Goal: Task Accomplishment & Management: Use online tool/utility

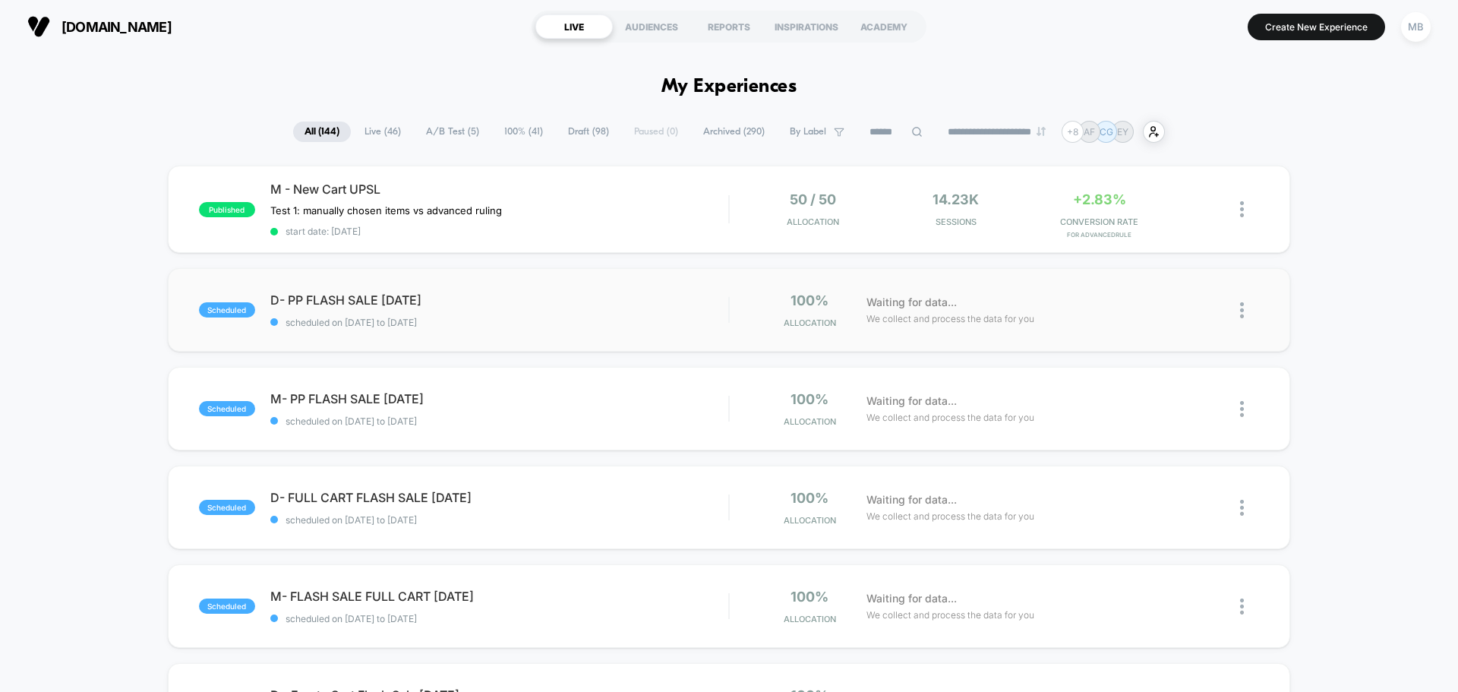
click at [414, 329] on div "scheduled D- PP FLASH SALE August 25 scheduled on 14/08/2025 to 16/08/2025 100%…" at bounding box center [729, 310] width 1122 height 84
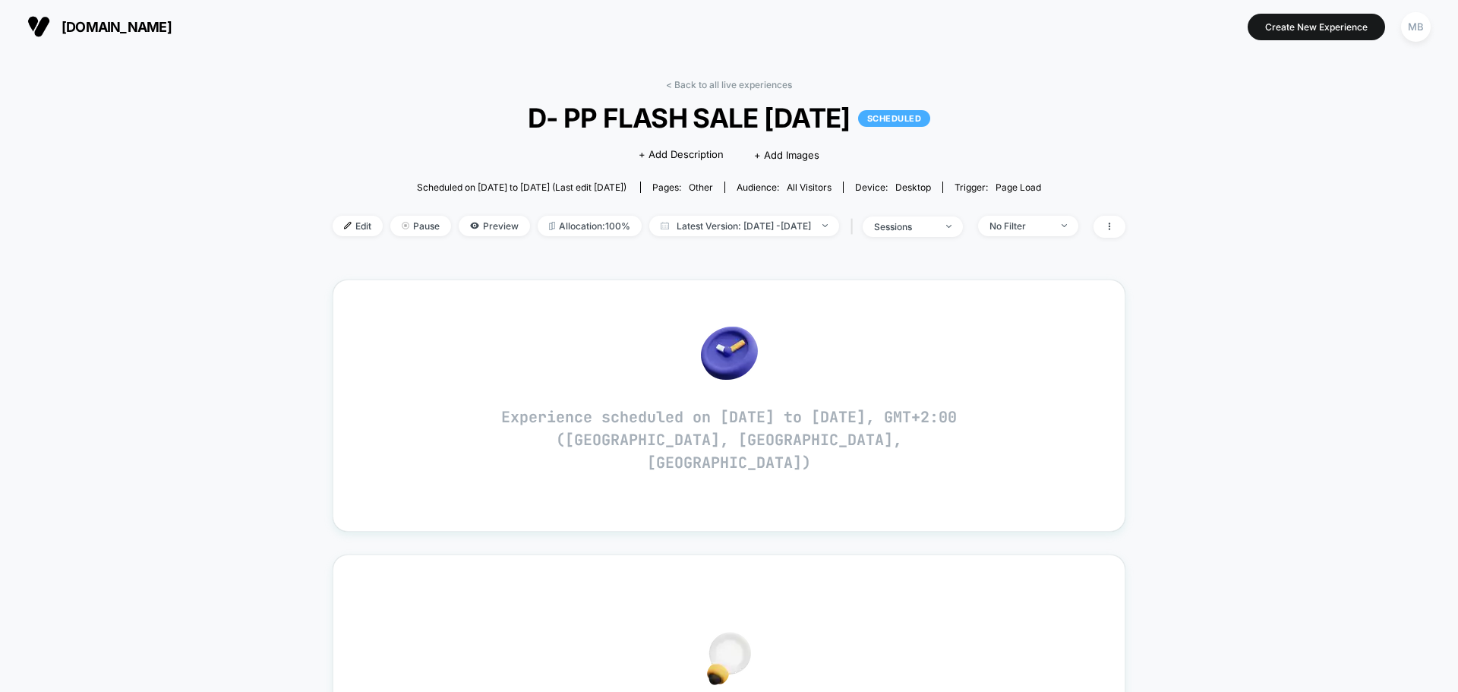
drag, startPoint x: 503, startPoint y: 111, endPoint x: 864, endPoint y: 109, distance: 361.4
click at [864, 109] on span "D- PP FLASH SALE August 25 SCHEDULED" at bounding box center [729, 118] width 714 height 32
copy span "D- PP FLASH SALE [DATE]"
click at [333, 186] on div "Scheduled on 14/08/2025 to 16/08/2025 (Last edit 8/10/2025) Pages: other Audien…" at bounding box center [729, 187] width 793 height 27
click at [342, 235] on span "Edit" at bounding box center [358, 226] width 50 height 20
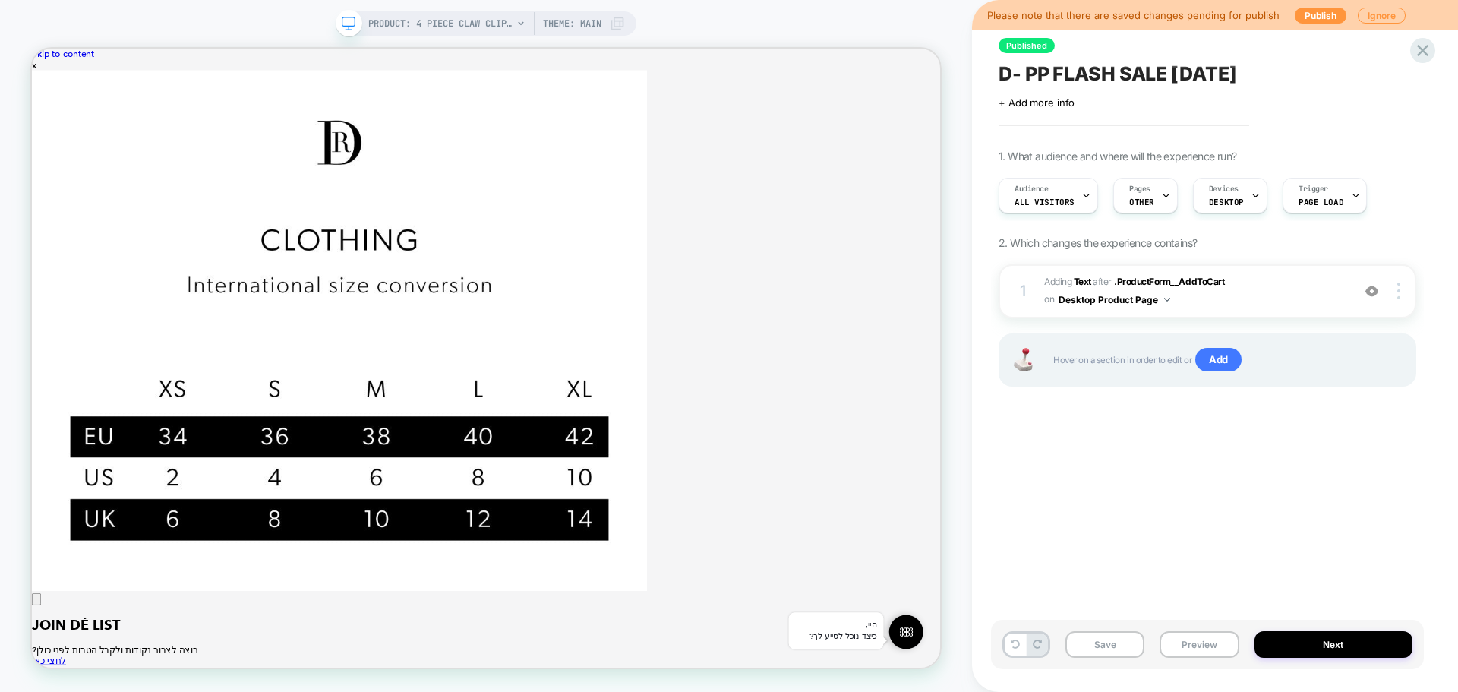
scroll to position [0, 1]
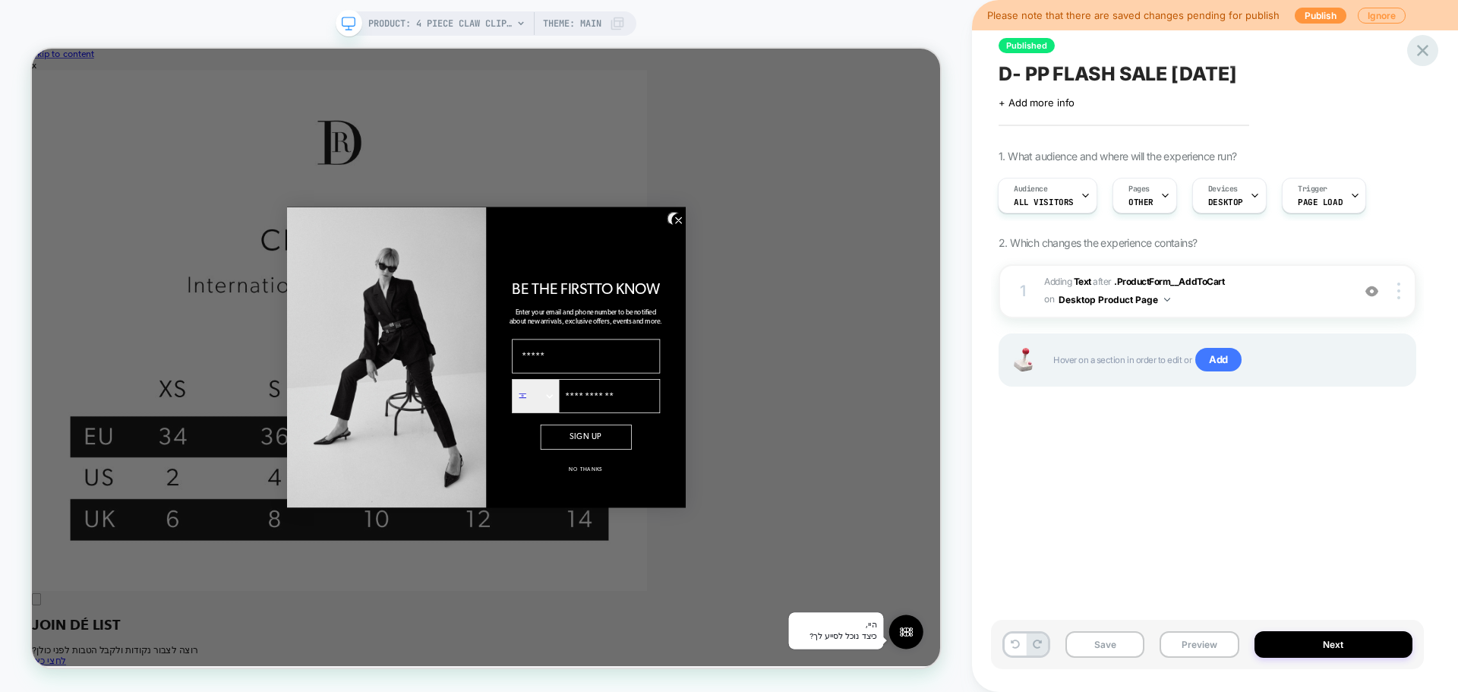
click at [1414, 46] on icon at bounding box center [1422, 50] width 20 height 20
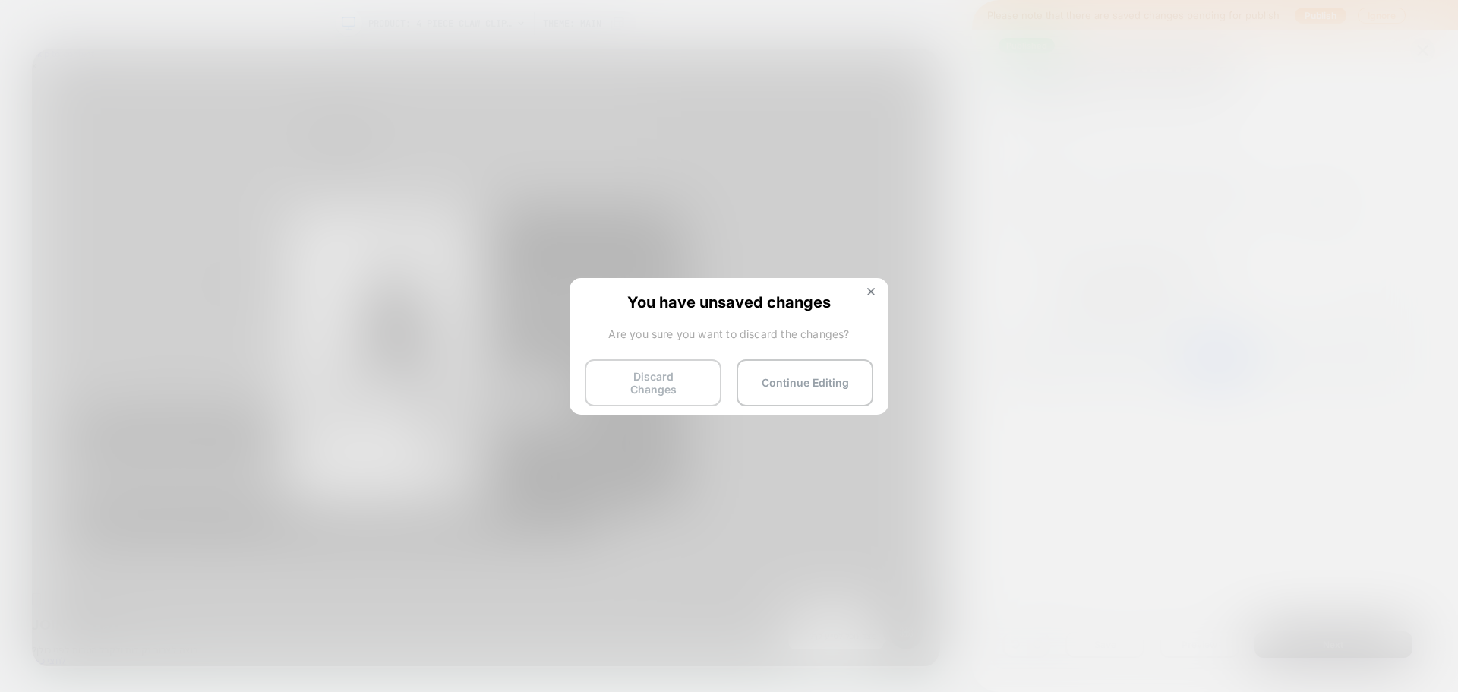
click at [631, 387] on button "Discard Changes" at bounding box center [653, 382] width 137 height 47
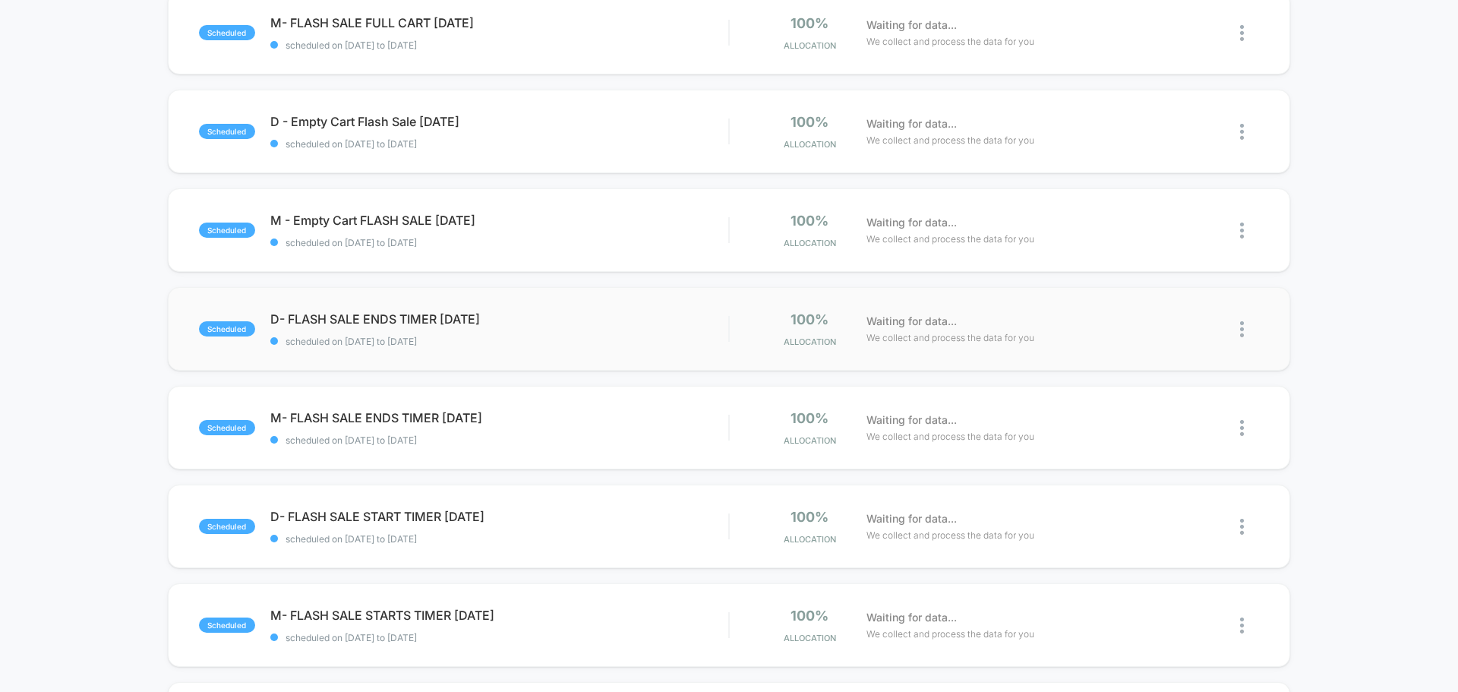
scroll to position [607, 0]
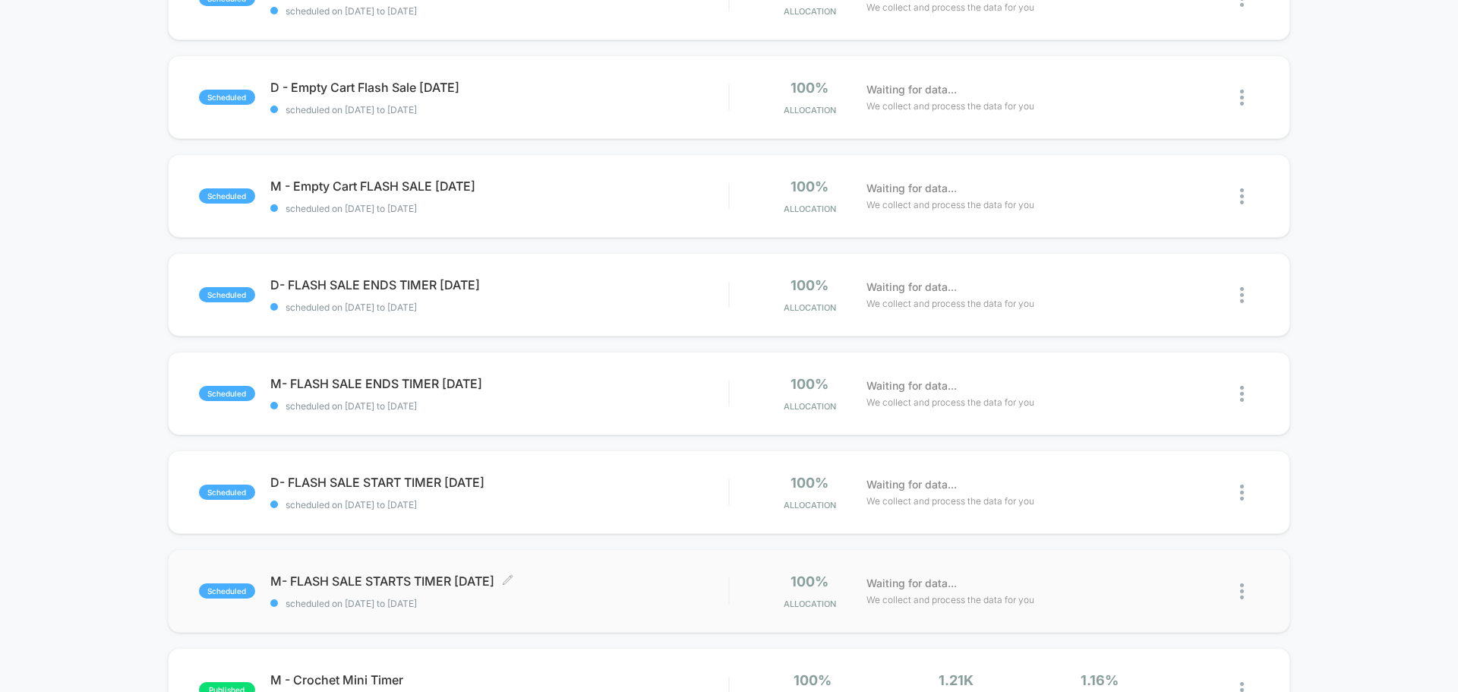
click at [569, 607] on span "scheduled on [DATE] to [DATE]" at bounding box center [499, 603] width 458 height 11
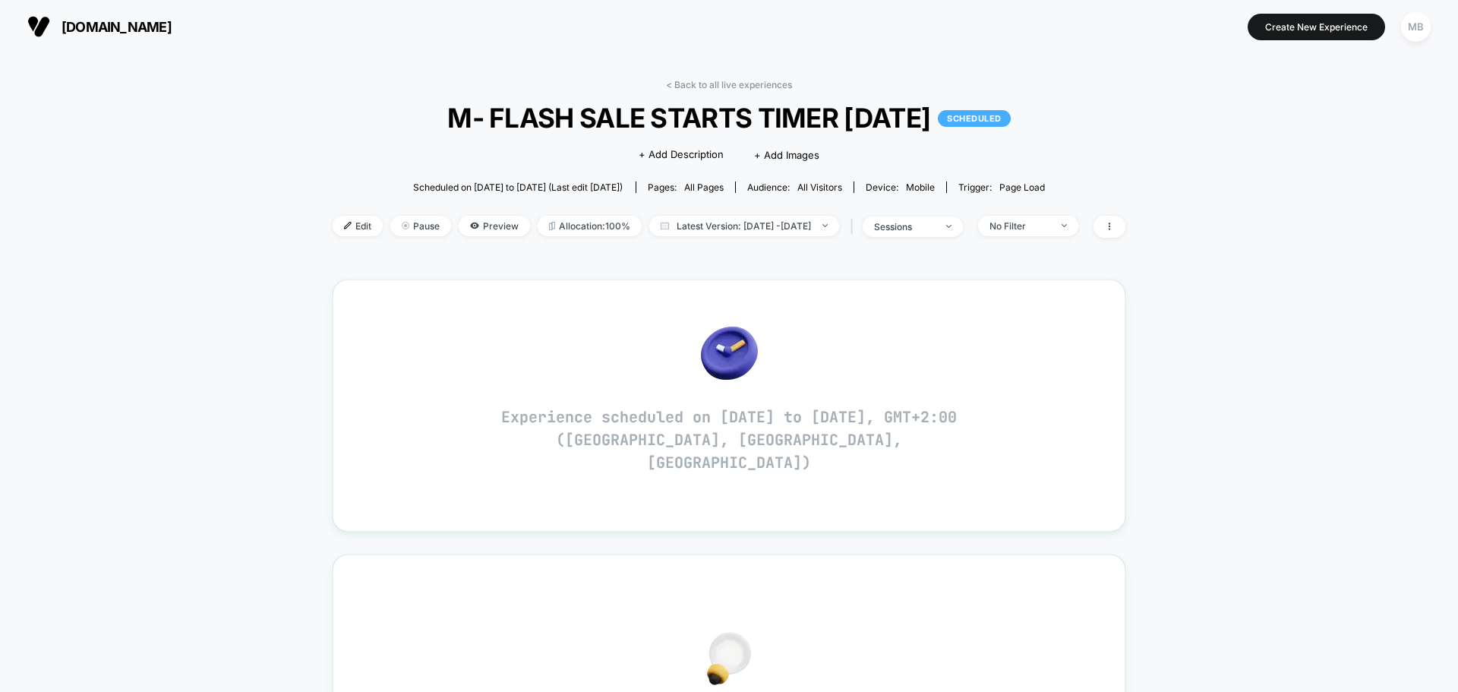
drag, startPoint x: 409, startPoint y: 121, endPoint x: 955, endPoint y: 128, distance: 545.9
click at [955, 128] on span "M- FLASH SALE STARTS TIMER August 25 SCHEDULED" at bounding box center [729, 118] width 714 height 32
copy span "M- FLASH SALE STARTS TIMER [DATE]"
click at [344, 225] on img at bounding box center [348, 226] width 8 height 8
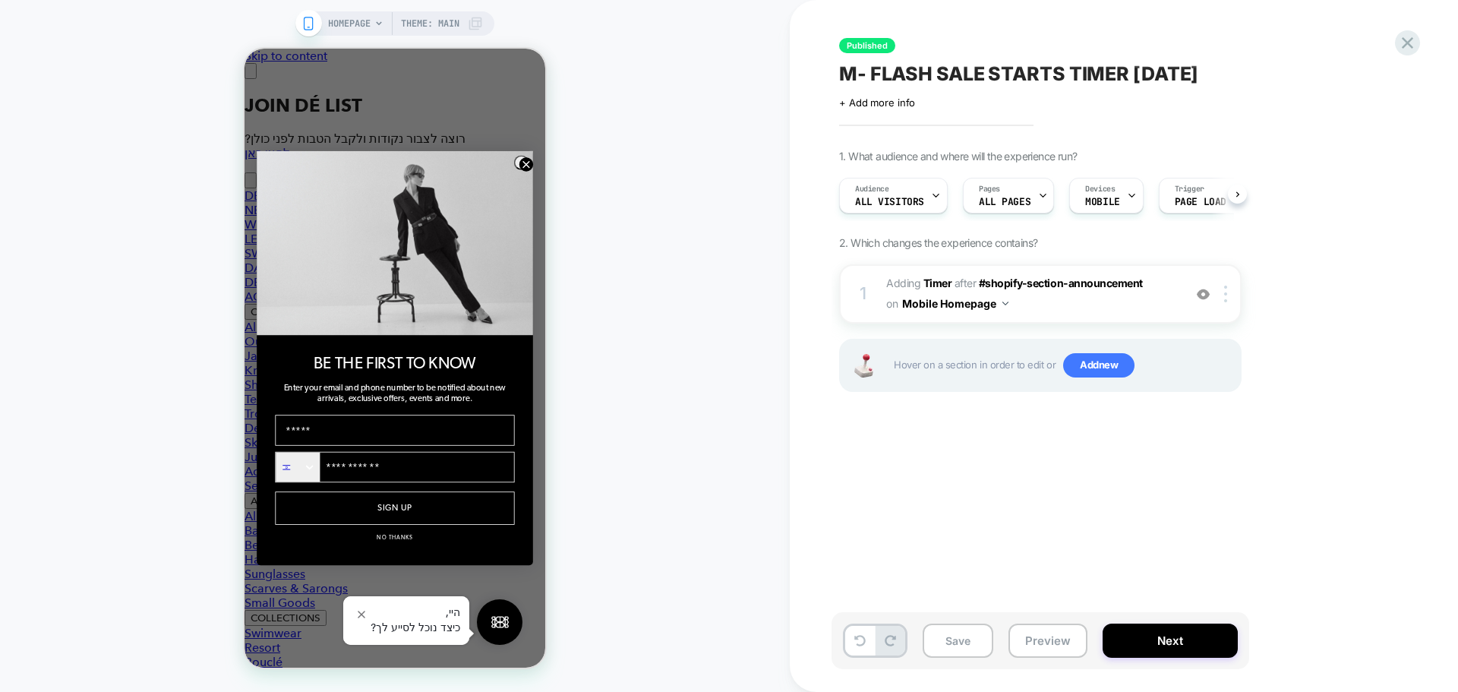
scroll to position [0, 1]
click at [866, 452] on div "Published M- FLASH SALE STARTS TIMER August 25 Click to edit experience details…" at bounding box center [1115, 345] width 569 height 661
click at [1055, 637] on button "Preview" at bounding box center [1047, 640] width 79 height 34
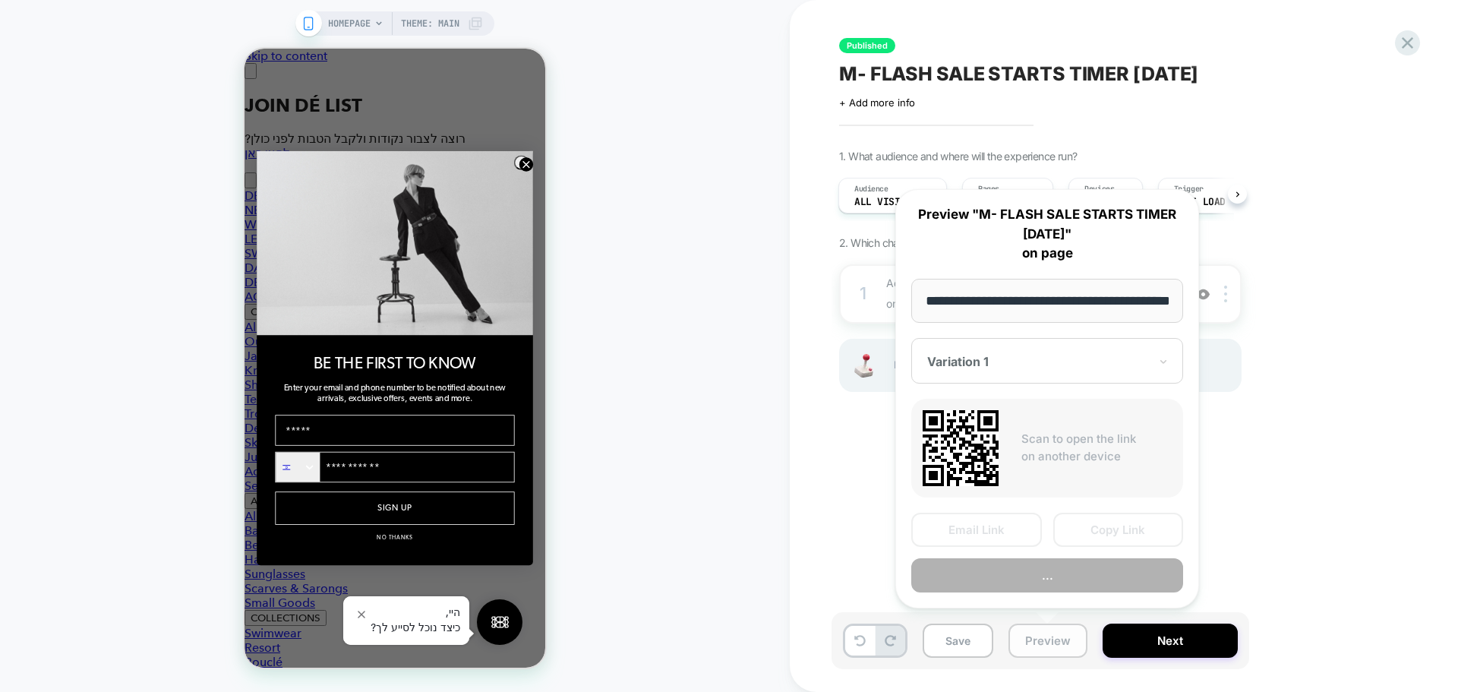
scroll to position [0, 50]
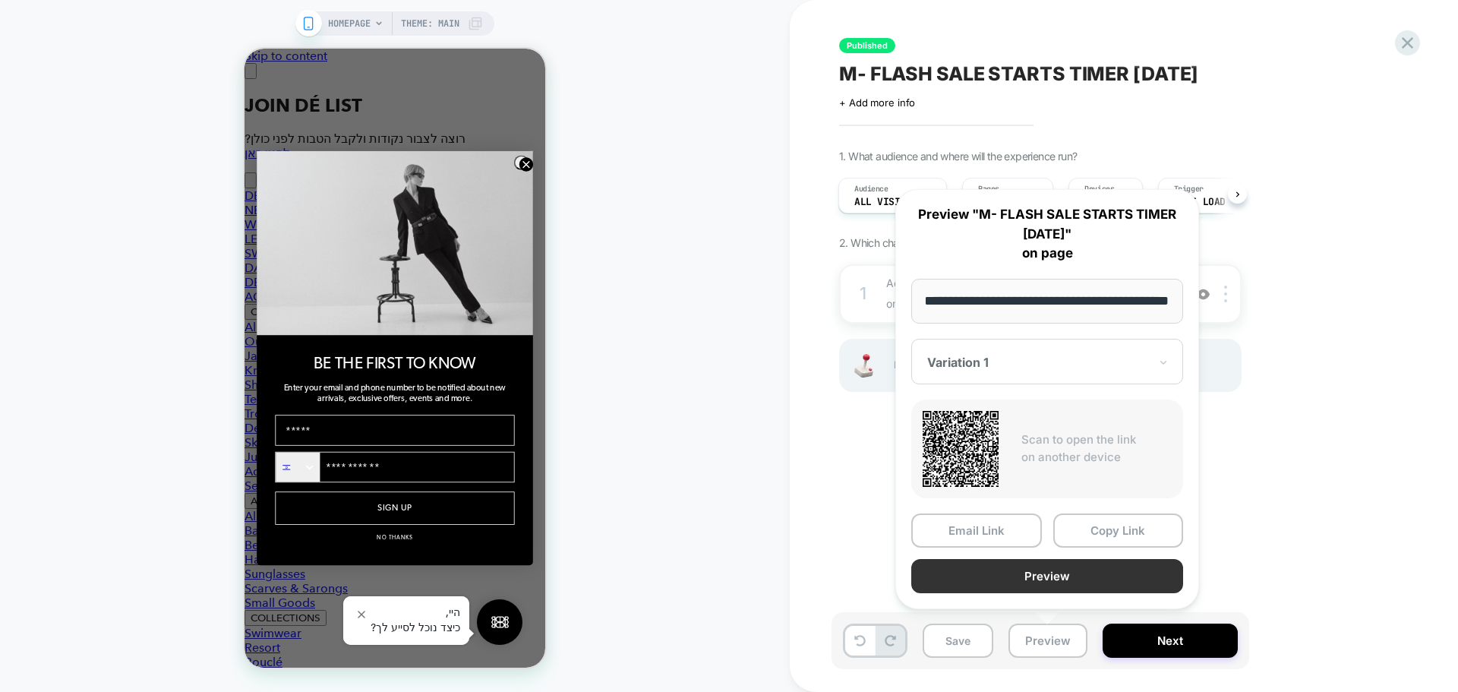
click at [1043, 580] on button "Preview" at bounding box center [1047, 576] width 272 height 34
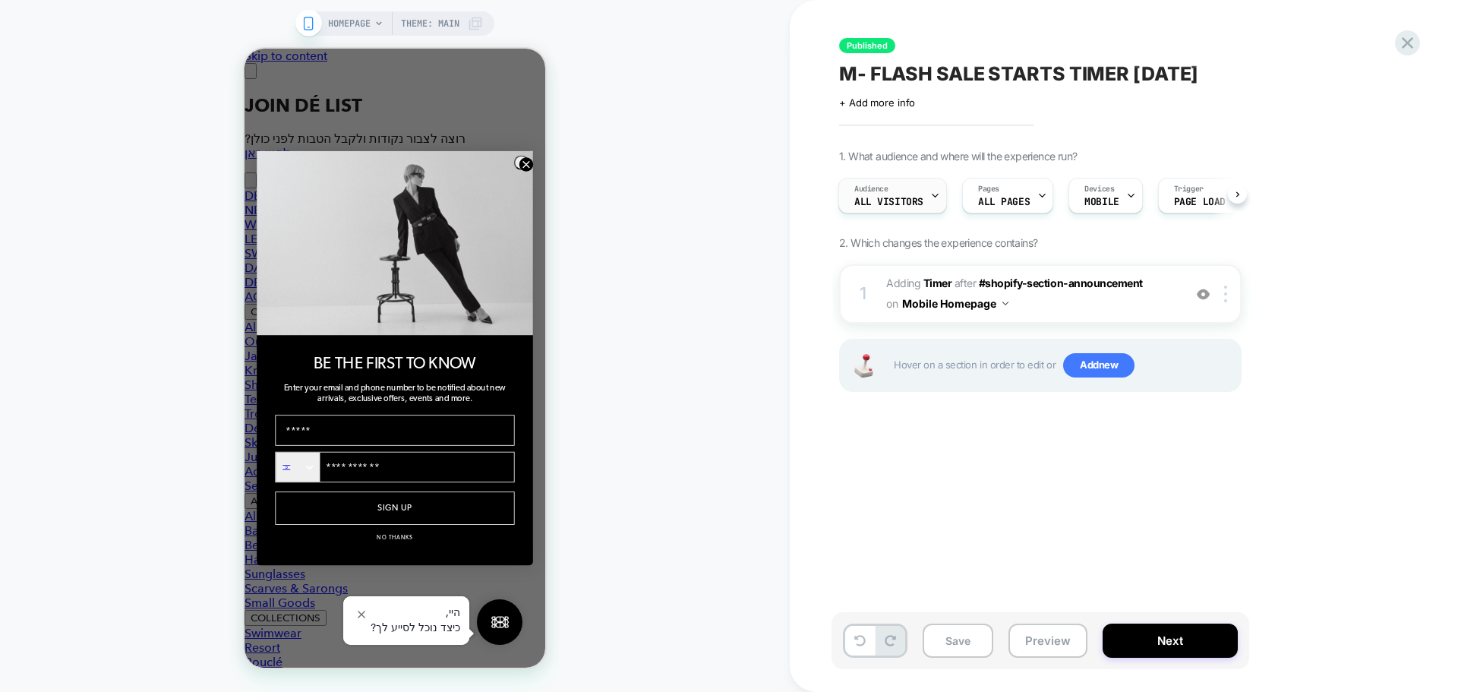
click at [877, 197] on span "All Visitors" at bounding box center [888, 202] width 69 height 11
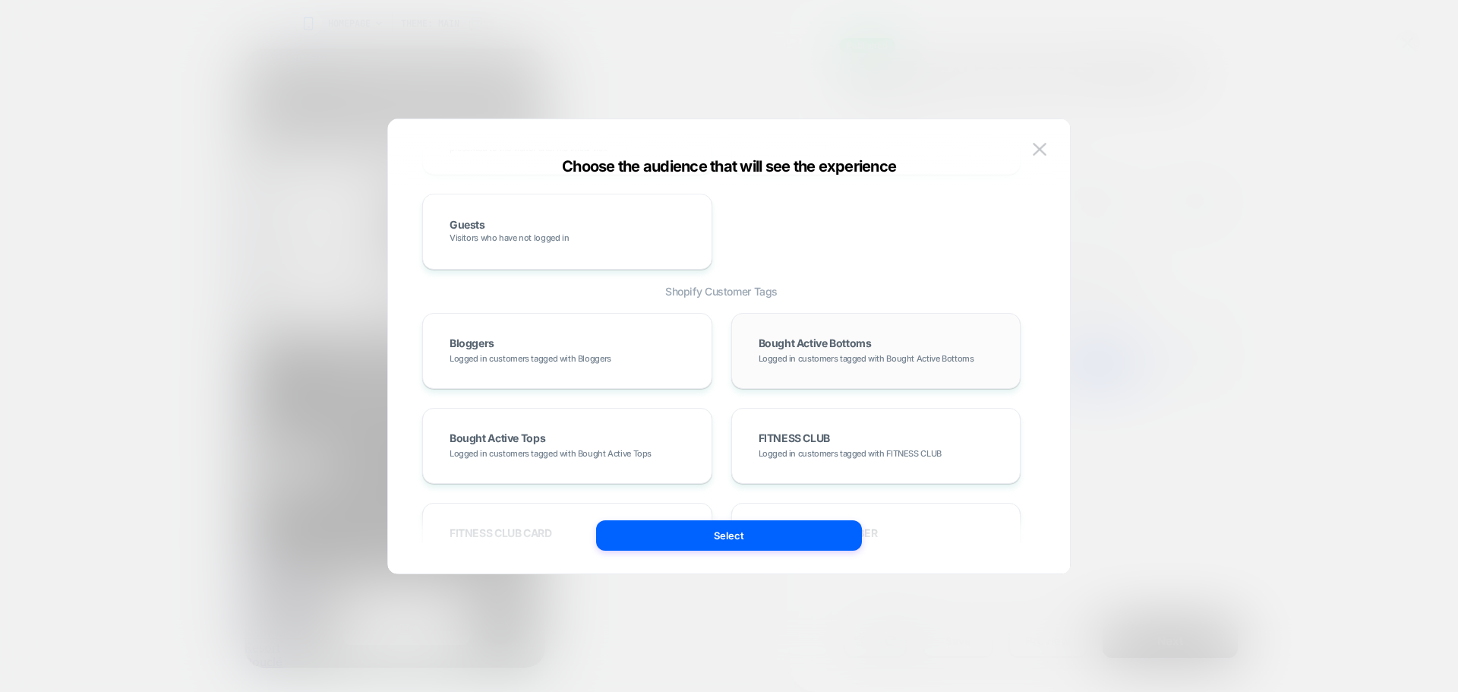
scroll to position [759, 0]
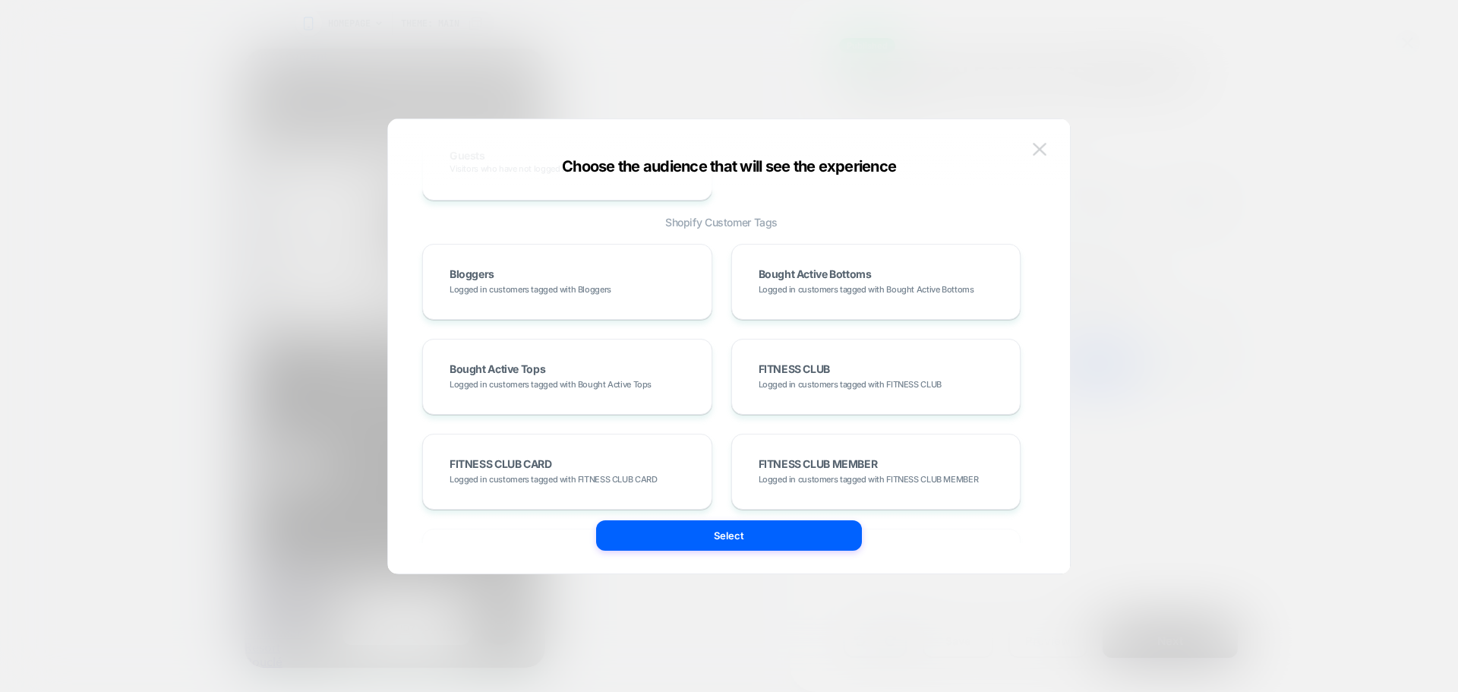
click at [1036, 150] on img at bounding box center [1040, 149] width 14 height 13
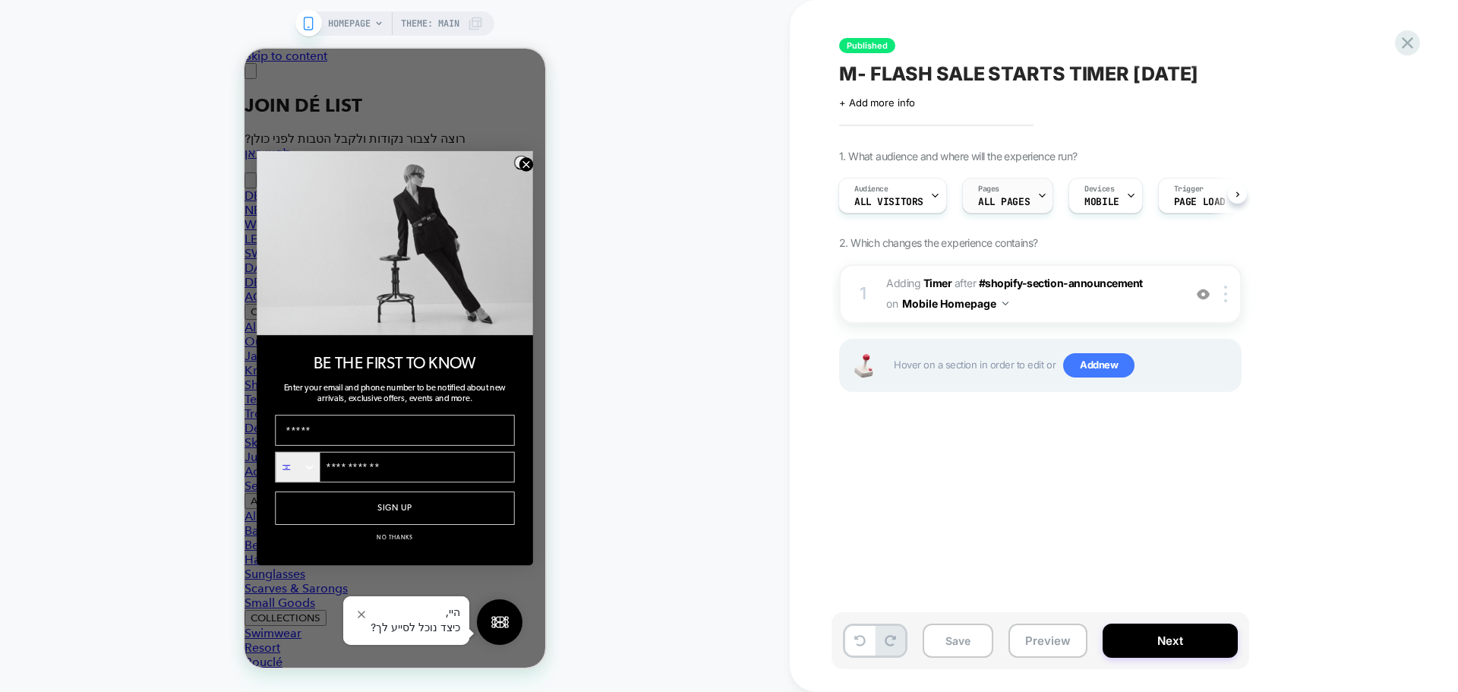
click at [1011, 202] on span "ALL PAGES" at bounding box center [1004, 202] width 52 height 11
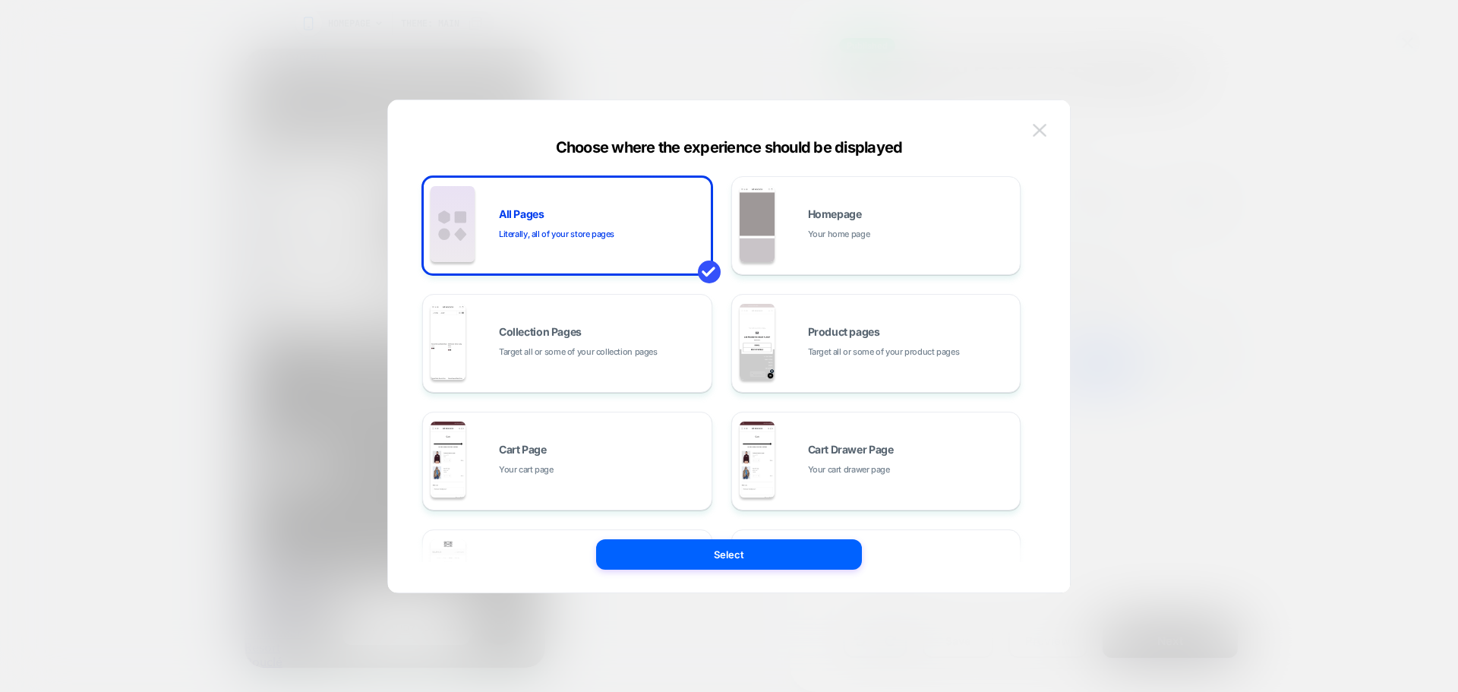
click at [1041, 134] on img at bounding box center [1040, 130] width 14 height 13
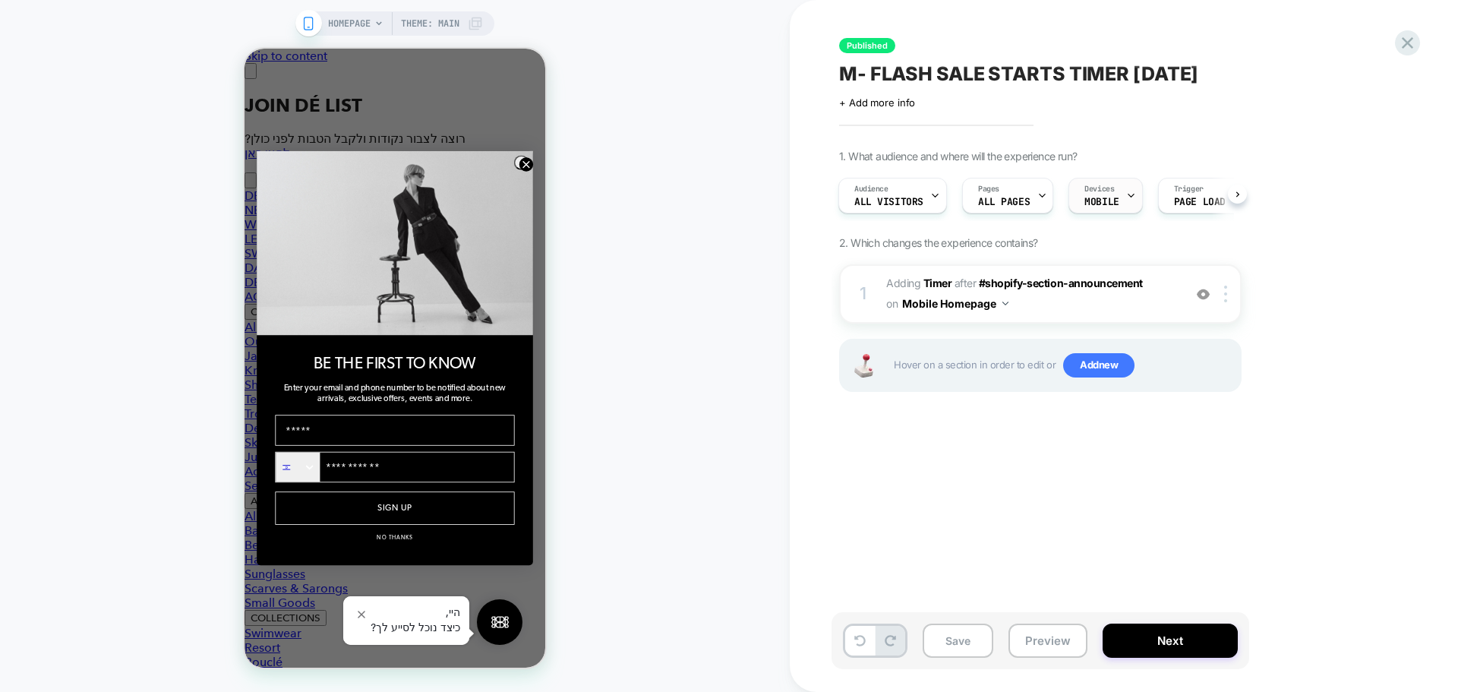
click at [1093, 200] on span "MOBILE" at bounding box center [1101, 202] width 34 height 11
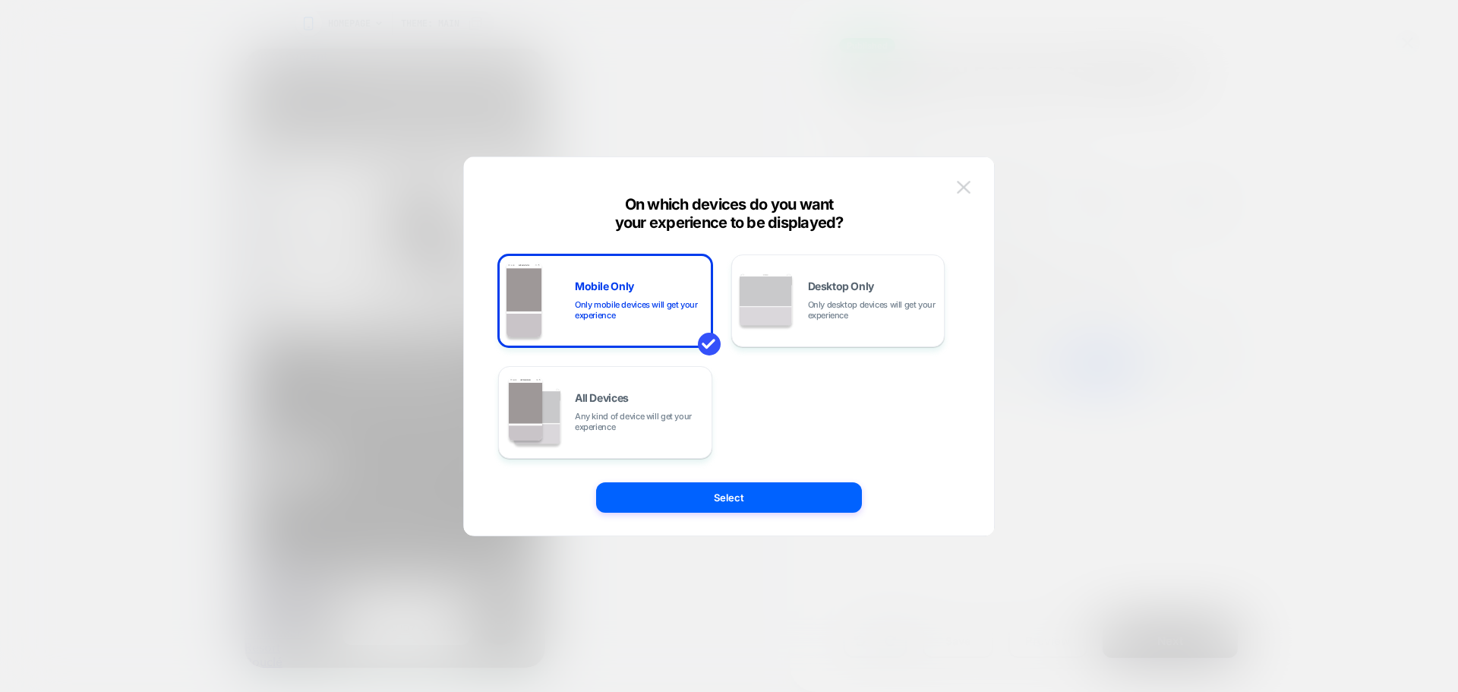
click at [972, 191] on button at bounding box center [963, 187] width 23 height 23
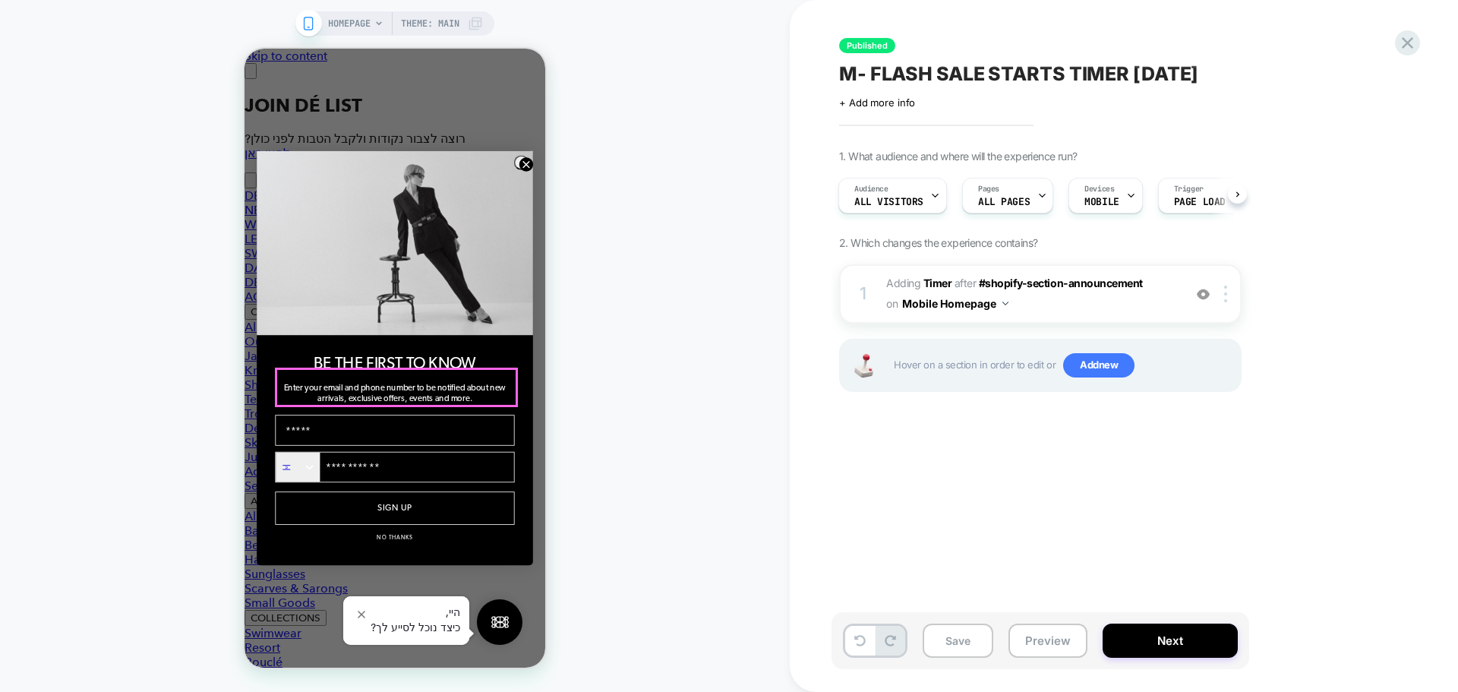
click at [524, 159] on circle "Close dialog" at bounding box center [526, 164] width 14 height 14
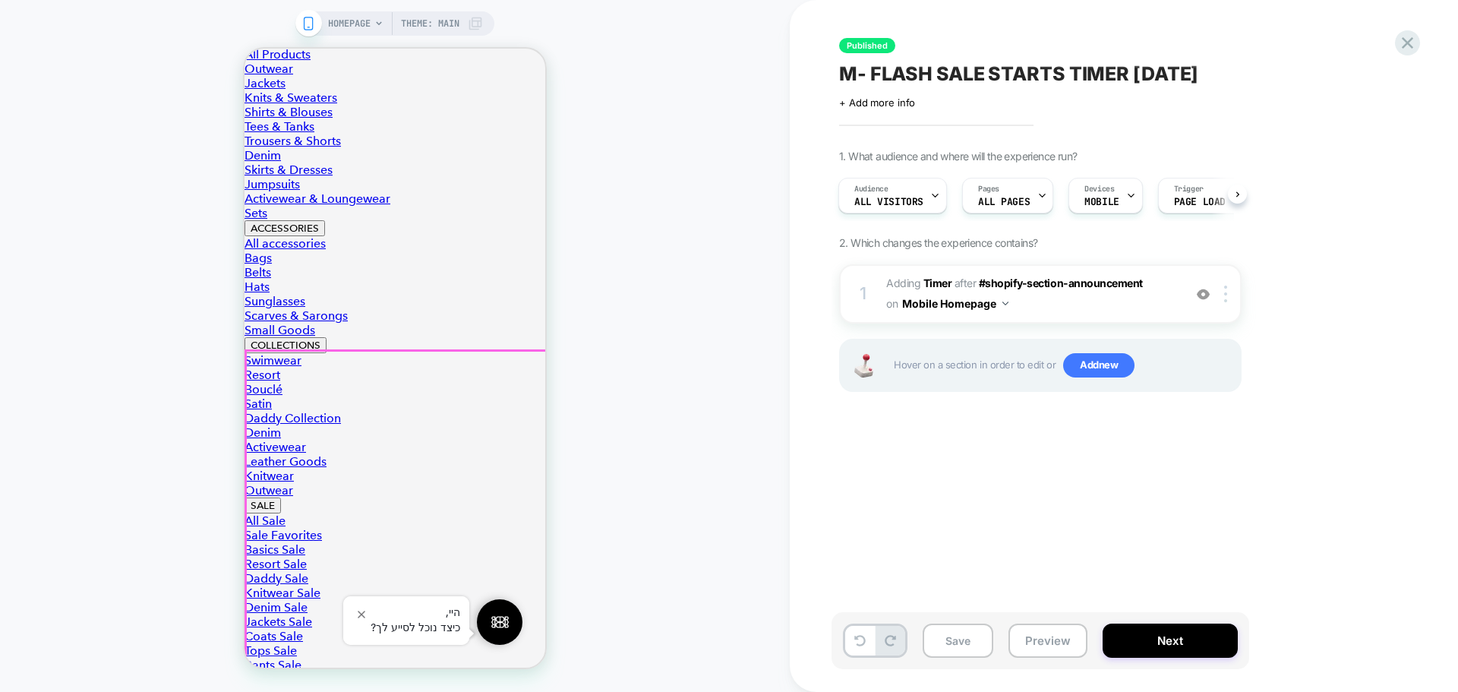
scroll to position [0, 0]
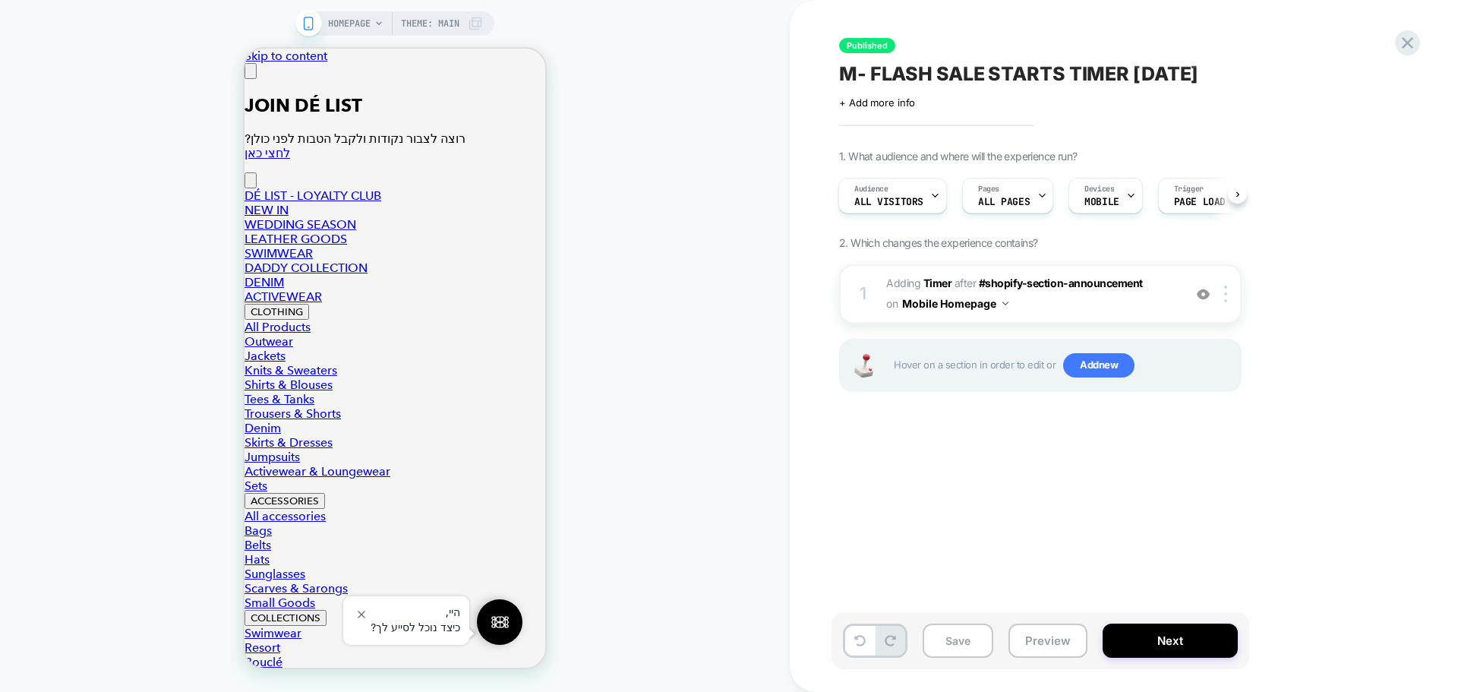
click at [1203, 298] on img at bounding box center [1203, 294] width 13 height 13
click at [1203, 300] on img at bounding box center [1203, 294] width 13 height 13
click at [1055, 638] on button "Preview" at bounding box center [1047, 640] width 79 height 34
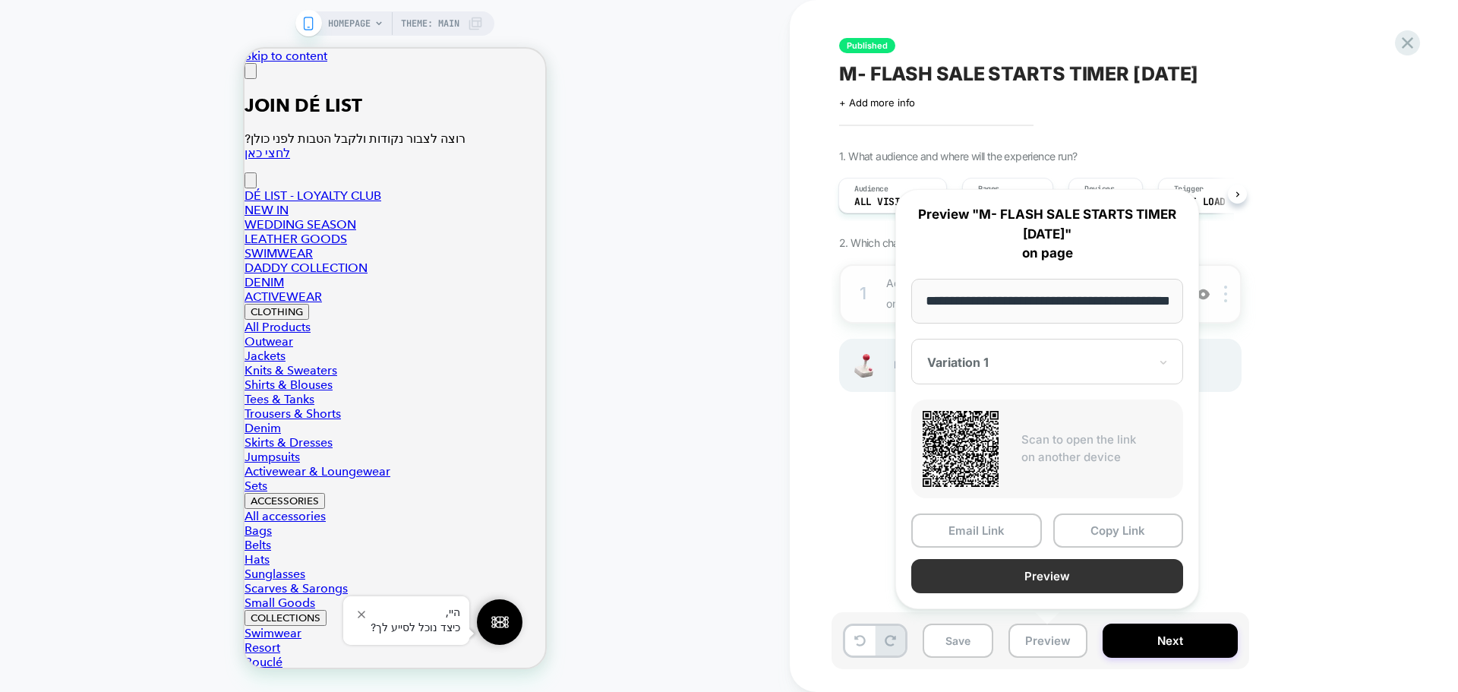
click at [1084, 578] on button "Preview" at bounding box center [1047, 576] width 272 height 34
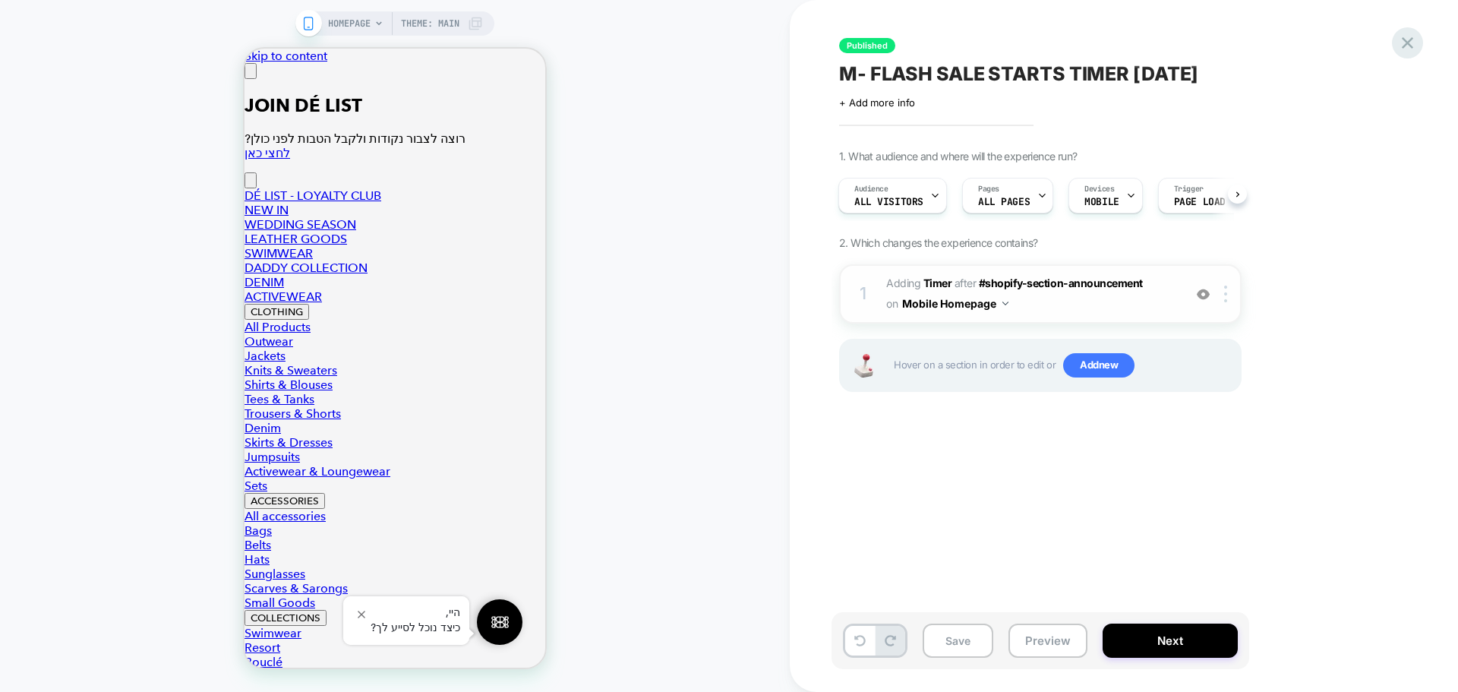
click at [1403, 41] on icon at bounding box center [1407, 43] width 20 height 20
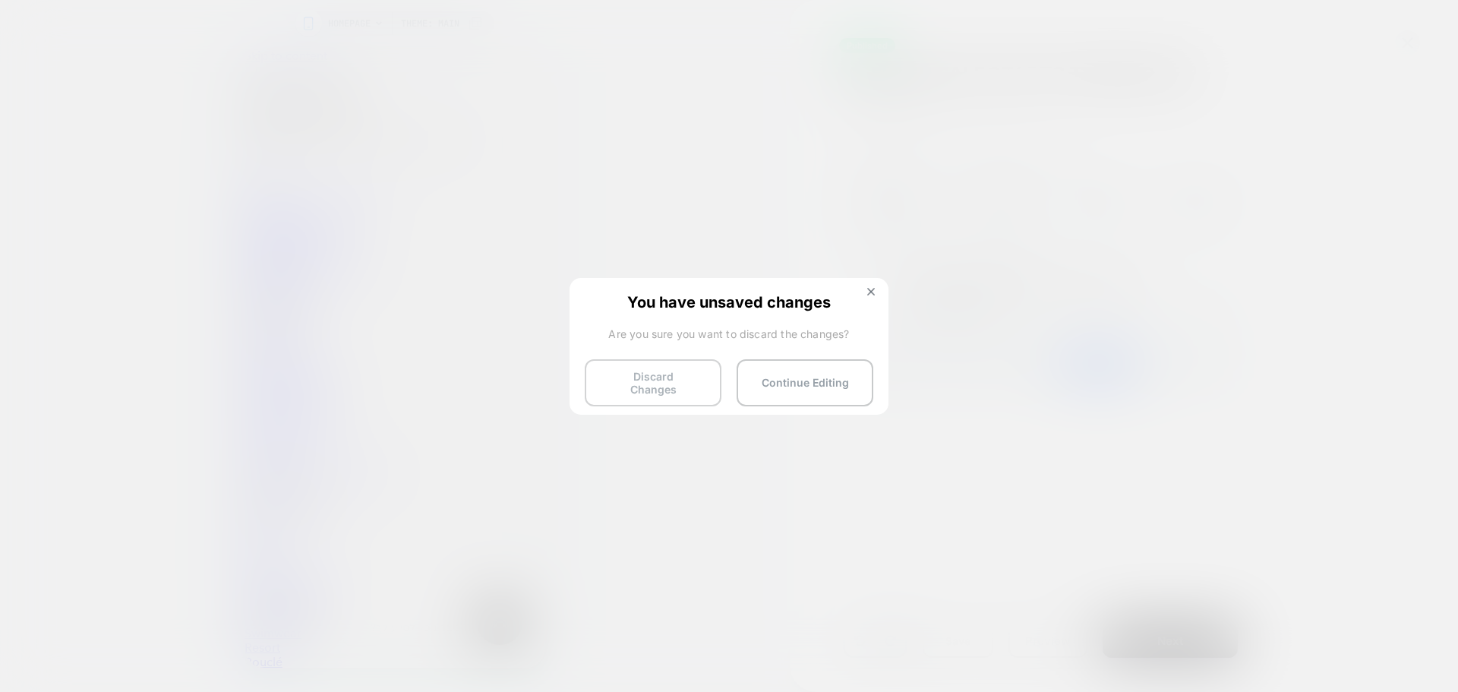
click at [641, 386] on button "Discard Changes" at bounding box center [653, 382] width 137 height 47
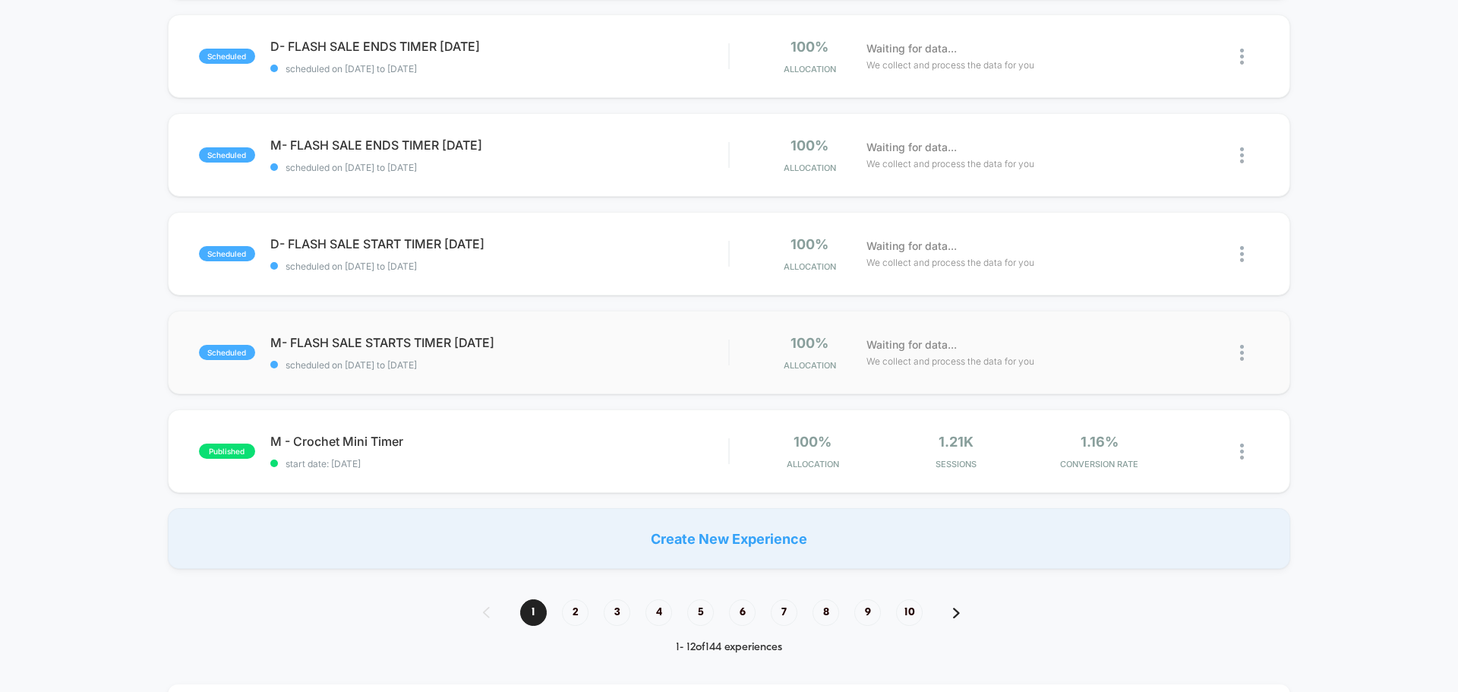
scroll to position [835, 0]
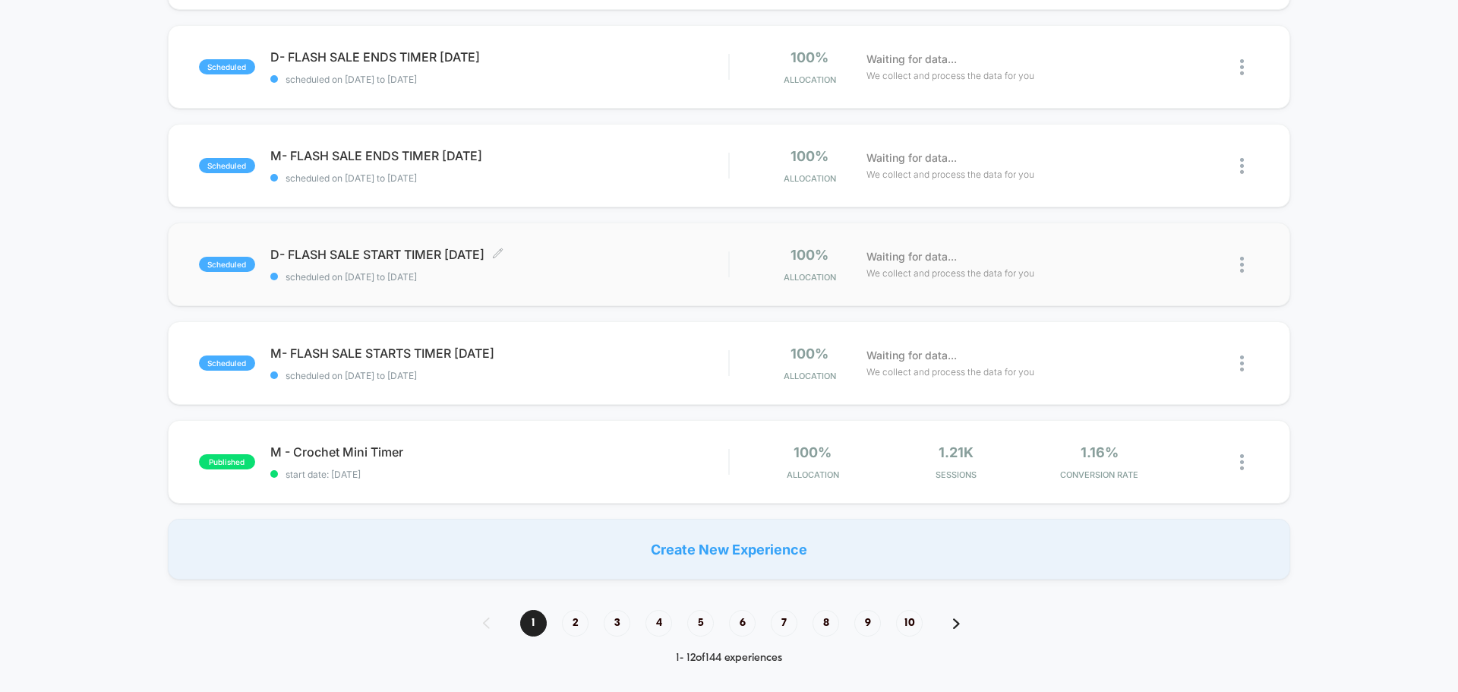
click at [577, 271] on span "scheduled on [DATE] to [DATE]" at bounding box center [499, 276] width 458 height 11
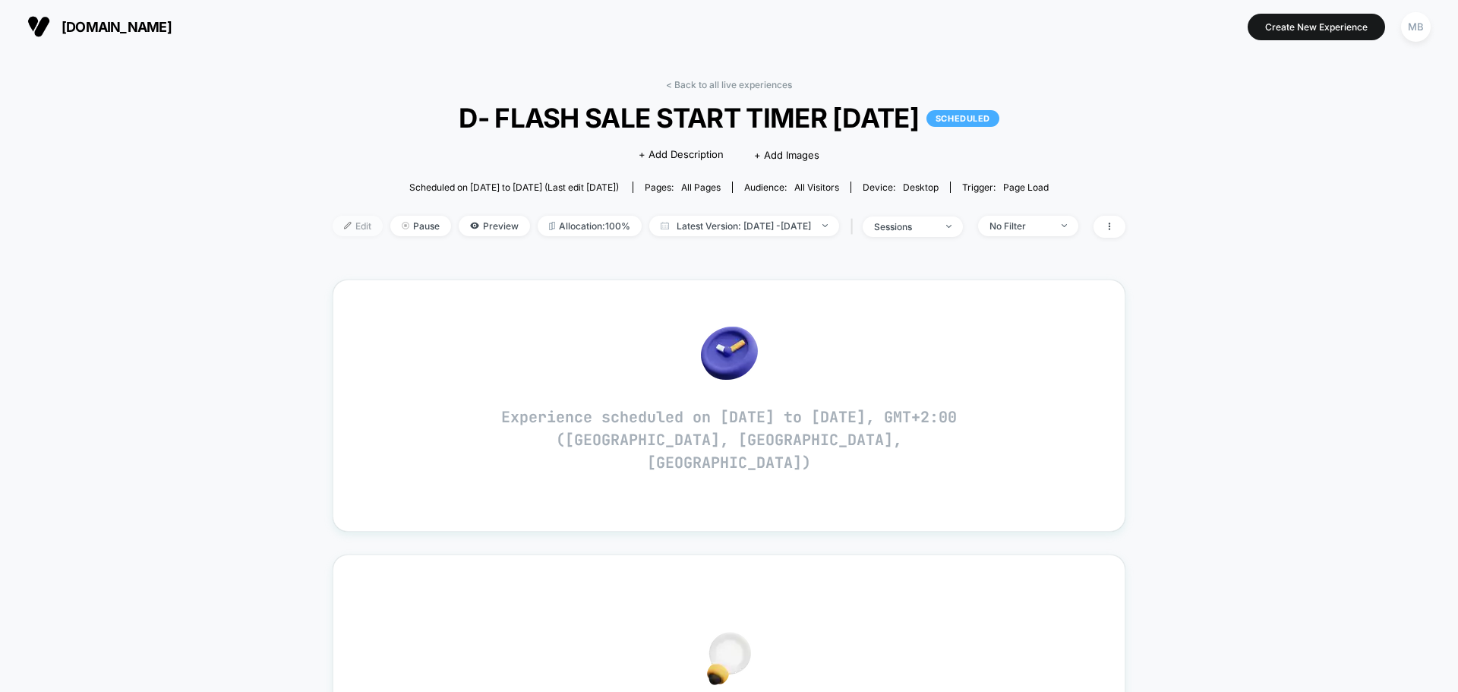
click at [333, 235] on span "Edit" at bounding box center [358, 226] width 50 height 20
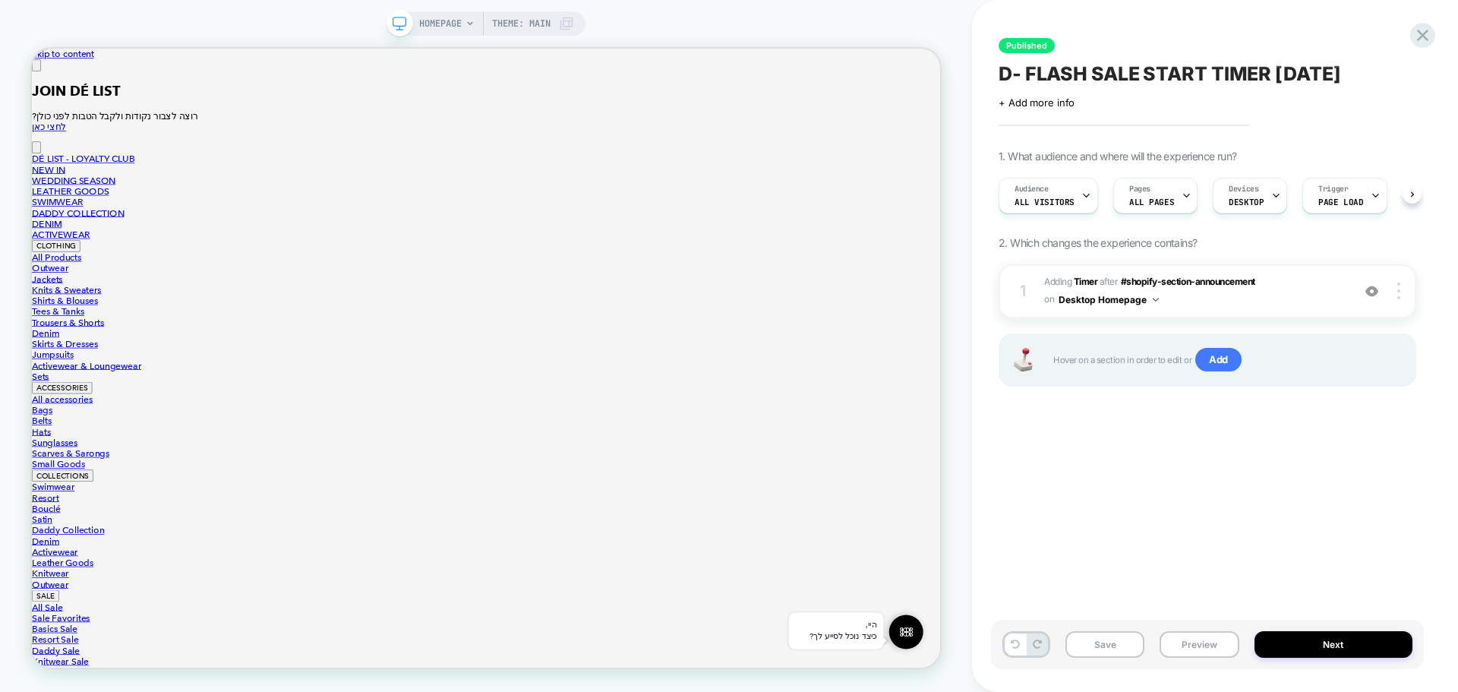
scroll to position [0, 1]
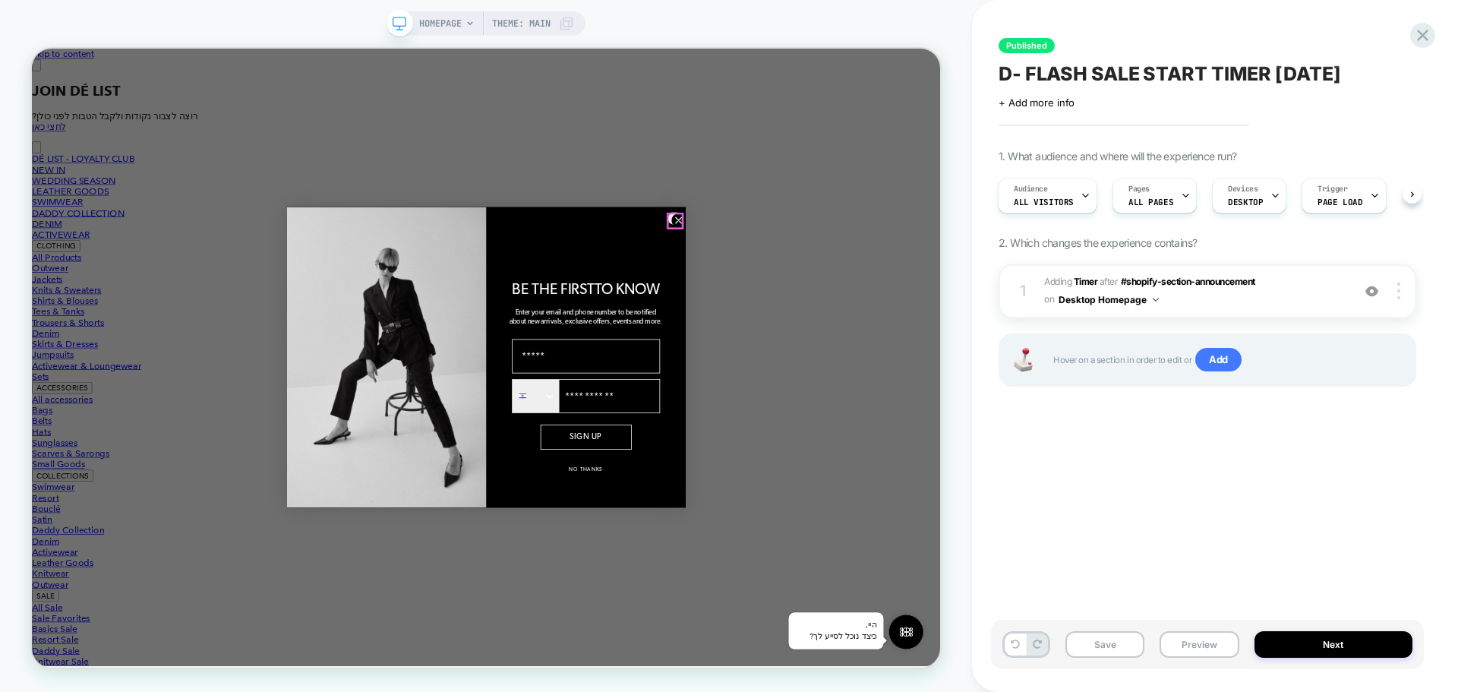
click at [885, 278] on circle "Close dialog" at bounding box center [894, 277] width 18 height 18
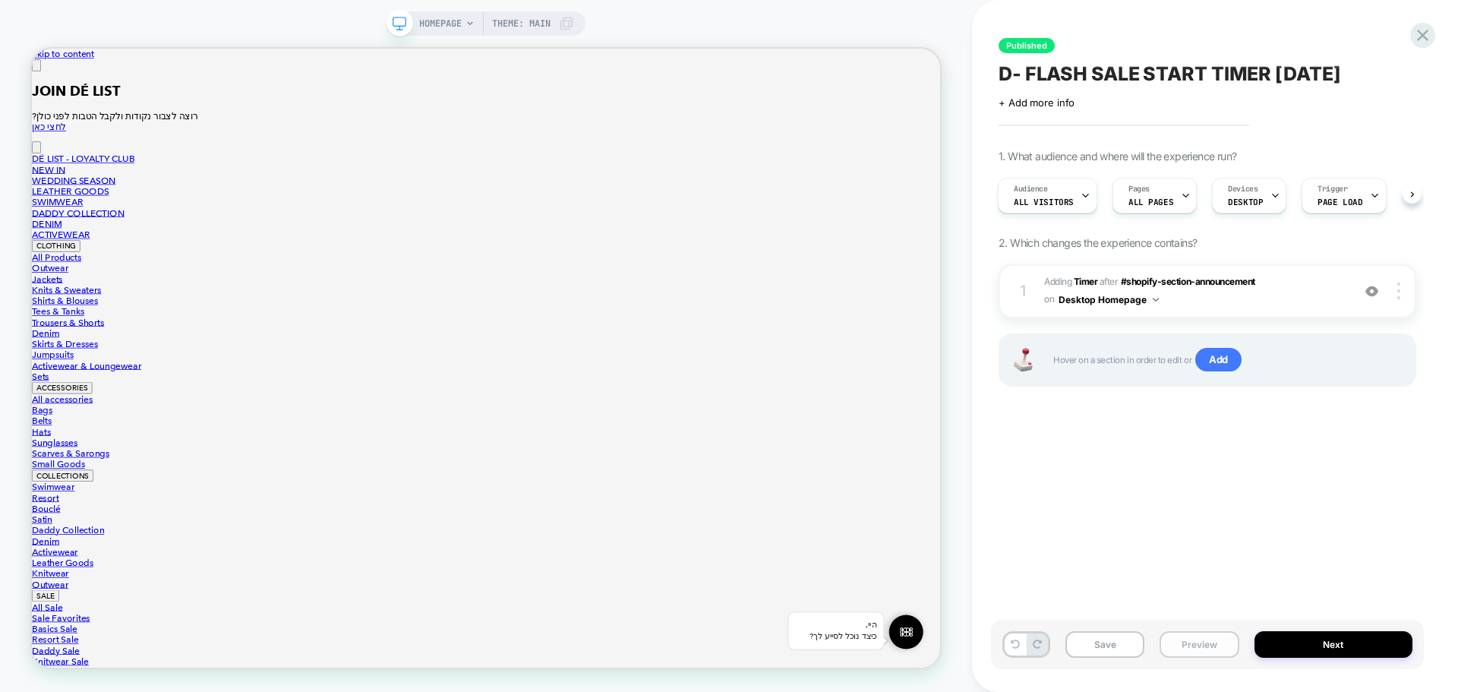
click at [1189, 637] on button "Preview" at bounding box center [1198, 644] width 79 height 27
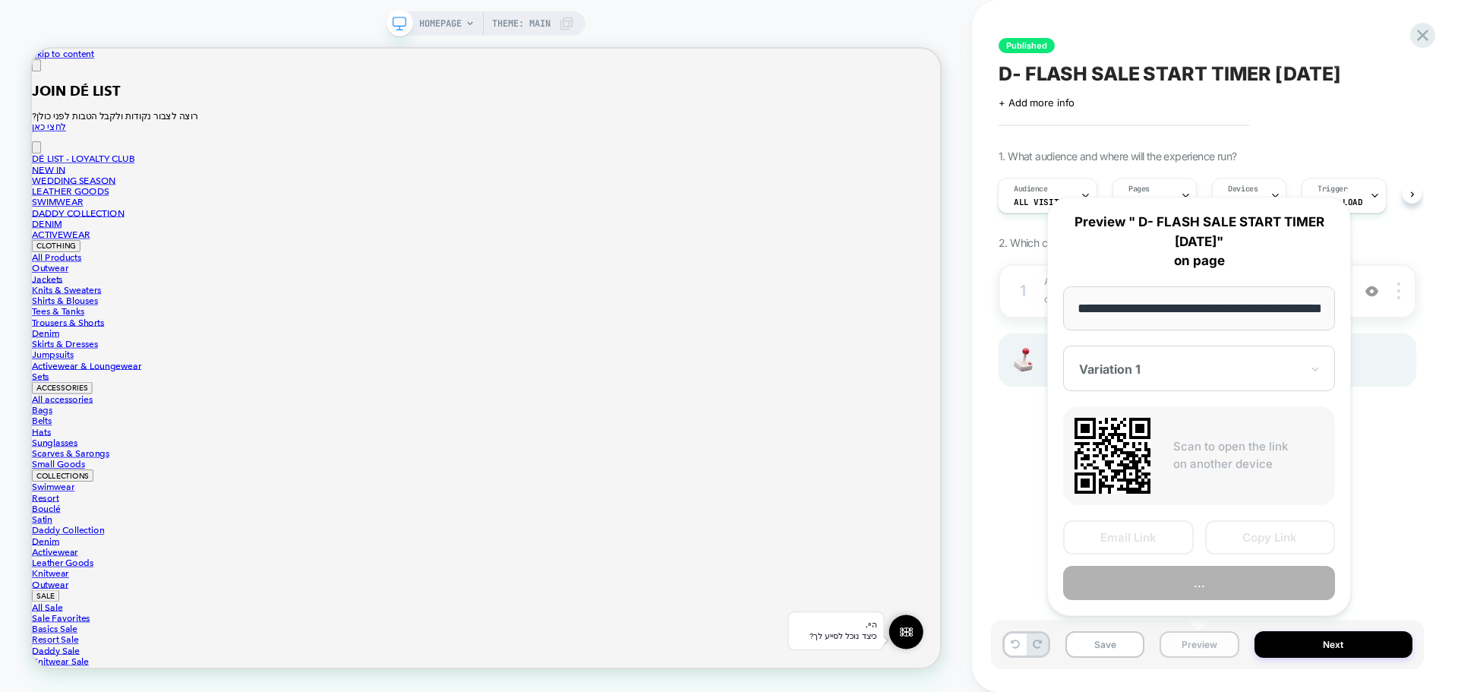
scroll to position [0, 50]
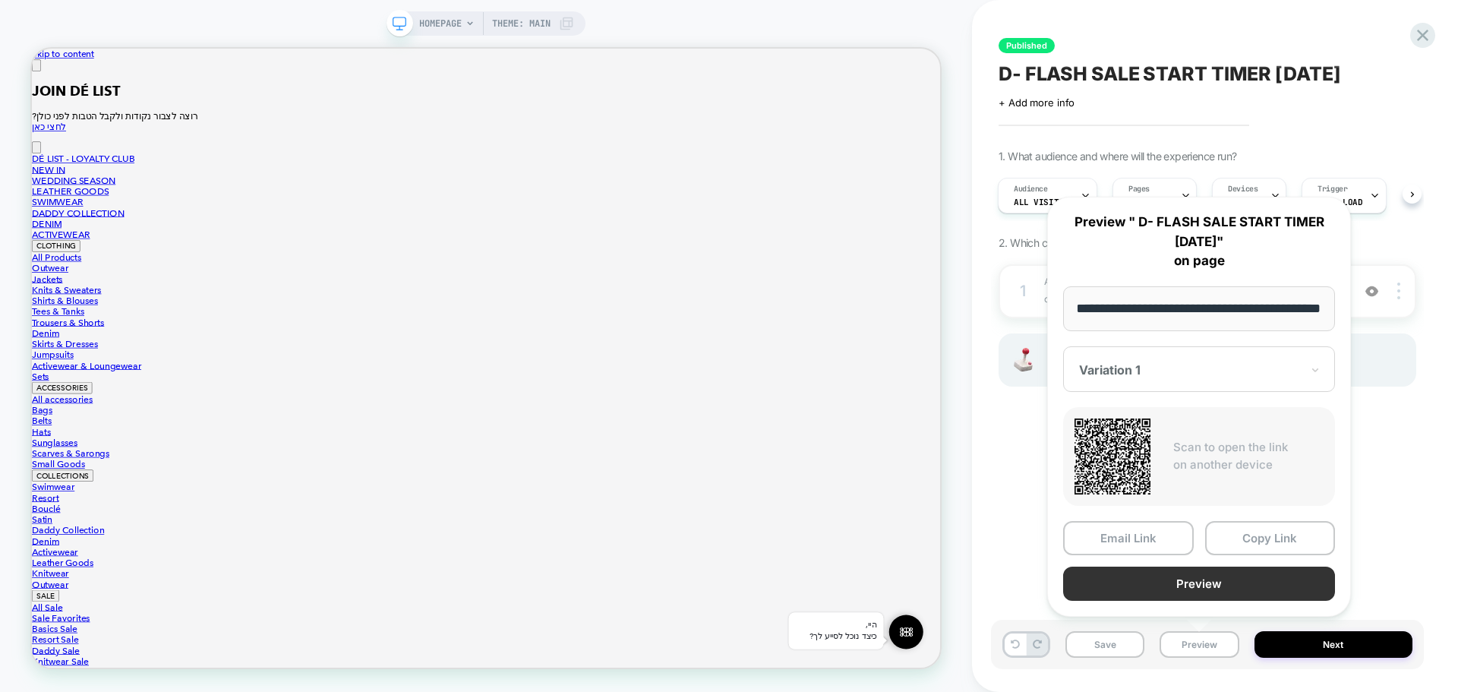
click at [1211, 579] on button "Preview" at bounding box center [1199, 583] width 272 height 34
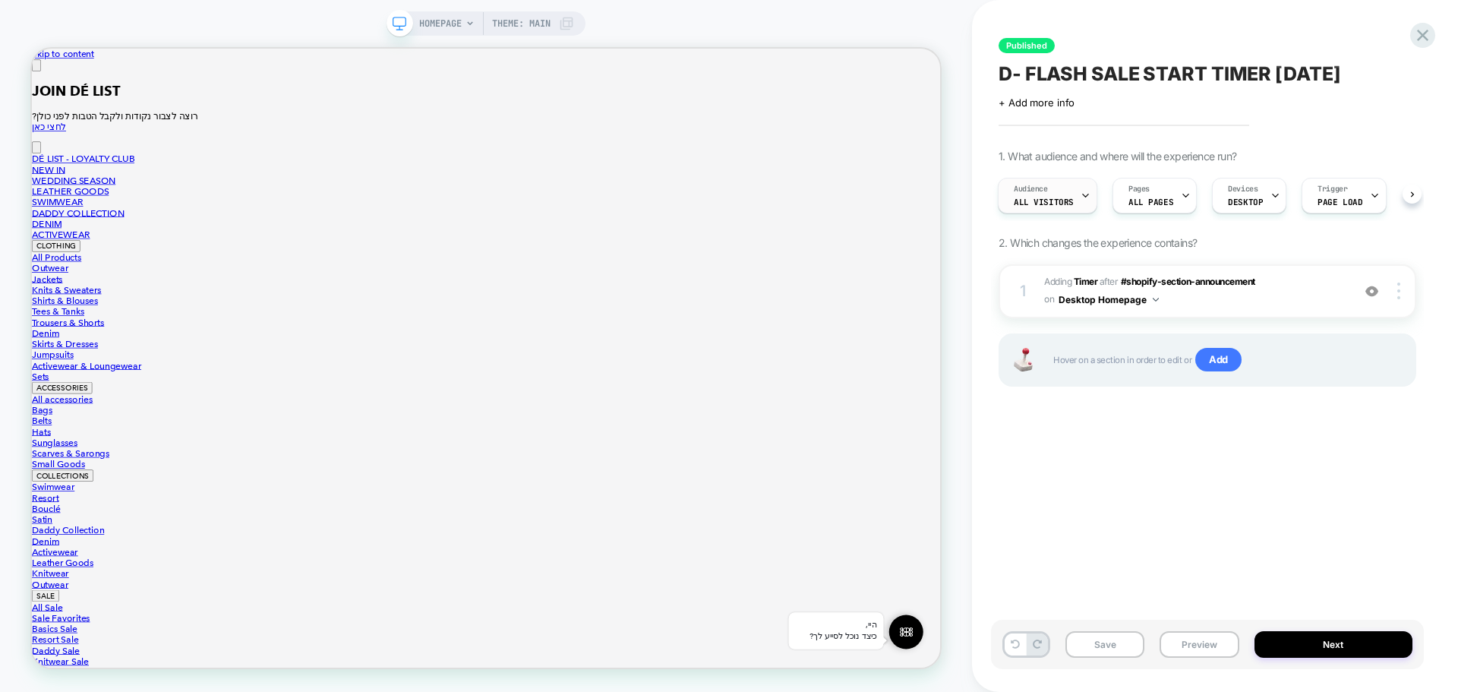
click at [1046, 199] on span "All Visitors" at bounding box center [1044, 202] width 60 height 11
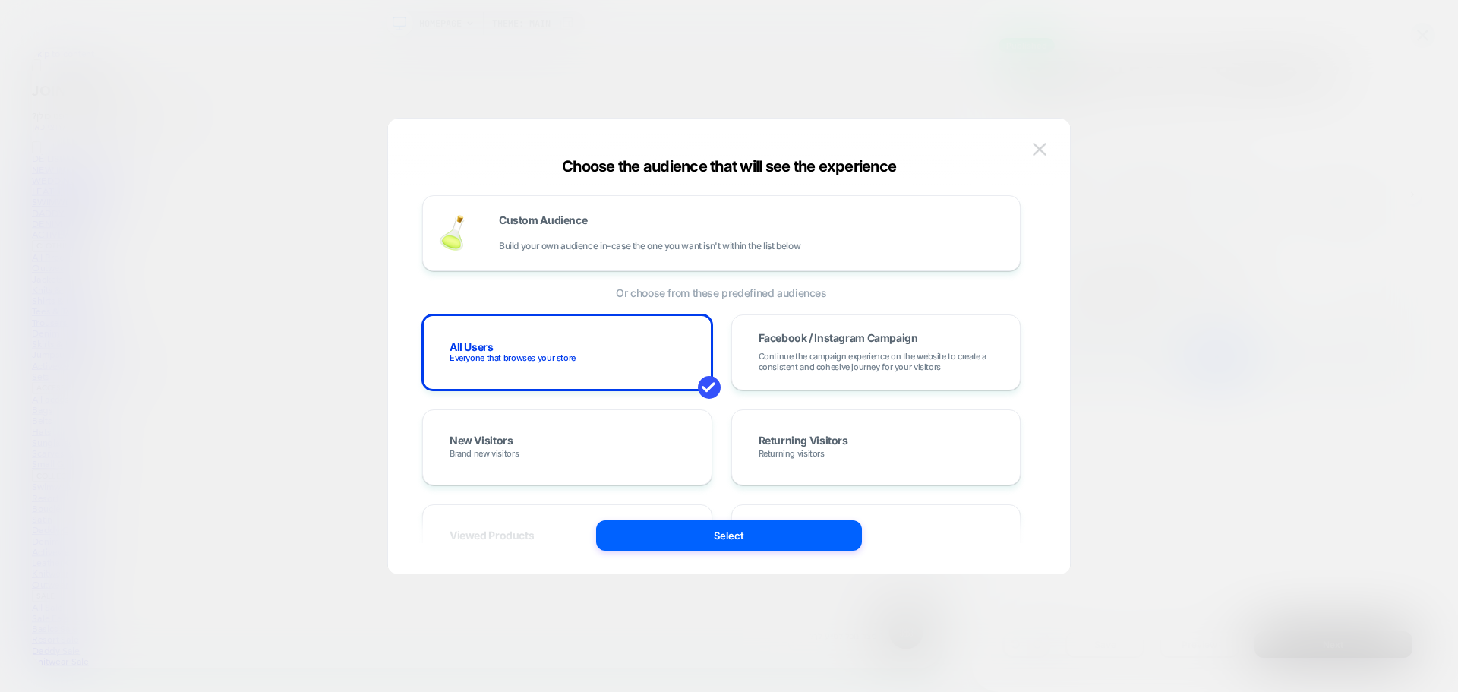
click at [1043, 143] on img at bounding box center [1040, 149] width 14 height 13
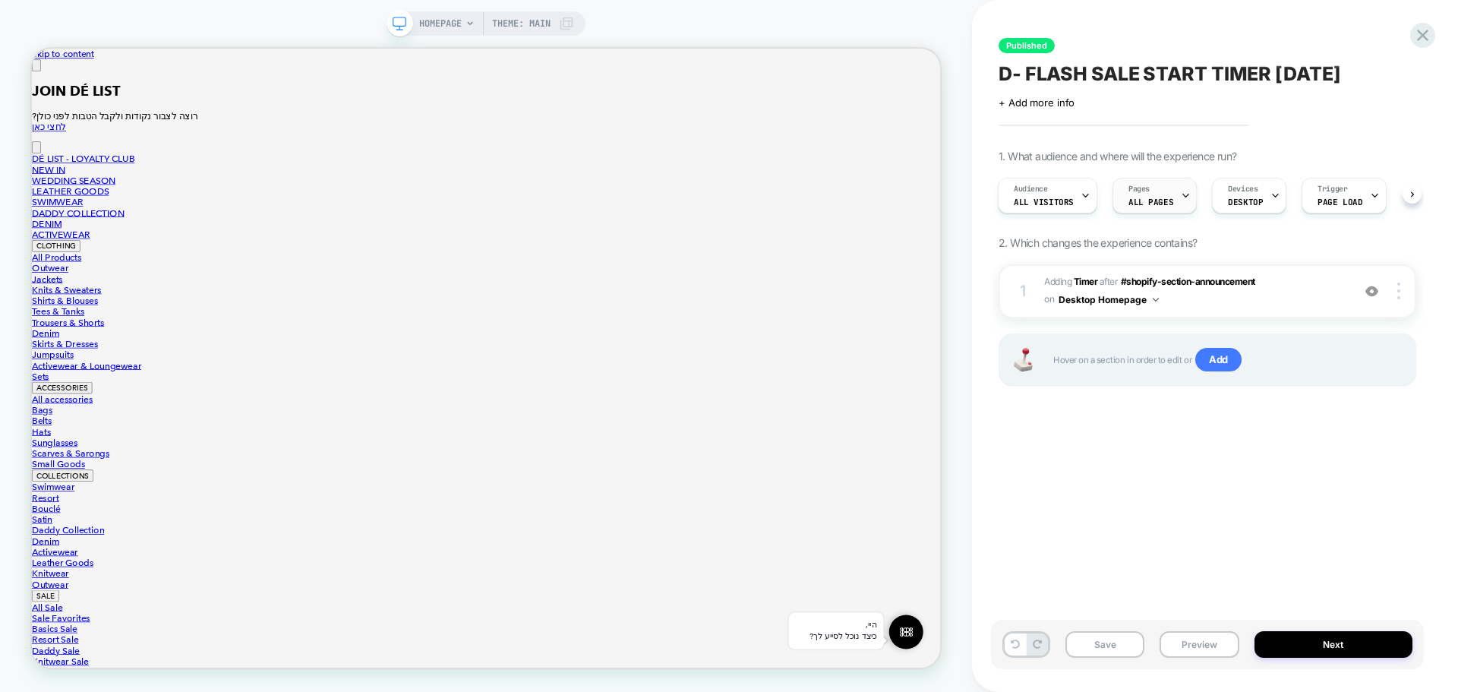
click at [1170, 194] on div "Pages ALL PAGES" at bounding box center [1150, 195] width 75 height 34
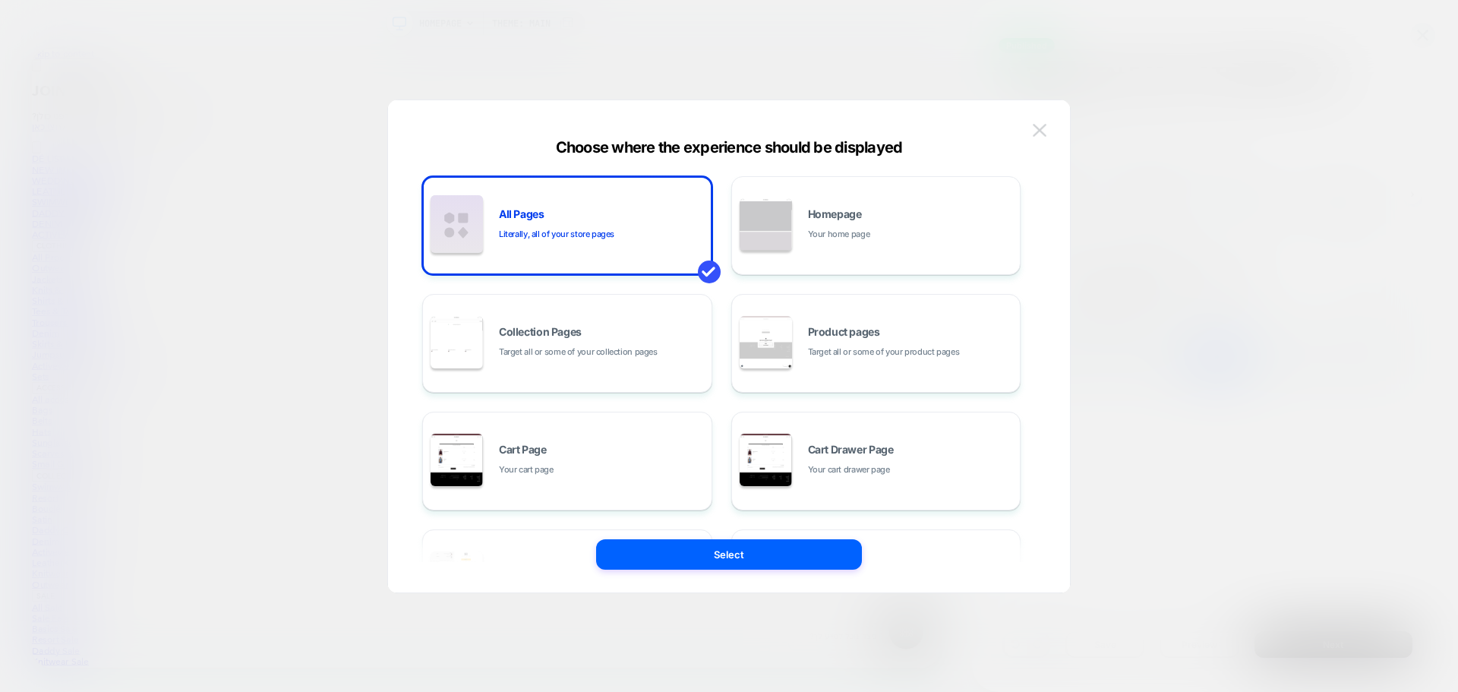
click at [1040, 132] on img at bounding box center [1040, 130] width 14 height 13
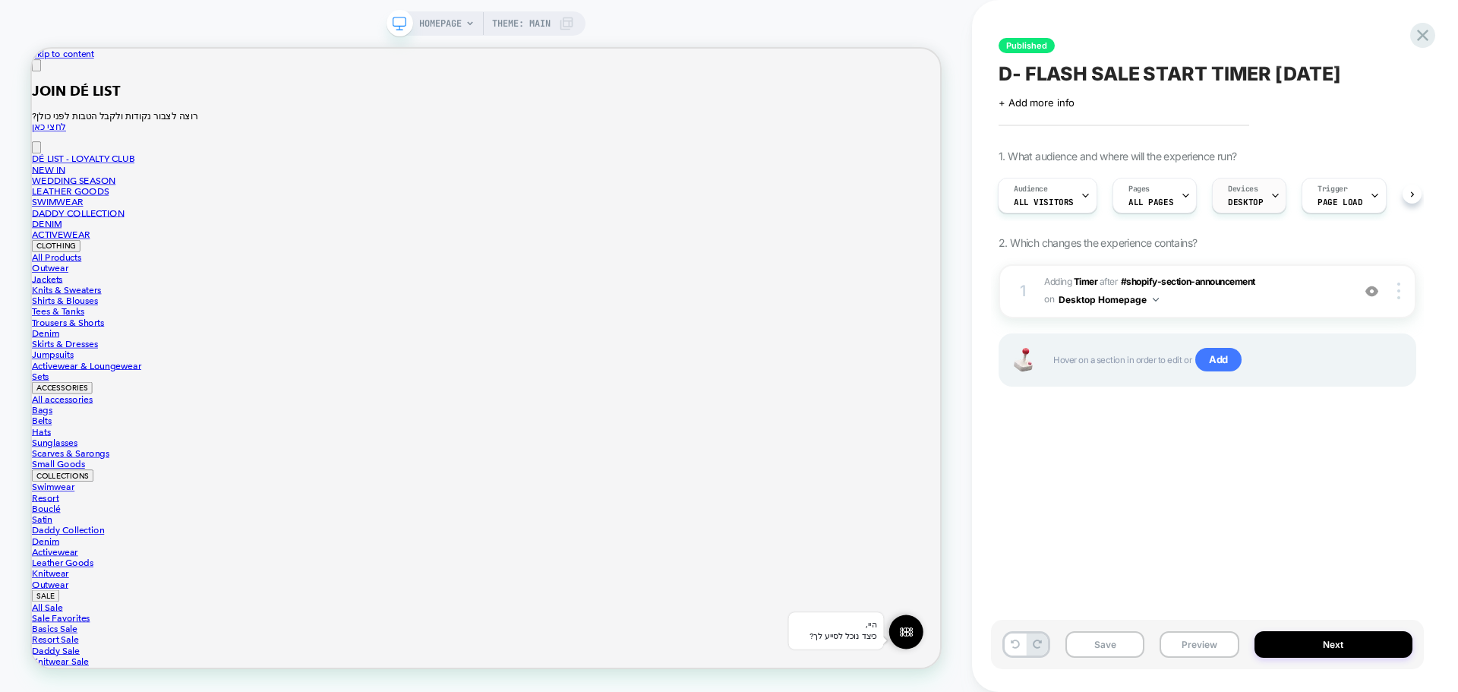
click at [1250, 198] on span "DESKTOP" at bounding box center [1245, 202] width 35 height 11
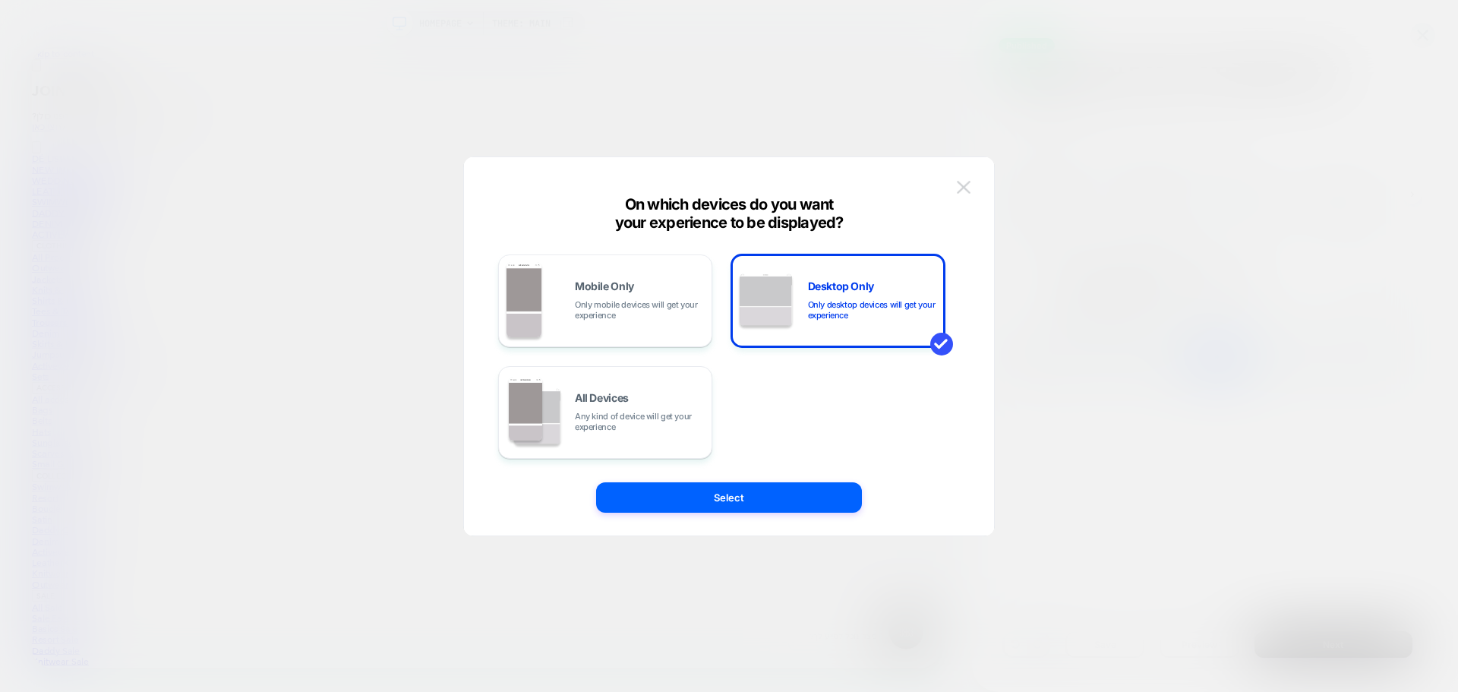
click at [965, 188] on img at bounding box center [964, 187] width 14 height 13
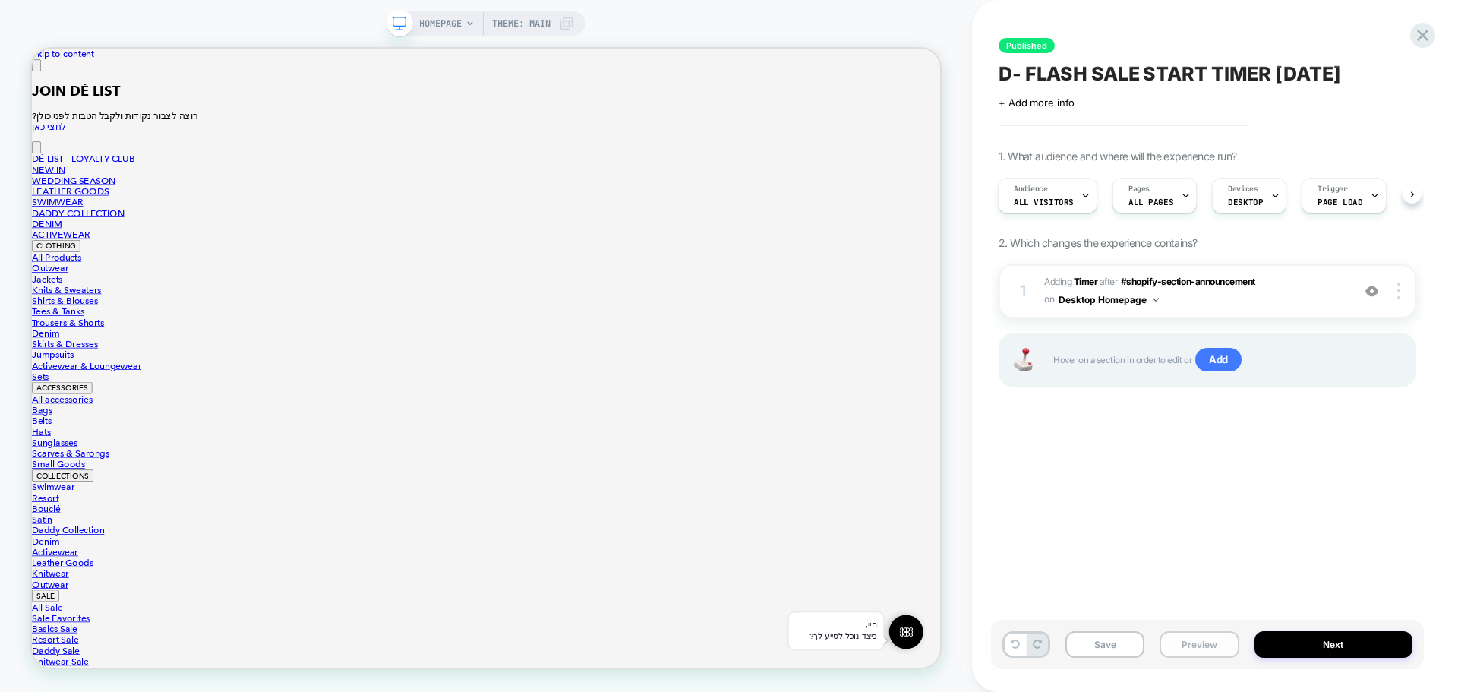
click at [1200, 641] on button "Preview" at bounding box center [1198, 644] width 79 height 27
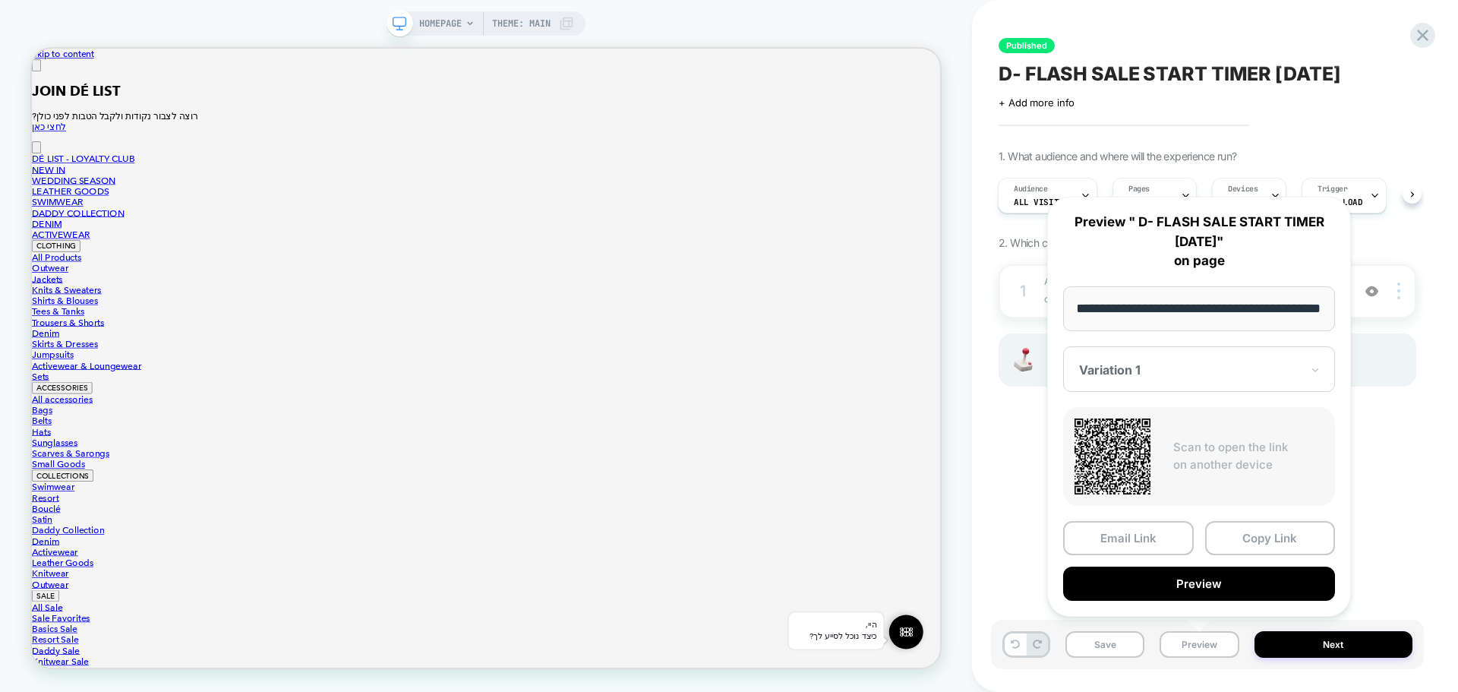
scroll to position [0, 0]
click at [1022, 68] on span "D- FLASH SALE START TIMER August 25" at bounding box center [1169, 73] width 342 height 23
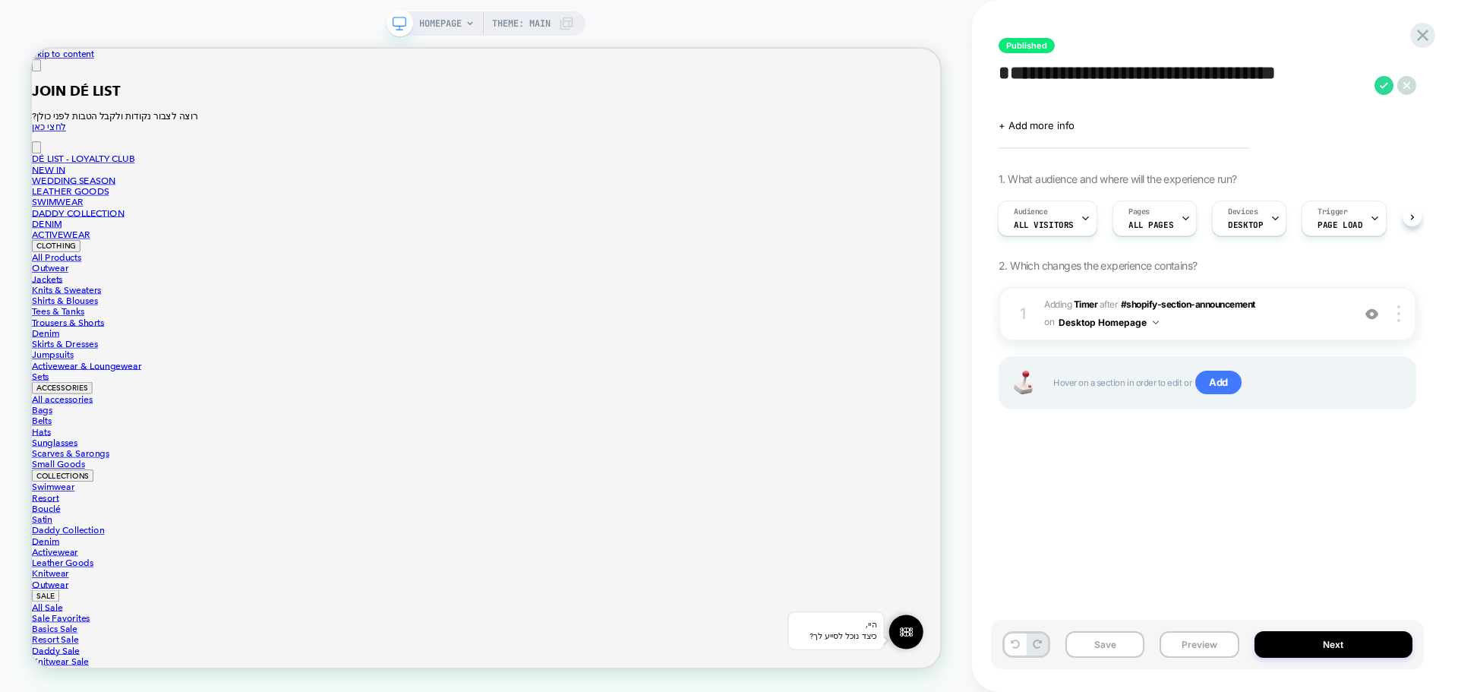
click at [1130, 121] on div "+ Add more info" at bounding box center [1150, 125] width 304 height 12
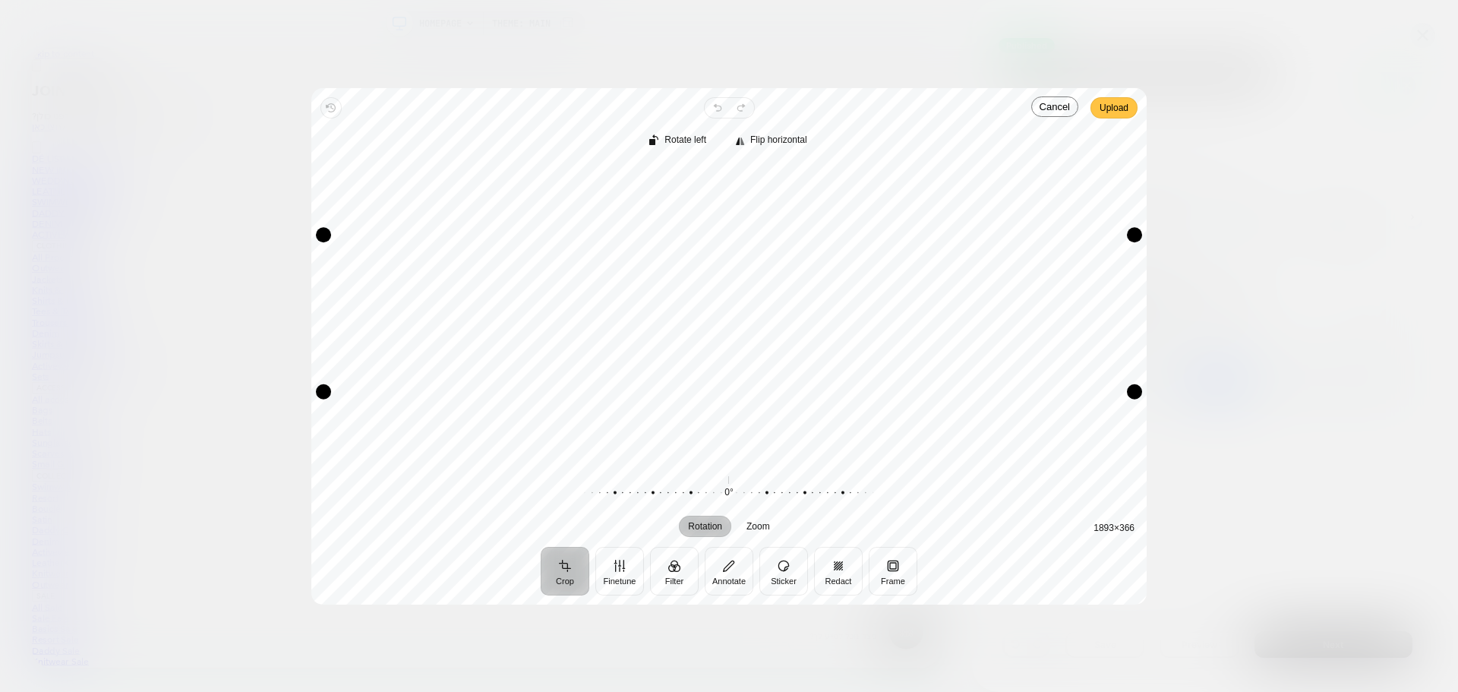
click at [1119, 112] on span "Upload" at bounding box center [1113, 108] width 29 height 18
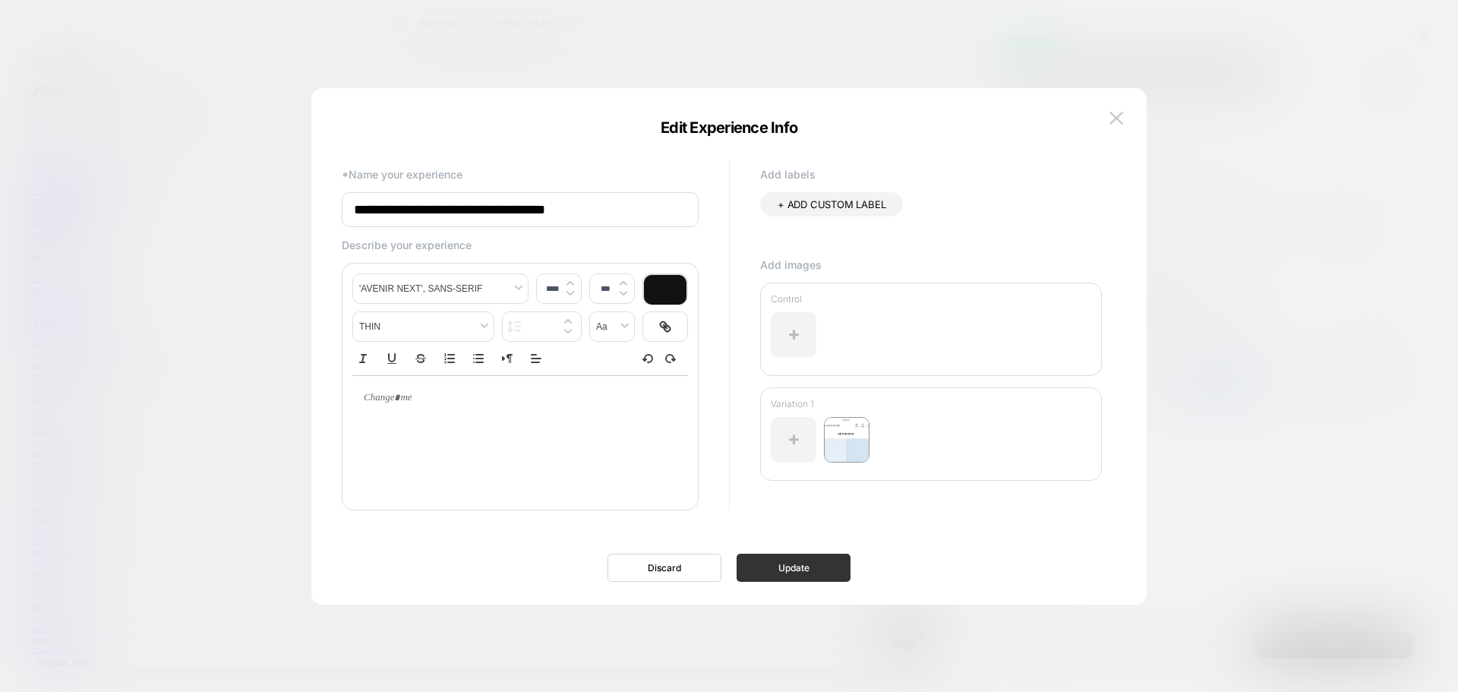
click at [781, 571] on button "Update" at bounding box center [793, 567] width 114 height 28
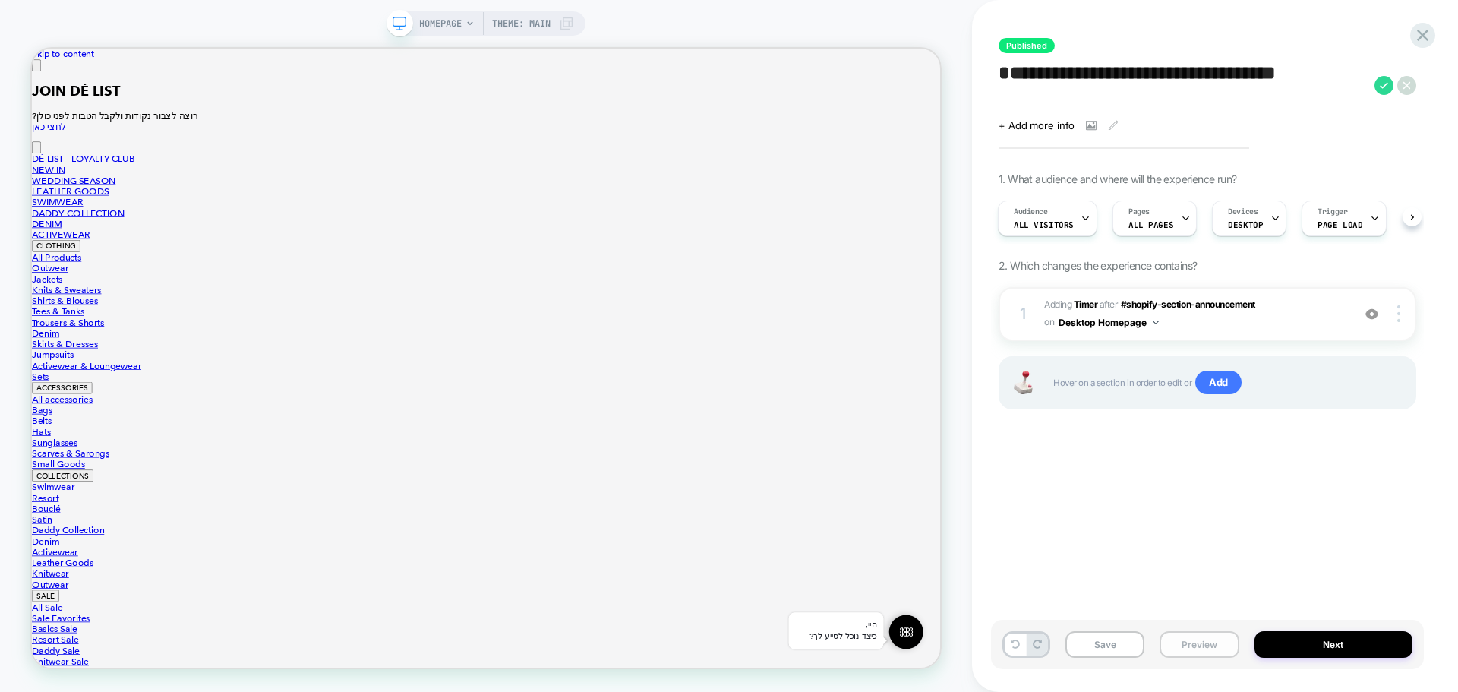
click at [1220, 652] on button "Preview" at bounding box center [1198, 644] width 79 height 27
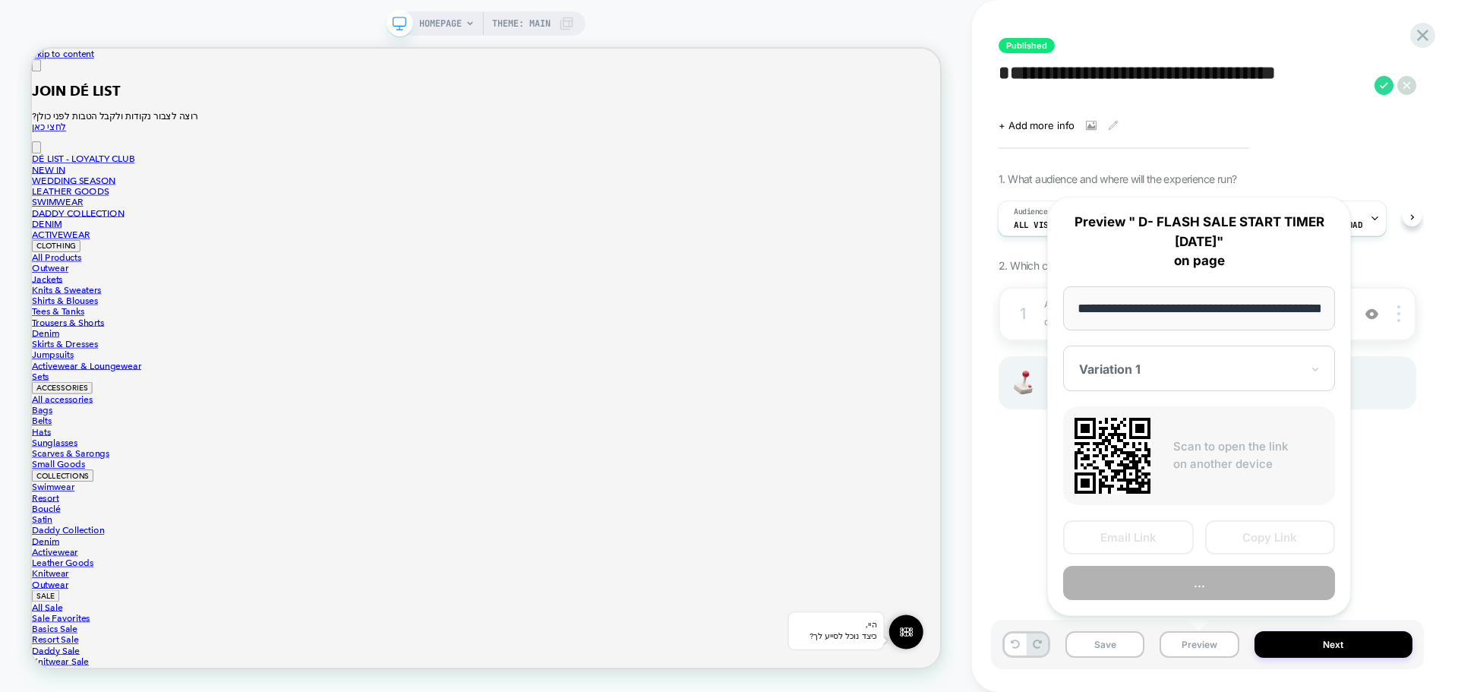
scroll to position [0, 50]
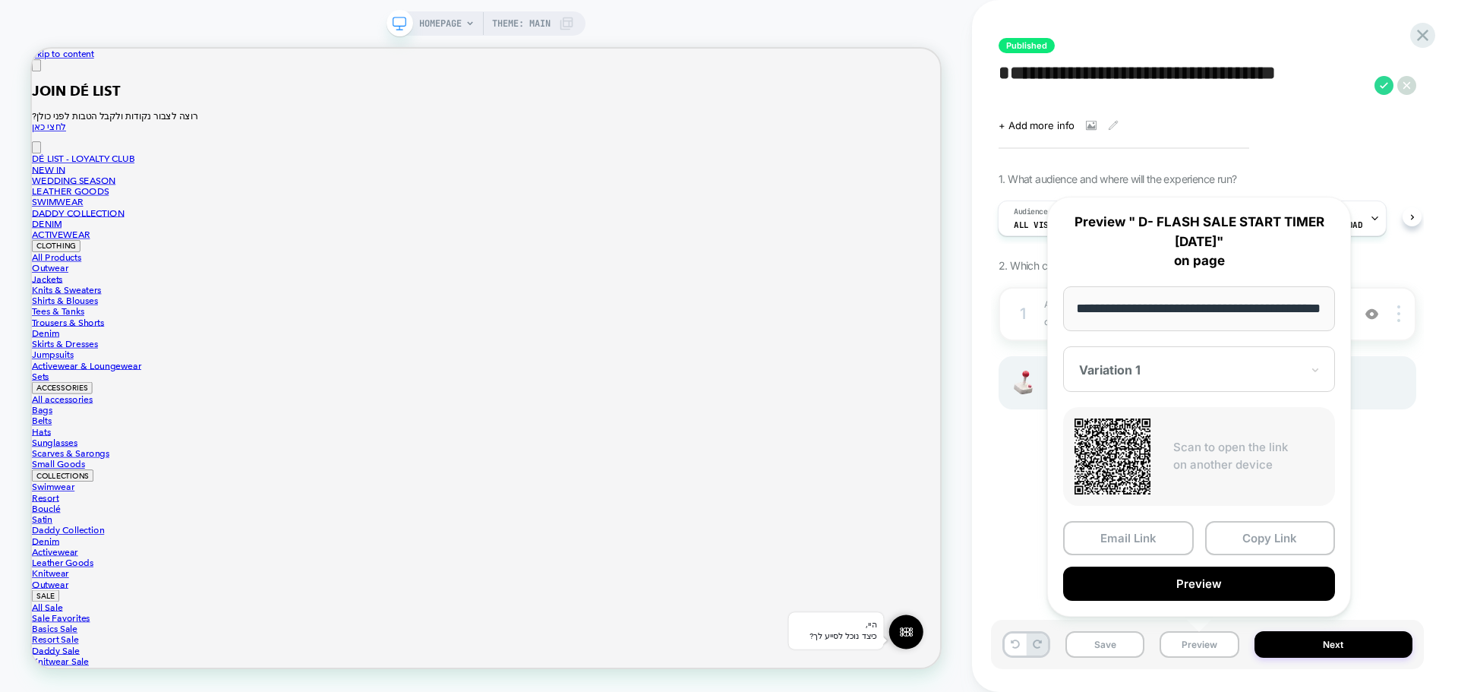
click at [1198, 362] on div at bounding box center [1190, 369] width 222 height 15
click at [1120, 440] on div "CONTROL" at bounding box center [1199, 449] width 257 height 27
click at [1243, 580] on button "Preview" at bounding box center [1199, 583] width 272 height 34
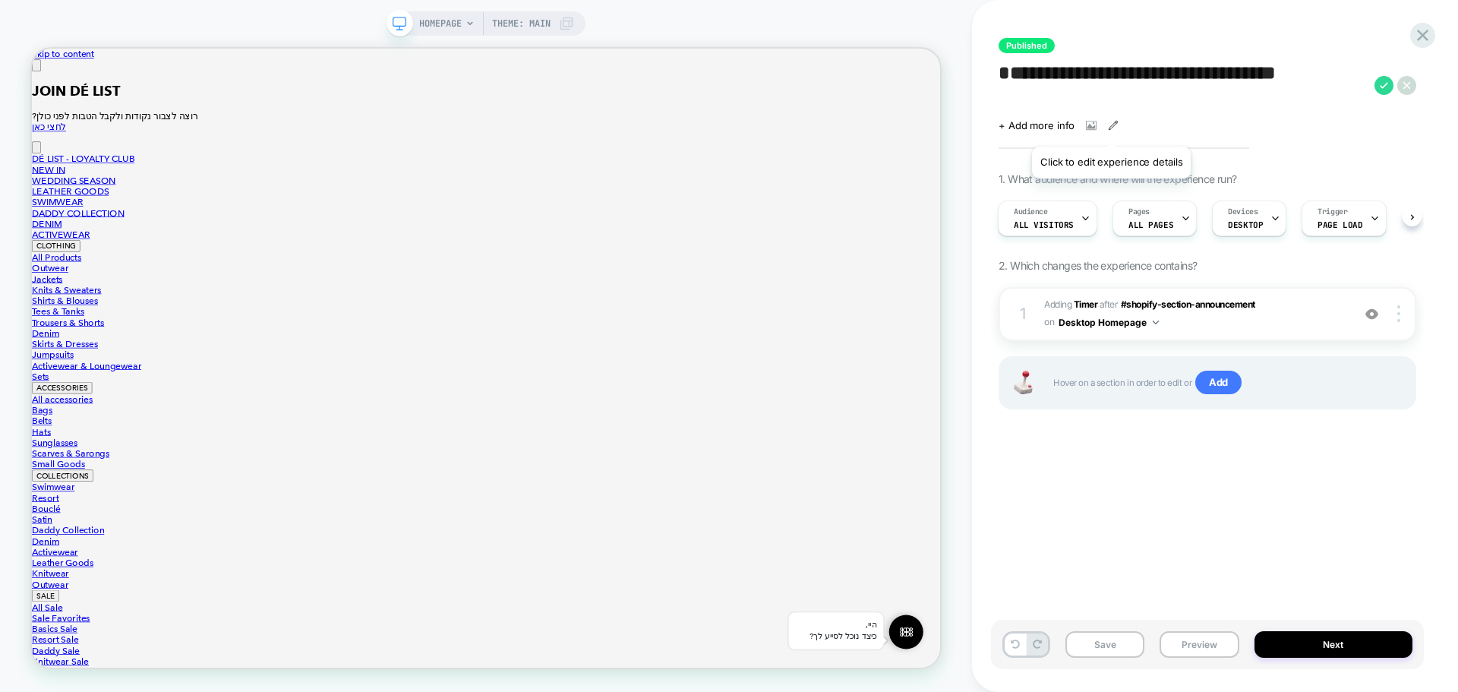
click at [1111, 128] on icon at bounding box center [1113, 125] width 11 height 11
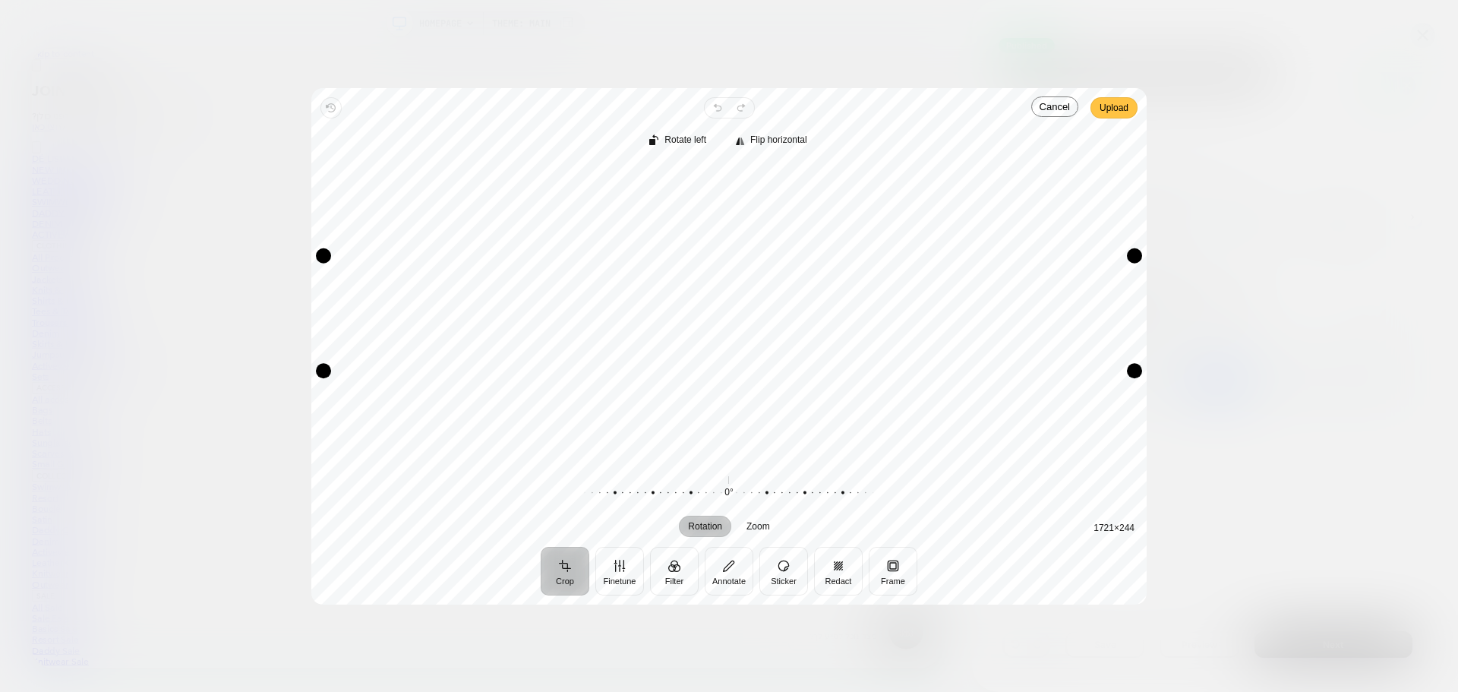
click at [1109, 102] on span "Upload" at bounding box center [1113, 108] width 29 height 18
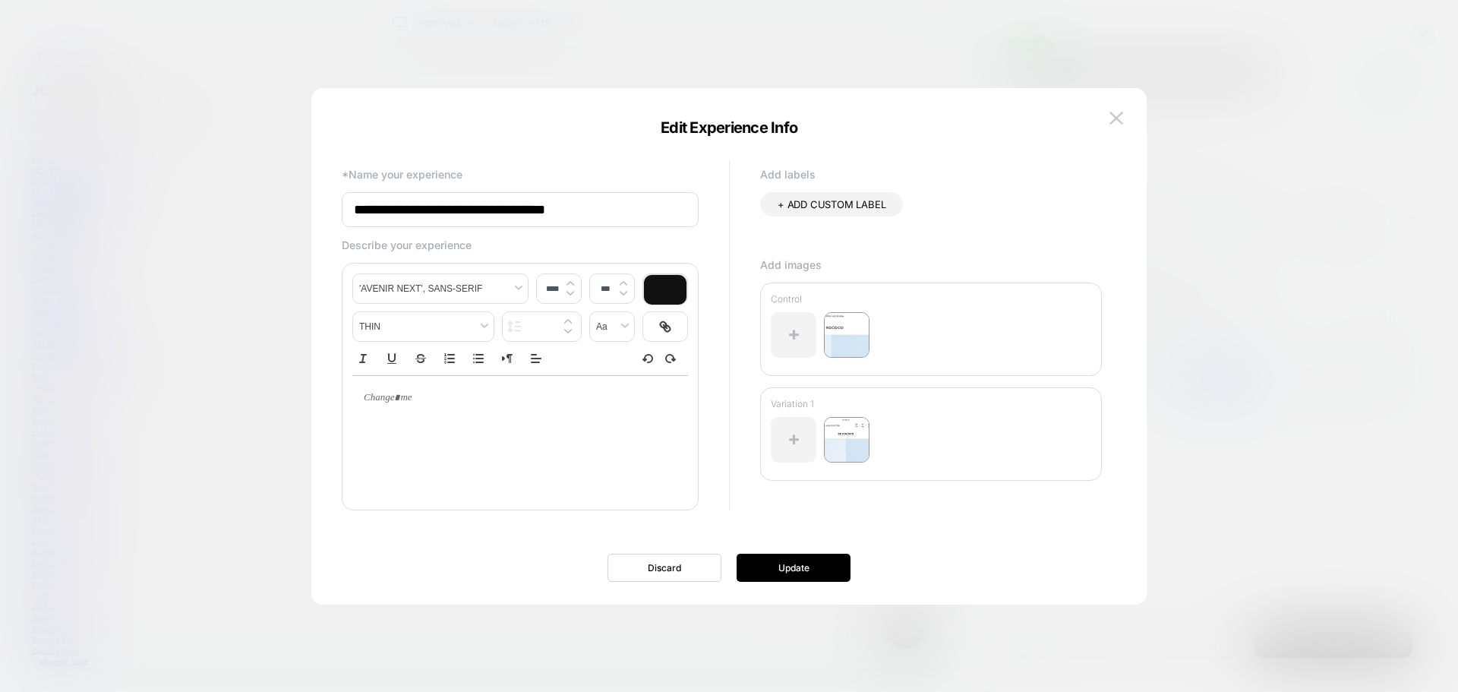
type input "****"
click at [423, 411] on div at bounding box center [520, 398] width 336 height 44
click at [372, 393] on p at bounding box center [514, 398] width 294 height 14
click at [798, 566] on button "Update" at bounding box center [793, 567] width 114 height 28
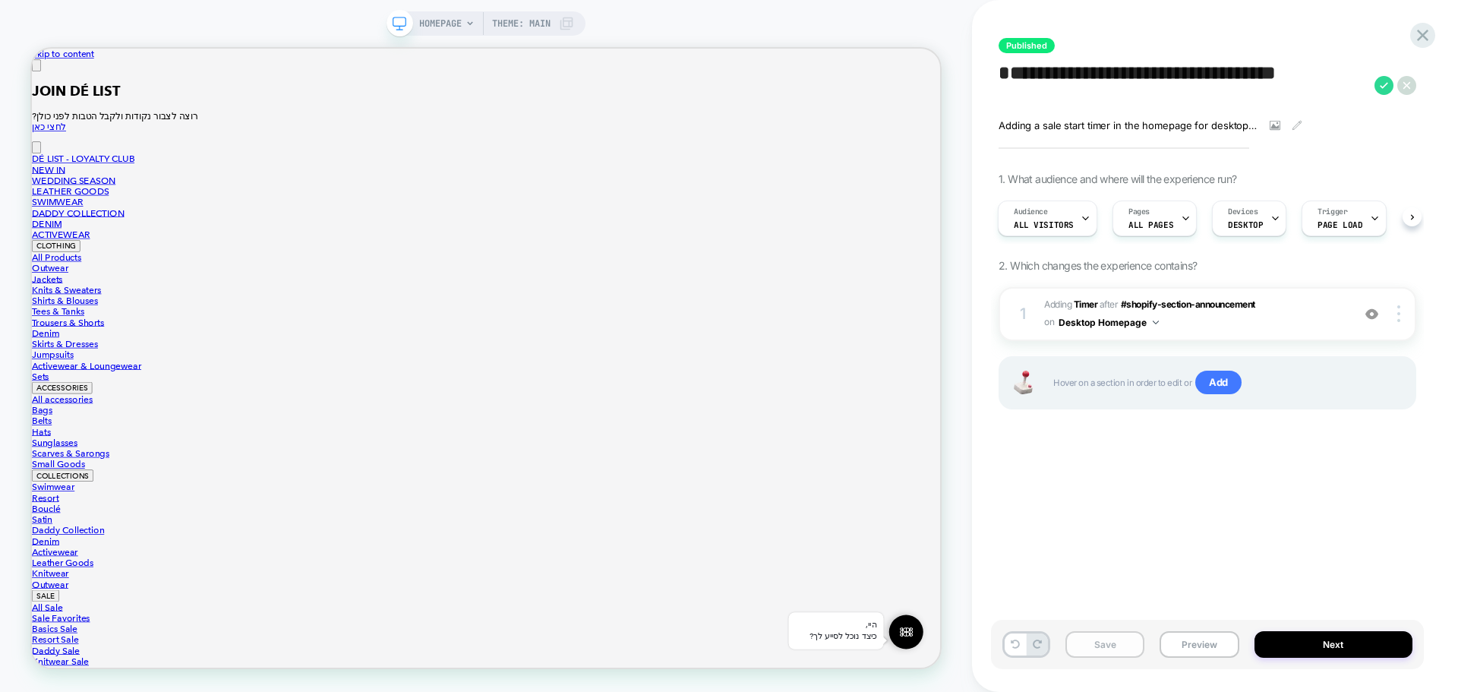
click at [1097, 650] on button "Save" at bounding box center [1104, 644] width 79 height 27
click at [1418, 33] on icon at bounding box center [1422, 35] width 20 height 20
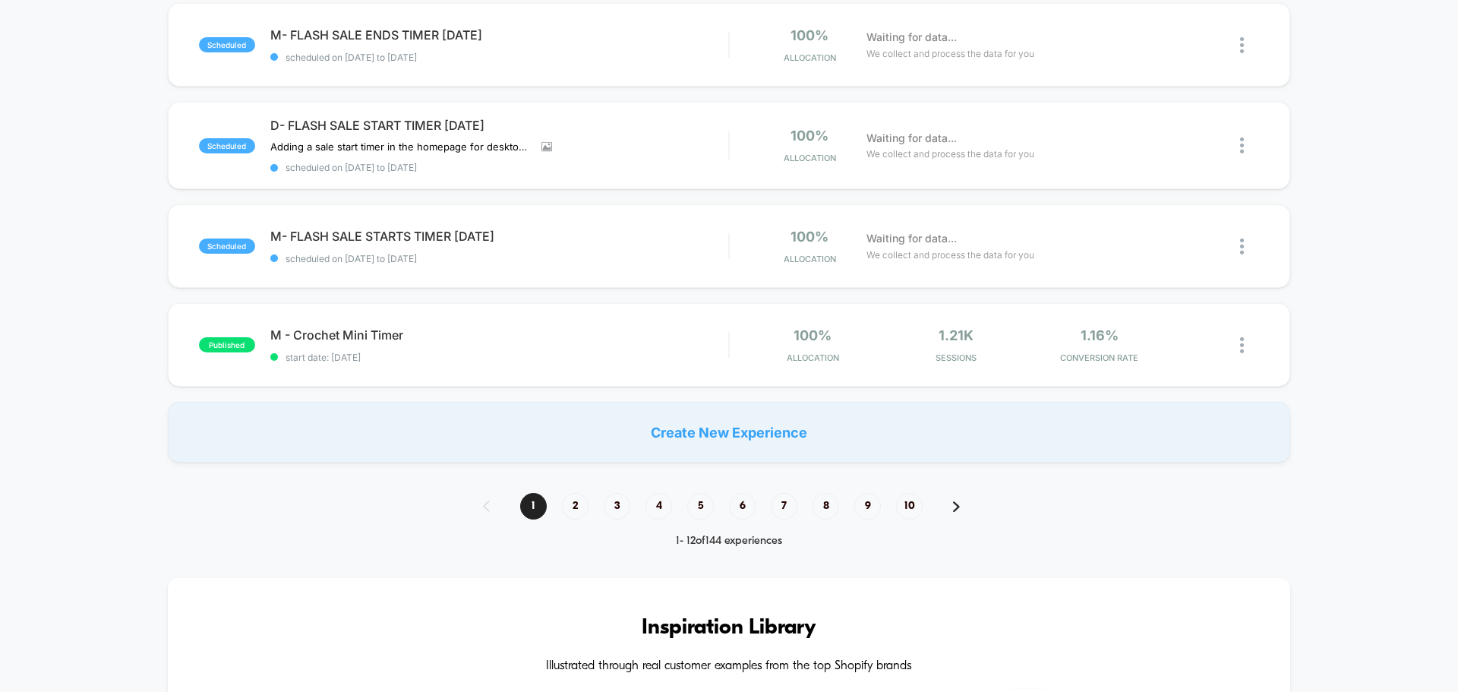
scroll to position [911, 0]
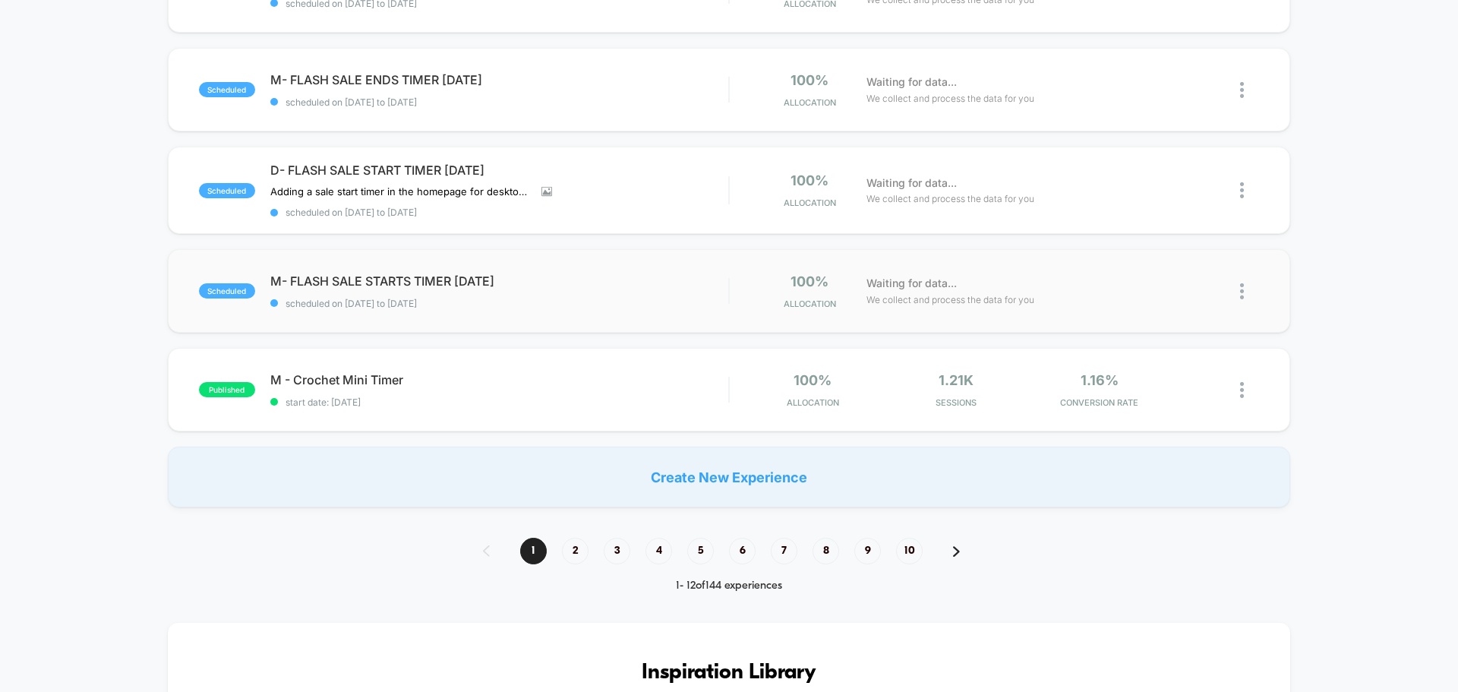
click at [532, 314] on div "scheduled M- FLASH SALE STARTS TIMER August 25 scheduled on 13/08/2025 to 14/08…" at bounding box center [729, 291] width 1122 height 84
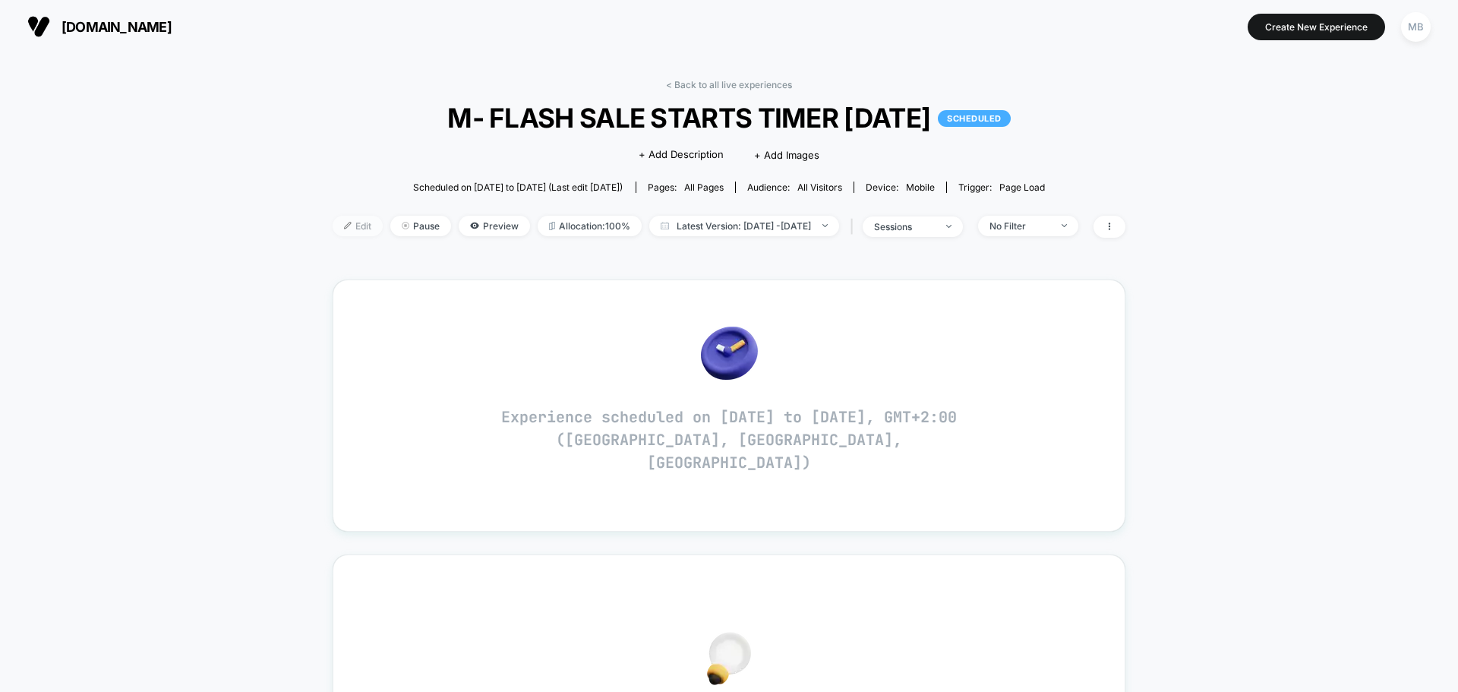
click at [333, 227] on span "Edit" at bounding box center [358, 226] width 50 height 20
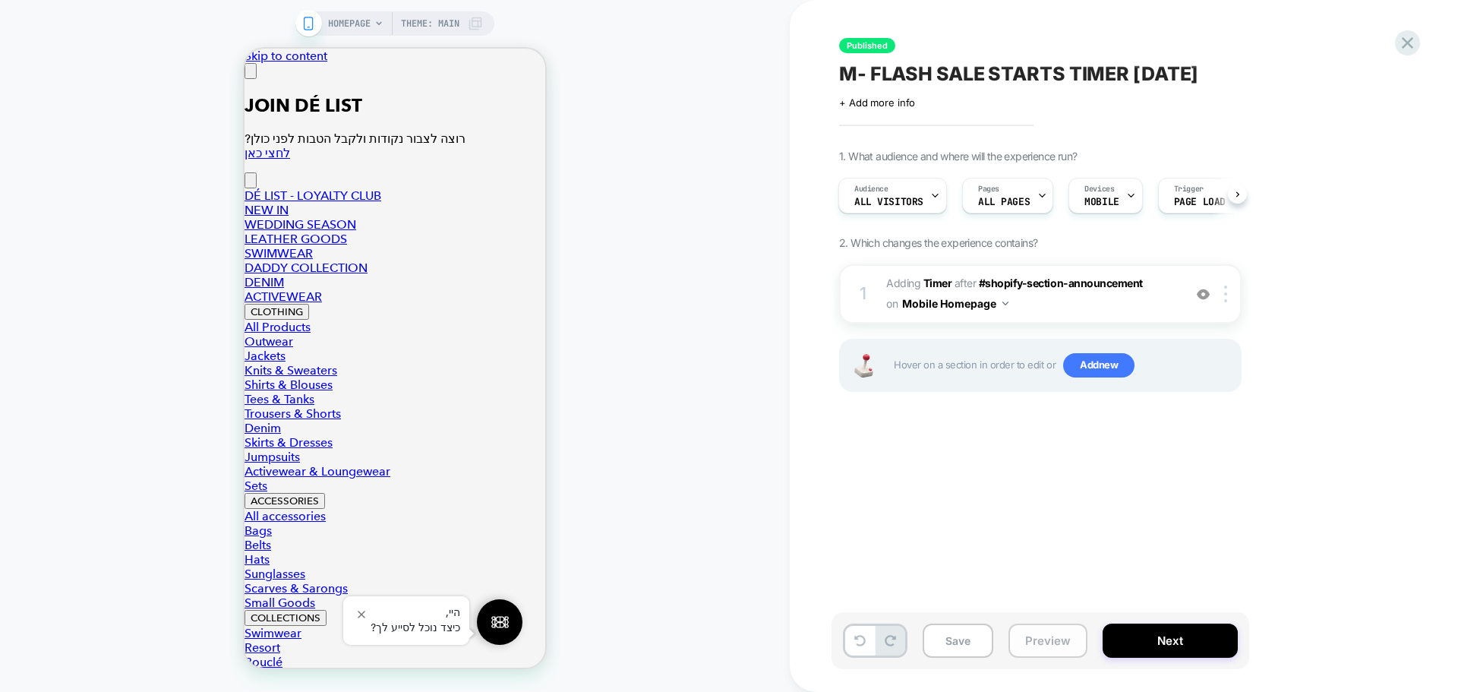
click at [1049, 648] on button "Preview" at bounding box center [1047, 640] width 79 height 34
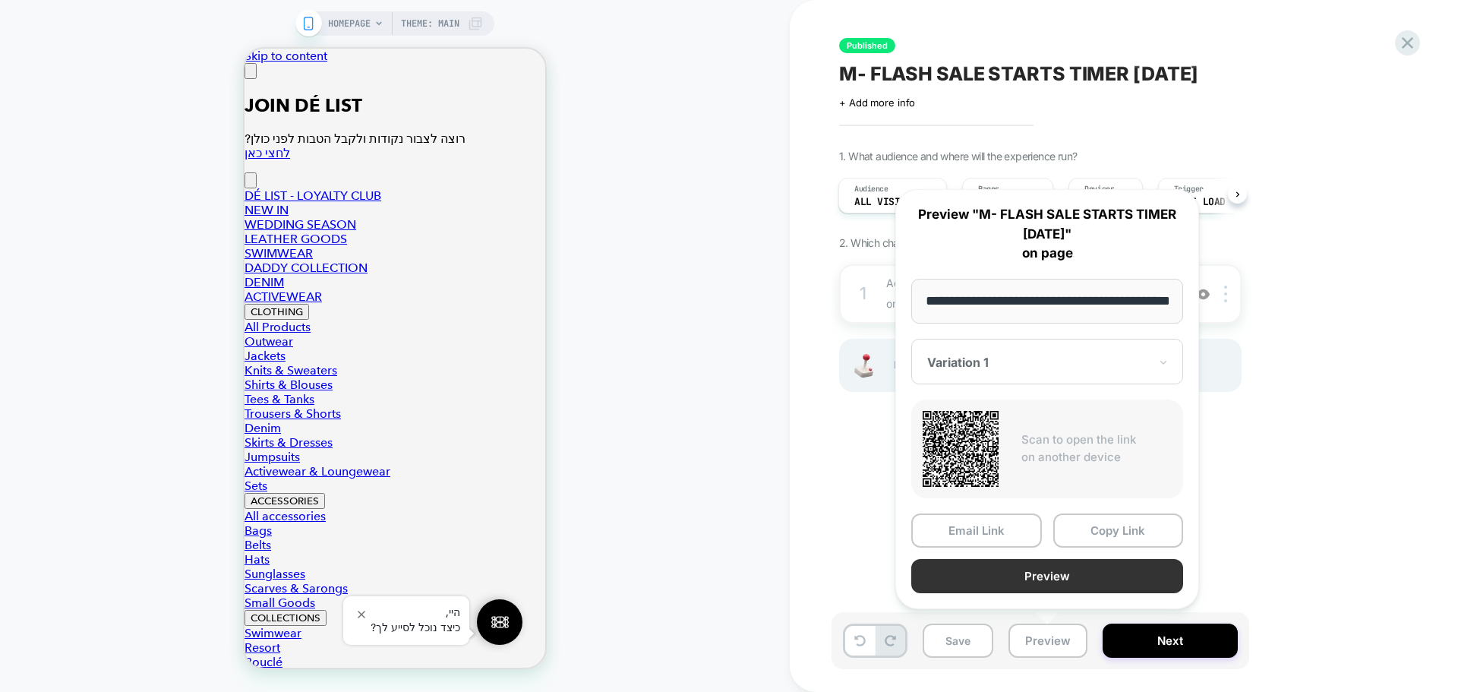
click at [1093, 582] on button "Preview" at bounding box center [1047, 576] width 272 height 34
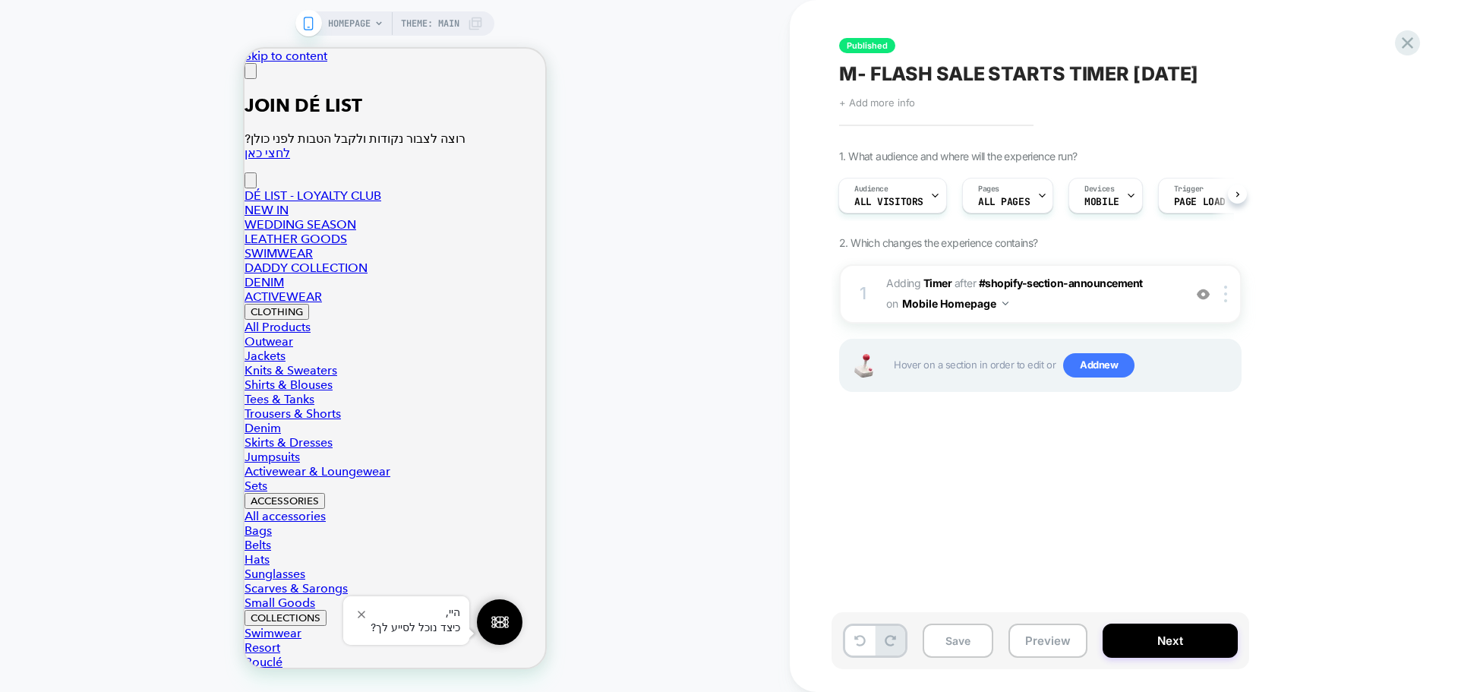
click at [904, 101] on span "+ Add more info" at bounding box center [877, 102] width 76 height 12
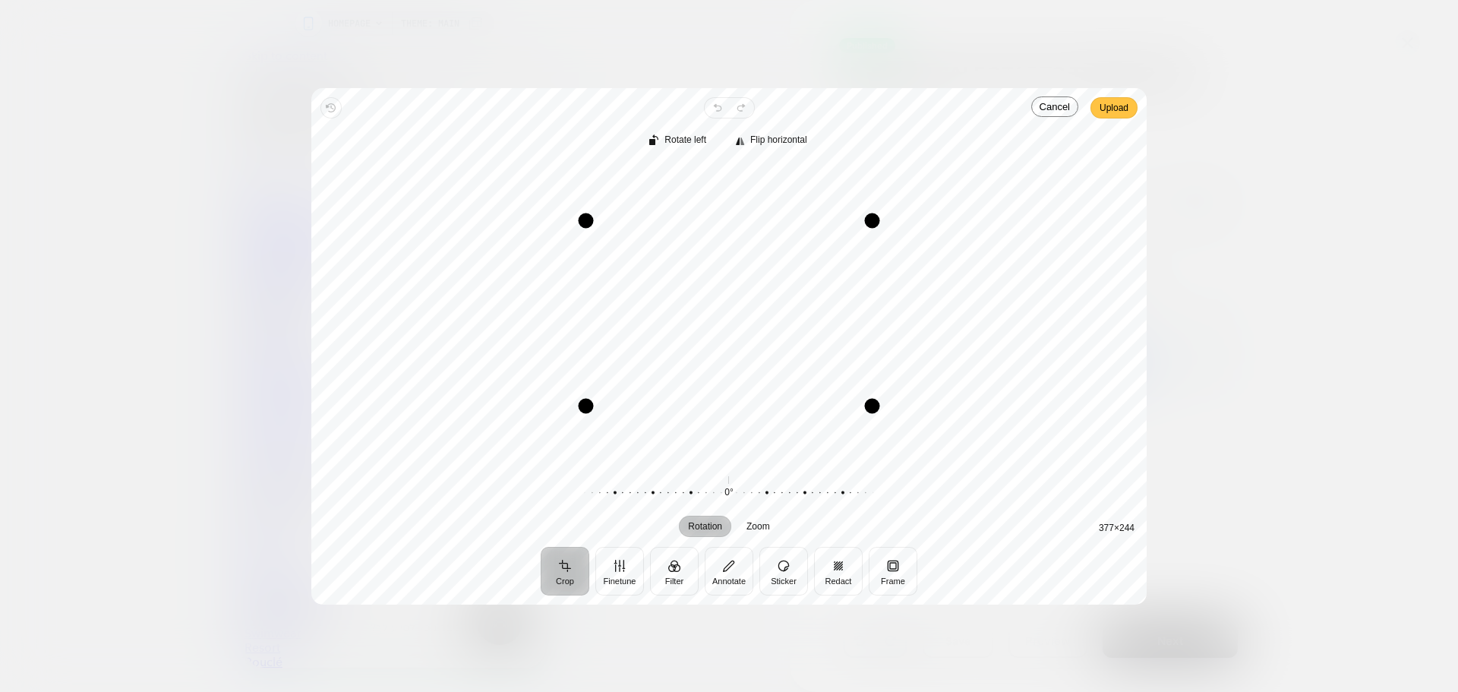
click at [1121, 106] on span "Upload" at bounding box center [1113, 108] width 29 height 18
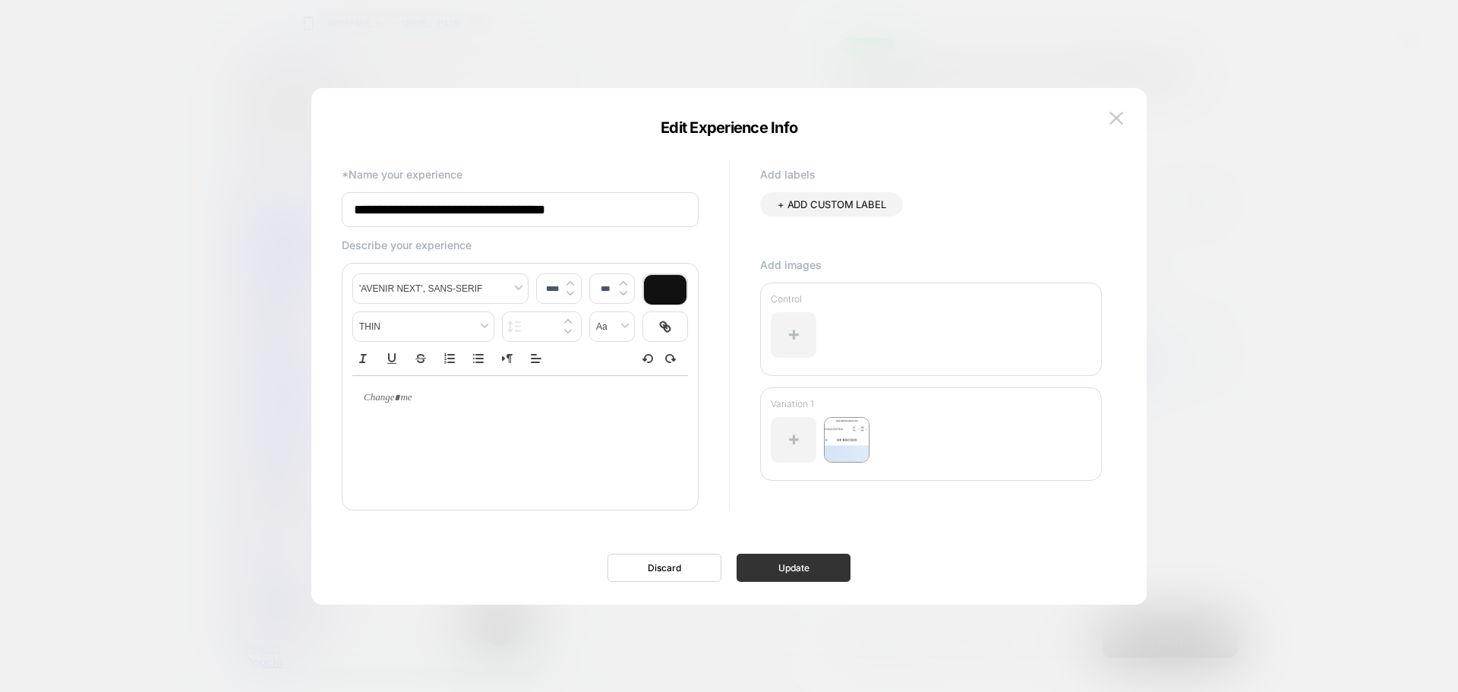
click at [806, 573] on button "Update" at bounding box center [793, 567] width 114 height 28
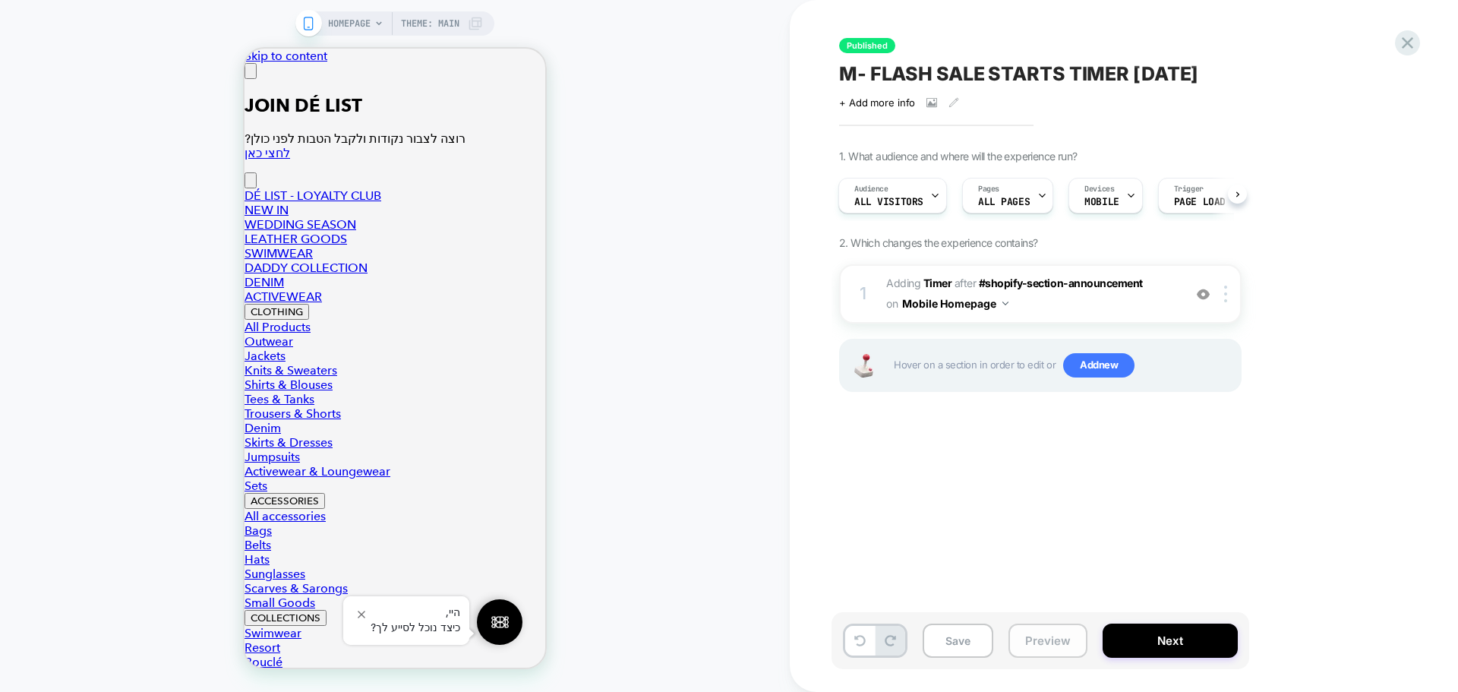
click at [1039, 640] on button "Preview" at bounding box center [1047, 640] width 79 height 34
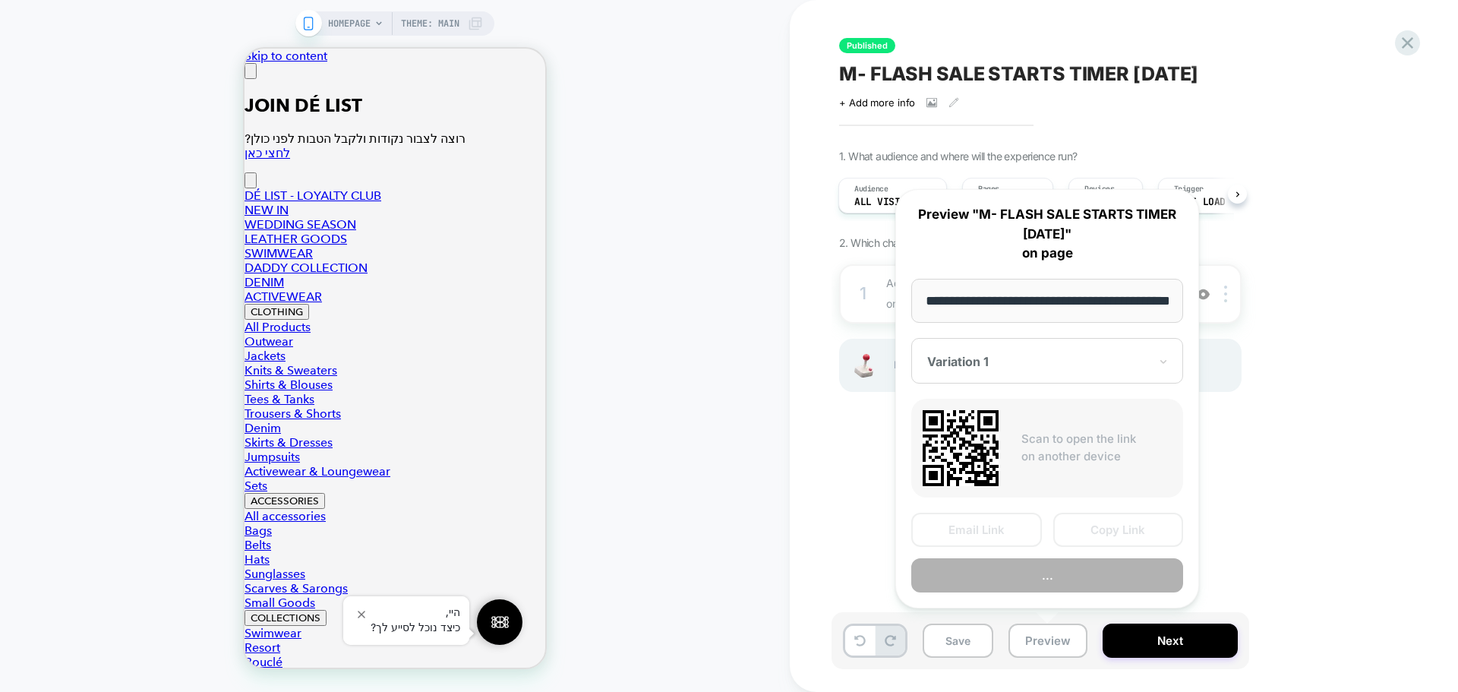
scroll to position [0, 50]
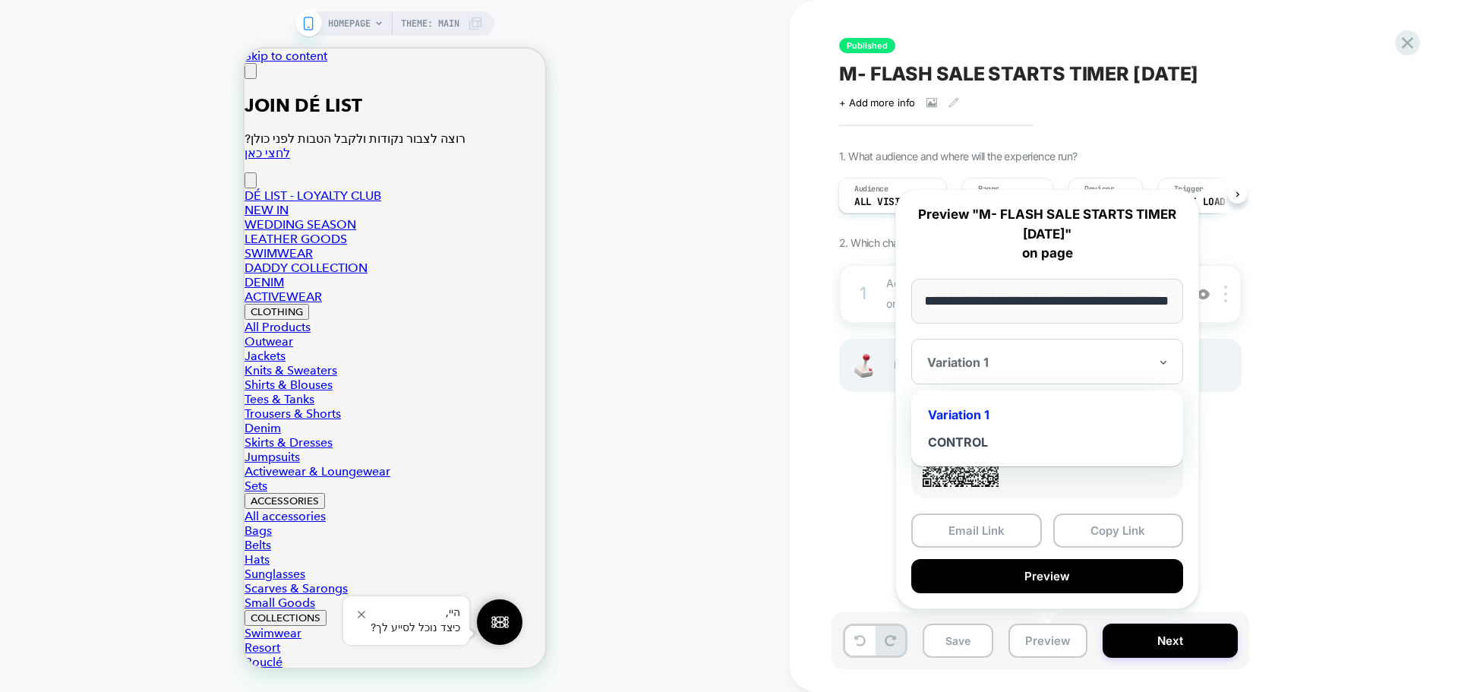
click at [1024, 355] on div at bounding box center [1038, 362] width 222 height 15
click at [983, 443] on div "CONTROL" at bounding box center [1047, 441] width 257 height 27
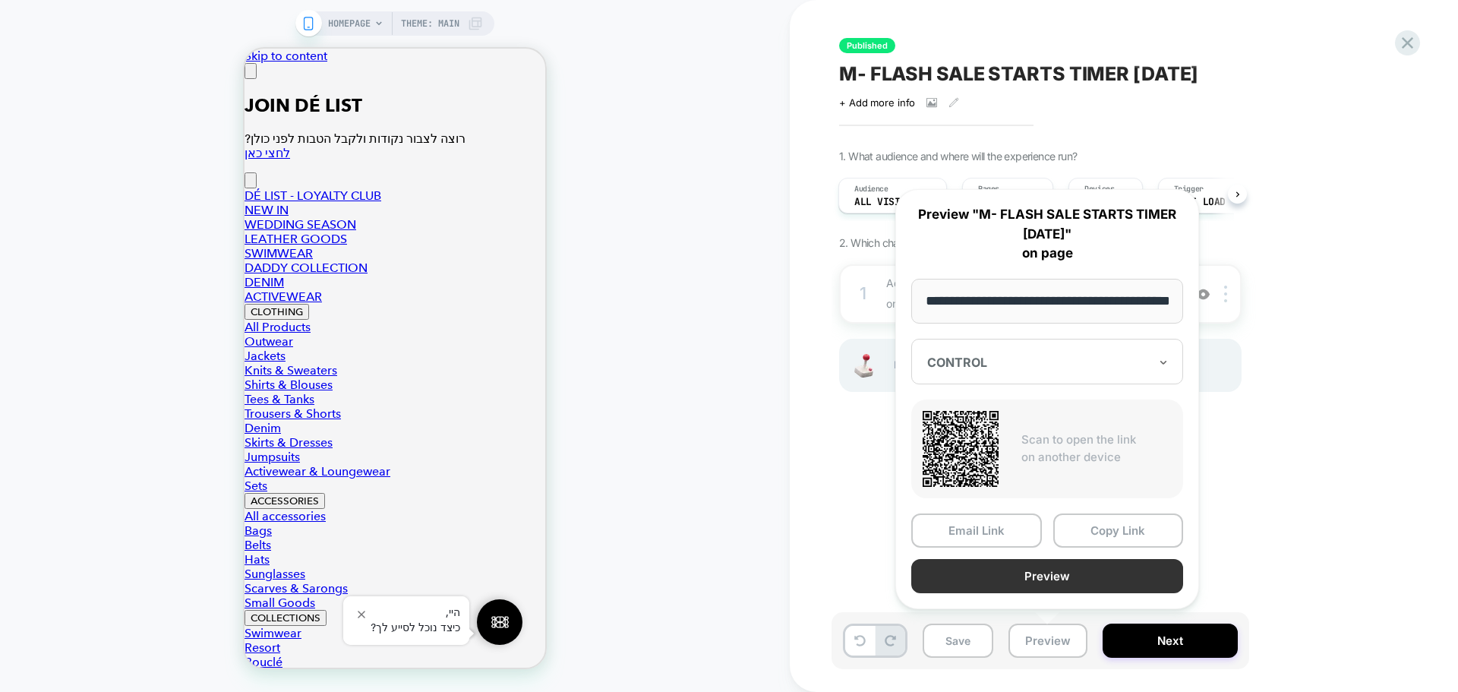
click at [1056, 572] on button "Preview" at bounding box center [1047, 576] width 272 height 34
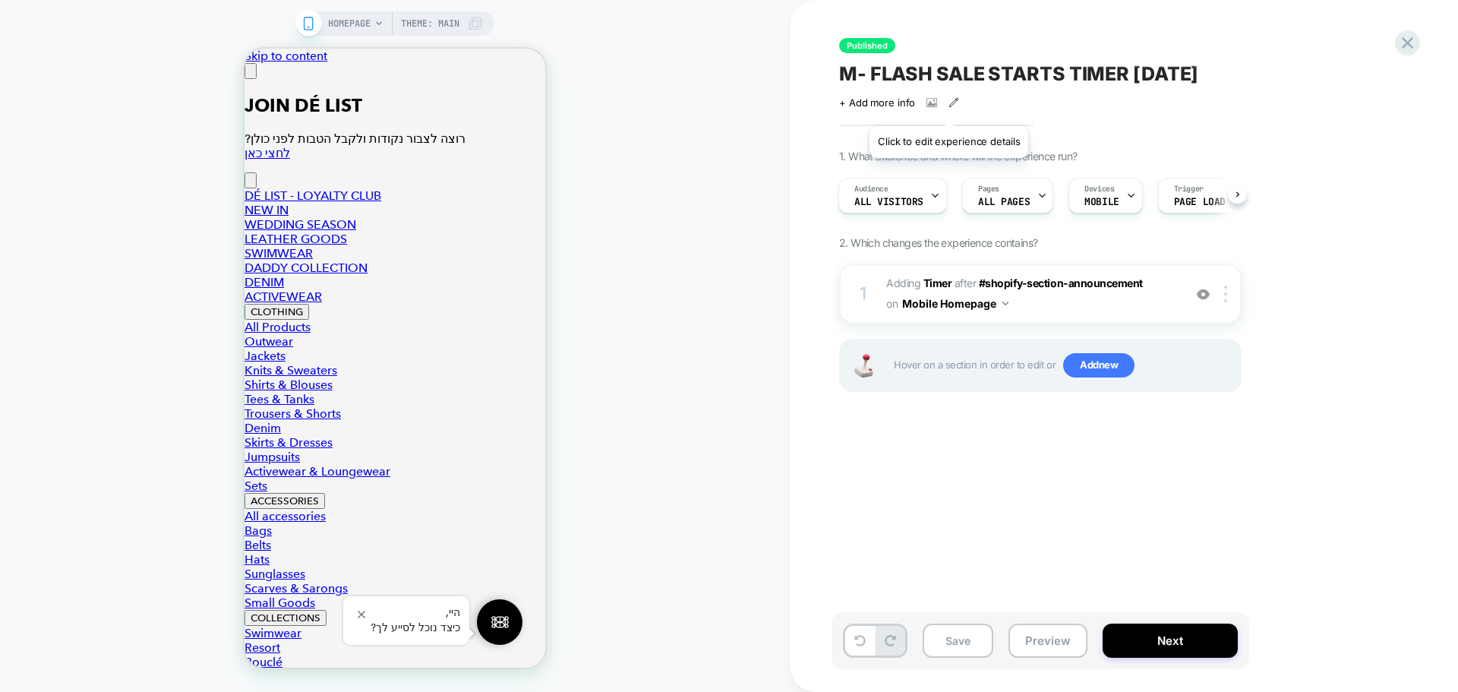
click at [950, 106] on icon at bounding box center [953, 102] width 11 height 11
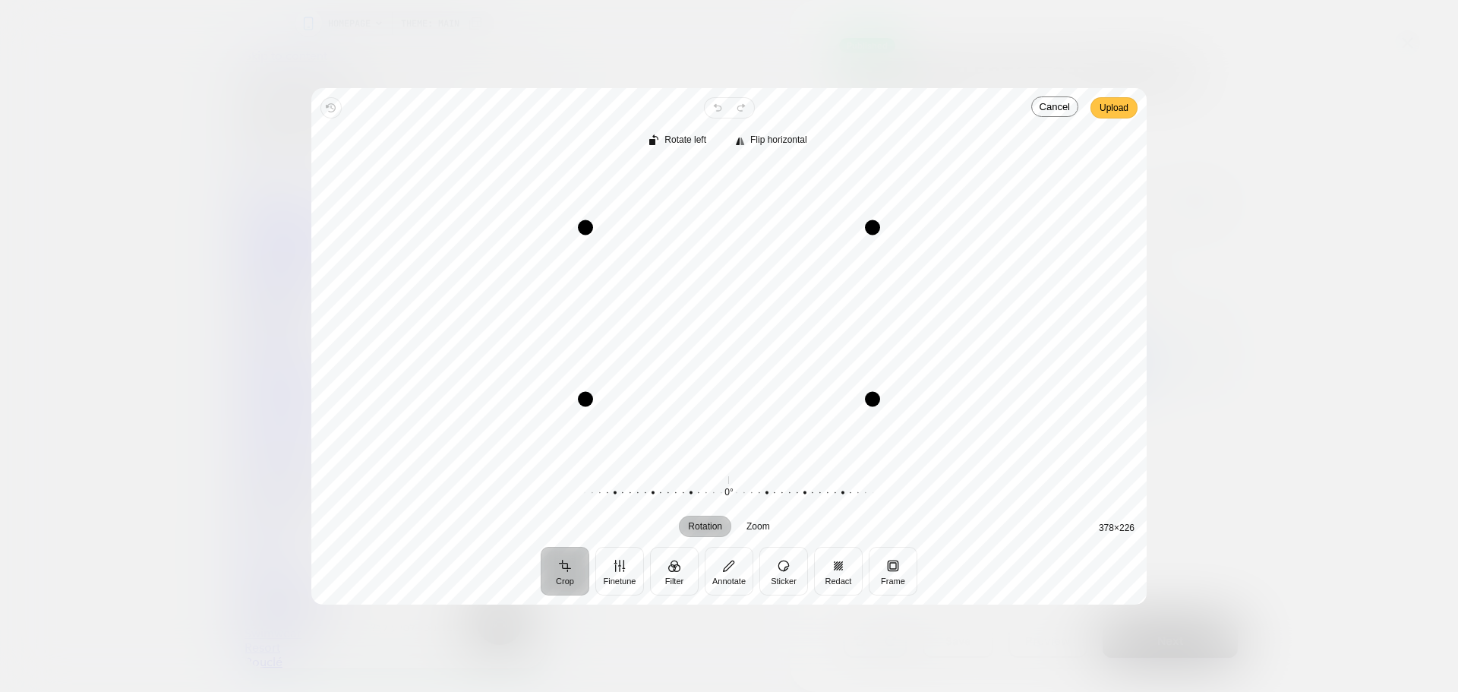
click at [1114, 114] on span "Upload" at bounding box center [1113, 108] width 29 height 18
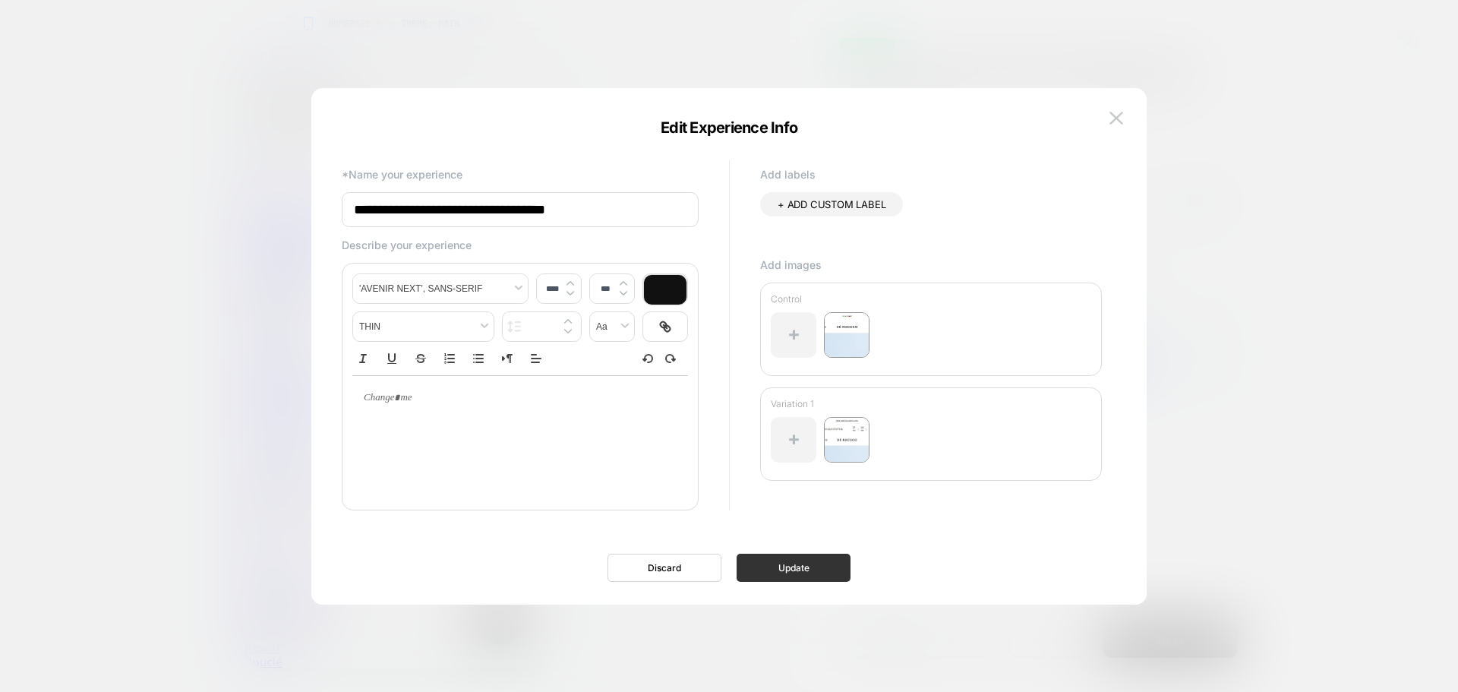
click at [816, 564] on button "Update" at bounding box center [793, 567] width 114 height 28
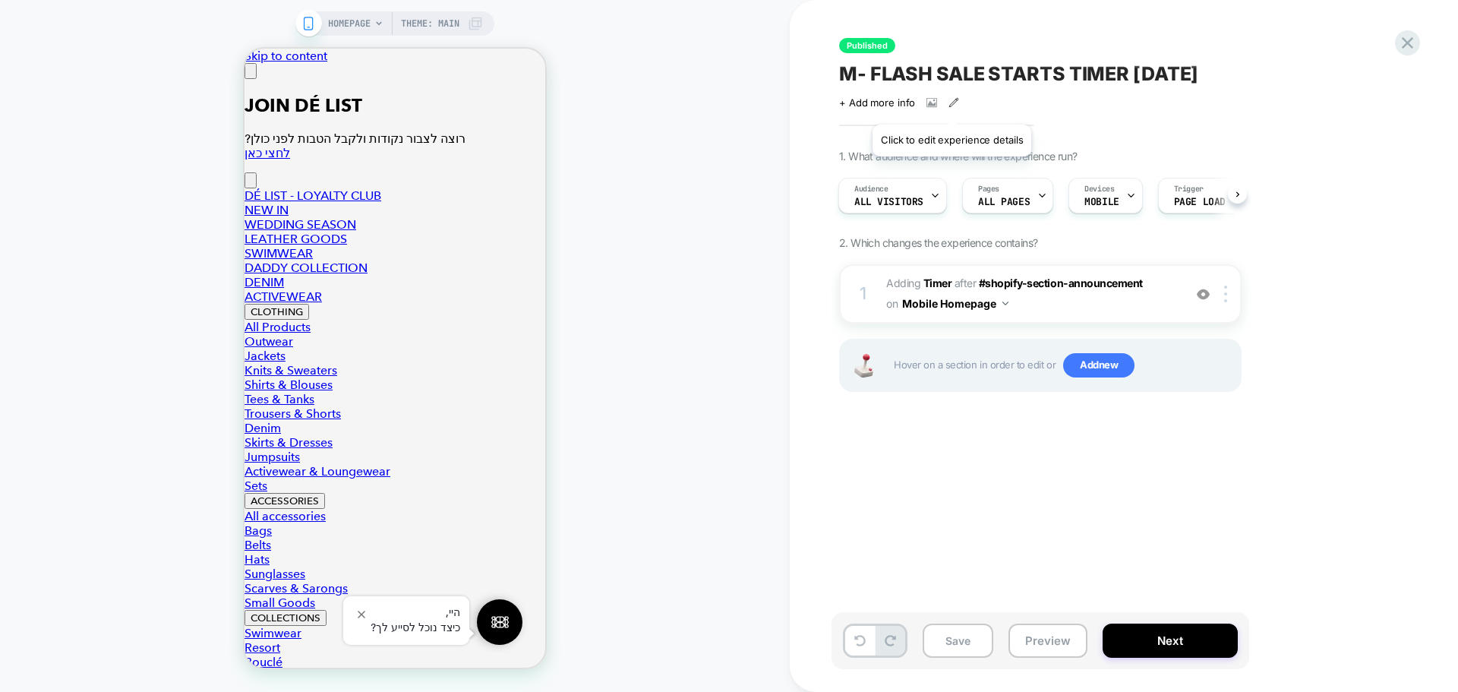
click at [951, 106] on icon at bounding box center [953, 102] width 11 height 11
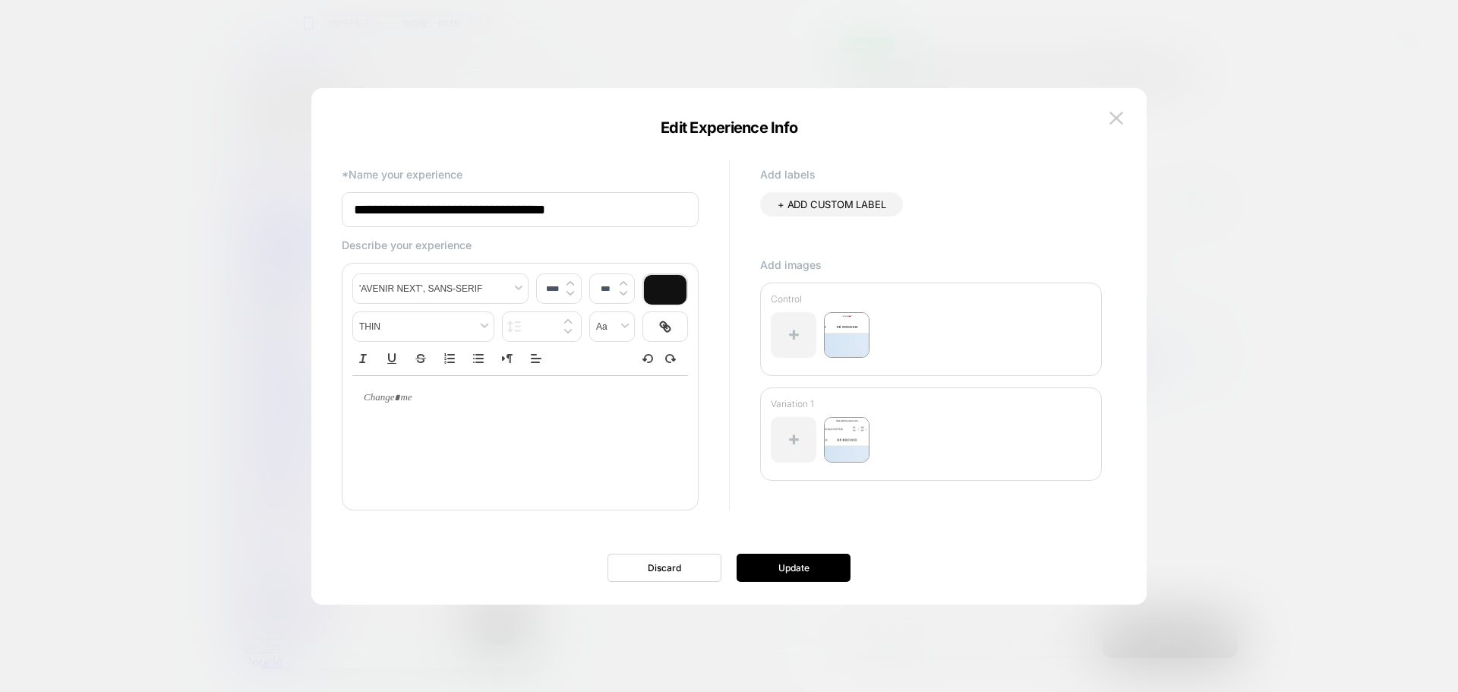
type input "****"
click at [435, 412] on div at bounding box center [520, 398] width 336 height 44
click at [428, 405] on p at bounding box center [514, 398] width 294 height 14
click at [430, 411] on div at bounding box center [520, 398] width 336 height 44
click at [406, 399] on p at bounding box center [514, 398] width 294 height 14
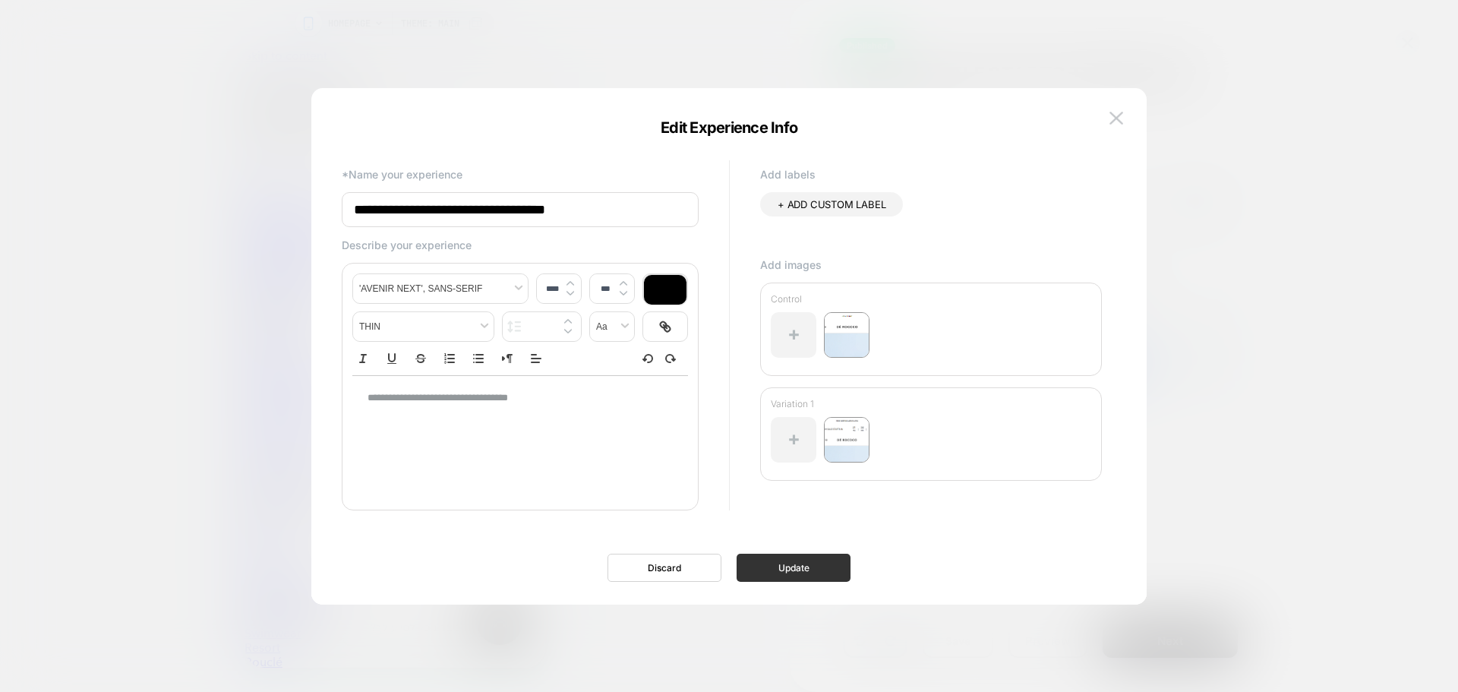
click at [822, 559] on button "Update" at bounding box center [793, 567] width 114 height 28
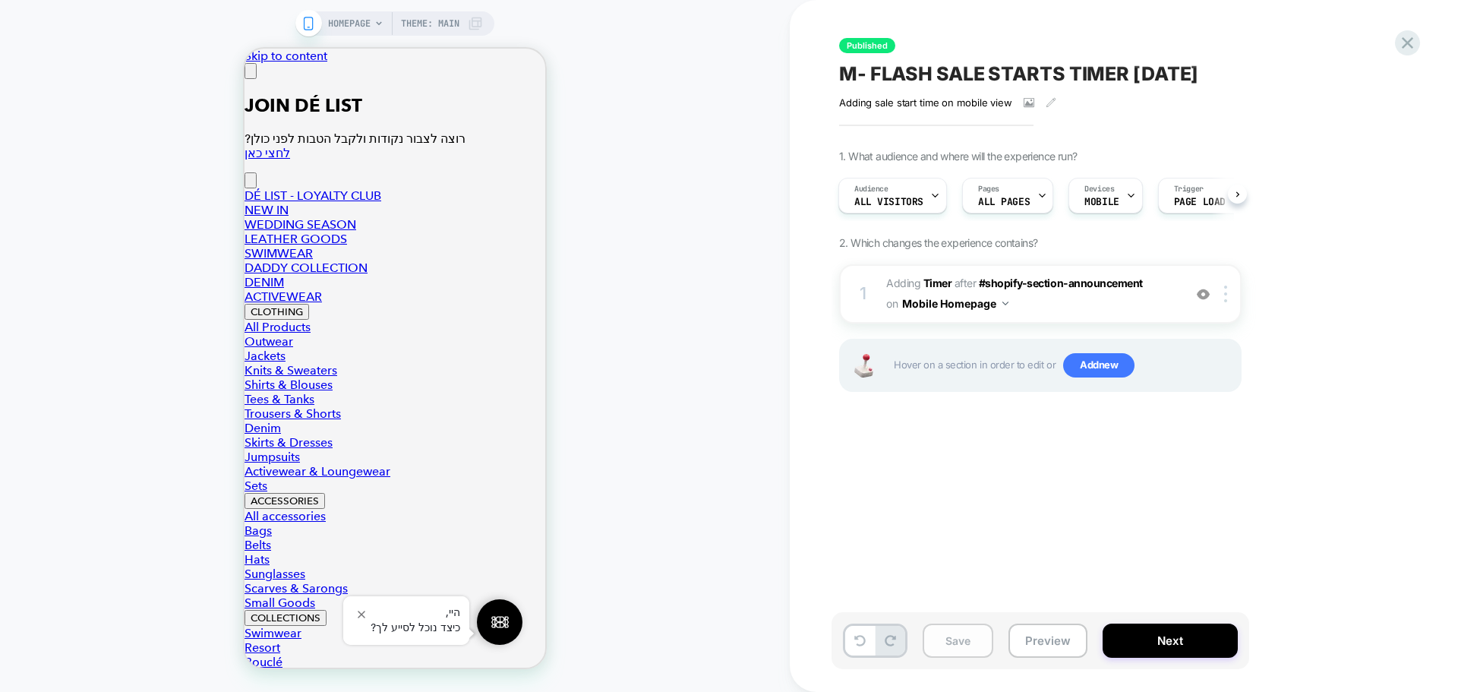
click at [961, 639] on button "Save" at bounding box center [957, 640] width 71 height 34
click at [1410, 36] on icon at bounding box center [1407, 43] width 20 height 20
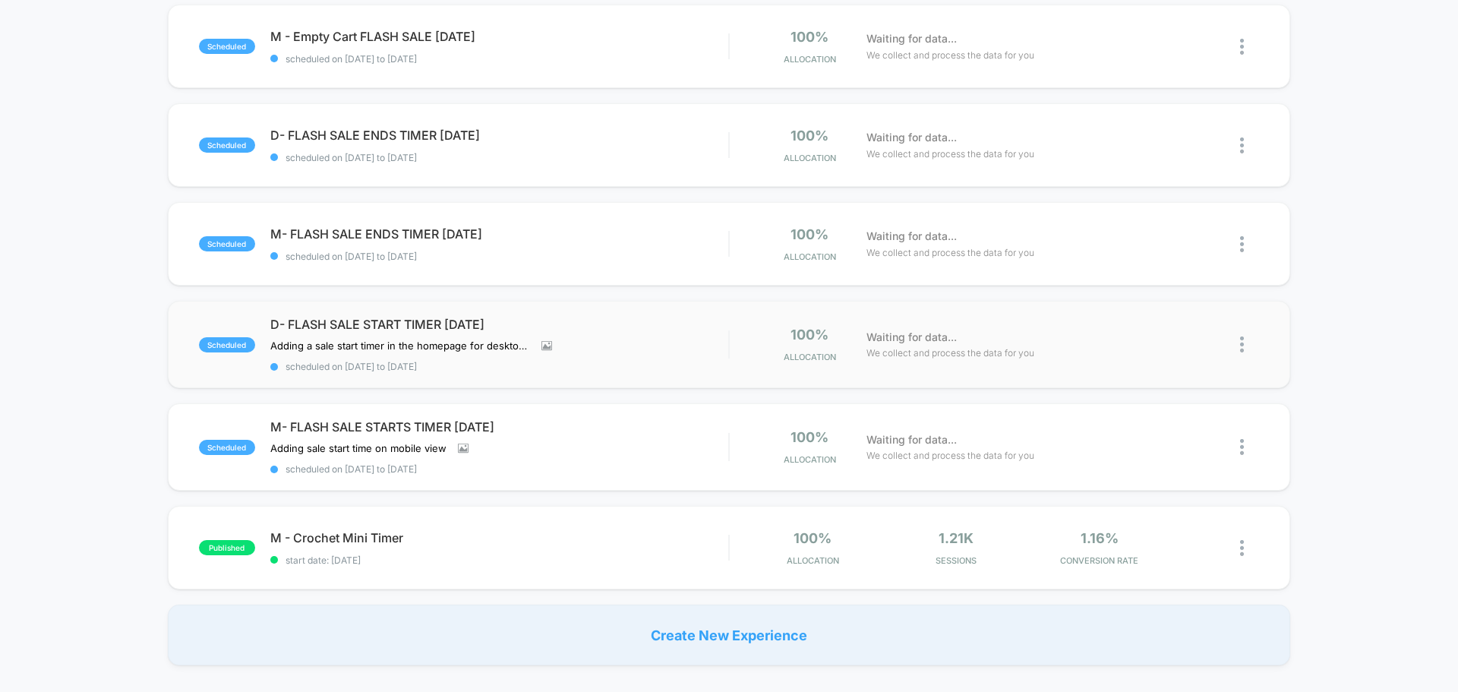
scroll to position [759, 0]
click at [520, 262] on div "scheduled M- FLASH SALE ENDS TIMER August 25 scheduled on 15/08/2025 to 16/08/2…" at bounding box center [729, 242] width 1122 height 84
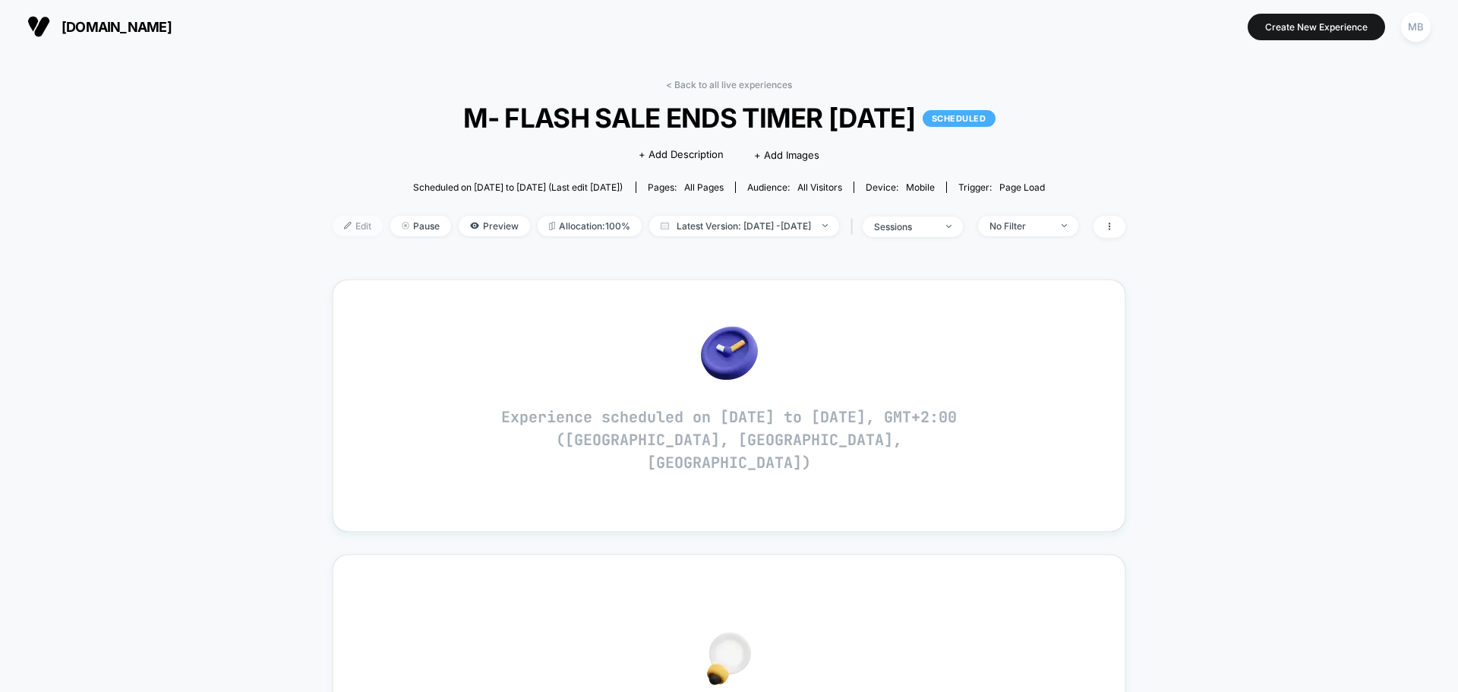
click at [352, 225] on div at bounding box center [354, 225] width 4 height 1
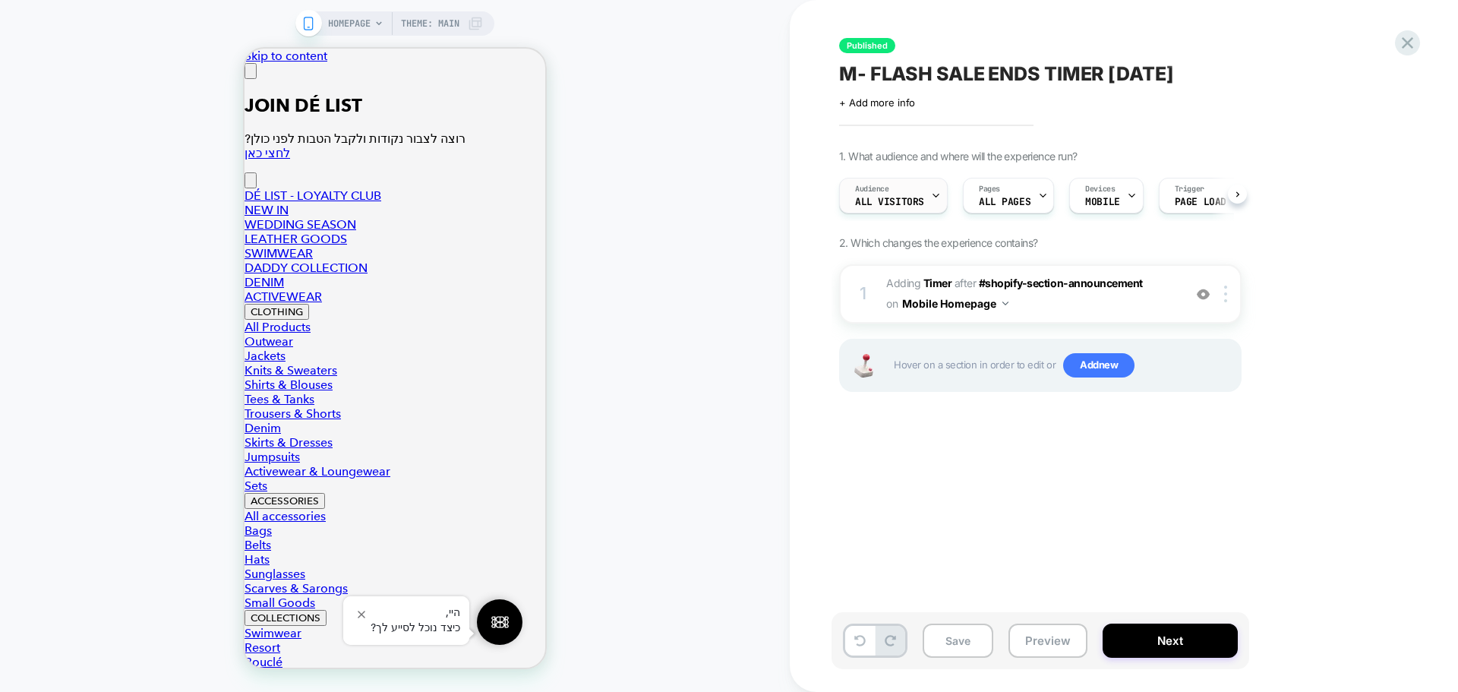
scroll to position [0, 1]
click at [907, 203] on span "All Visitors" at bounding box center [888, 202] width 69 height 11
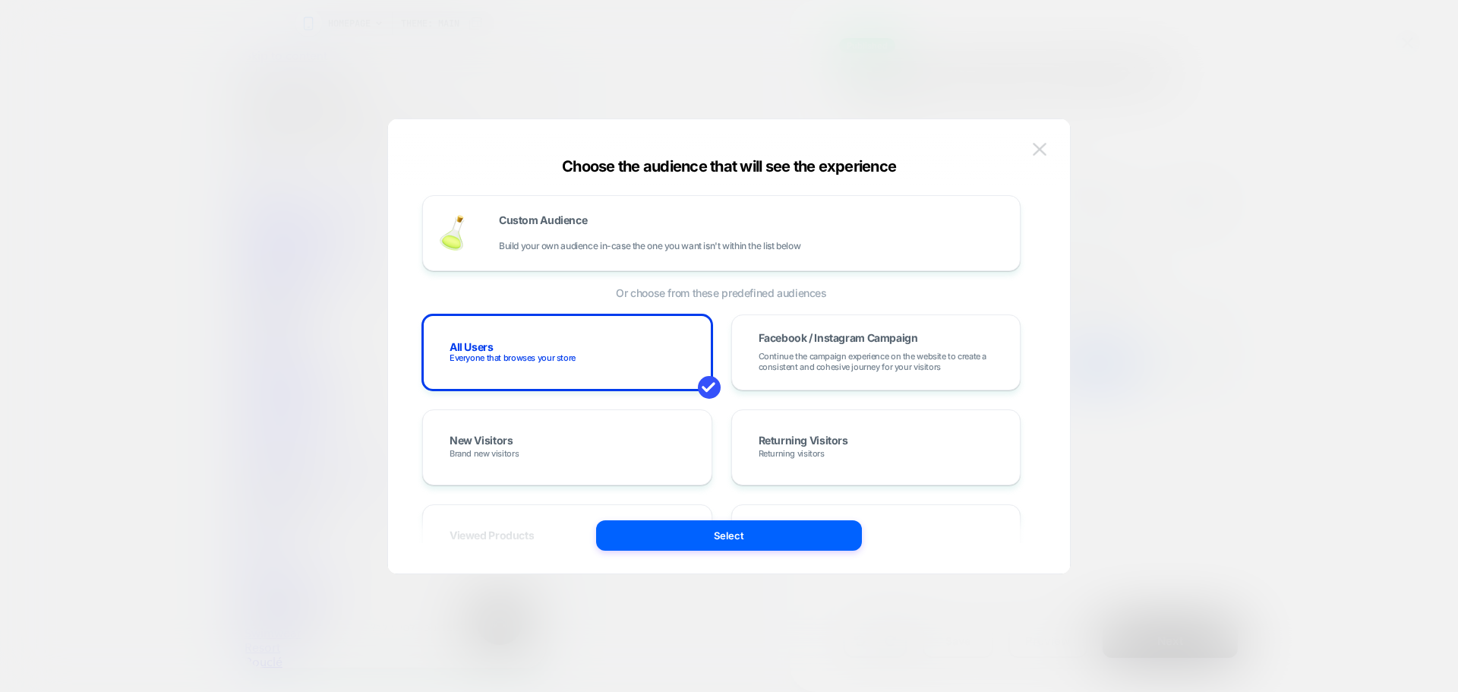
click at [1039, 146] on img at bounding box center [1040, 149] width 14 height 13
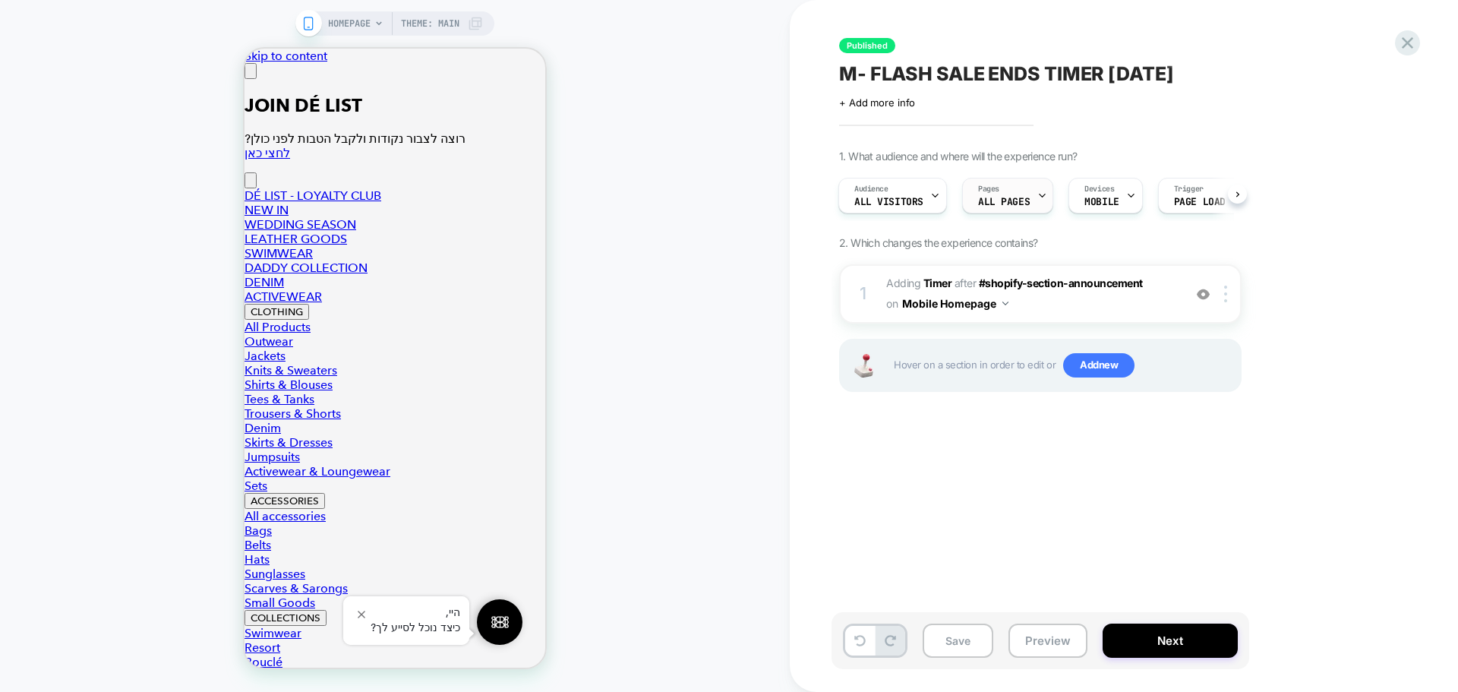
click at [998, 194] on div "Pages ALL PAGES" at bounding box center [1004, 195] width 82 height 34
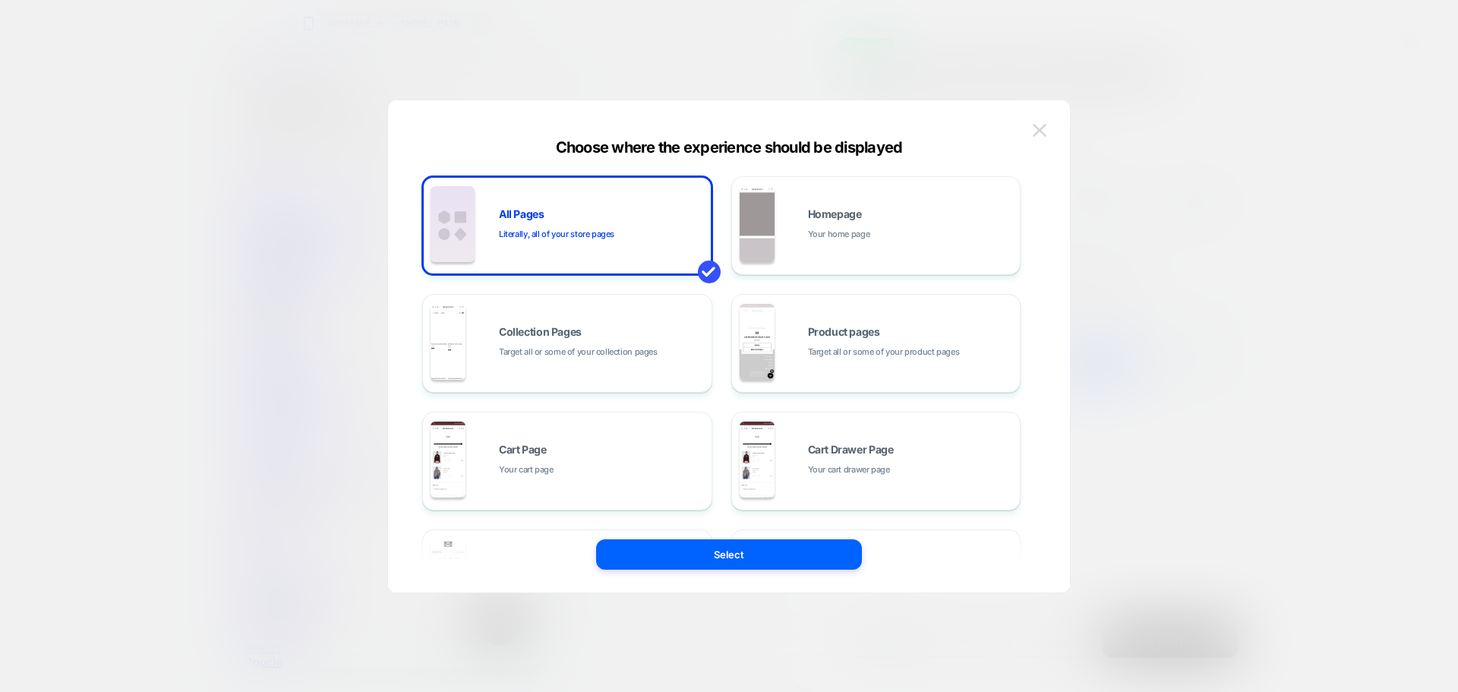
click at [1045, 126] on img at bounding box center [1040, 130] width 14 height 13
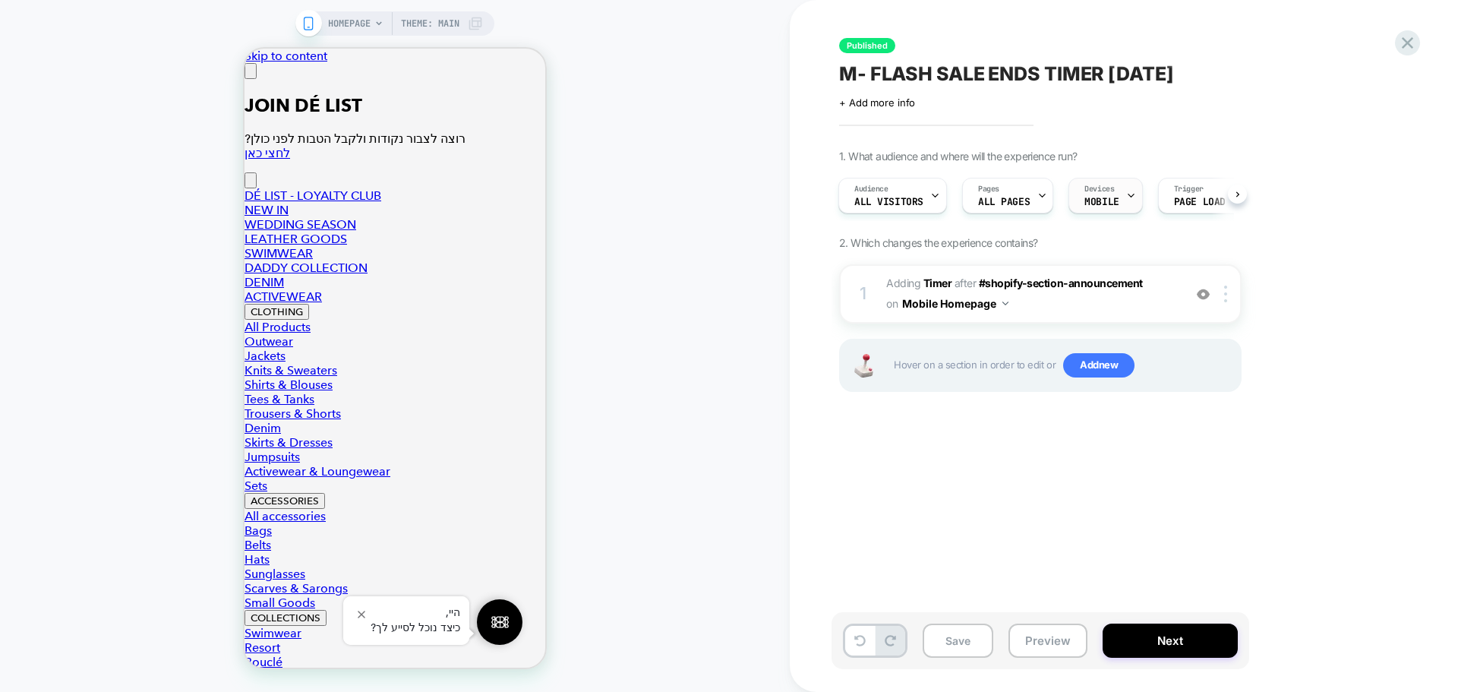
click at [1126, 193] on icon at bounding box center [1131, 196] width 10 height 10
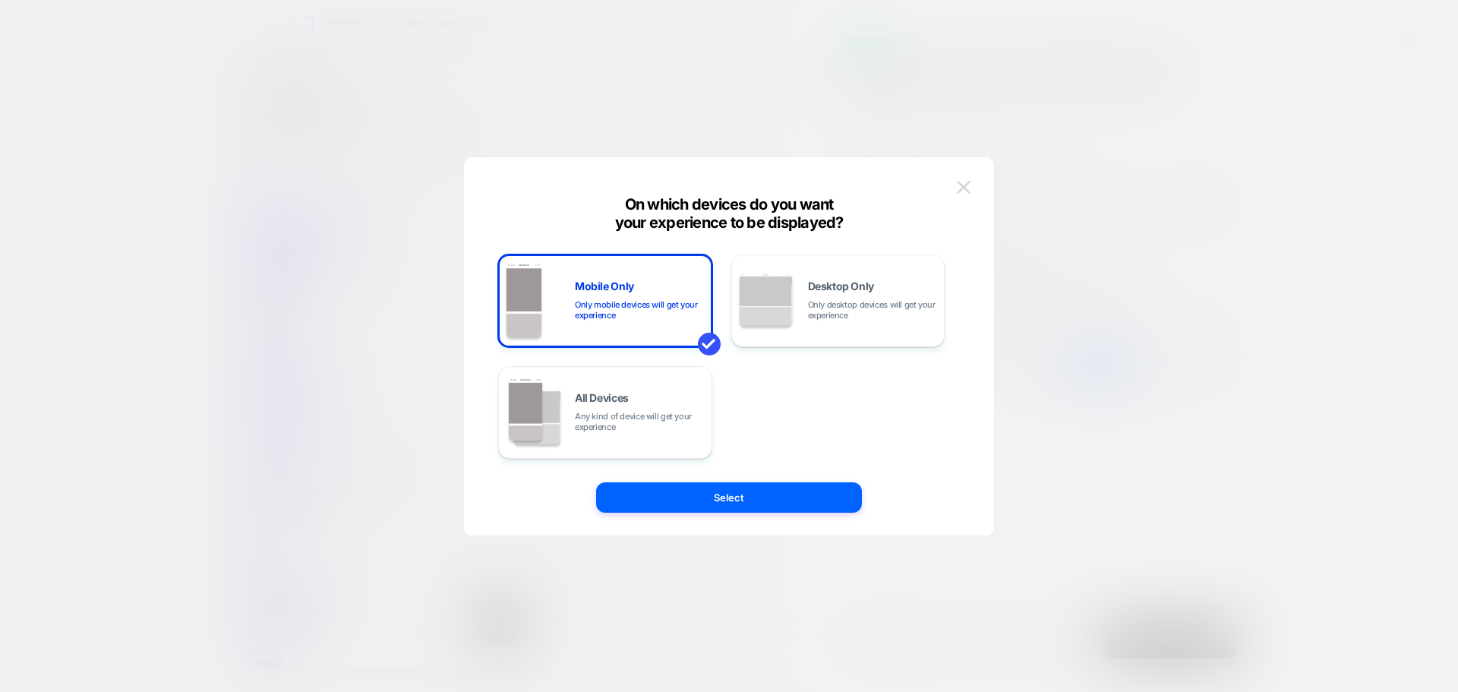
click at [967, 189] on img at bounding box center [964, 187] width 14 height 13
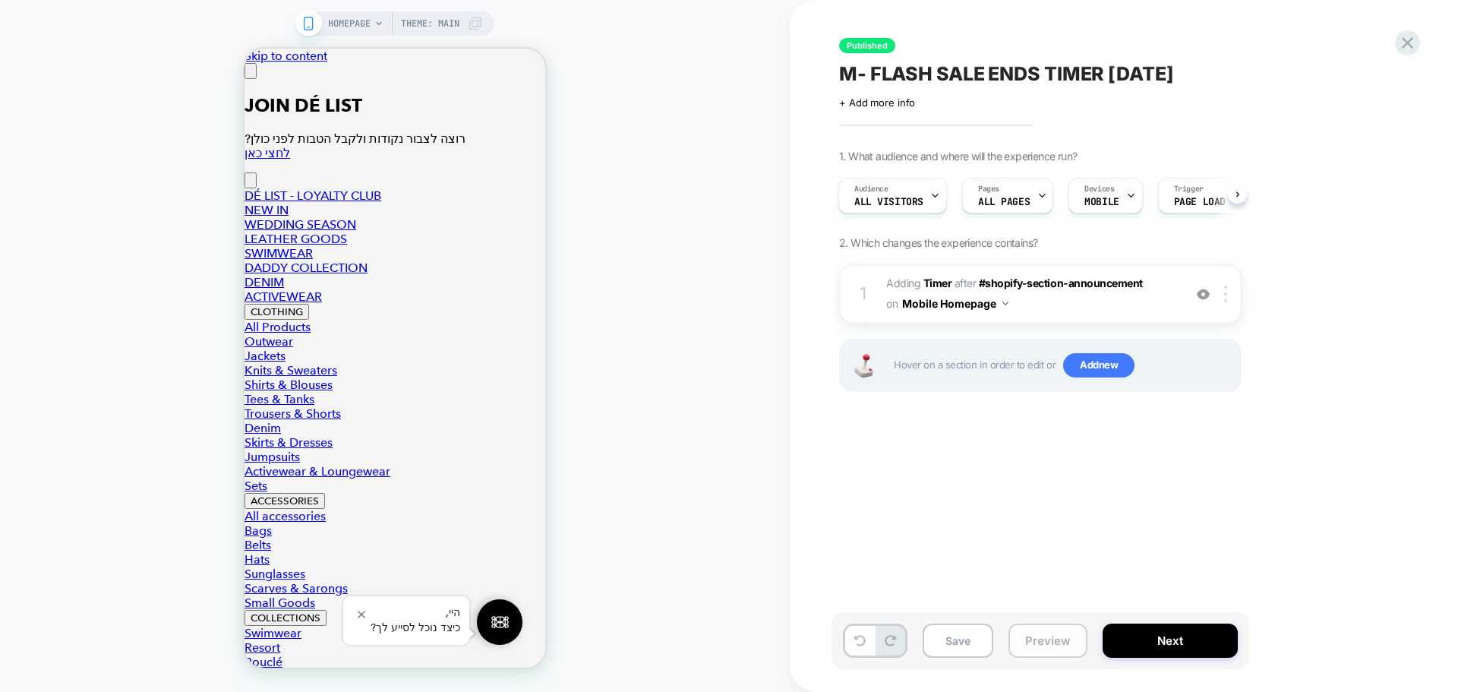
click at [1045, 651] on button "Preview" at bounding box center [1047, 640] width 79 height 34
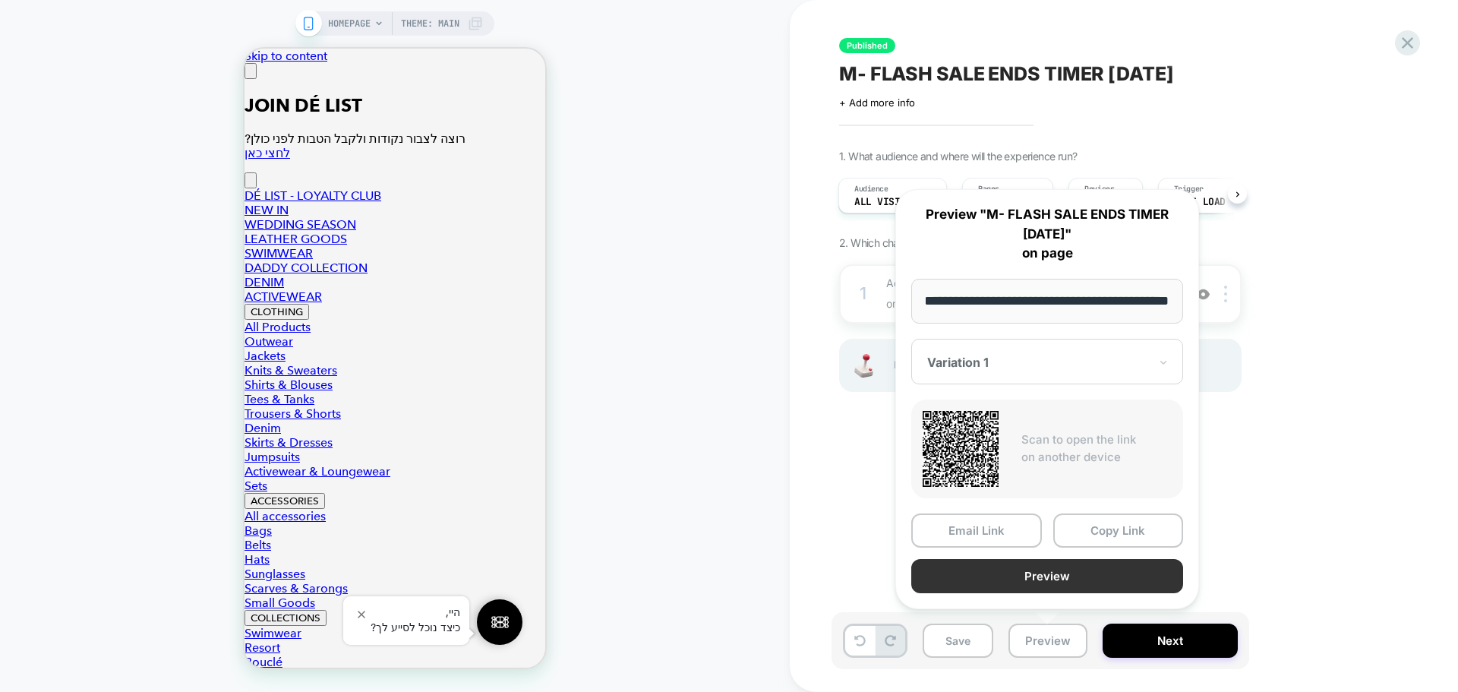
scroll to position [0, 0]
click at [1026, 582] on button "Preview" at bounding box center [1047, 576] width 272 height 34
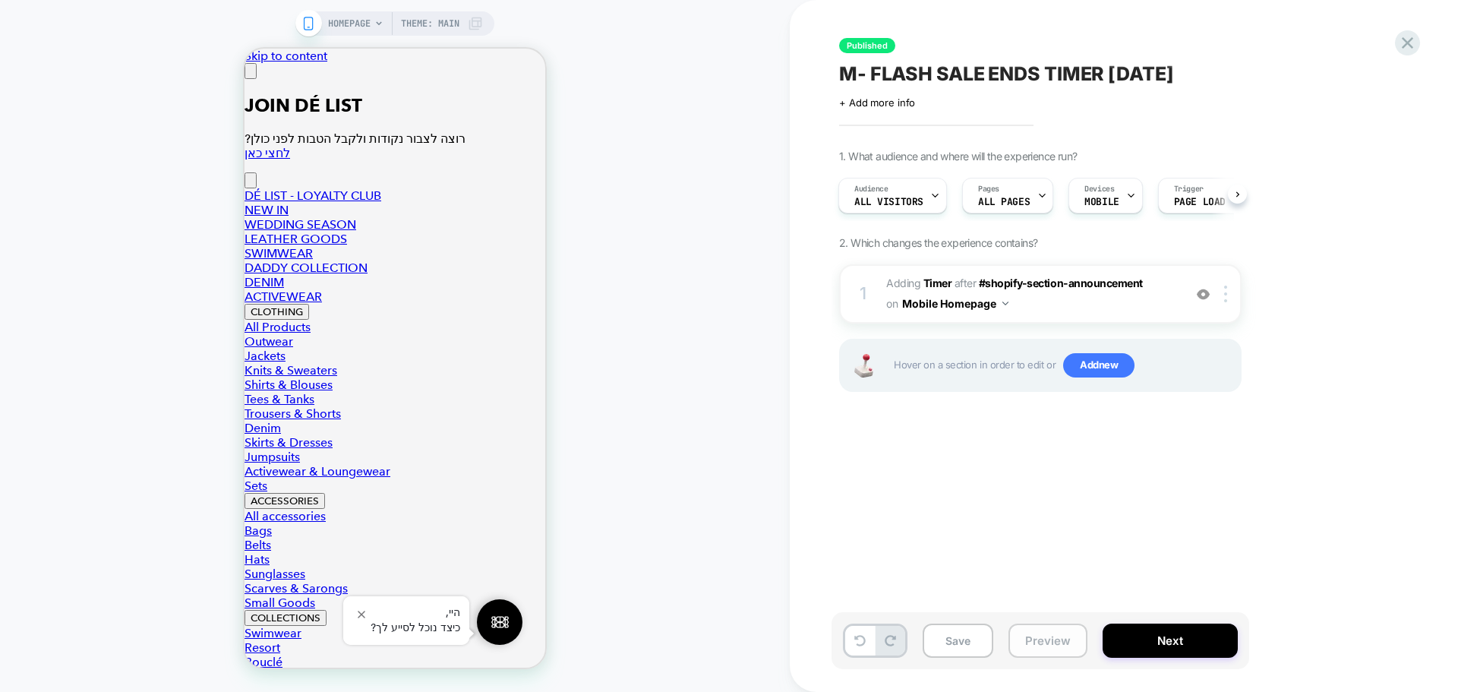
click at [1047, 629] on button "Preview" at bounding box center [1047, 640] width 79 height 34
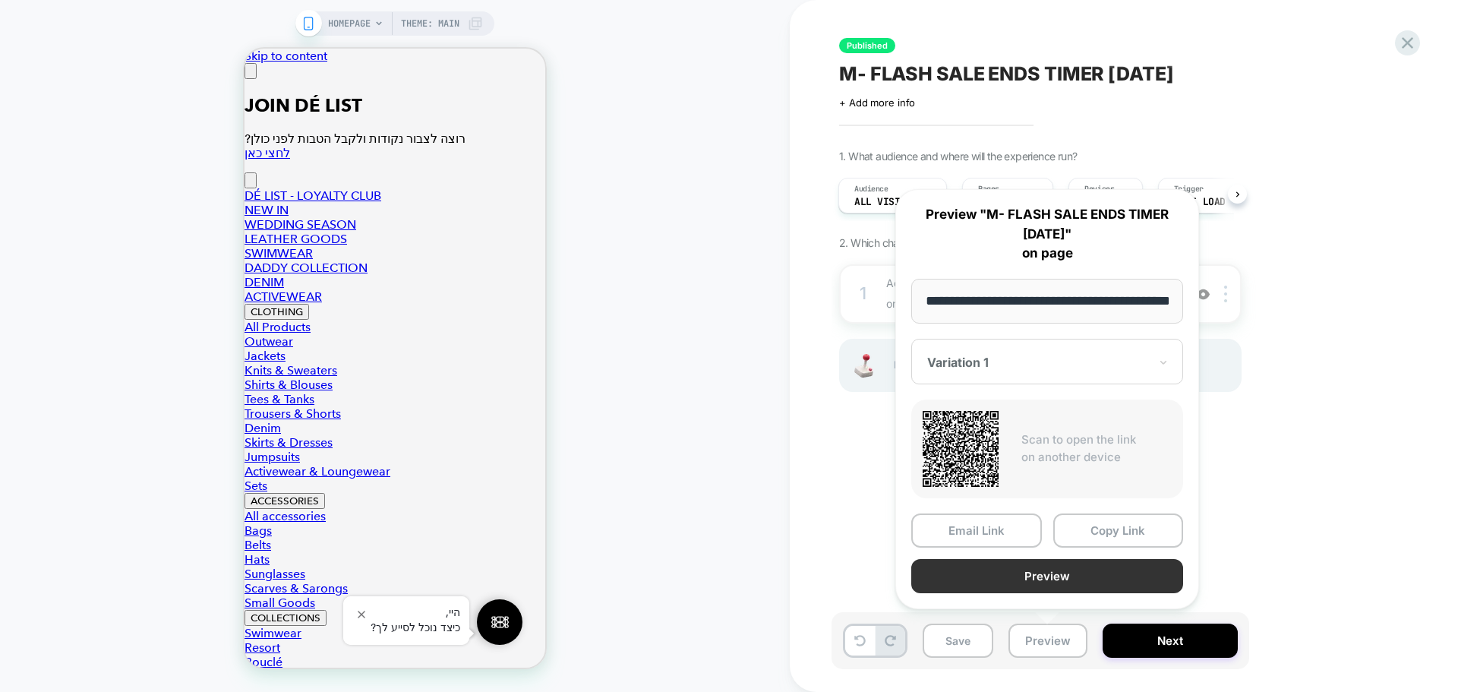
click at [1066, 571] on button "Preview" at bounding box center [1047, 576] width 272 height 34
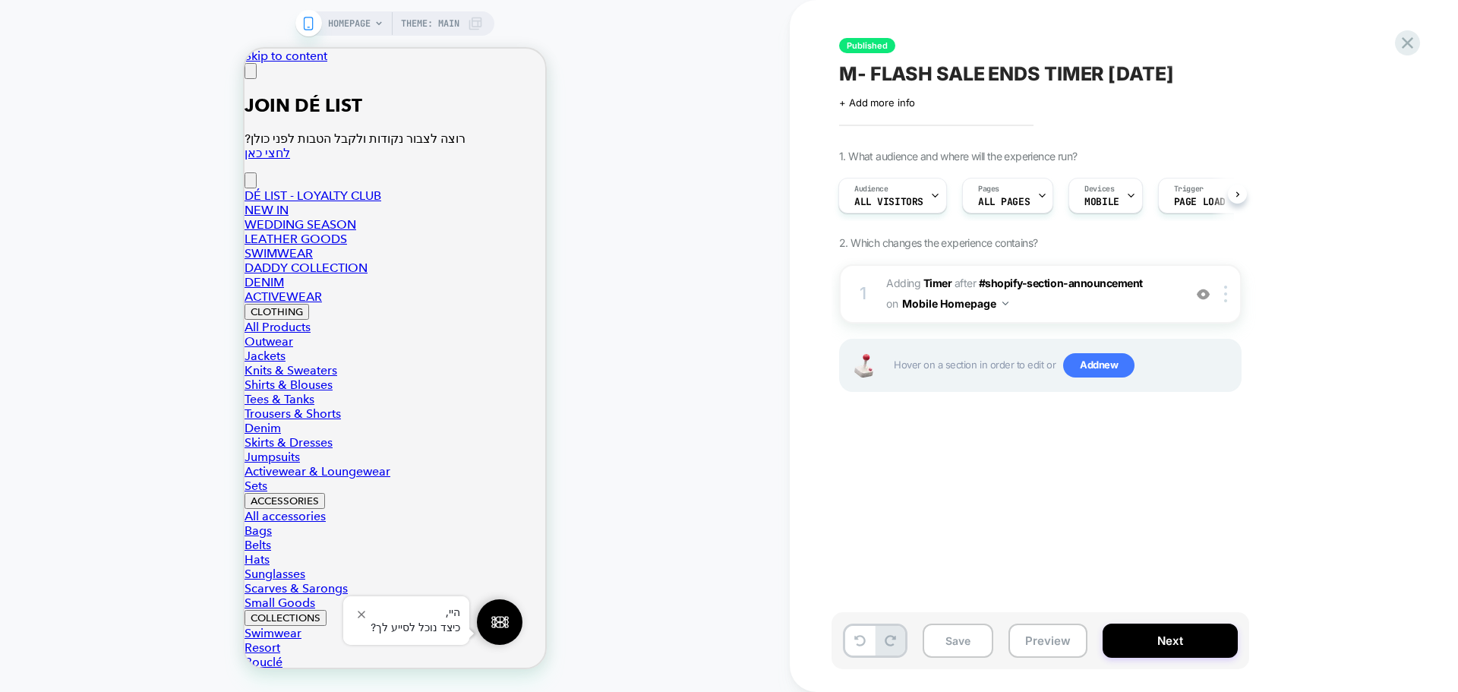
click at [935, 79] on span "M- FLASH SALE ENDS TIMER August 25" at bounding box center [1006, 73] width 335 height 23
click at [856, 102] on span "+ Add more info" at bounding box center [877, 102] width 76 height 12
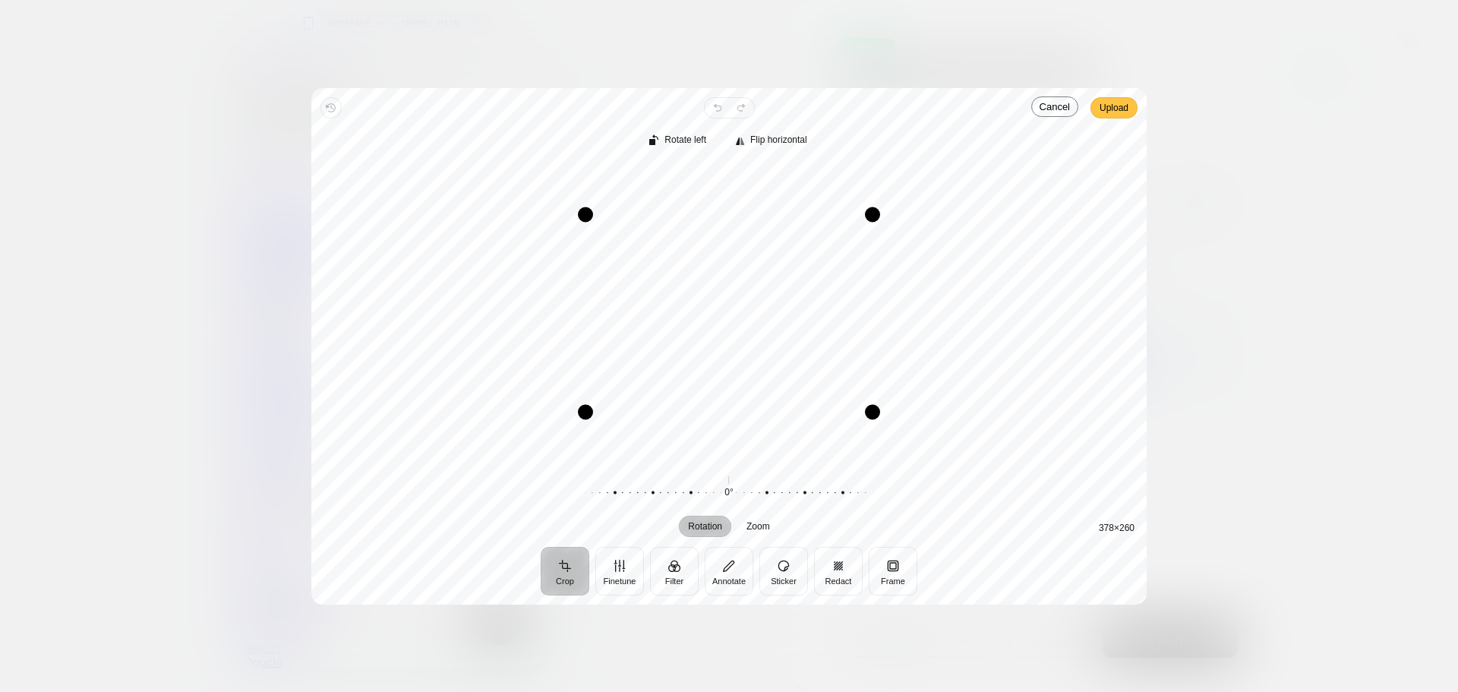
click at [1122, 109] on span "Upload" at bounding box center [1113, 108] width 29 height 18
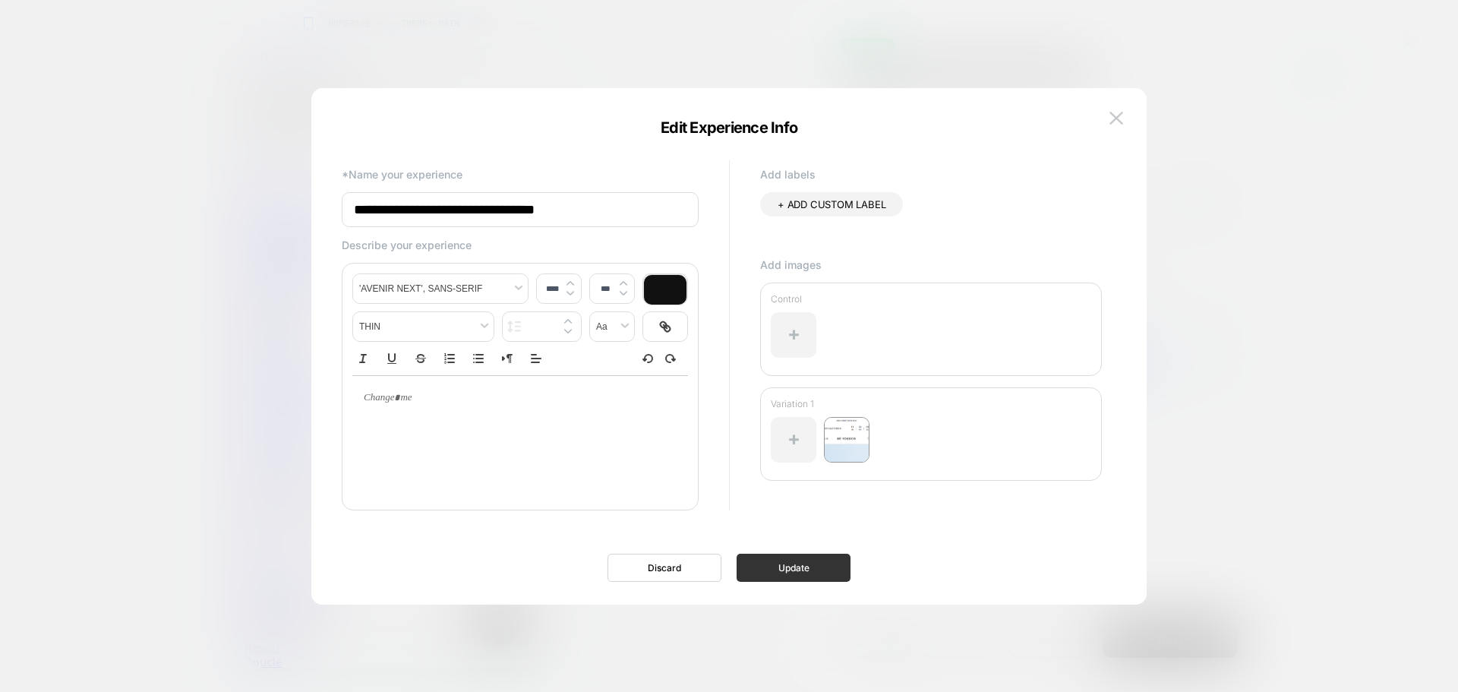
click at [805, 572] on button "Update" at bounding box center [793, 567] width 114 height 28
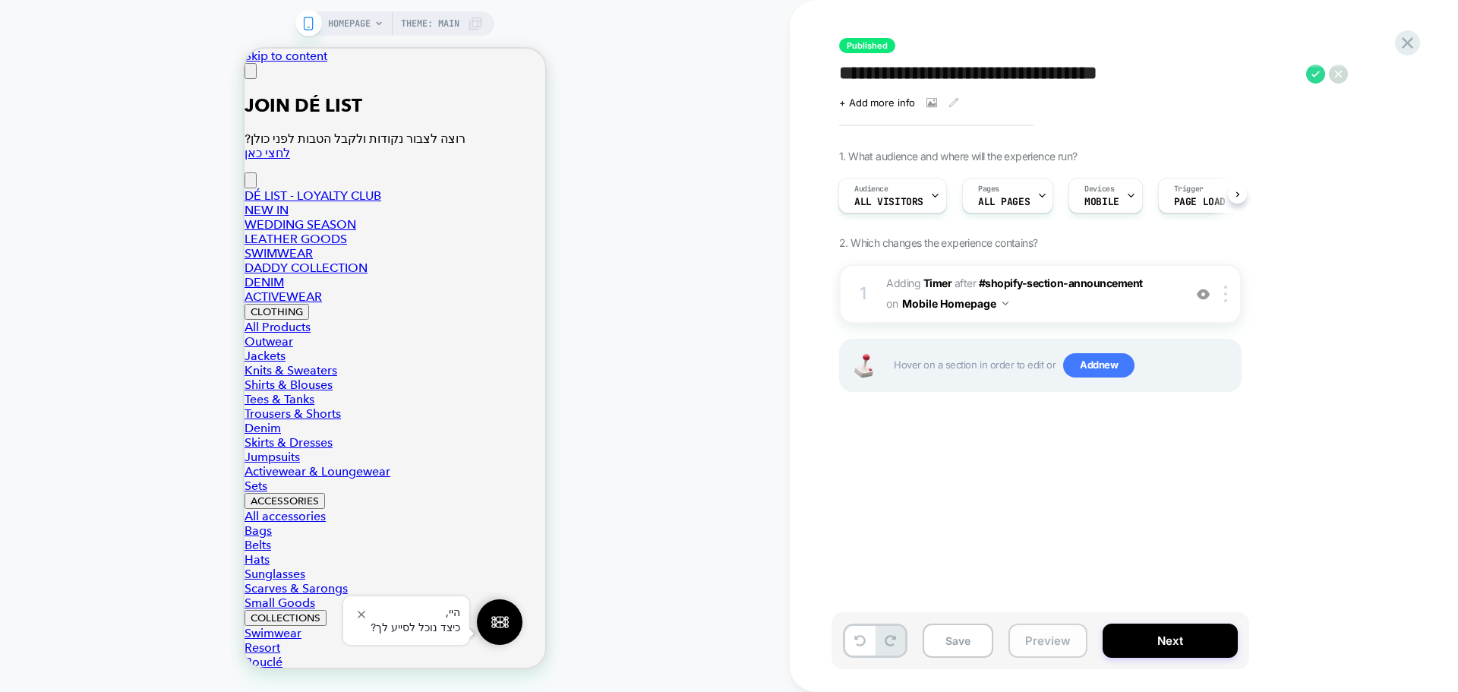
click at [1038, 645] on button "Preview" at bounding box center [1047, 640] width 79 height 34
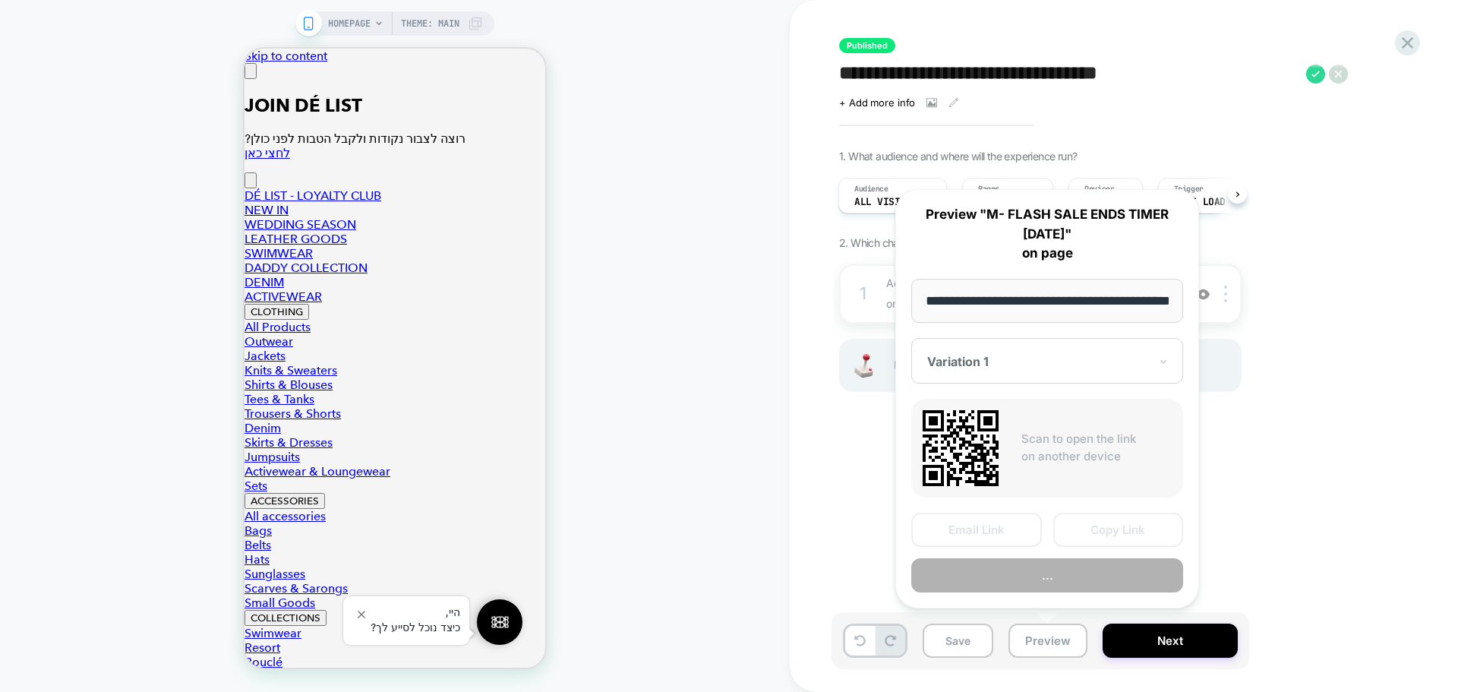
scroll to position [0, 50]
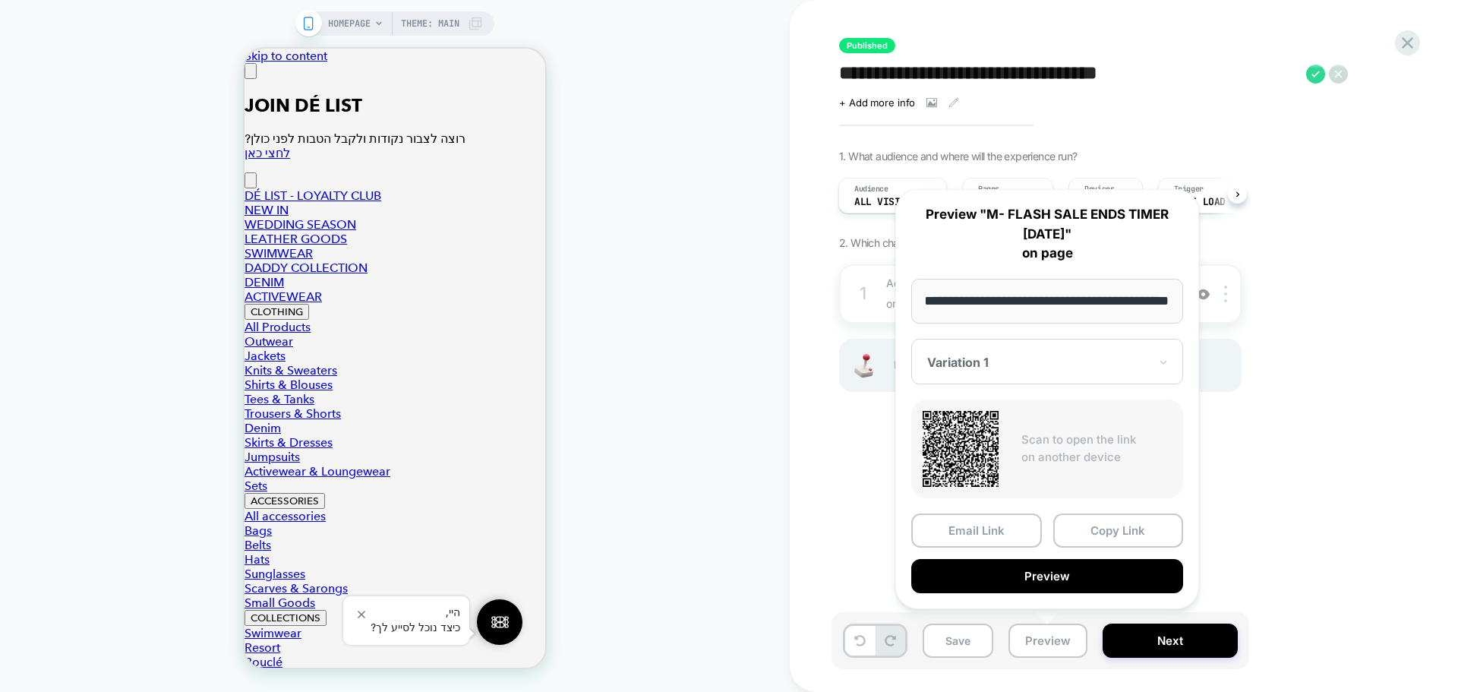
click at [1040, 362] on div at bounding box center [1038, 362] width 222 height 15
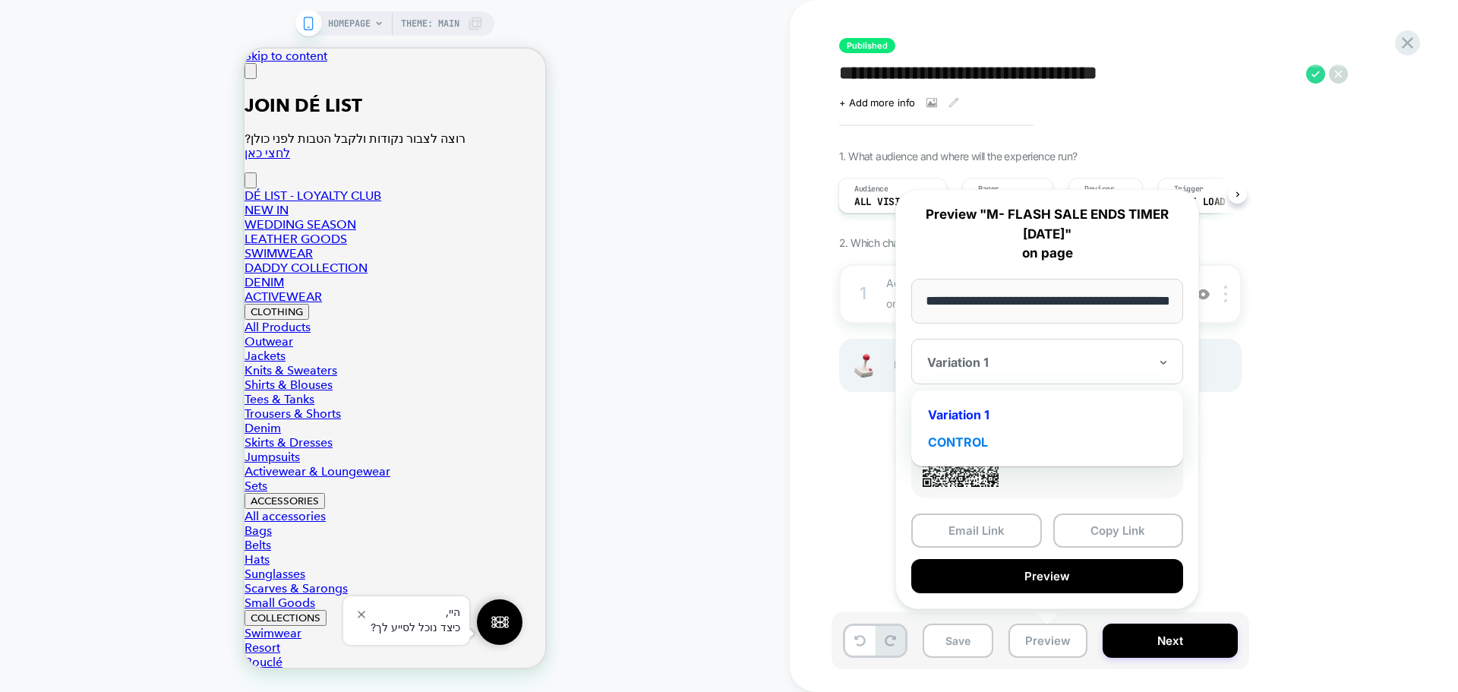
click at [976, 438] on div "CONTROL" at bounding box center [1047, 441] width 257 height 27
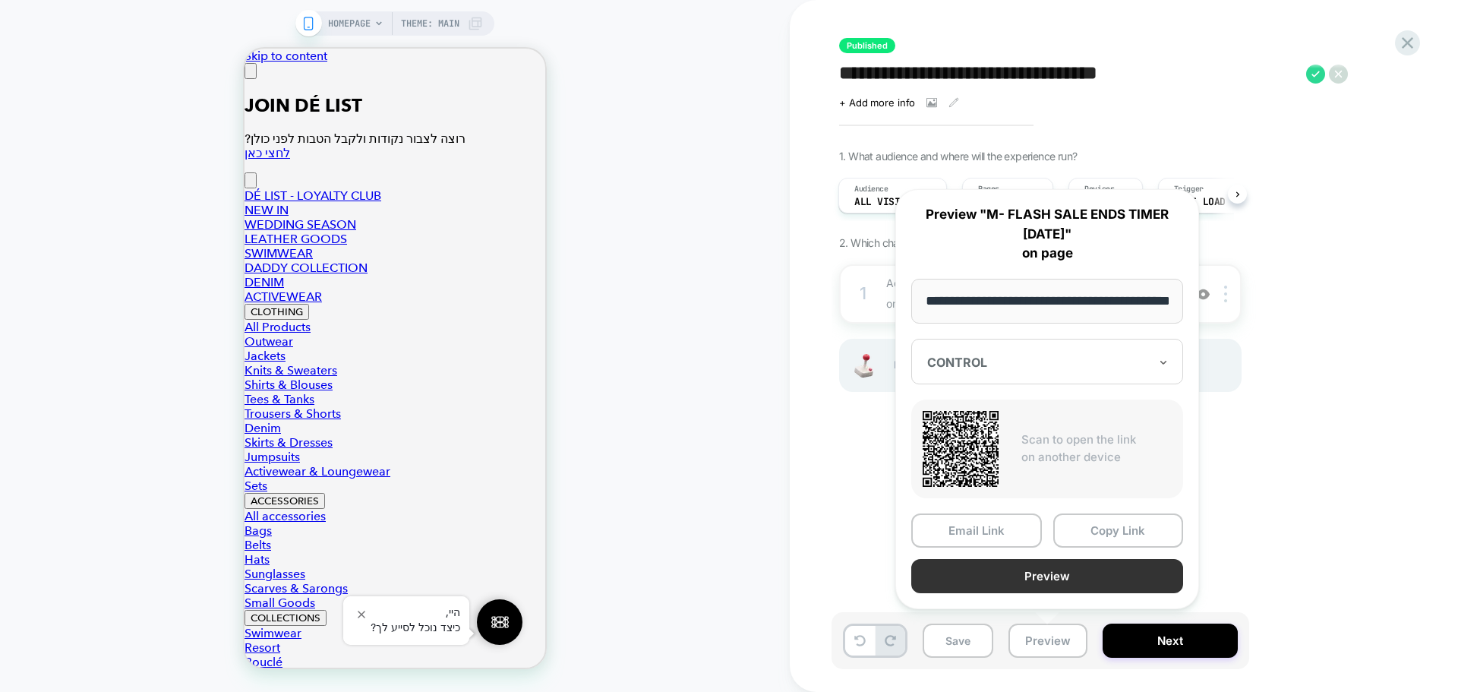
click at [1087, 573] on button "Preview" at bounding box center [1047, 576] width 272 height 34
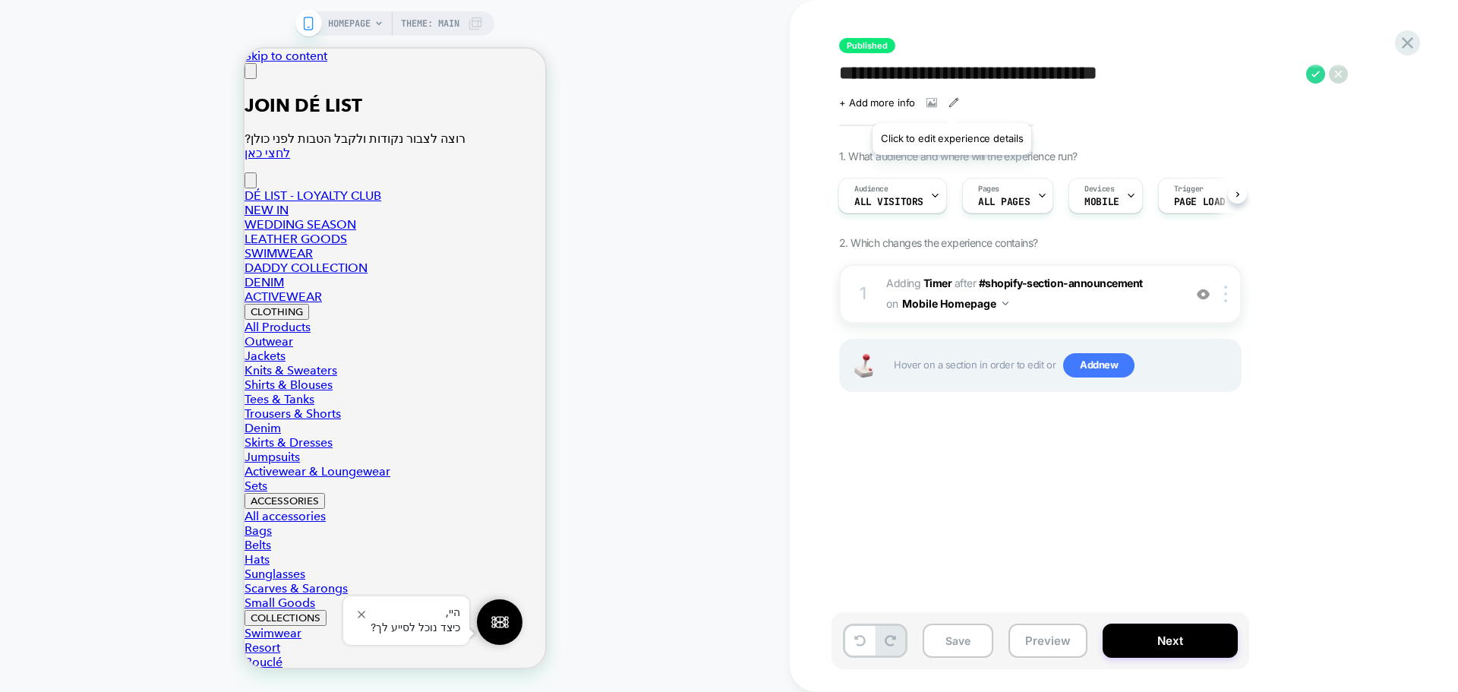
click at [951, 104] on icon at bounding box center [954, 102] width 8 height 8
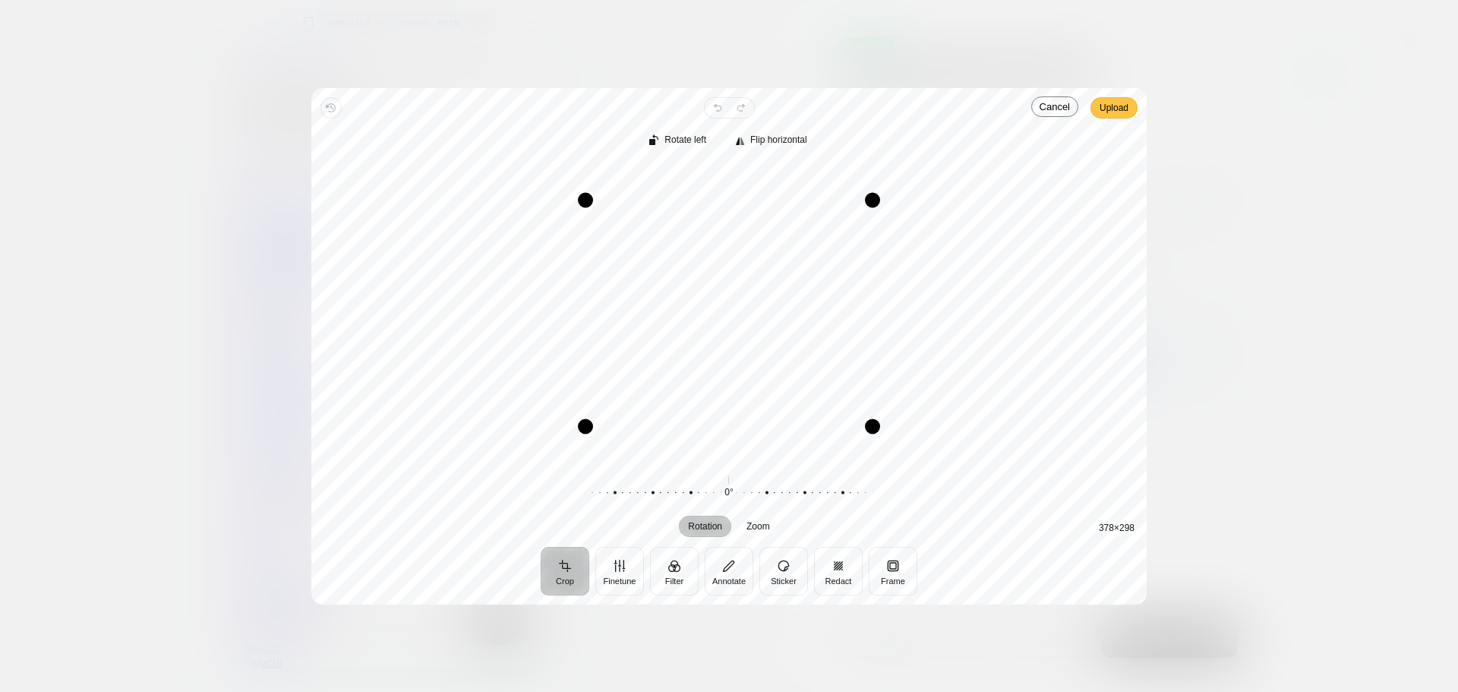
click at [1116, 112] on span "Upload" at bounding box center [1113, 108] width 29 height 18
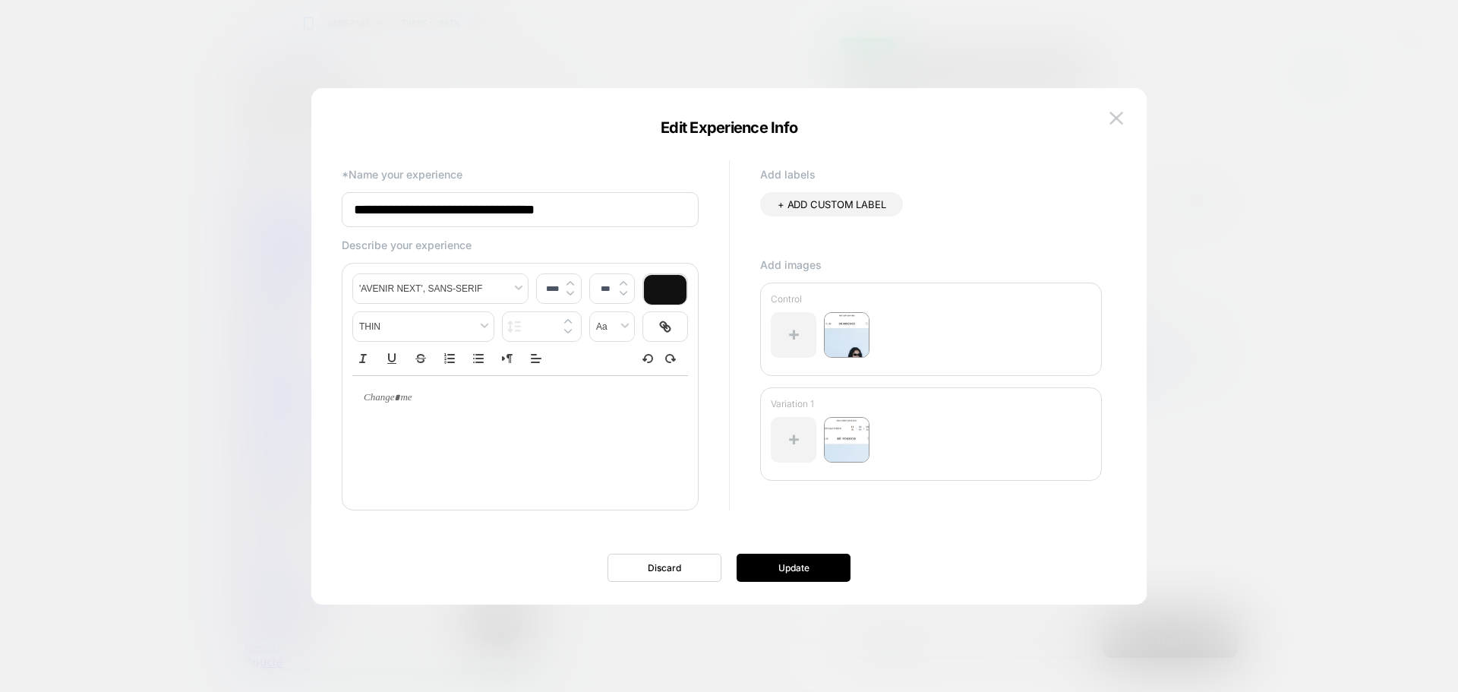
type input "****"
click at [433, 409] on div at bounding box center [520, 398] width 336 height 44
click at [796, 563] on button "Update" at bounding box center [793, 567] width 114 height 28
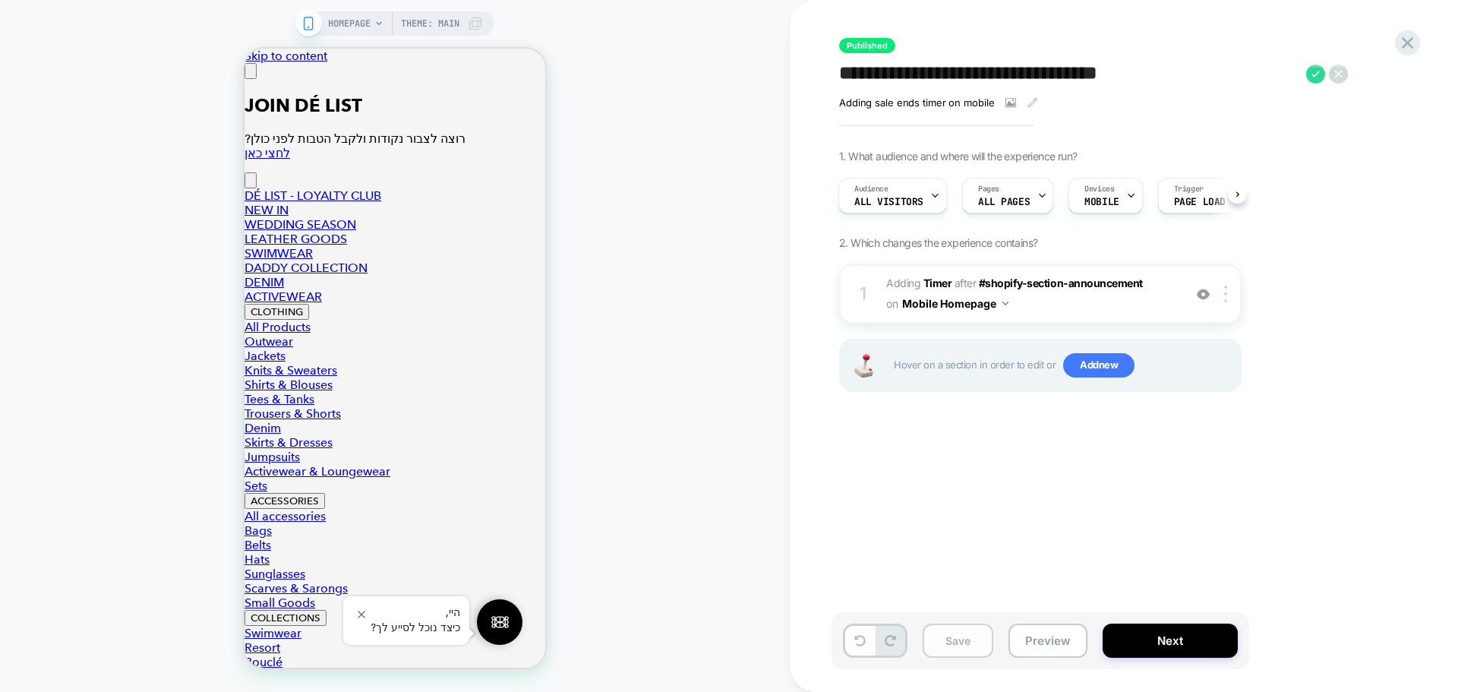
click at [959, 644] on button "Save" at bounding box center [957, 640] width 71 height 34
click at [1417, 41] on icon at bounding box center [1407, 43] width 20 height 20
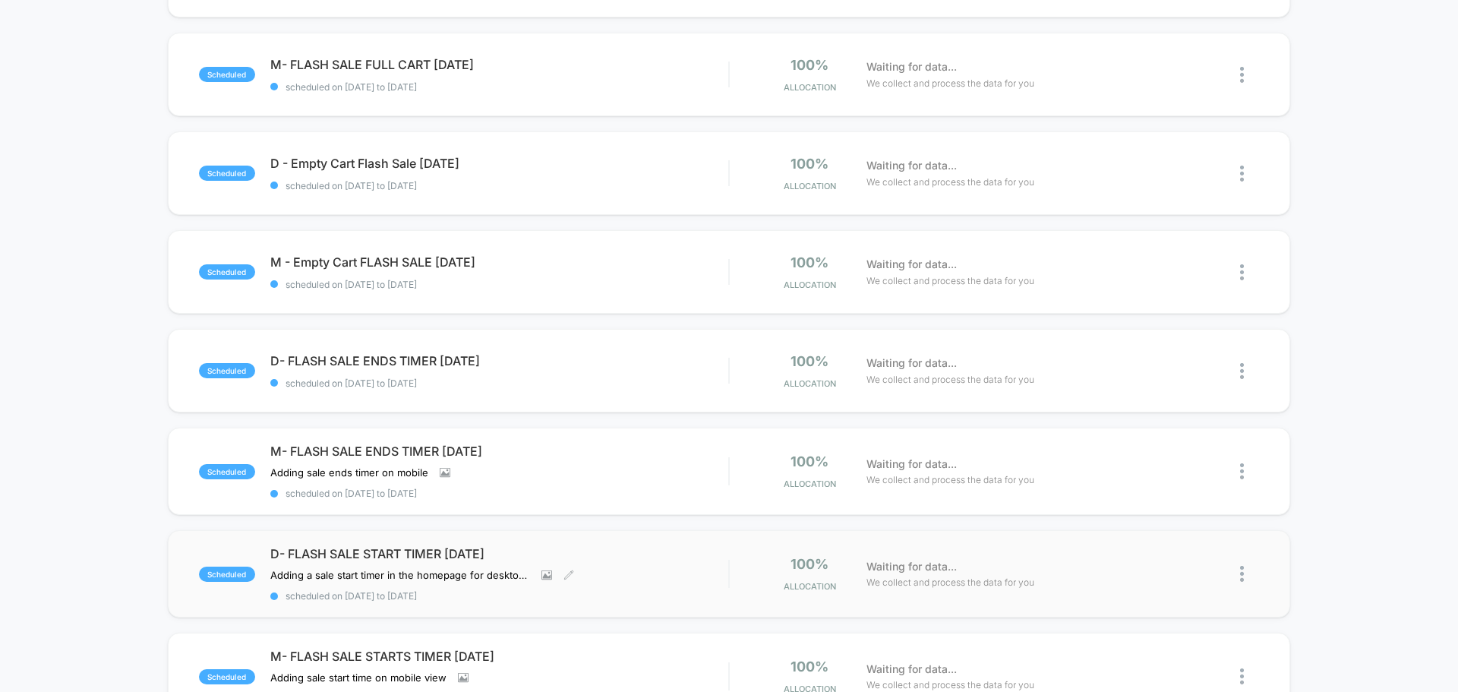
scroll to position [607, 0]
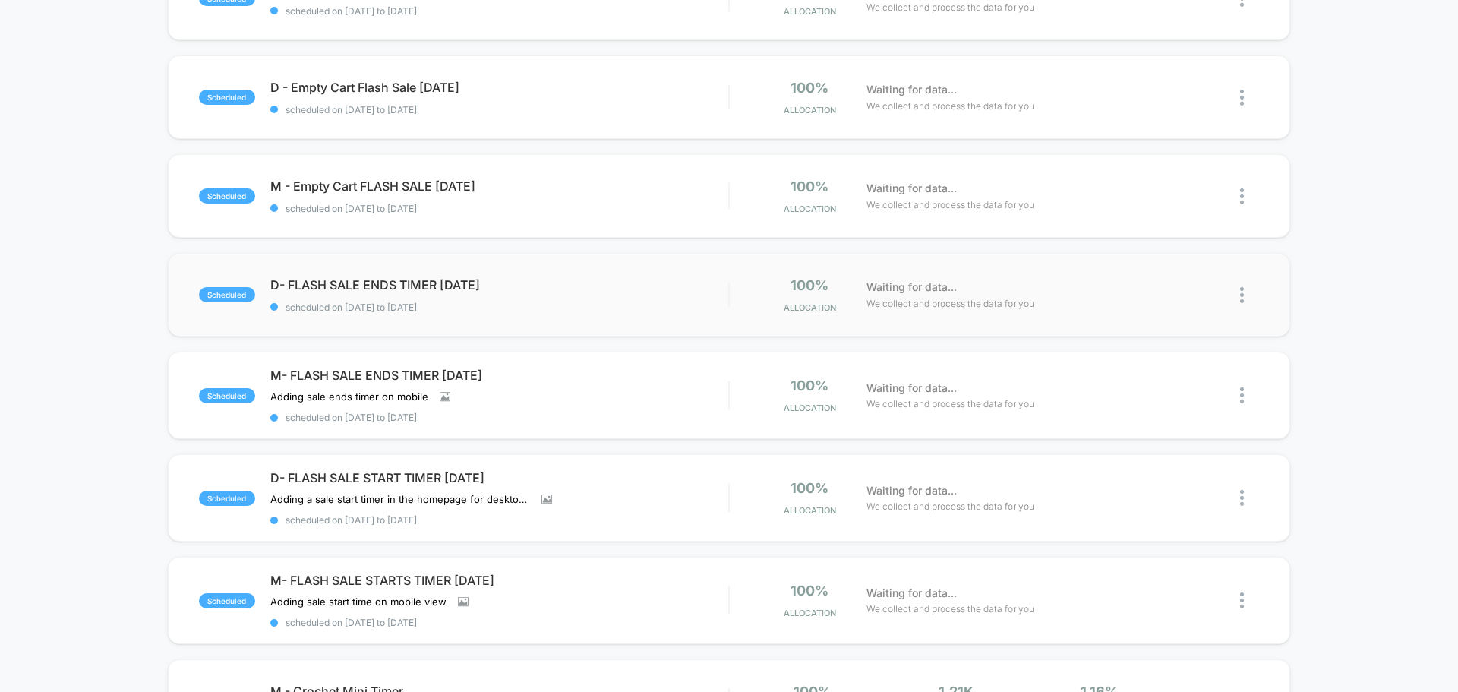
click at [537, 318] on div "scheduled D- FLASH SALE ENDS TIMER August 25 scheduled on 15/08/2025 to 16/08/2…" at bounding box center [729, 295] width 1122 height 84
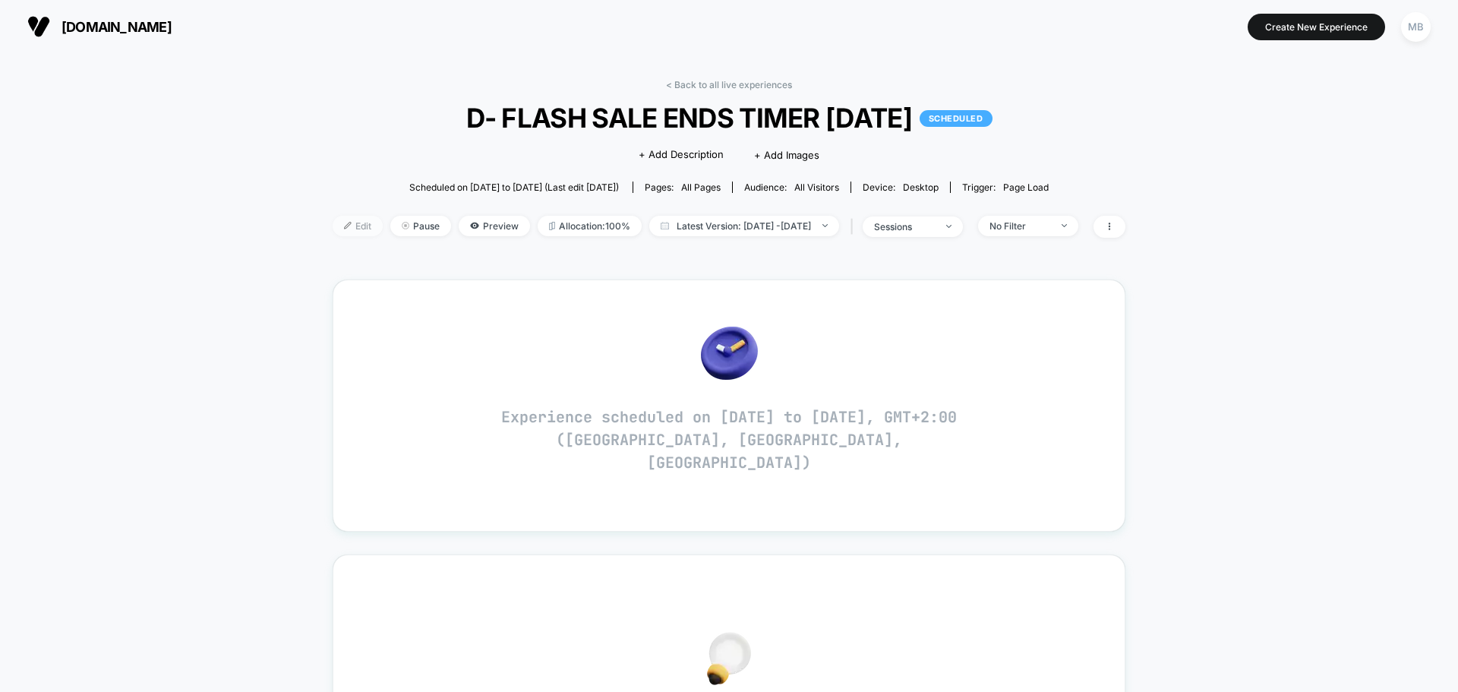
click at [336, 225] on span "Edit" at bounding box center [358, 226] width 50 height 20
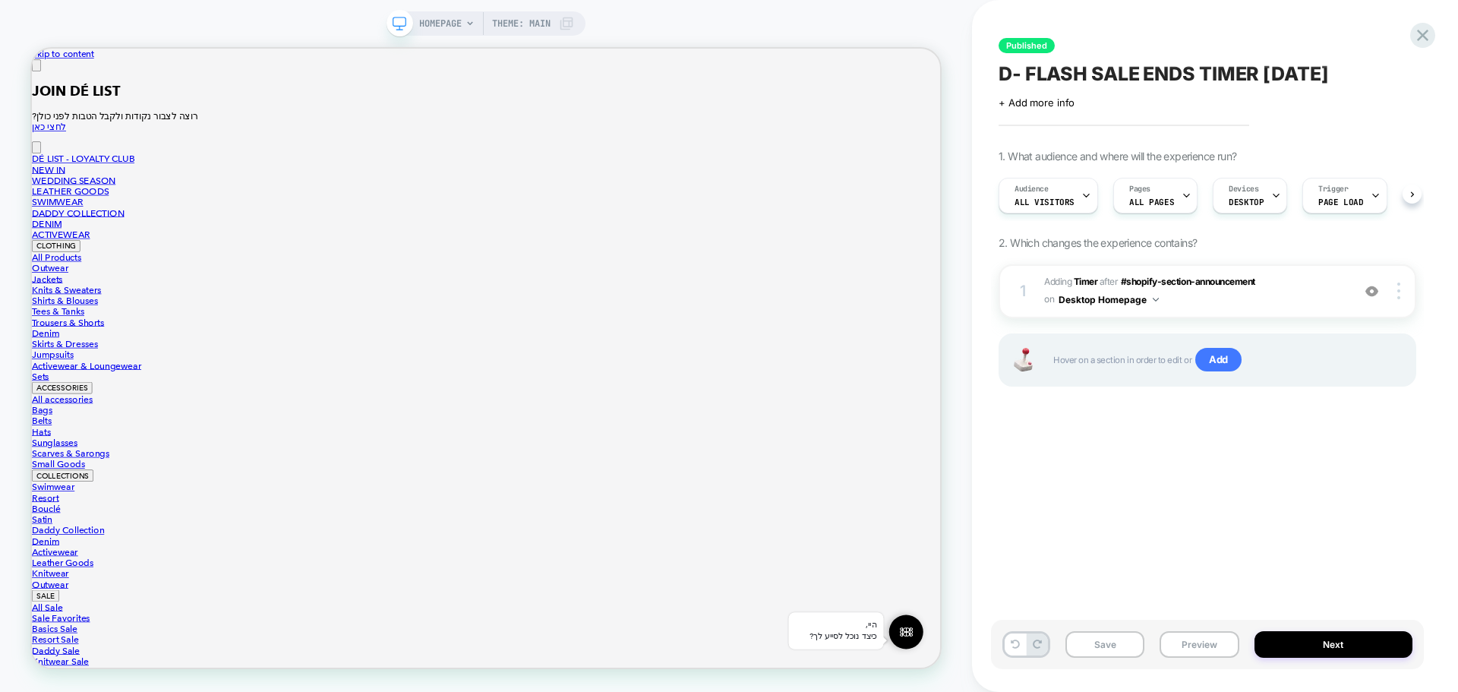
scroll to position [0, 1]
click at [1188, 639] on button "Preview" at bounding box center [1198, 644] width 79 height 27
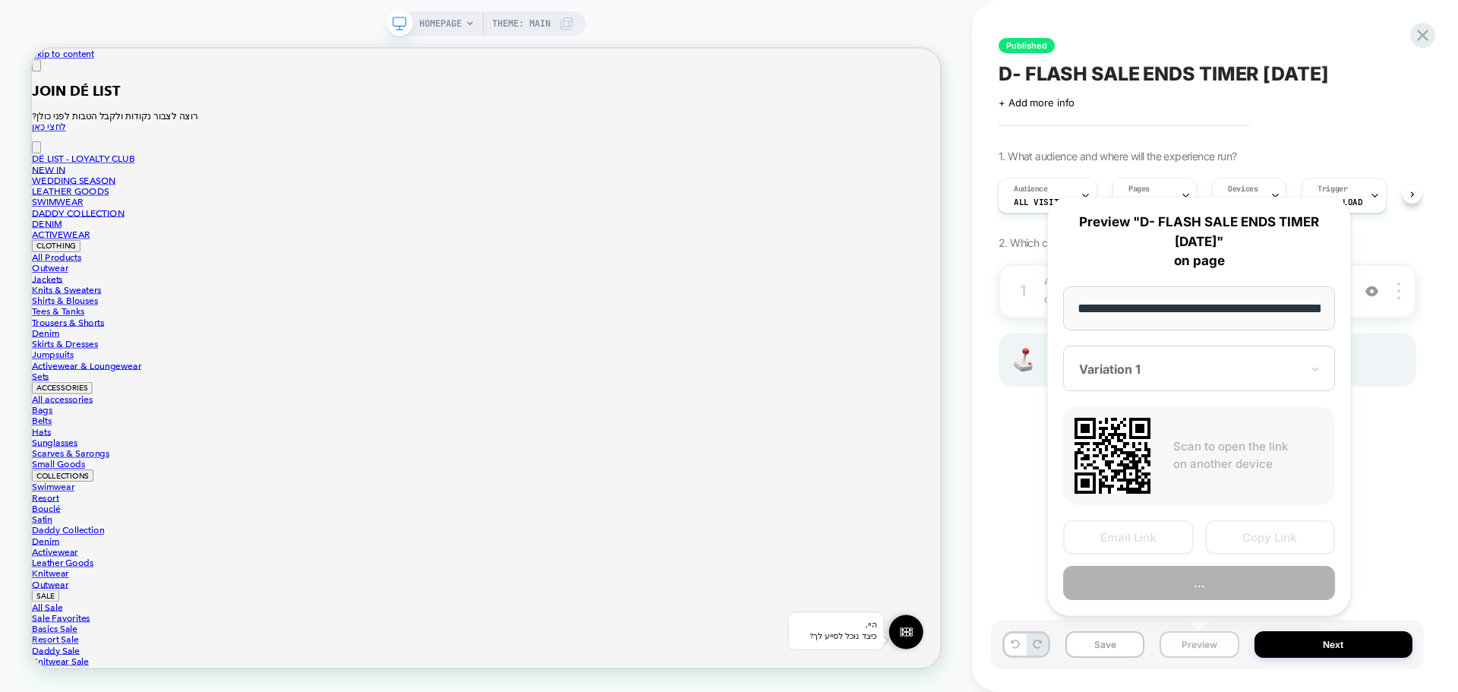
scroll to position [0, 50]
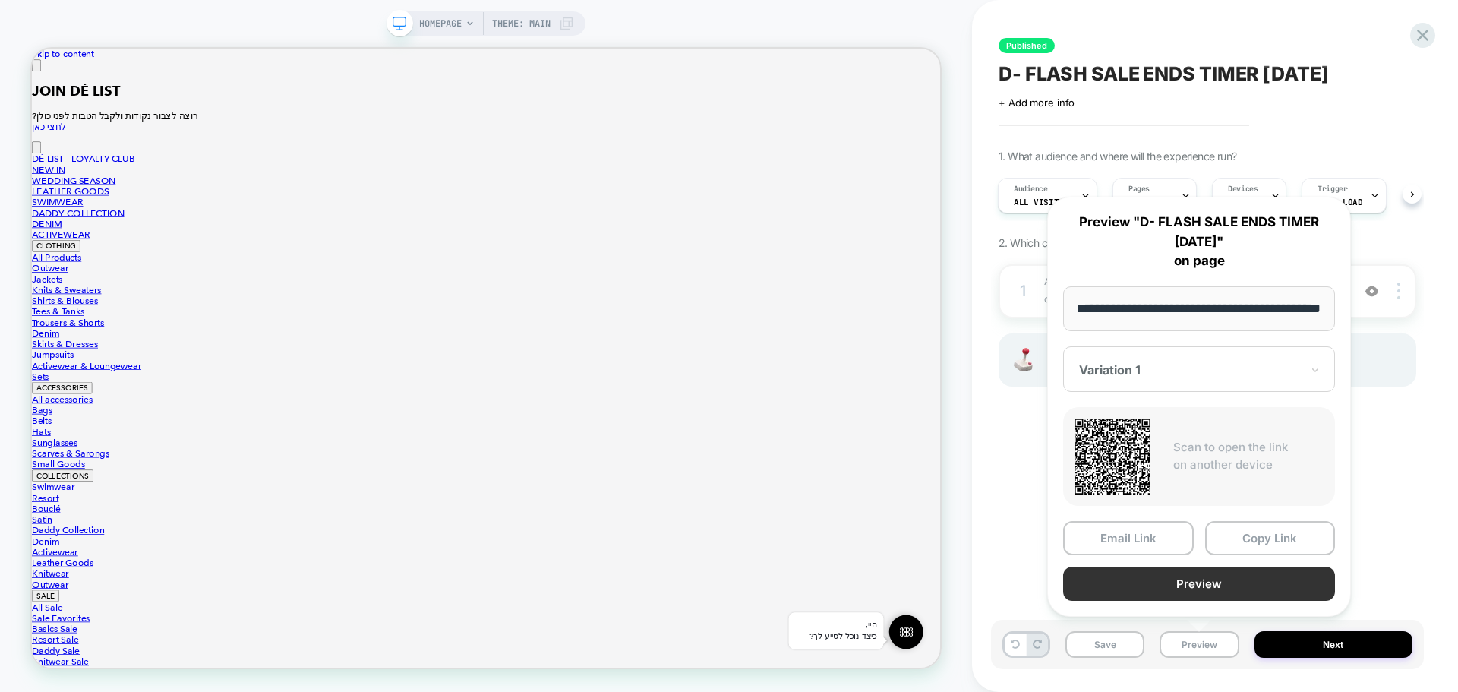
click at [1222, 588] on button "Preview" at bounding box center [1199, 583] width 272 height 34
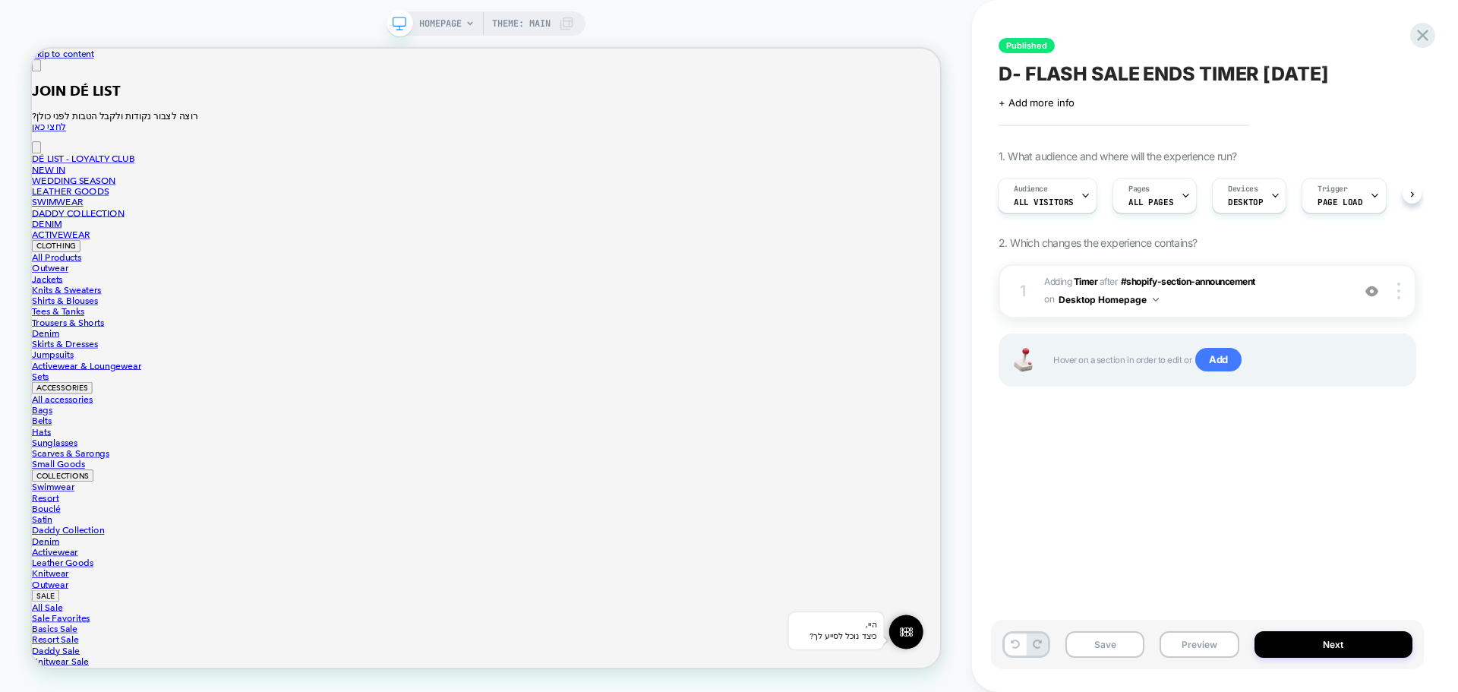
click at [1328, 143] on div "Published D- FLASH SALE ENDS TIMER August 25 Click to edit experience details +…" at bounding box center [1207, 345] width 433 height 661
click at [1037, 95] on div "Click to edit experience details + Add more info" at bounding box center [1207, 97] width 418 height 24
click at [1037, 102] on span "+ Add more info" at bounding box center [1036, 102] width 76 height 12
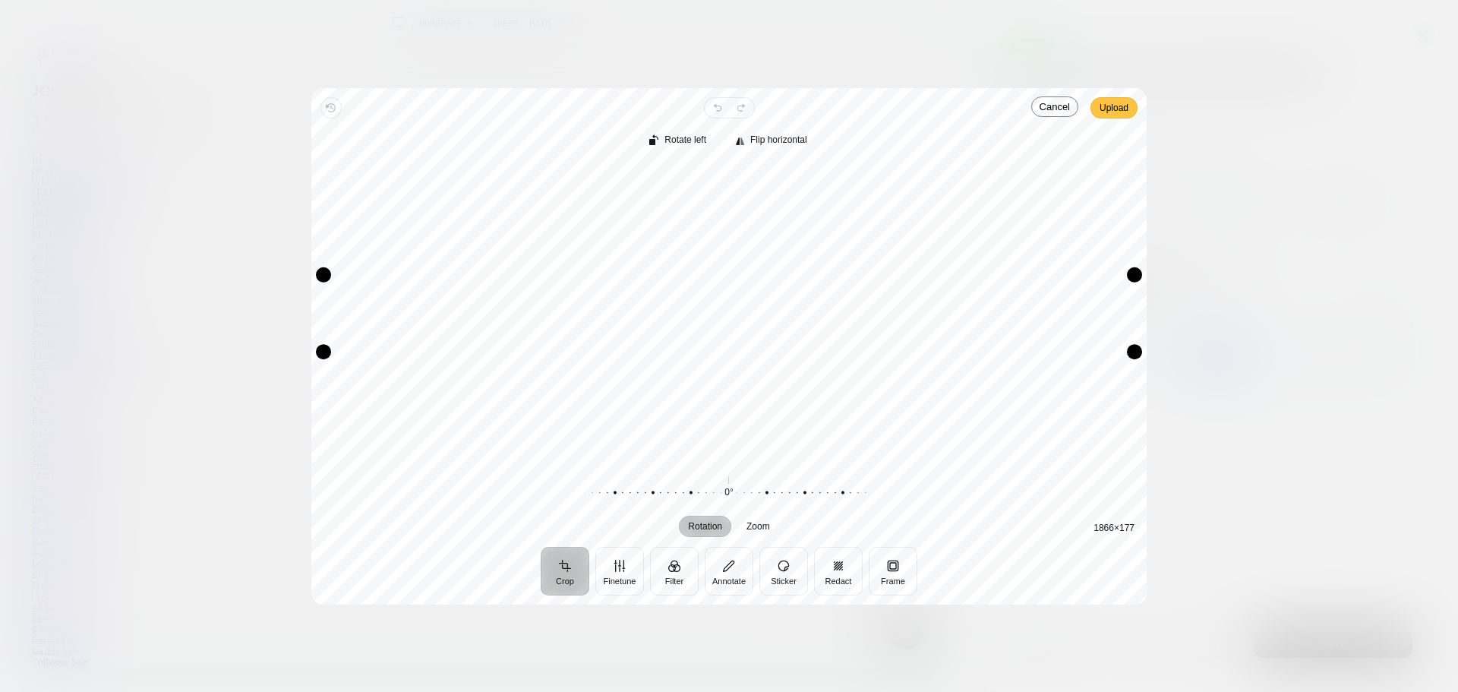
click at [1115, 109] on span "Upload" at bounding box center [1113, 108] width 29 height 18
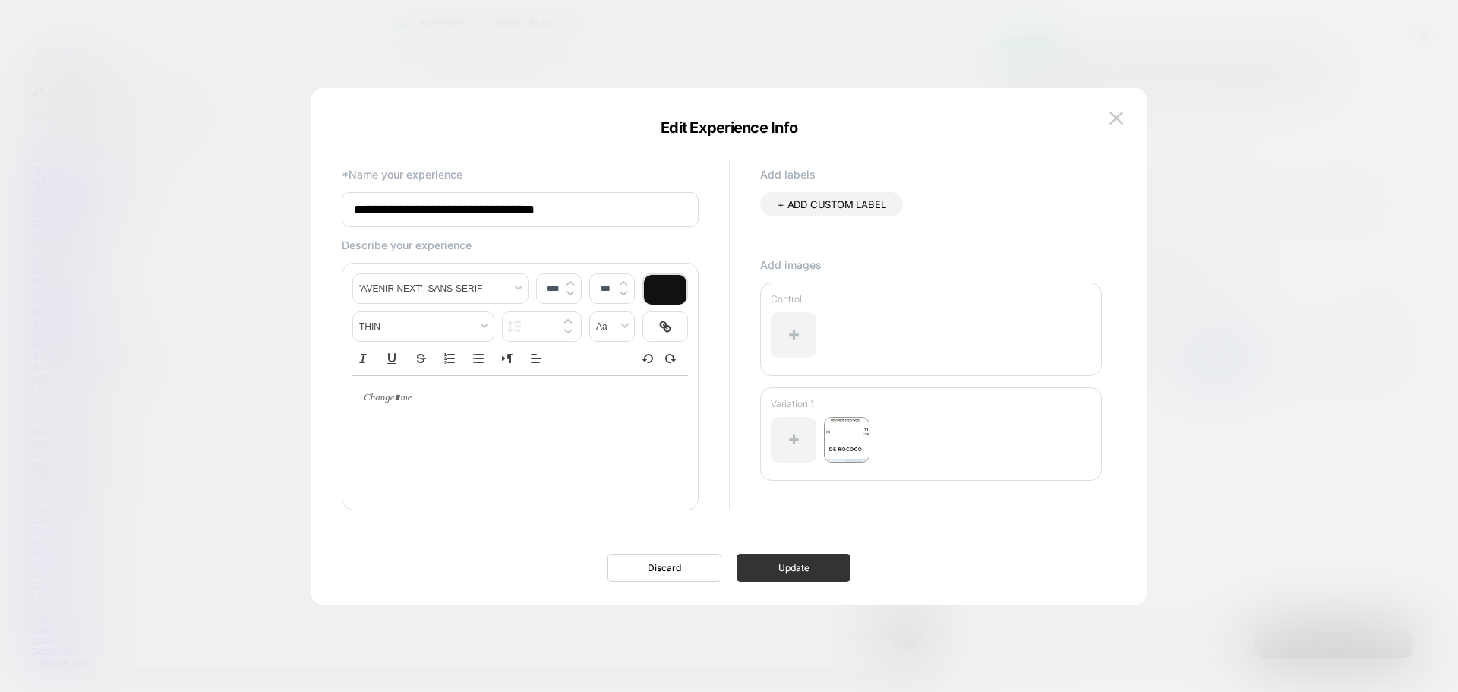
click at [783, 568] on button "Update" at bounding box center [793, 567] width 114 height 28
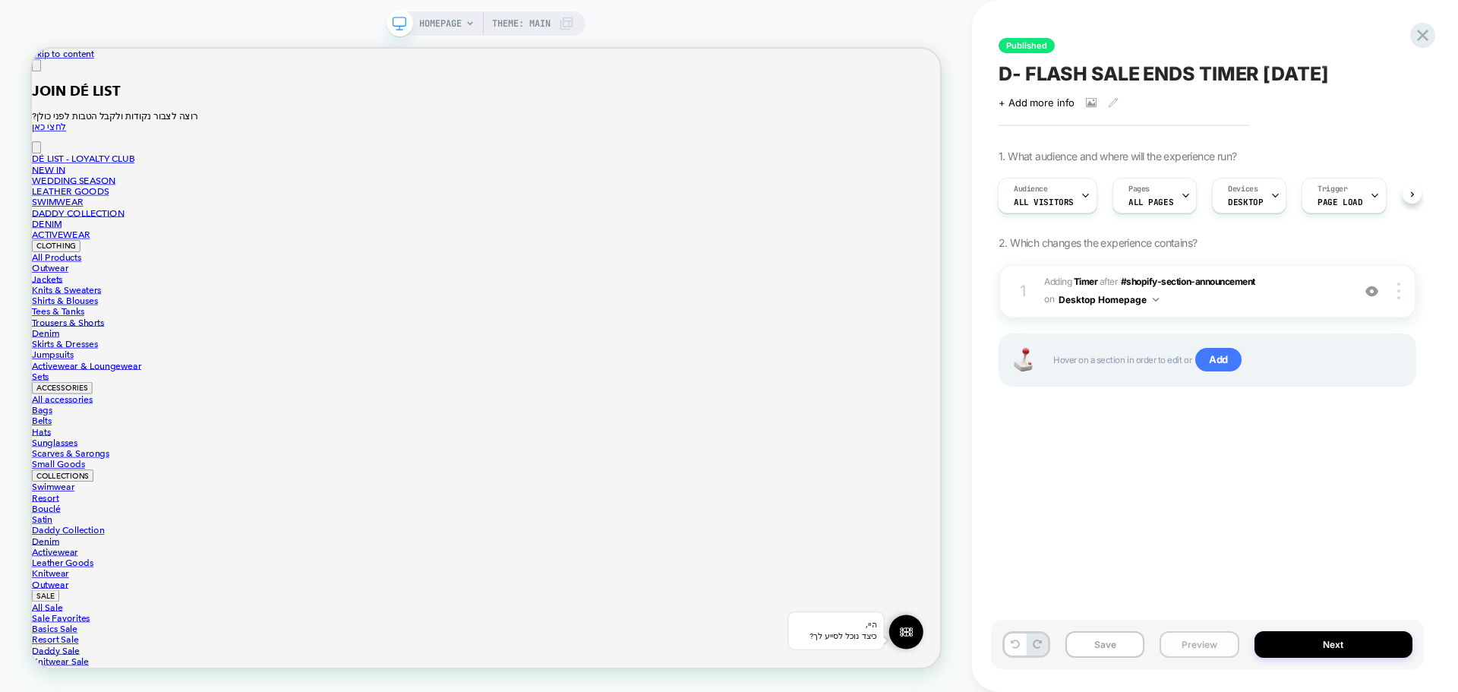
click at [1159, 647] on button "Preview" at bounding box center [1198, 644] width 79 height 27
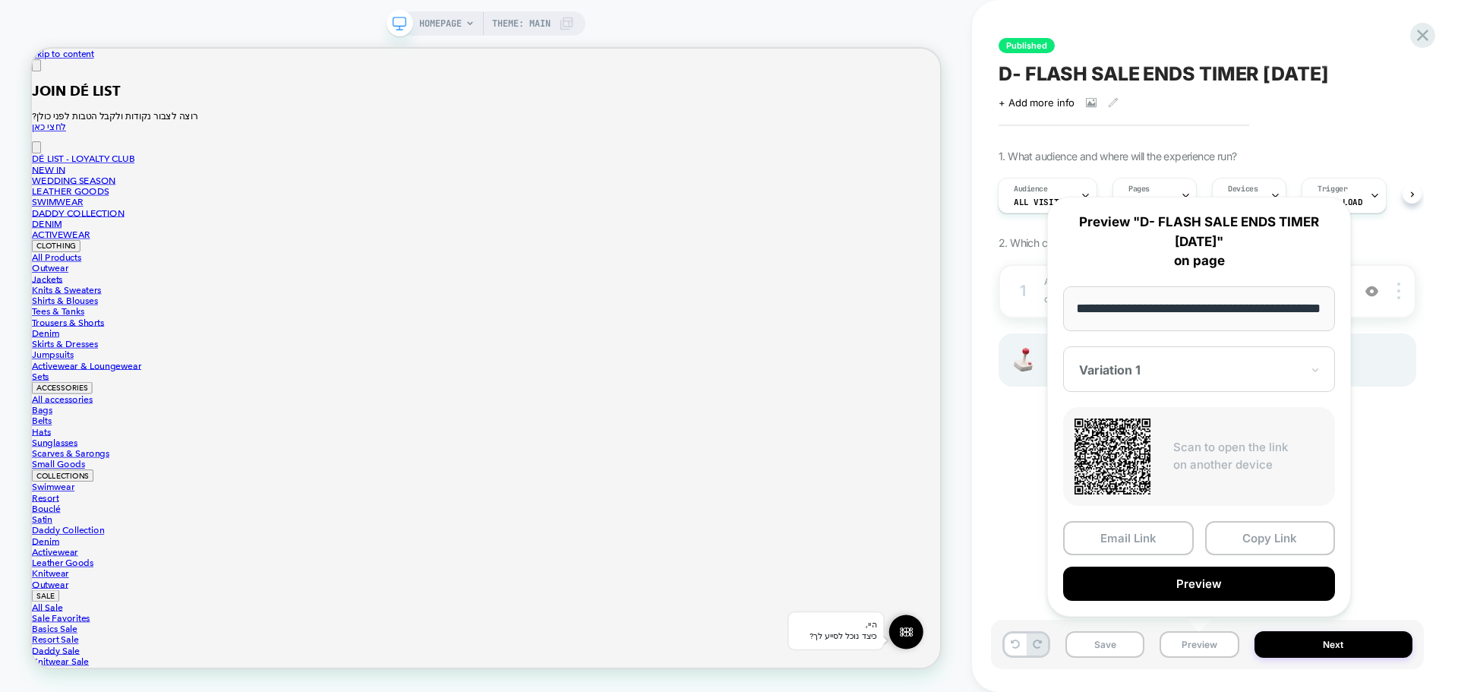
scroll to position [0, 0]
click at [1203, 379] on div "Variation 1" at bounding box center [1199, 369] width 272 height 46
click at [1118, 451] on div "CONTROL" at bounding box center [1199, 449] width 257 height 27
click at [1224, 576] on button "Preview" at bounding box center [1199, 583] width 272 height 34
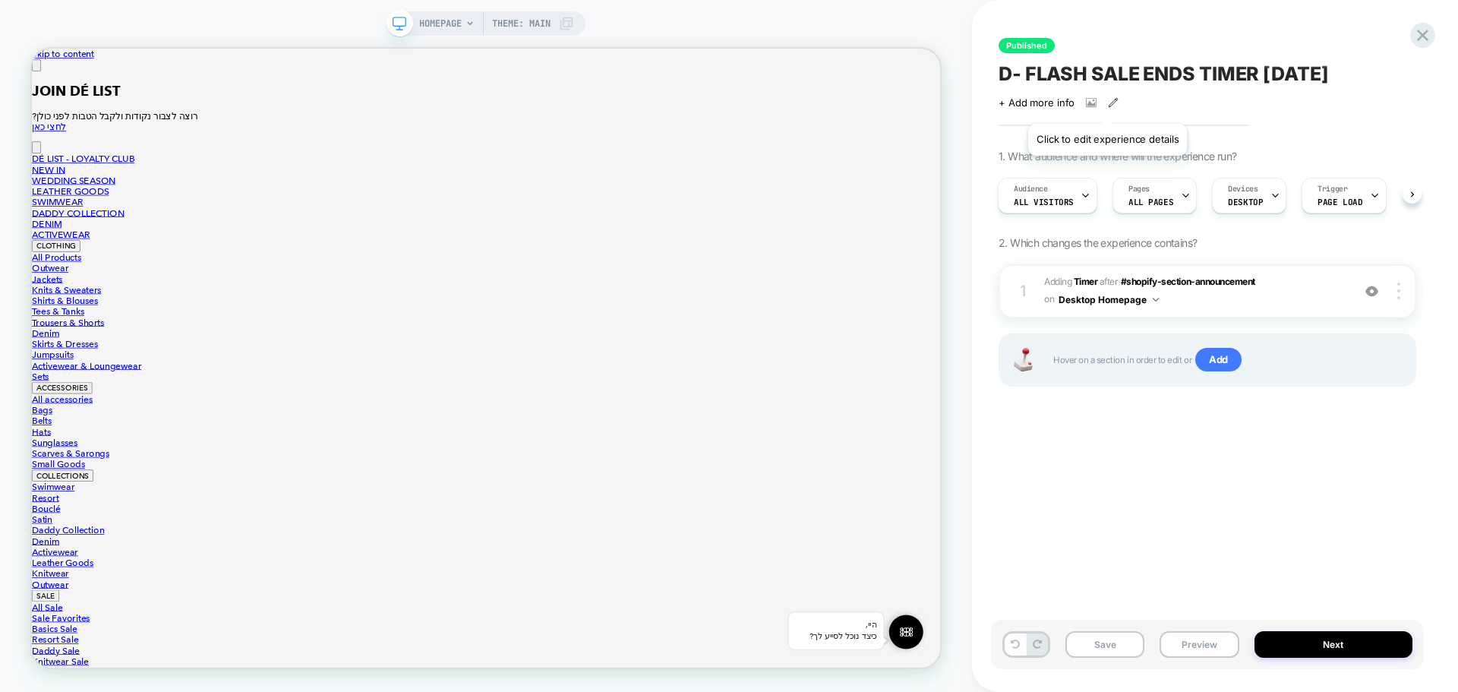
click at [1108, 105] on icon at bounding box center [1113, 102] width 11 height 11
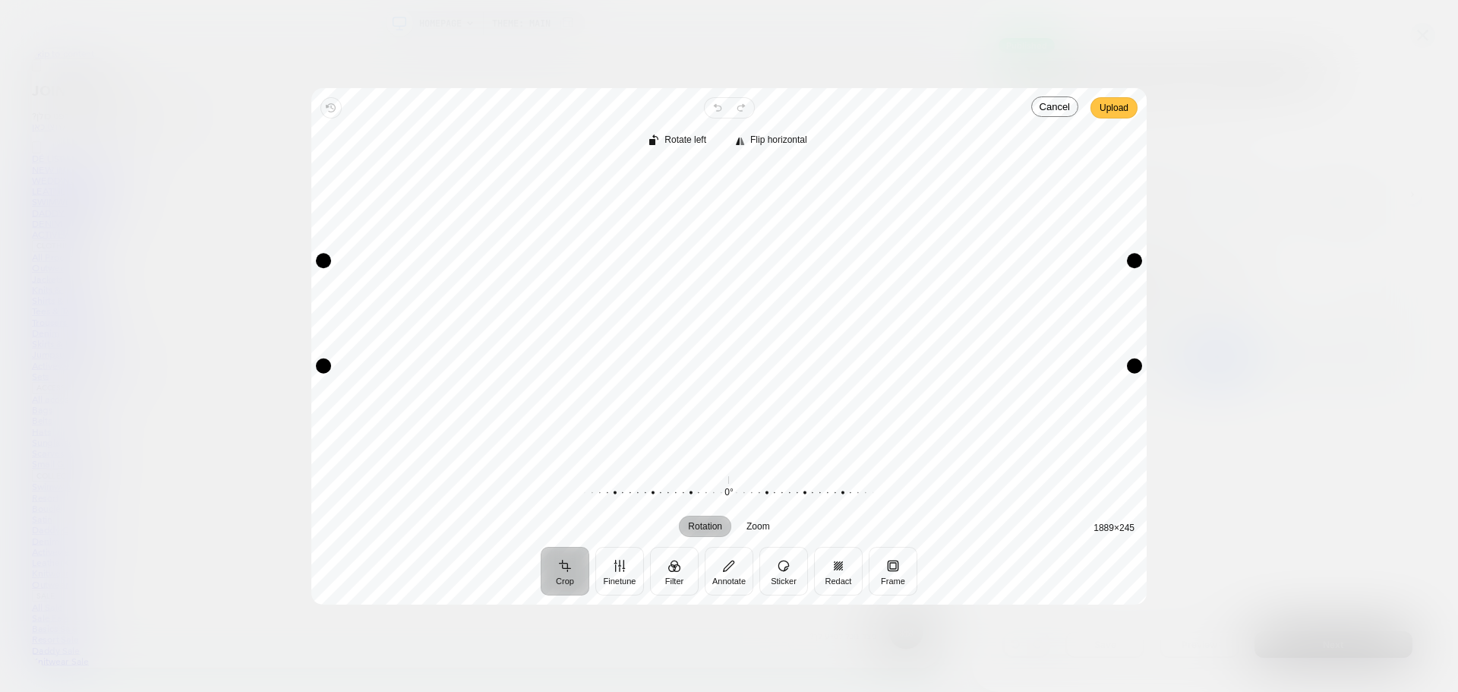
click at [1122, 106] on span "Upload" at bounding box center [1113, 108] width 29 height 18
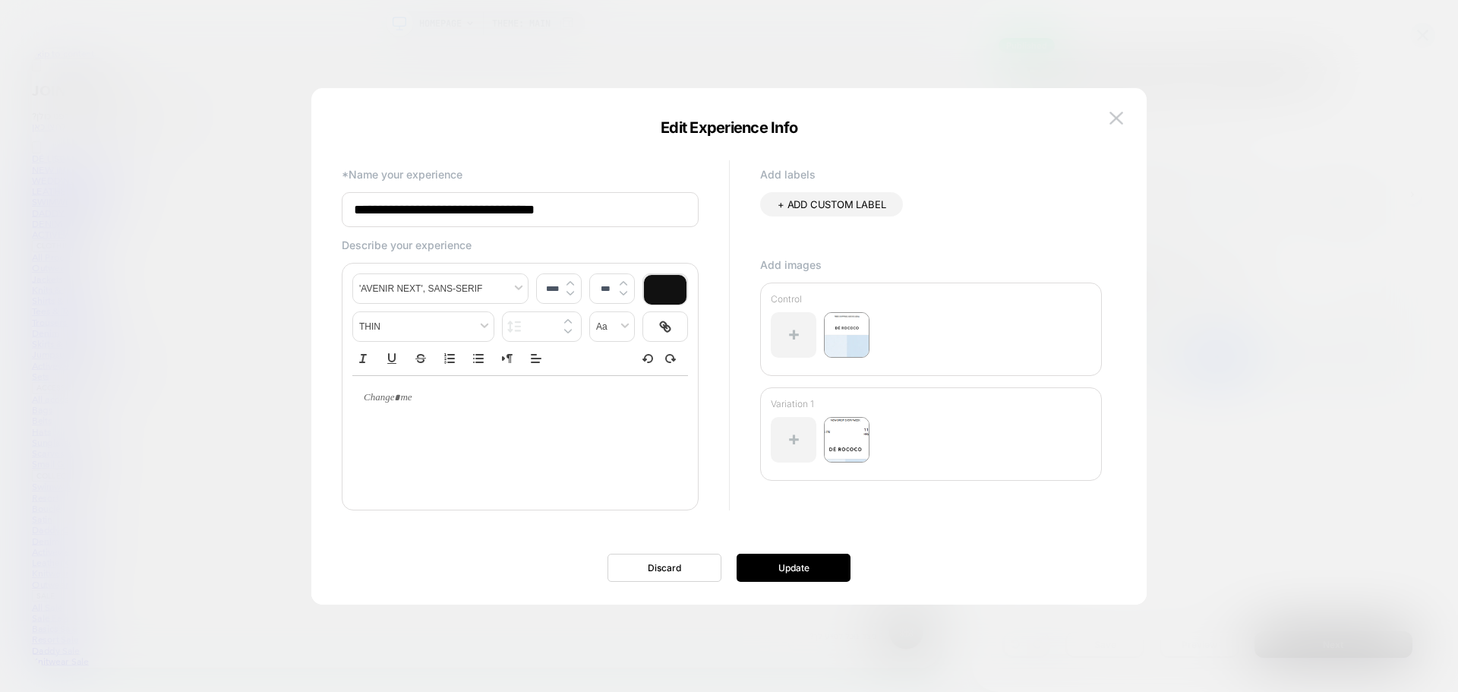
type input "****"
click at [417, 405] on p at bounding box center [514, 398] width 294 height 14
click at [815, 566] on button "Update" at bounding box center [793, 567] width 114 height 28
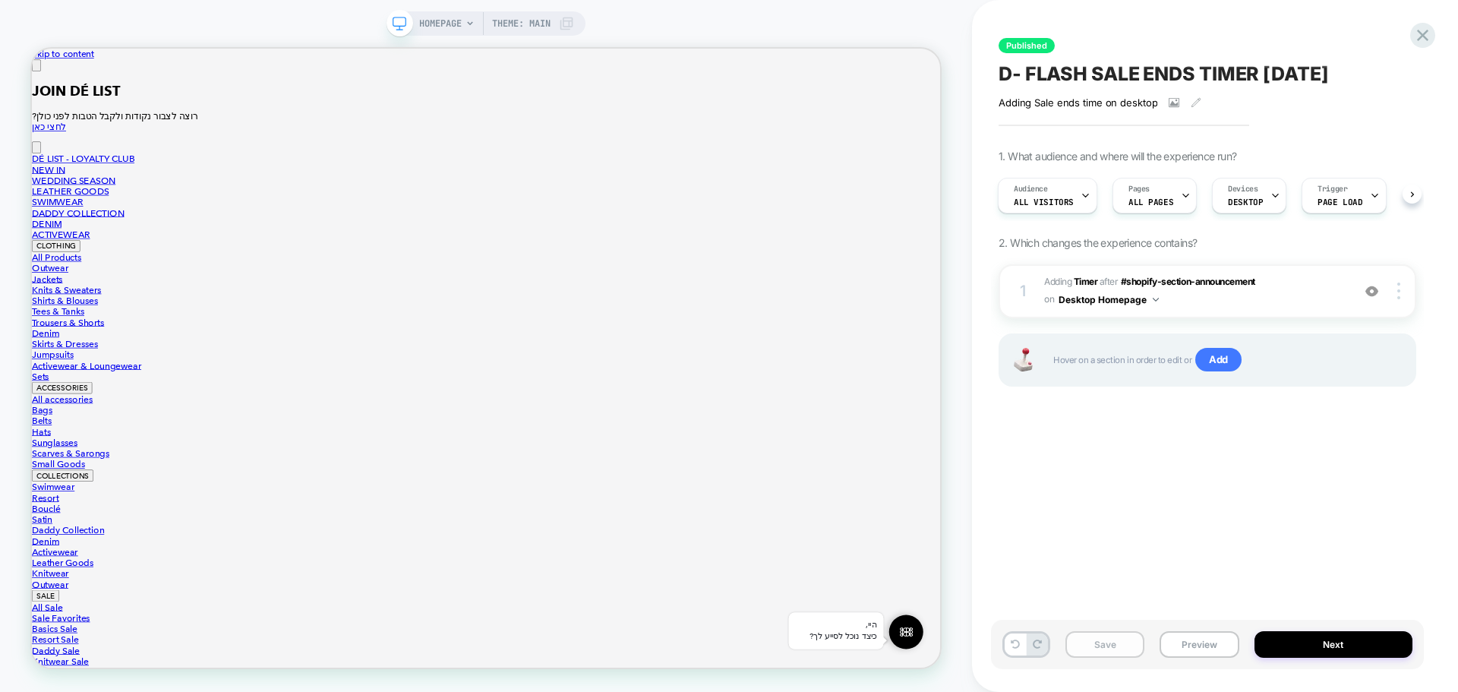
click at [1109, 644] on button "Save" at bounding box center [1104, 644] width 79 height 27
click at [1421, 30] on icon at bounding box center [1422, 35] width 20 height 20
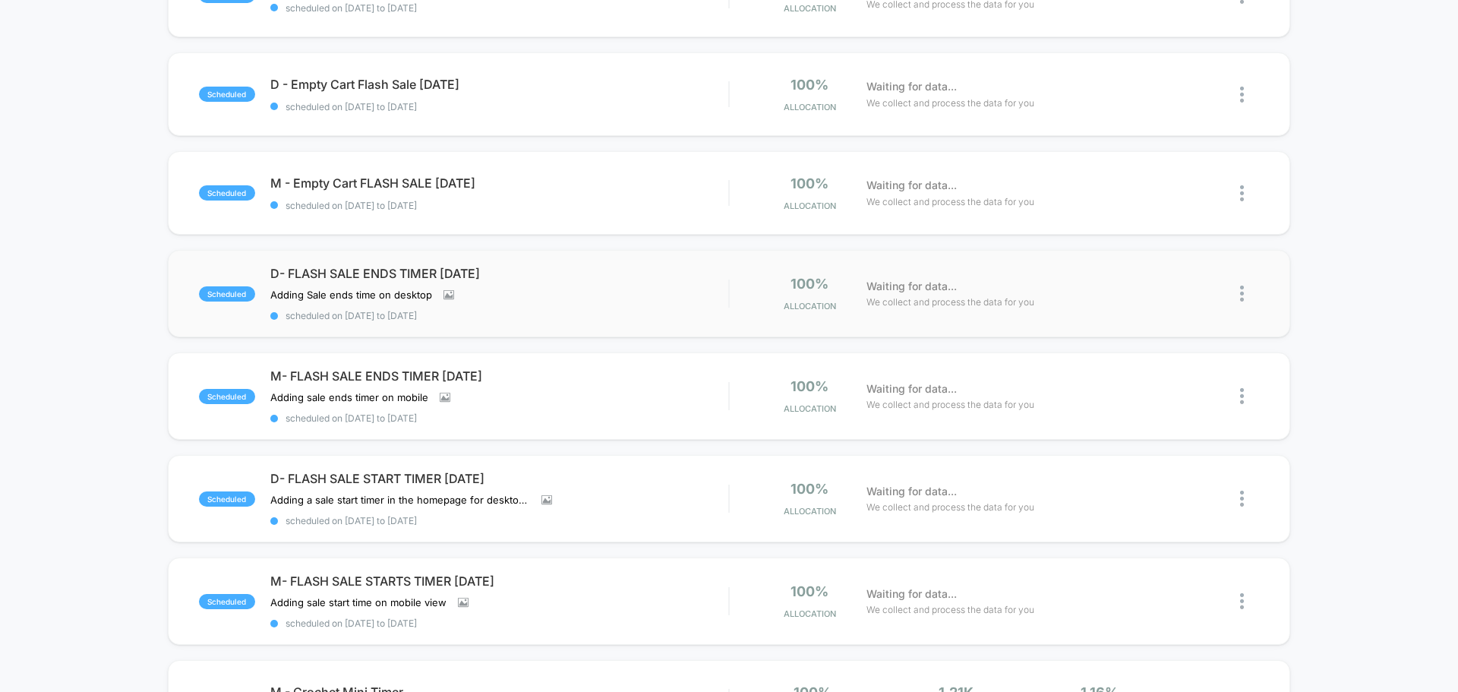
scroll to position [607, 0]
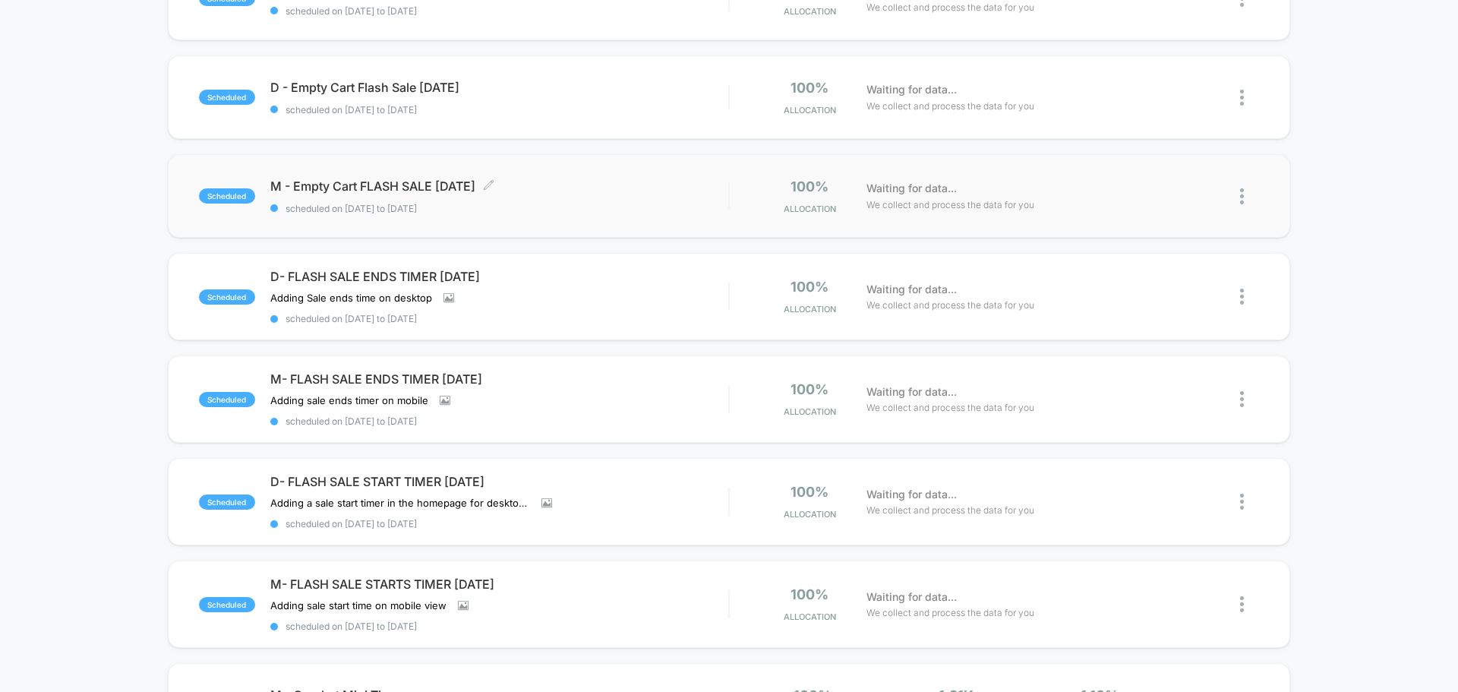
click at [541, 213] on span "scheduled on 14/08/2025 to 16/08/2025" at bounding box center [499, 208] width 458 height 11
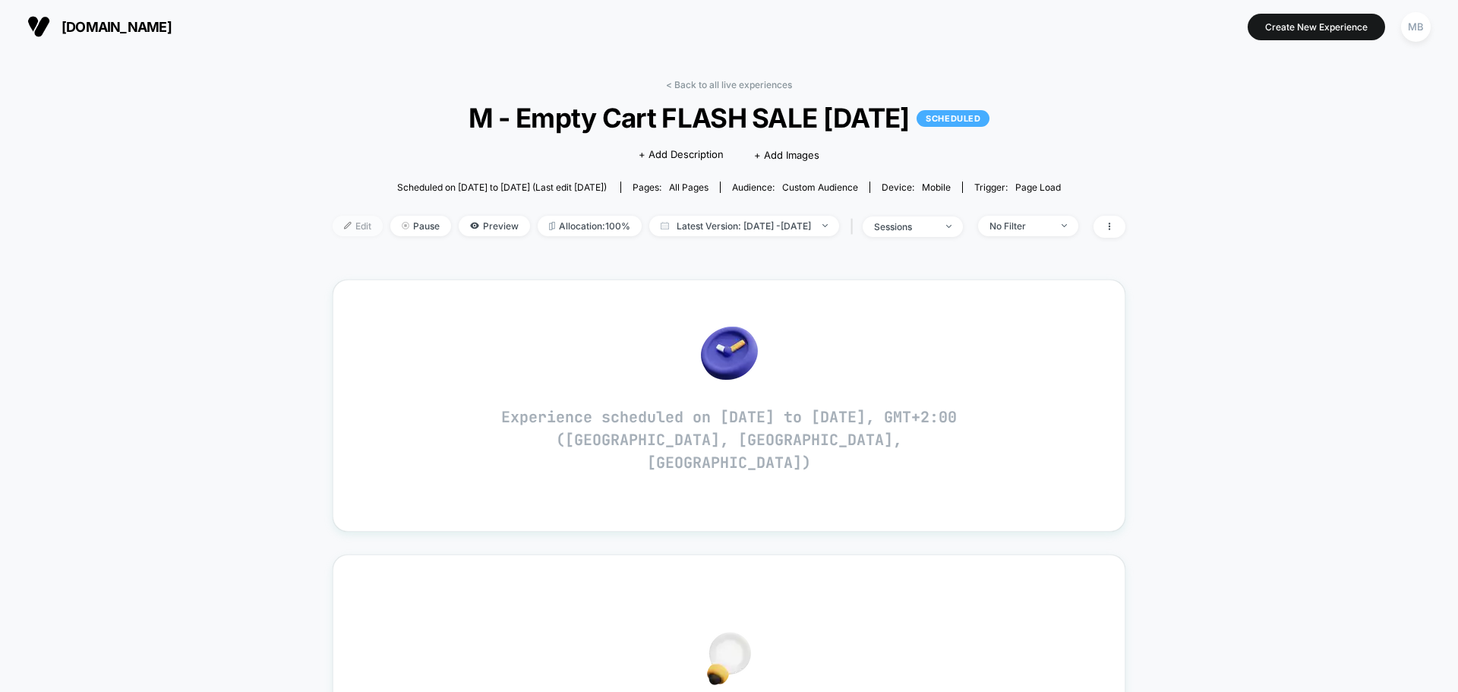
click at [333, 228] on span "Edit" at bounding box center [358, 226] width 50 height 20
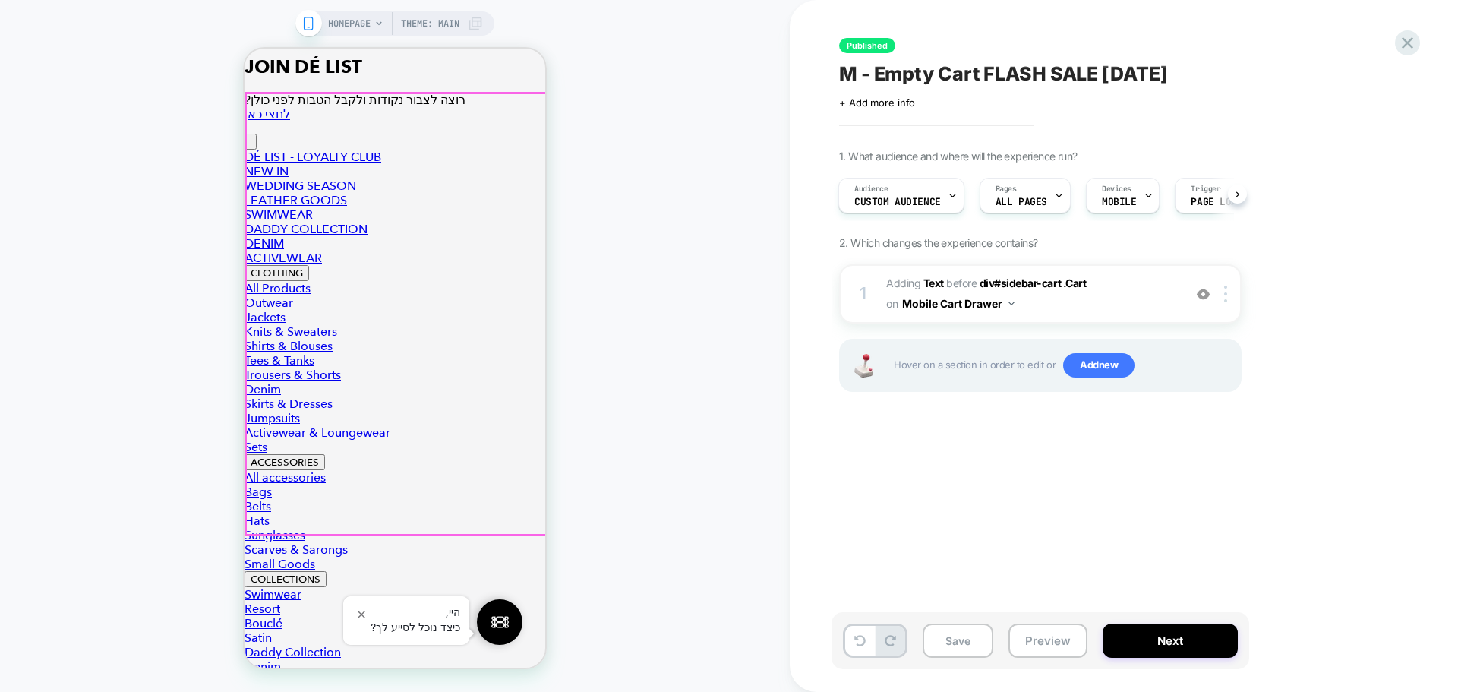
scroll to position [76, 0]
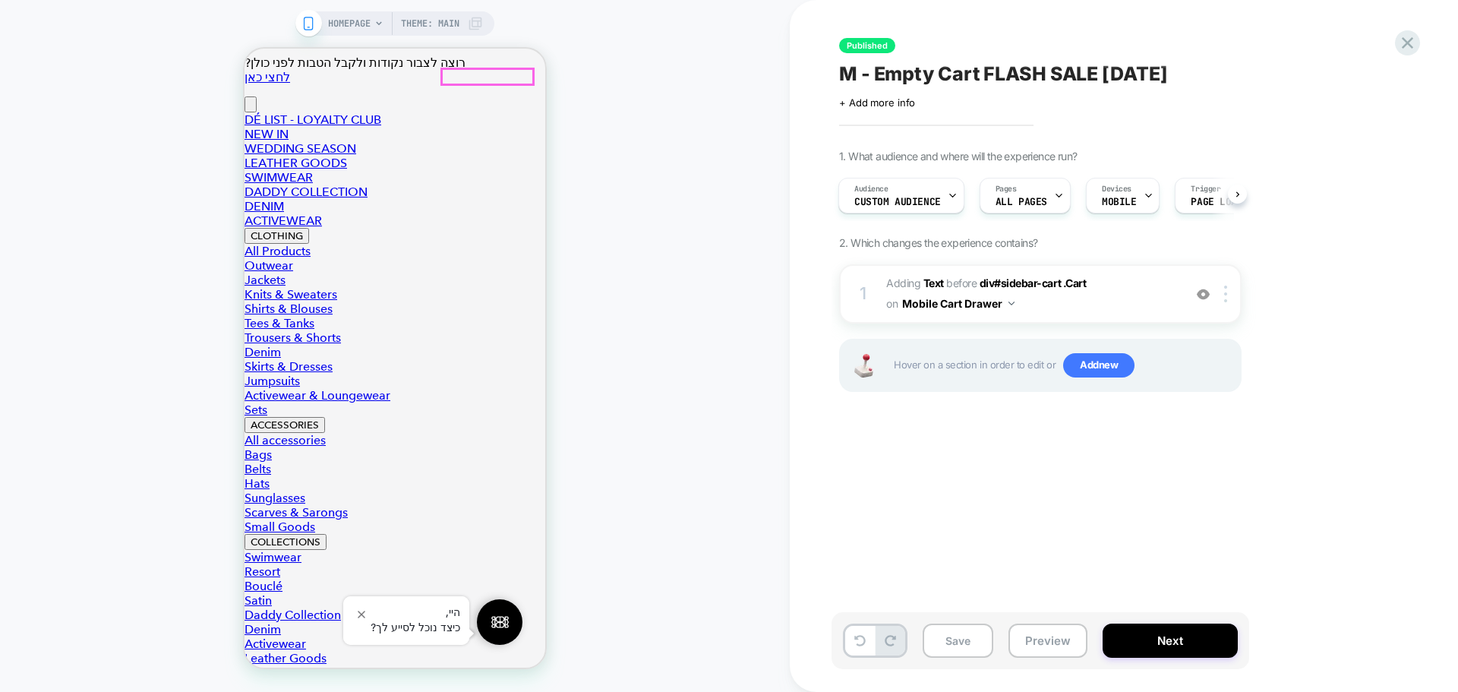
click at [1199, 294] on img at bounding box center [1203, 294] width 13 height 13
click at [939, 199] on div "Audience Custom Audience" at bounding box center [897, 195] width 117 height 34
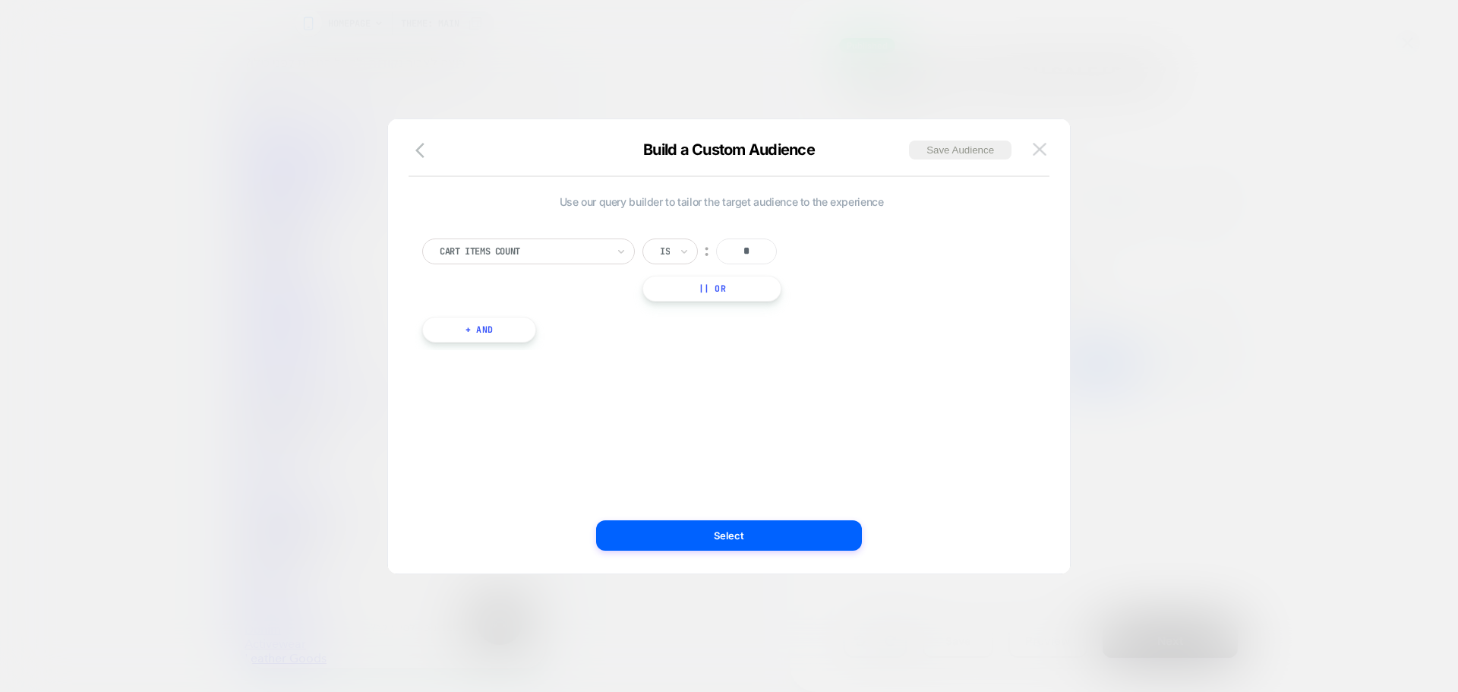
click at [1036, 147] on img at bounding box center [1040, 149] width 14 height 13
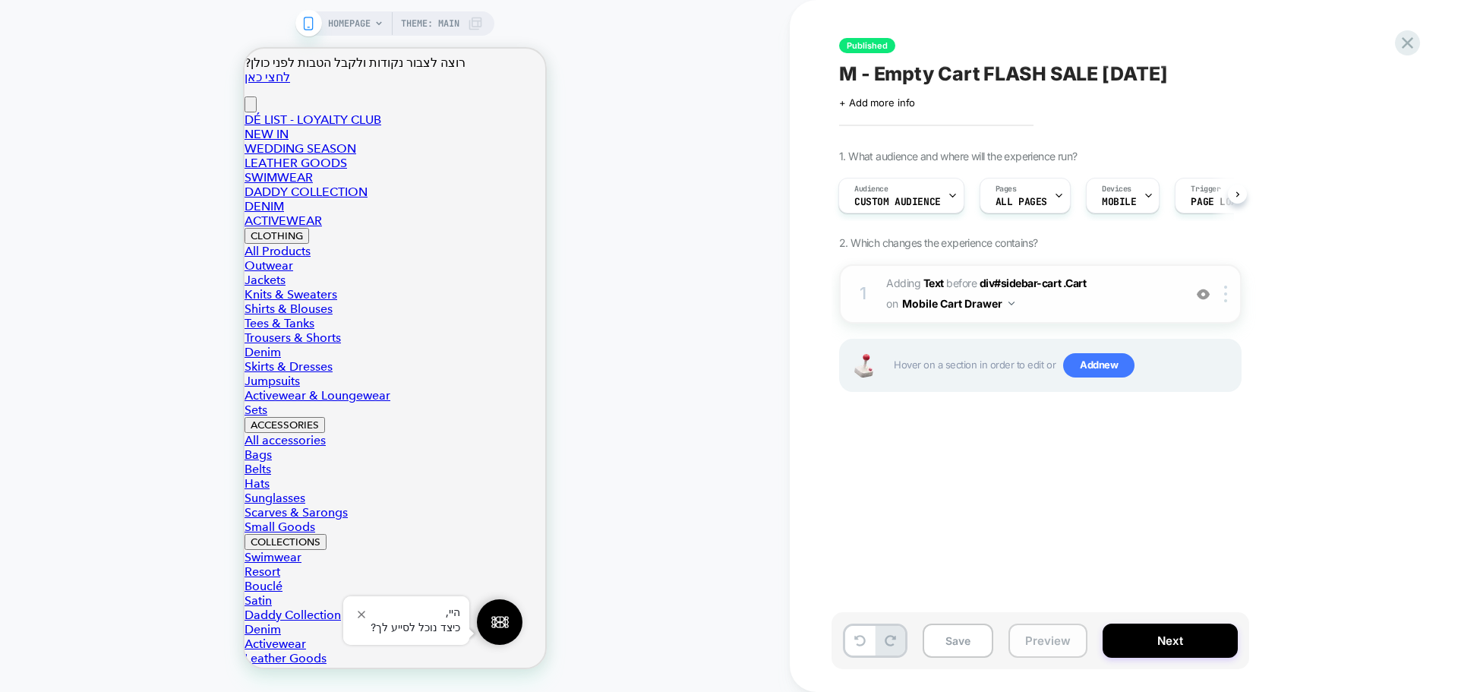
click at [1036, 637] on button "Preview" at bounding box center [1047, 640] width 79 height 34
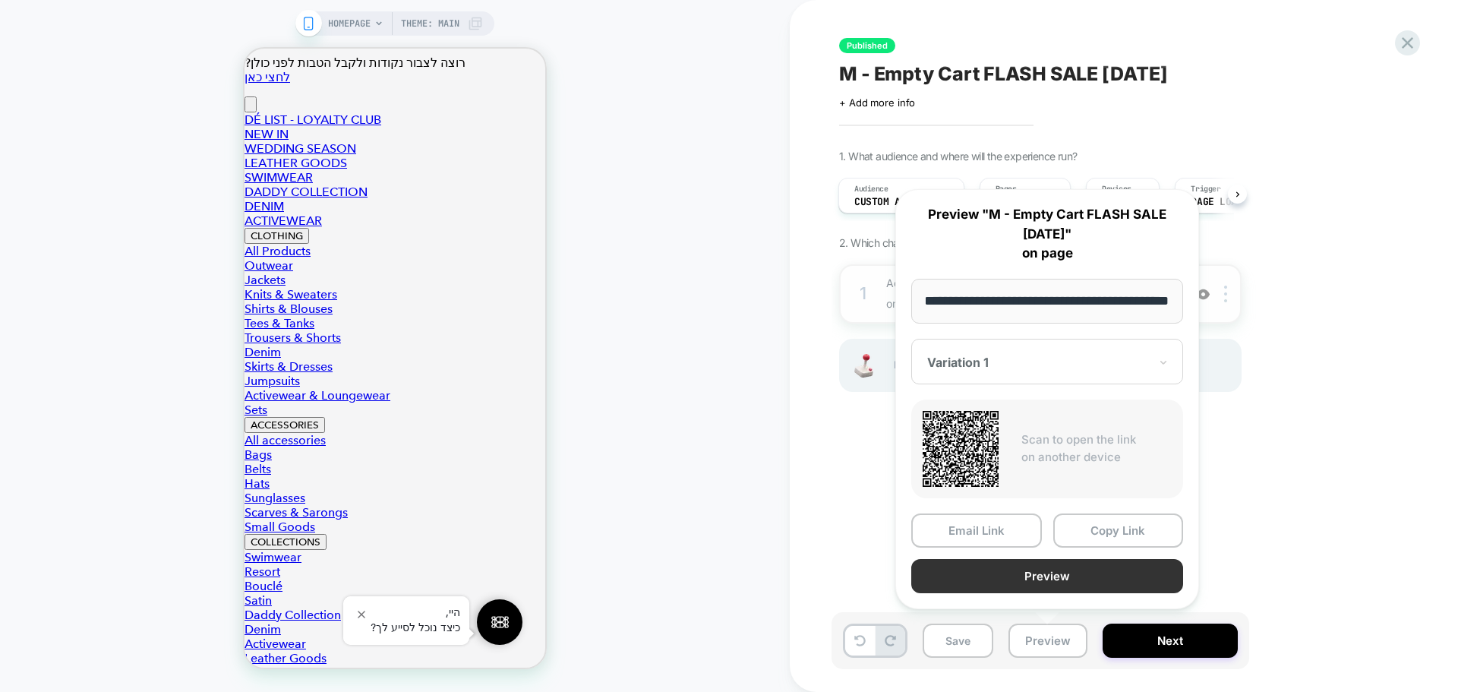
scroll to position [0, 0]
click at [1036, 576] on button "Preview" at bounding box center [1047, 576] width 272 height 34
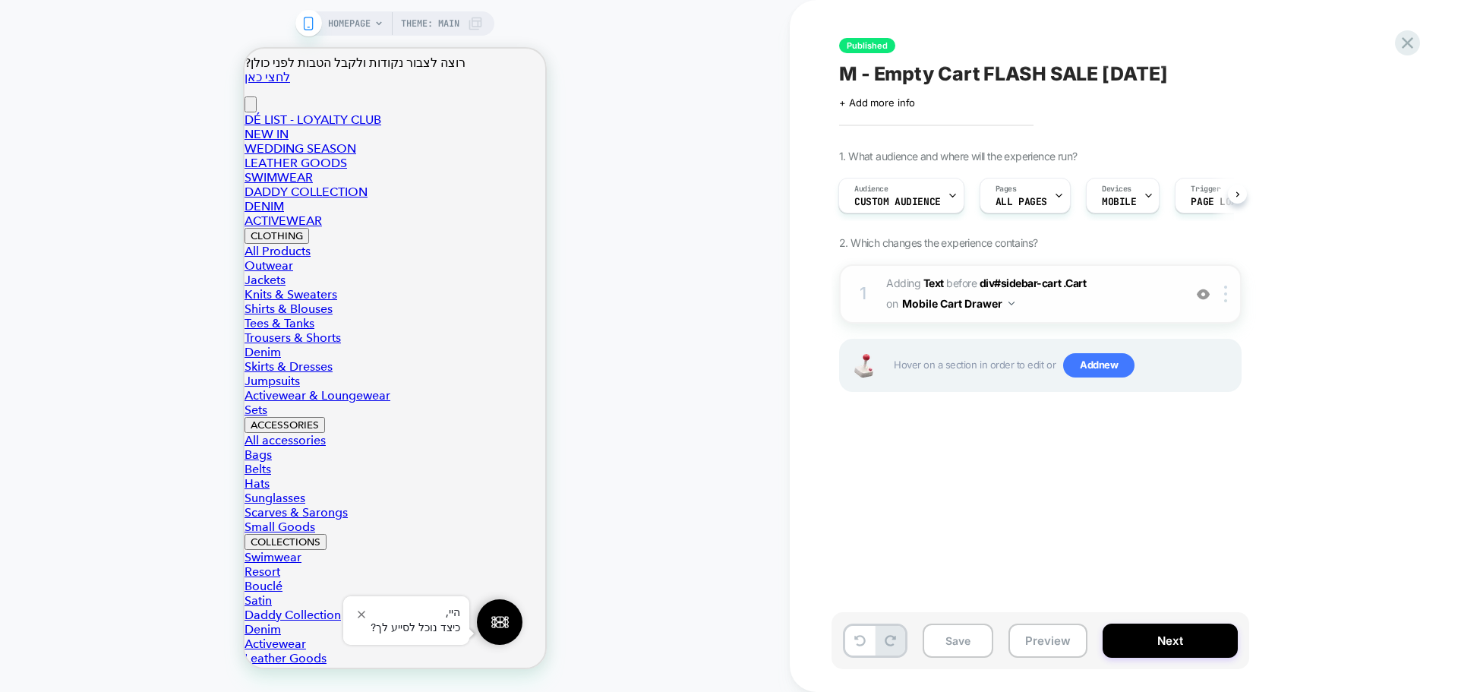
click at [969, 73] on span "M - Empty Cart FLASH SALE August 25" at bounding box center [1003, 73] width 328 height 23
click at [969, 73] on textarea "**********" at bounding box center [1075, 73] width 473 height 23
click at [865, 100] on span "+ Add more info" at bounding box center [877, 102] width 76 height 12
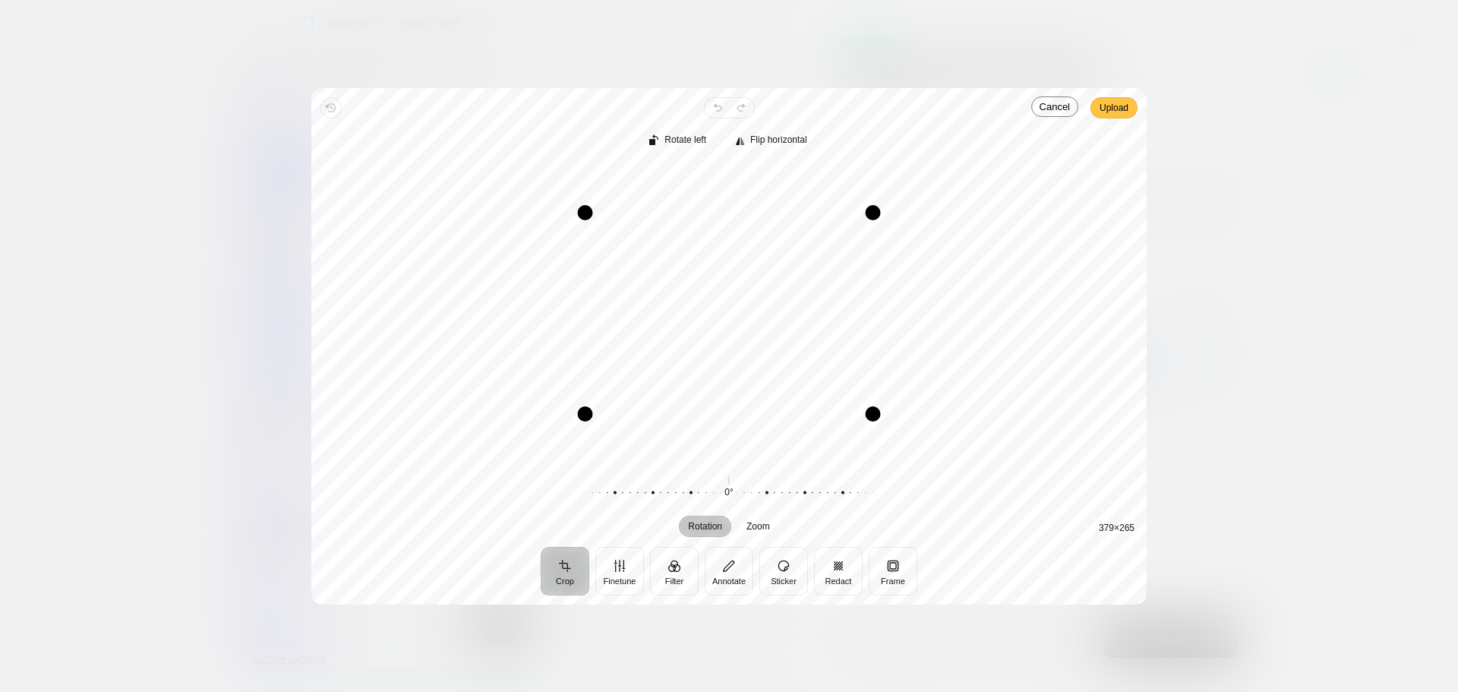
click at [1124, 114] on span "Upload" at bounding box center [1113, 108] width 29 height 18
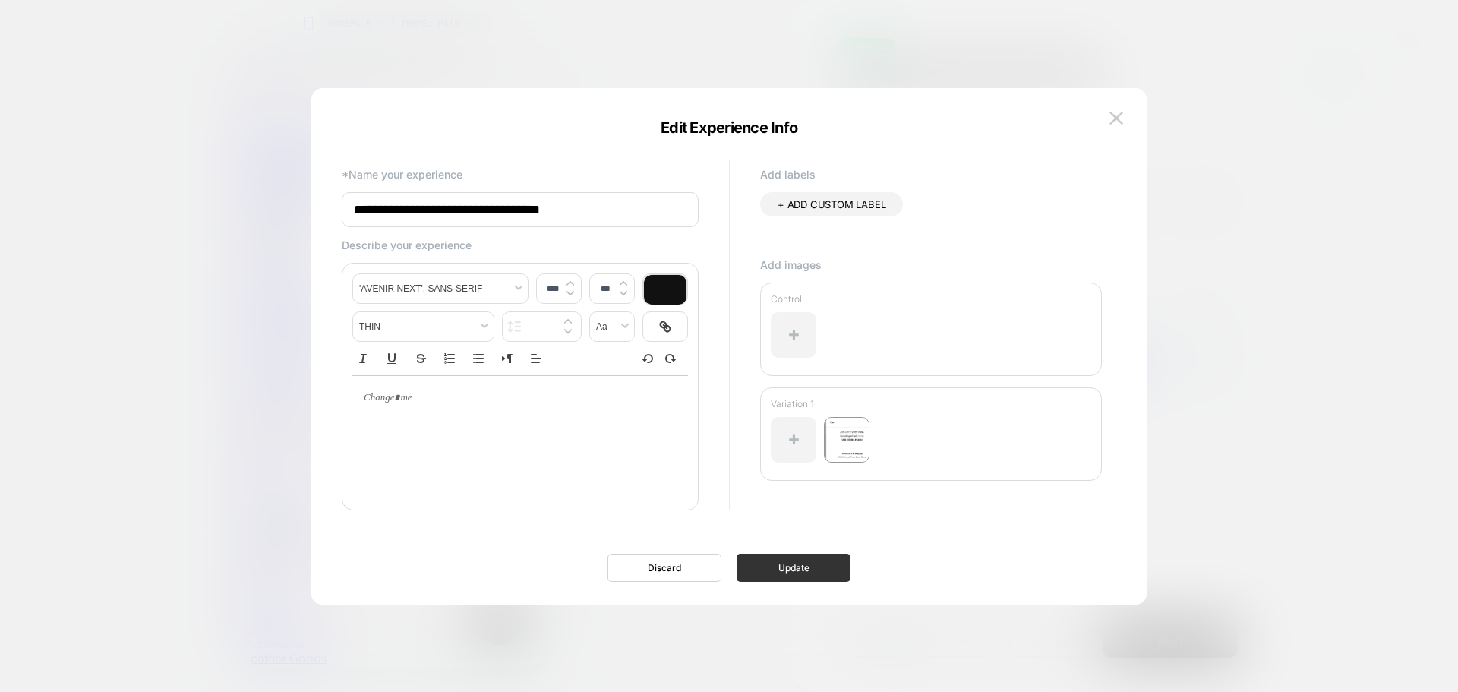
click at [771, 576] on button "Update" at bounding box center [793, 567] width 114 height 28
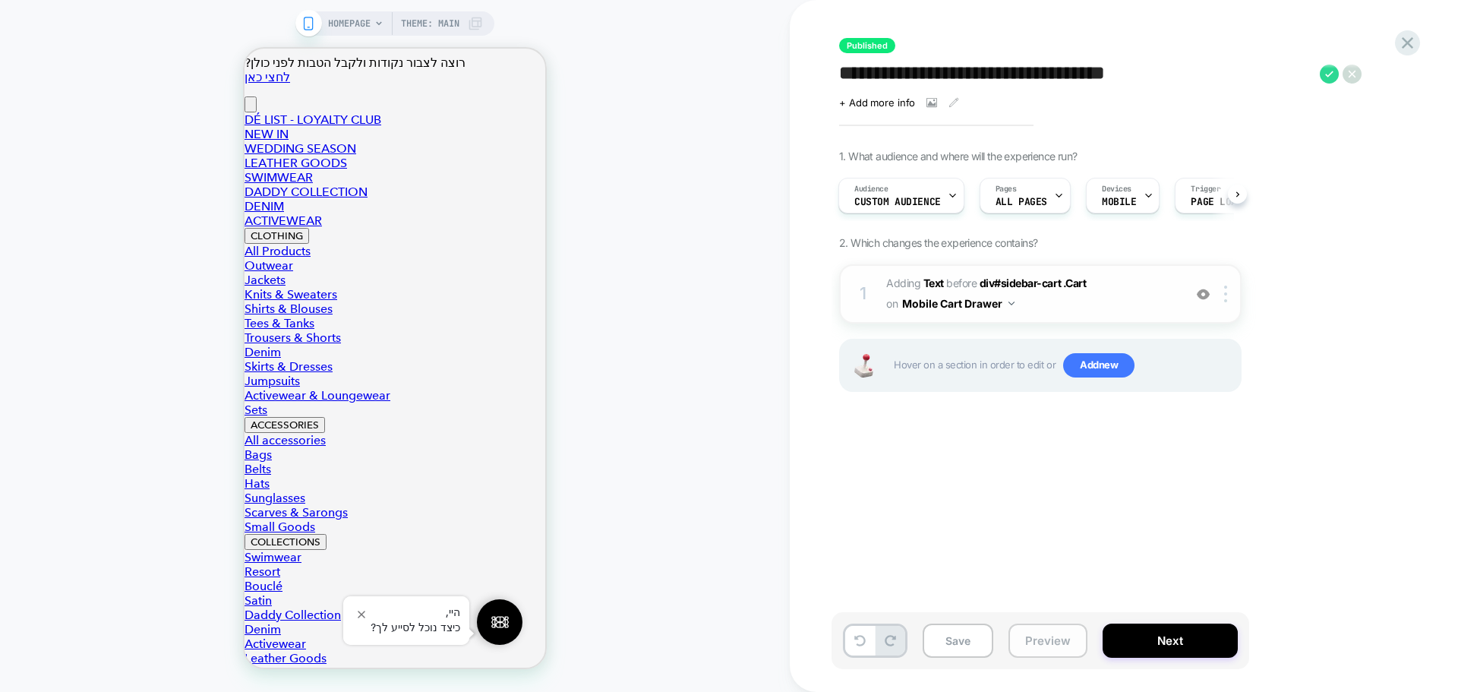
click at [1042, 646] on button "Preview" at bounding box center [1047, 640] width 79 height 34
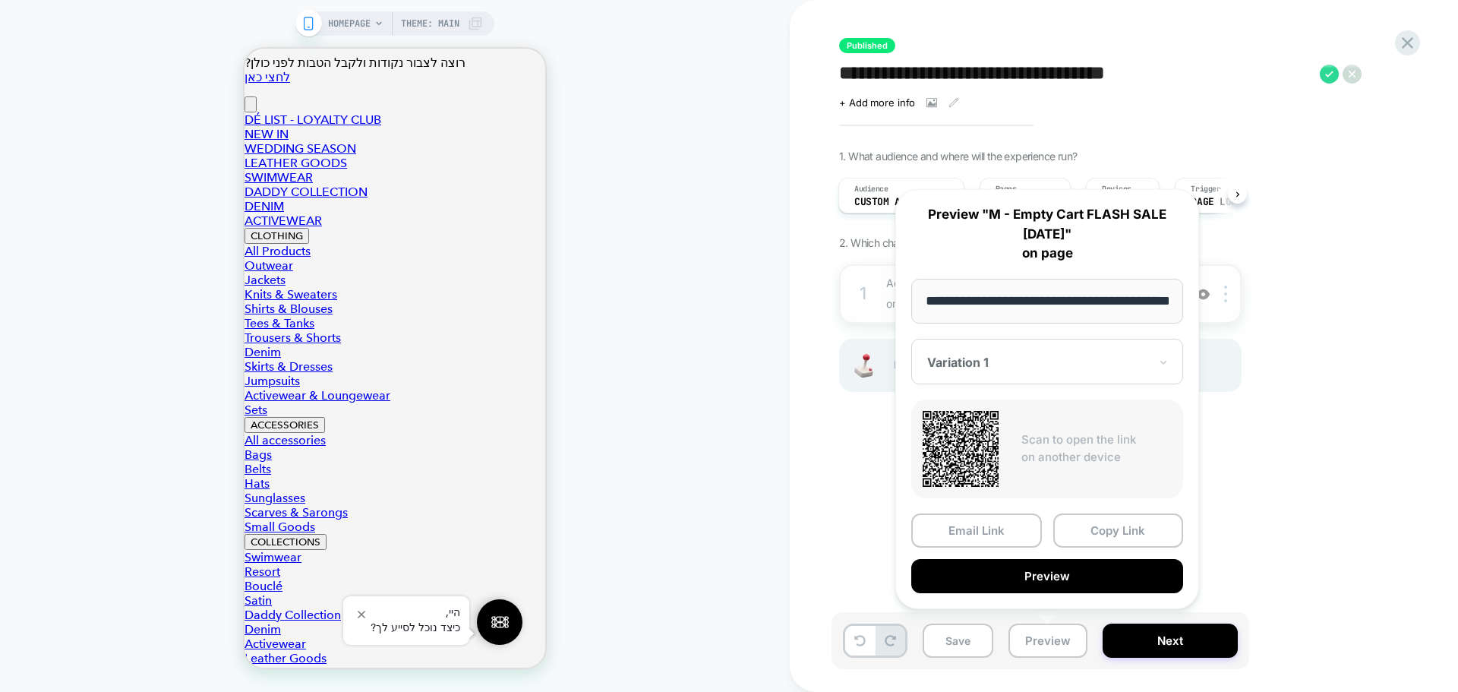
click at [1097, 373] on div "Variation 1" at bounding box center [1047, 362] width 272 height 46
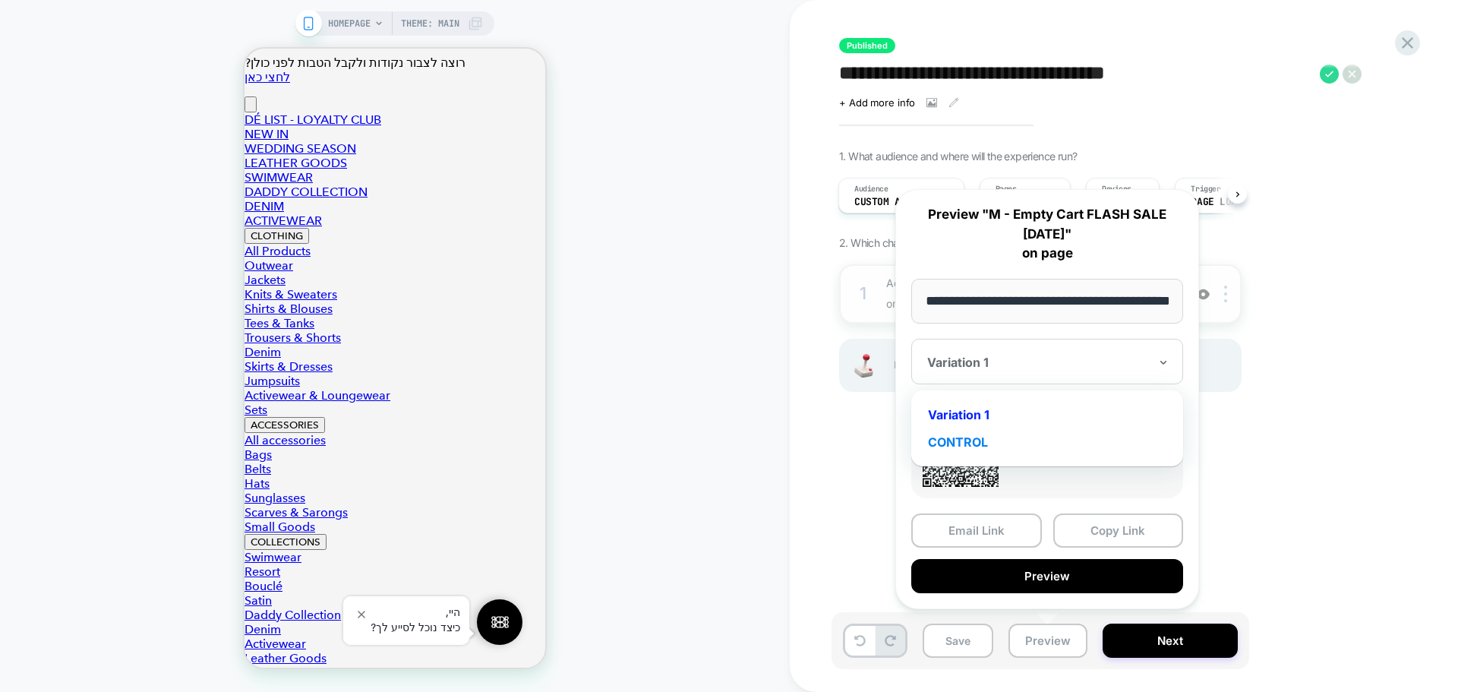
click at [977, 438] on div "CONTROL" at bounding box center [1047, 441] width 257 height 27
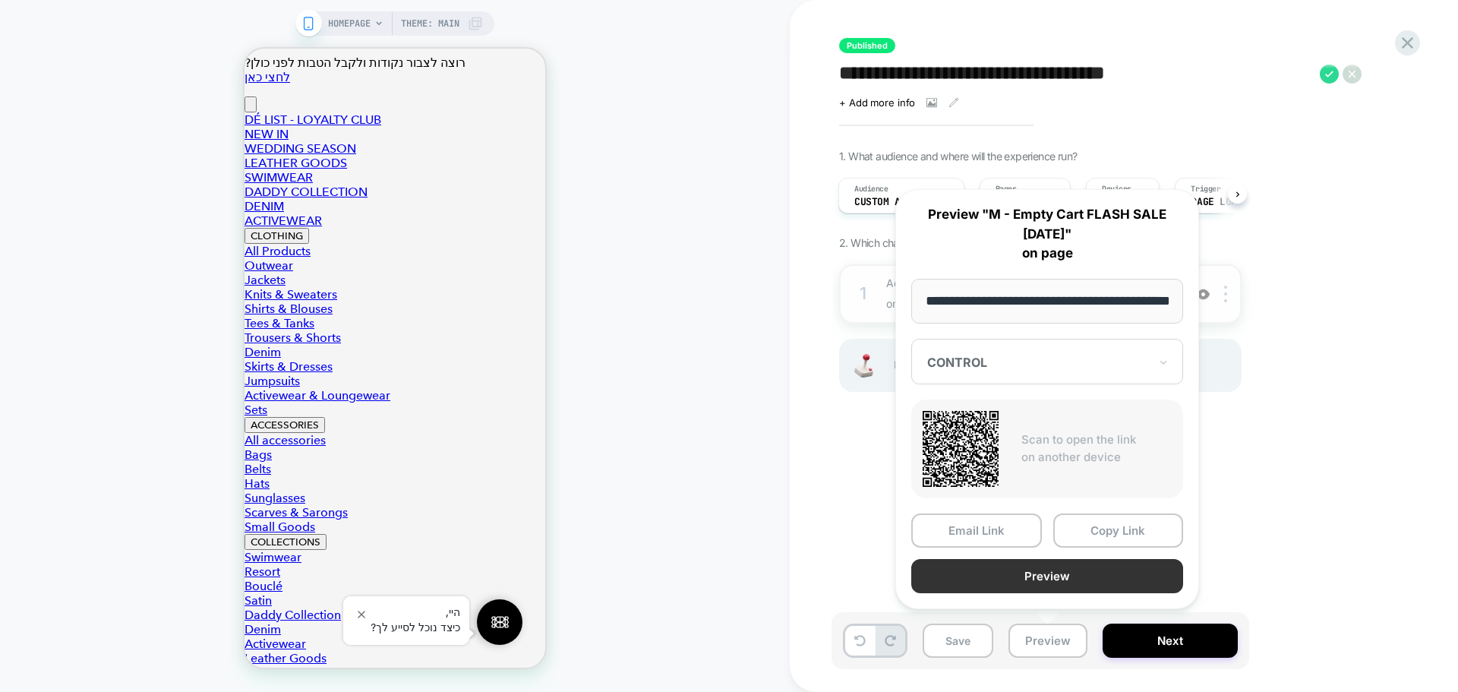
click at [1073, 582] on button "Preview" at bounding box center [1047, 576] width 272 height 34
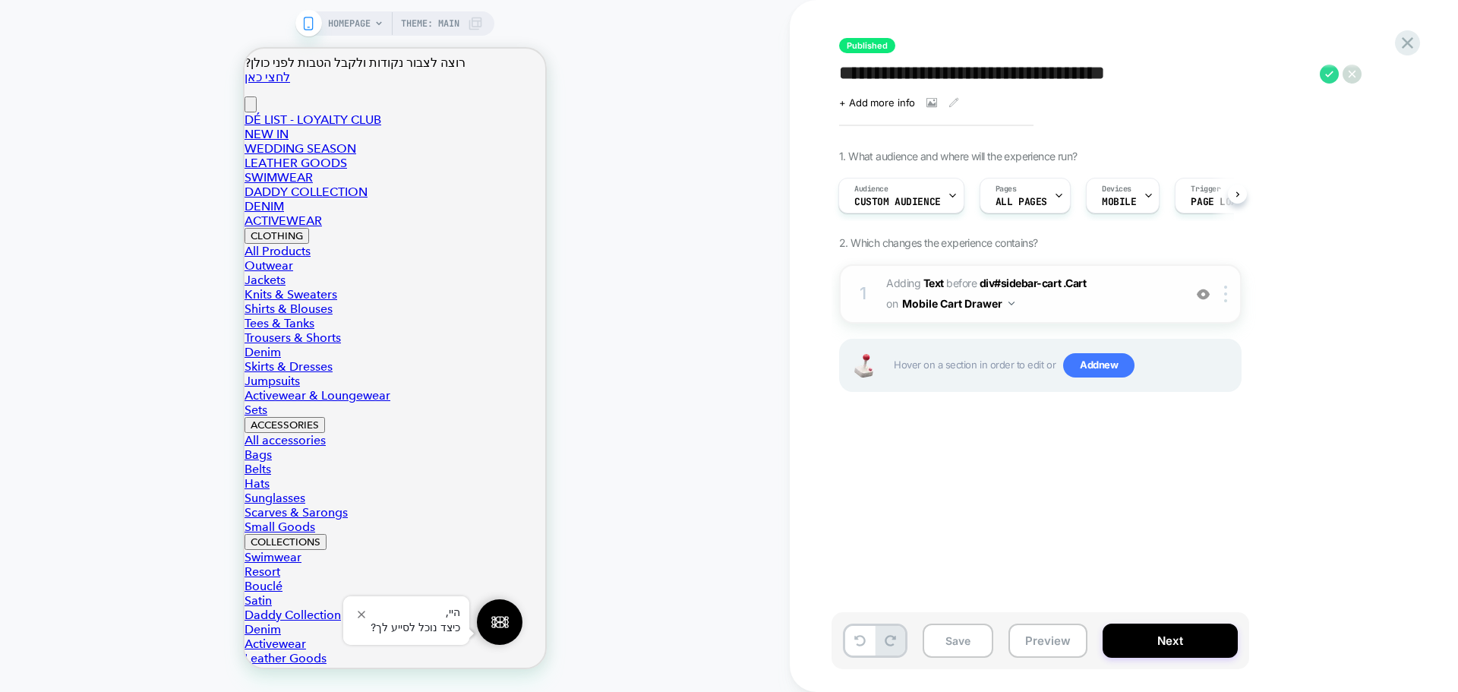
click at [945, 106] on div "+ Add more info" at bounding box center [991, 102] width 304 height 12
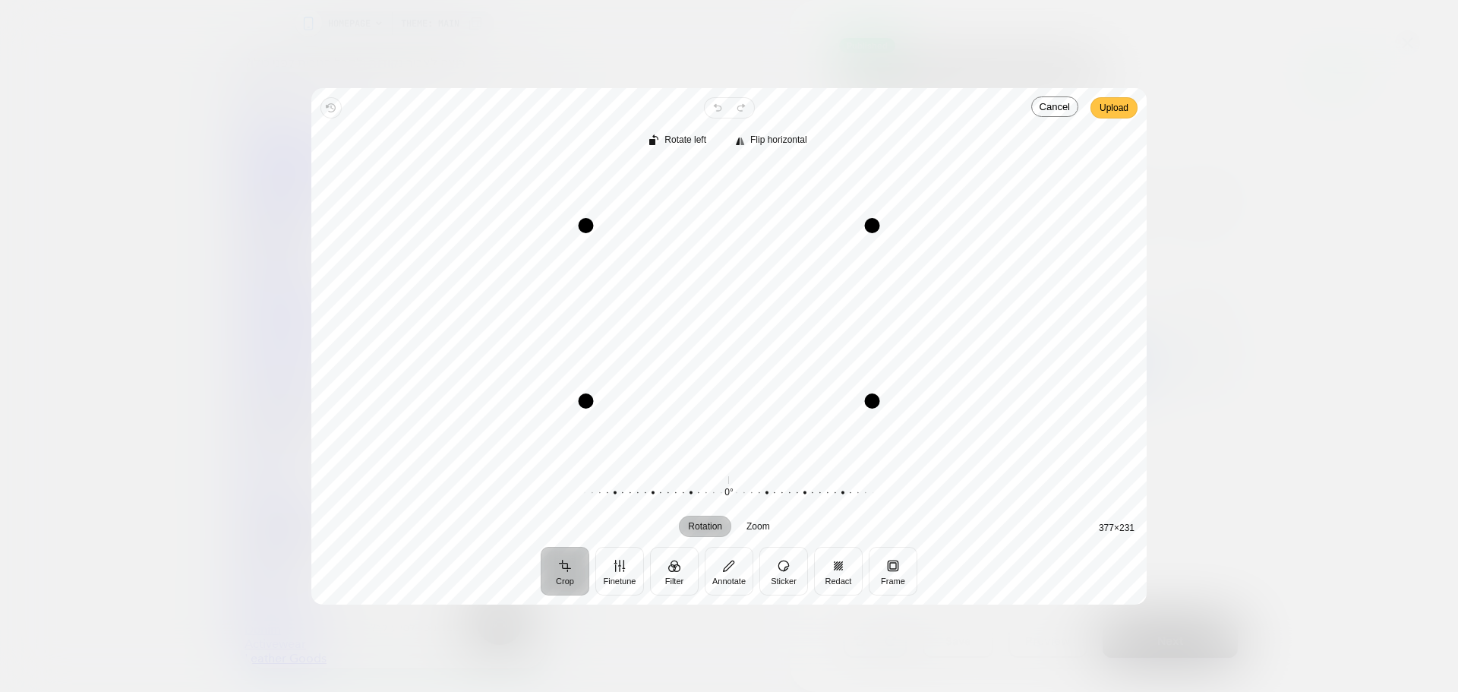
click at [1112, 112] on span "Upload" at bounding box center [1113, 108] width 29 height 18
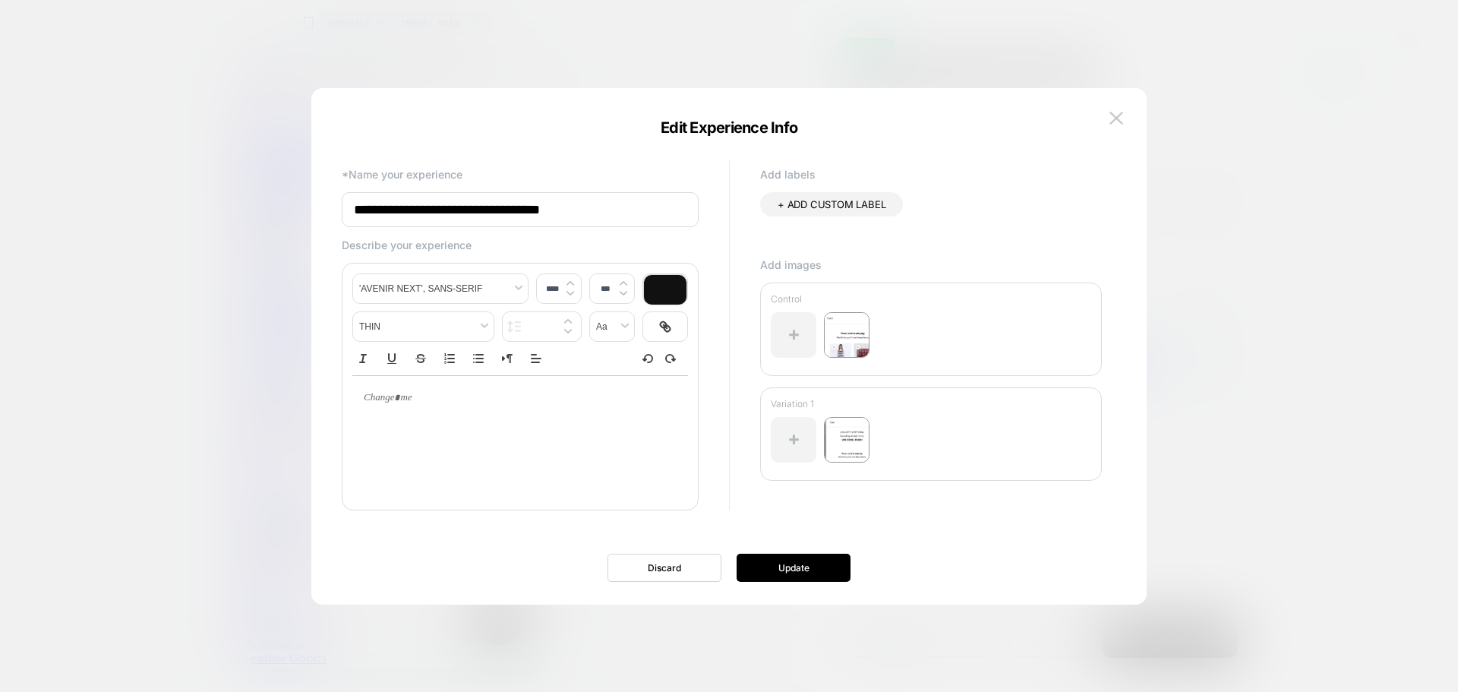
click at [448, 443] on div at bounding box center [520, 435] width 336 height 121
click at [448, 430] on div at bounding box center [520, 435] width 336 height 121
type input "****"
click at [417, 400] on p at bounding box center [514, 398] width 294 height 14
click at [806, 566] on button "Update" at bounding box center [793, 567] width 114 height 28
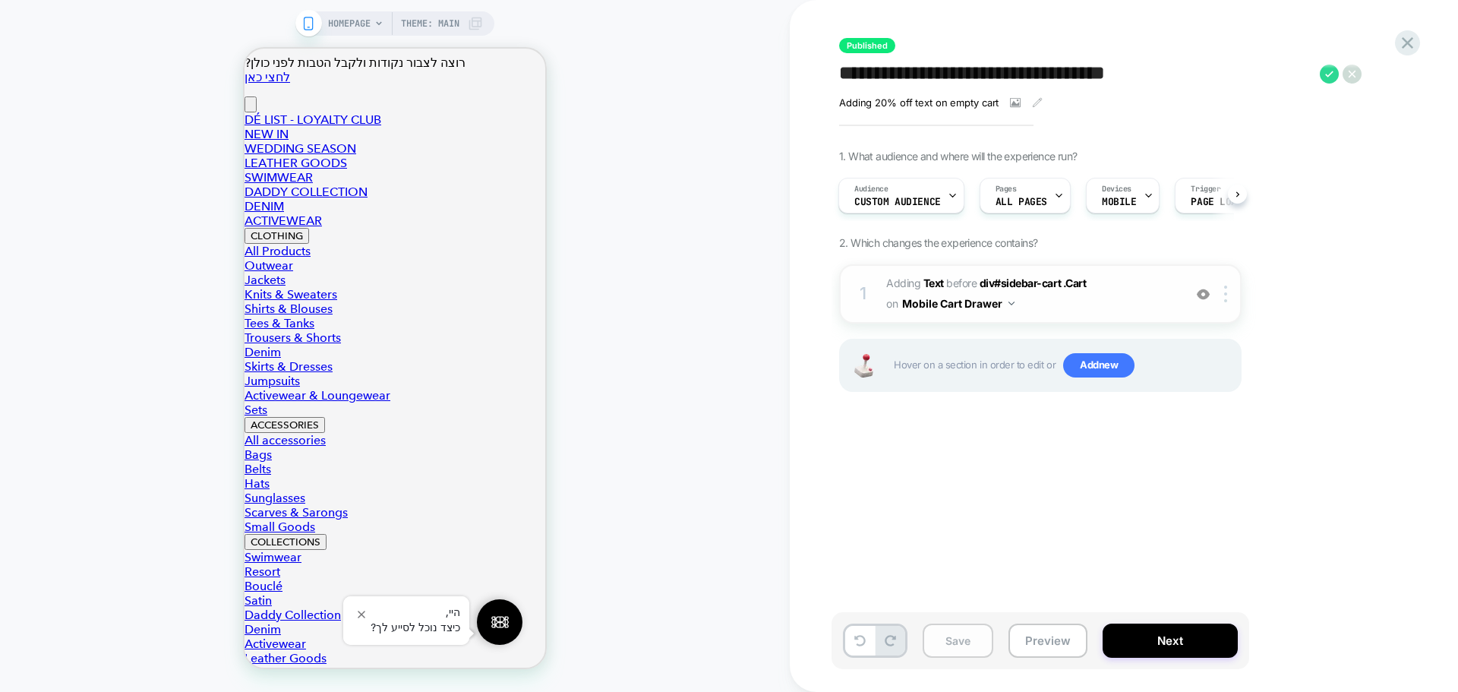
click at [972, 642] on button "Save" at bounding box center [957, 640] width 71 height 34
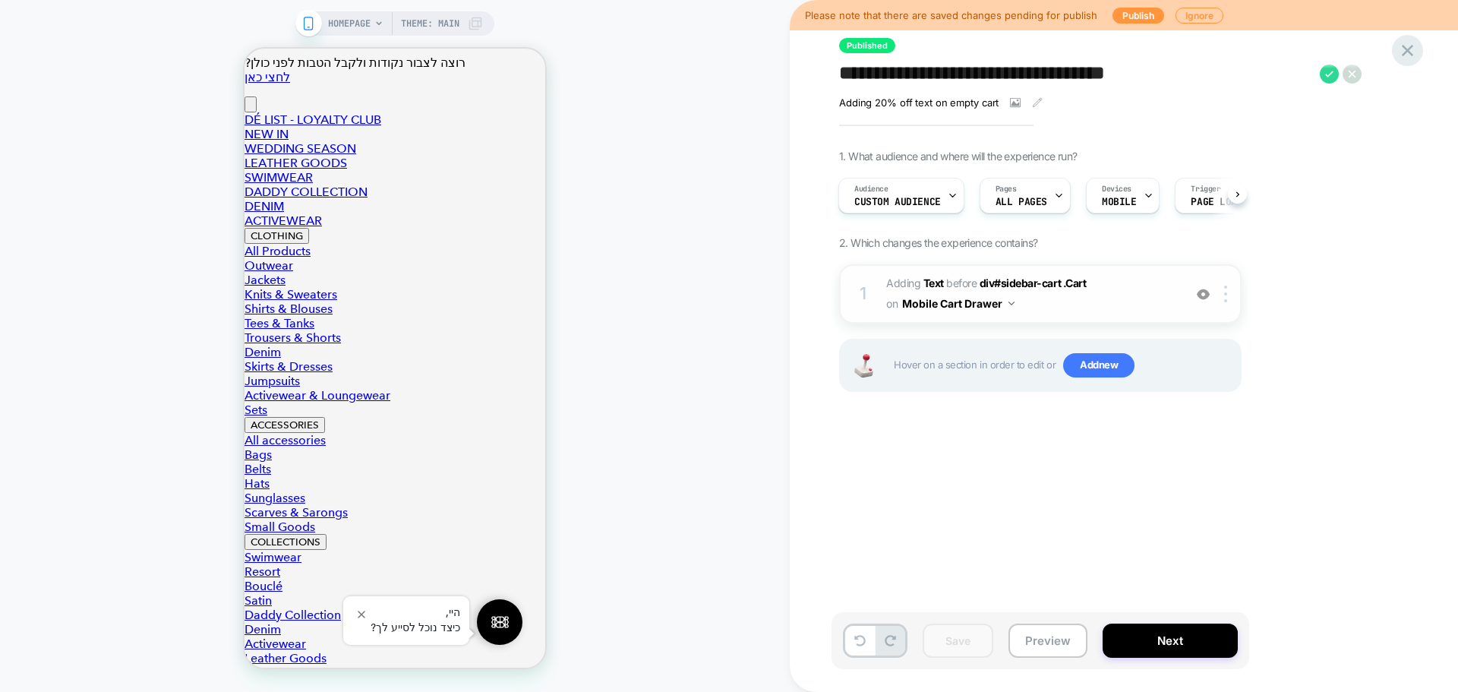
click at [1406, 52] on icon at bounding box center [1407, 50] width 11 height 11
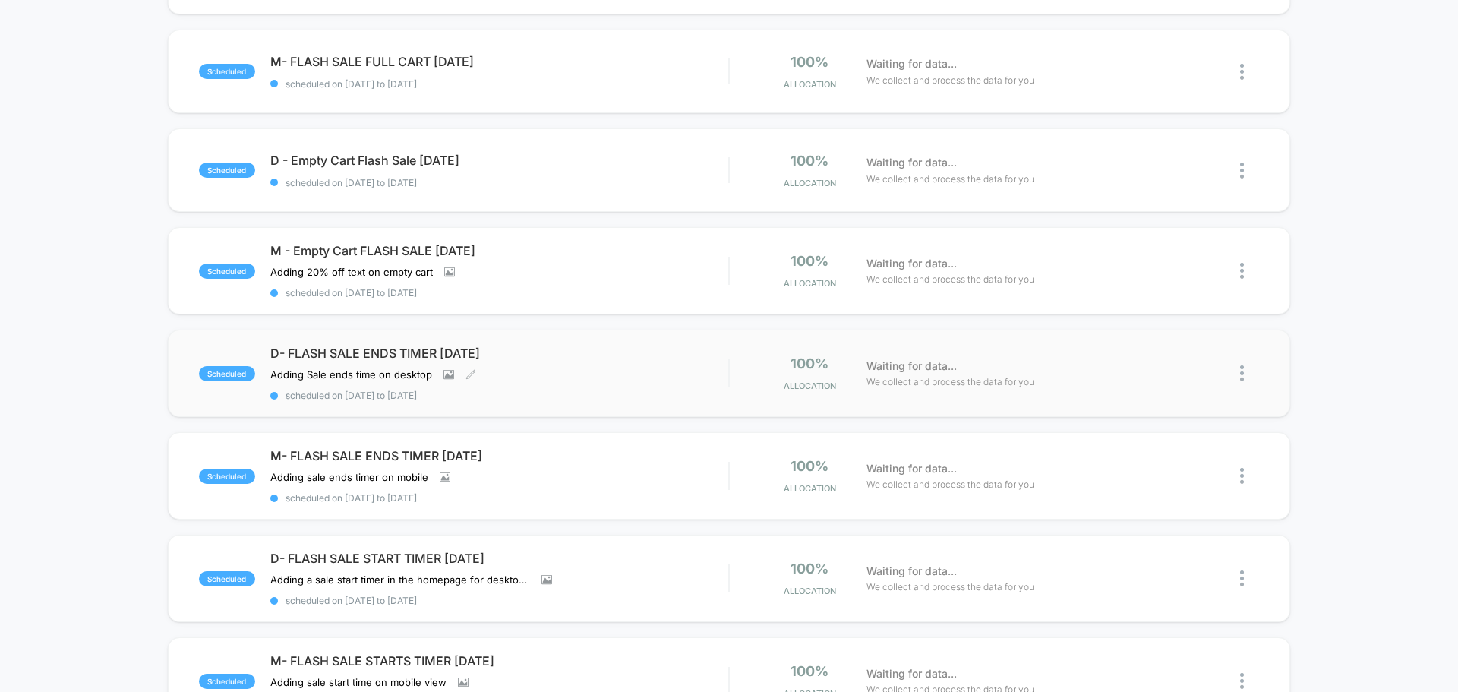
scroll to position [531, 0]
click at [553, 380] on div "Adding Sale ends time on desktop Click to view images Click to edit experience …" at bounding box center [430, 377] width 320 height 12
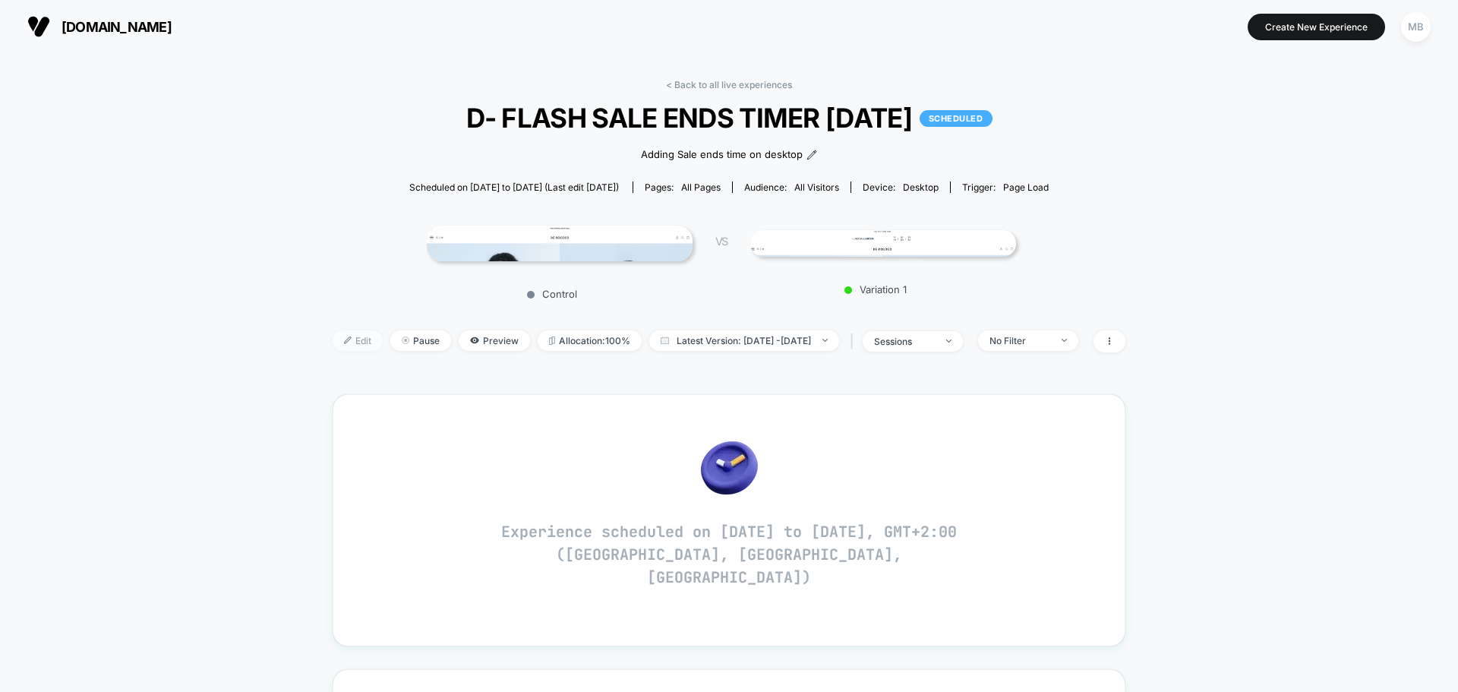
click at [344, 340] on img at bounding box center [348, 340] width 8 height 8
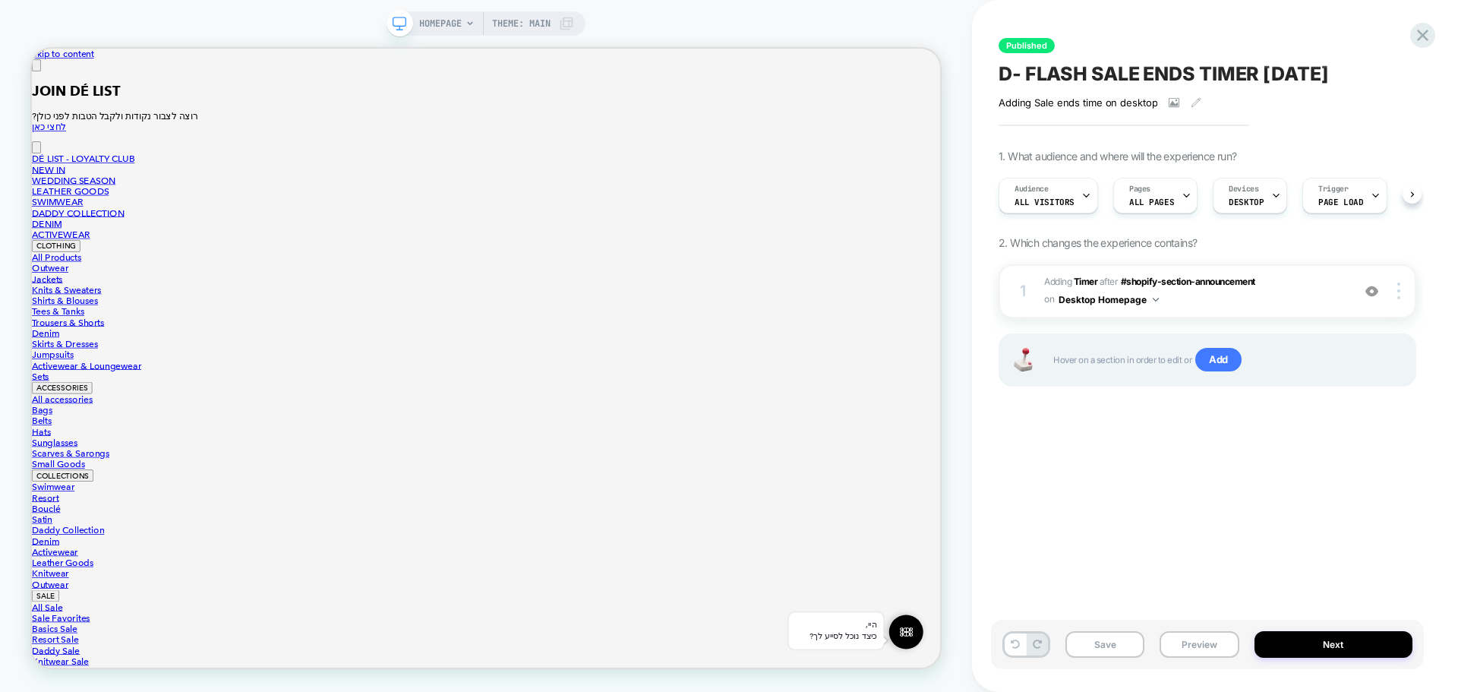
scroll to position [0, 1]
click at [1418, 30] on icon at bounding box center [1422, 35] width 20 height 20
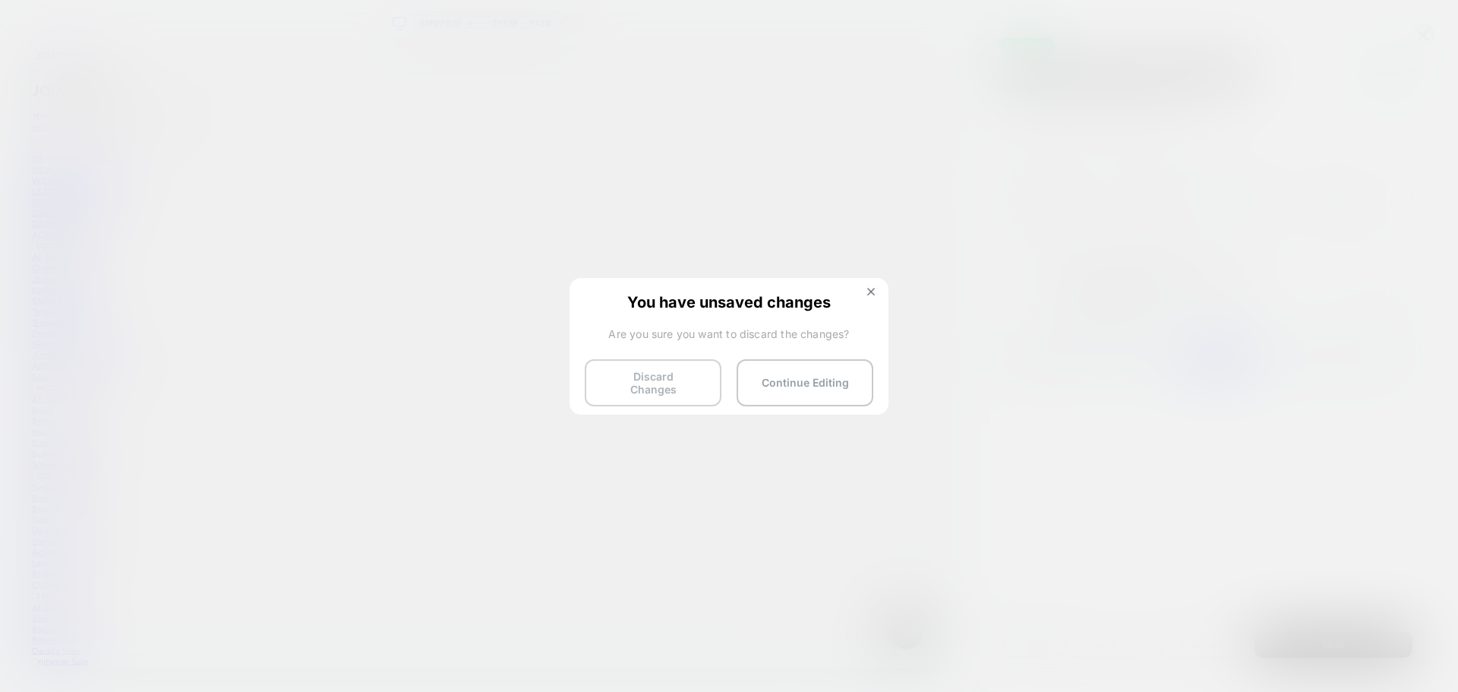
click at [657, 384] on button "Discard Changes" at bounding box center [653, 382] width 137 height 47
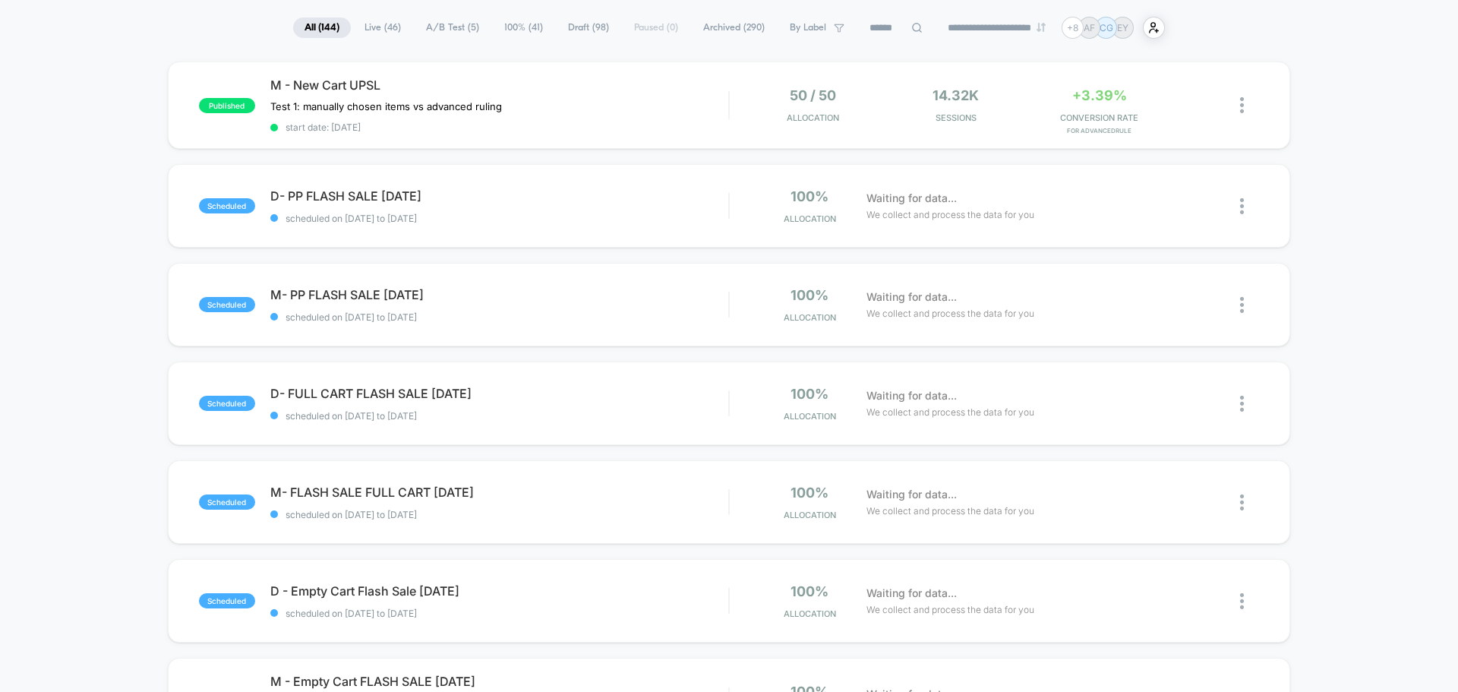
scroll to position [76, 0]
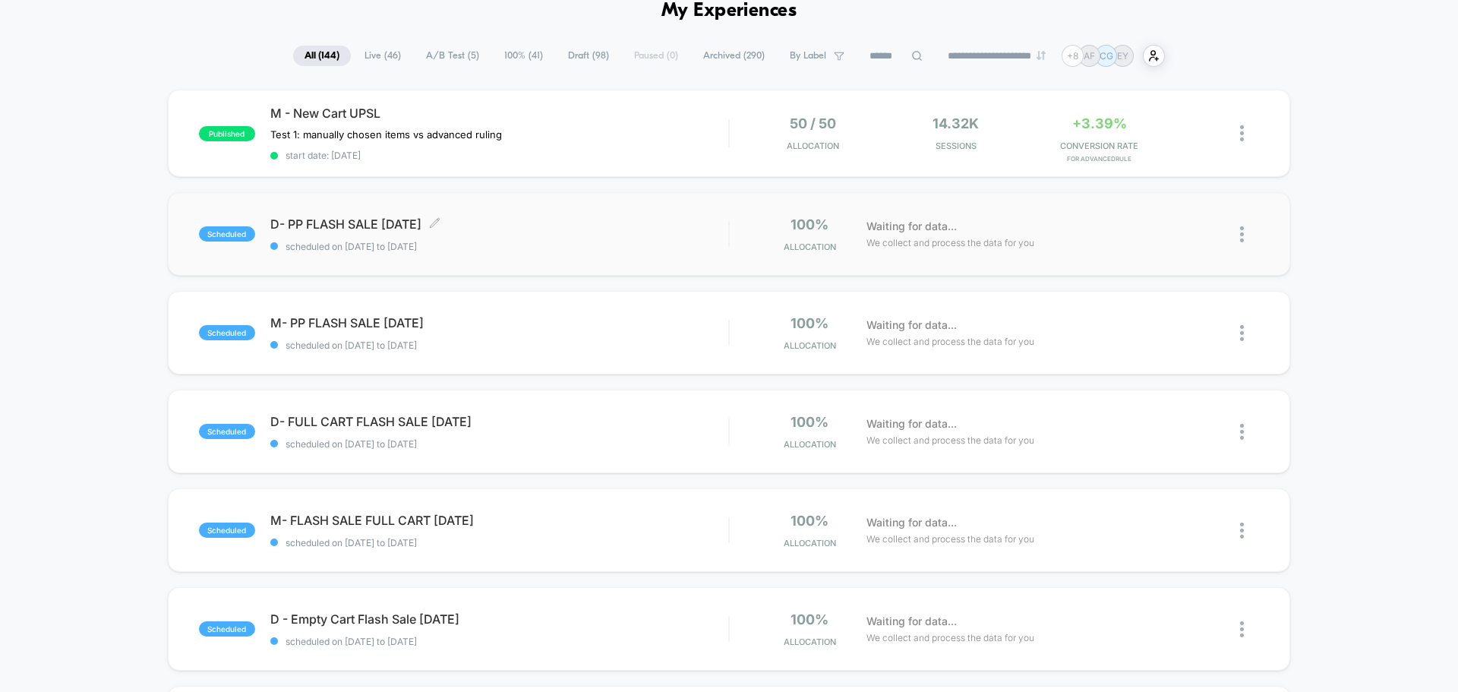
click at [529, 244] on span "scheduled on [DATE] to [DATE]" at bounding box center [499, 246] width 458 height 11
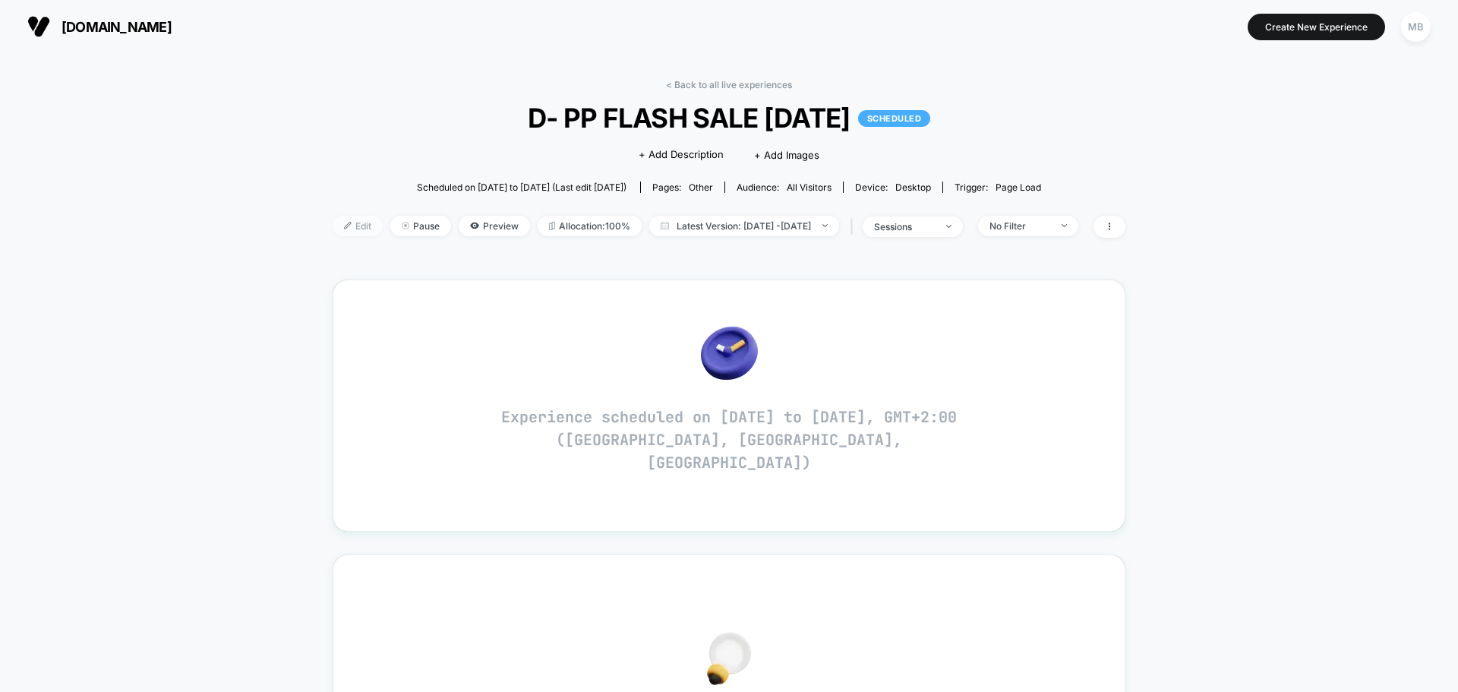
click at [333, 226] on span "Edit" at bounding box center [358, 226] width 50 height 20
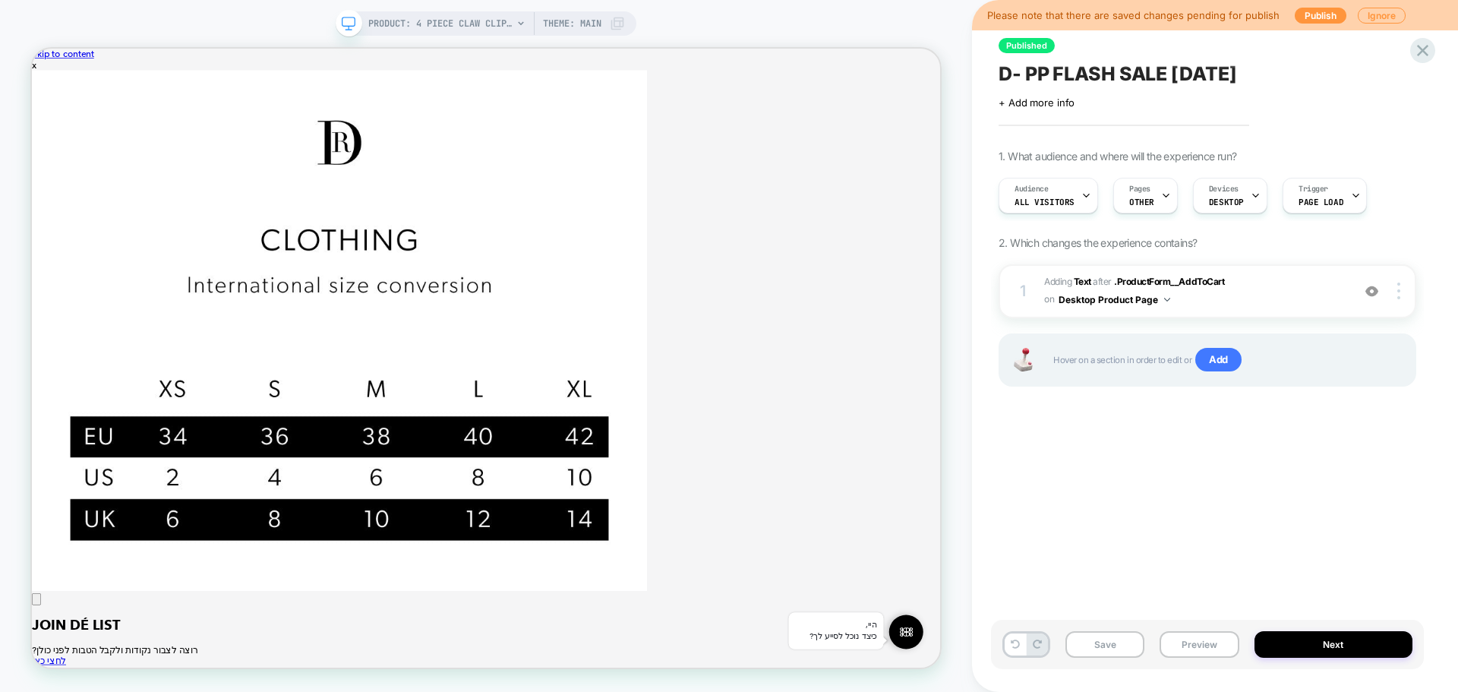
scroll to position [0, 1]
click at [1086, 69] on span "D- PP FLASH SALE [DATE]" at bounding box center [1117, 73] width 238 height 23
click at [1377, 291] on img at bounding box center [1371, 291] width 13 height 13
click at [1197, 654] on button "Preview" at bounding box center [1198, 644] width 79 height 27
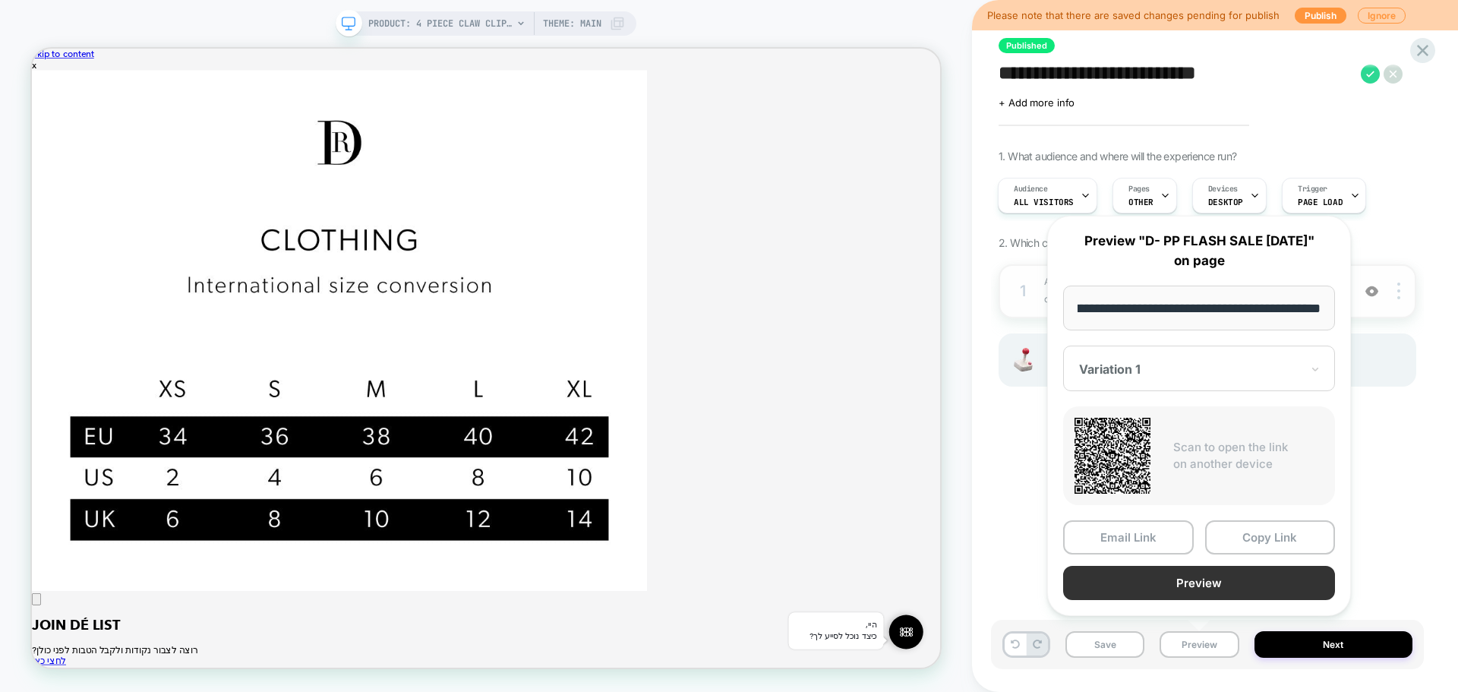
scroll to position [0, 0]
click at [1244, 587] on button "Preview" at bounding box center [1199, 583] width 272 height 34
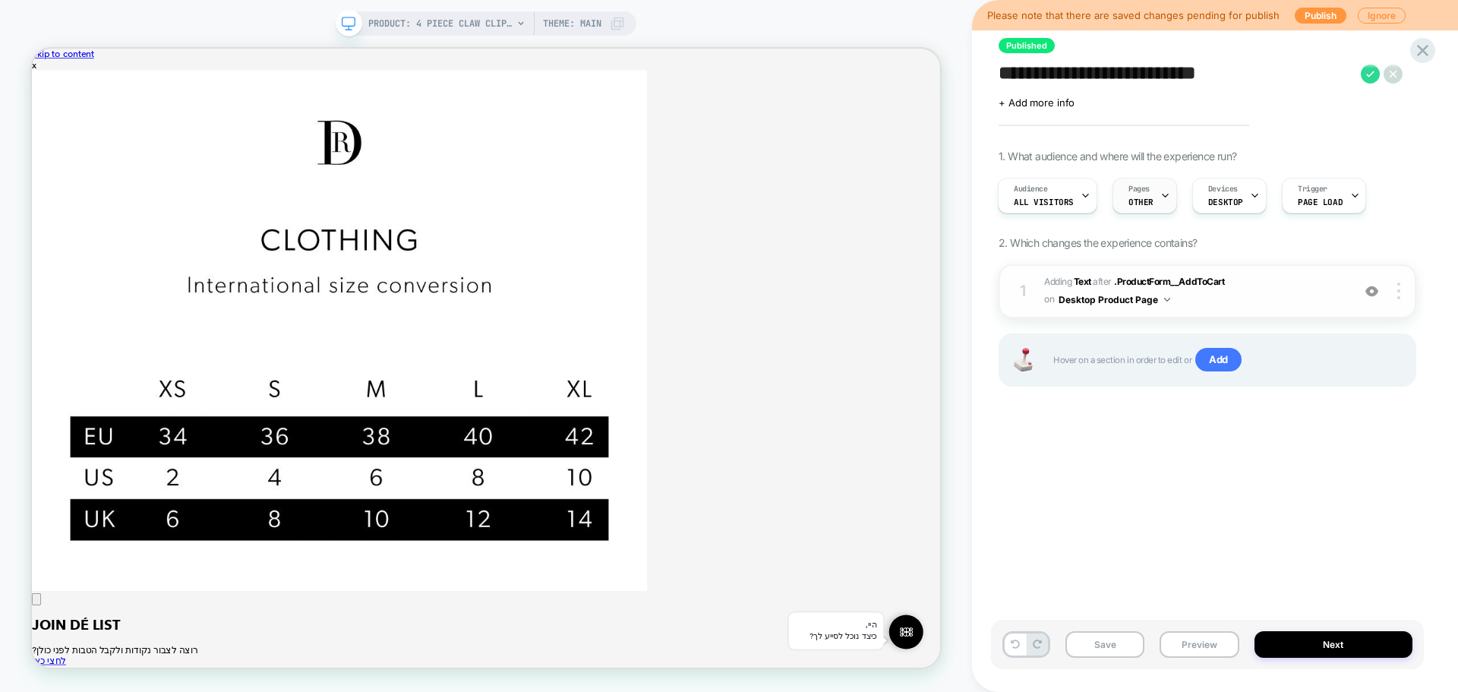
click at [1133, 191] on span "Pages" at bounding box center [1138, 189] width 21 height 11
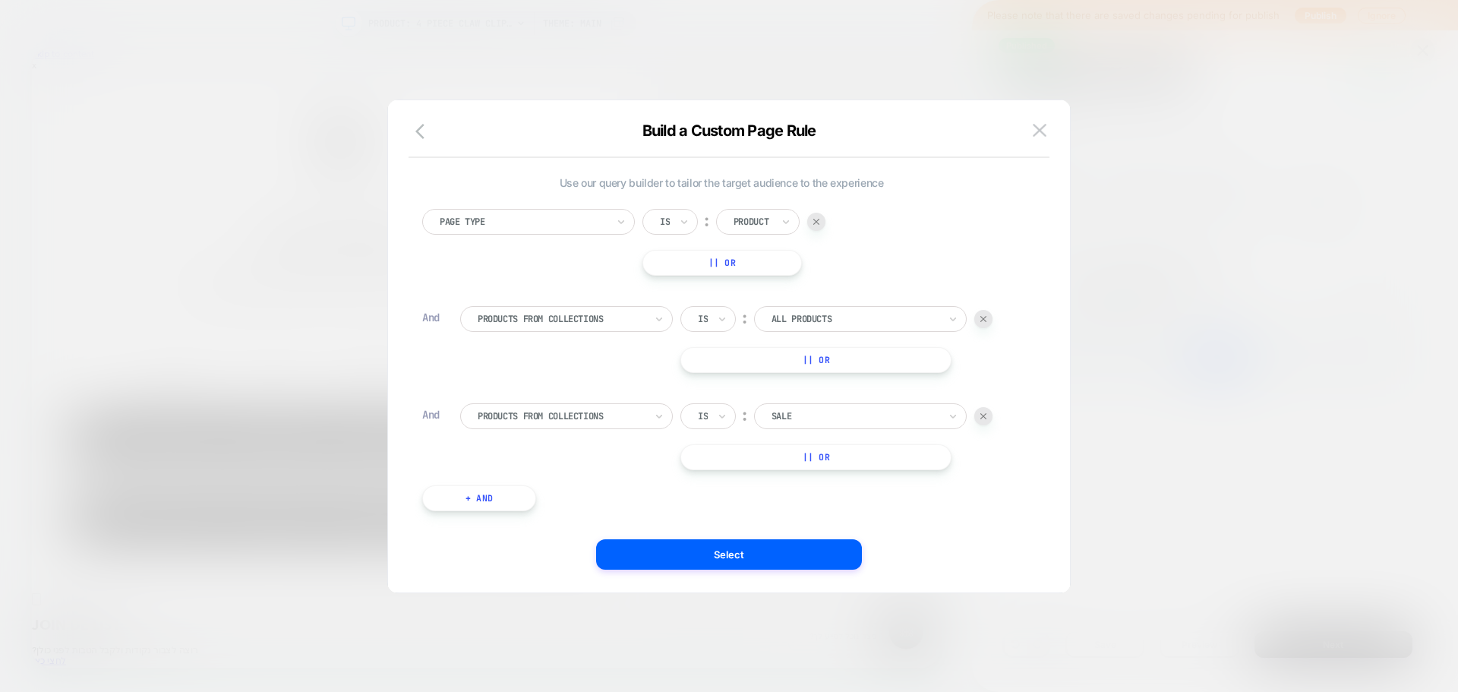
scroll to position [15, 0]
click at [1036, 137] on button at bounding box center [1039, 130] width 23 height 23
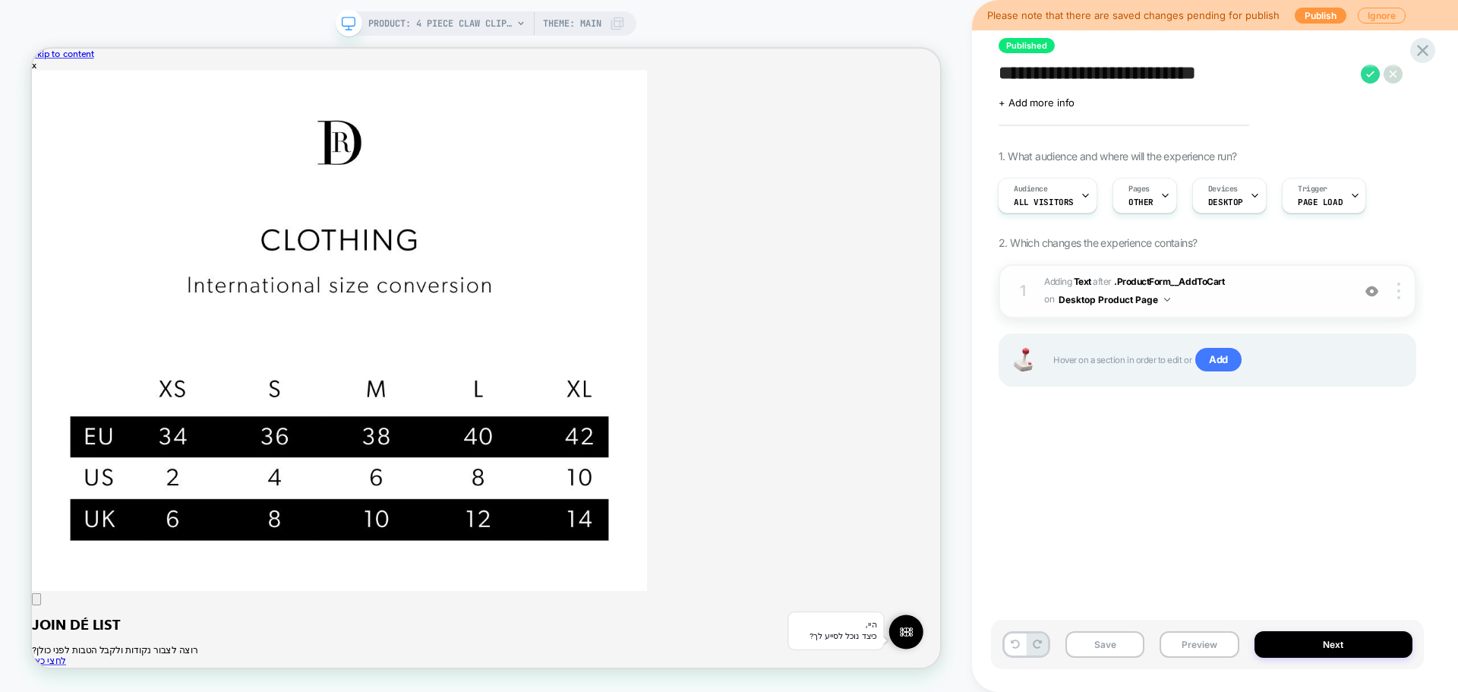
click at [1165, 300] on img at bounding box center [1167, 300] width 6 height 4
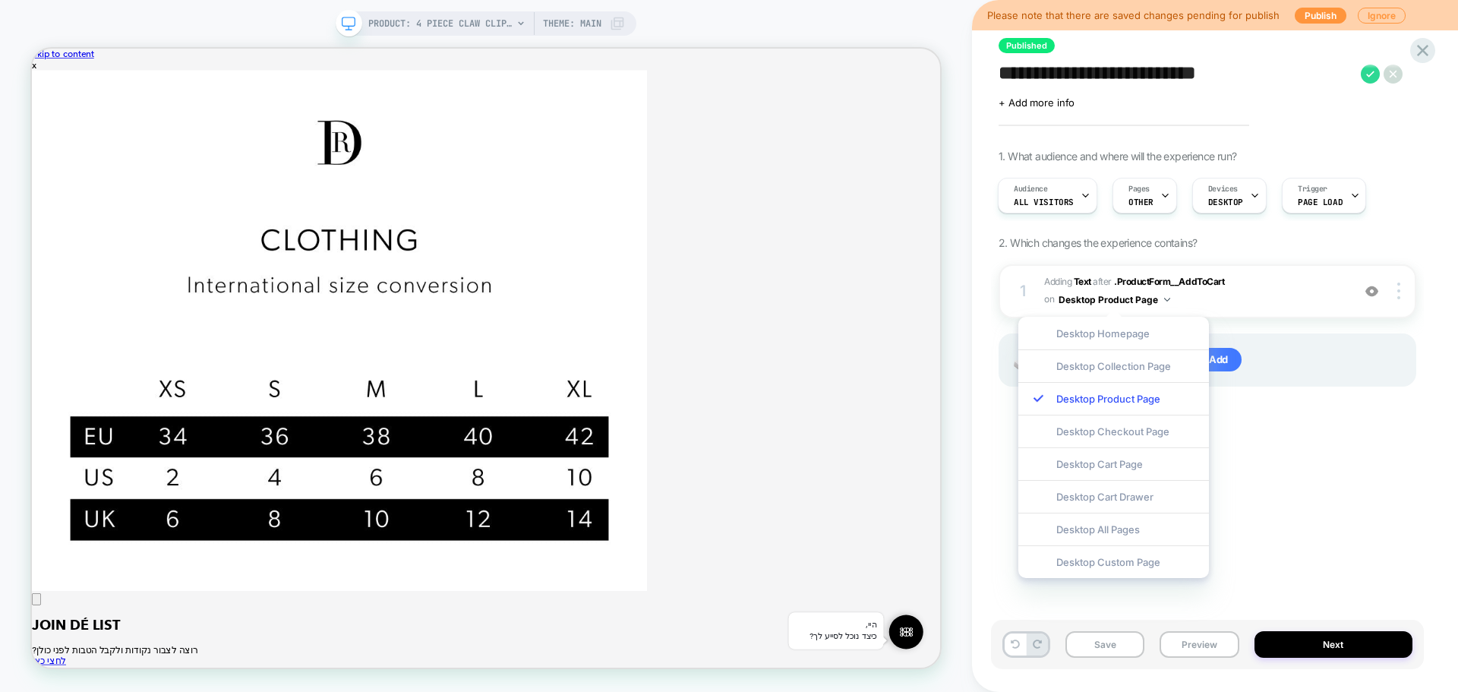
click at [1302, 242] on div "1. What audience and where will the experience run? Audience All Visitors Pages…" at bounding box center [1207, 287] width 418 height 275
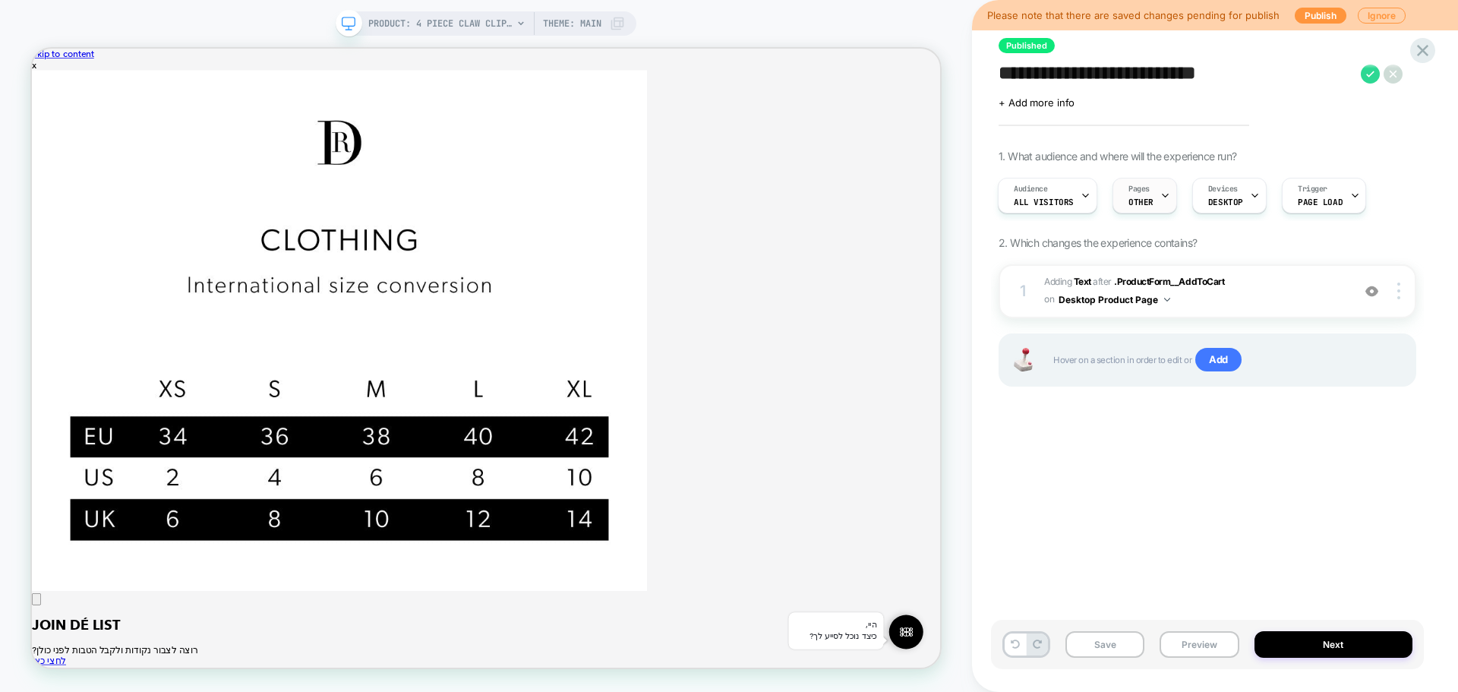
click at [1138, 203] on span "OTHER" at bounding box center [1140, 202] width 25 height 11
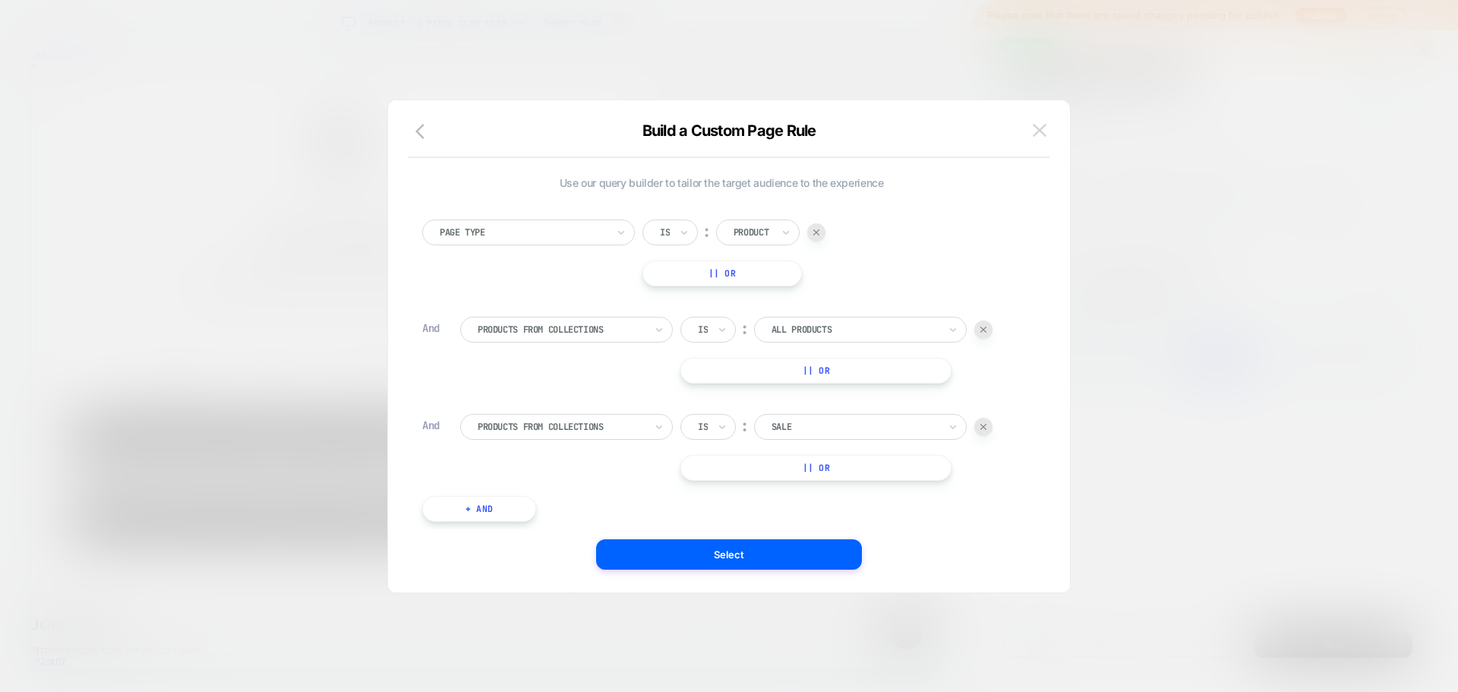
click at [1036, 128] on img at bounding box center [1040, 130] width 14 height 13
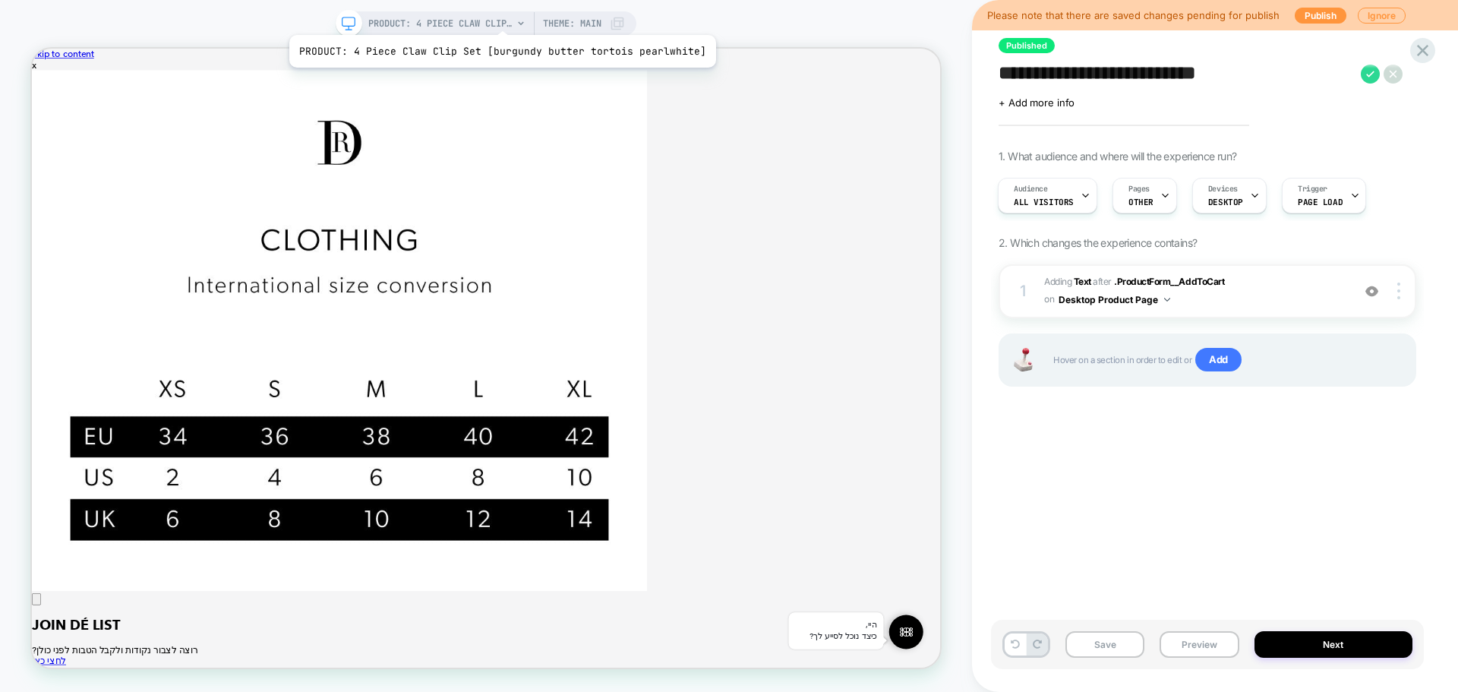
click at [478, 15] on span "PRODUCT: 4 Piece Claw Clip Set [burgundy butter tortois pearlwhite]" at bounding box center [440, 23] width 144 height 24
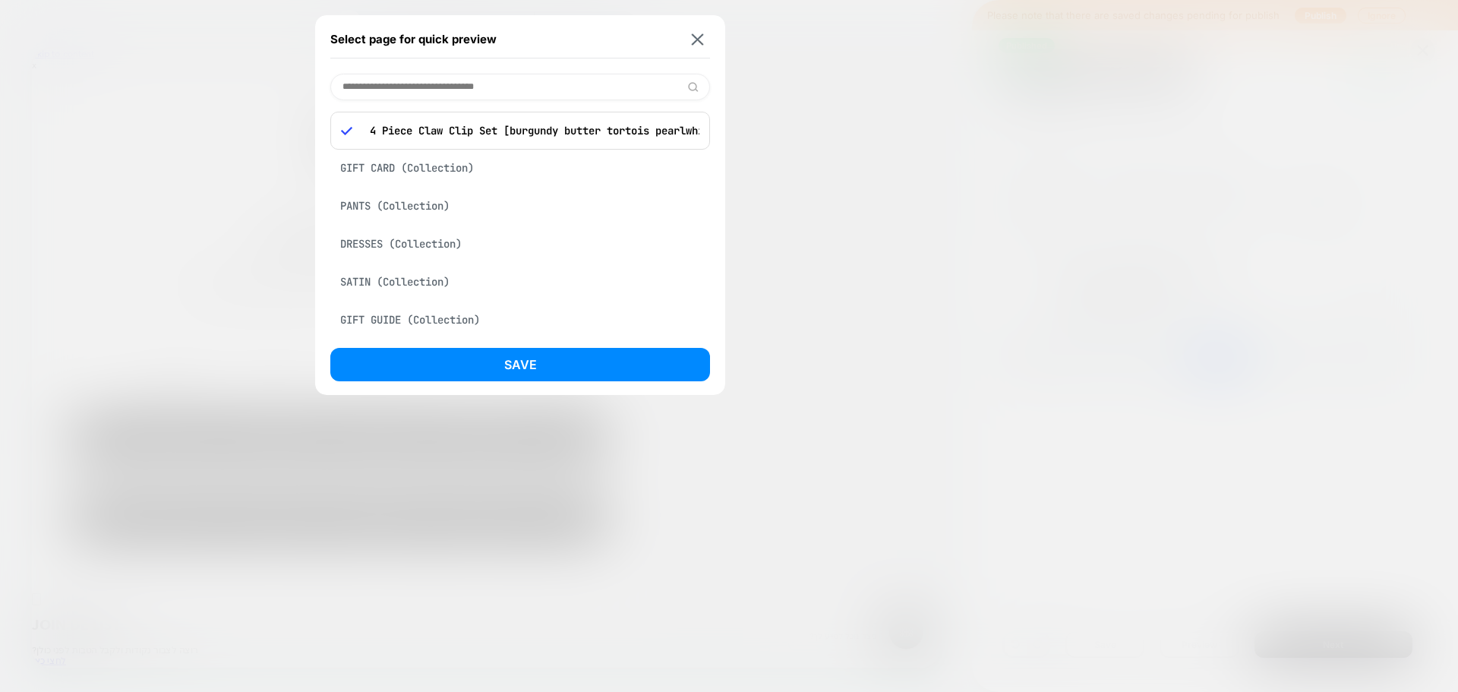
click at [456, 237] on div "DRESSES (Collection)" at bounding box center [520, 243] width 380 height 29
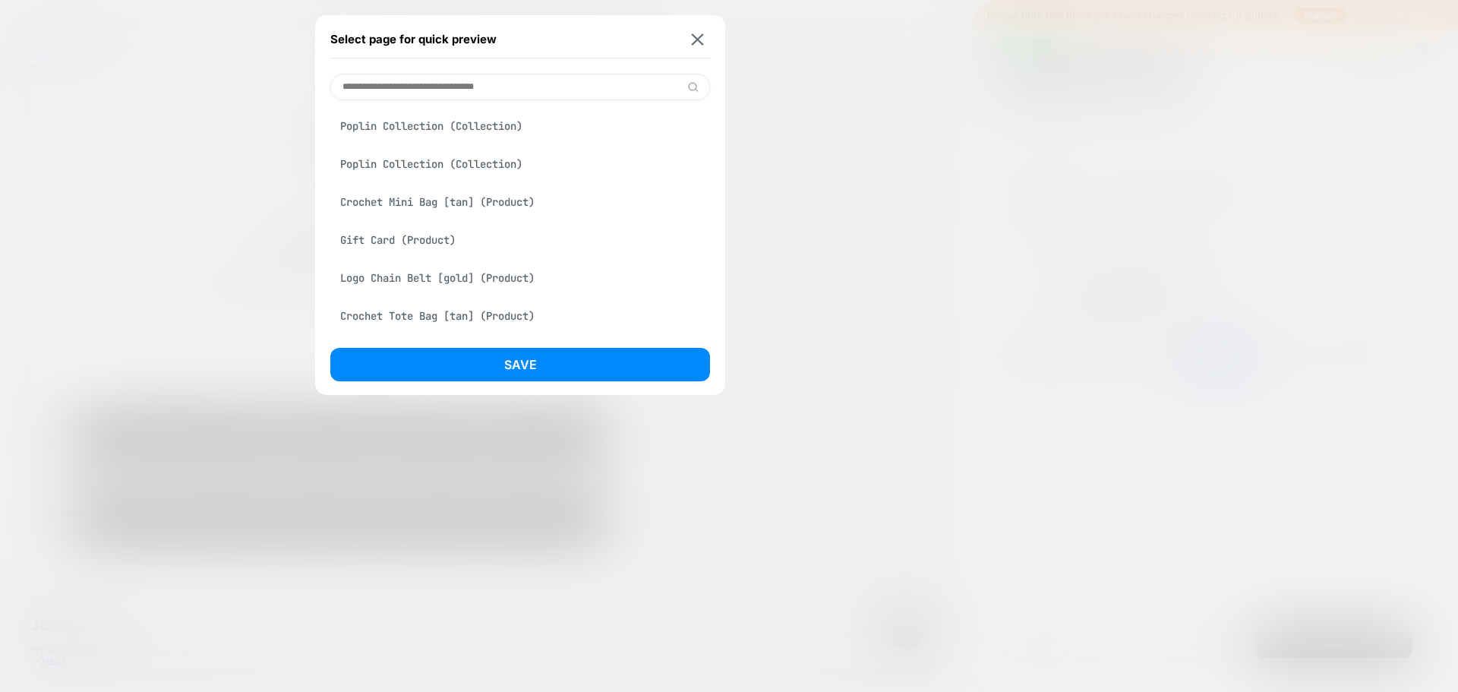
click at [489, 282] on div "Logo Chain Belt [gold] (Product)" at bounding box center [520, 277] width 380 height 29
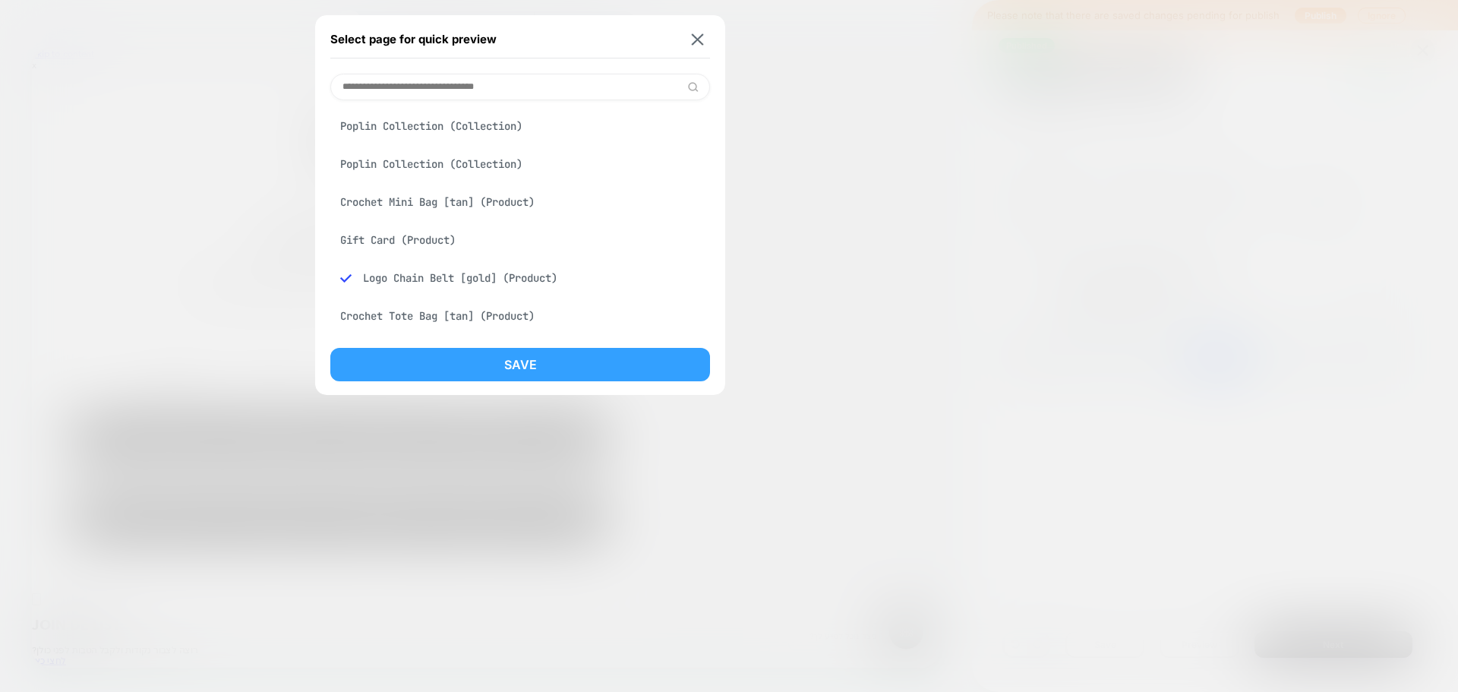
click at [562, 360] on button "Save" at bounding box center [520, 364] width 380 height 33
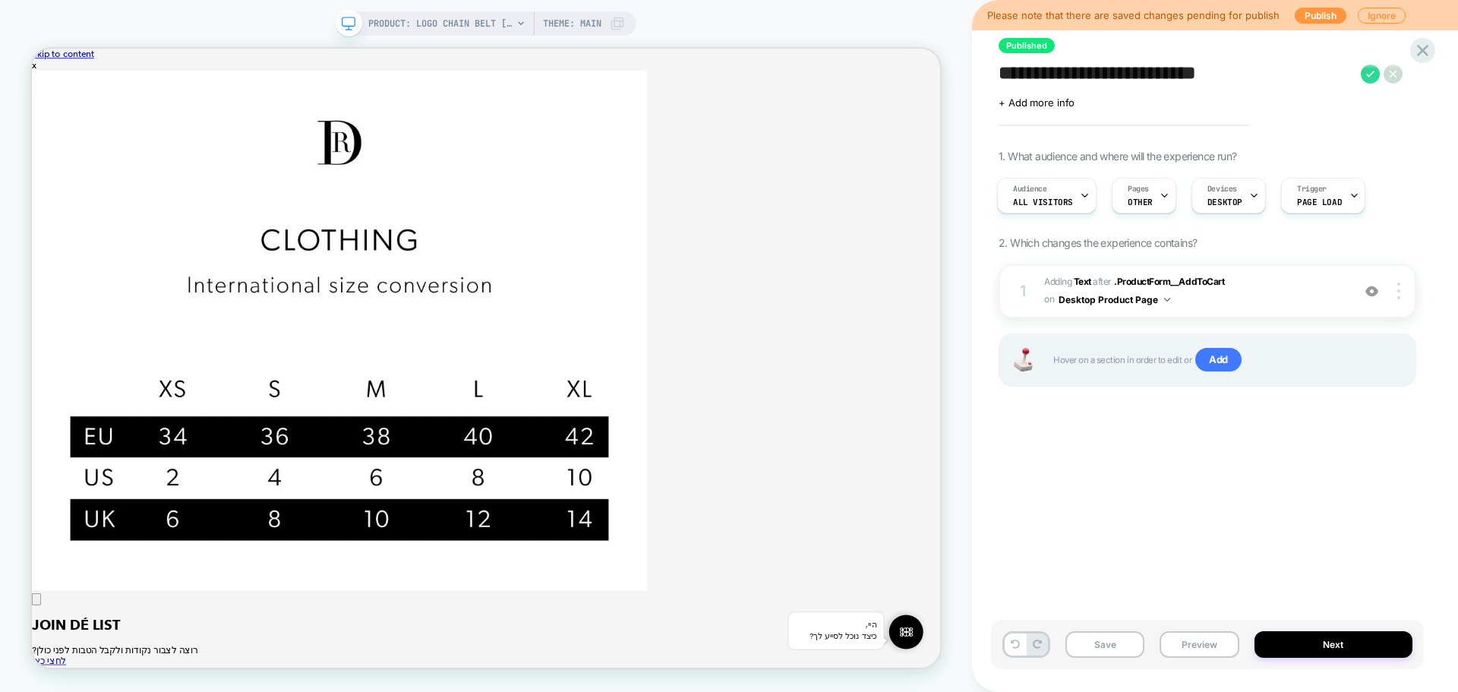
scroll to position [0, 0]
click at [1206, 648] on button "Preview" at bounding box center [1198, 644] width 79 height 27
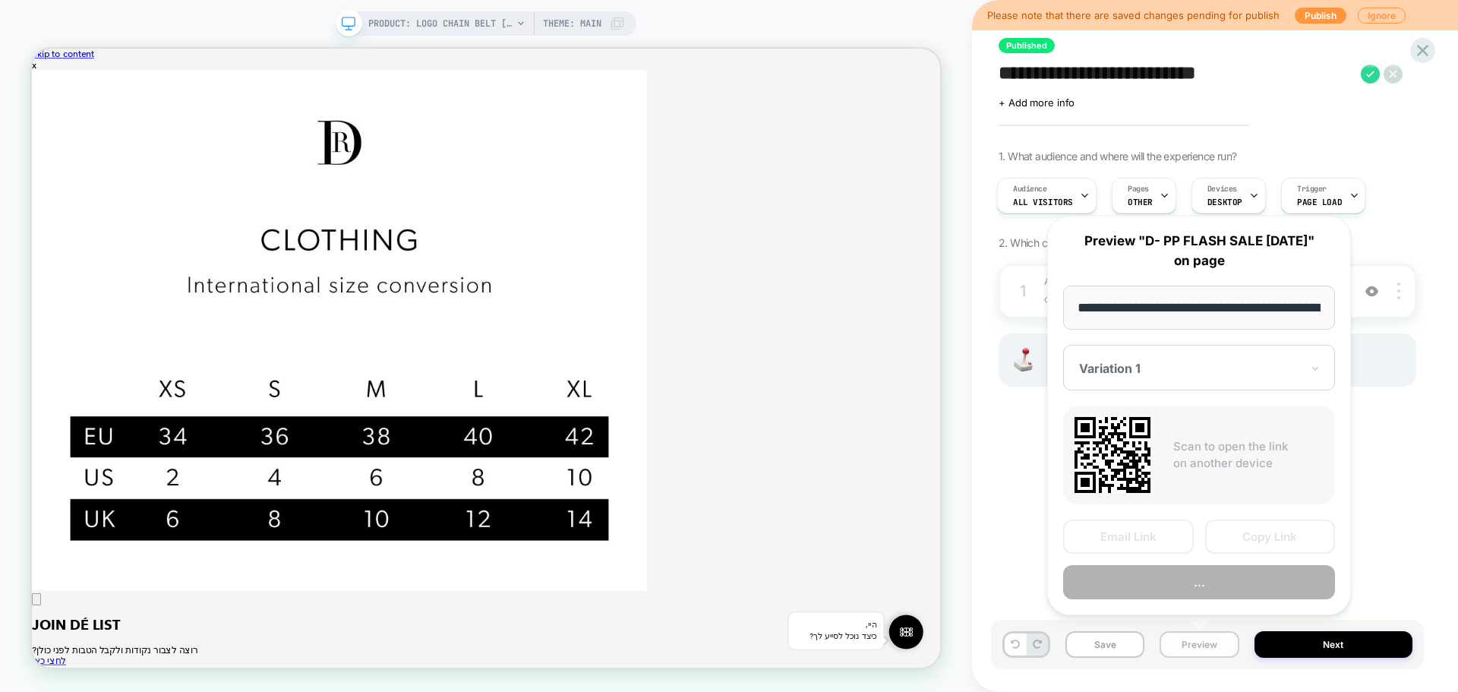
scroll to position [0, 226]
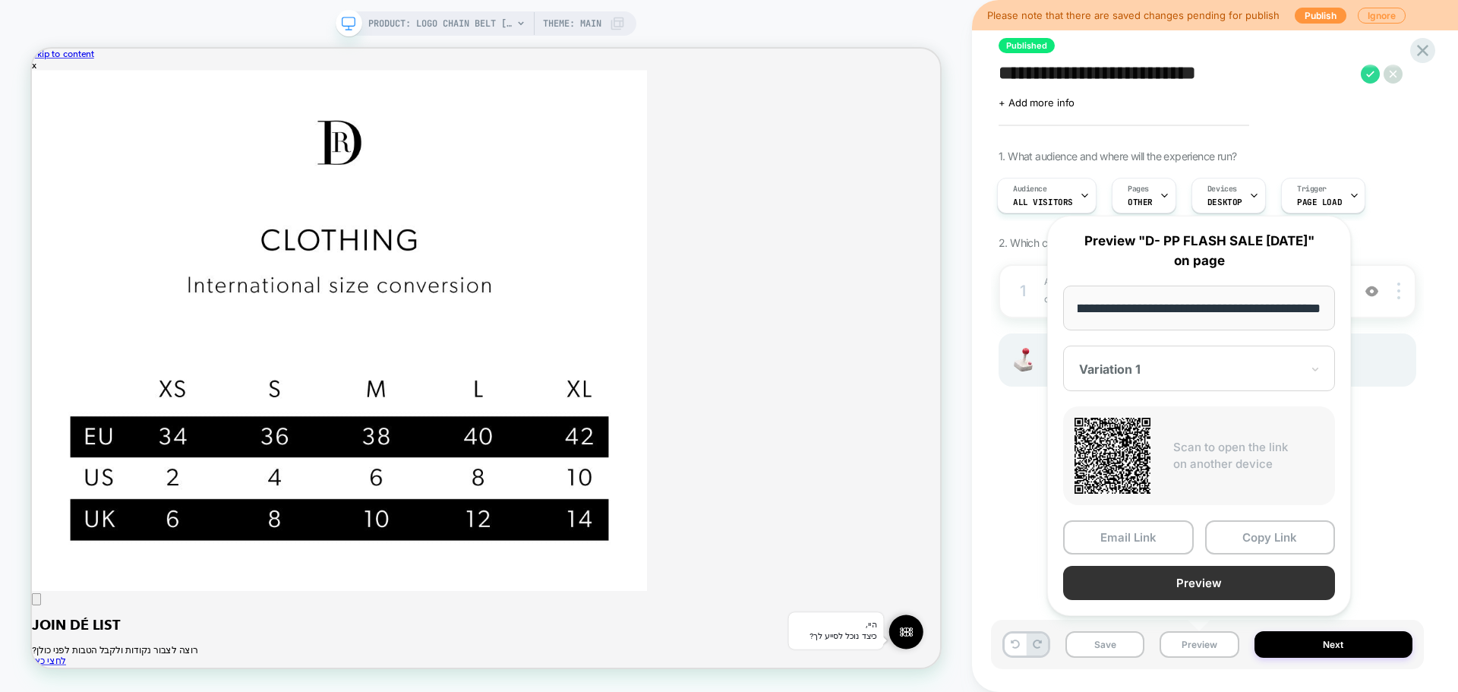
click at [1250, 579] on button "Preview" at bounding box center [1199, 583] width 272 height 34
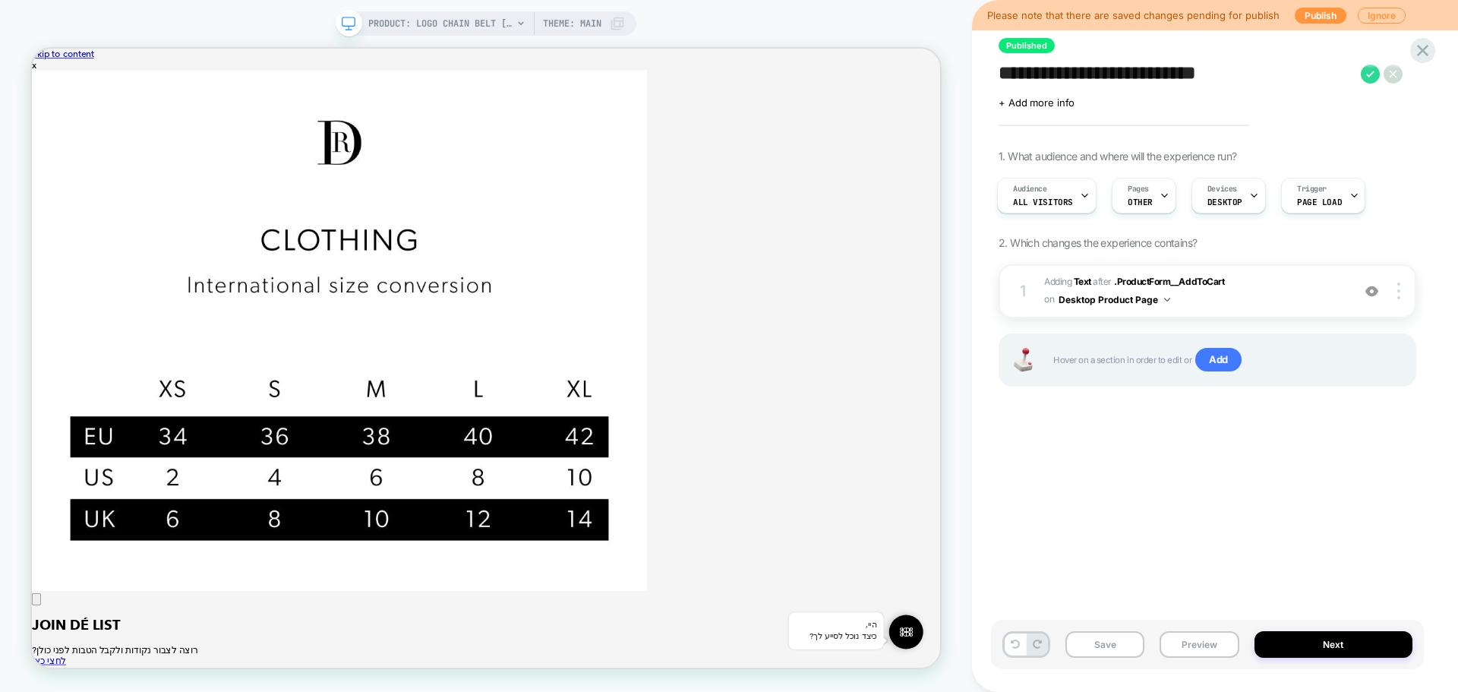
scroll to position [0, 0]
click at [1054, 108] on span "+ Add more info" at bounding box center [1036, 102] width 76 height 12
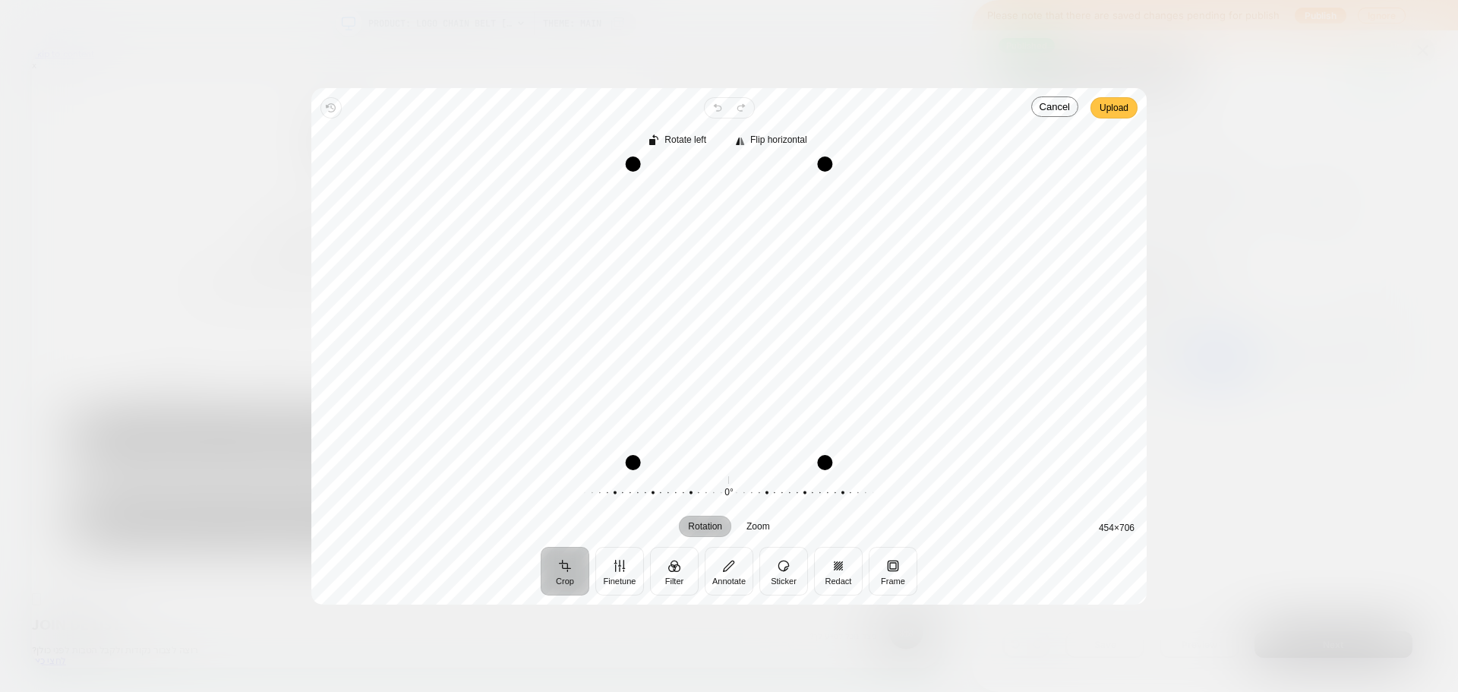
click at [1112, 109] on span "Upload" at bounding box center [1113, 108] width 29 height 18
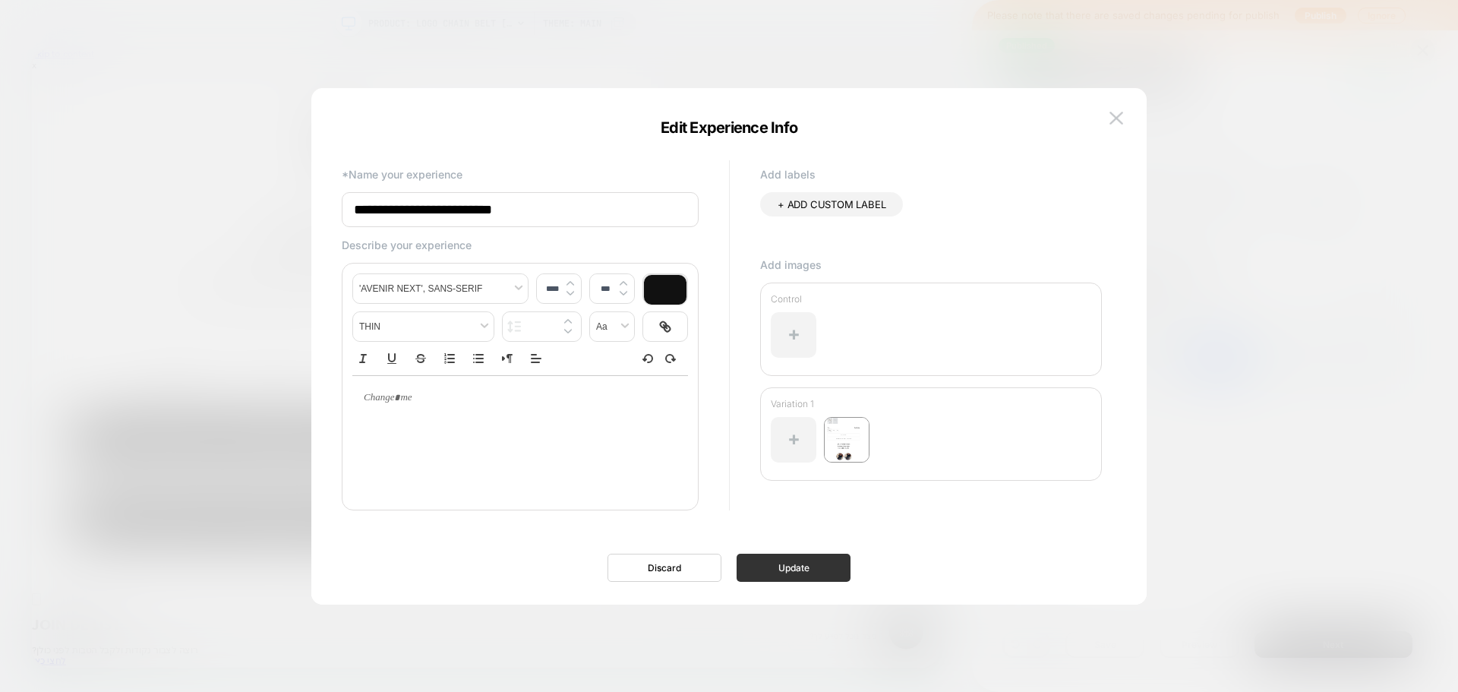
click at [812, 568] on button "Update" at bounding box center [793, 567] width 114 height 28
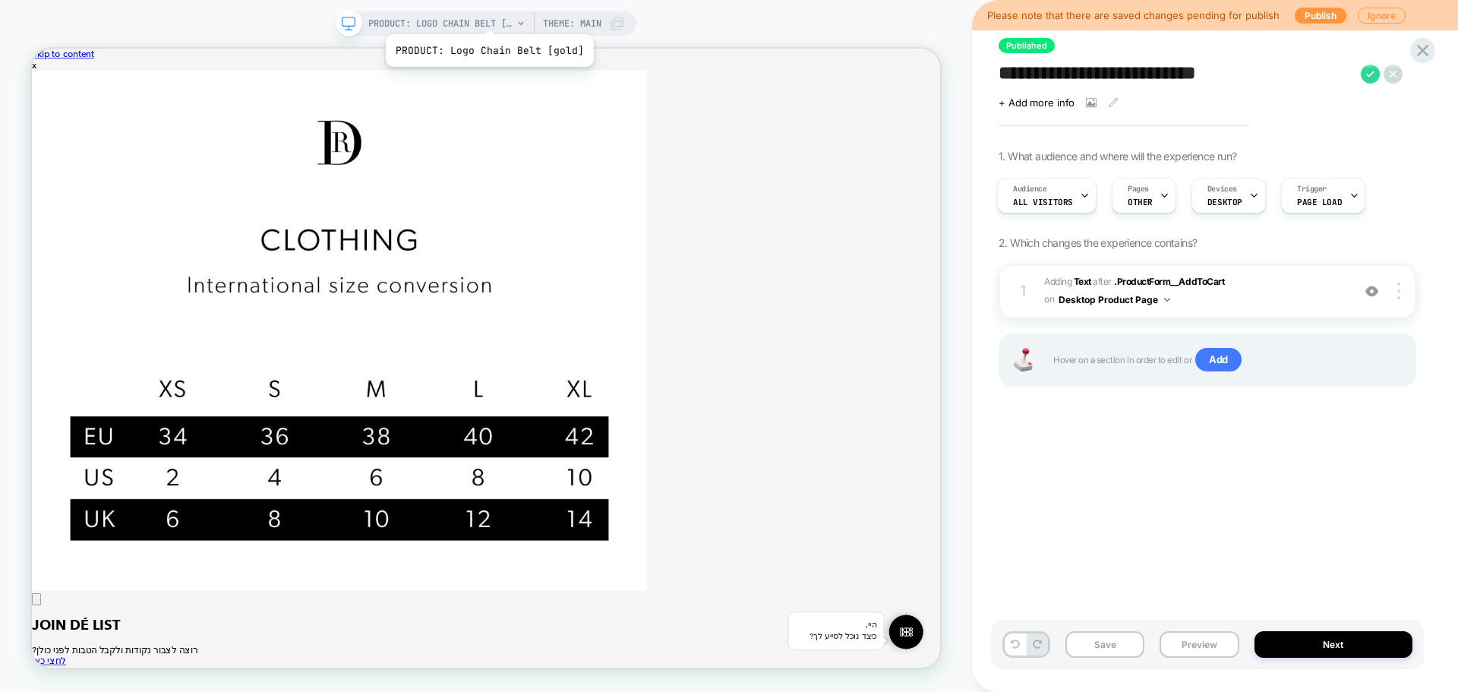
click at [477, 16] on span "PRODUCT: Logo Chain Belt [gold]" at bounding box center [440, 23] width 144 height 24
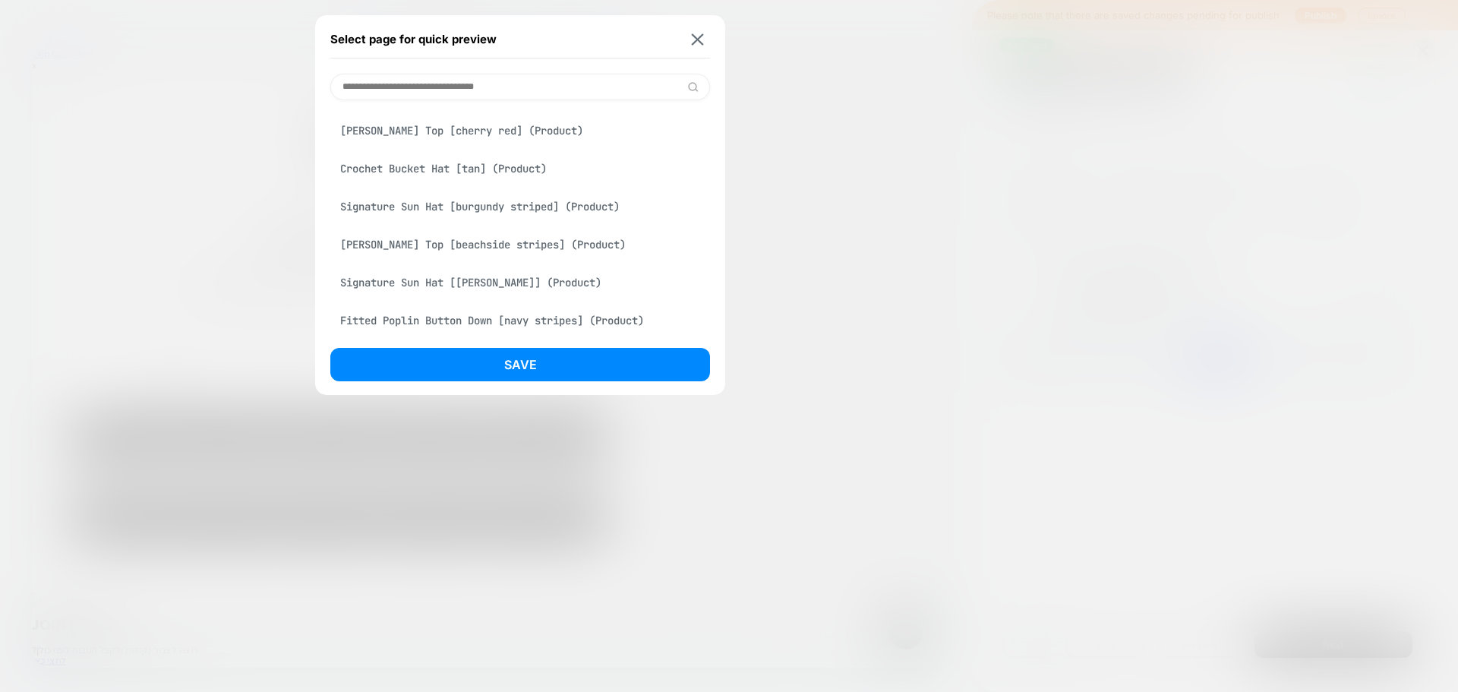
scroll to position [1291, 0]
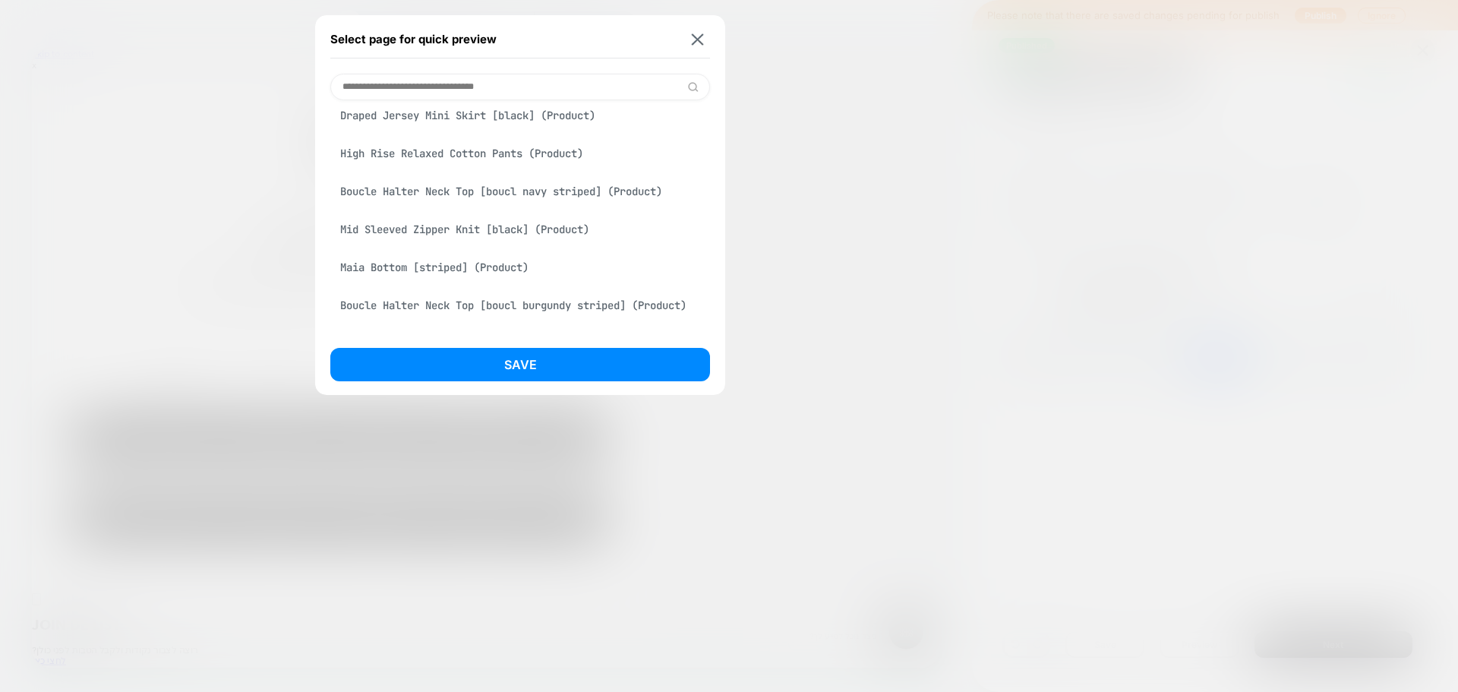
click at [498, 282] on div "Maia Bottom [striped] (Product)" at bounding box center [520, 267] width 380 height 29
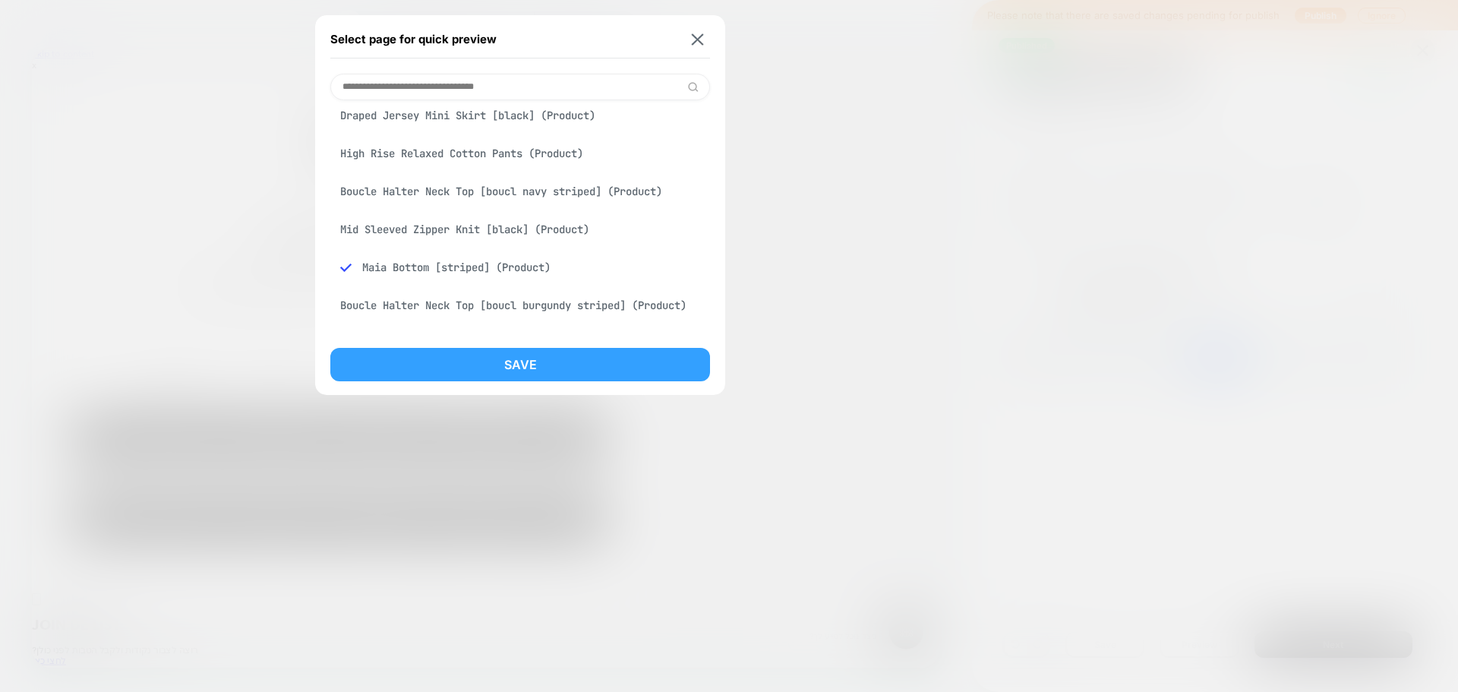
click at [538, 367] on button "Save" at bounding box center [520, 364] width 380 height 33
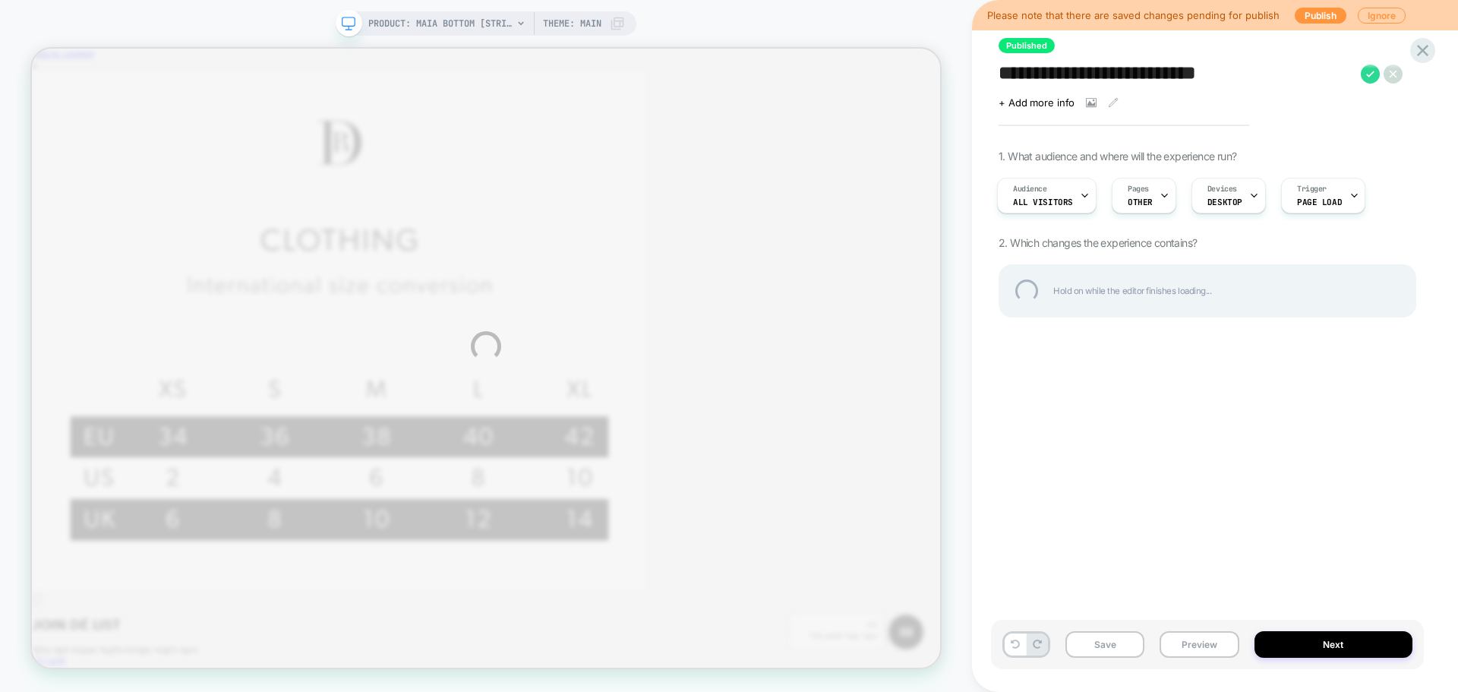
scroll to position [0, 0]
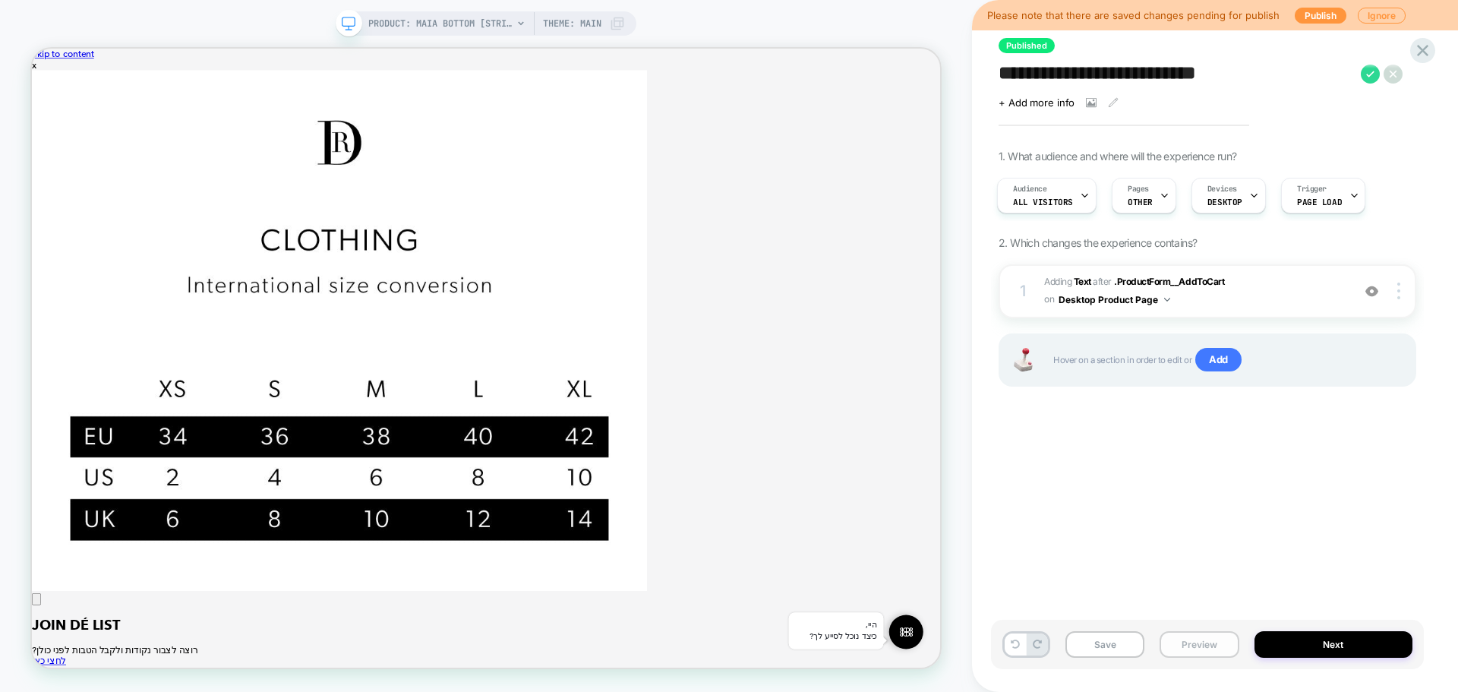
click at [1187, 645] on button "Preview" at bounding box center [1198, 644] width 79 height 27
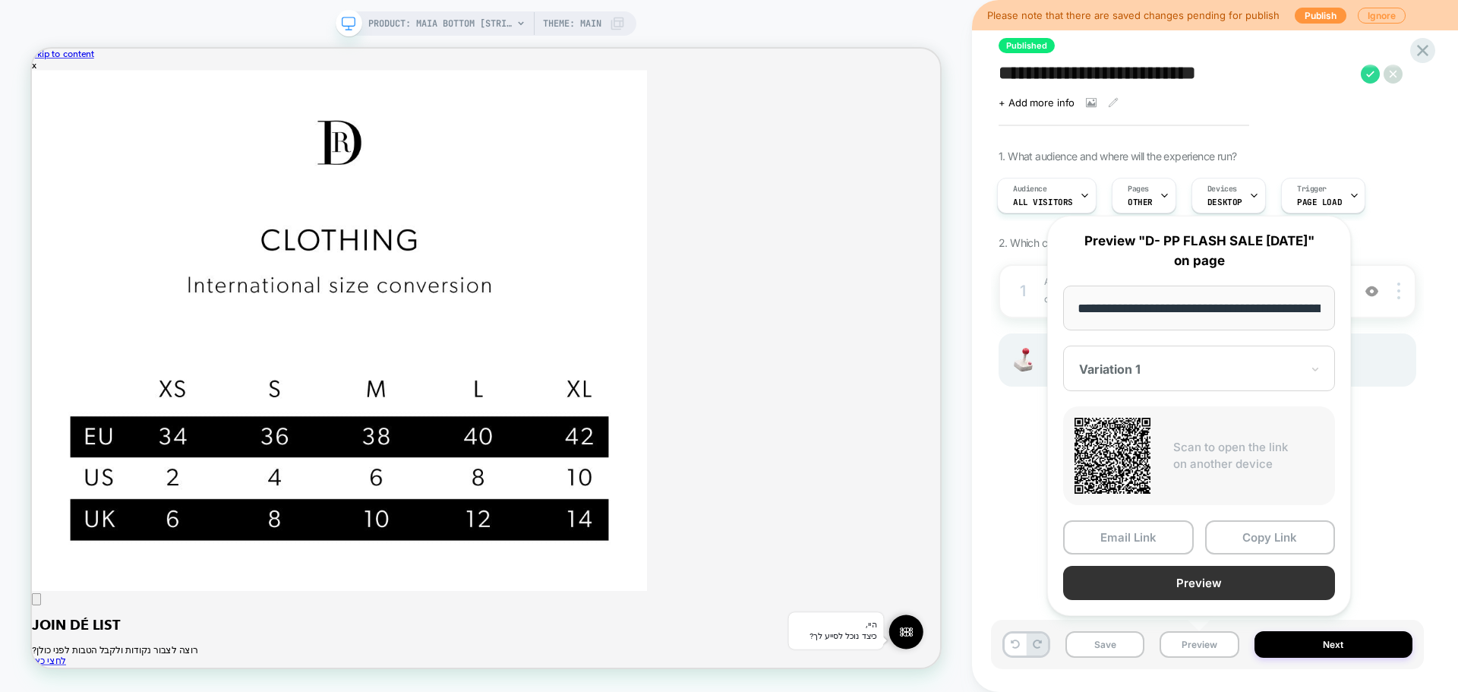
click at [1231, 581] on button "Preview" at bounding box center [1199, 583] width 272 height 34
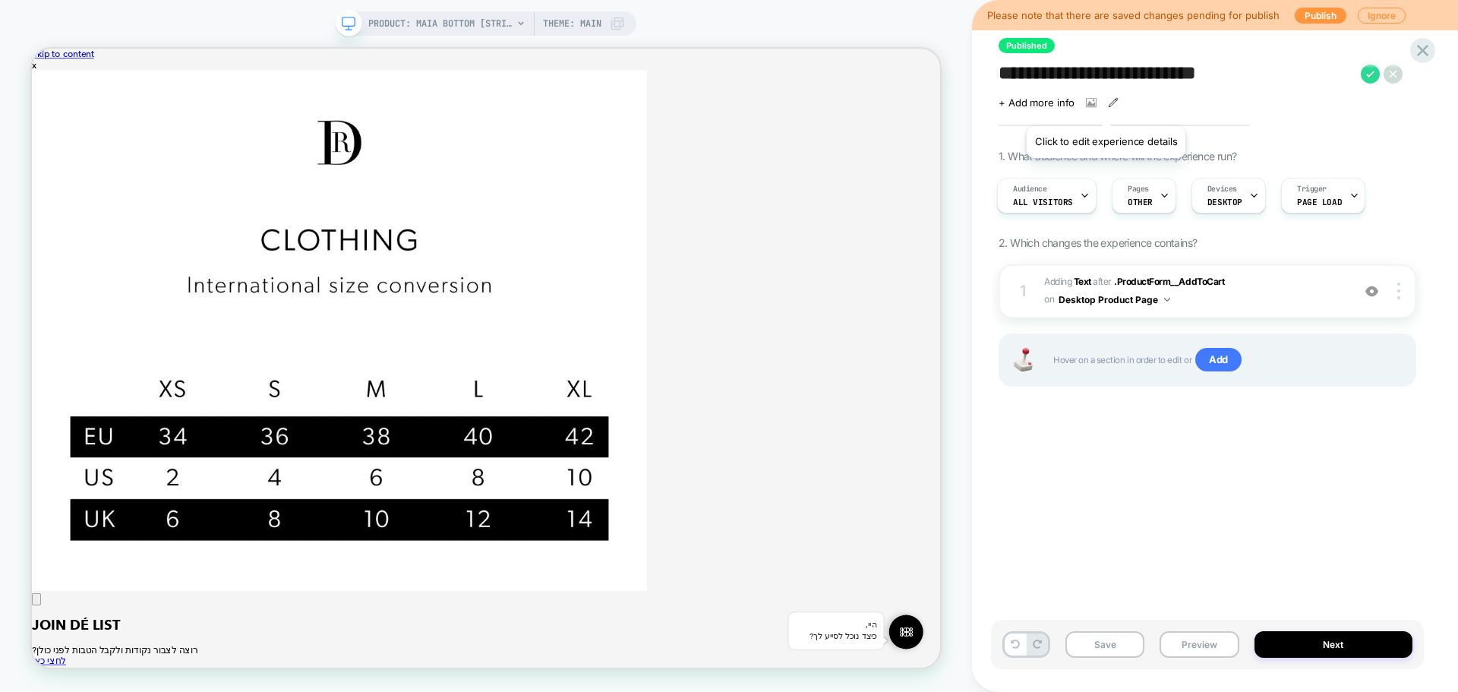
click at [1108, 105] on icon at bounding box center [1113, 102] width 11 height 11
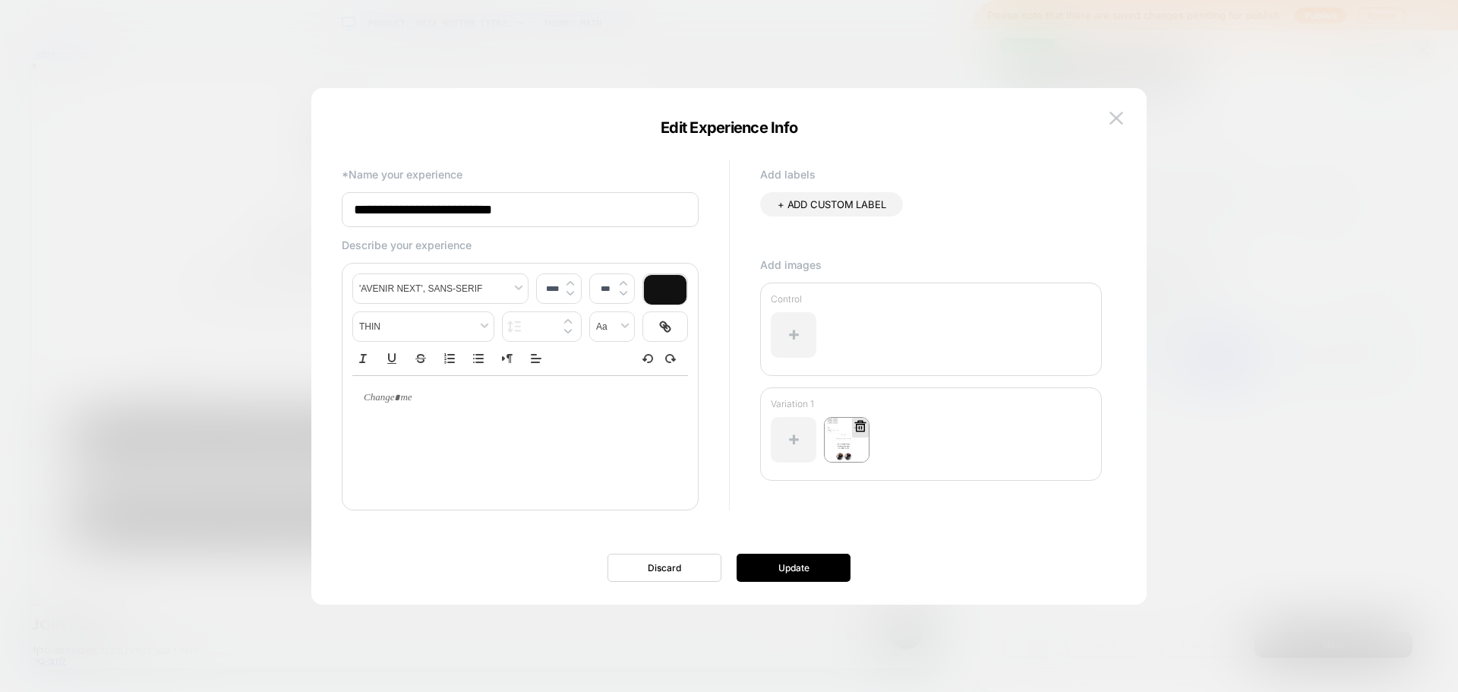
click at [861, 424] on icon at bounding box center [860, 425] width 11 height 11
click at [886, 517] on button "Yes" at bounding box center [901, 514] width 75 height 24
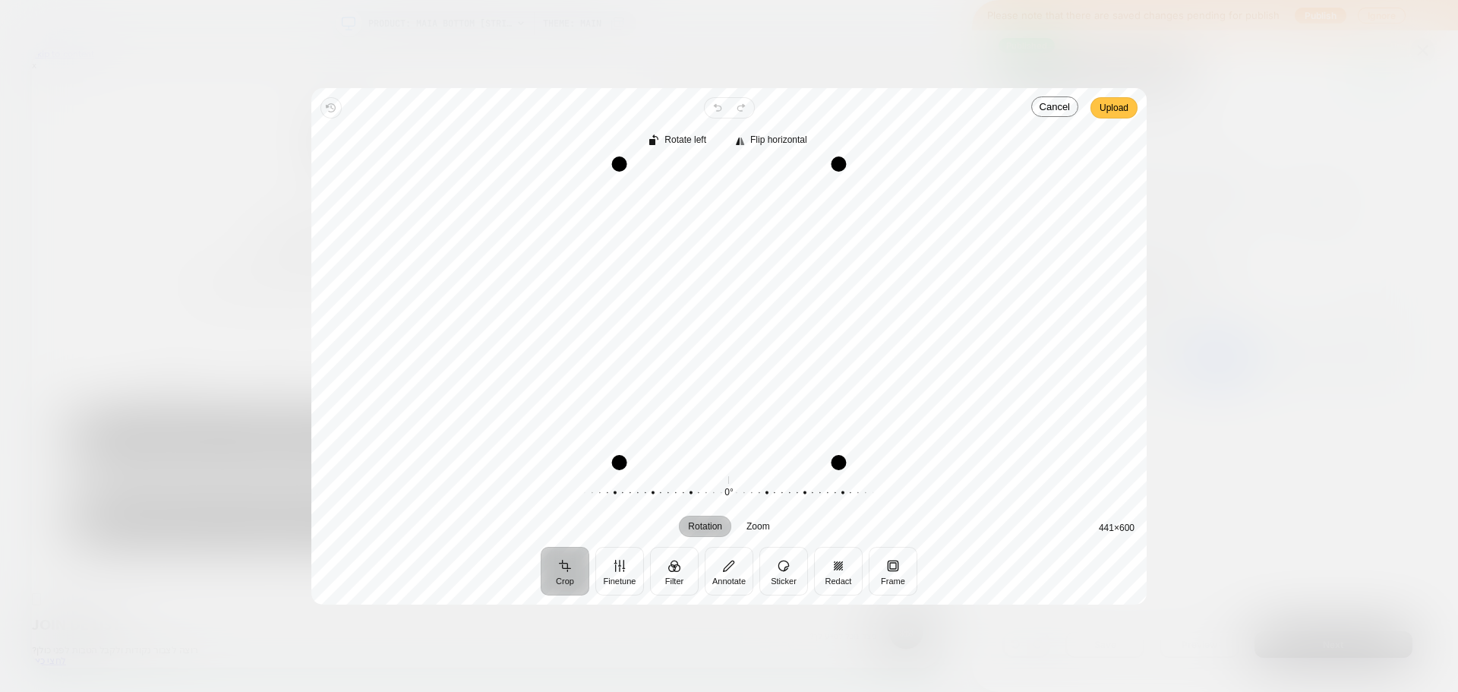
click at [1114, 108] on span "Upload" at bounding box center [1113, 108] width 29 height 18
click at [1115, 110] on span "Upload" at bounding box center [1113, 108] width 29 height 18
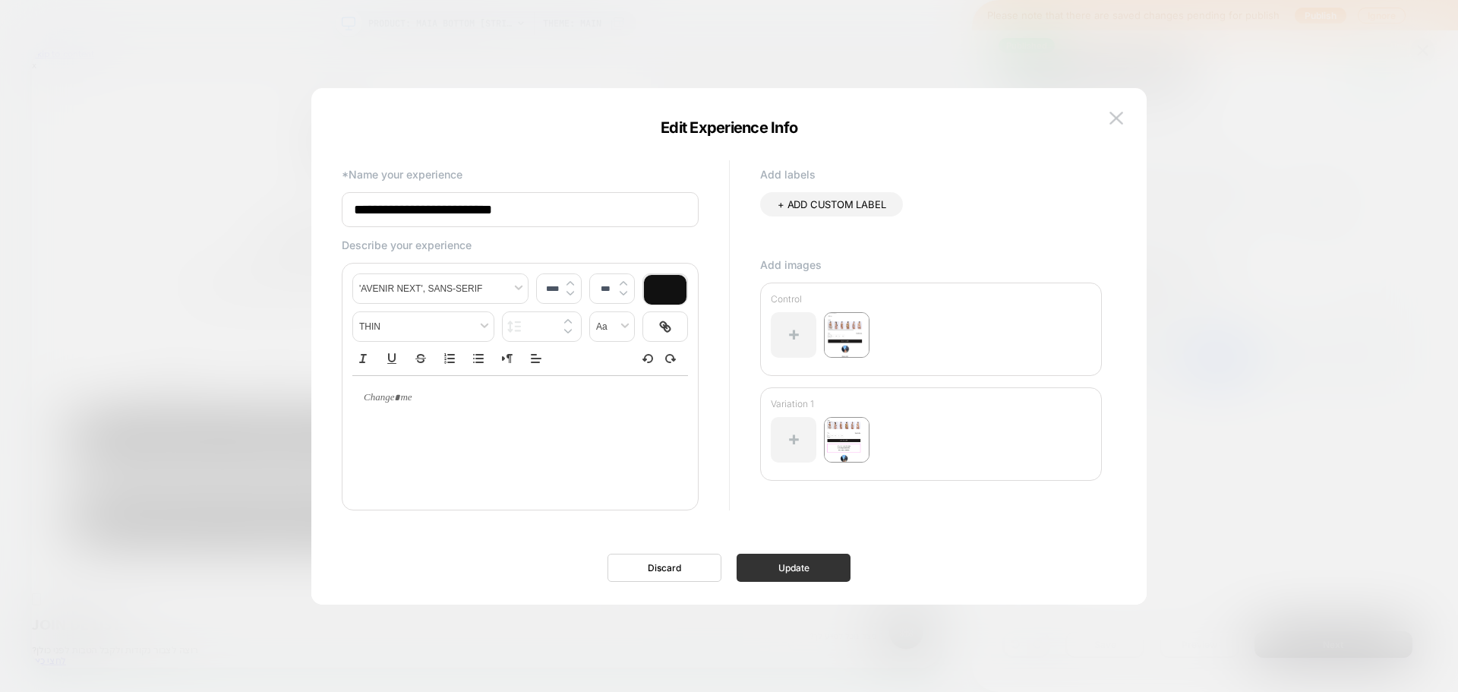
click at [777, 576] on button "Update" at bounding box center [793, 567] width 114 height 28
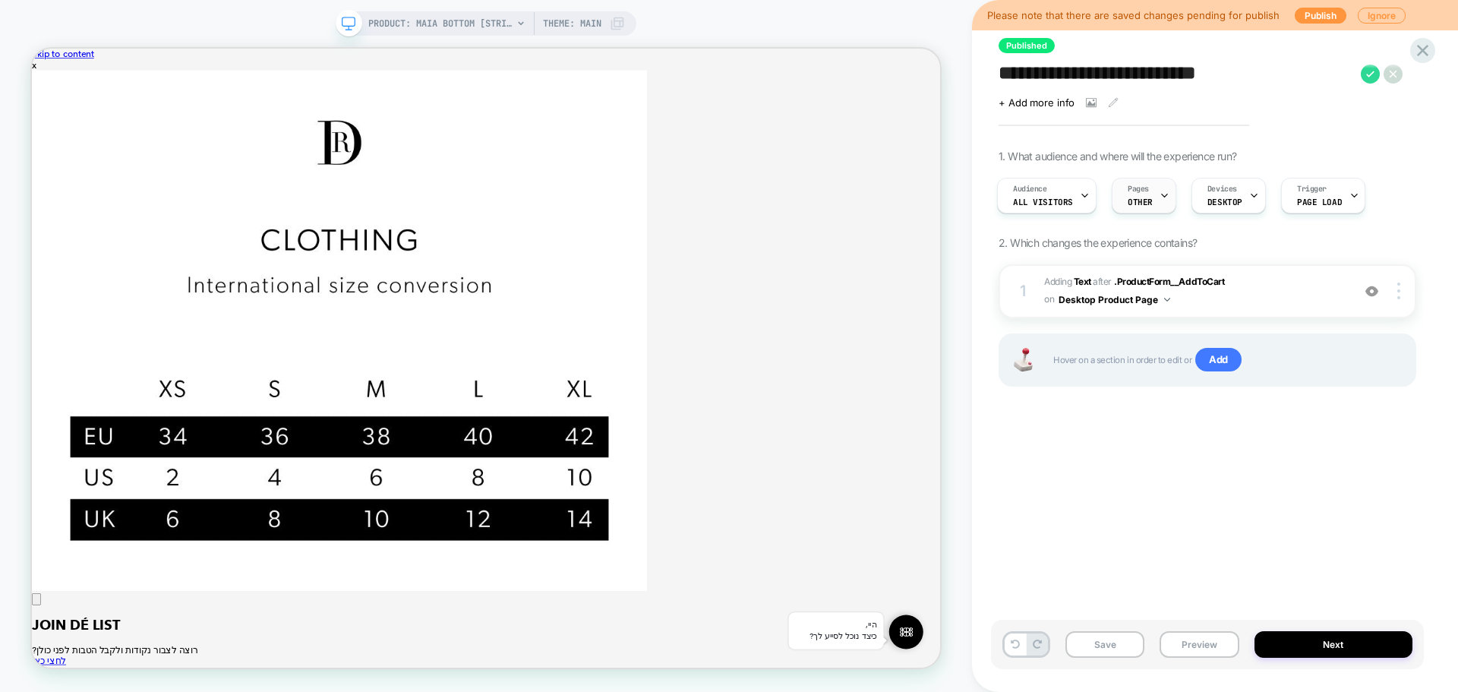
click at [1131, 203] on span "OTHER" at bounding box center [1139, 202] width 25 height 11
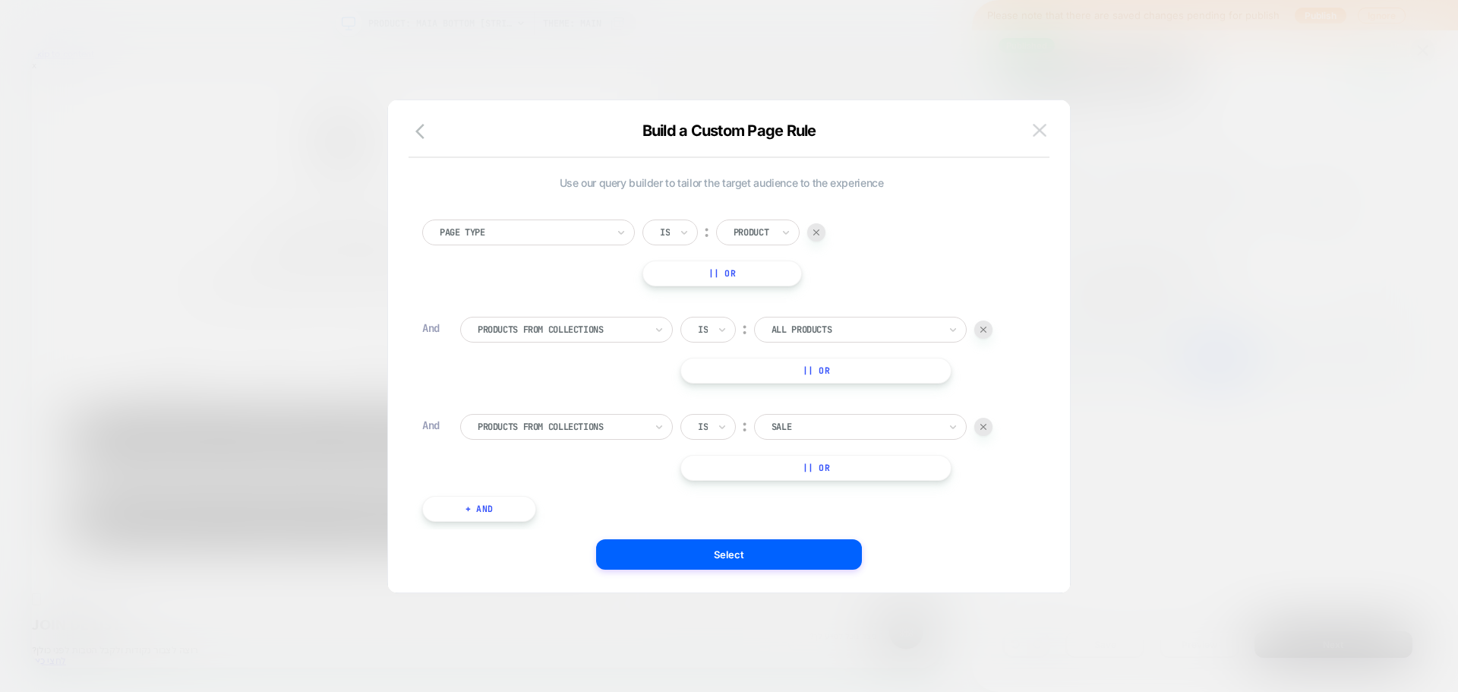
click at [1047, 128] on button at bounding box center [1039, 130] width 23 height 23
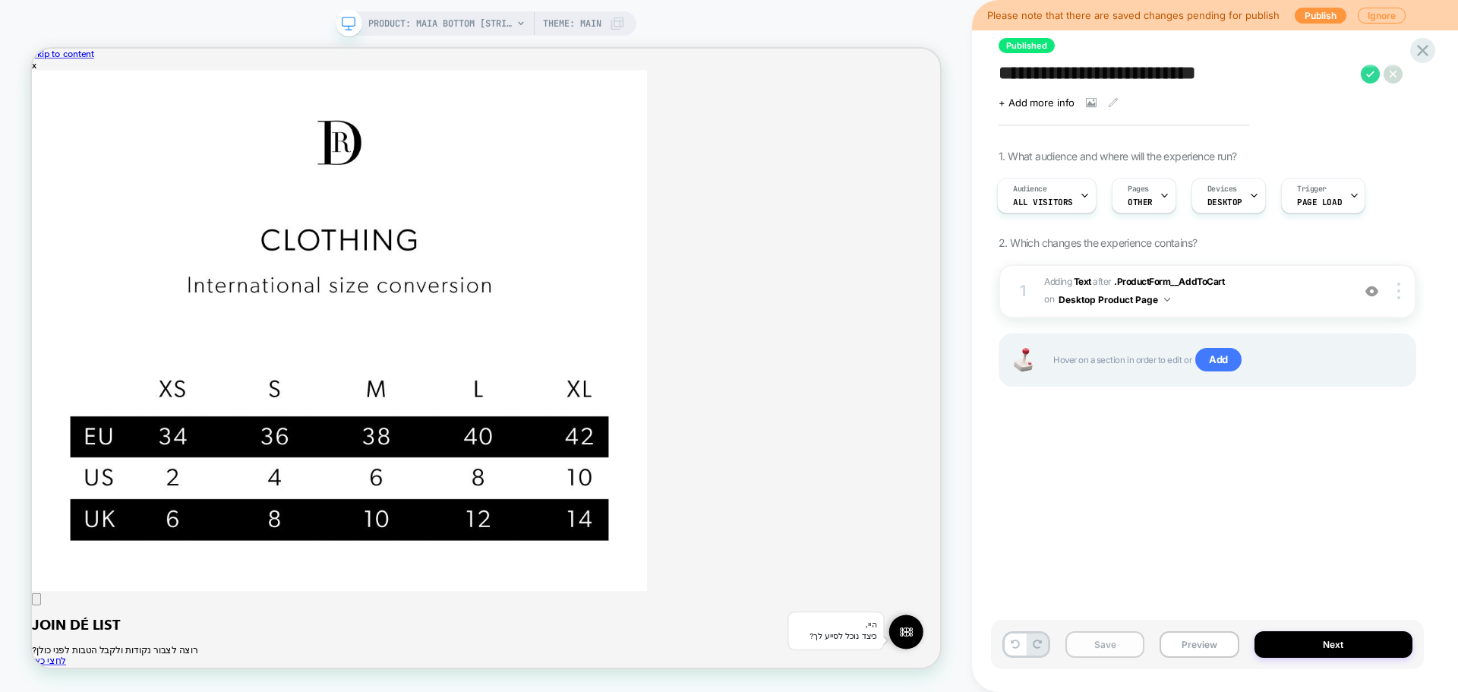
click at [1092, 645] on button "Save" at bounding box center [1104, 644] width 79 height 27
click at [1429, 55] on icon at bounding box center [1422, 50] width 20 height 20
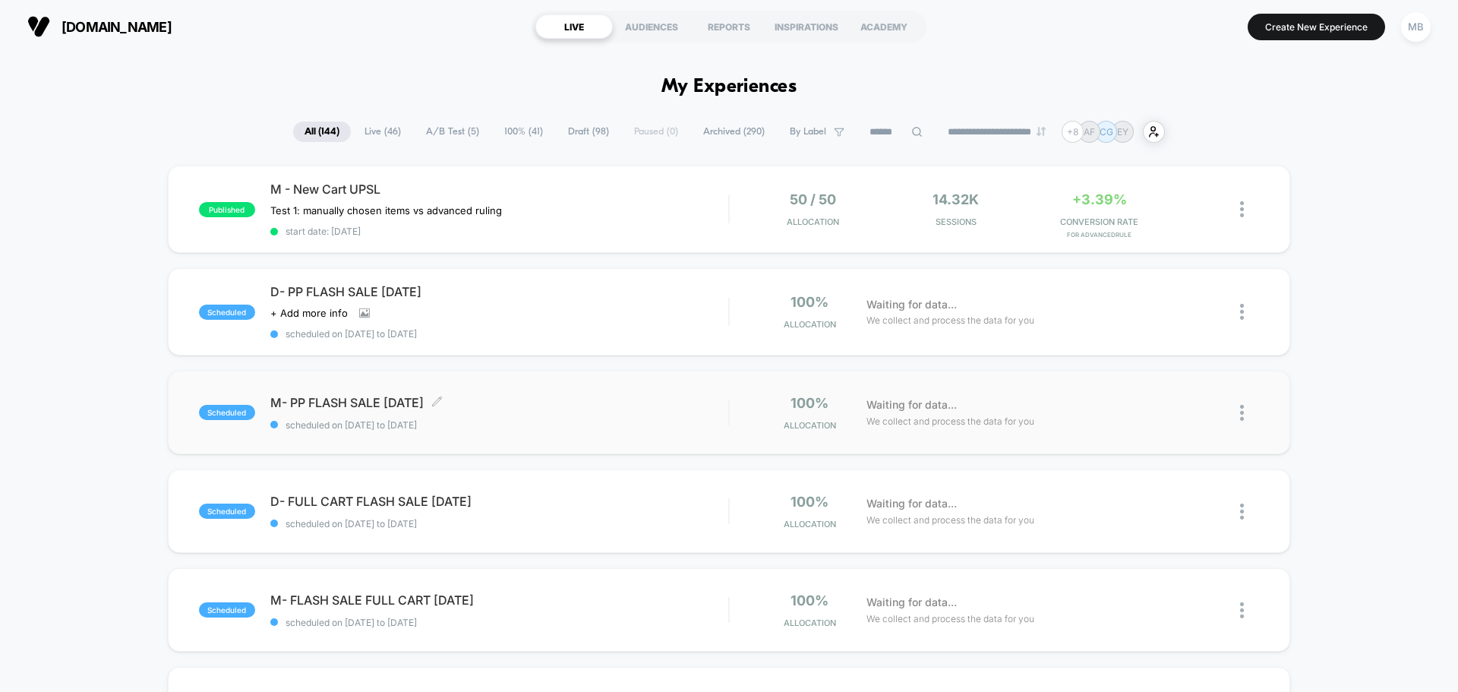
click at [489, 429] on span "scheduled on 14/08/2025 to 15/08/2025" at bounding box center [499, 424] width 458 height 11
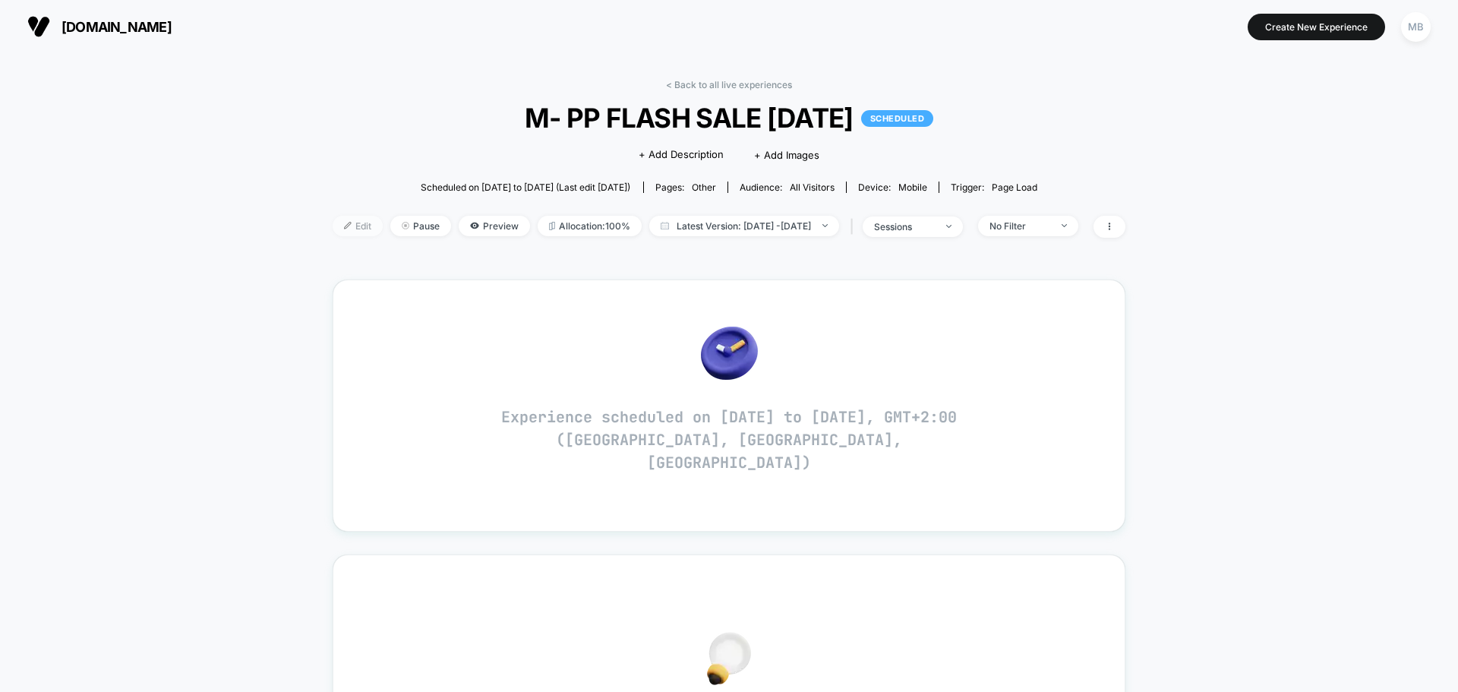
click at [333, 222] on span "Edit" at bounding box center [358, 226] width 50 height 20
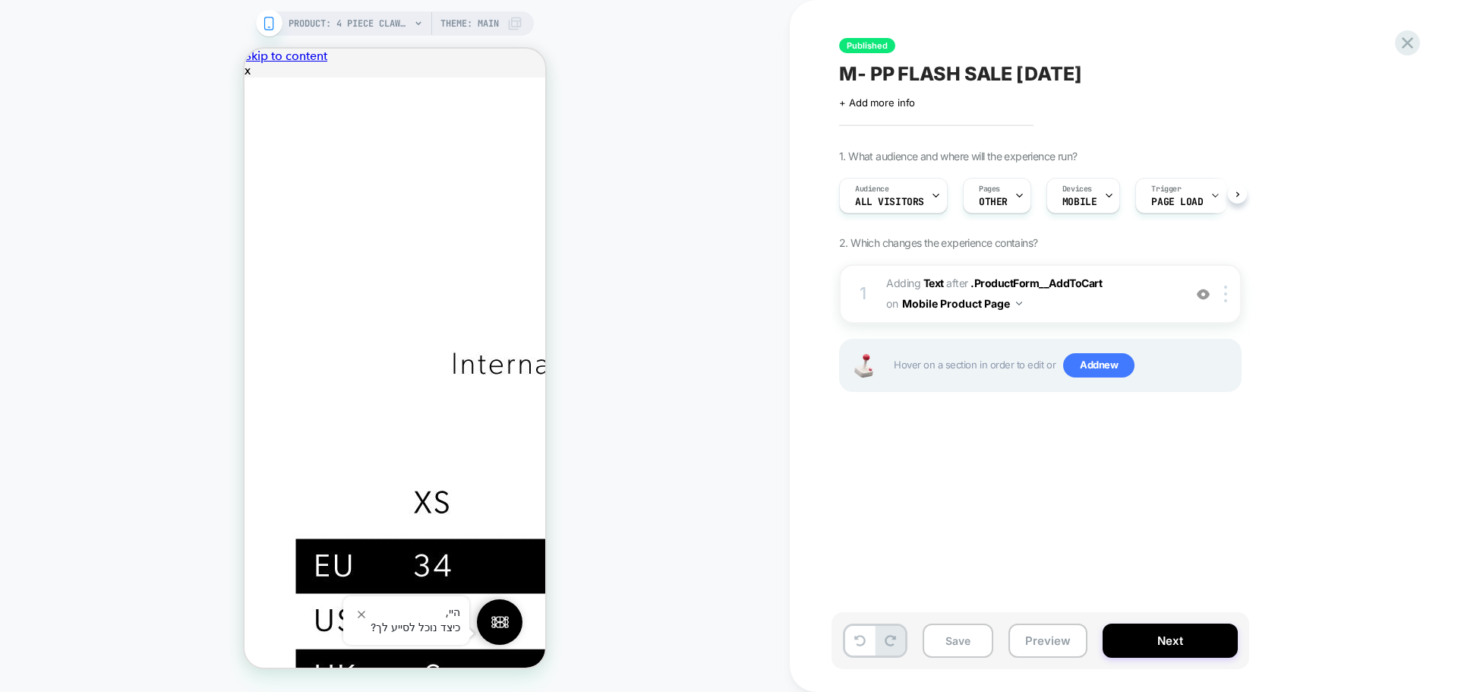
scroll to position [0, 1]
click at [981, 197] on span "OTHER" at bounding box center [992, 202] width 29 height 11
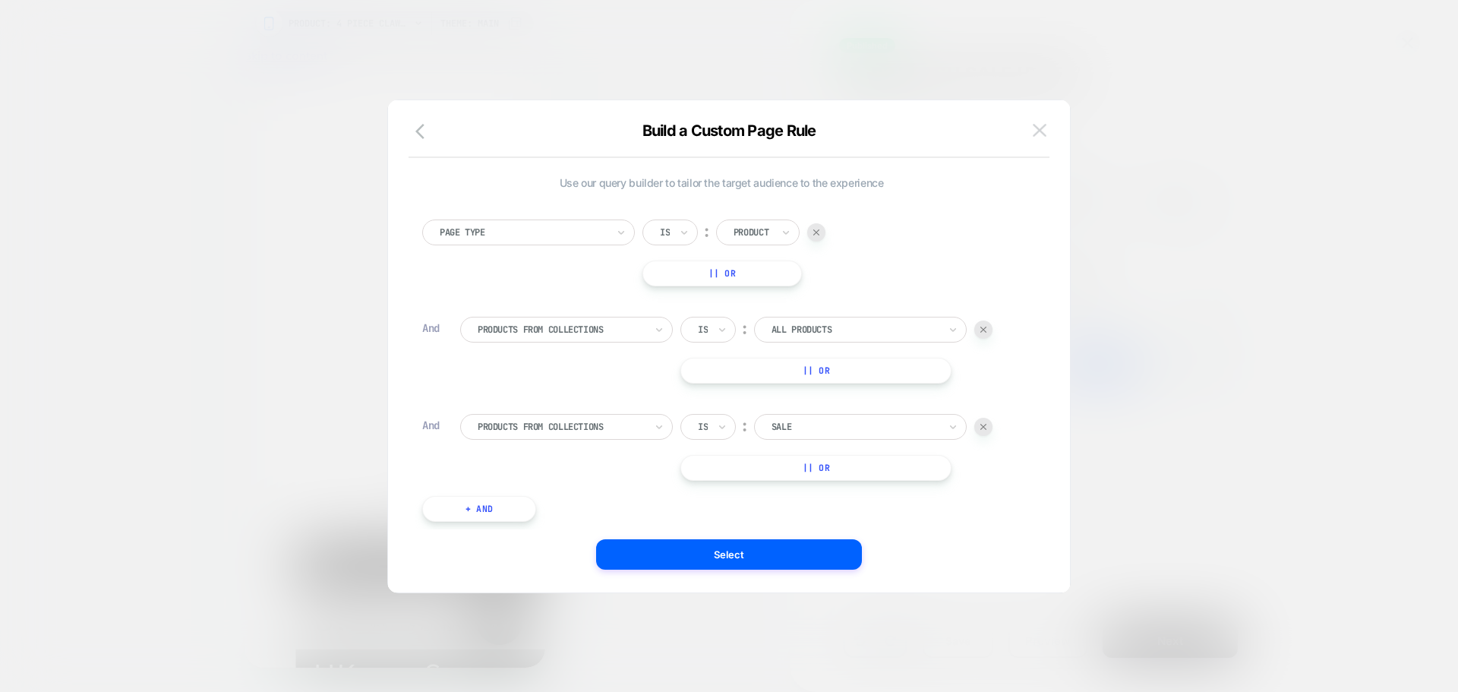
click at [1044, 136] on img at bounding box center [1040, 130] width 14 height 13
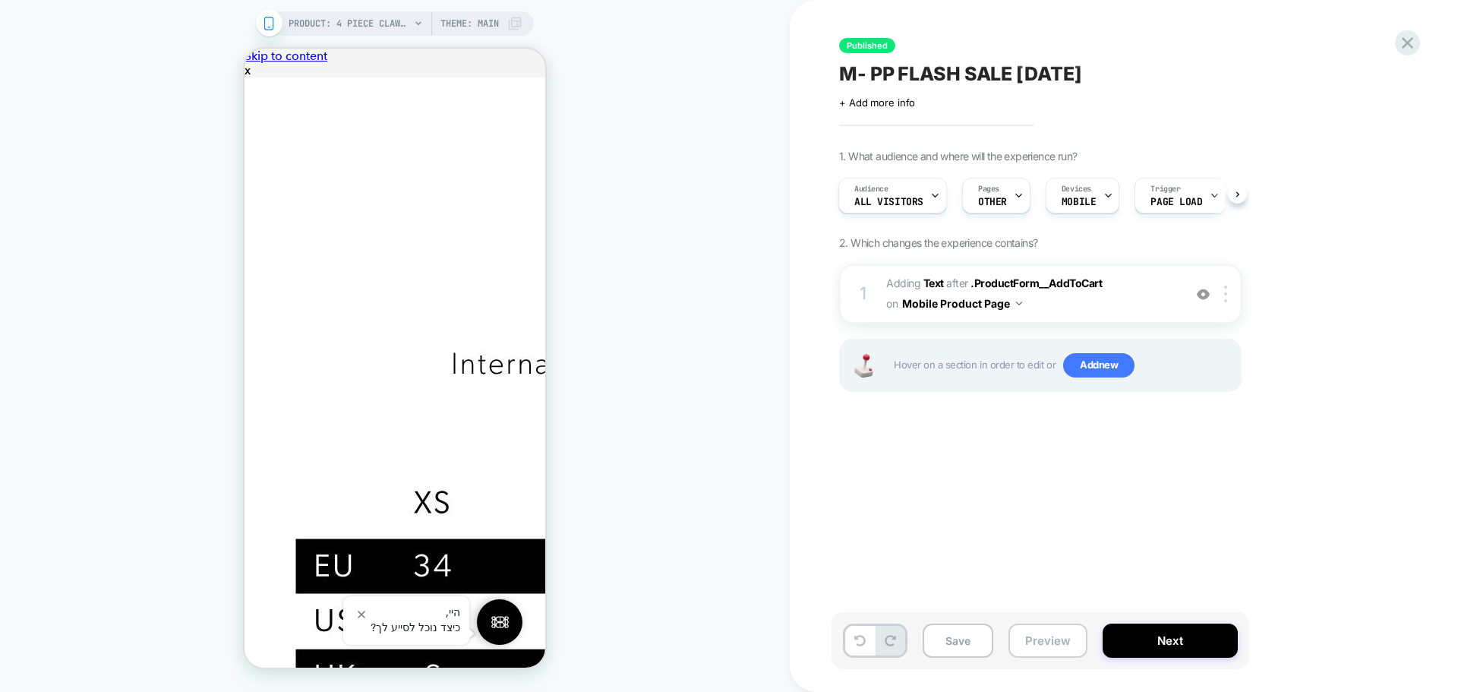
click at [1050, 649] on button "Preview" at bounding box center [1047, 640] width 79 height 34
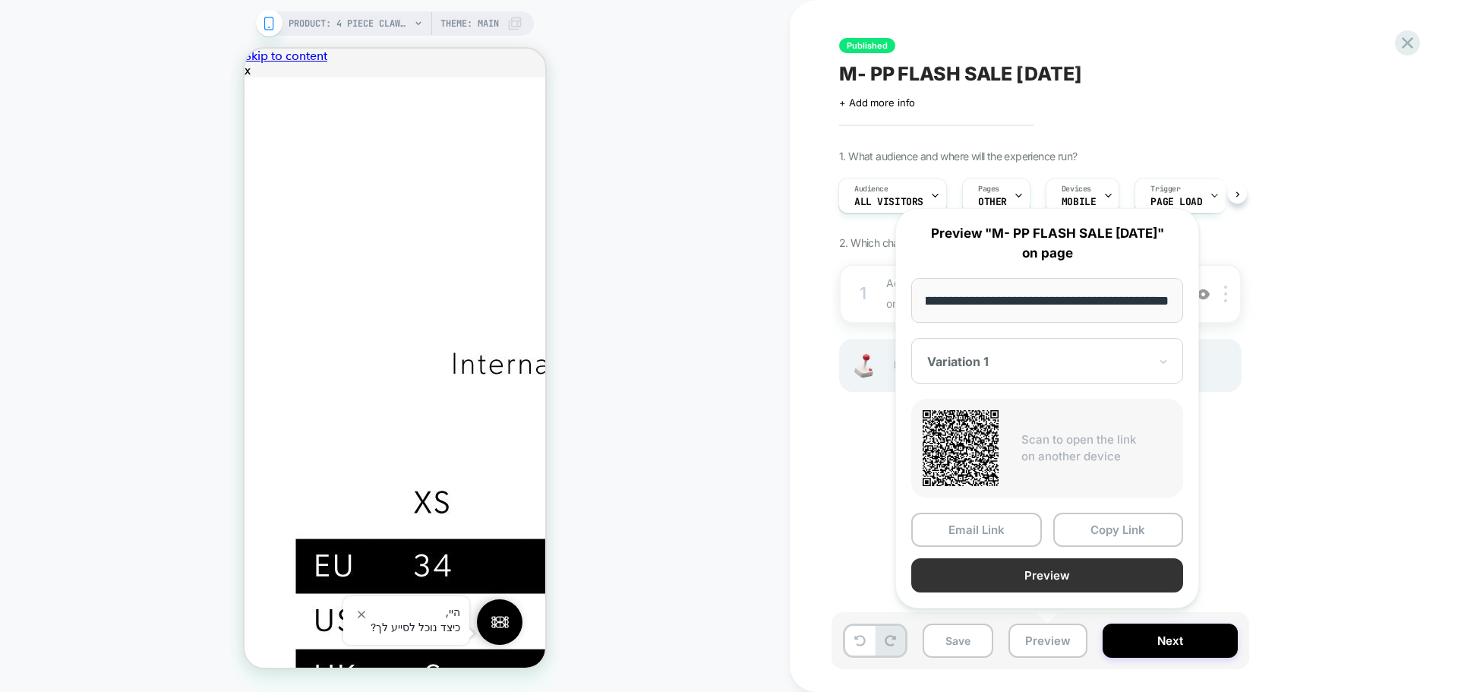
scroll to position [0, 0]
click at [1097, 574] on button "Preview" at bounding box center [1047, 575] width 272 height 34
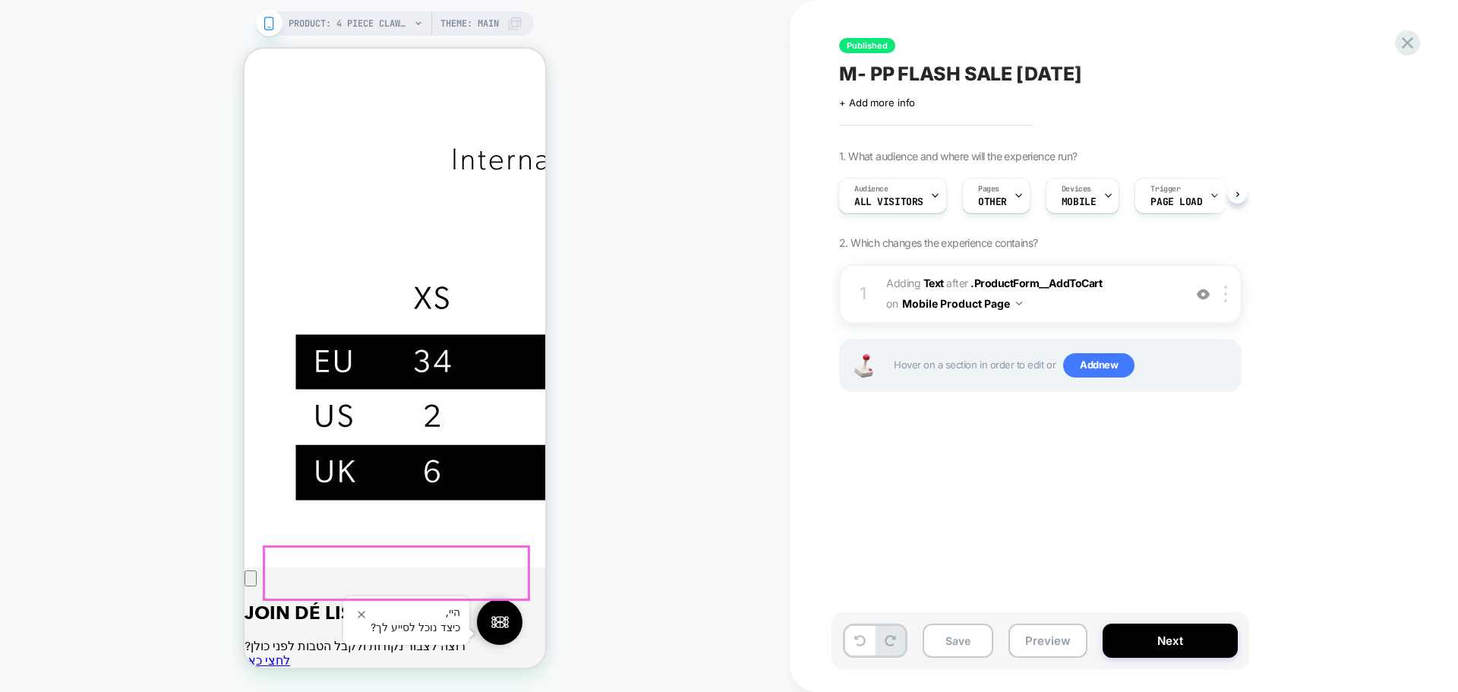
scroll to position [304, 0]
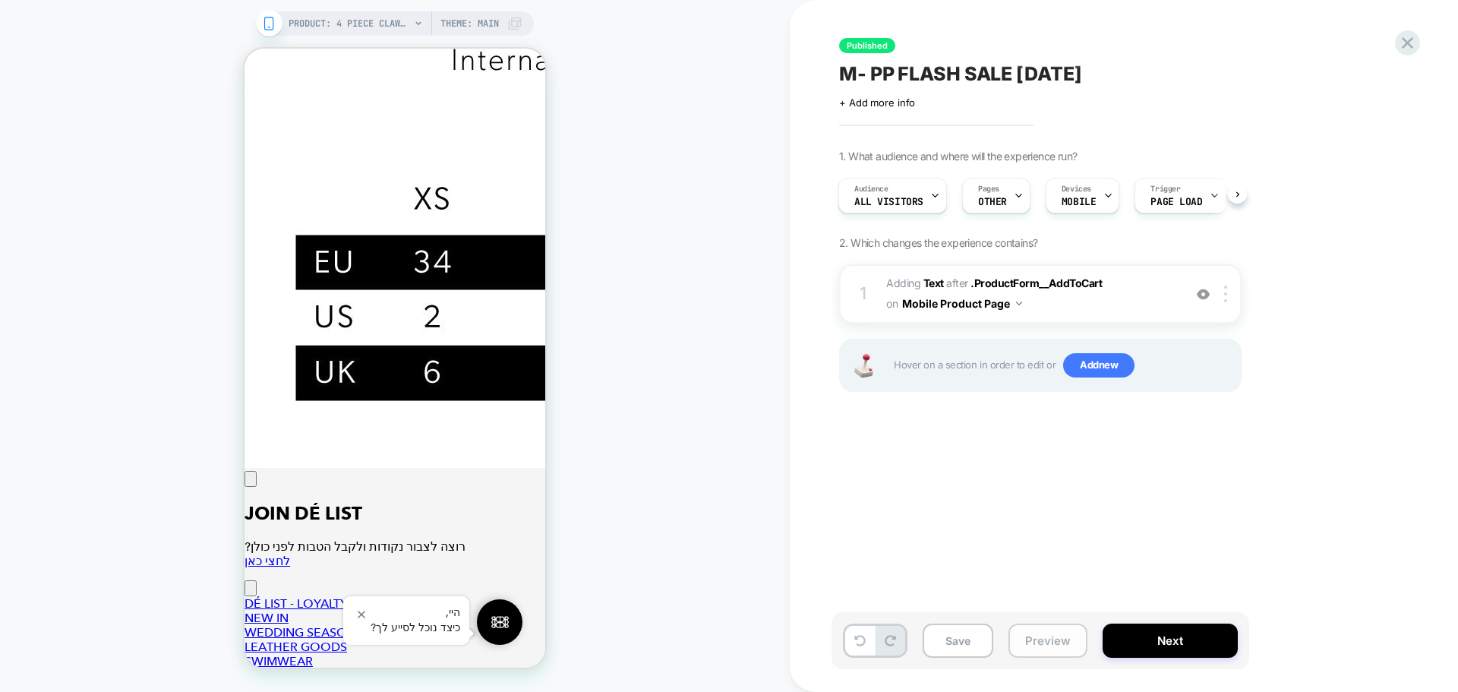
click at [1028, 638] on button "Preview" at bounding box center [1047, 640] width 79 height 34
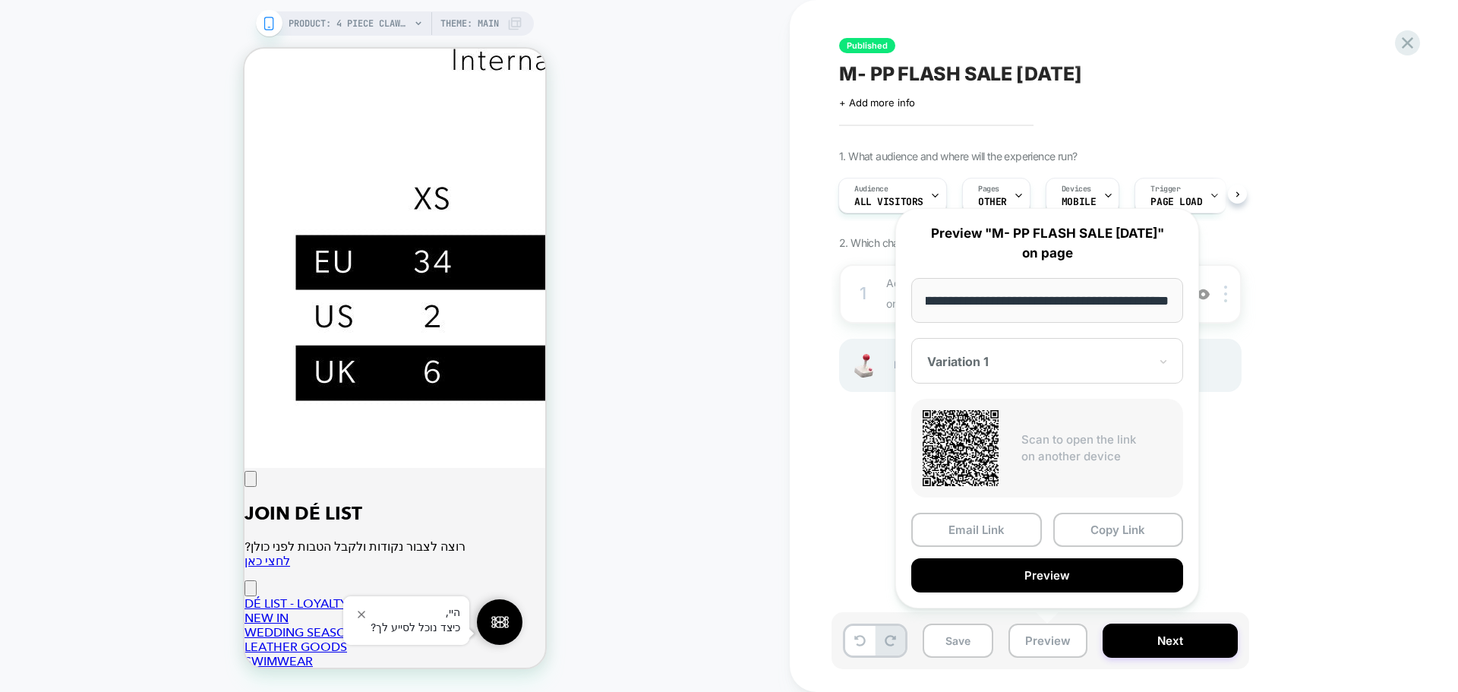
scroll to position [0, 0]
click at [1039, 354] on div at bounding box center [1038, 361] width 222 height 15
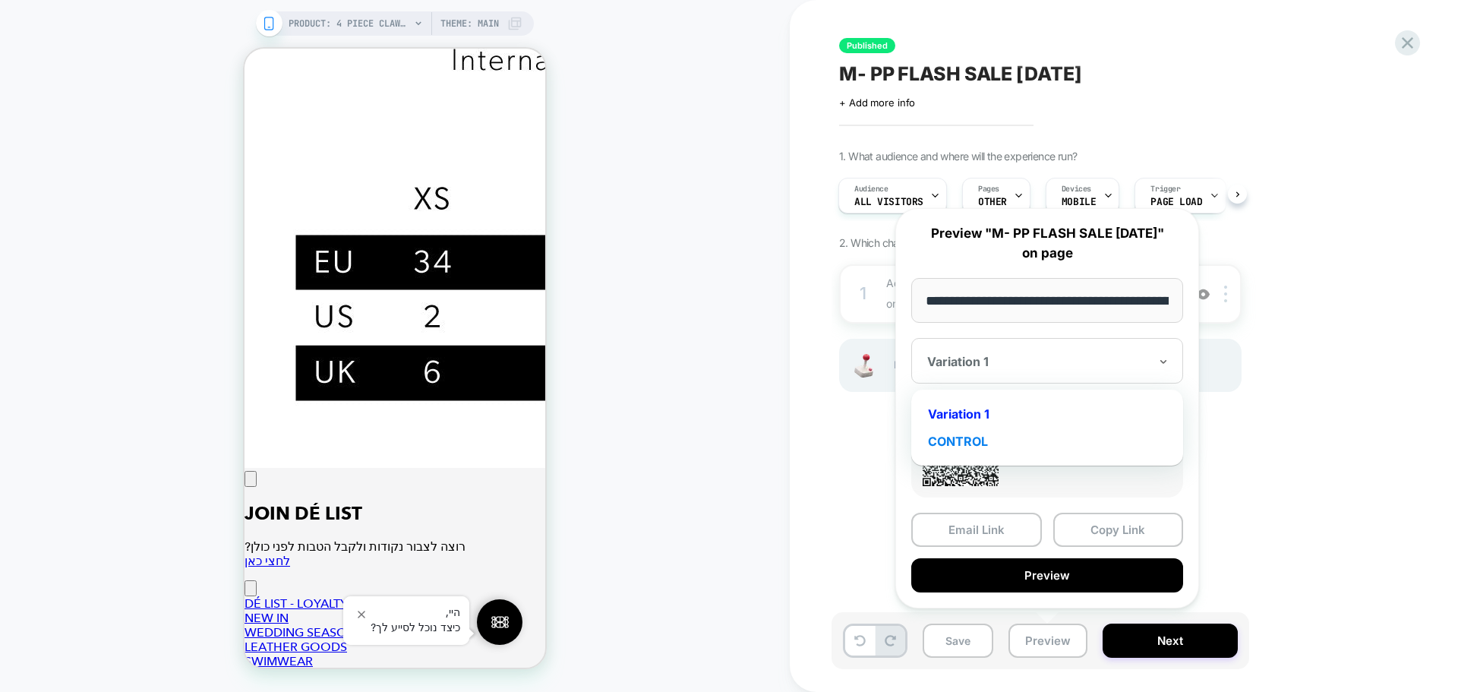
click at [982, 443] on div "CONTROL" at bounding box center [1047, 440] width 257 height 27
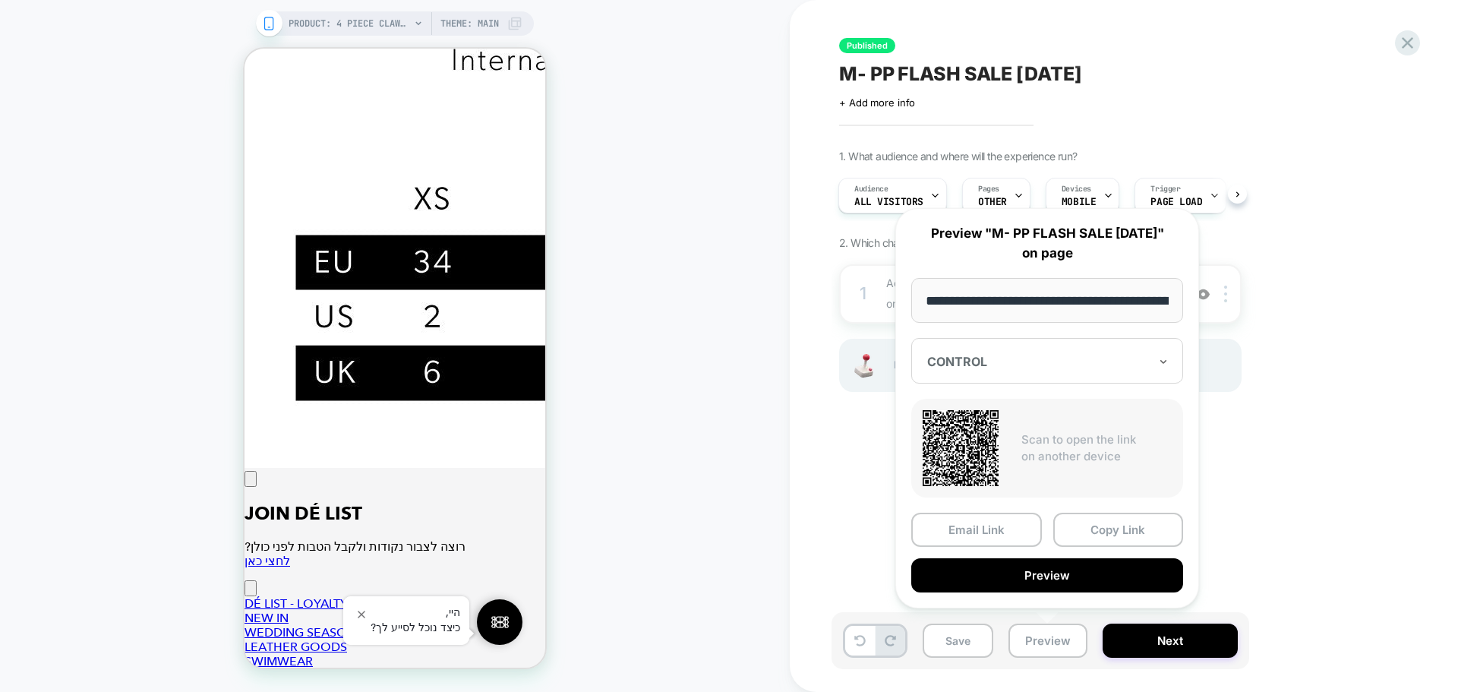
click at [1067, 576] on button "Preview" at bounding box center [1047, 575] width 272 height 34
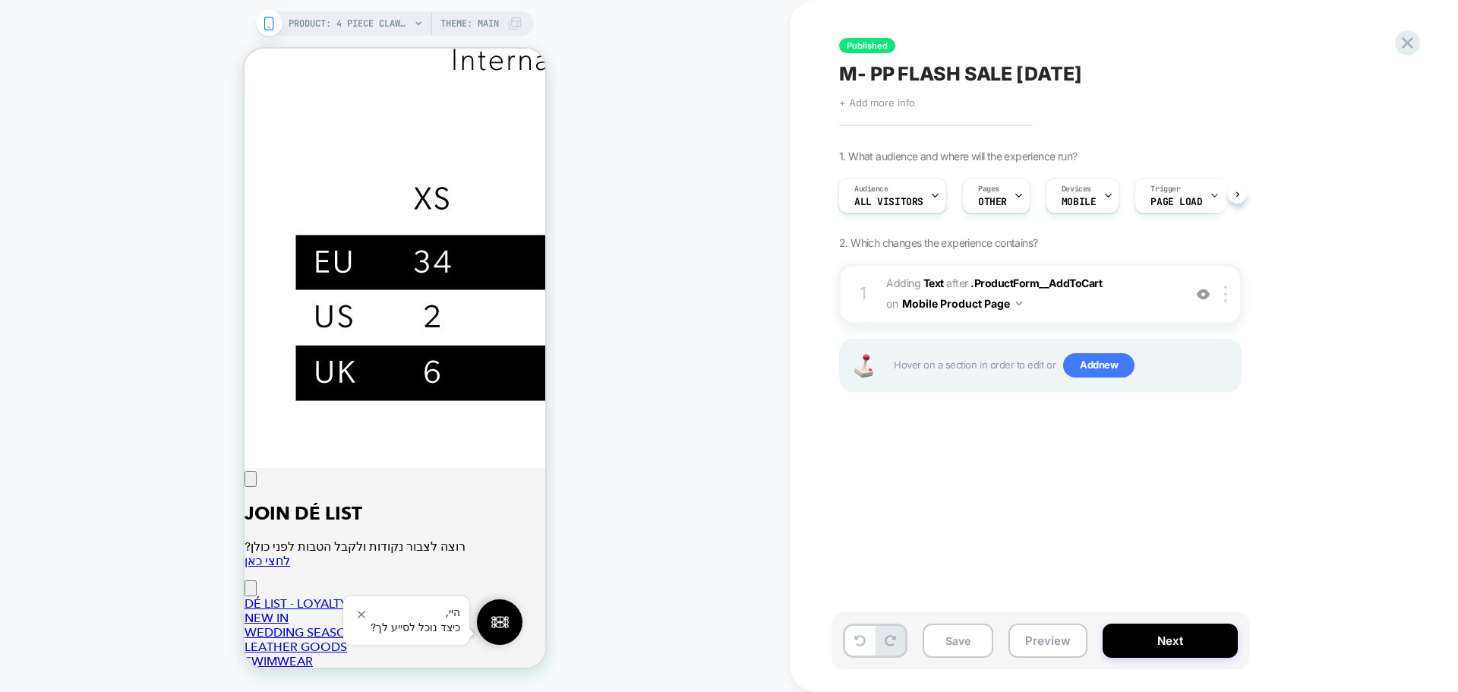
click at [897, 105] on span "+ Add more info" at bounding box center [877, 102] width 76 height 12
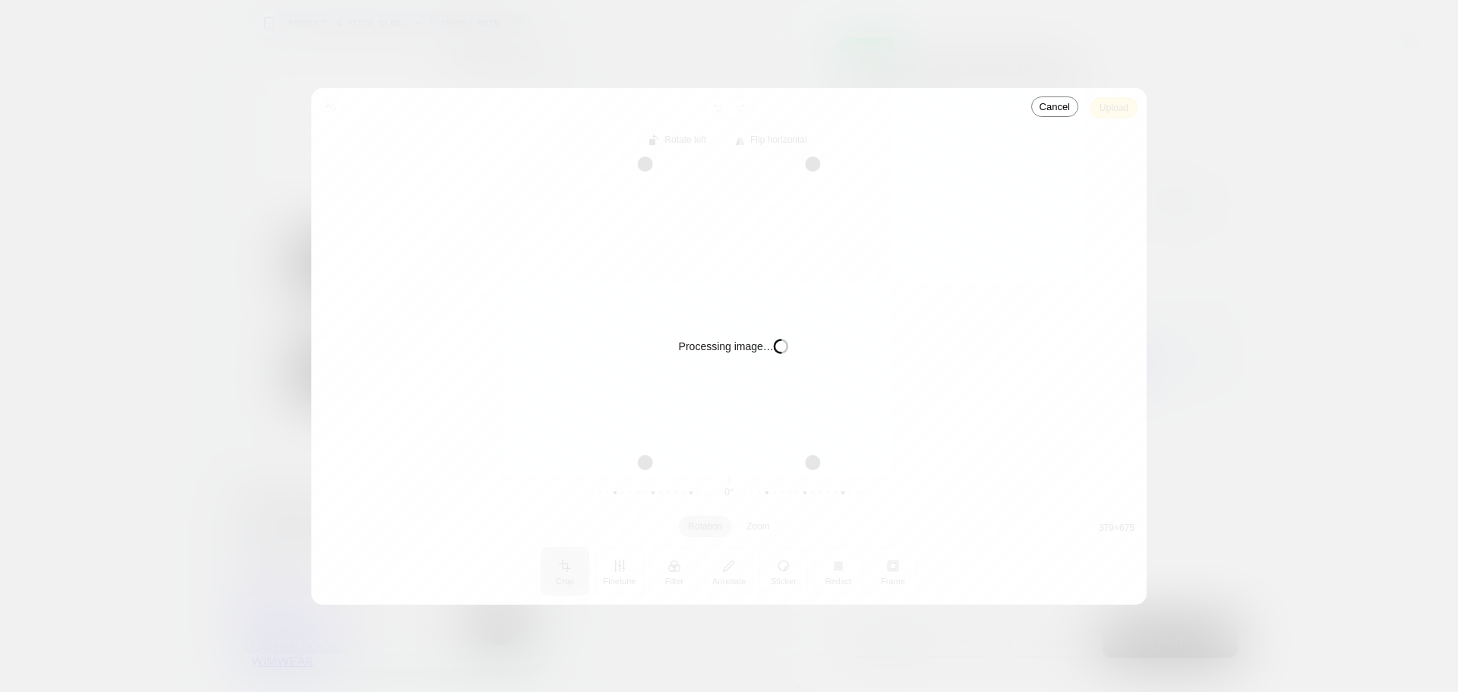
click at [1119, 110] on div "Processing image… Busy" at bounding box center [728, 346] width 835 height 516
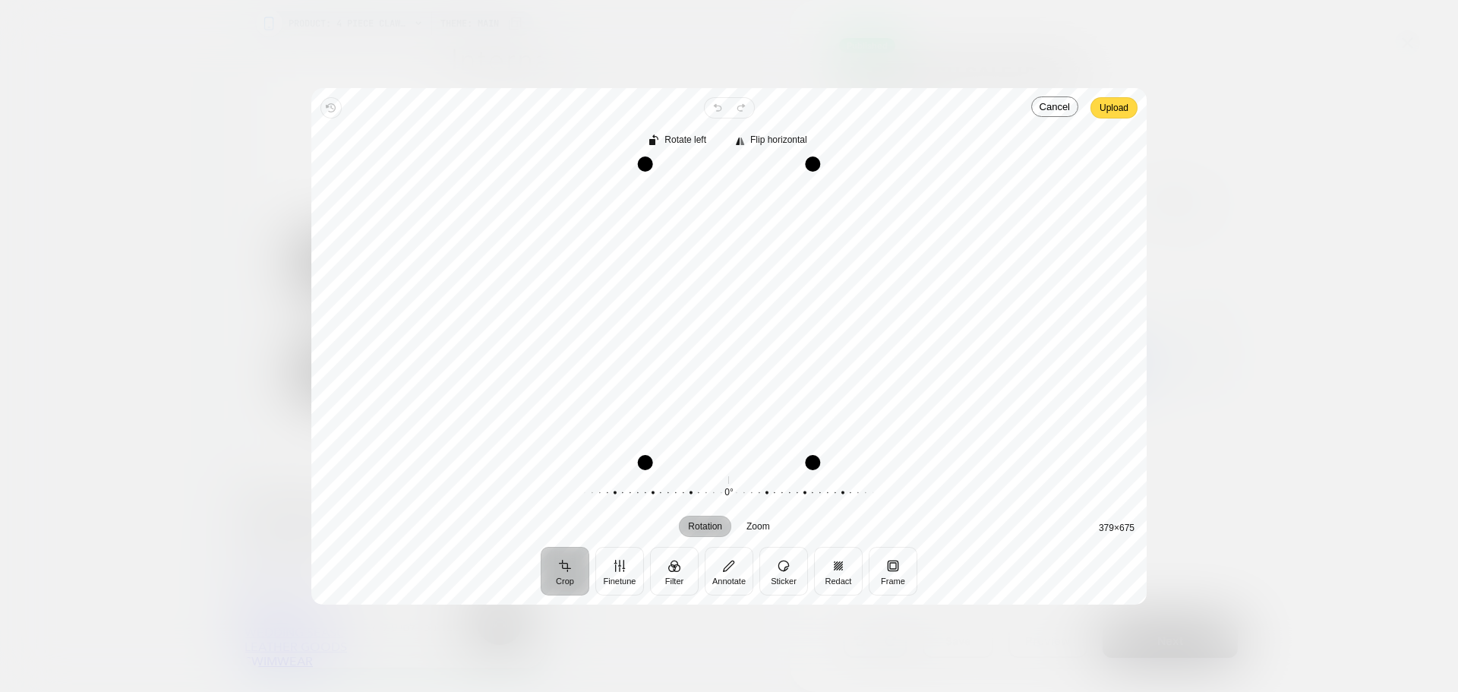
click at [1119, 110] on span "Upload" at bounding box center [1113, 108] width 29 height 18
click at [1118, 111] on span "Upload" at bounding box center [1113, 108] width 29 height 18
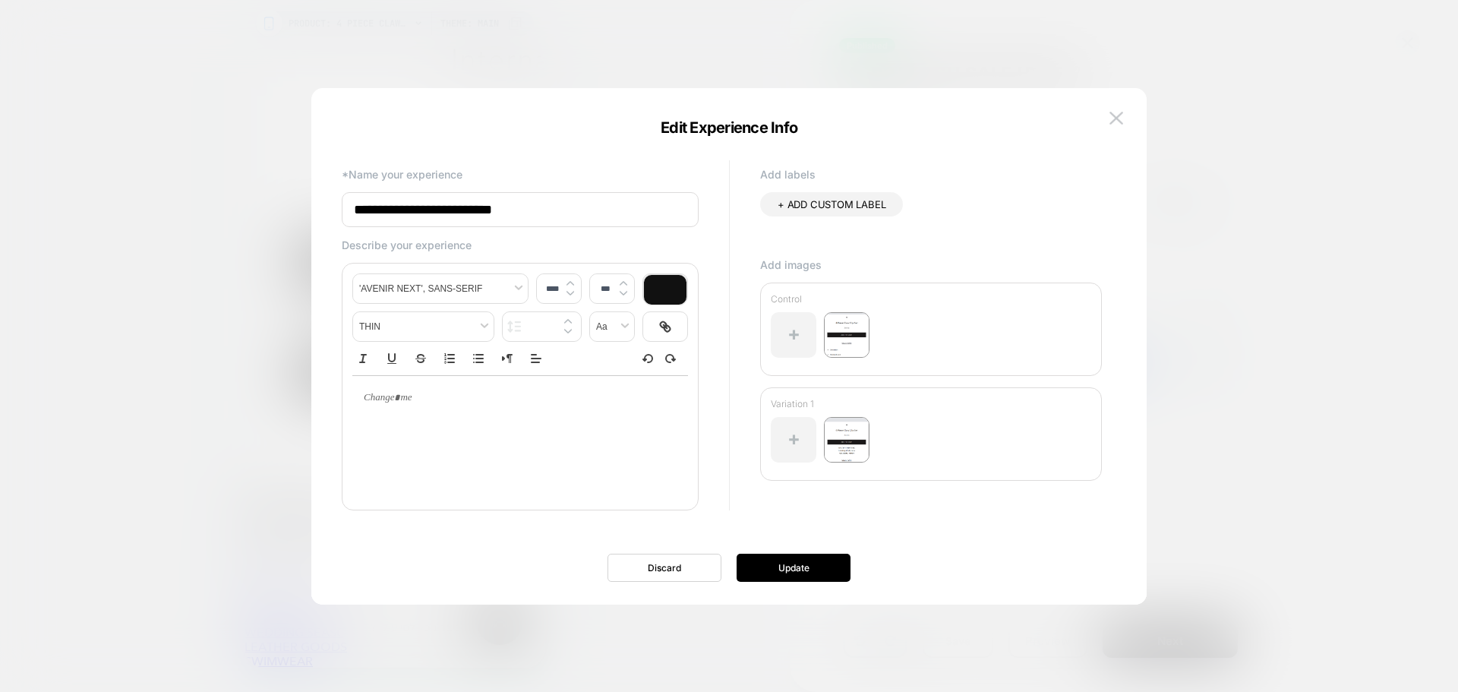
click at [779, 584] on div "**********" at bounding box center [729, 353] width 790 height 501
click at [783, 567] on button "Update" at bounding box center [793, 567] width 114 height 28
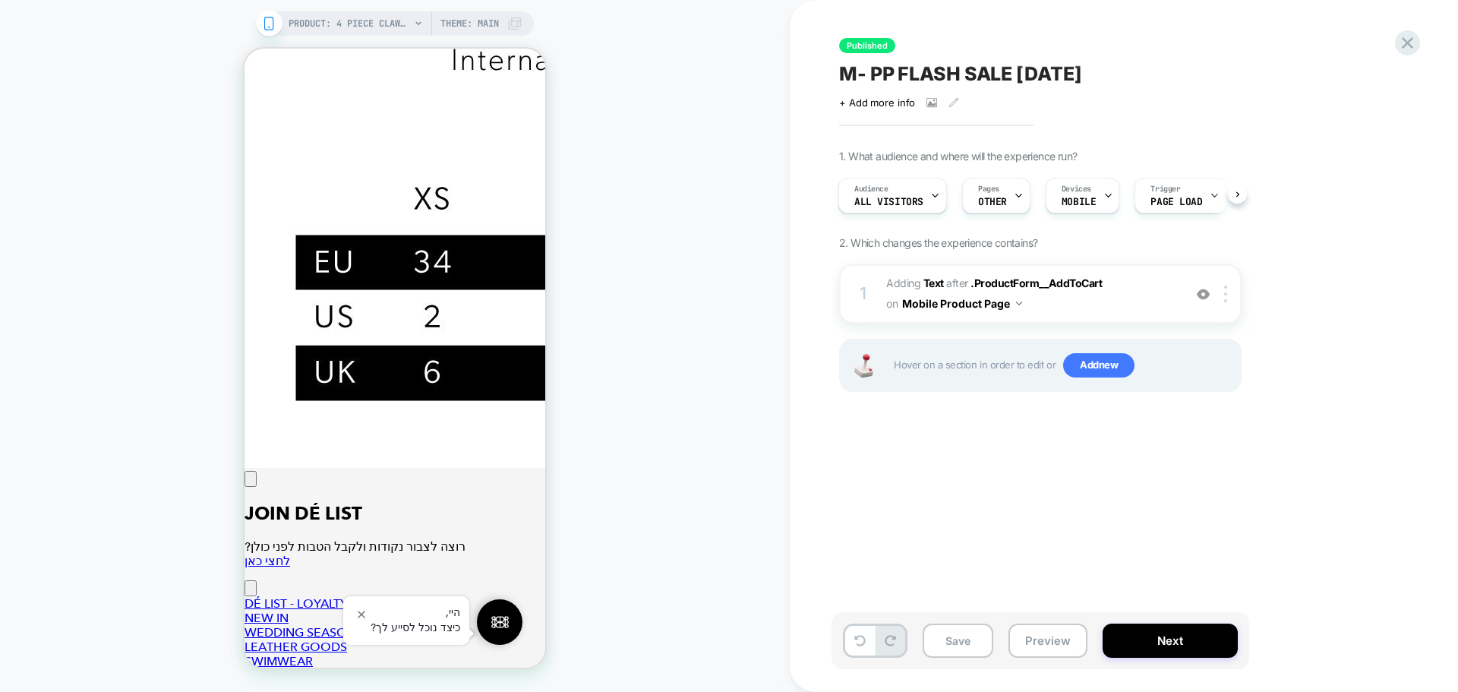
click at [974, 76] on span "M- PP FLASH SALE August 25" at bounding box center [960, 73] width 242 height 23
click at [998, 202] on span "OTHER" at bounding box center [992, 202] width 29 height 11
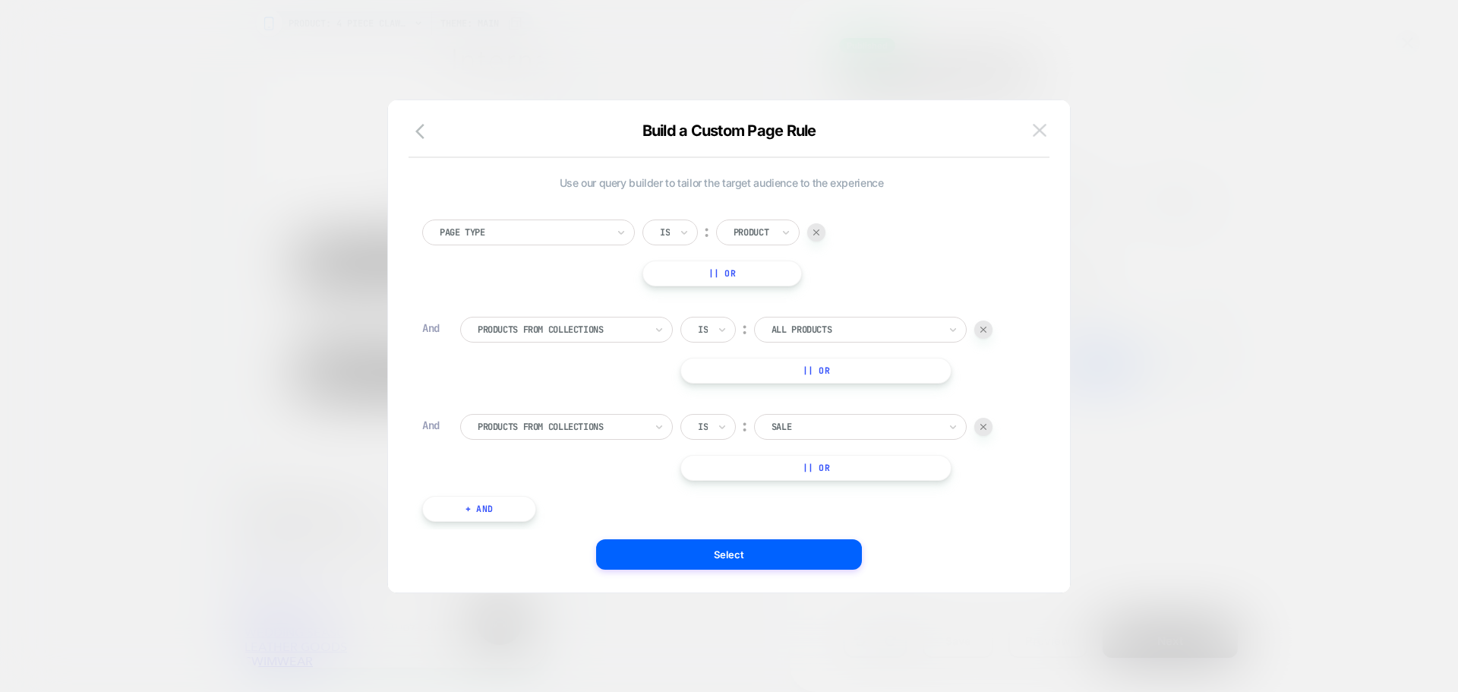
click at [1039, 131] on img at bounding box center [1040, 130] width 14 height 13
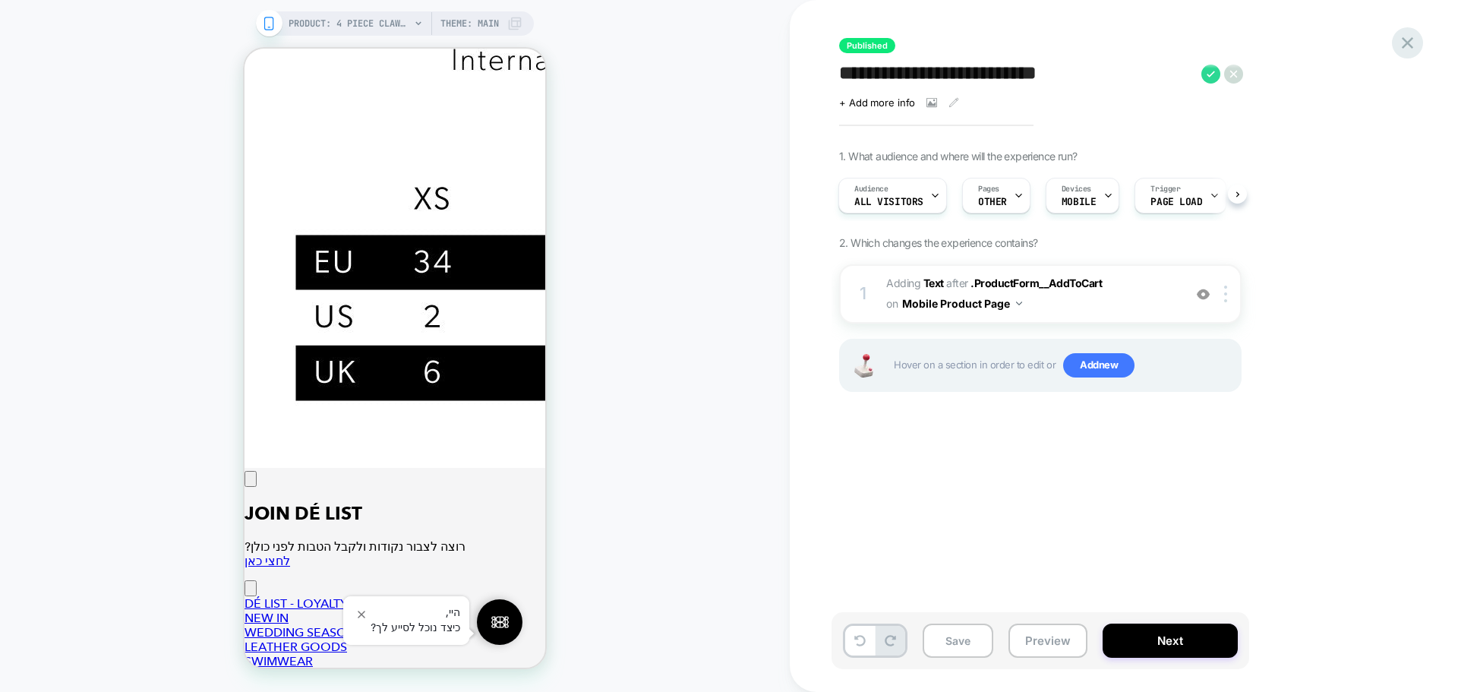
click at [1396, 40] on div at bounding box center [1407, 42] width 31 height 31
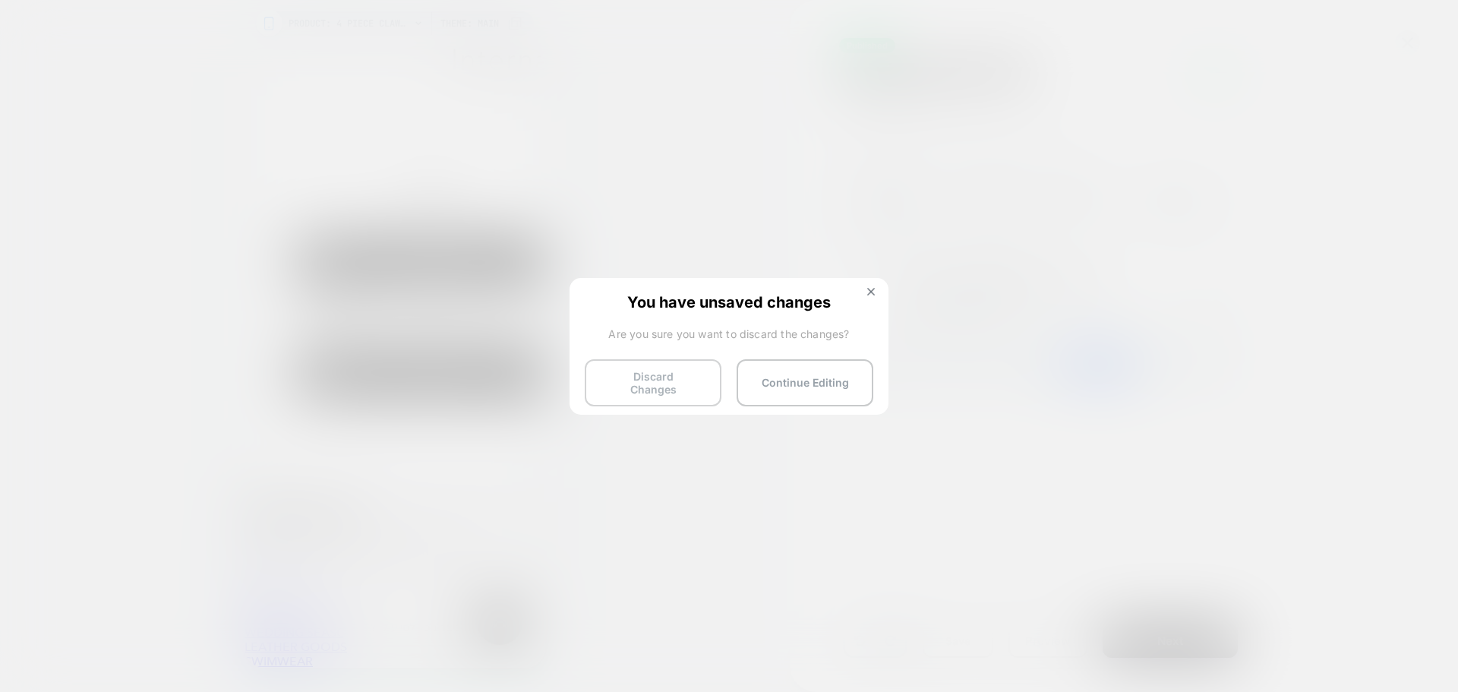
click at [633, 392] on button "Discard Changes" at bounding box center [653, 382] width 137 height 47
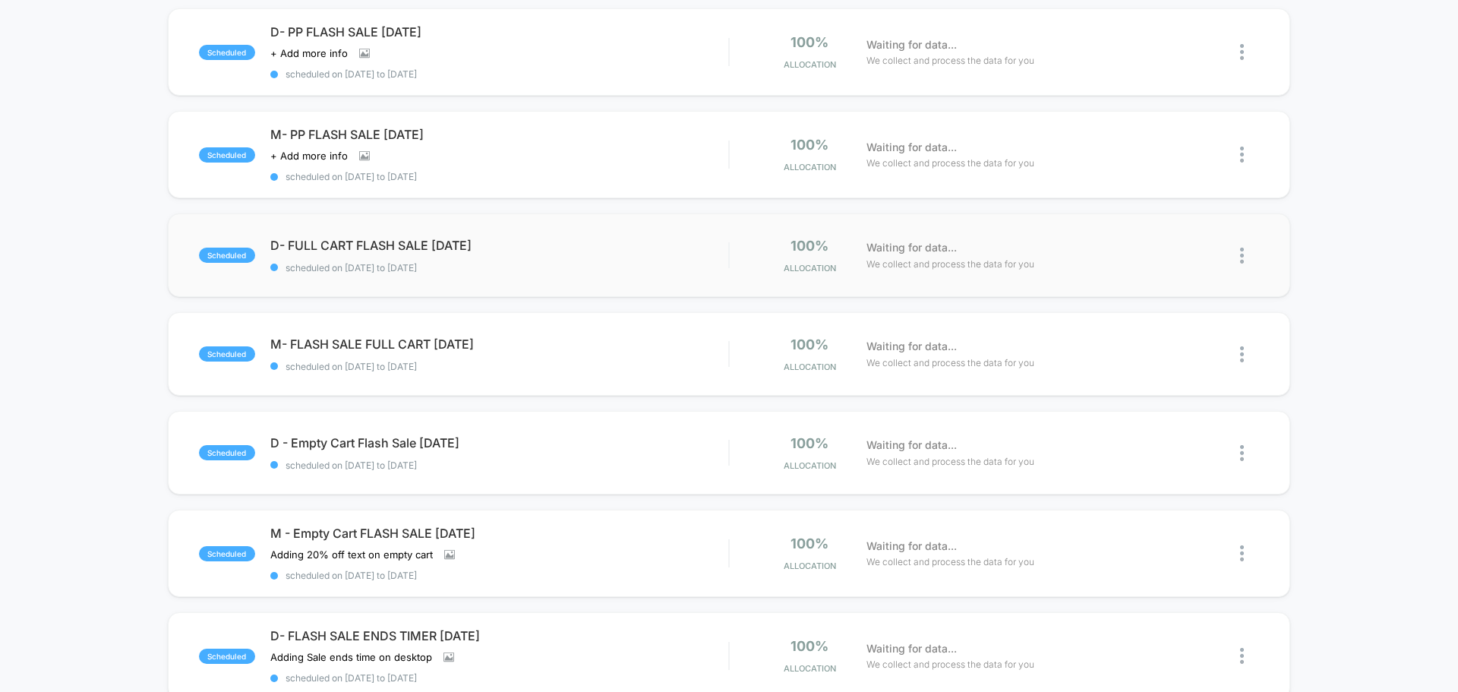
scroll to position [304, 0]
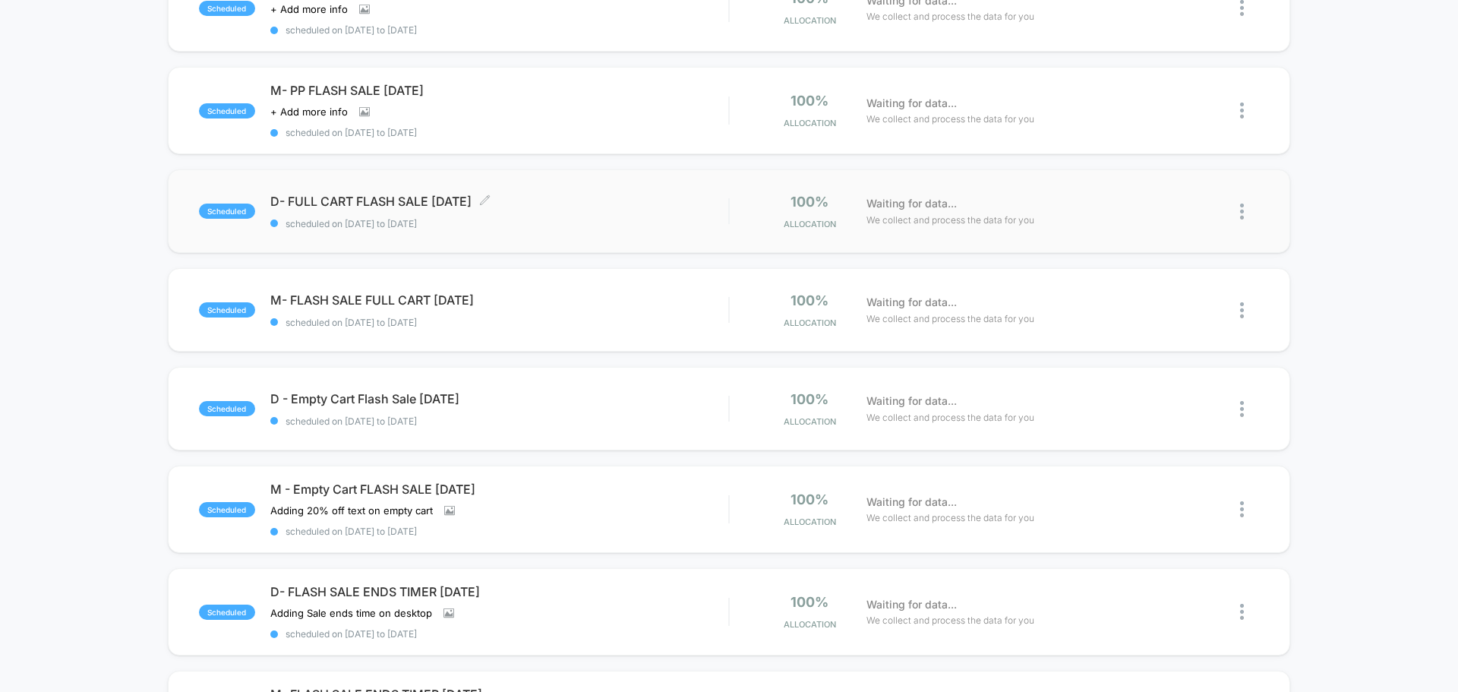
click at [529, 226] on span "scheduled on 14/08/2025 to 16/08/2025" at bounding box center [499, 223] width 458 height 11
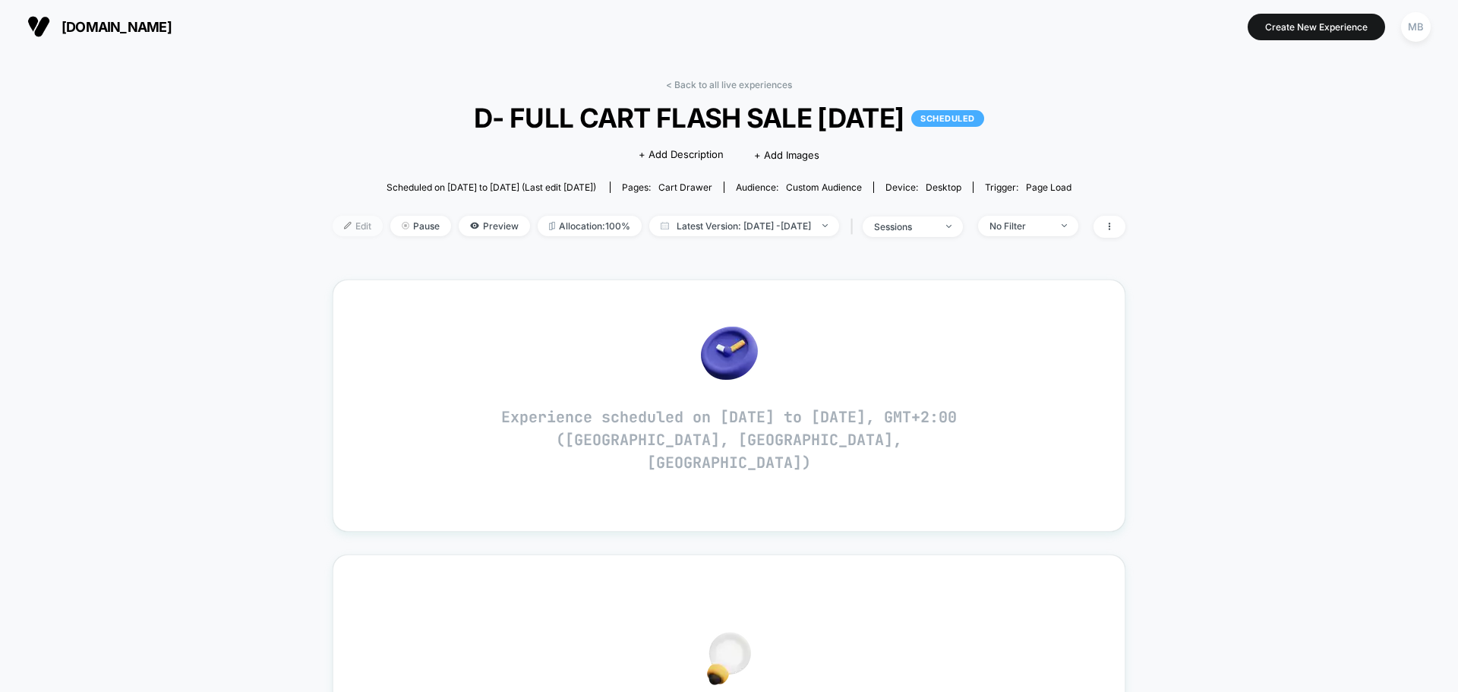
click at [333, 230] on span "Edit" at bounding box center [358, 226] width 50 height 20
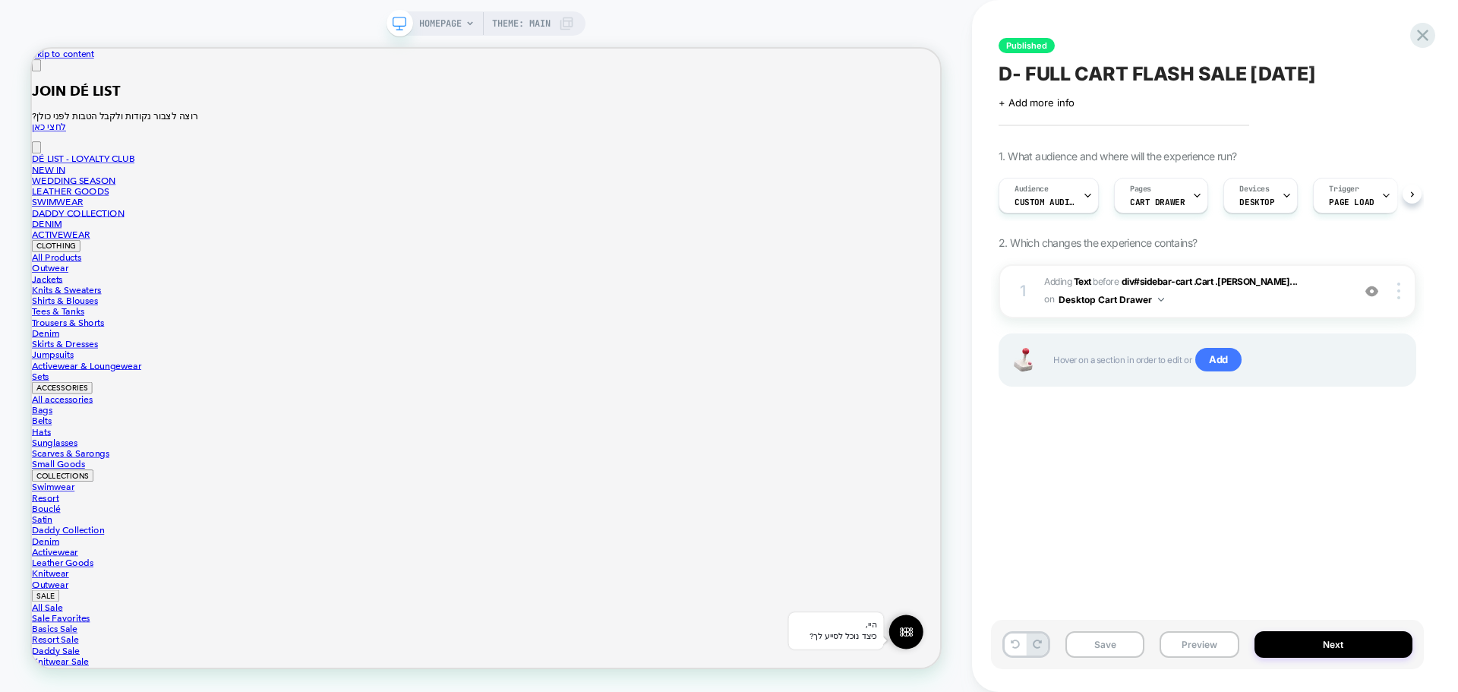
scroll to position [0, 1]
click at [1184, 639] on button "Preview" at bounding box center [1198, 644] width 79 height 27
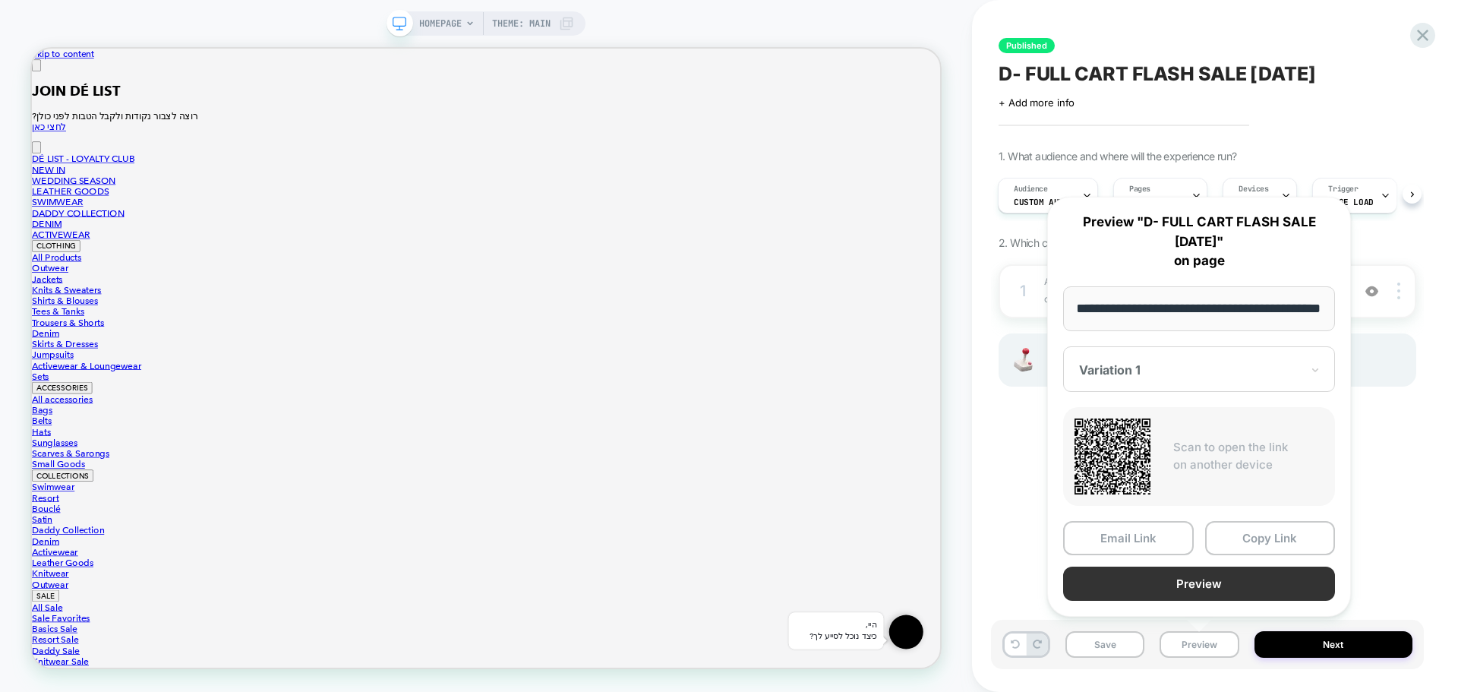
scroll to position [0, 0]
click at [1185, 589] on button "Preview" at bounding box center [1199, 583] width 272 height 34
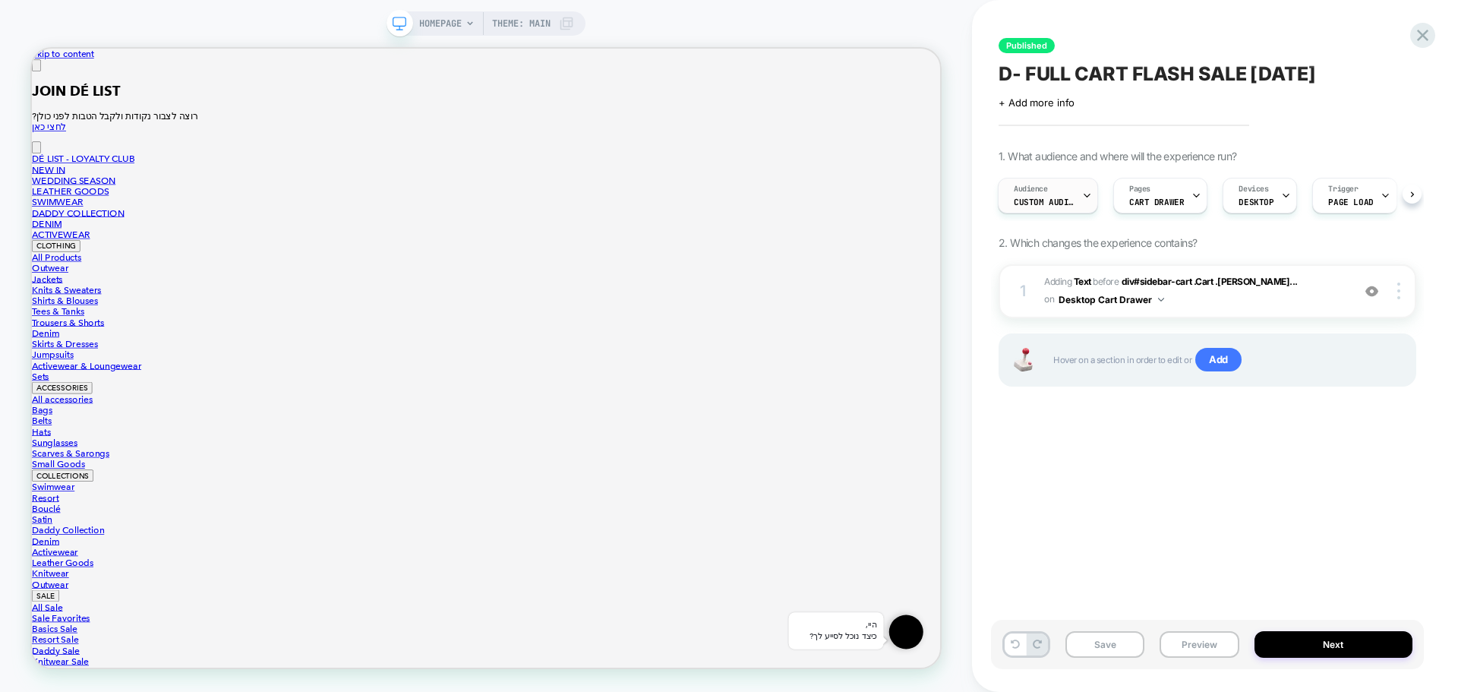
click at [1045, 194] on div "Audience Custom Audience" at bounding box center [1043, 195] width 91 height 34
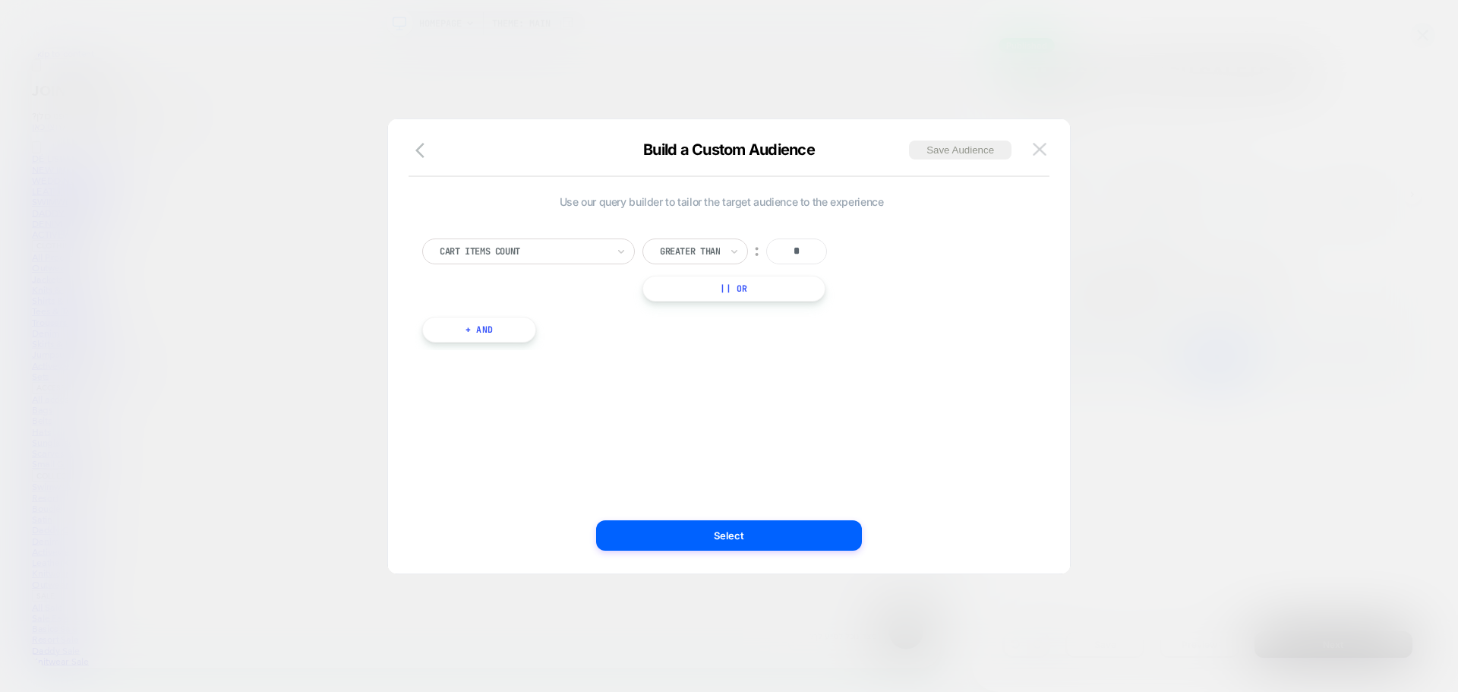
click at [1039, 146] on img at bounding box center [1040, 149] width 14 height 13
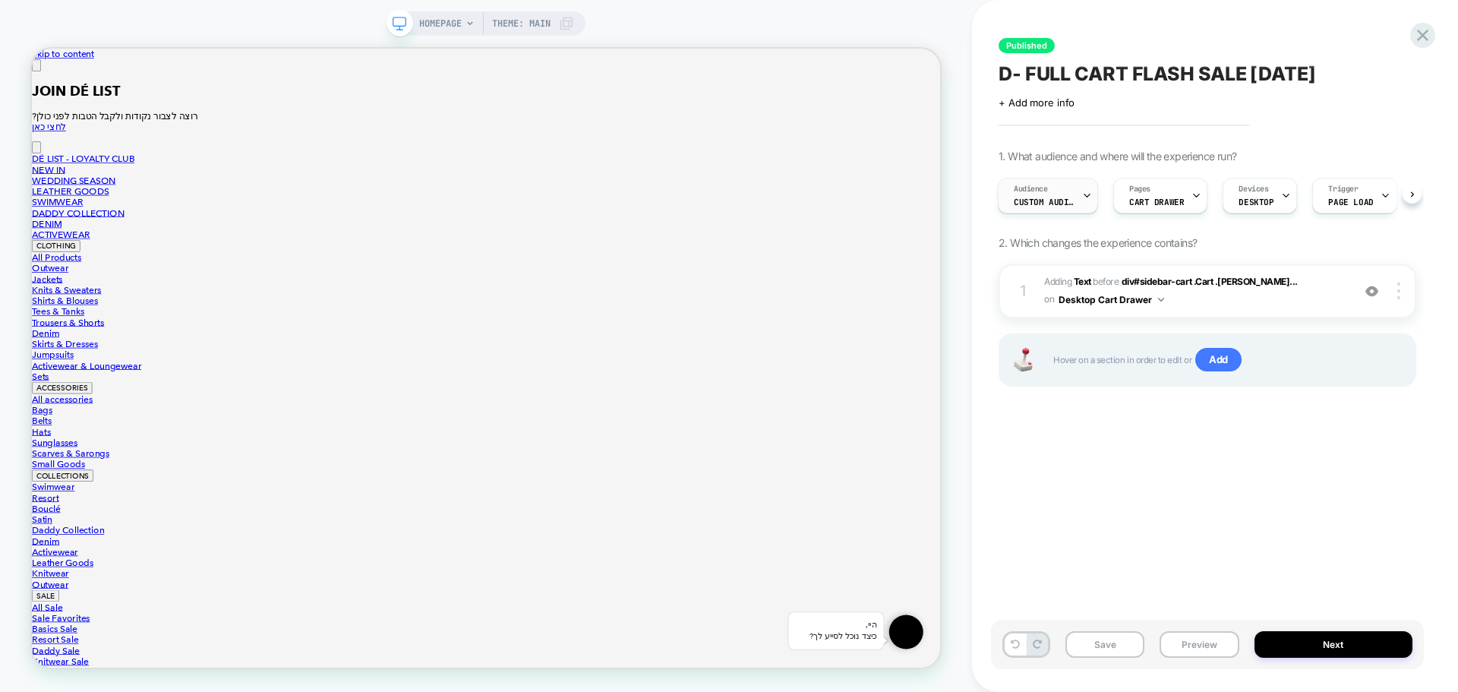
click at [1052, 190] on div "Audience Custom Audience" at bounding box center [1043, 195] width 91 height 34
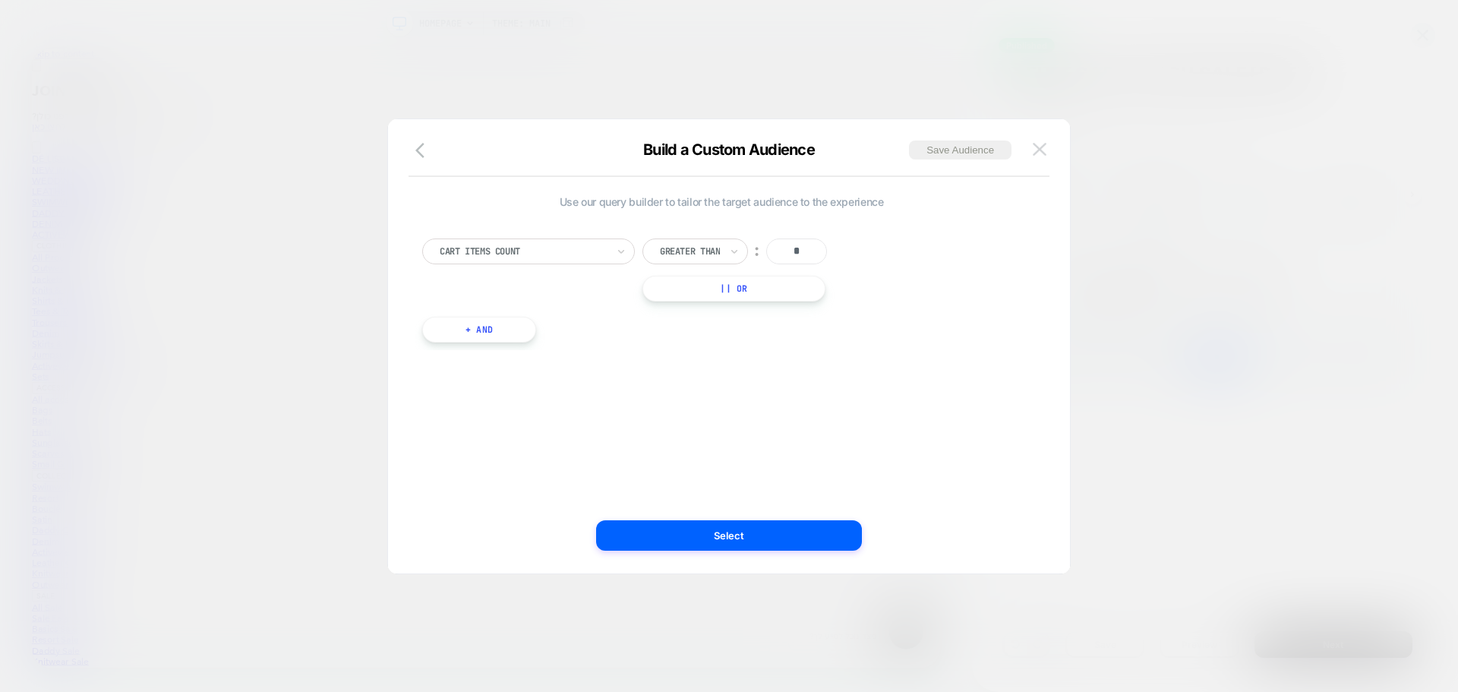
click at [1049, 151] on button at bounding box center [1039, 149] width 23 height 23
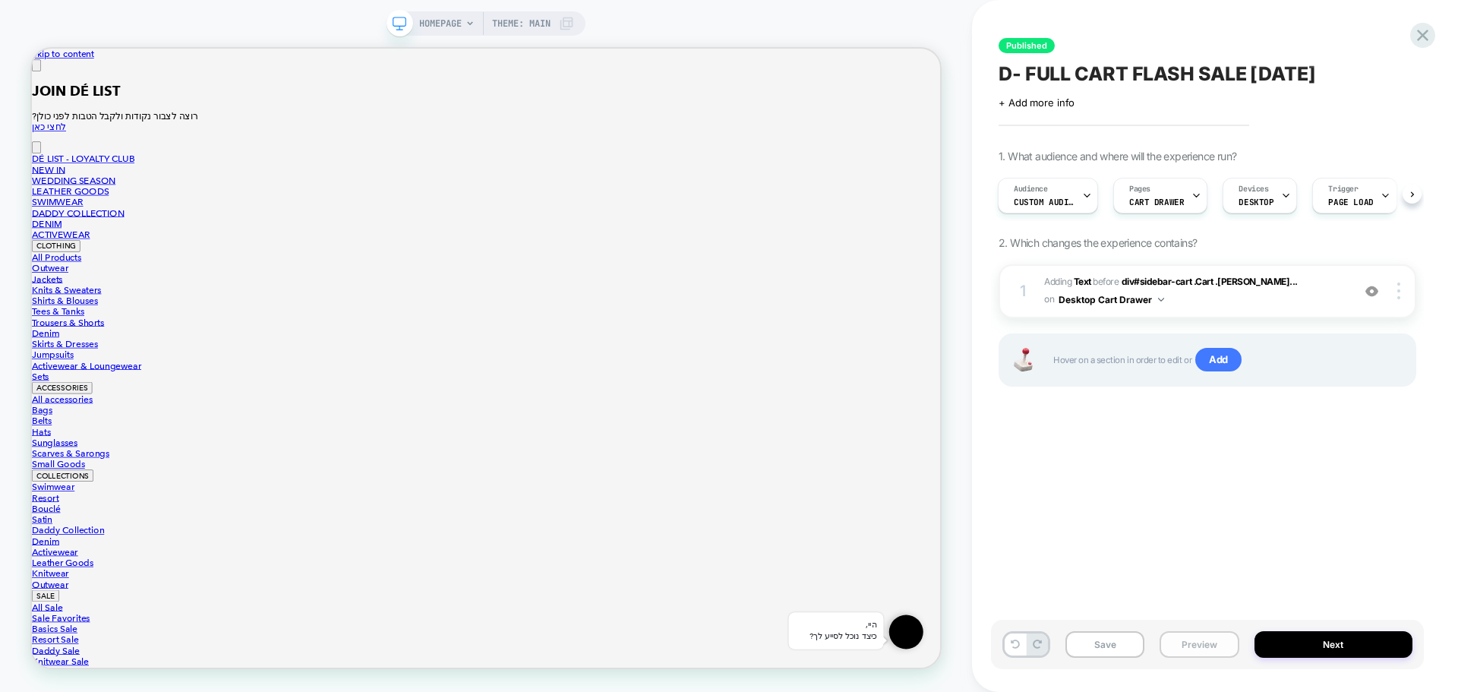
click at [1191, 641] on button "Preview" at bounding box center [1198, 644] width 79 height 27
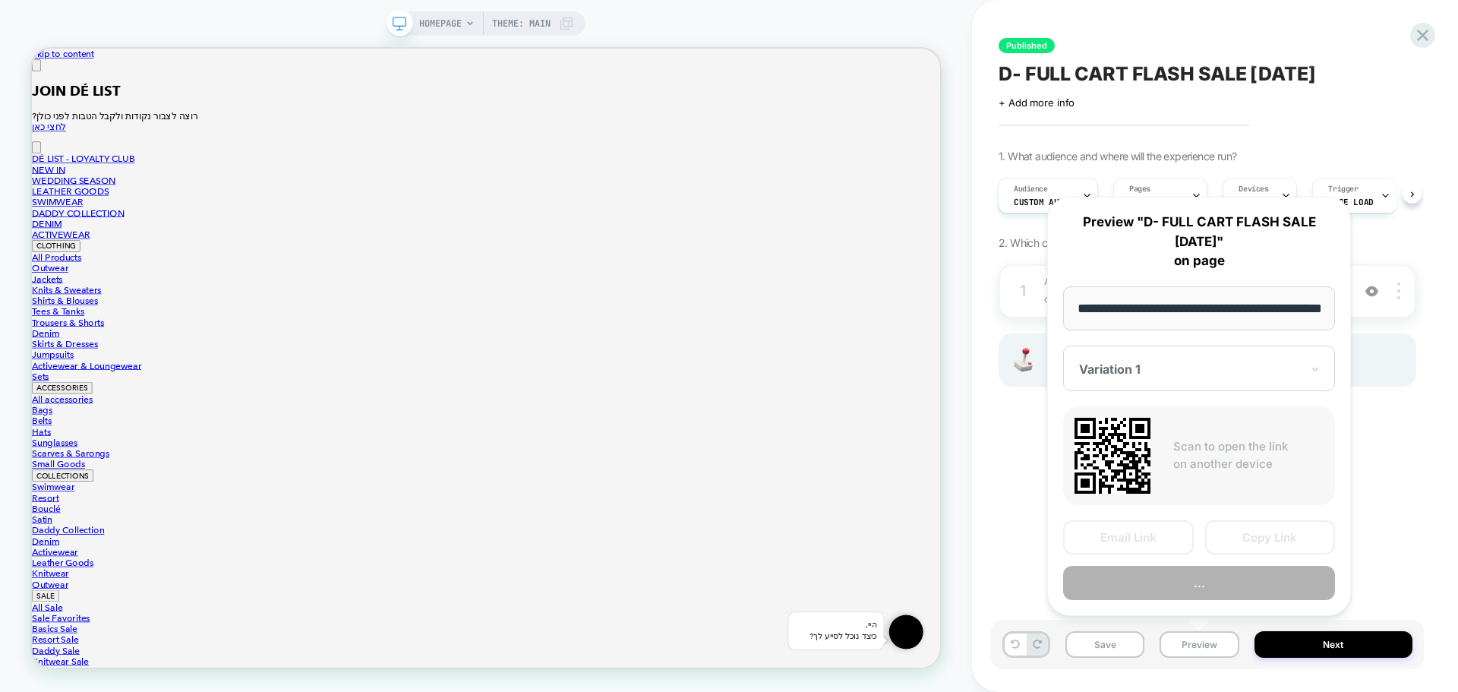
scroll to position [0, 50]
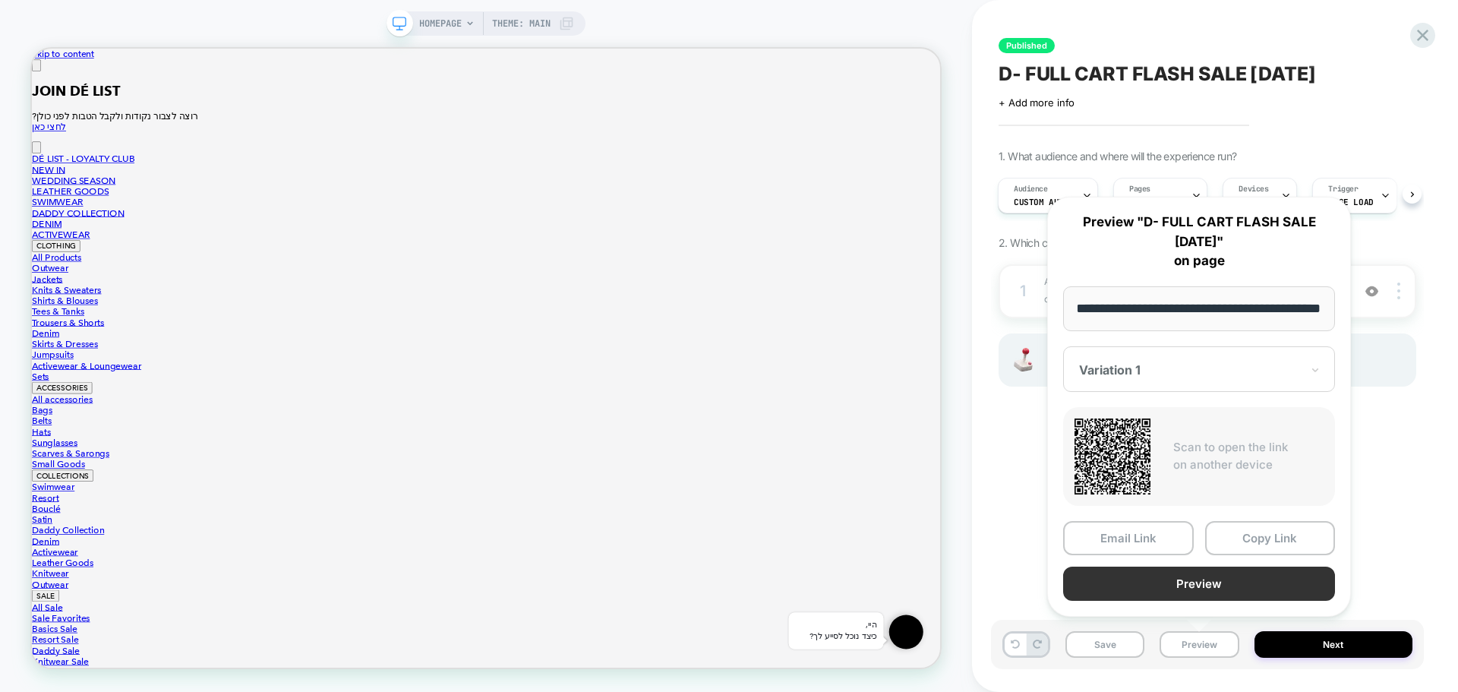
click at [1252, 578] on button "Preview" at bounding box center [1199, 583] width 272 height 34
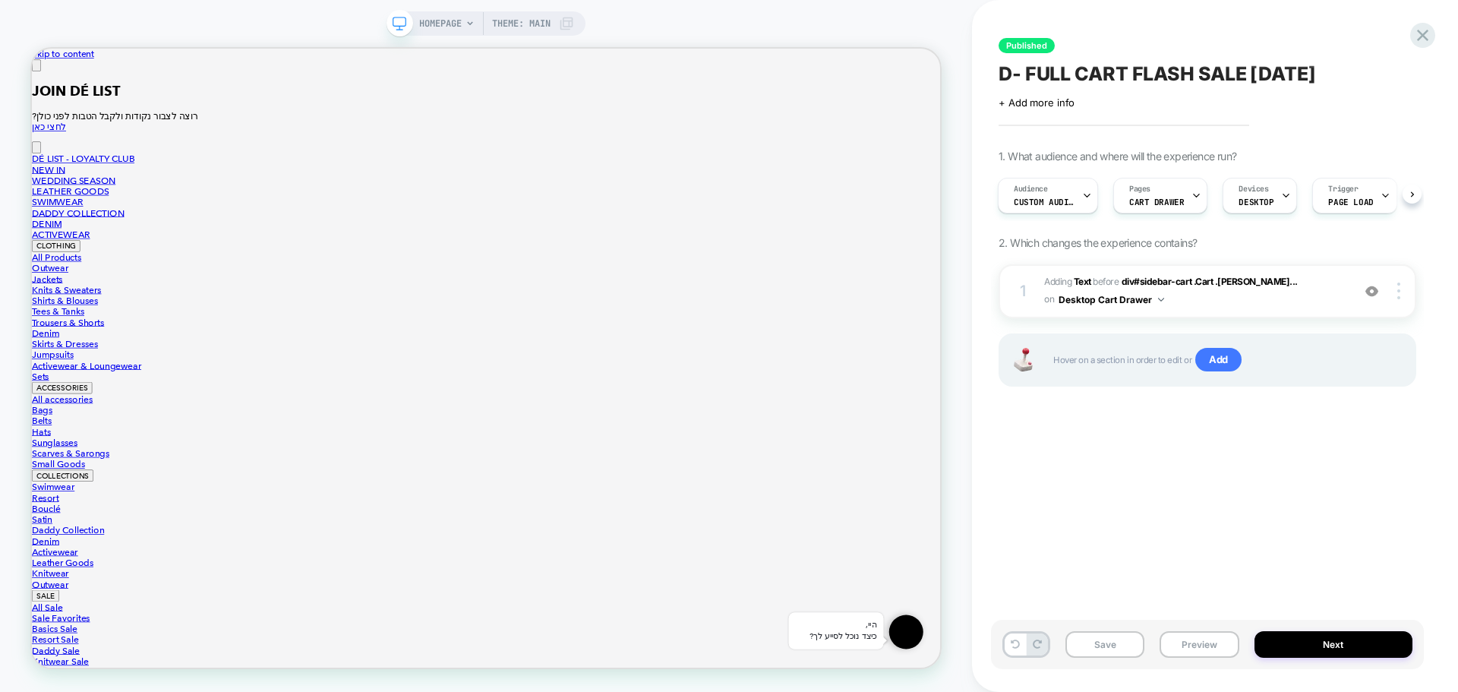
click at [1126, 71] on span "D- FULL CART FLASH SALE August 25" at bounding box center [1156, 73] width 317 height 23
click at [1040, 193] on span "Audience" at bounding box center [1031, 189] width 34 height 11
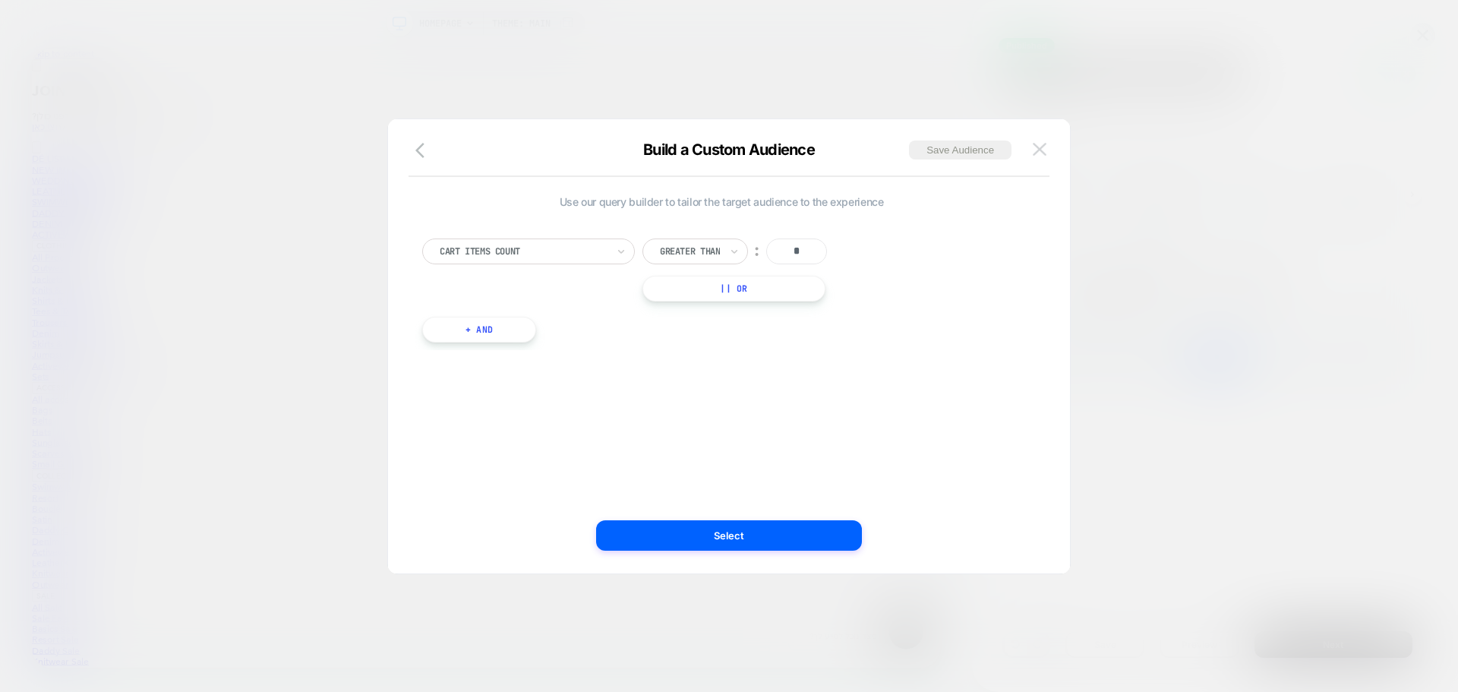
click at [1036, 144] on img at bounding box center [1040, 149] width 14 height 13
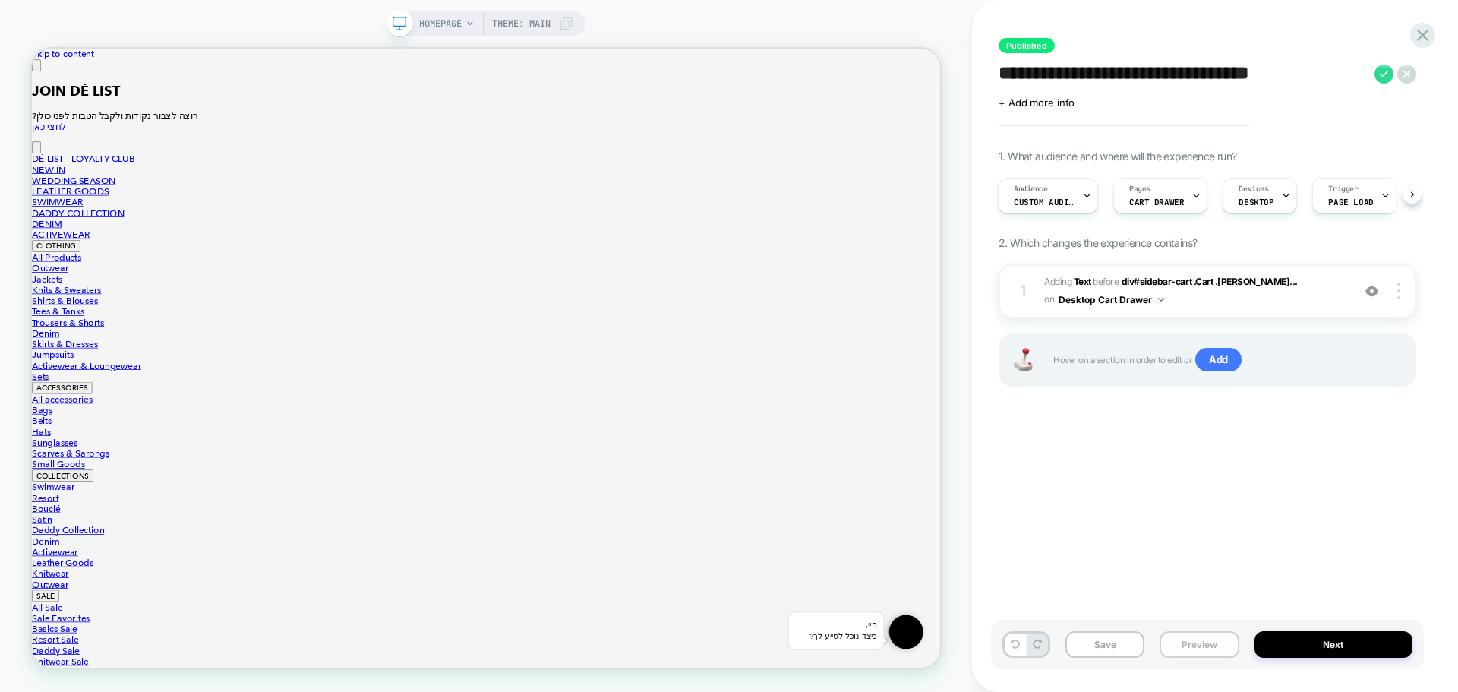
click at [1193, 635] on button "Preview" at bounding box center [1198, 644] width 79 height 27
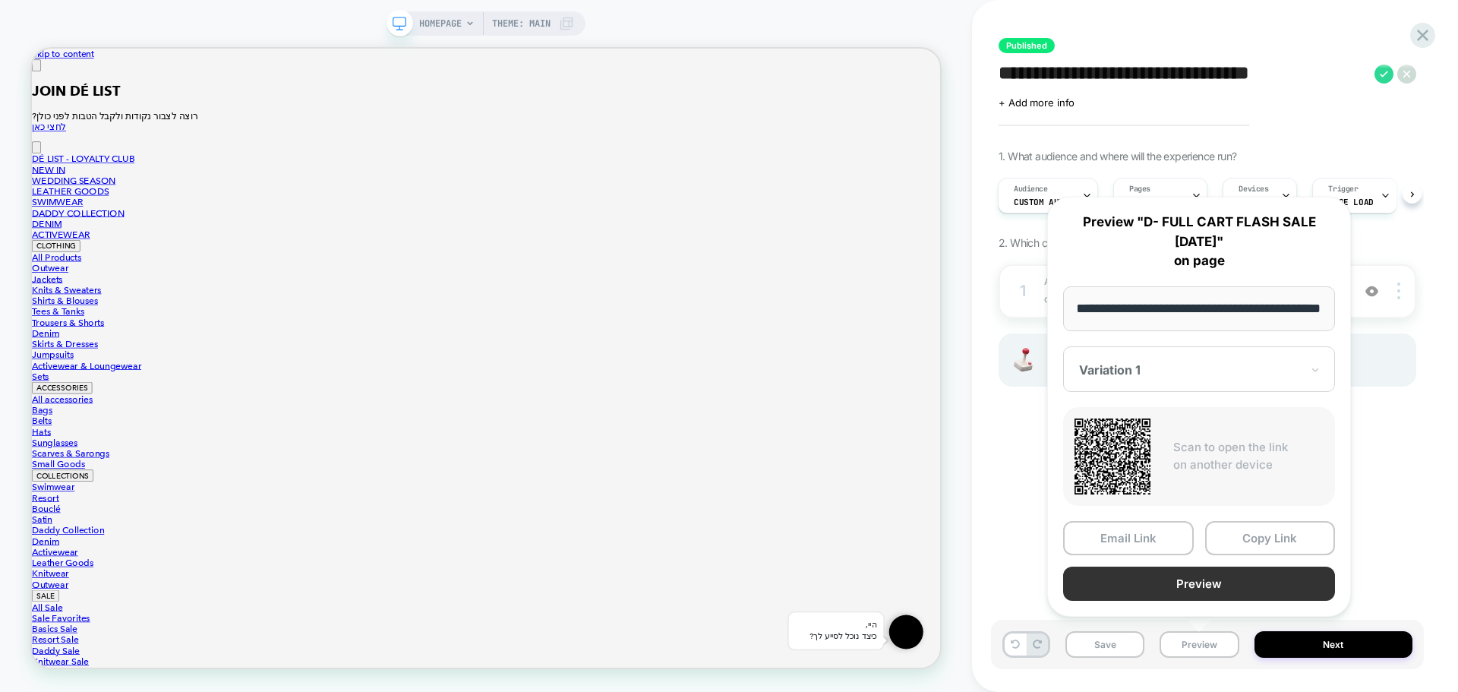
scroll to position [0, 0]
click at [1219, 587] on button "Preview" at bounding box center [1199, 583] width 272 height 34
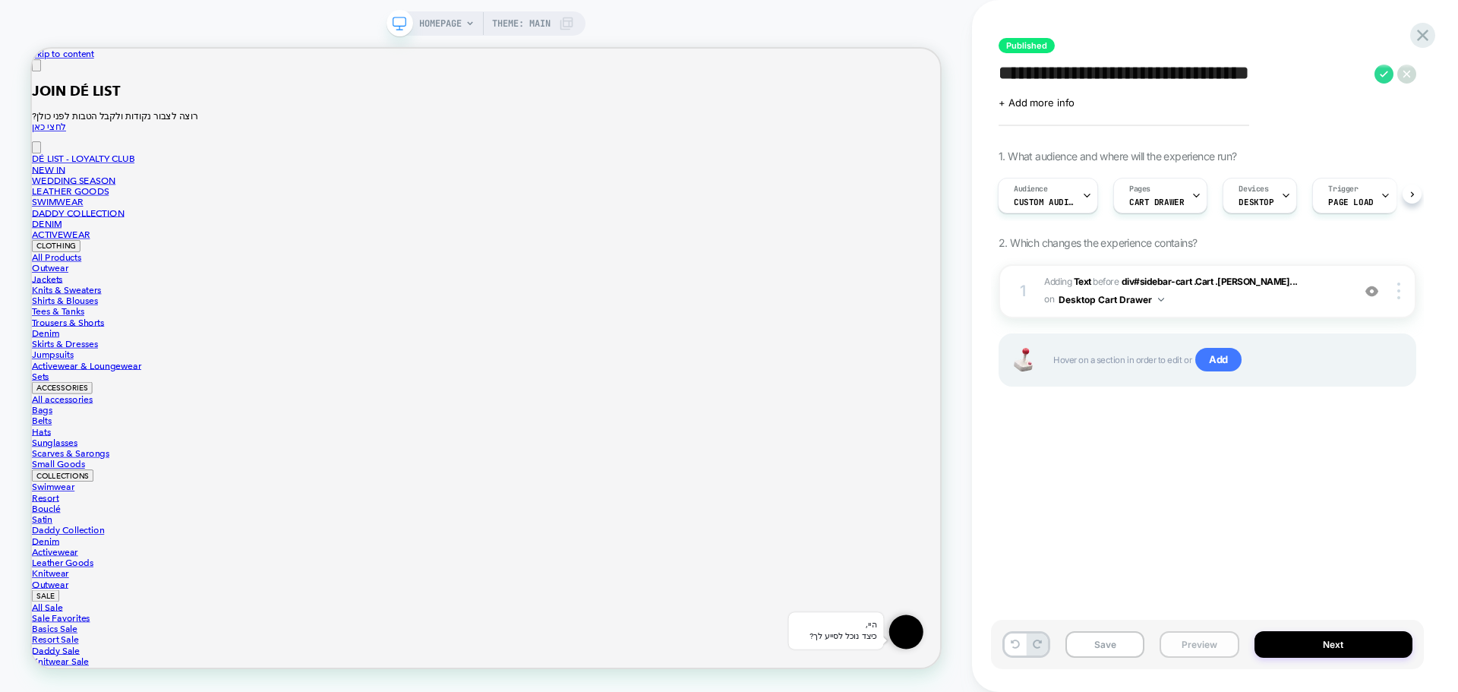
click at [1208, 635] on button "Preview" at bounding box center [1198, 644] width 79 height 27
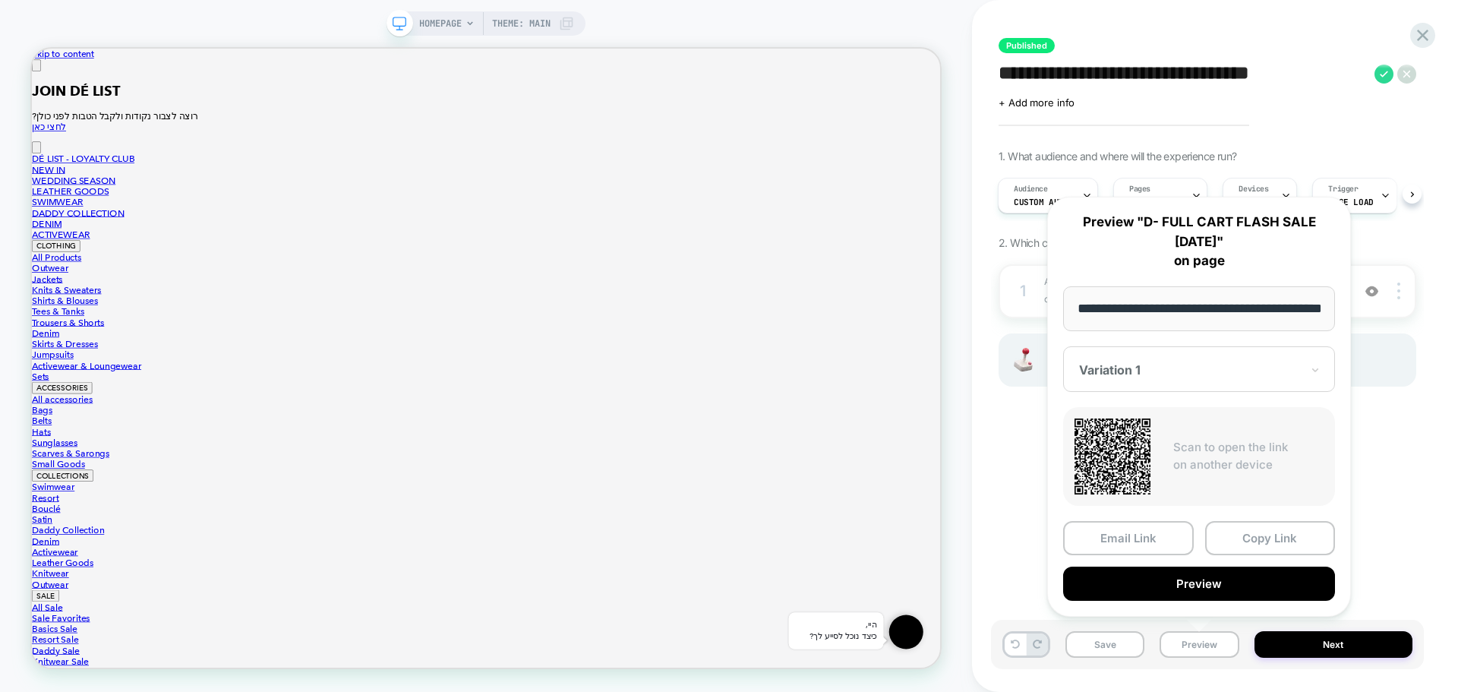
click at [1217, 372] on div at bounding box center [1190, 369] width 222 height 15
click at [1142, 450] on div "CONTROL" at bounding box center [1199, 449] width 257 height 27
click at [1140, 575] on button "Preview" at bounding box center [1199, 583] width 272 height 34
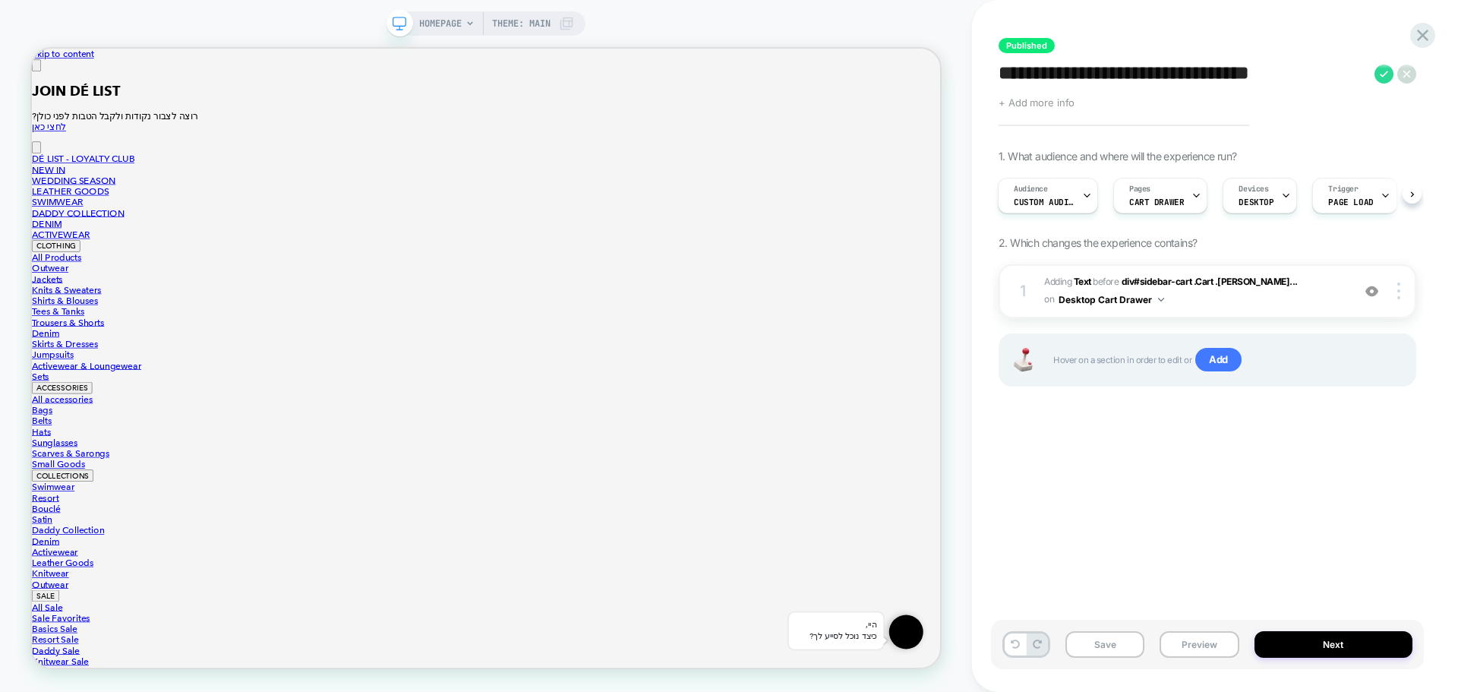
click at [1041, 100] on span "+ Add more info" at bounding box center [1036, 102] width 76 height 12
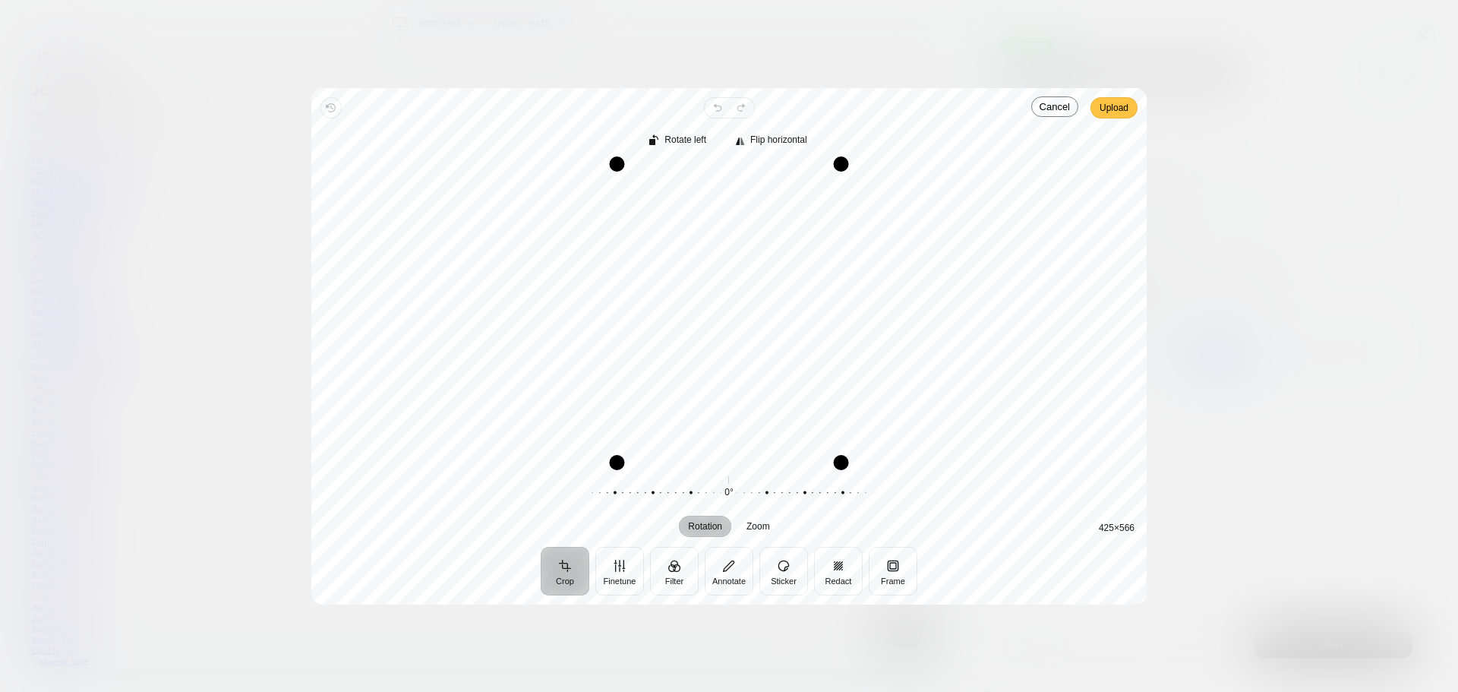
click at [1115, 108] on span "Upload" at bounding box center [1113, 108] width 29 height 18
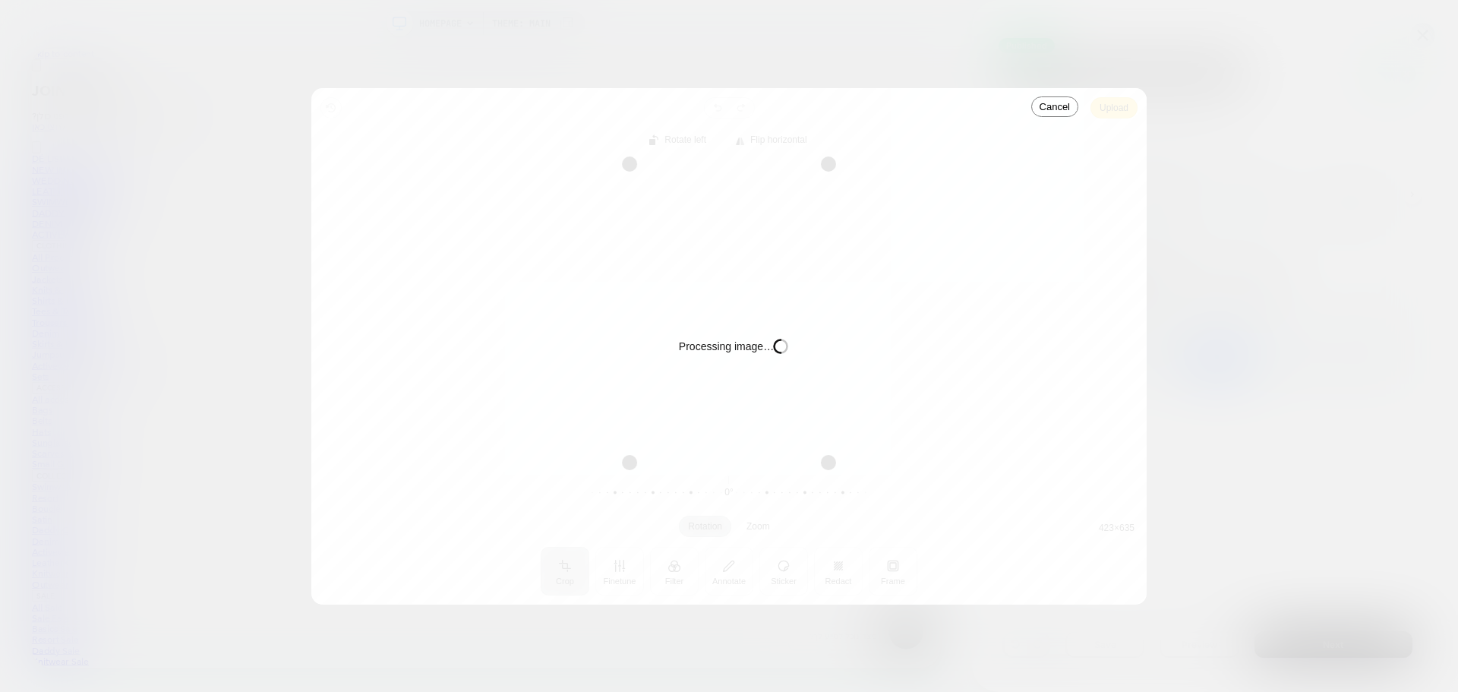
click at [1113, 112] on div "Processing image… Busy" at bounding box center [728, 346] width 835 height 516
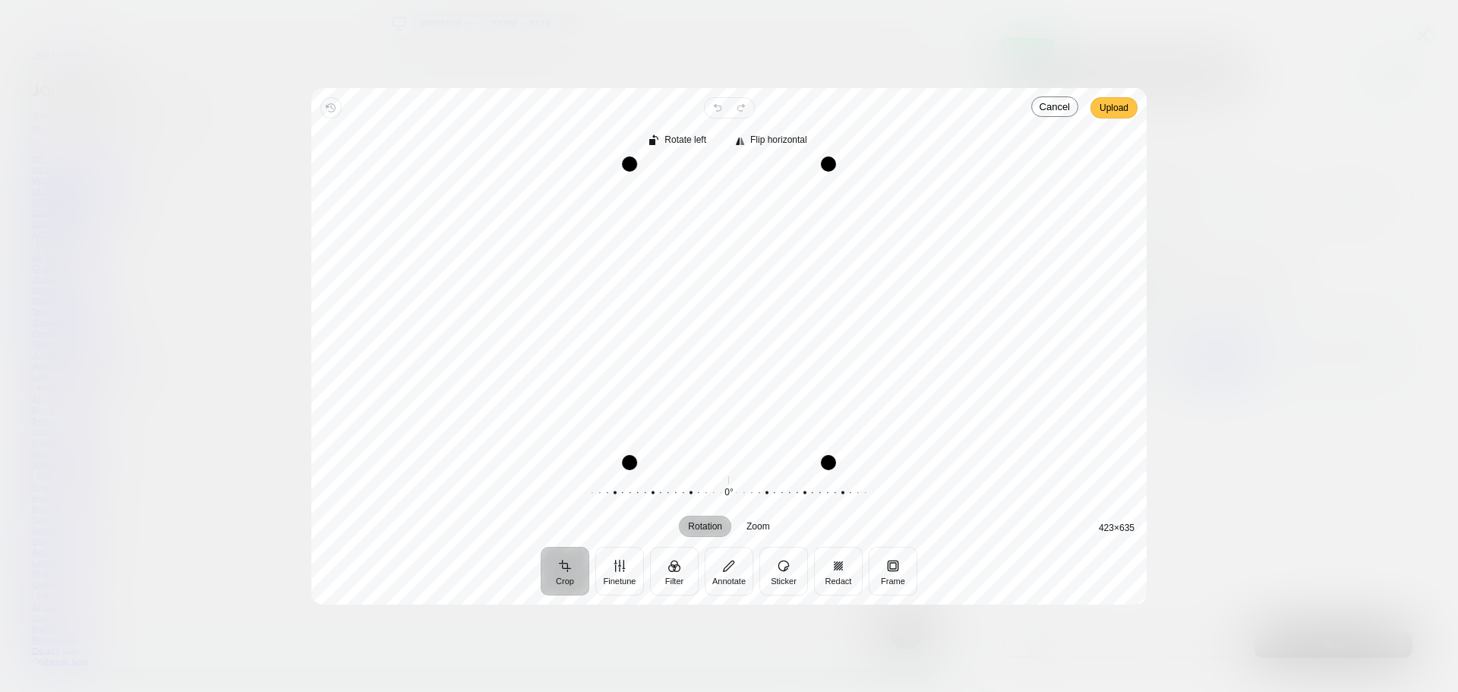
click at [1113, 112] on span "Upload" at bounding box center [1113, 108] width 29 height 18
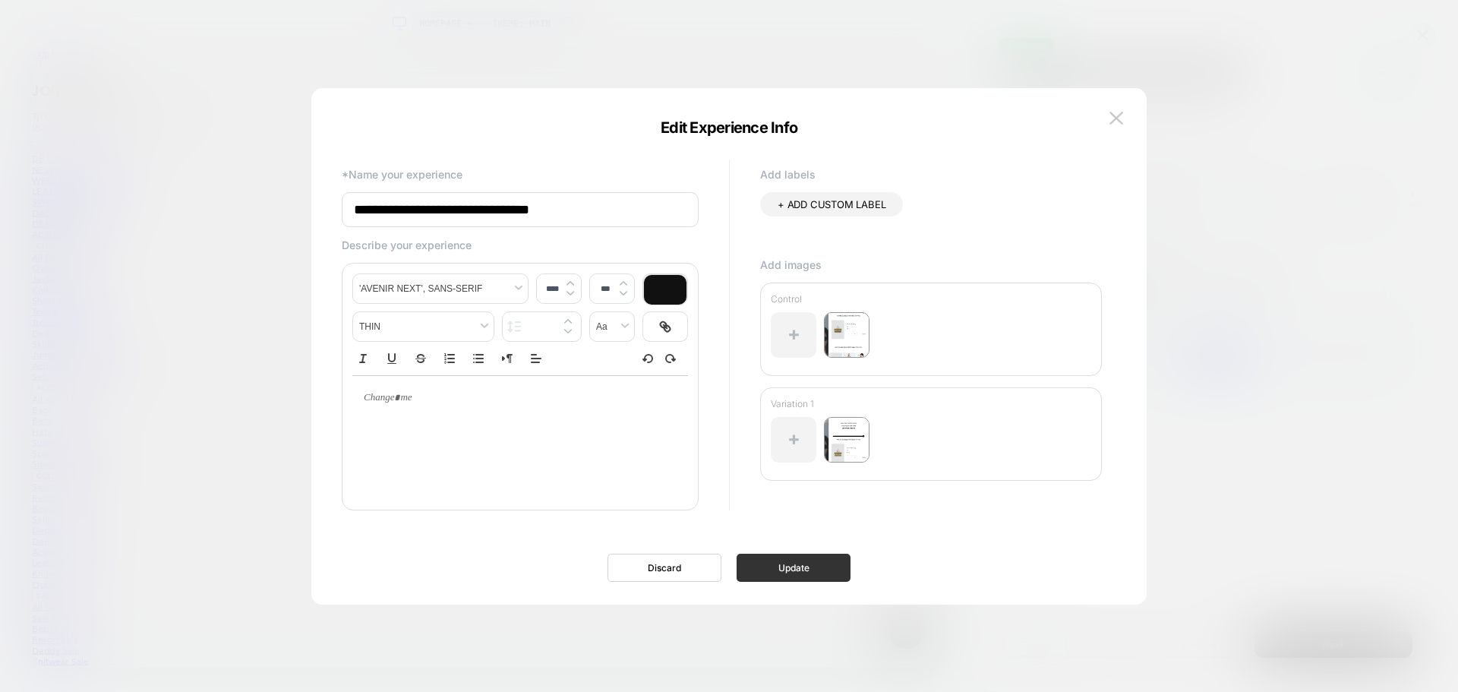
click at [805, 578] on button "Update" at bounding box center [793, 567] width 114 height 28
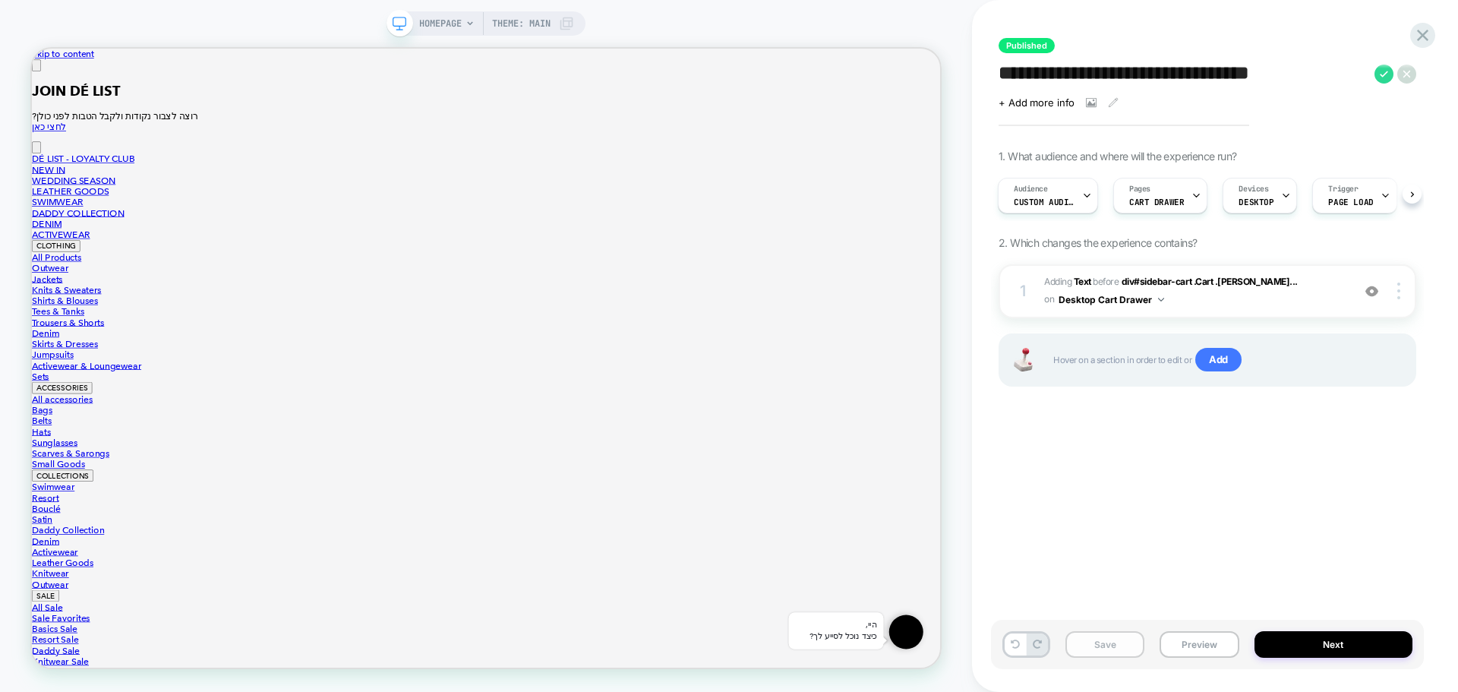
click at [1090, 645] on button "Save" at bounding box center [1104, 644] width 79 height 27
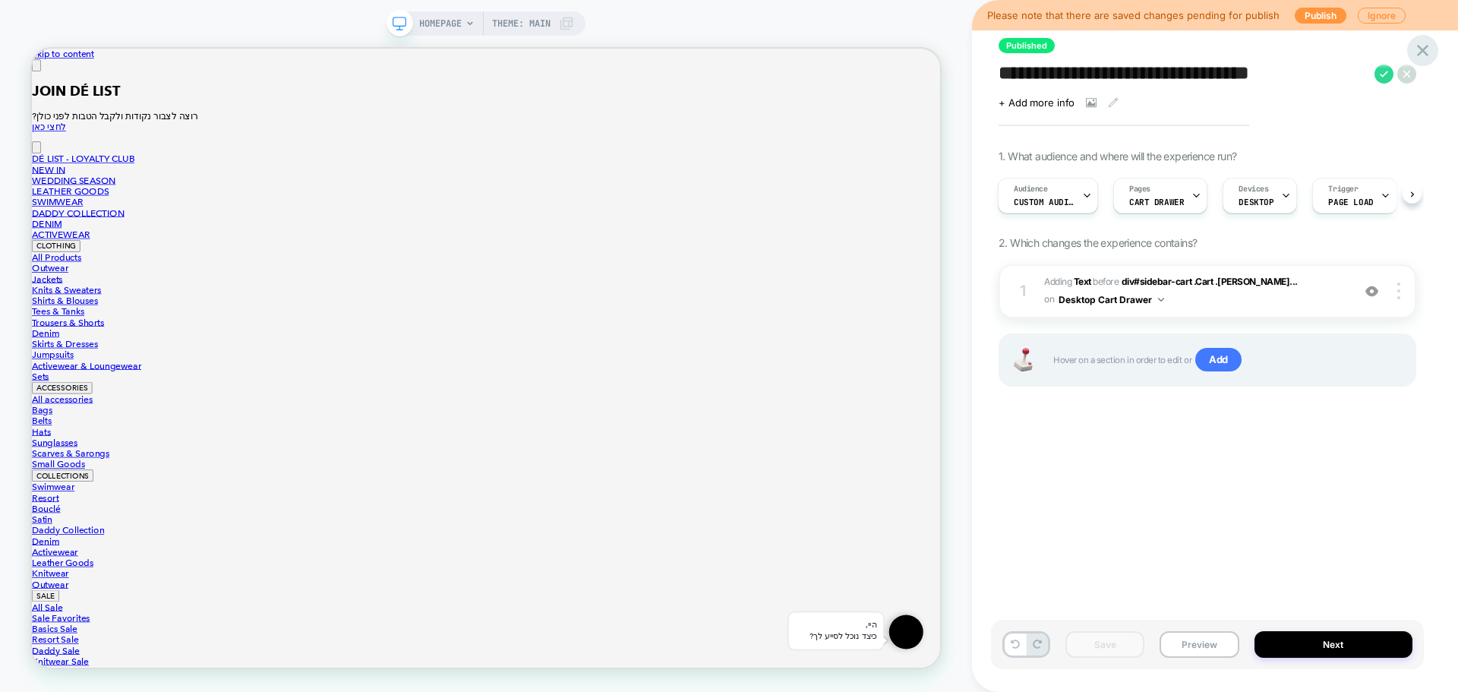
click at [1418, 50] on icon at bounding box center [1422, 50] width 20 height 20
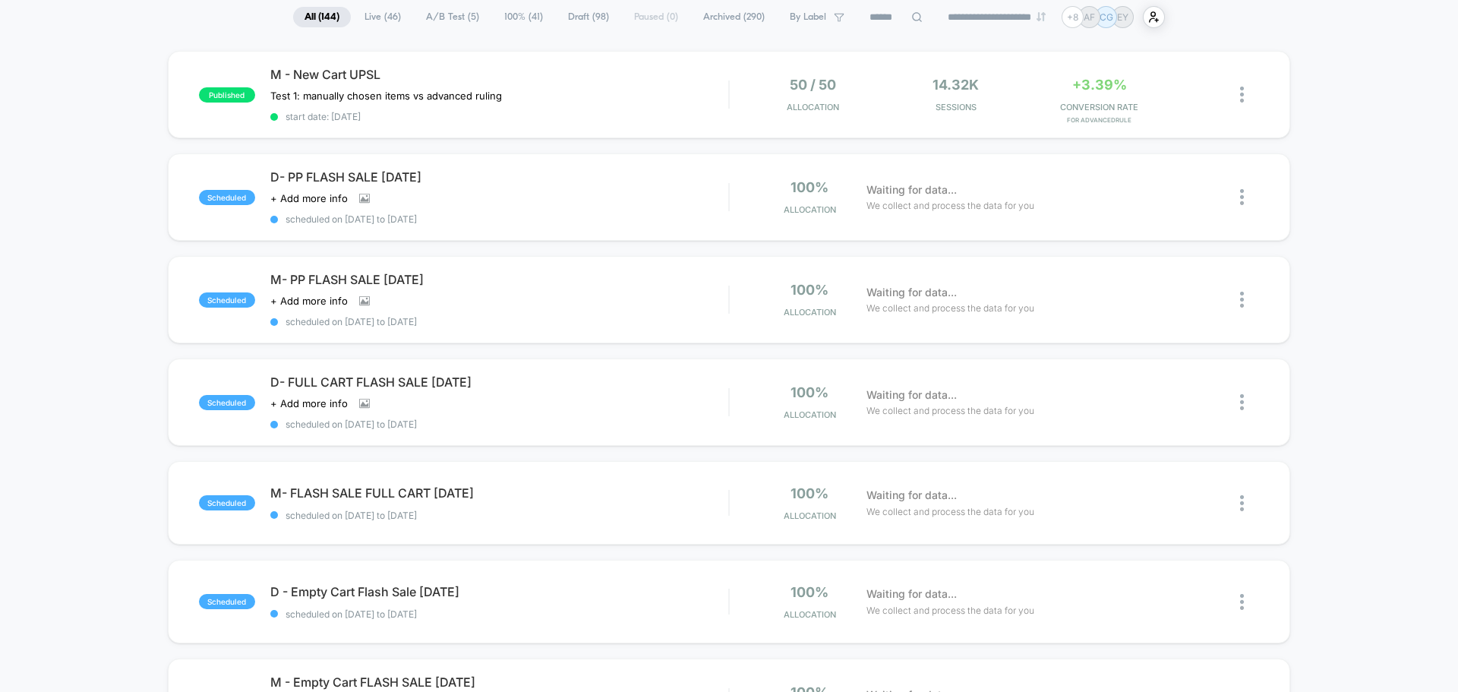
scroll to position [152, 0]
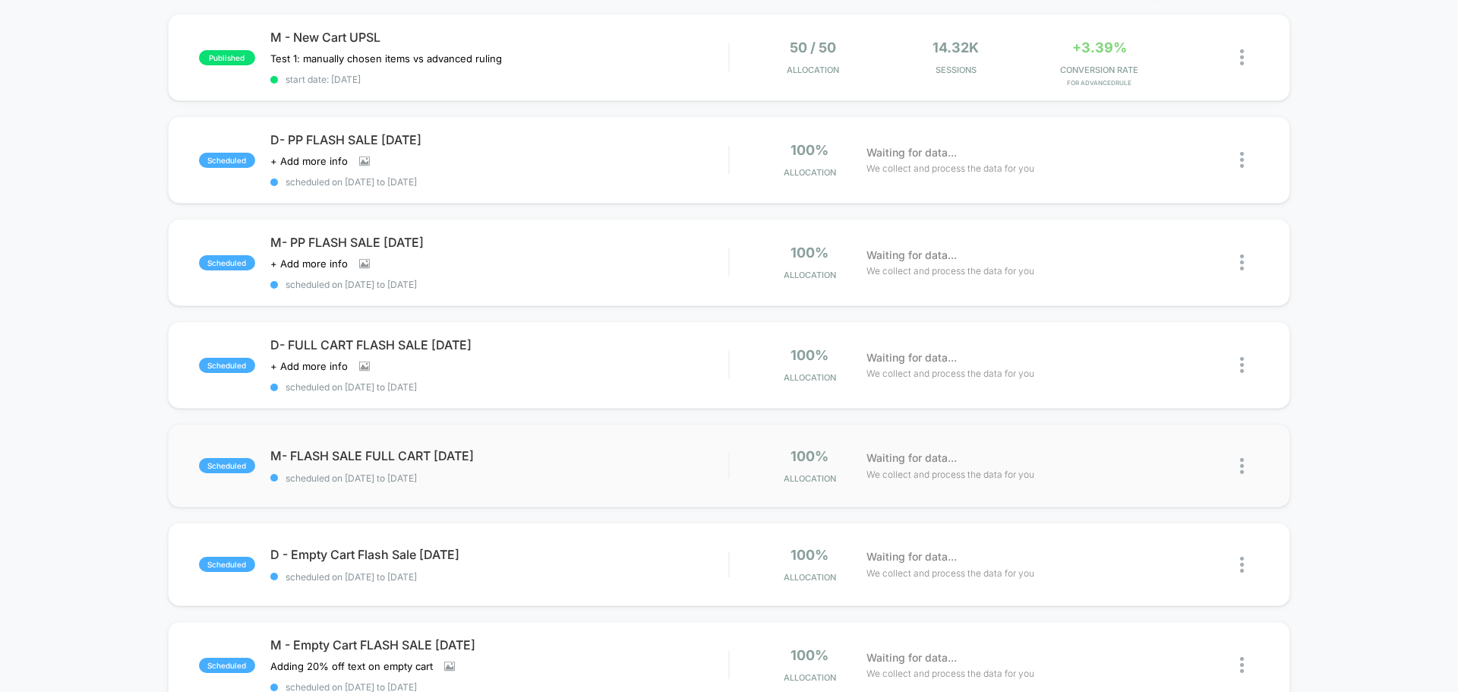
click at [498, 487] on div "scheduled M- FLASH SALE FULL CART August 25 scheduled on 14/08/2025 to 16/08/20…" at bounding box center [729, 466] width 1122 height 84
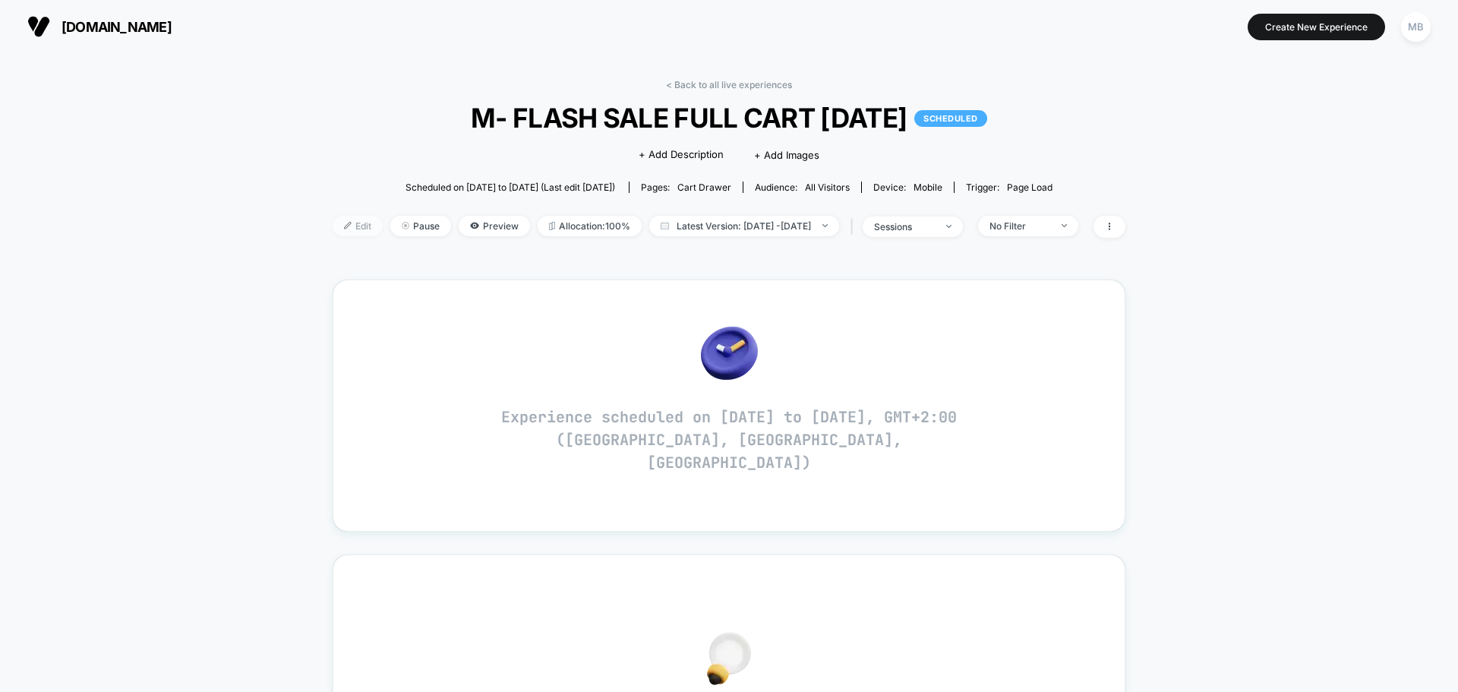
click at [333, 221] on span "Edit" at bounding box center [358, 226] width 50 height 20
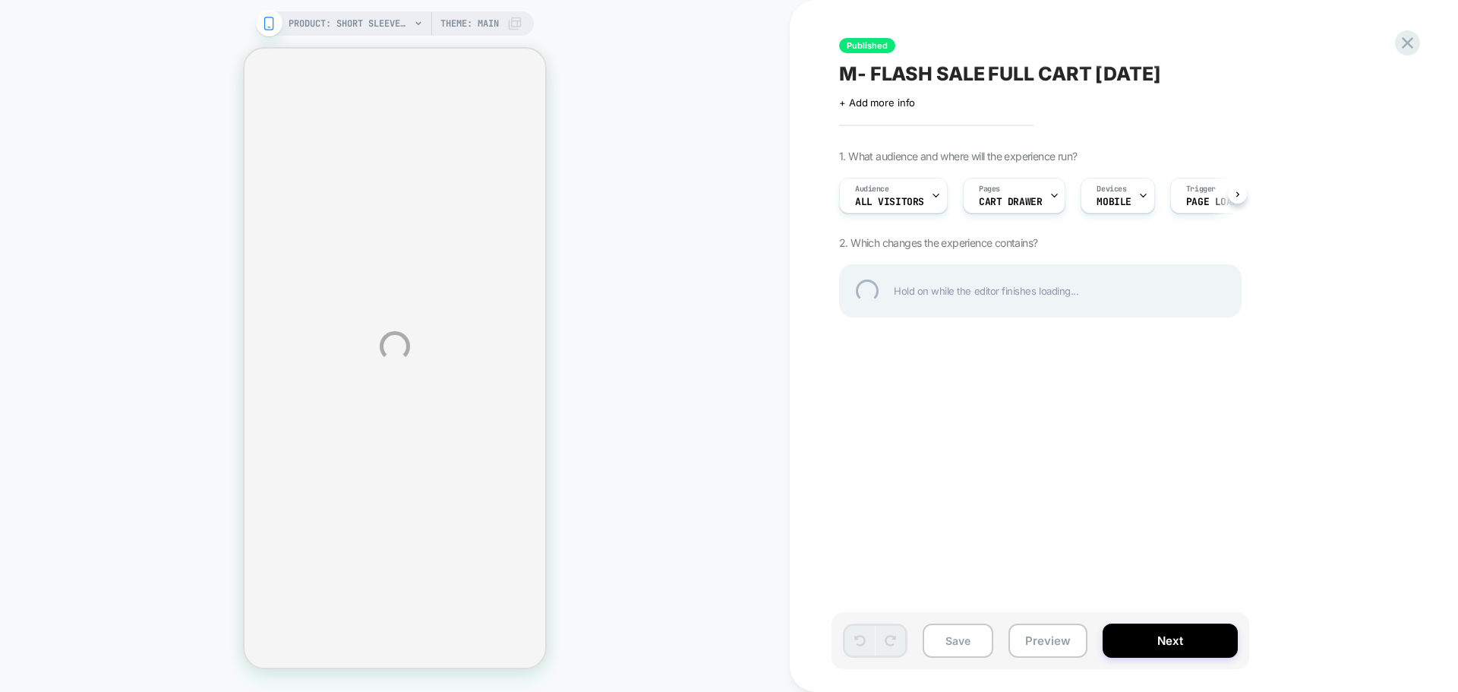
click at [995, 87] on div "PRODUCT: Short Sleeved Knitted Polo Shirt [blue striped] PRODUCT: Short Sleeved…" at bounding box center [729, 346] width 1458 height 692
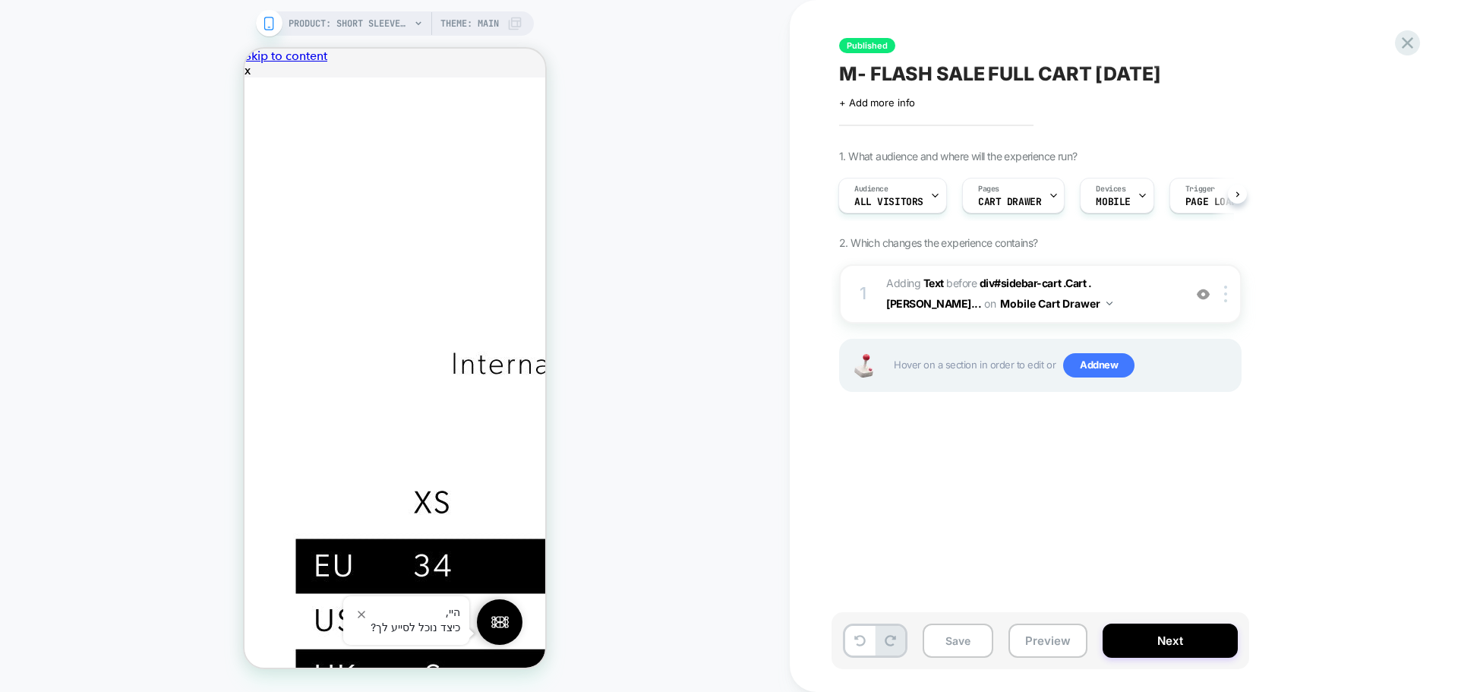
click at [1038, 658] on div "Save Preview Next" at bounding box center [1040, 640] width 418 height 57
click at [1039, 655] on button "Preview" at bounding box center [1047, 640] width 79 height 34
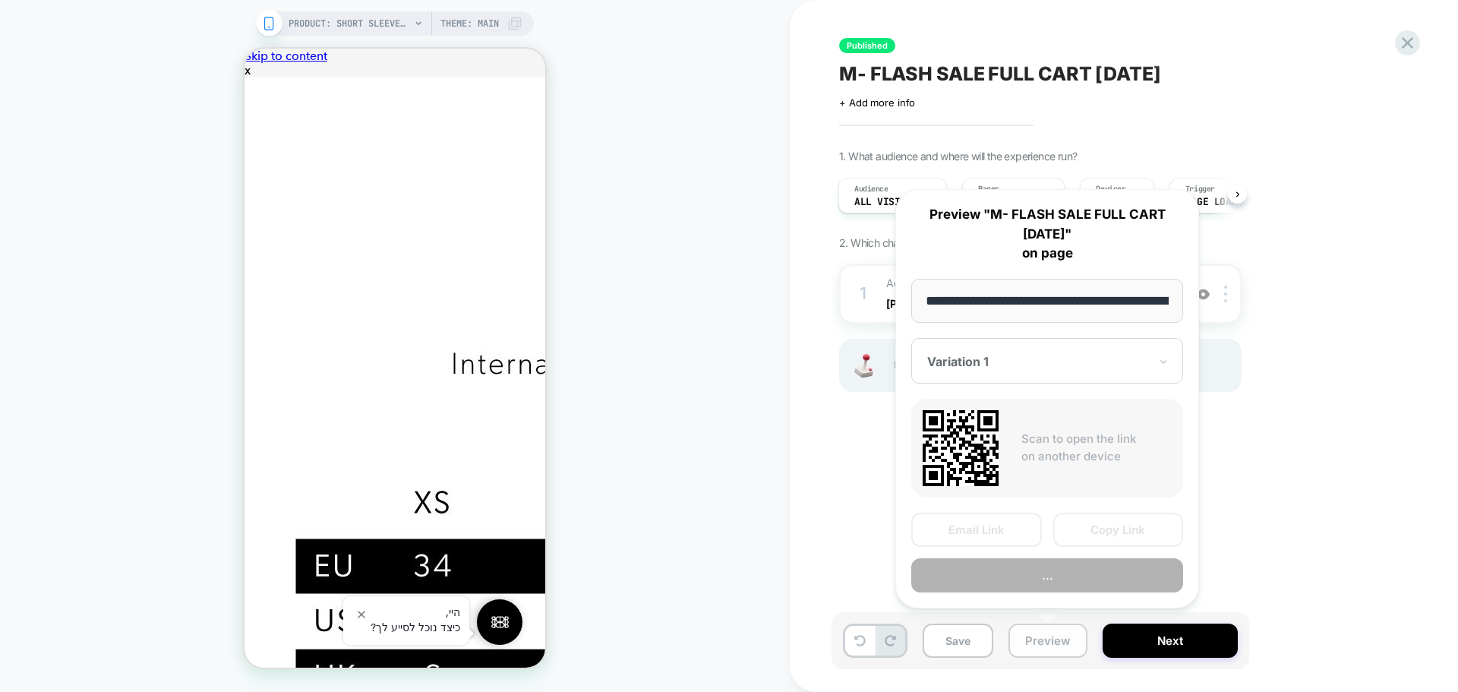
scroll to position [0, 370]
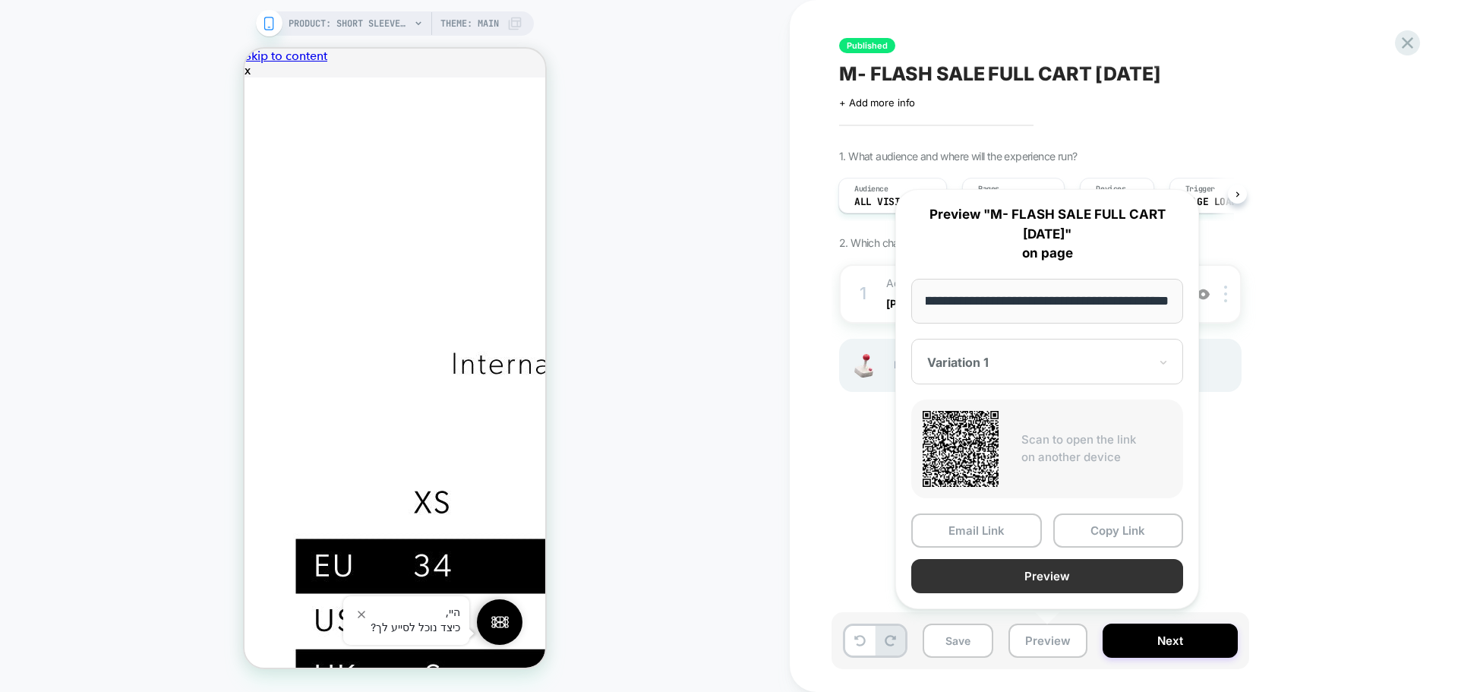
click at [1050, 579] on button "Preview" at bounding box center [1047, 576] width 272 height 34
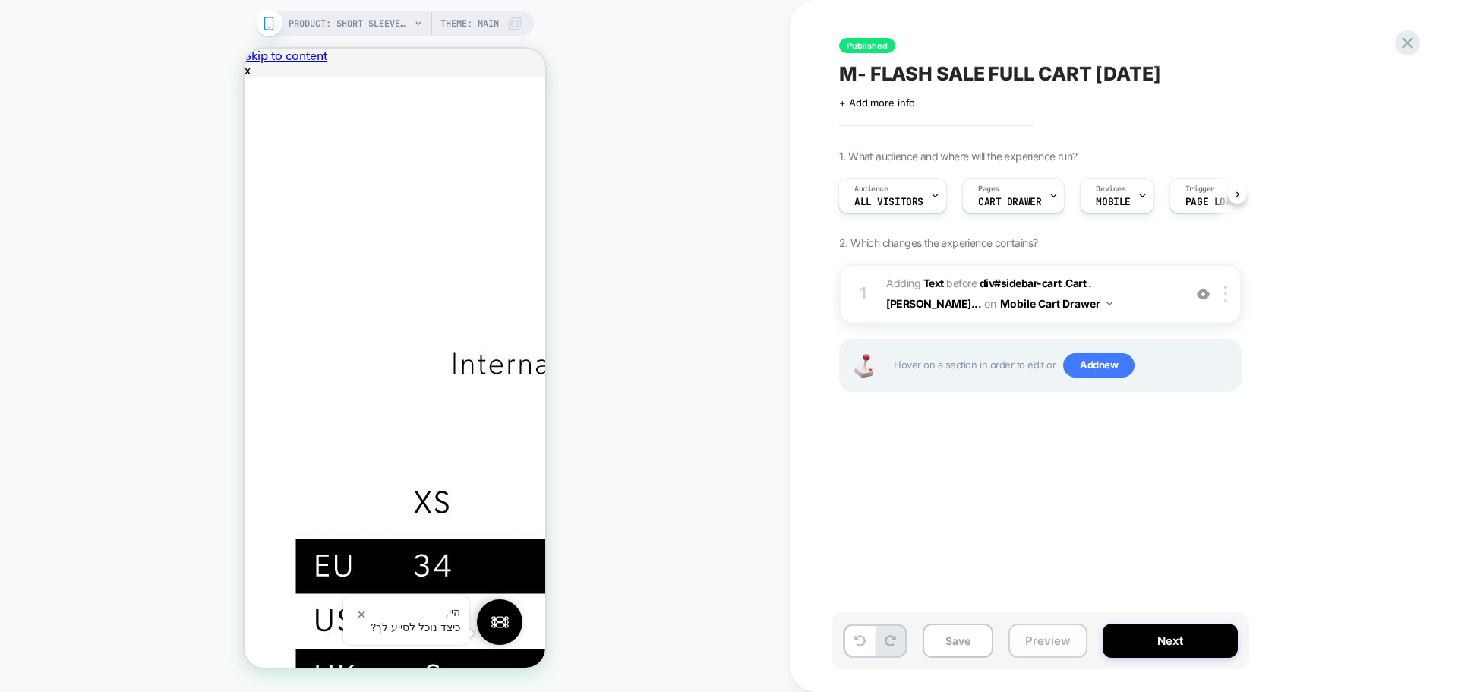
click at [1035, 650] on button "Preview" at bounding box center [1047, 640] width 79 height 34
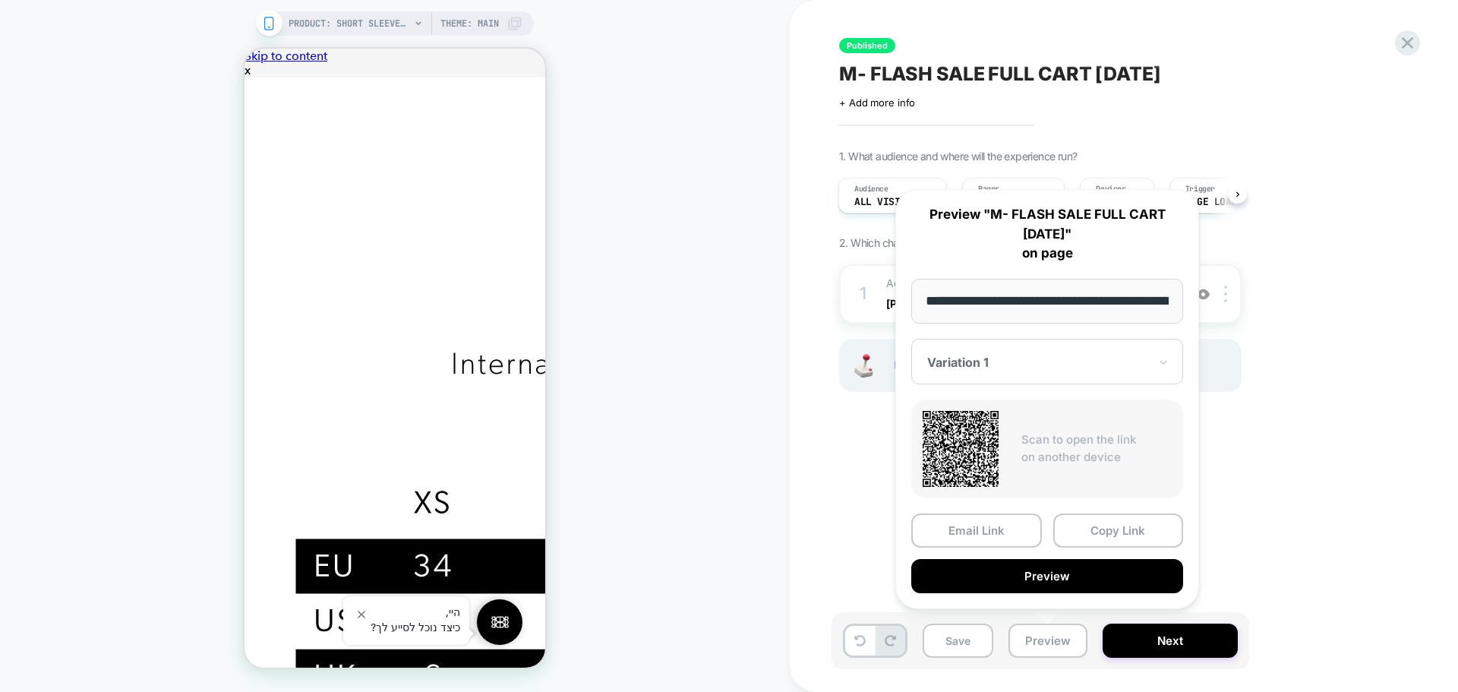
click at [1026, 356] on div at bounding box center [1038, 362] width 222 height 15
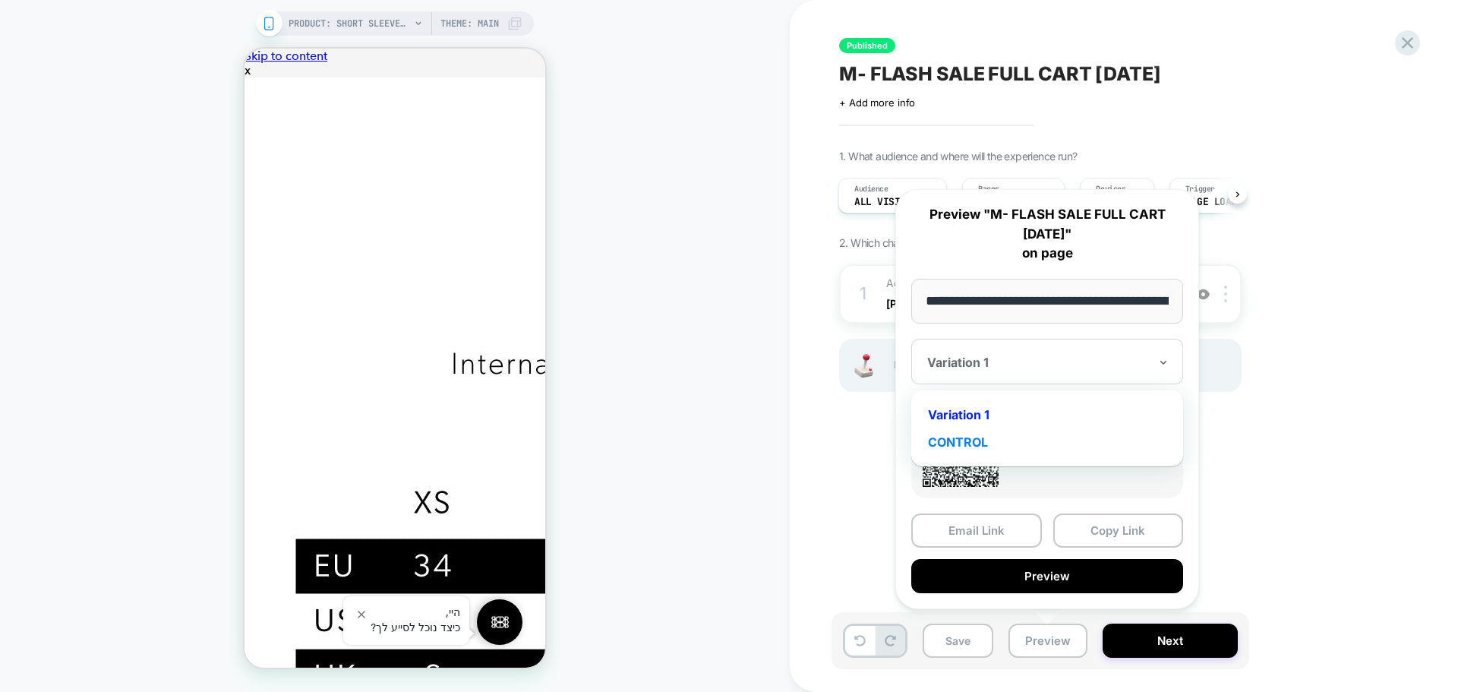
click at [974, 442] on div "CONTROL" at bounding box center [1047, 441] width 257 height 27
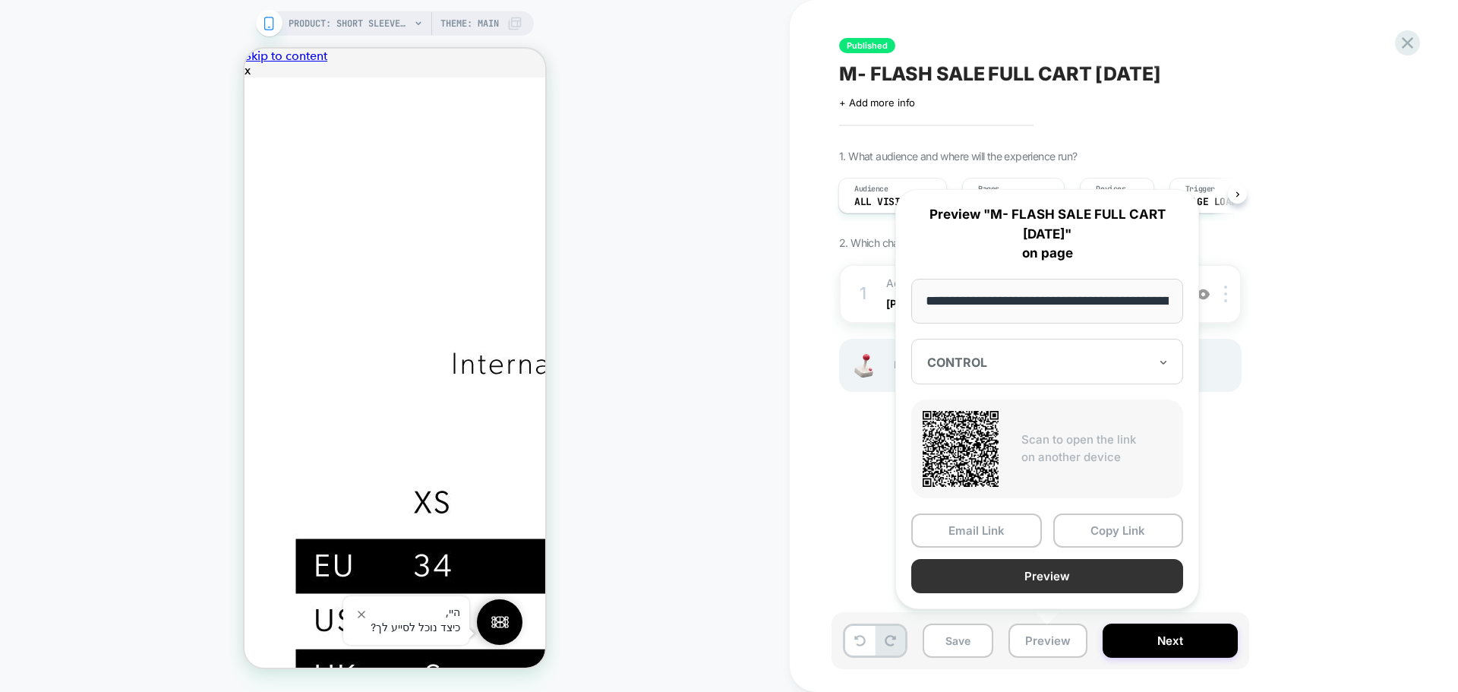
click at [1055, 579] on button "Preview" at bounding box center [1047, 576] width 272 height 34
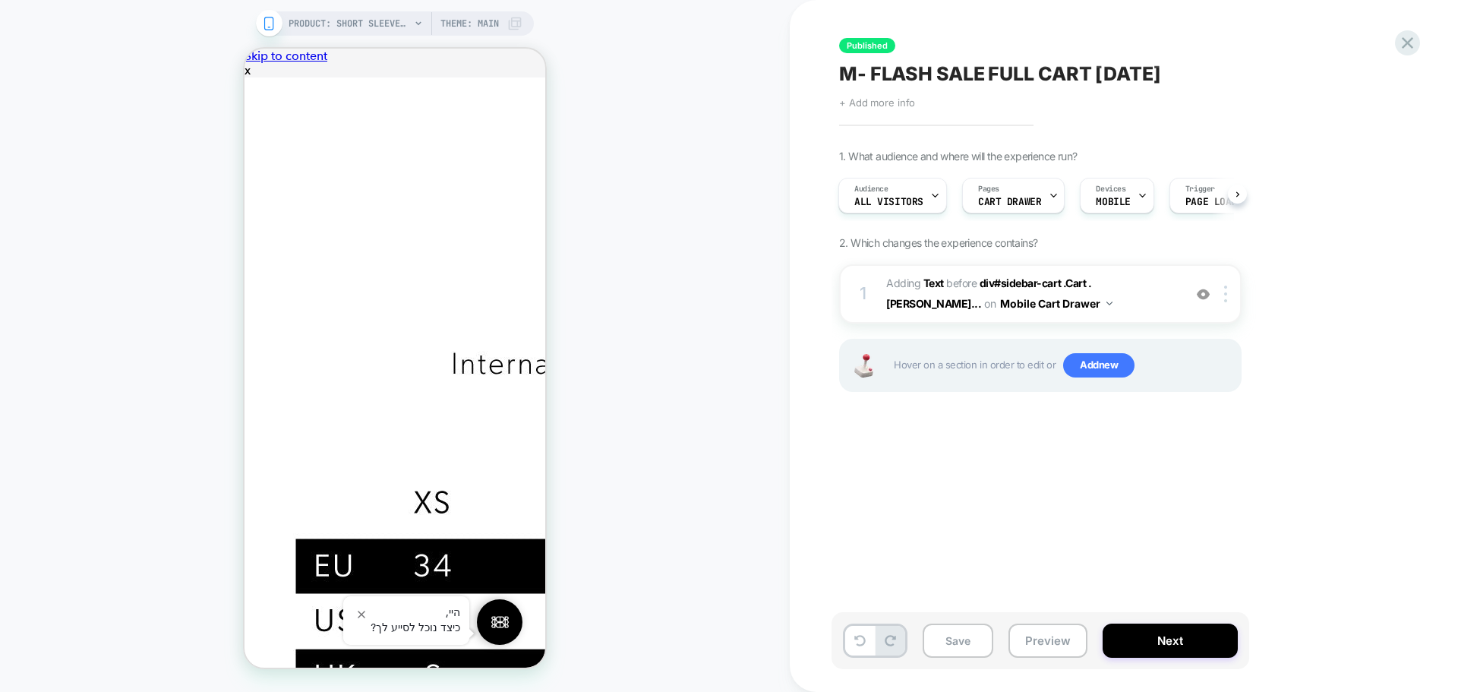
click at [885, 101] on span "+ Add more info" at bounding box center [877, 102] width 76 height 12
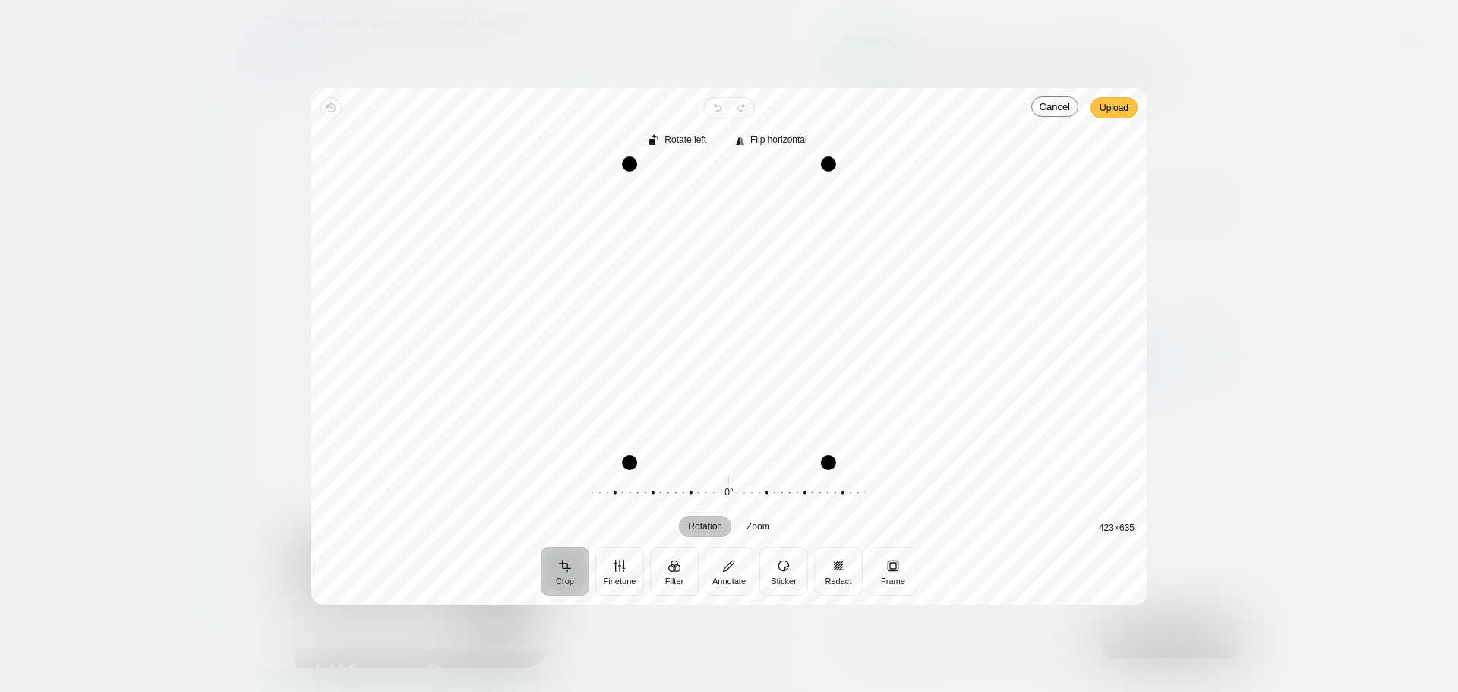
click at [1117, 111] on span "Upload" at bounding box center [1113, 108] width 29 height 18
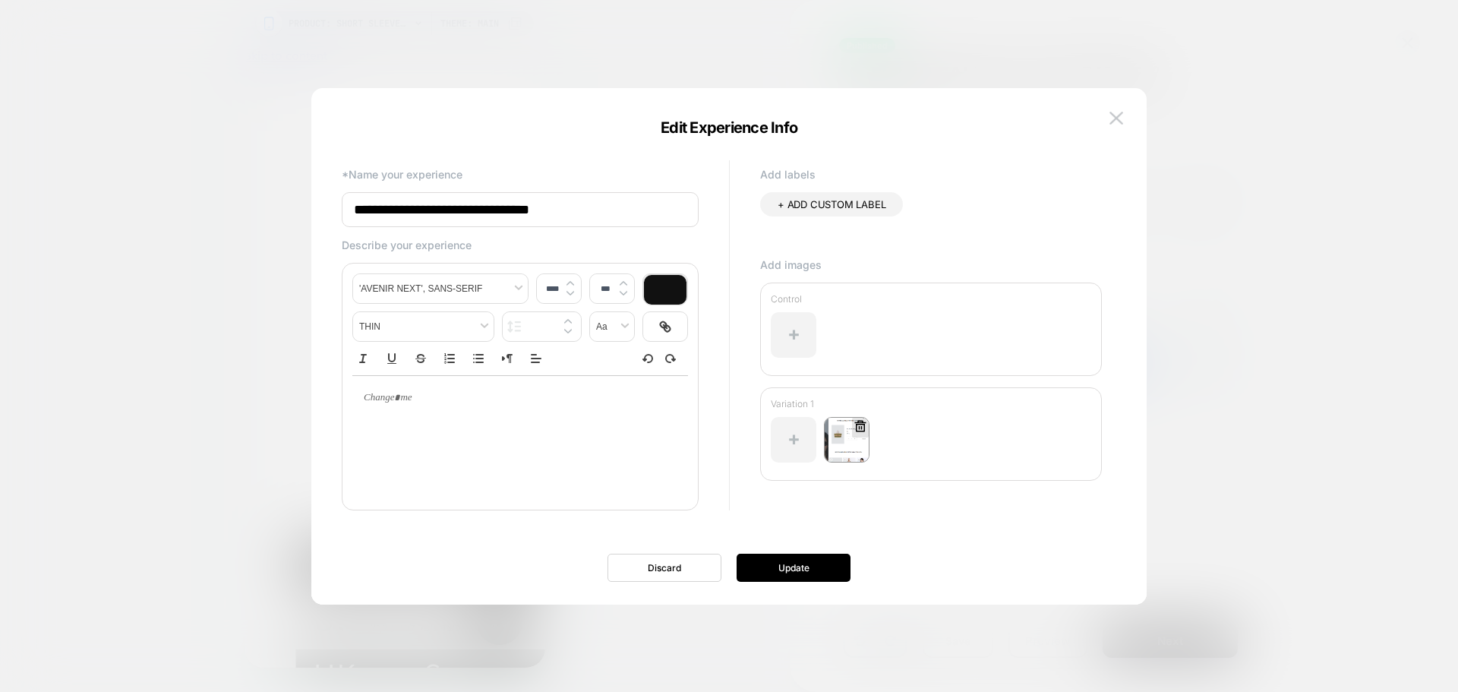
click at [849, 449] on img at bounding box center [847, 440] width 46 height 46
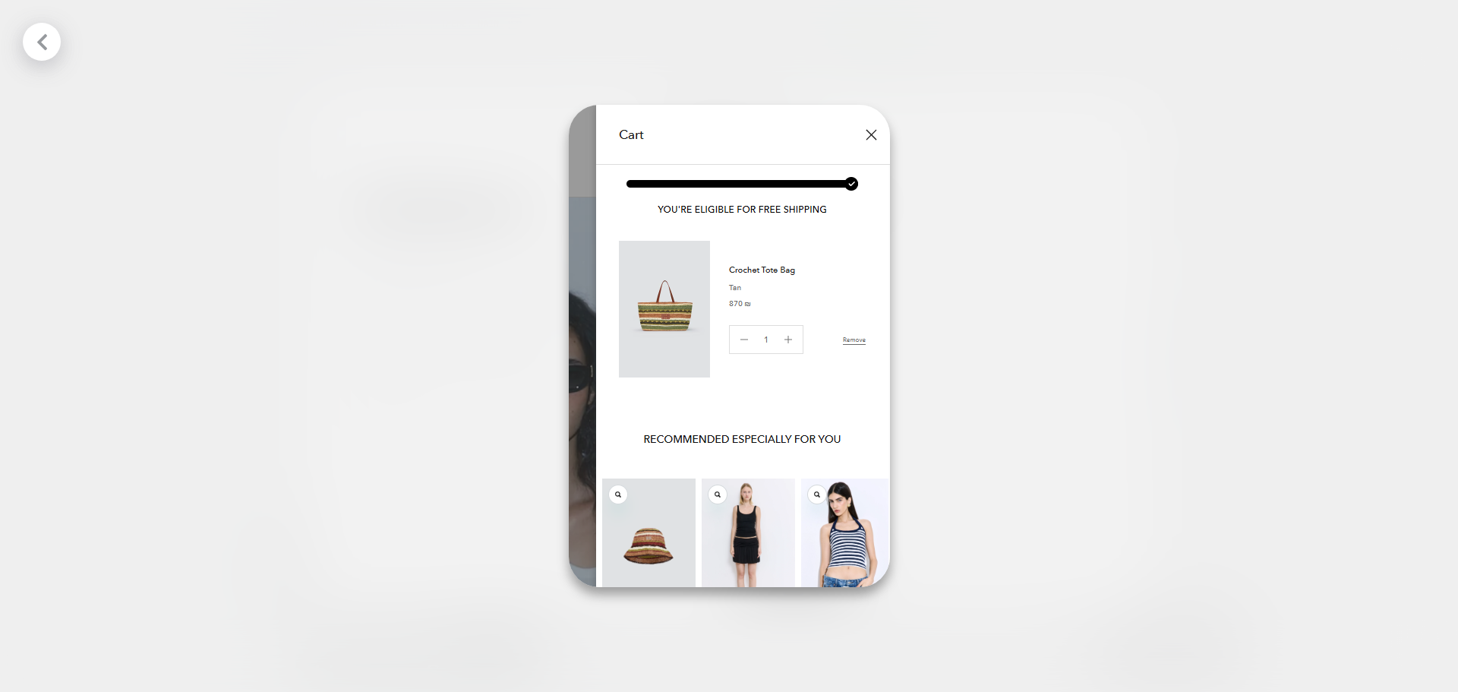
click at [874, 130] on img at bounding box center [729, 346] width 321 height 482
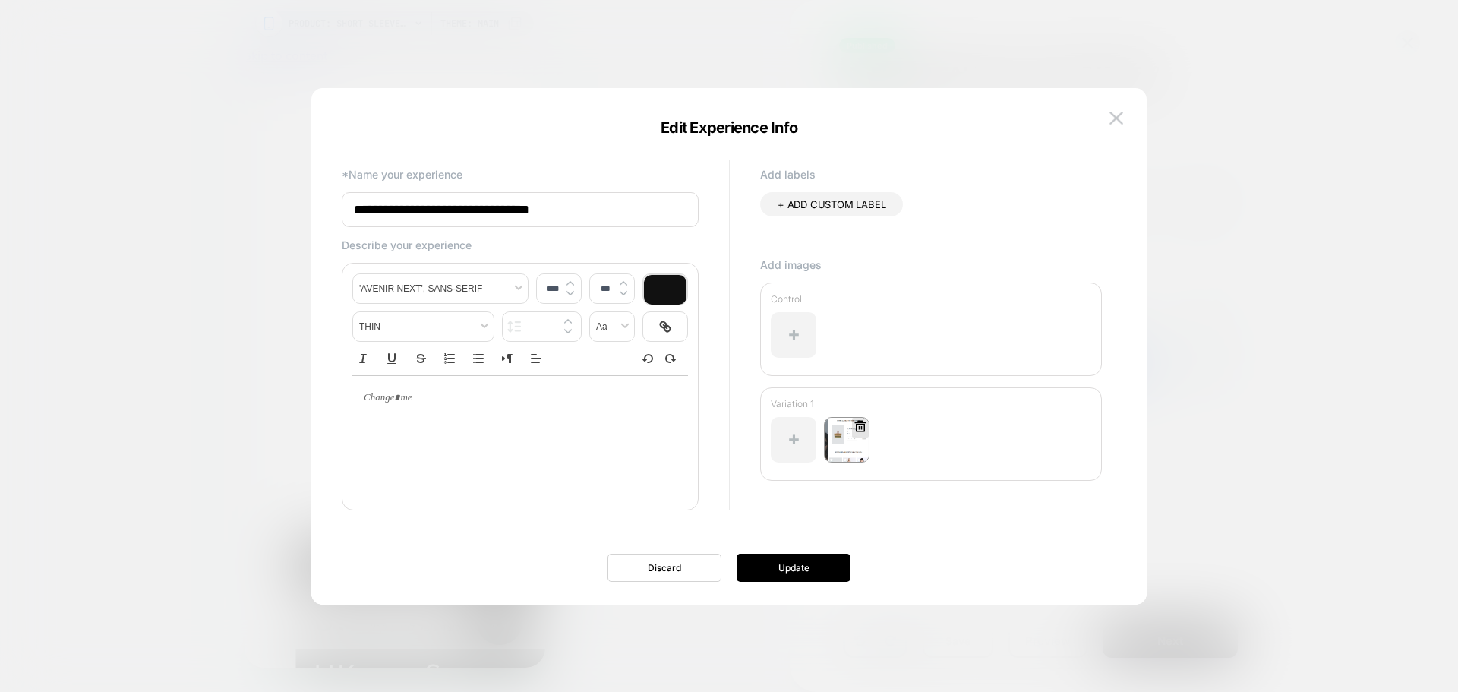
click at [850, 436] on img at bounding box center [847, 440] width 46 height 46
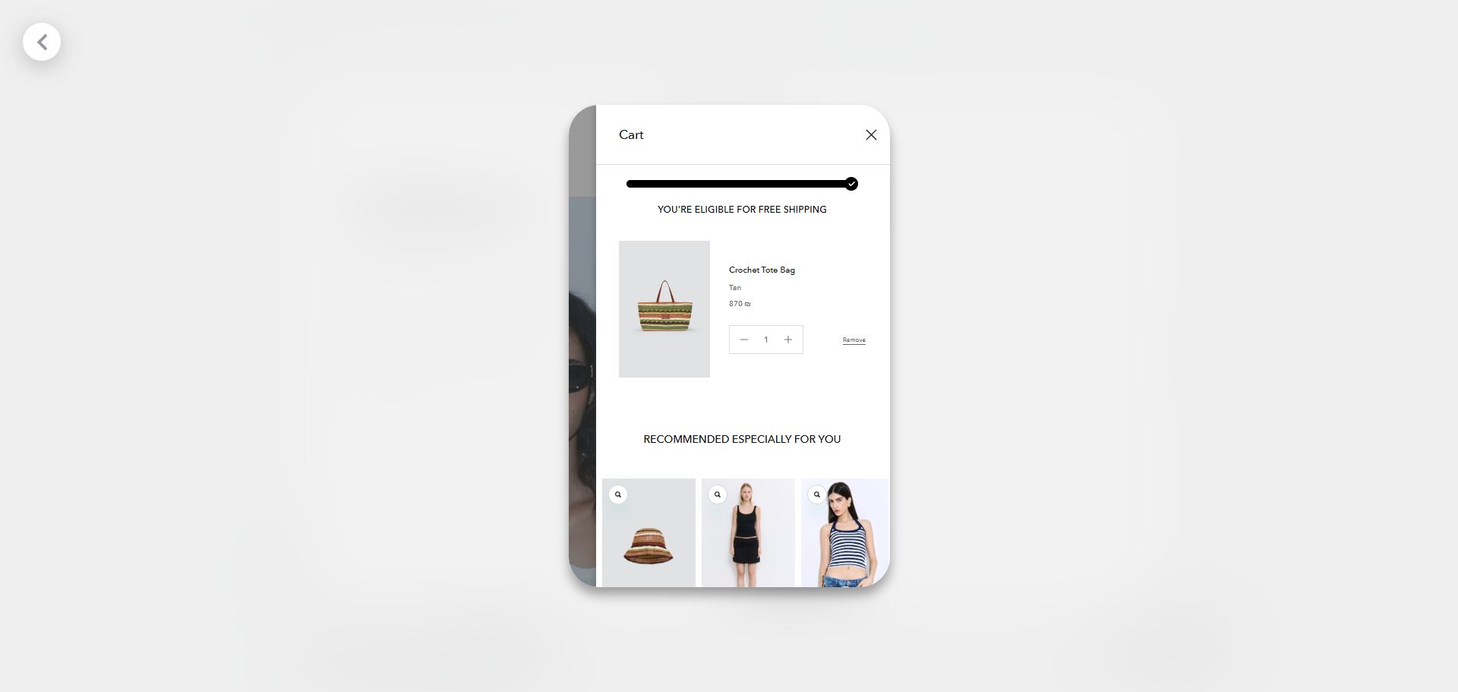
click at [867, 129] on img at bounding box center [729, 346] width 321 height 482
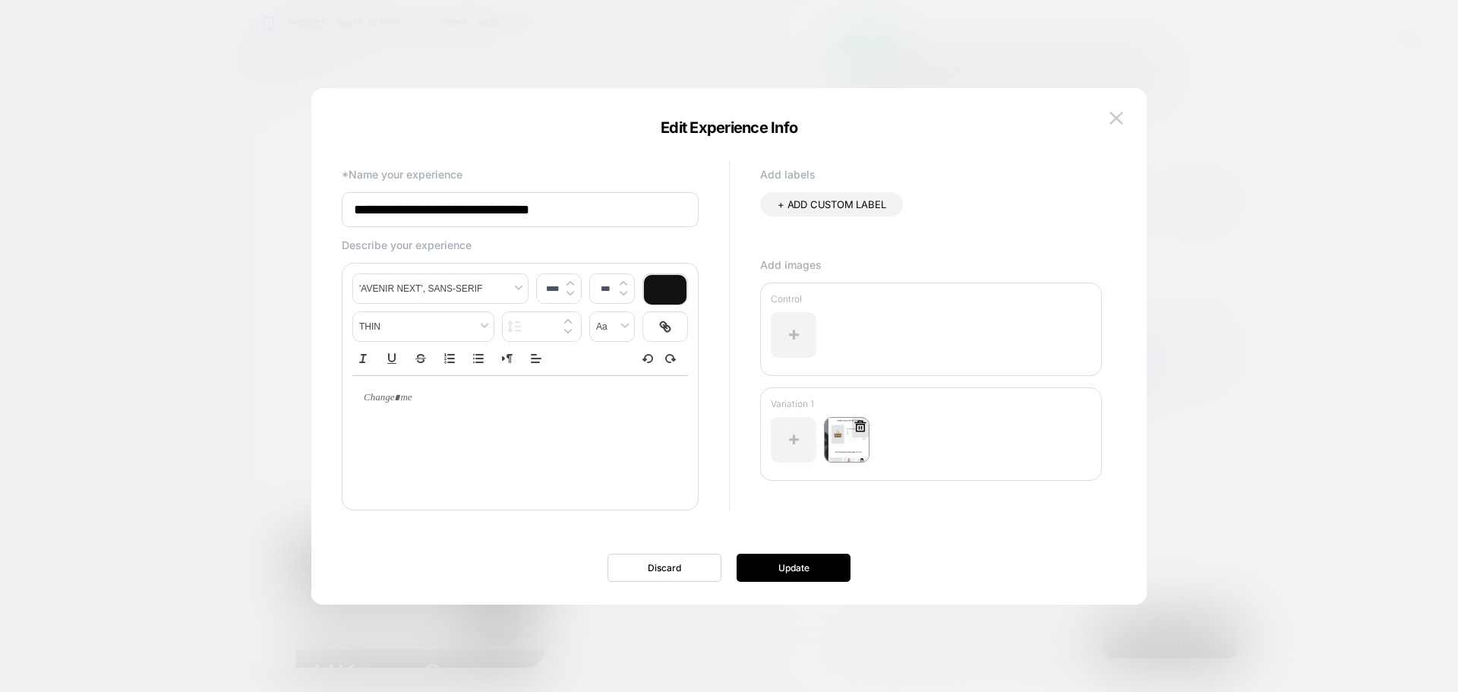
click at [859, 425] on icon at bounding box center [860, 426] width 14 height 14
click at [887, 513] on button "Yes" at bounding box center [901, 514] width 75 height 24
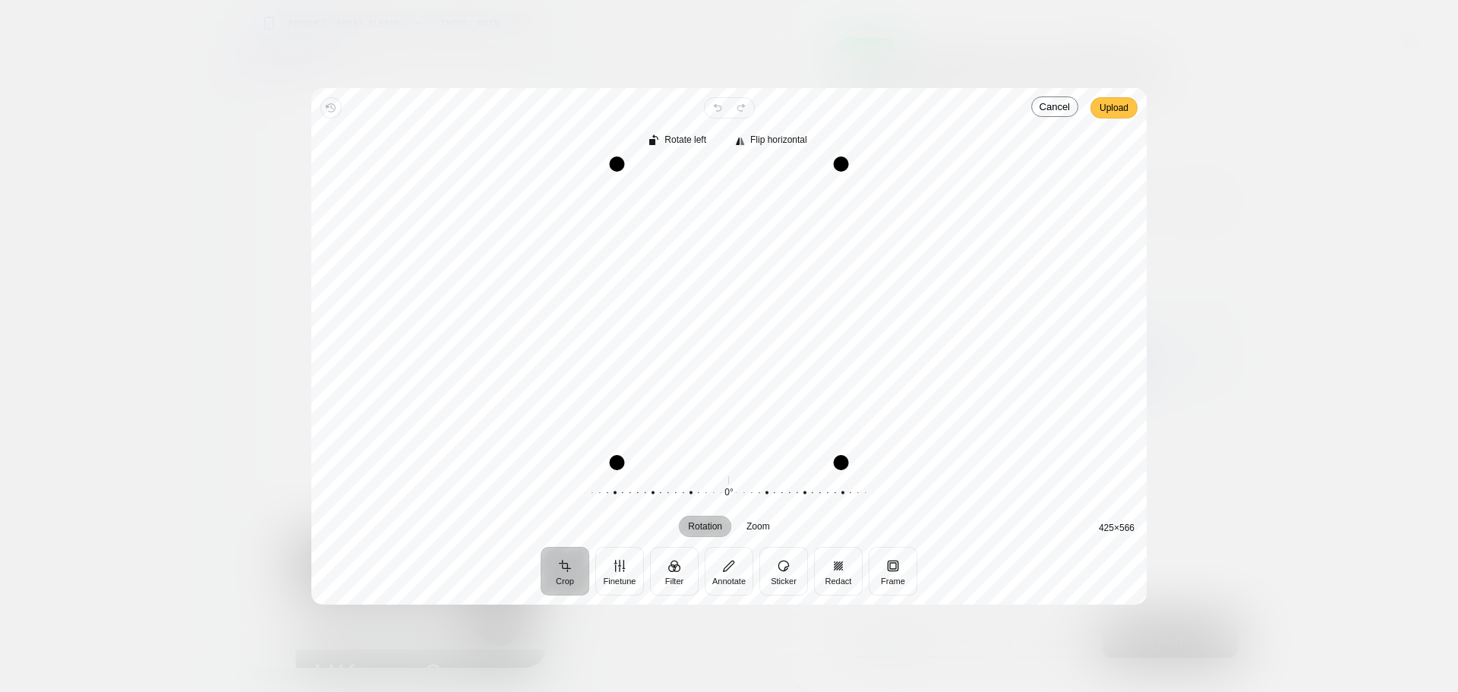
click at [1112, 112] on span "Upload" at bounding box center [1113, 108] width 29 height 18
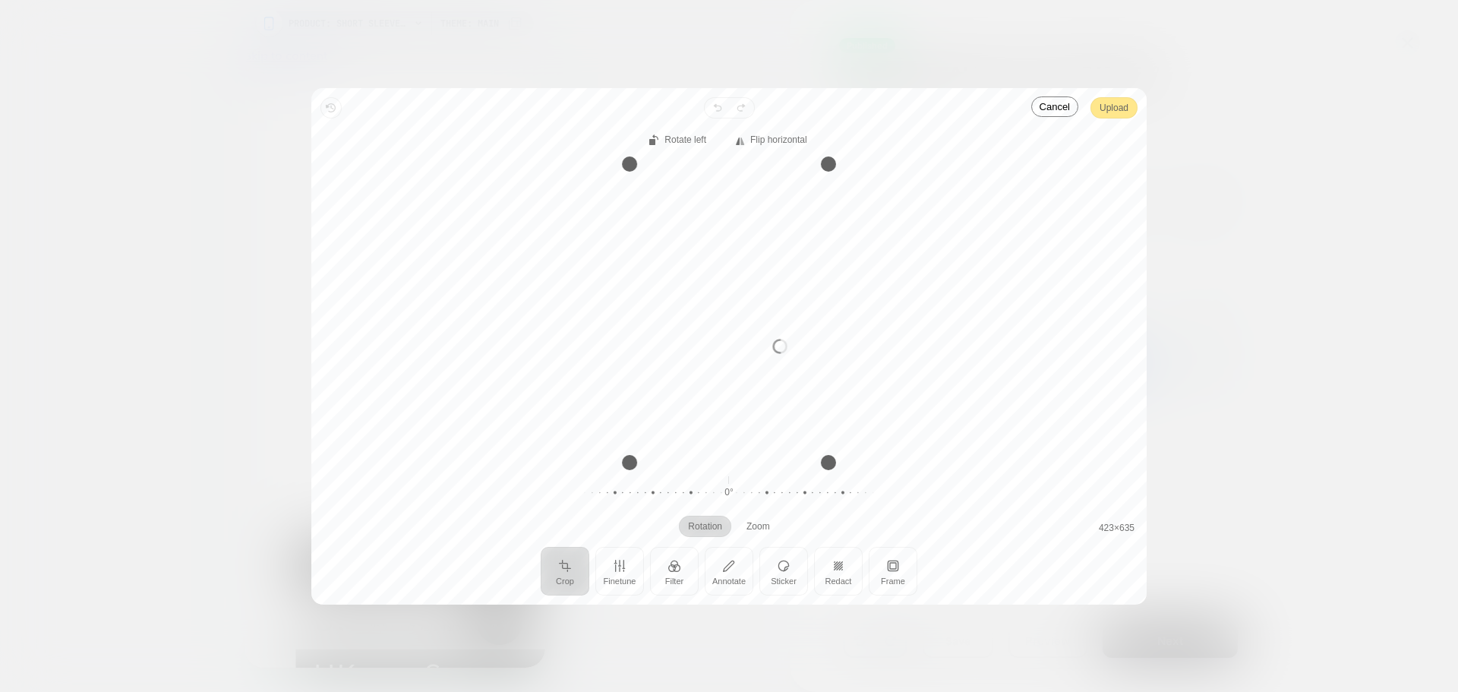
click at [1117, 109] on div "Processing image… Busy" at bounding box center [728, 346] width 835 height 516
click at [1117, 109] on span "Upload" at bounding box center [1113, 108] width 29 height 18
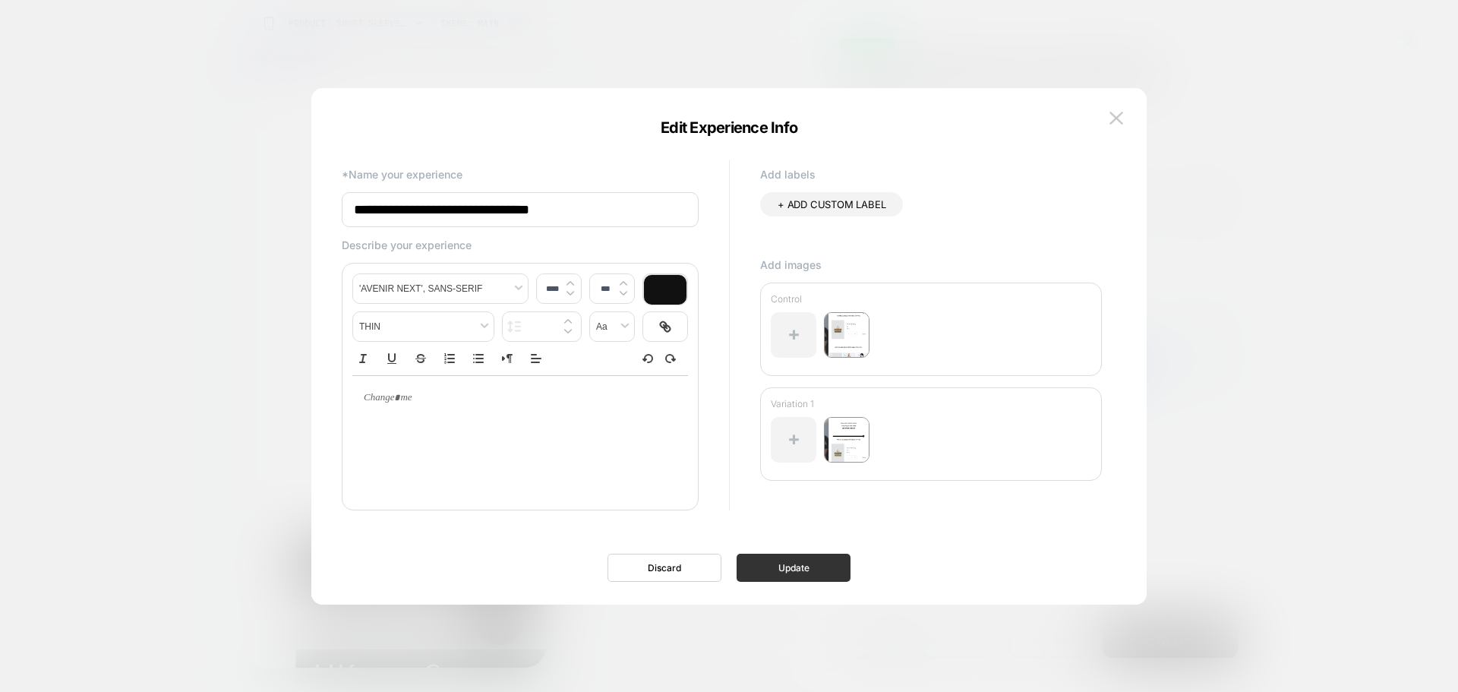
click at [794, 579] on button "Update" at bounding box center [793, 567] width 114 height 28
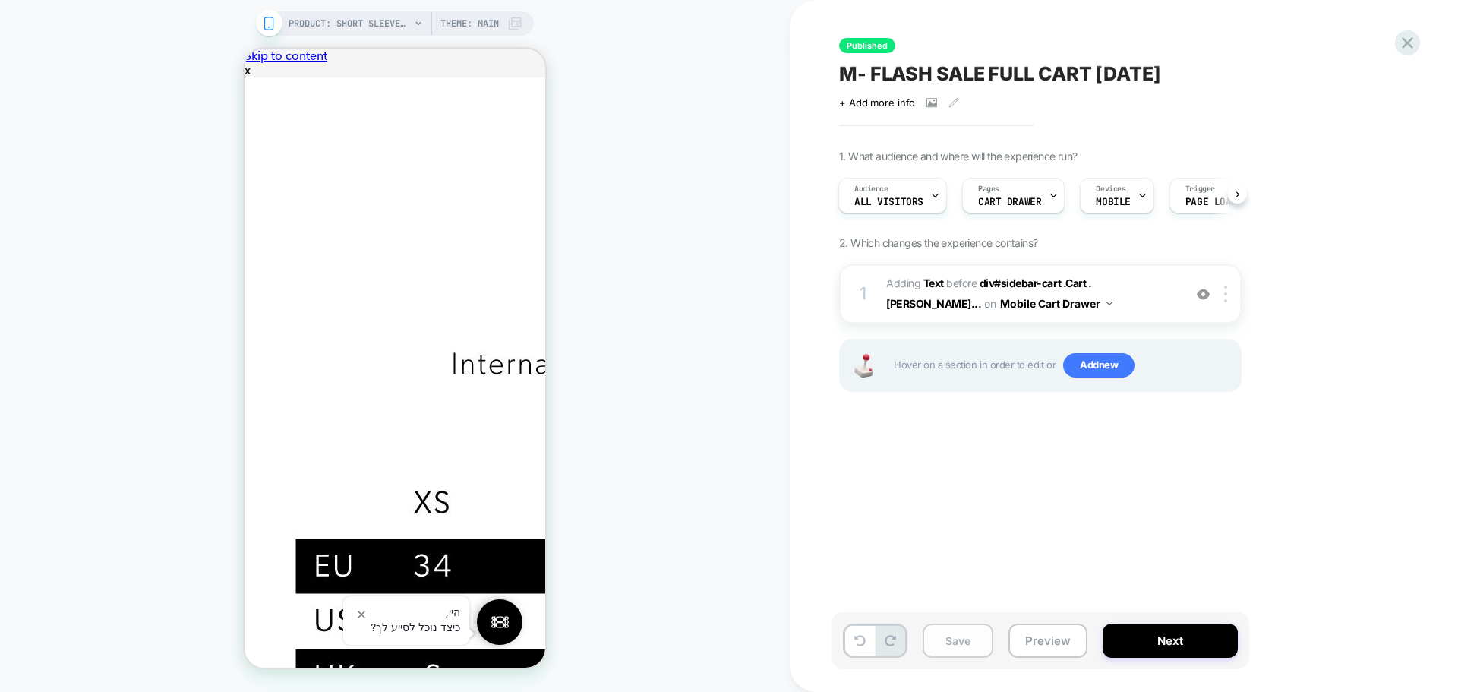
click at [943, 636] on button "Save" at bounding box center [957, 640] width 71 height 34
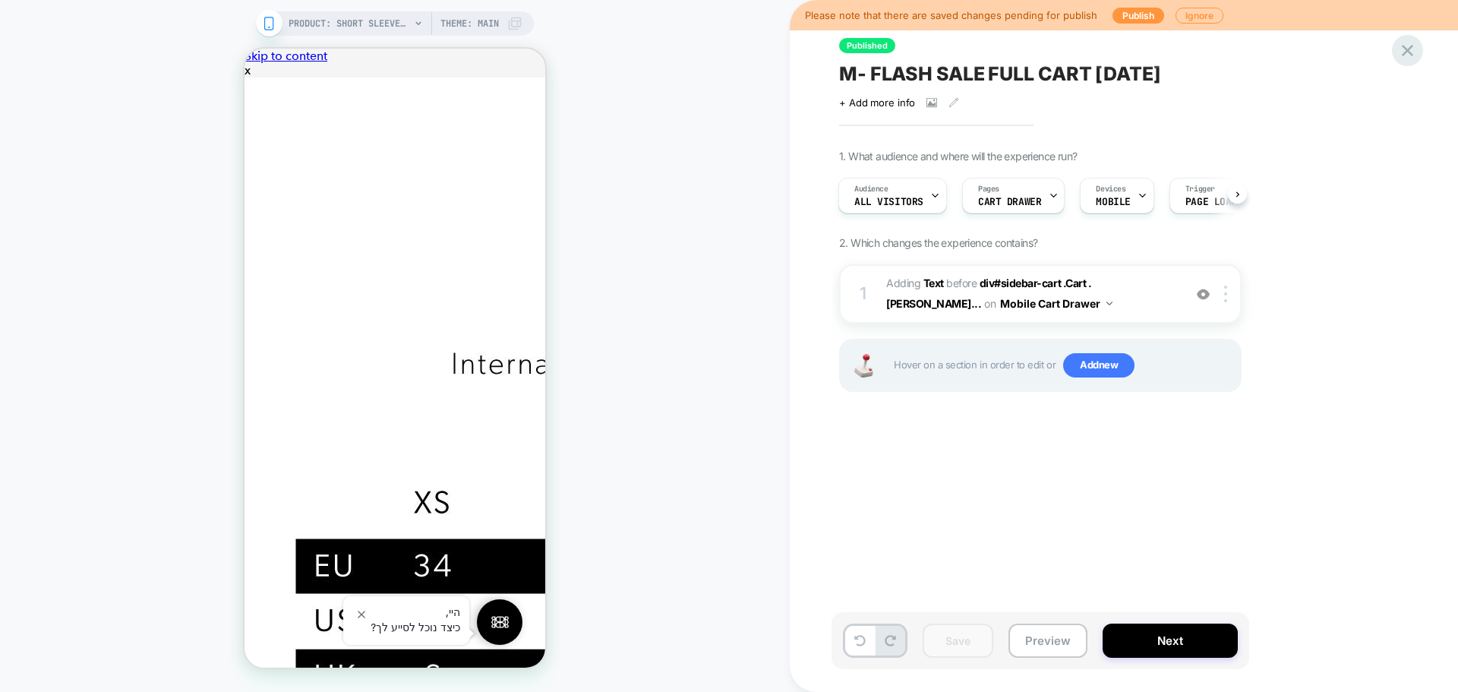
click at [1408, 44] on icon at bounding box center [1407, 50] width 20 height 20
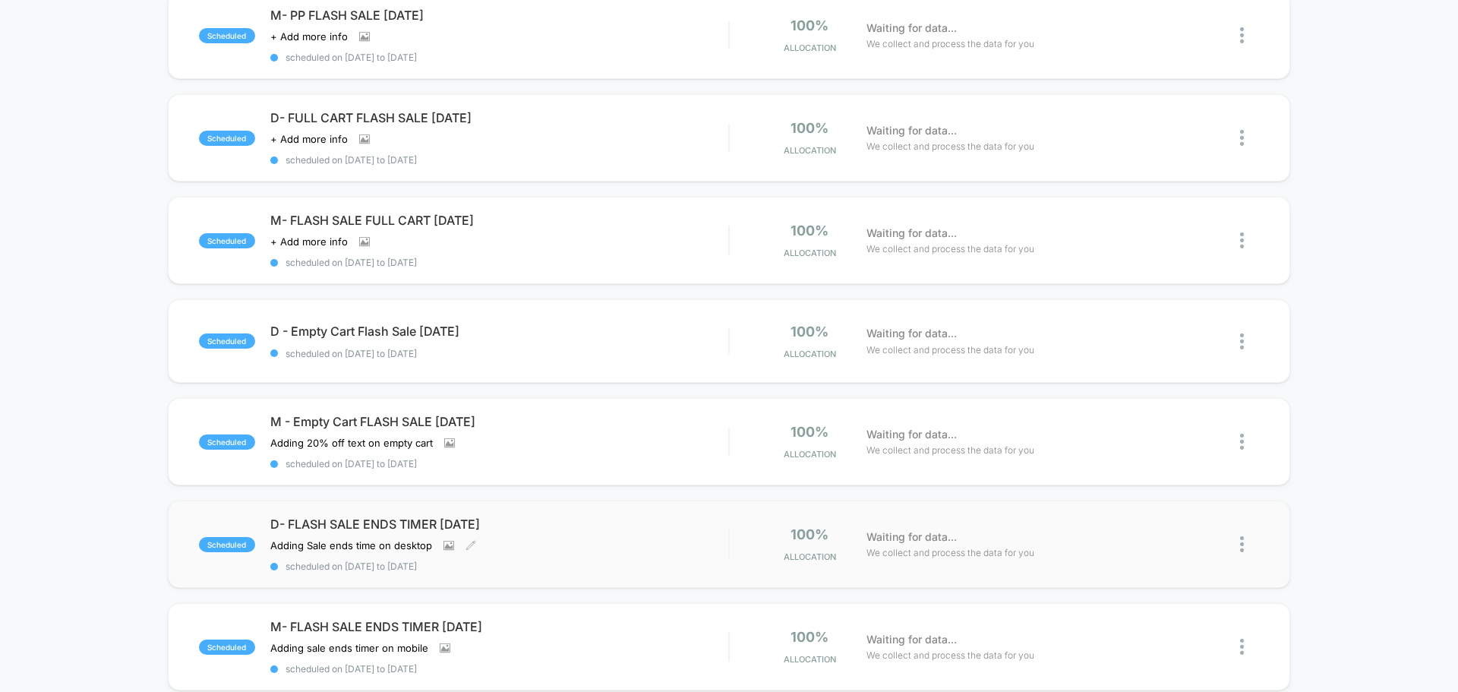
scroll to position [456, 0]
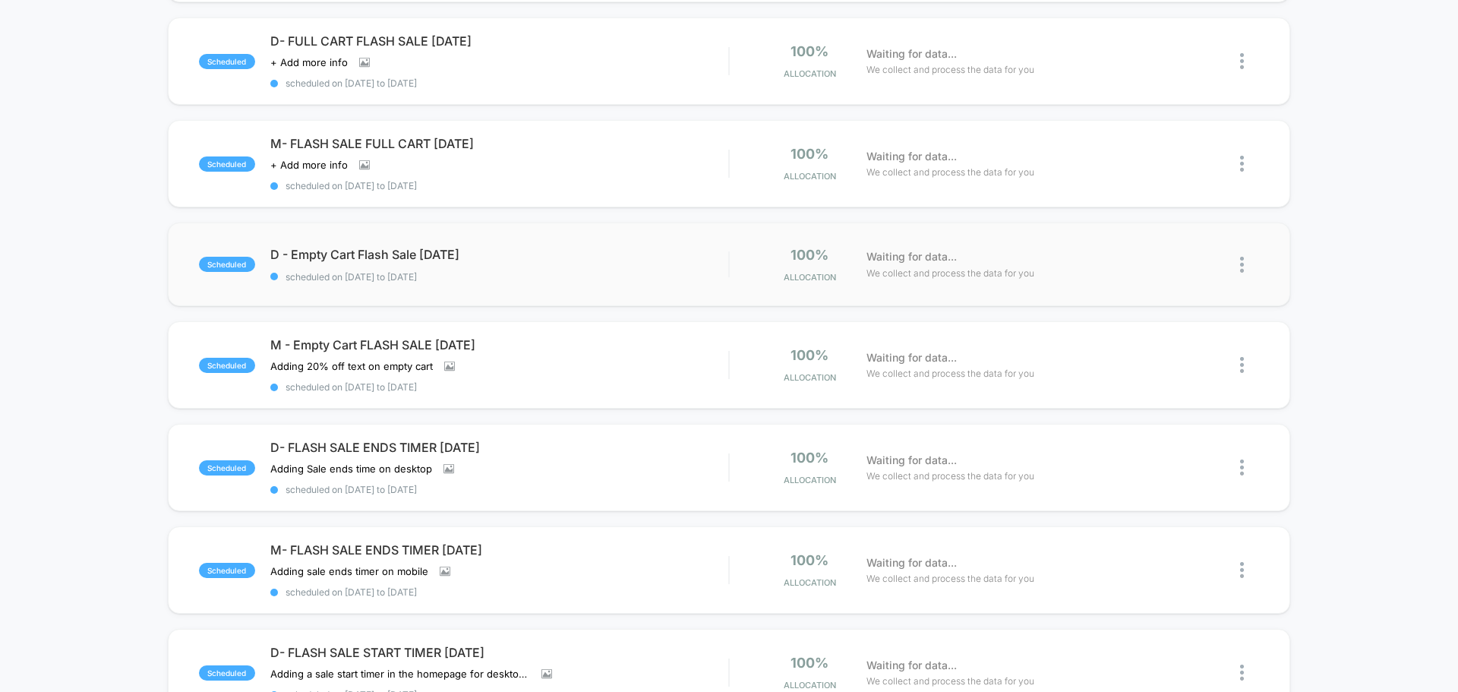
click at [586, 282] on div "scheduled D - Empty Cart Flash Sale August 25 scheduled on 14/08/2025 to 16/08/…" at bounding box center [729, 264] width 1122 height 84
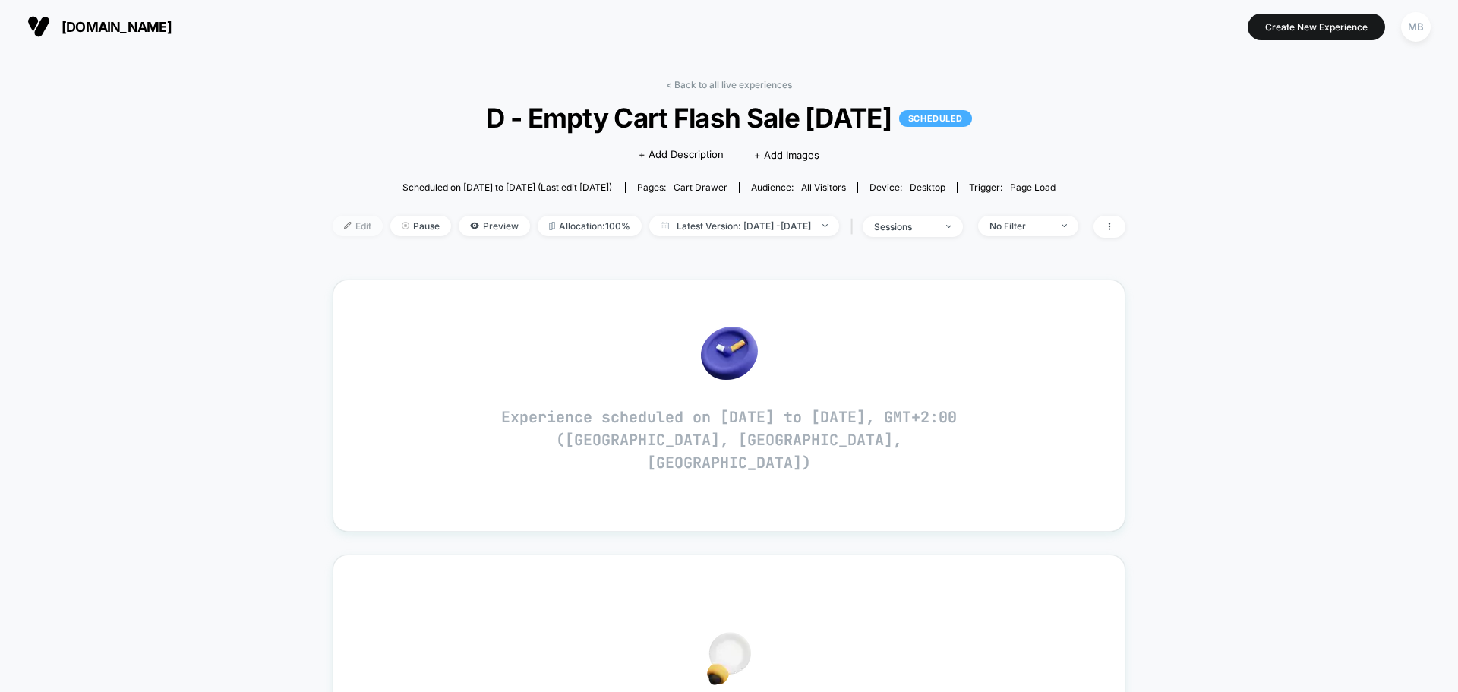
click at [333, 230] on span "Edit" at bounding box center [358, 226] width 50 height 20
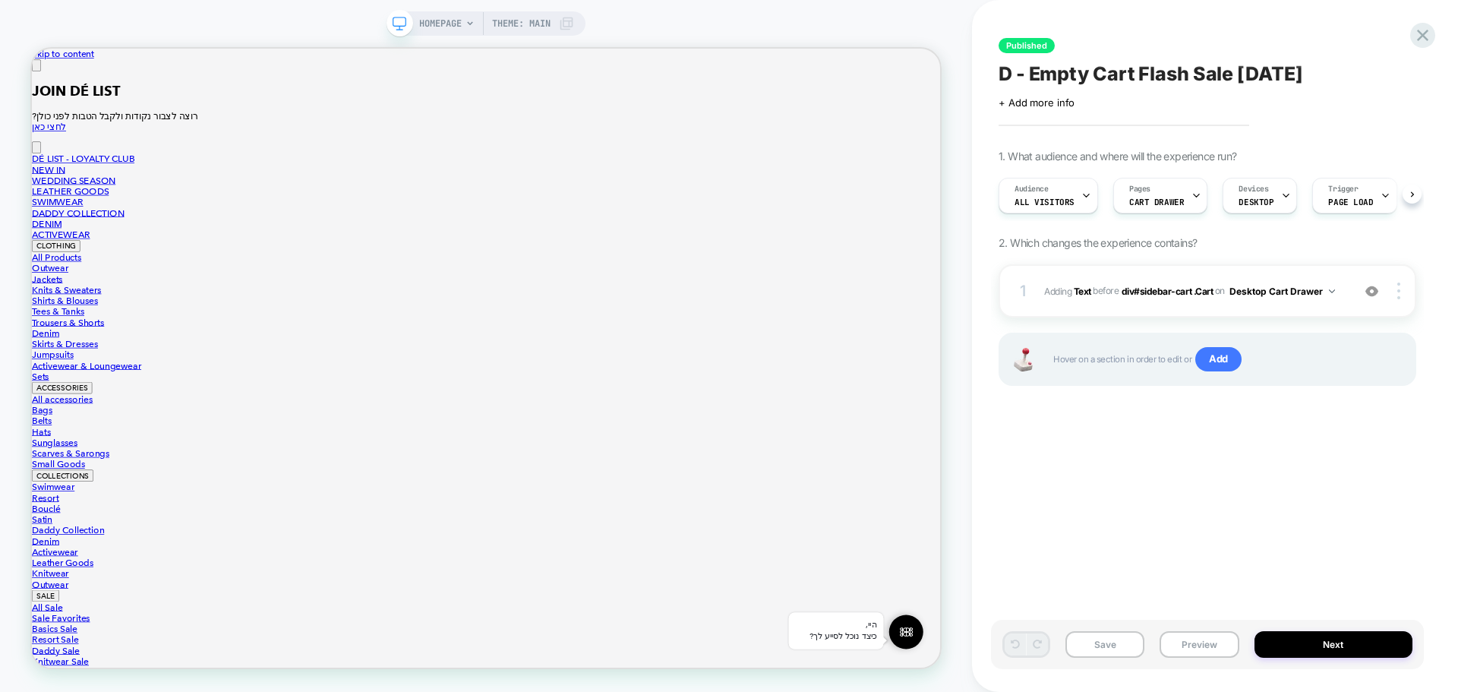
scroll to position [0, 1]
click at [1206, 645] on button "Preview" at bounding box center [1198, 644] width 79 height 27
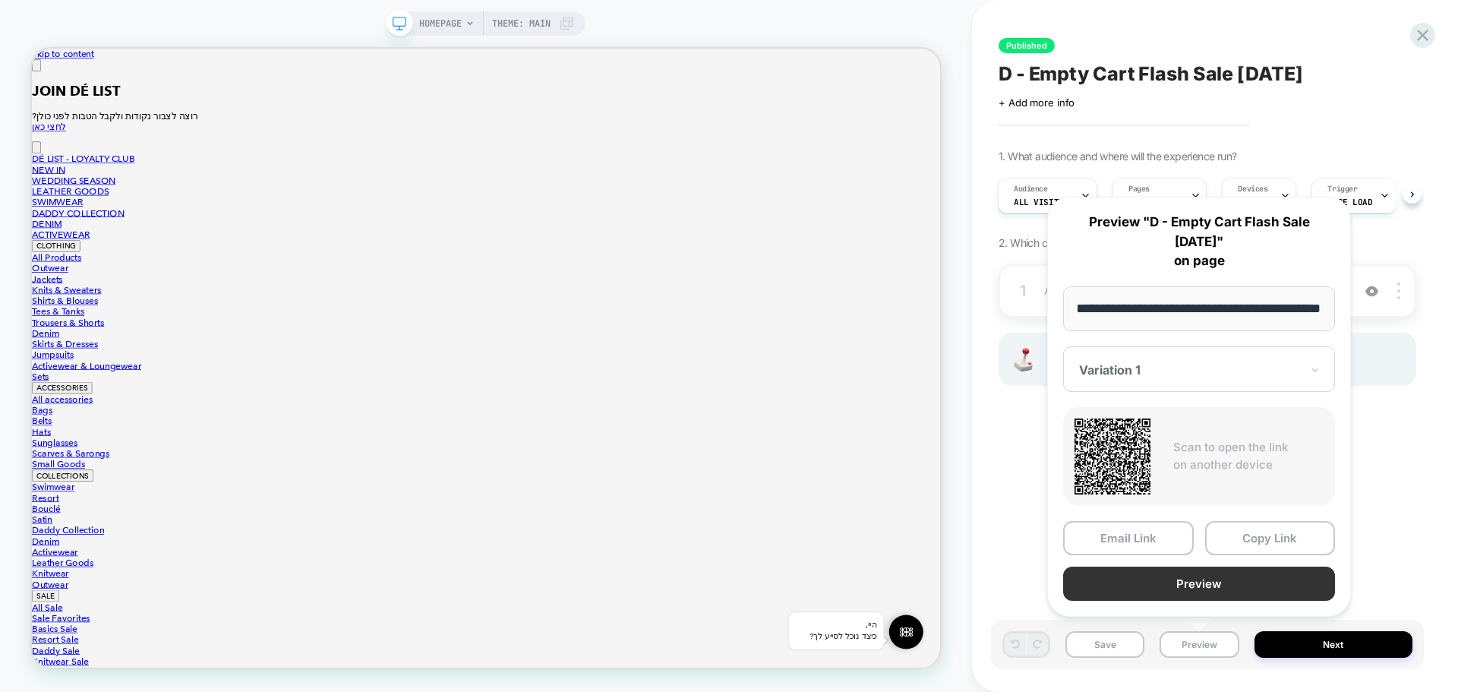
scroll to position [0, 0]
click at [1209, 576] on button "Preview" at bounding box center [1199, 583] width 272 height 34
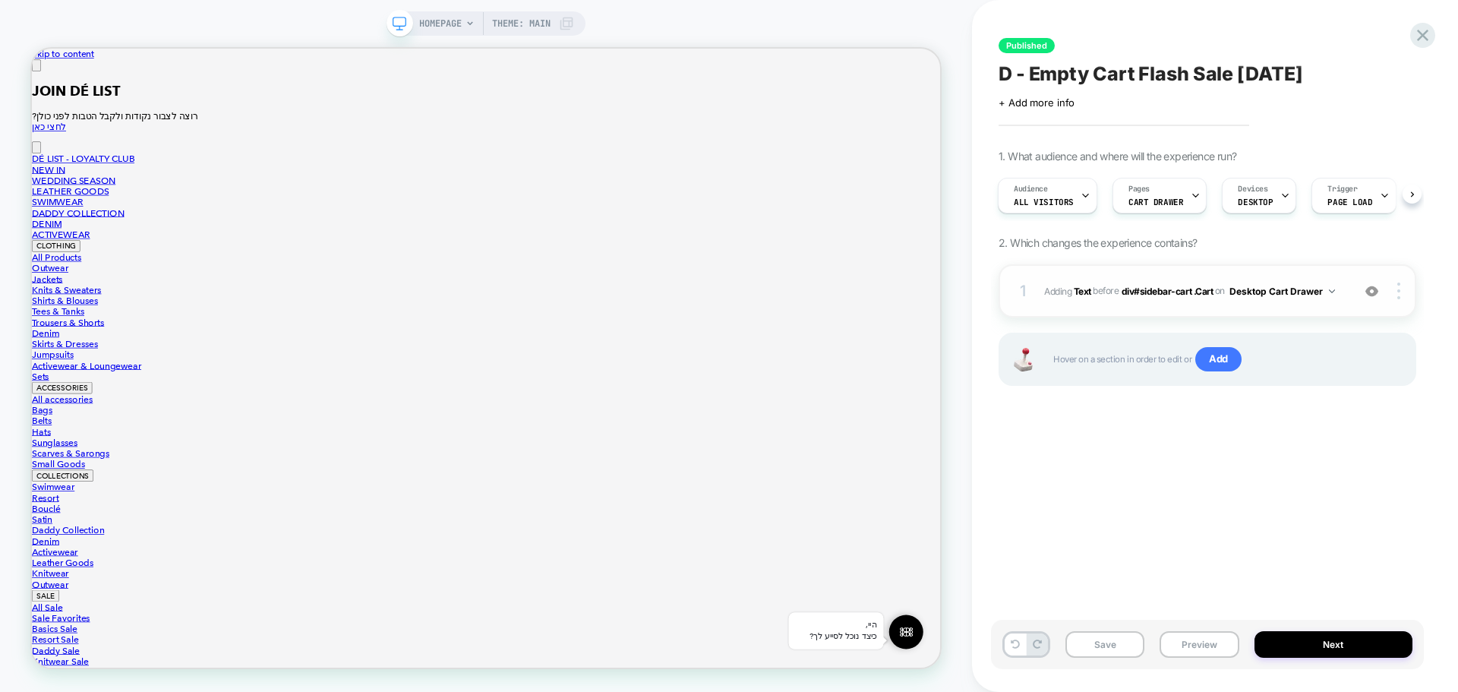
click at [1372, 295] on img at bounding box center [1371, 291] width 13 height 13
click at [1188, 639] on button "Preview" at bounding box center [1198, 644] width 79 height 27
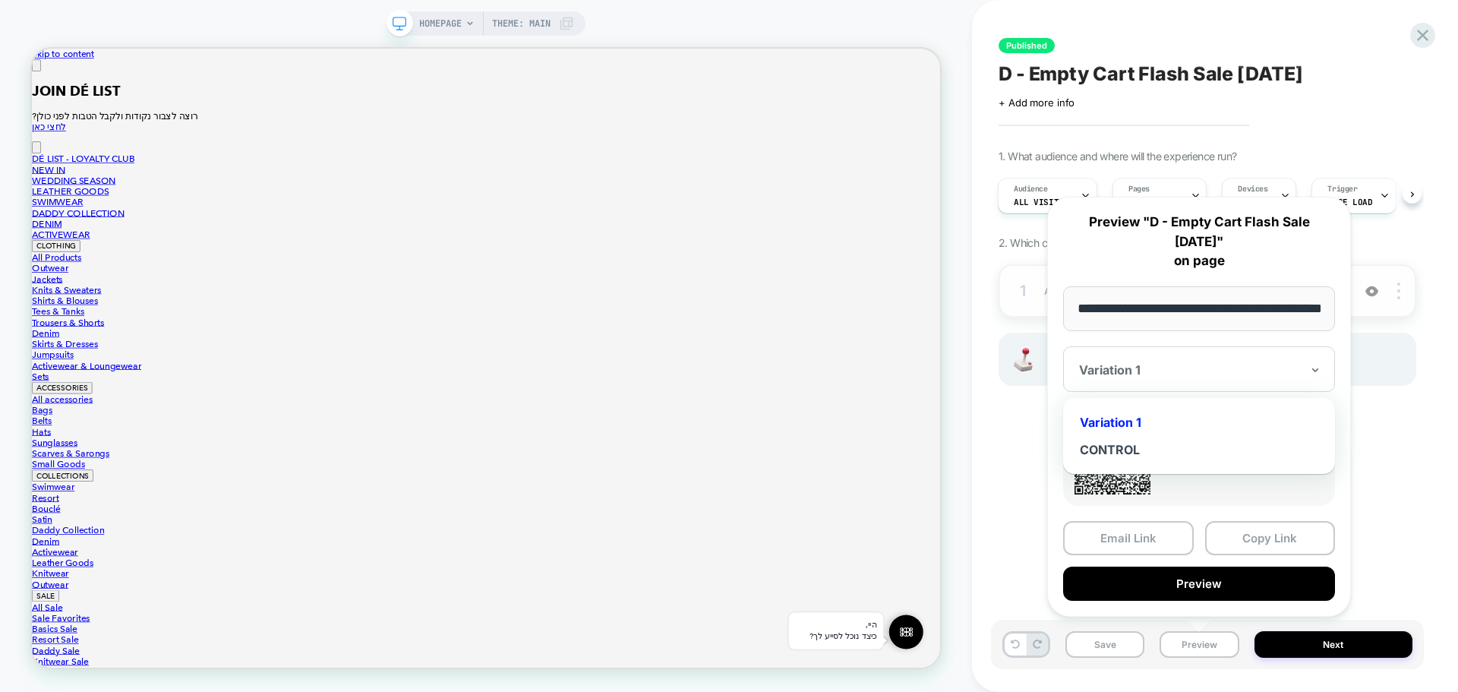
click at [1184, 380] on div "Variation 1" at bounding box center [1199, 369] width 272 height 46
click at [1140, 446] on div "CONTROL" at bounding box center [1199, 449] width 257 height 27
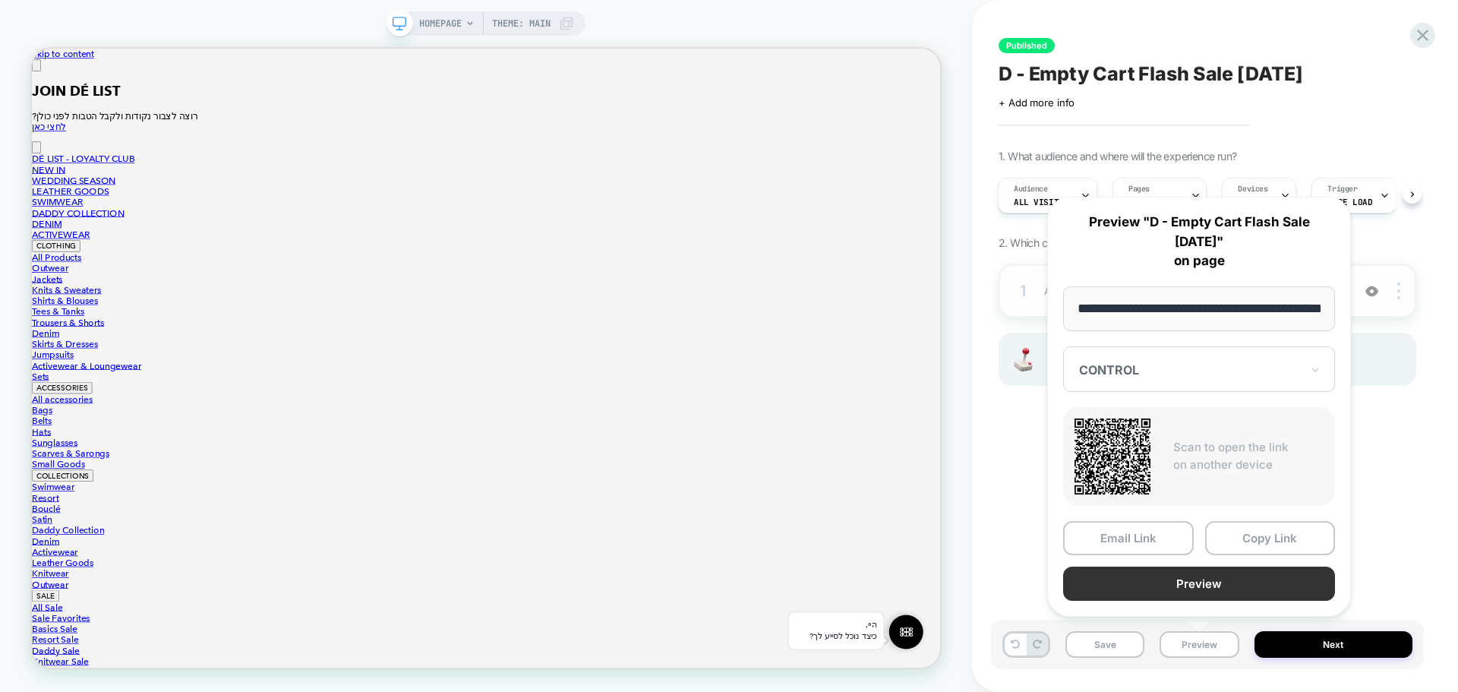
click at [1200, 582] on button "Preview" at bounding box center [1199, 583] width 272 height 34
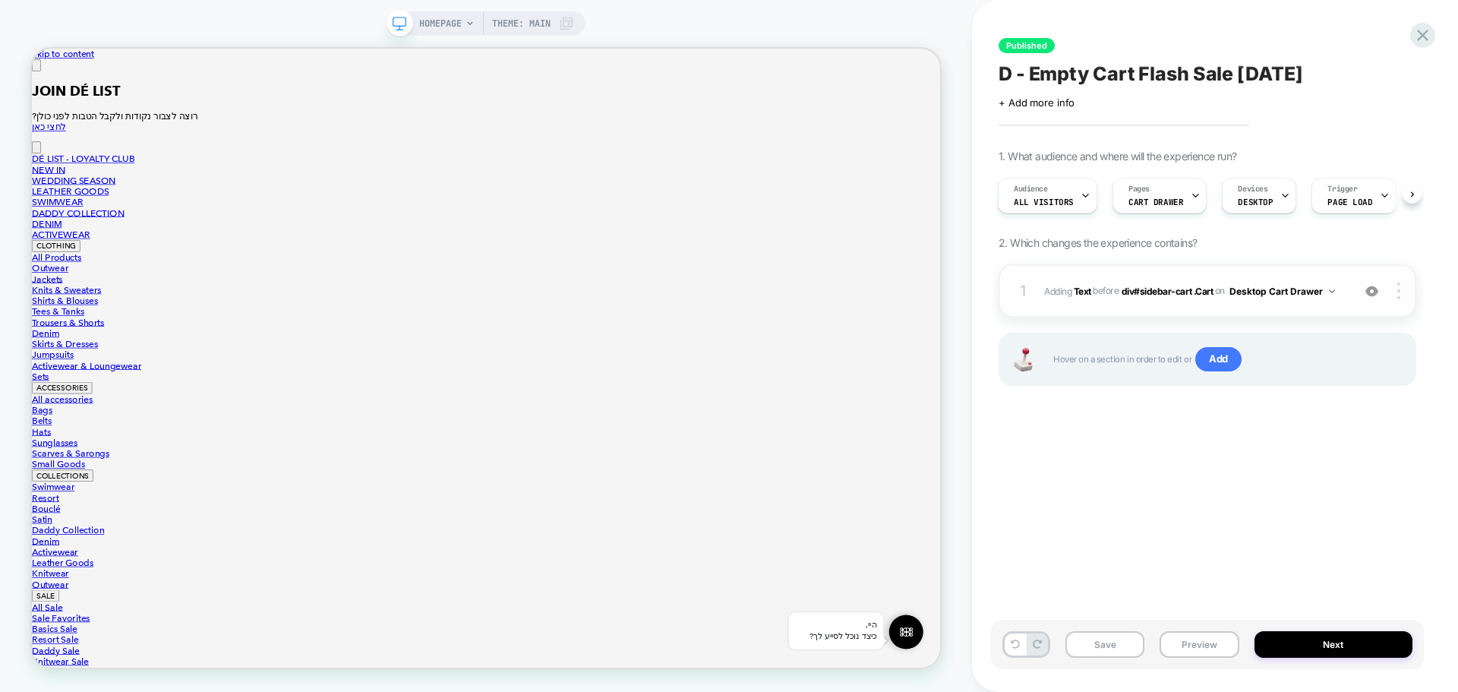
click at [1026, 110] on div "Published D - Empty Cart Flash Sale August 25 Click to edit experience details …" at bounding box center [1207, 345] width 433 height 661
click at [1029, 101] on span "+ Add more info" at bounding box center [1036, 102] width 76 height 12
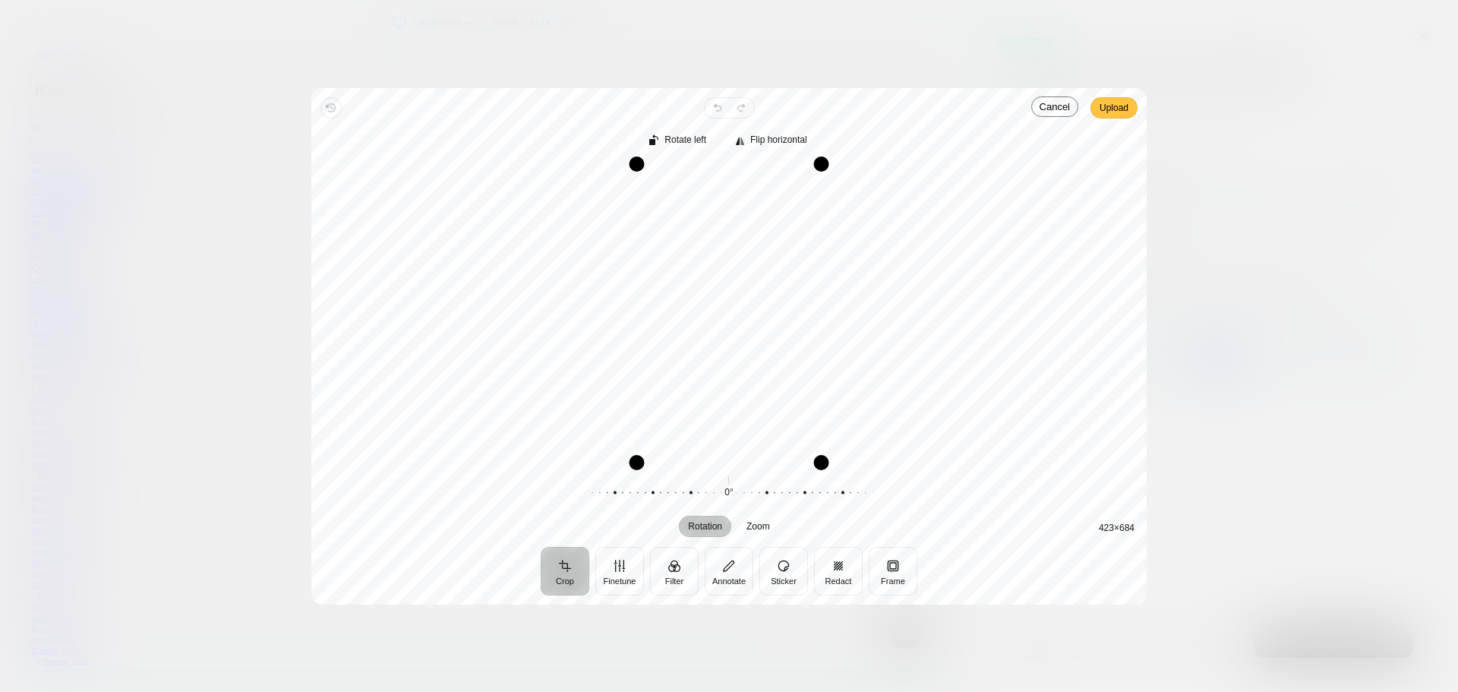
click at [1118, 111] on span "Upload" at bounding box center [1113, 108] width 29 height 18
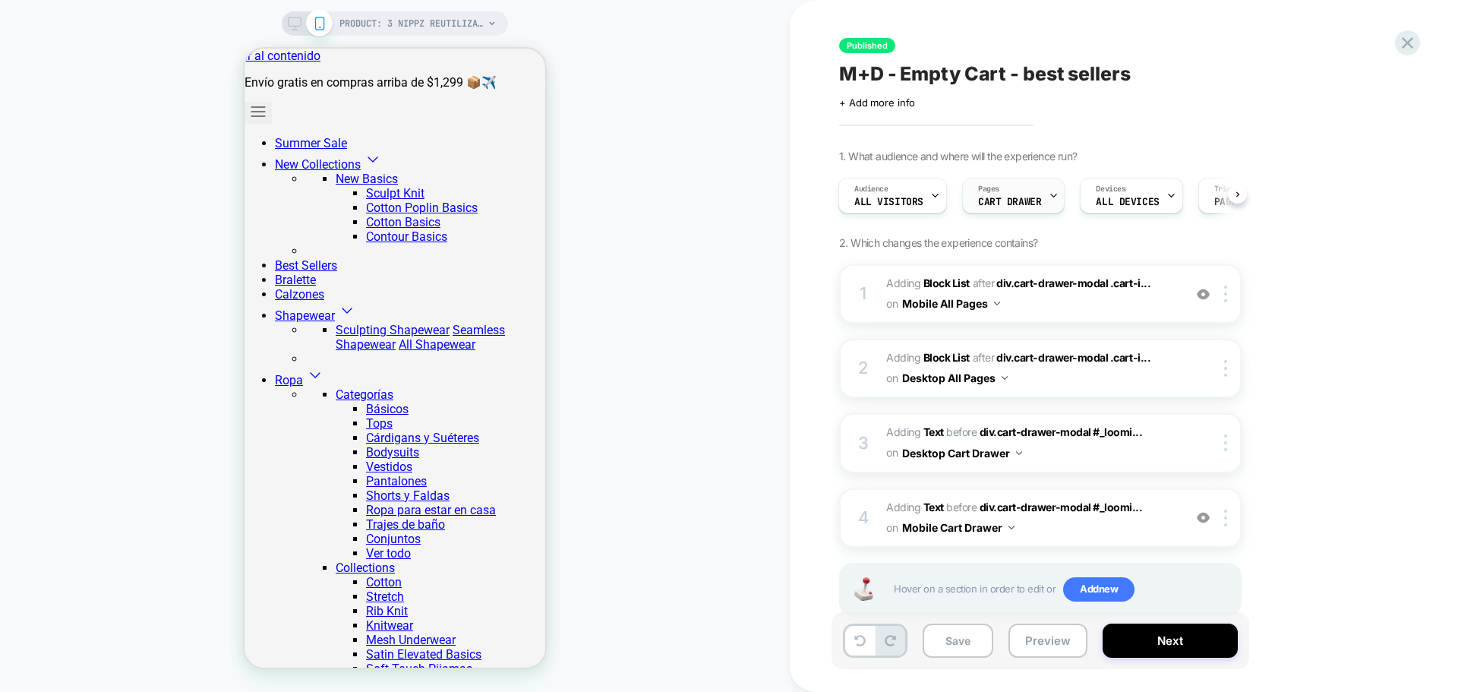
click at [1028, 194] on div "Pages CART DRAWER" at bounding box center [1009, 195] width 93 height 34
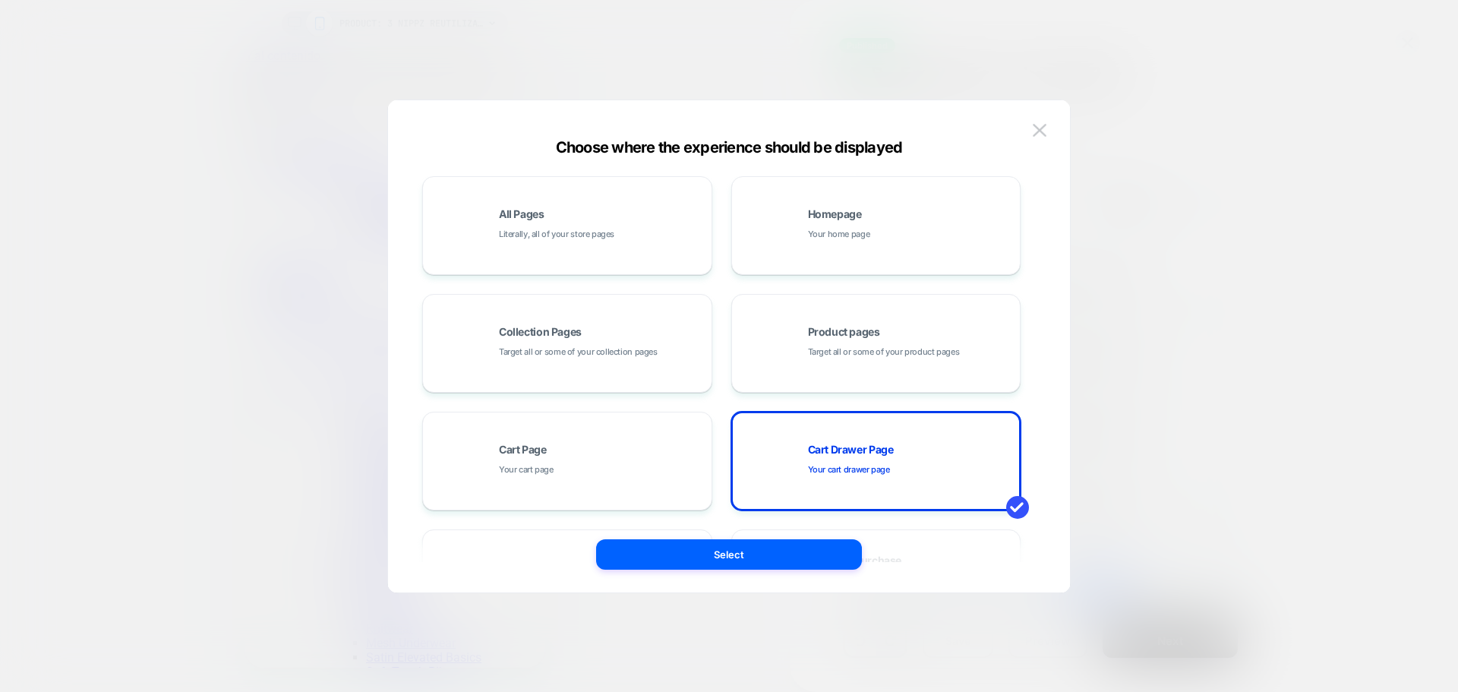
click at [1033, 131] on img at bounding box center [1040, 130] width 14 height 13
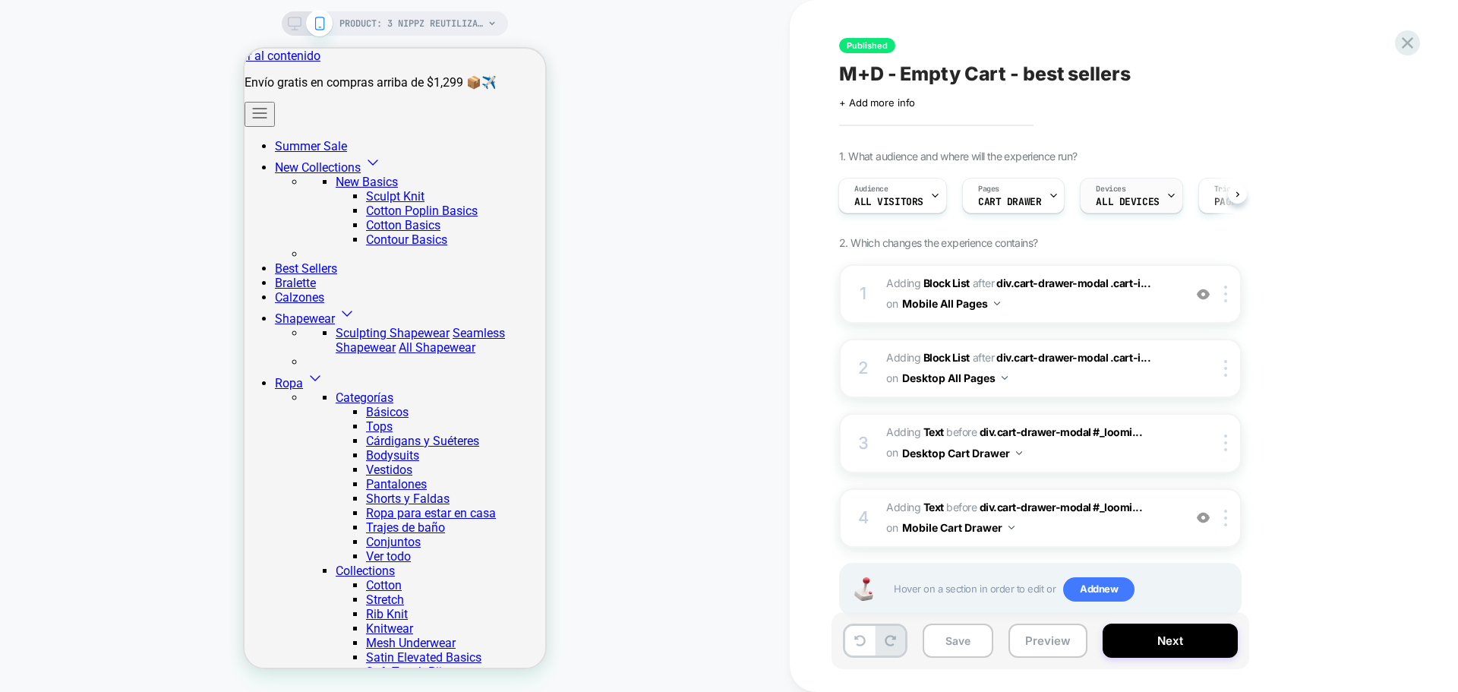
click at [1130, 200] on span "ALL DEVICES" at bounding box center [1127, 202] width 63 height 11
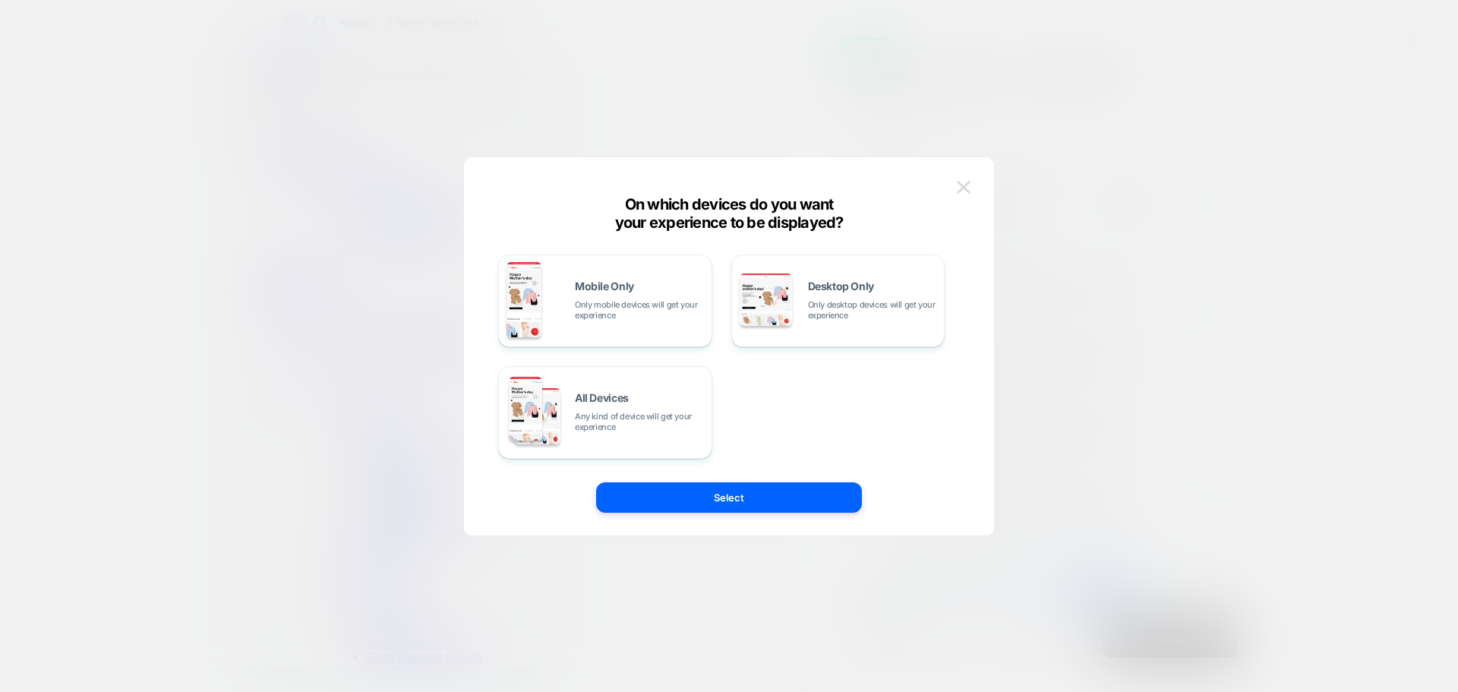
click at [962, 186] on img at bounding box center [964, 187] width 14 height 13
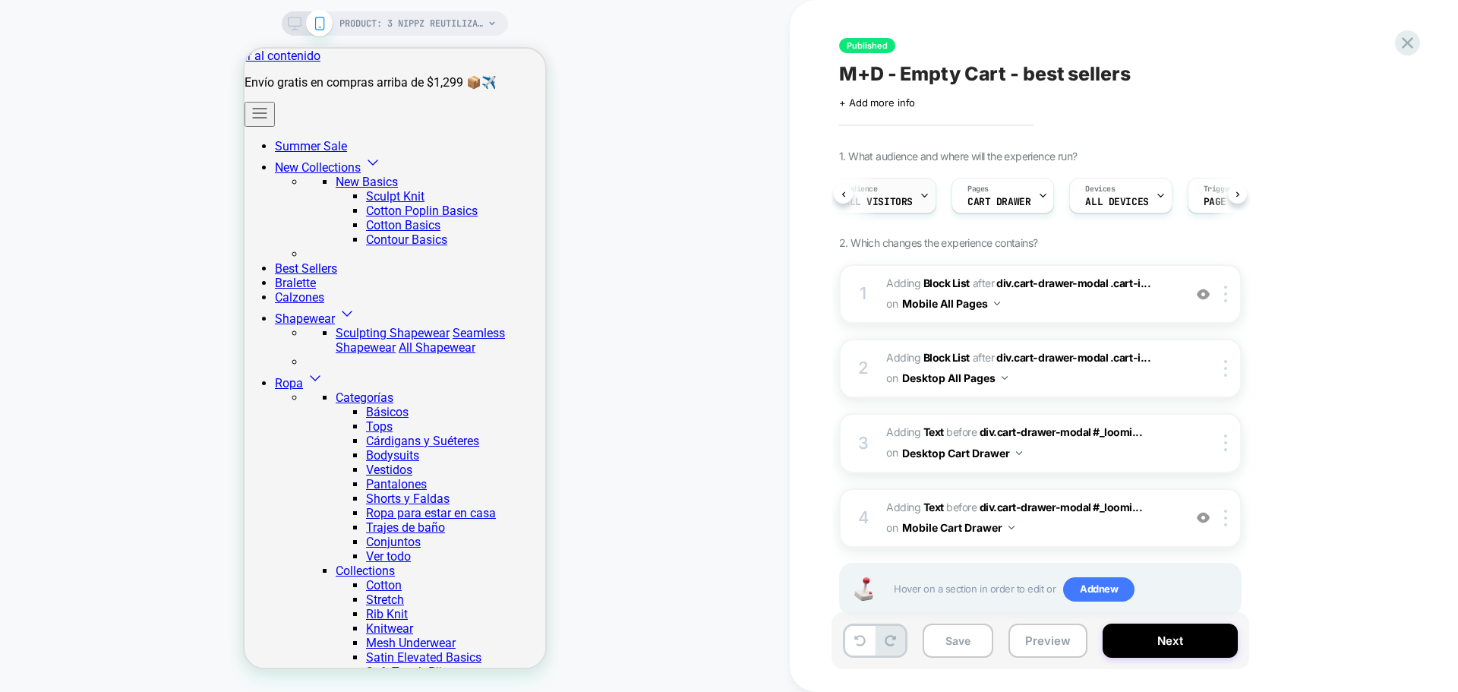
scroll to position [0, 7]
click at [896, 200] on span "All Visitors" at bounding box center [882, 202] width 69 height 11
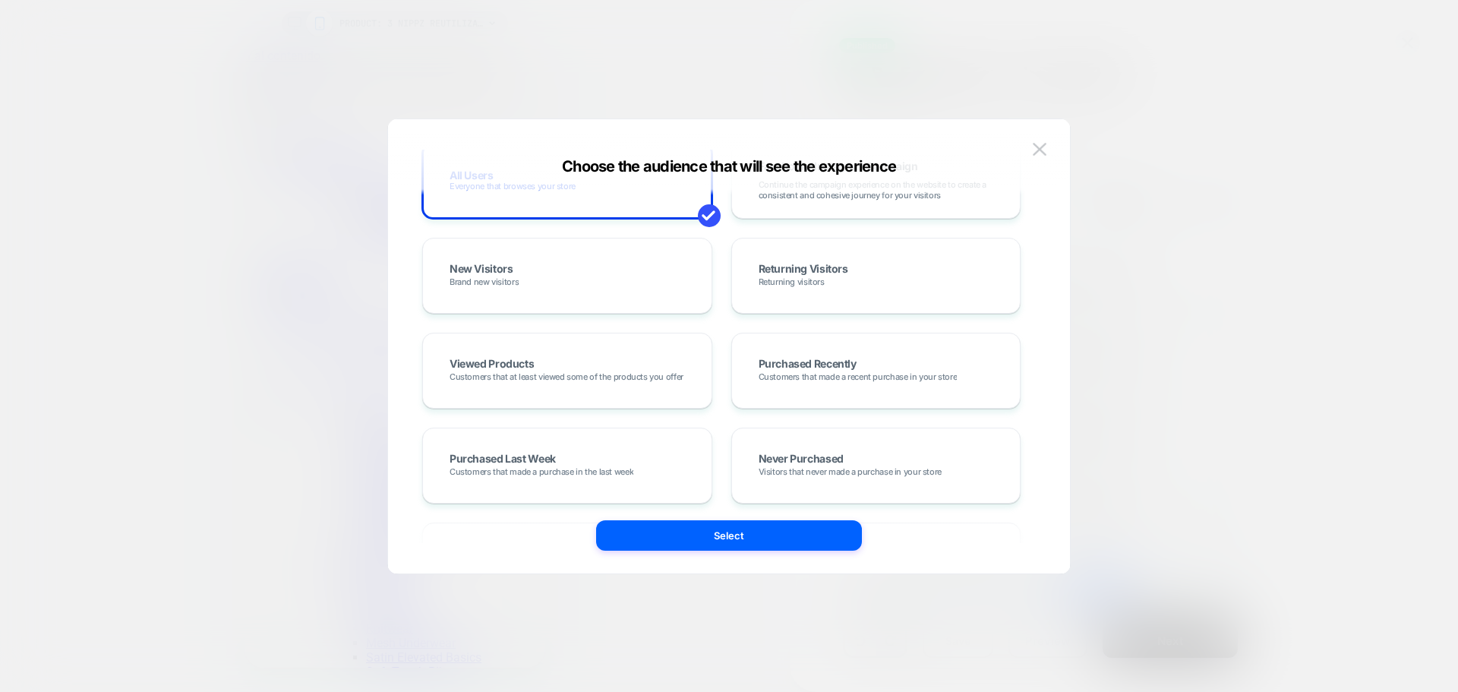
scroll to position [228, 0]
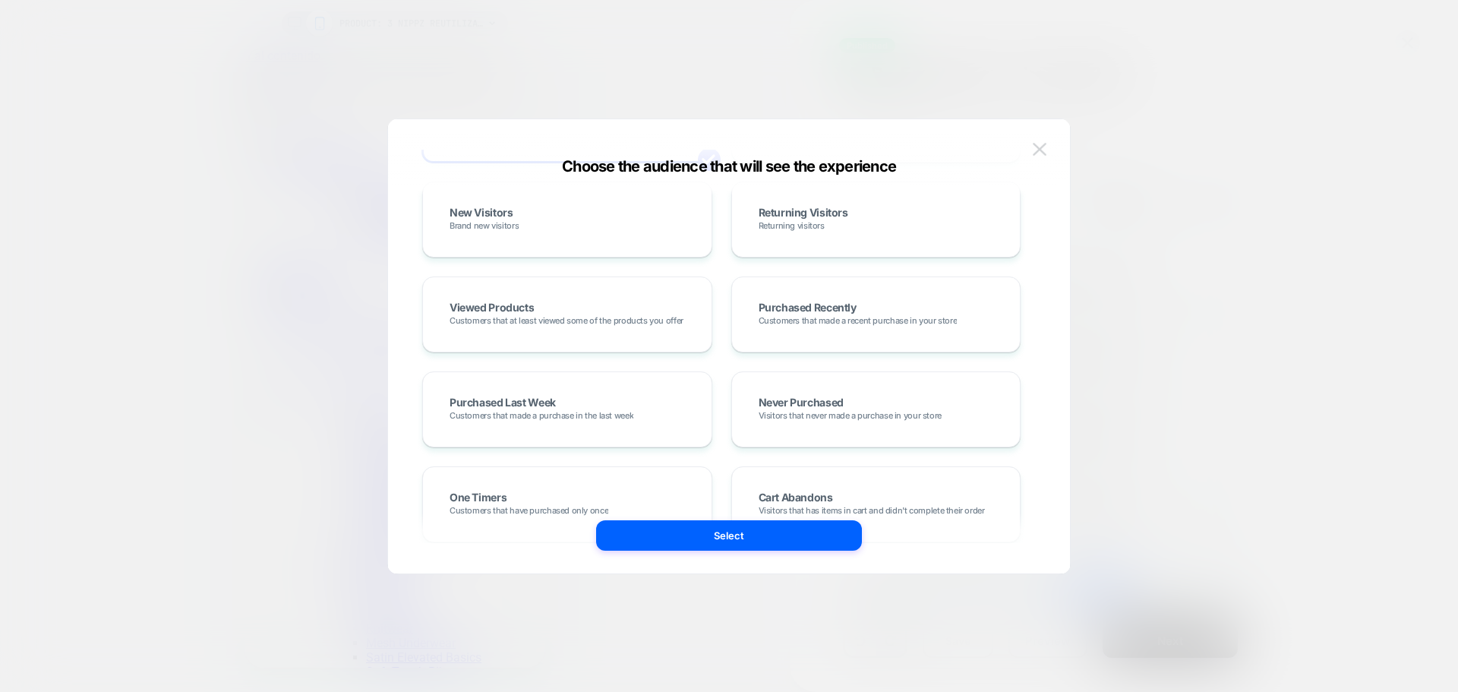
click at [1037, 148] on img at bounding box center [1040, 149] width 14 height 13
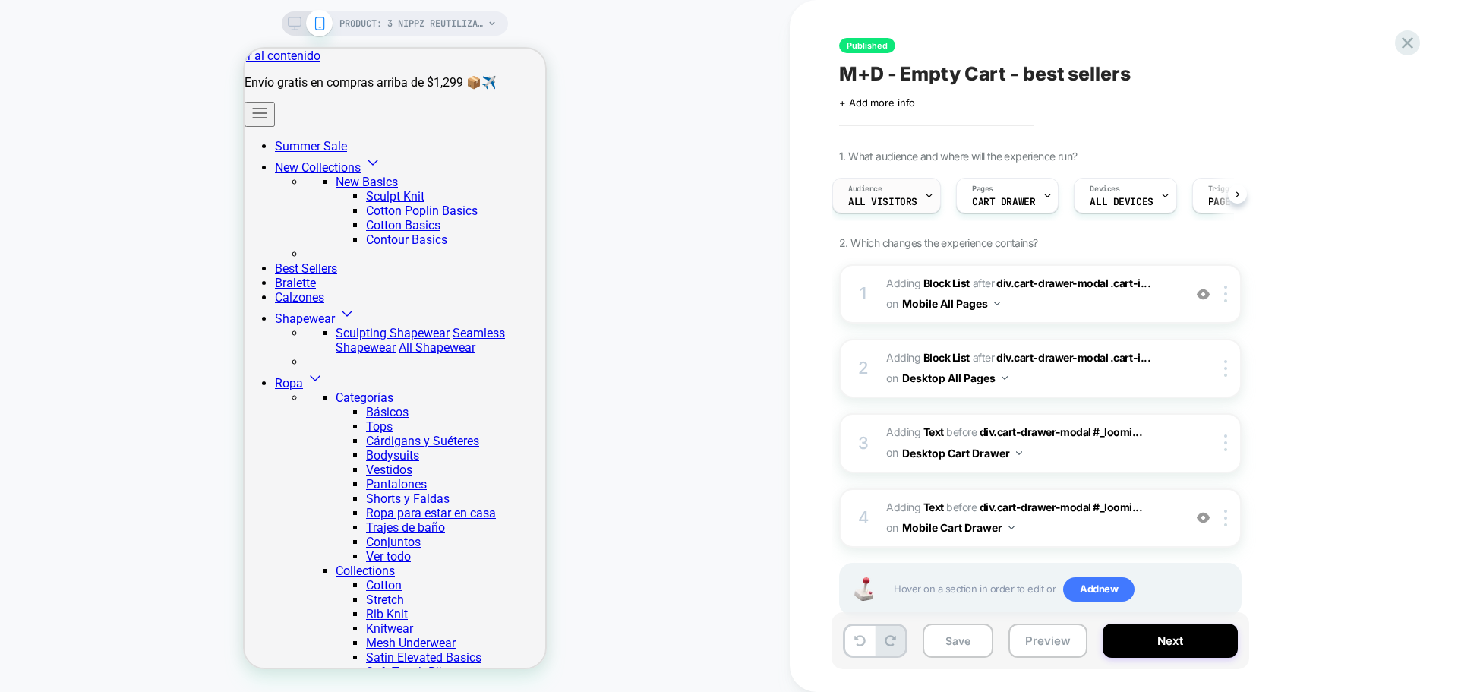
click at [891, 210] on div "Audience All Visitors" at bounding box center [882, 195] width 99 height 34
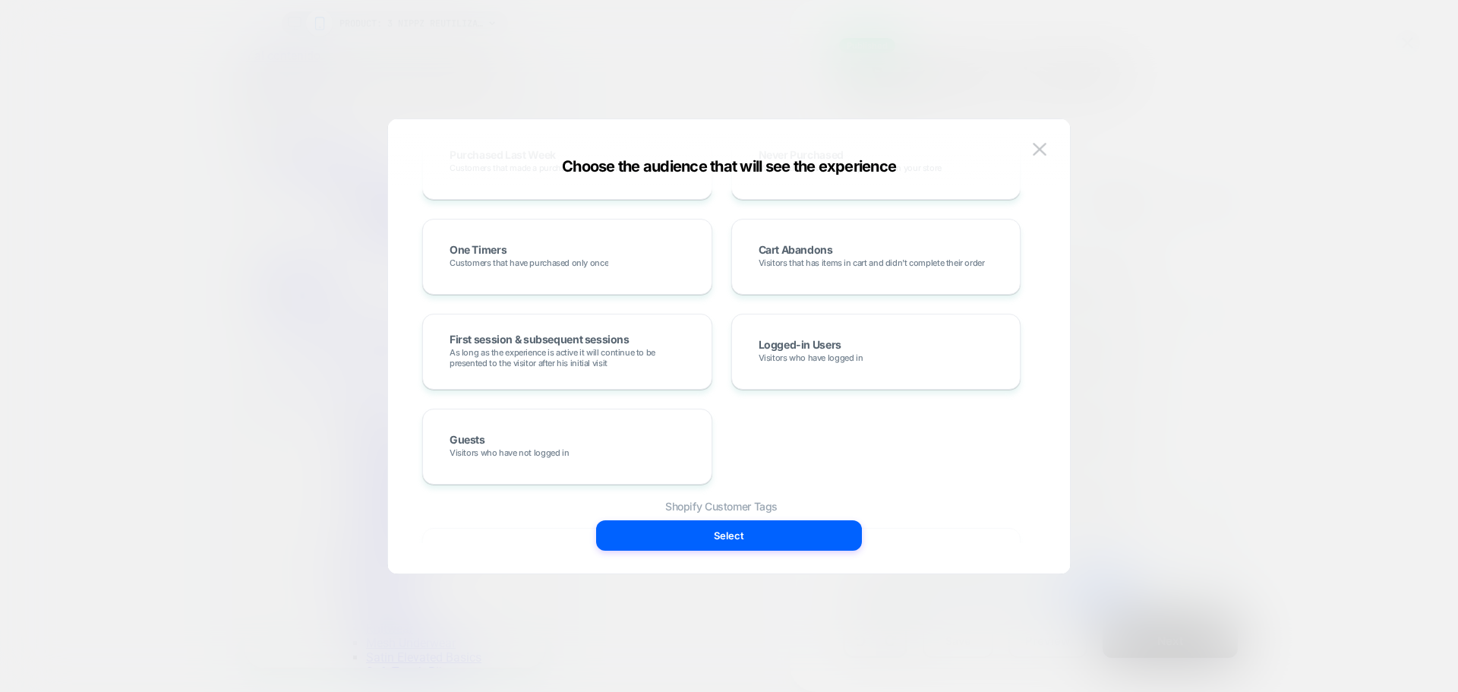
scroll to position [531, 0]
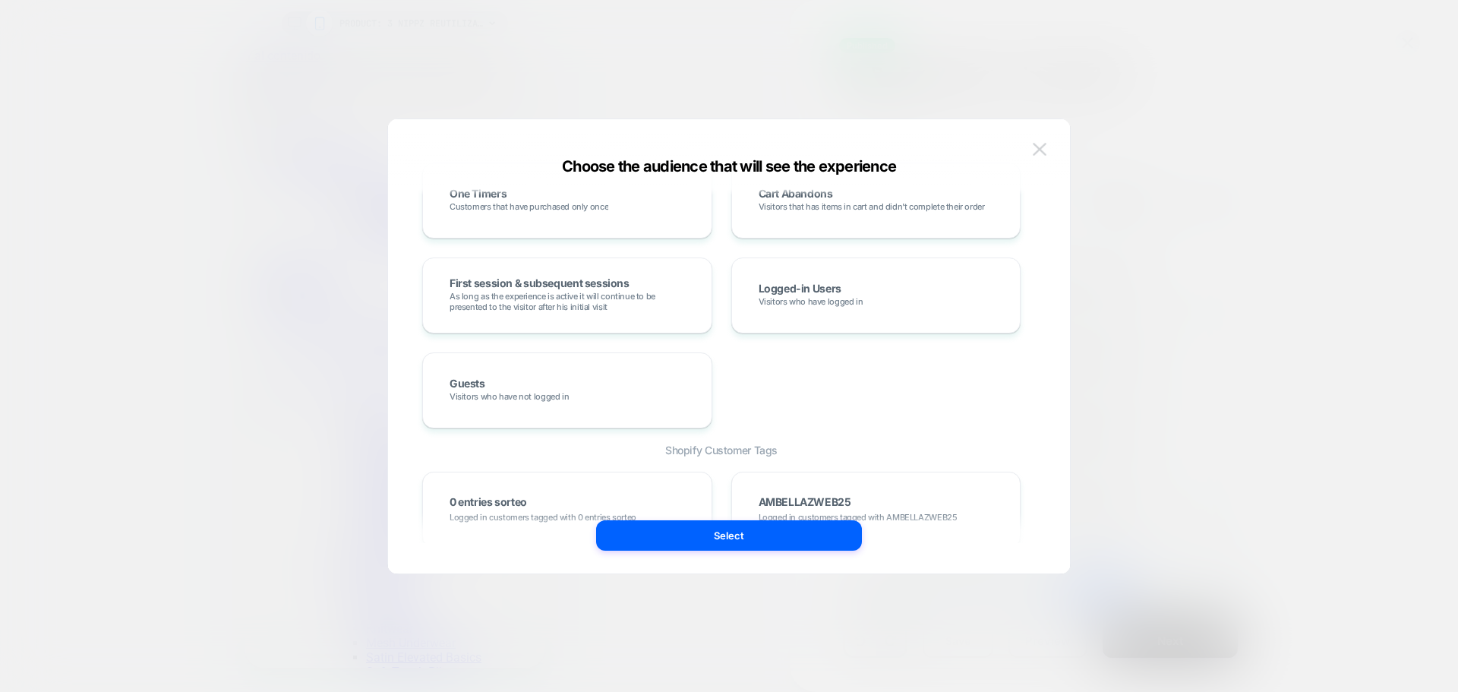
click at [1033, 147] on img at bounding box center [1040, 149] width 14 height 13
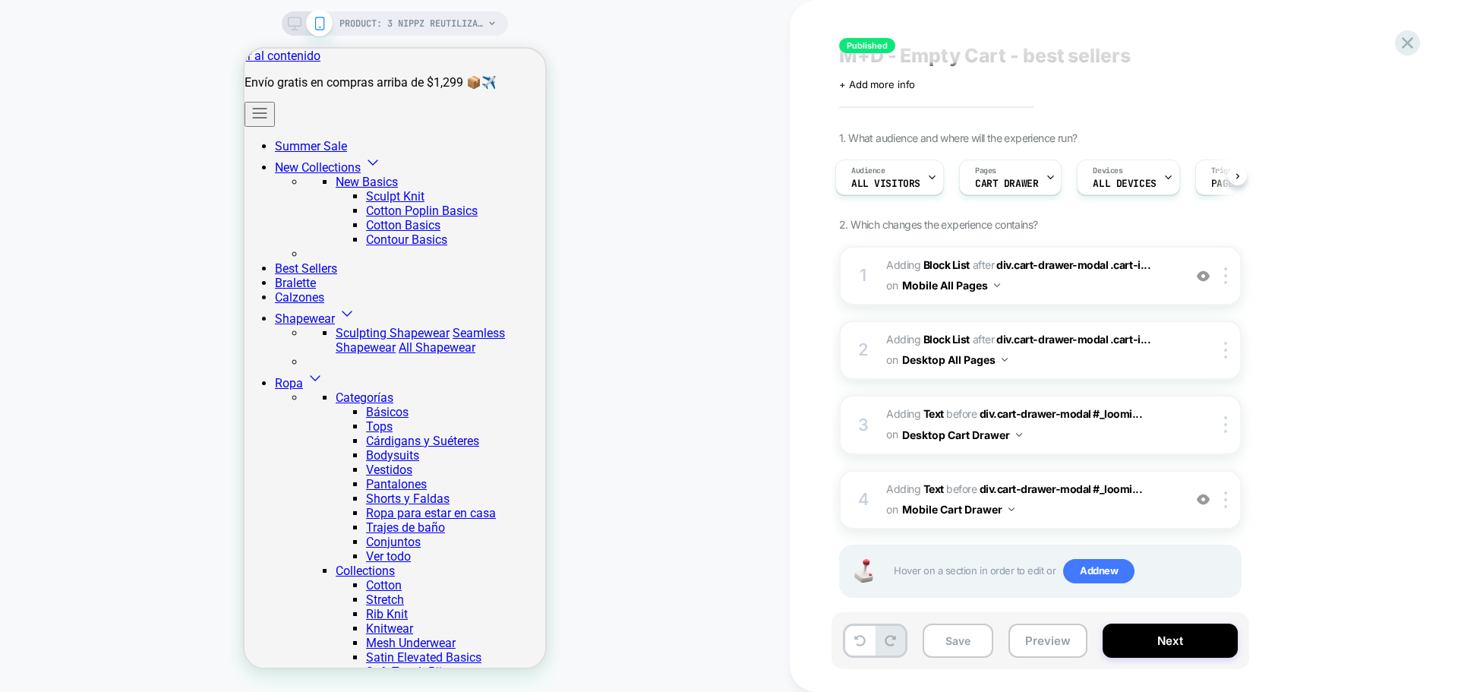
scroll to position [0, 0]
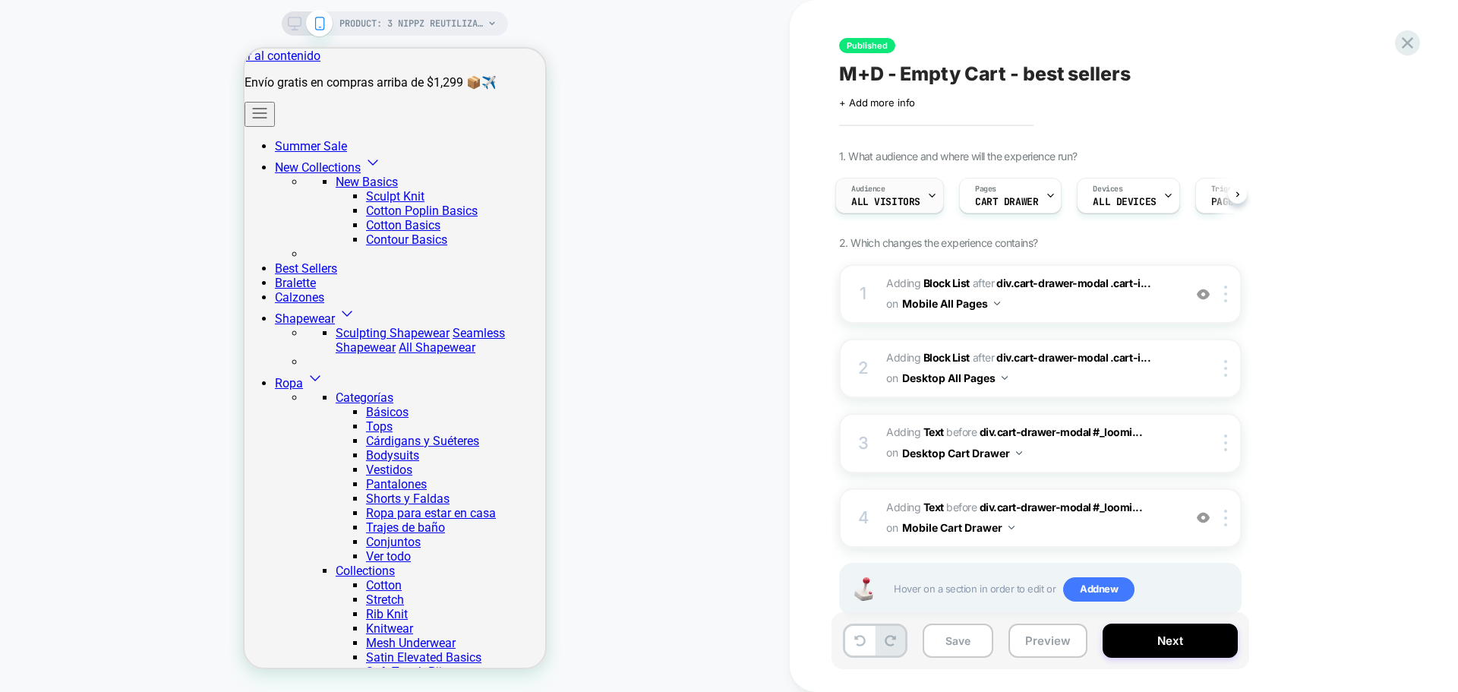
click at [894, 199] on span "All Visitors" at bounding box center [885, 202] width 69 height 11
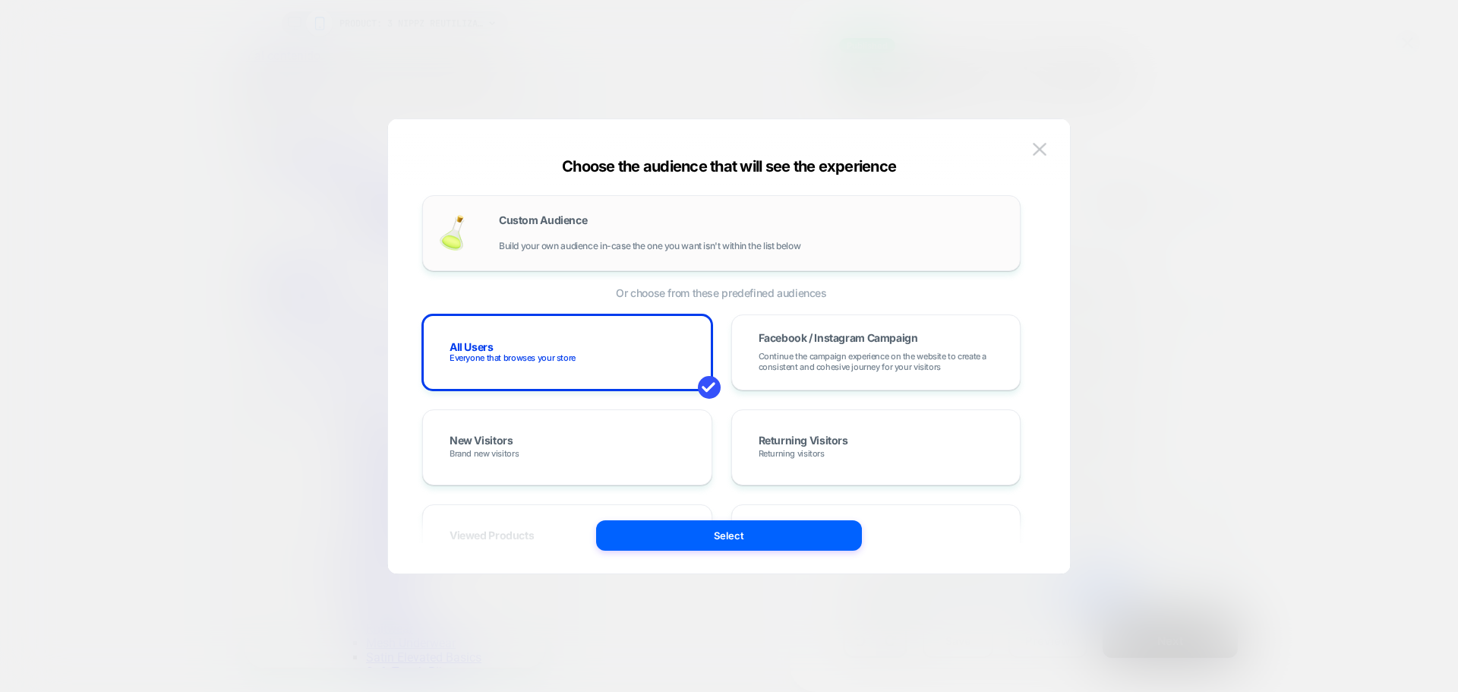
click at [796, 245] on span "Build your own audience in-case the one you want isn't within the list below" at bounding box center [649, 246] width 301 height 11
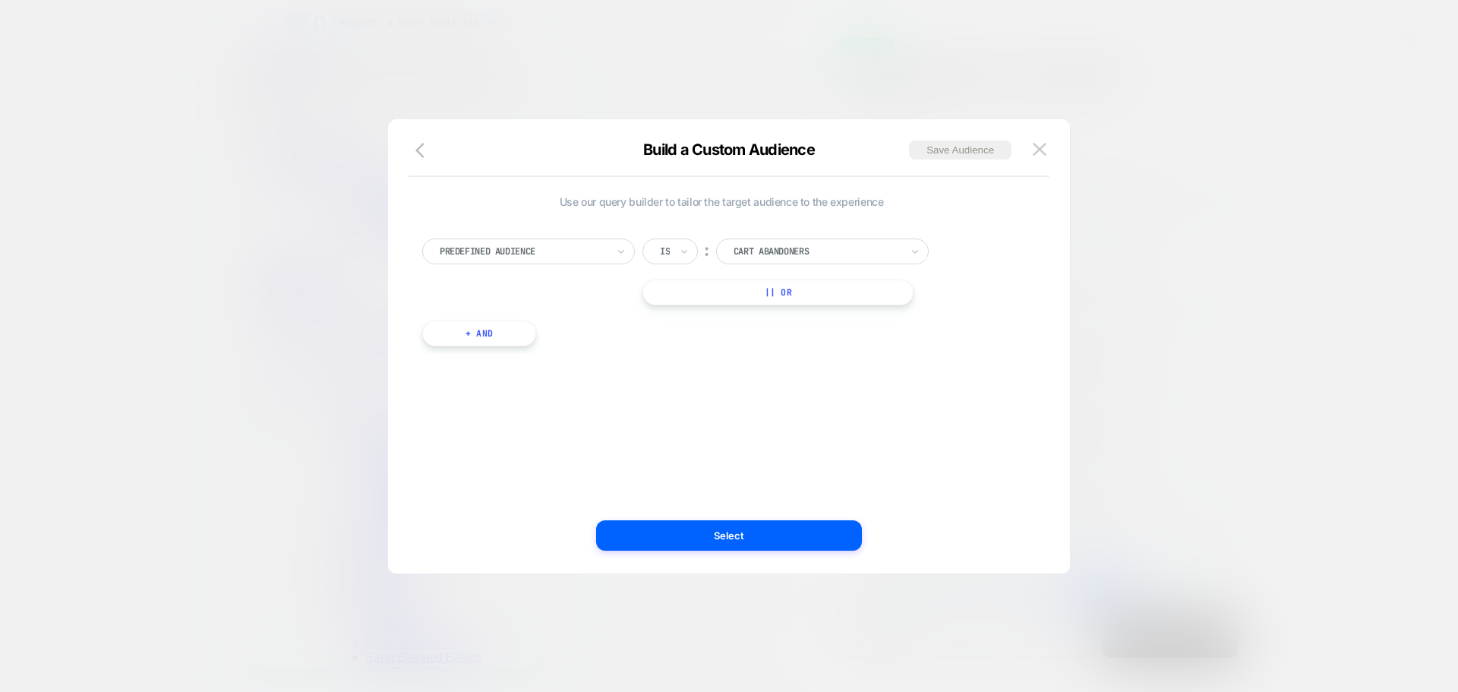
click at [587, 251] on div at bounding box center [523, 251] width 167 height 14
click at [516, 494] on div "Cart Items Count" at bounding box center [535, 486] width 197 height 24
click at [1045, 156] on button at bounding box center [1039, 149] width 23 height 23
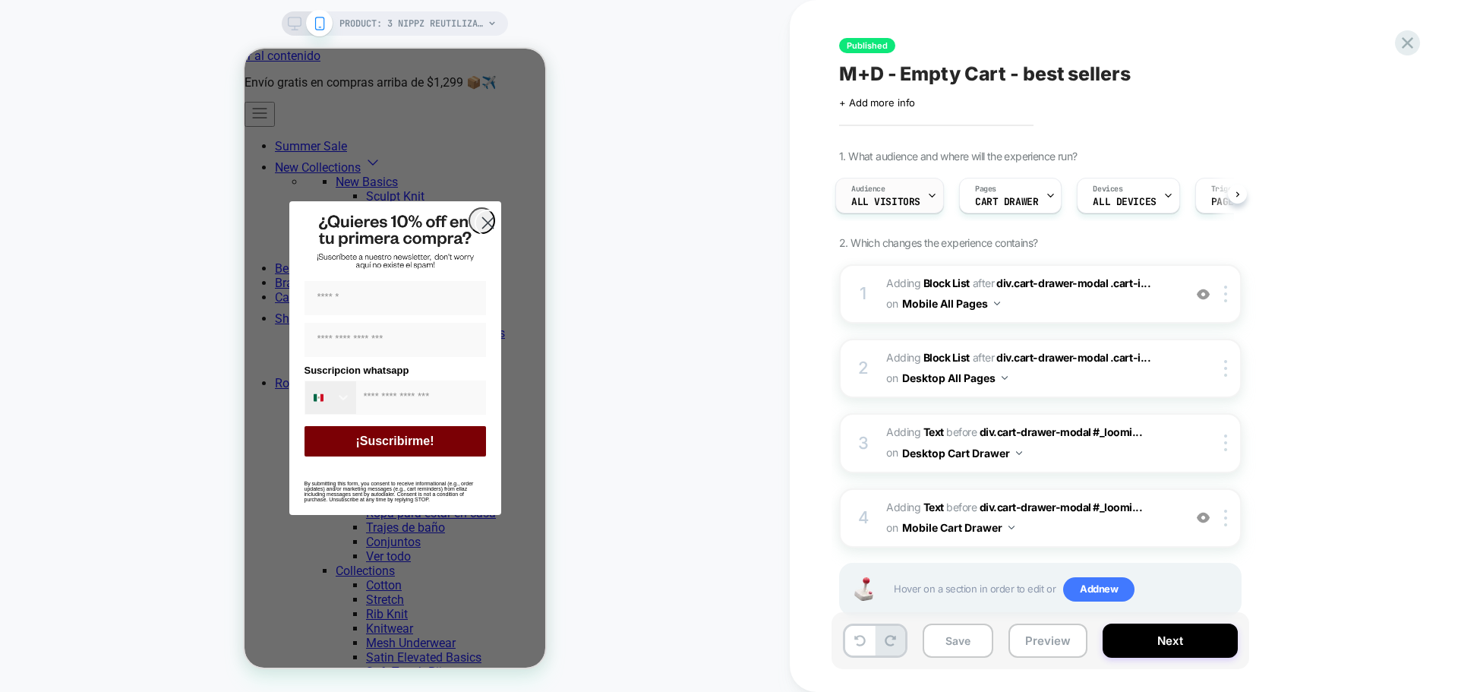
click at [889, 202] on span "All Visitors" at bounding box center [885, 202] width 69 height 11
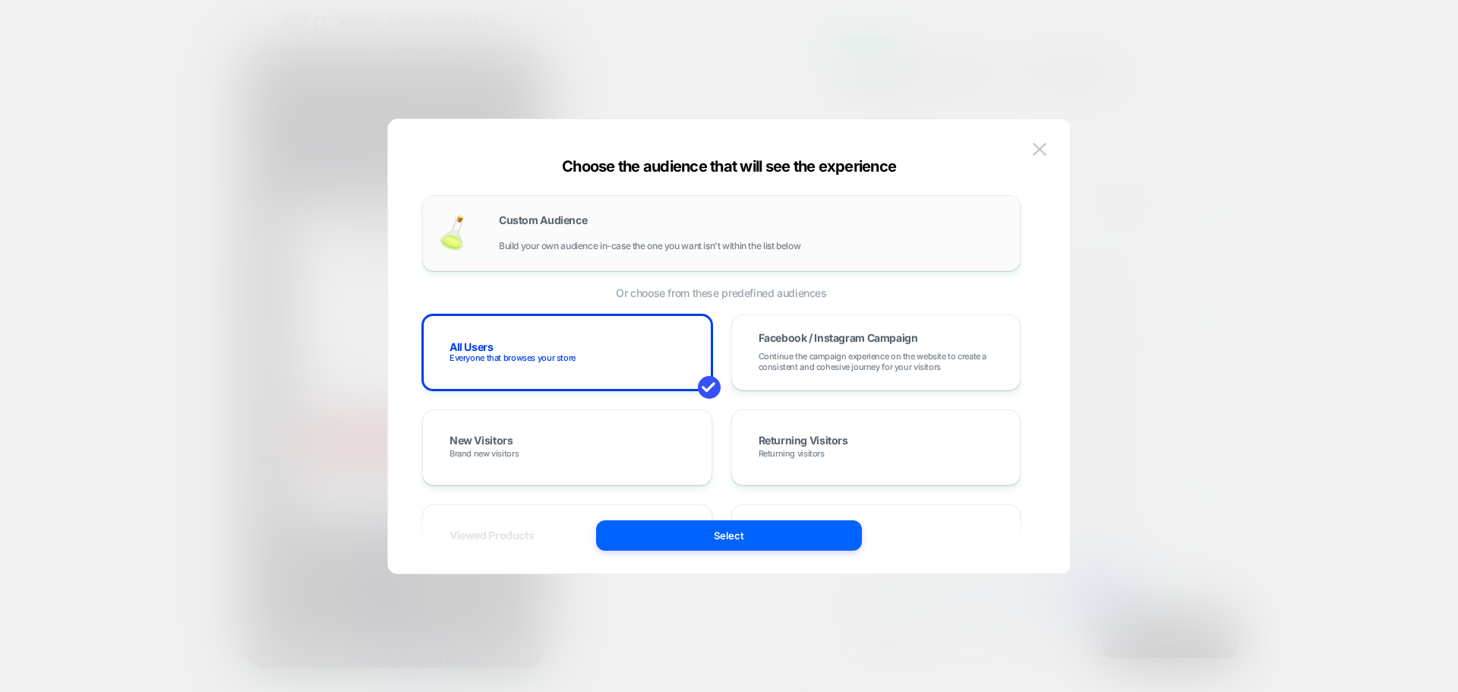
click at [593, 248] on span "Build your own audience in-case the one you want isn't within the list below" at bounding box center [649, 246] width 301 height 11
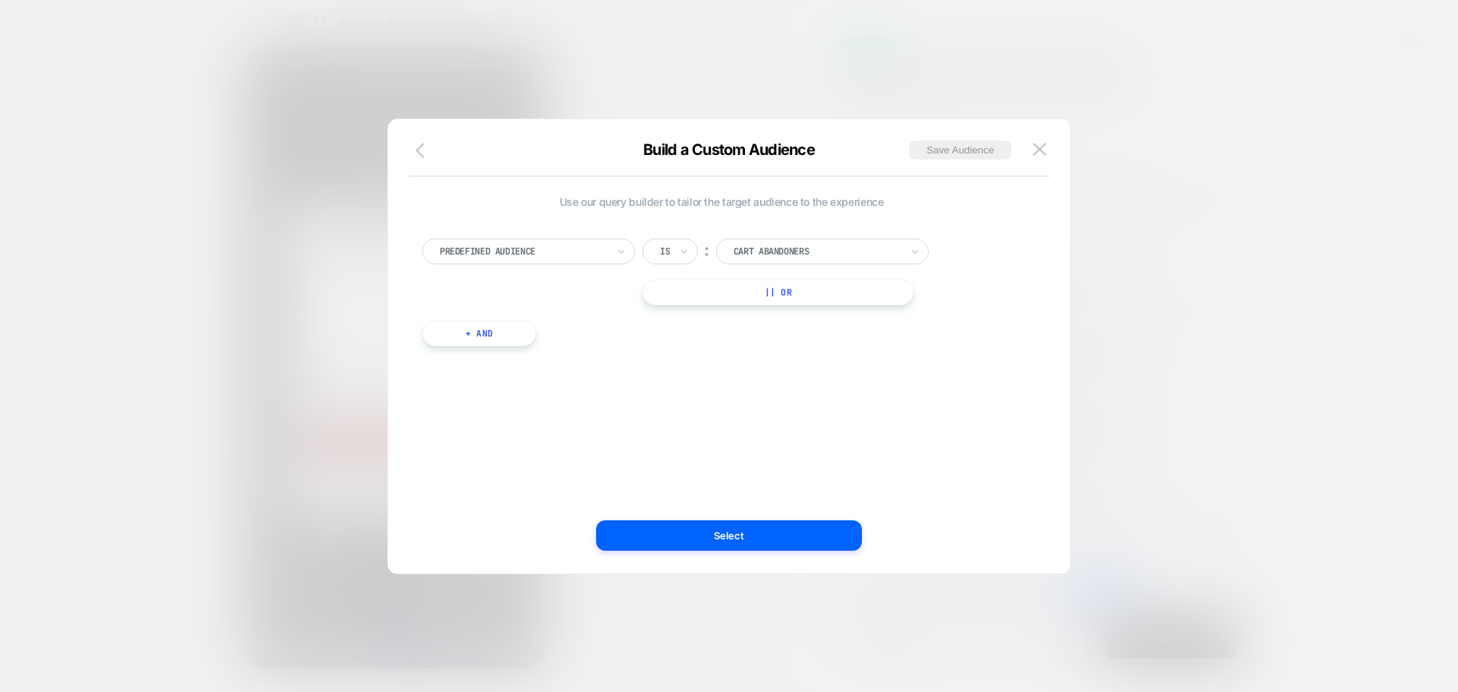
click at [419, 150] on icon "button" at bounding box center [424, 150] width 18 height 18
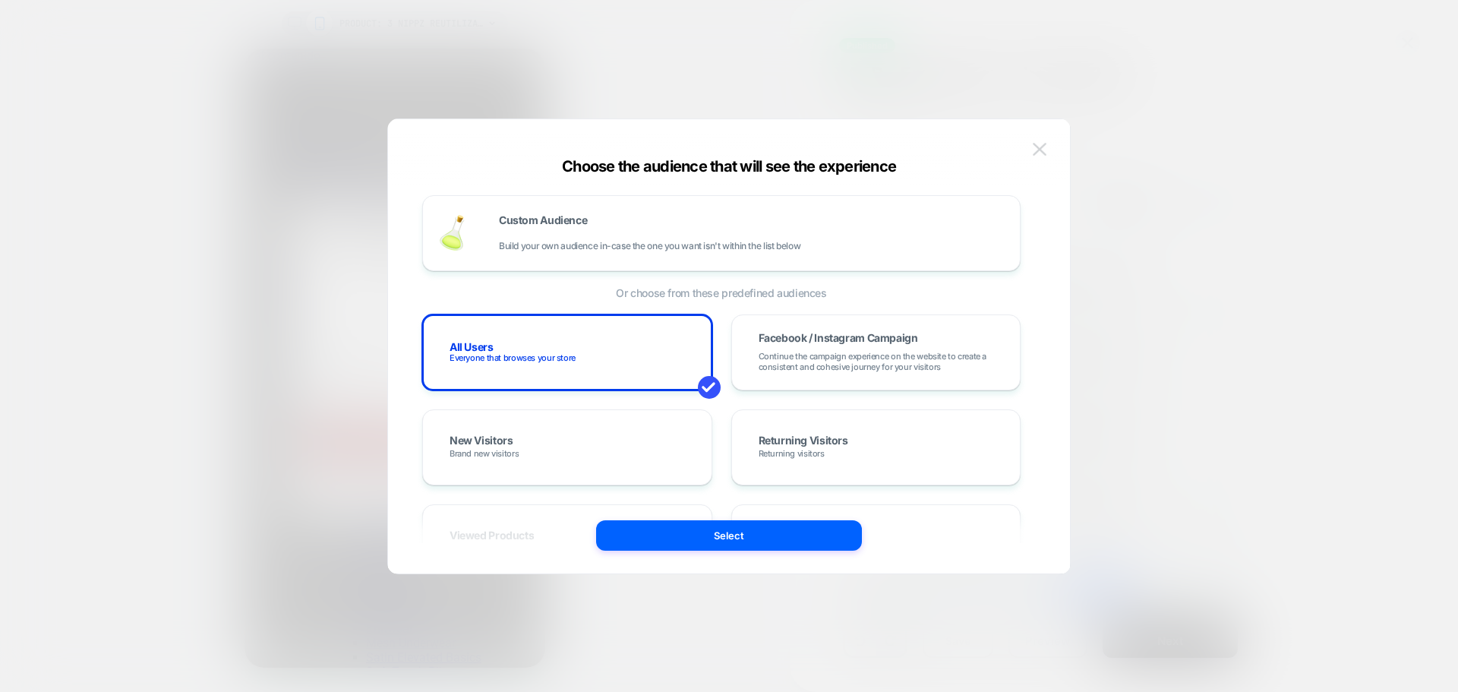
click at [1039, 146] on img at bounding box center [1040, 149] width 14 height 13
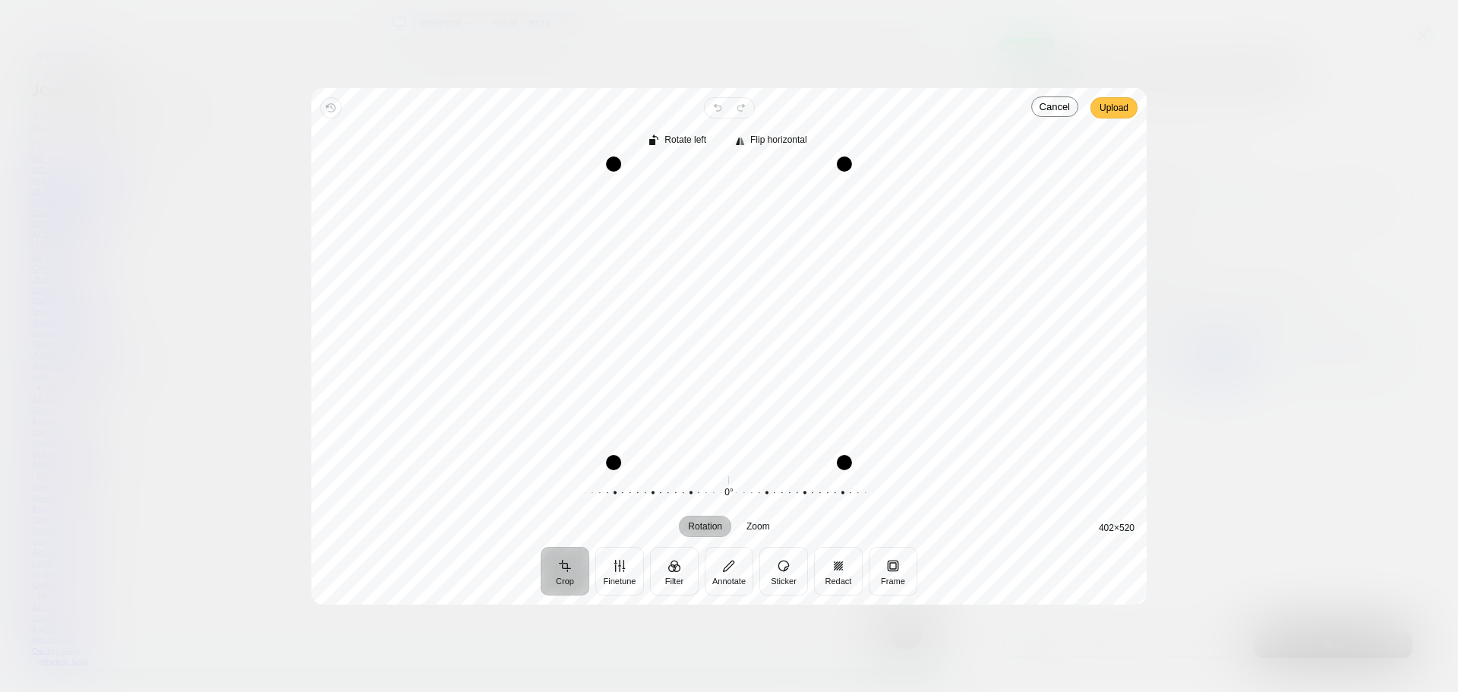
click at [1117, 106] on span "Upload" at bounding box center [1113, 108] width 29 height 18
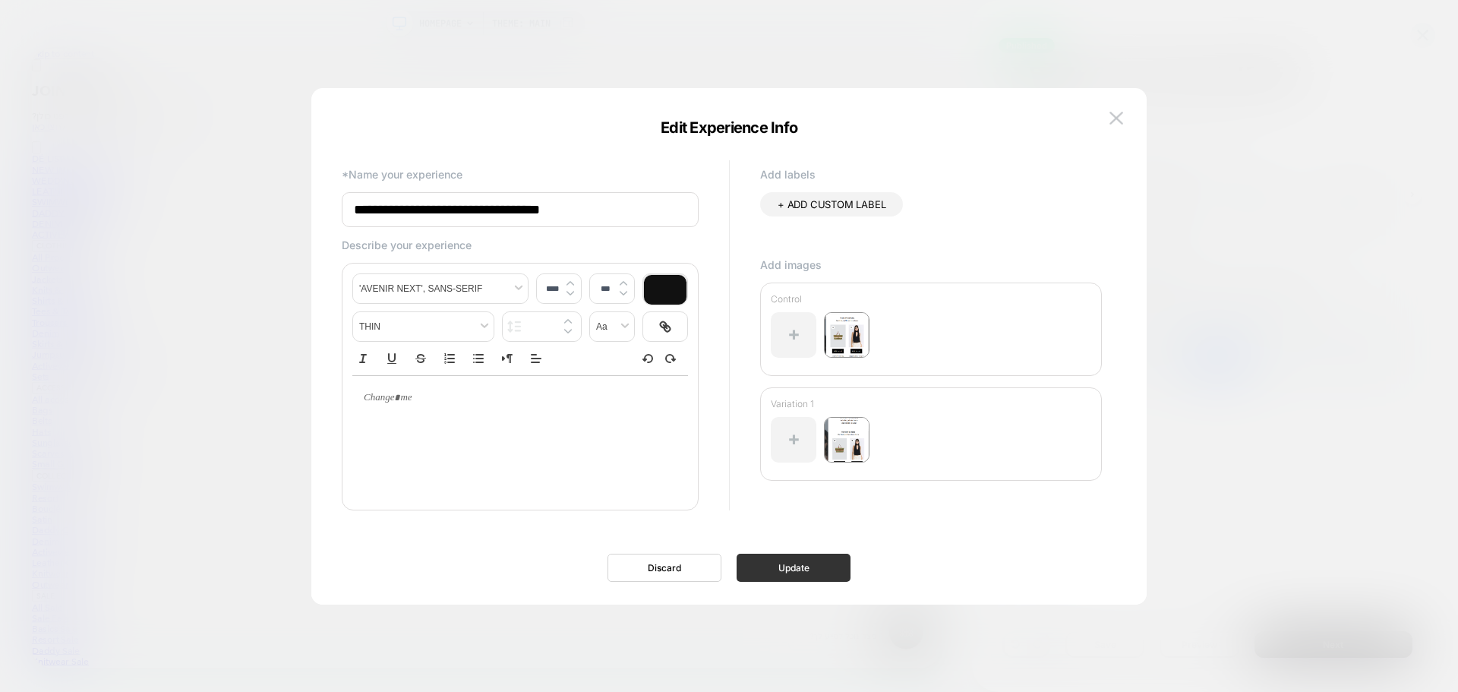
click at [809, 562] on button "Update" at bounding box center [793, 567] width 114 height 28
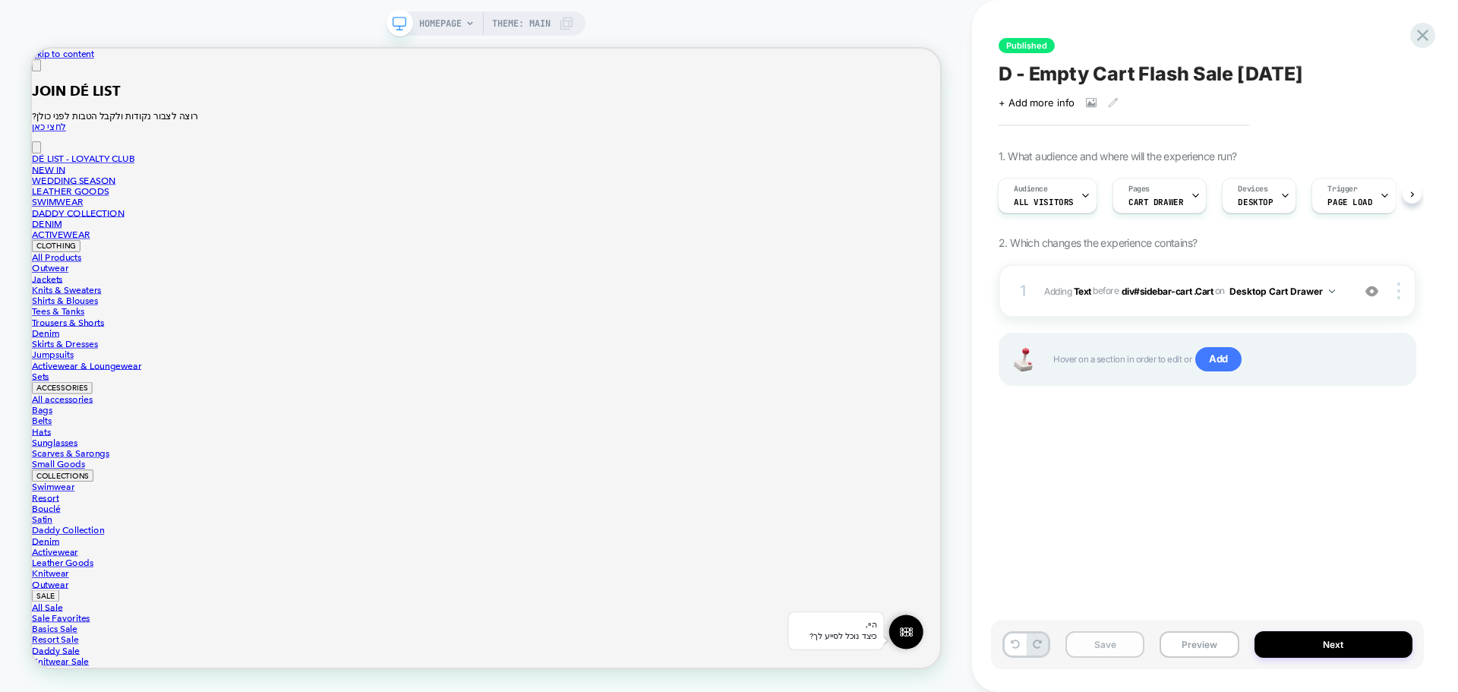
click at [1083, 656] on button "Save" at bounding box center [1104, 644] width 79 height 27
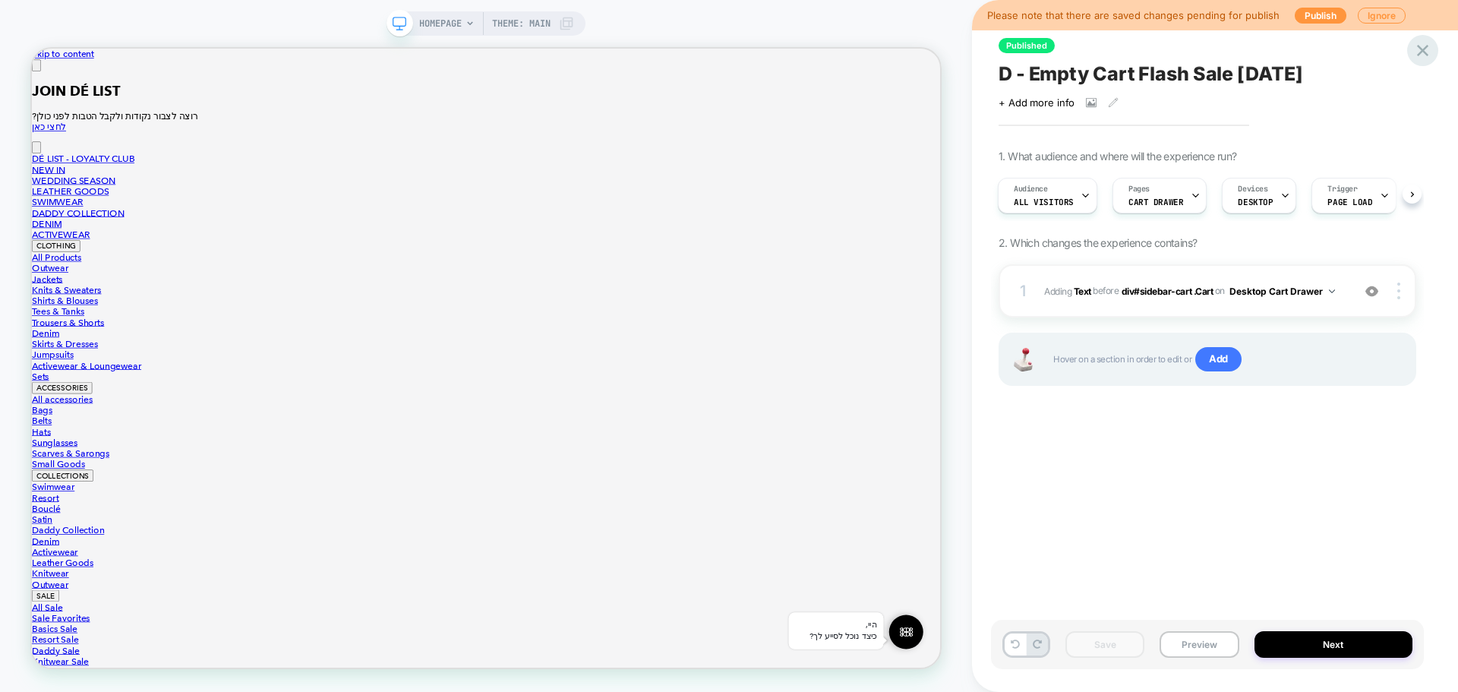
click at [1422, 55] on icon at bounding box center [1422, 50] width 20 height 20
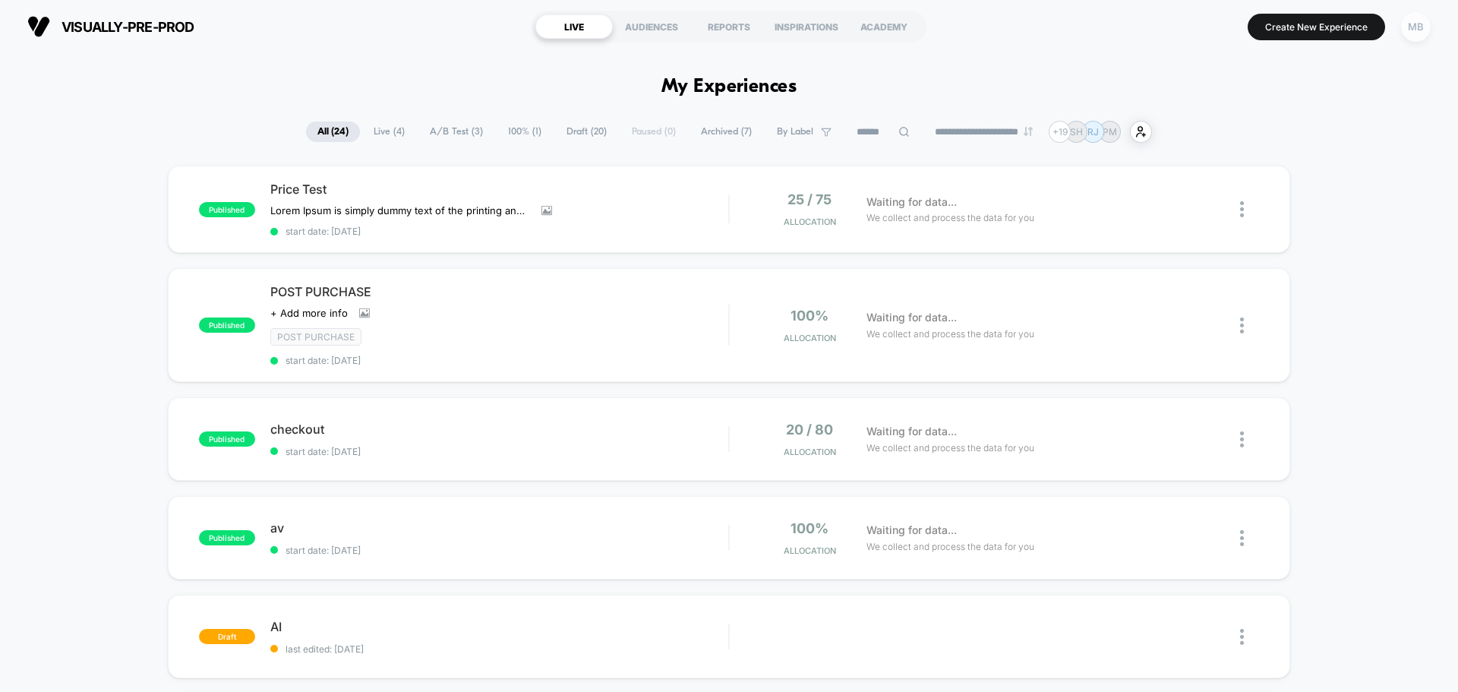
click at [1423, 33] on div "MB" at bounding box center [1416, 27] width 30 height 30
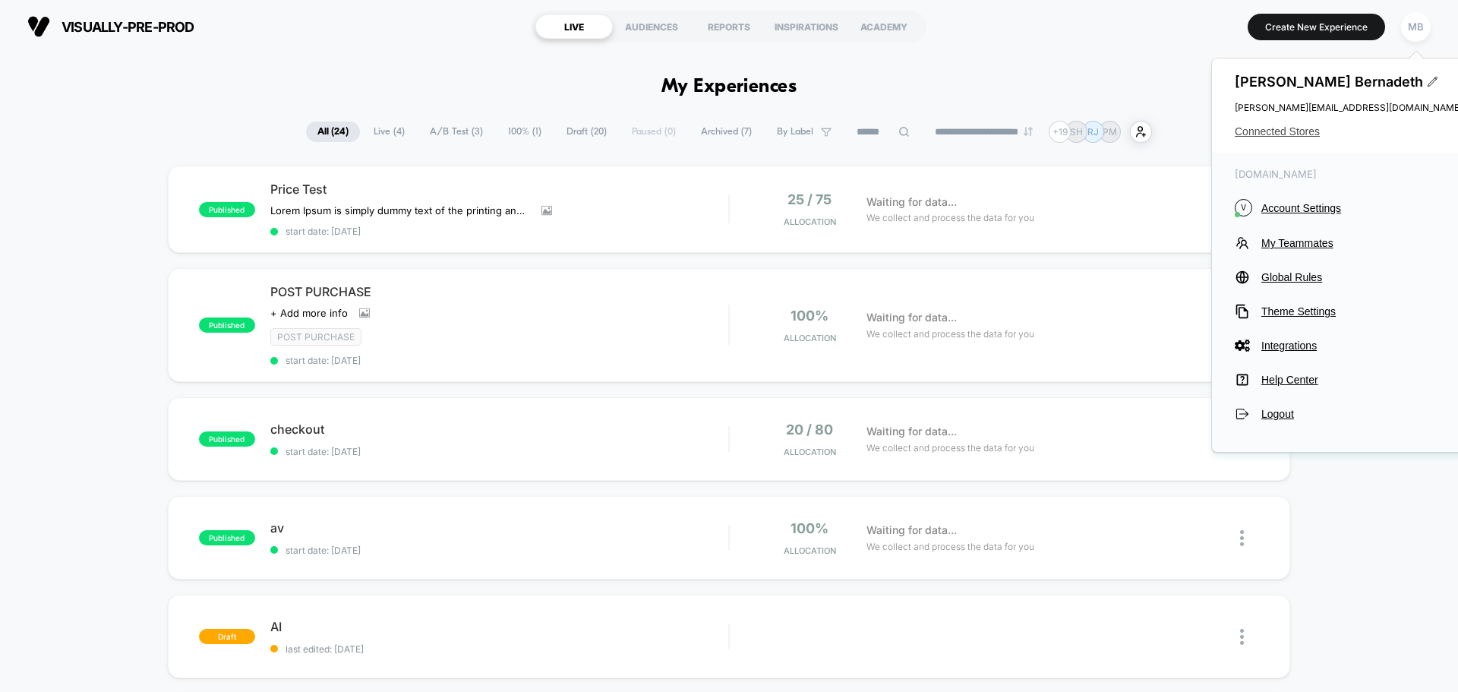
click at [1281, 129] on span "Connected Stores" at bounding box center [1349, 131] width 228 height 12
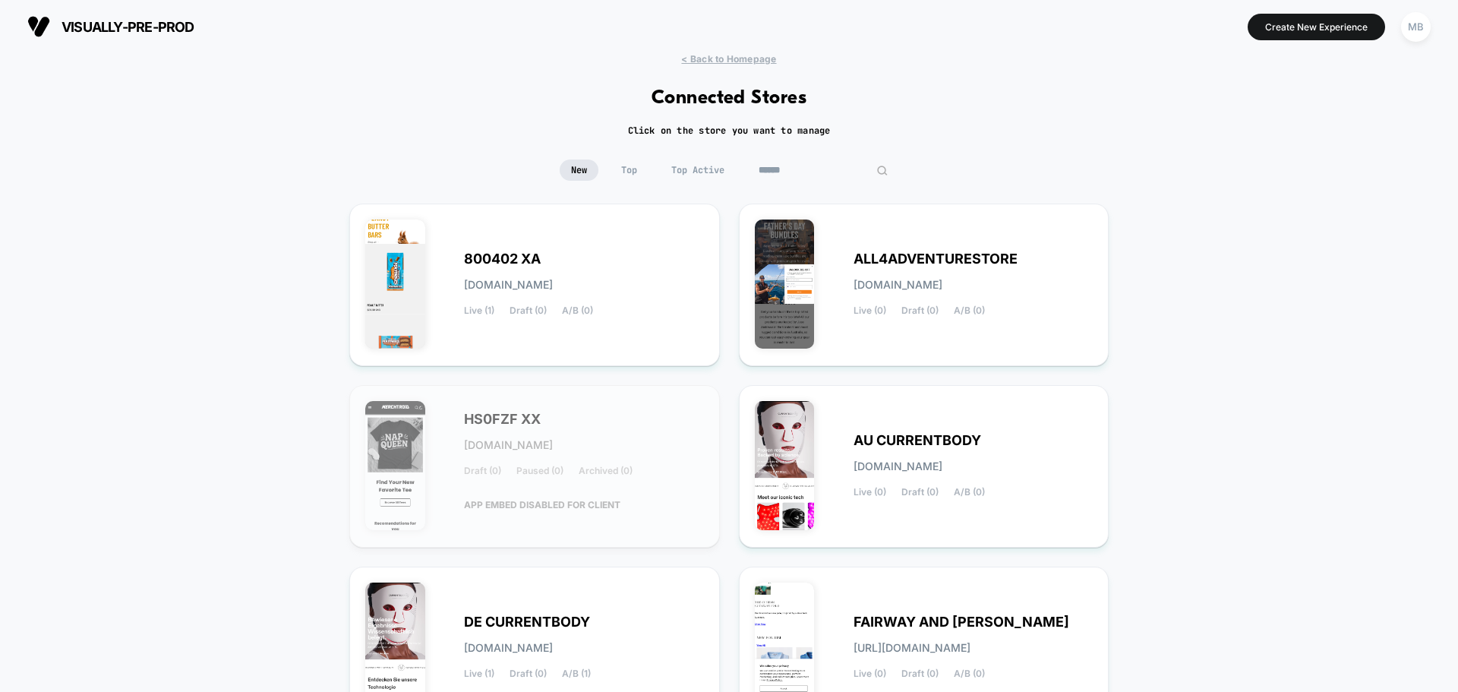
click at [816, 171] on input at bounding box center [823, 169] width 152 height 21
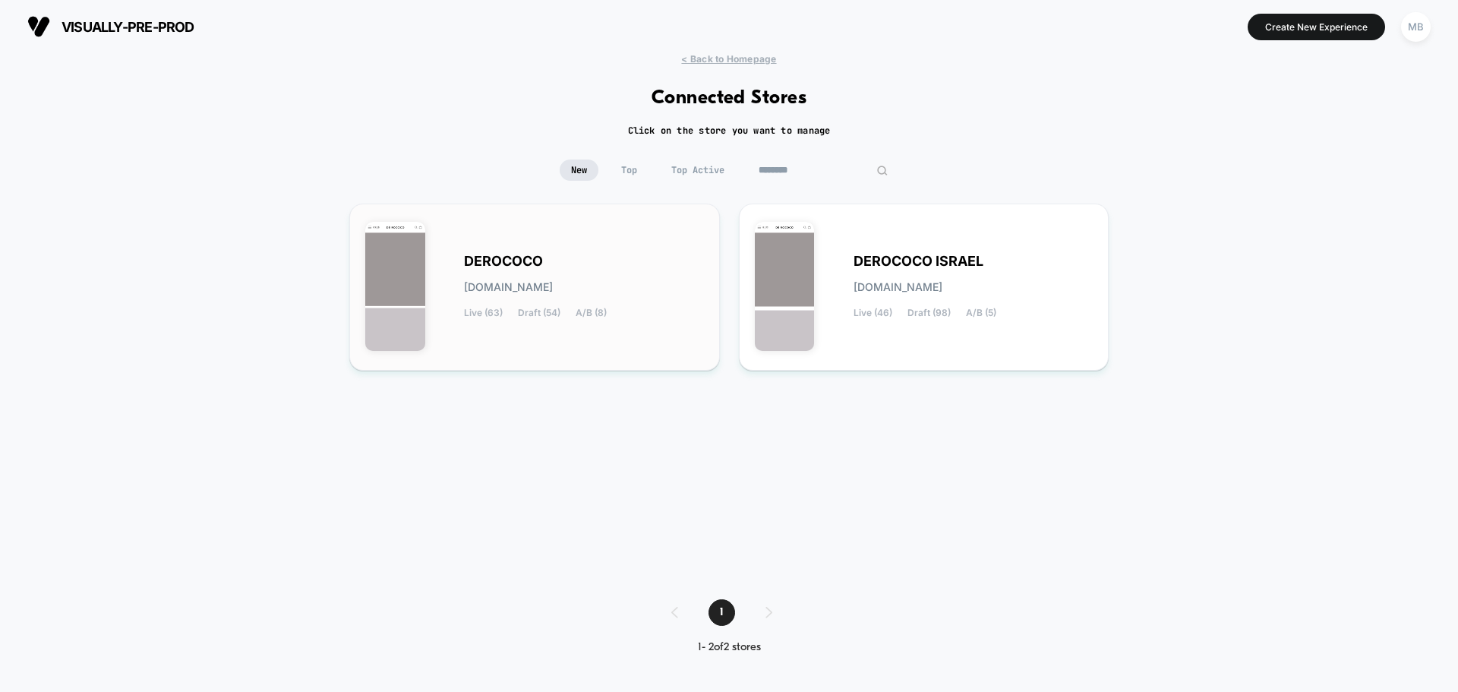
type input "********"
click at [576, 248] on div "DEROCOCO [DOMAIN_NAME] Live (63) Draft (54) A/B (8)" at bounding box center [534, 286] width 339 height 135
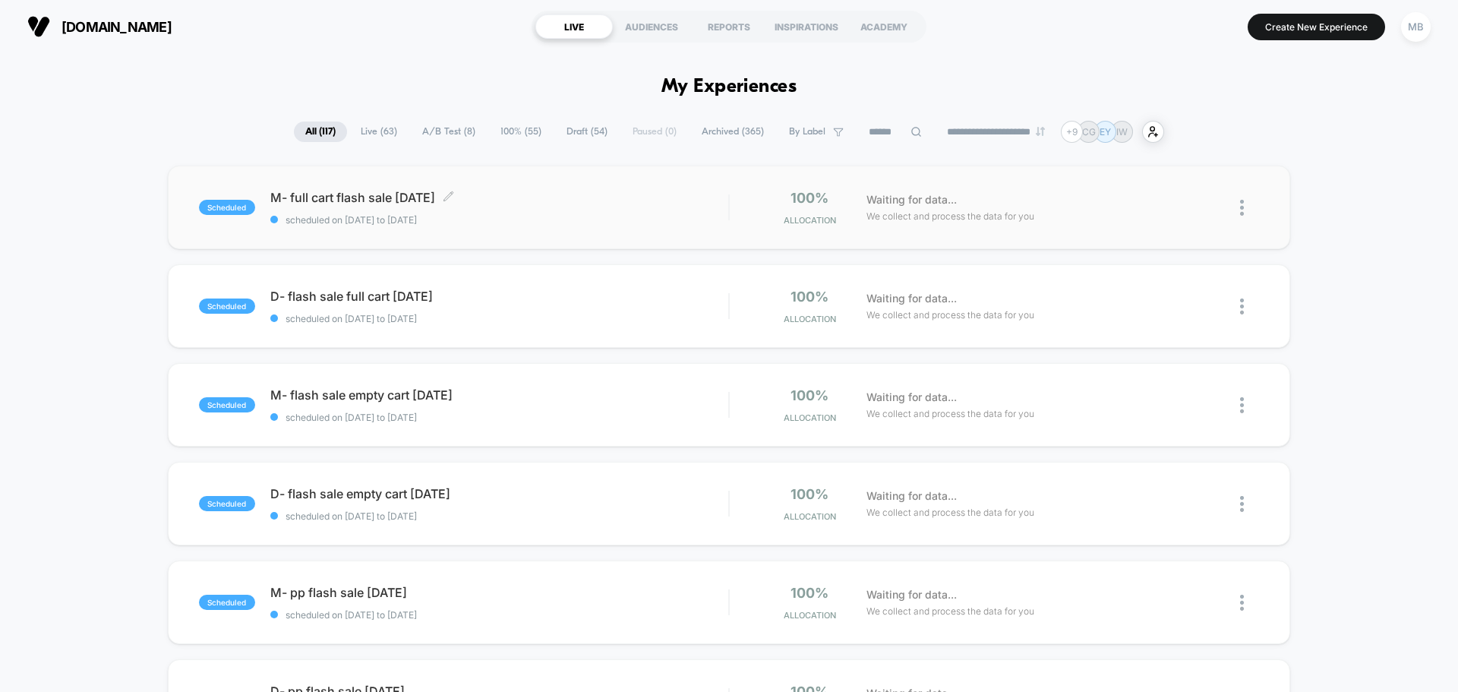
click at [506, 208] on div "M- full cart flash sale [DATE] Click to edit experience details Click to edit e…" at bounding box center [499, 208] width 458 height 36
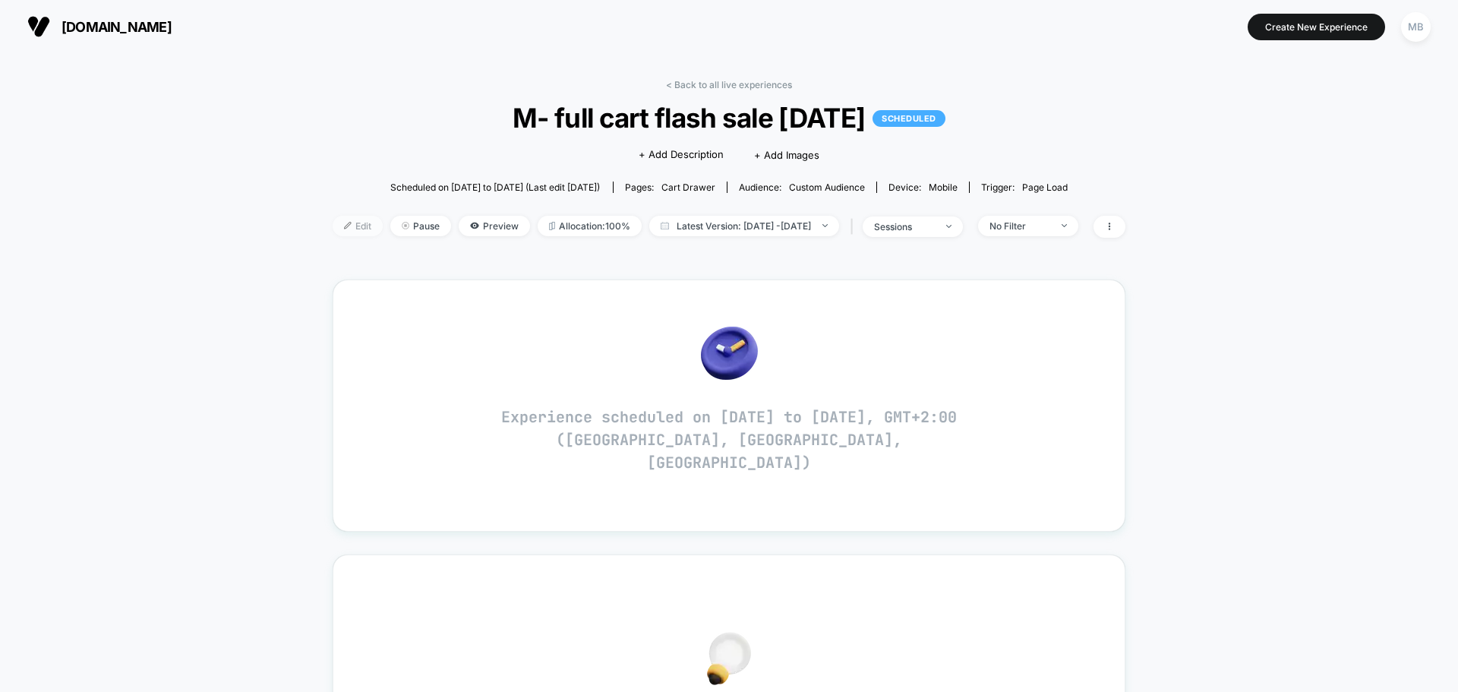
click at [334, 225] on span "Edit" at bounding box center [358, 226] width 50 height 20
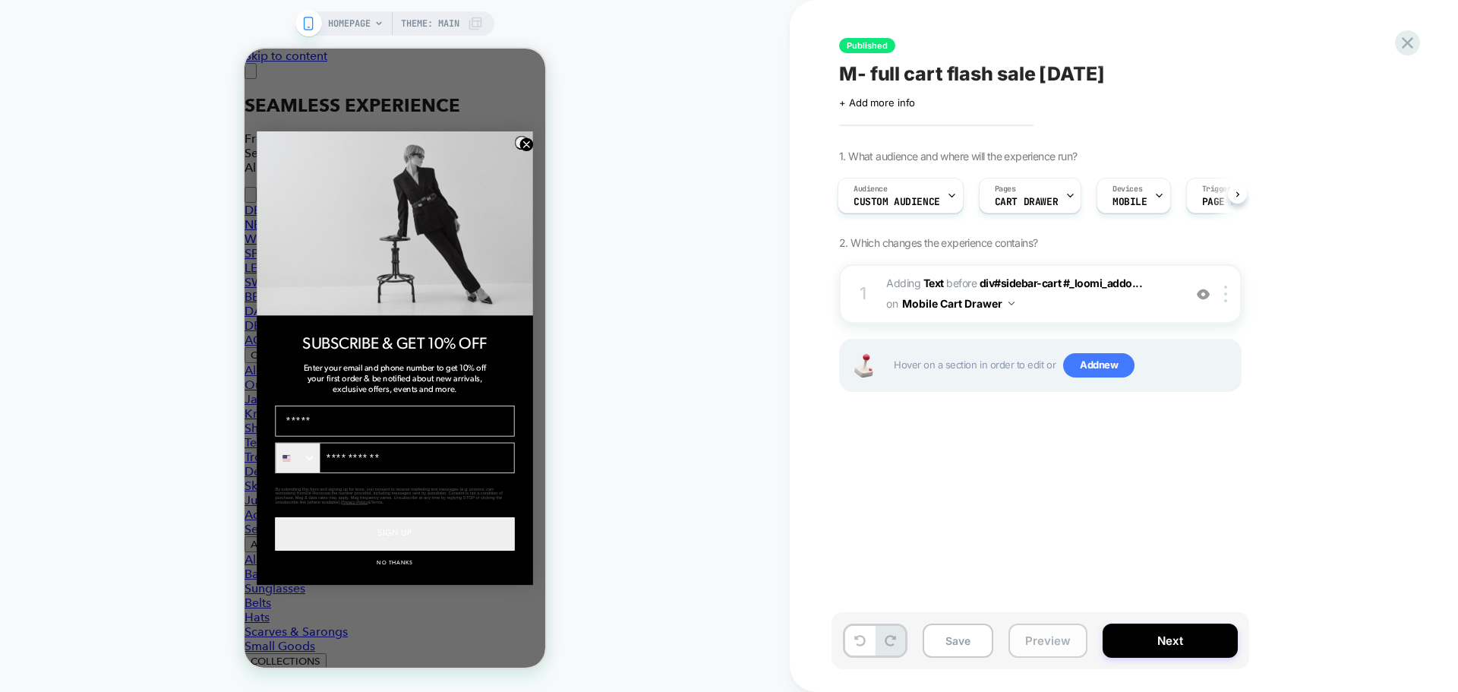
click at [1046, 645] on button "Preview" at bounding box center [1047, 640] width 79 height 34
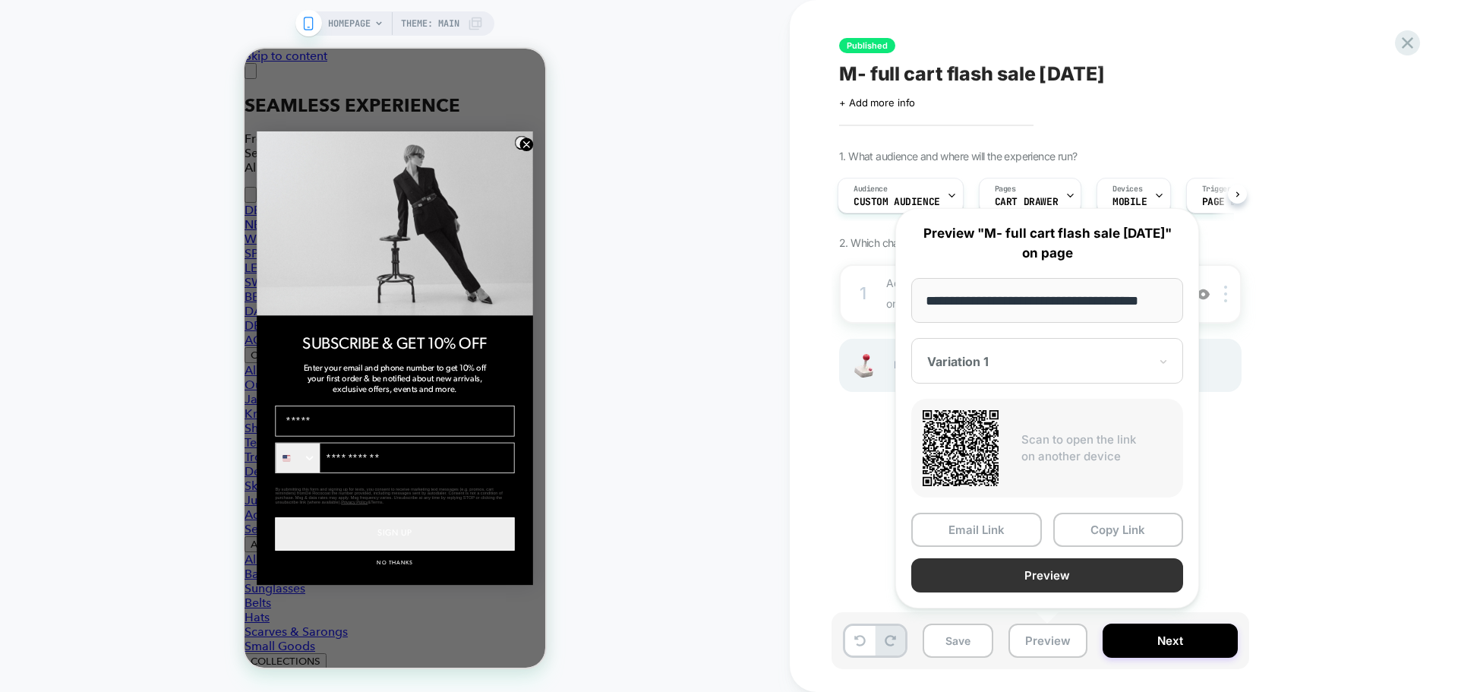
click at [1097, 583] on button "Preview" at bounding box center [1047, 575] width 272 height 34
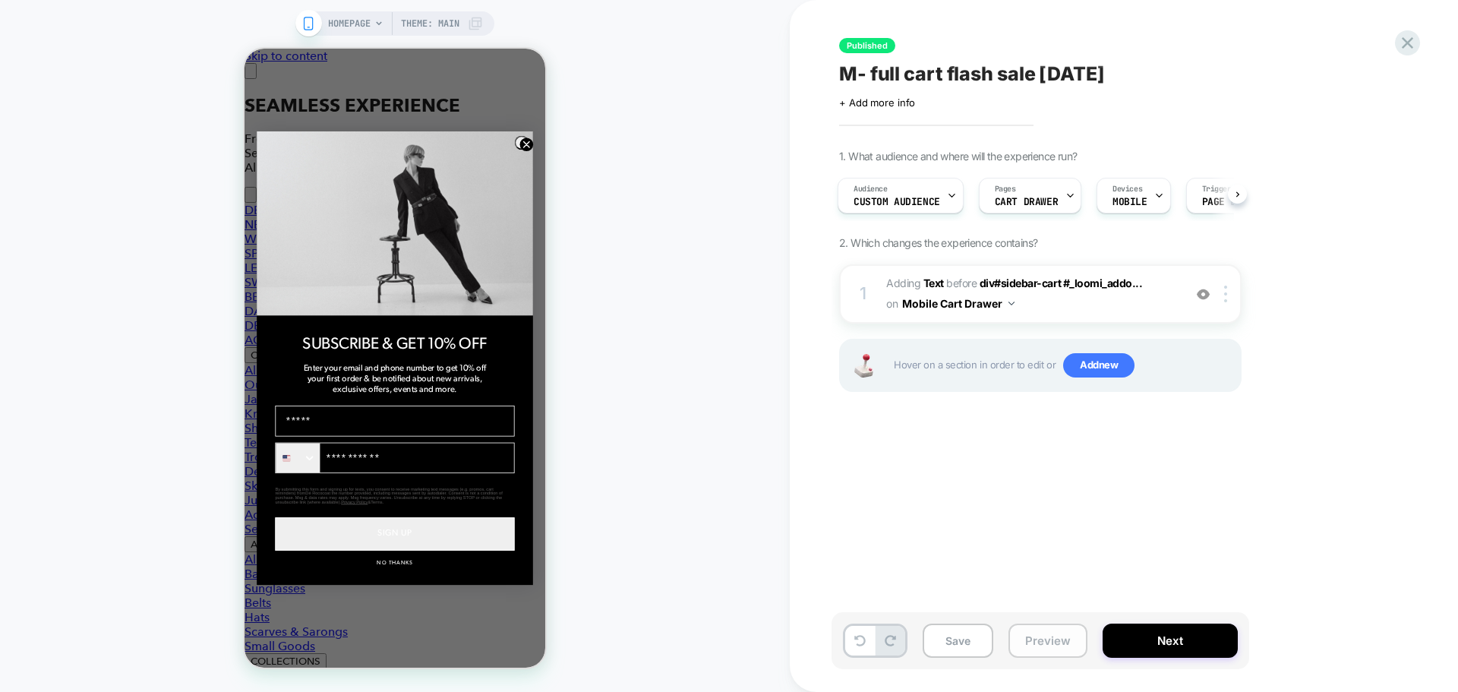
click at [1037, 646] on button "Preview" at bounding box center [1047, 640] width 79 height 34
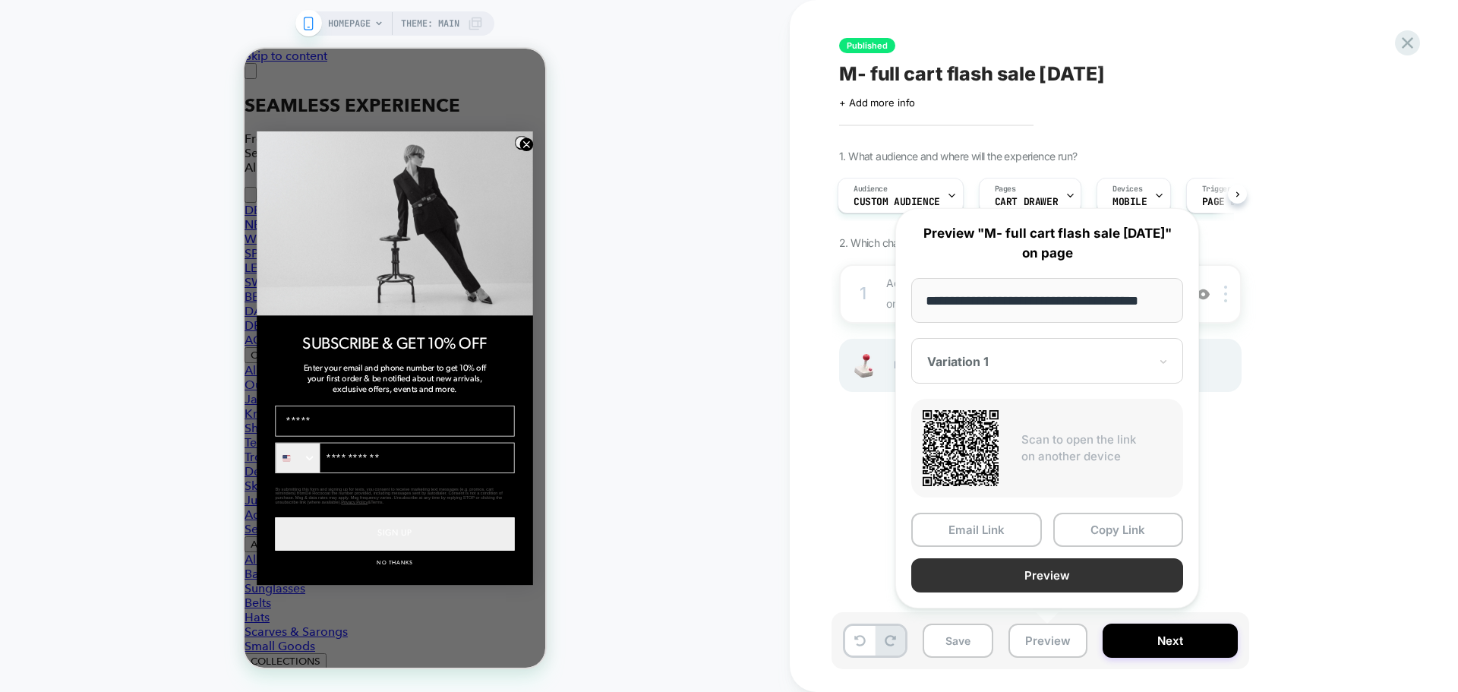
click at [1071, 579] on button "Preview" at bounding box center [1047, 575] width 272 height 34
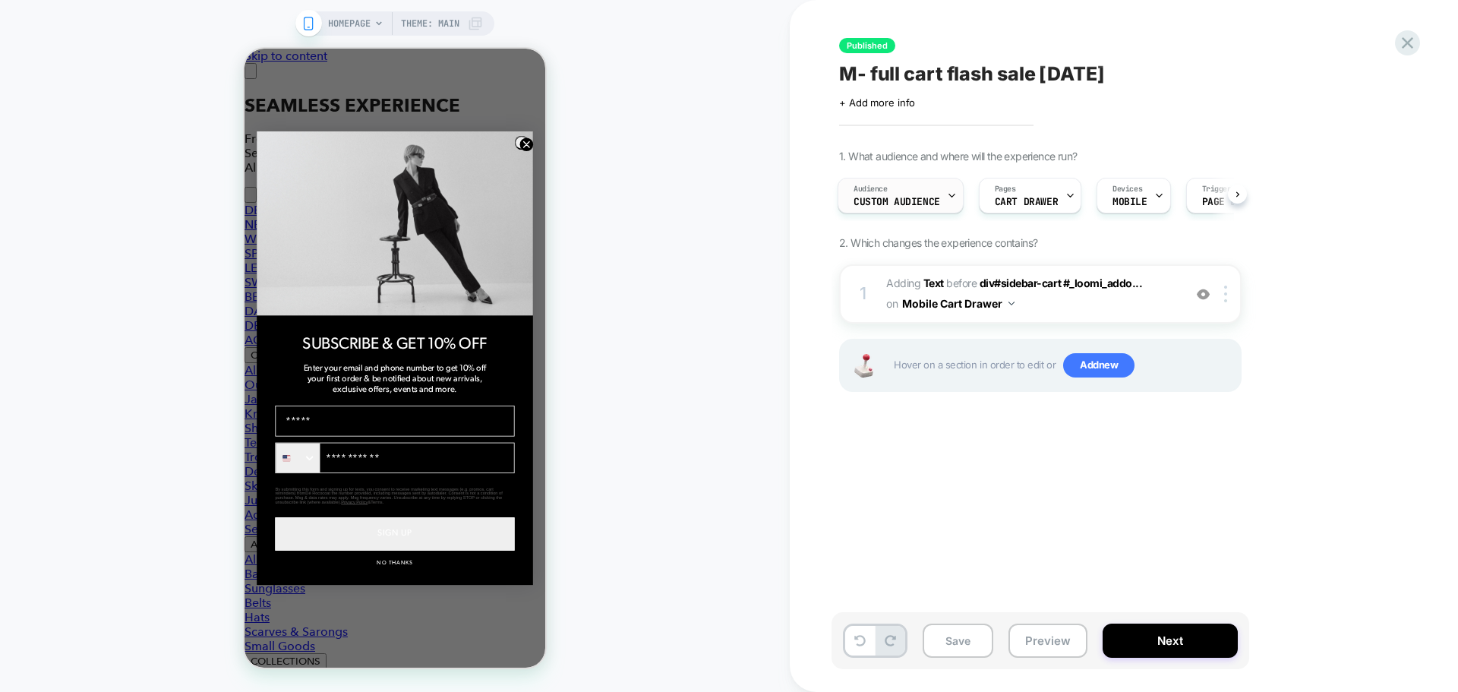
click at [906, 192] on div "Audience Custom Audience" at bounding box center [896, 195] width 117 height 34
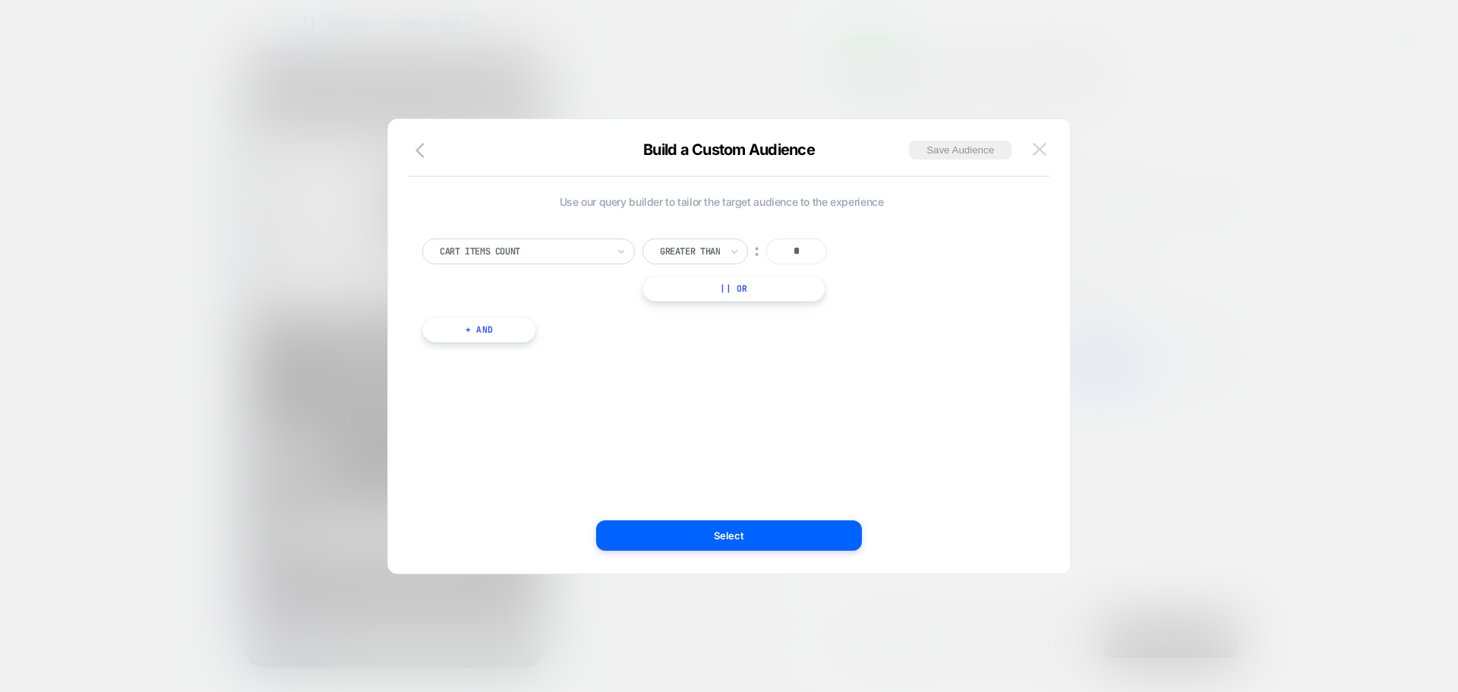
click at [1033, 150] on img at bounding box center [1040, 149] width 14 height 13
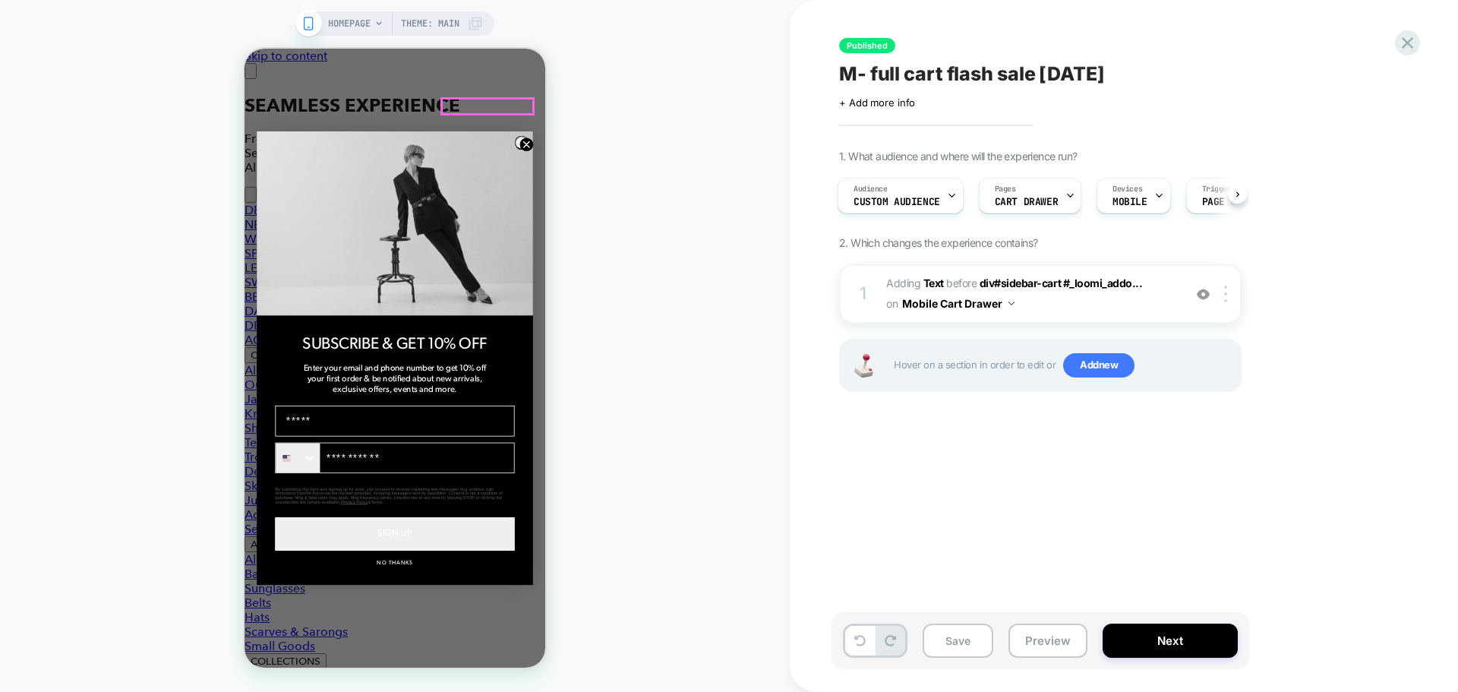
click at [1036, 630] on button "Preview" at bounding box center [1047, 640] width 79 height 34
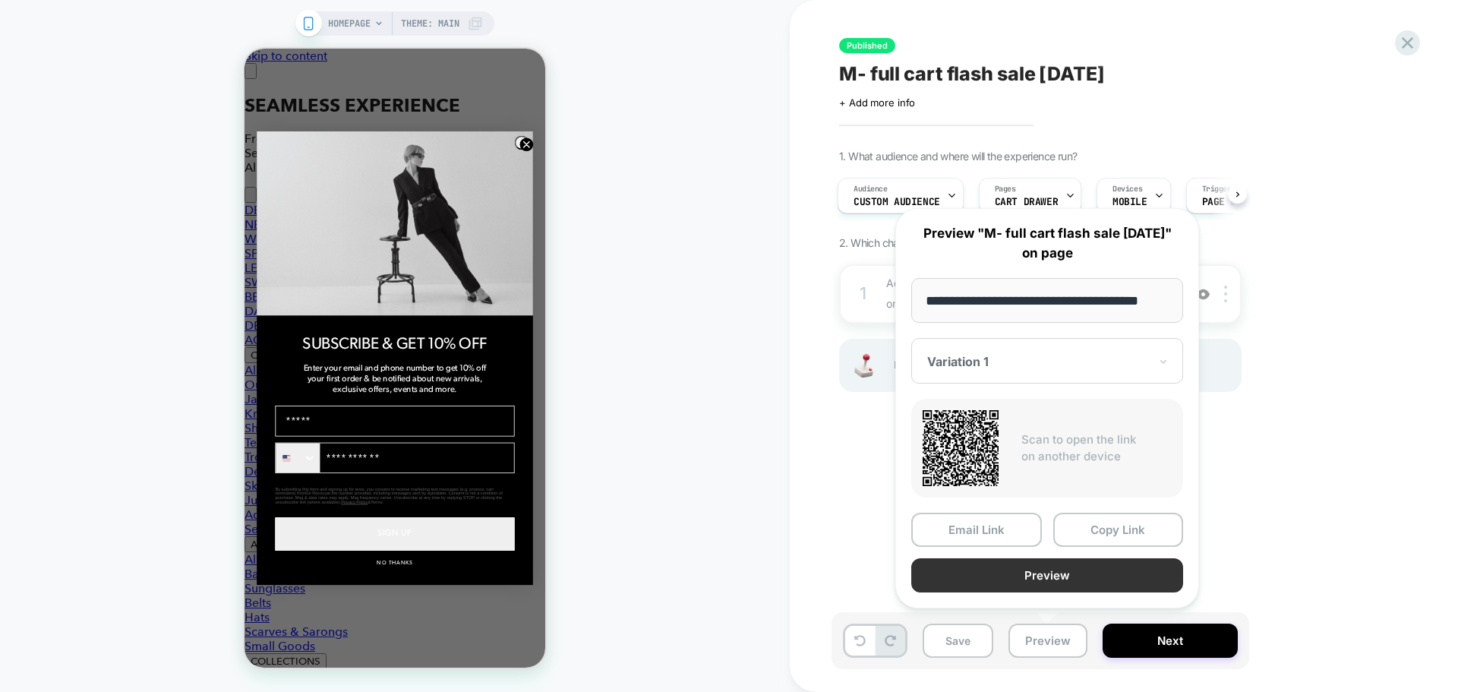
click at [1051, 575] on button "Preview" at bounding box center [1047, 575] width 272 height 34
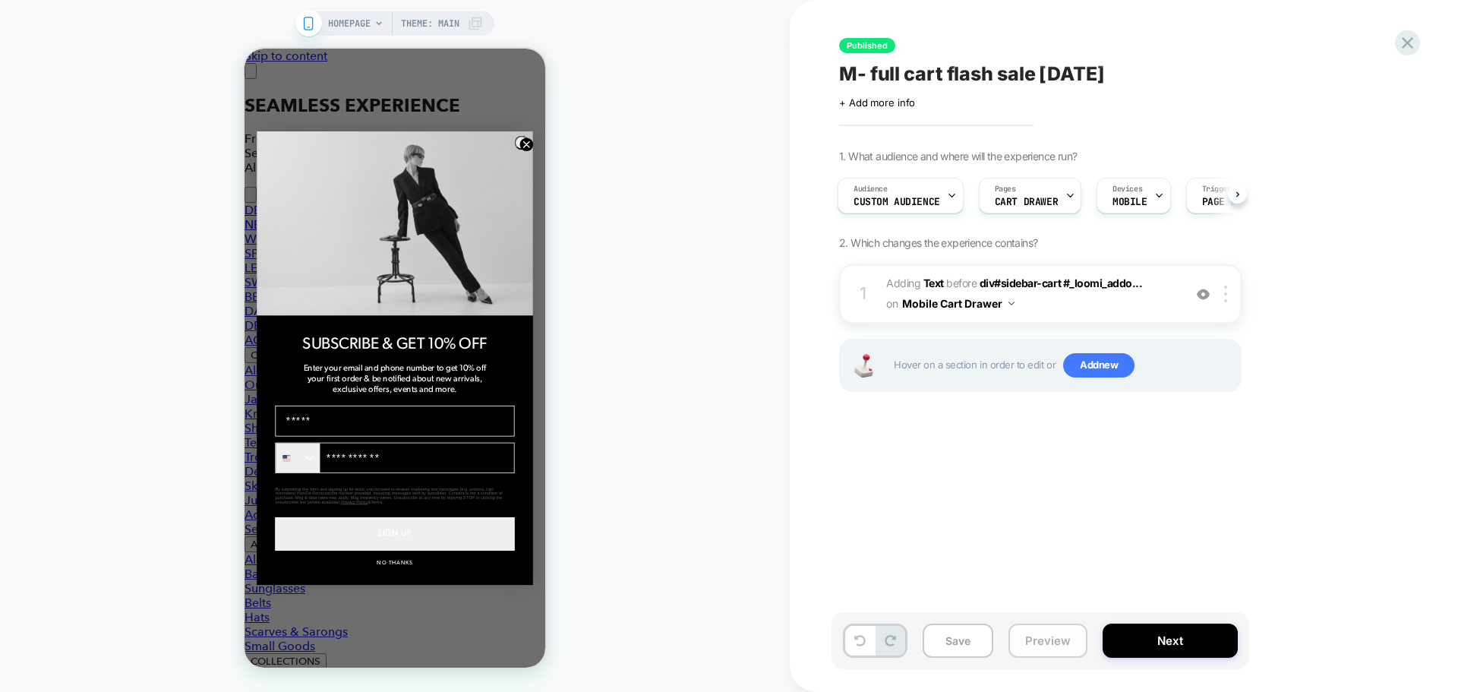
click at [1046, 637] on button "Preview" at bounding box center [1047, 640] width 79 height 34
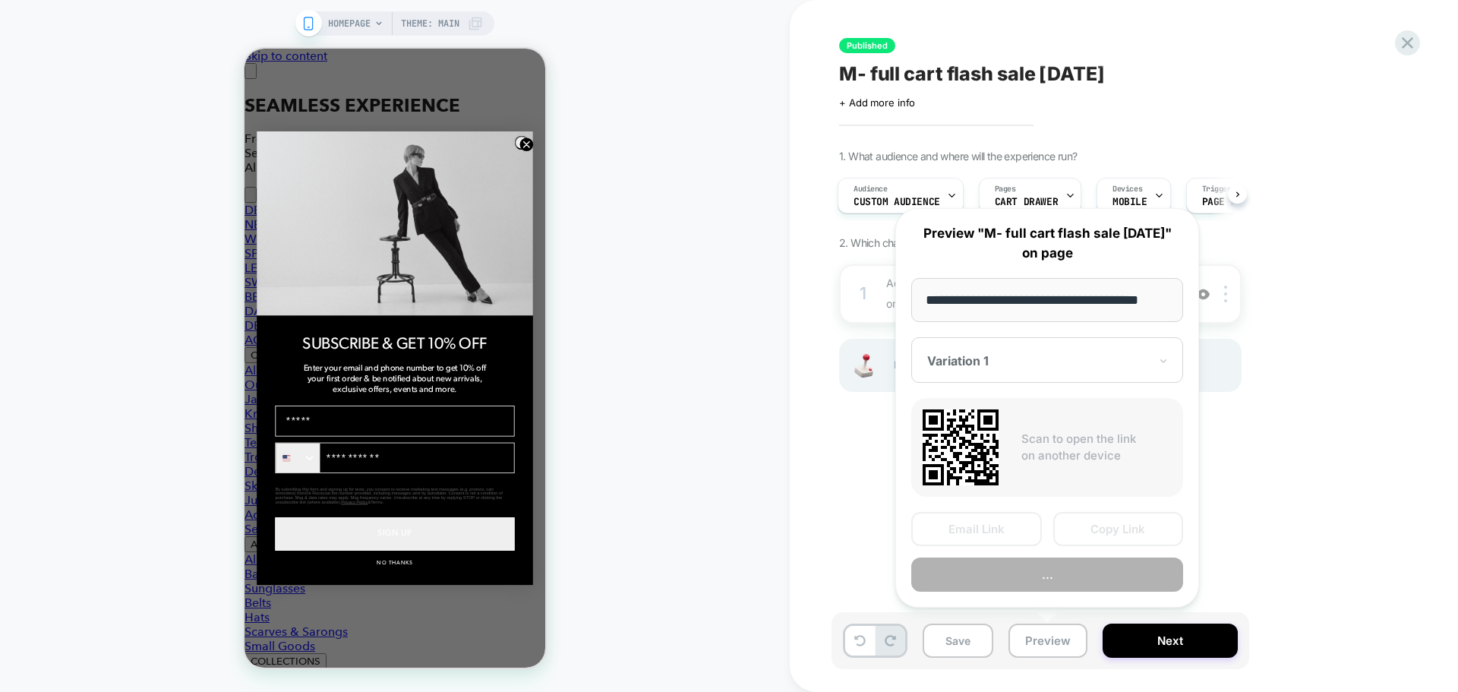
scroll to position [0, 19]
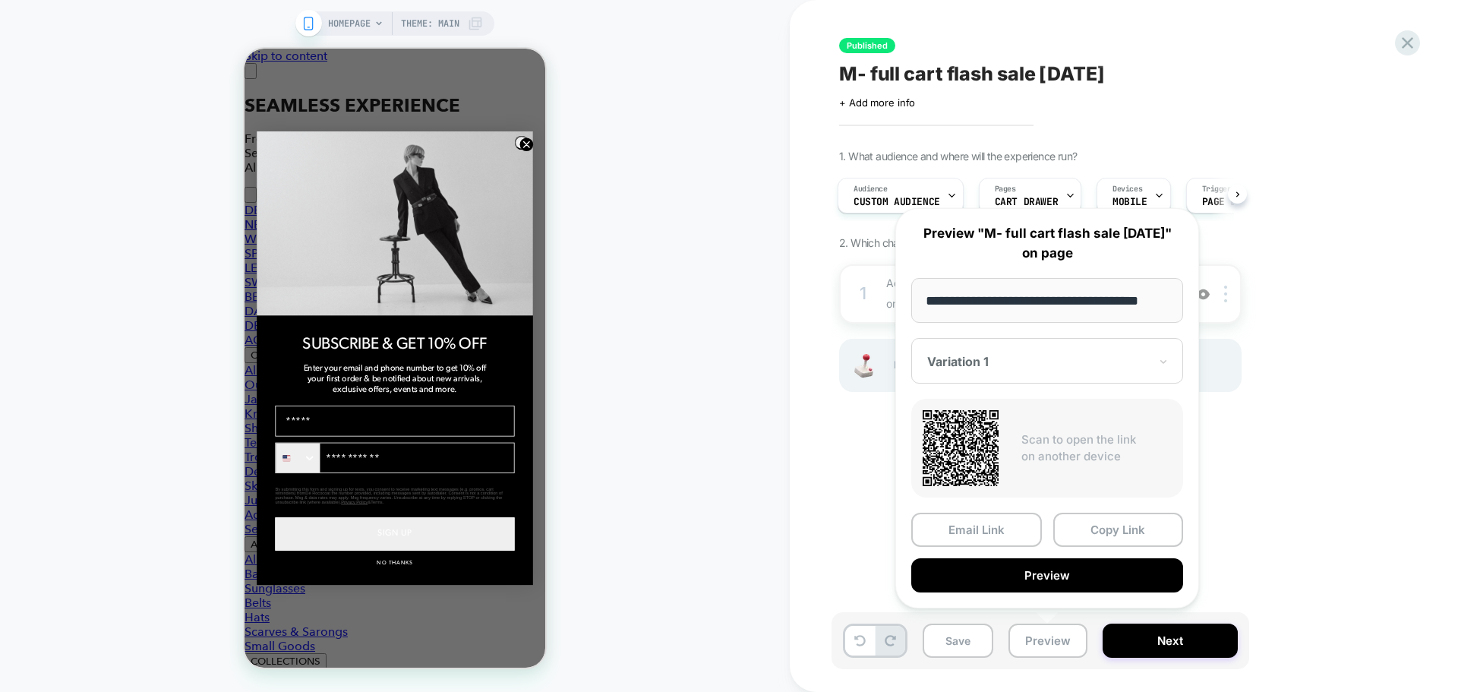
click at [1078, 371] on div "Variation 1" at bounding box center [1047, 361] width 272 height 46
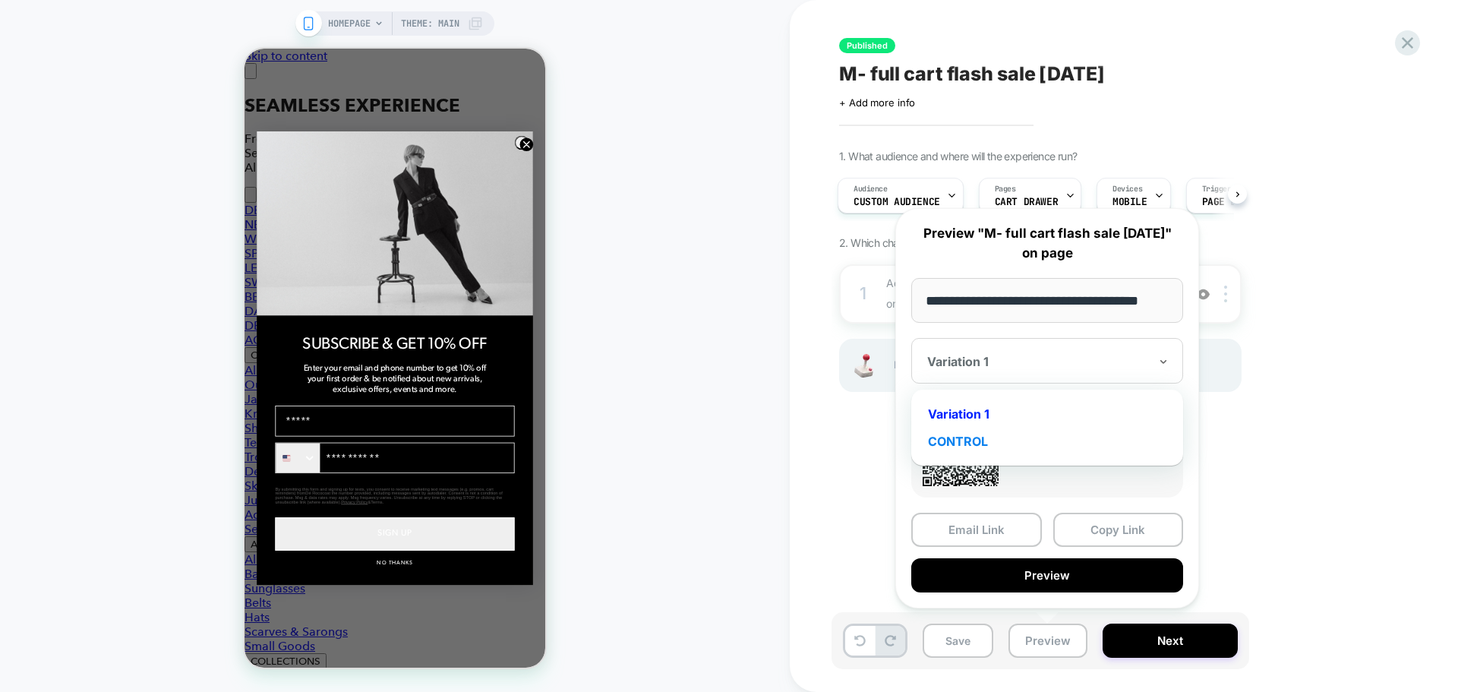
click at [980, 438] on div "CONTROL" at bounding box center [1047, 440] width 257 height 27
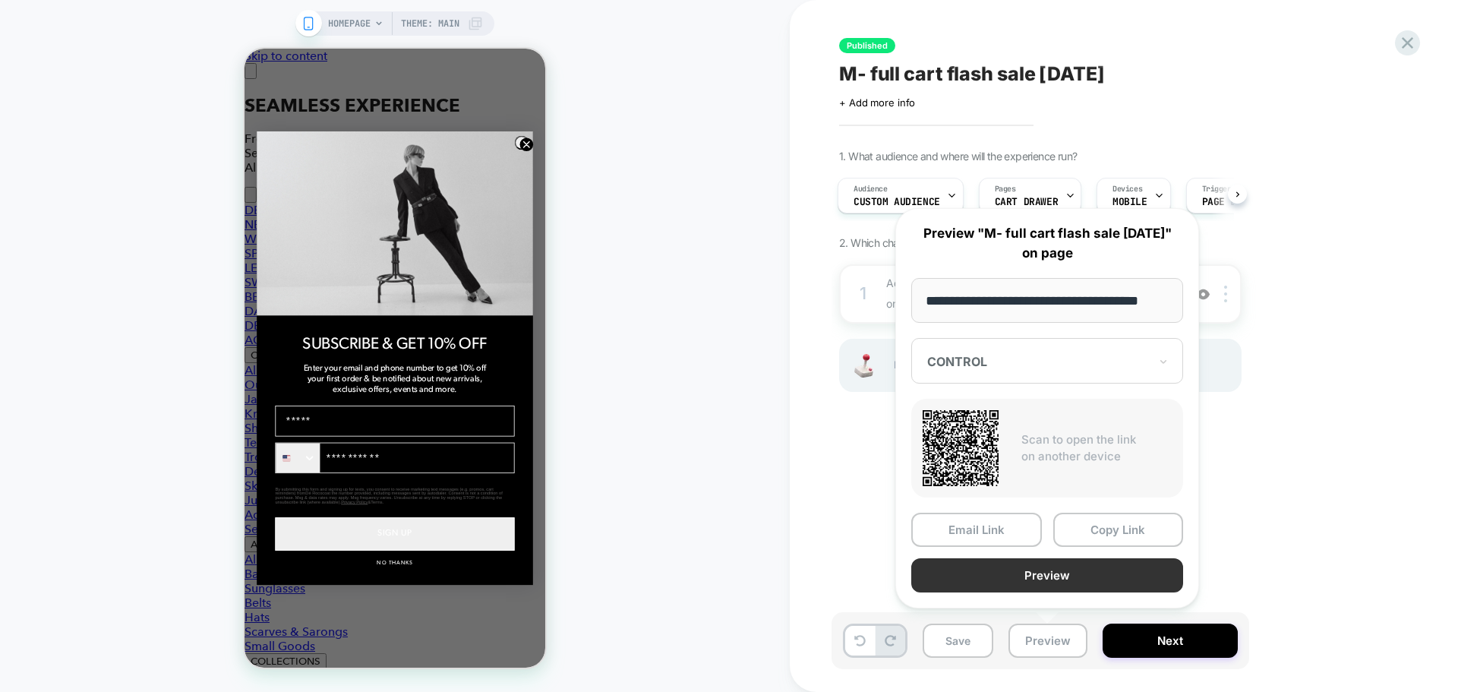
click at [1074, 576] on button "Preview" at bounding box center [1047, 575] width 272 height 34
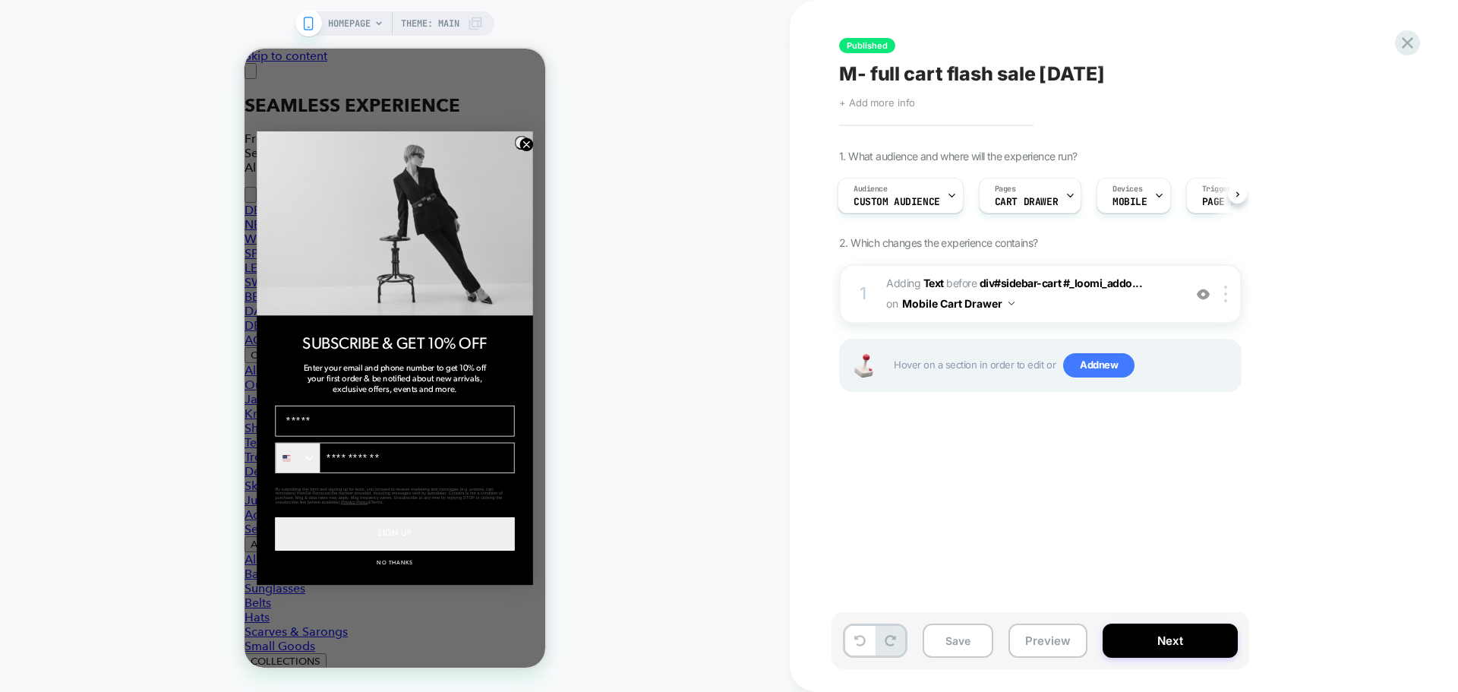
click at [876, 103] on span "+ Add more info" at bounding box center [877, 102] width 76 height 12
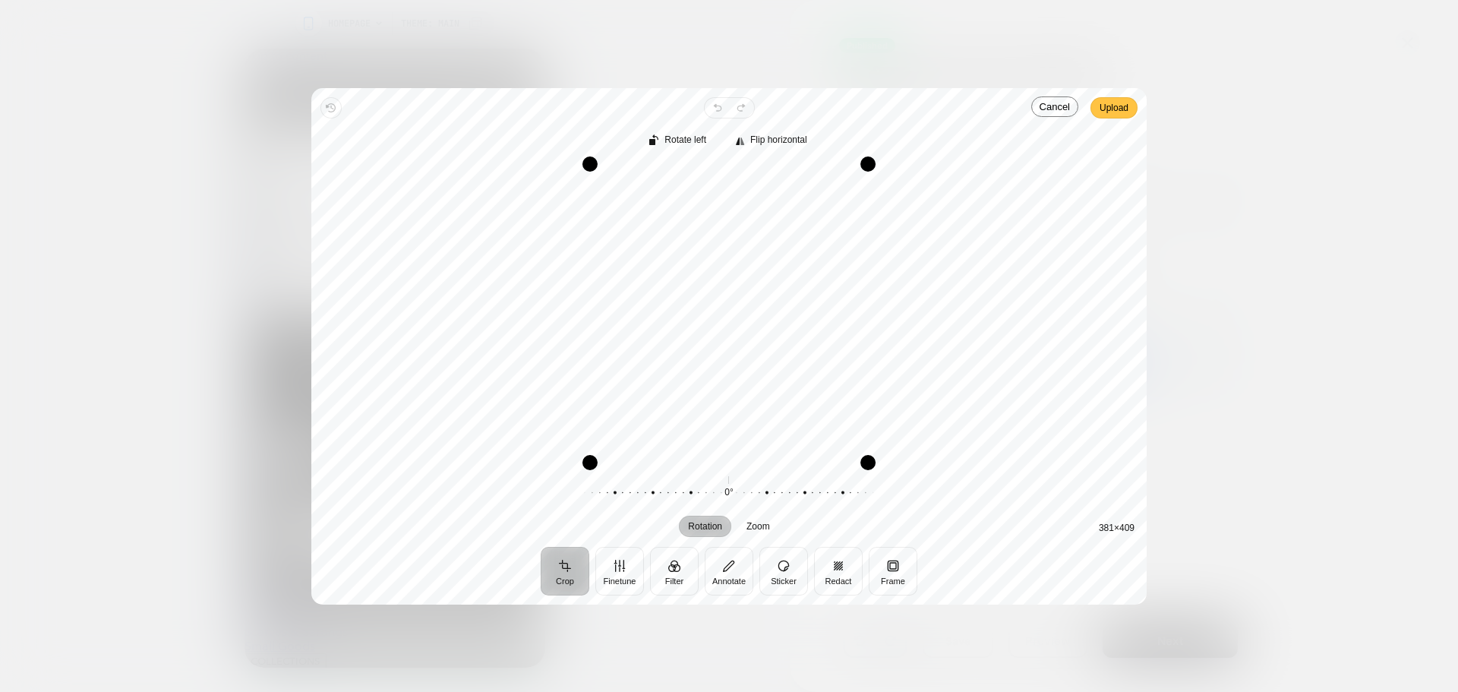
click at [1118, 110] on span "Upload" at bounding box center [1113, 108] width 29 height 18
click at [1114, 110] on span "Upload" at bounding box center [1113, 108] width 29 height 18
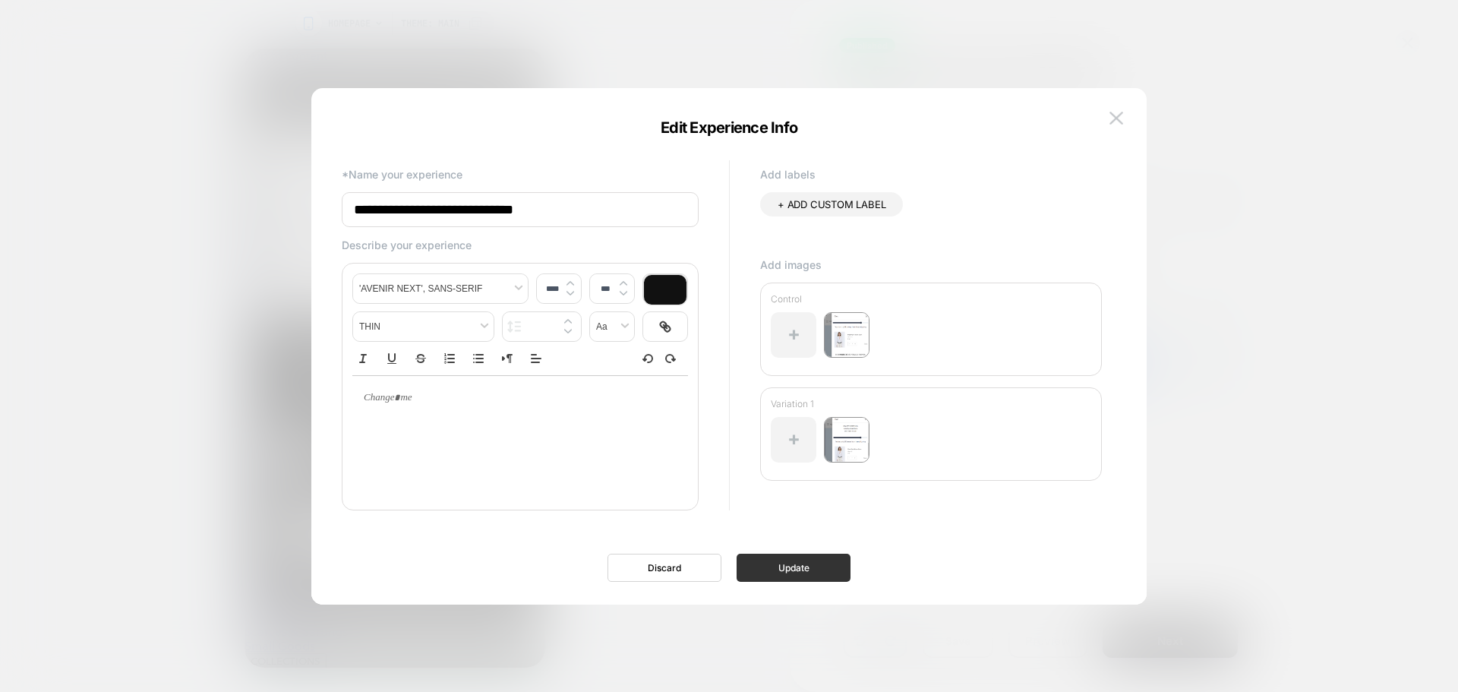
click at [774, 568] on button "Update" at bounding box center [793, 567] width 114 height 28
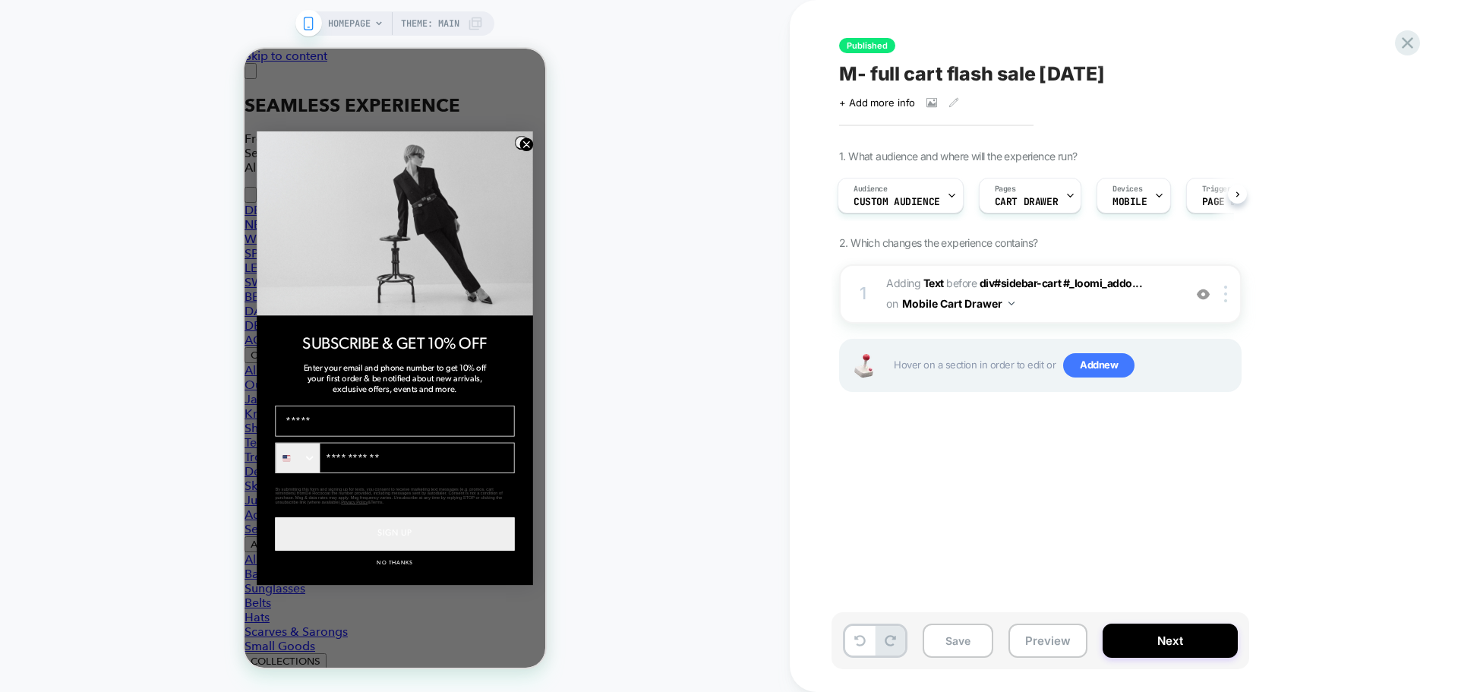
click at [964, 74] on span "M- full cart flash sale aug 25" at bounding box center [972, 73] width 266 height 23
click at [962, 638] on button "Save" at bounding box center [957, 640] width 71 height 34
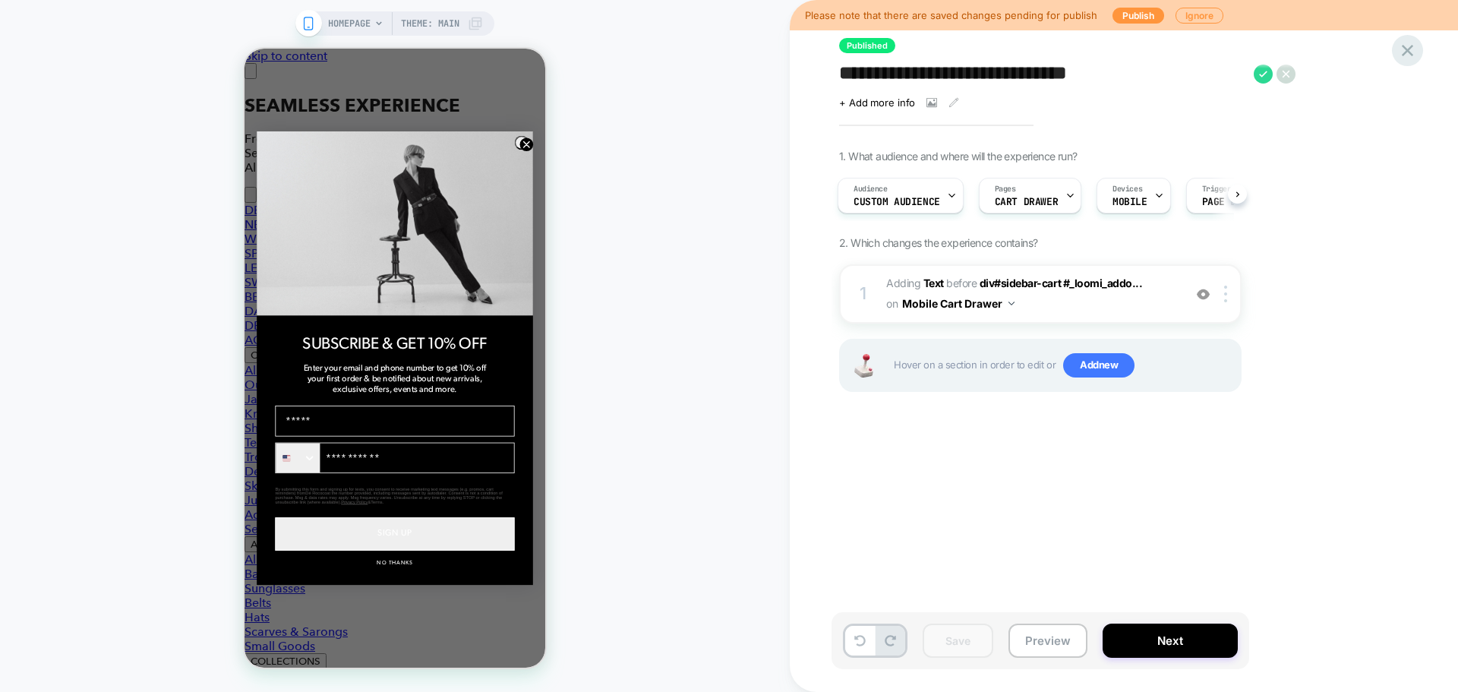
click at [1411, 55] on icon at bounding box center [1407, 50] width 11 height 11
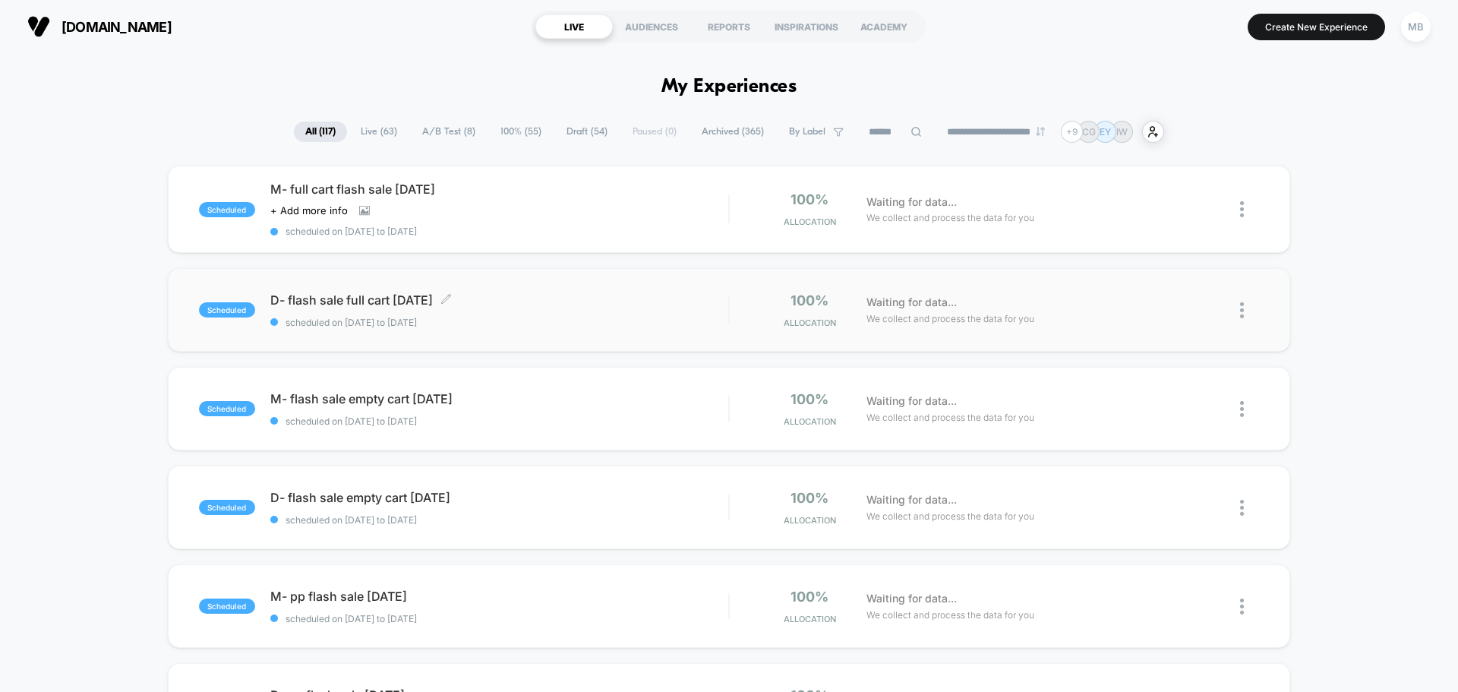
click at [526, 317] on span "scheduled on 14/08/2025 to 17/08/2025" at bounding box center [499, 322] width 458 height 11
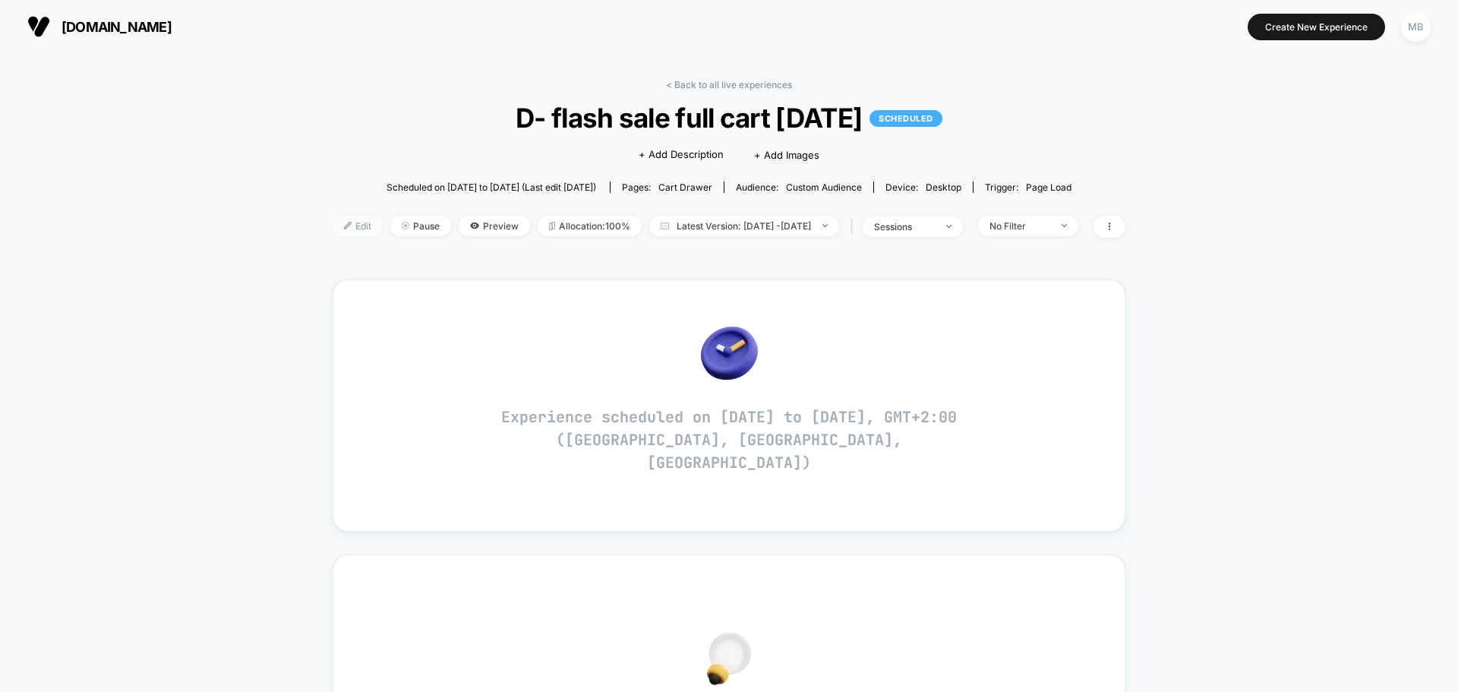
click at [333, 219] on span "Edit" at bounding box center [358, 226] width 50 height 20
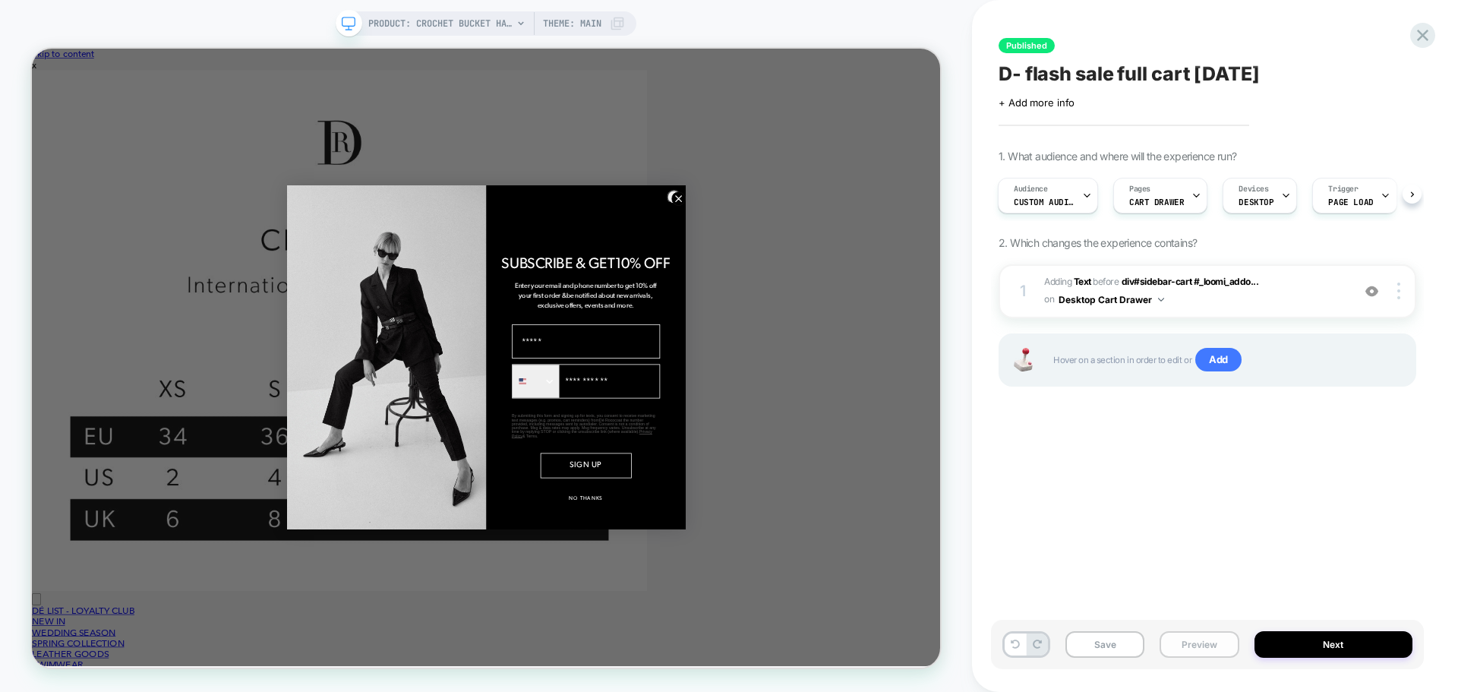
click at [1188, 642] on button "Preview" at bounding box center [1198, 644] width 79 height 27
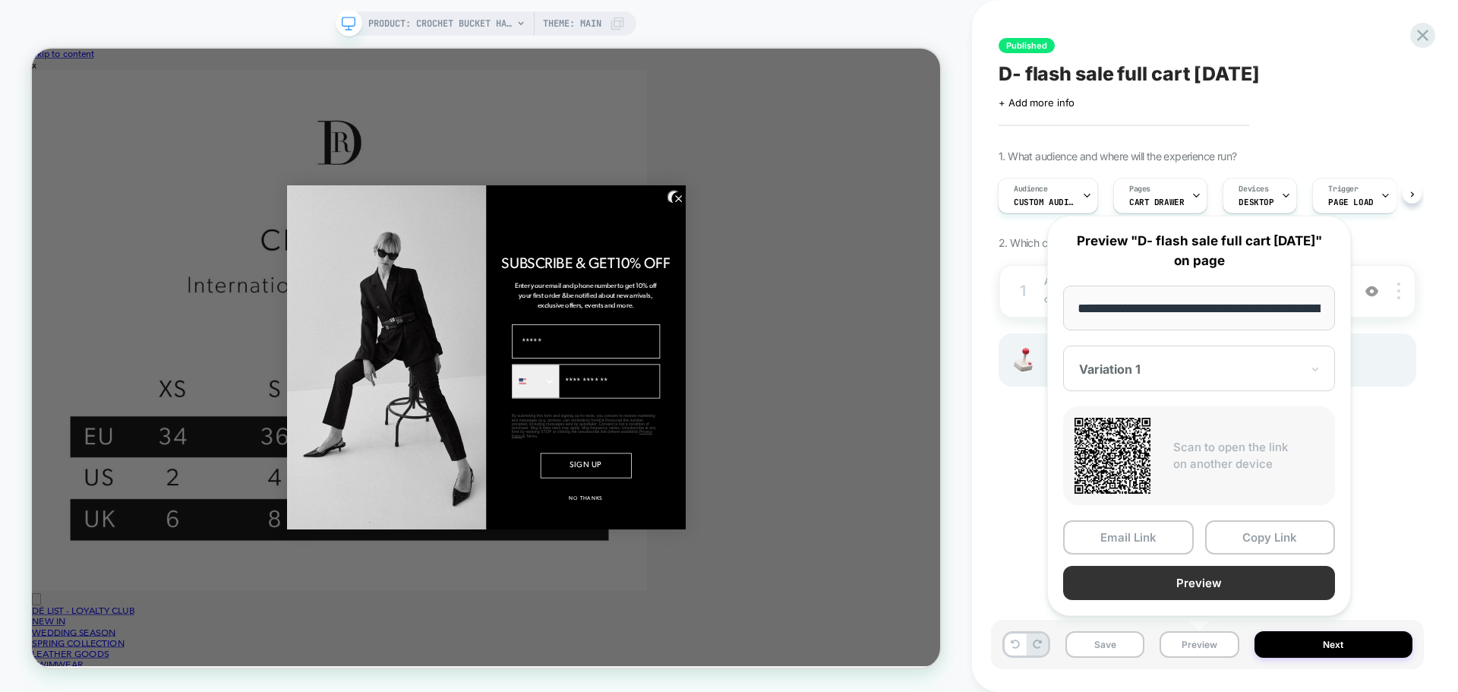
click at [1220, 582] on button "Preview" at bounding box center [1199, 583] width 272 height 34
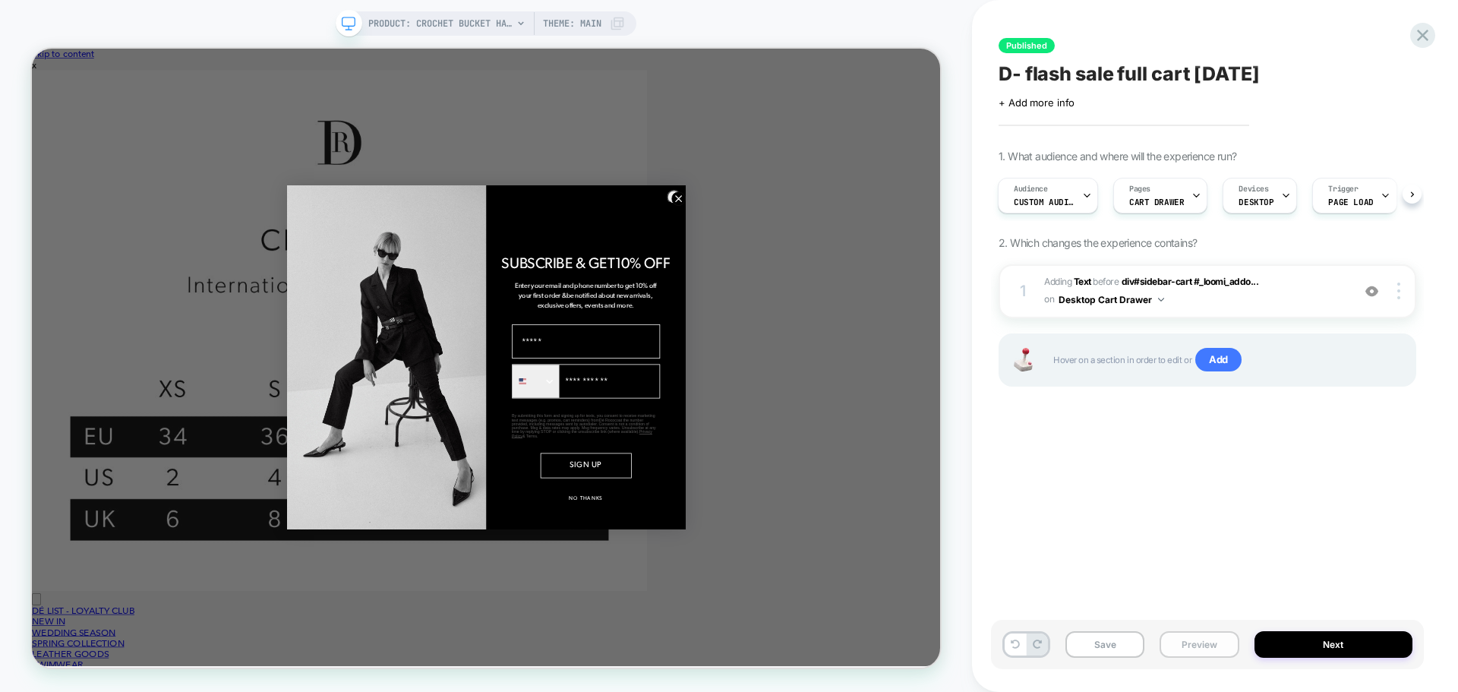
click at [1188, 644] on button "Preview" at bounding box center [1198, 644] width 79 height 27
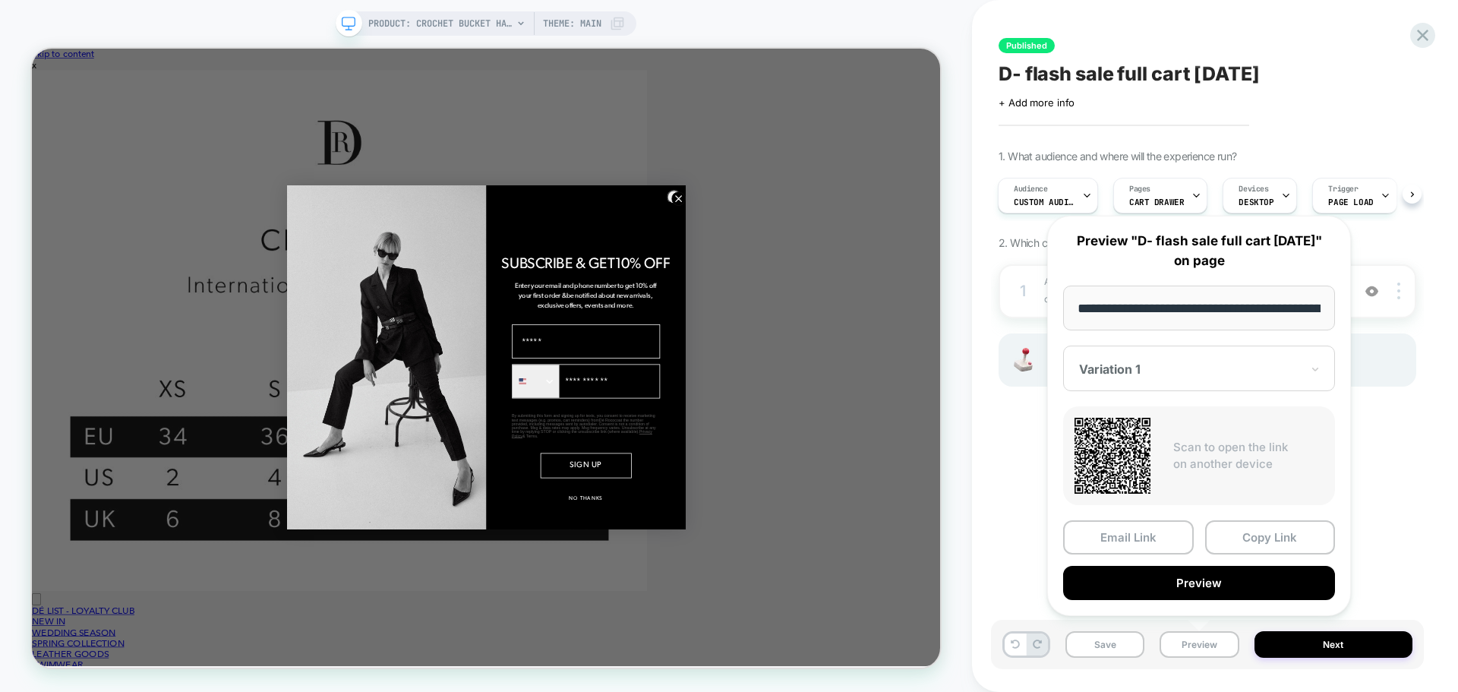
click at [1185, 369] on div at bounding box center [1190, 368] width 222 height 15
click at [1138, 443] on div "CONTROL" at bounding box center [1199, 448] width 257 height 27
click at [1216, 580] on button "Preview" at bounding box center [1199, 583] width 272 height 34
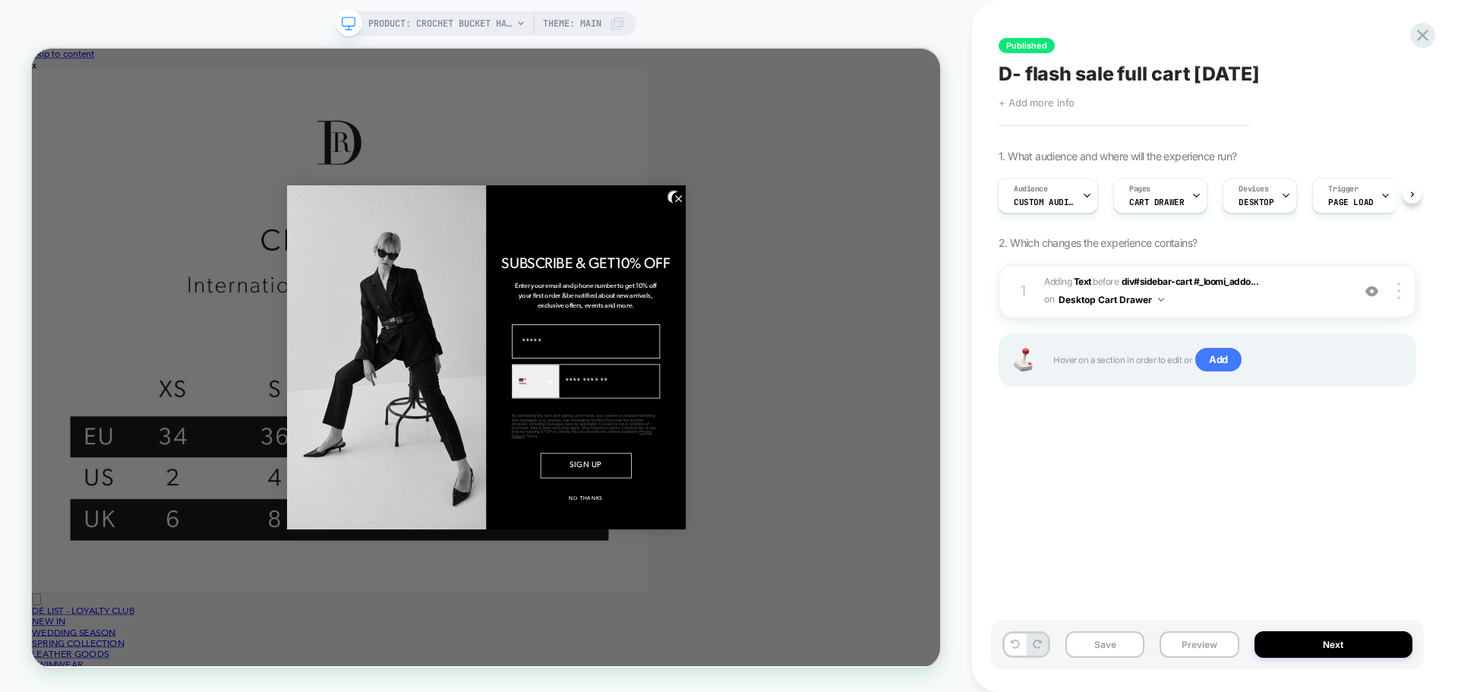
click at [1050, 98] on span "+ Add more info" at bounding box center [1036, 102] width 76 height 12
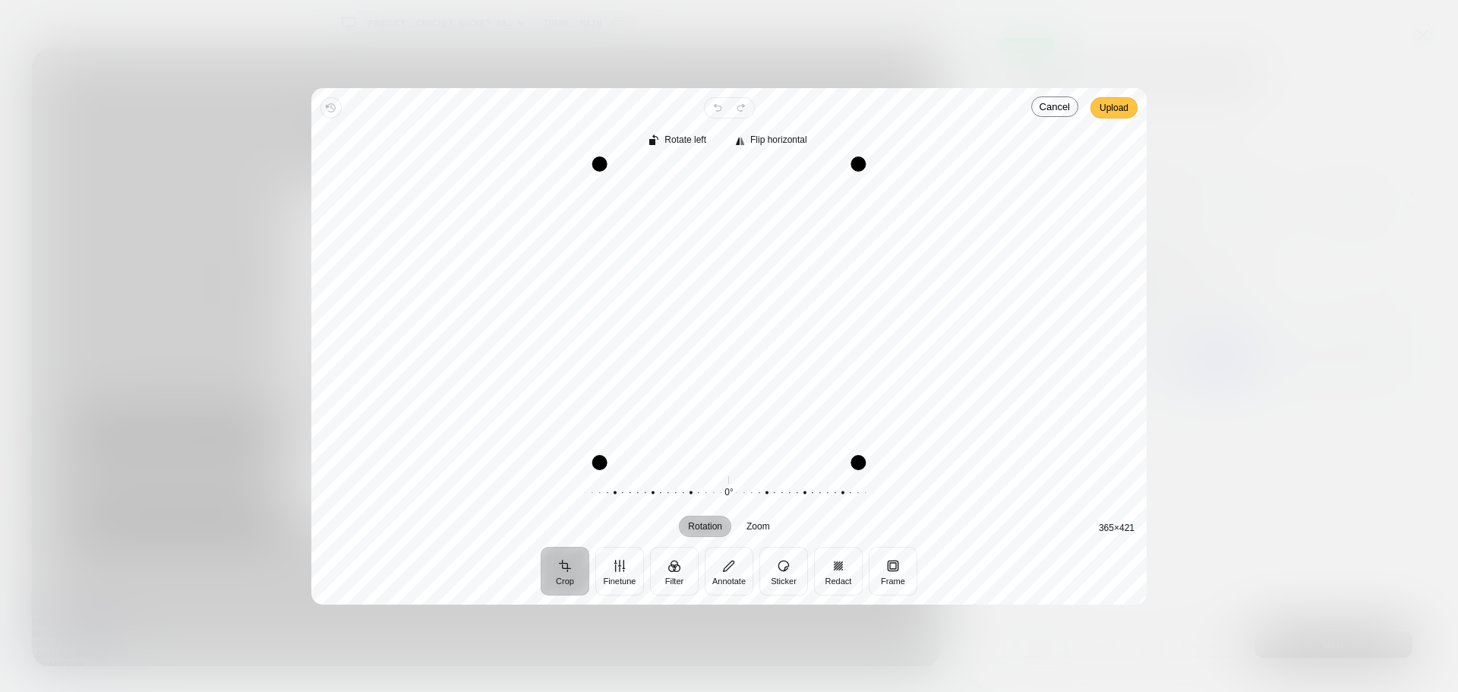
click at [1118, 112] on span "Upload" at bounding box center [1113, 108] width 29 height 18
click at [1115, 109] on span "Upload" at bounding box center [1113, 108] width 29 height 18
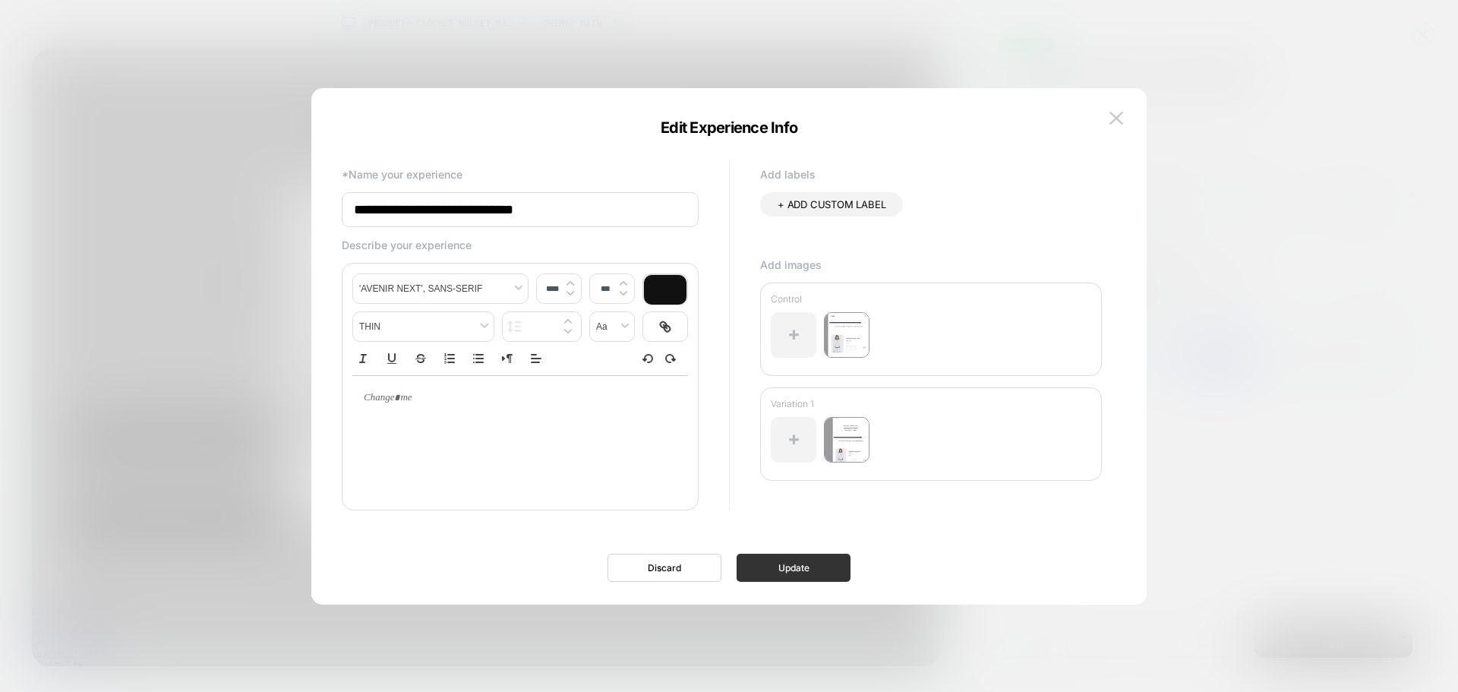
click at [787, 572] on button "Update" at bounding box center [793, 567] width 114 height 28
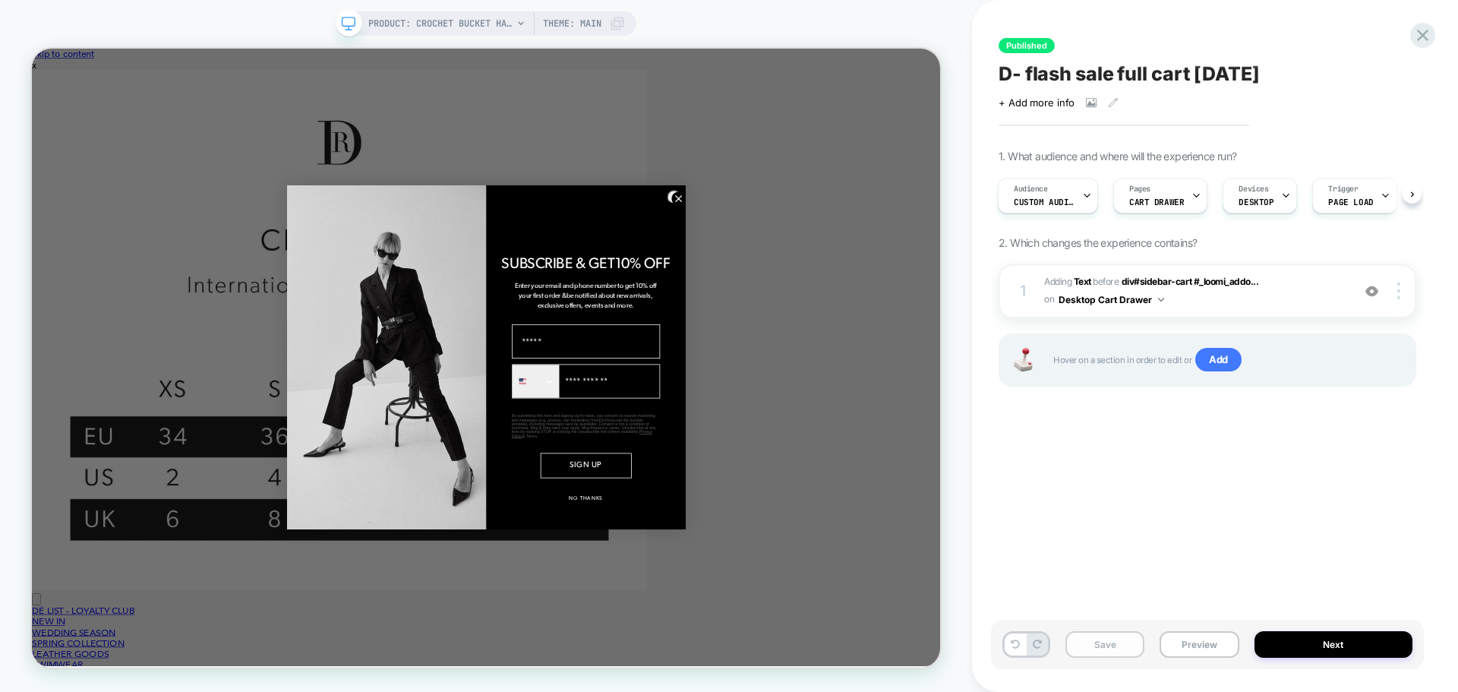
click at [1114, 647] on button "Save" at bounding box center [1104, 644] width 79 height 27
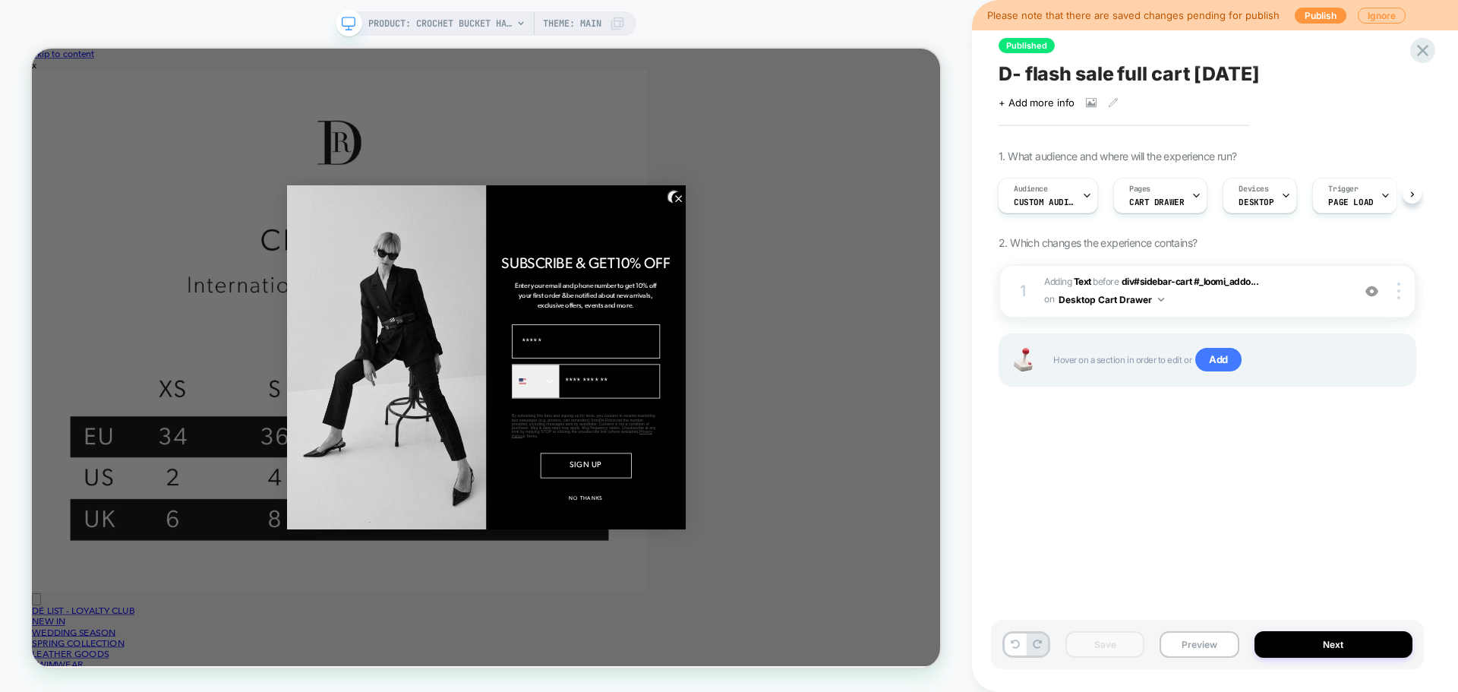
click at [1124, 66] on span "D- flash sale full cart aug 25" at bounding box center [1128, 73] width 261 height 23
click at [1425, 51] on icon at bounding box center [1422, 50] width 20 height 20
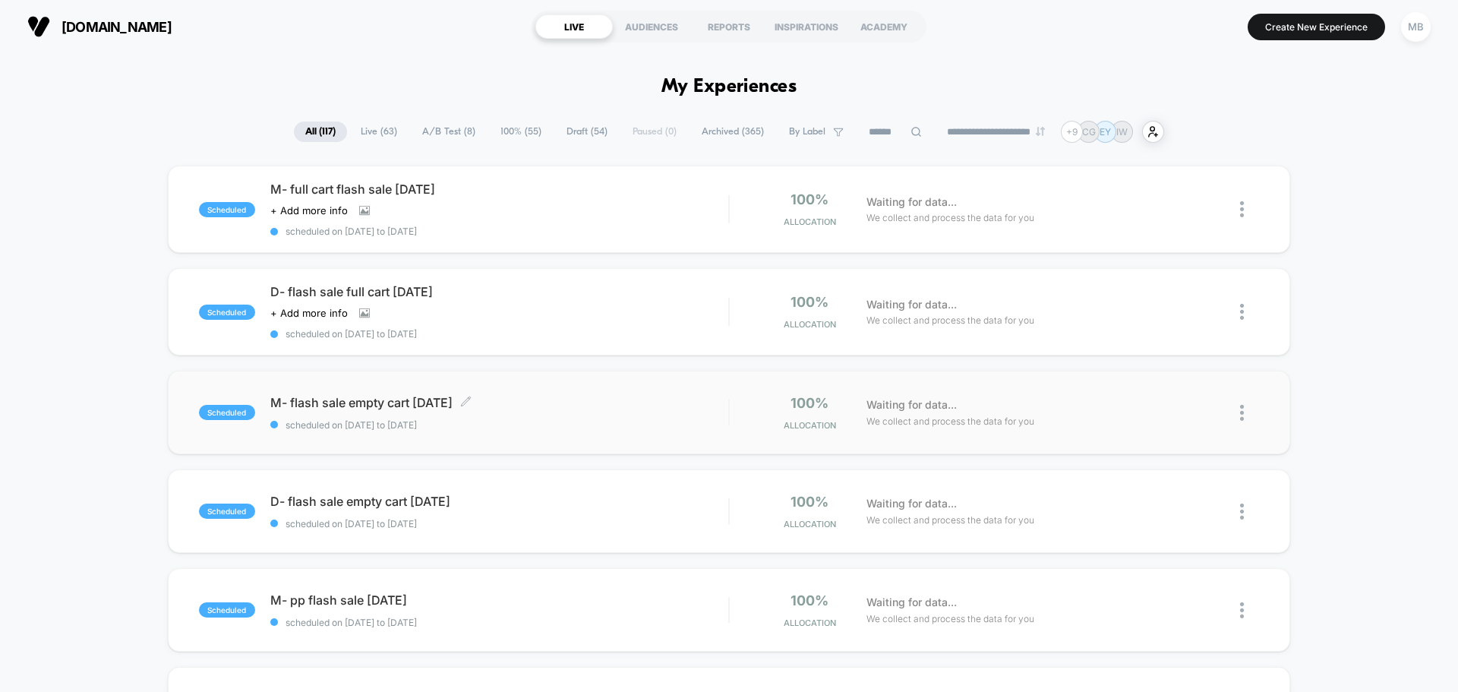
click at [507, 412] on div "M- flash sale empty cart AUG 25 Click to edit experience details Click to edit …" at bounding box center [499, 413] width 458 height 36
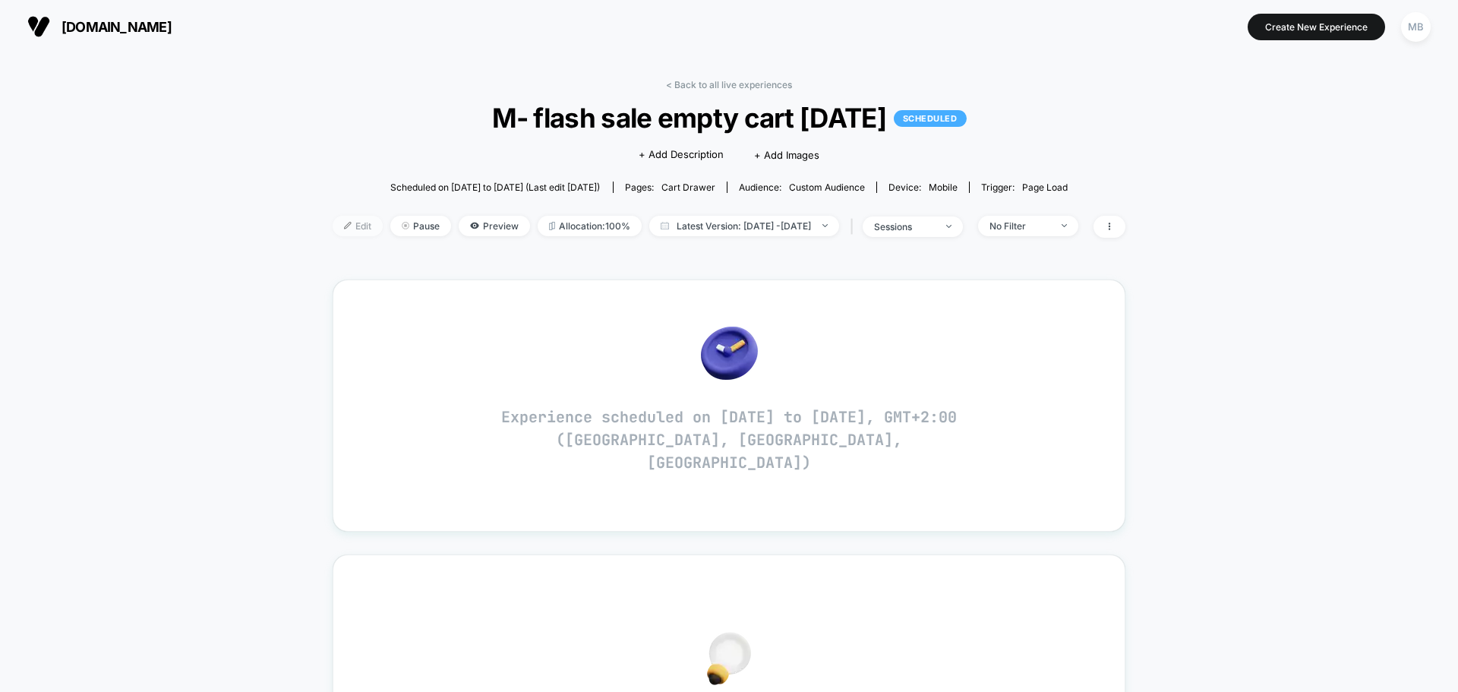
click at [333, 225] on span "Edit" at bounding box center [358, 226] width 50 height 20
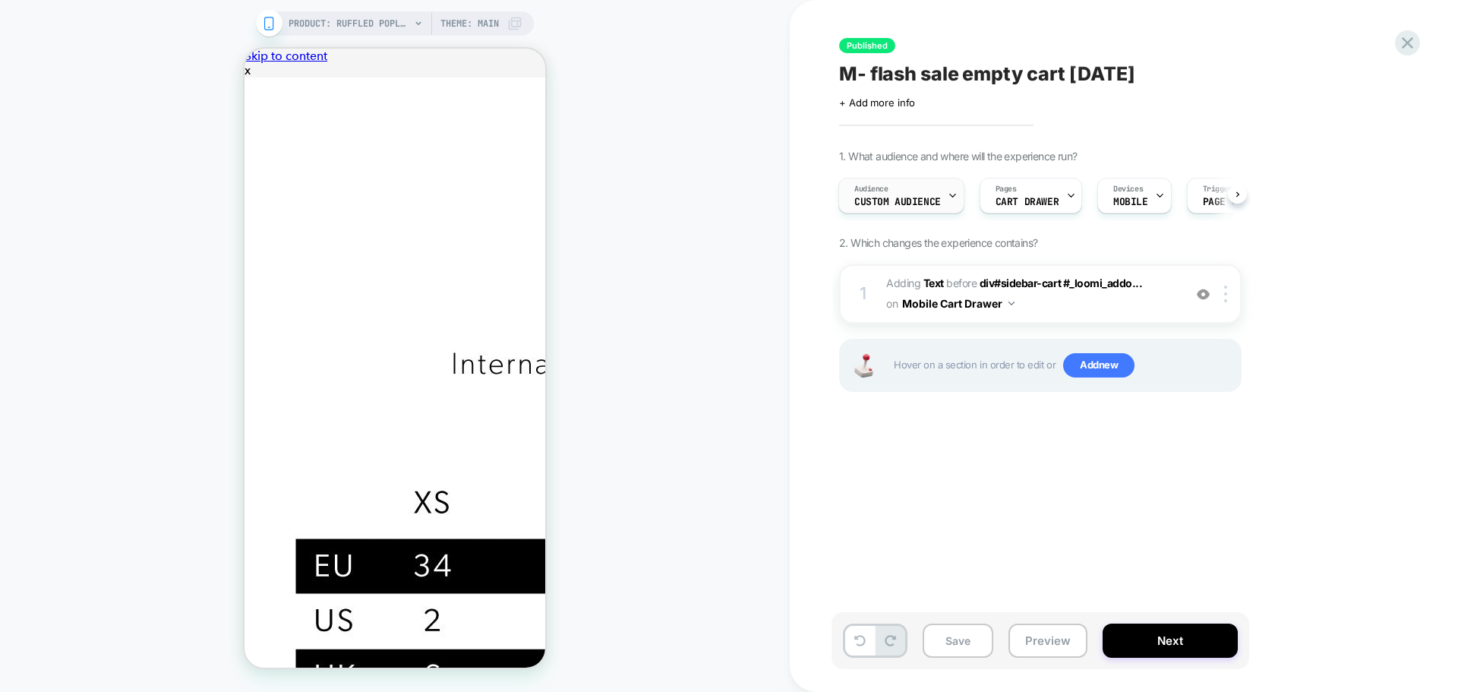
click at [922, 201] on span "Custom Audience" at bounding box center [897, 202] width 87 height 11
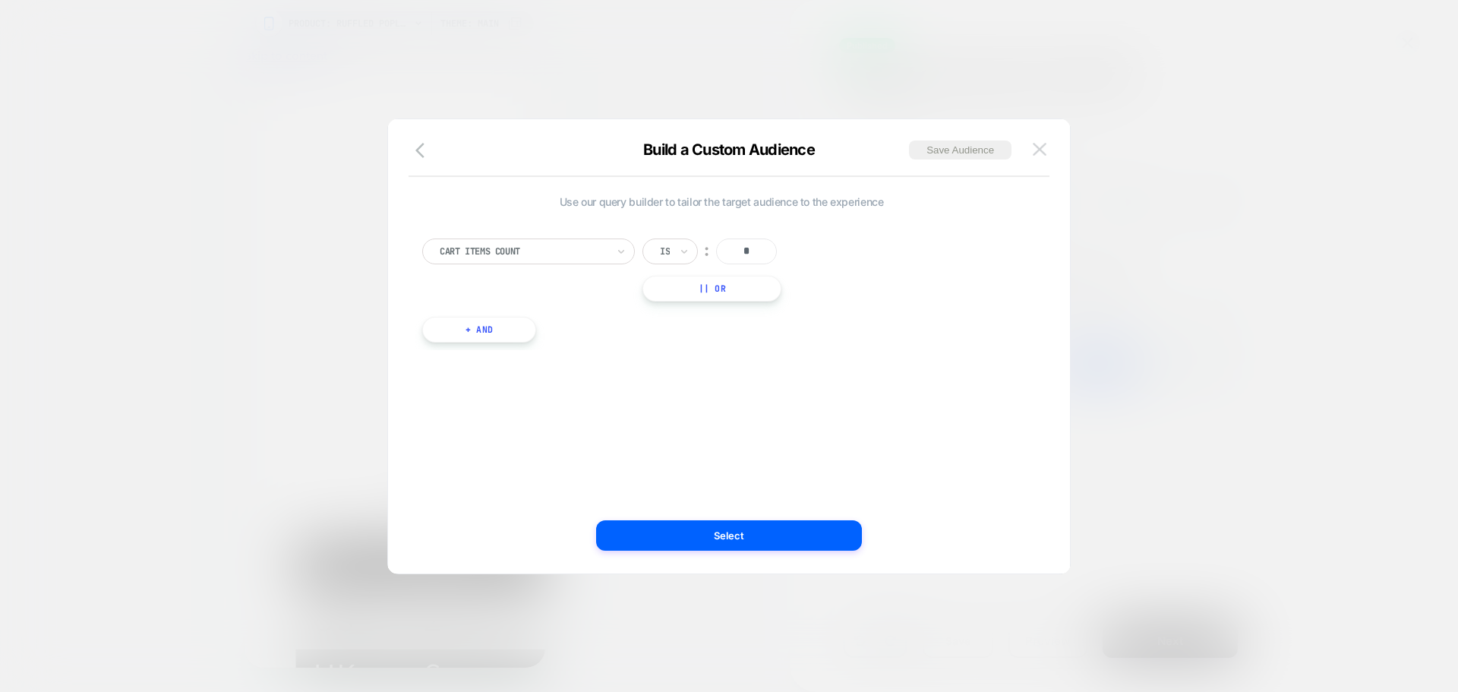
click at [1039, 152] on img at bounding box center [1040, 149] width 14 height 13
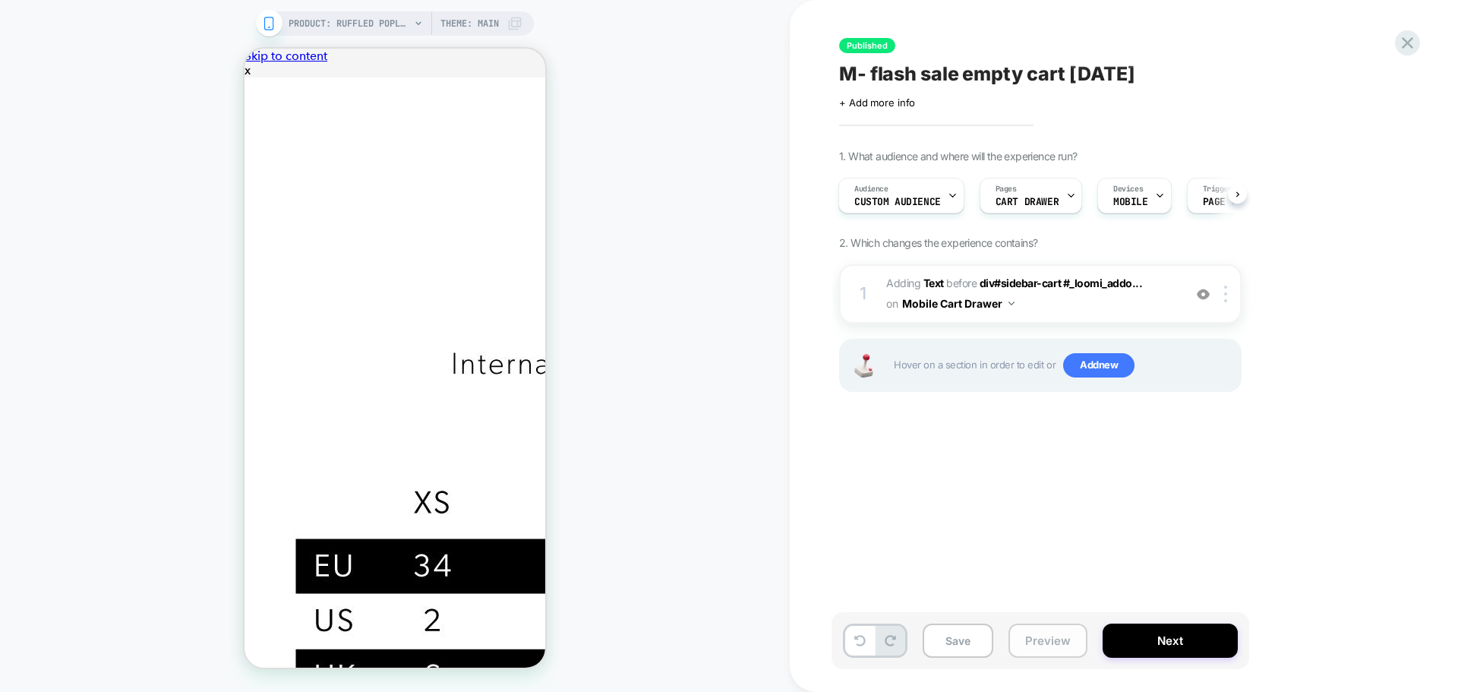
click at [1049, 631] on button "Preview" at bounding box center [1047, 640] width 79 height 34
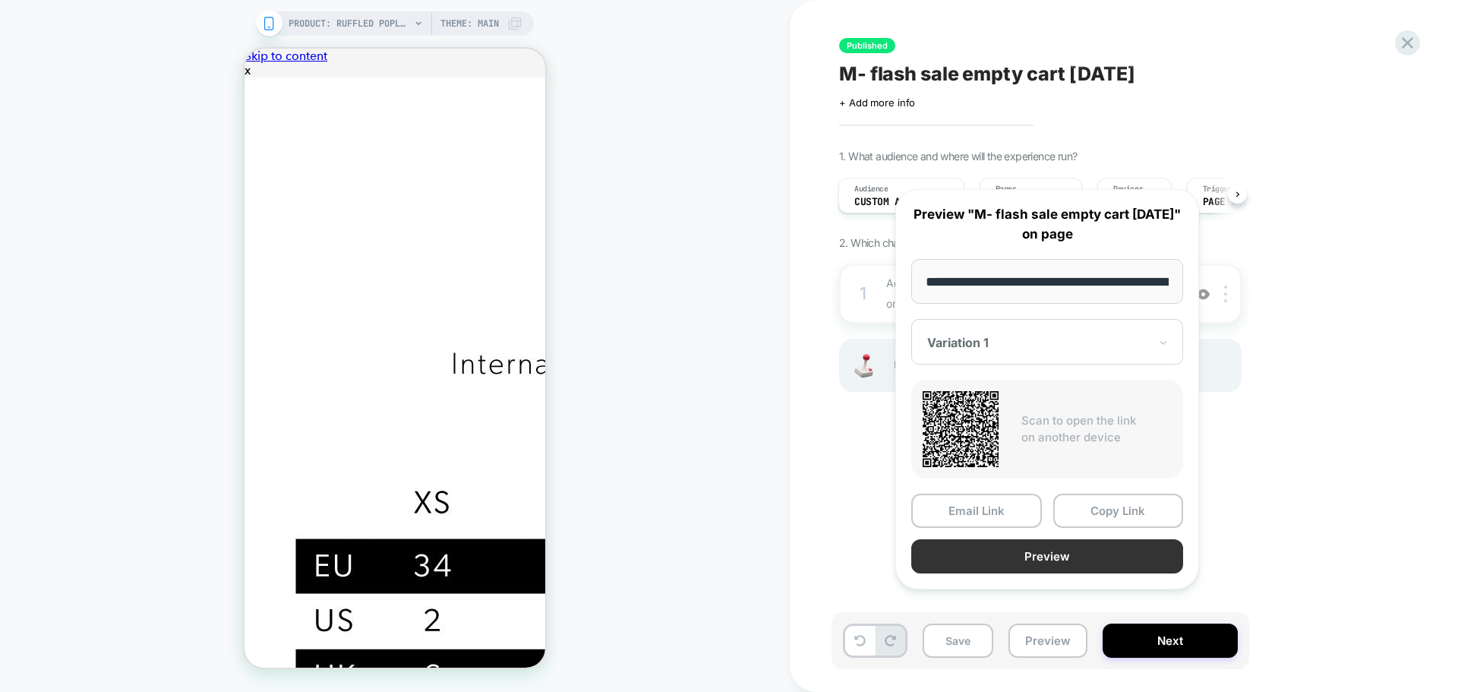
click at [1114, 573] on button "Preview" at bounding box center [1047, 556] width 272 height 34
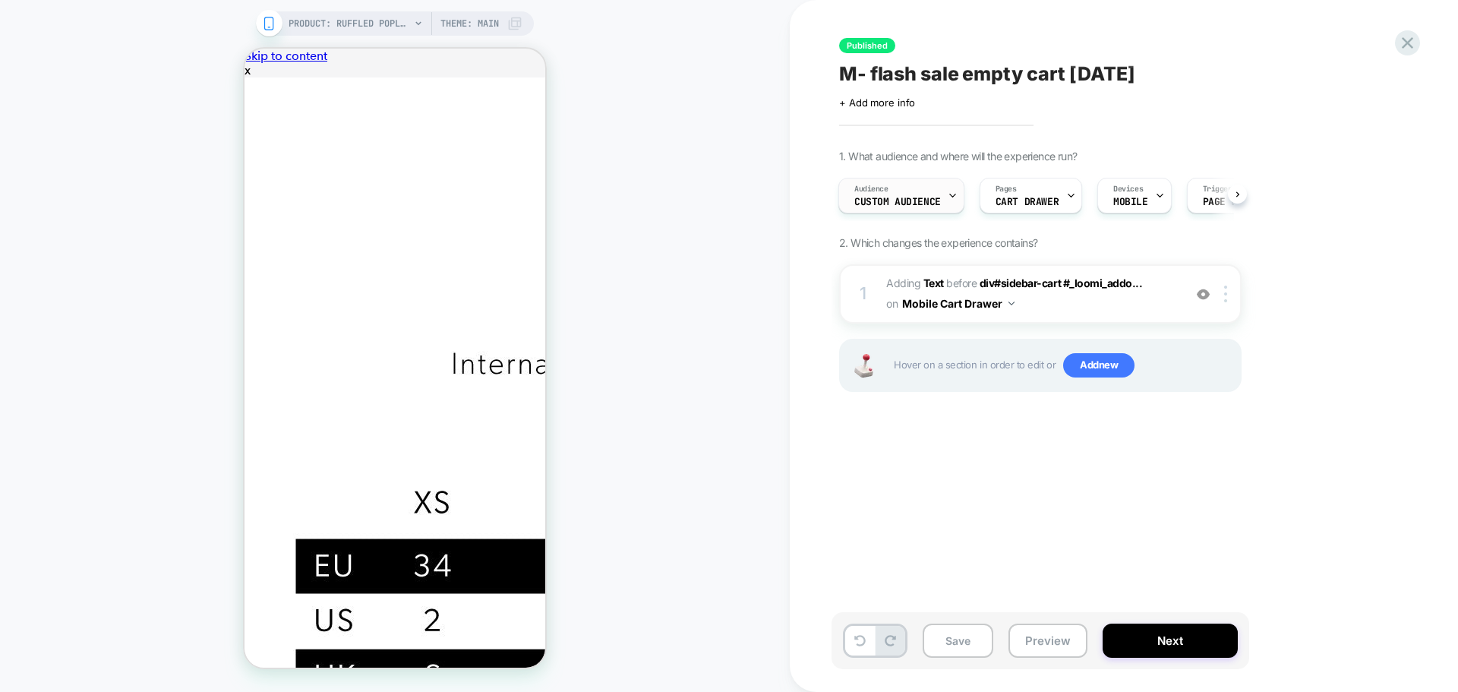
click at [900, 191] on div "Audience Custom Audience" at bounding box center [897, 195] width 117 height 34
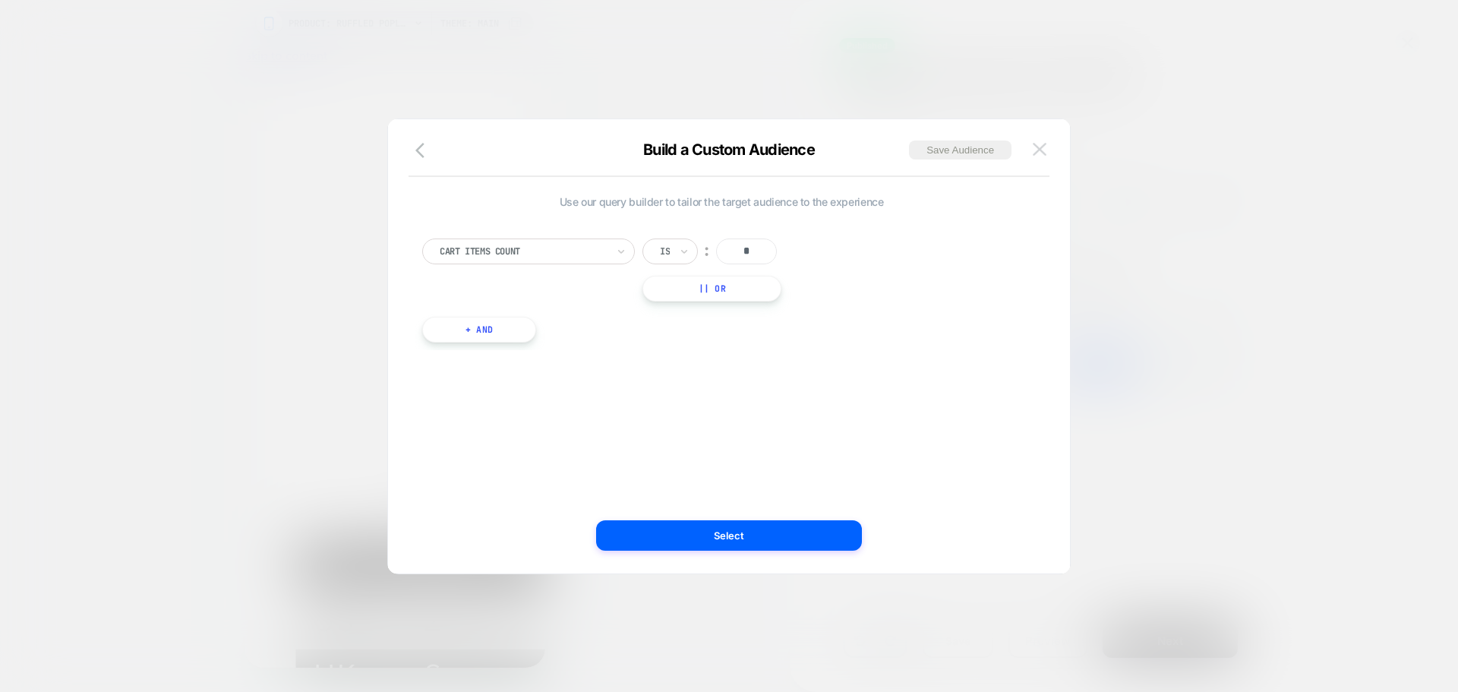
click at [1036, 152] on img at bounding box center [1040, 149] width 14 height 13
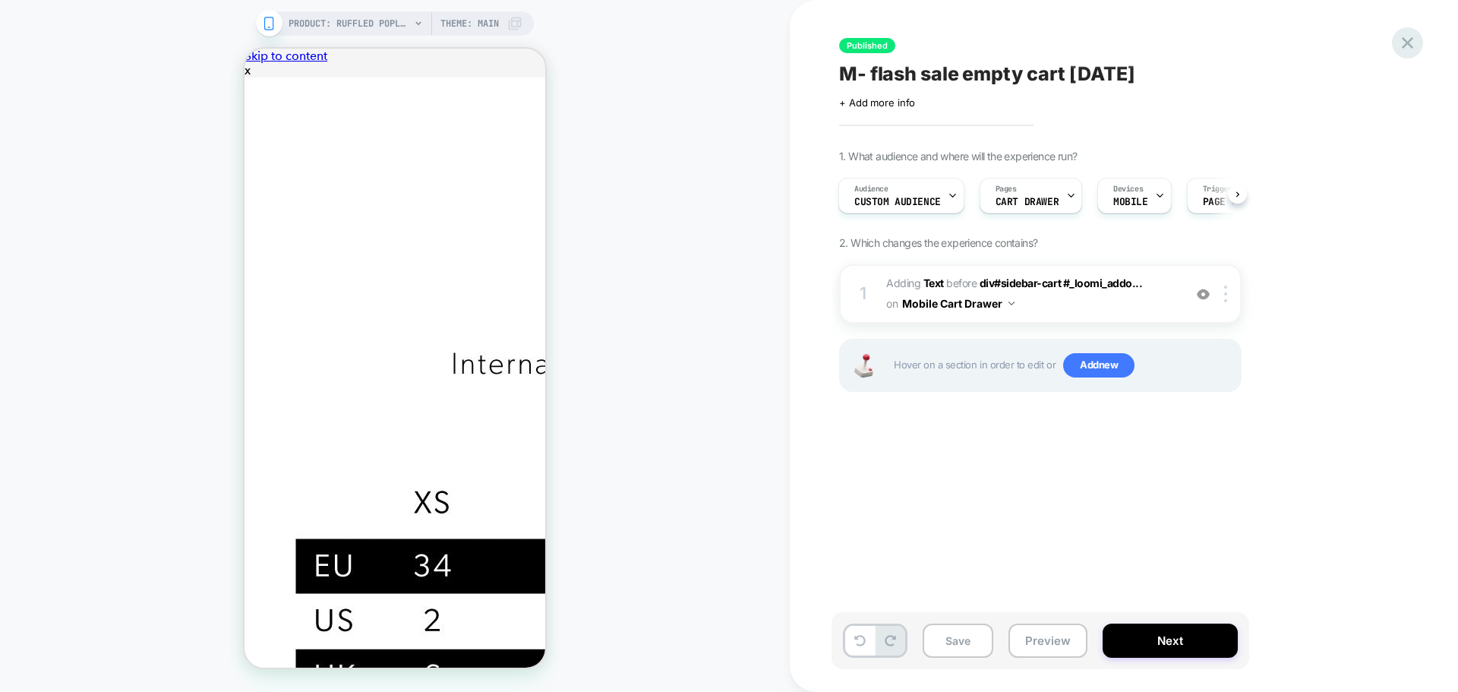
click at [1409, 46] on icon at bounding box center [1407, 42] width 11 height 11
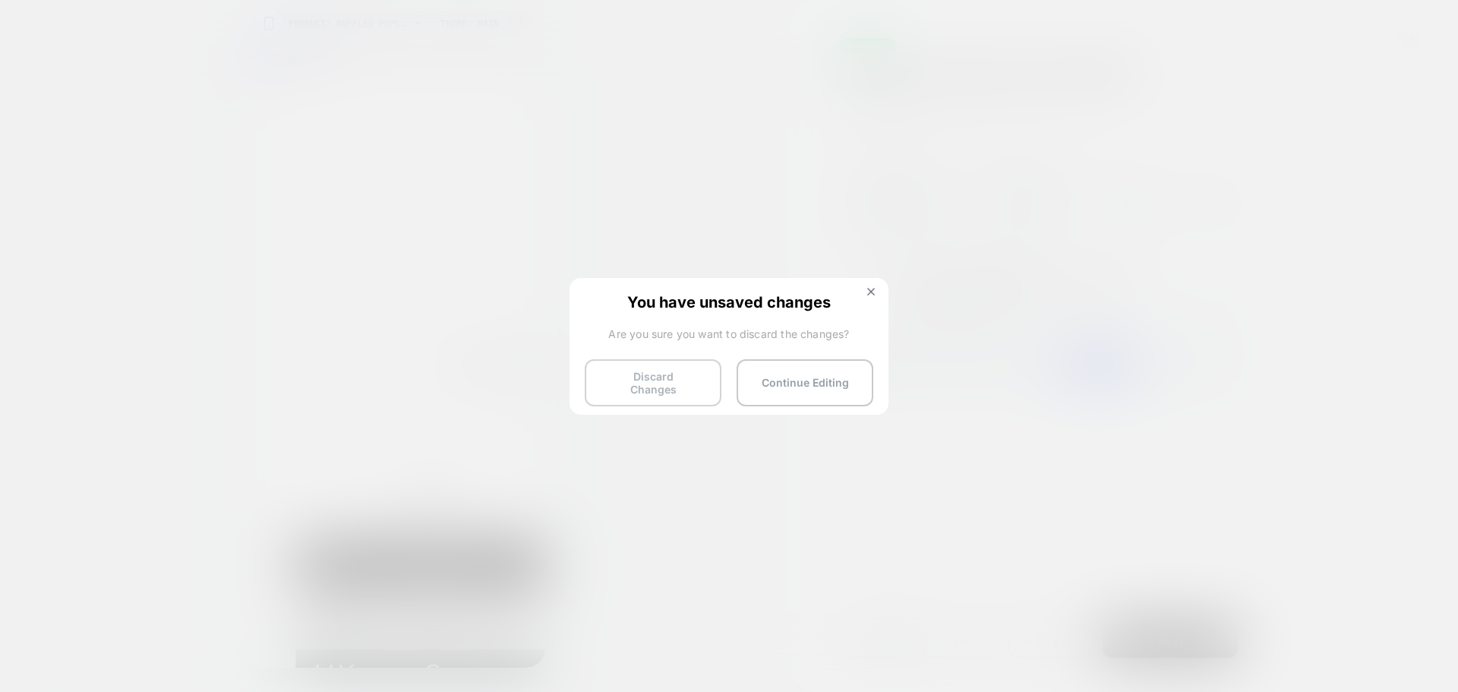
click at [638, 386] on button "Discard Changes" at bounding box center [653, 382] width 137 height 47
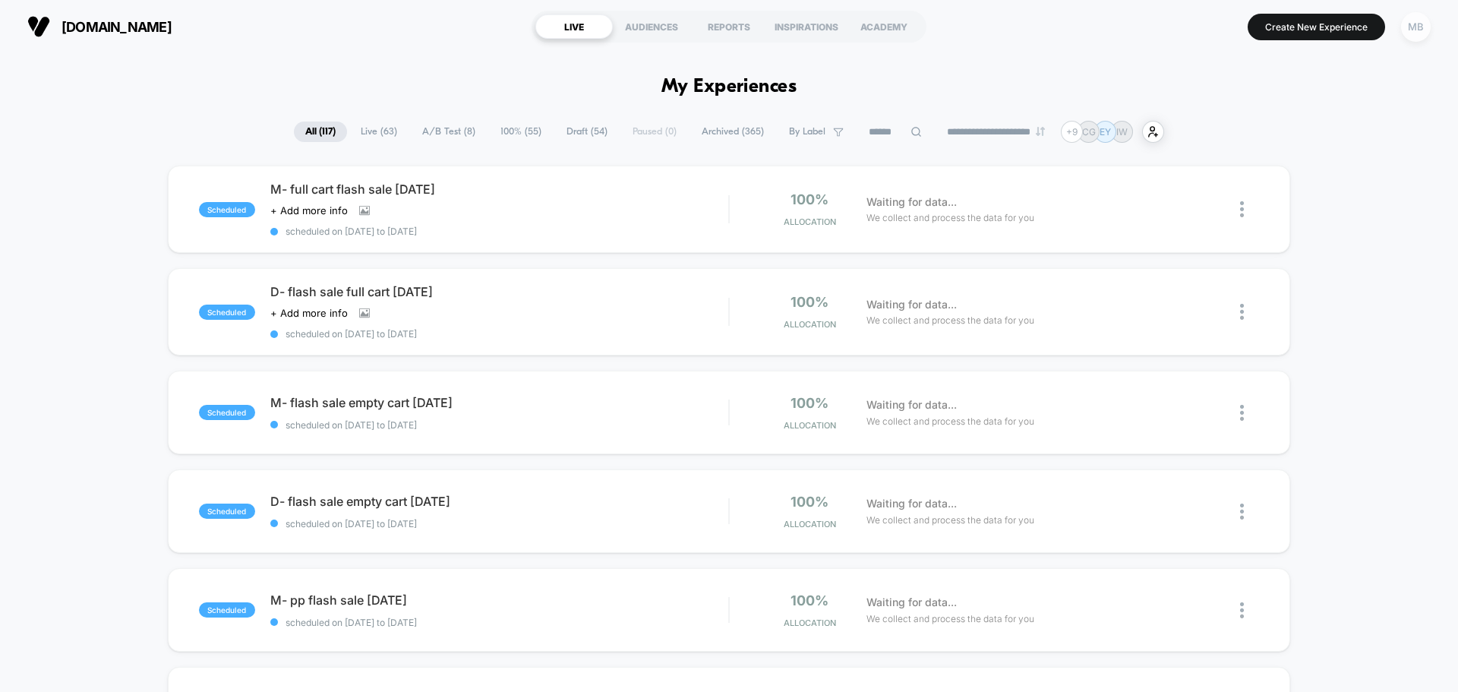
click at [1410, 31] on div "MB" at bounding box center [1416, 27] width 30 height 30
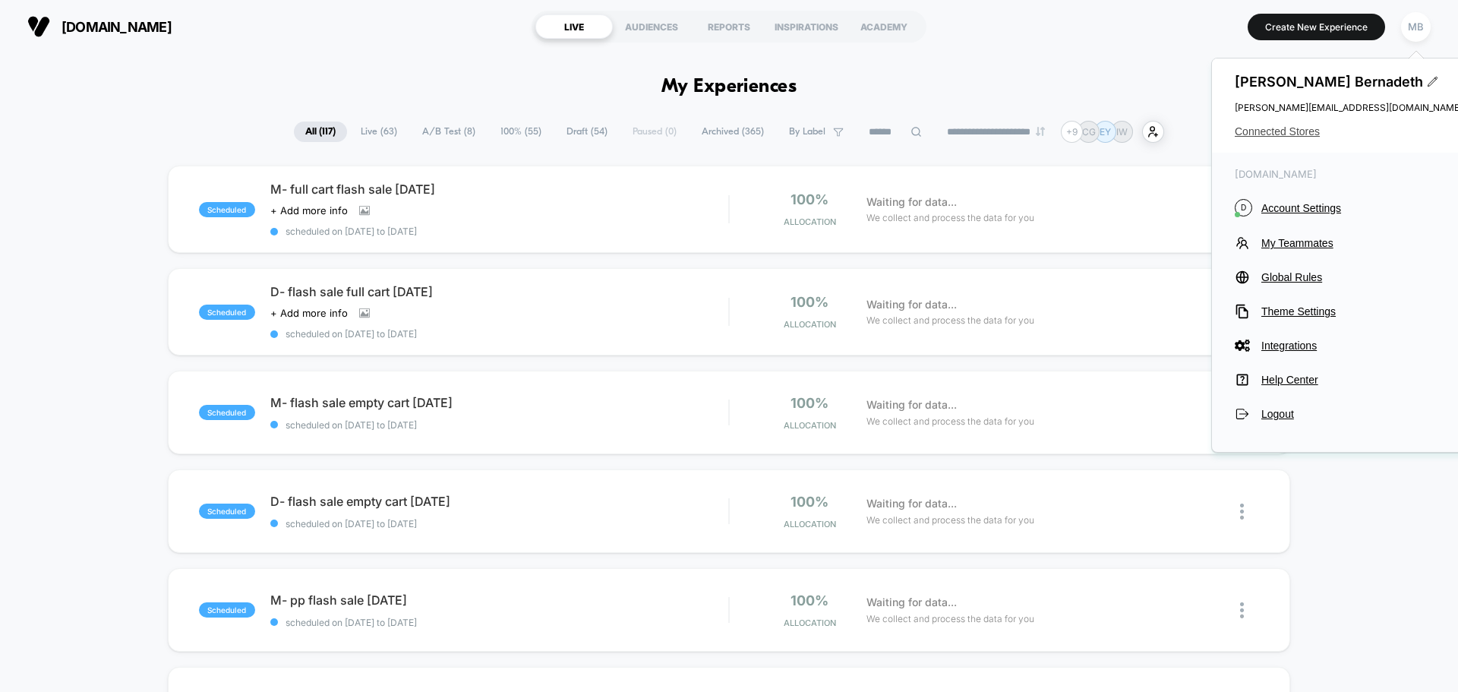
click at [1275, 136] on span "Connected Stores" at bounding box center [1349, 131] width 228 height 12
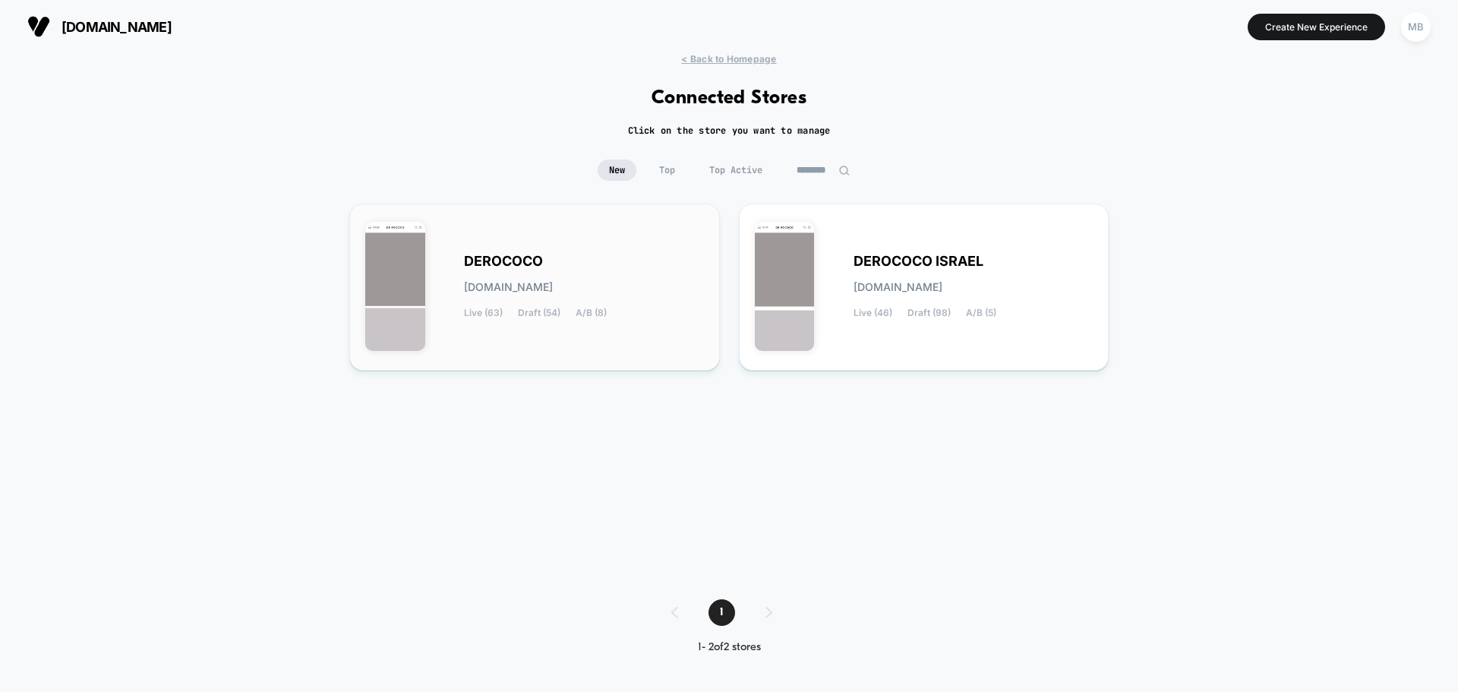
click at [638, 270] on div "DEROCOCO derococo.myshopify.com Live (63) Draft (54) A/B (8)" at bounding box center [584, 287] width 240 height 62
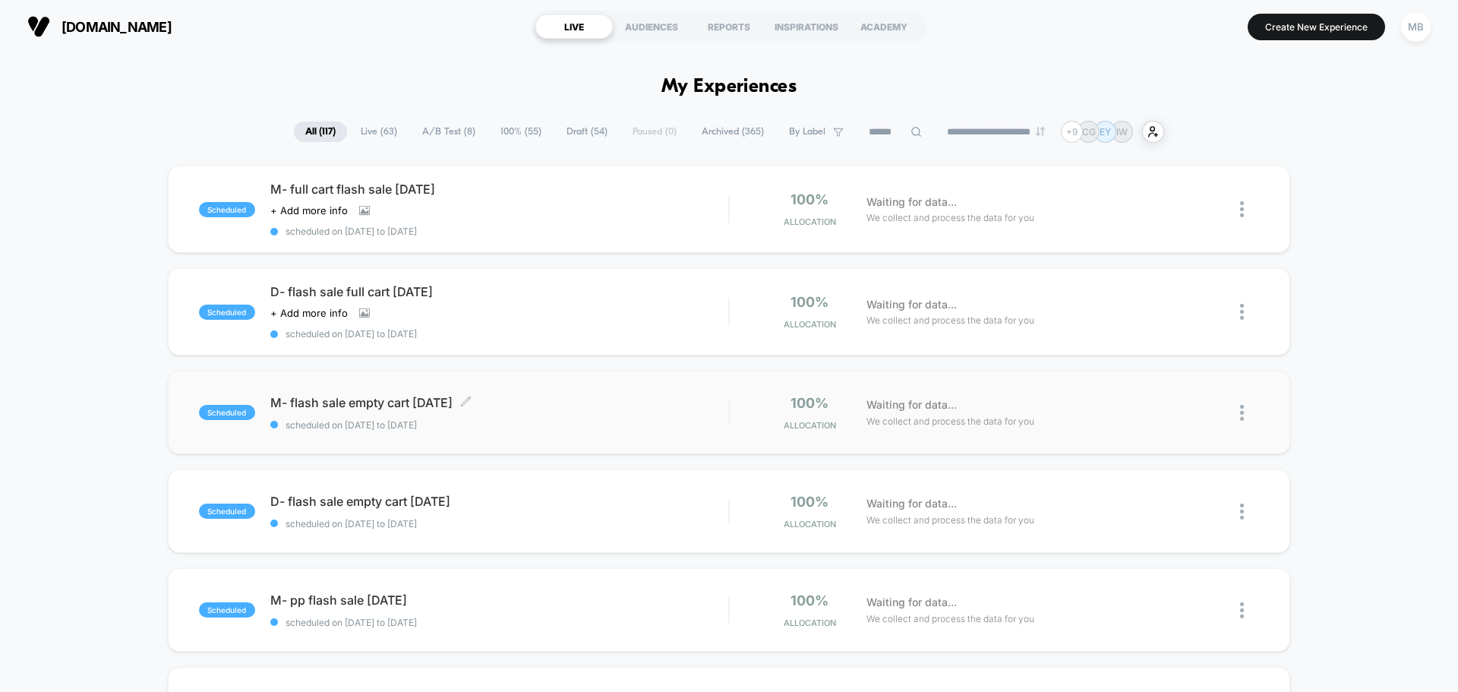
click at [481, 419] on span "scheduled on 14/08/2025 to 17/08/2025" at bounding box center [499, 424] width 458 height 11
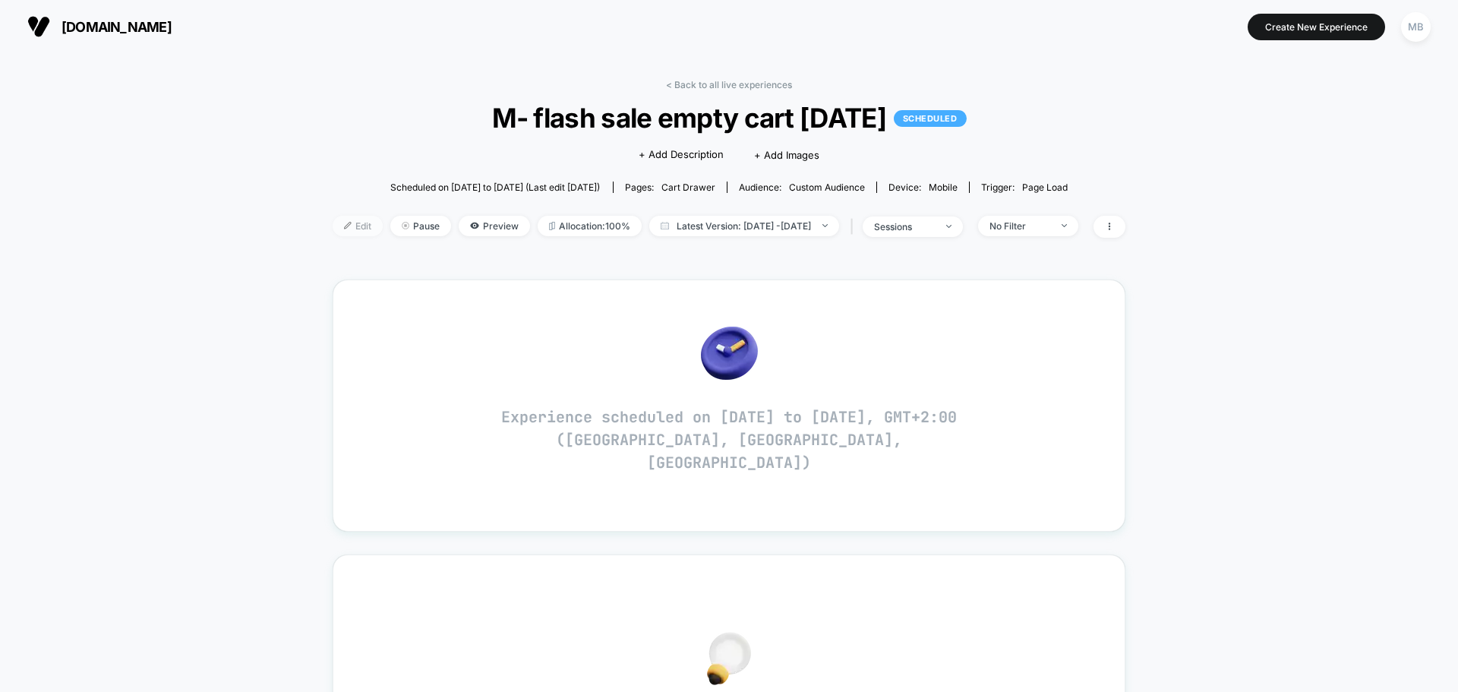
click at [333, 223] on span "Edit" at bounding box center [358, 226] width 50 height 20
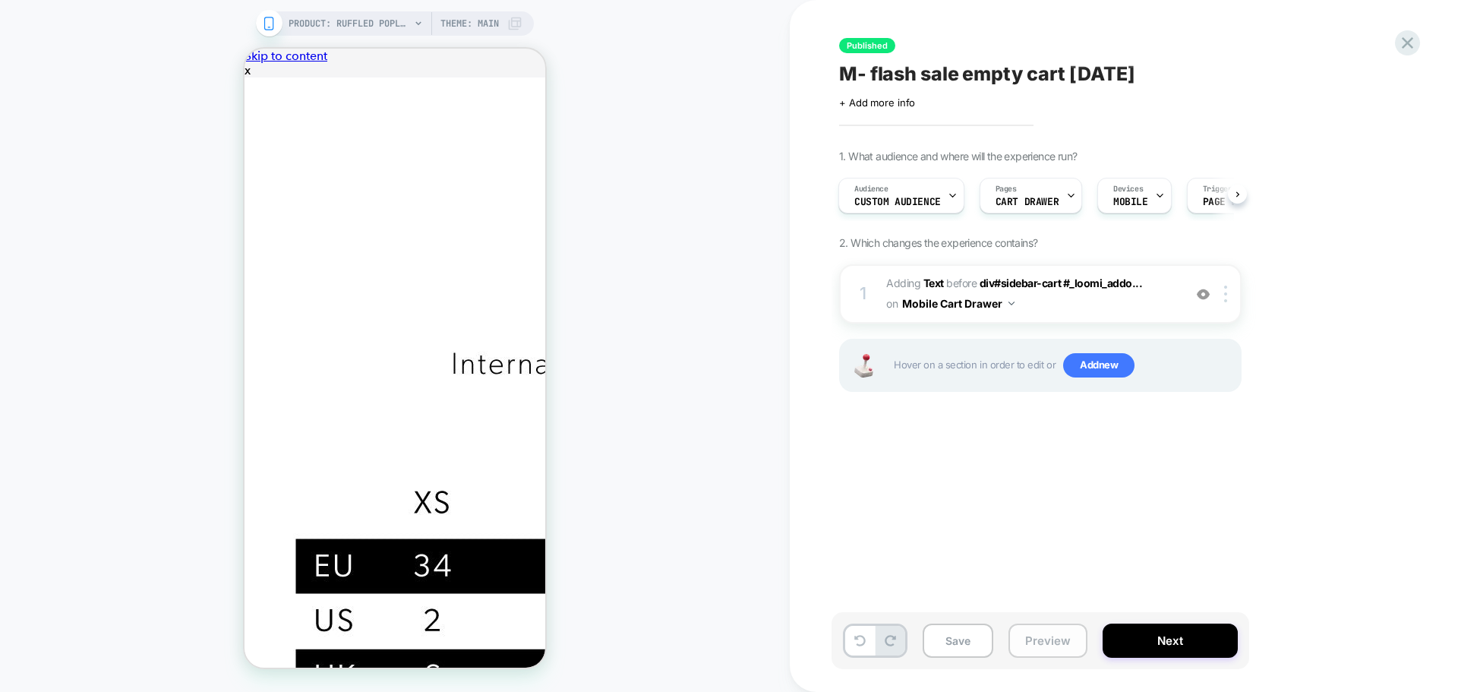
click at [1049, 645] on button "Preview" at bounding box center [1047, 640] width 79 height 34
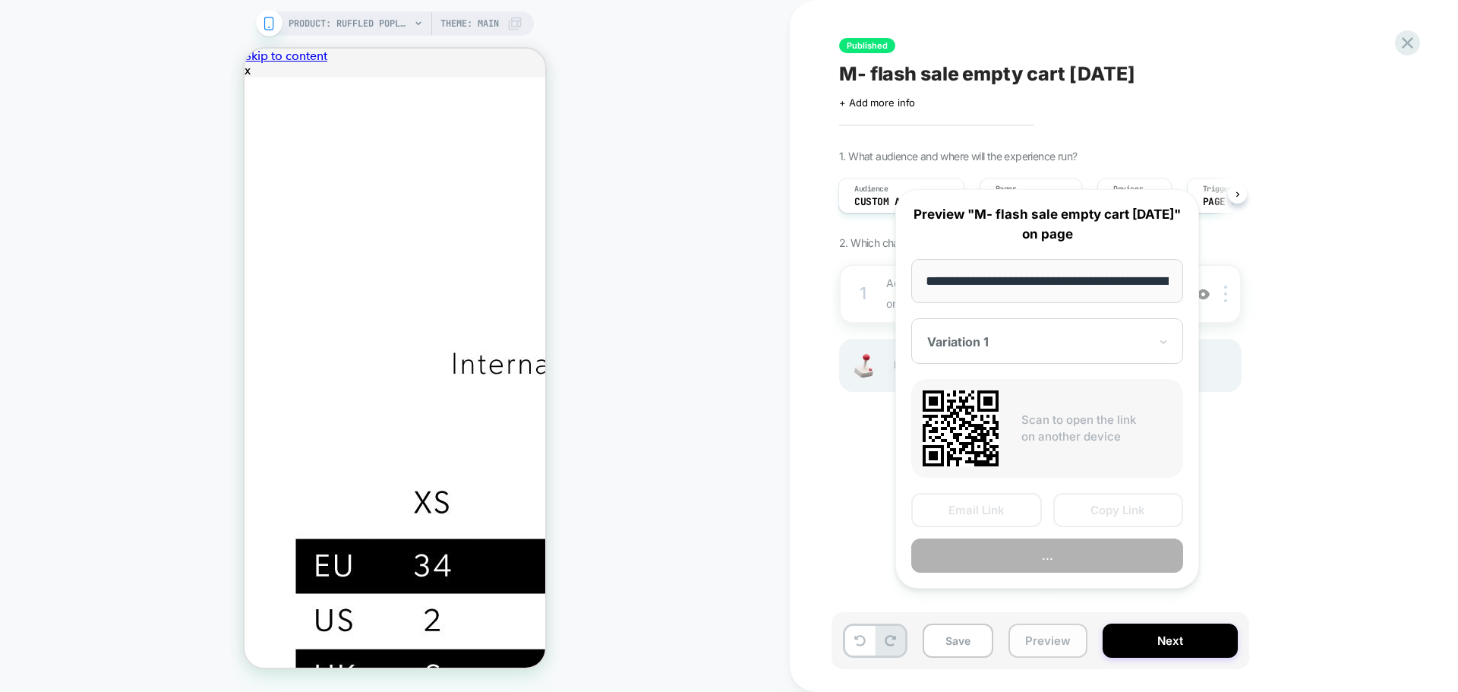
scroll to position [0, 235]
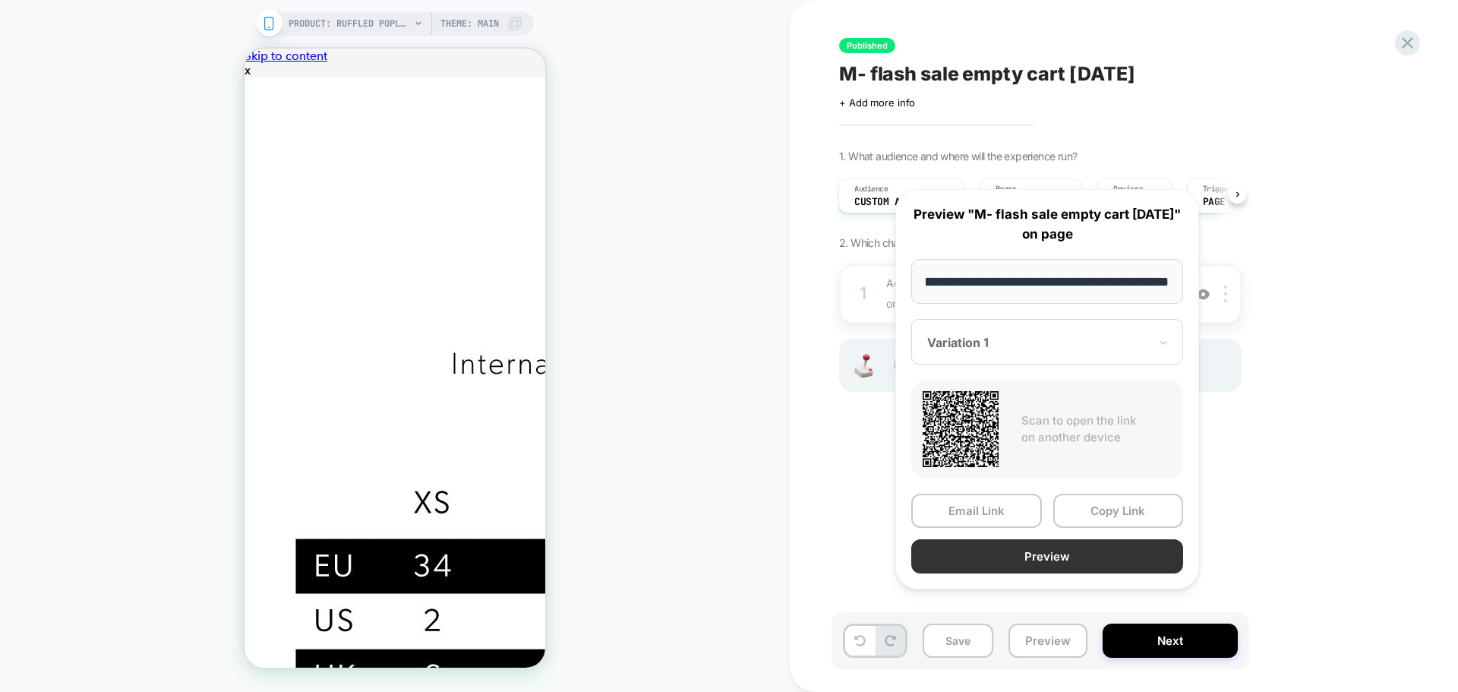
click at [1062, 573] on button "Preview" at bounding box center [1047, 556] width 272 height 34
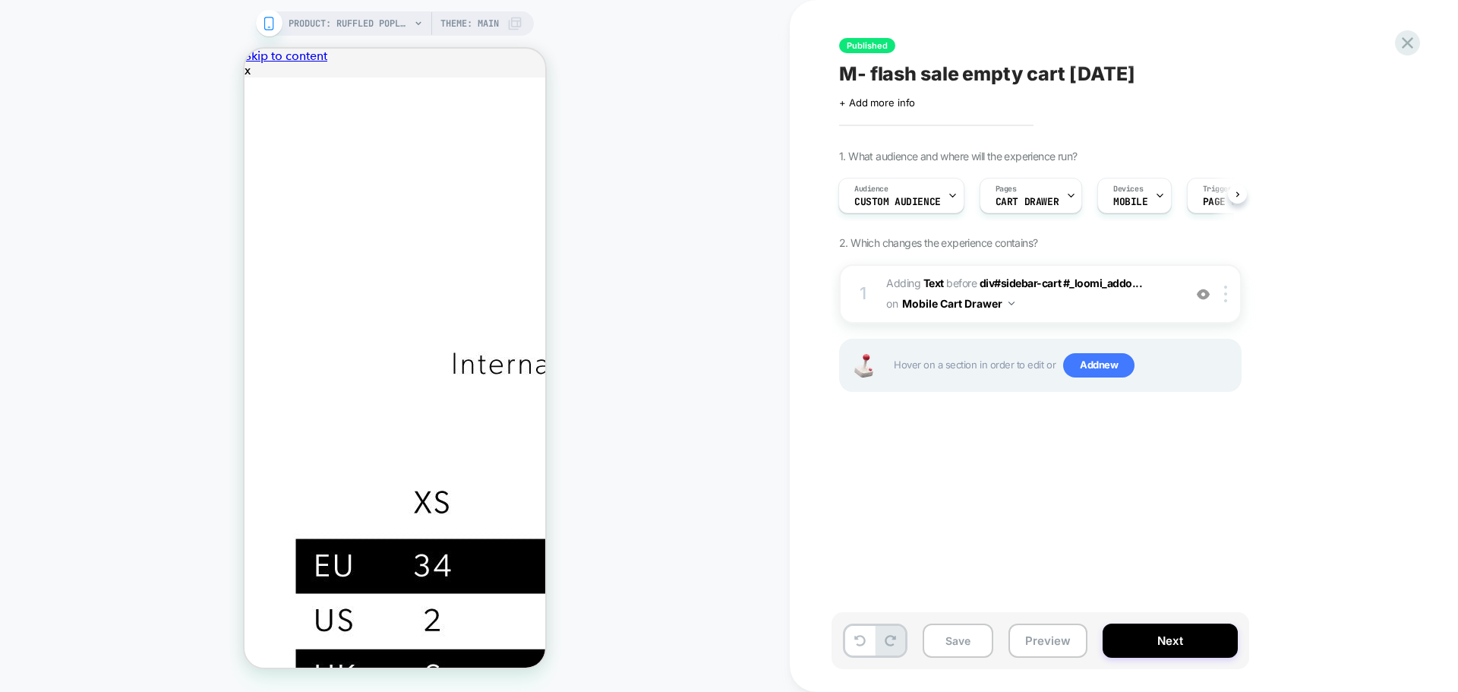
scroll to position [0, 0]
click at [926, 198] on span "Custom Audience" at bounding box center [897, 202] width 87 height 11
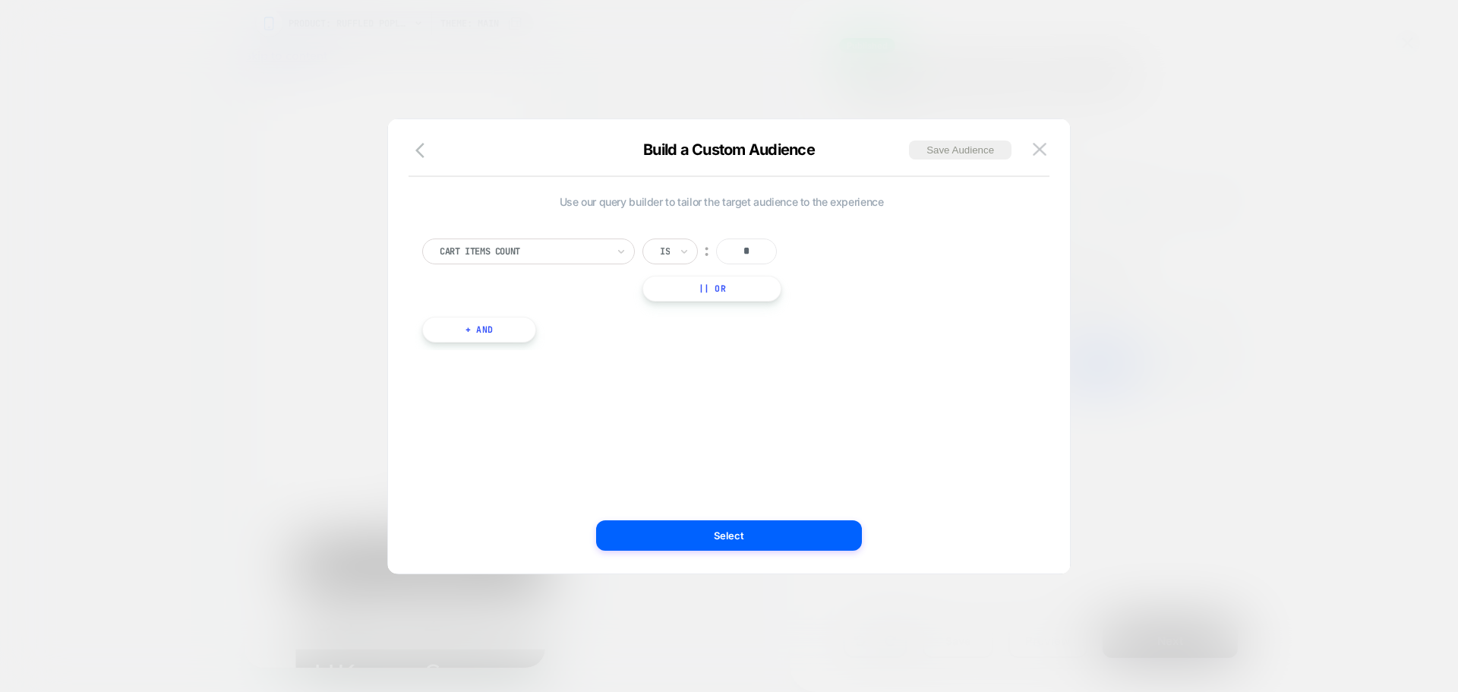
click at [604, 257] on div at bounding box center [523, 251] width 167 height 14
click at [671, 249] on div "Is" at bounding box center [664, 251] width 13 height 17
click at [1052, 148] on div "Build a Custom Audience Save Audience" at bounding box center [729, 158] width 682 height 36
click at [1045, 147] on img at bounding box center [1040, 149] width 14 height 13
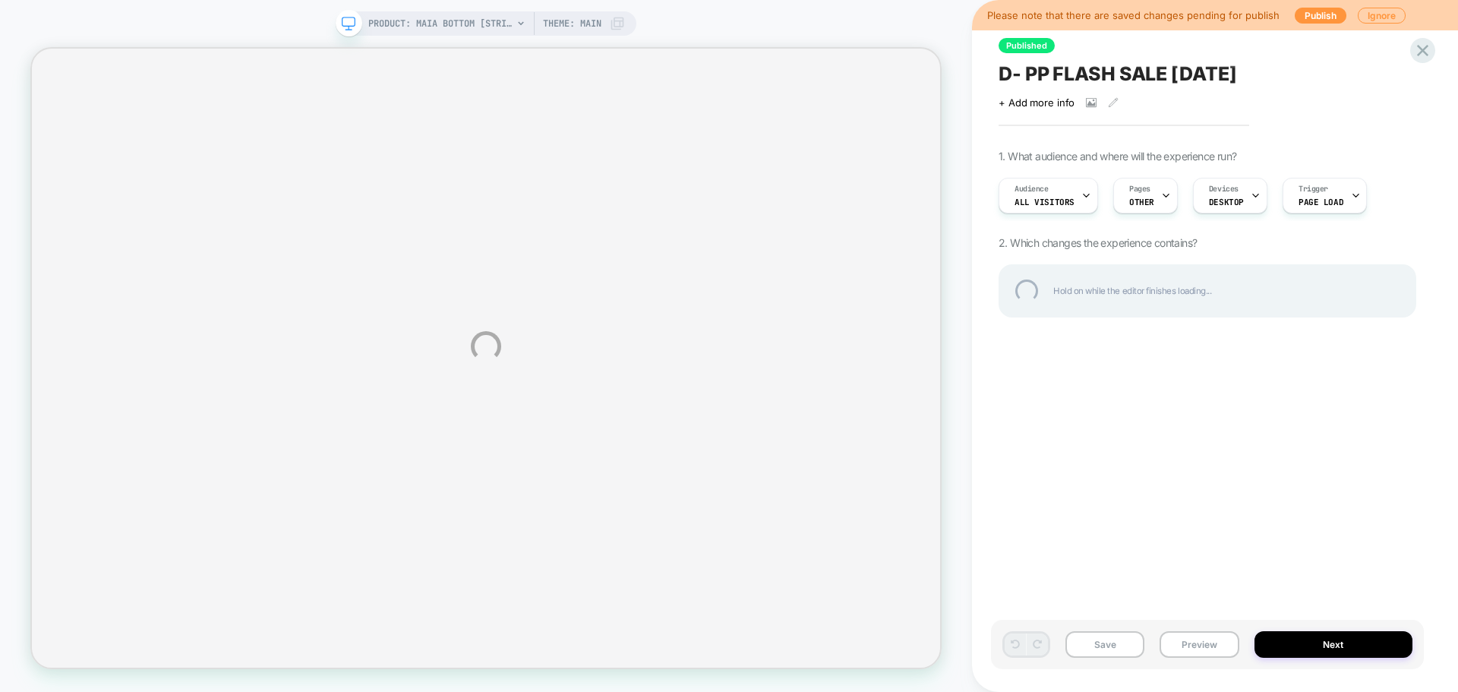
click at [1145, 206] on div "PRODUCT: Maia Bottom [striped] PRODUCT: Maia Bottom [striped] Theme: MAIN Pleas…" at bounding box center [729, 346] width 1458 height 692
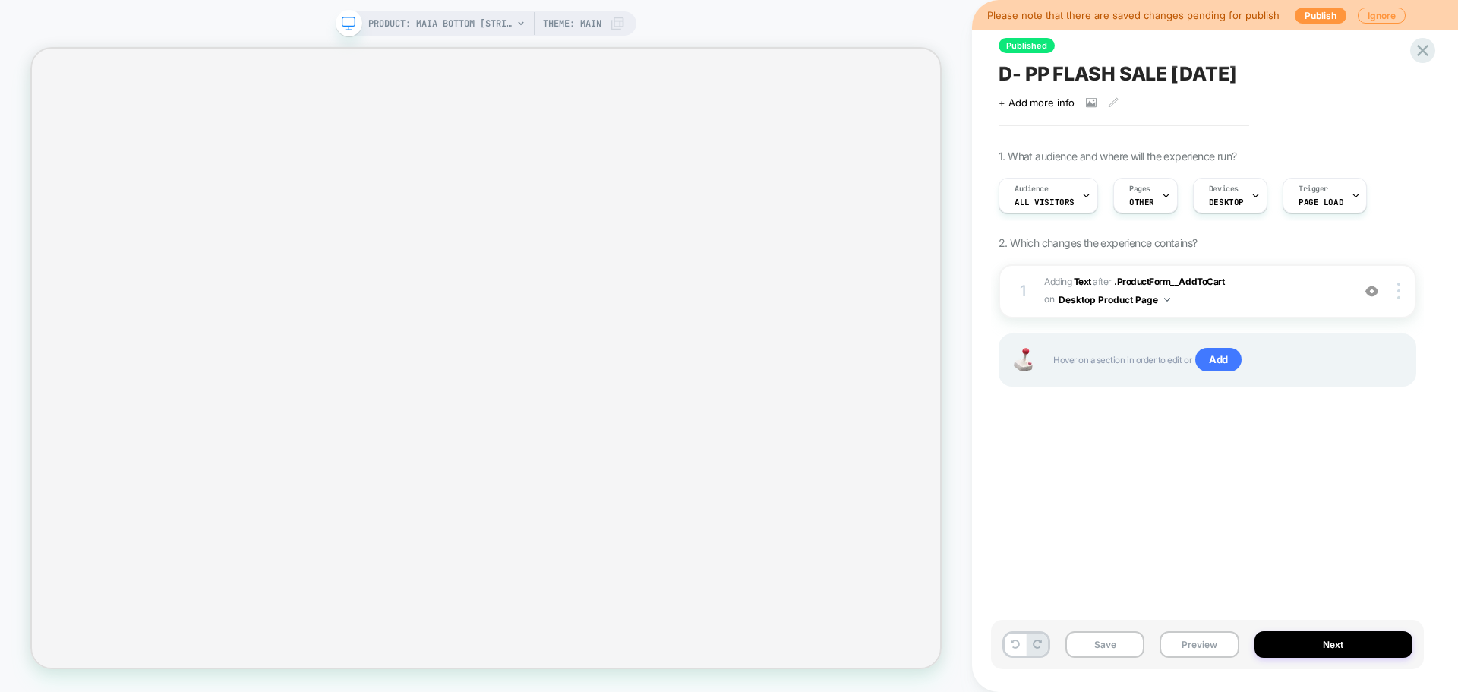
scroll to position [0, 1]
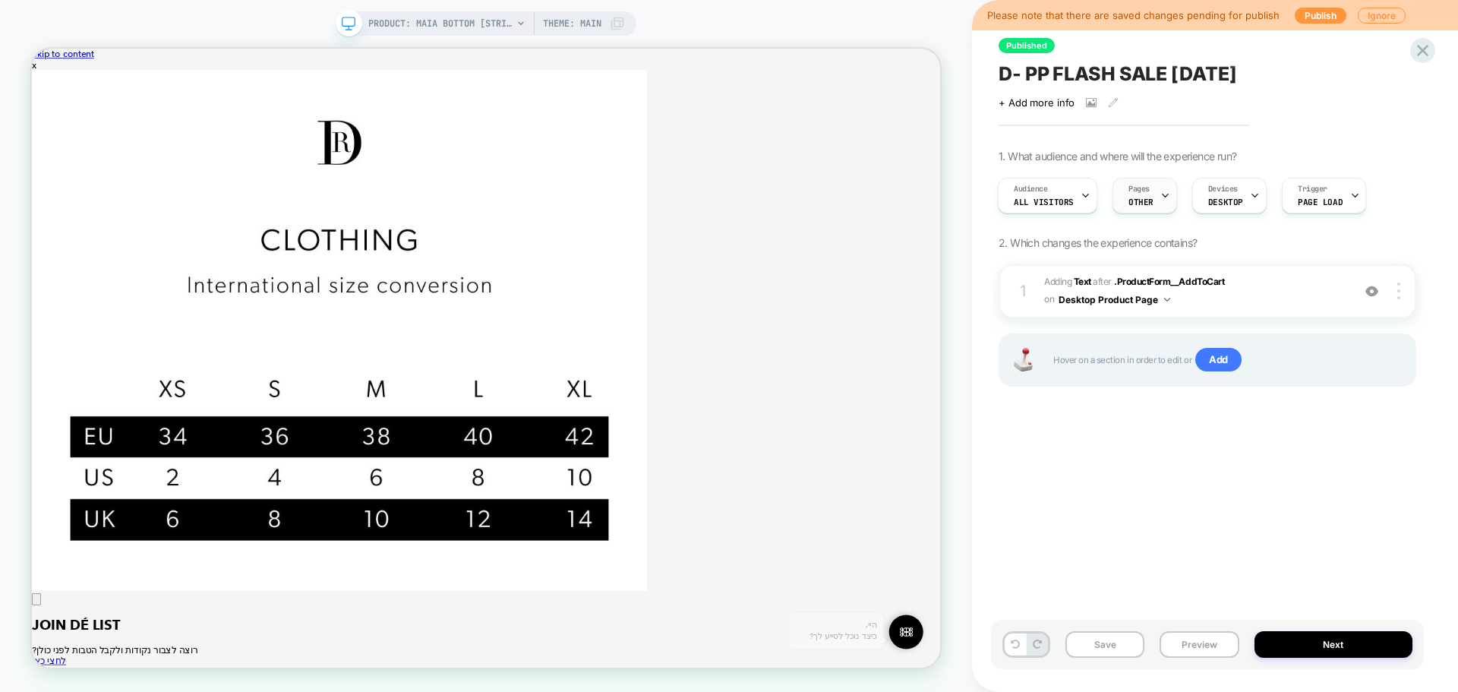
click at [1148, 202] on span "OTHER" at bounding box center [1140, 202] width 25 height 11
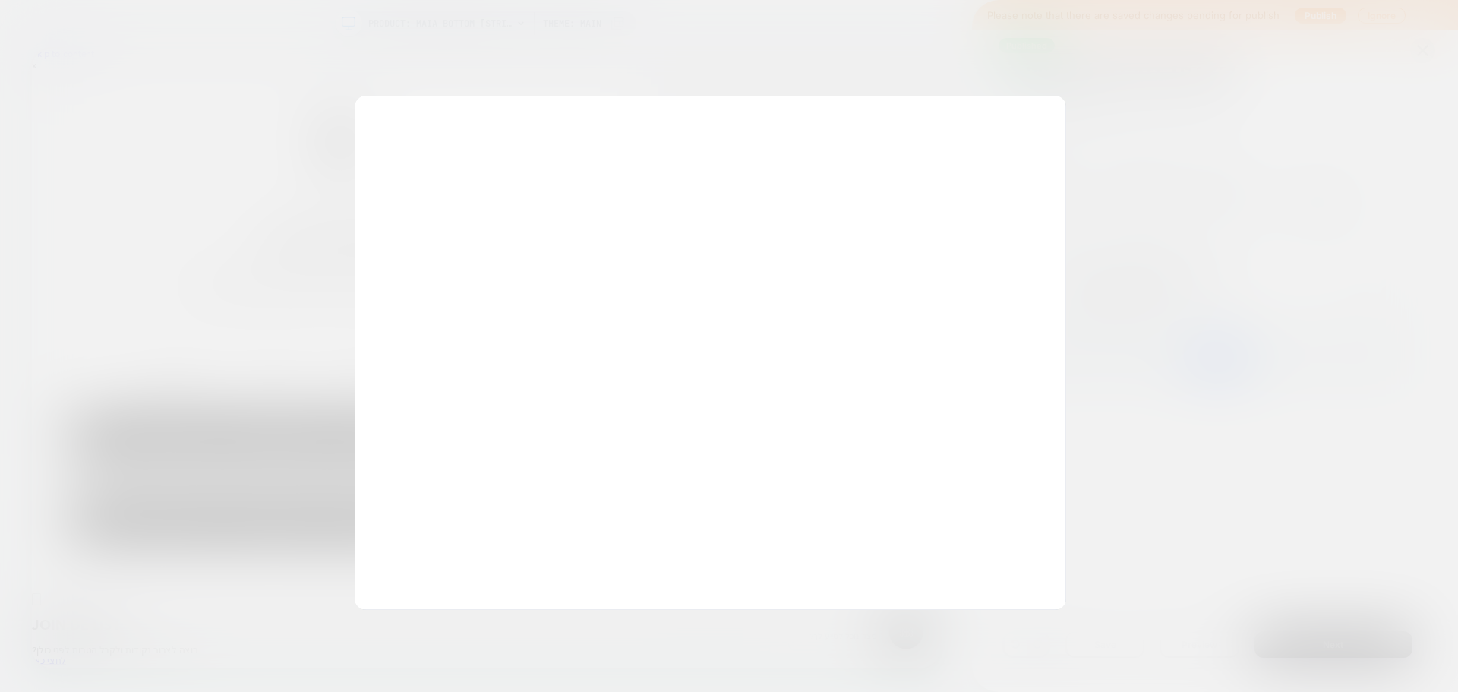
scroll to position [0, 0]
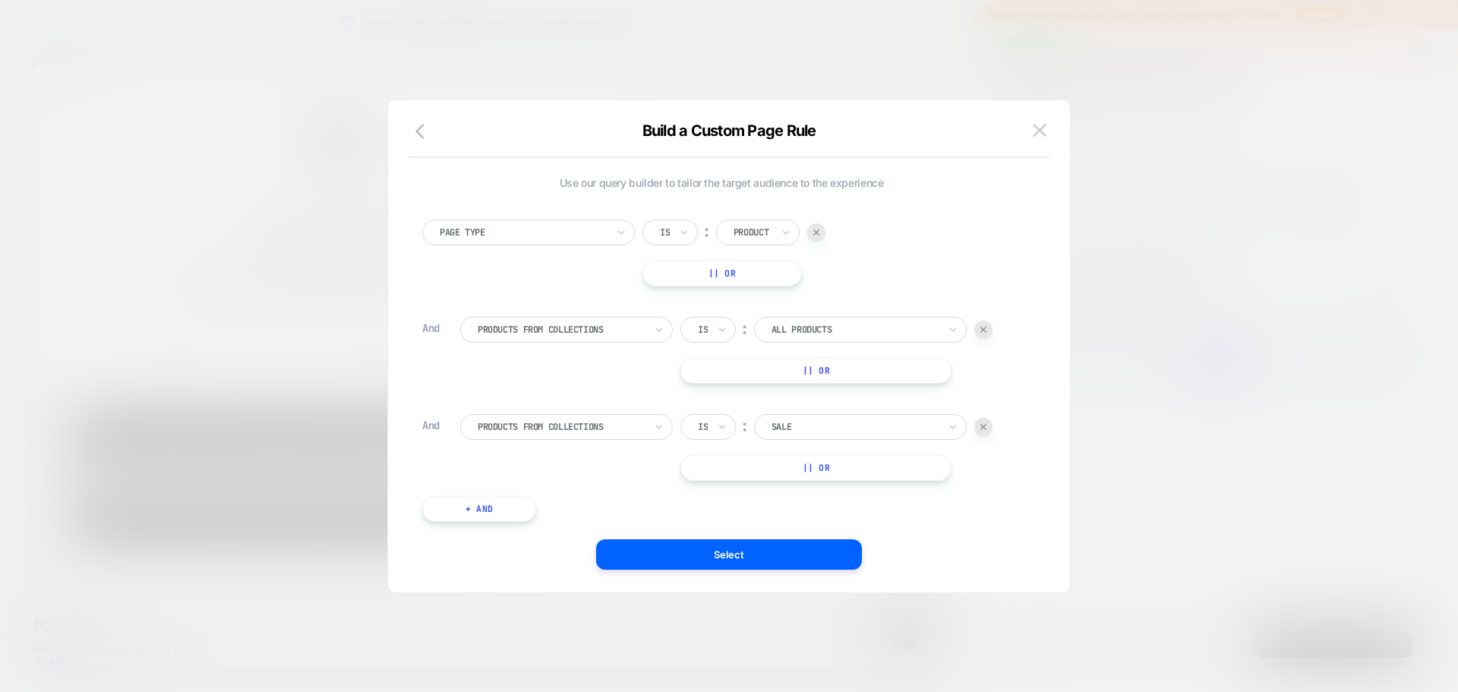
click at [978, 420] on div at bounding box center [983, 427] width 18 height 18
click at [799, 374] on button "|| Or" at bounding box center [815, 371] width 271 height 26
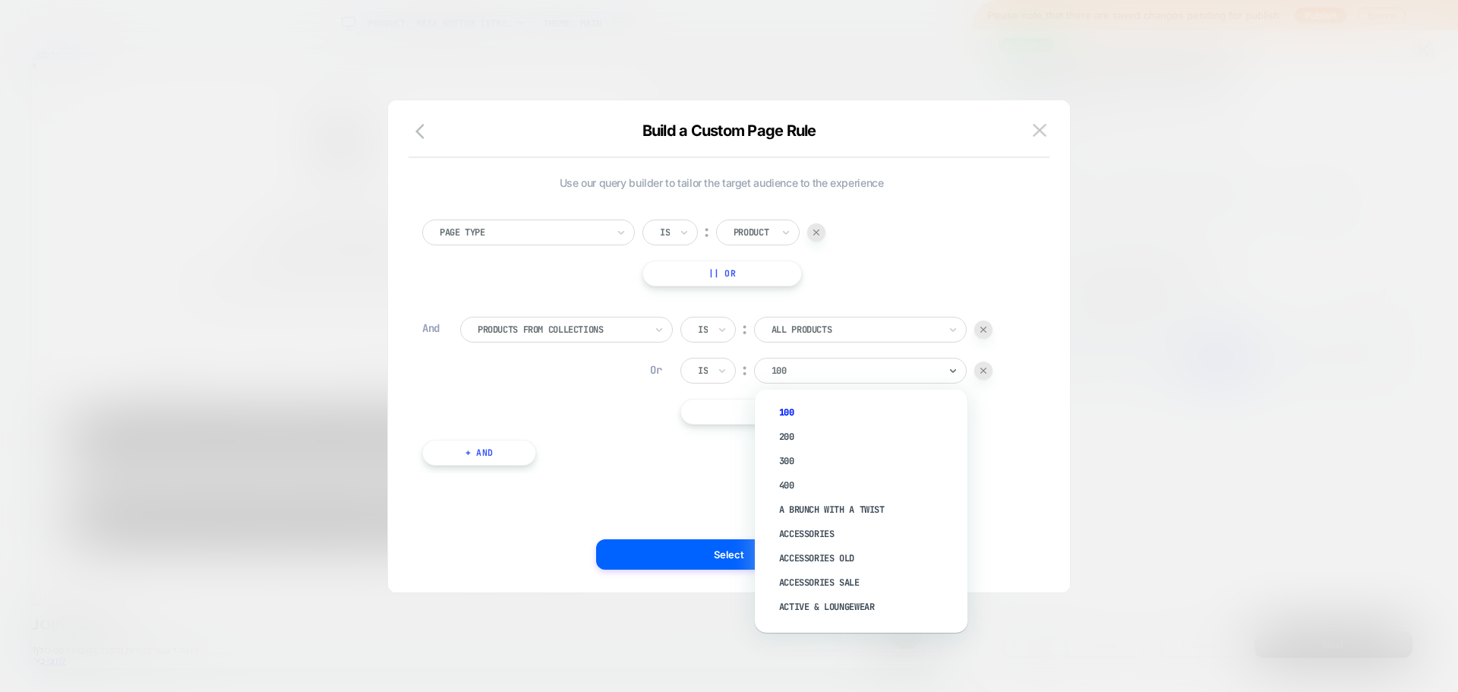
click at [815, 377] on div at bounding box center [854, 371] width 167 height 14
type input "****"
click at [781, 417] on div "SALE" at bounding box center [868, 421] width 197 height 24
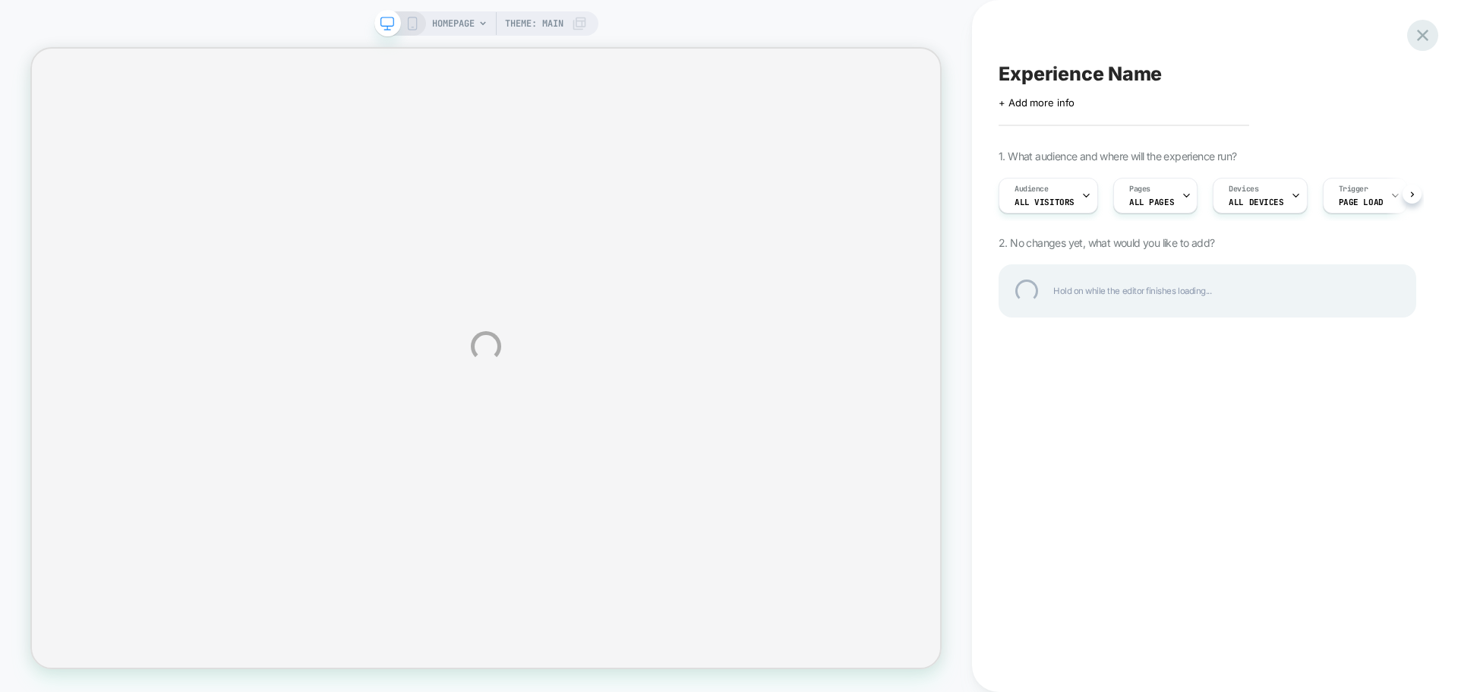
click at [1421, 38] on div at bounding box center [1422, 35] width 31 height 31
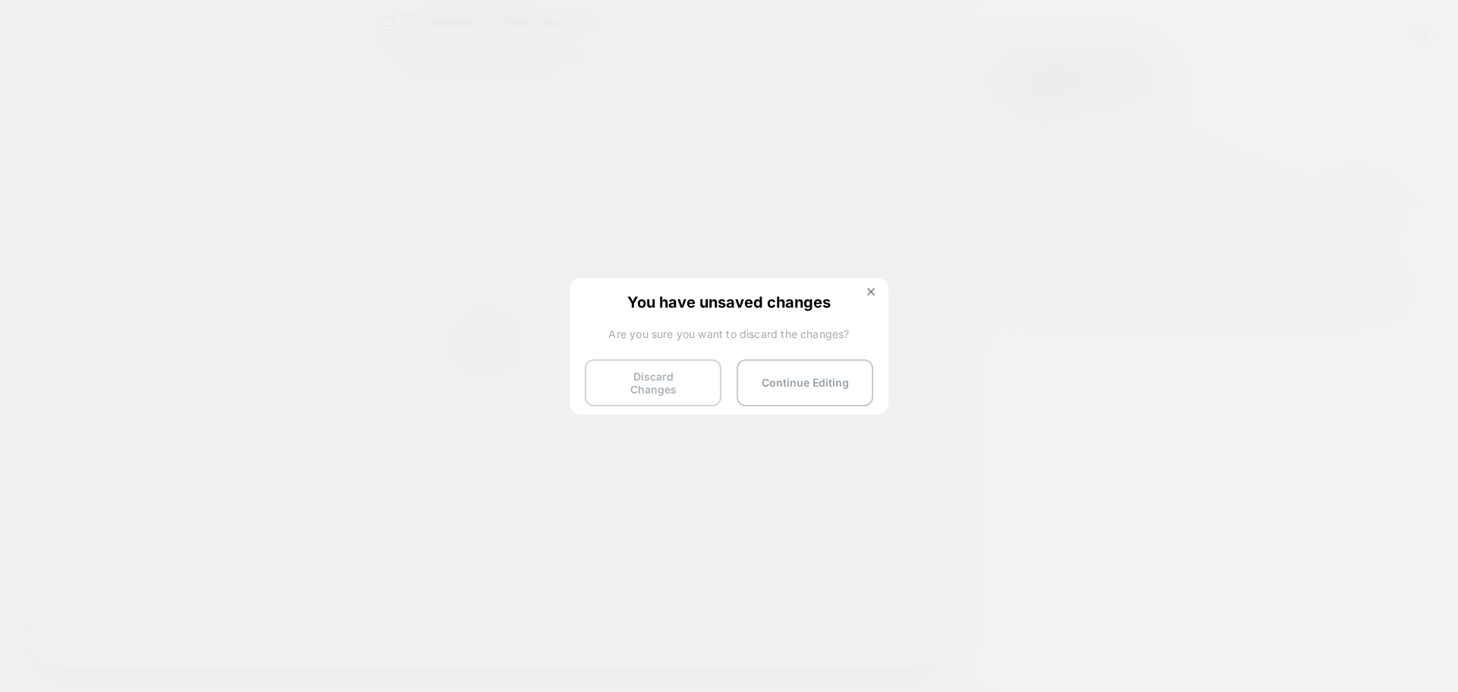
click at [644, 386] on button "Discard Changes" at bounding box center [653, 382] width 137 height 47
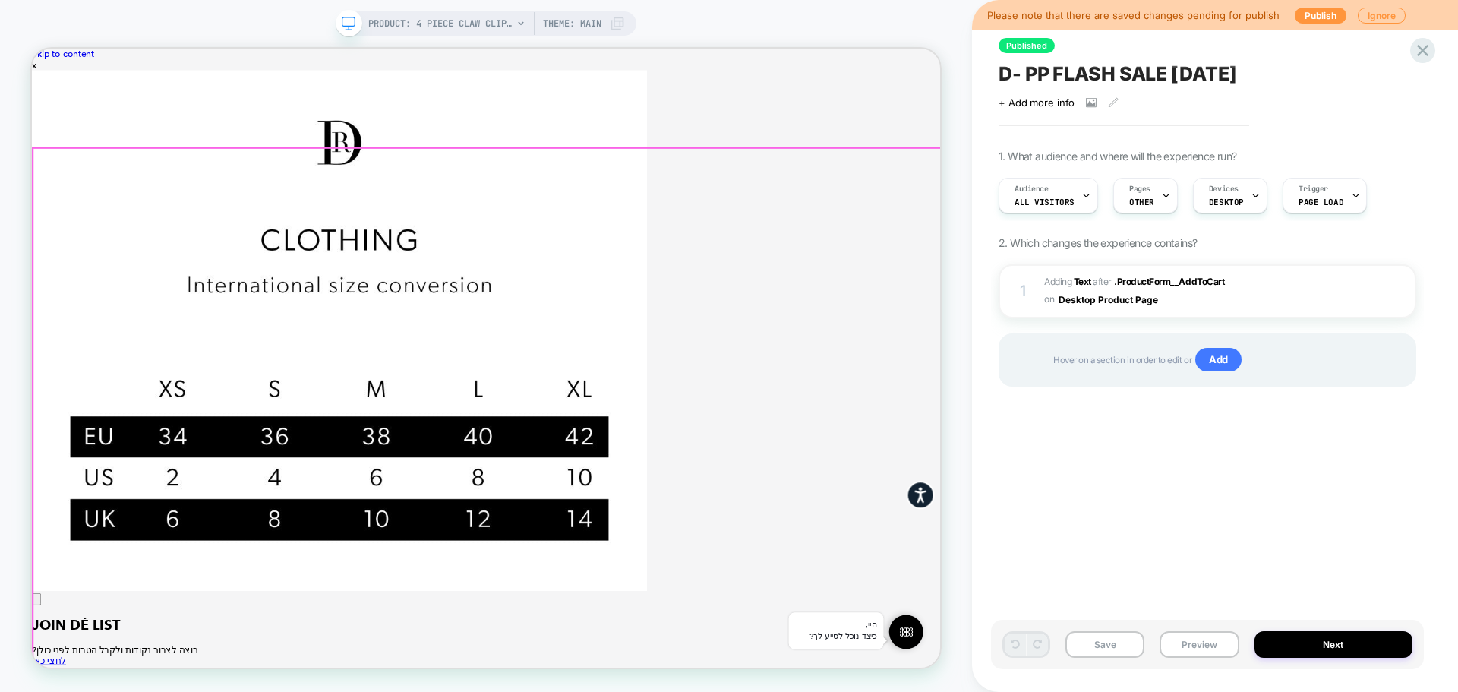
scroll to position [0, 1]
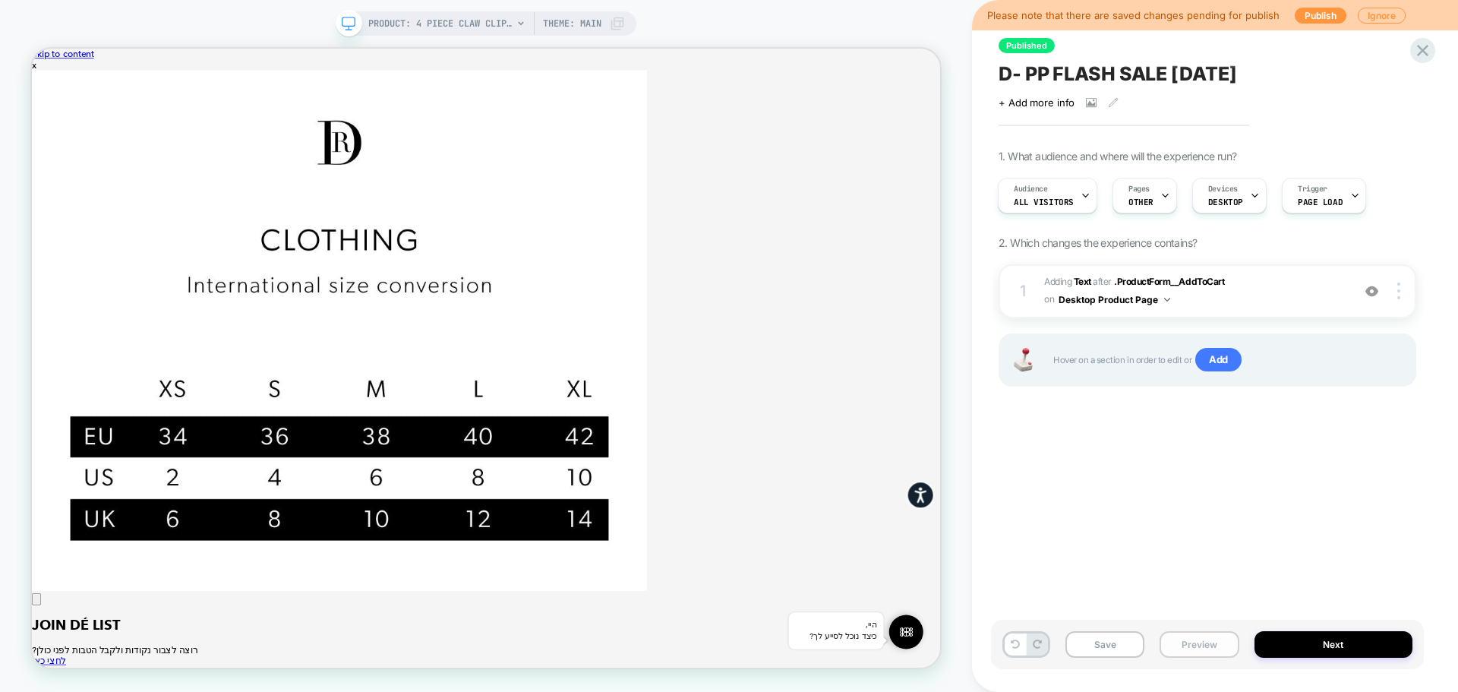
click at [1173, 635] on button "Preview" at bounding box center [1198, 644] width 79 height 27
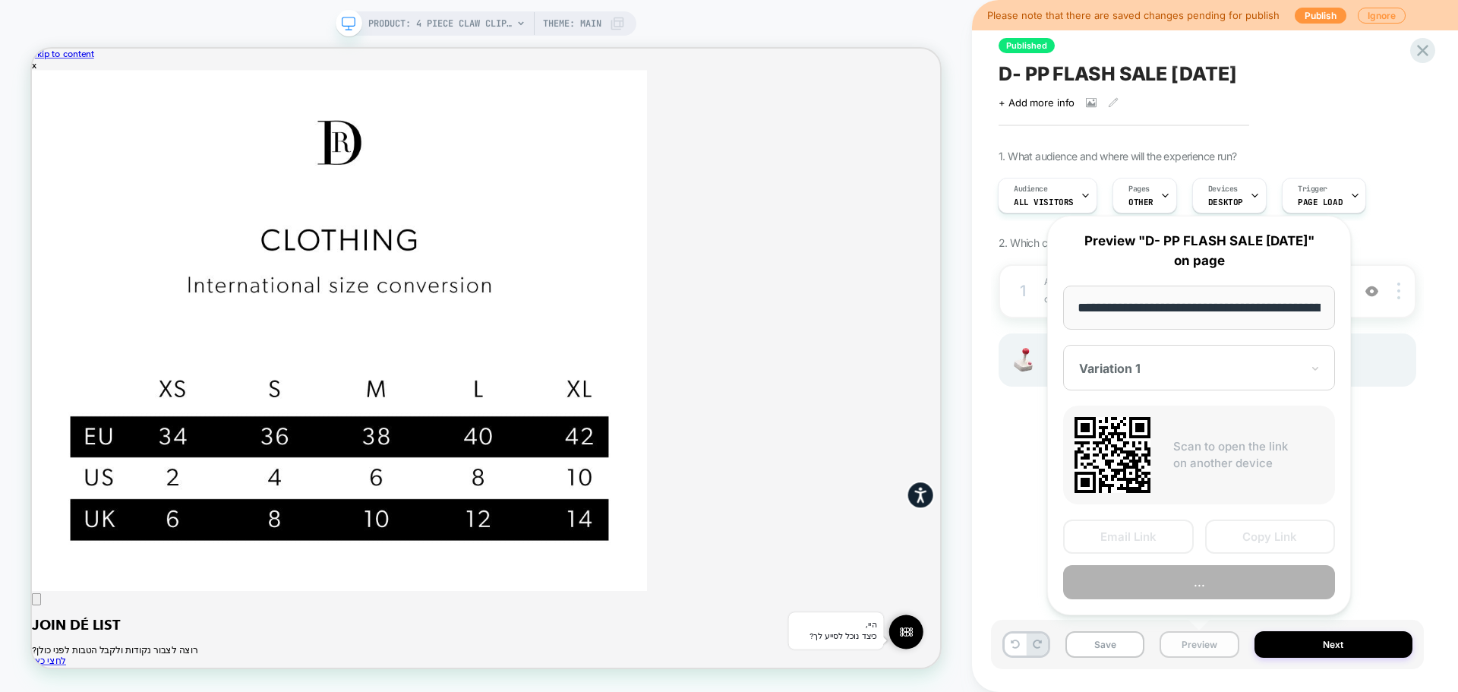
scroll to position [0, 440]
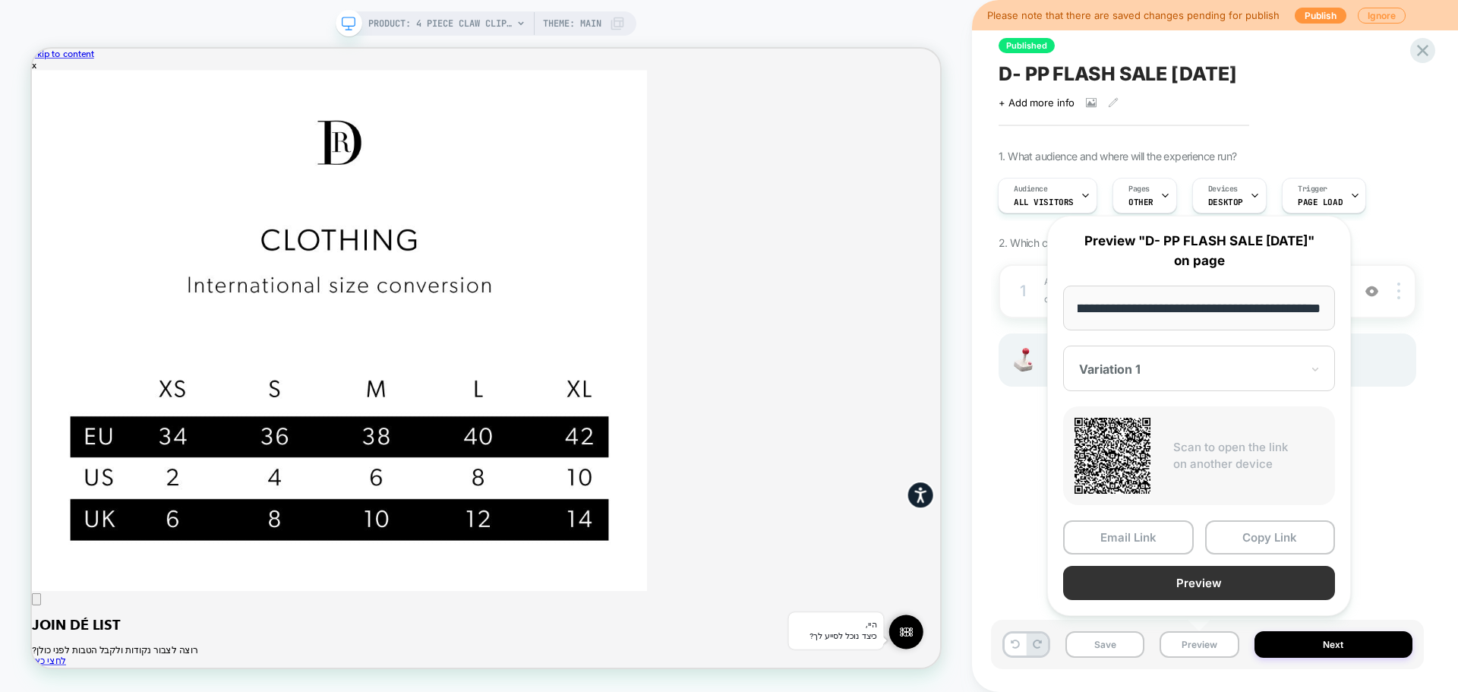
click at [1168, 582] on button "Preview" at bounding box center [1199, 583] width 272 height 34
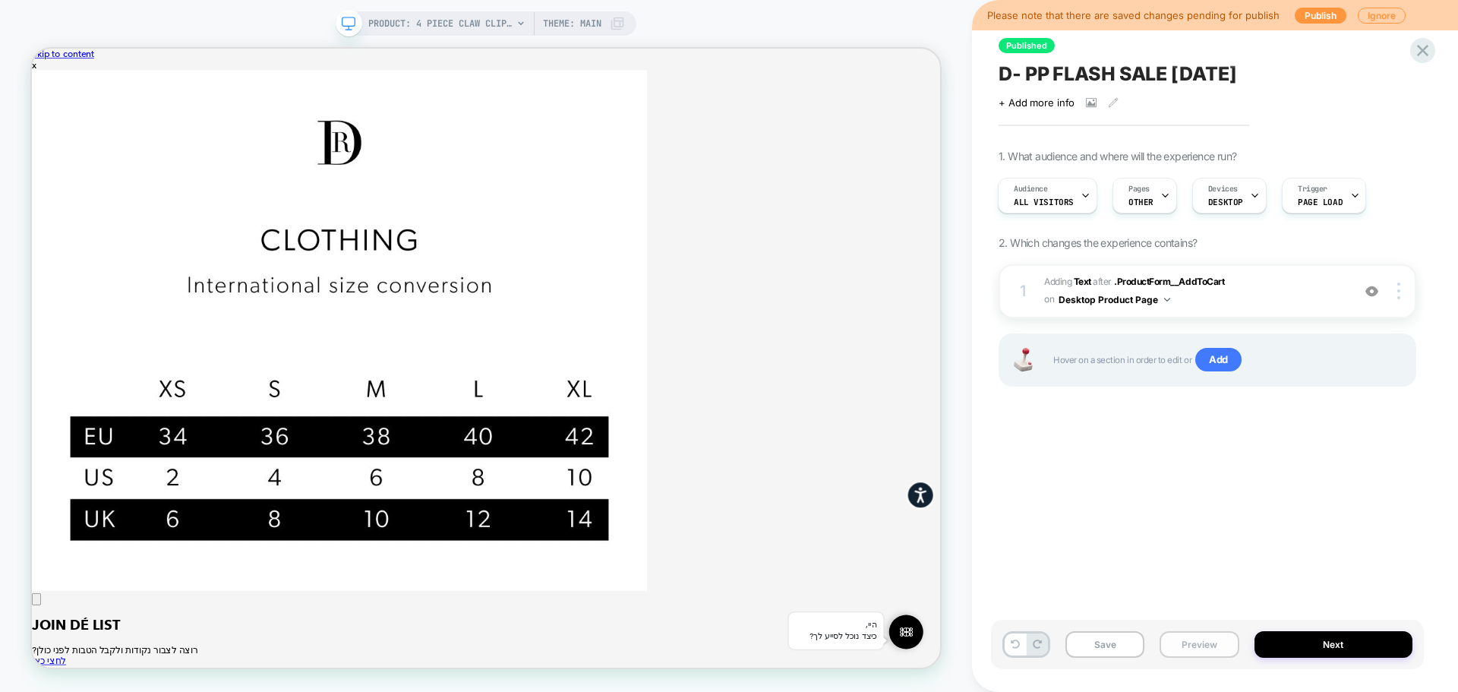
click at [1168, 654] on button "Preview" at bounding box center [1198, 644] width 79 height 27
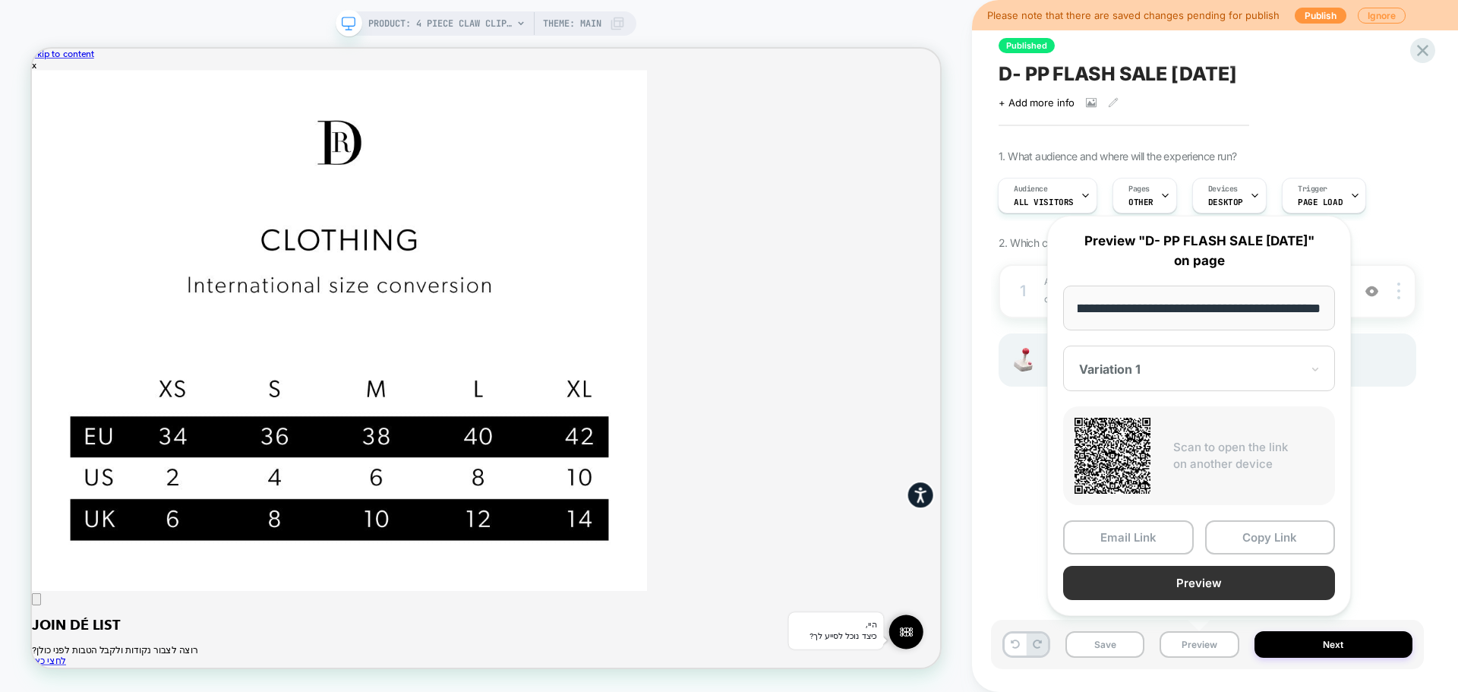
scroll to position [0, 0]
click at [1226, 579] on button "Preview" at bounding box center [1199, 583] width 272 height 34
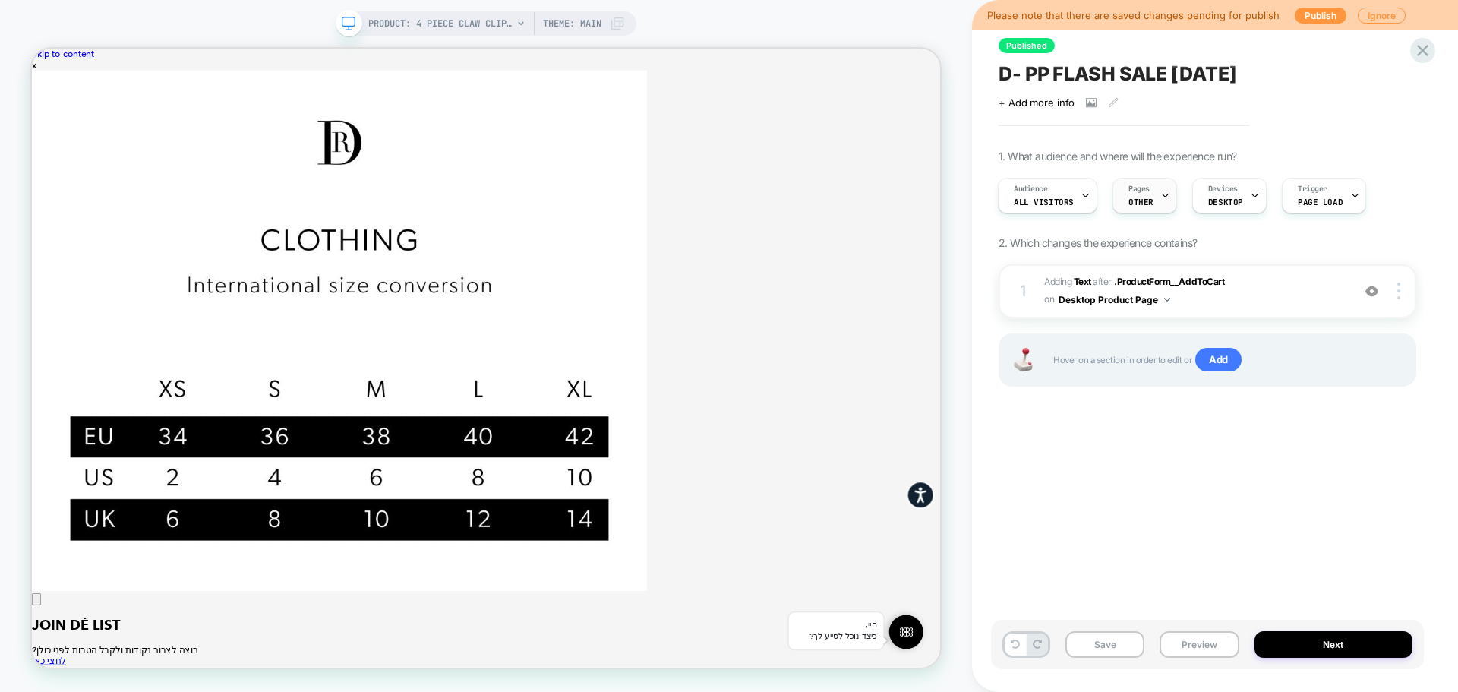
click at [1145, 201] on span "OTHER" at bounding box center [1140, 202] width 25 height 11
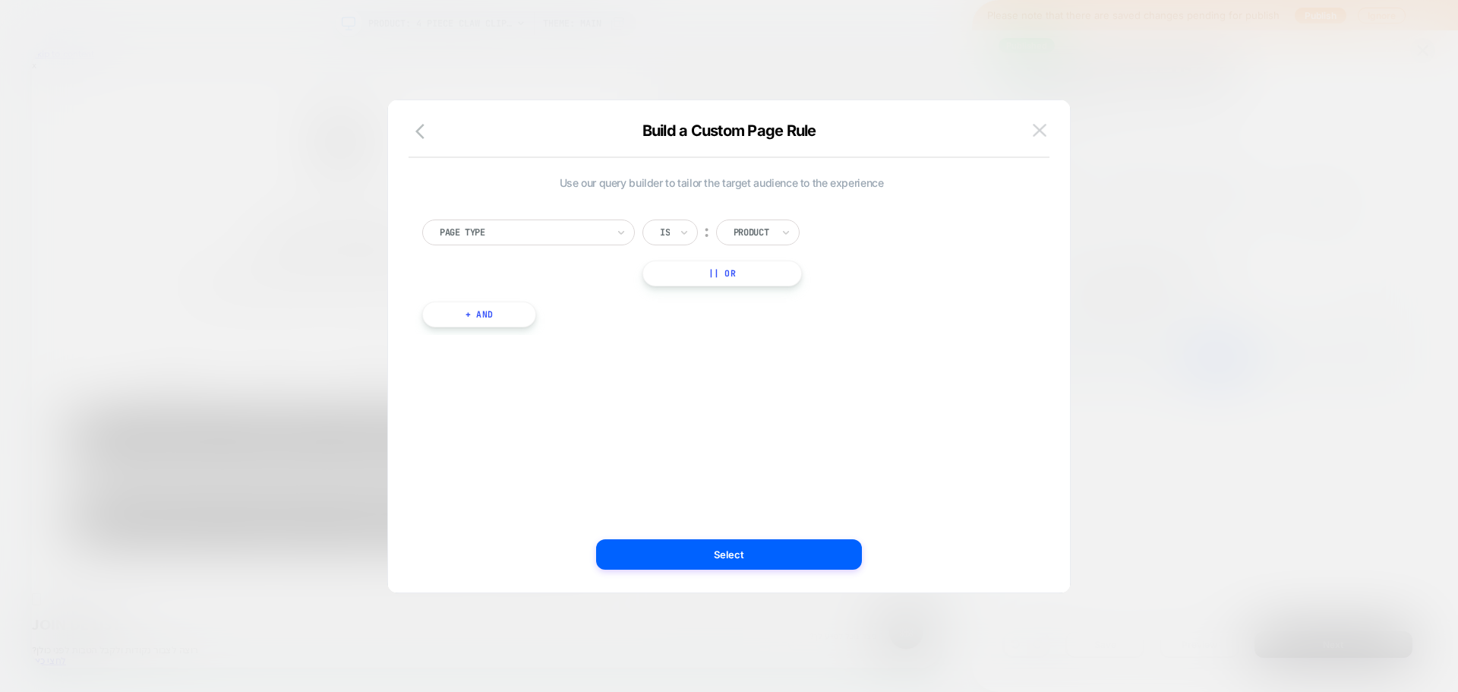
click at [1041, 127] on img at bounding box center [1040, 130] width 14 height 13
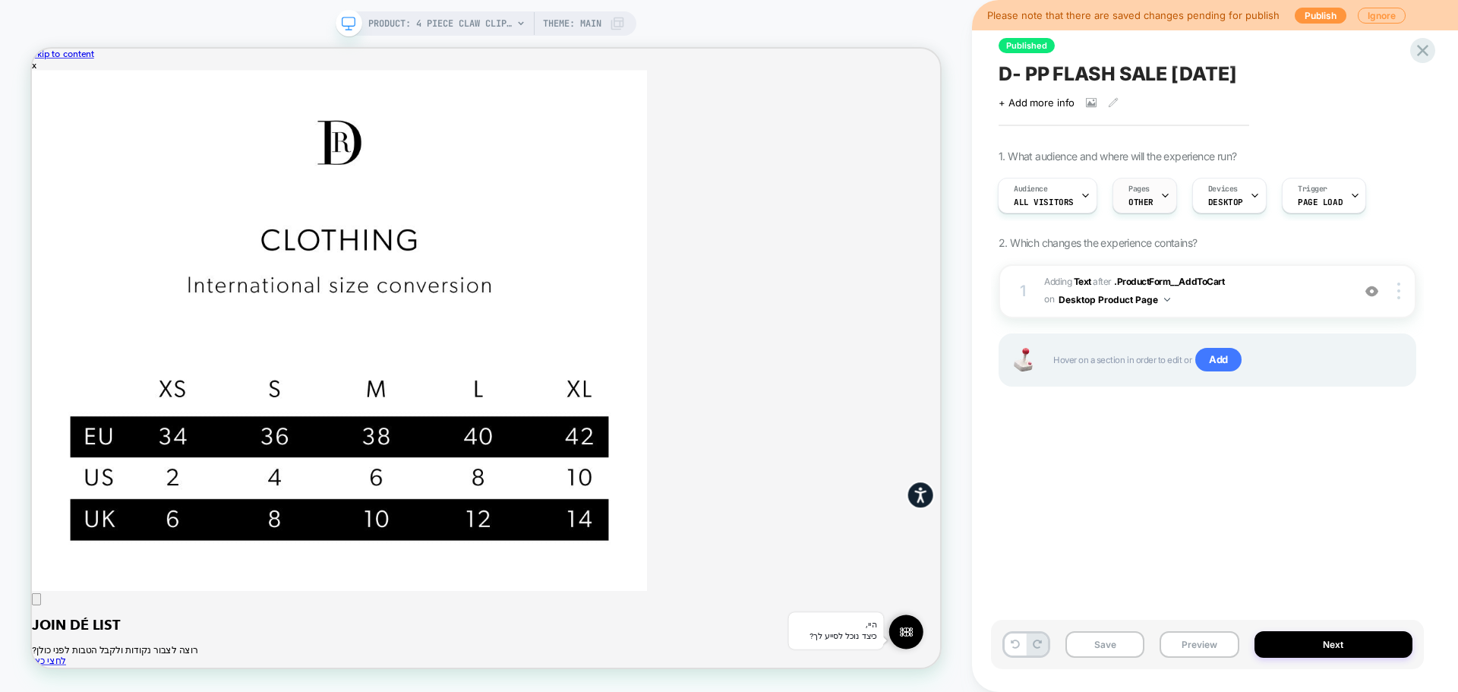
click at [1153, 205] on div "Pages OTHER" at bounding box center [1140, 195] width 55 height 34
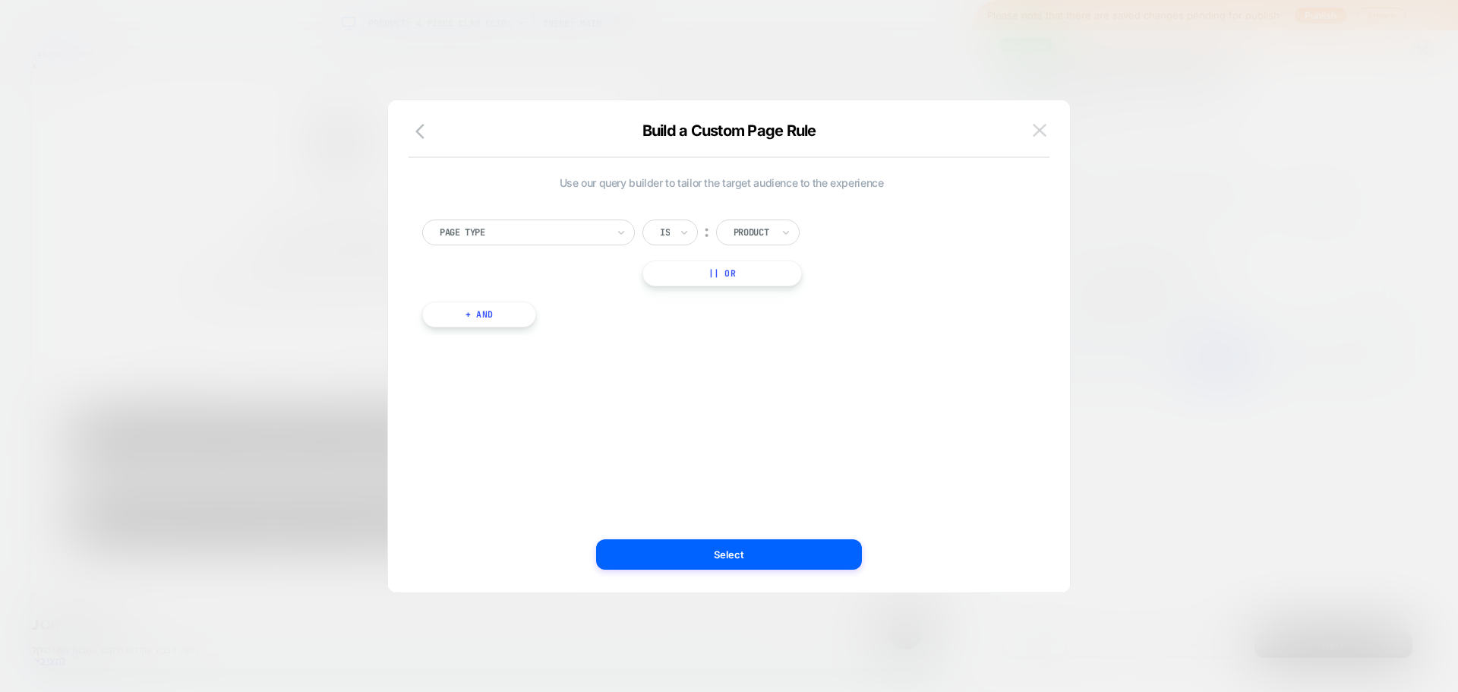
click at [1036, 131] on img at bounding box center [1040, 130] width 14 height 13
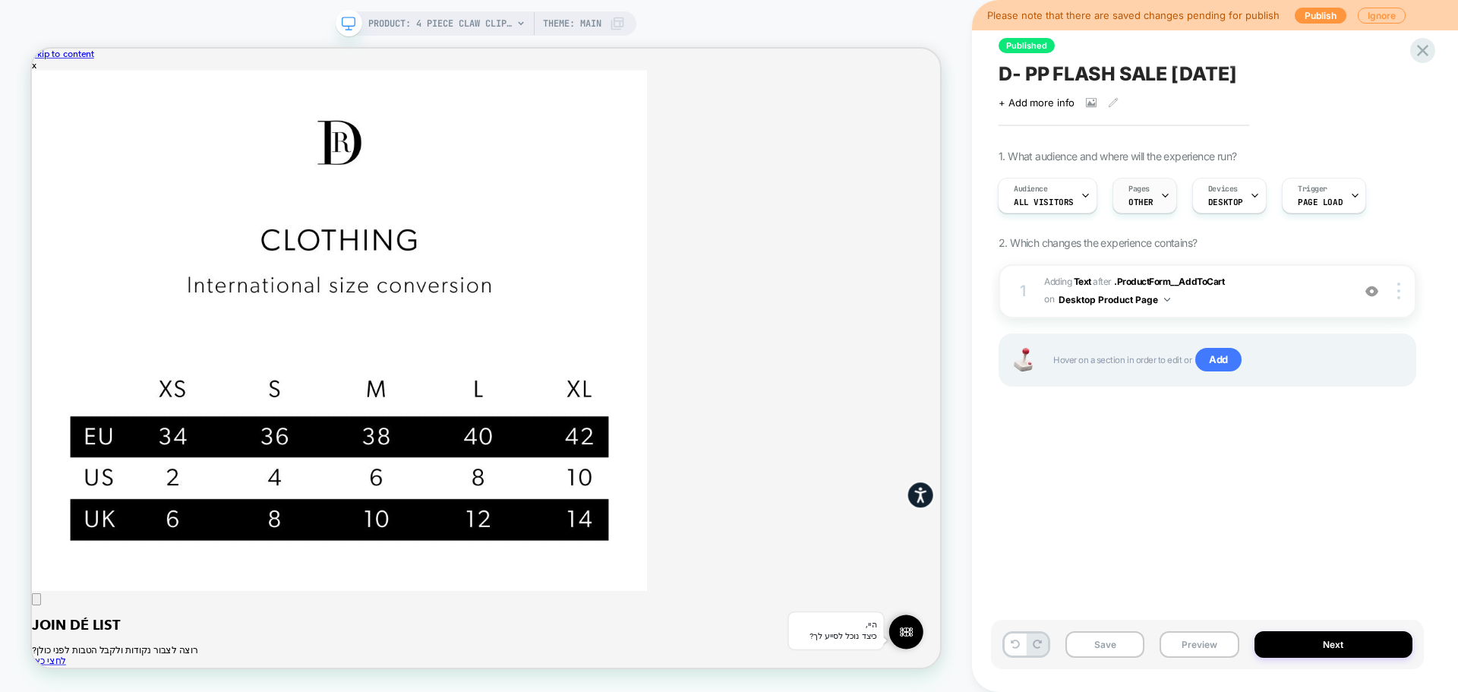
click at [1149, 203] on div "Pages OTHER" at bounding box center [1140, 195] width 55 height 34
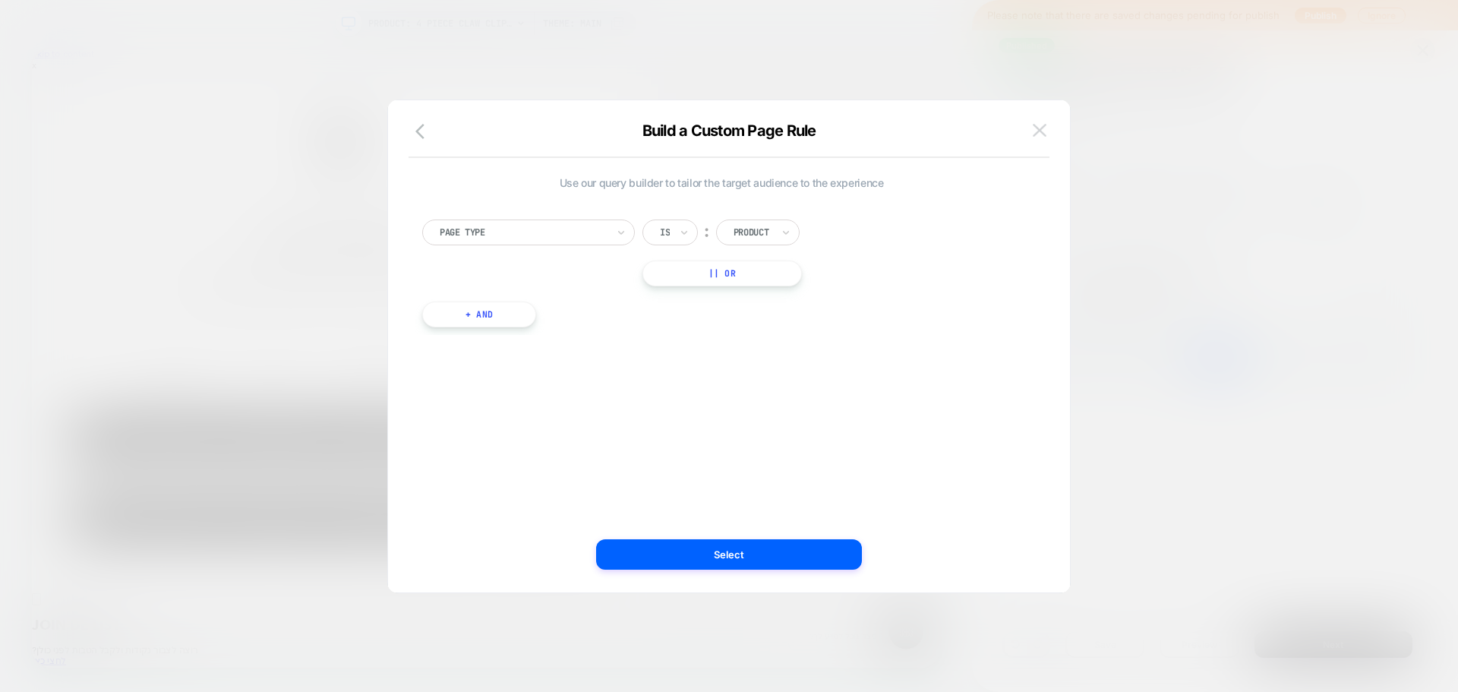
click at [1048, 130] on button at bounding box center [1039, 130] width 23 height 23
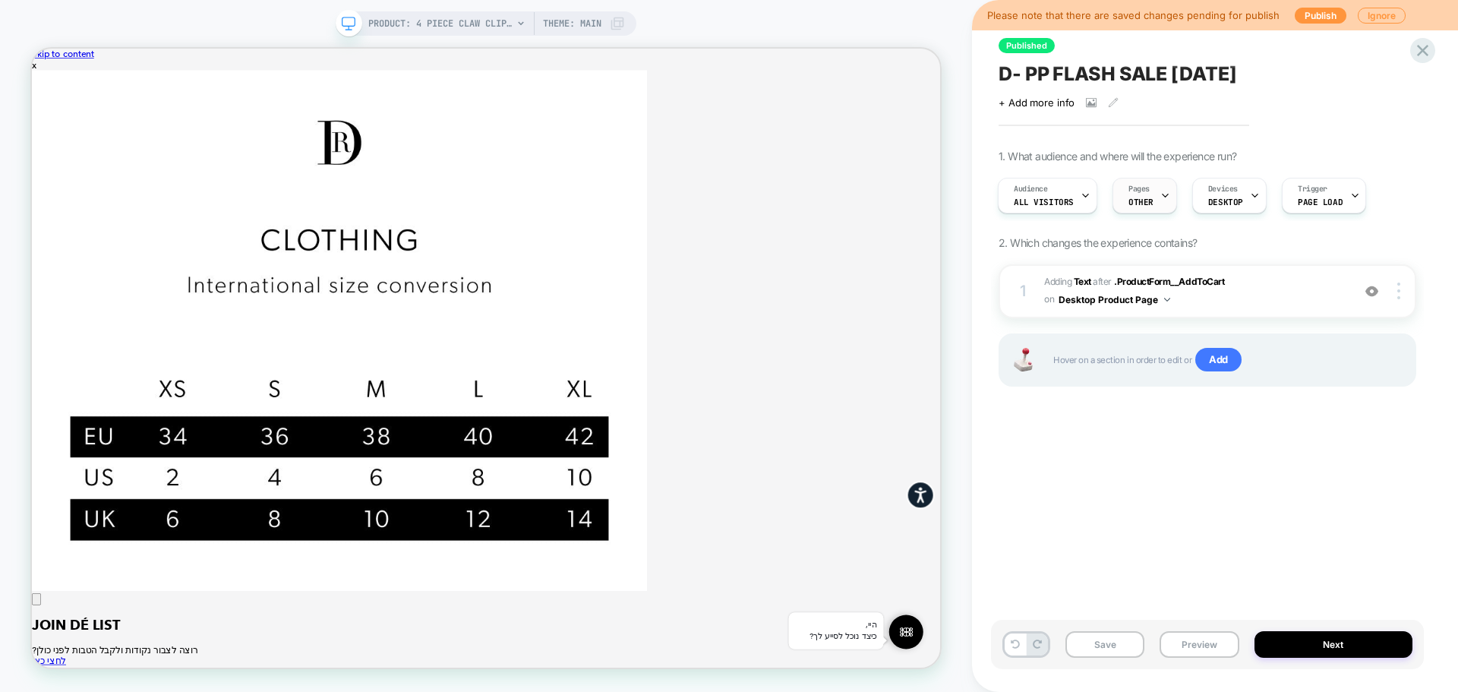
click at [1153, 200] on div "Pages OTHER" at bounding box center [1140, 195] width 55 height 34
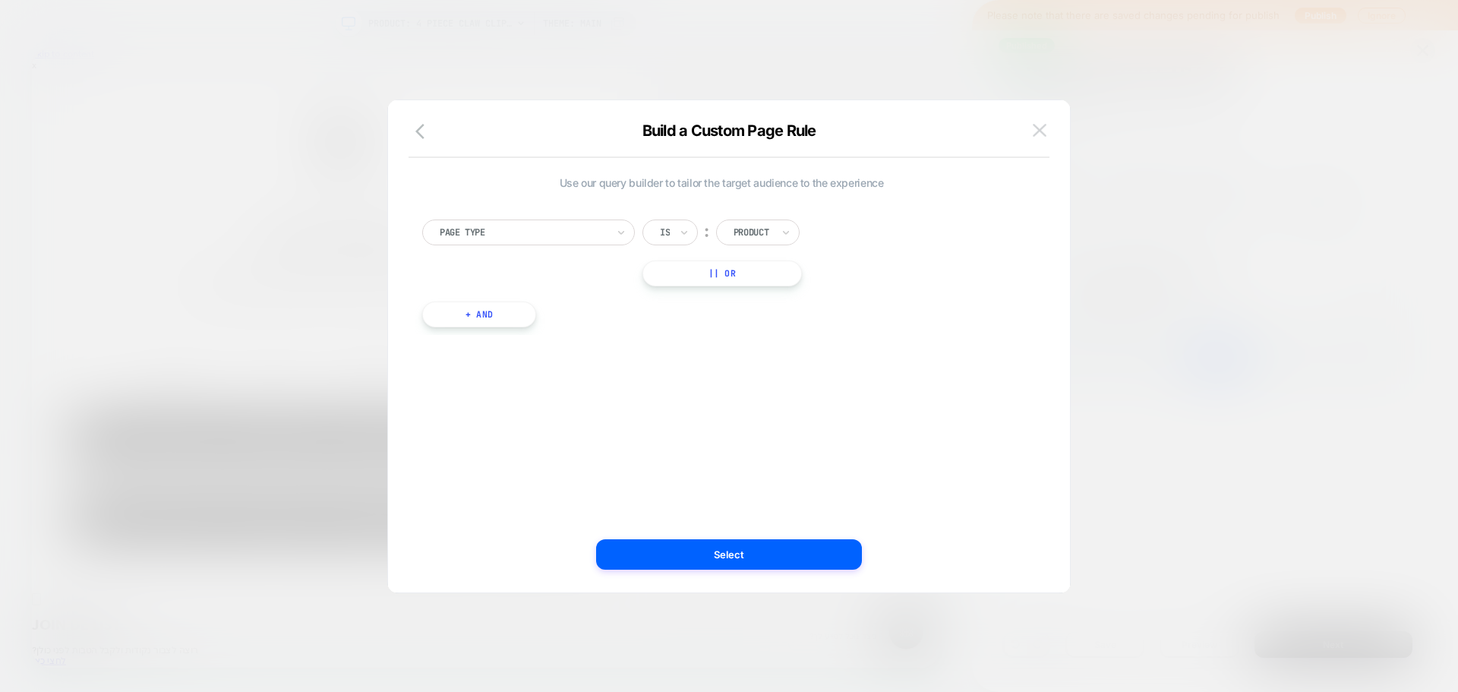
click at [1035, 129] on img at bounding box center [1040, 130] width 14 height 13
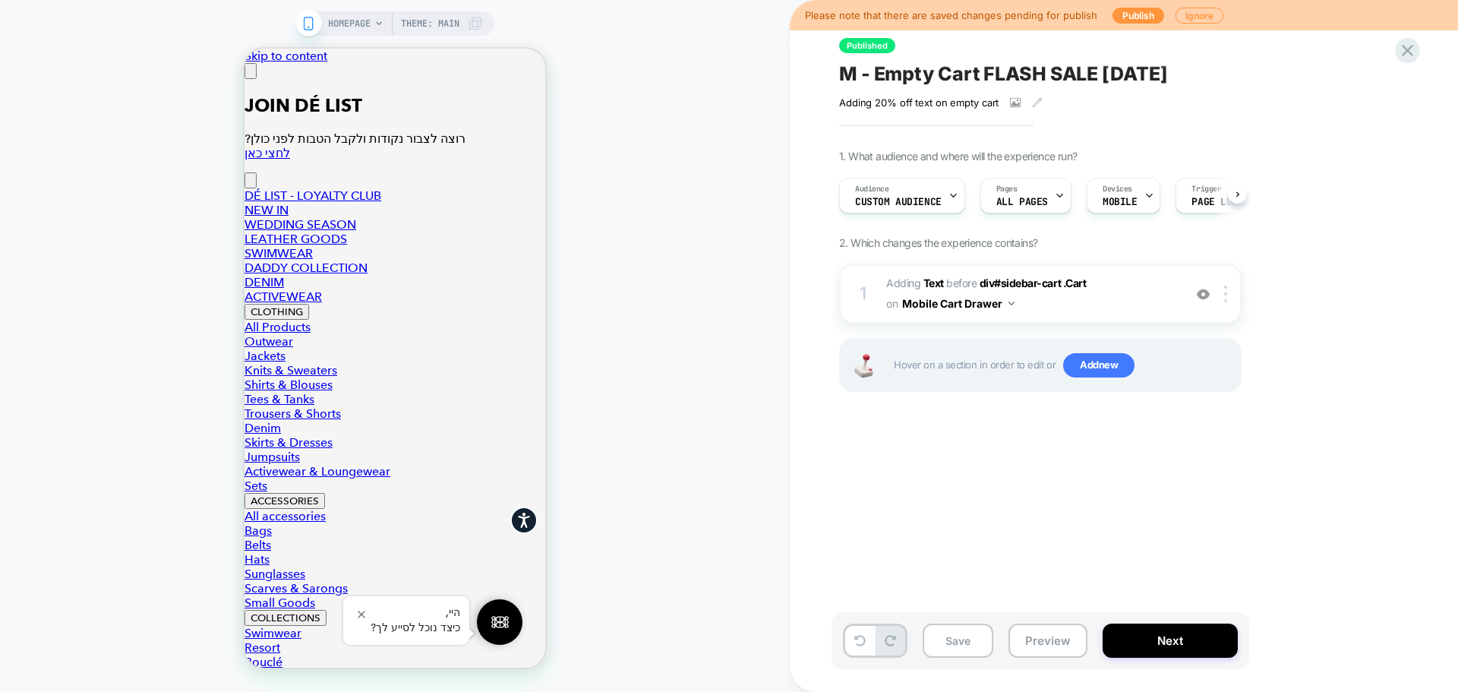
scroll to position [0, 1]
click at [929, 197] on span "Custom Audience" at bounding box center [897, 202] width 87 height 11
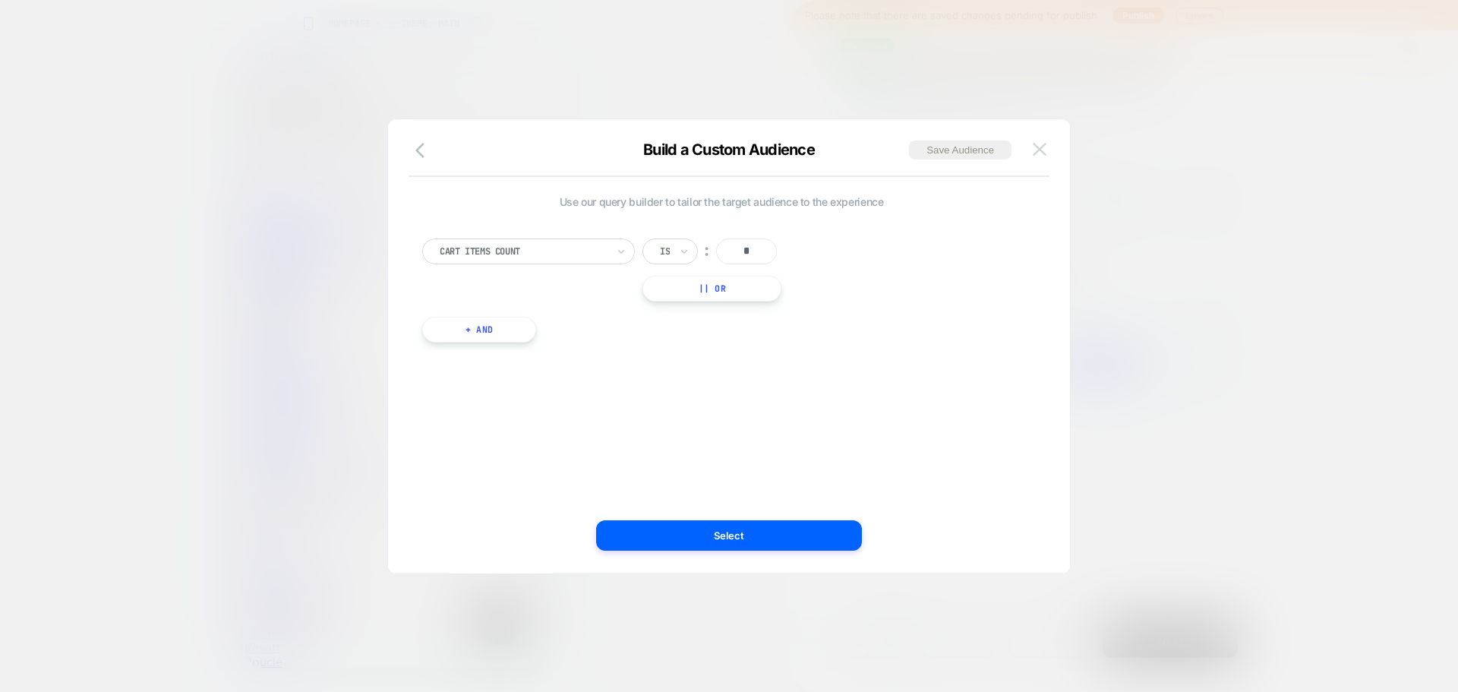
click at [1038, 155] on img at bounding box center [1040, 149] width 14 height 13
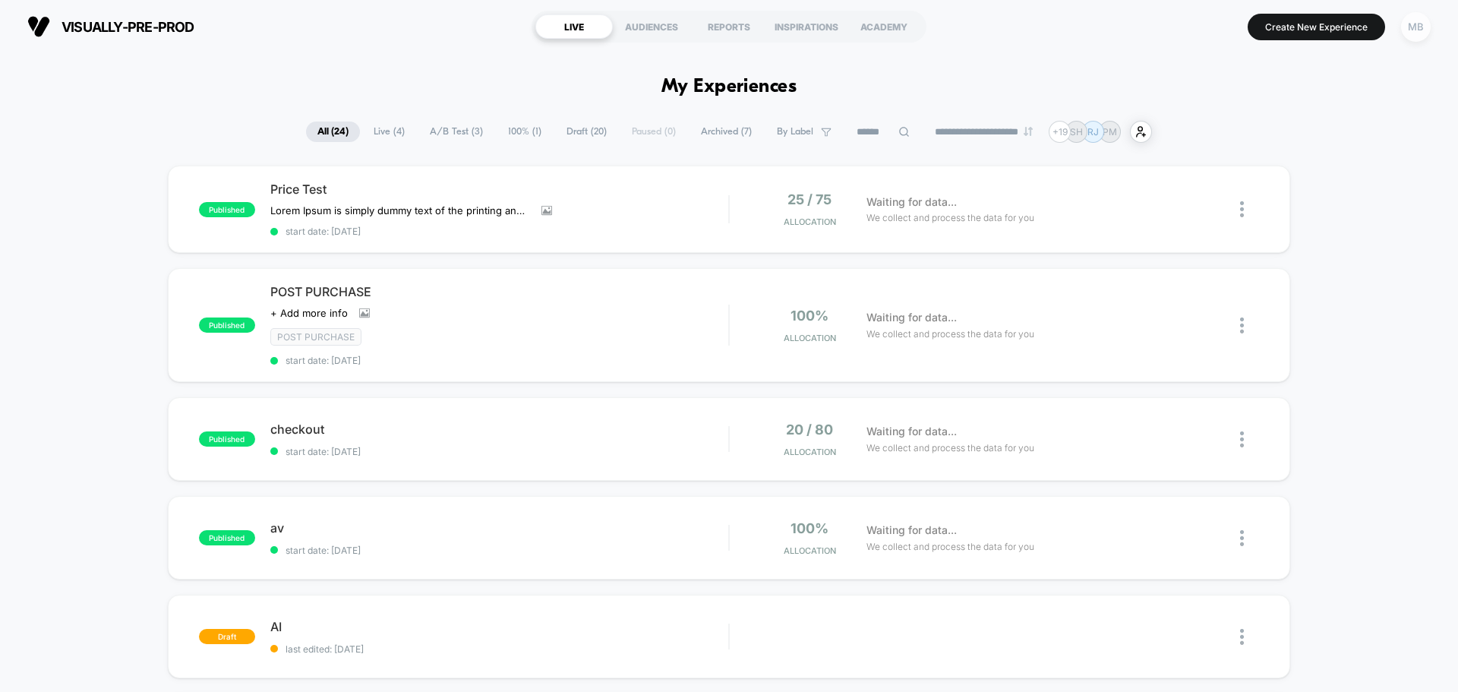
click at [1426, 29] on div "MB" at bounding box center [1416, 27] width 30 height 30
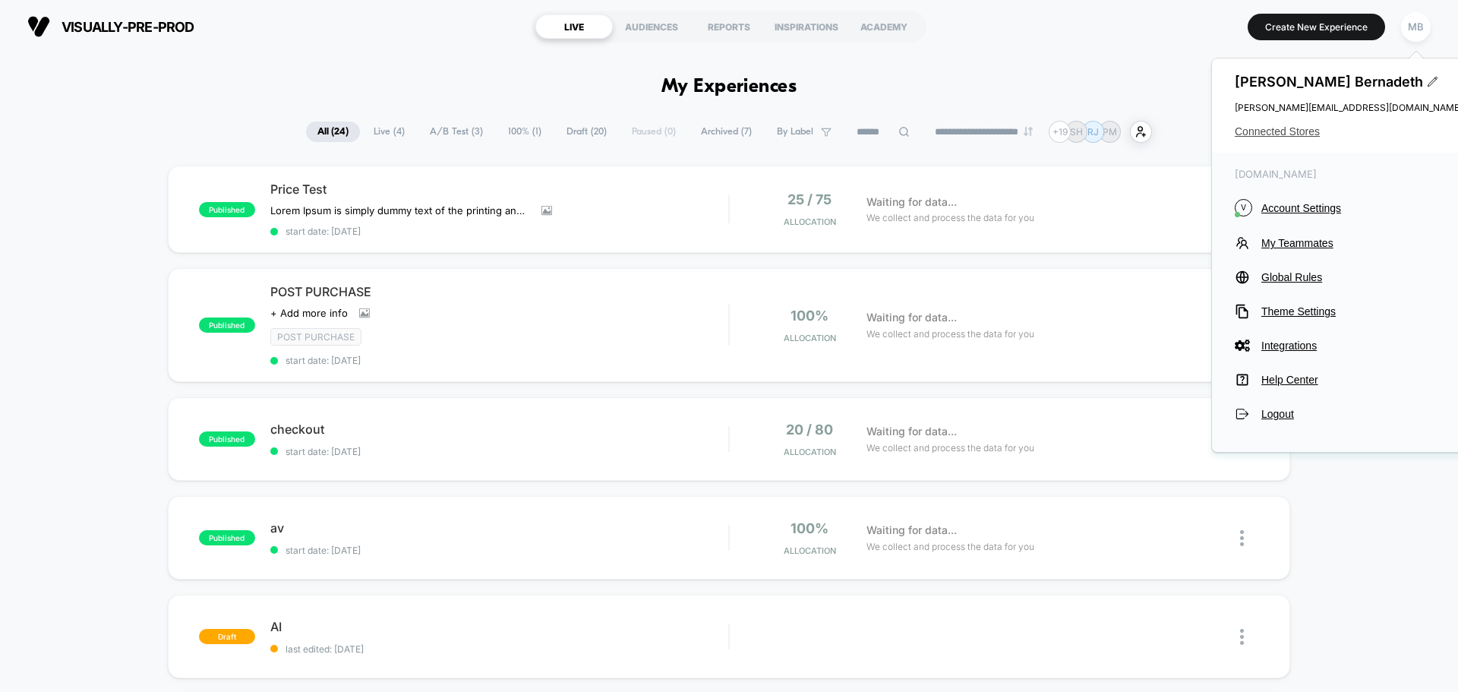
click at [1279, 132] on span "Connected Stores" at bounding box center [1349, 131] width 228 height 12
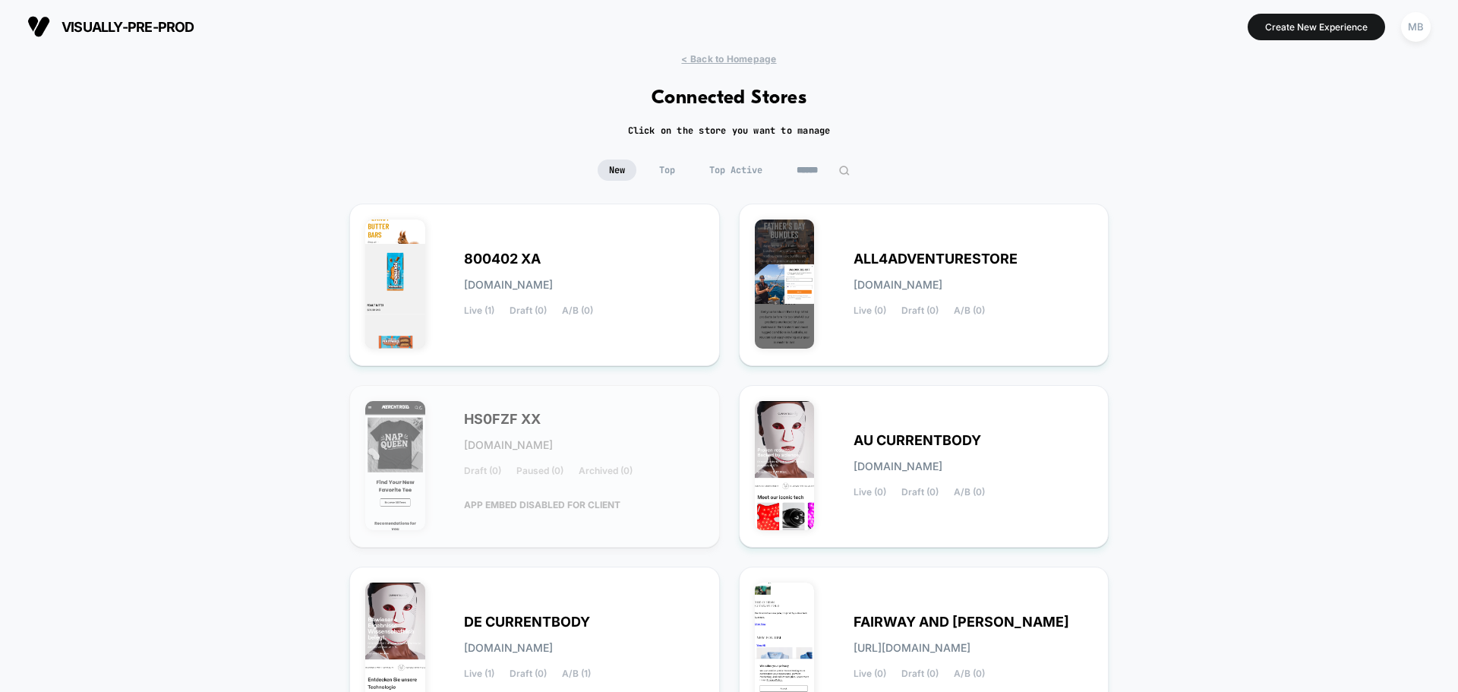
click at [818, 165] on input at bounding box center [823, 169] width 76 height 21
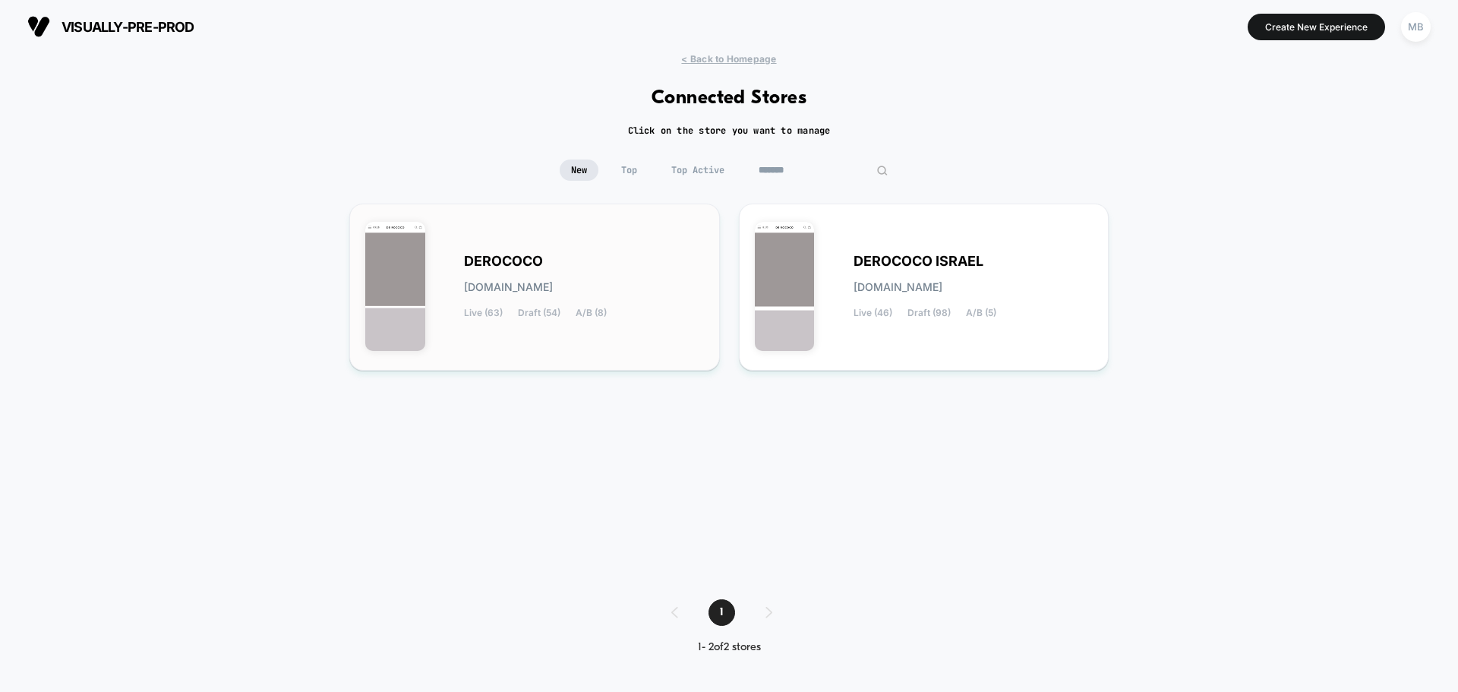
type input "*******"
click at [497, 275] on div "DEROCOCO [DOMAIN_NAME] Live (63) Draft (54) A/B (8)" at bounding box center [584, 287] width 240 height 62
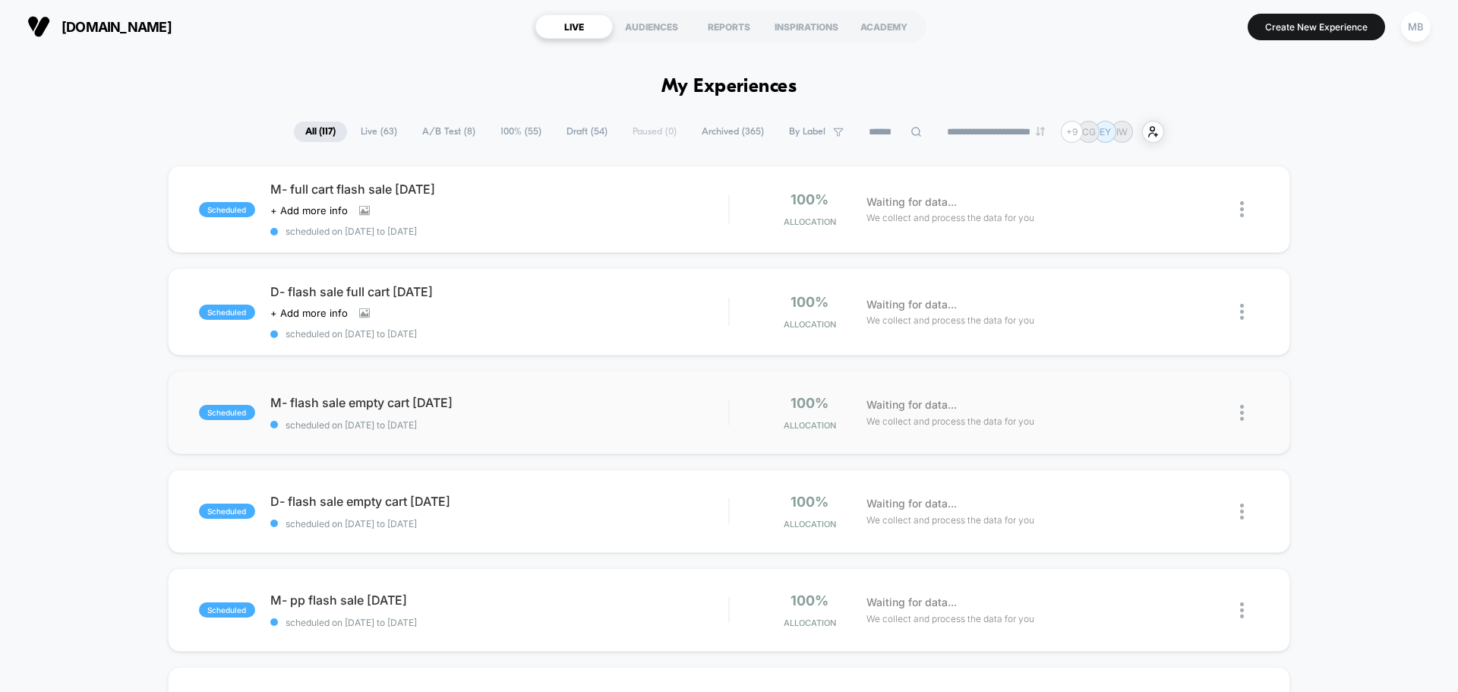
click at [343, 438] on div "scheduled M- flash sale empty cart [DATE] scheduled on [DATE] to [DATE] 100% Al…" at bounding box center [729, 413] width 1122 height 84
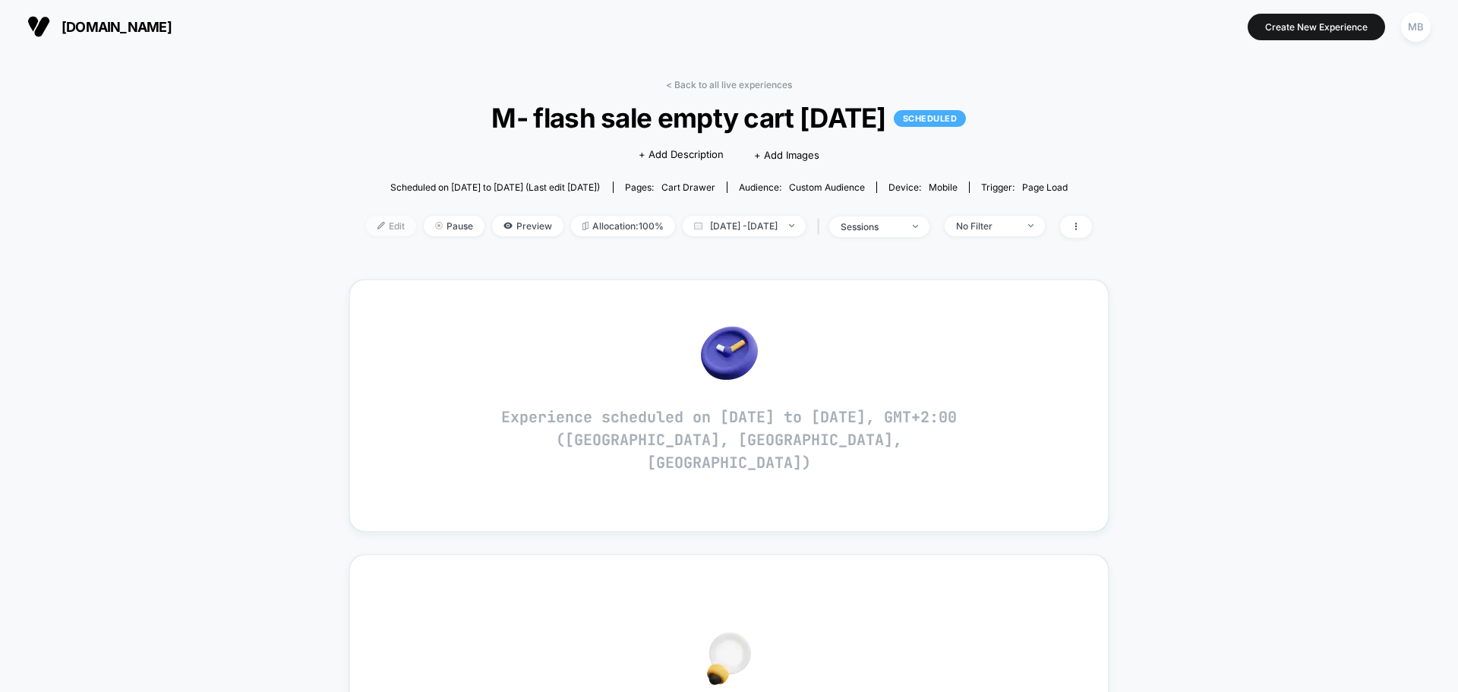
click at [366, 230] on div "Edit Pause Preview Allocation: 100% [DATE] - [DATE] | sessions No Filter" at bounding box center [729, 227] width 726 height 22
click at [333, 232] on span "Edit" at bounding box center [358, 226] width 50 height 20
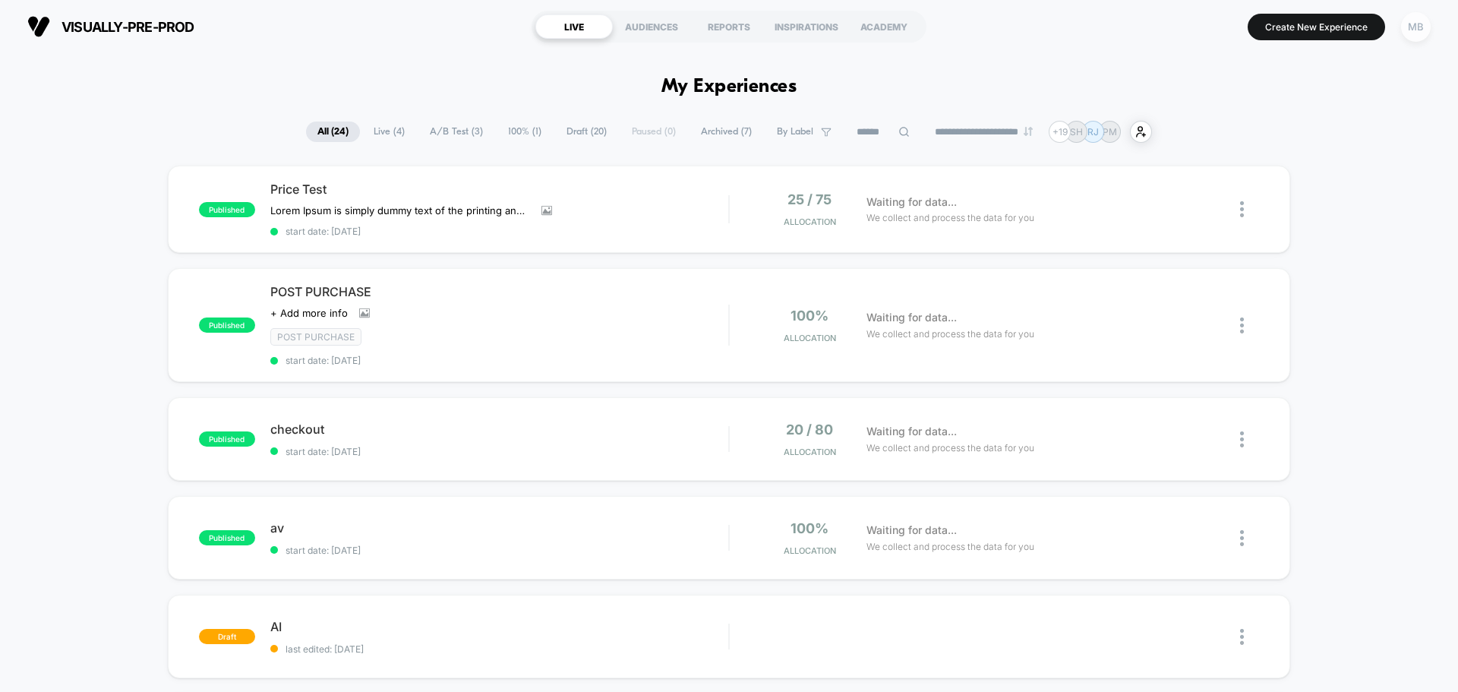
click at [1414, 30] on div "MB" at bounding box center [1416, 27] width 30 height 30
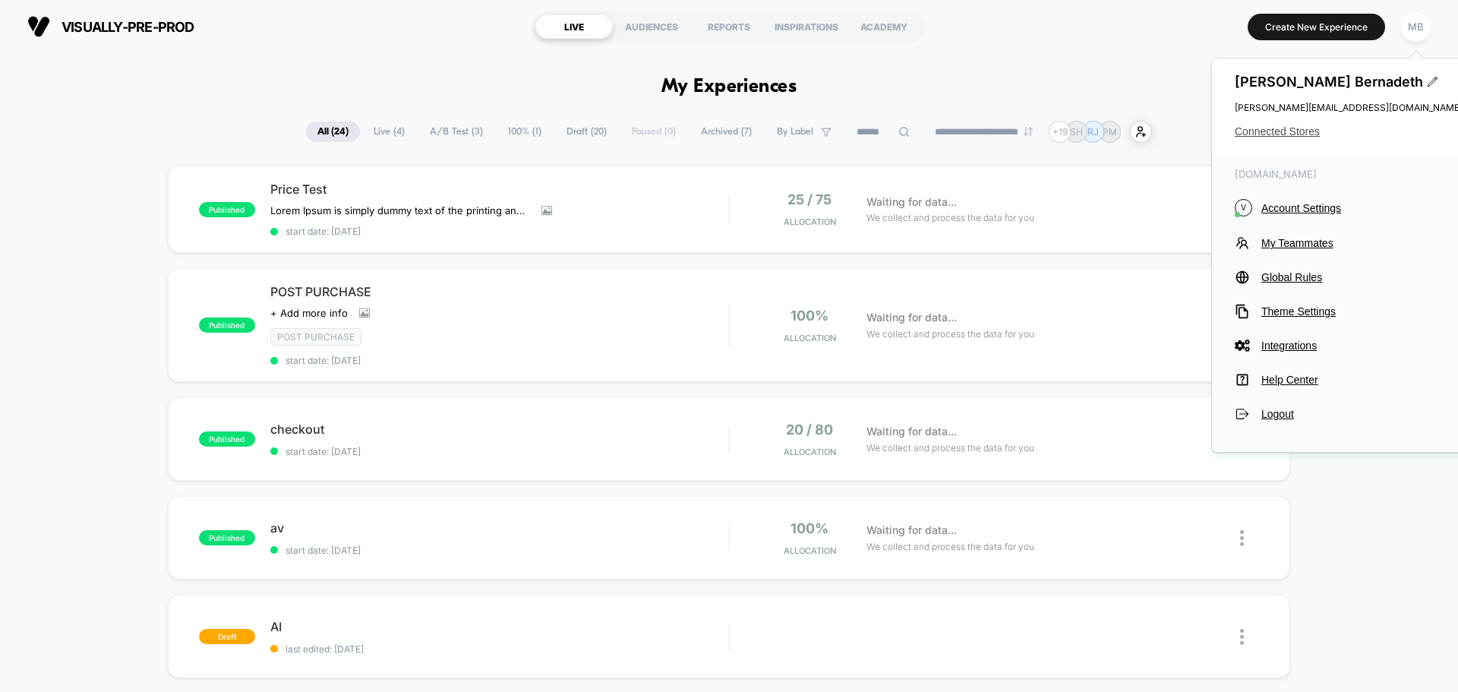
click at [1279, 128] on span "Connected Stores" at bounding box center [1349, 131] width 228 height 12
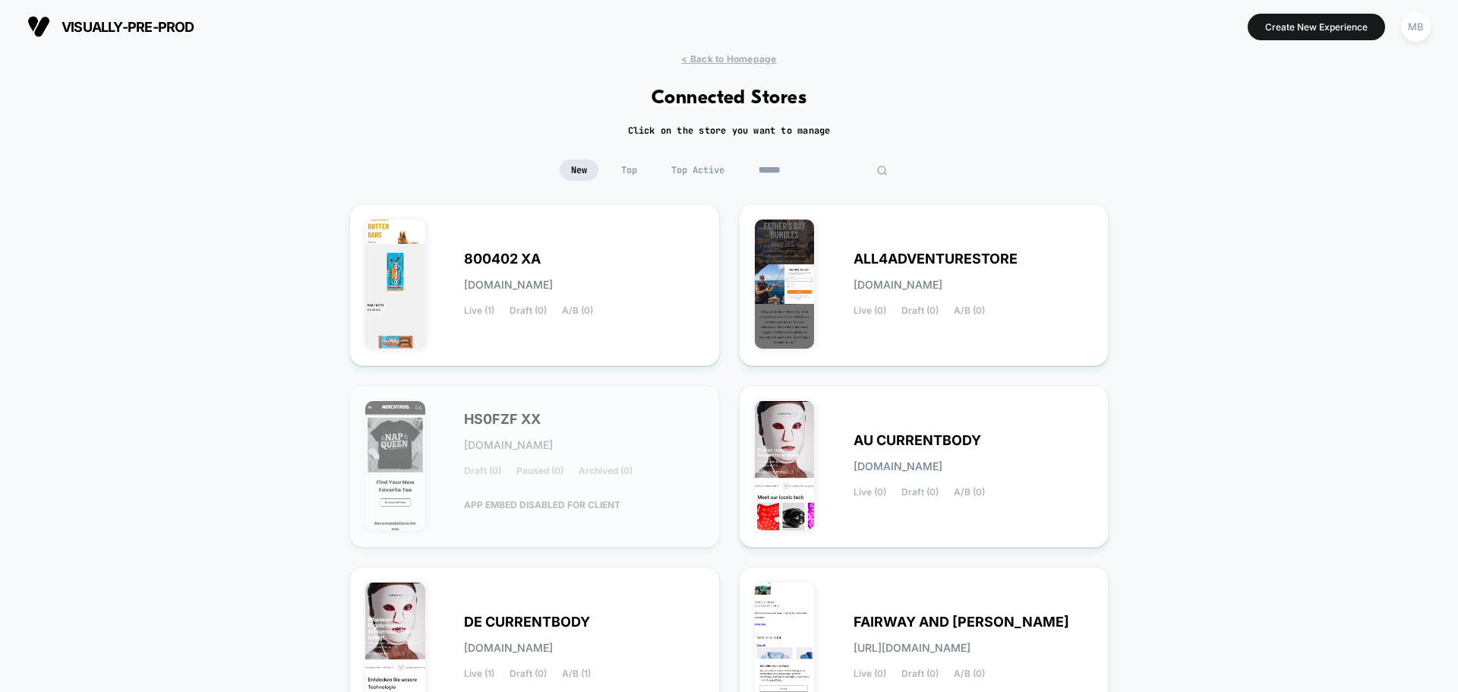
click at [800, 168] on input at bounding box center [823, 169] width 152 height 21
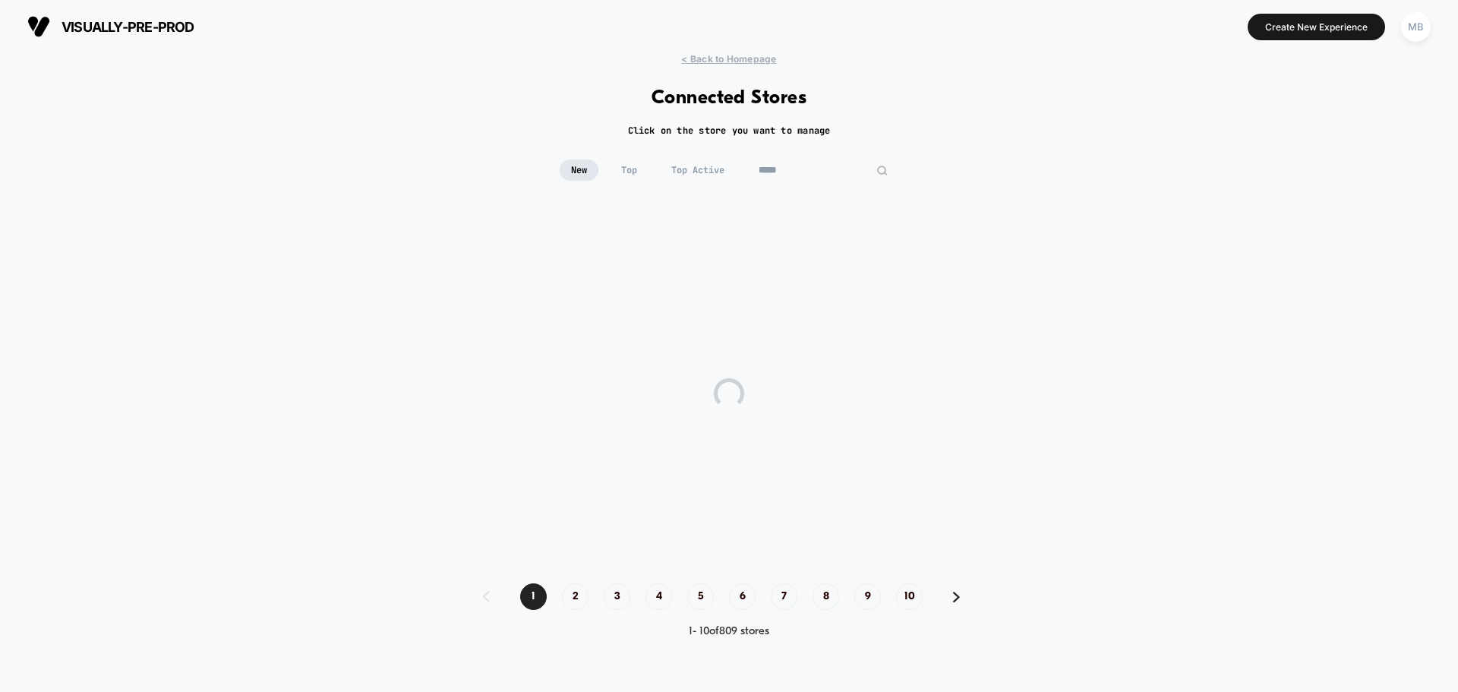
drag, startPoint x: 798, startPoint y: 170, endPoint x: 783, endPoint y: 171, distance: 15.2
click at [783, 171] on input "*****" at bounding box center [823, 169] width 152 height 21
type input "*****"
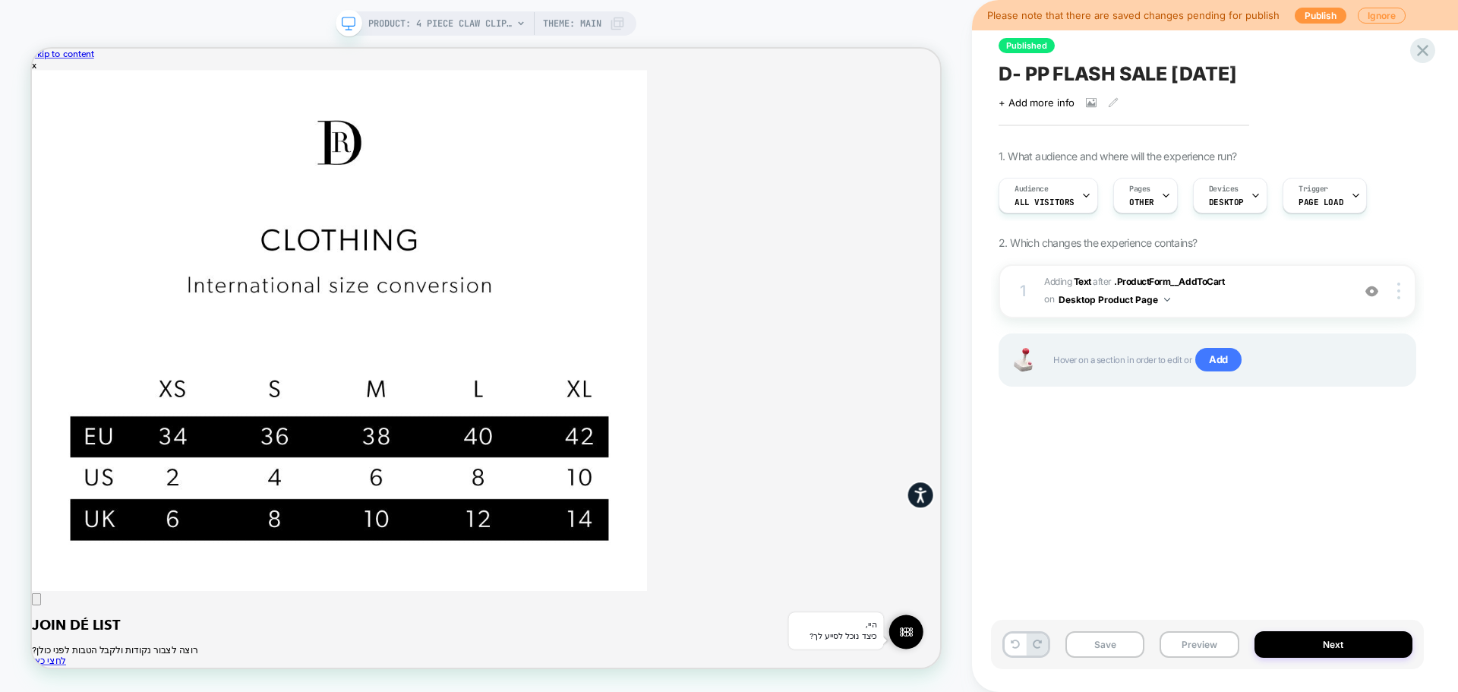
scroll to position [0, 1]
click at [1188, 647] on button "Preview" at bounding box center [1198, 644] width 79 height 27
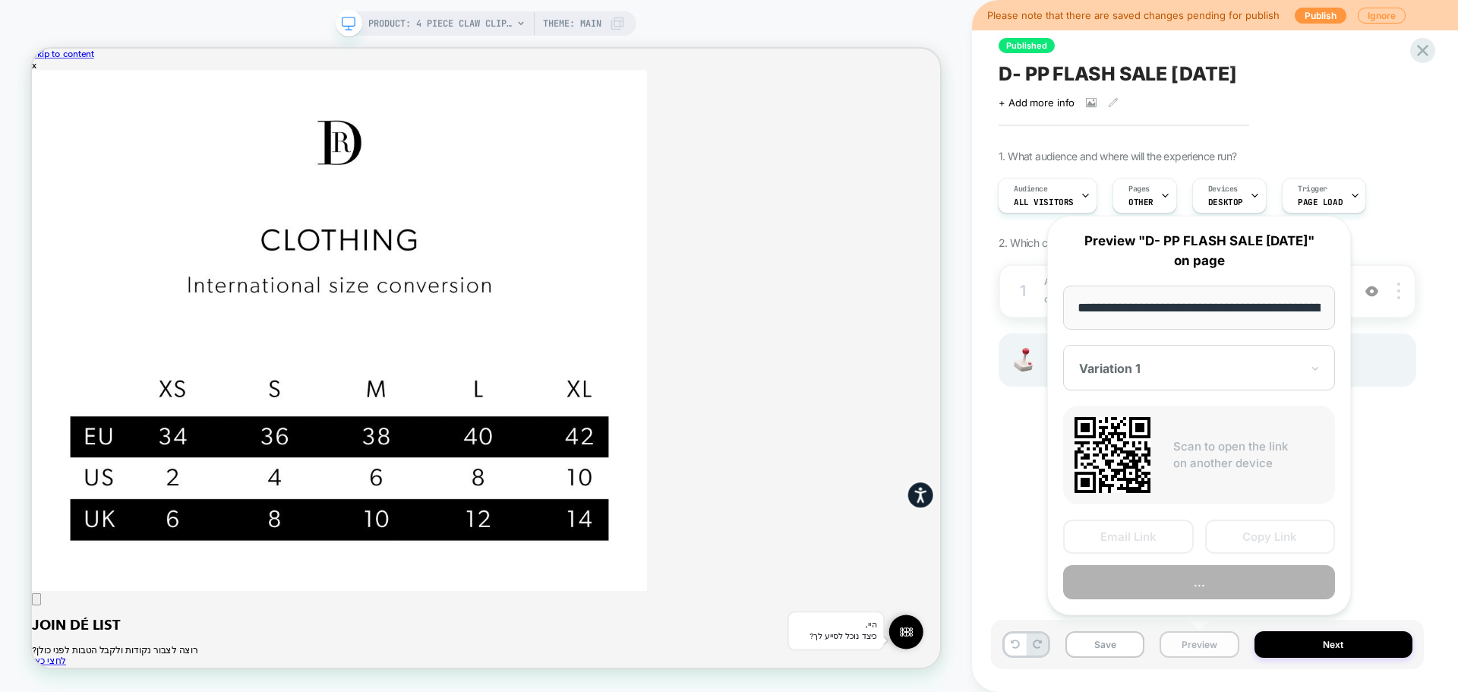
scroll to position [0, 440]
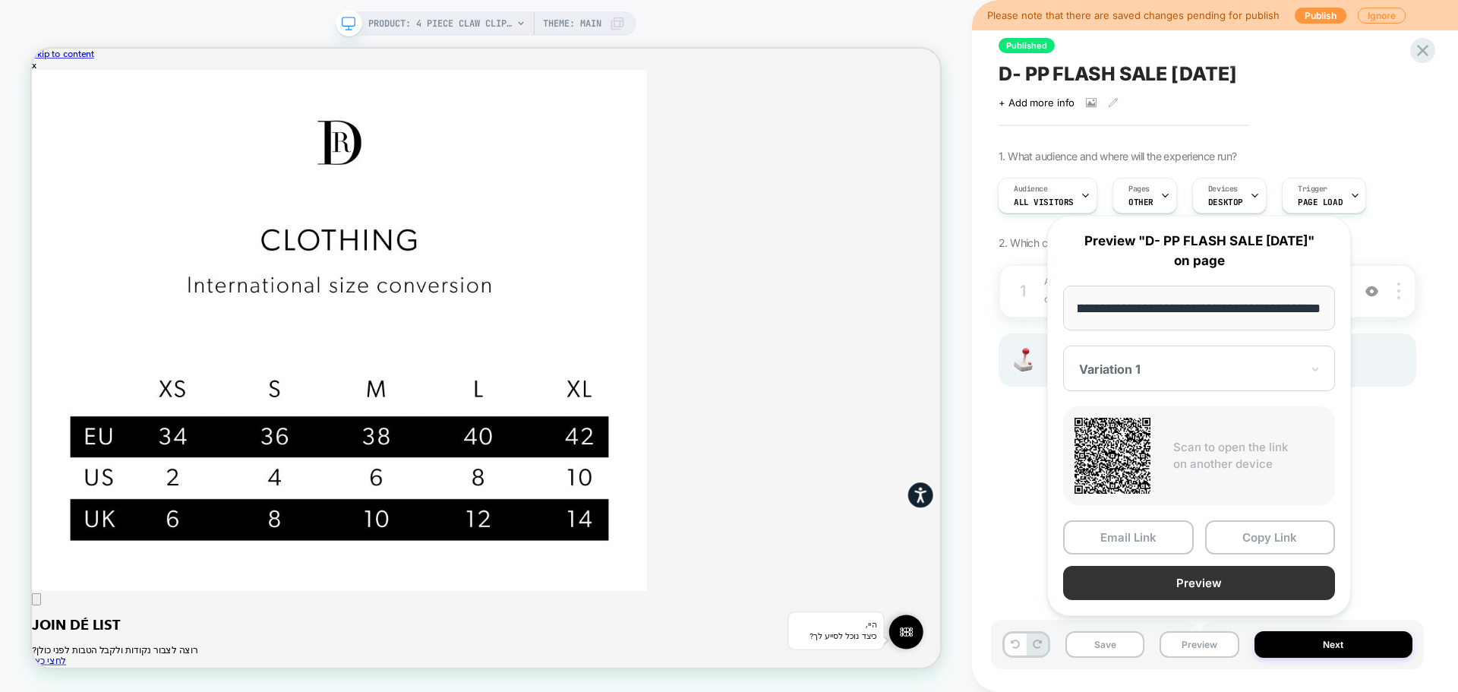
click at [1205, 580] on button "Preview" at bounding box center [1199, 583] width 272 height 34
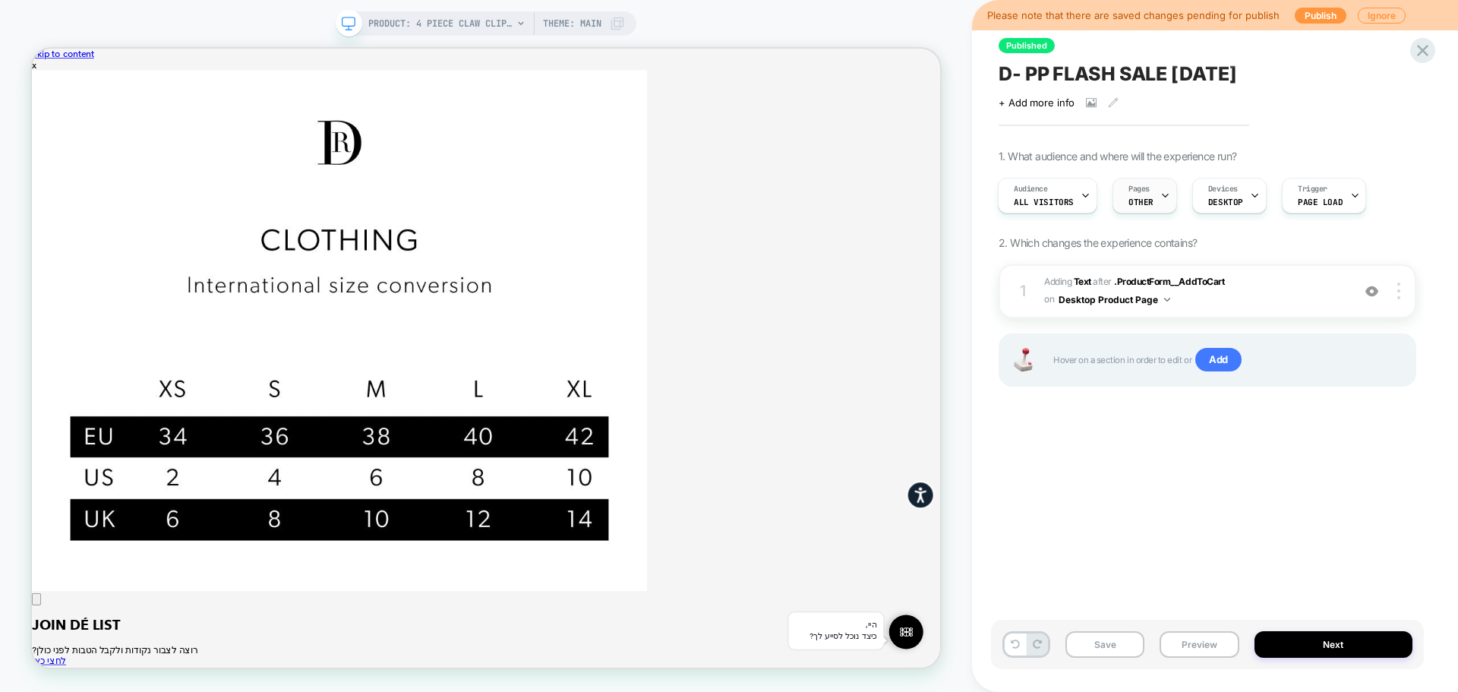
click at [1140, 204] on span "OTHER" at bounding box center [1140, 202] width 25 height 11
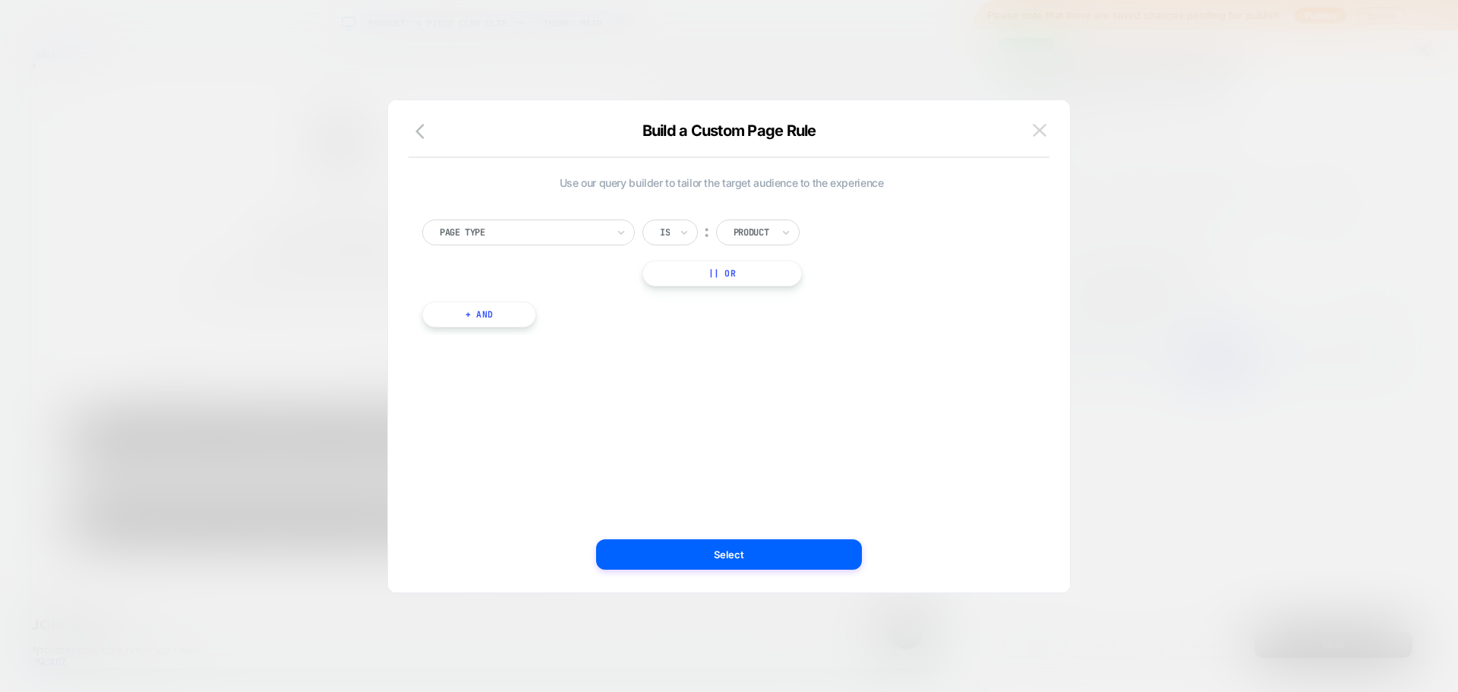
click at [1033, 124] on img at bounding box center [1040, 130] width 14 height 13
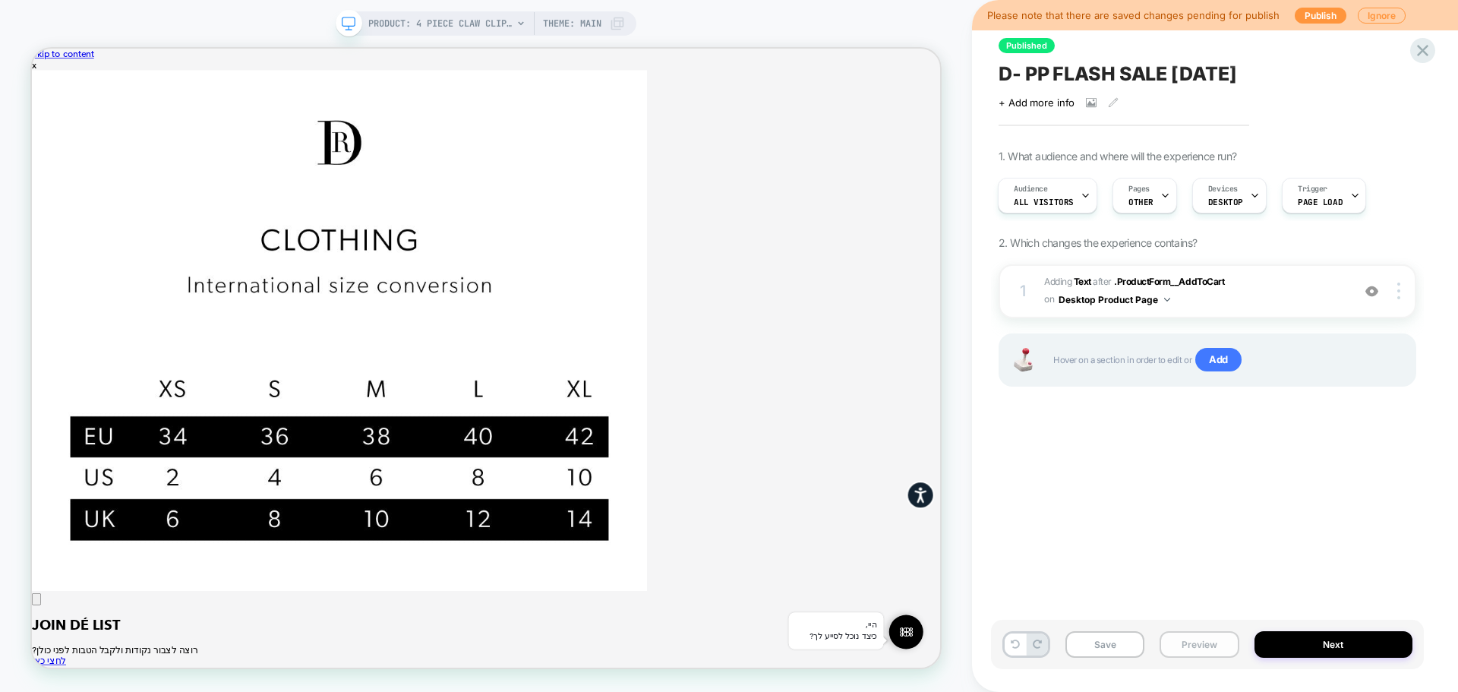
click at [1209, 644] on button "Preview" at bounding box center [1198, 644] width 79 height 27
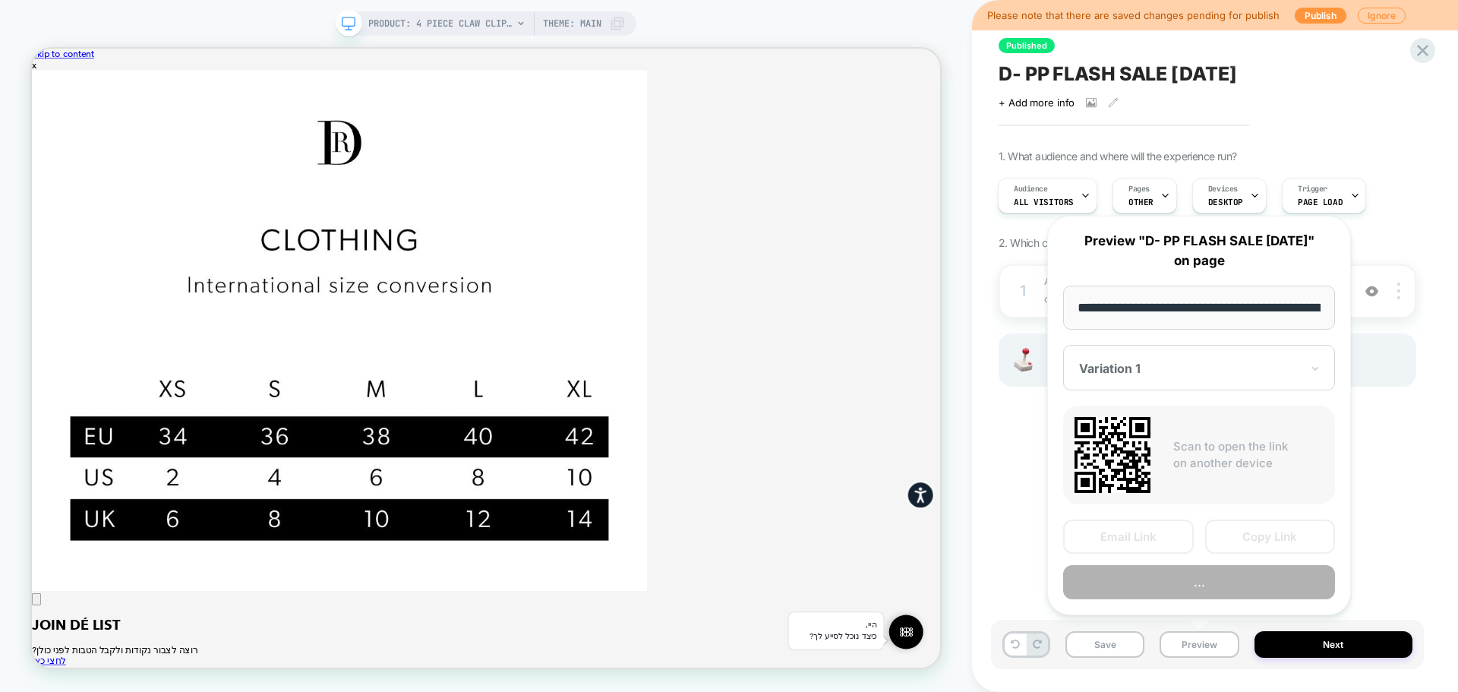
scroll to position [0, 440]
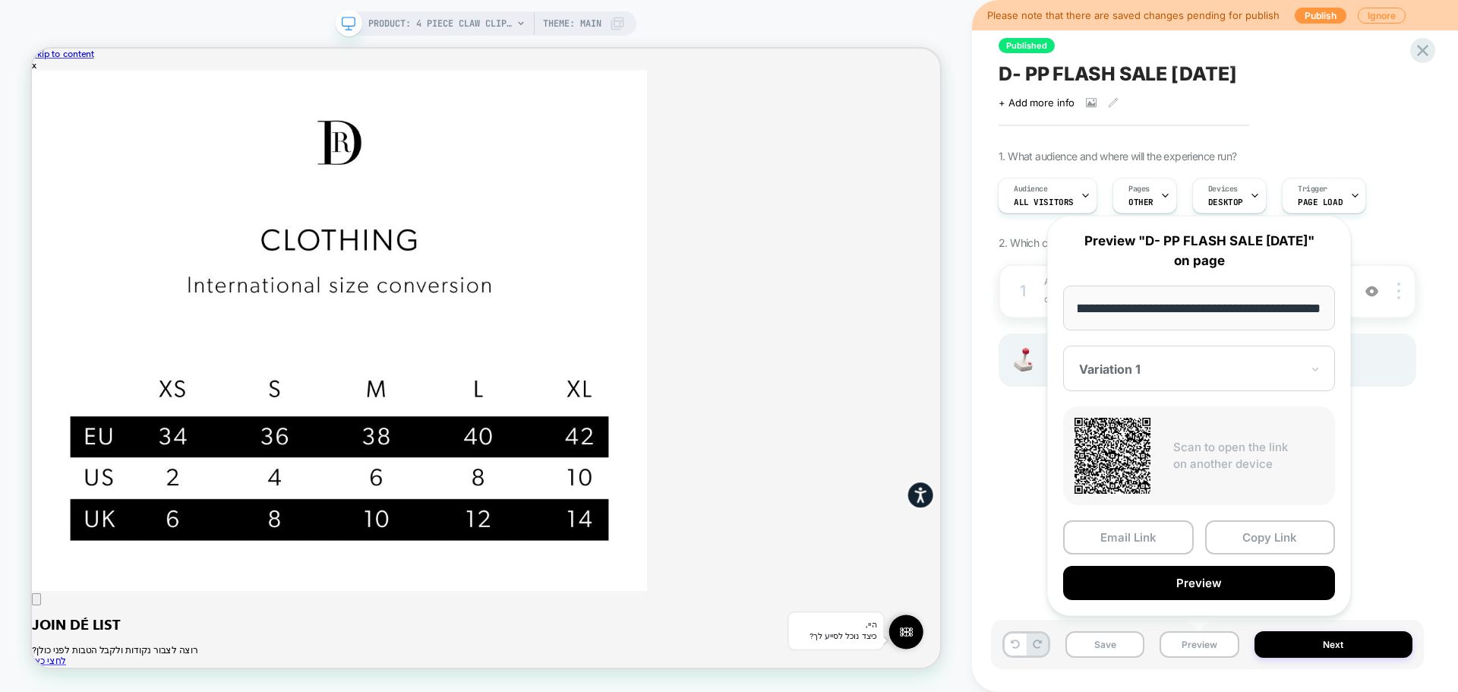
click at [1197, 366] on div at bounding box center [1190, 368] width 222 height 15
click at [1128, 451] on div "CONTROL" at bounding box center [1199, 448] width 257 height 27
click at [1183, 589] on button "Preview" at bounding box center [1199, 583] width 272 height 34
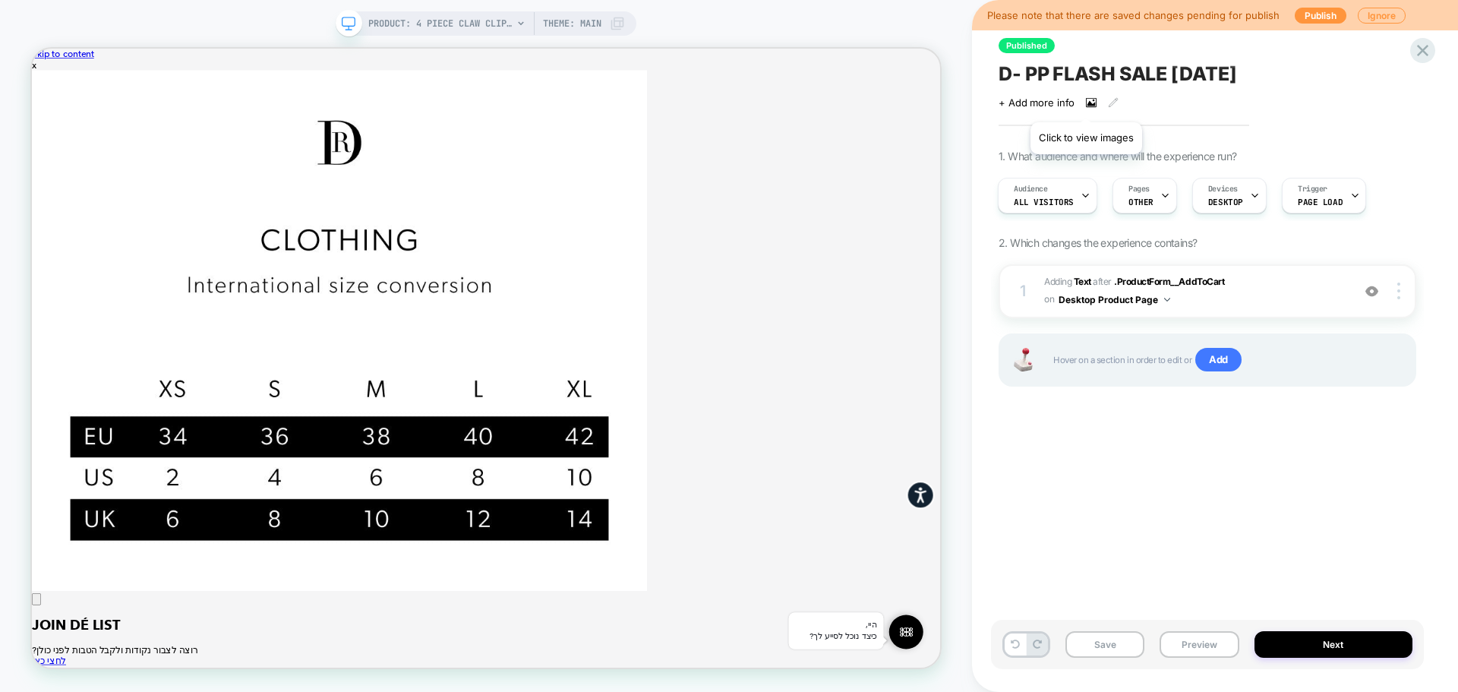
click at [1086, 103] on icon at bounding box center [1091, 102] width 11 height 11
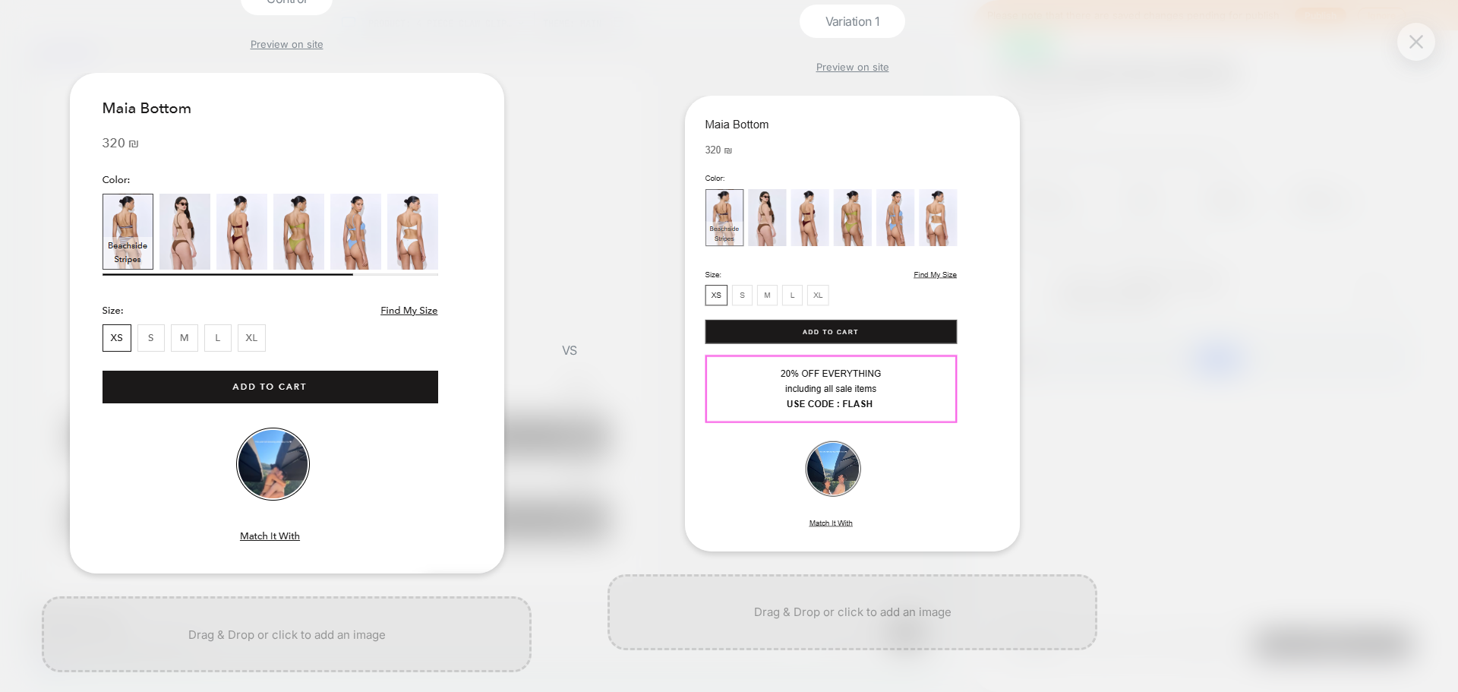
click at [1421, 36] on img at bounding box center [1416, 41] width 14 height 13
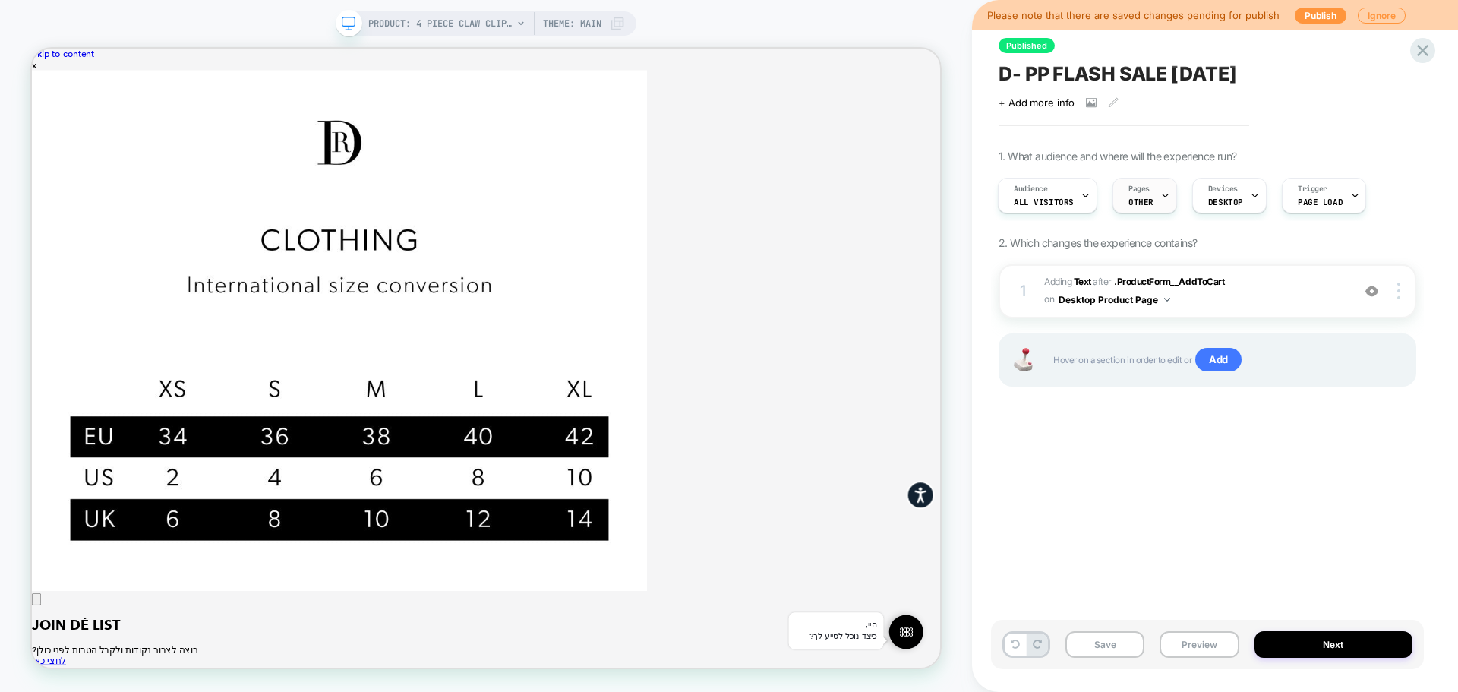
click at [1135, 205] on span "OTHER" at bounding box center [1140, 202] width 25 height 11
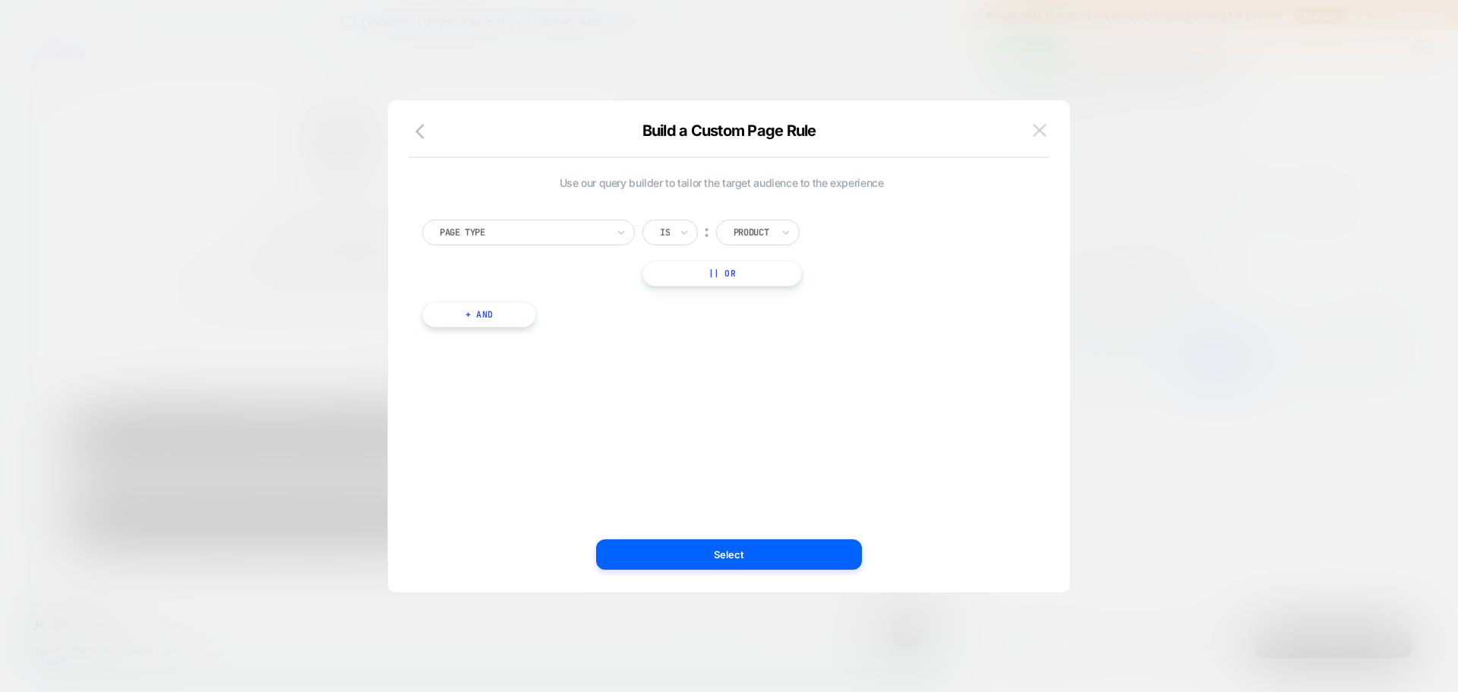
click at [1034, 132] on img at bounding box center [1040, 130] width 14 height 13
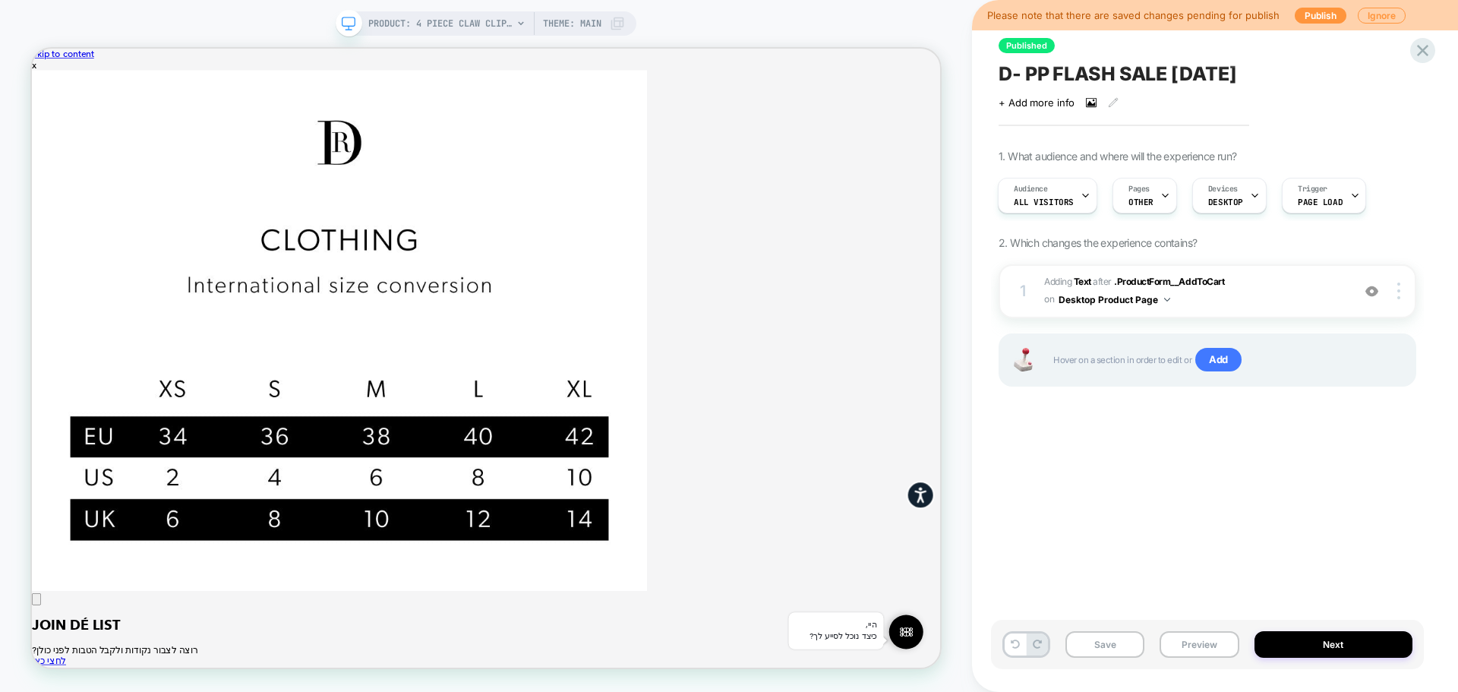
click at [1088, 104] on icon at bounding box center [1091, 102] width 8 height 5
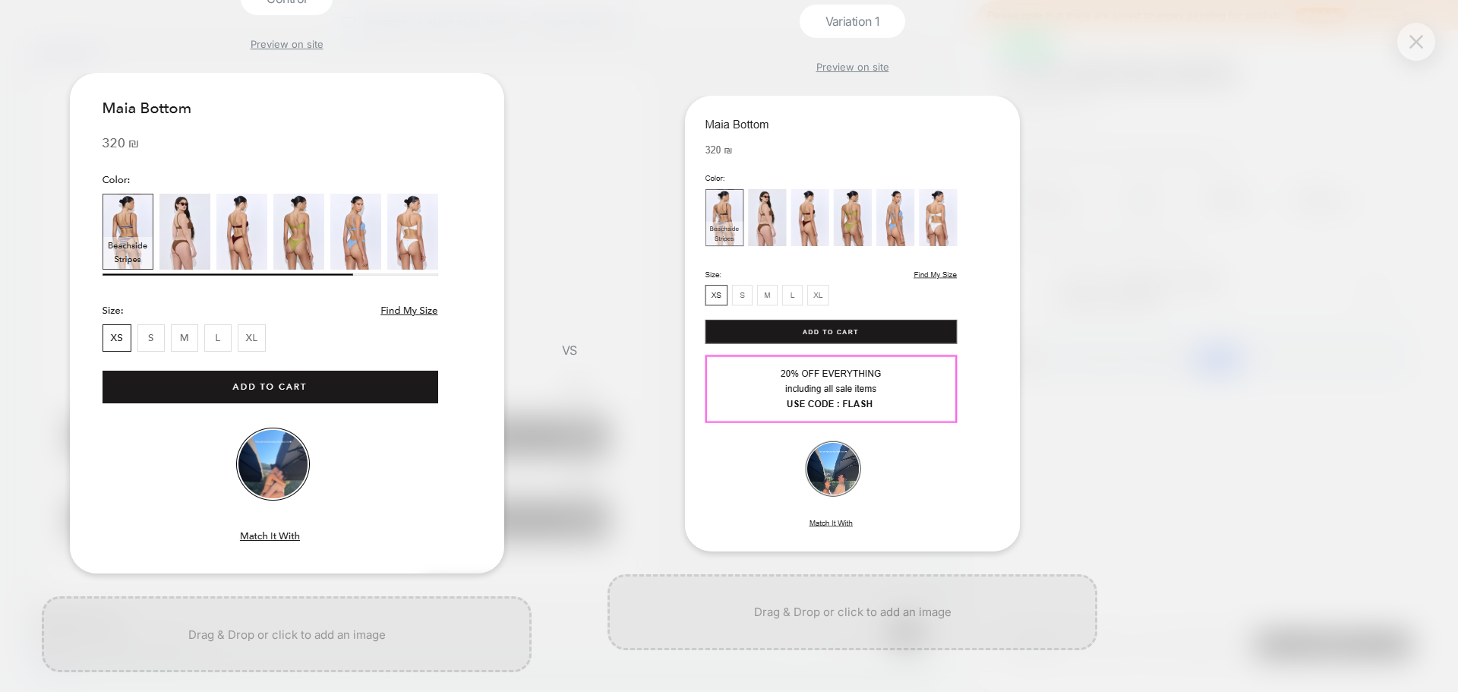
click at [1418, 48] on img at bounding box center [1416, 41] width 14 height 13
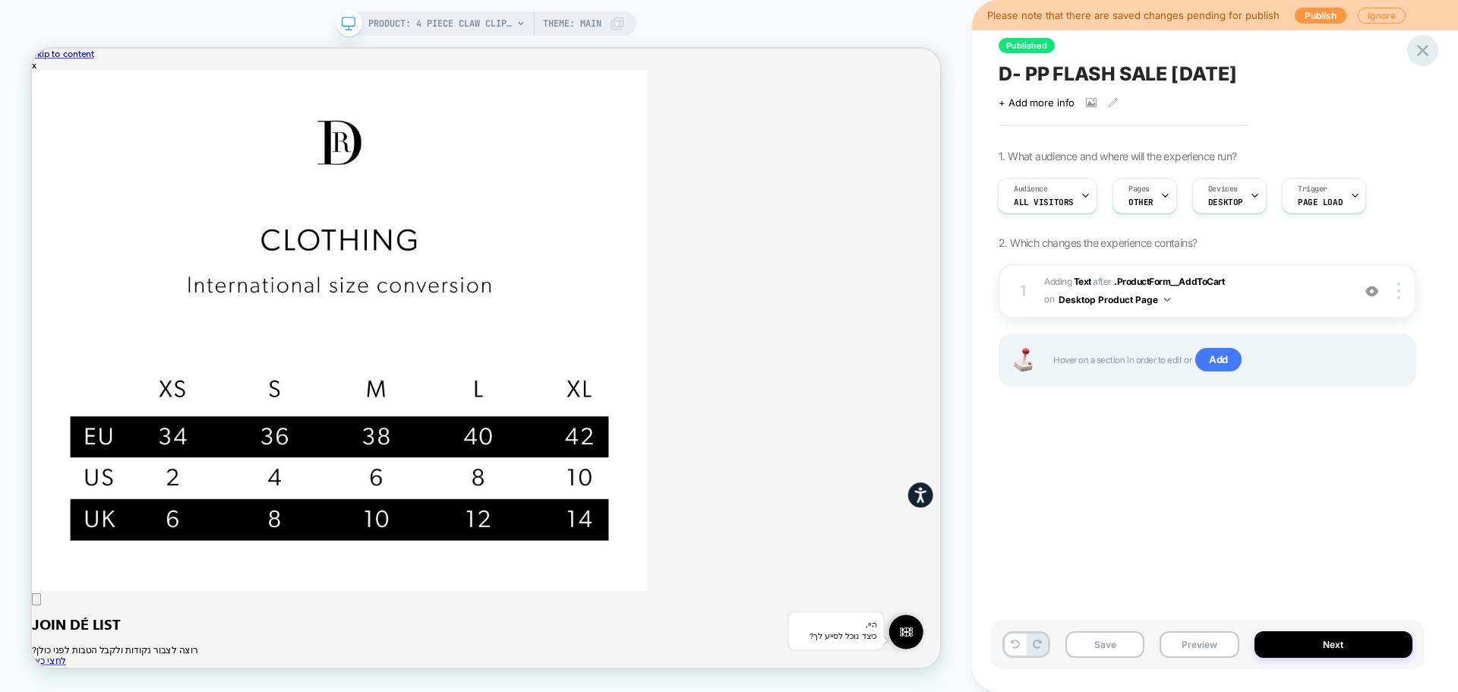
click at [1424, 46] on icon at bounding box center [1422, 50] width 20 height 20
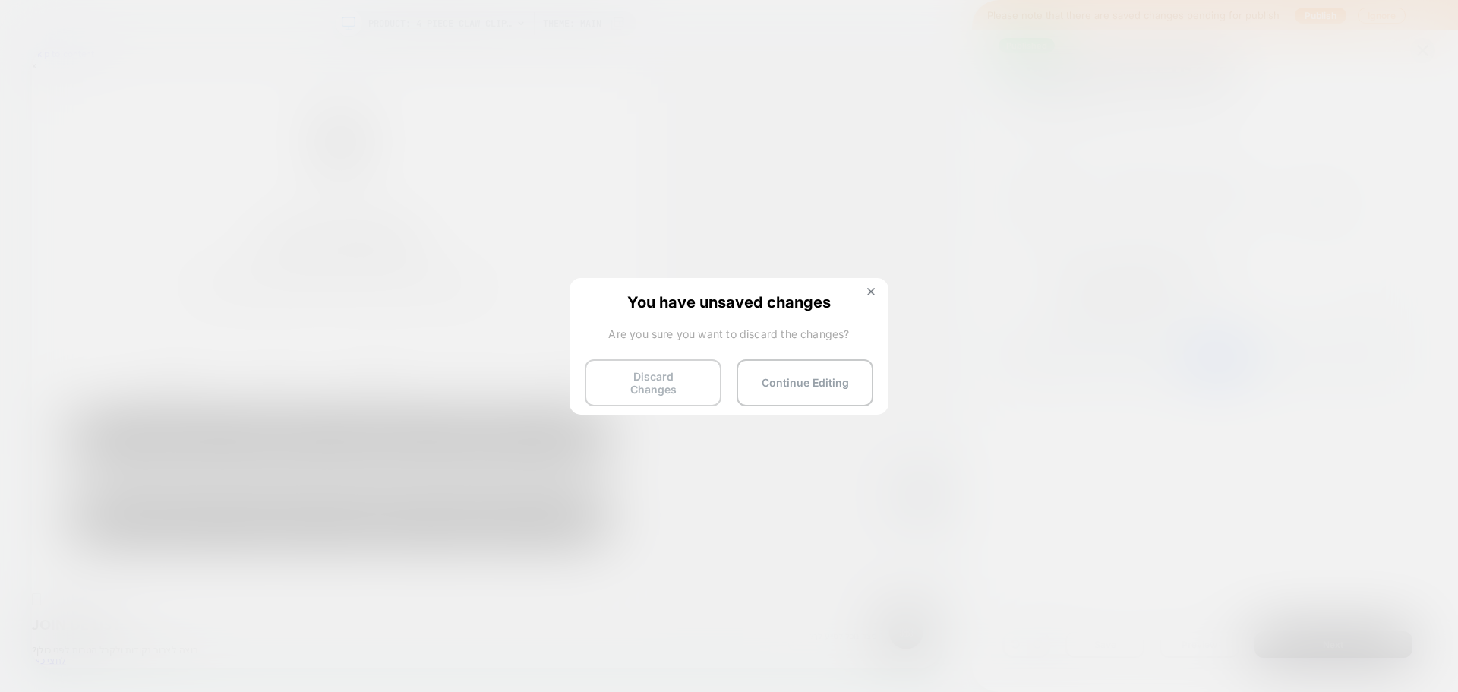
click at [651, 374] on button "Discard Changes" at bounding box center [653, 382] width 137 height 47
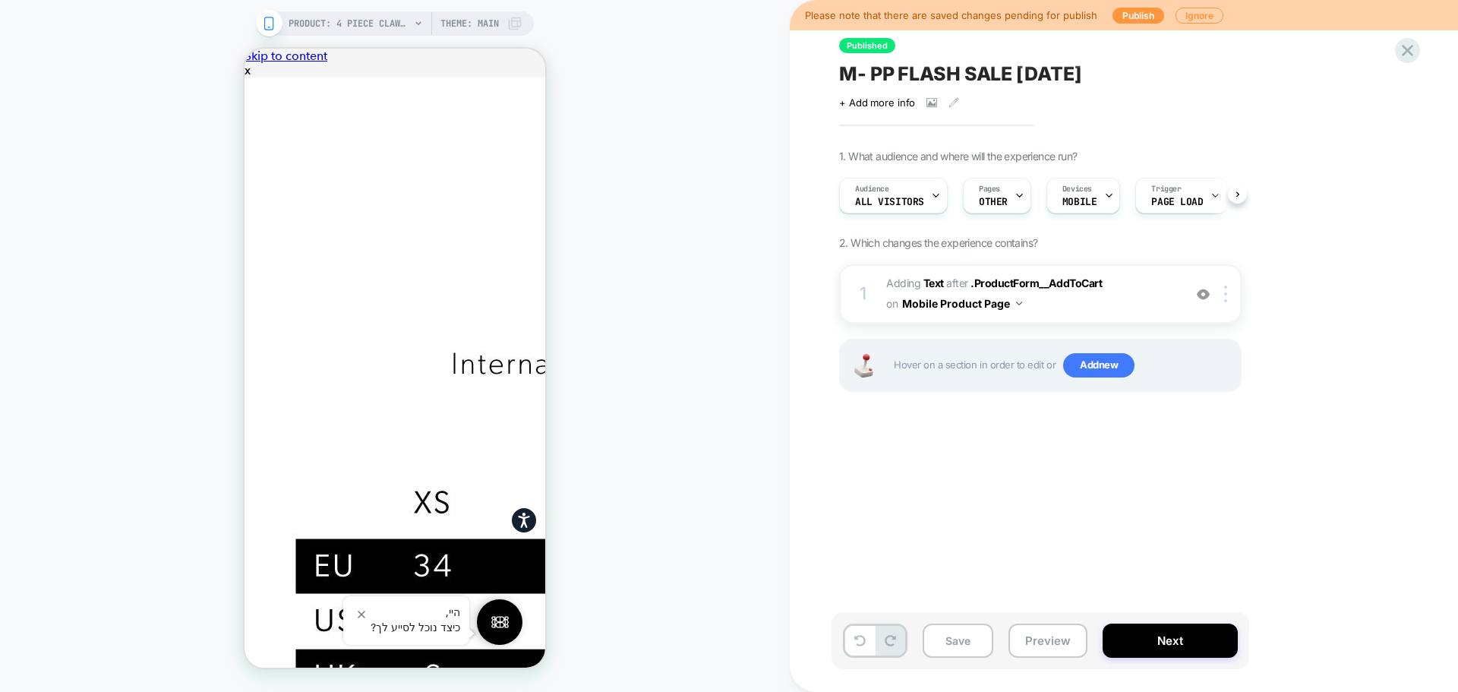
scroll to position [0, 1]
click at [1057, 628] on button "Preview" at bounding box center [1047, 640] width 79 height 34
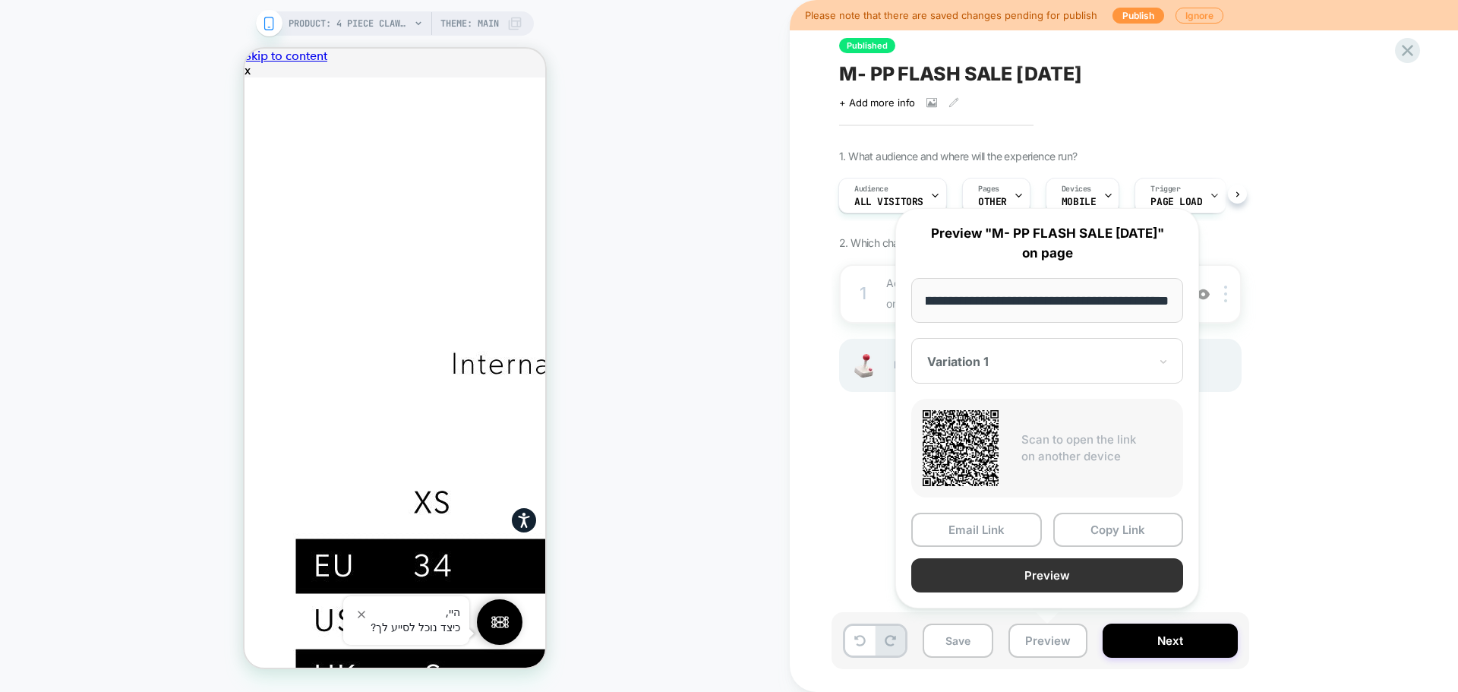
scroll to position [0, 0]
click at [1047, 563] on button "Preview" at bounding box center [1047, 575] width 272 height 34
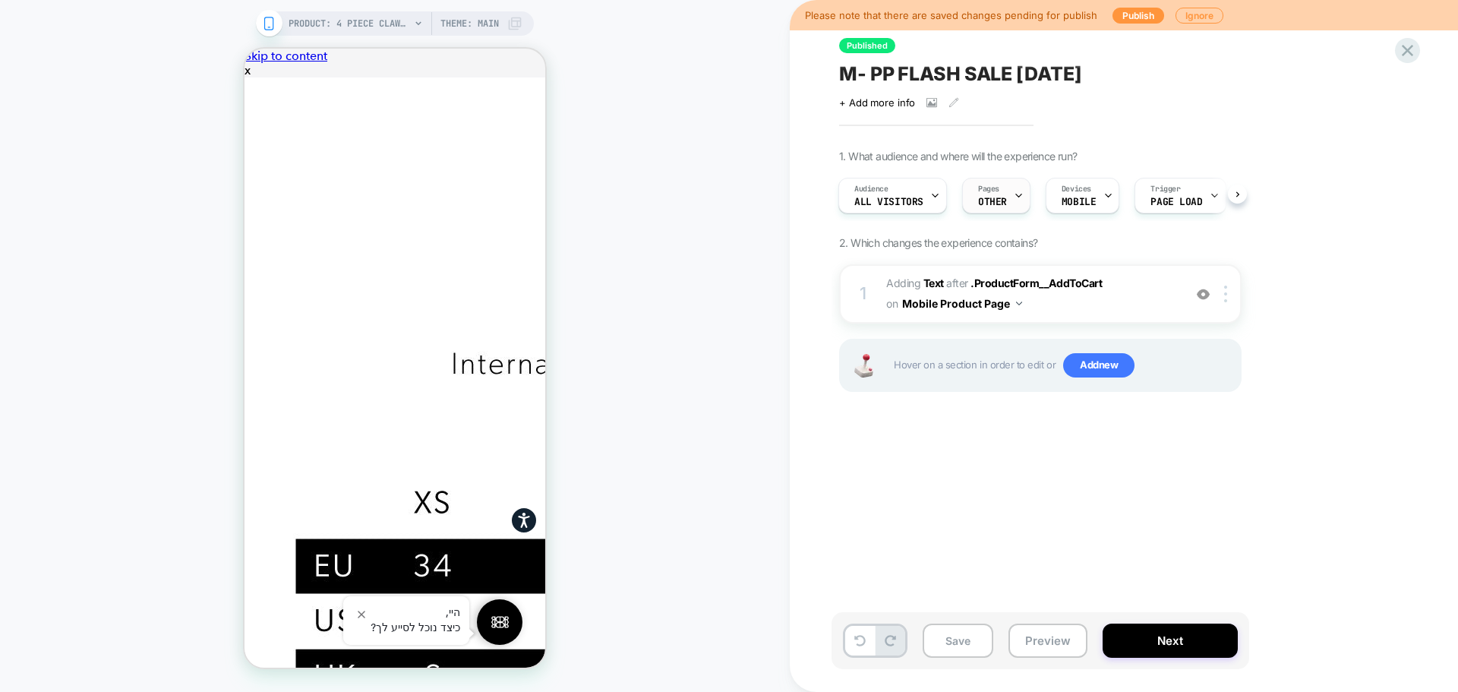
click at [994, 203] on span "OTHER" at bounding box center [992, 202] width 29 height 11
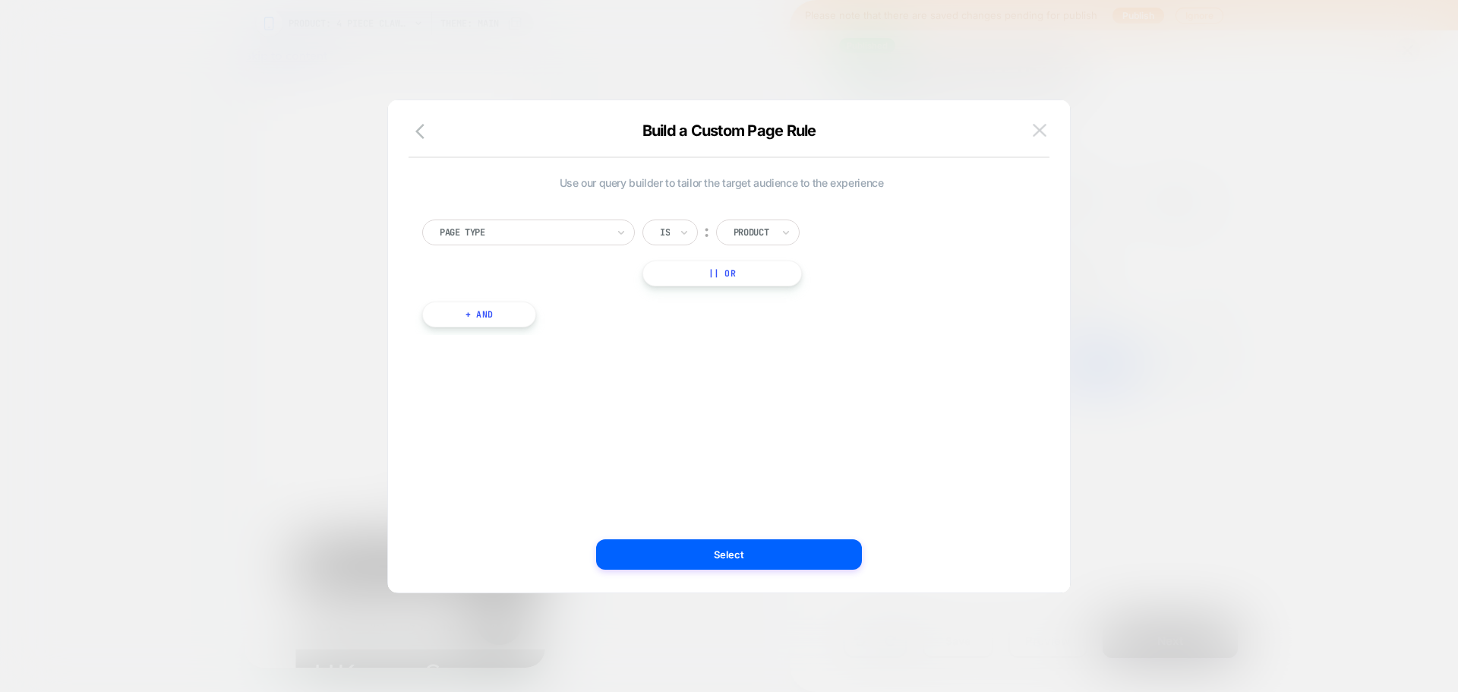
click at [1037, 124] on img at bounding box center [1040, 130] width 14 height 13
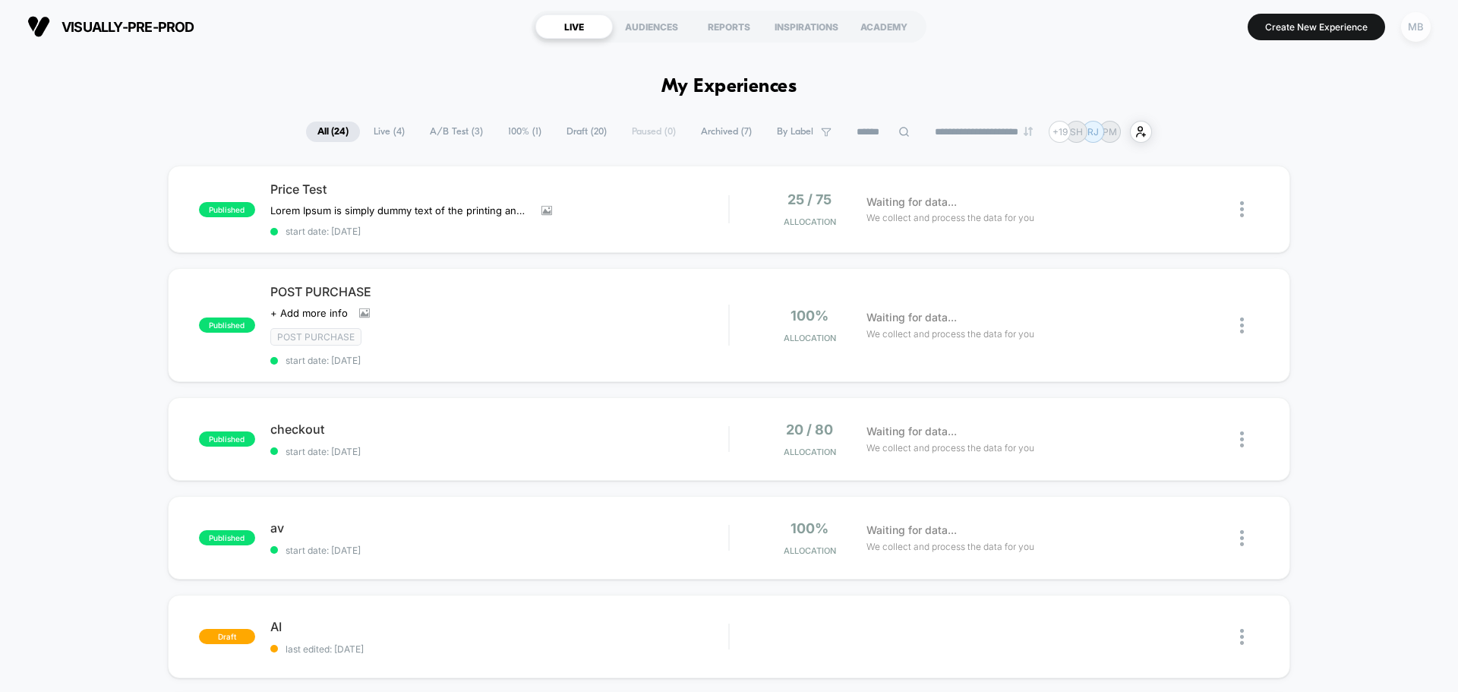
click at [1405, 32] on div "MB" at bounding box center [1416, 27] width 30 height 30
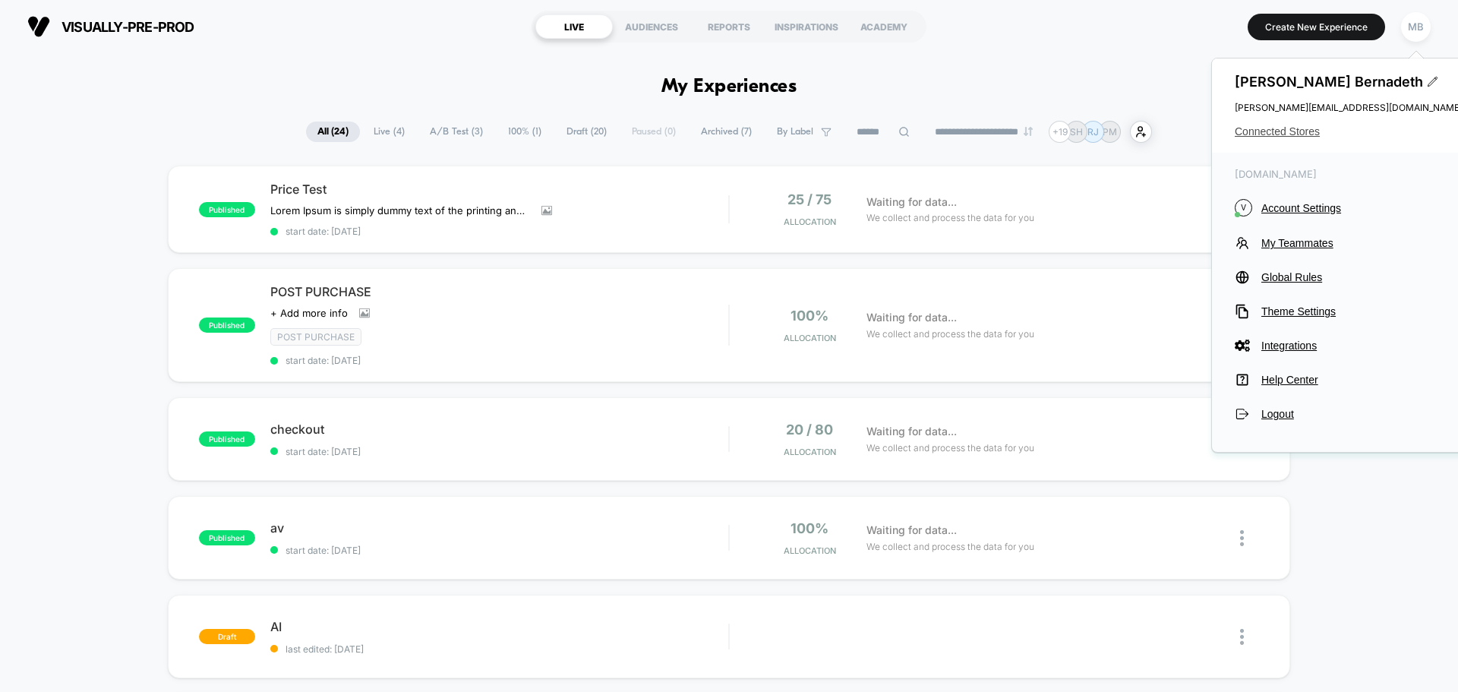
click at [1282, 132] on span "Connected Stores" at bounding box center [1349, 131] width 228 height 12
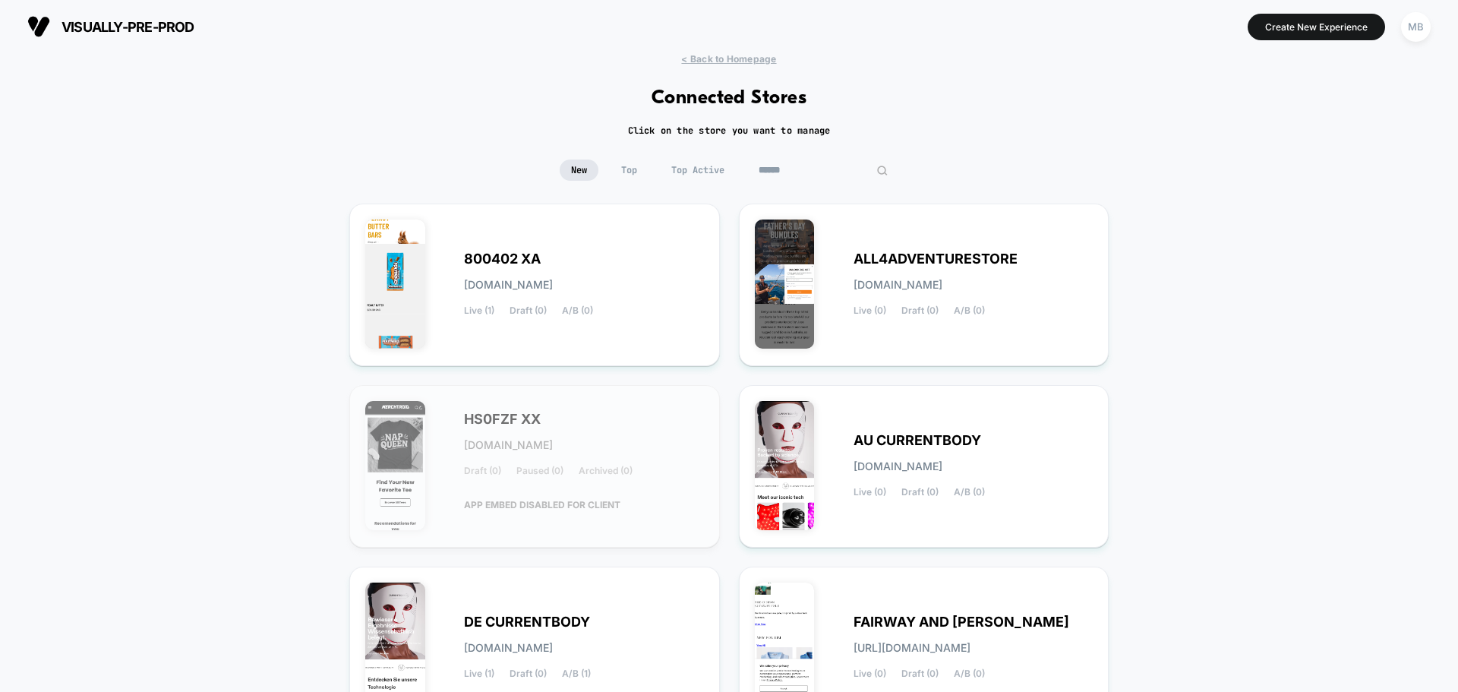
click at [829, 164] on input at bounding box center [823, 169] width 152 height 21
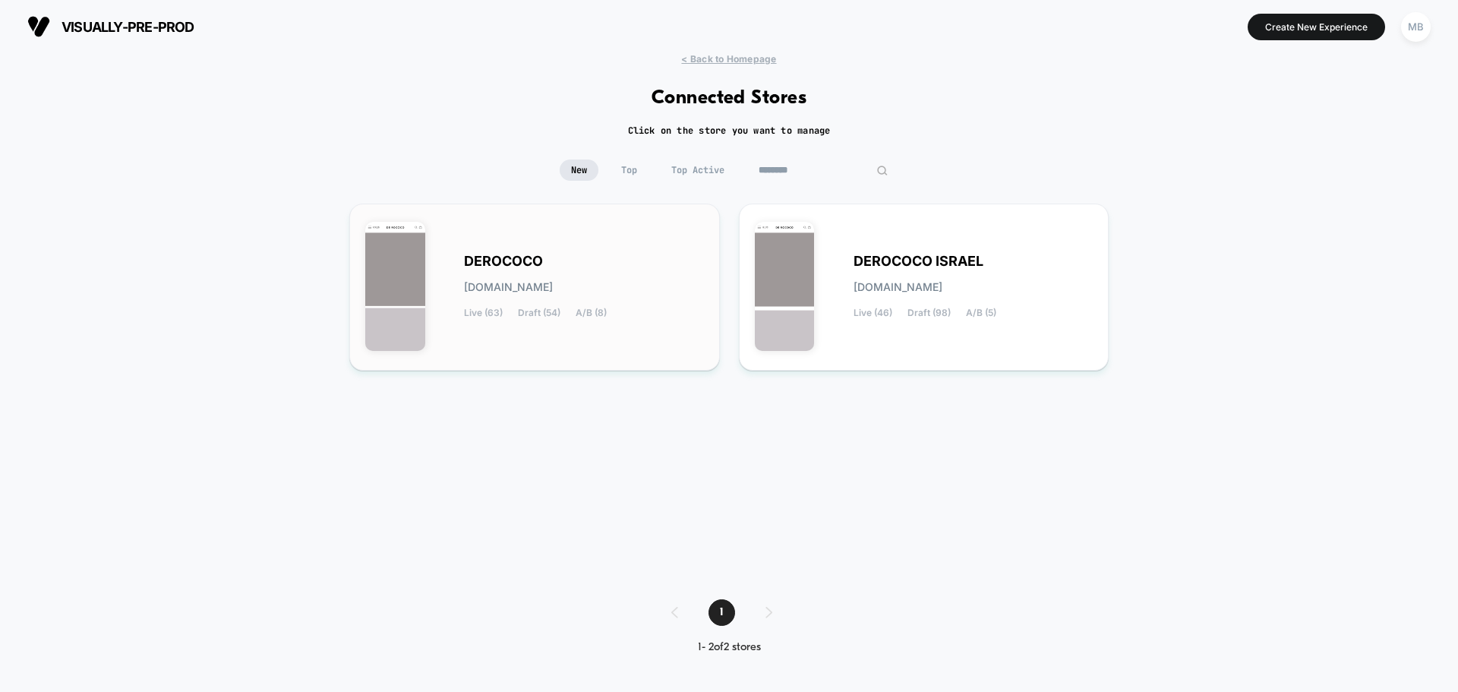
type input "********"
click at [553, 292] on span "[DOMAIN_NAME]" at bounding box center [508, 287] width 89 height 11
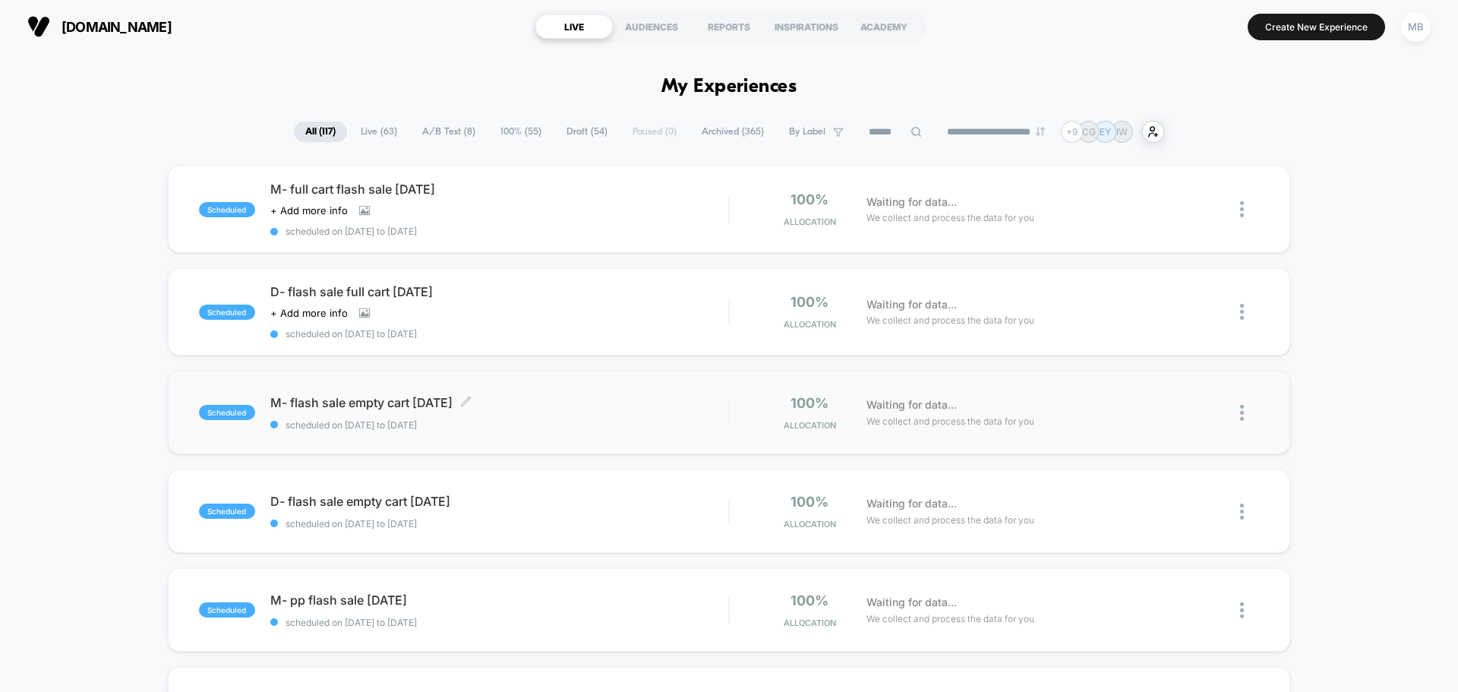
click at [531, 413] on div "M- flash sale empty cart [DATE] Click to edit experience details Click to edit …" at bounding box center [499, 413] width 458 height 36
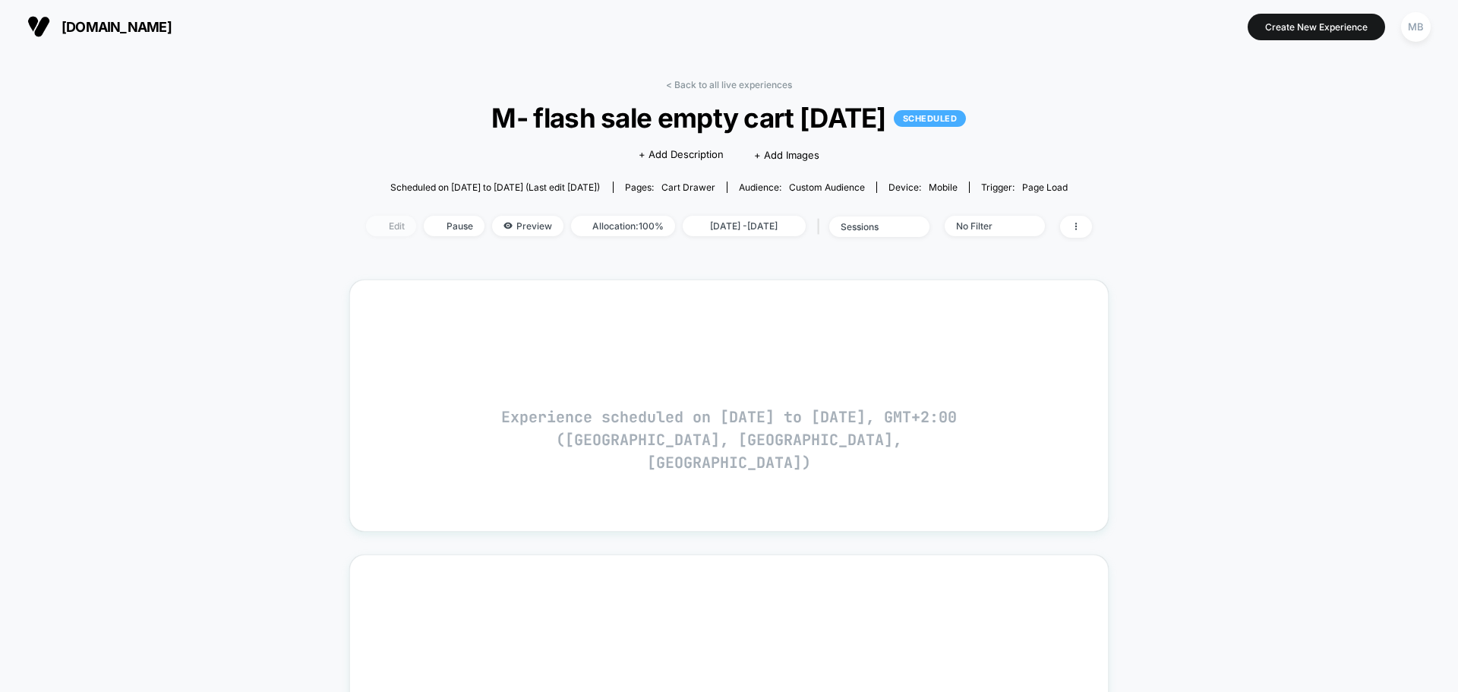
click at [371, 218] on span "Edit" at bounding box center [391, 226] width 50 height 20
click at [333, 227] on span "Edit" at bounding box center [358, 226] width 50 height 20
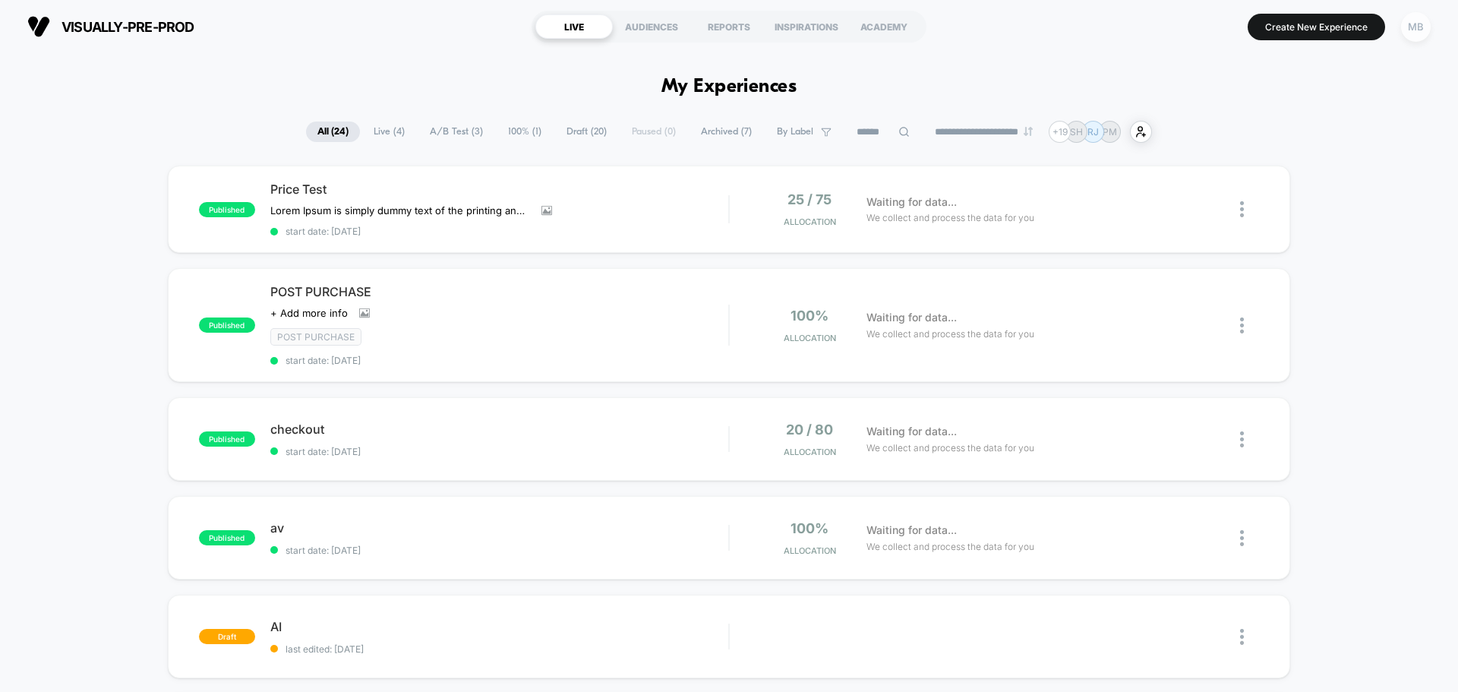
click at [1419, 25] on div "MB" at bounding box center [1416, 27] width 30 height 30
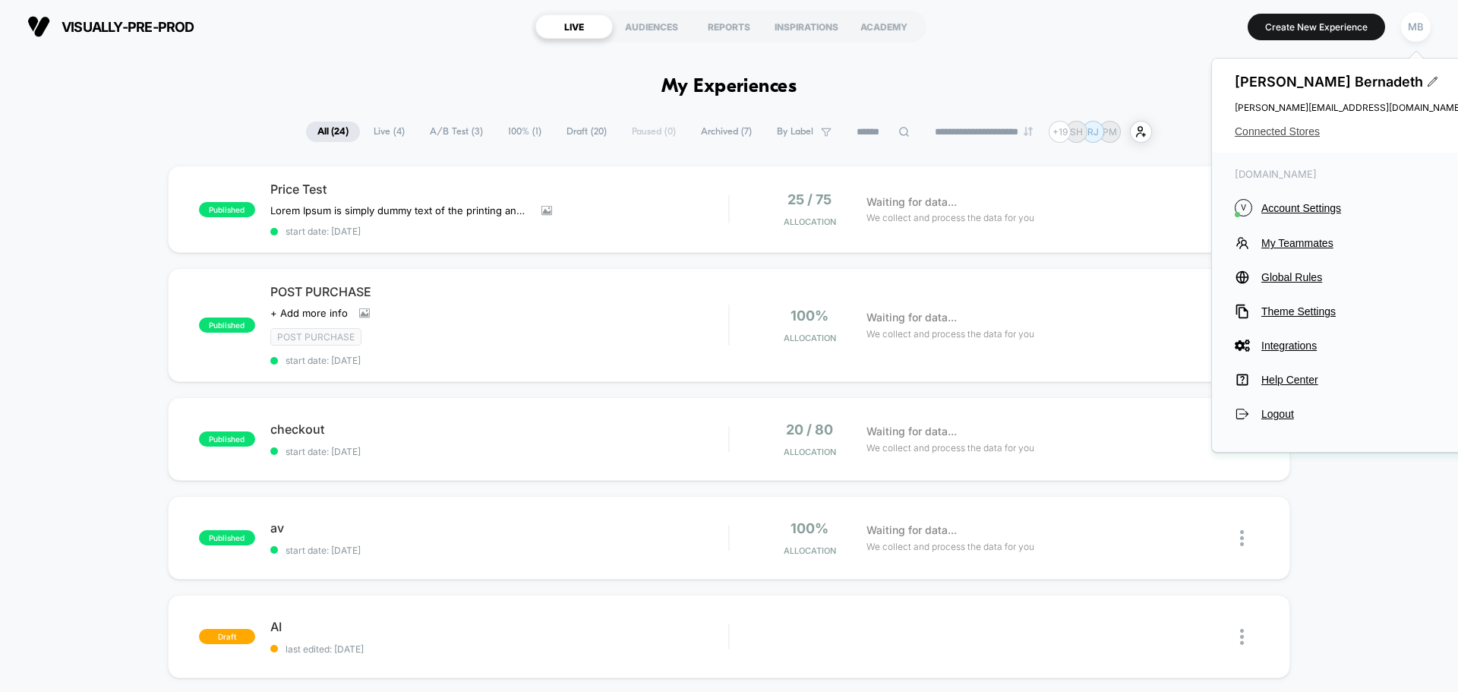
click at [1279, 128] on span "Connected Stores" at bounding box center [1349, 131] width 228 height 12
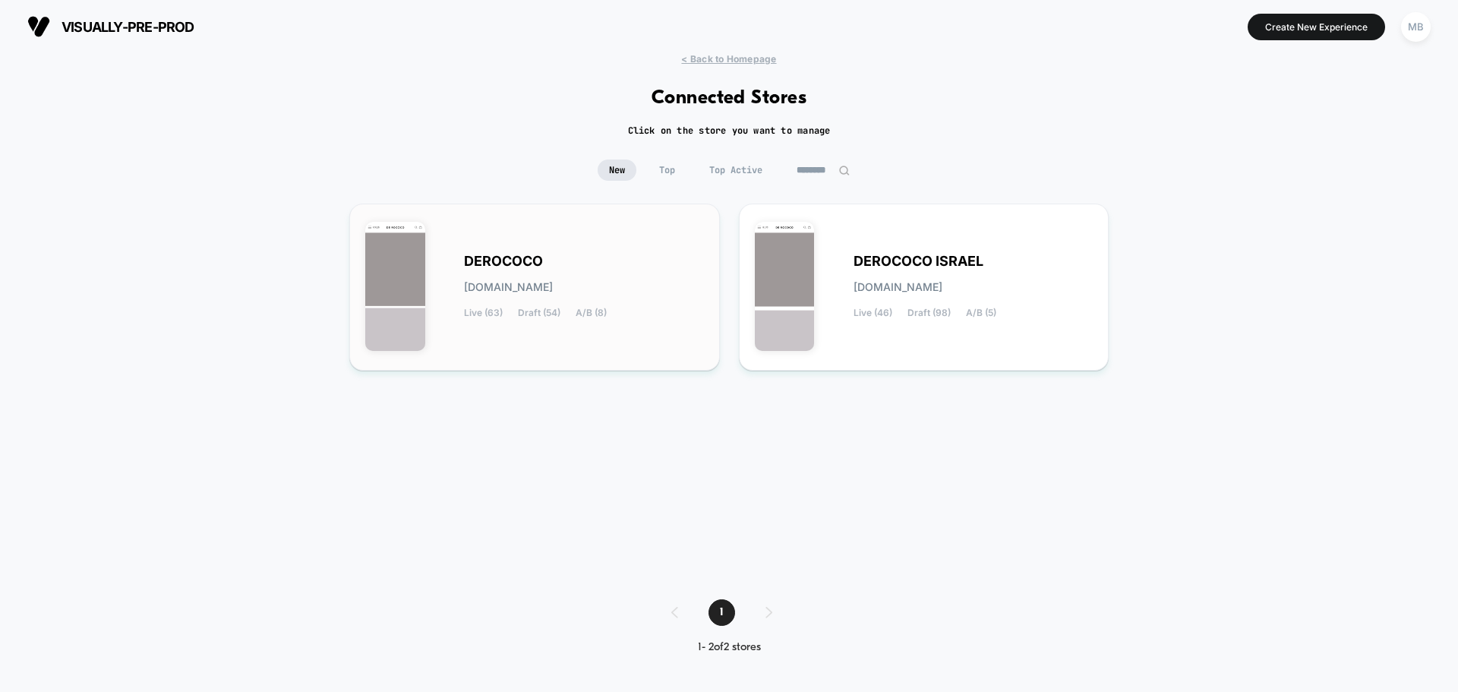
click at [569, 265] on div "DEROCOCO [DOMAIN_NAME] Live (63) Draft (54) A/B (8)" at bounding box center [584, 287] width 240 height 62
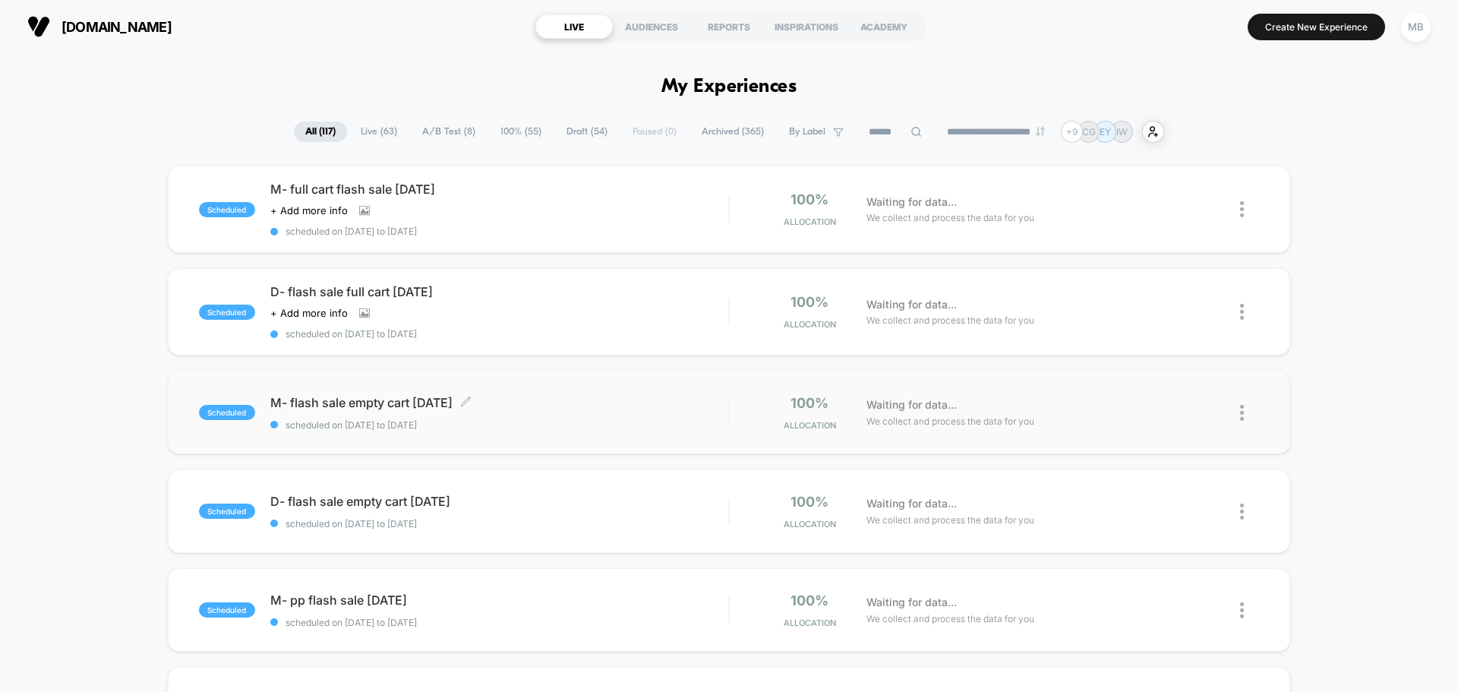
click at [437, 423] on span "scheduled on [DATE] to [DATE]" at bounding box center [499, 424] width 458 height 11
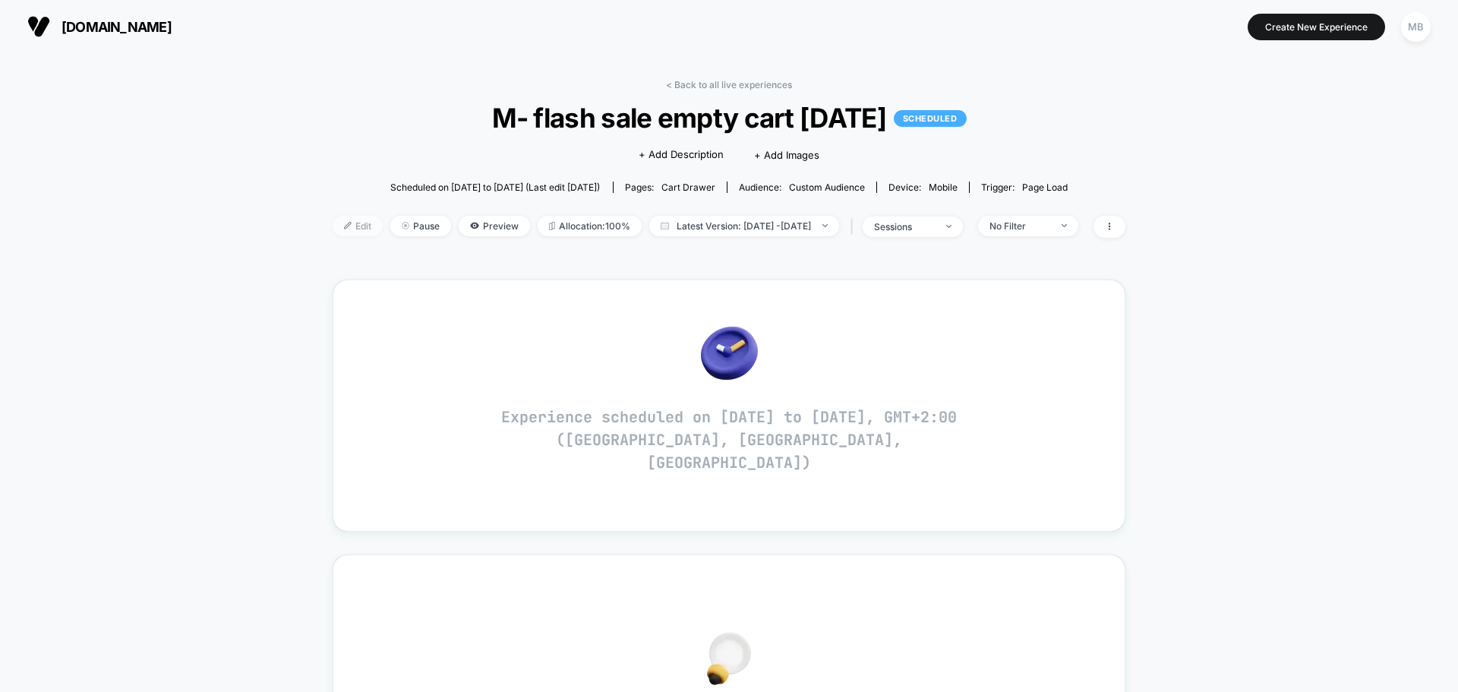
click at [340, 228] on span "Edit" at bounding box center [358, 226] width 50 height 20
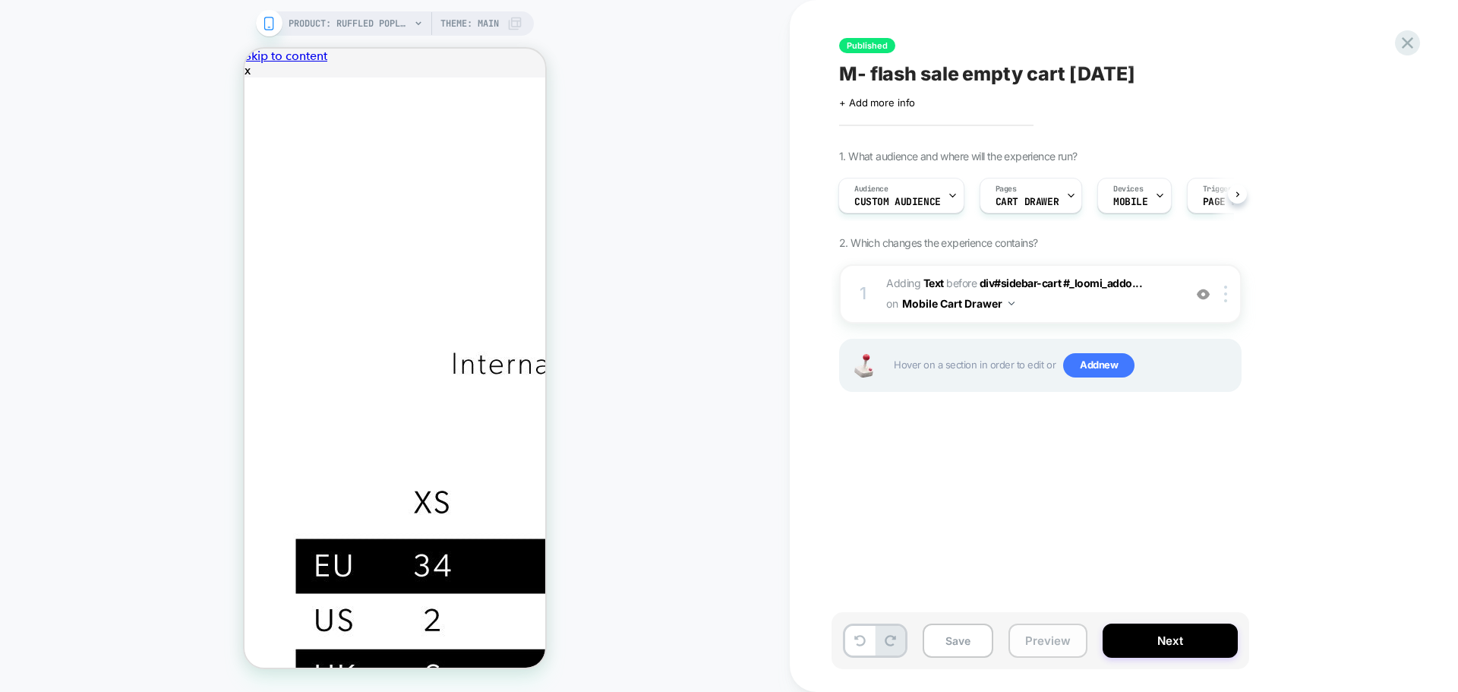
click at [1039, 639] on button "Preview" at bounding box center [1047, 640] width 79 height 34
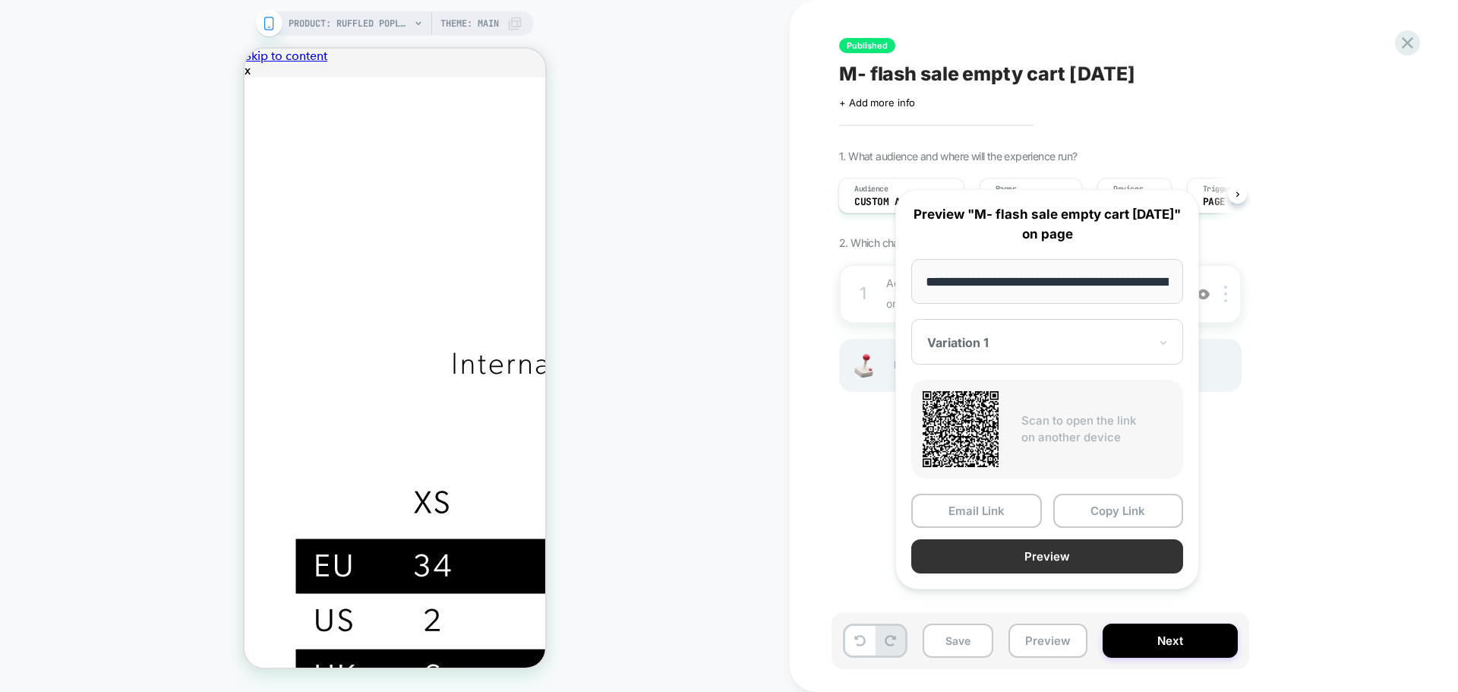
click at [1081, 568] on button "Preview" at bounding box center [1047, 556] width 272 height 34
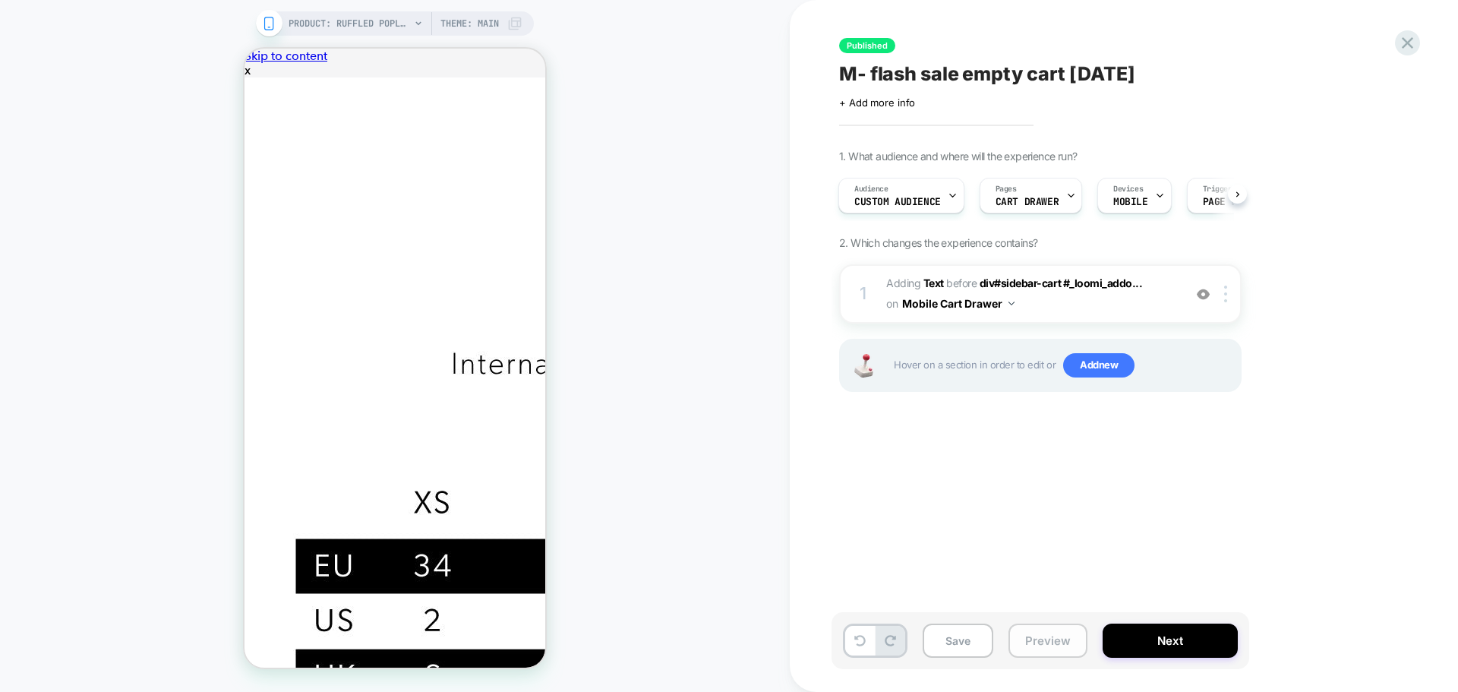
click at [1036, 646] on button "Preview" at bounding box center [1047, 640] width 79 height 34
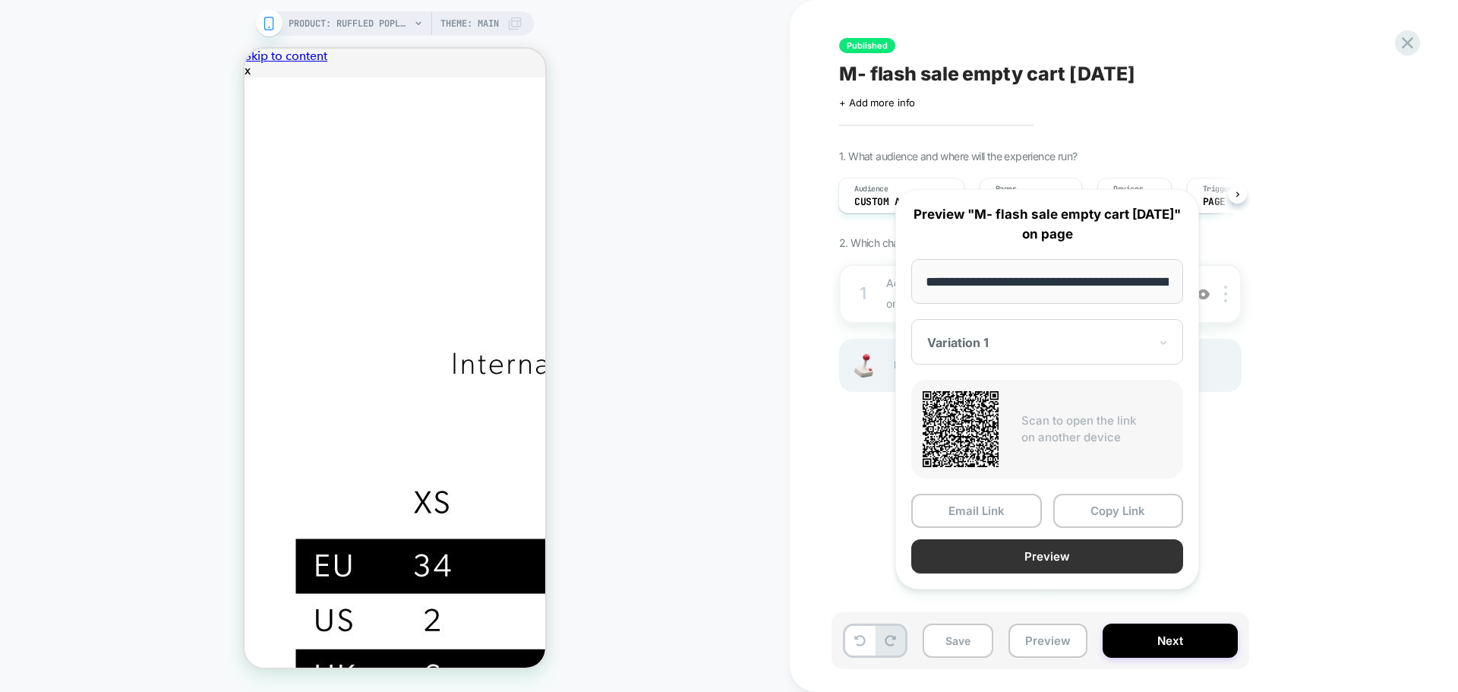
click at [1049, 573] on button "Preview" at bounding box center [1047, 556] width 272 height 34
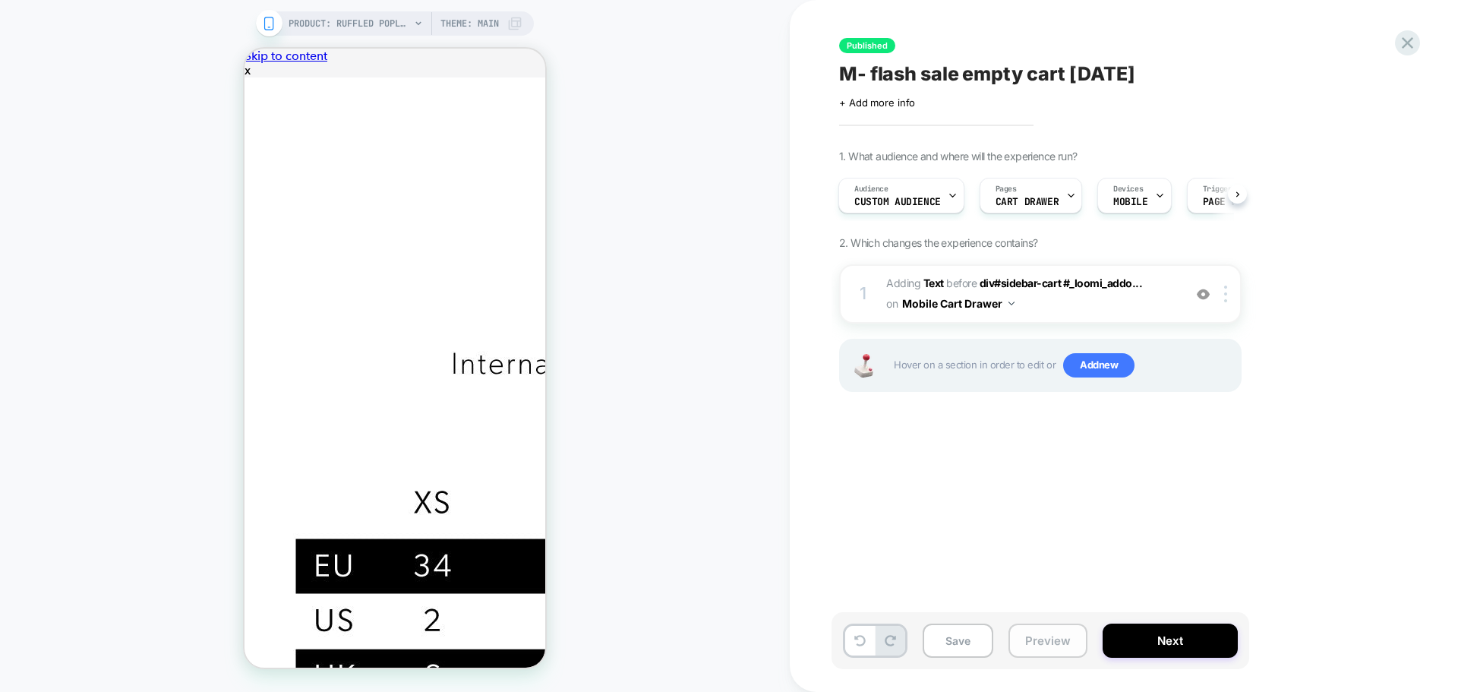
click at [1057, 636] on button "Preview" at bounding box center [1047, 640] width 79 height 34
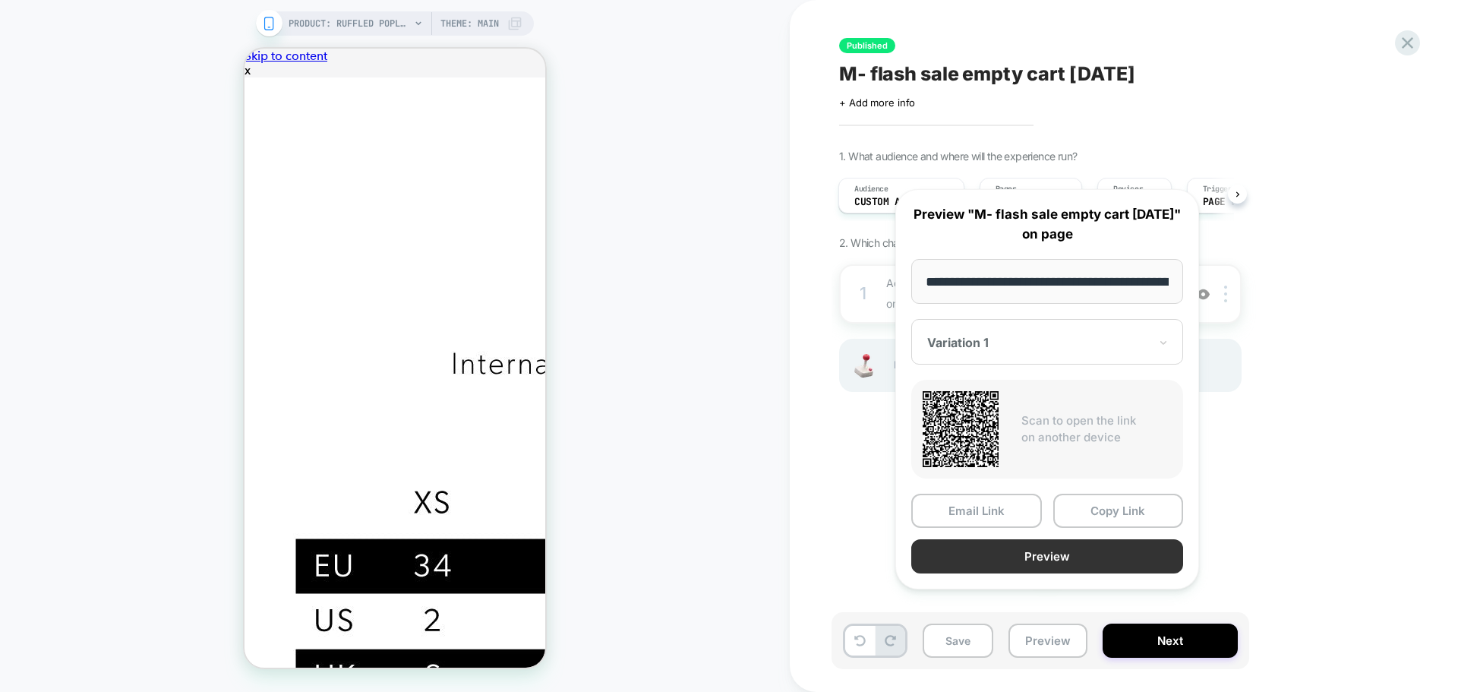
click at [1045, 572] on button "Preview" at bounding box center [1047, 556] width 272 height 34
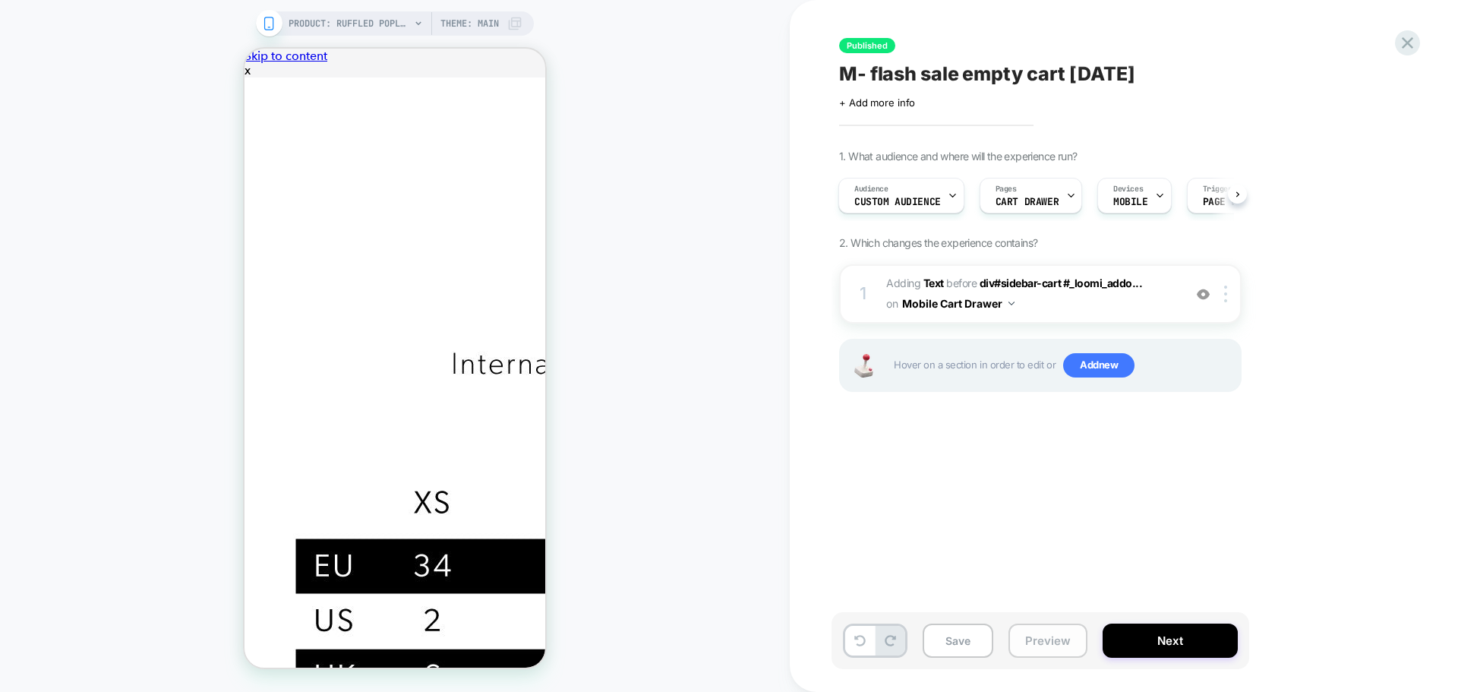
click at [1075, 631] on button "Preview" at bounding box center [1047, 640] width 79 height 34
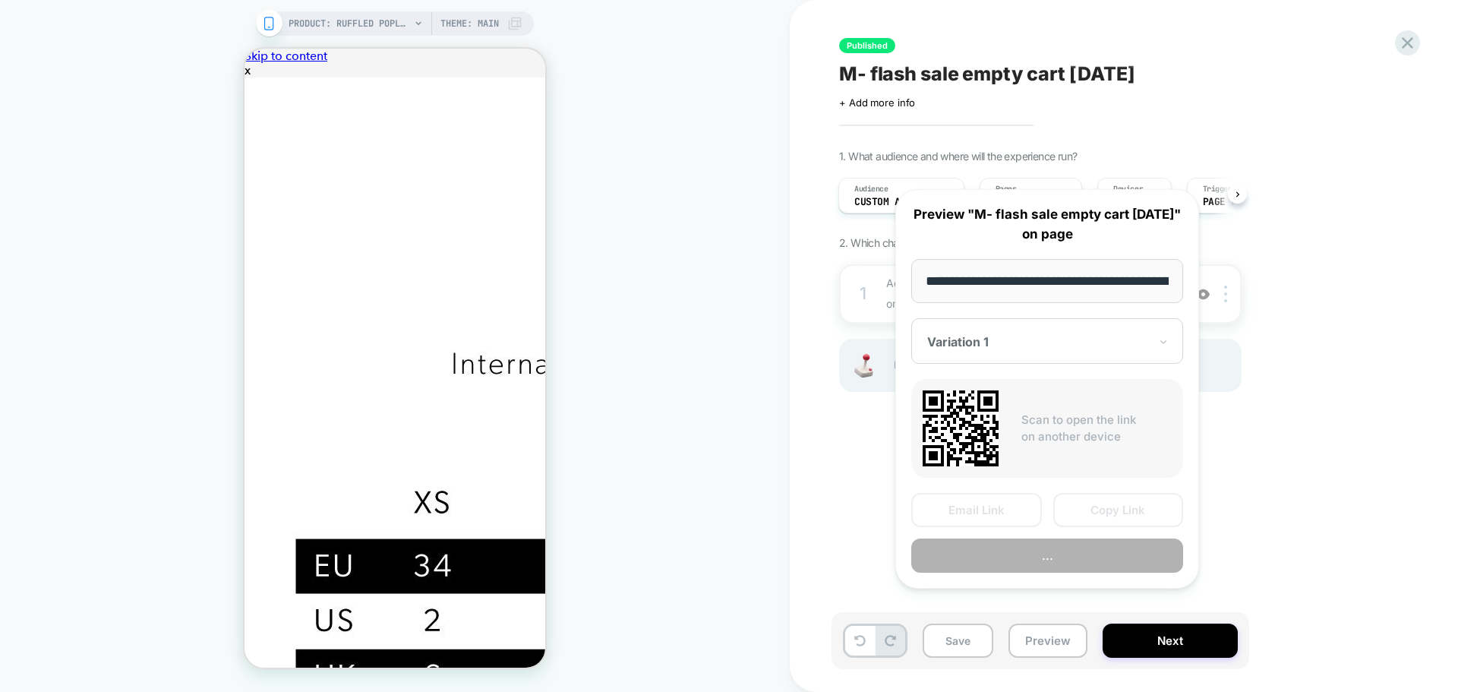
scroll to position [0, 235]
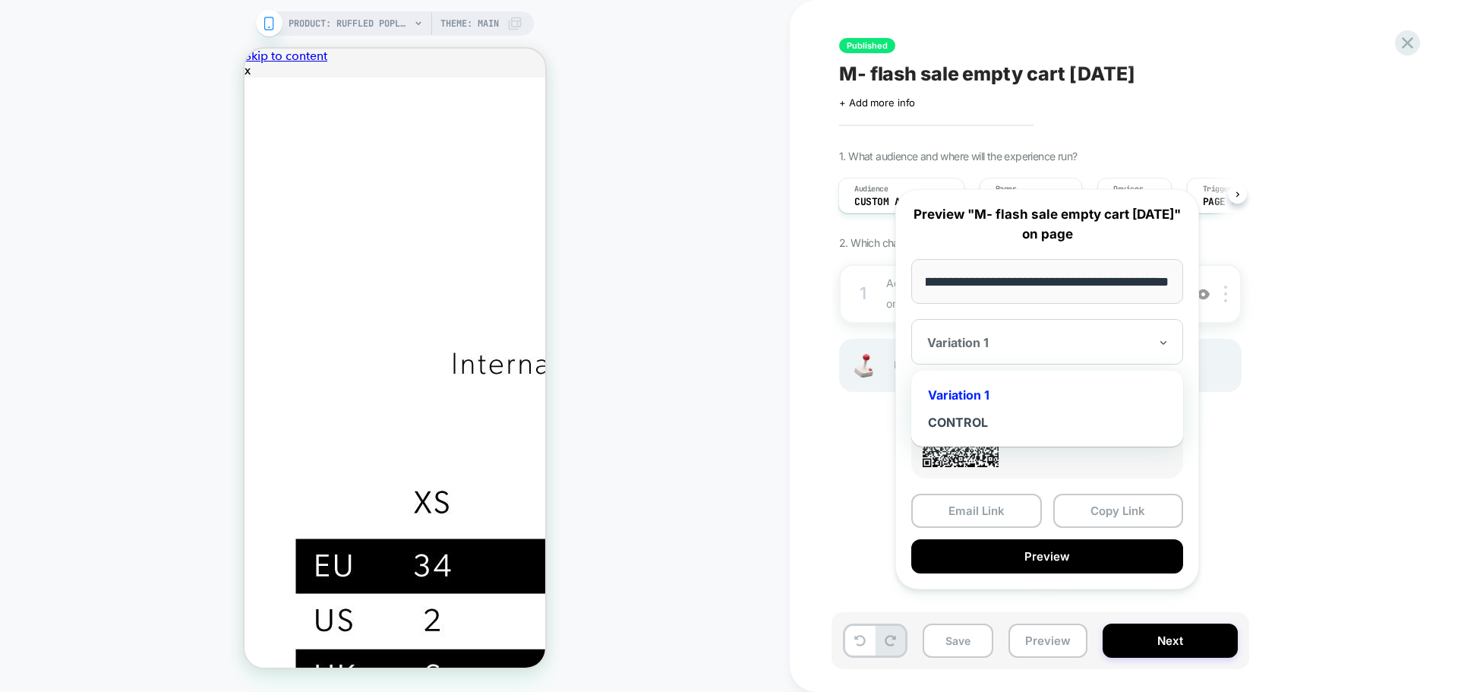
click at [1083, 350] on div at bounding box center [1038, 342] width 222 height 15
click at [986, 436] on div "CONTROL" at bounding box center [1047, 421] width 257 height 27
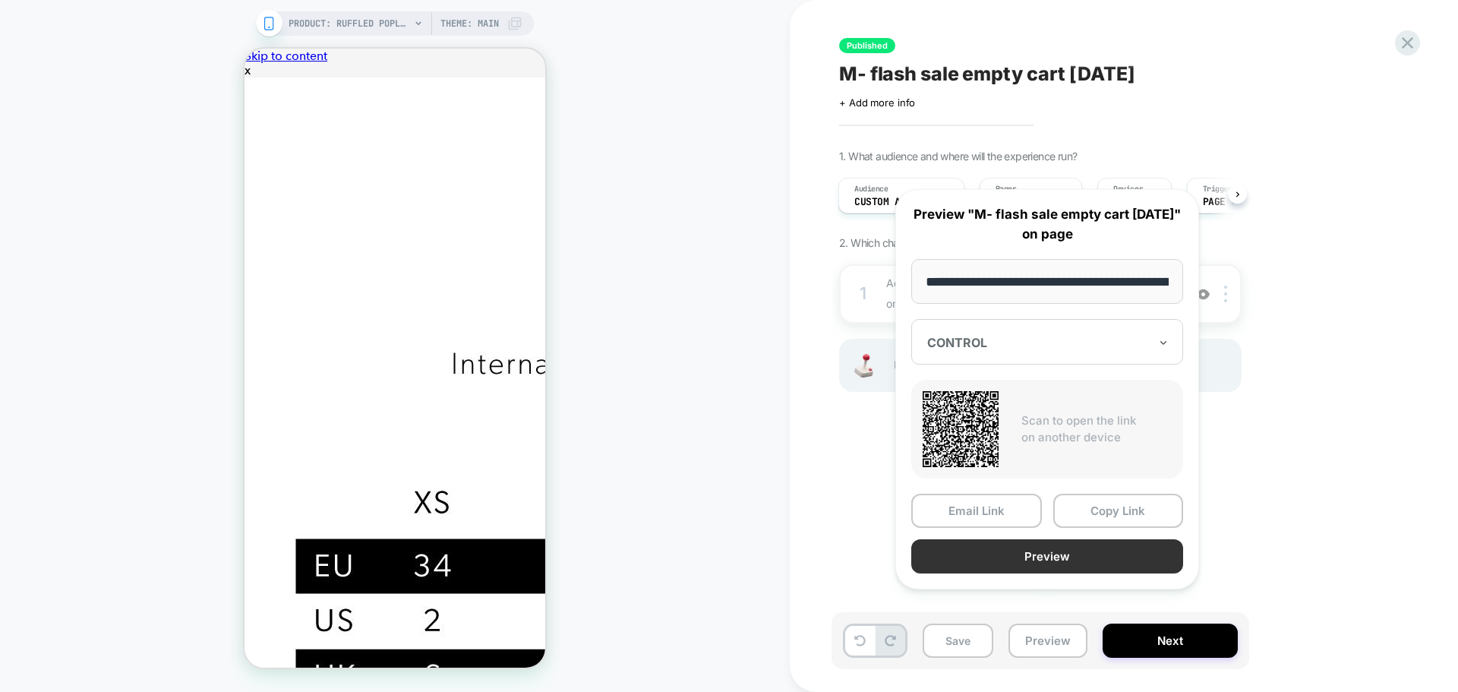
click at [1086, 573] on button "Preview" at bounding box center [1047, 556] width 272 height 34
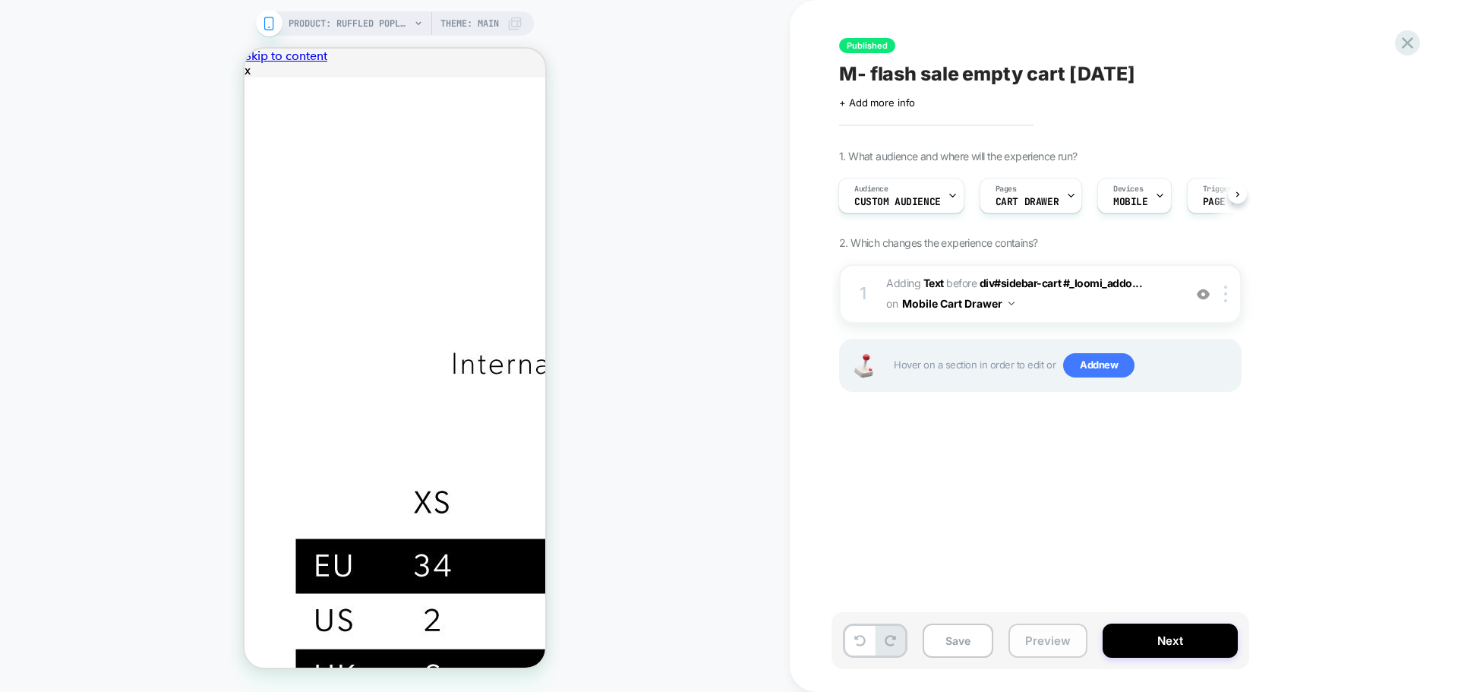
click at [1061, 641] on button "Preview" at bounding box center [1047, 640] width 79 height 34
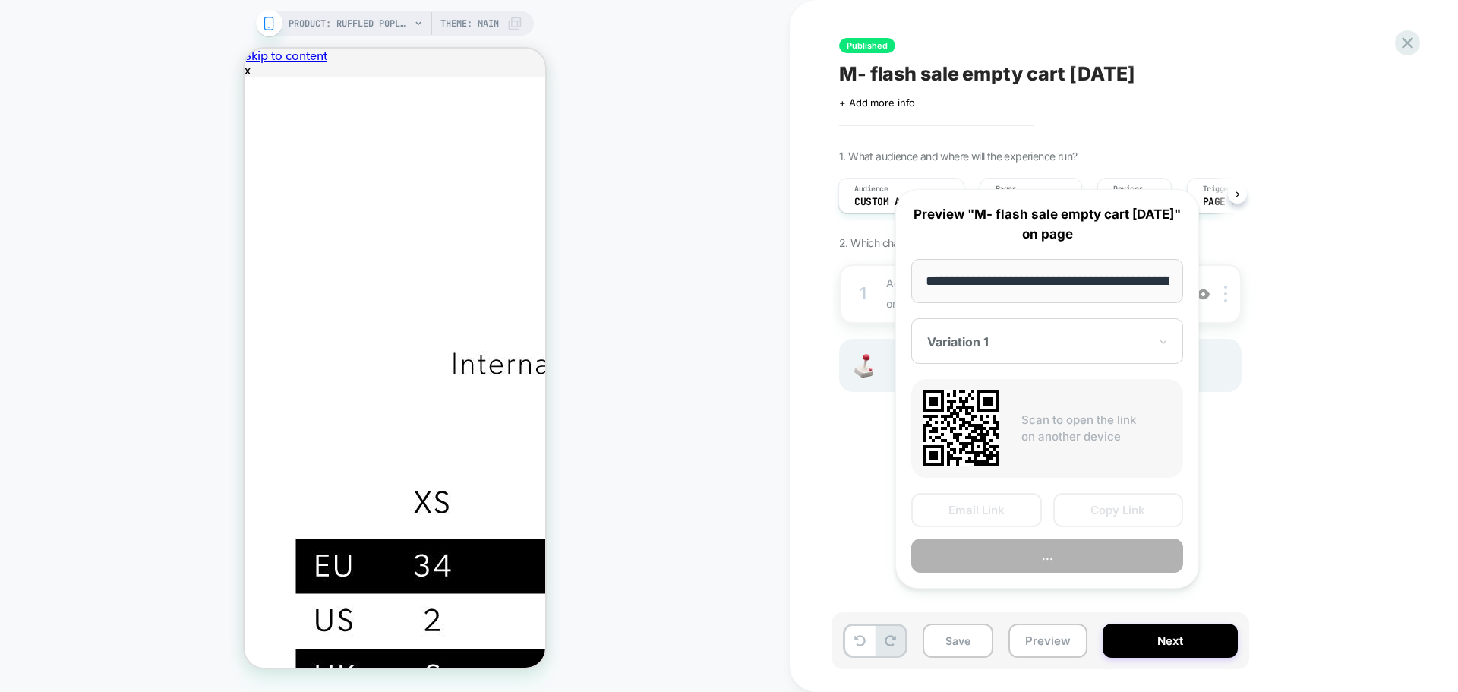
scroll to position [0, 235]
click at [1051, 350] on div "Variation 1" at bounding box center [1047, 342] width 272 height 46
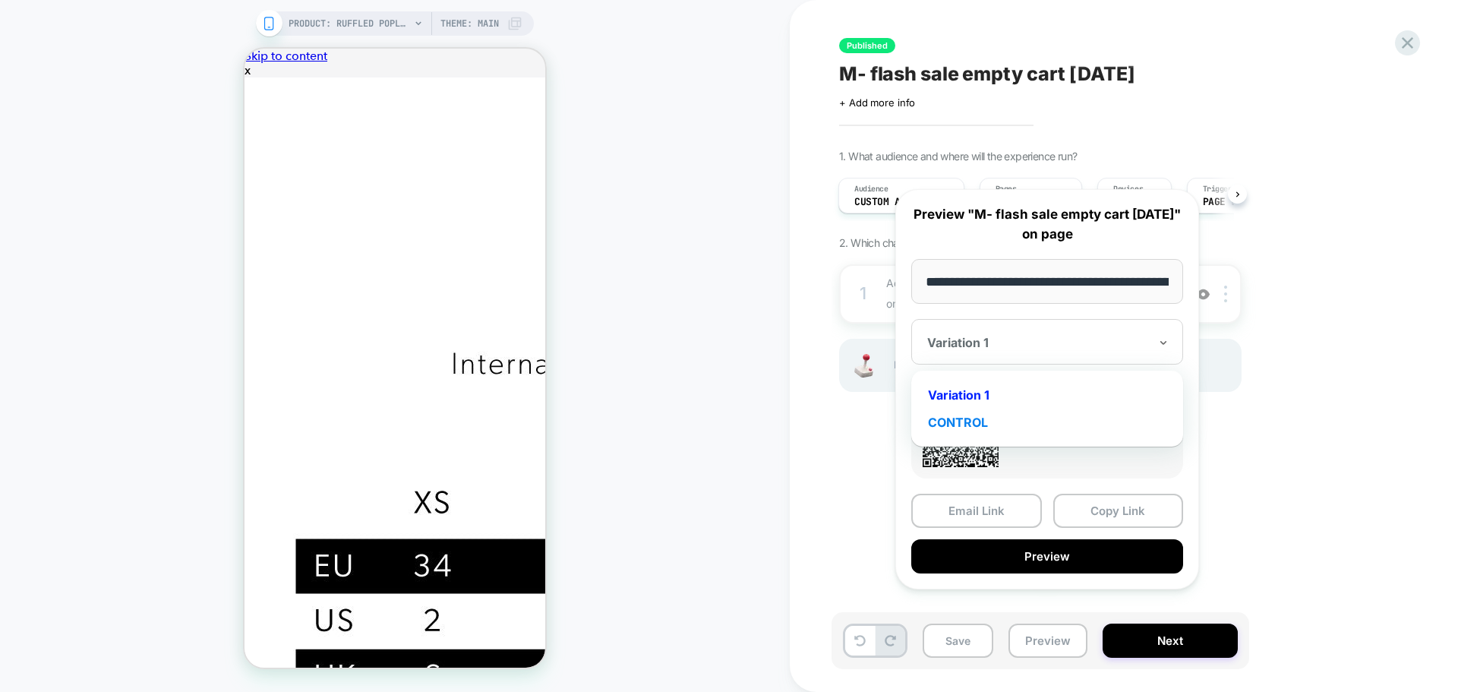
click at [972, 436] on div "CONTROL" at bounding box center [1047, 421] width 257 height 27
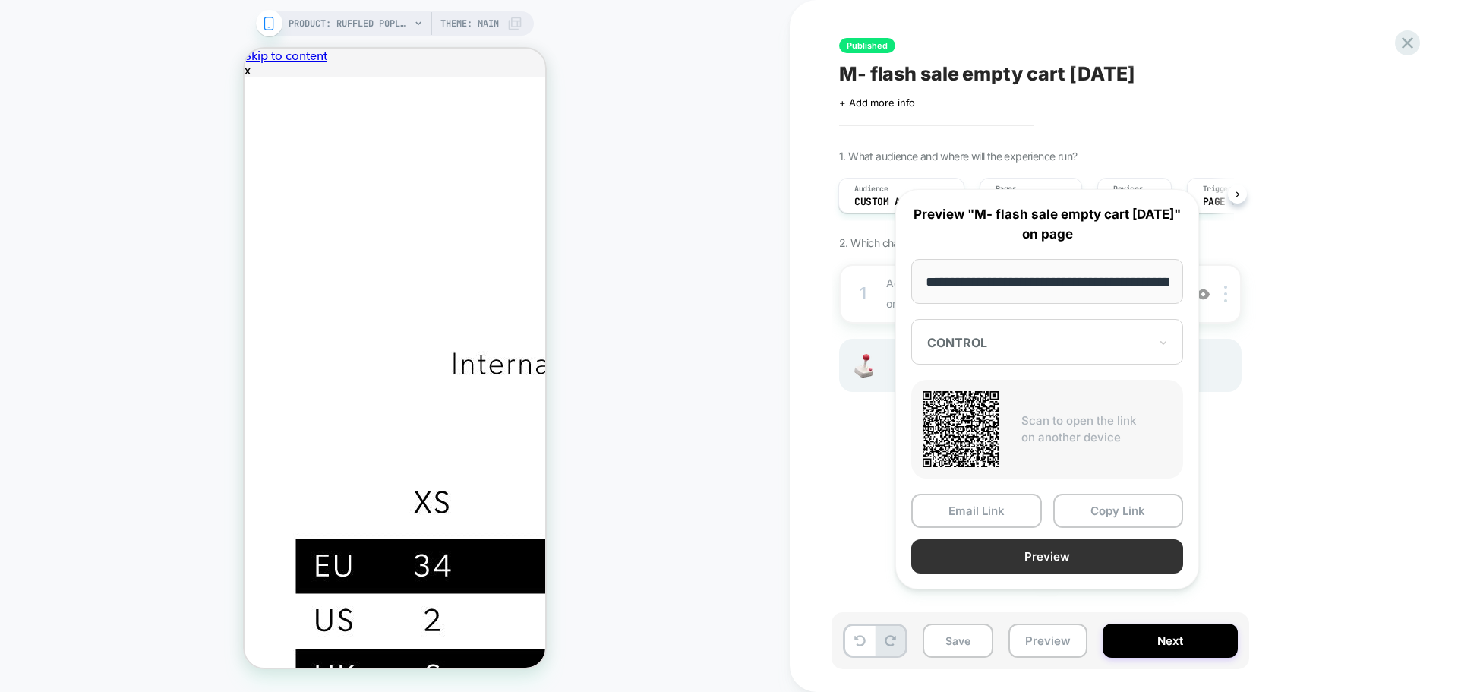
click at [1067, 573] on button "Preview" at bounding box center [1047, 556] width 272 height 34
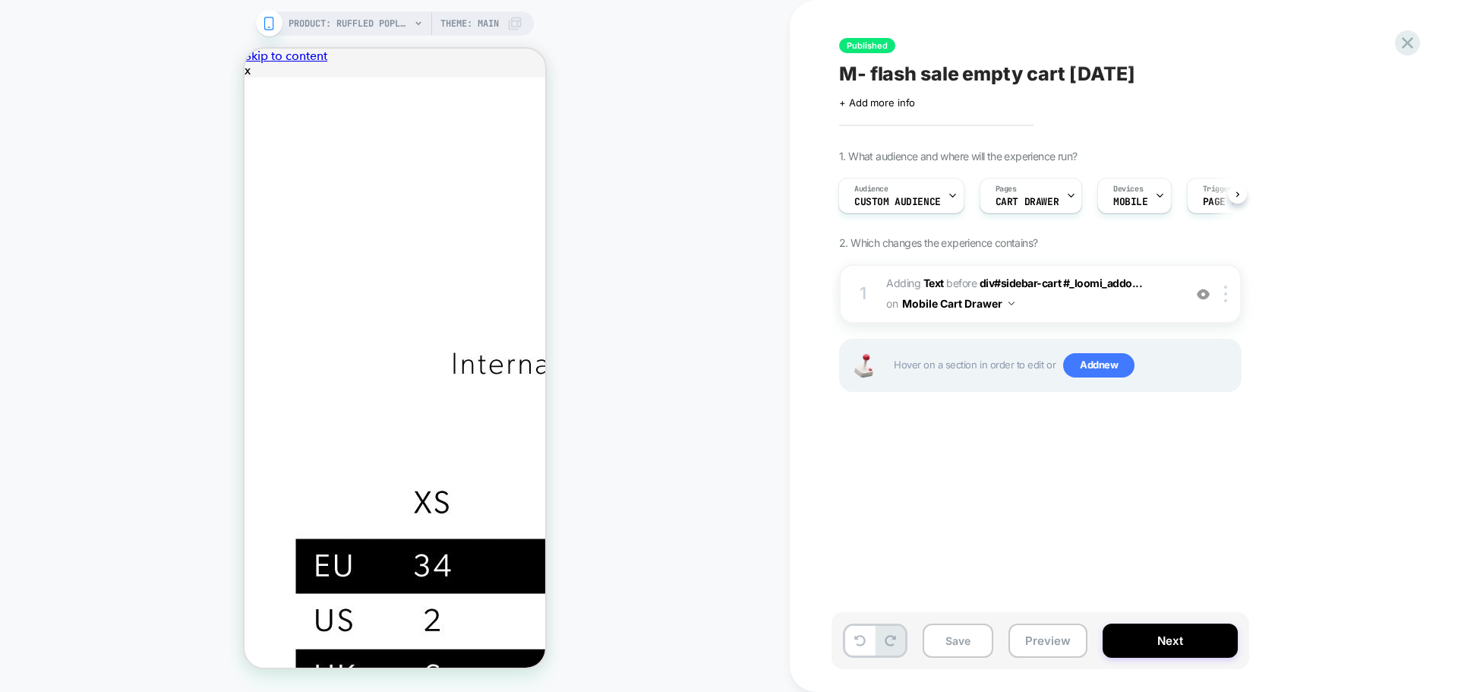
click at [1066, 71] on span "M- flash sale empty cart AUG 25" at bounding box center [987, 73] width 296 height 23
click at [1010, 98] on div "+ Add more info" at bounding box center [991, 102] width 304 height 12
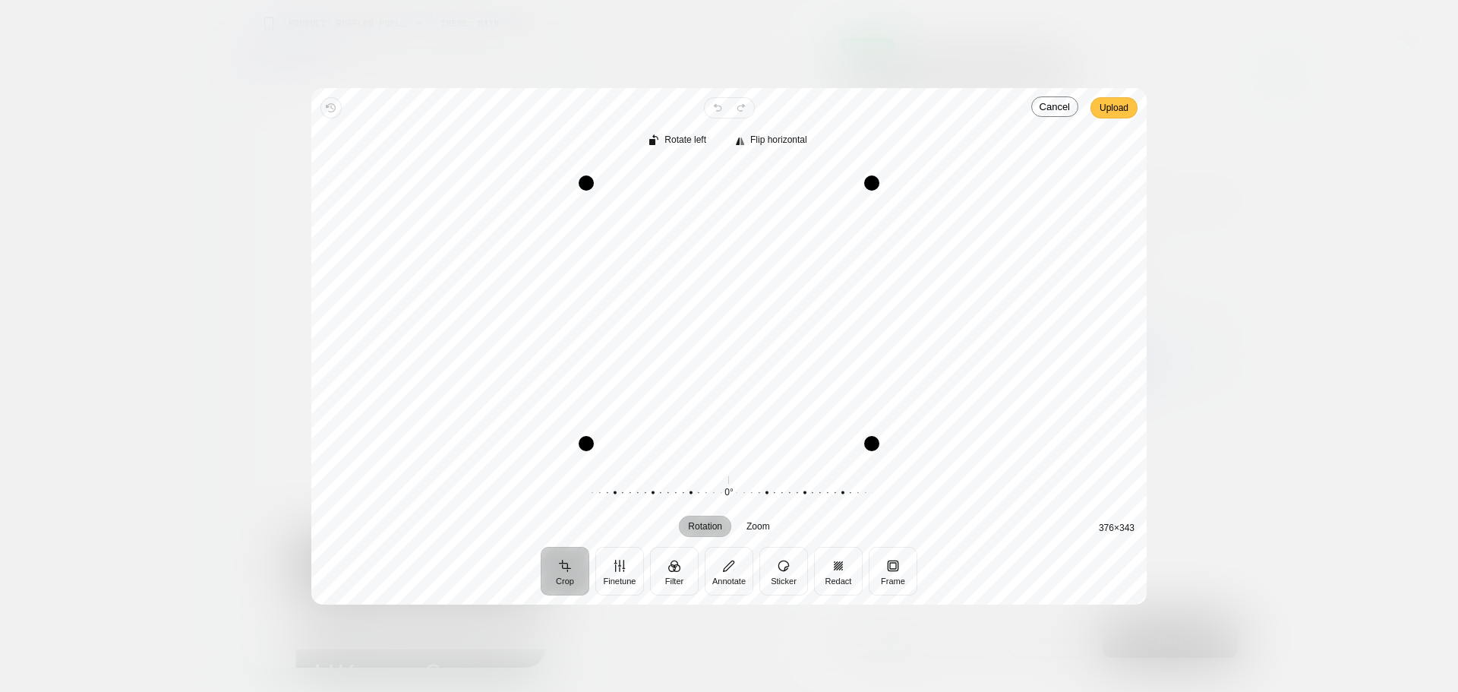
click at [1118, 106] on span "Upload" at bounding box center [1113, 108] width 29 height 18
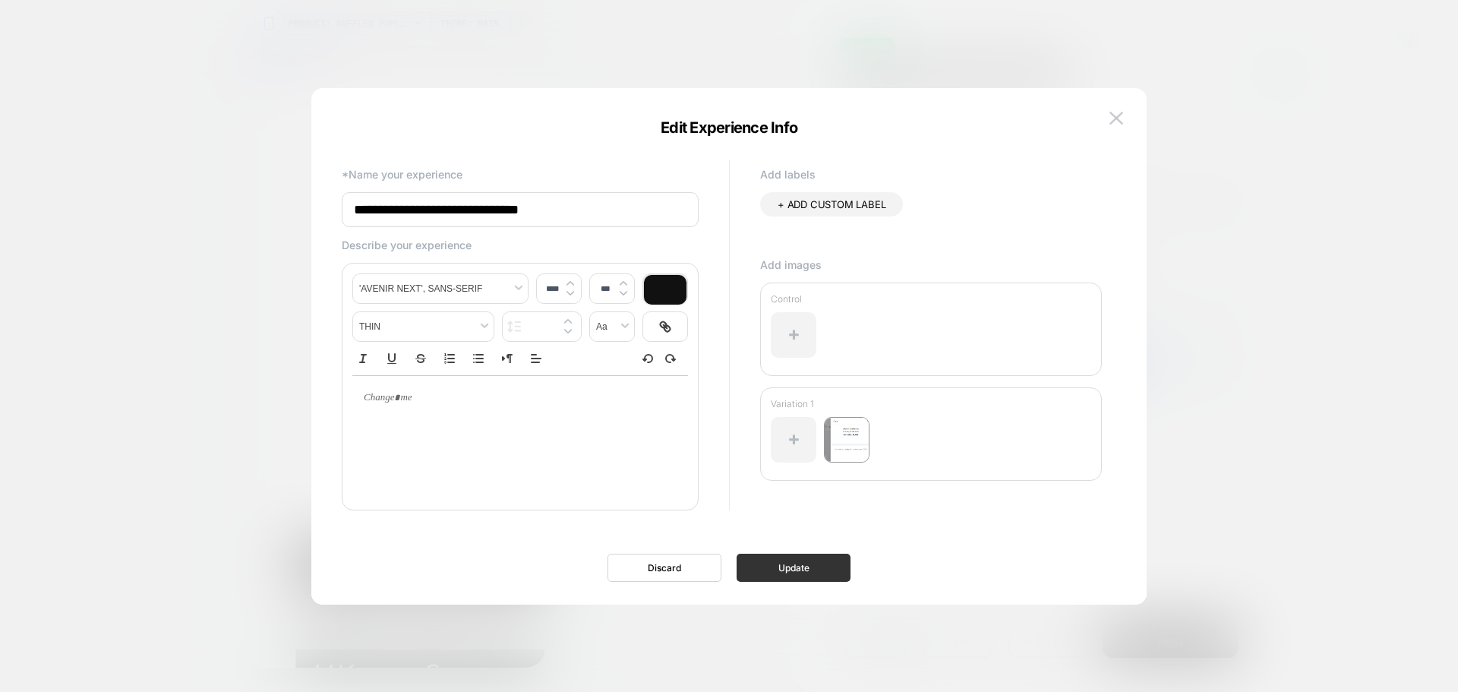
click at [804, 563] on button "Update" at bounding box center [793, 567] width 114 height 28
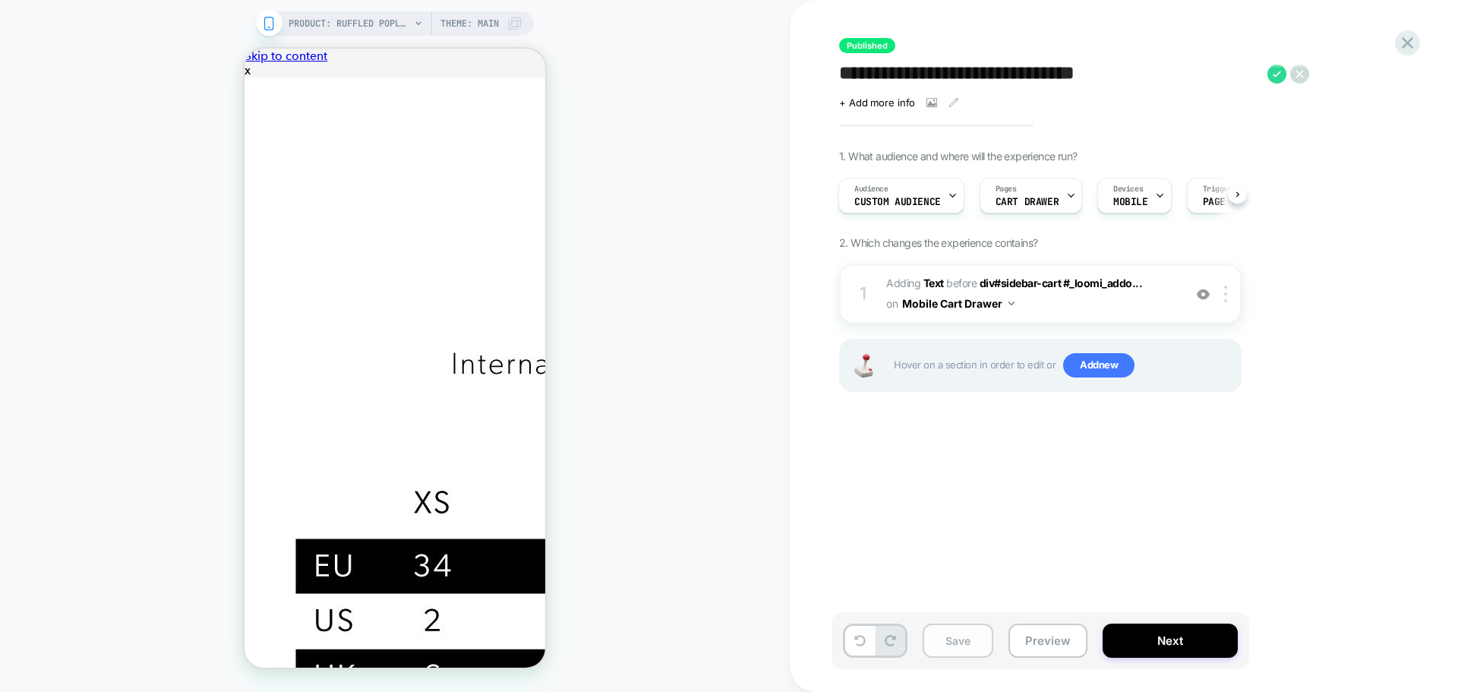
click at [953, 642] on button "Save" at bounding box center [957, 640] width 71 height 34
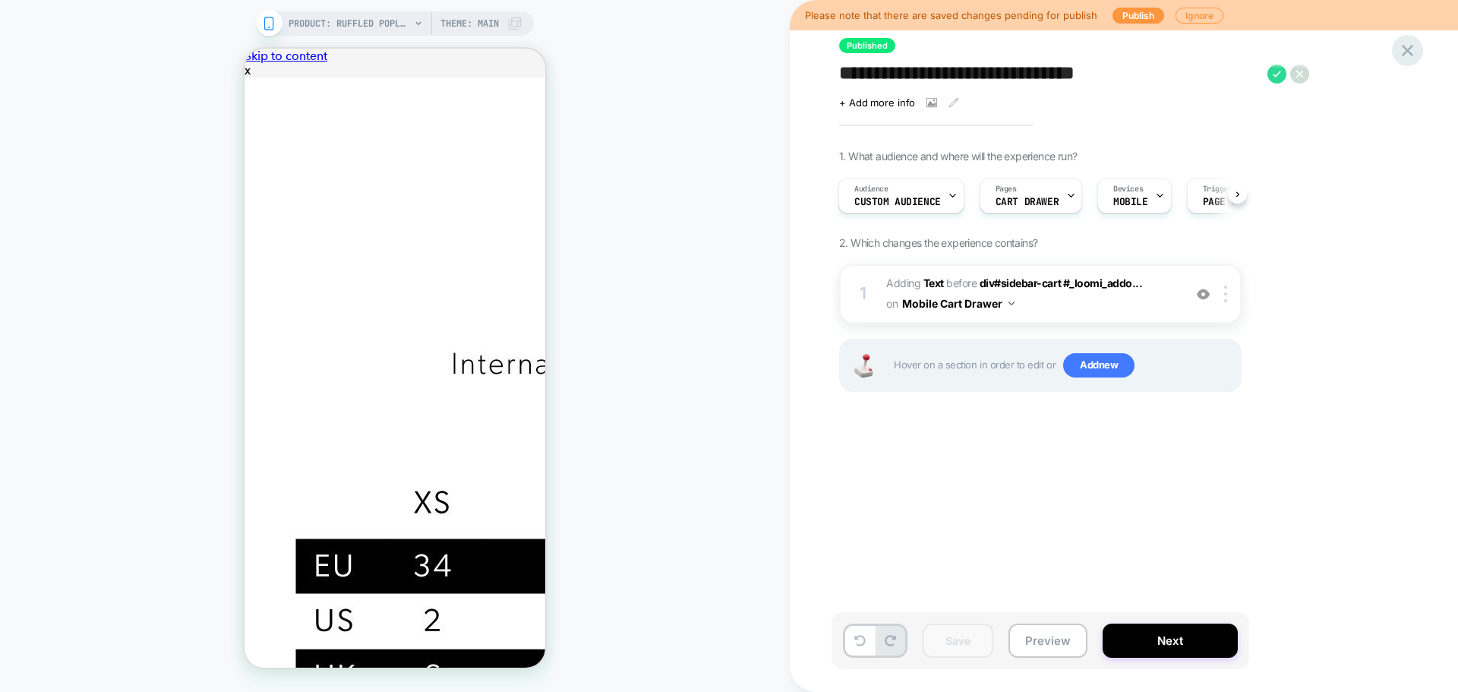
click at [1408, 49] on icon at bounding box center [1407, 50] width 11 height 11
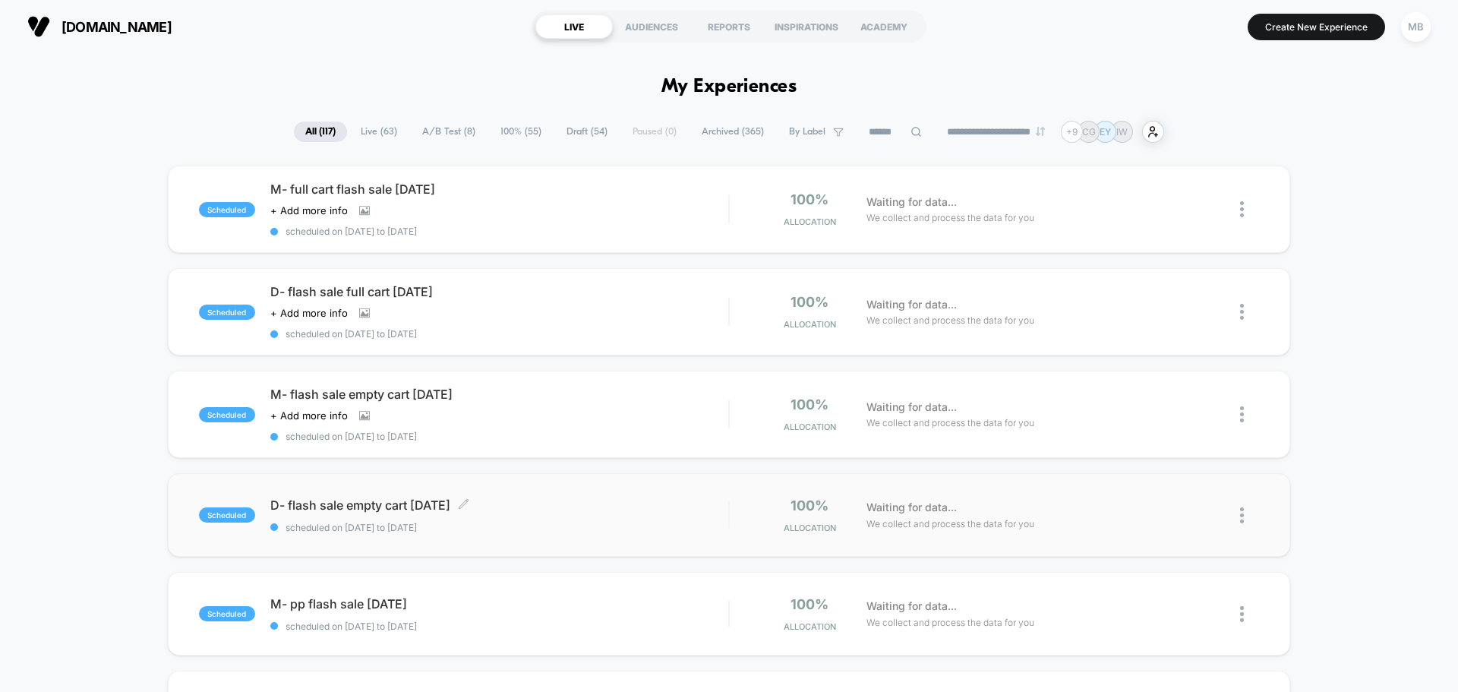
click at [515, 523] on span "scheduled on 14/08/2025 to 17/08/2025" at bounding box center [499, 527] width 458 height 11
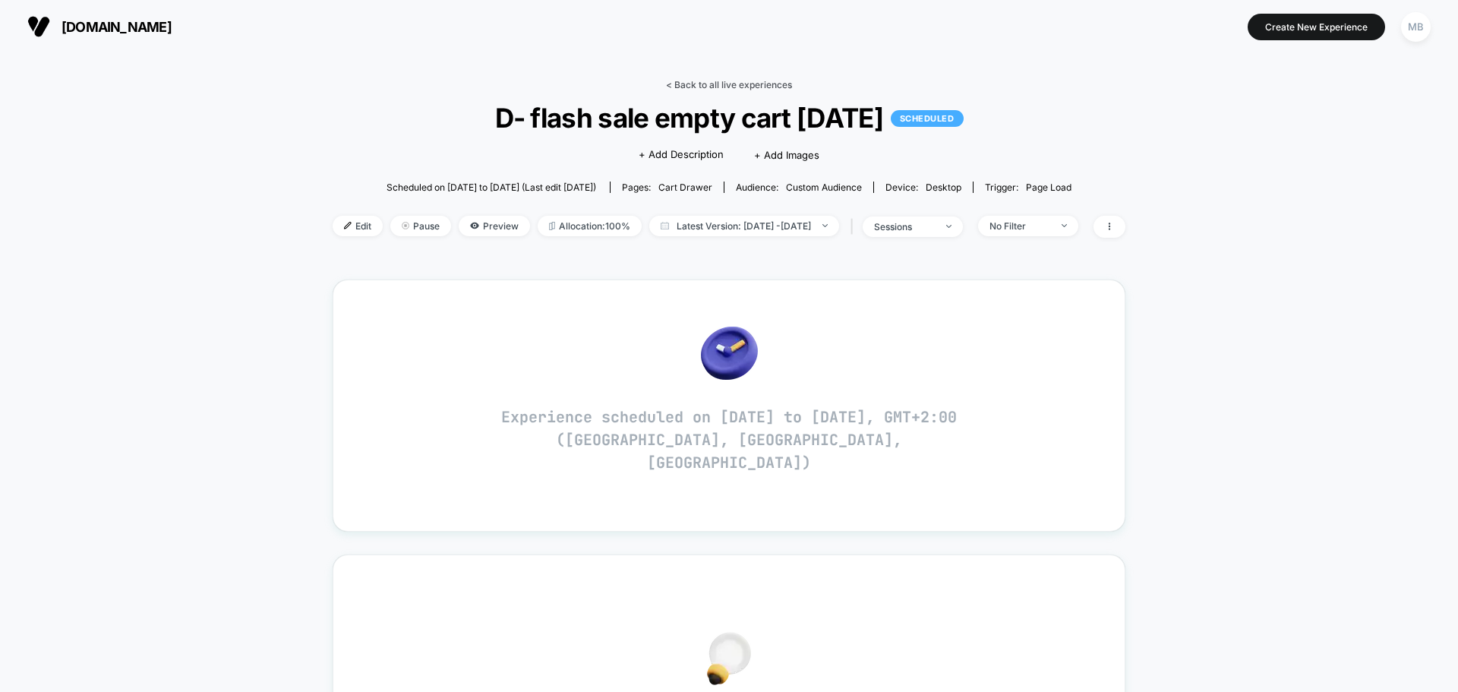
click at [718, 84] on link "< Back to all live experiences" at bounding box center [729, 84] width 126 height 11
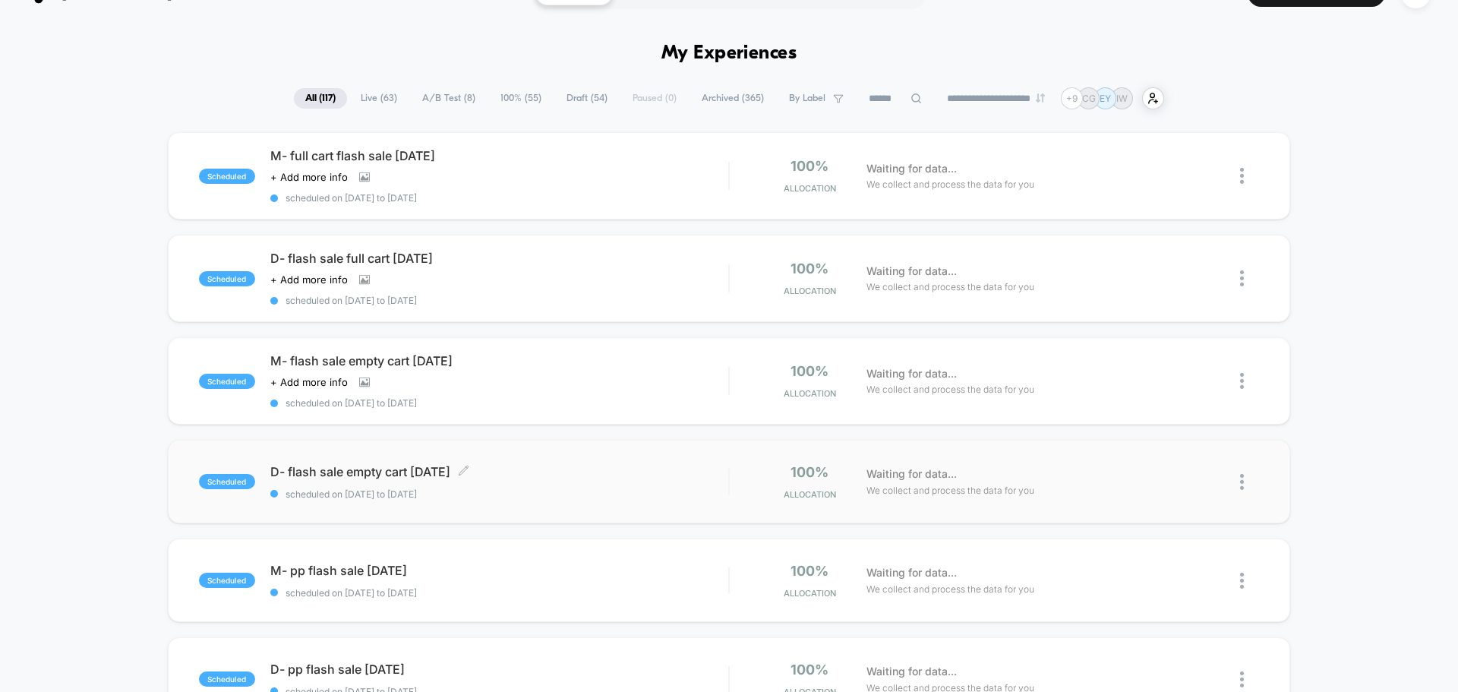
scroll to position [76, 0]
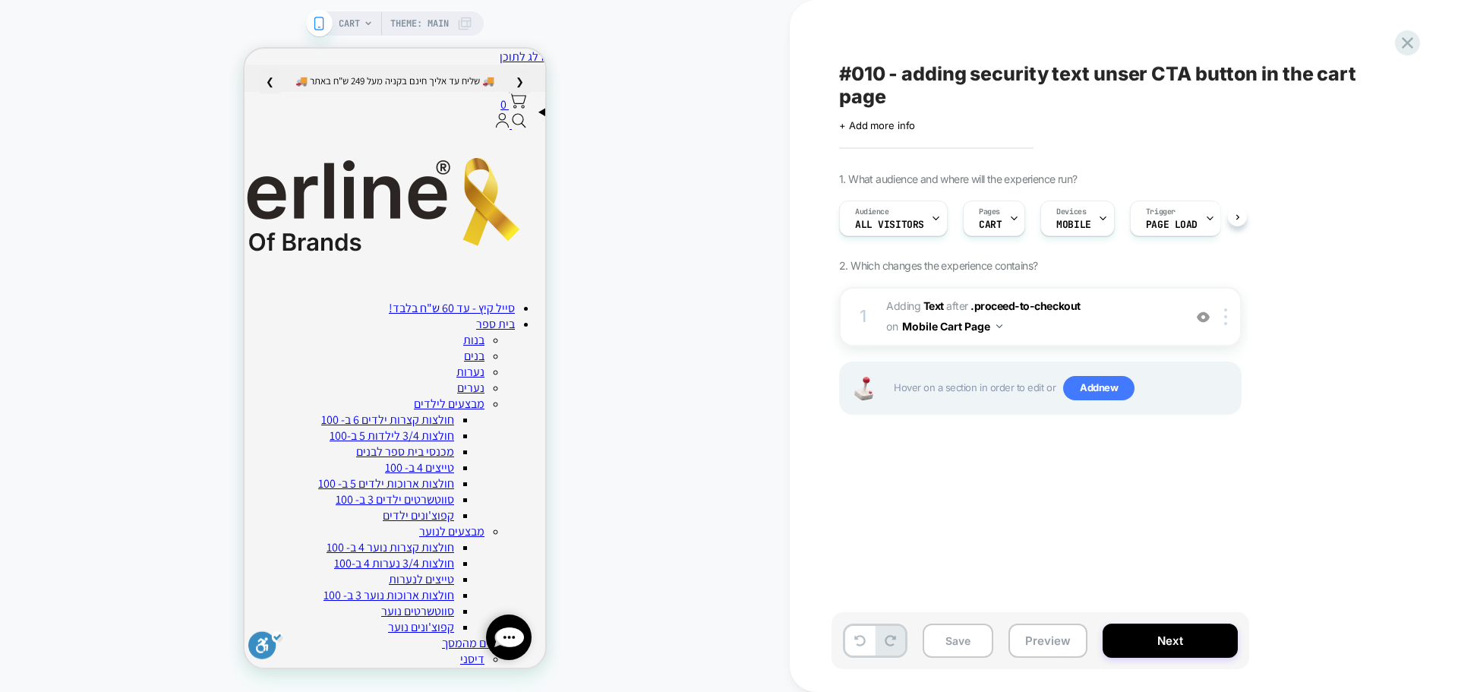
scroll to position [0, 1]
click at [990, 327] on button "Mobile Cart Page" at bounding box center [952, 326] width 100 height 22
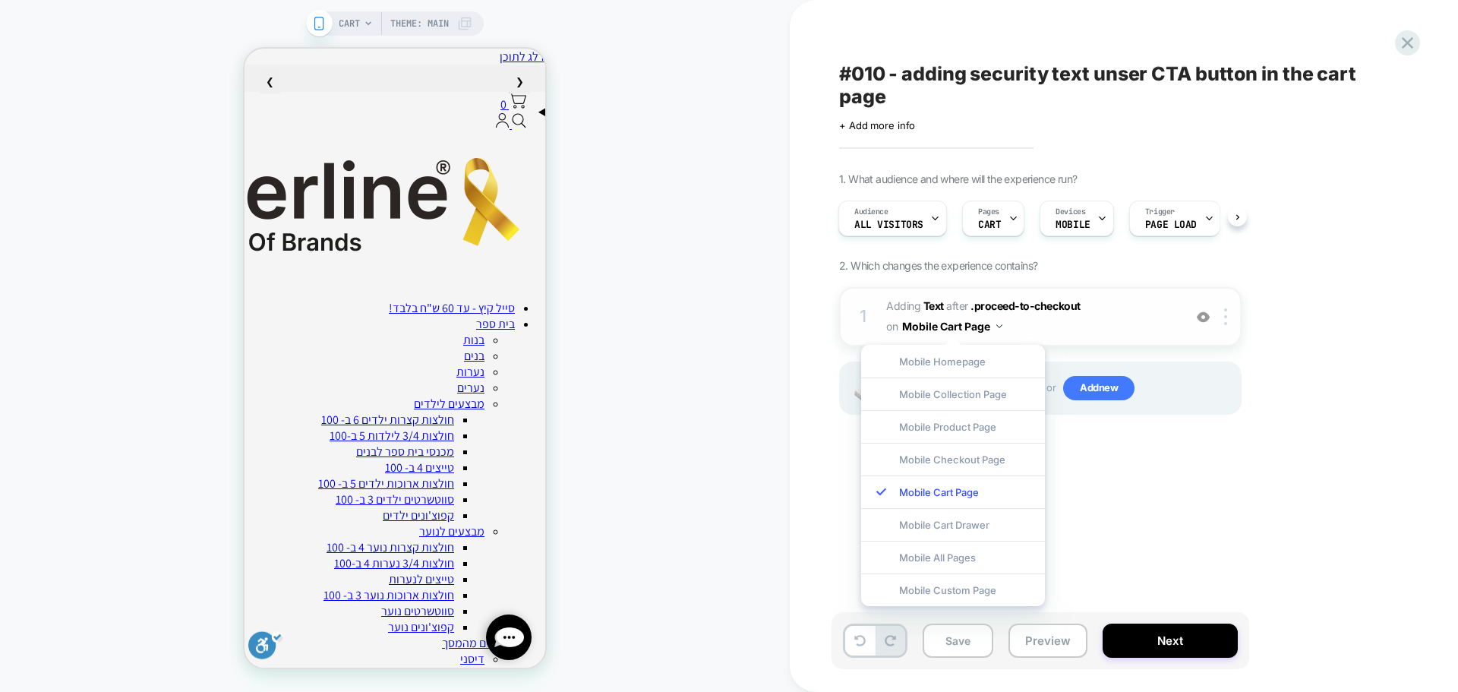
click at [990, 327] on button "Mobile Cart Page" at bounding box center [952, 326] width 100 height 22
click at [994, 219] on div "Pages CART" at bounding box center [989, 218] width 53 height 34
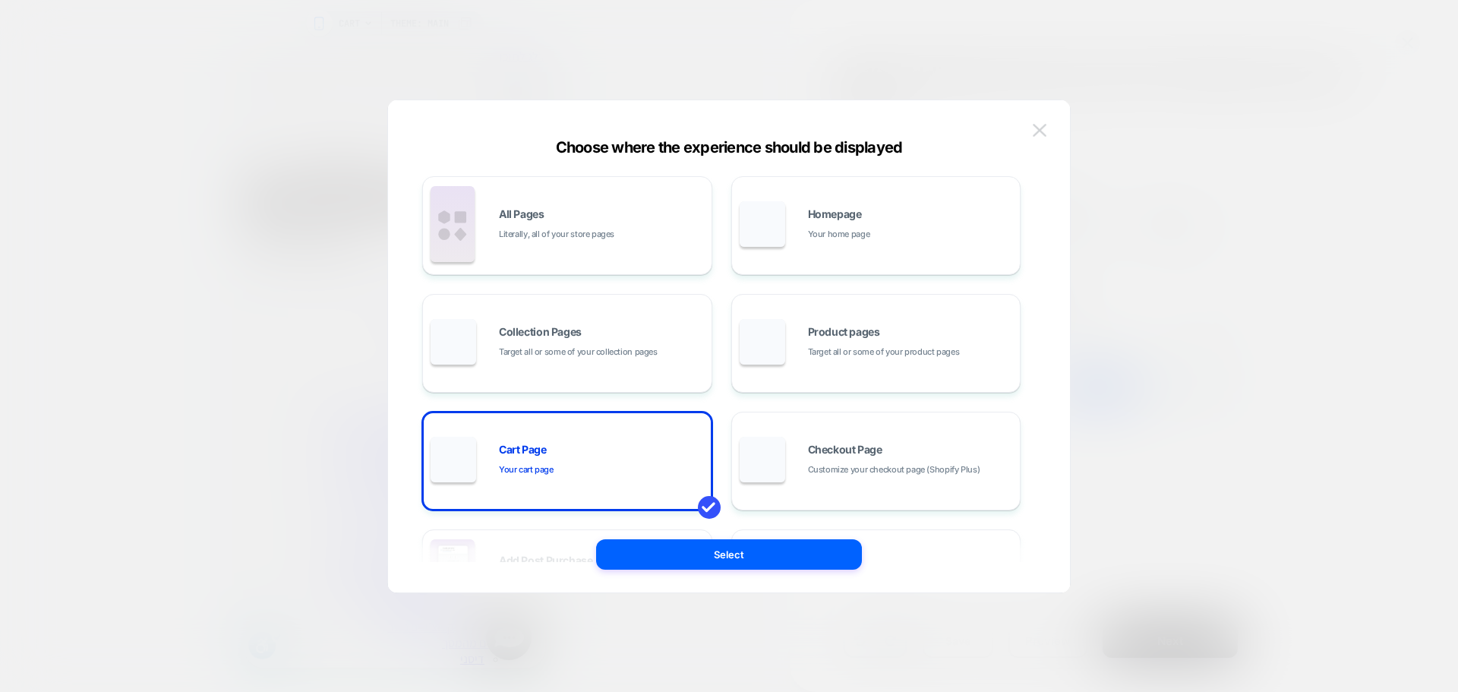
click at [1033, 130] on img at bounding box center [1040, 130] width 14 height 13
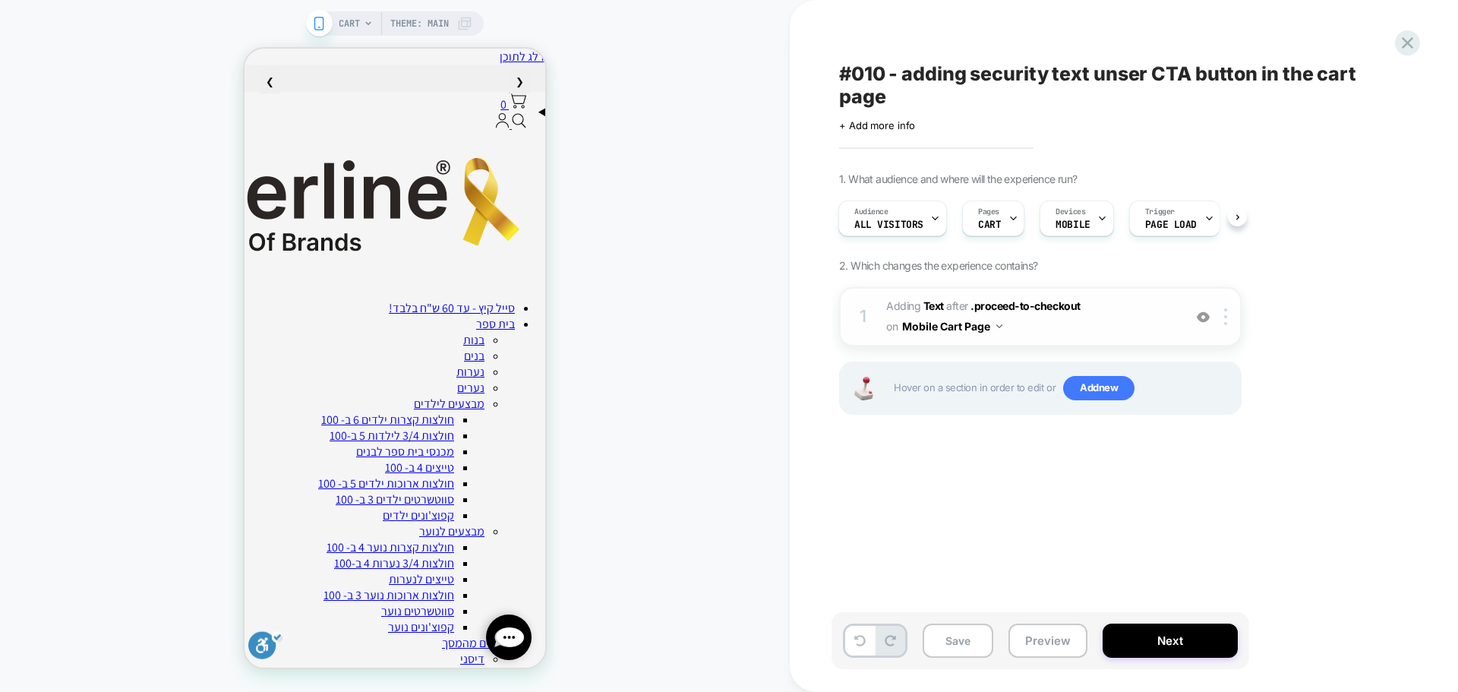
click at [968, 326] on button "Mobile Cart Page" at bounding box center [952, 326] width 100 height 22
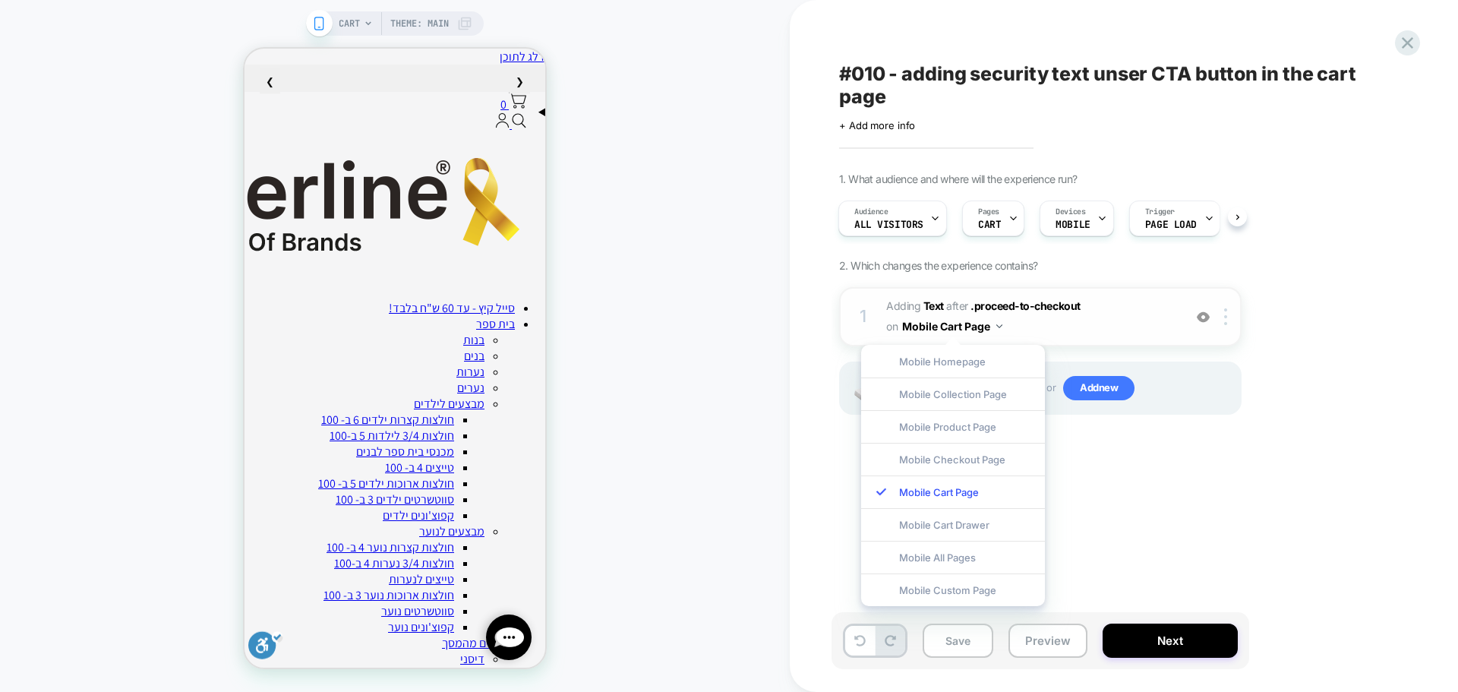
click at [968, 326] on button "Mobile Cart Page" at bounding box center [952, 326] width 100 height 22
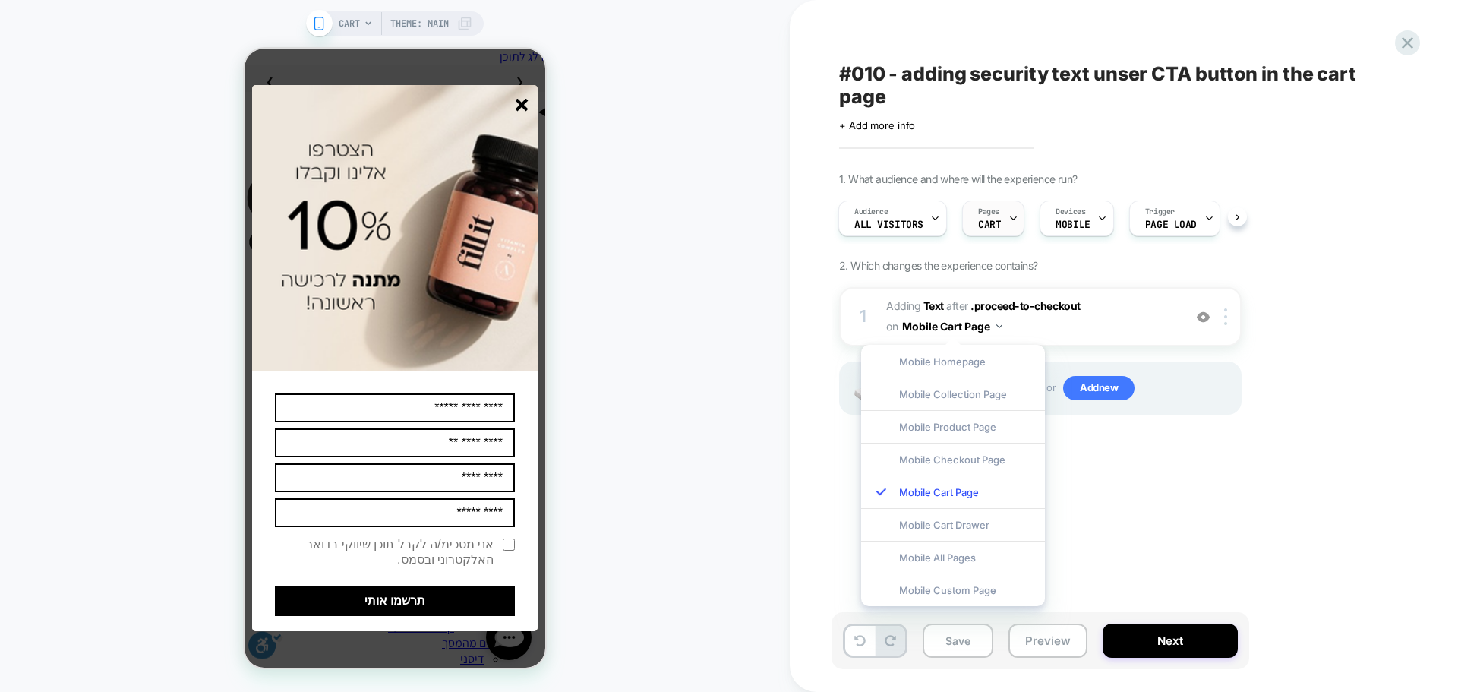
click at [984, 208] on span "Pages" at bounding box center [988, 212] width 21 height 11
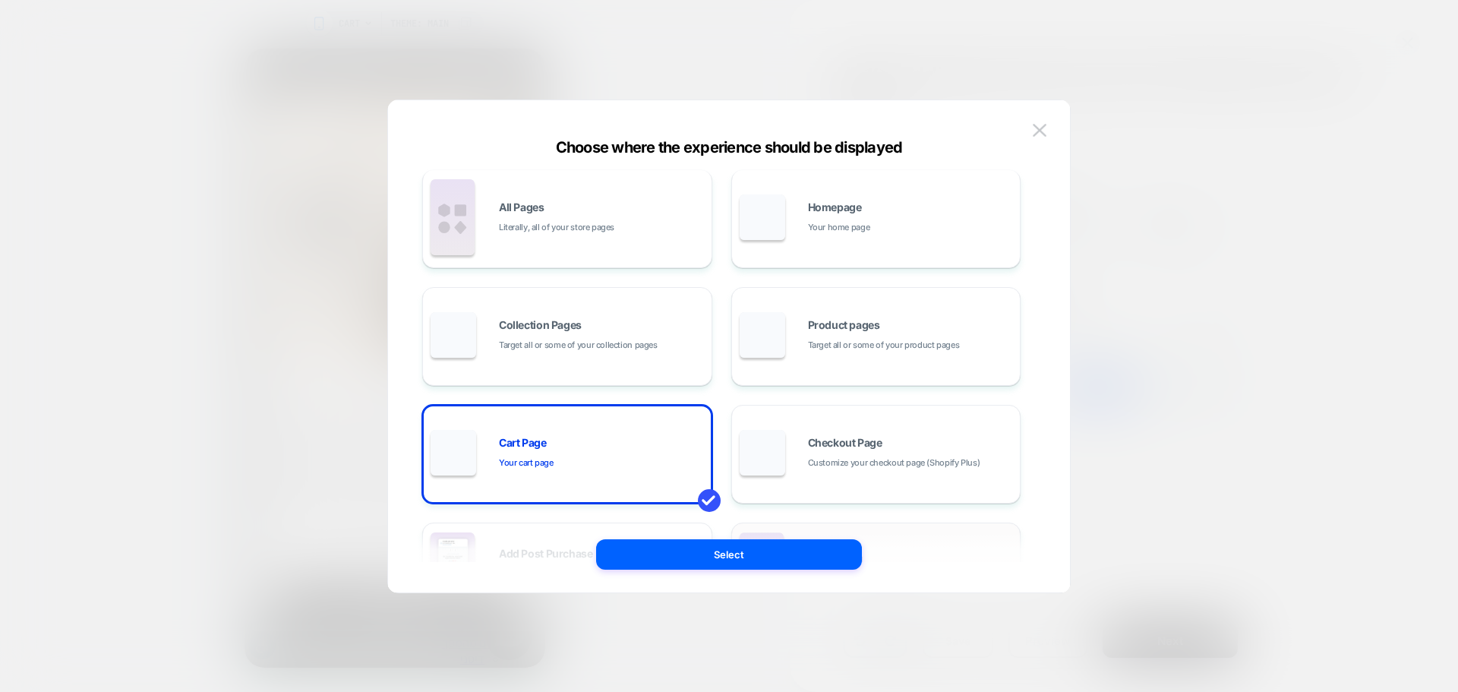
scroll to position [0, 0]
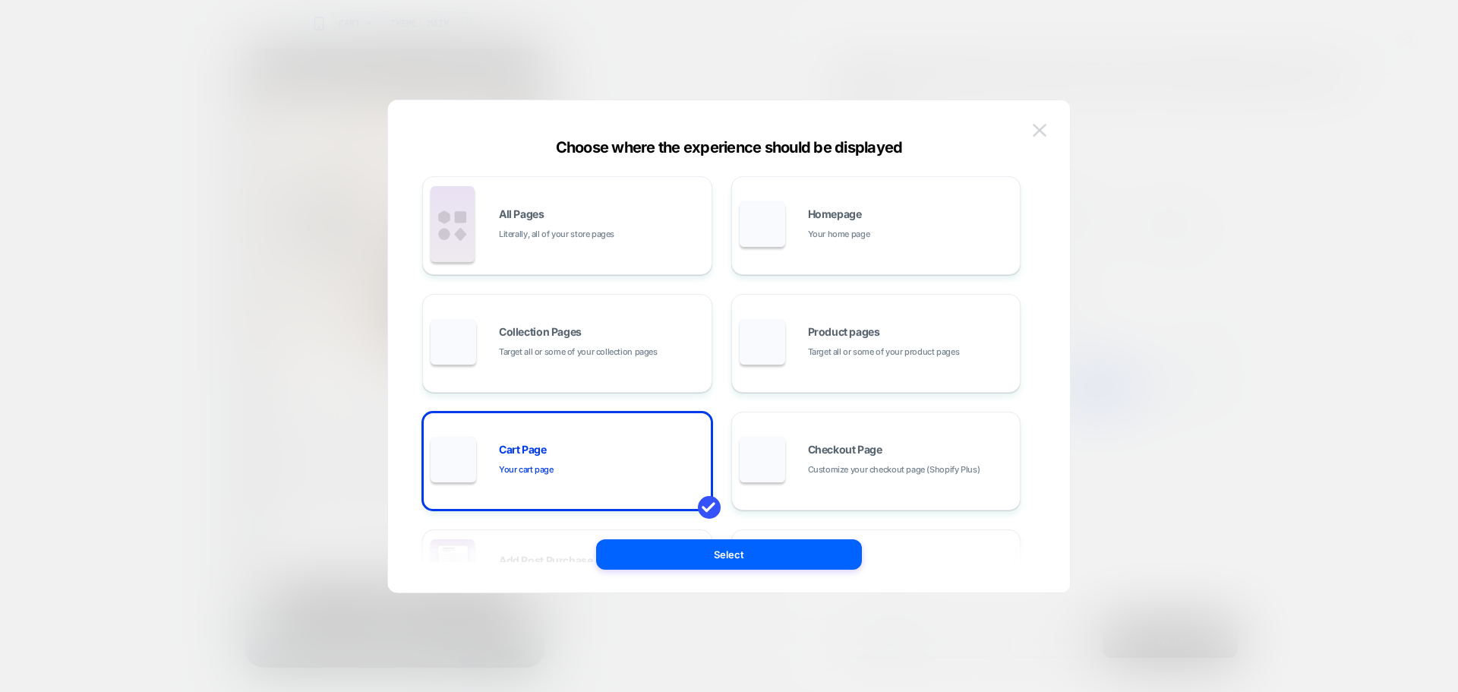
click at [1039, 128] on img at bounding box center [1040, 130] width 14 height 13
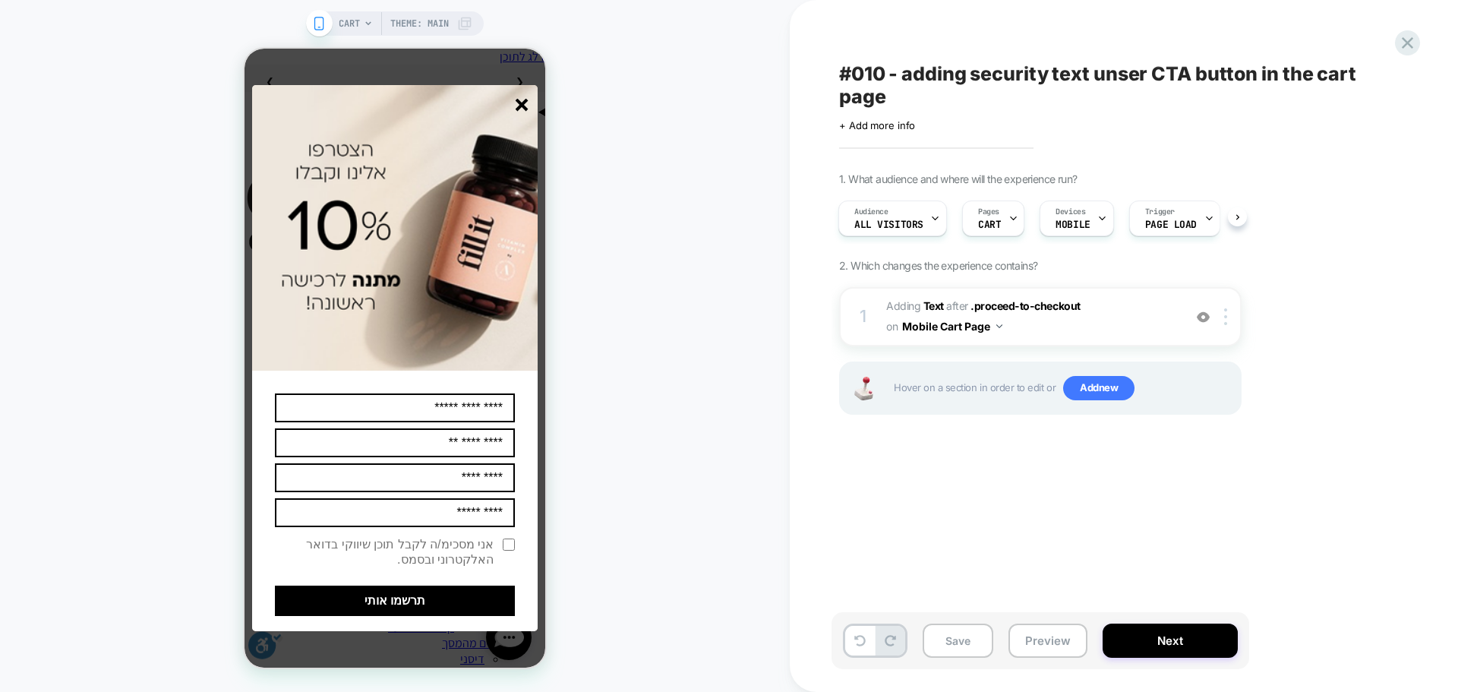
click at [515, 101] on img at bounding box center [394, 227] width 285 height 285
click at [519, 109] on line "סגור" at bounding box center [521, 104] width 11 height 11
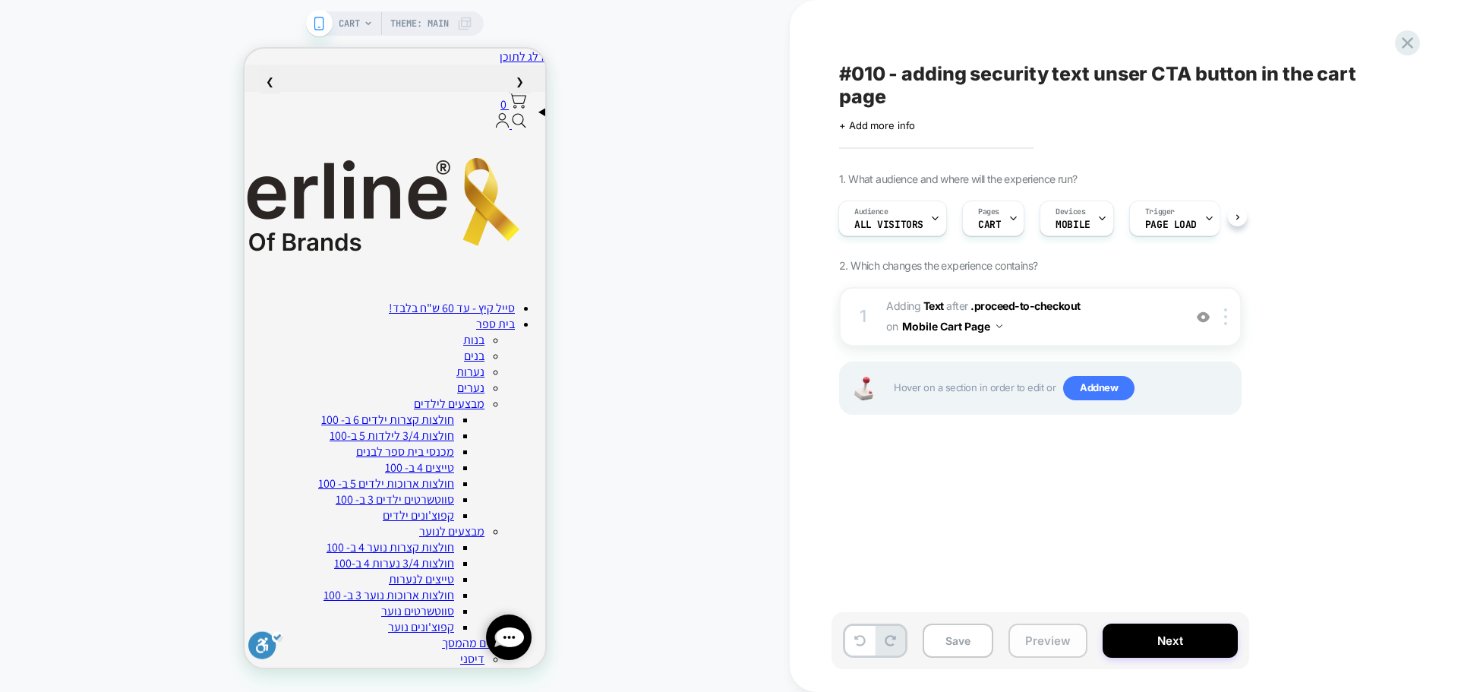
click at [1051, 632] on button "Preview" at bounding box center [1047, 640] width 79 height 34
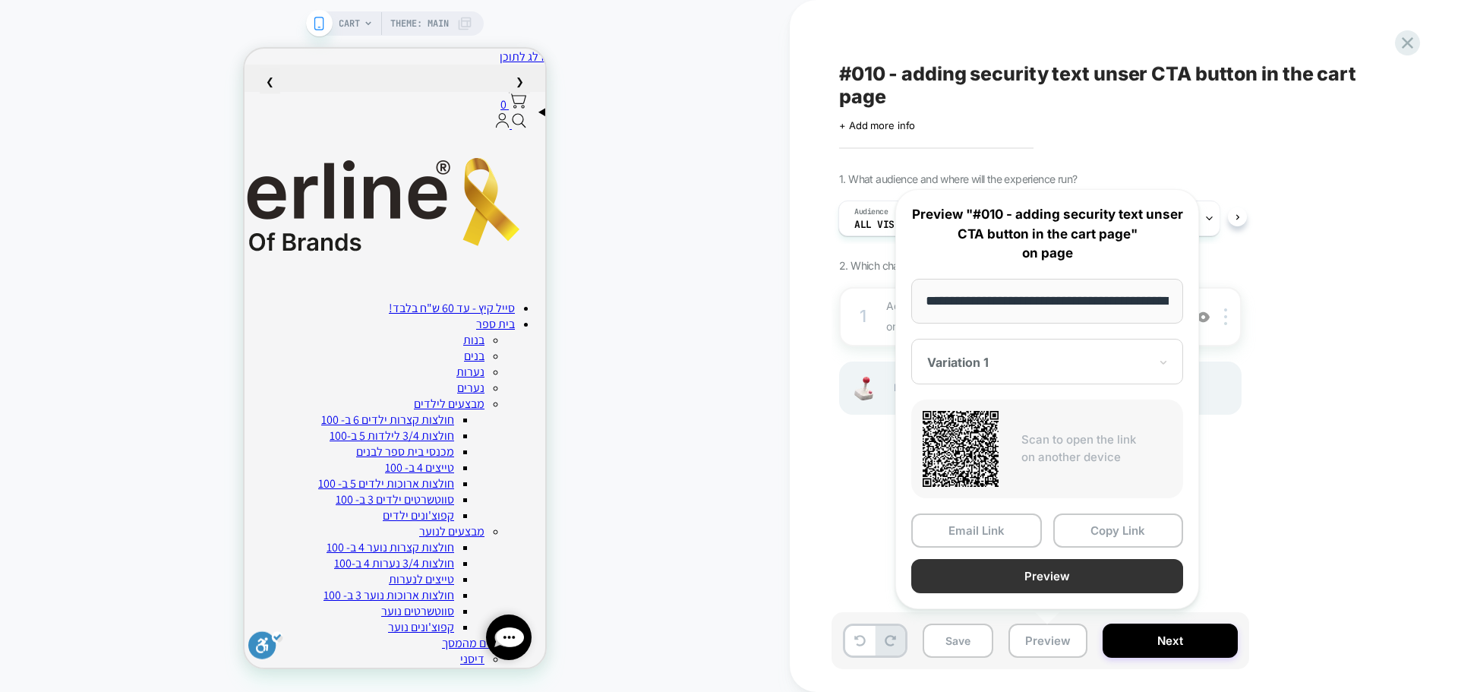
click at [1049, 576] on button "Preview" at bounding box center [1047, 576] width 272 height 34
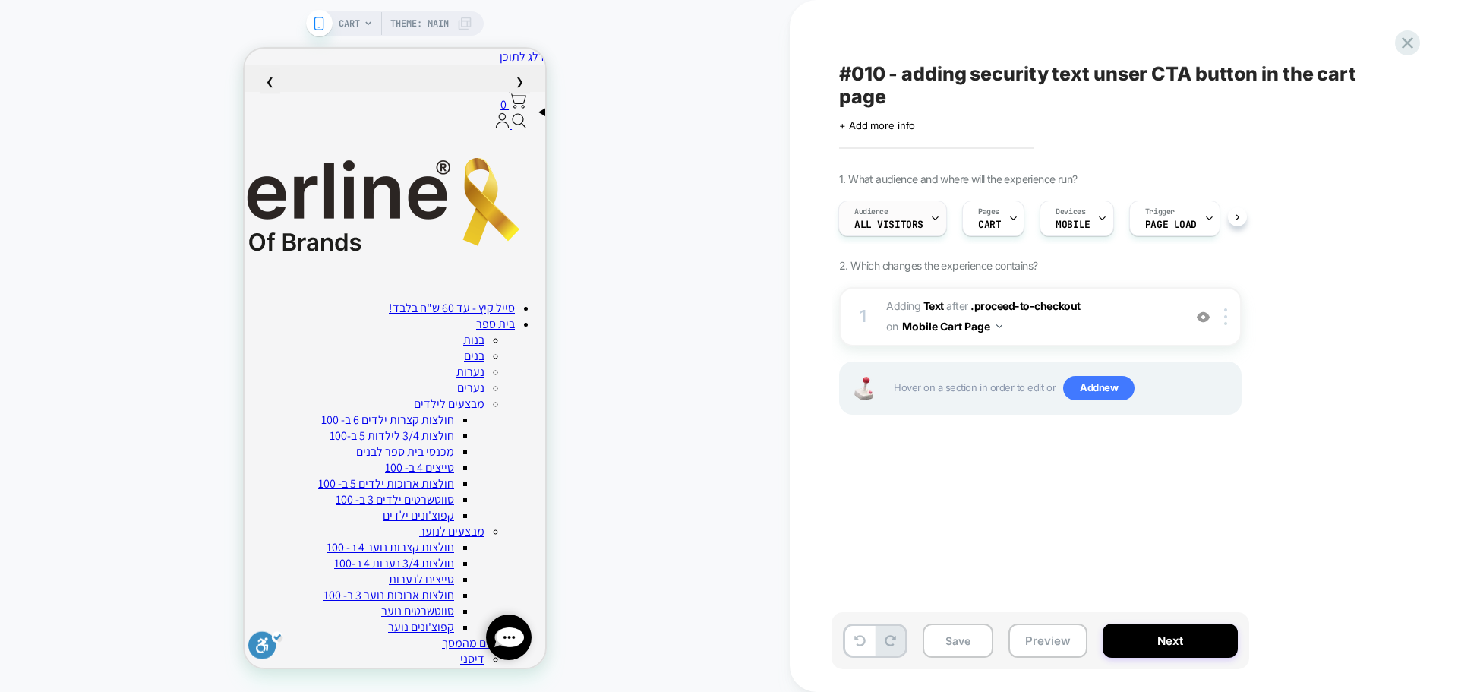
click at [914, 205] on div "Audience All Visitors" at bounding box center [888, 218] width 99 height 34
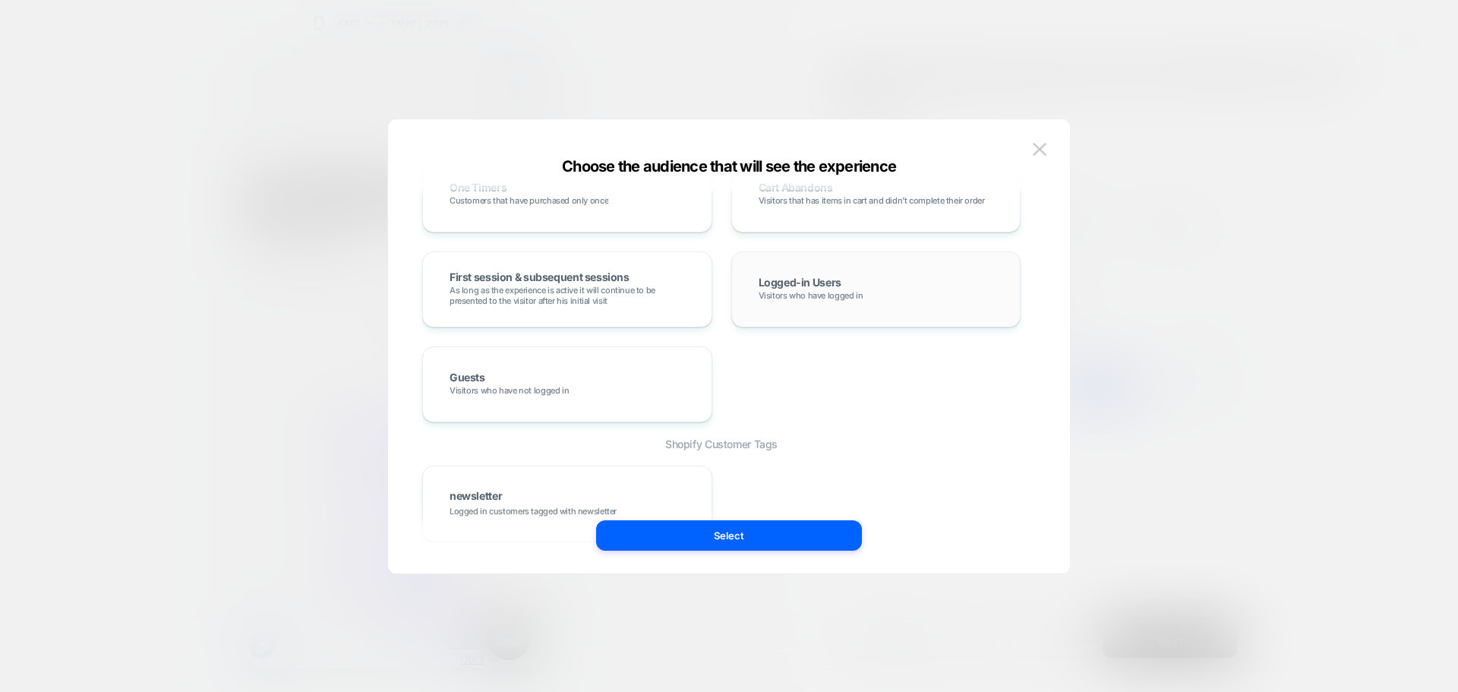
scroll to position [582, 0]
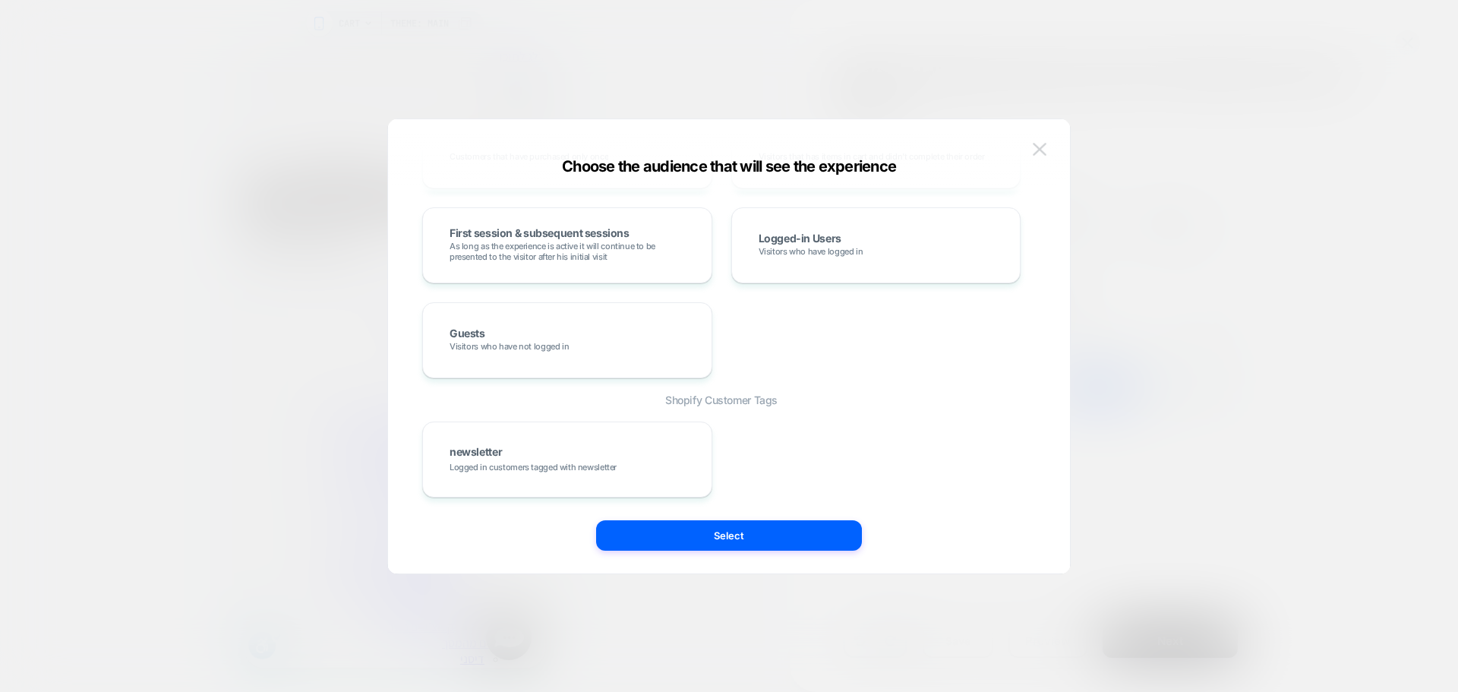
click at [1032, 147] on button at bounding box center [1039, 149] width 23 height 23
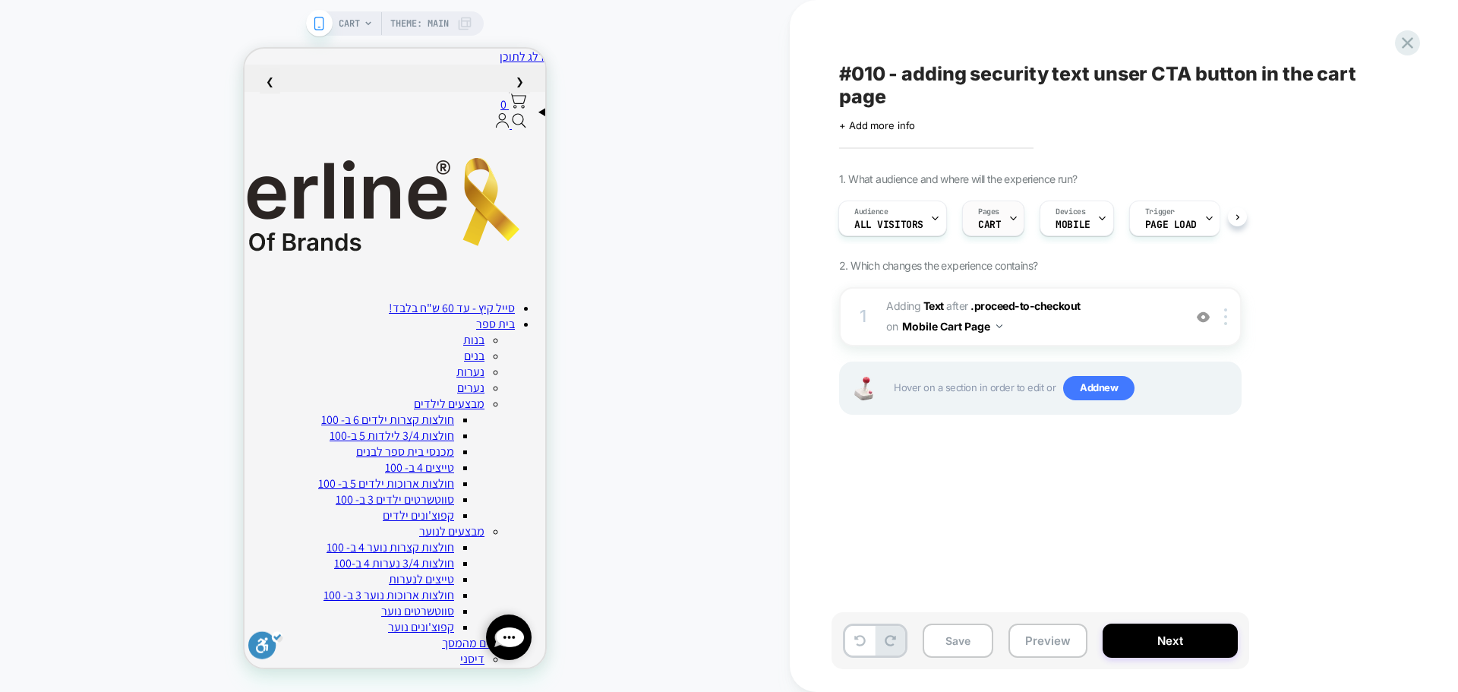
click at [981, 220] on span "CART" at bounding box center [989, 224] width 23 height 11
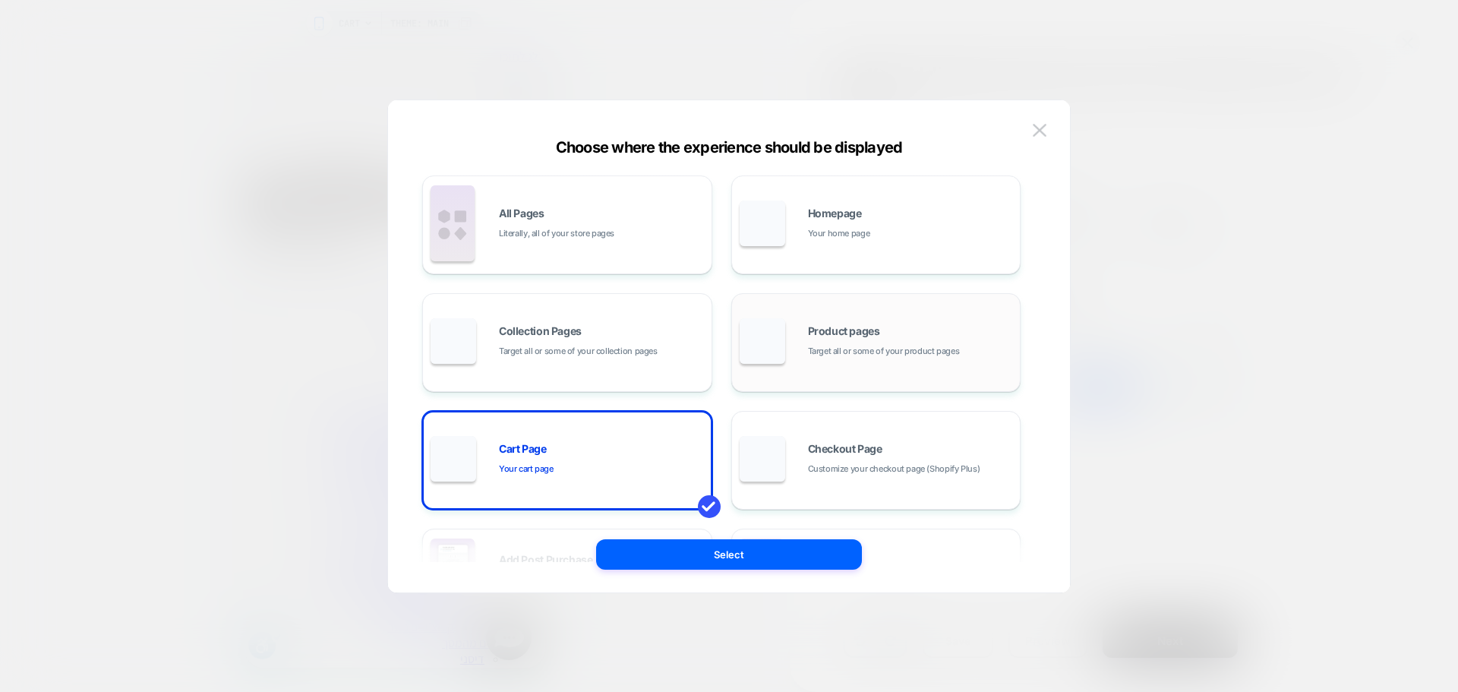
scroll to position [0, 0]
click at [1043, 130] on img at bounding box center [1040, 130] width 14 height 13
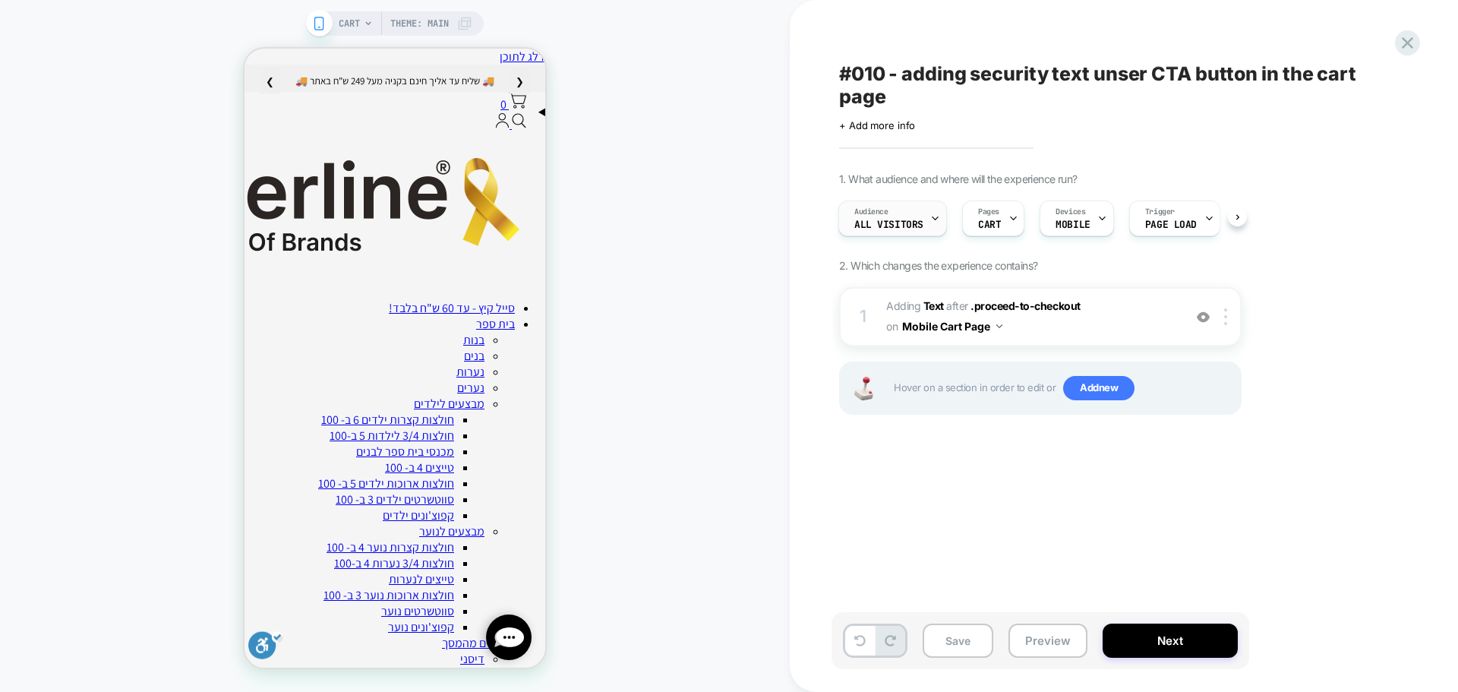
click at [911, 225] on span "All Visitors" at bounding box center [888, 224] width 69 height 11
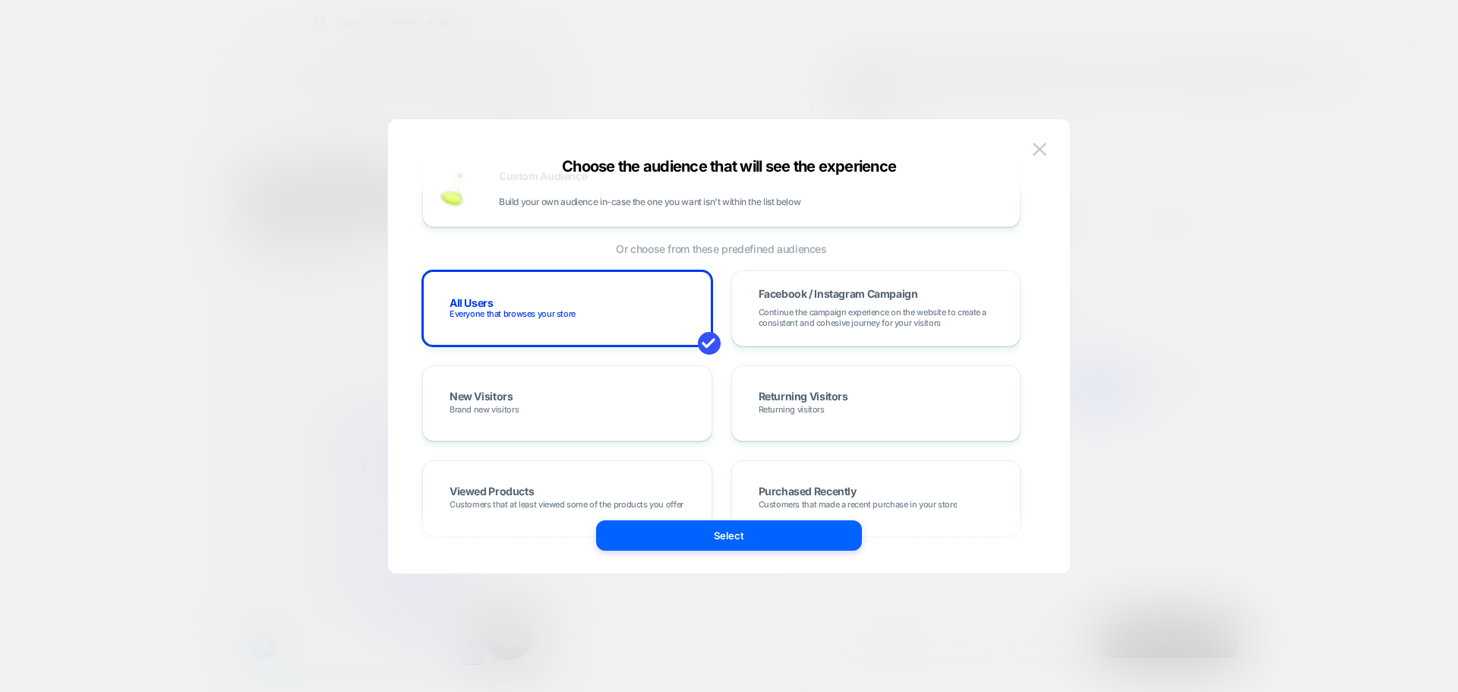
scroll to position [152, 0]
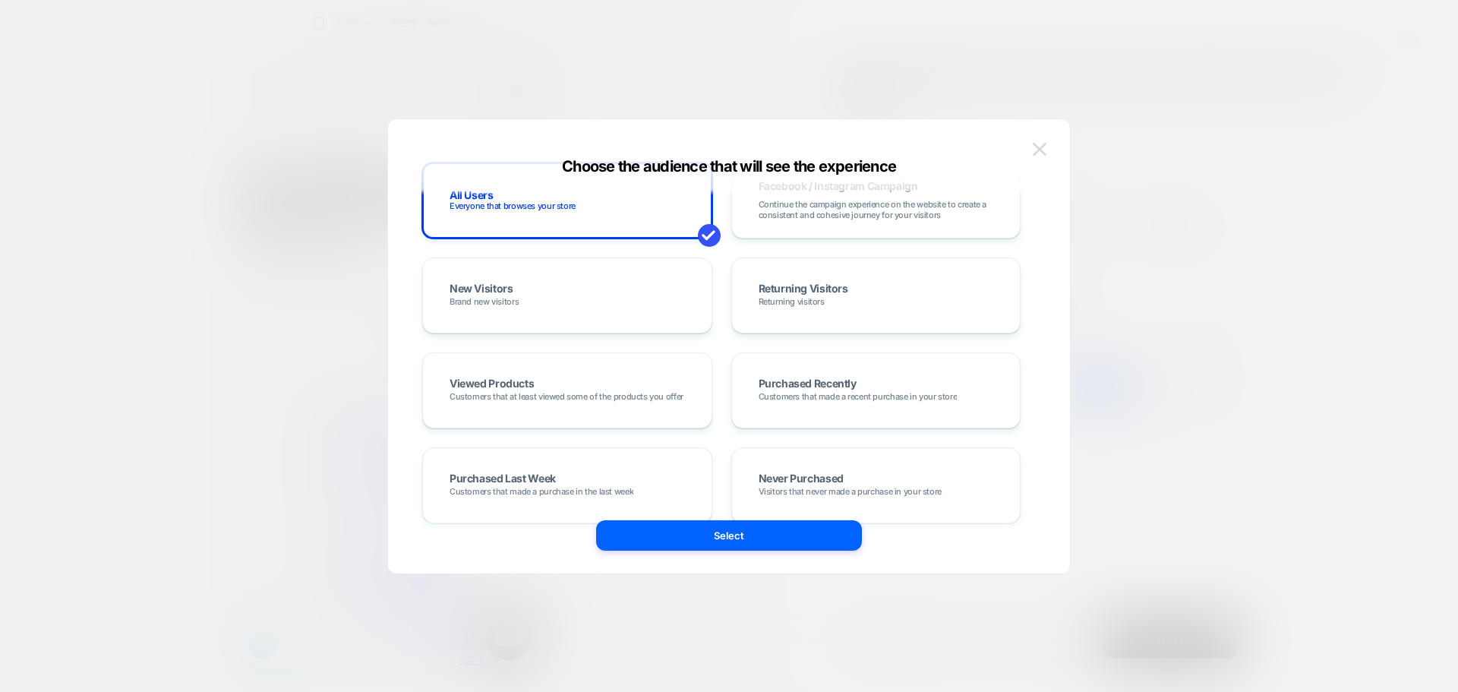
click at [1028, 149] on div "Choose the audience that will see the experience Custom Audience Build your own…" at bounding box center [729, 353] width 682 height 439
click at [1032, 143] on button at bounding box center [1039, 149] width 23 height 23
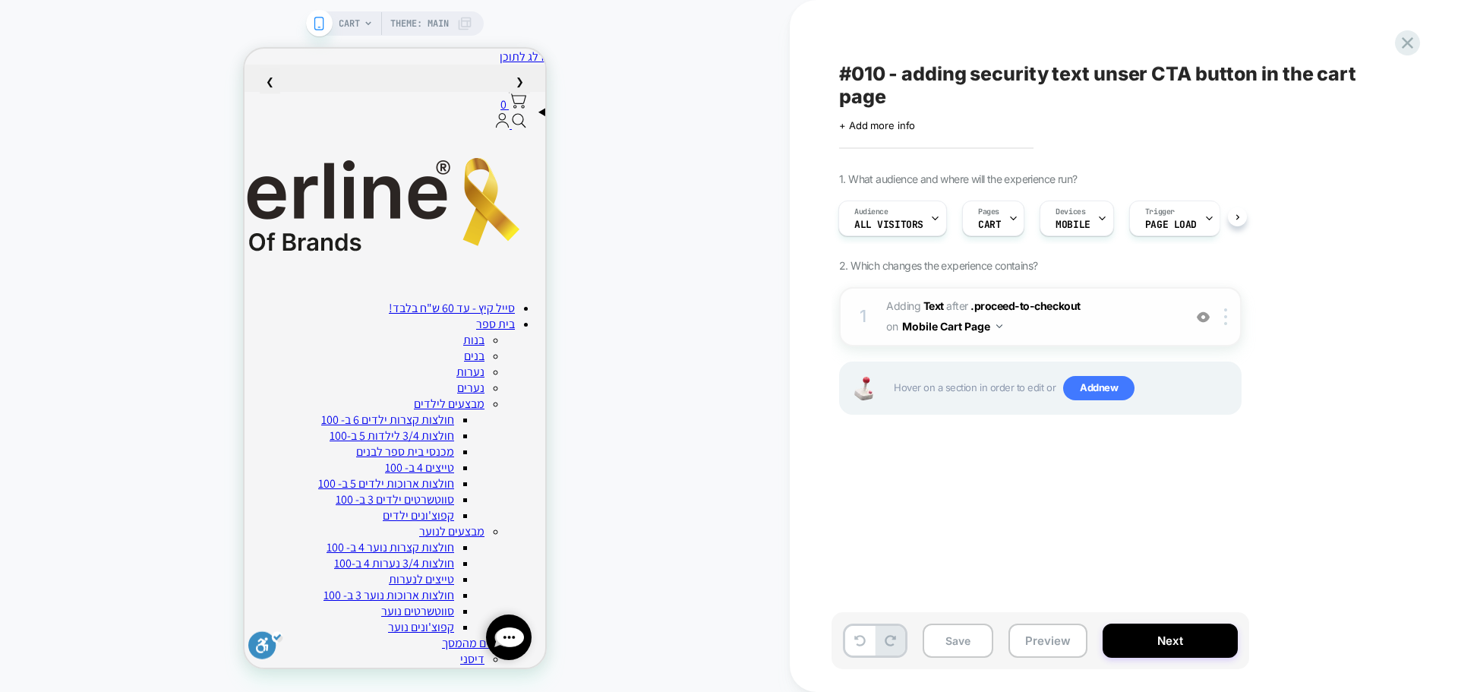
click at [1202, 315] on img at bounding box center [1203, 317] width 13 height 13
click at [1202, 322] on img at bounding box center [1203, 317] width 13 height 13
click at [906, 226] on span "All Visitors" at bounding box center [888, 224] width 69 height 11
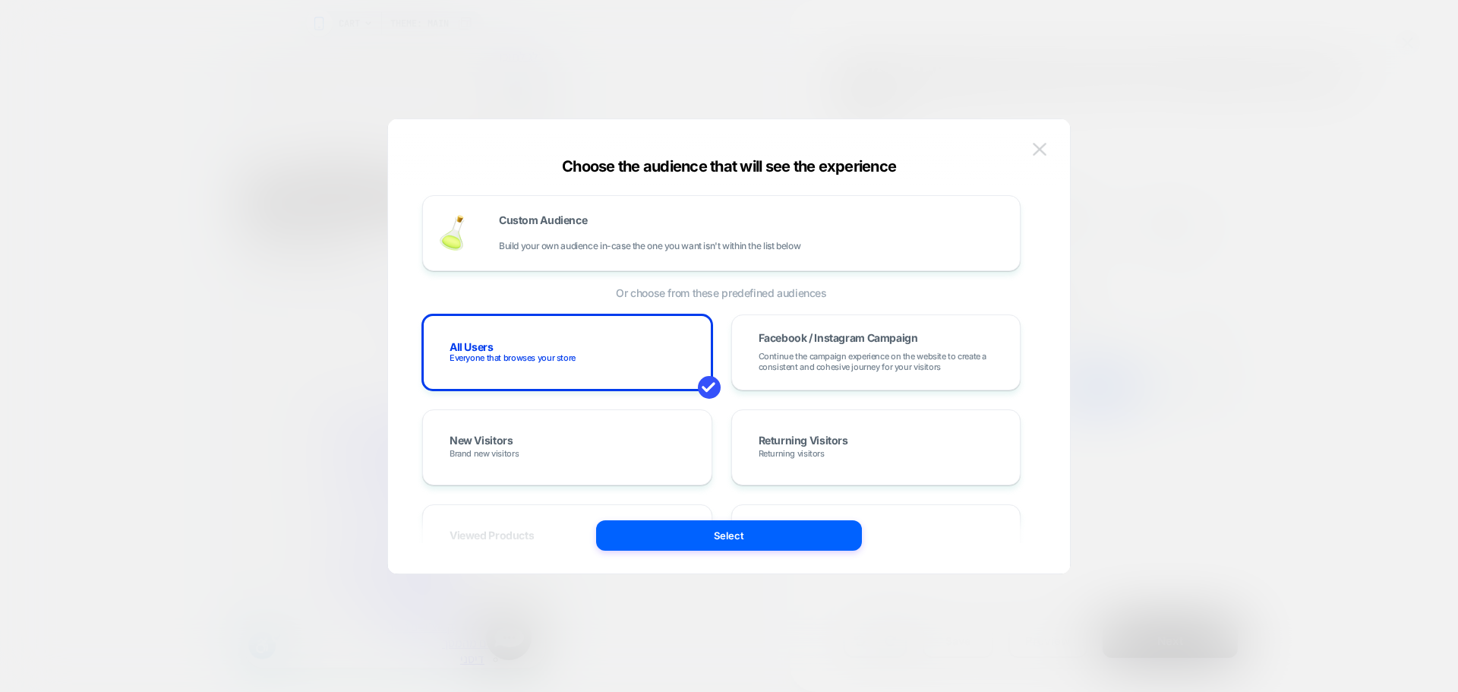
click at [1040, 152] on img at bounding box center [1040, 149] width 14 height 13
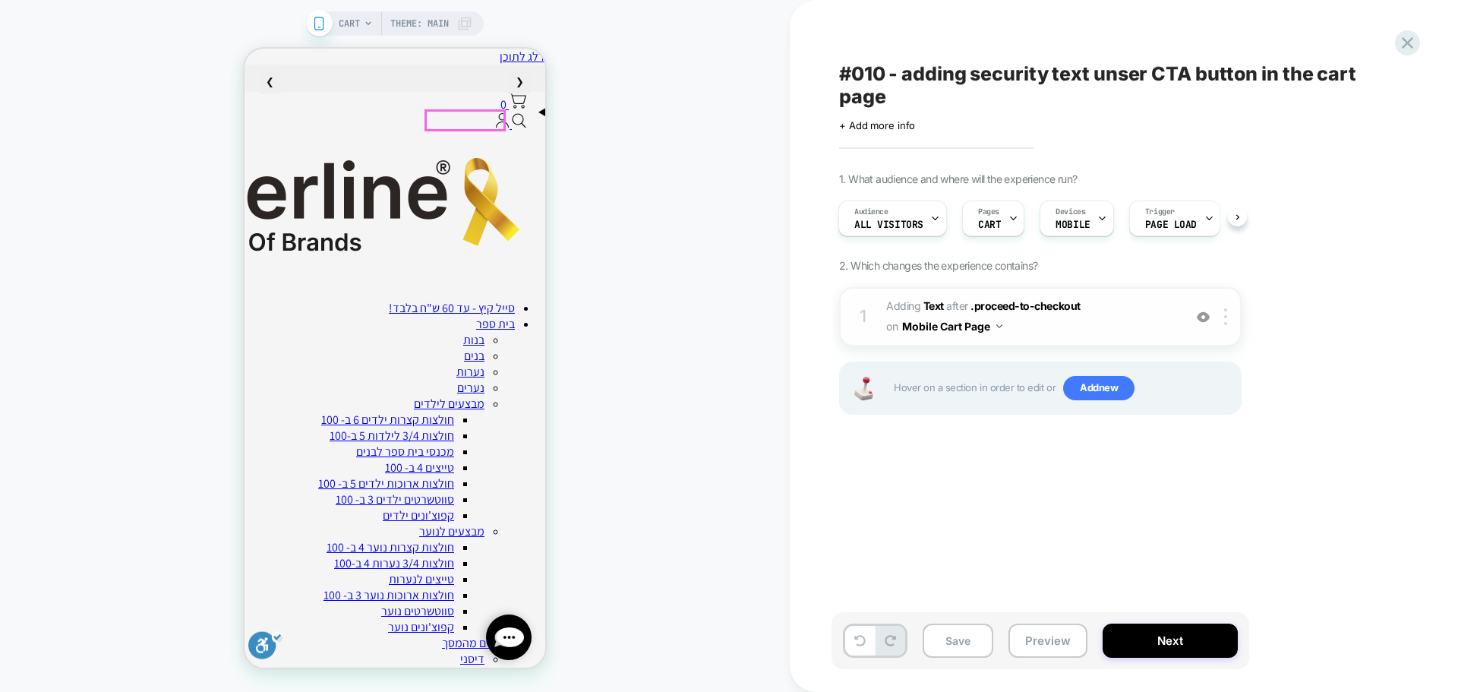
click at [495, 112] on div "0" at bounding box center [510, 102] width 31 height 20
click at [993, 213] on span "Pages" at bounding box center [988, 212] width 21 height 11
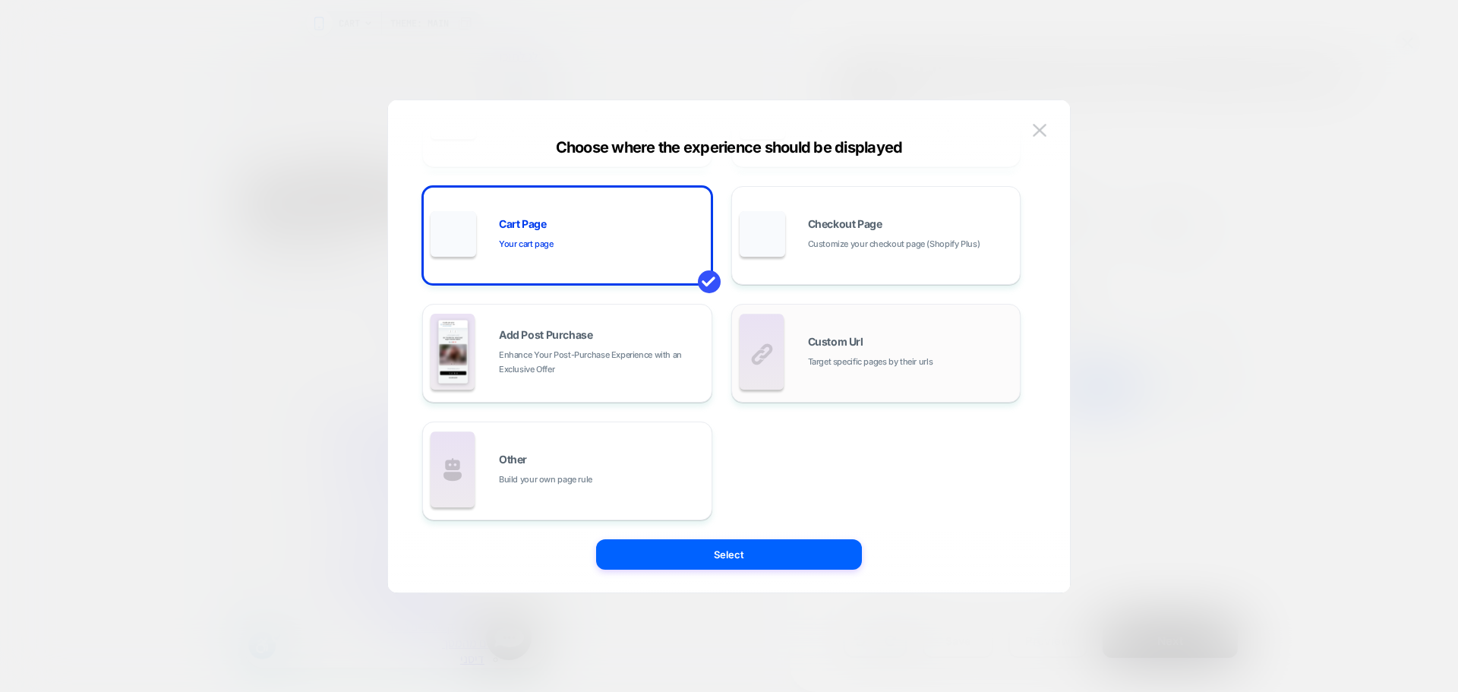
scroll to position [229, 0]
click at [1032, 125] on button at bounding box center [1039, 130] width 23 height 23
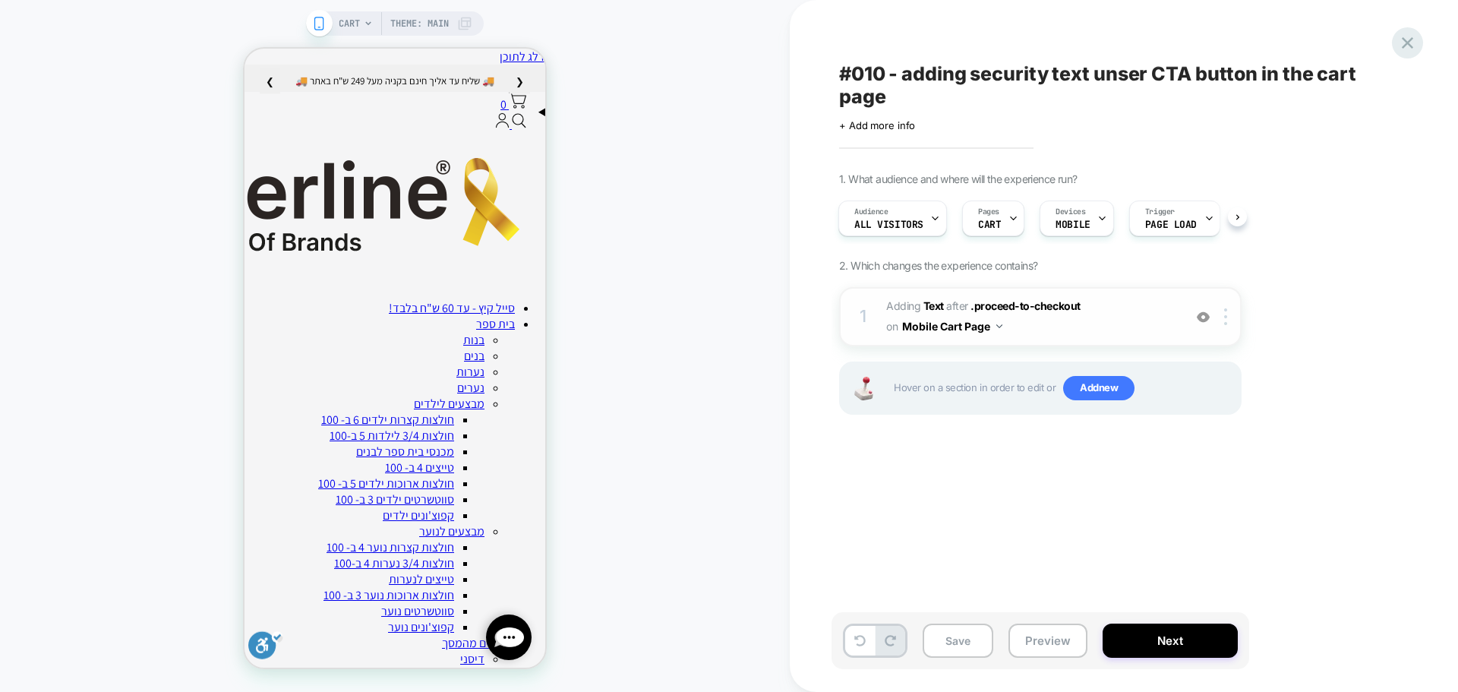
click at [1399, 35] on icon at bounding box center [1407, 43] width 20 height 20
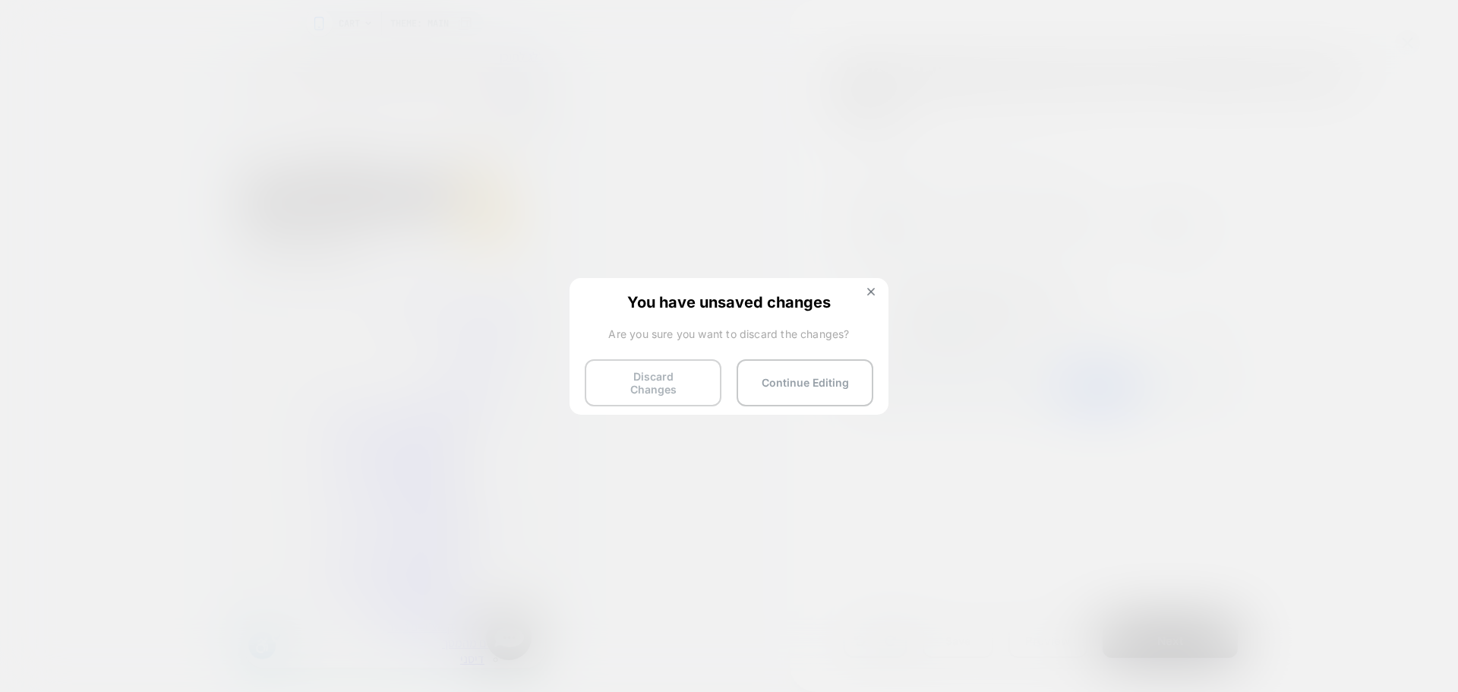
click at [658, 378] on button "Discard Changes" at bounding box center [653, 382] width 137 height 47
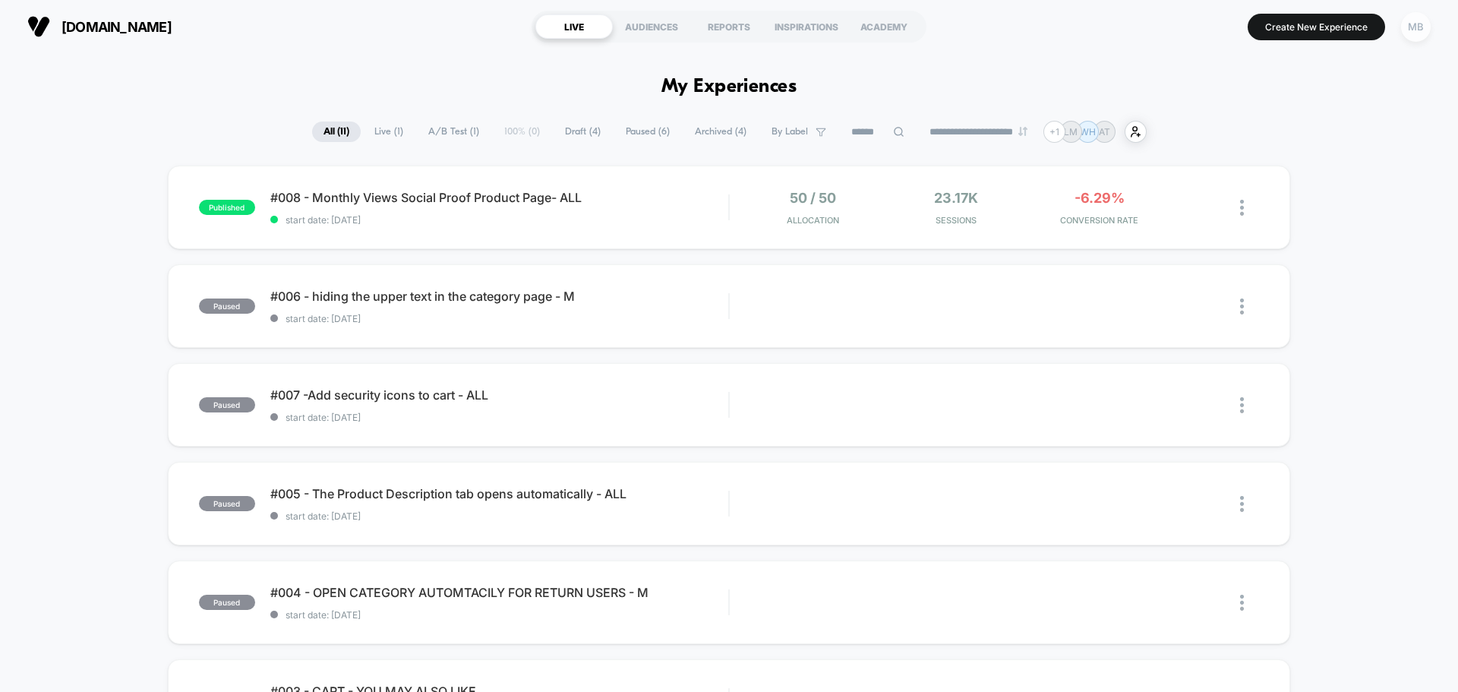
click at [1421, 30] on div "MB" at bounding box center [1416, 27] width 30 height 30
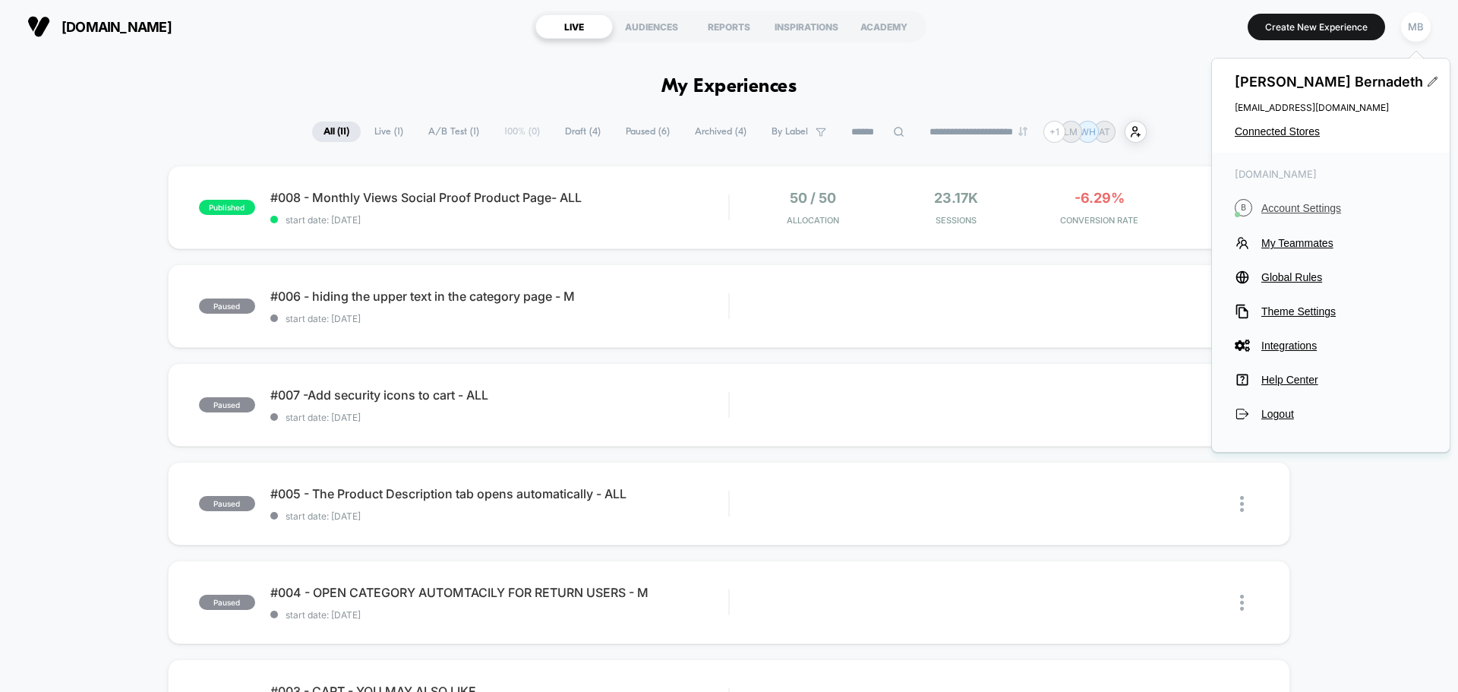
click at [1327, 204] on span "Account Settings" at bounding box center [1344, 208] width 166 height 12
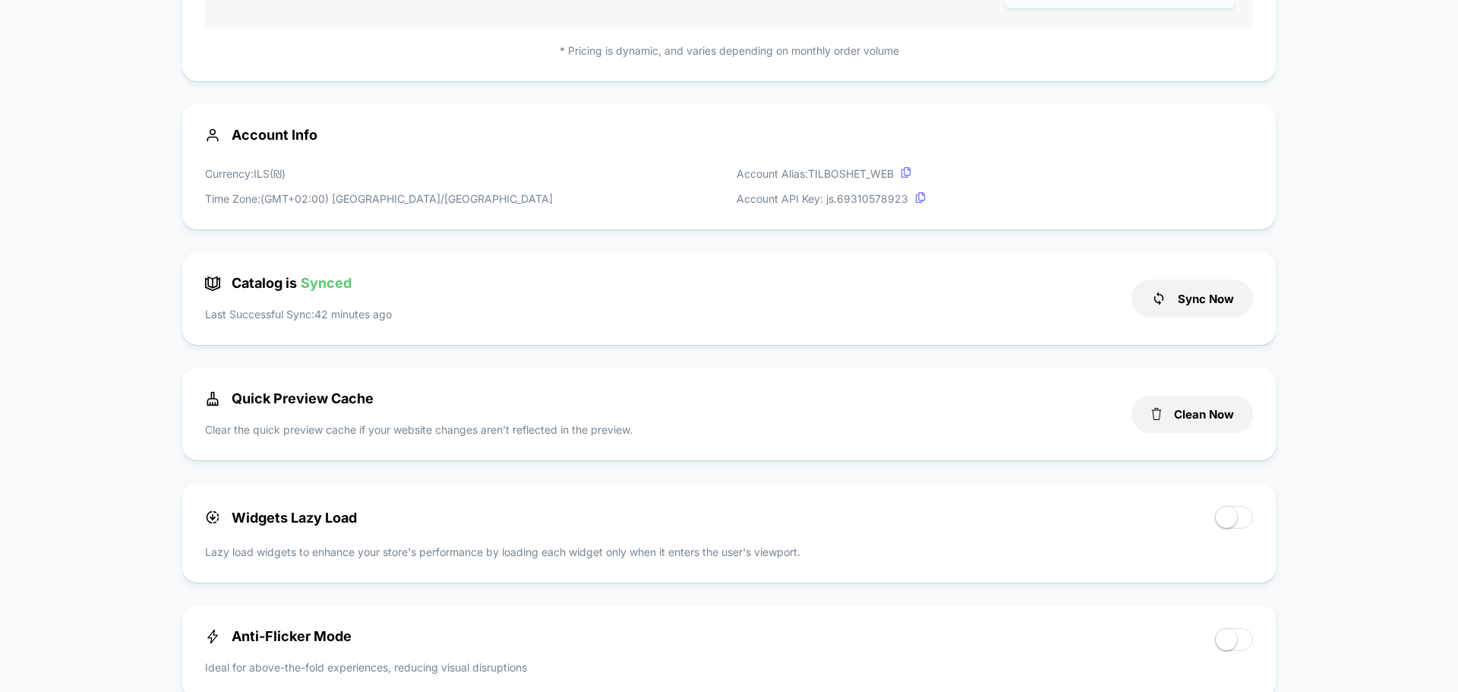
scroll to position [464, 0]
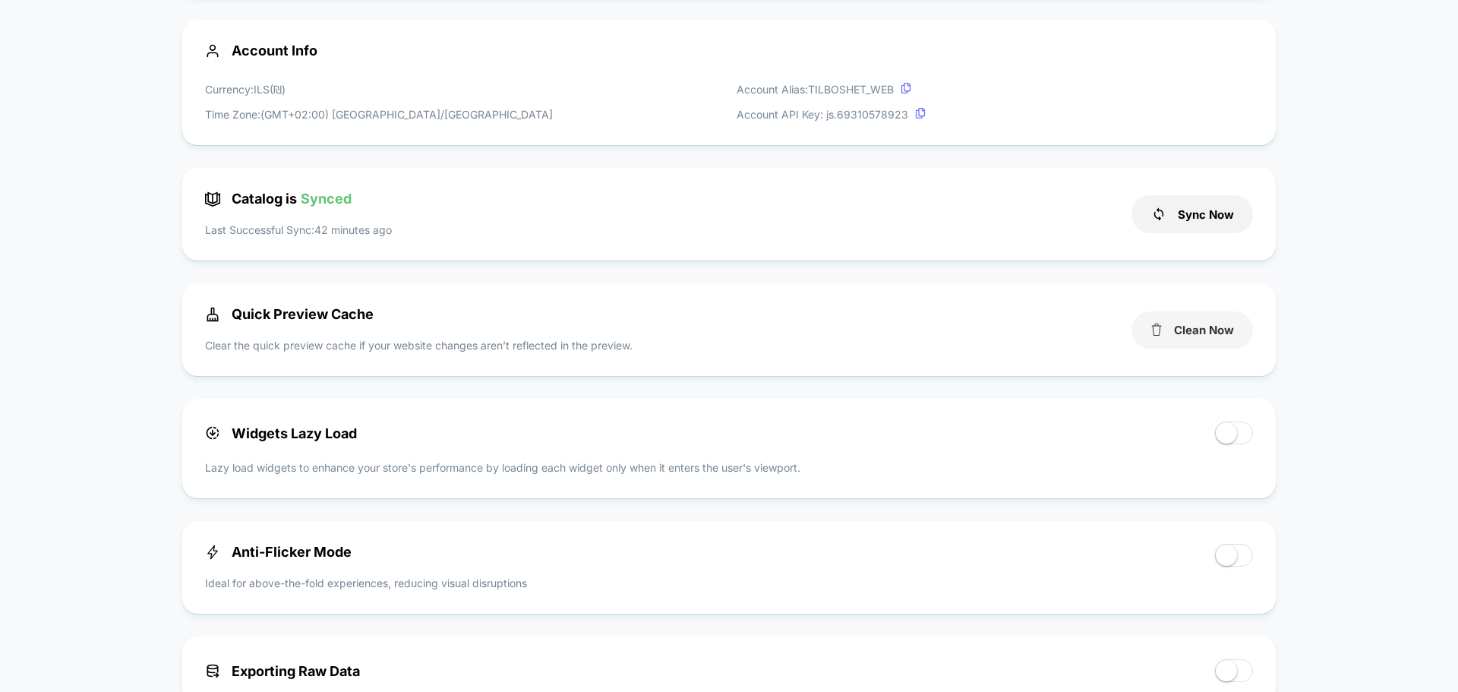
click at [1174, 337] on button "Clean Now" at bounding box center [1191, 329] width 121 height 37
click at [1174, 226] on button "Sync Now" at bounding box center [1191, 214] width 121 height 38
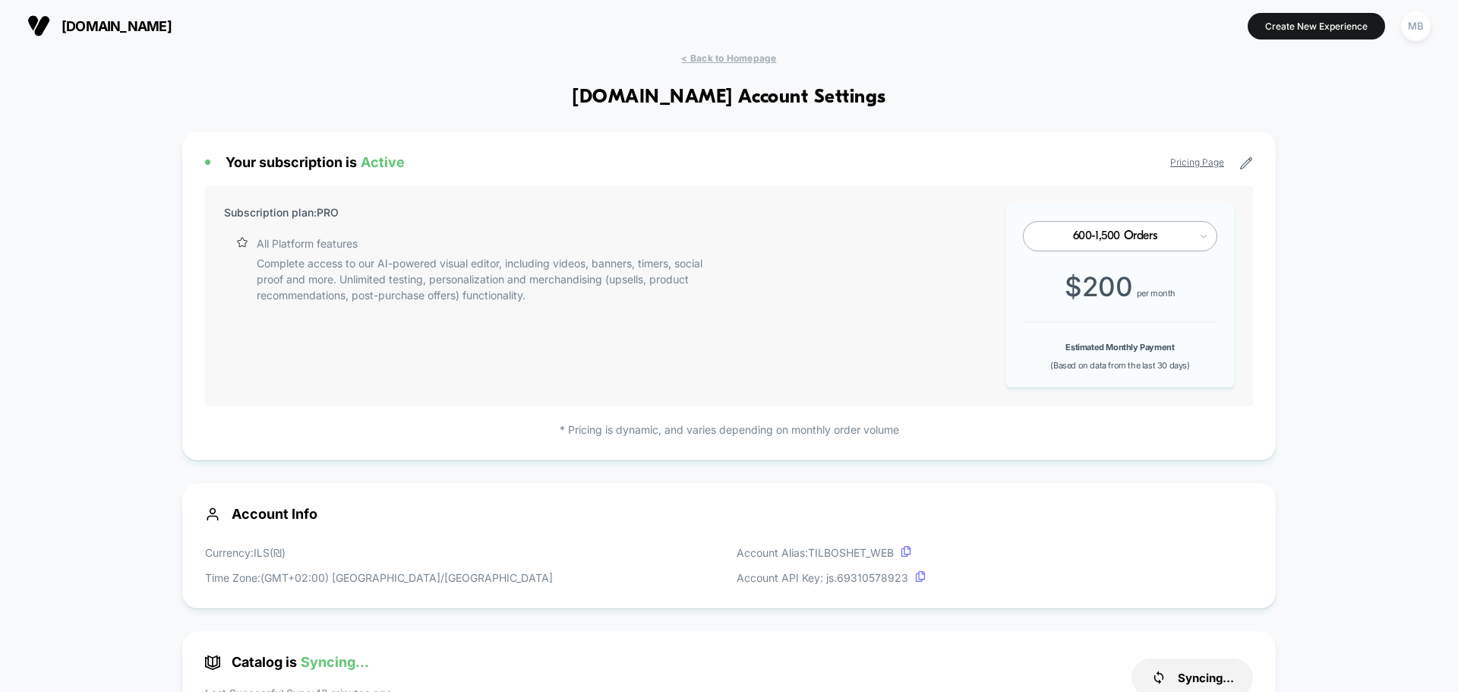
scroll to position [0, 0]
click at [732, 60] on span "< Back to Homepage" at bounding box center [728, 58] width 95 height 11
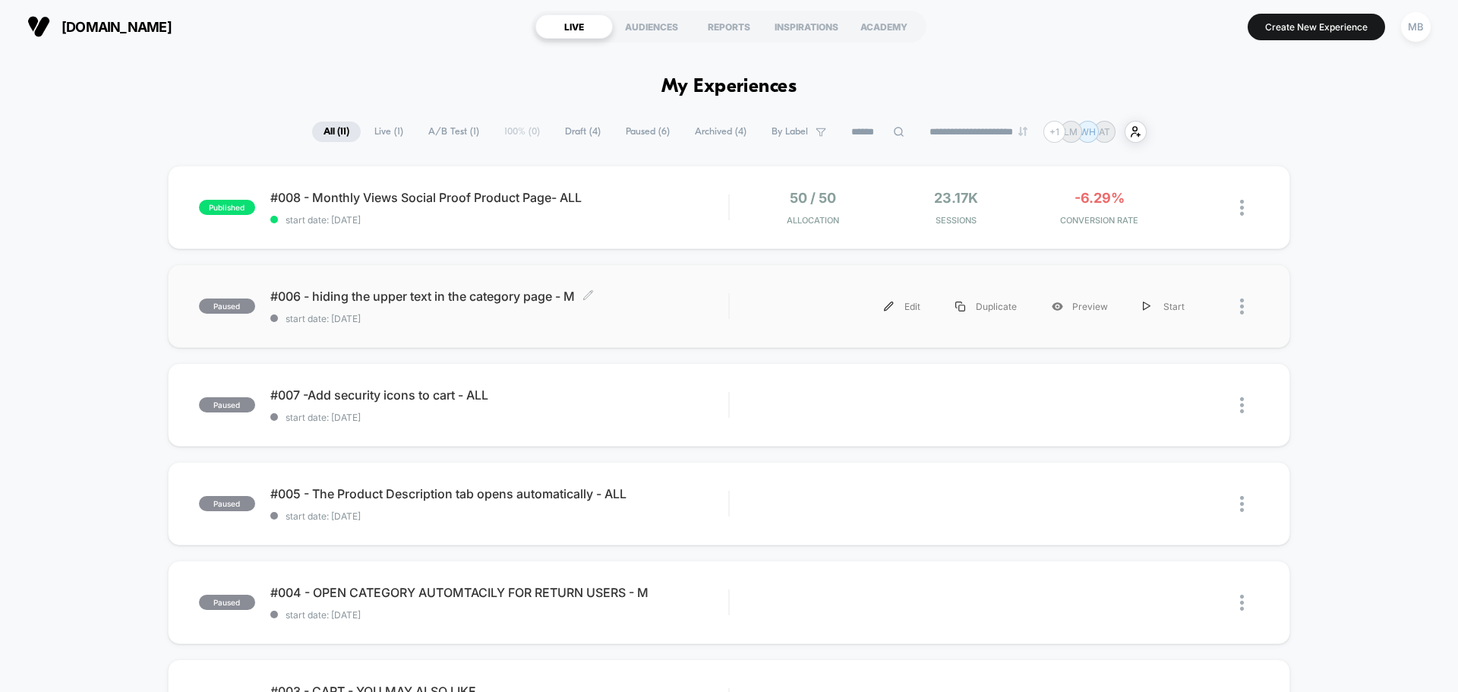
click at [467, 317] on span "start date: 7/22/2025" at bounding box center [499, 318] width 458 height 11
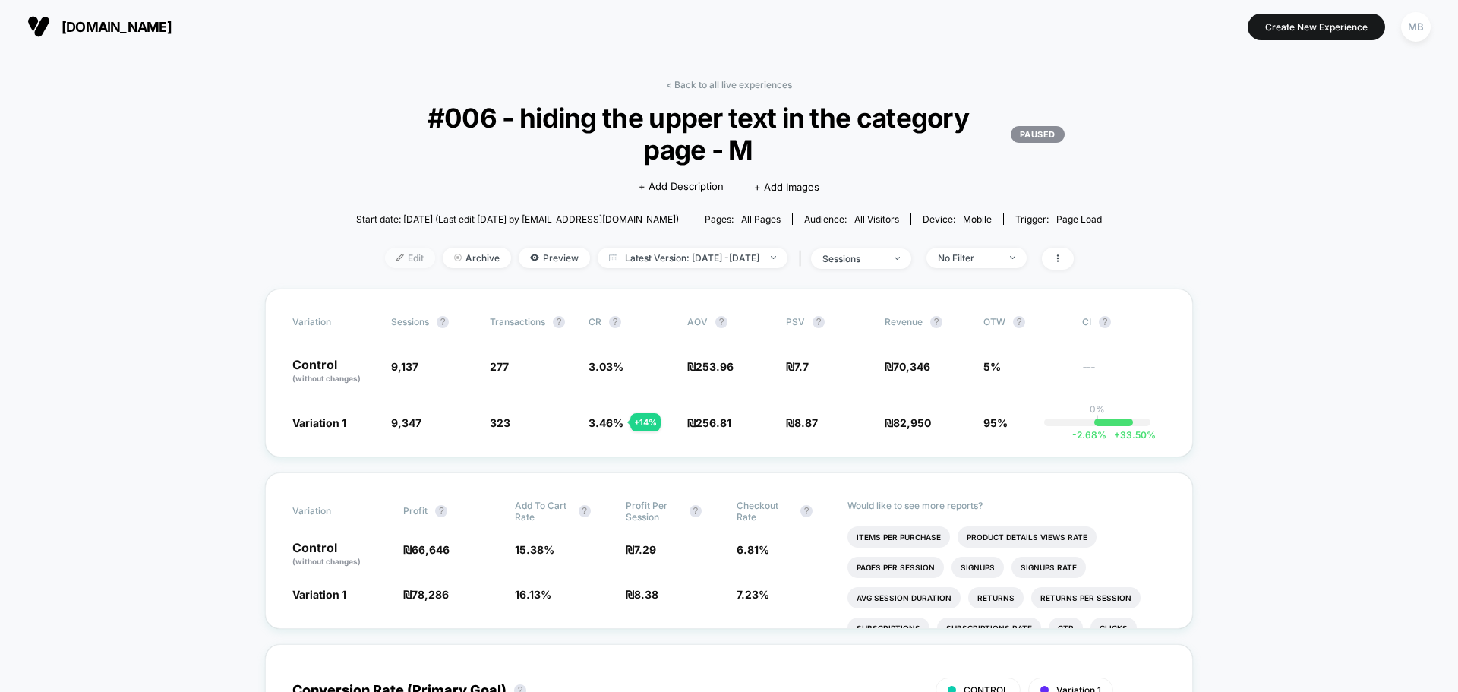
click at [404, 257] on div at bounding box center [406, 257] width 4 height 1
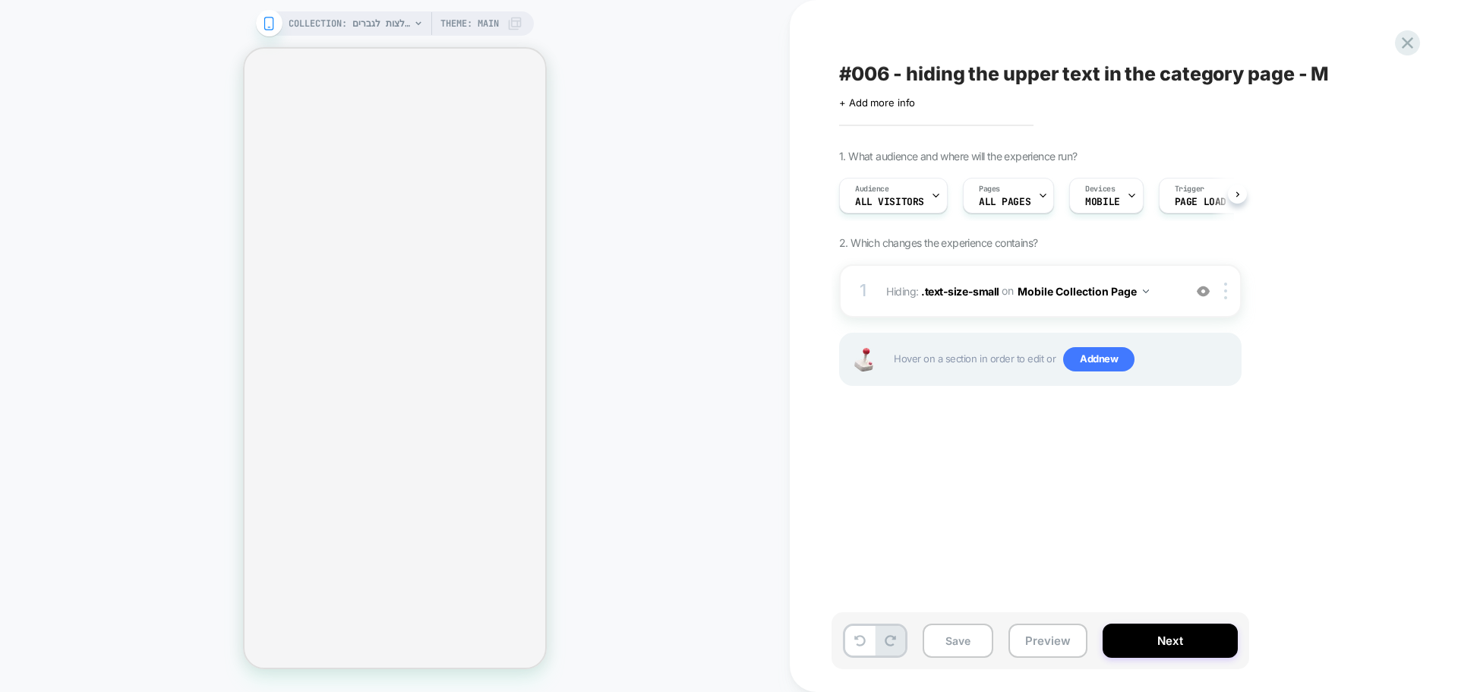
scroll to position [0, 1]
click at [1018, 195] on div "Pages ALL PAGES" at bounding box center [1004, 195] width 82 height 34
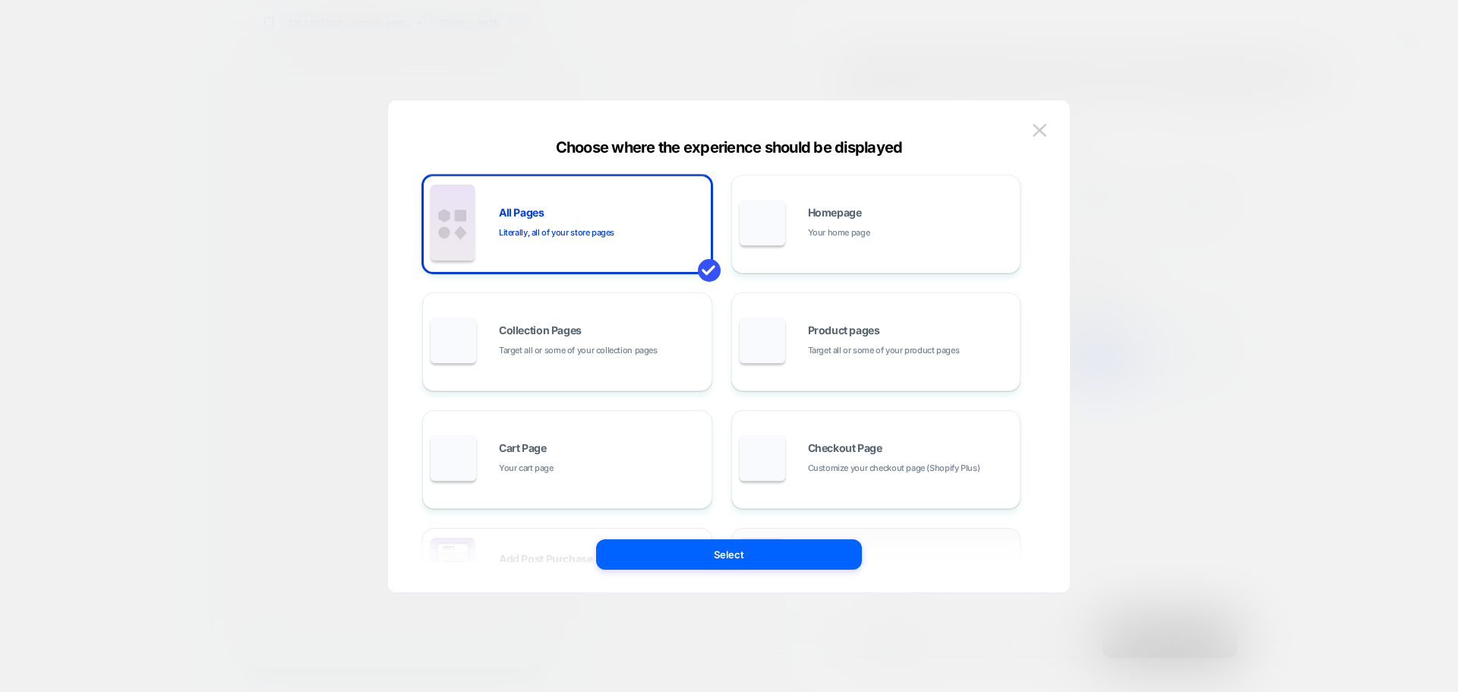
scroll to position [0, 0]
click at [1039, 134] on img at bounding box center [1040, 130] width 14 height 13
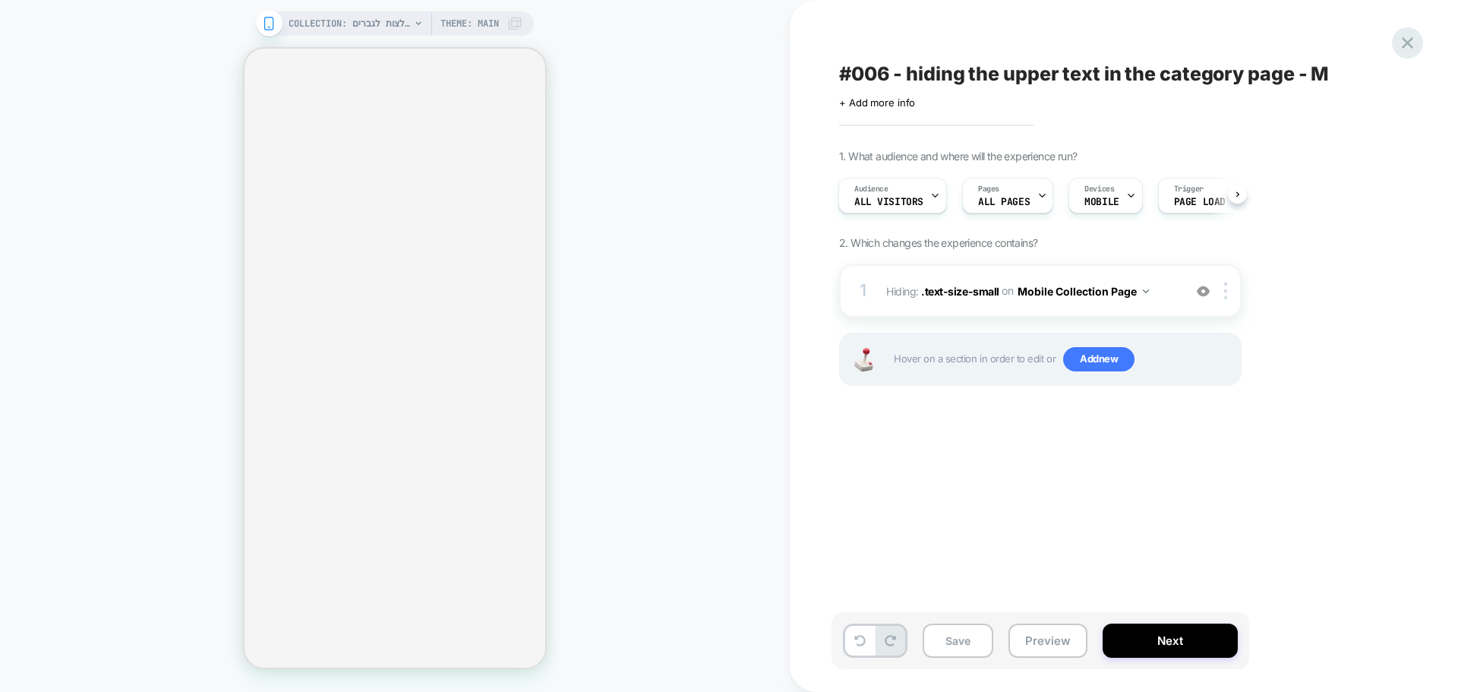
click at [1397, 42] on icon at bounding box center [1407, 43] width 20 height 20
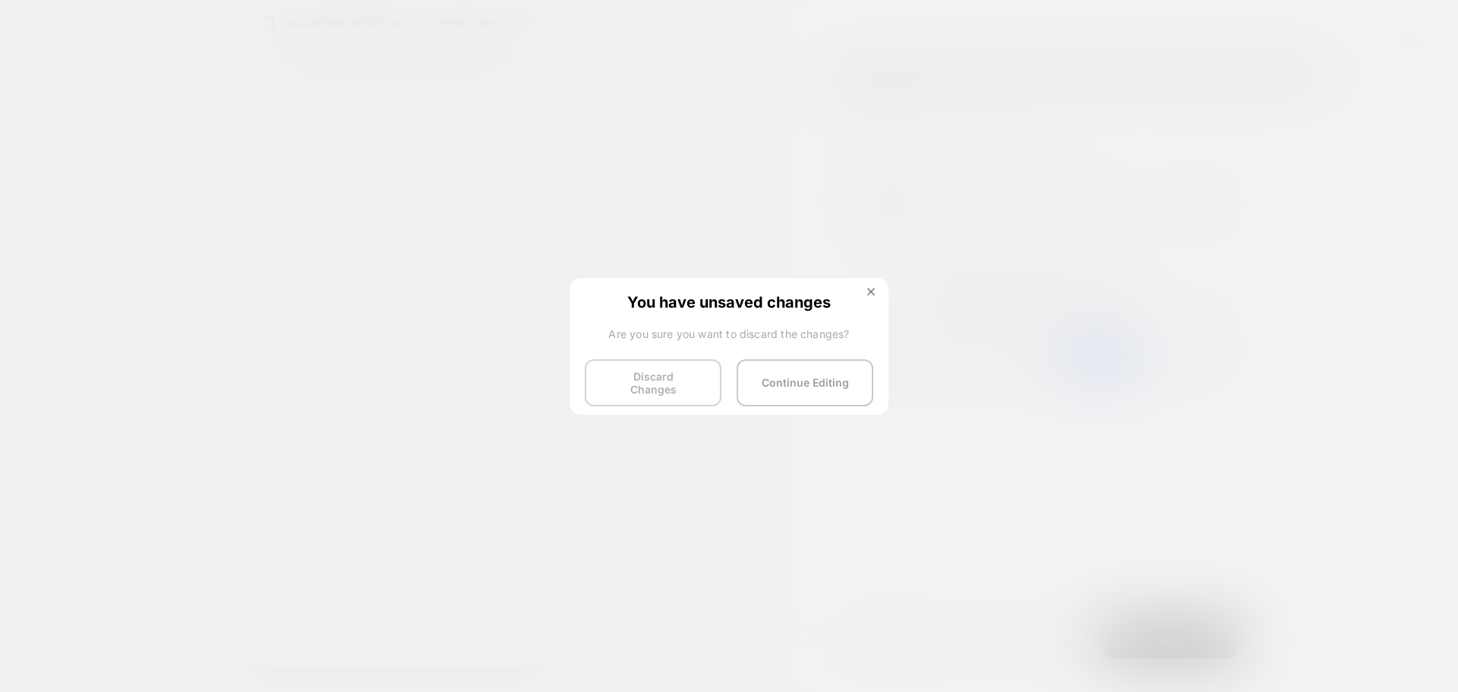
click at [647, 378] on button "Discard Changes" at bounding box center [653, 382] width 137 height 47
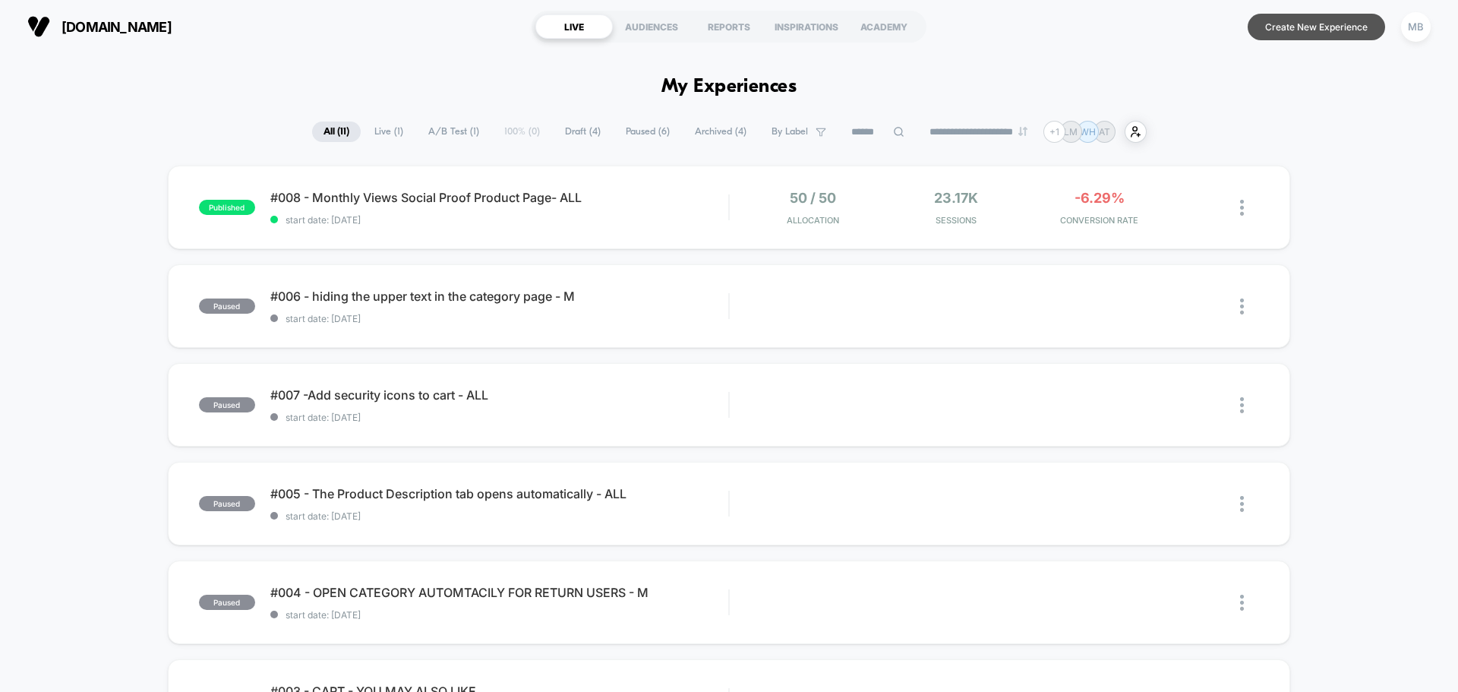
click at [1291, 36] on button "Create New Experience" at bounding box center [1315, 27] width 137 height 27
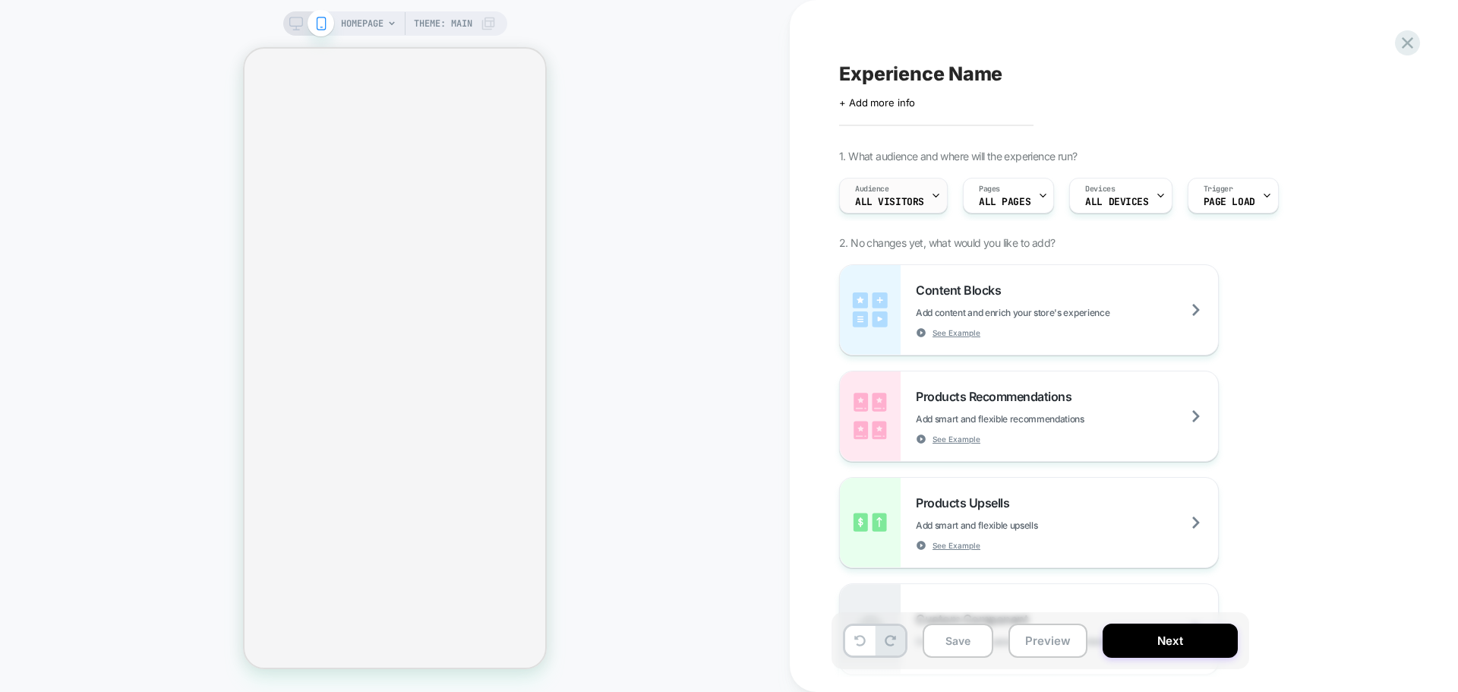
click at [913, 196] on div "Audience All Visitors" at bounding box center [889, 195] width 99 height 34
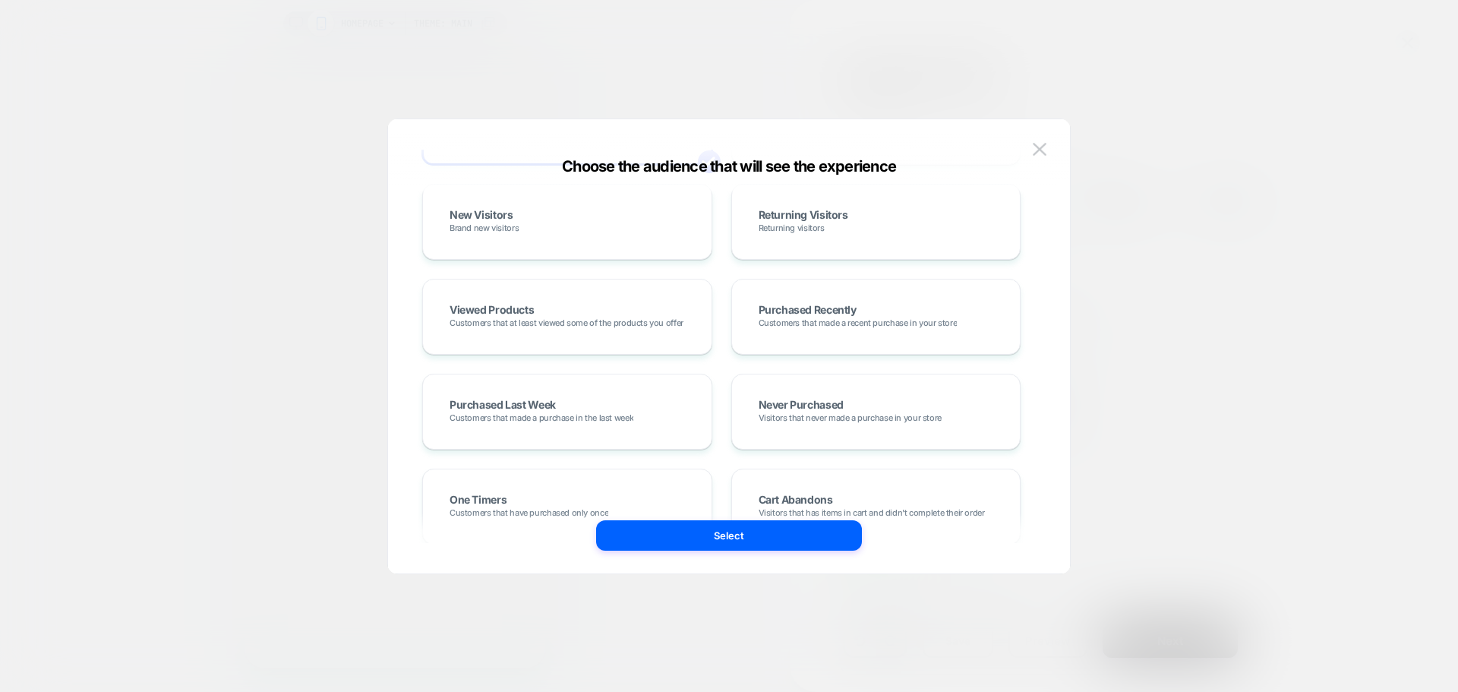
scroll to position [228, 0]
click at [1045, 150] on img at bounding box center [1040, 149] width 14 height 13
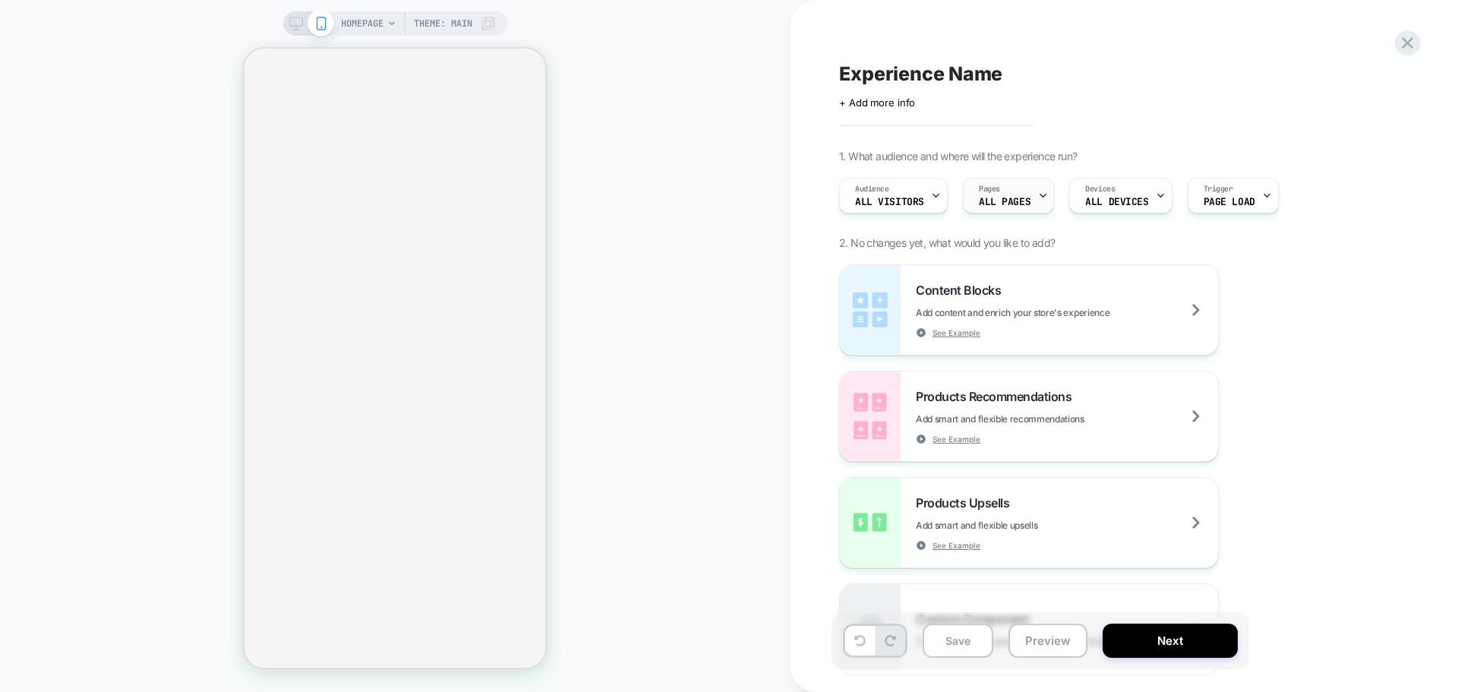
click at [1024, 202] on span "ALL PAGES" at bounding box center [1005, 202] width 52 height 11
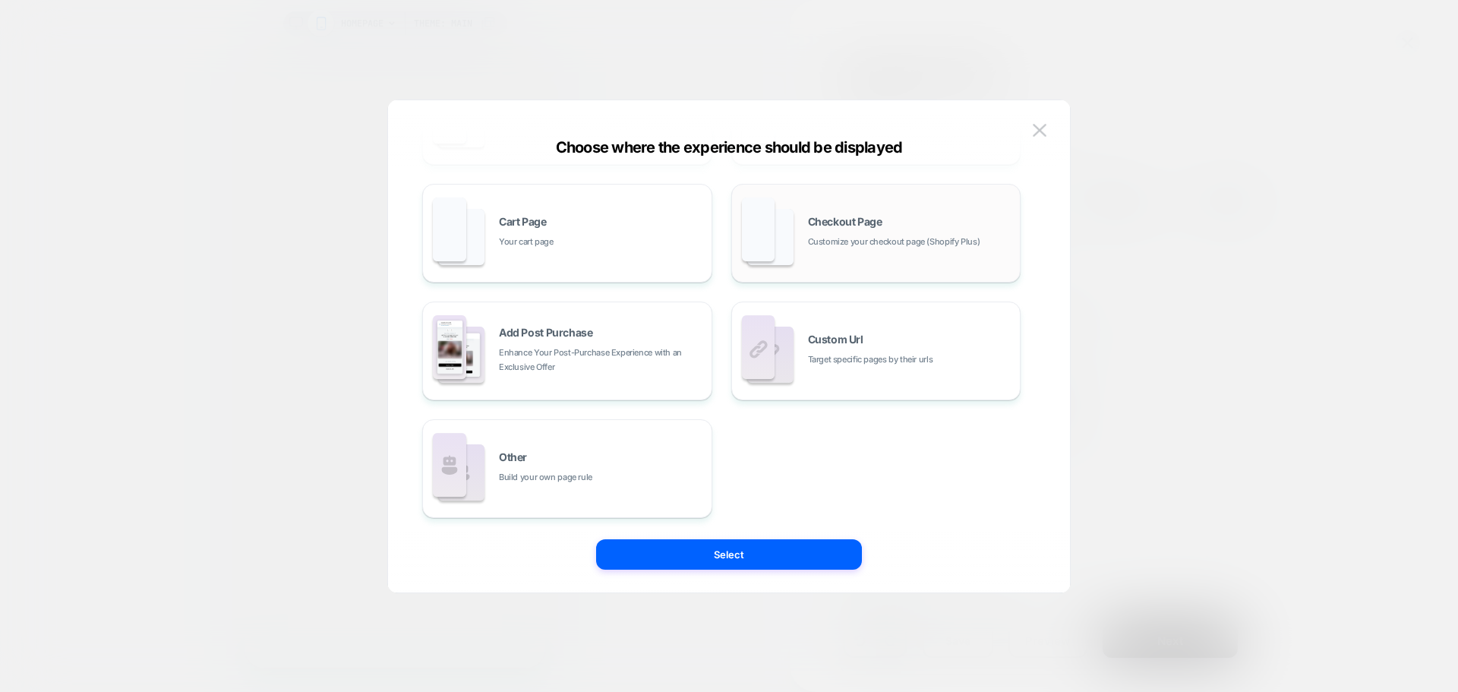
scroll to position [229, 0]
click at [1039, 134] on img at bounding box center [1040, 130] width 14 height 13
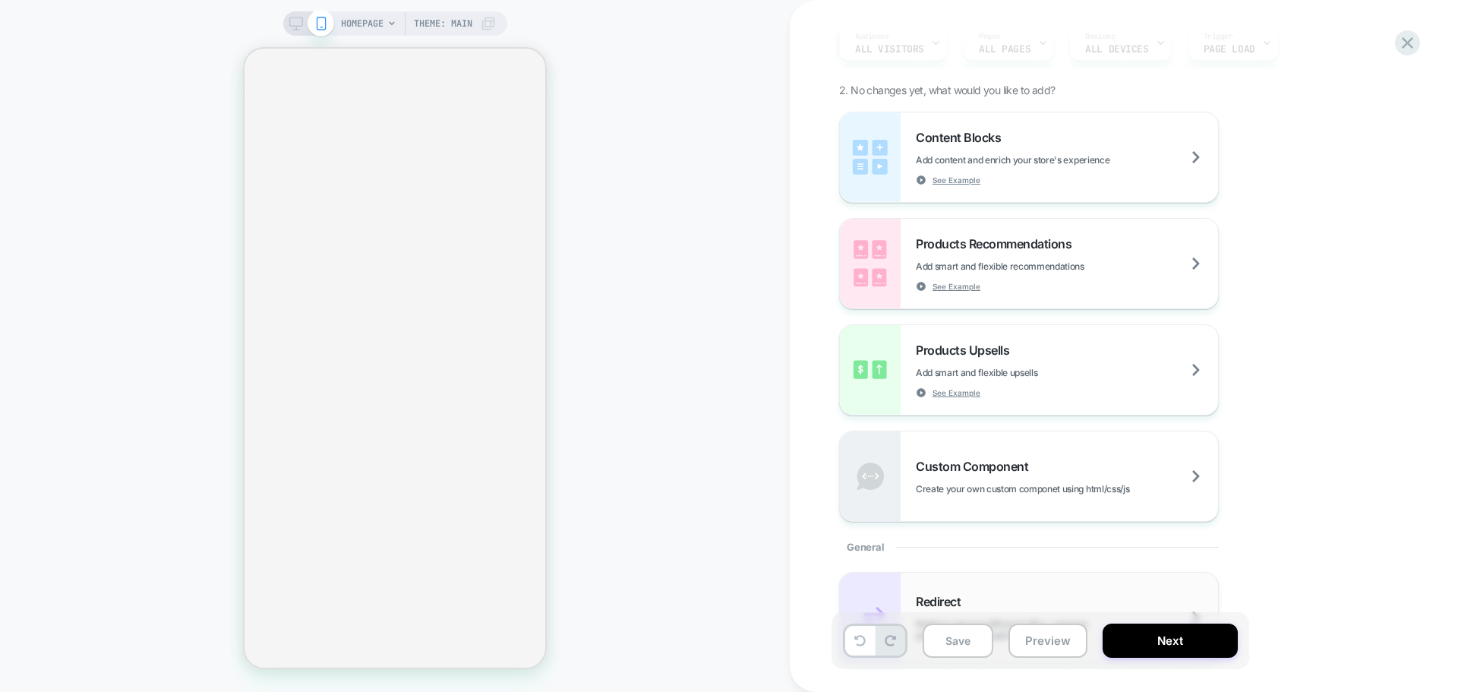
scroll to position [152, 0]
click at [1065, 280] on div "Products Recommendations Add smart and flexible recommendations See Example" at bounding box center [1067, 264] width 302 height 55
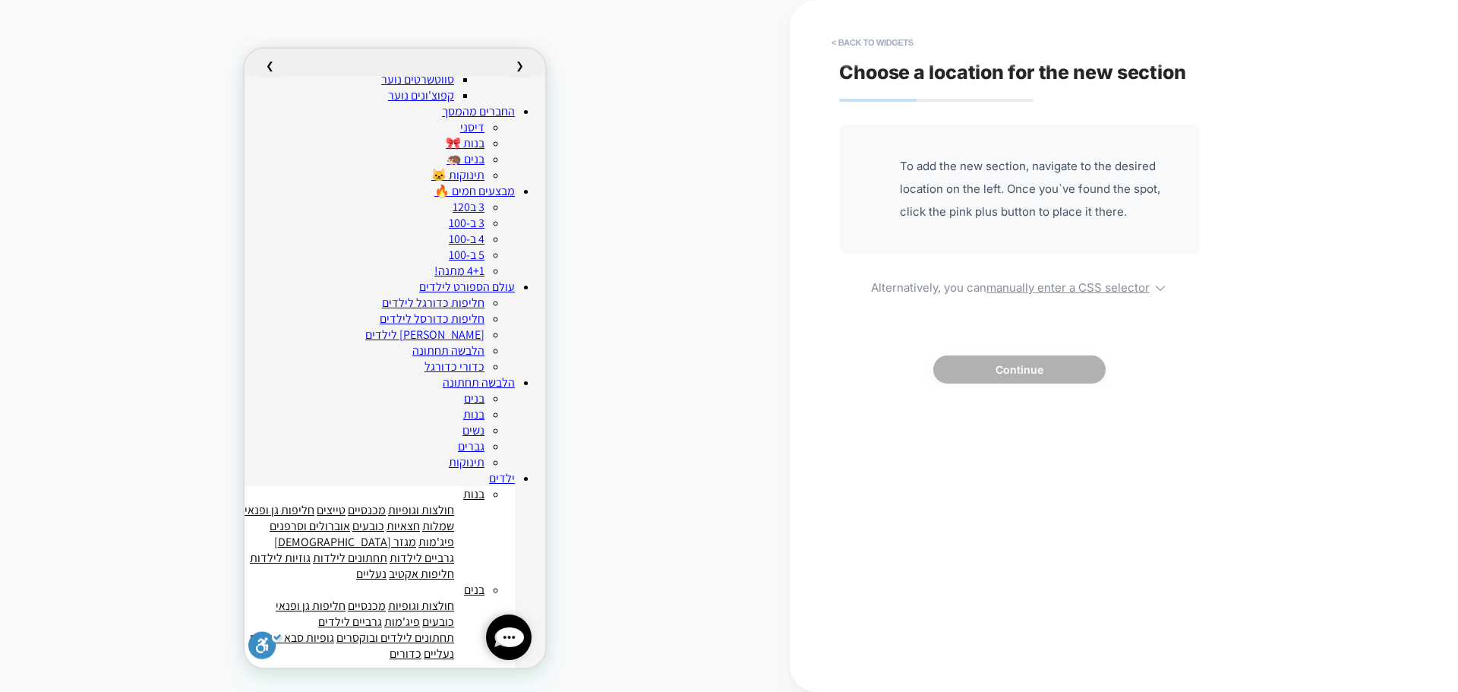
scroll to position [0, 0]
click at [492, 120] on div at bounding box center [393, 120] width 301 height 61
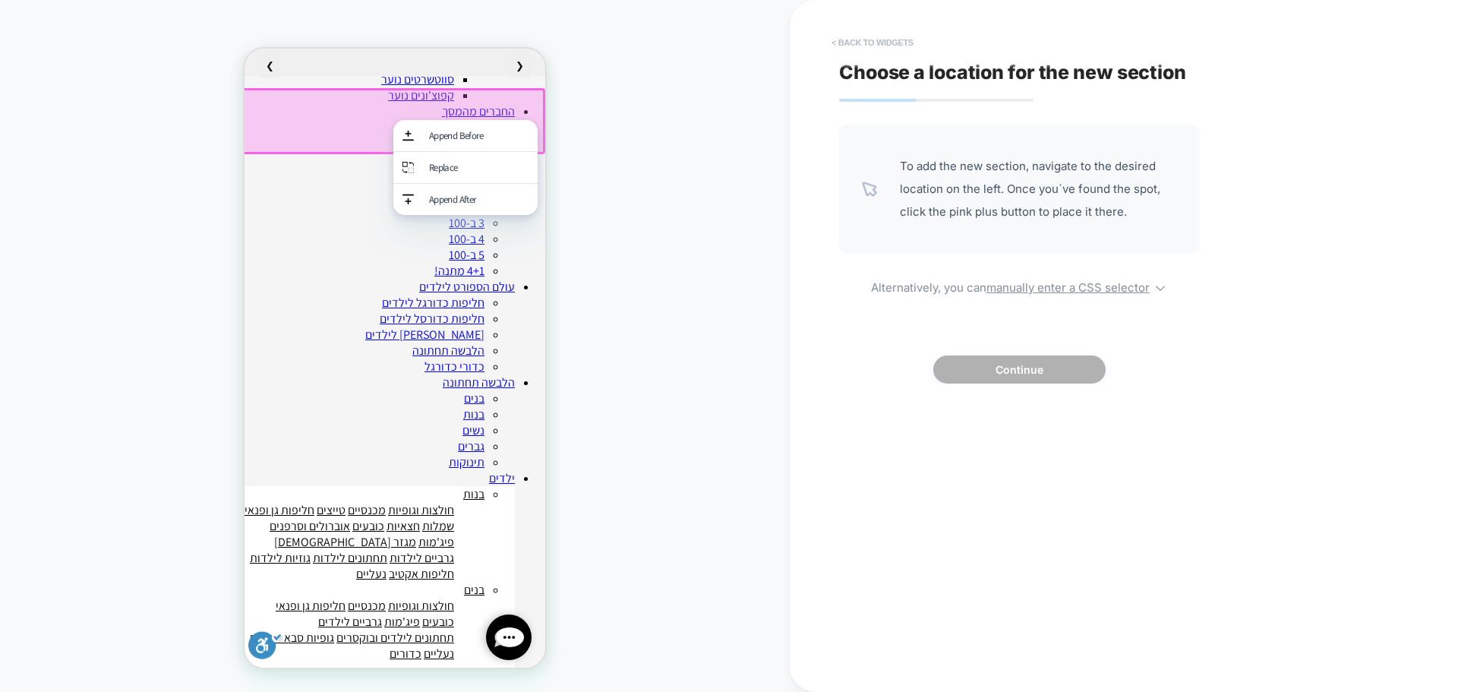
click at [859, 36] on button "< Back to widgets" at bounding box center [872, 42] width 97 height 24
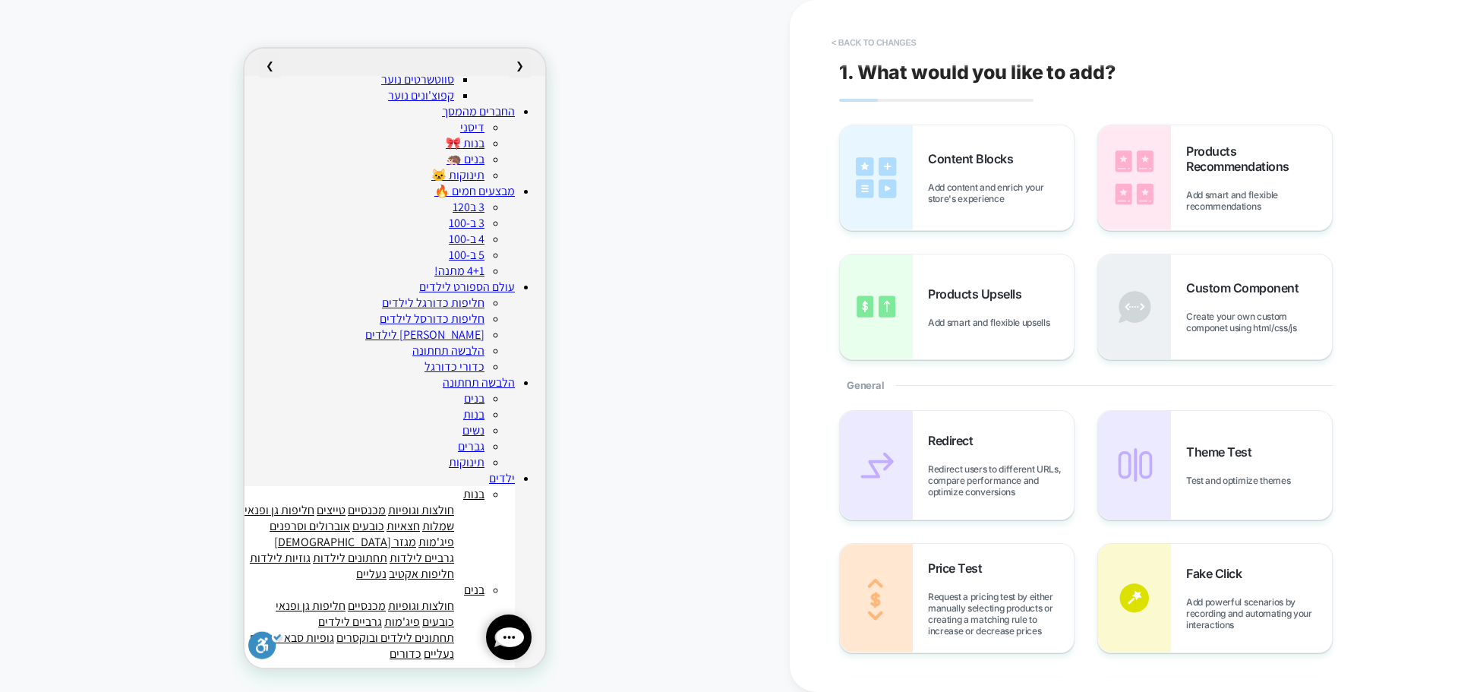
click at [872, 39] on button "< Back to changes" at bounding box center [874, 42] width 100 height 24
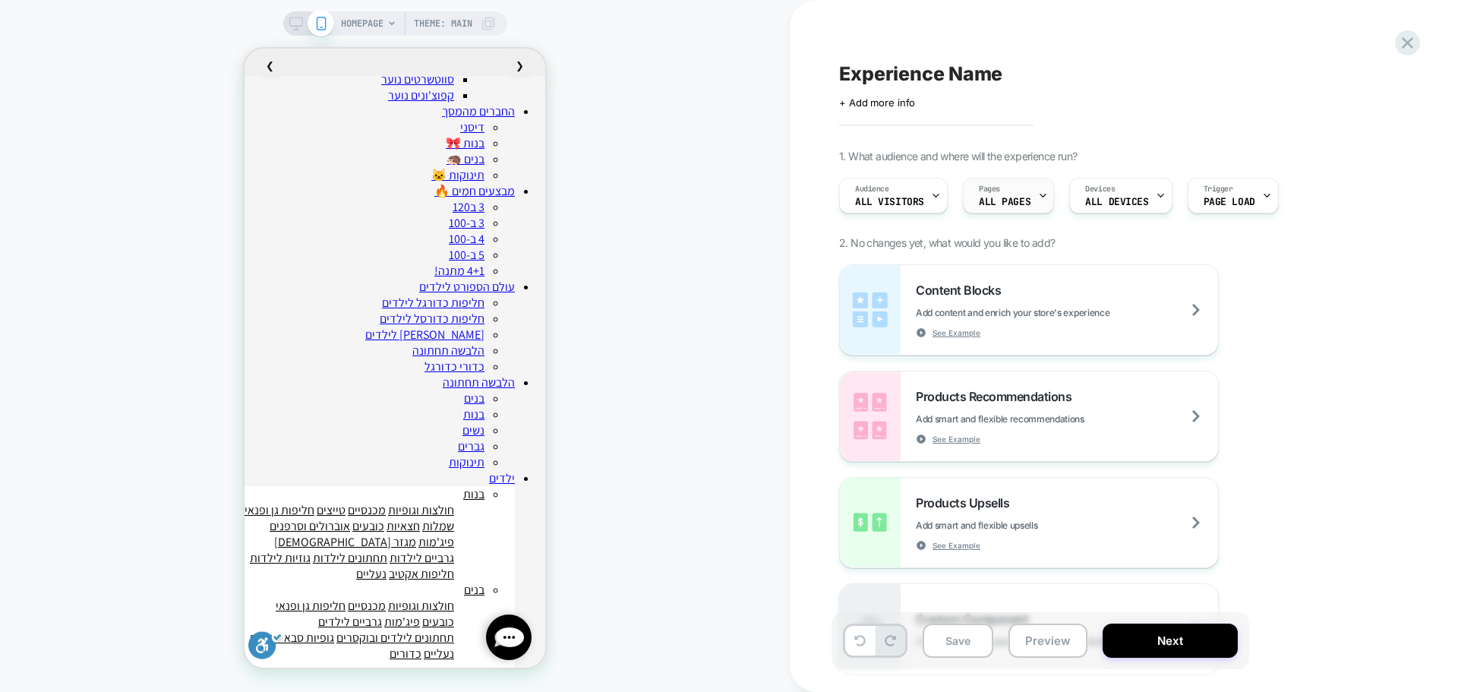
click at [1033, 198] on div "Pages ALL PAGES" at bounding box center [1004, 195] width 82 height 34
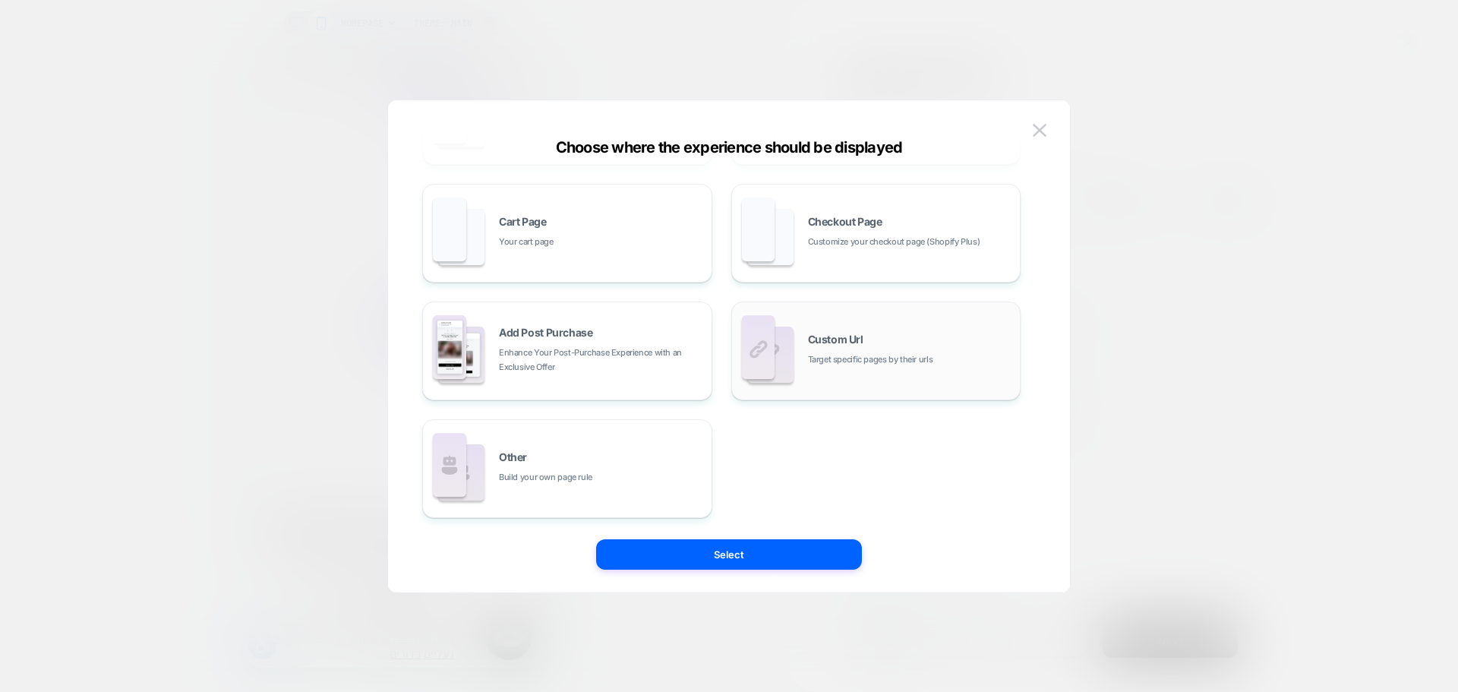
scroll to position [229, 0]
click at [1053, 126] on div "Choose where the experience should be displayed All Pages Literally, all of you…" at bounding box center [729, 353] width 682 height 477
click at [1045, 127] on img at bounding box center [1040, 130] width 14 height 13
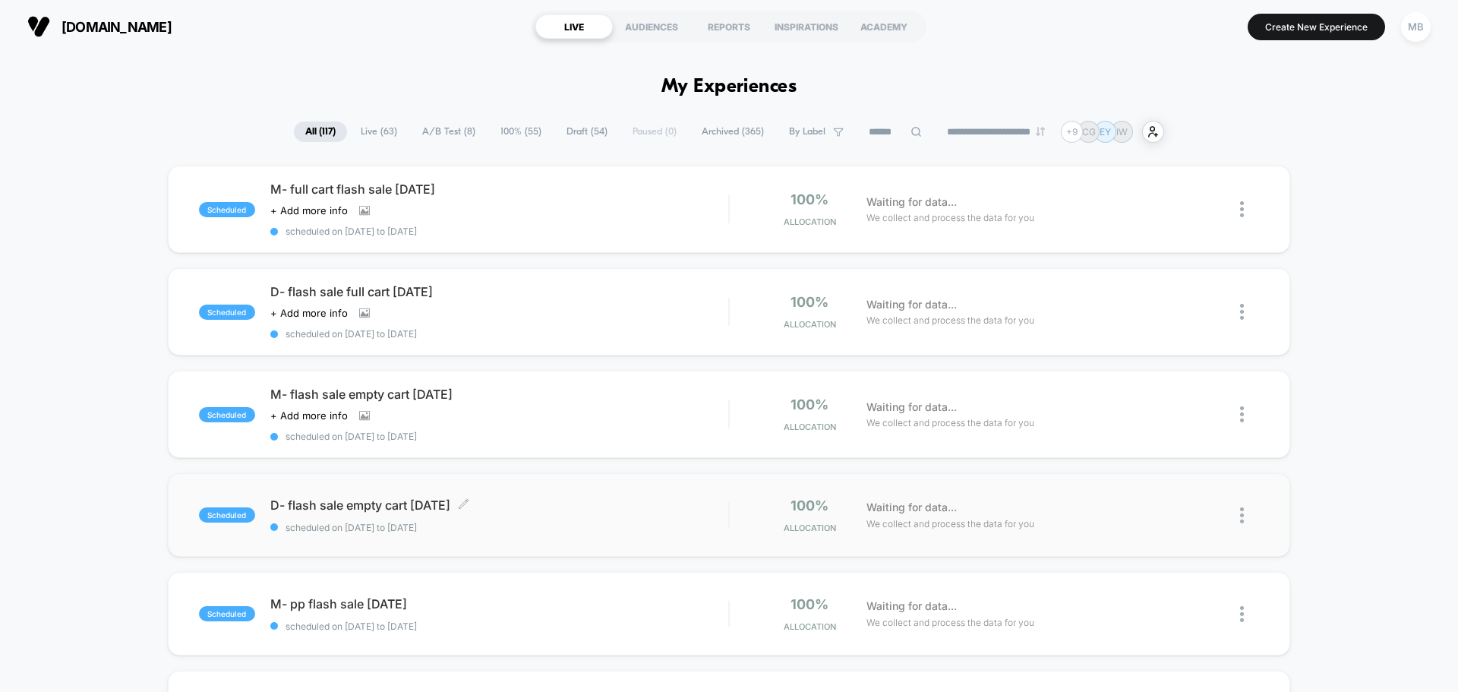
click at [495, 525] on span "scheduled on [DATE] to [DATE]" at bounding box center [499, 527] width 458 height 11
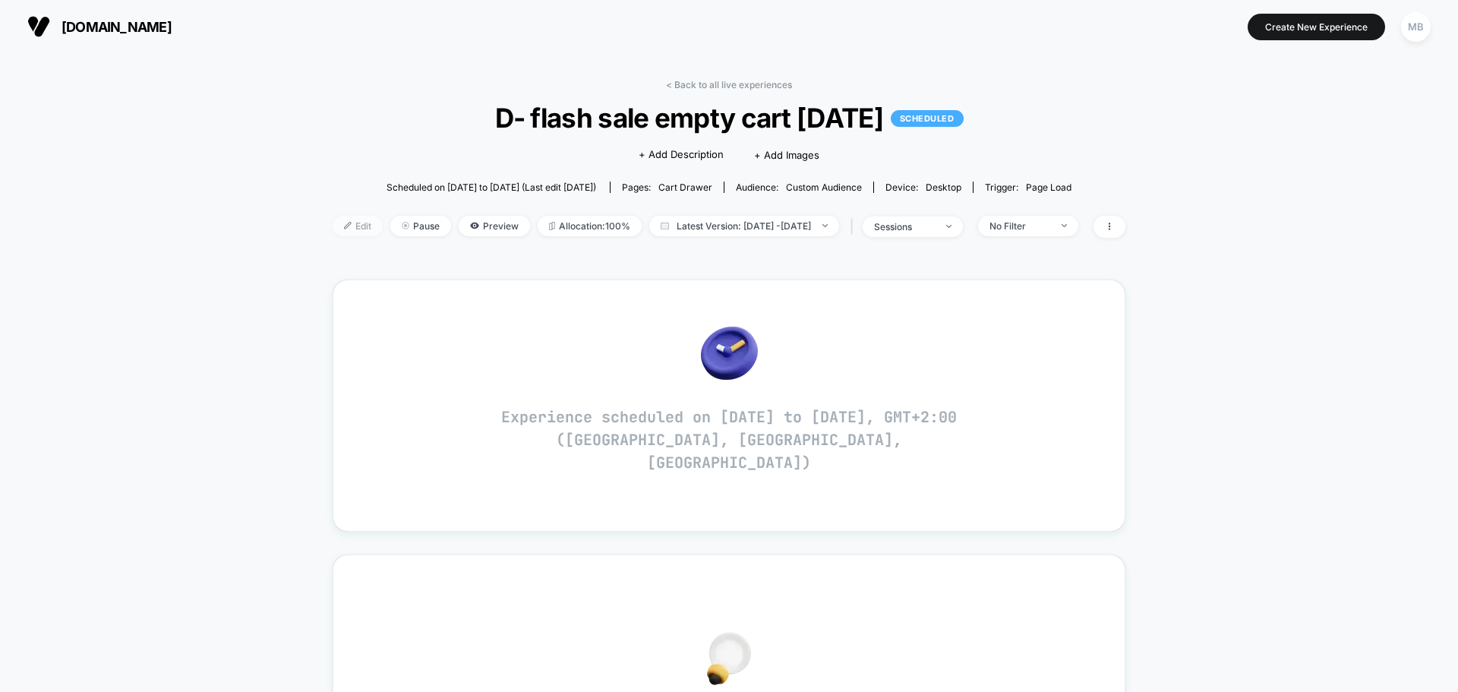
click at [335, 230] on span "Edit" at bounding box center [358, 226] width 50 height 20
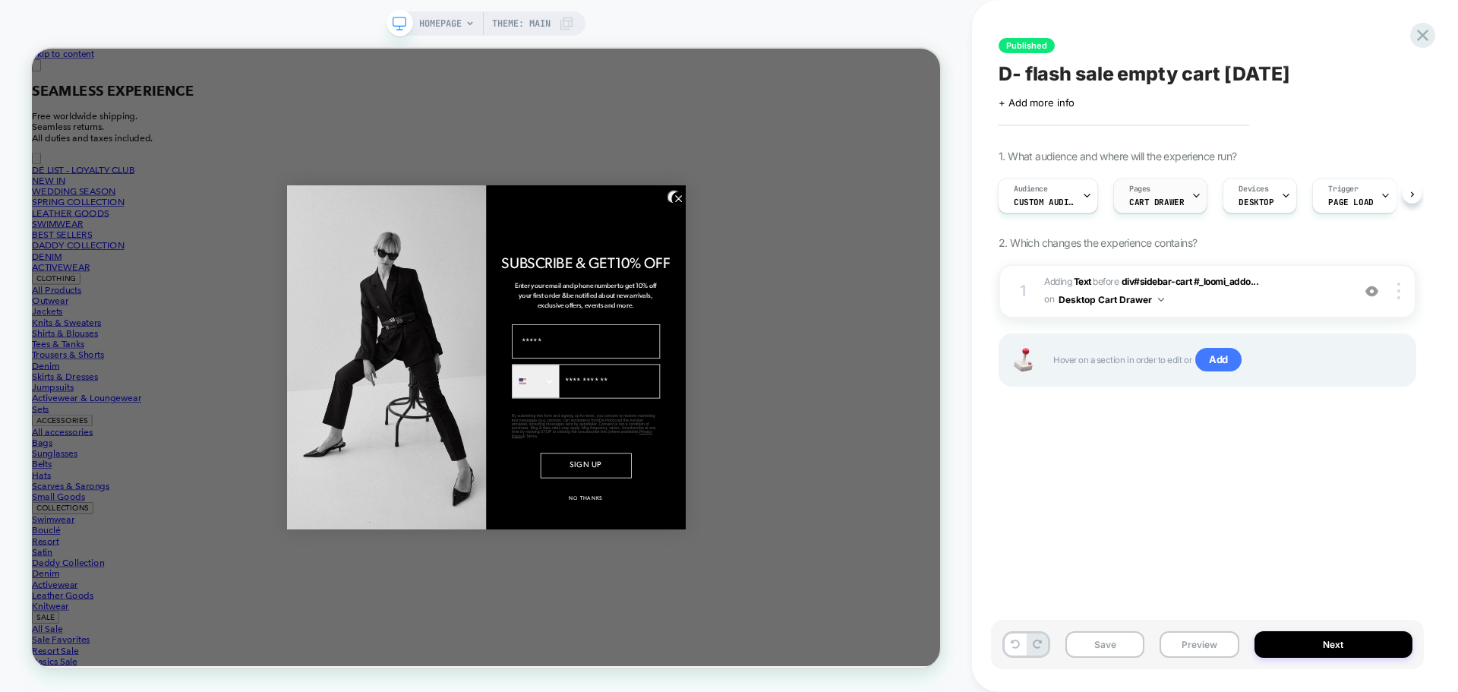
click at [1159, 199] on span "CART DRAWER" at bounding box center [1156, 202] width 55 height 11
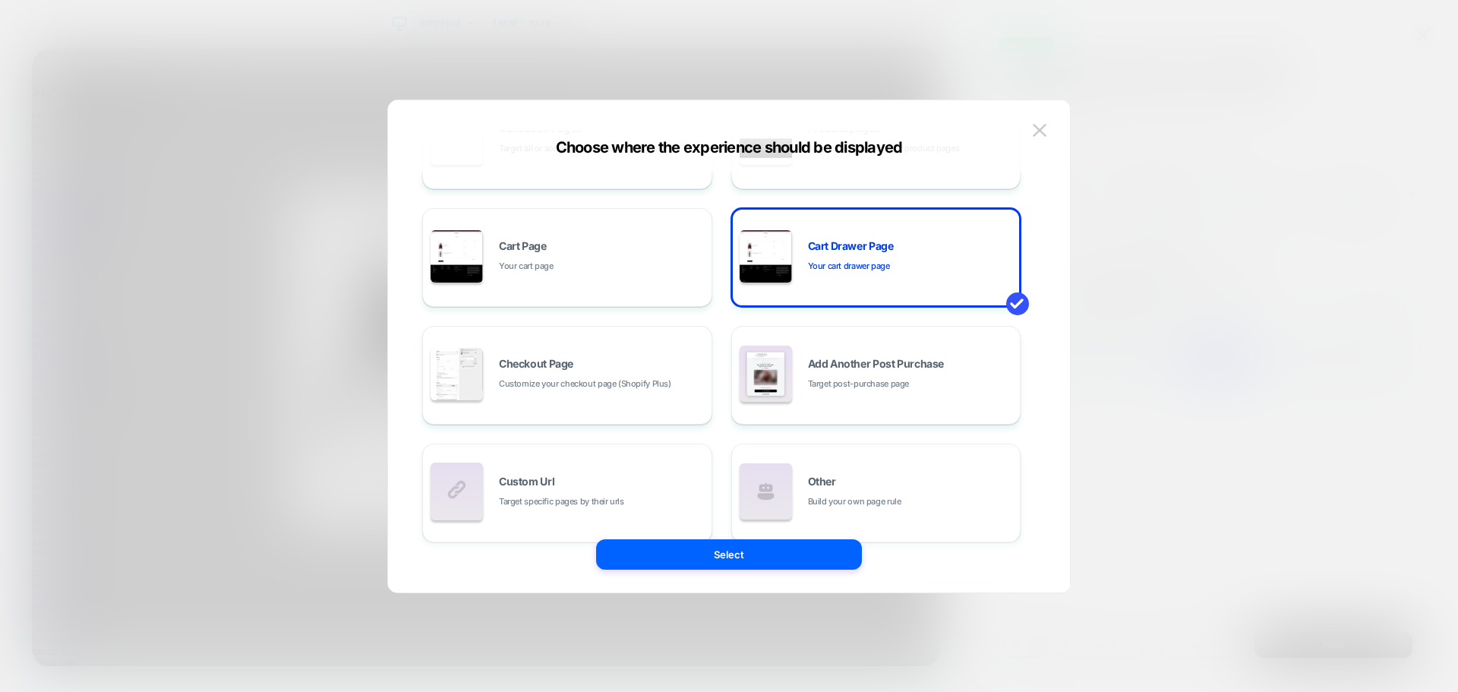
scroll to position [228, 0]
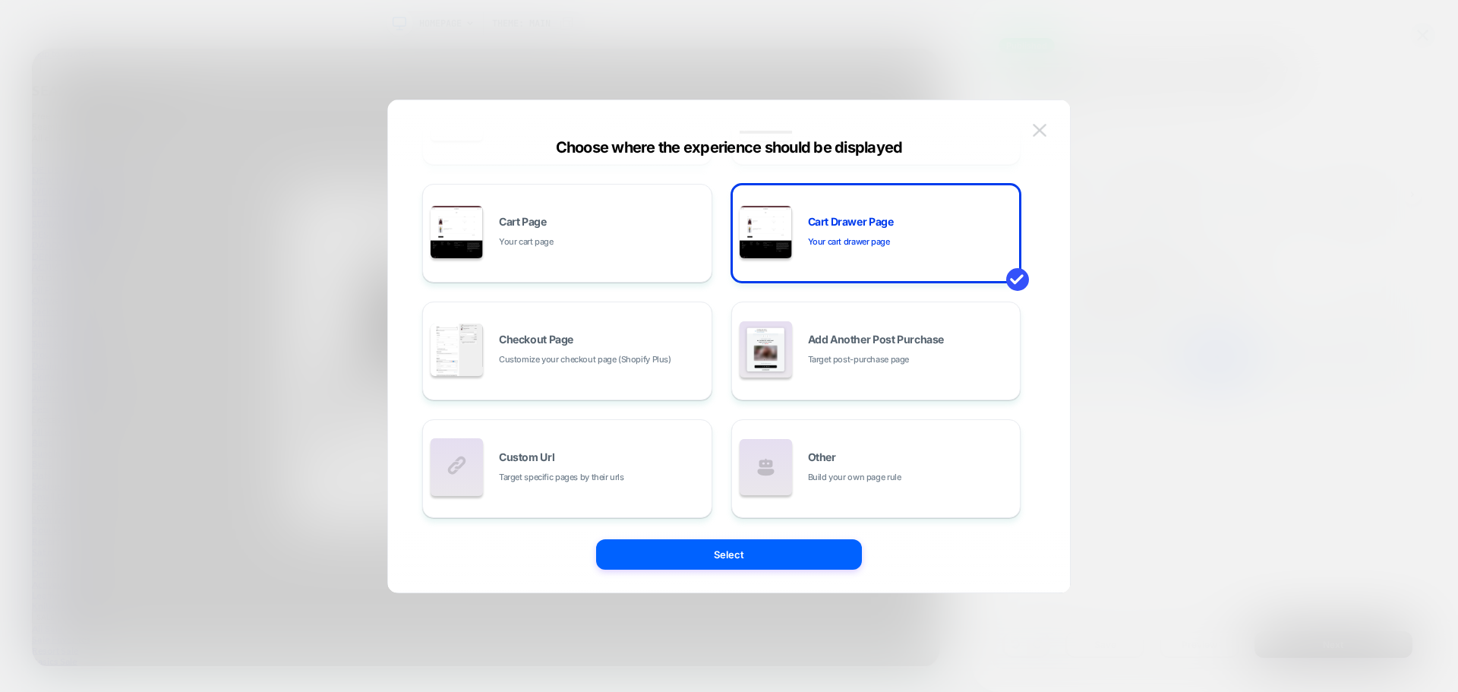
click at [1042, 124] on img at bounding box center [1040, 130] width 14 height 13
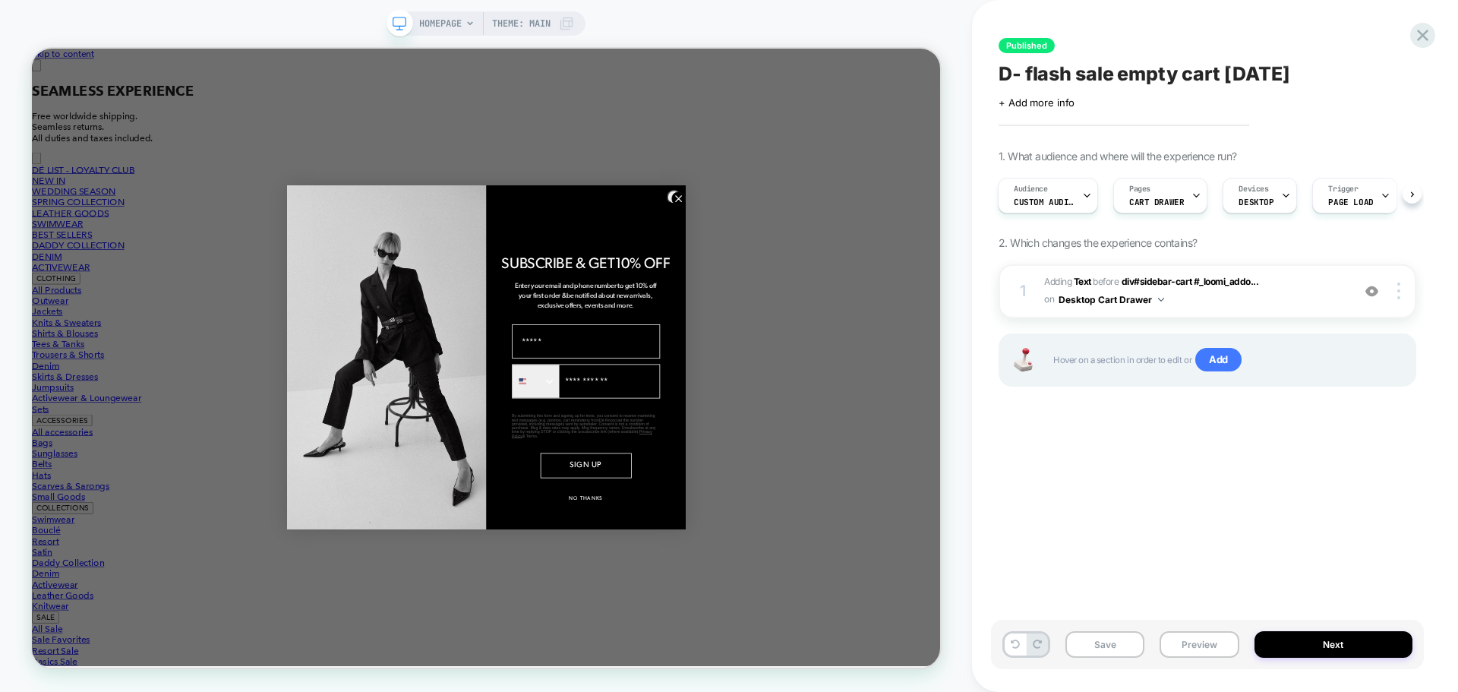
scroll to position [0, 0]
click at [1169, 200] on span "CART DRAWER" at bounding box center [1156, 202] width 55 height 11
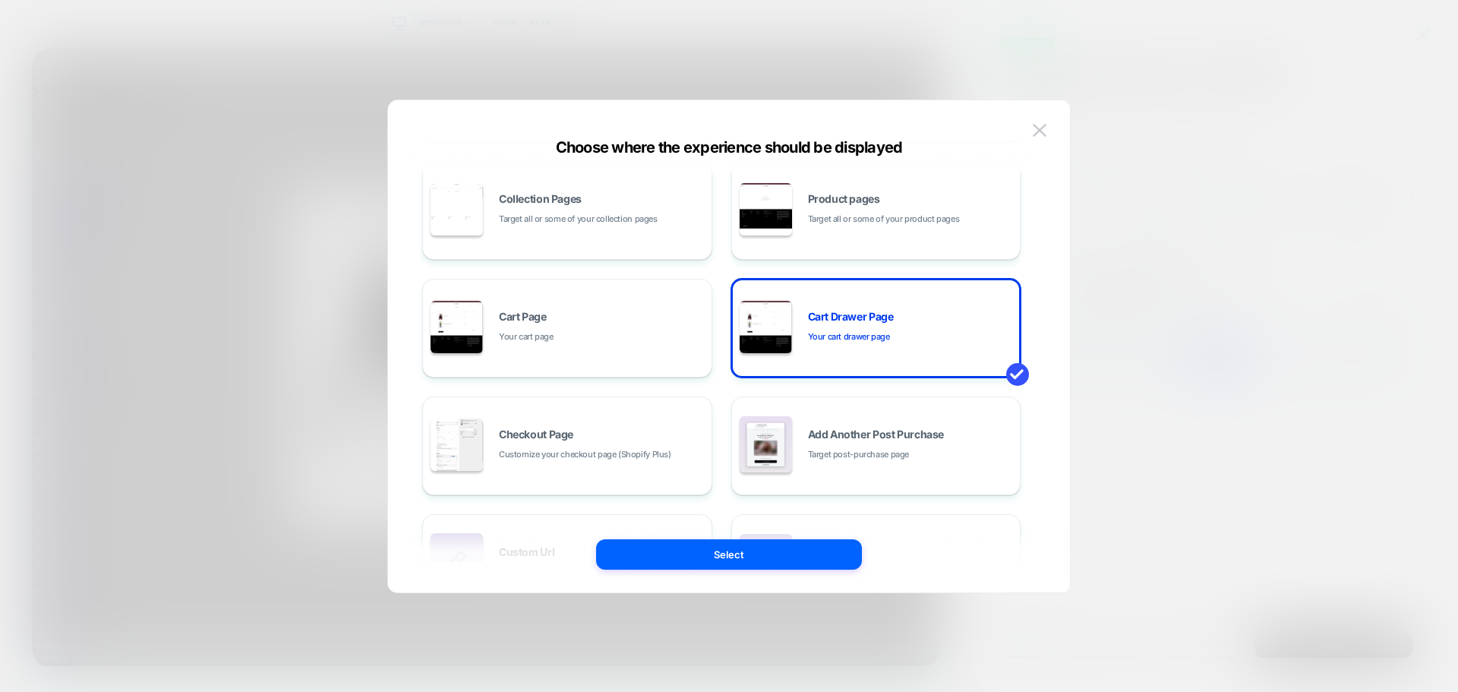
scroll to position [152, 0]
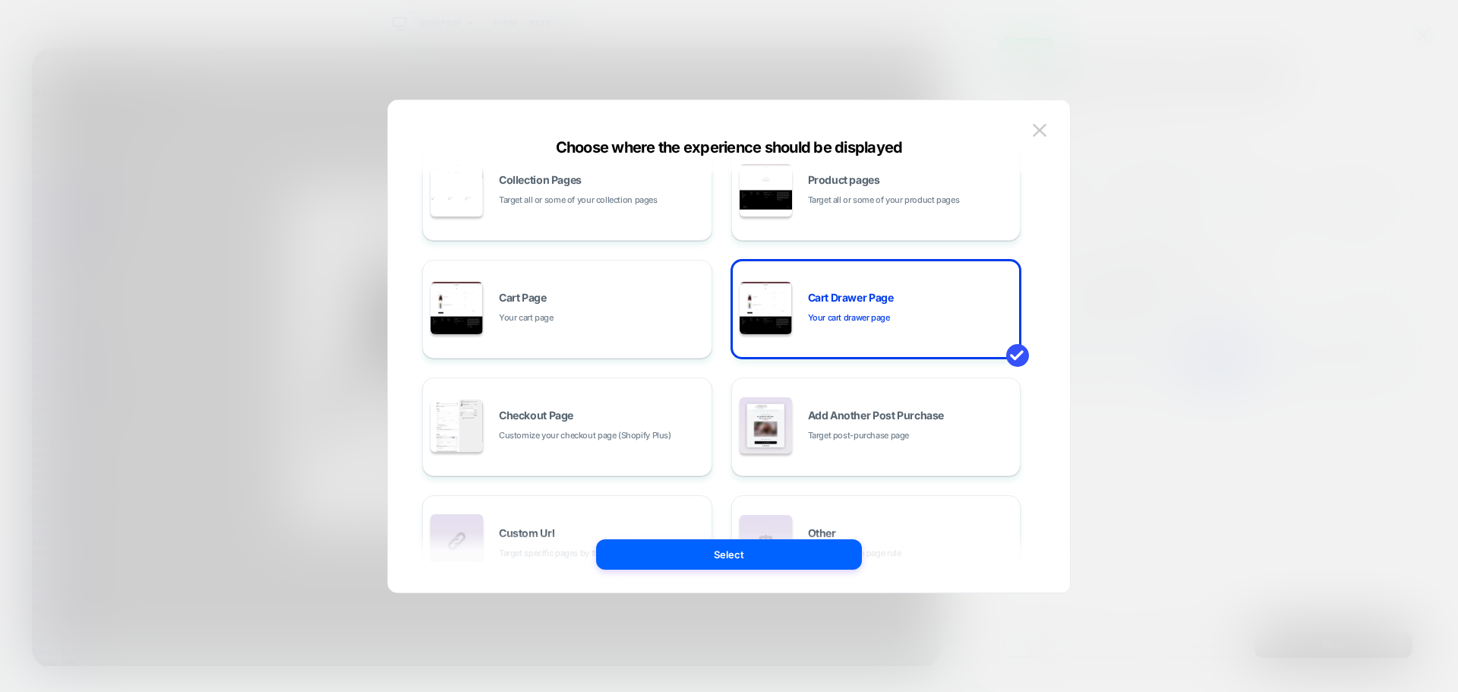
click at [1037, 129] on img at bounding box center [1040, 130] width 14 height 13
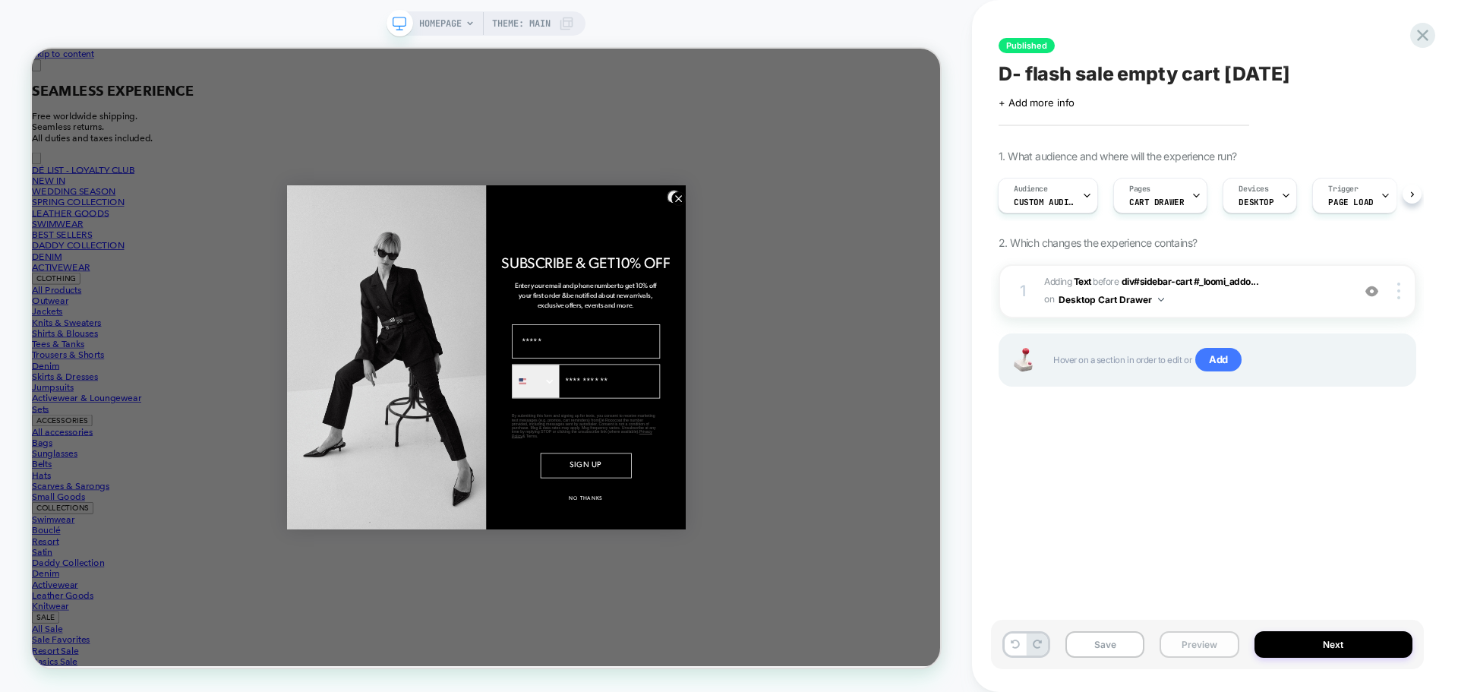
click at [1191, 642] on button "Preview" at bounding box center [1198, 644] width 79 height 27
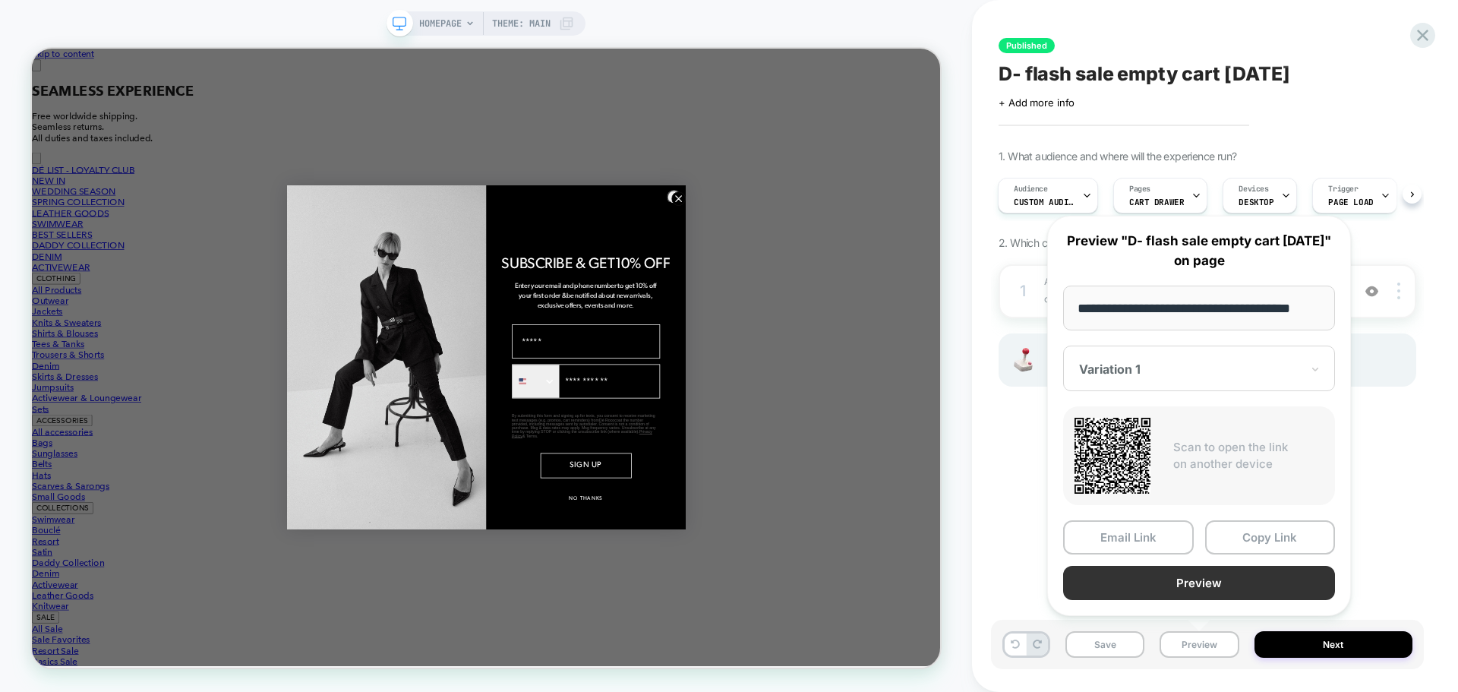
scroll to position [0, 0]
click at [1183, 585] on button "Preview" at bounding box center [1199, 583] width 272 height 34
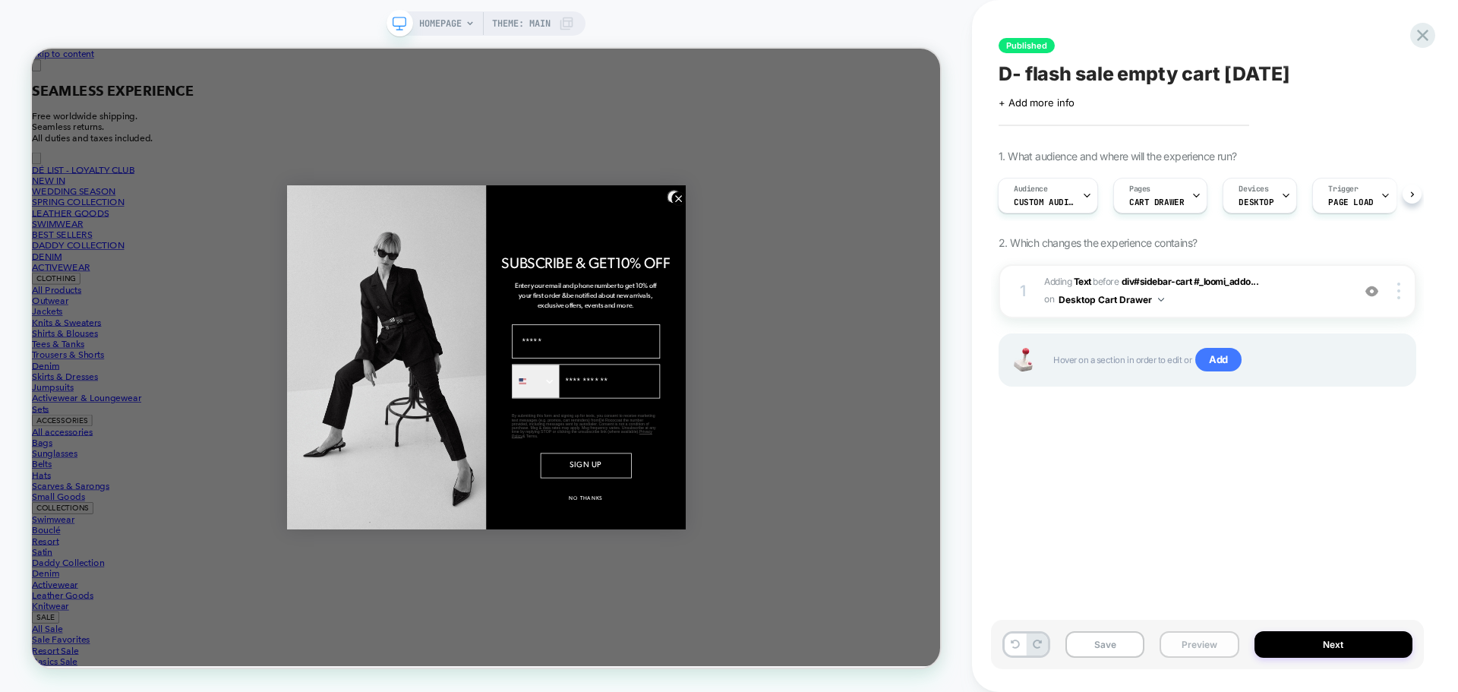
click at [1201, 640] on button "Preview" at bounding box center [1198, 644] width 79 height 27
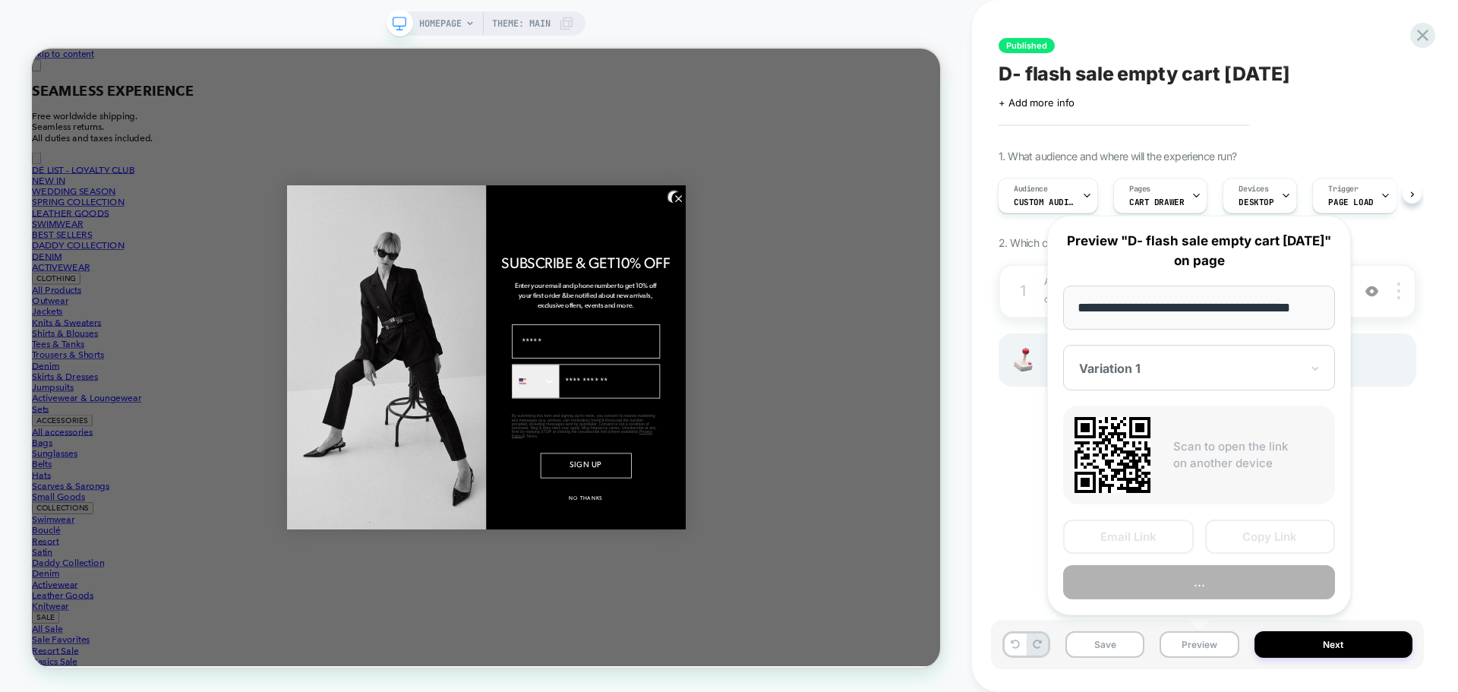
scroll to position [0, 19]
click at [1190, 359] on div "Variation 1" at bounding box center [1199, 368] width 272 height 46
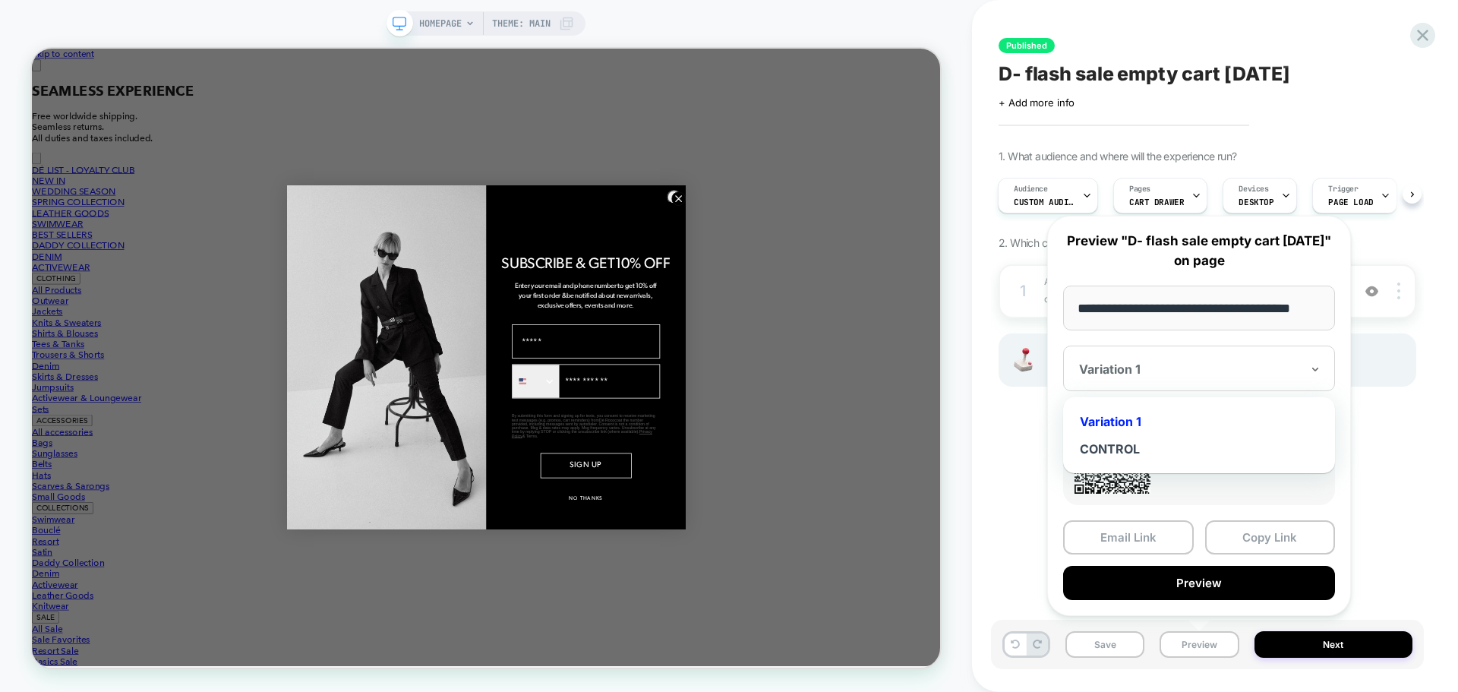
scroll to position [0, 0]
click at [1123, 449] on div "CONTROL" at bounding box center [1199, 448] width 257 height 27
click at [1244, 545] on button "Copy Link" at bounding box center [1270, 537] width 131 height 34
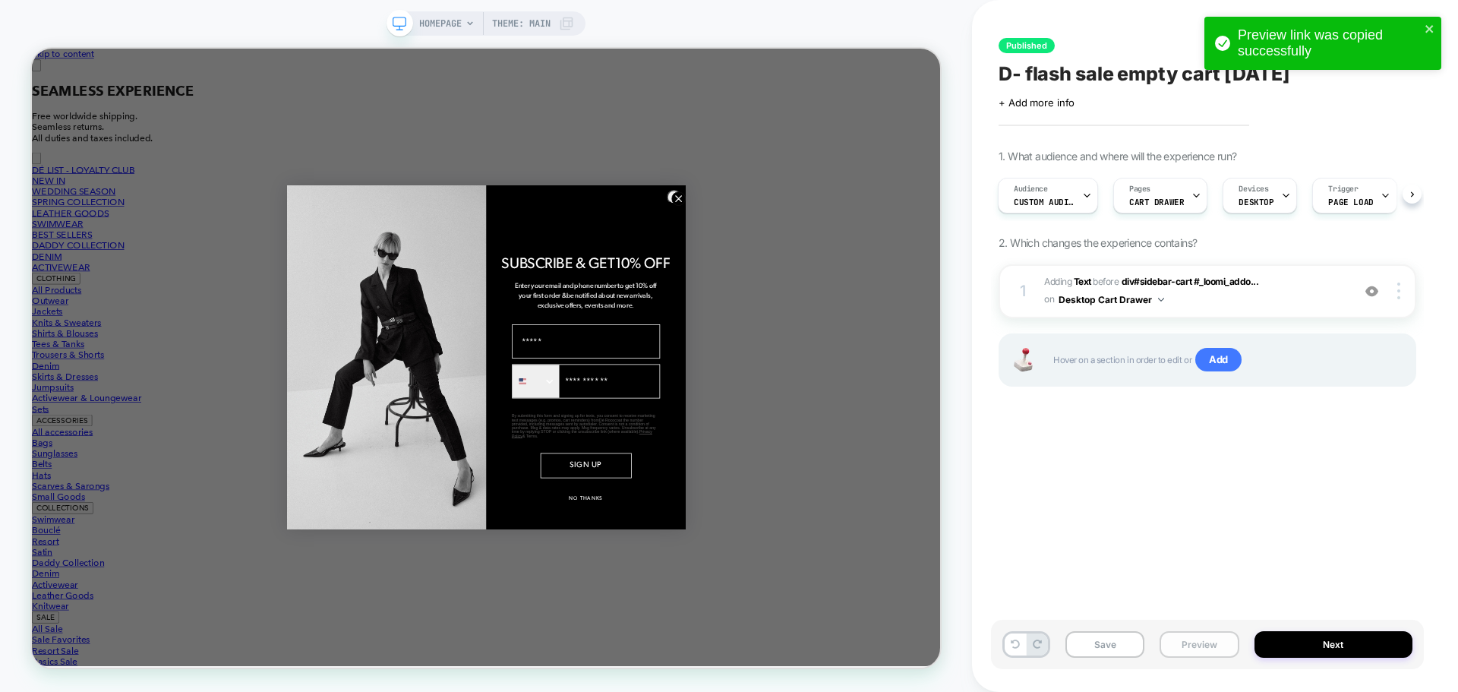
click at [1191, 645] on button "Preview" at bounding box center [1198, 644] width 79 height 27
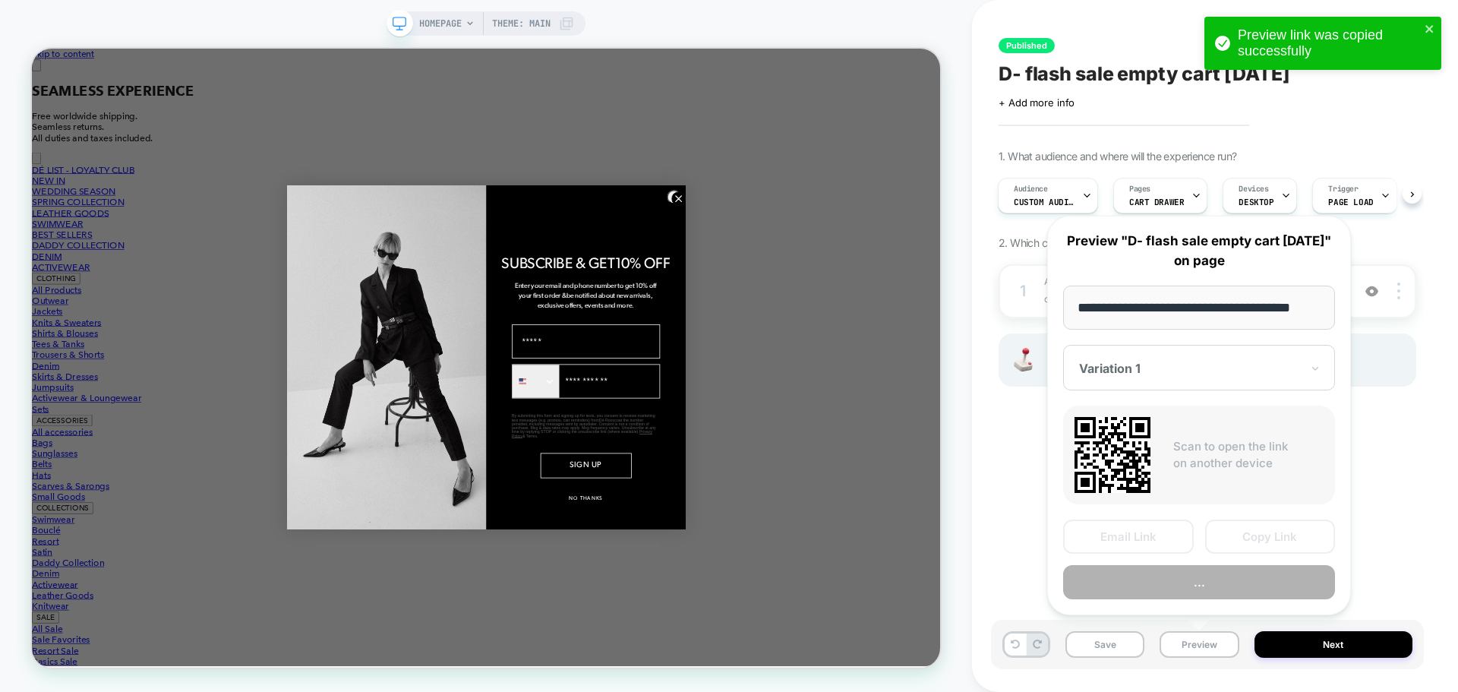
scroll to position [0, 19]
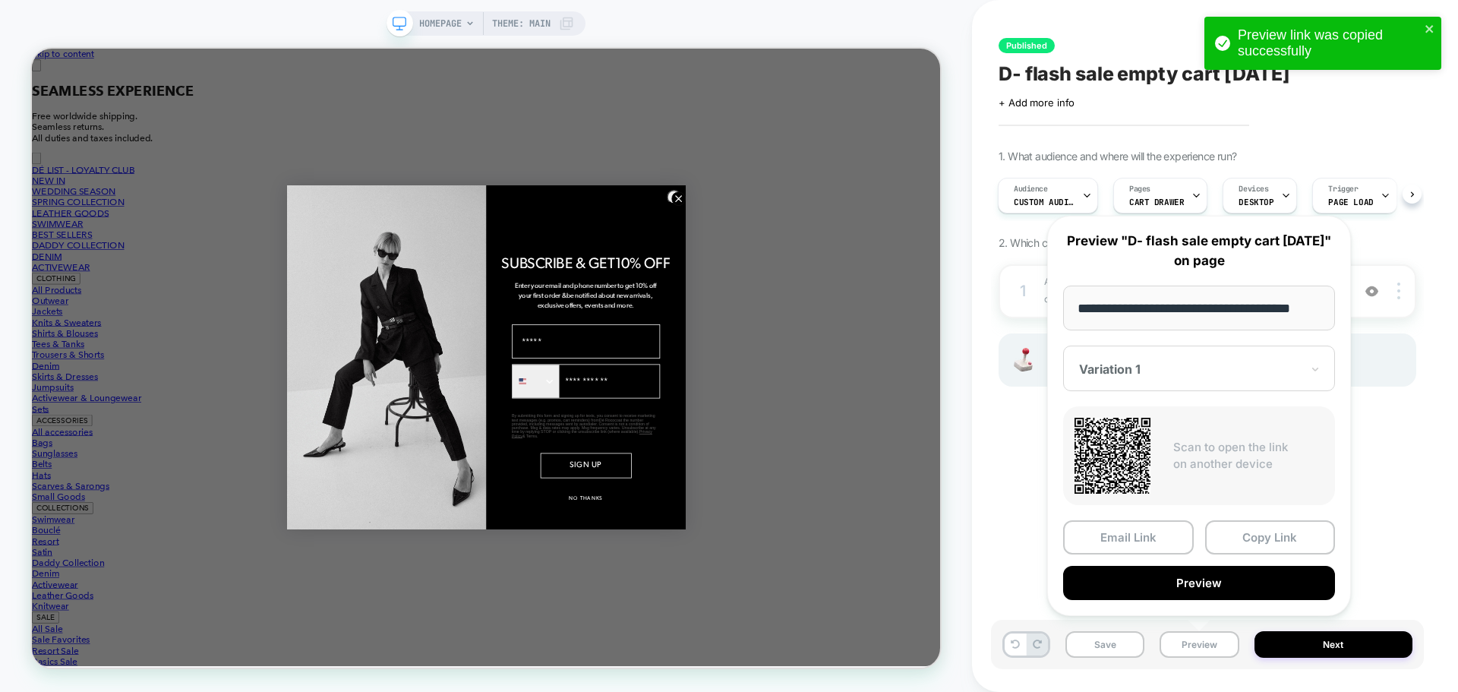
click at [1193, 368] on div at bounding box center [1190, 368] width 222 height 15
click at [1135, 452] on div "CONTROL" at bounding box center [1199, 448] width 257 height 27
click at [1190, 589] on button "Preview" at bounding box center [1199, 583] width 272 height 34
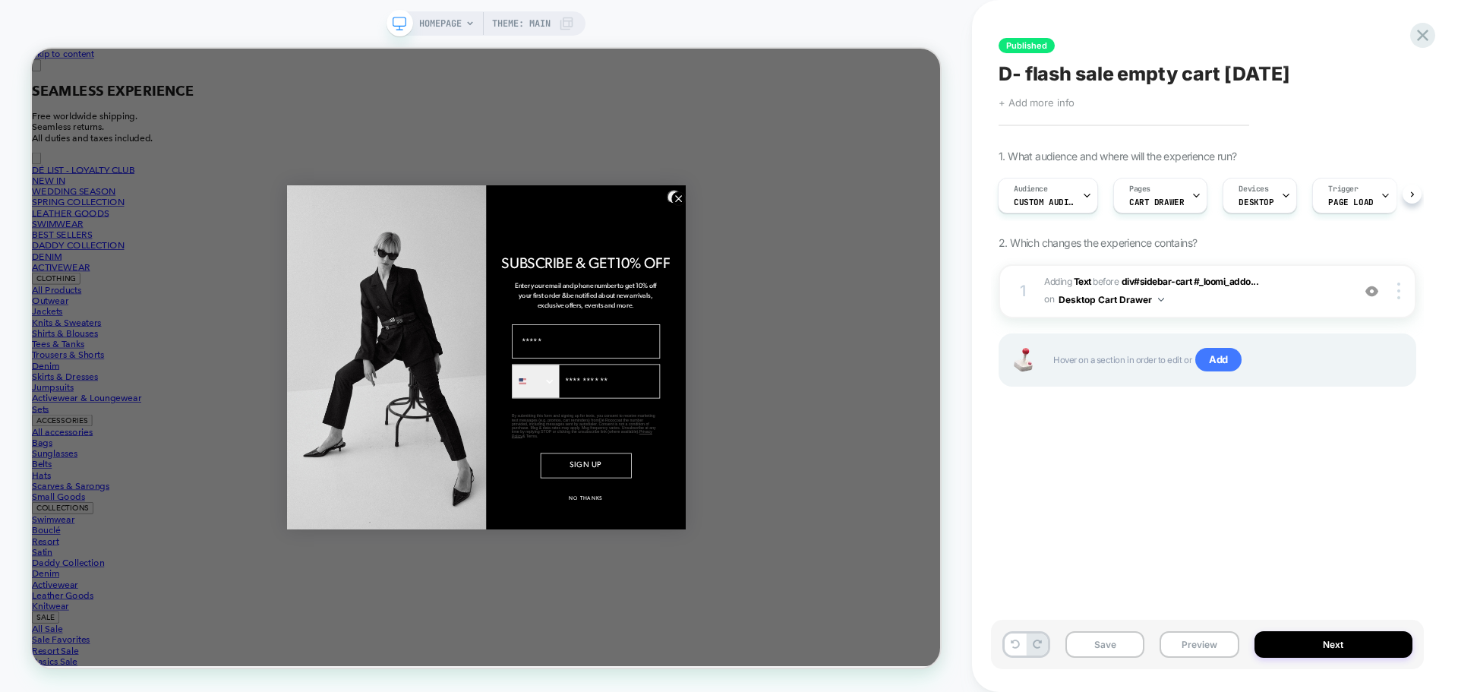
click at [1019, 99] on span "+ Add more info" at bounding box center [1036, 102] width 76 height 12
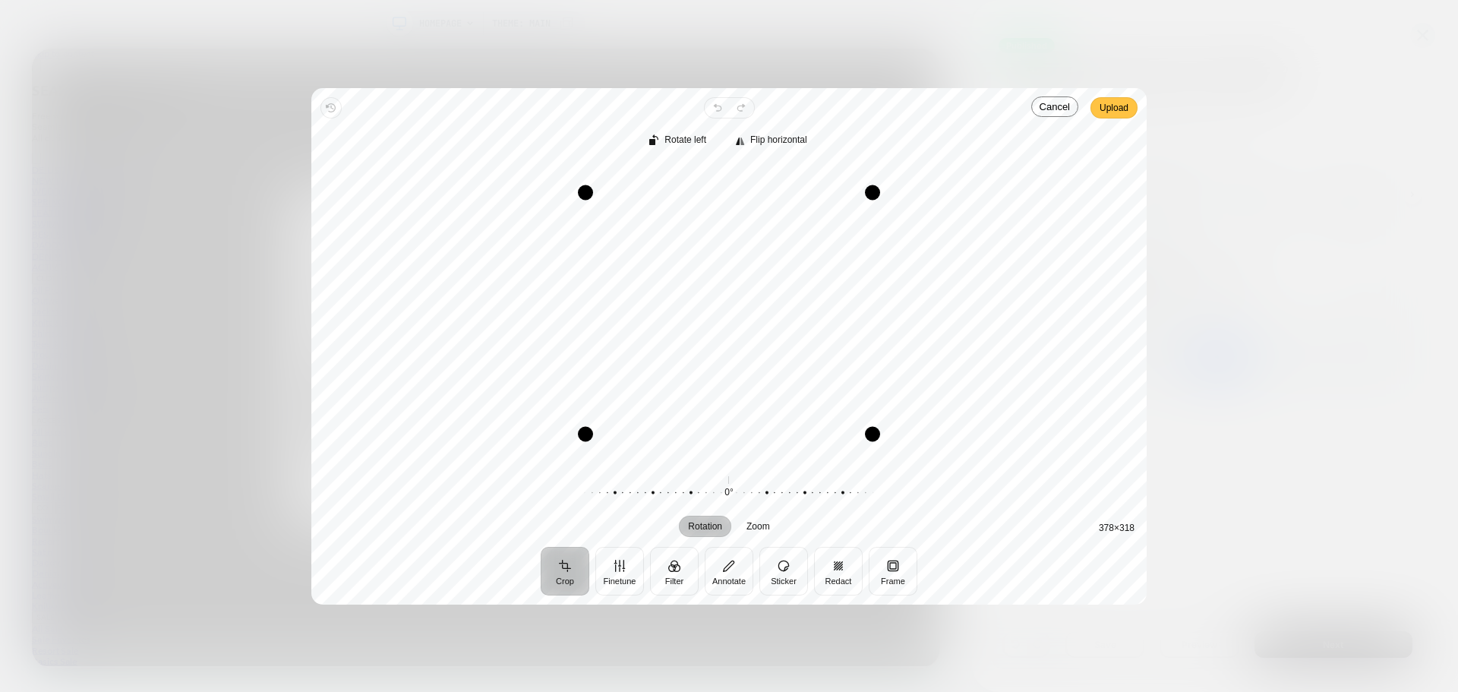
click at [1112, 99] on span "Upload" at bounding box center [1113, 108] width 29 height 18
click at [1102, 110] on span "Upload" at bounding box center [1113, 108] width 29 height 18
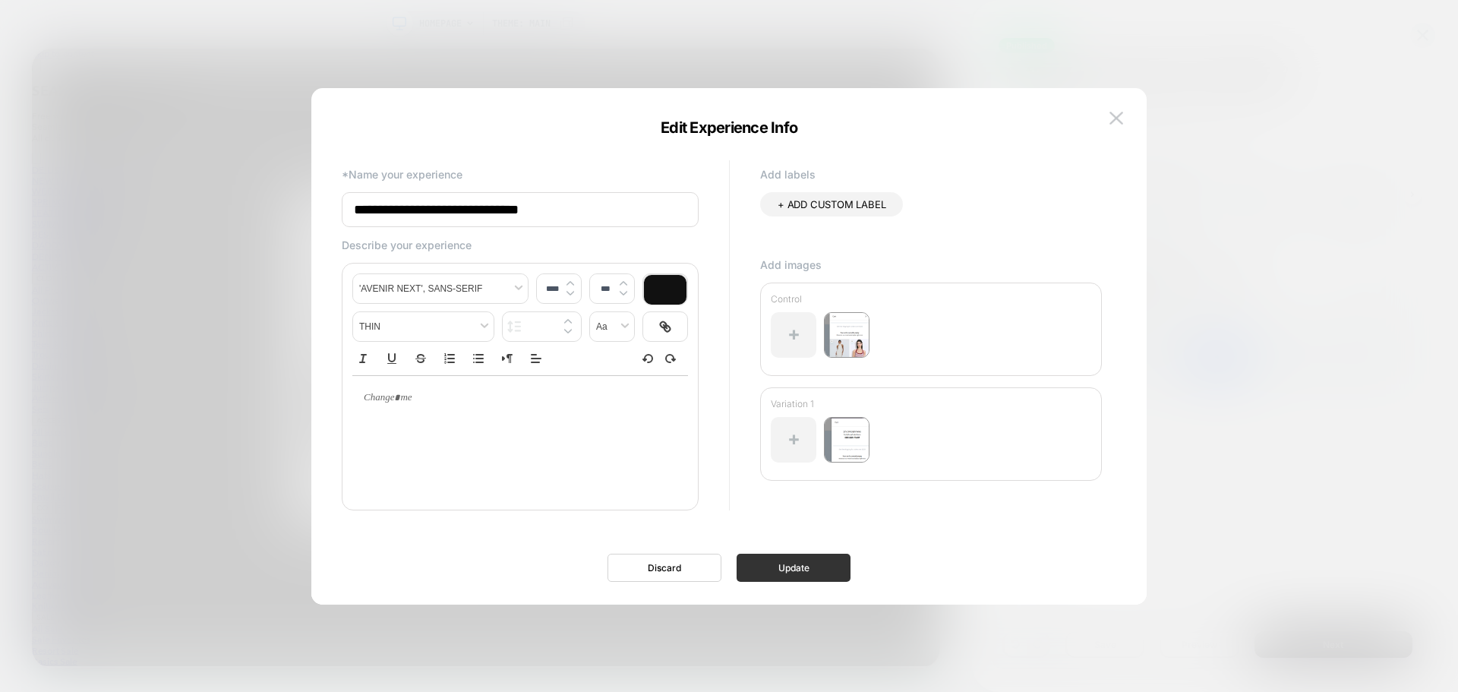
click at [832, 563] on button "Update" at bounding box center [793, 567] width 114 height 28
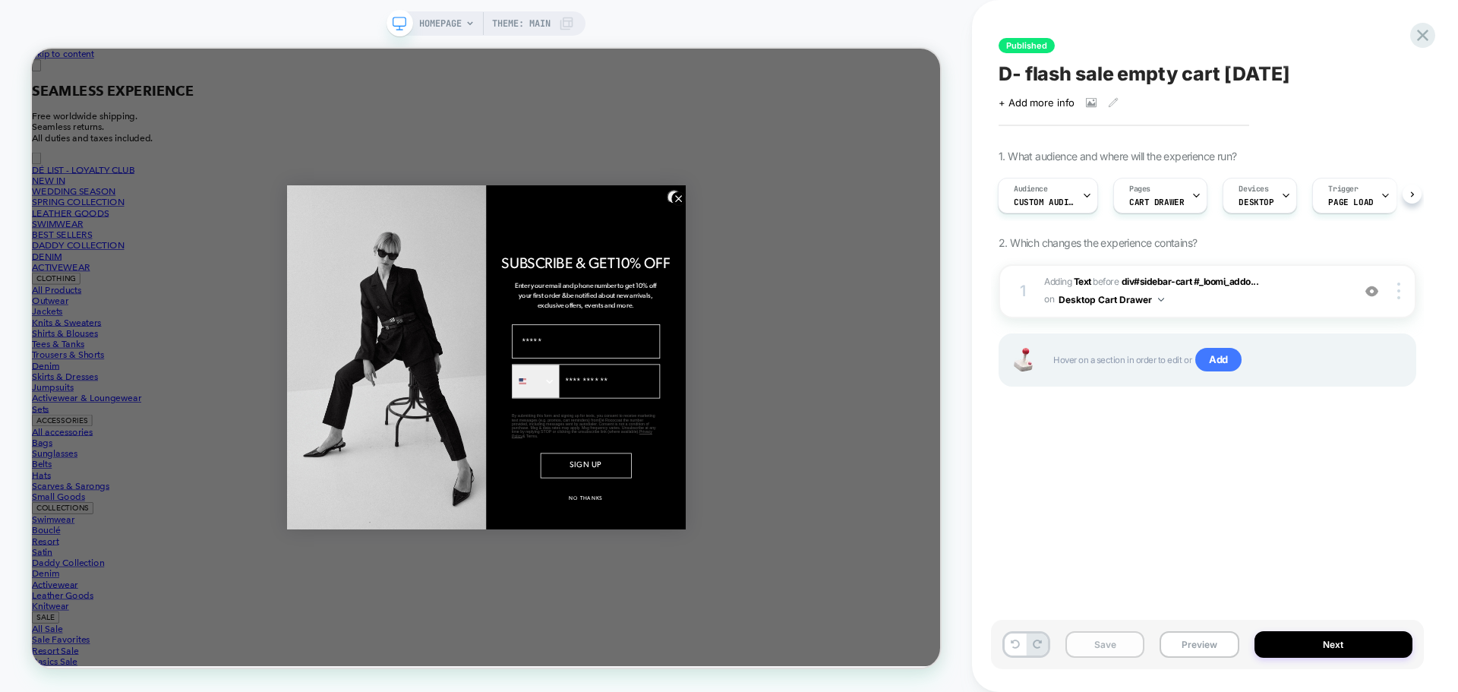
click at [1102, 652] on button "Save" at bounding box center [1104, 644] width 79 height 27
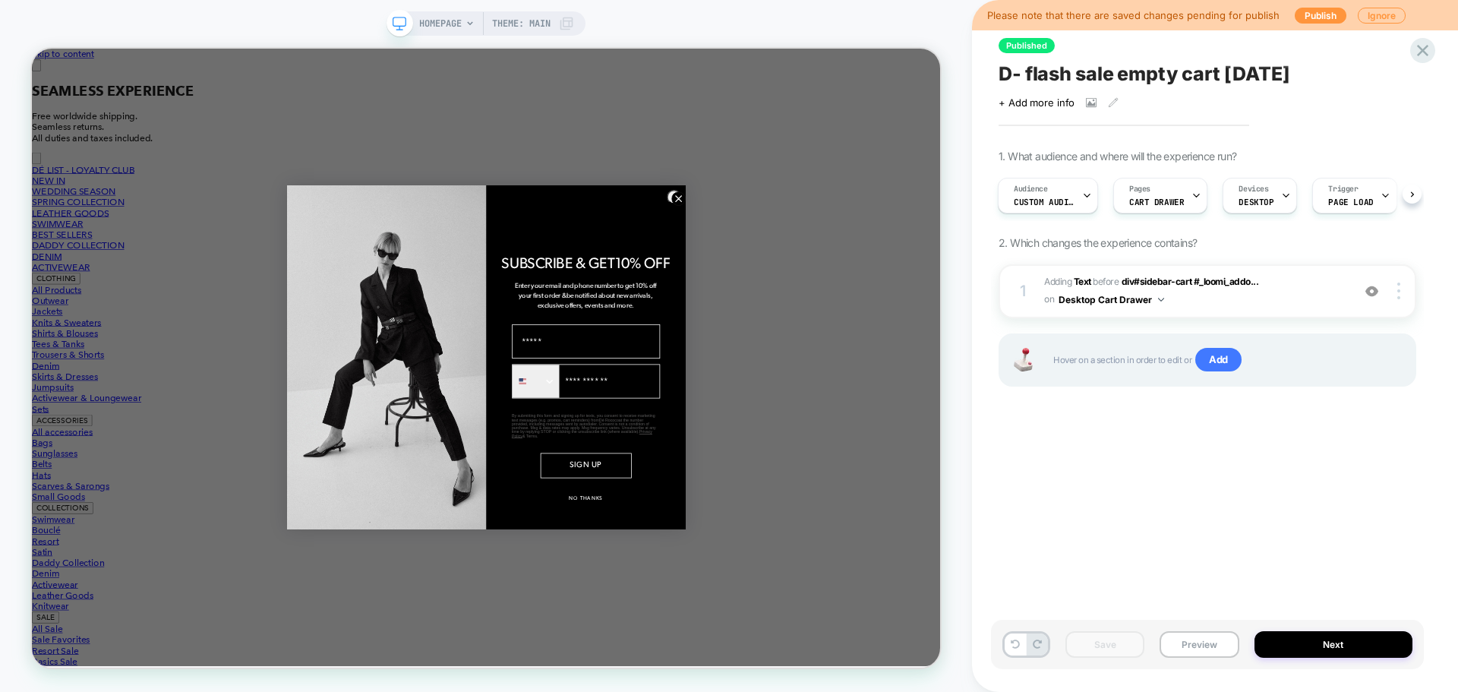
click at [1164, 73] on span "D- flash sale empty cart Aug 25" at bounding box center [1144, 73] width 292 height 23
click at [1421, 46] on icon at bounding box center [1422, 50] width 20 height 20
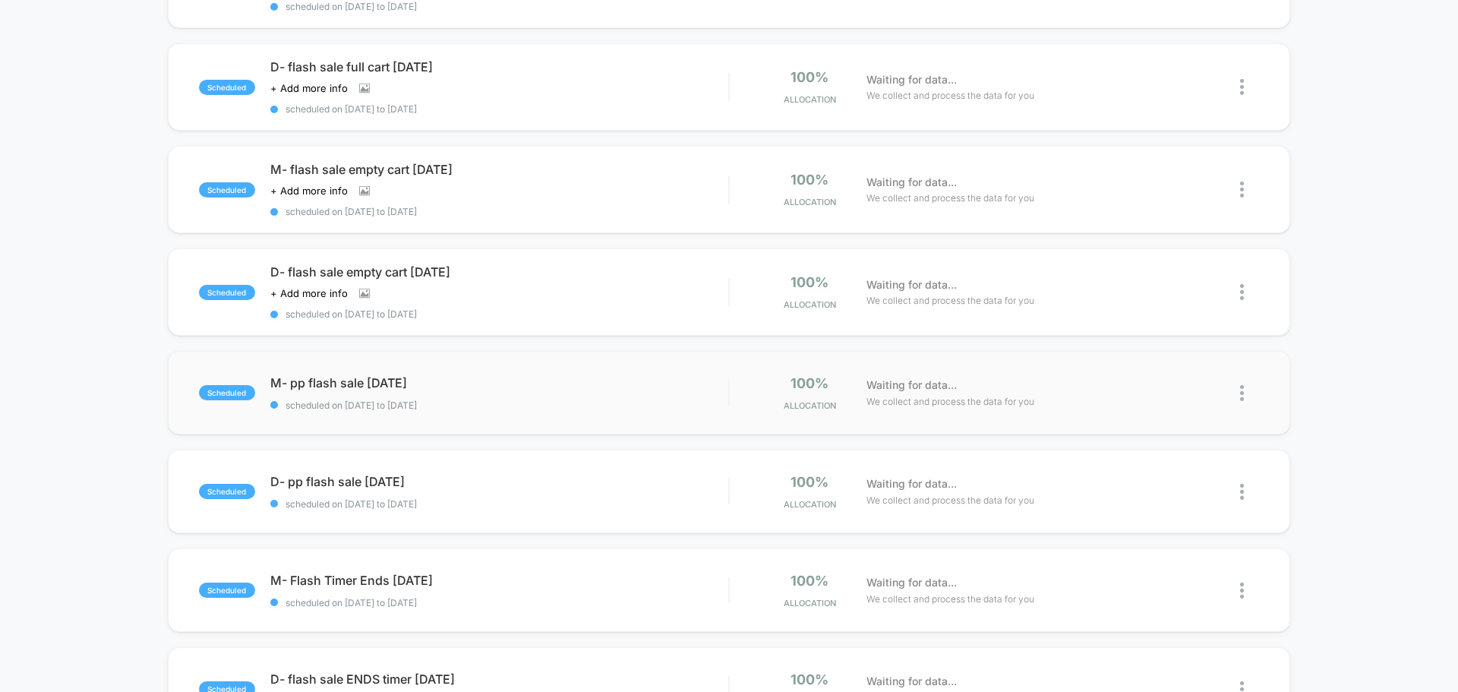
scroll to position [228, 0]
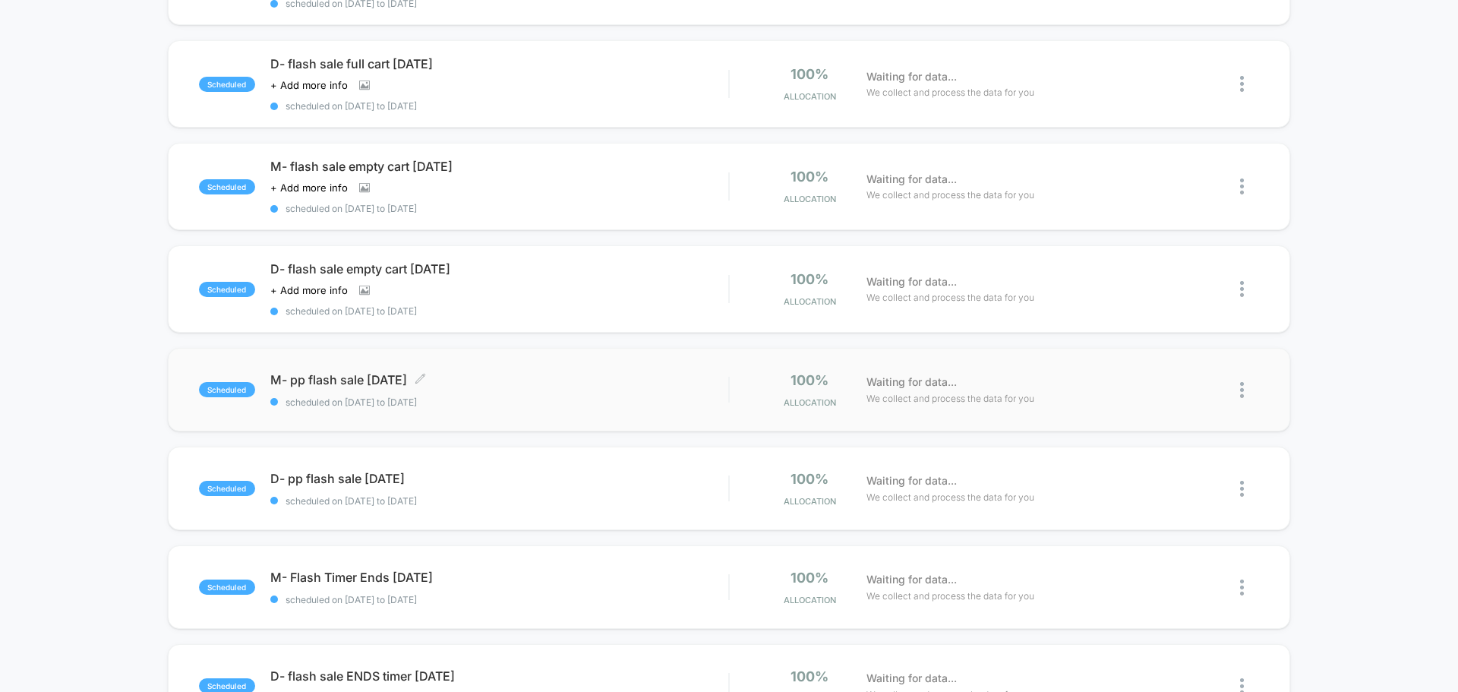
click at [506, 396] on span "scheduled on 14/08/2025 to 17/08/2025" at bounding box center [499, 401] width 458 height 11
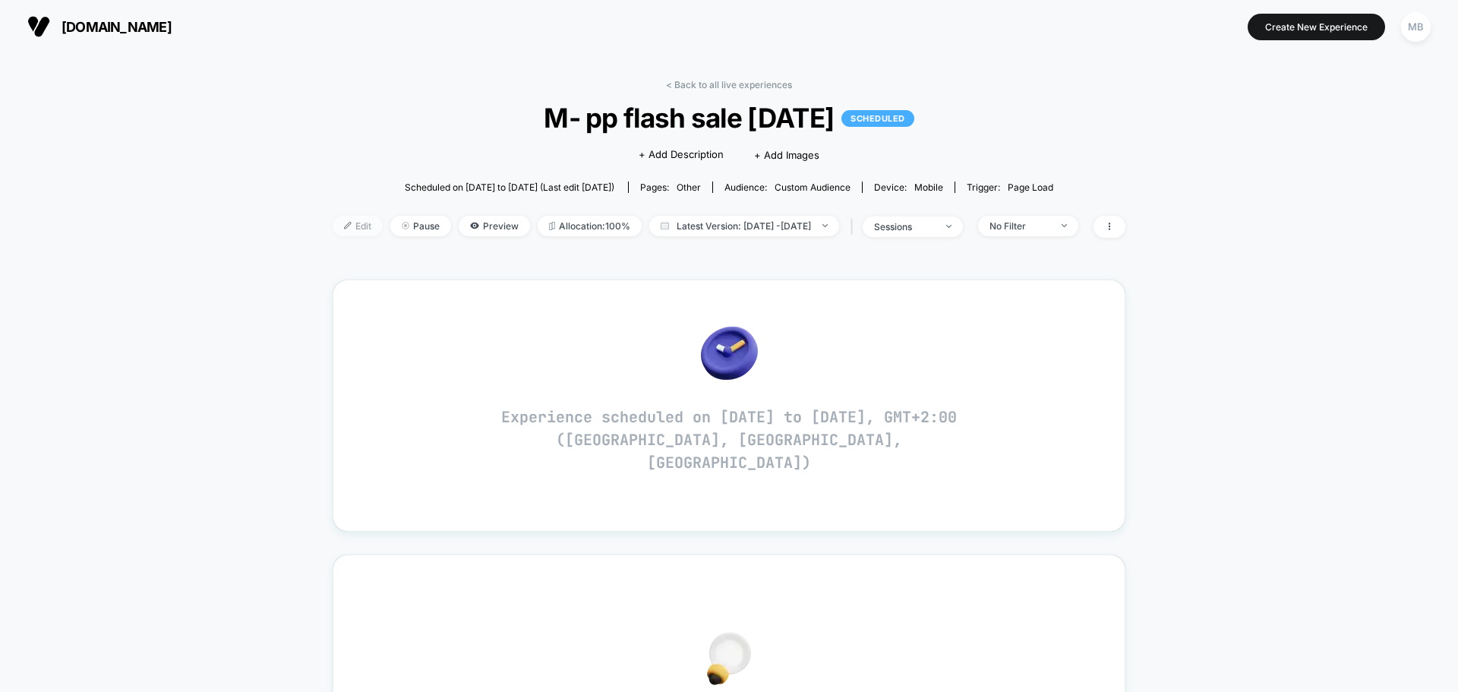
click at [333, 233] on span "Edit" at bounding box center [358, 226] width 50 height 20
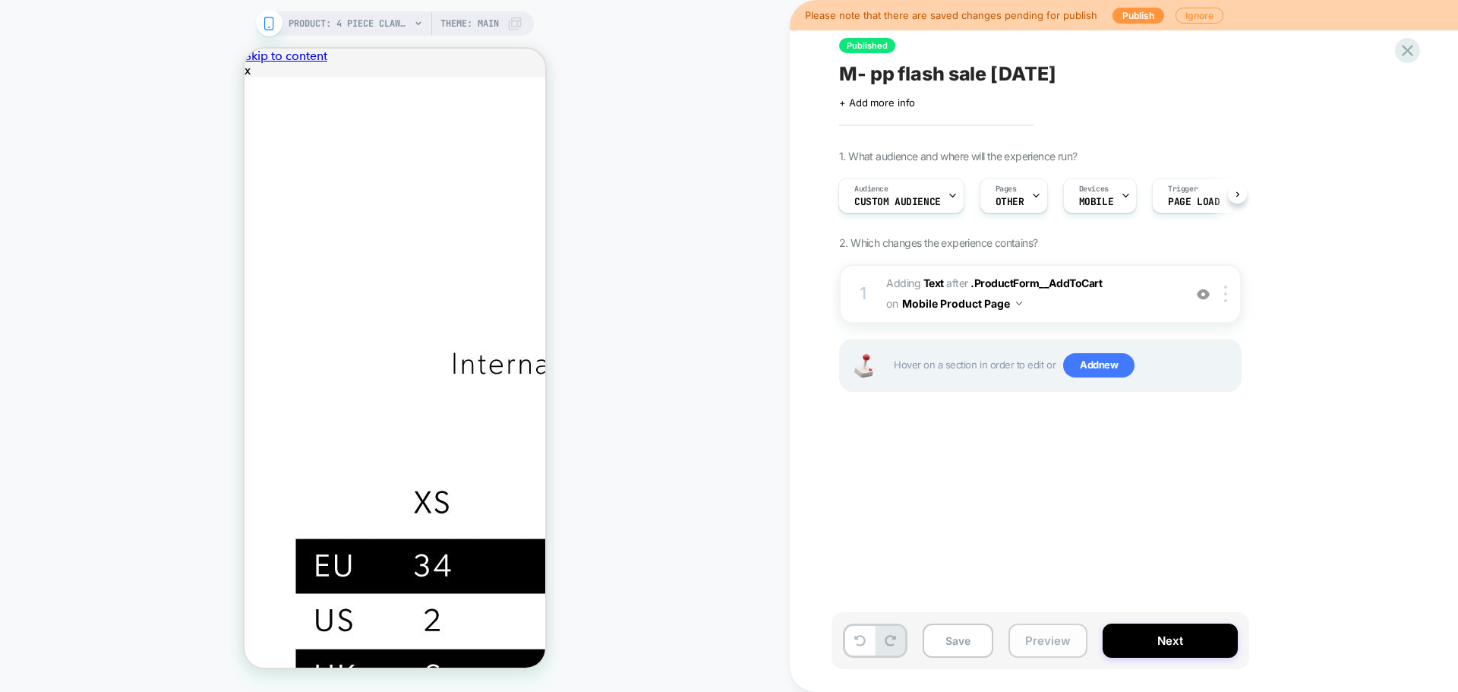
drag, startPoint x: 1040, startPoint y: 641, endPoint x: 1039, endPoint y: 648, distance: 7.6
click at [1039, 648] on button "Preview" at bounding box center [1047, 640] width 79 height 34
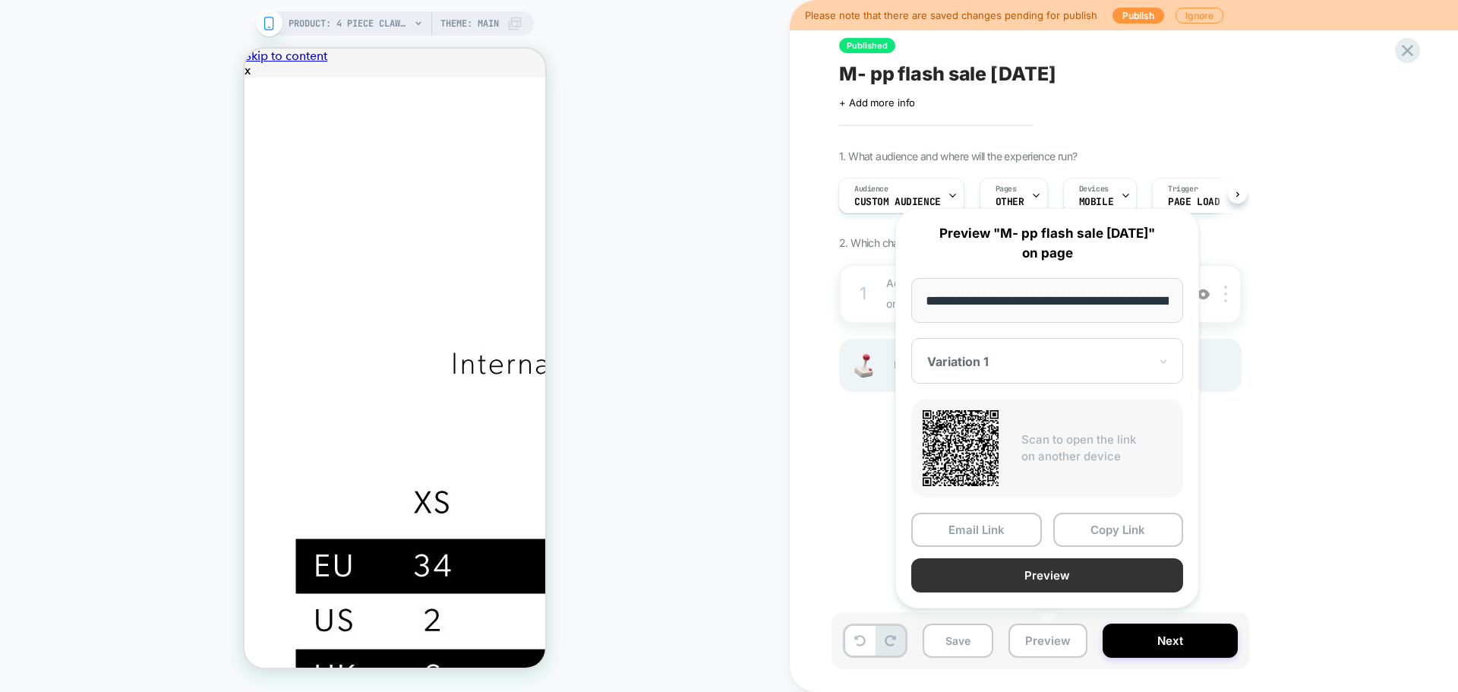
click at [1039, 585] on button "Preview" at bounding box center [1047, 575] width 272 height 34
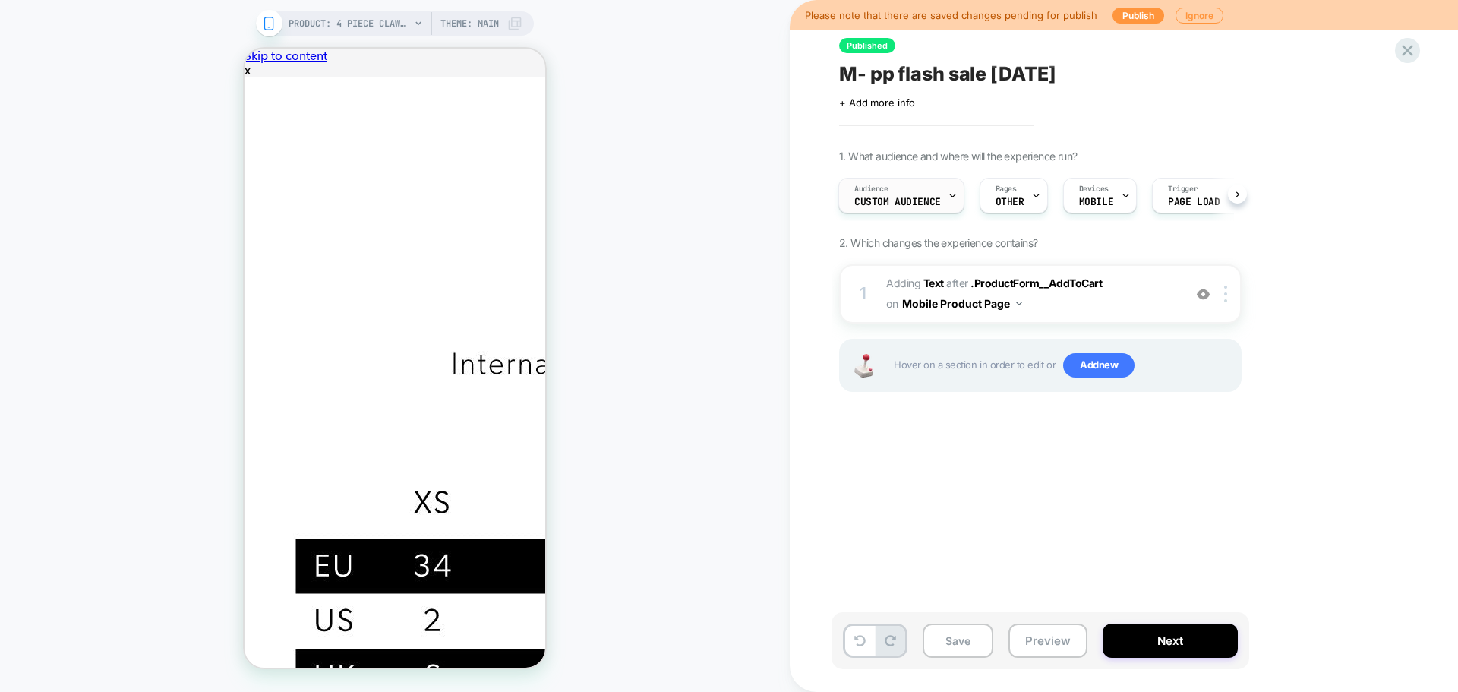
click at [930, 198] on span "Custom Audience" at bounding box center [897, 202] width 87 height 11
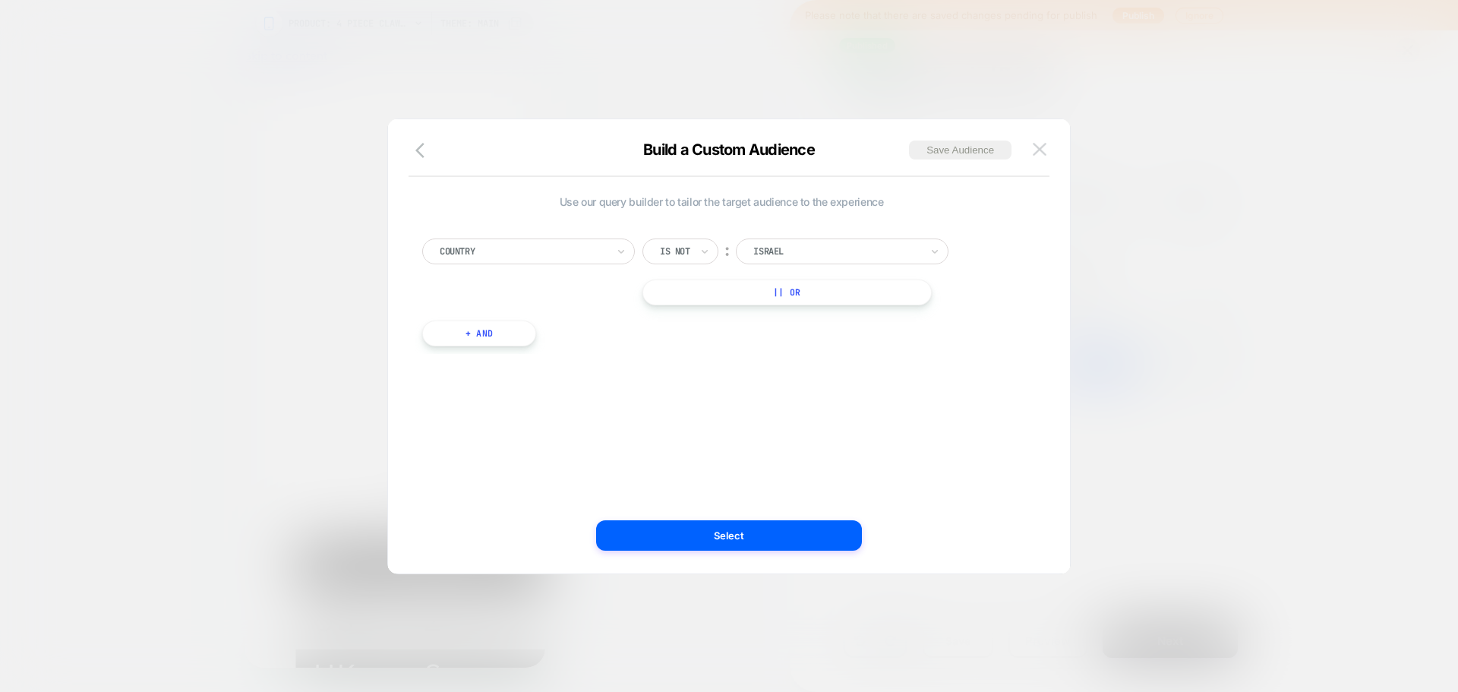
click at [1038, 158] on button at bounding box center [1039, 149] width 23 height 23
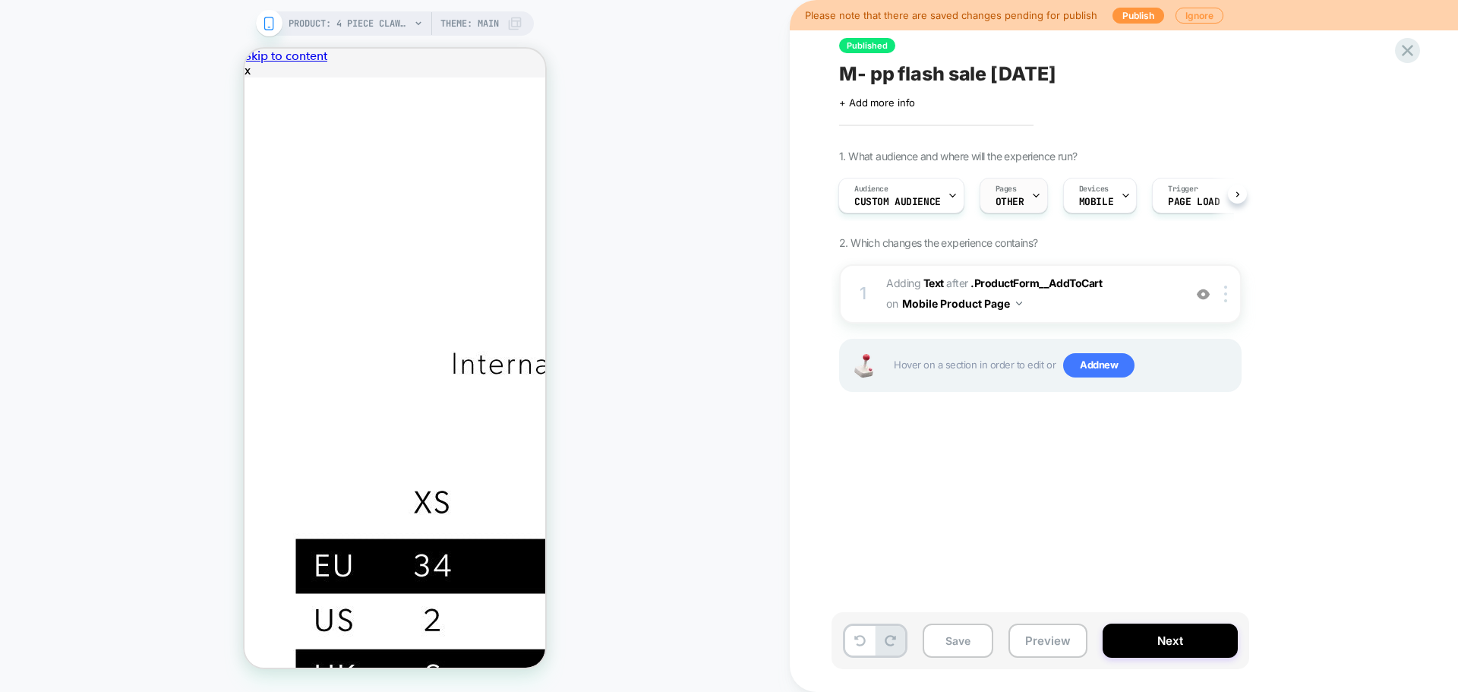
click at [992, 198] on div "Pages OTHER" at bounding box center [1009, 195] width 59 height 34
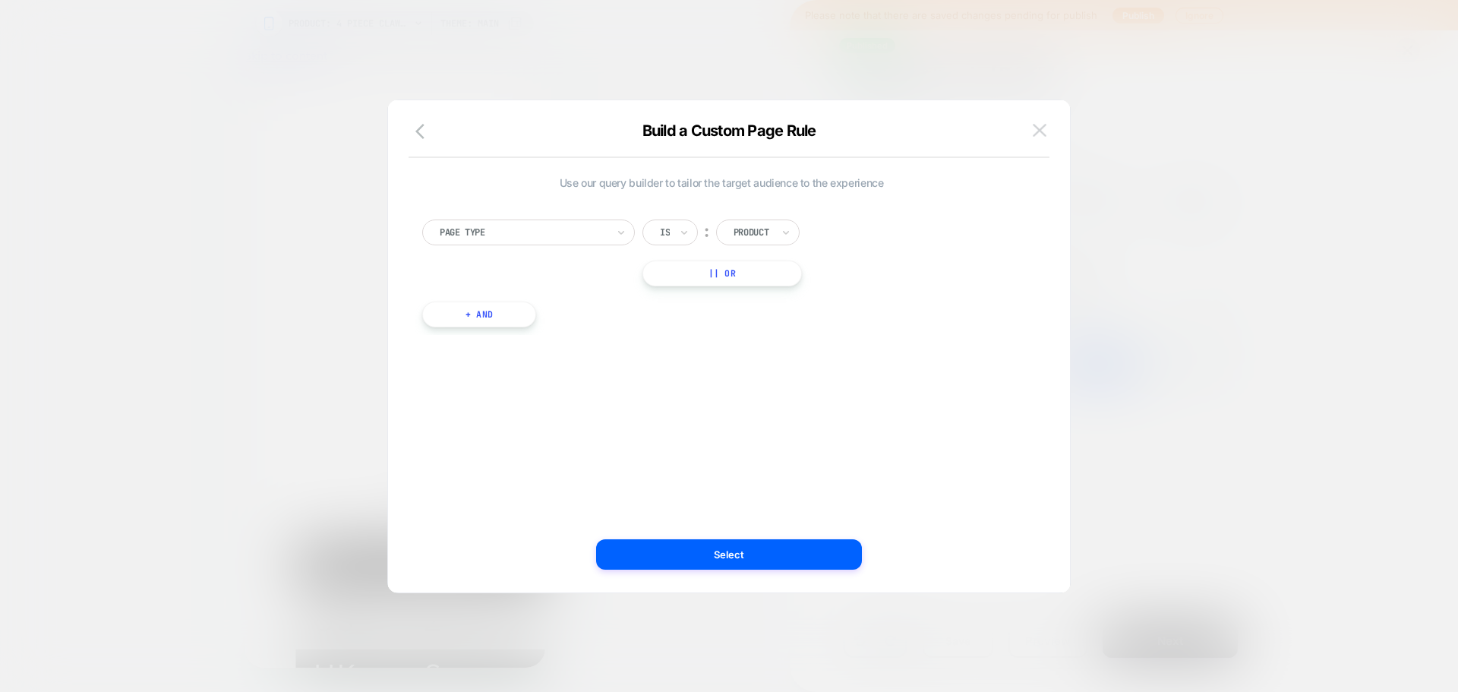
click at [1036, 137] on img at bounding box center [1040, 130] width 14 height 13
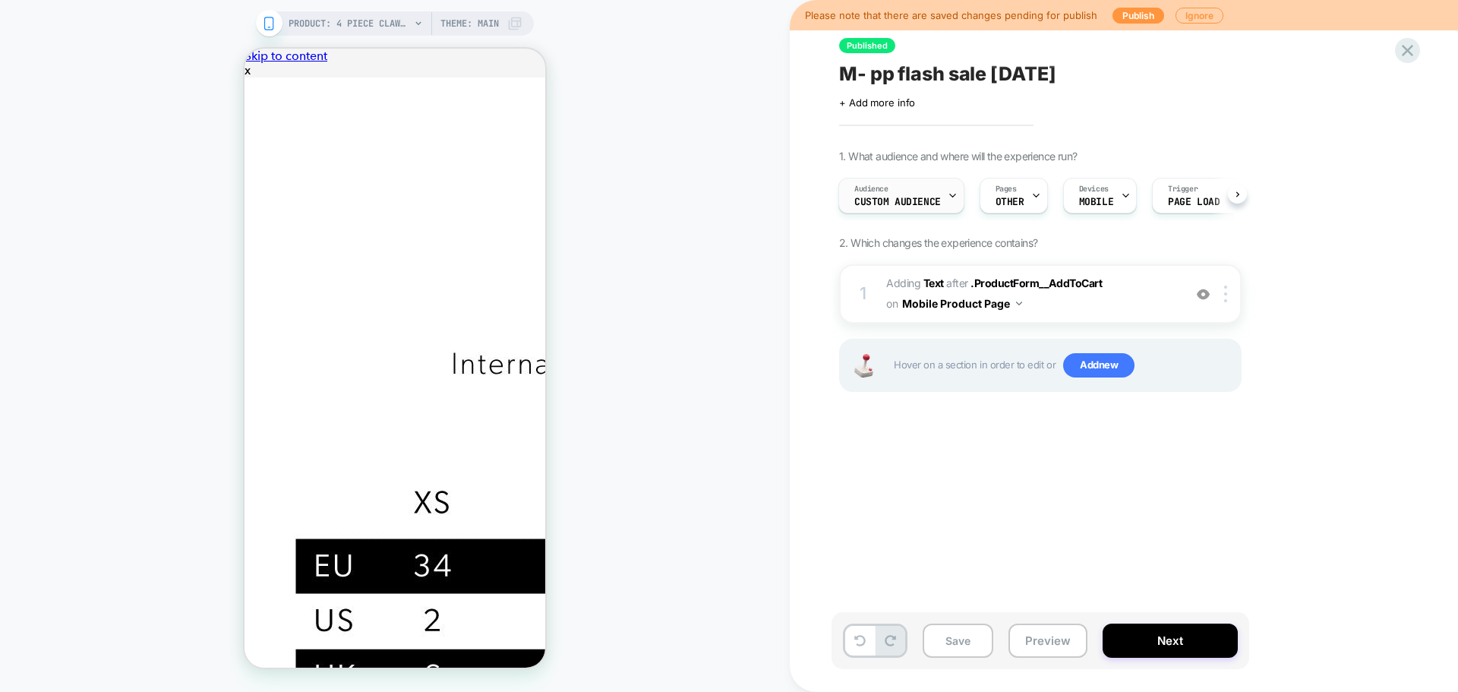
click at [883, 197] on span "Custom Audience" at bounding box center [897, 202] width 87 height 11
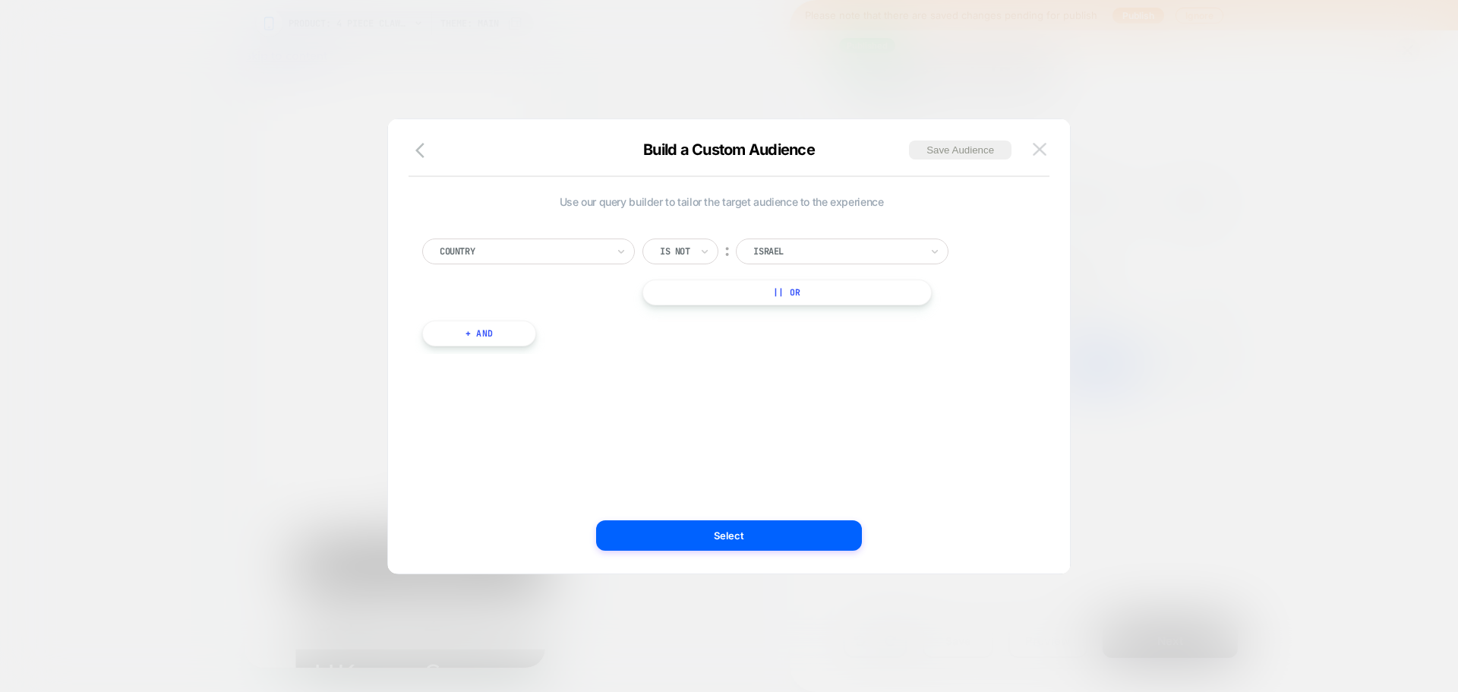
click at [1040, 155] on img at bounding box center [1040, 149] width 14 height 13
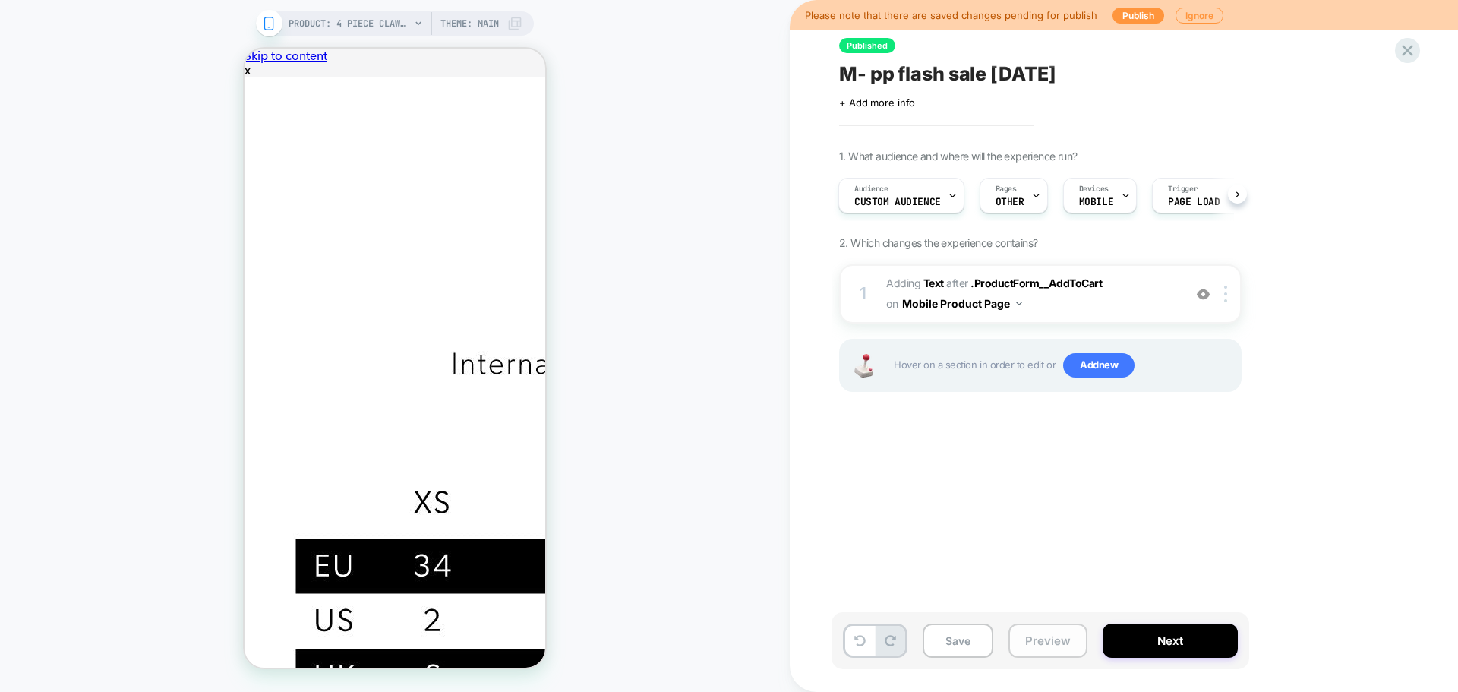
click at [1026, 644] on button "Preview" at bounding box center [1047, 640] width 79 height 34
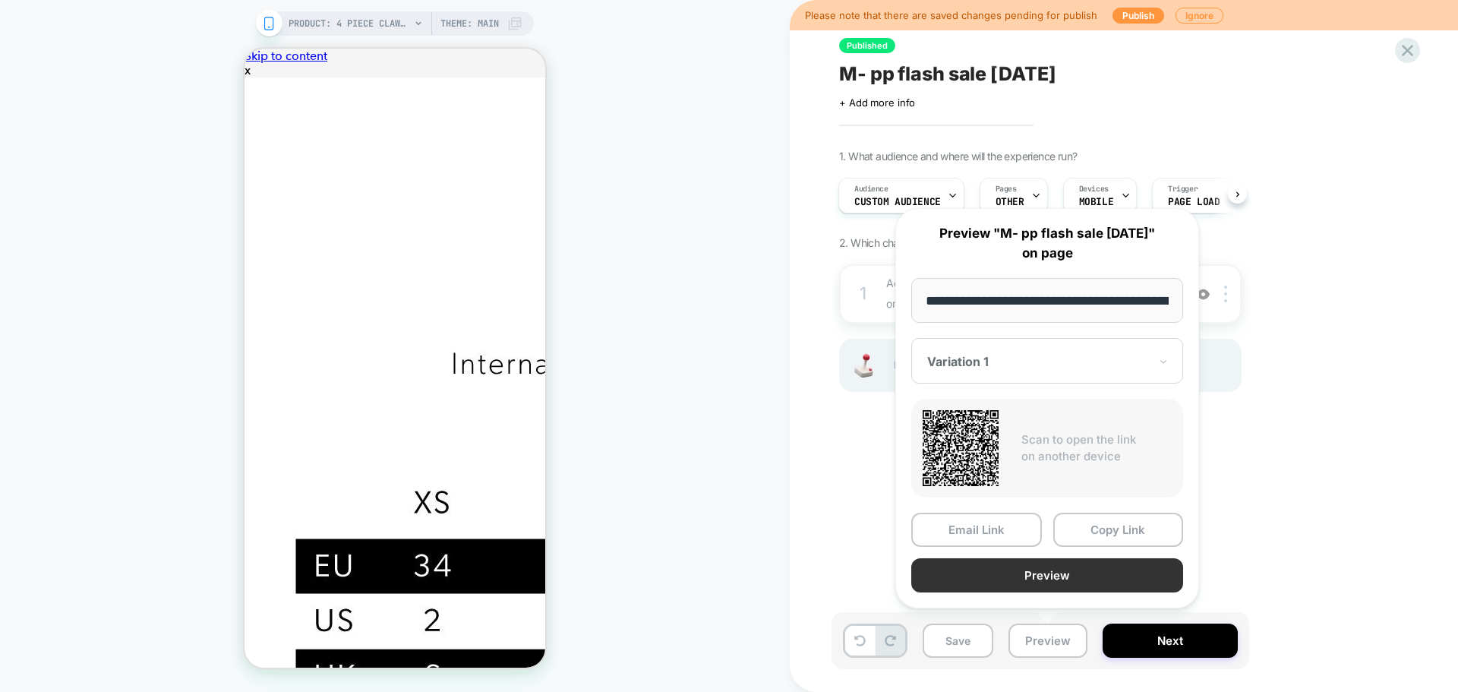
click at [1068, 575] on button "Preview" at bounding box center [1047, 575] width 272 height 34
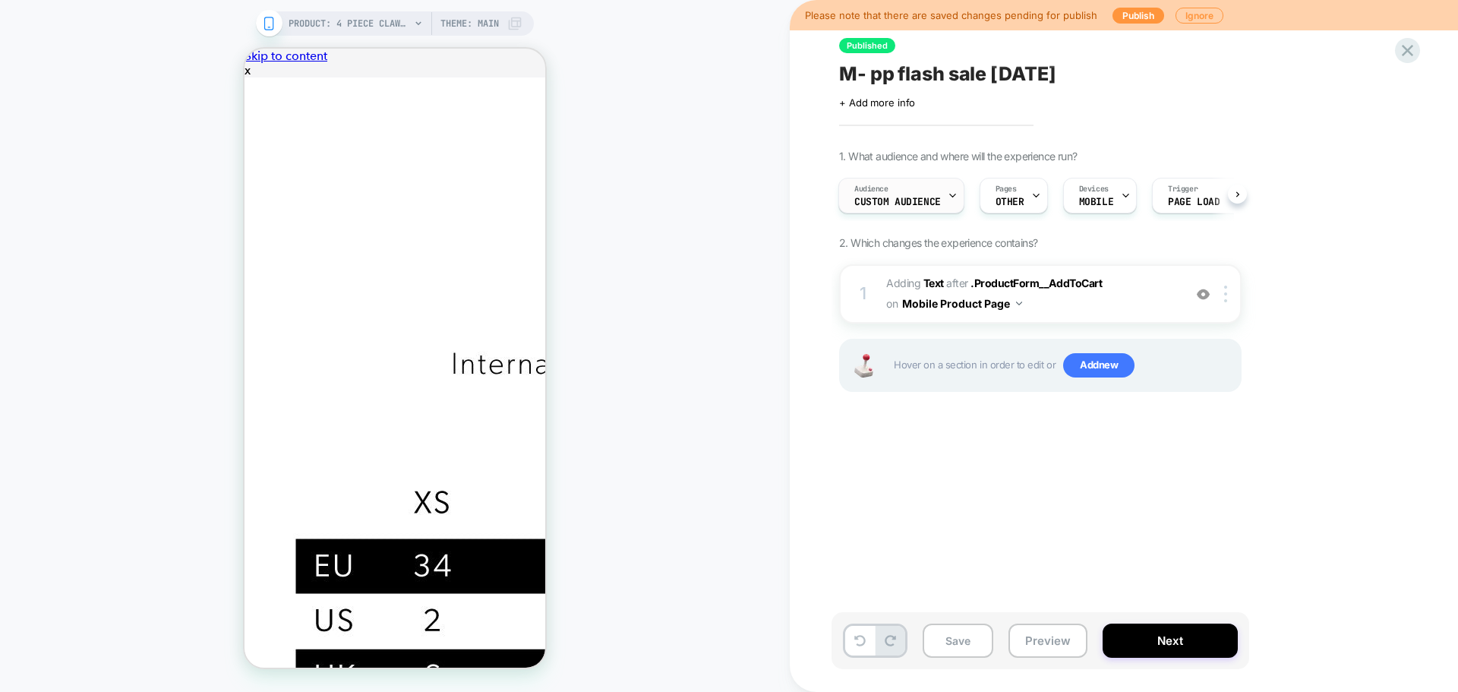
click at [891, 193] on div "Audience Custom Audience" at bounding box center [897, 195] width 117 height 34
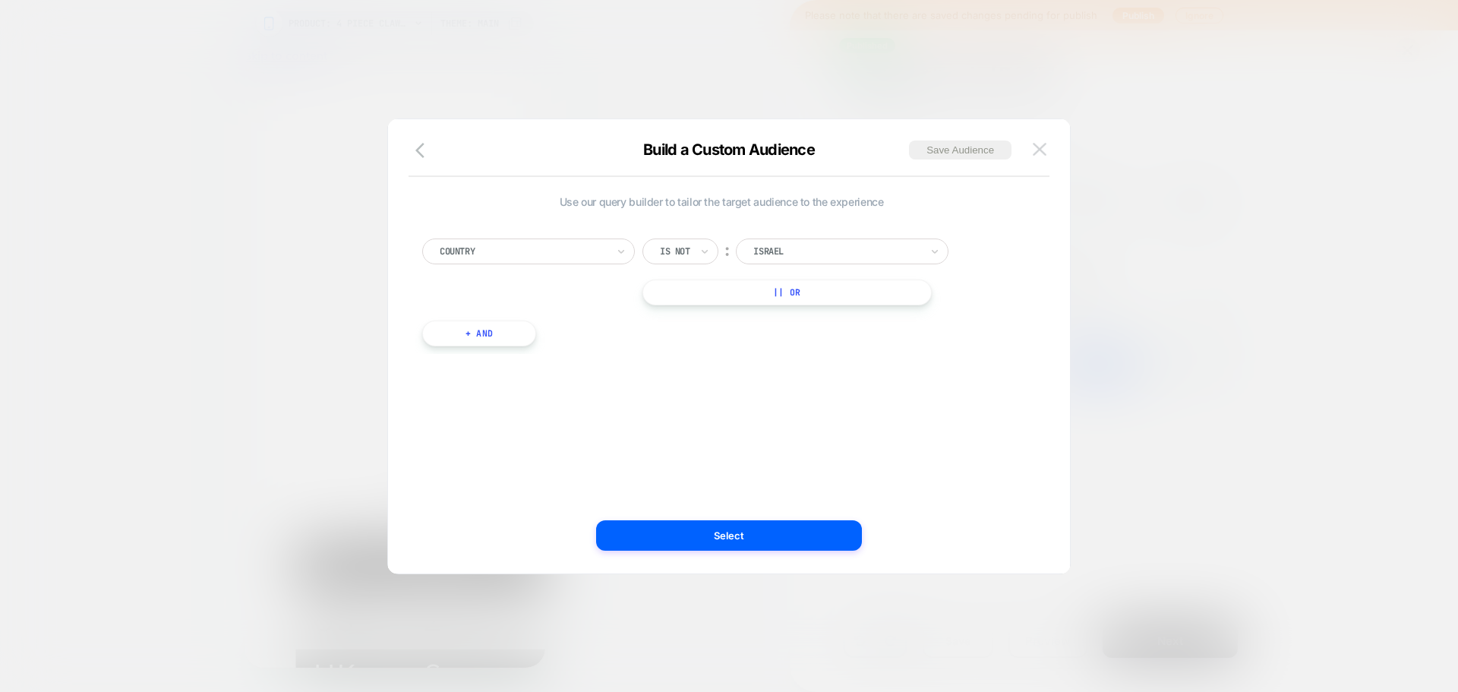
click at [1038, 147] on img at bounding box center [1040, 149] width 14 height 13
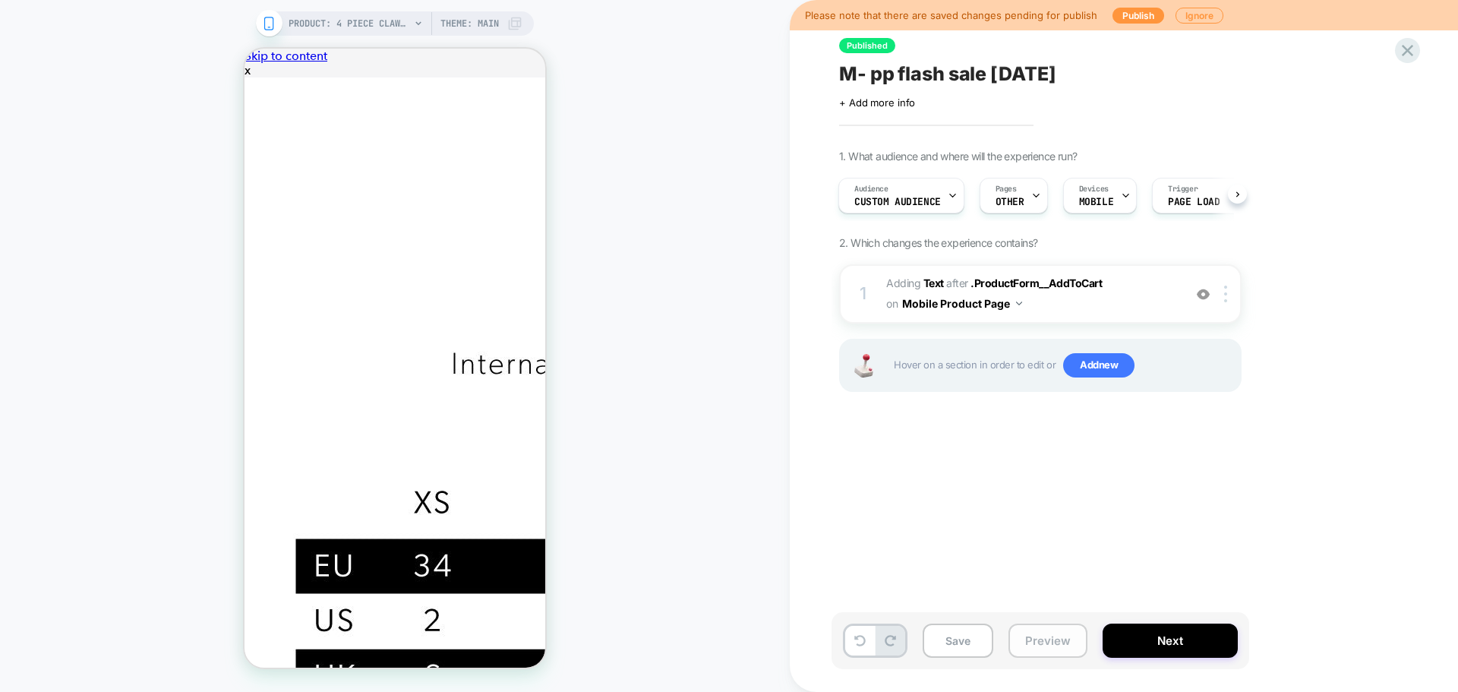
click at [1036, 639] on button "Preview" at bounding box center [1047, 640] width 79 height 34
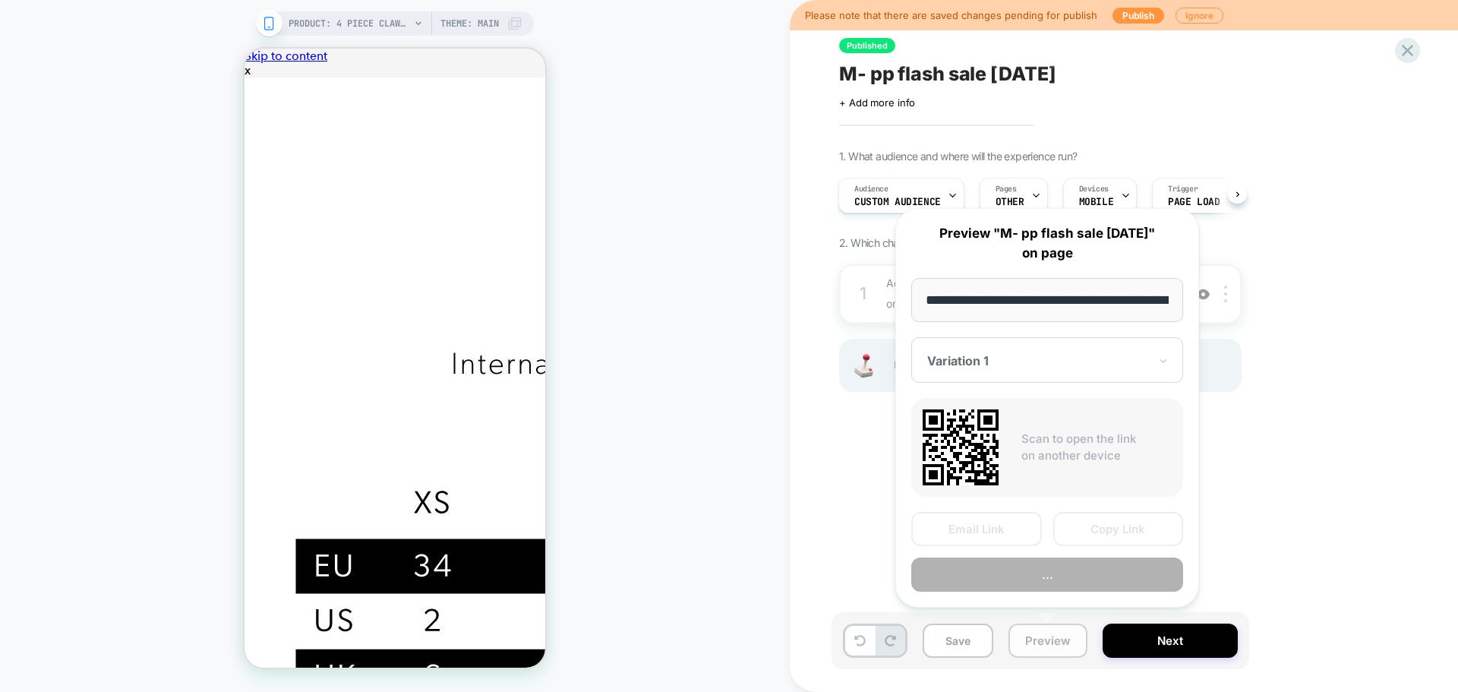
scroll to position [0, 200]
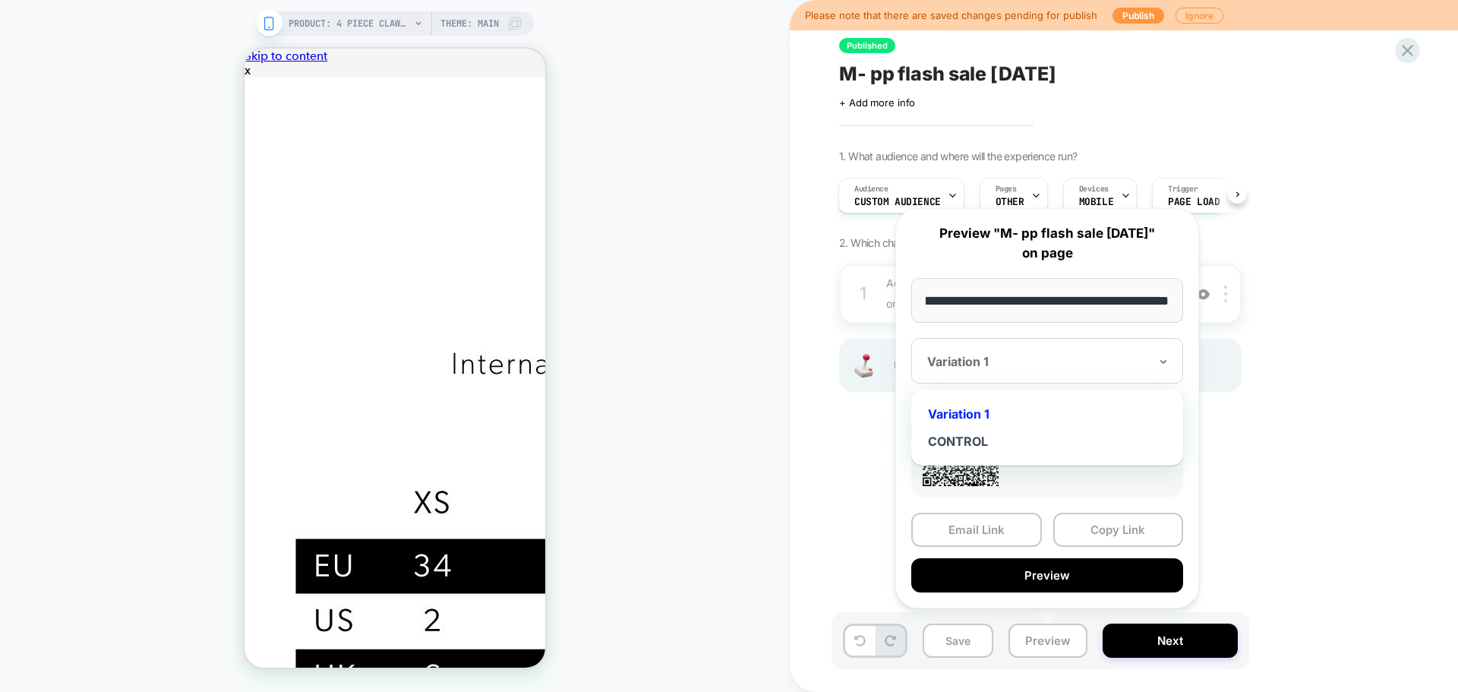
click at [1008, 371] on div "Variation 1" at bounding box center [1047, 361] width 272 height 46
click at [959, 446] on div "CONTROL" at bounding box center [1047, 440] width 257 height 27
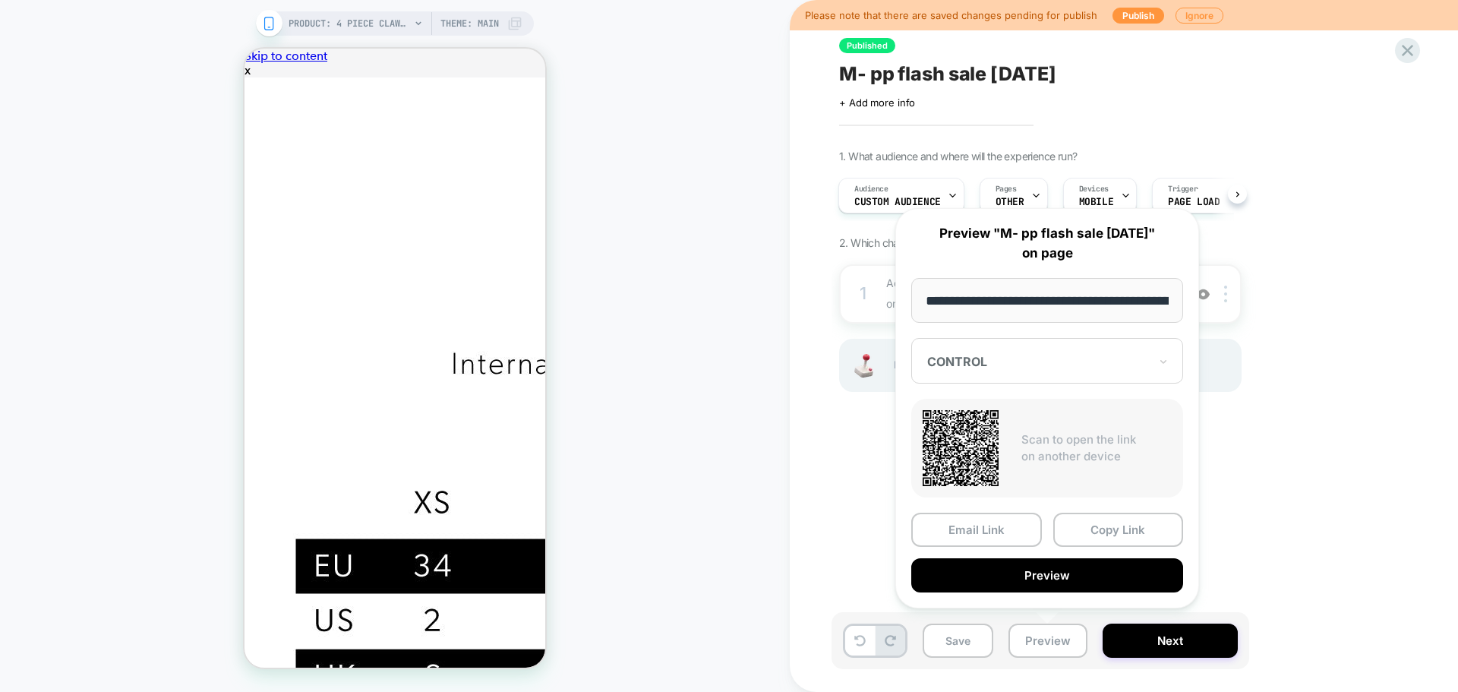
drag, startPoint x: 1083, startPoint y: 523, endPoint x: 1029, endPoint y: 577, distance: 76.8
click at [1029, 577] on button "Preview" at bounding box center [1047, 575] width 272 height 34
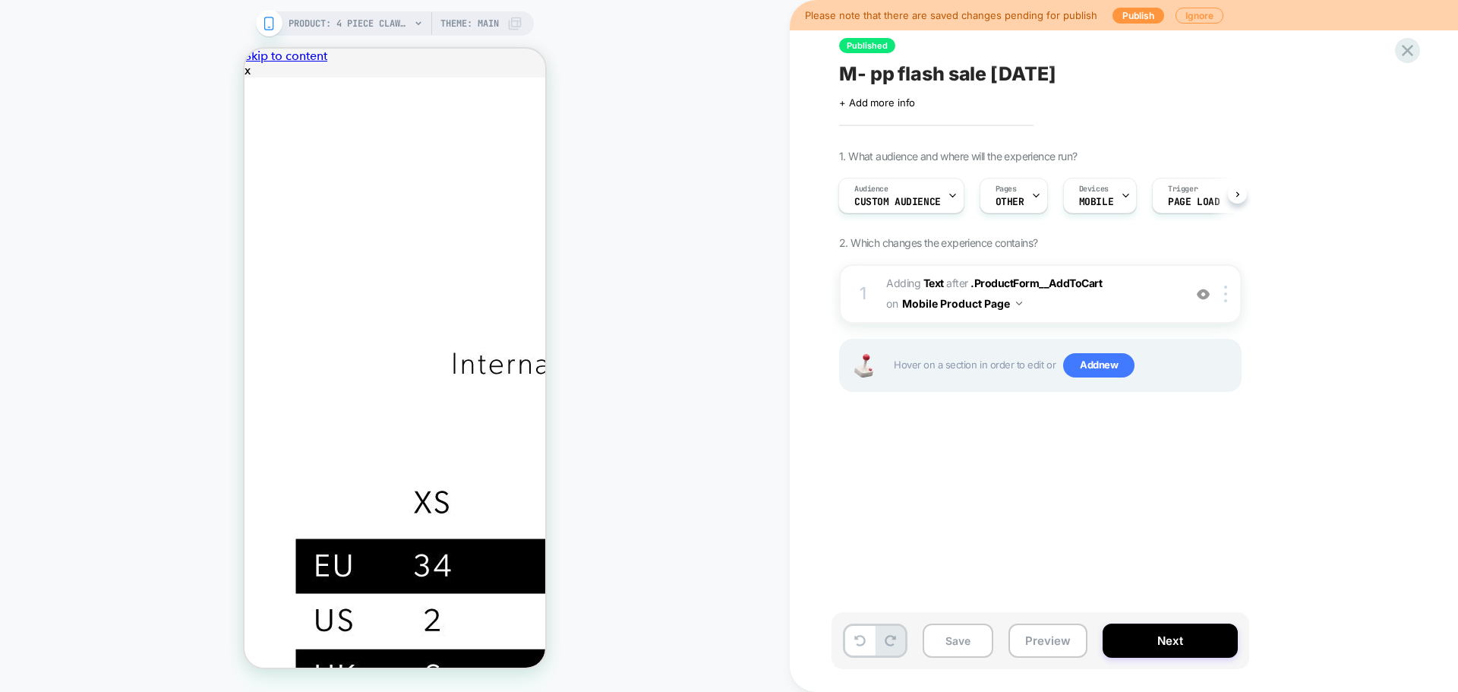
click at [973, 113] on div "Published M- pp flash sale Aug 25 Click to edit experience details + Add more i…" at bounding box center [1115, 345] width 569 height 661
click at [877, 104] on span "+ Add more info" at bounding box center [877, 102] width 76 height 12
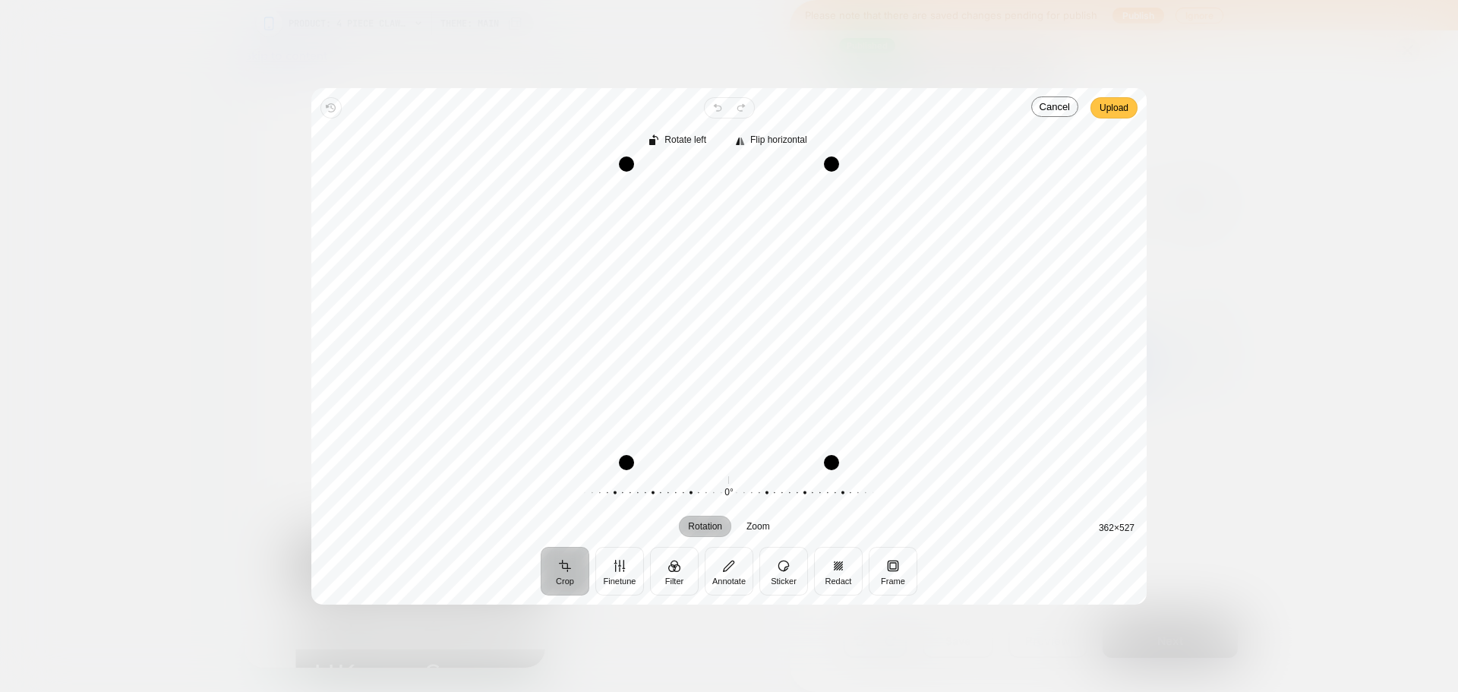
click at [1118, 107] on span "Upload" at bounding box center [1113, 108] width 29 height 18
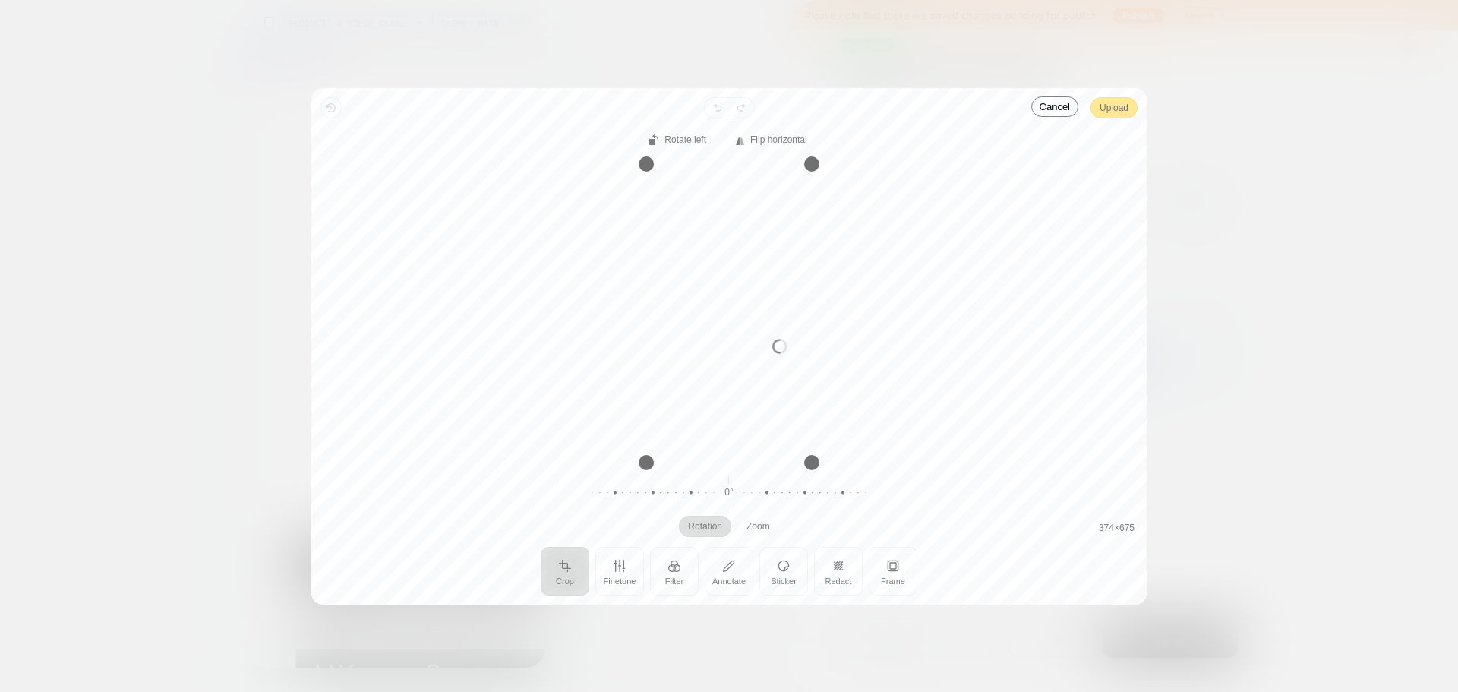
click at [1110, 112] on div "Processing image… Busy" at bounding box center [728, 346] width 835 height 516
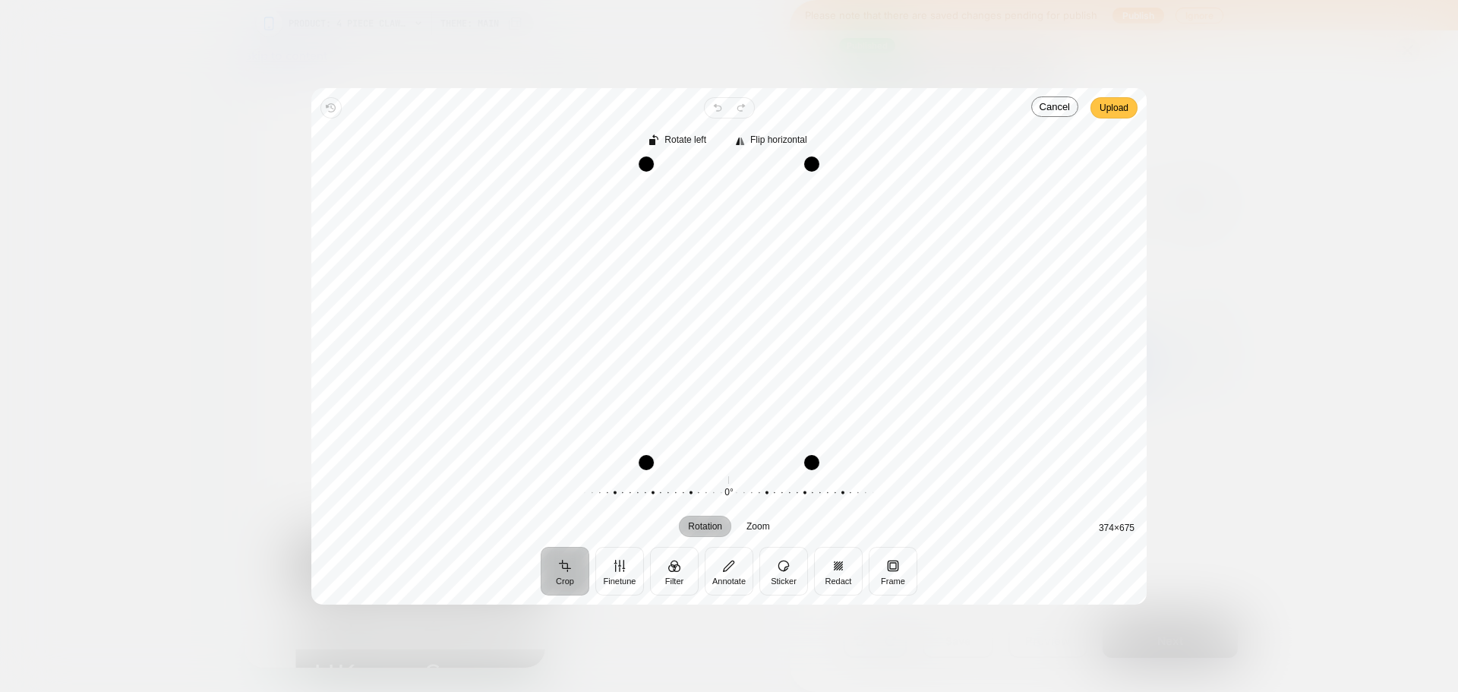
click at [1110, 112] on span "Upload" at bounding box center [1113, 108] width 29 height 18
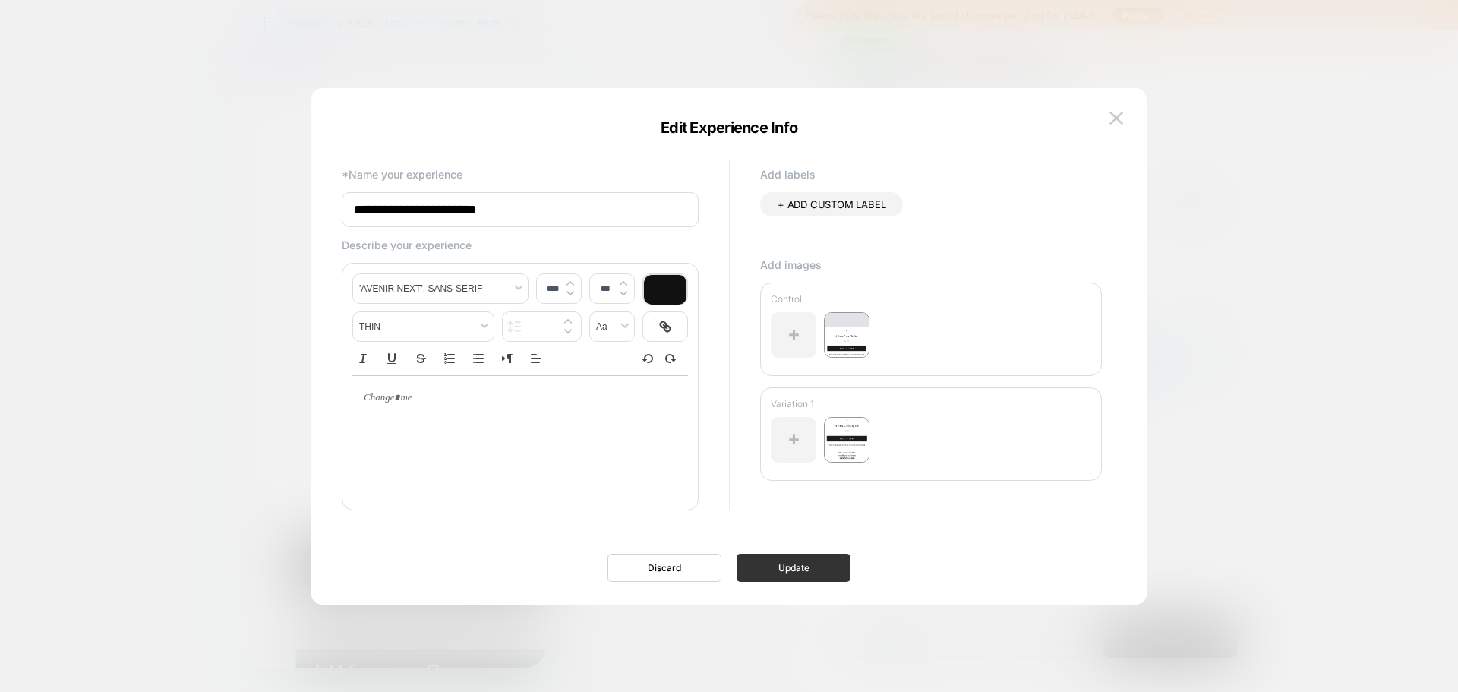
click at [822, 563] on button "Update" at bounding box center [793, 567] width 114 height 28
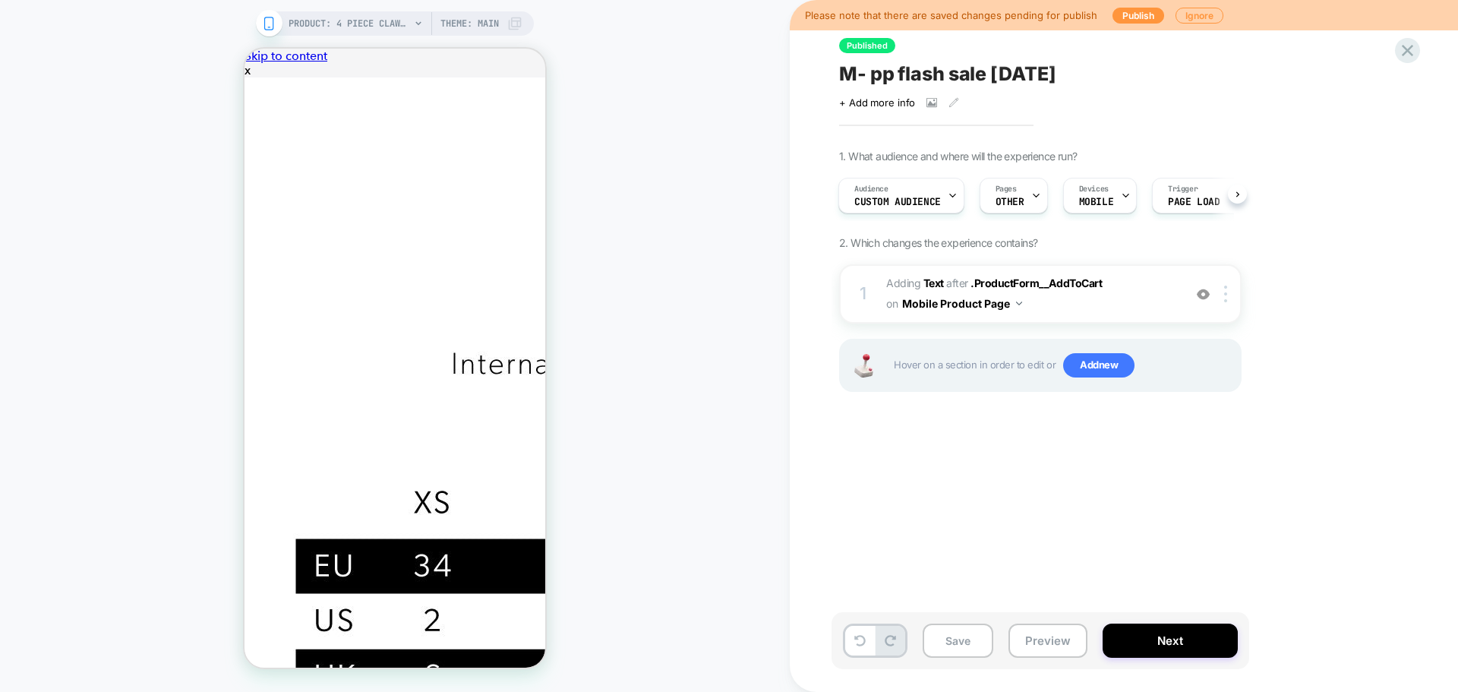
click at [945, 72] on span "M- pp flash sale Aug 25" at bounding box center [947, 73] width 216 height 23
click at [948, 649] on button "Save" at bounding box center [957, 640] width 71 height 34
click at [1405, 55] on icon at bounding box center [1407, 50] width 20 height 20
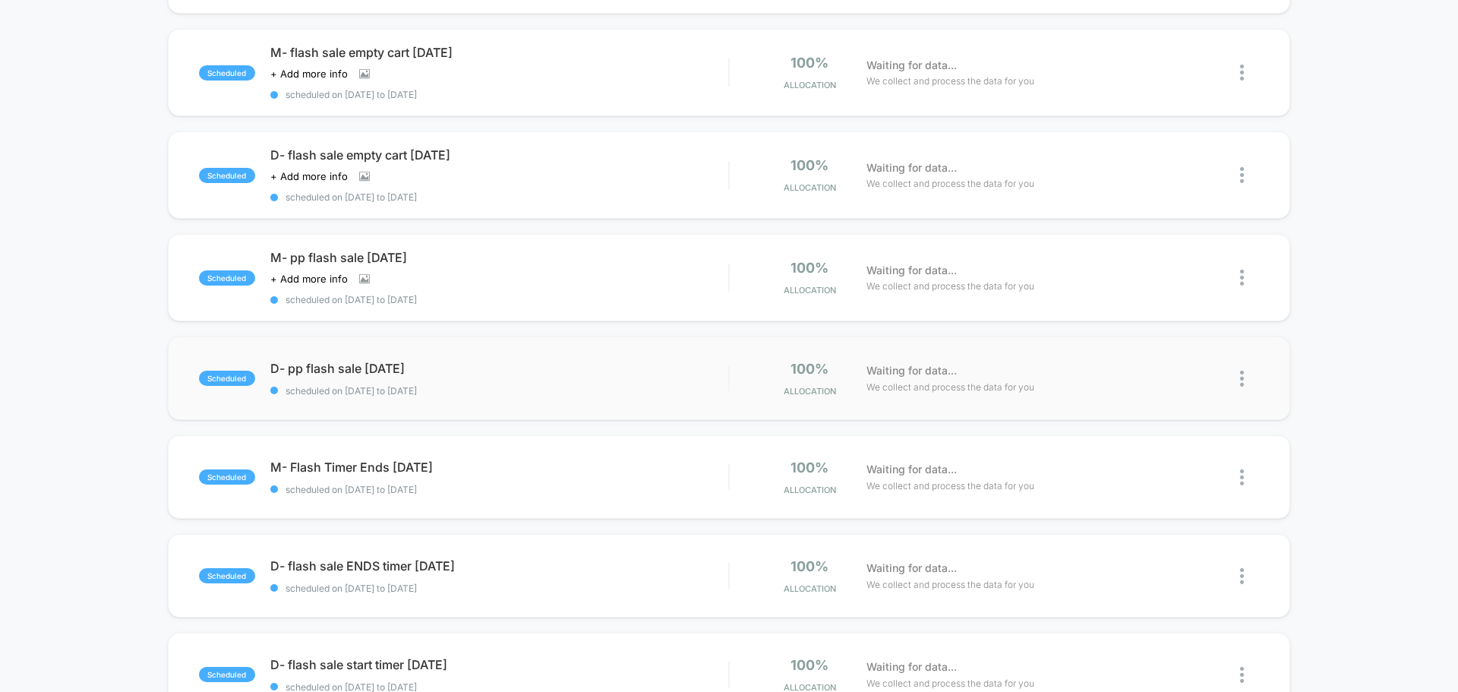
scroll to position [380, 0]
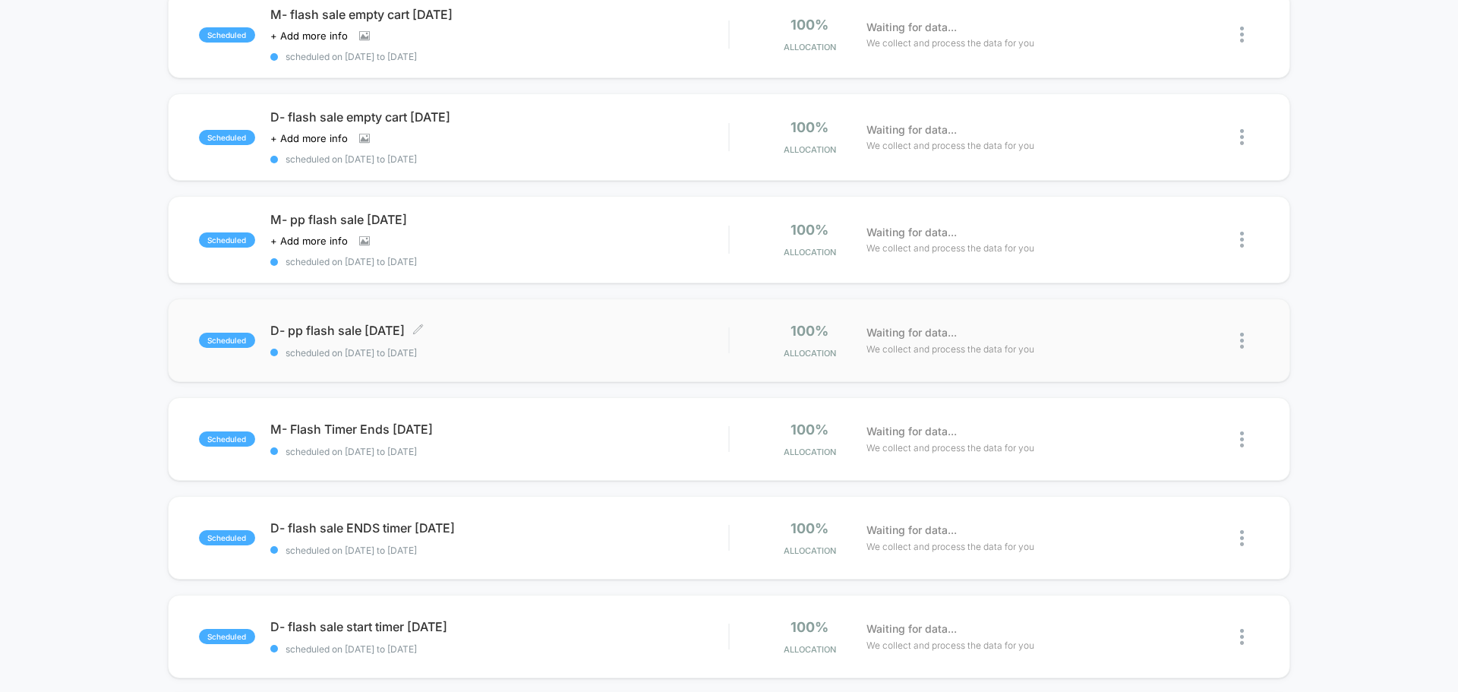
click at [515, 342] on div "D- pp flash sale aug 25 Click to edit experience details Click to edit experien…" at bounding box center [499, 341] width 458 height 36
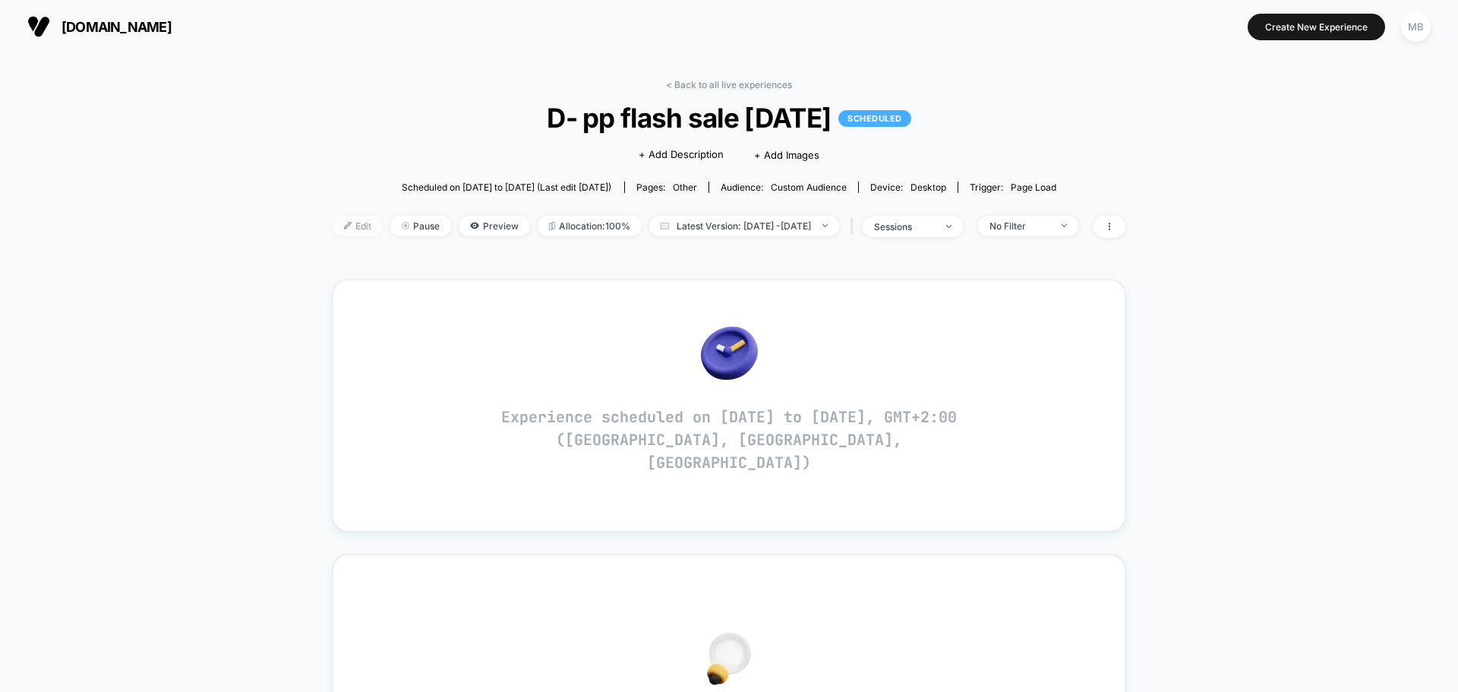
click at [333, 229] on span "Edit" at bounding box center [358, 226] width 50 height 20
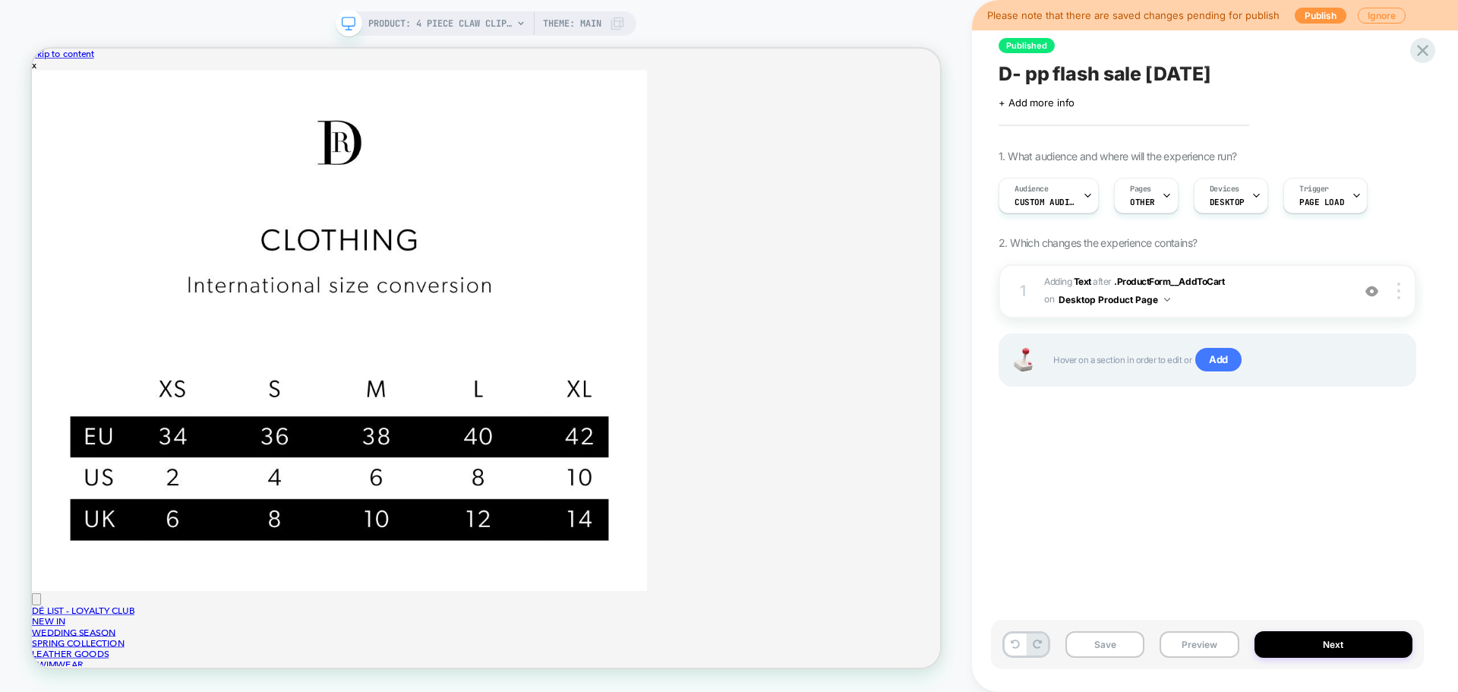
scroll to position [0, 1]
click at [1079, 77] on span "D- pp flash sale aug 25" at bounding box center [1104, 73] width 212 height 23
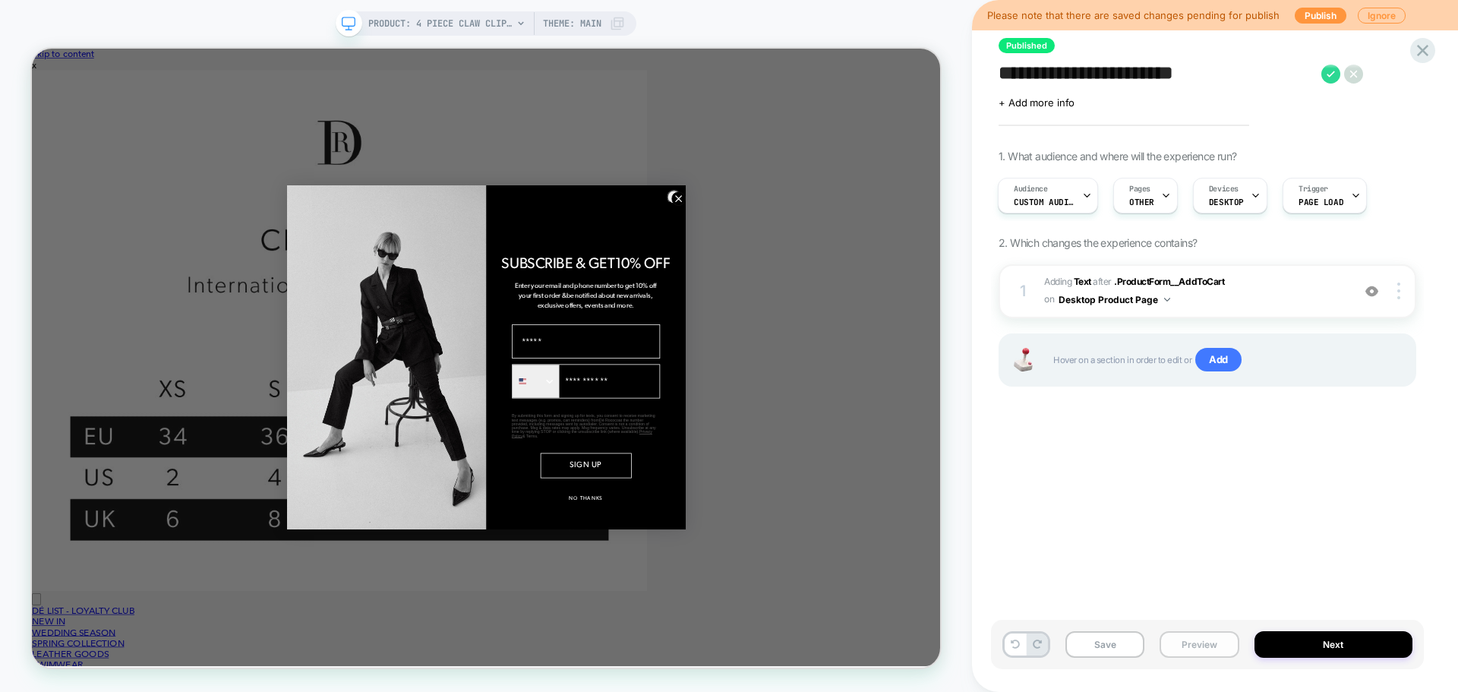
click at [1184, 647] on button "Preview" at bounding box center [1198, 644] width 79 height 27
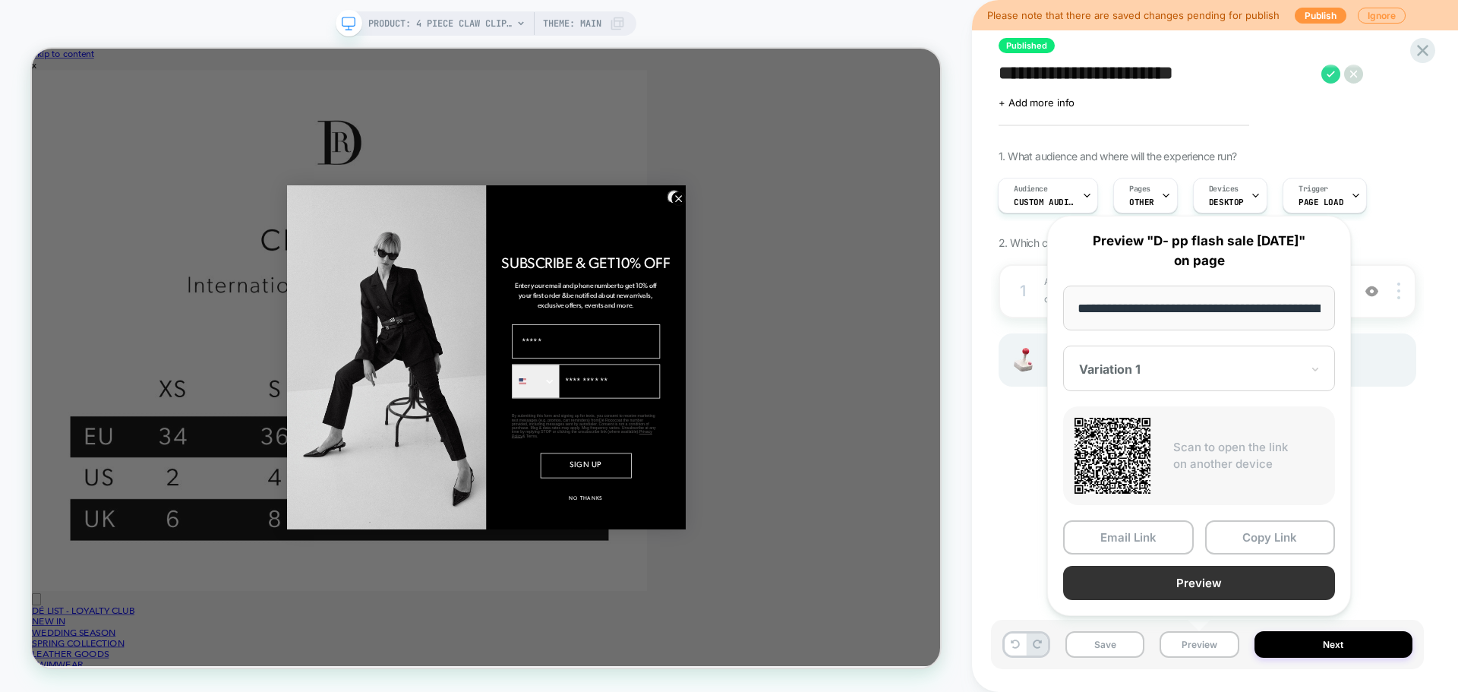
click at [1194, 586] on button "Preview" at bounding box center [1199, 583] width 272 height 34
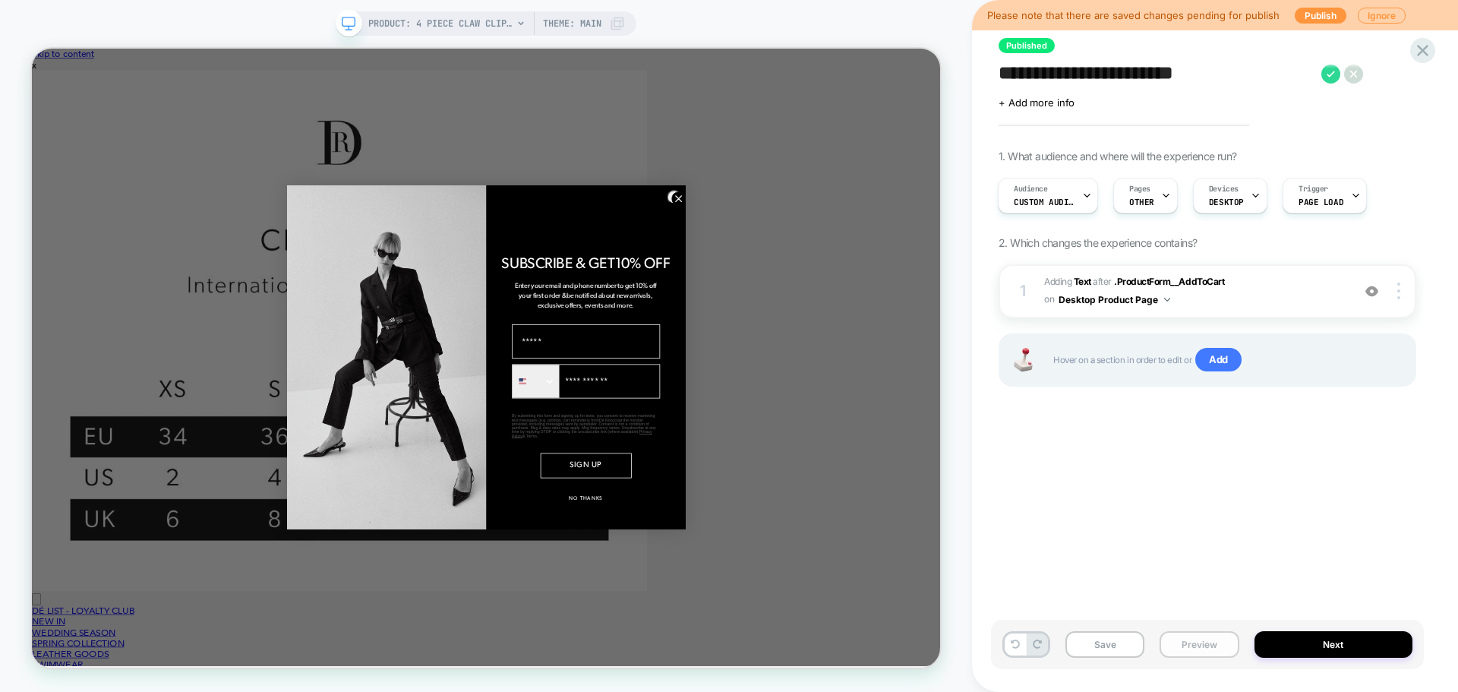
click at [1180, 651] on button "Preview" at bounding box center [1198, 644] width 79 height 27
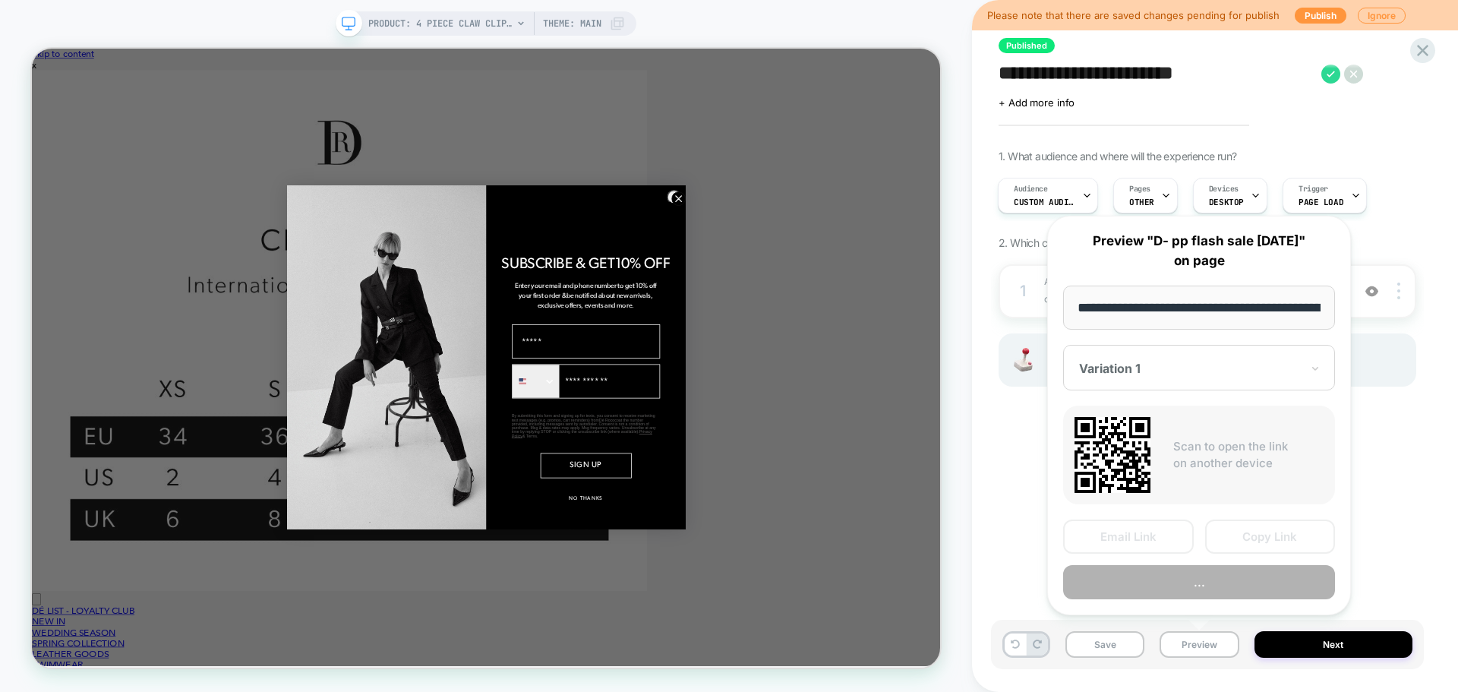
scroll to position [0, 200]
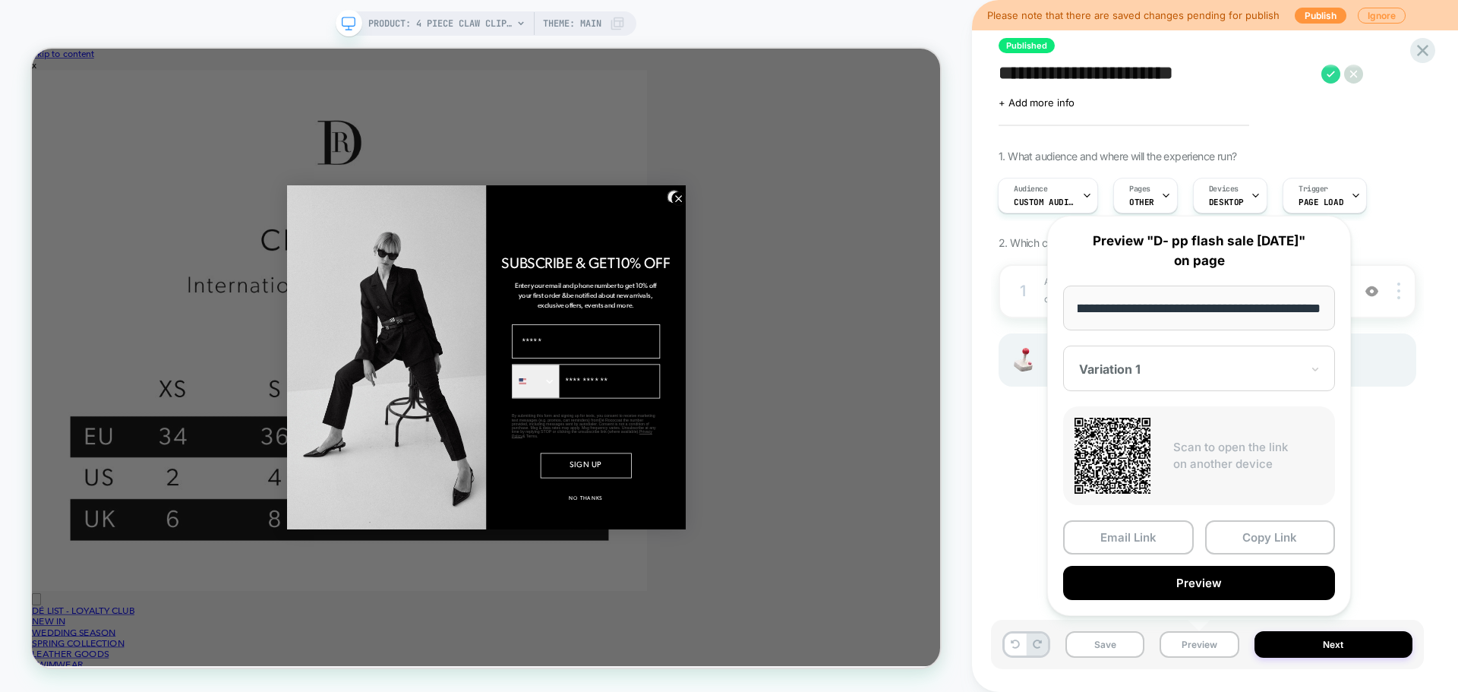
click at [1190, 367] on div at bounding box center [1190, 368] width 222 height 15
click at [1143, 456] on div "CONTROL" at bounding box center [1199, 448] width 257 height 27
click at [1232, 576] on button "Preview" at bounding box center [1199, 583] width 272 height 34
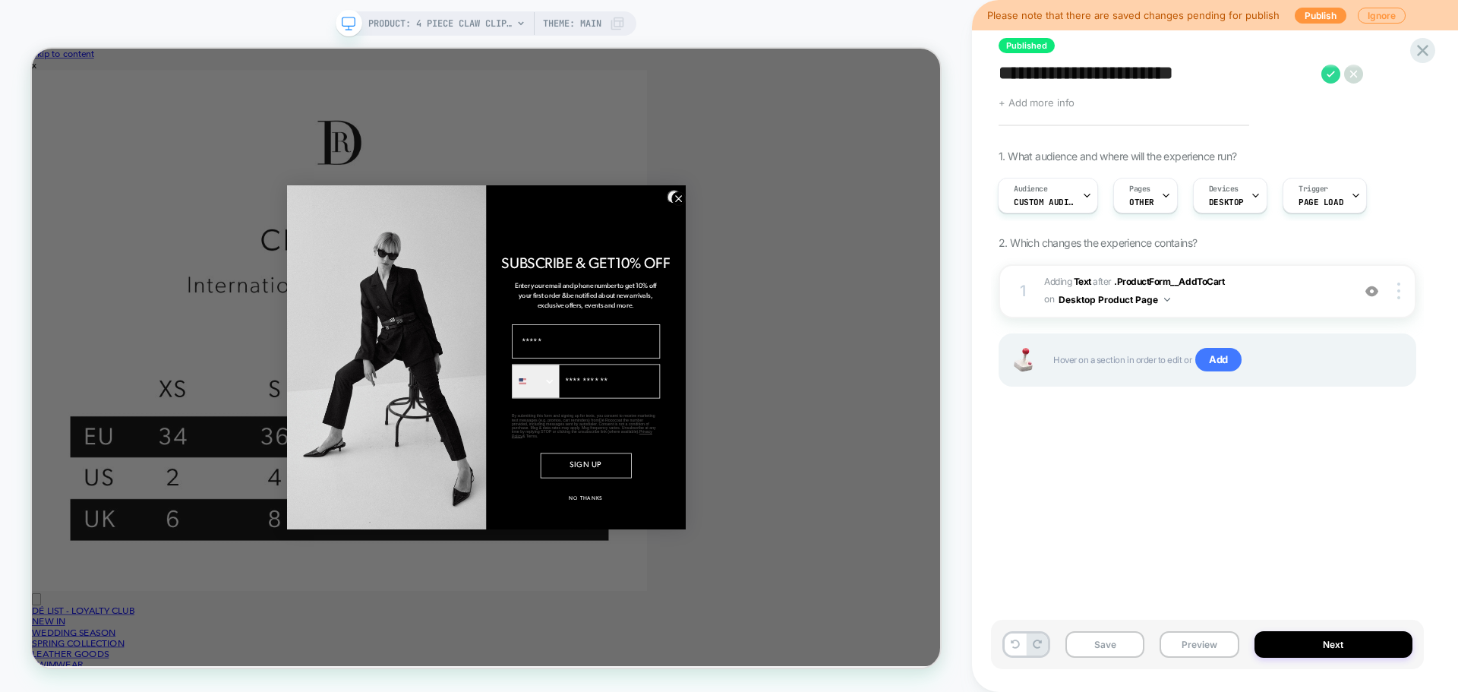
click at [1037, 99] on span "+ Add more info" at bounding box center [1036, 102] width 76 height 12
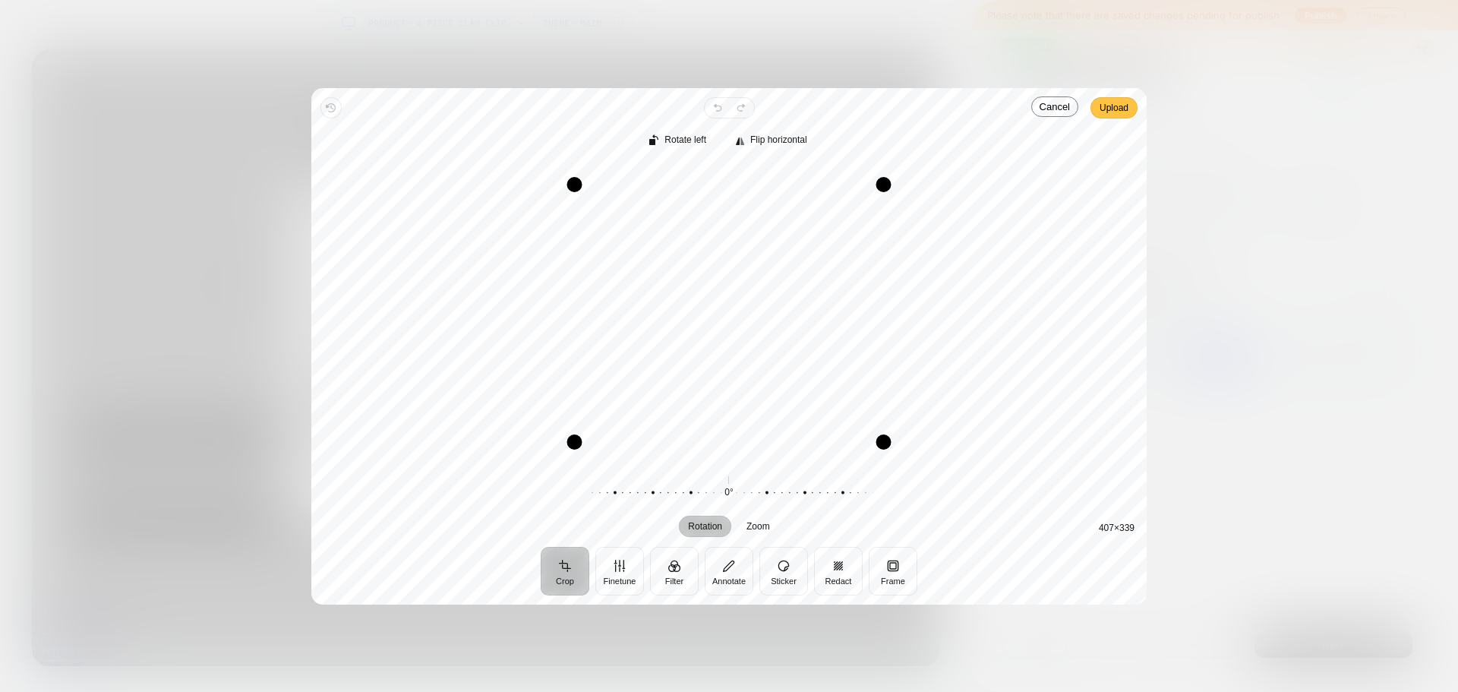
click at [1121, 111] on span "Upload" at bounding box center [1113, 108] width 29 height 18
click at [1112, 109] on span "Upload" at bounding box center [1113, 108] width 29 height 18
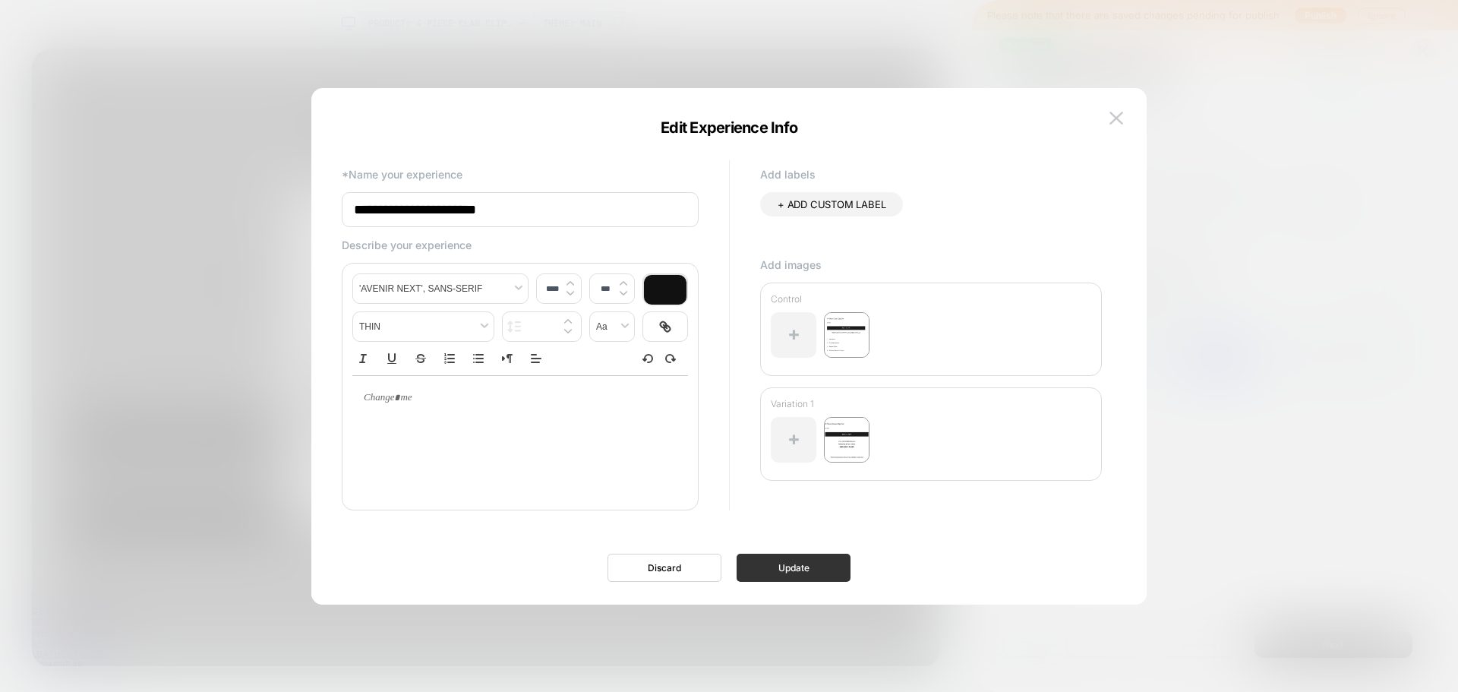
click at [805, 569] on button "Update" at bounding box center [793, 567] width 114 height 28
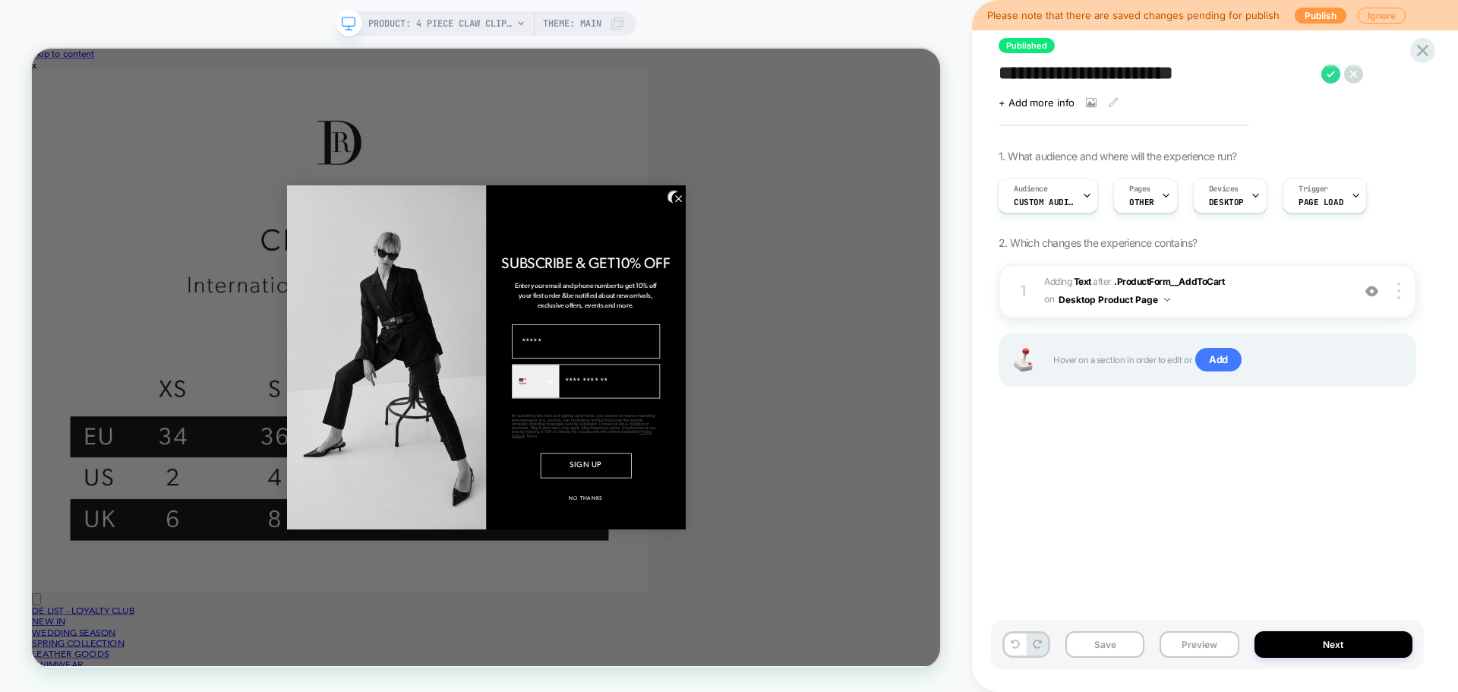
click at [1067, 74] on textarea "**********" at bounding box center [1155, 73] width 315 height 23
click at [1417, 47] on icon at bounding box center [1422, 50] width 20 height 20
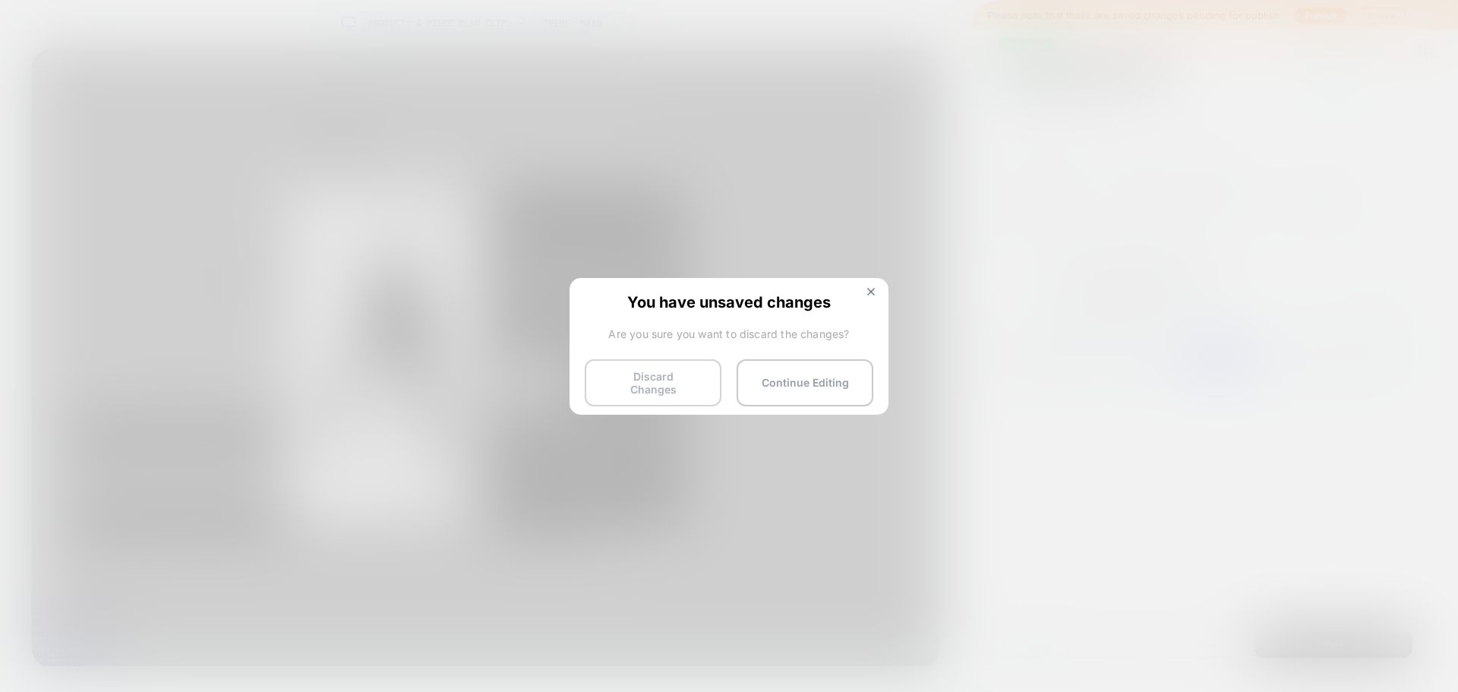
click at [634, 379] on button "Discard Changes" at bounding box center [653, 382] width 137 height 47
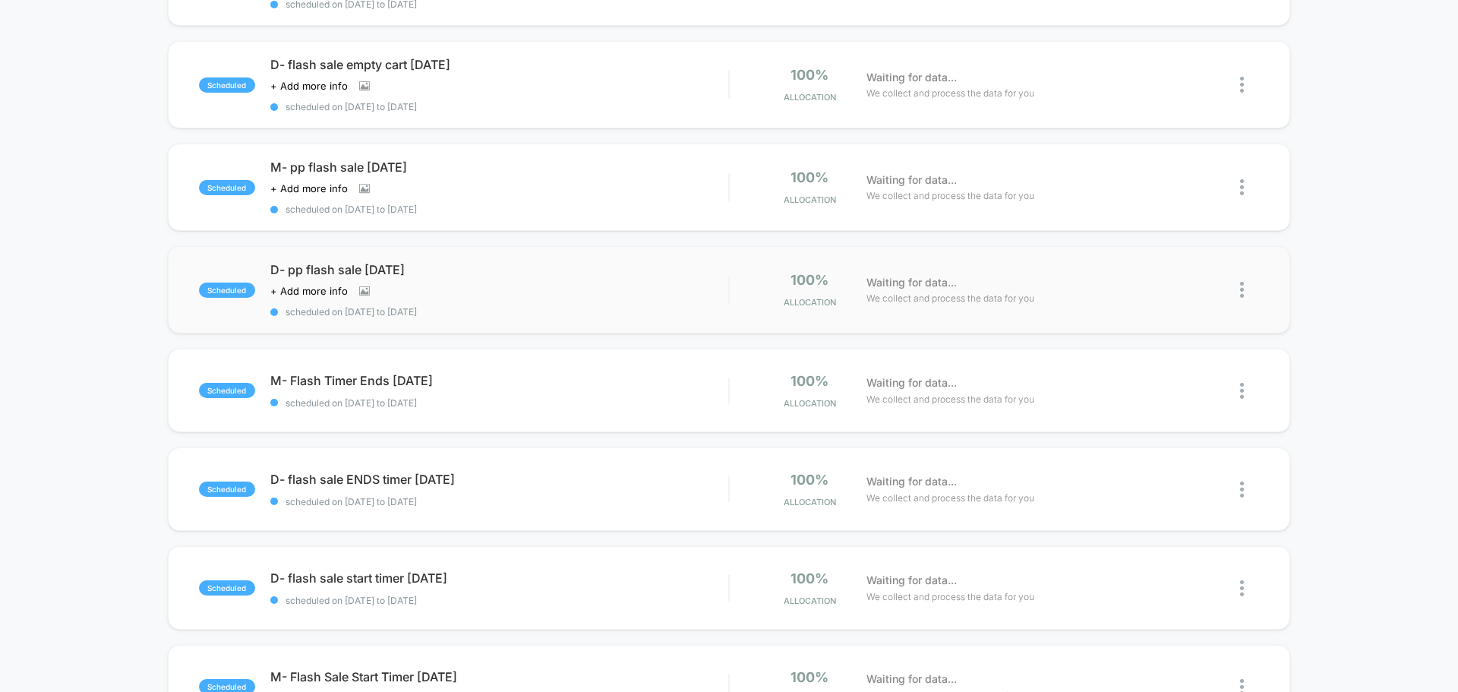
scroll to position [456, 0]
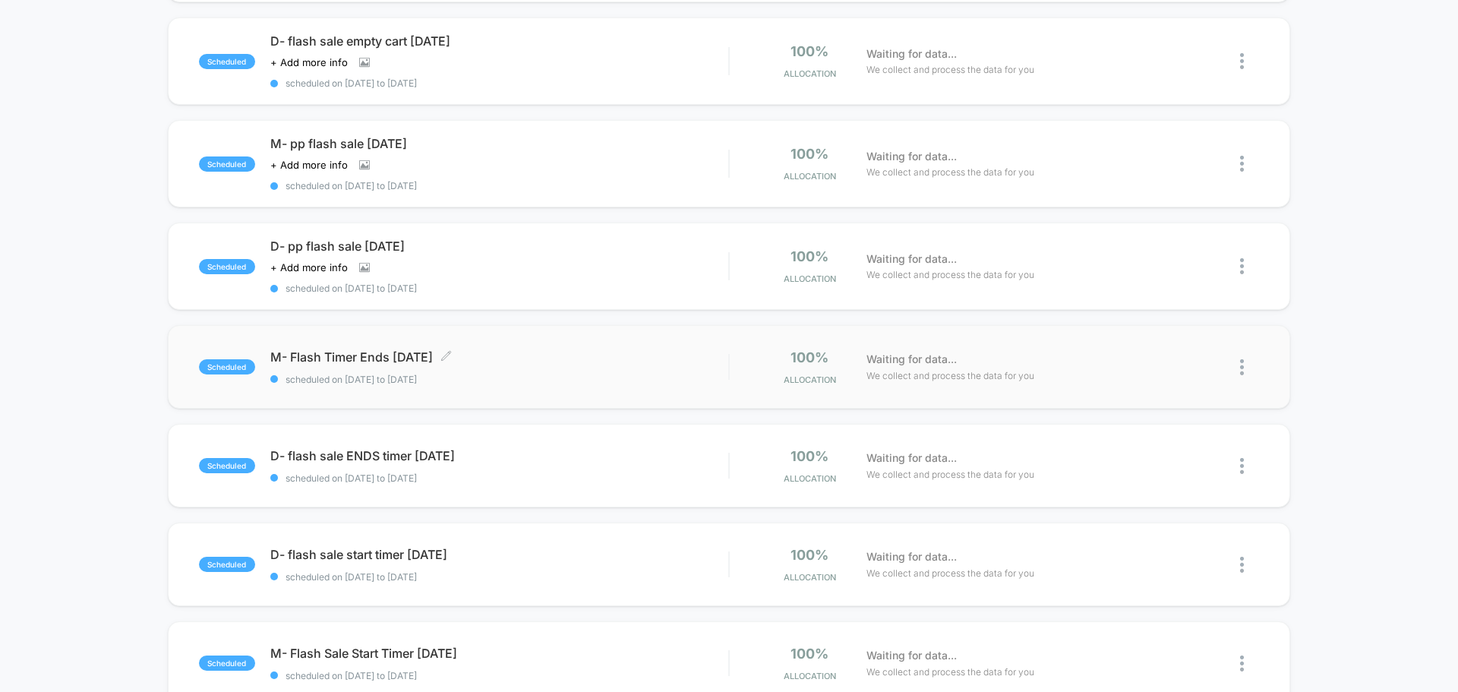
click at [504, 361] on span "M- Flash Timer Ends August 25 Click to edit experience details" at bounding box center [499, 356] width 458 height 15
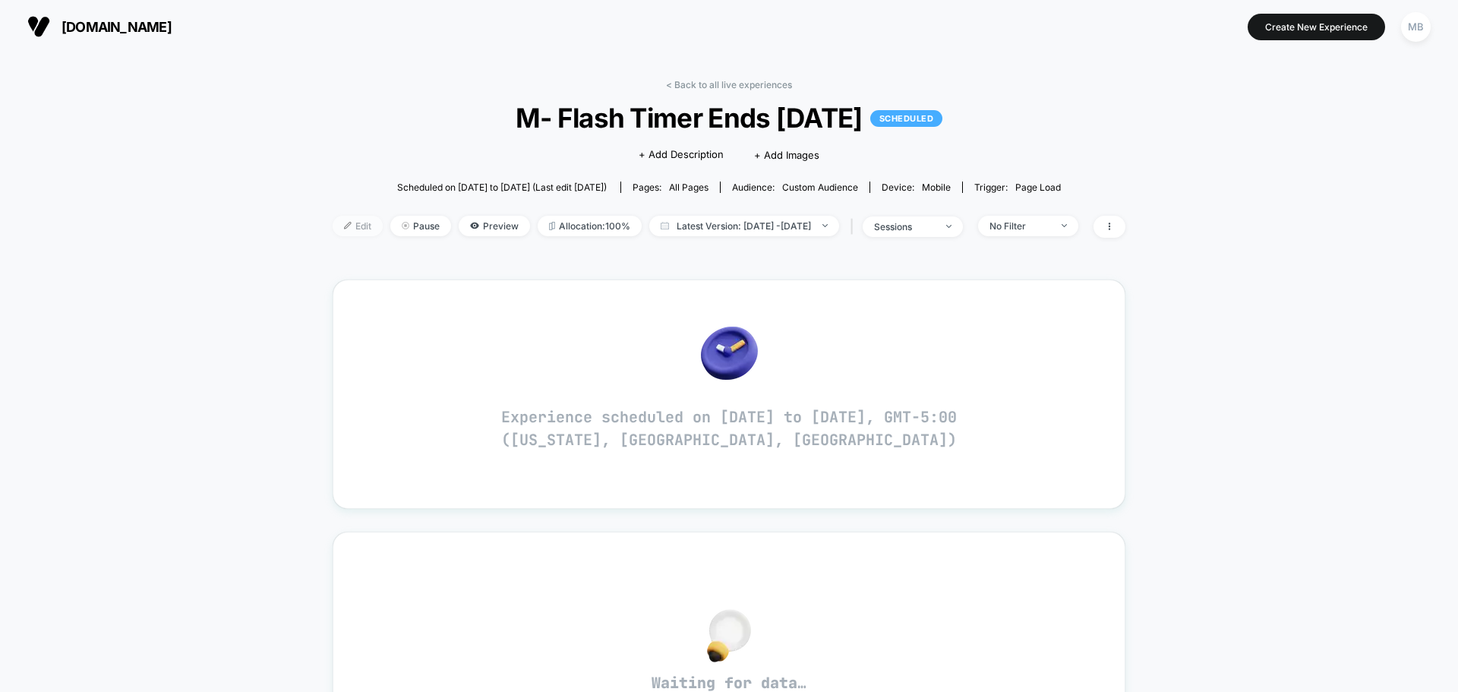
click at [333, 225] on span "Edit" at bounding box center [358, 226] width 50 height 20
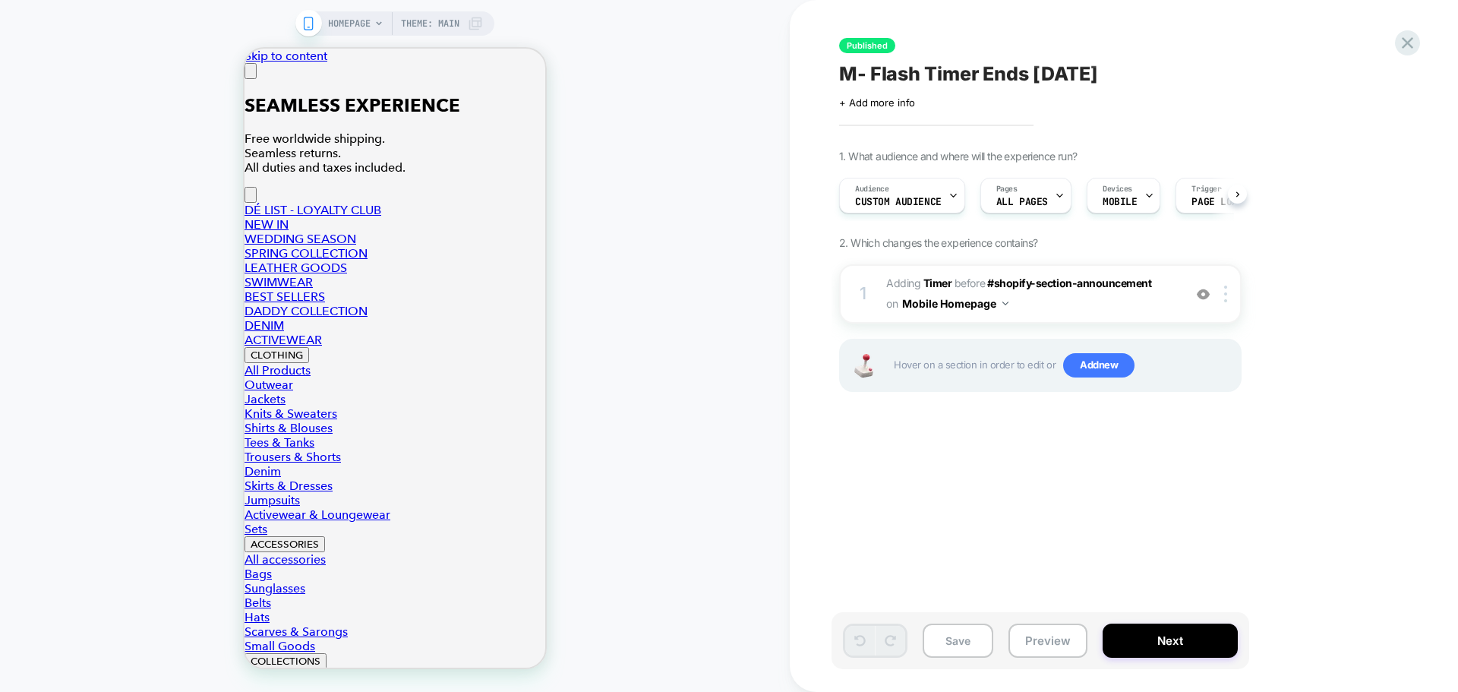
scroll to position [0, 1]
click at [1050, 639] on button "Preview" at bounding box center [1047, 640] width 79 height 34
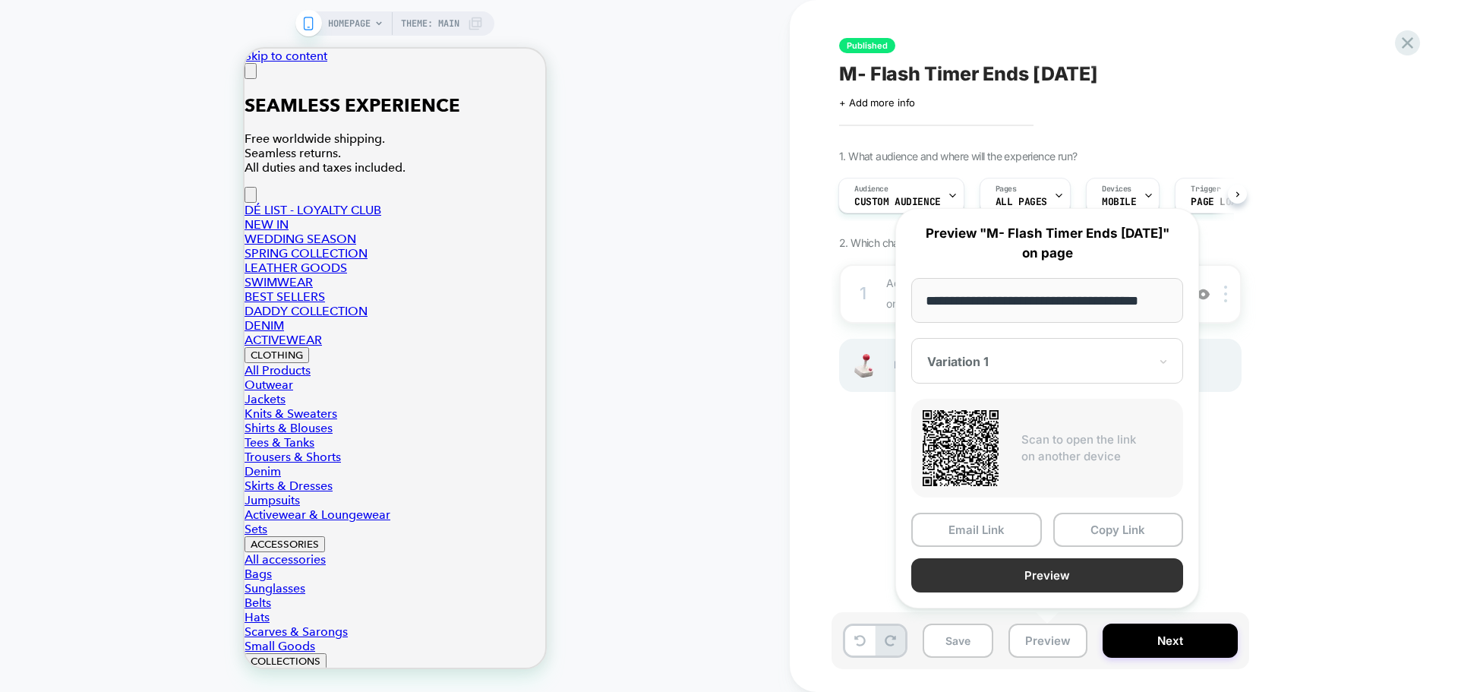
scroll to position [0, 0]
click at [1075, 579] on button "Preview" at bounding box center [1047, 575] width 272 height 34
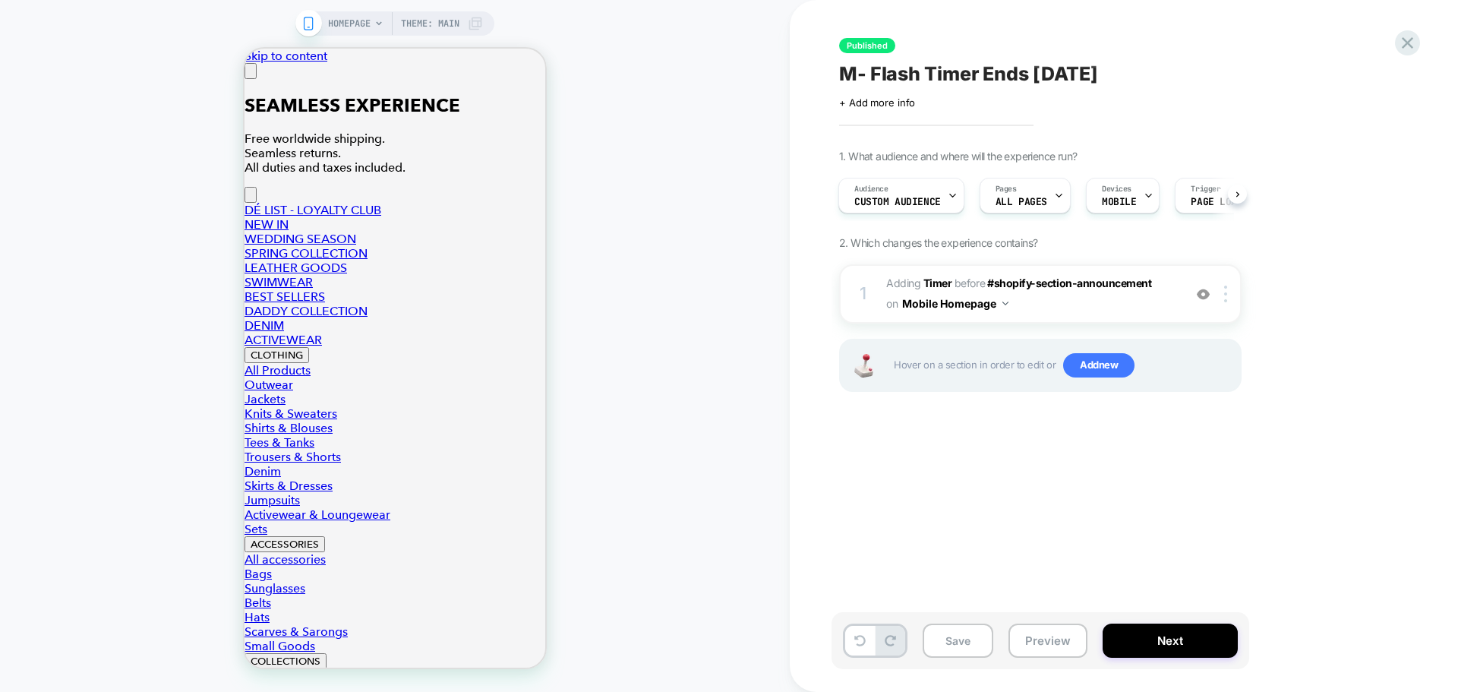
click at [877, 109] on div "Published M- Flash Timer Ends August 25 Click to edit experience details + Add …" at bounding box center [1115, 345] width 569 height 661
click at [872, 106] on span "+ Add more info" at bounding box center [877, 102] width 76 height 12
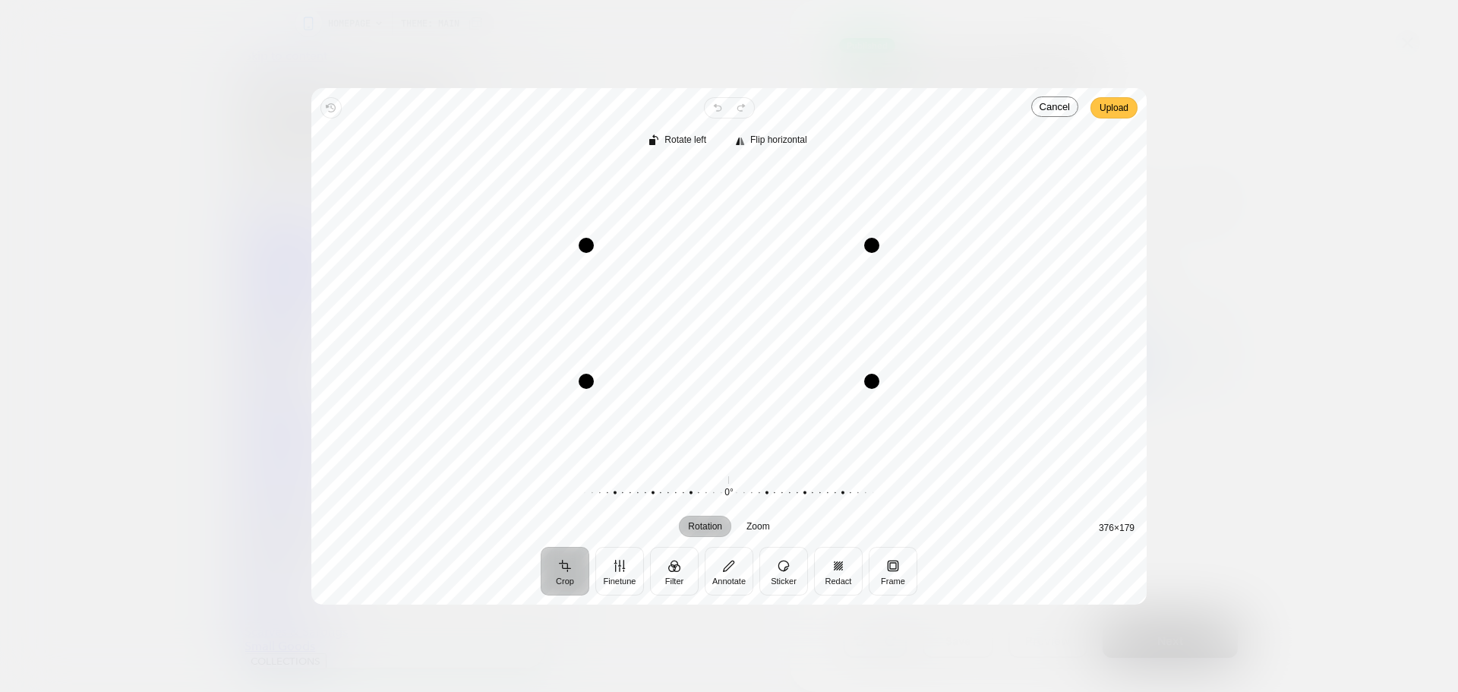
click at [1116, 109] on span "Upload" at bounding box center [1113, 108] width 29 height 18
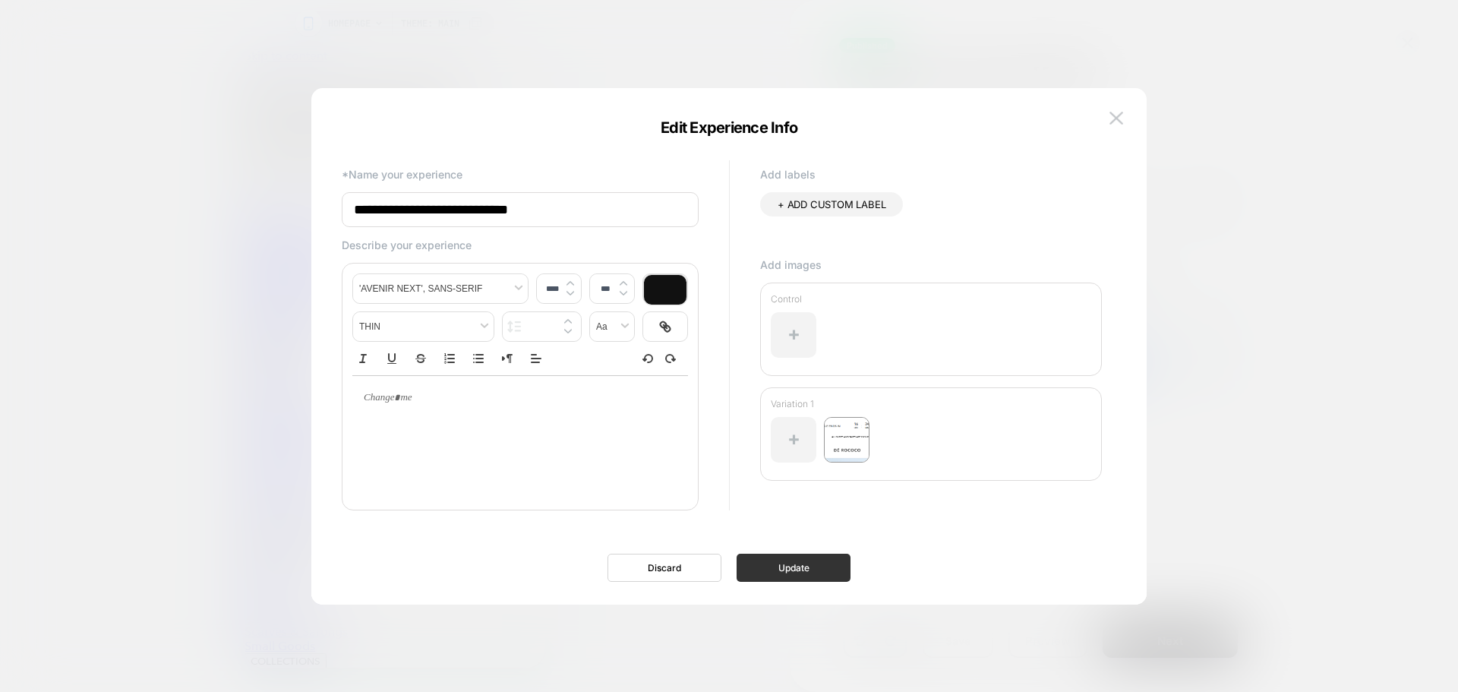
click at [799, 564] on button "Update" at bounding box center [793, 567] width 114 height 28
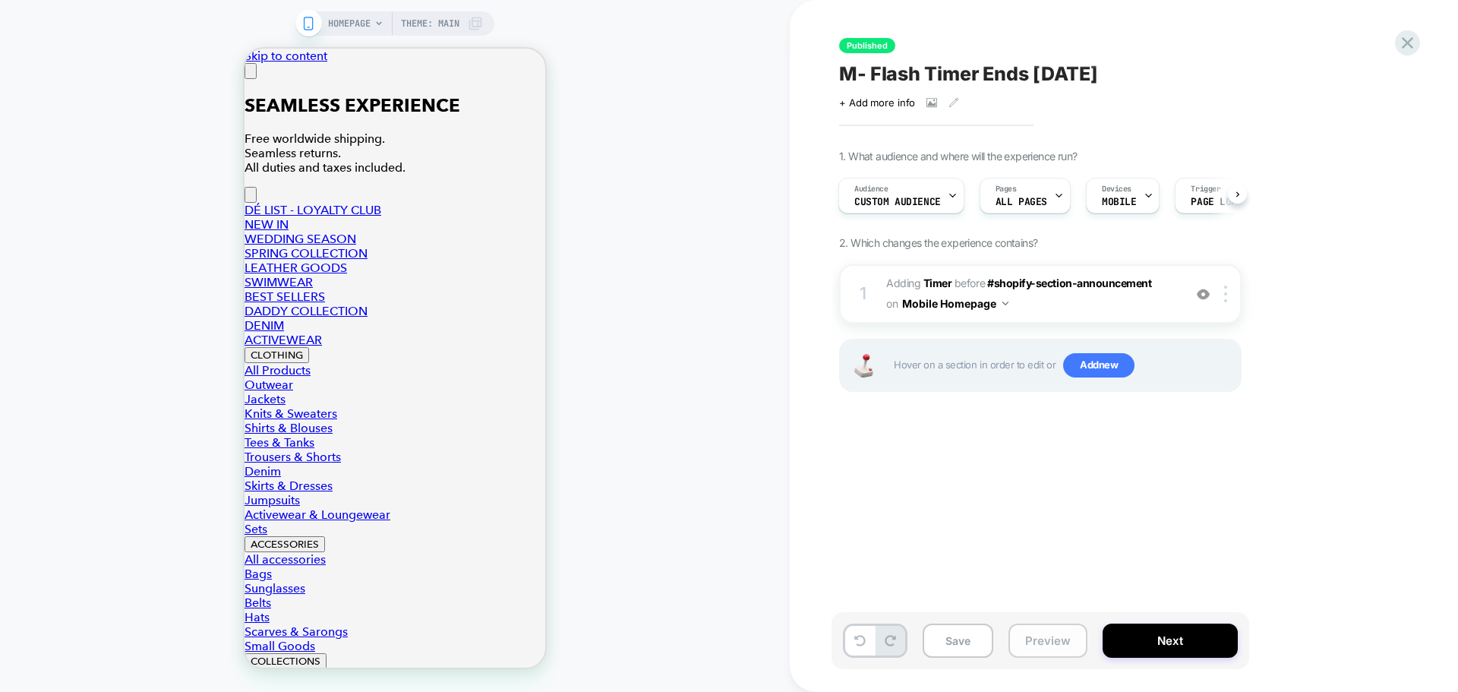
click at [1040, 645] on button "Preview" at bounding box center [1047, 640] width 79 height 34
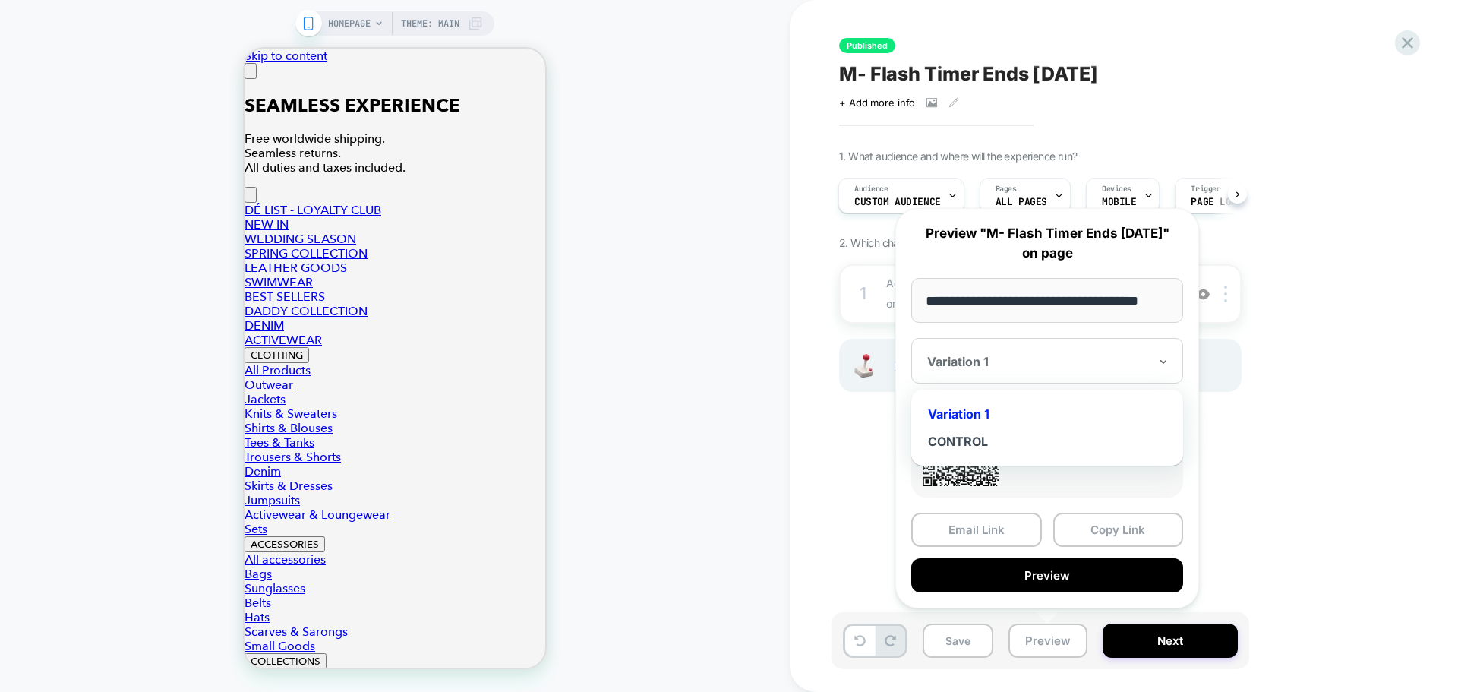
click at [998, 355] on div at bounding box center [1038, 361] width 222 height 15
click at [979, 436] on div "CONTROL" at bounding box center [1047, 440] width 257 height 27
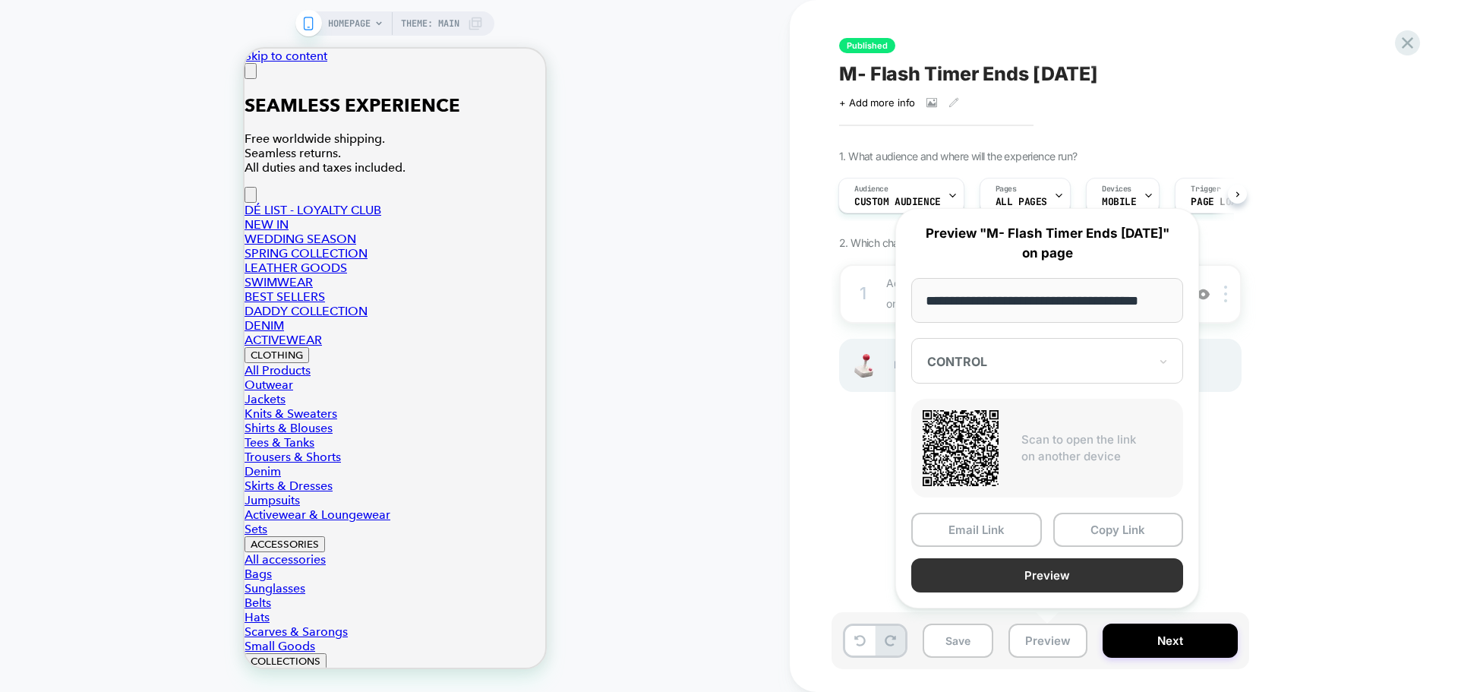
click at [1034, 563] on button "Preview" at bounding box center [1047, 575] width 272 height 34
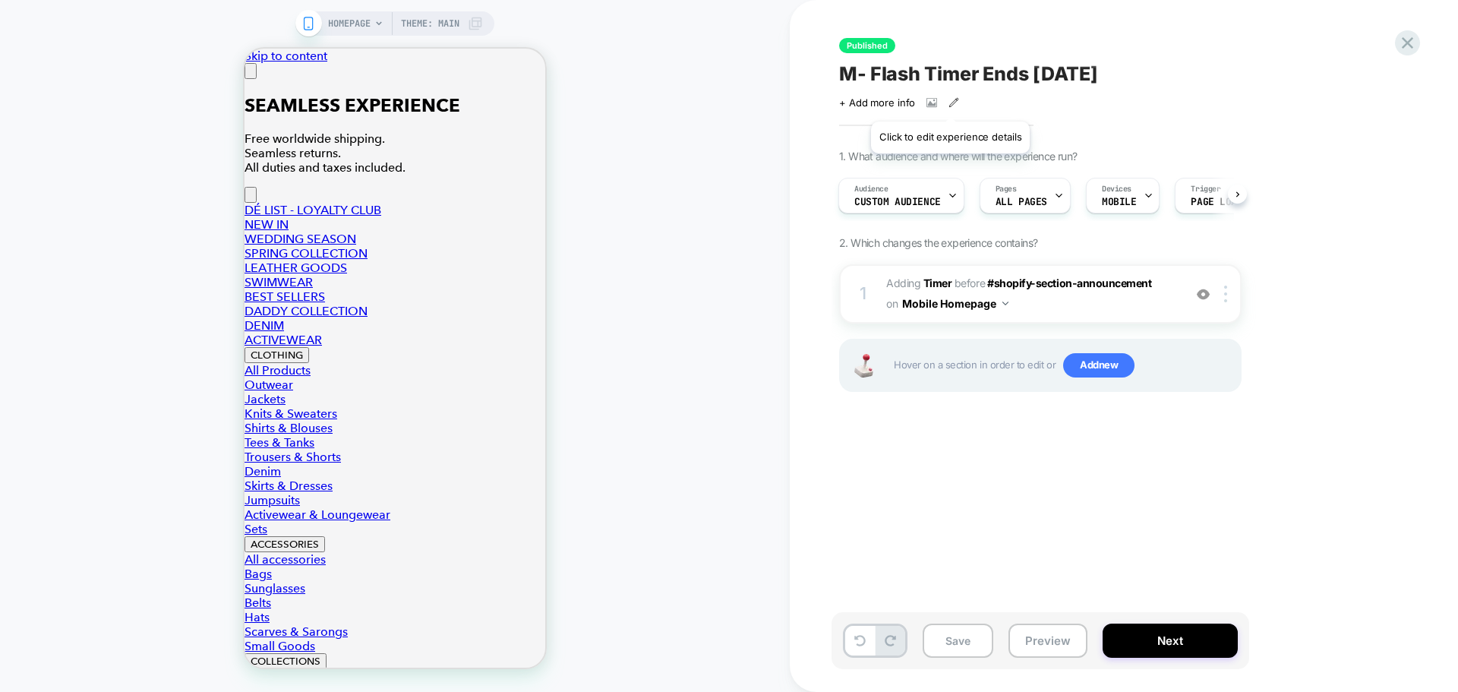
click at [950, 102] on icon at bounding box center [953, 102] width 11 height 11
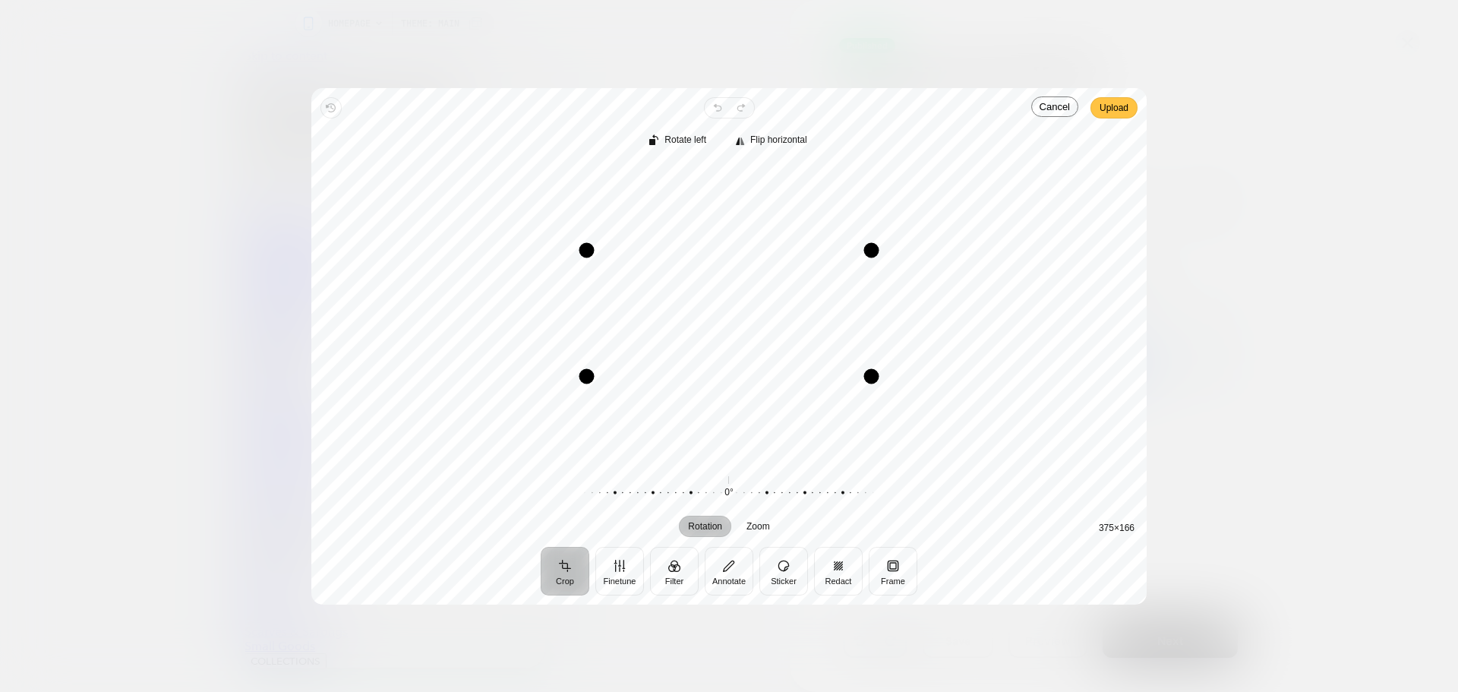
click at [1108, 111] on span "Upload" at bounding box center [1113, 108] width 29 height 18
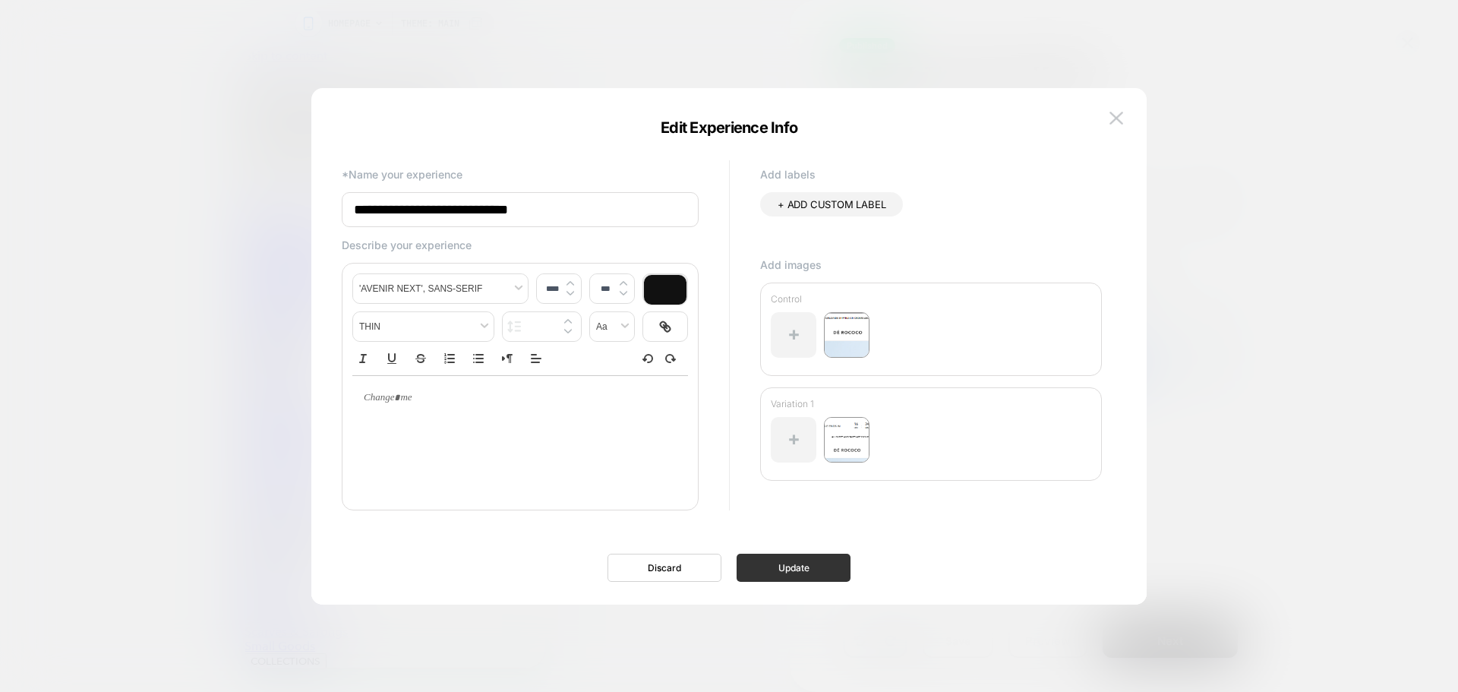
click at [777, 564] on button "Update" at bounding box center [793, 567] width 114 height 28
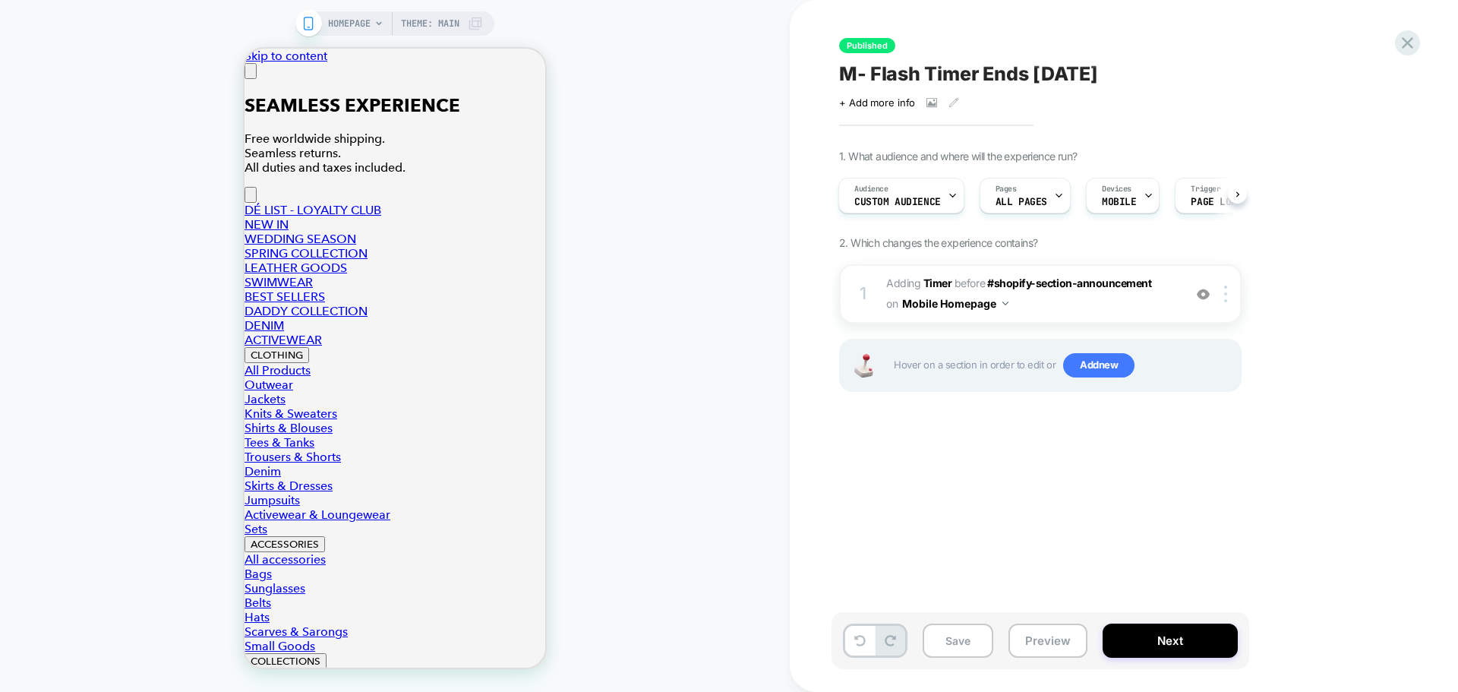
click at [960, 73] on span "M- Flash Timer Ends August 25" at bounding box center [968, 73] width 259 height 23
click at [1408, 46] on icon at bounding box center [1407, 43] width 20 height 20
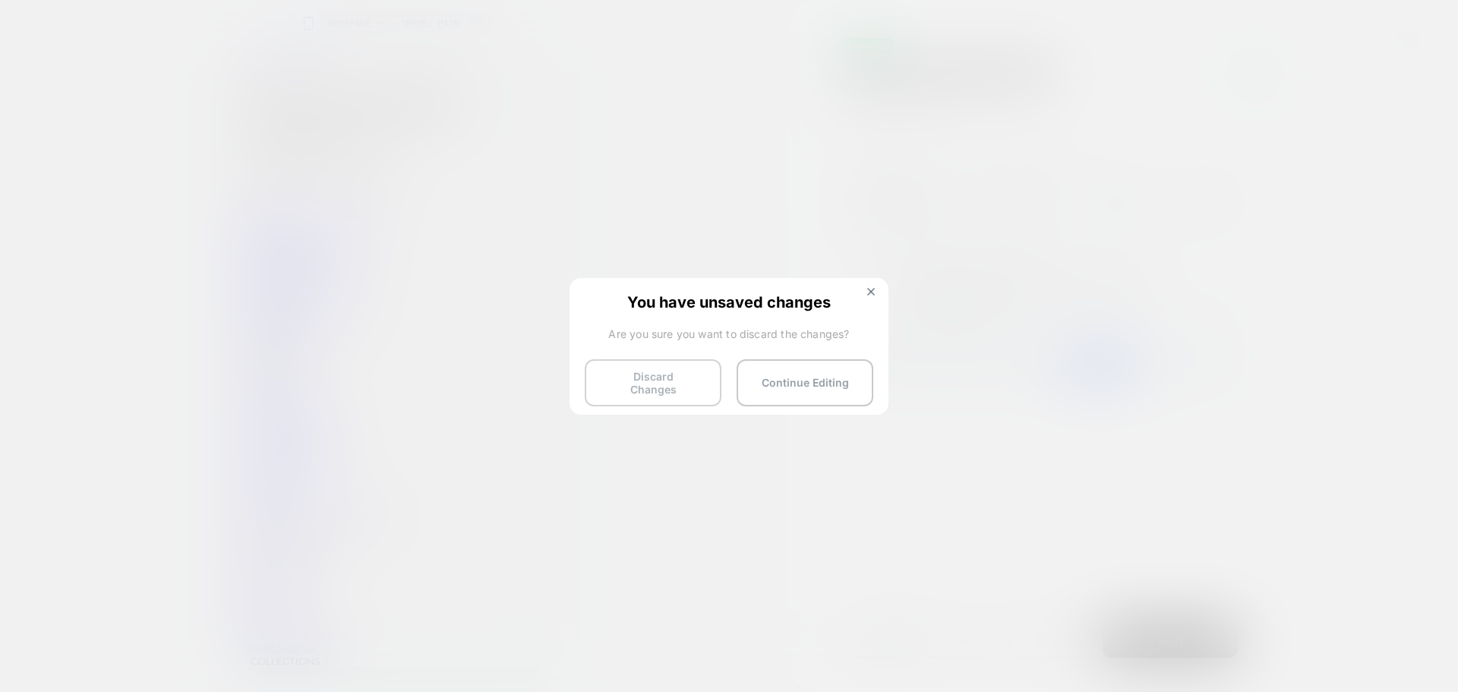
click at [661, 374] on button "Discard Changes" at bounding box center [653, 382] width 137 height 47
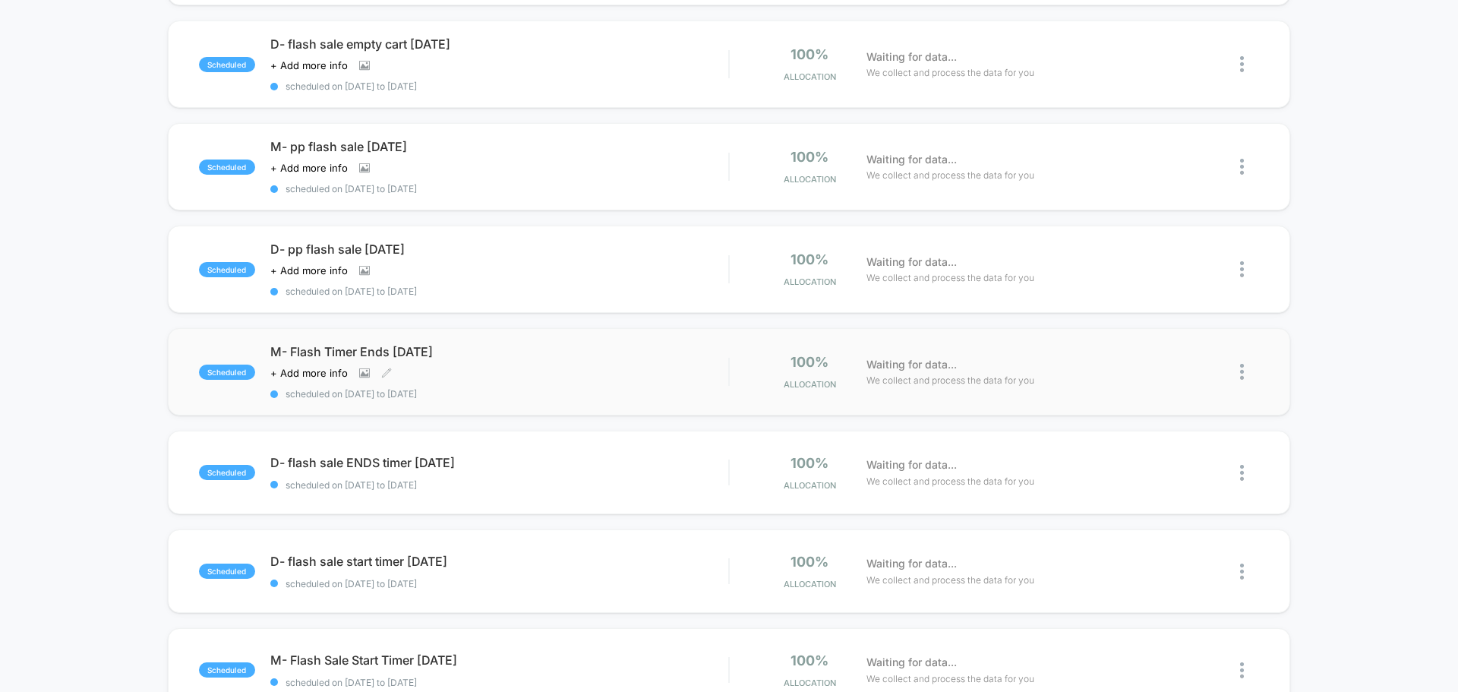
scroll to position [456, 0]
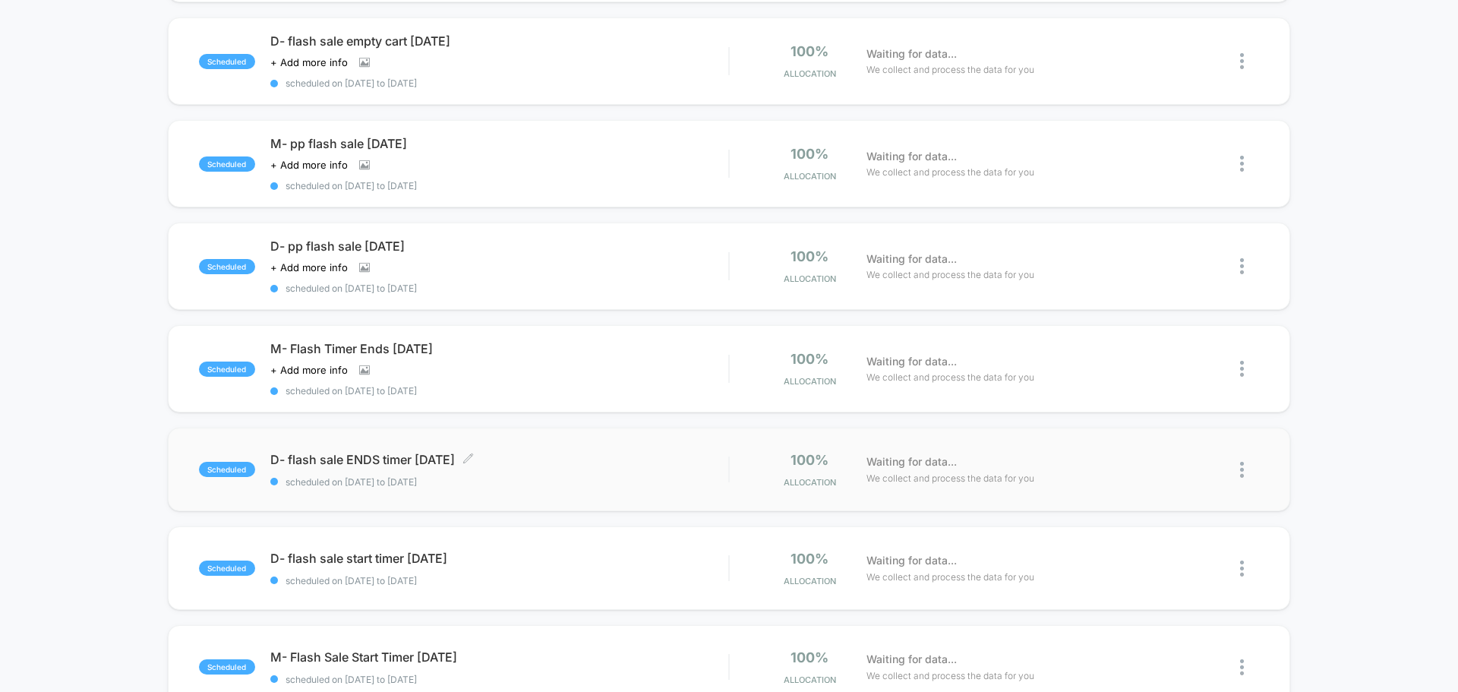
click at [525, 478] on span "scheduled on 15/08/2025 to 16/08/2025" at bounding box center [499, 481] width 458 height 11
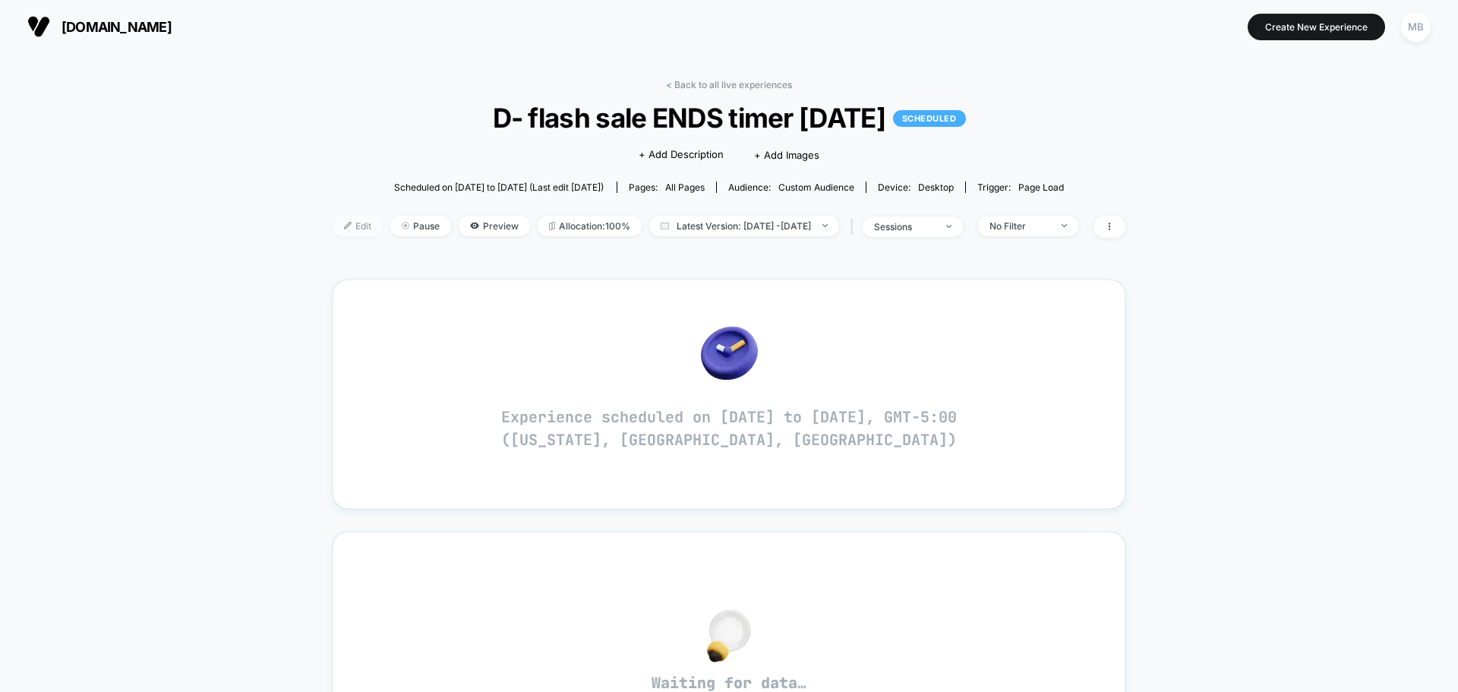
click at [336, 220] on span "Edit" at bounding box center [358, 226] width 50 height 20
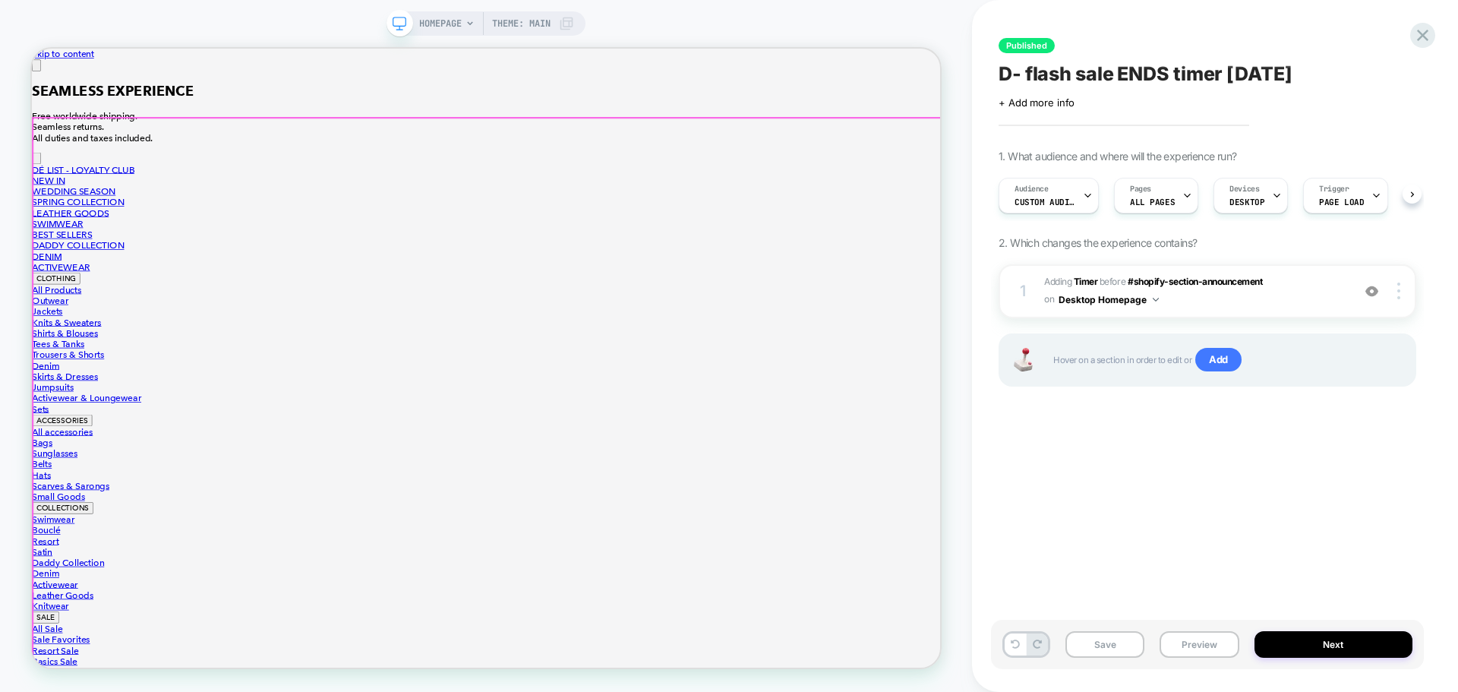
scroll to position [0, 1]
click at [1206, 645] on button "Preview" at bounding box center [1198, 644] width 79 height 27
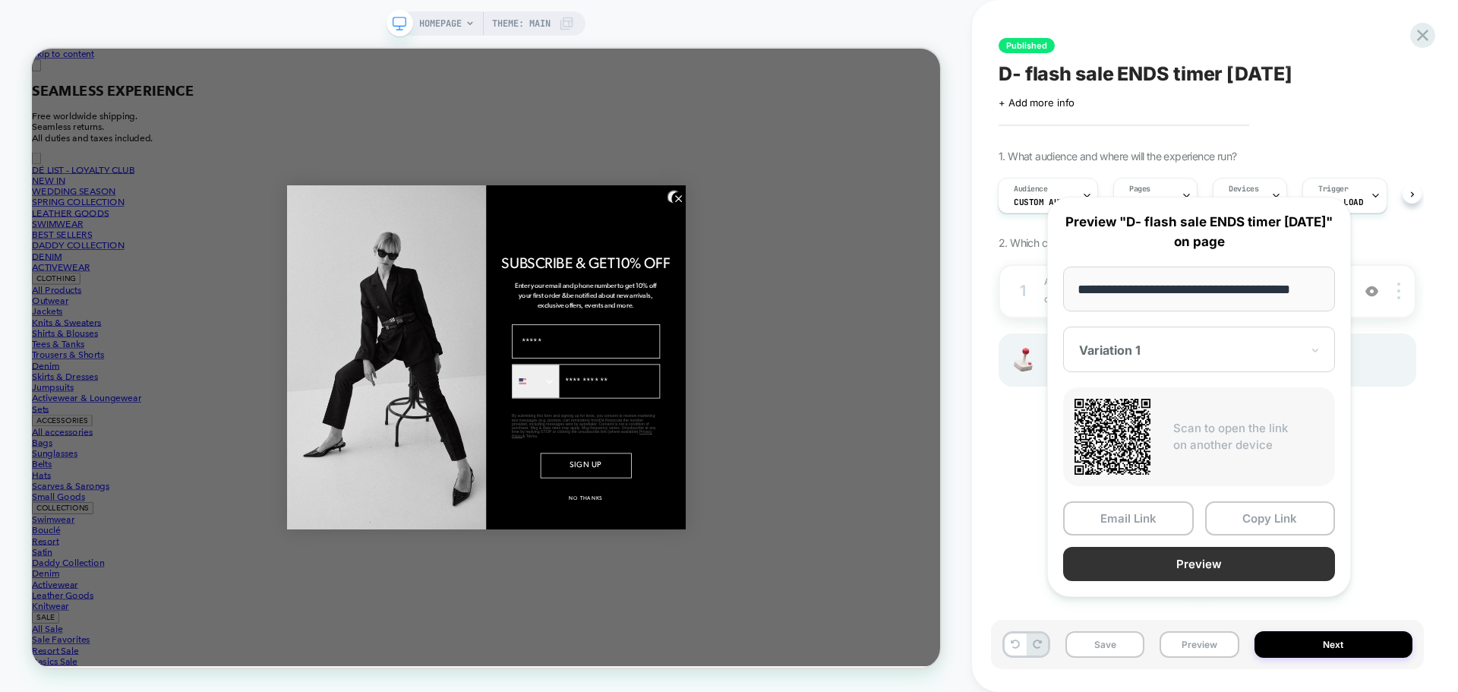
scroll to position [0, 0]
click at [1233, 576] on button "Preview" at bounding box center [1199, 564] width 272 height 34
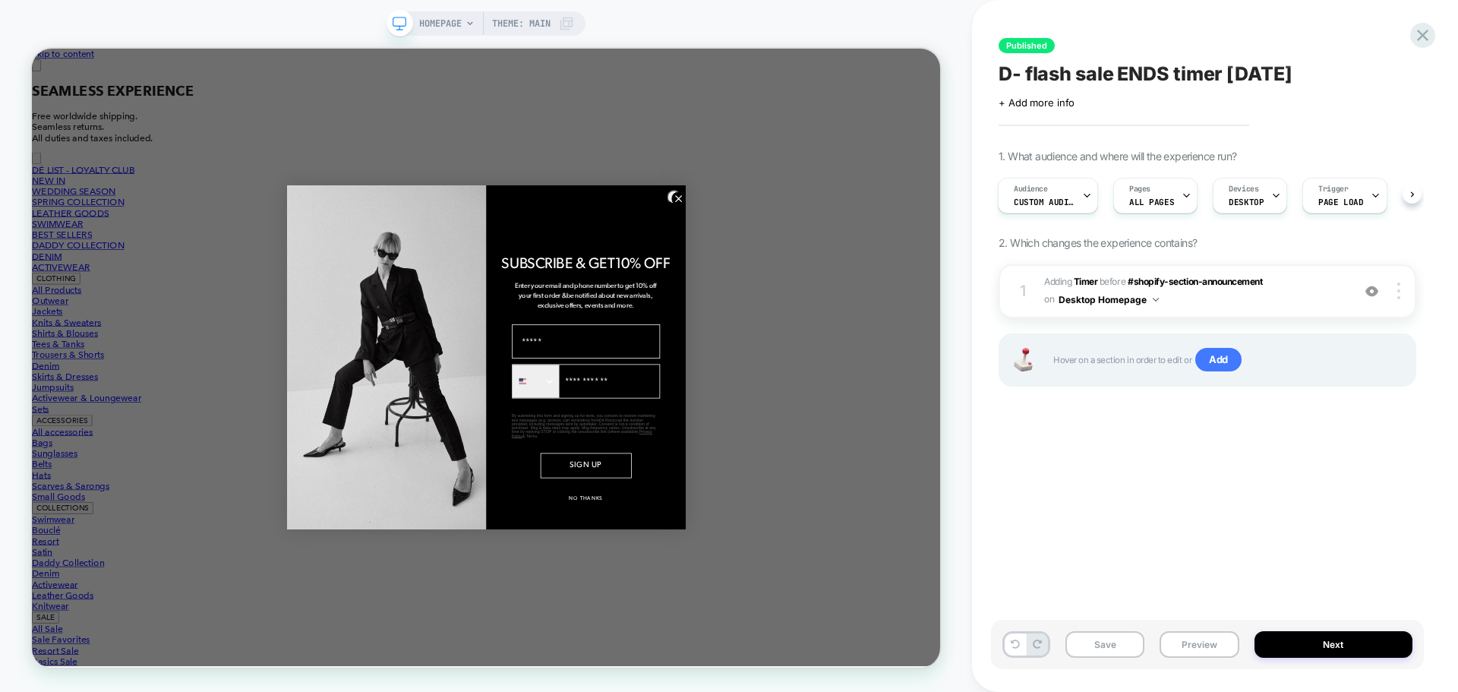
click at [1207, 659] on div "Save Preview Next" at bounding box center [1207, 644] width 433 height 49
click at [1203, 641] on button "Preview" at bounding box center [1198, 644] width 79 height 27
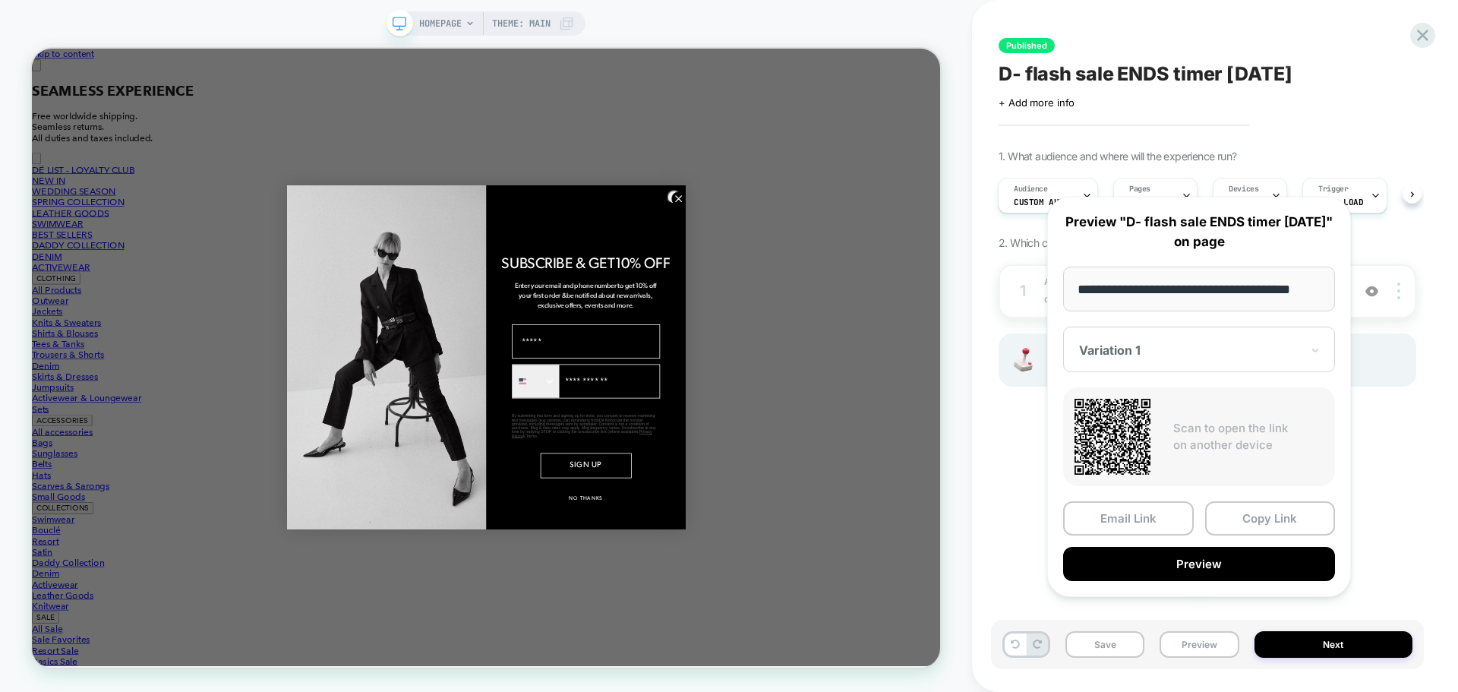
click at [1203, 358] on div at bounding box center [1190, 349] width 222 height 15
click at [1137, 443] on div "CONTROL" at bounding box center [1199, 429] width 257 height 27
click at [1194, 581] on button "Preview" at bounding box center [1199, 564] width 272 height 34
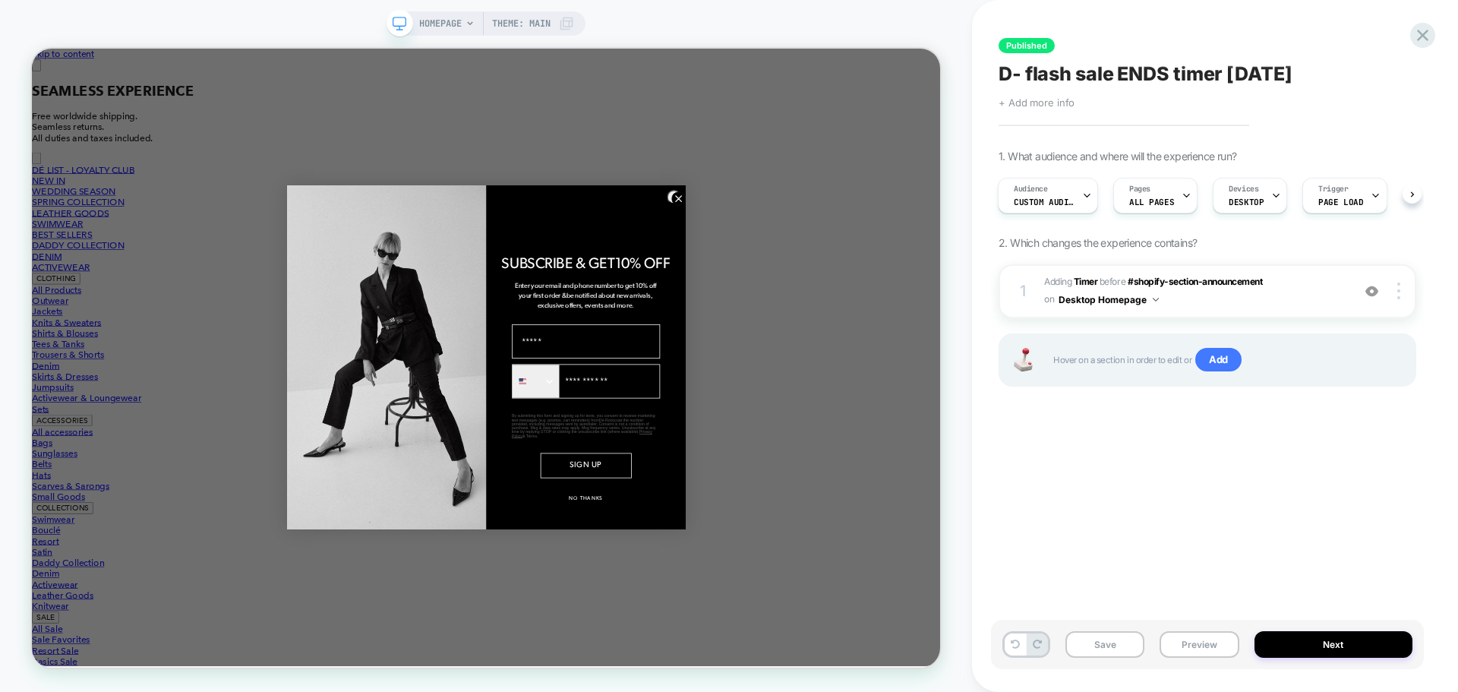
click at [1036, 106] on span "+ Add more info" at bounding box center [1036, 102] width 76 height 12
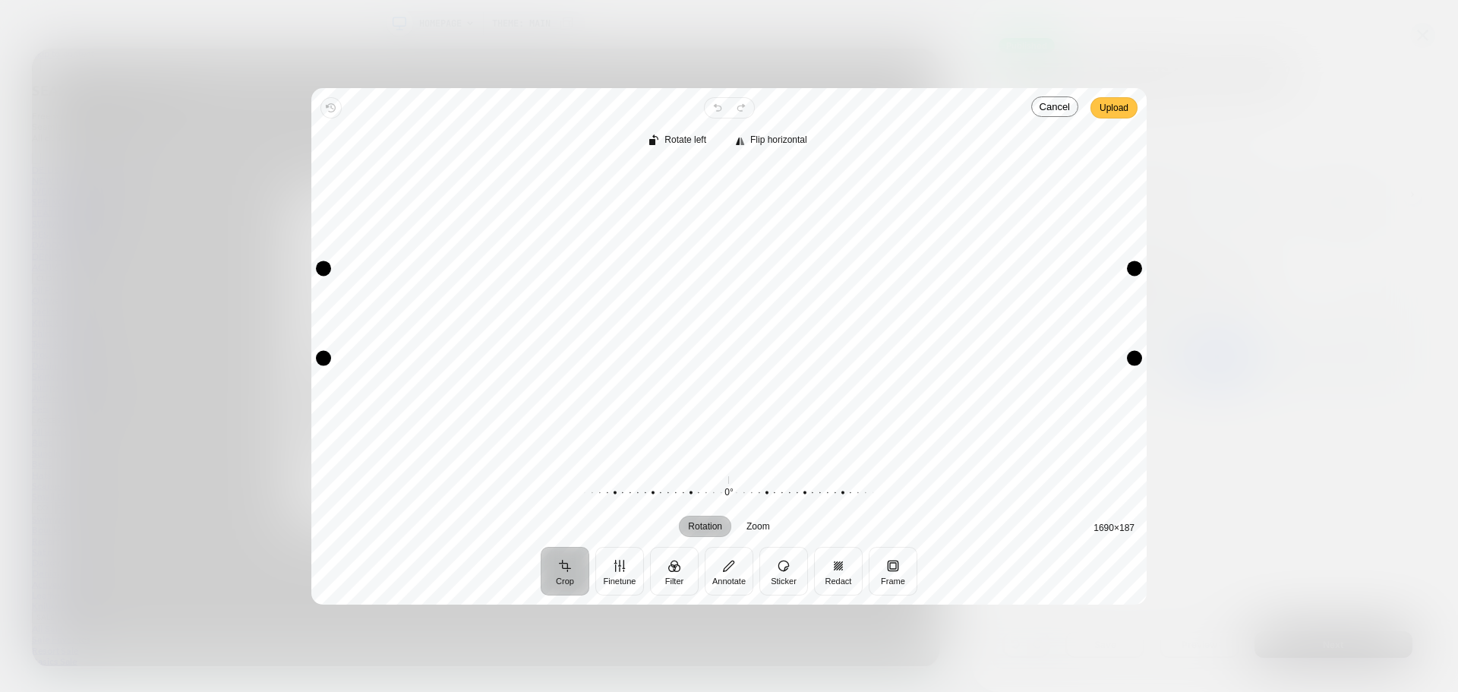
click at [1118, 109] on span "Upload" at bounding box center [1113, 108] width 29 height 18
click at [1118, 105] on span "Upload" at bounding box center [1113, 108] width 29 height 18
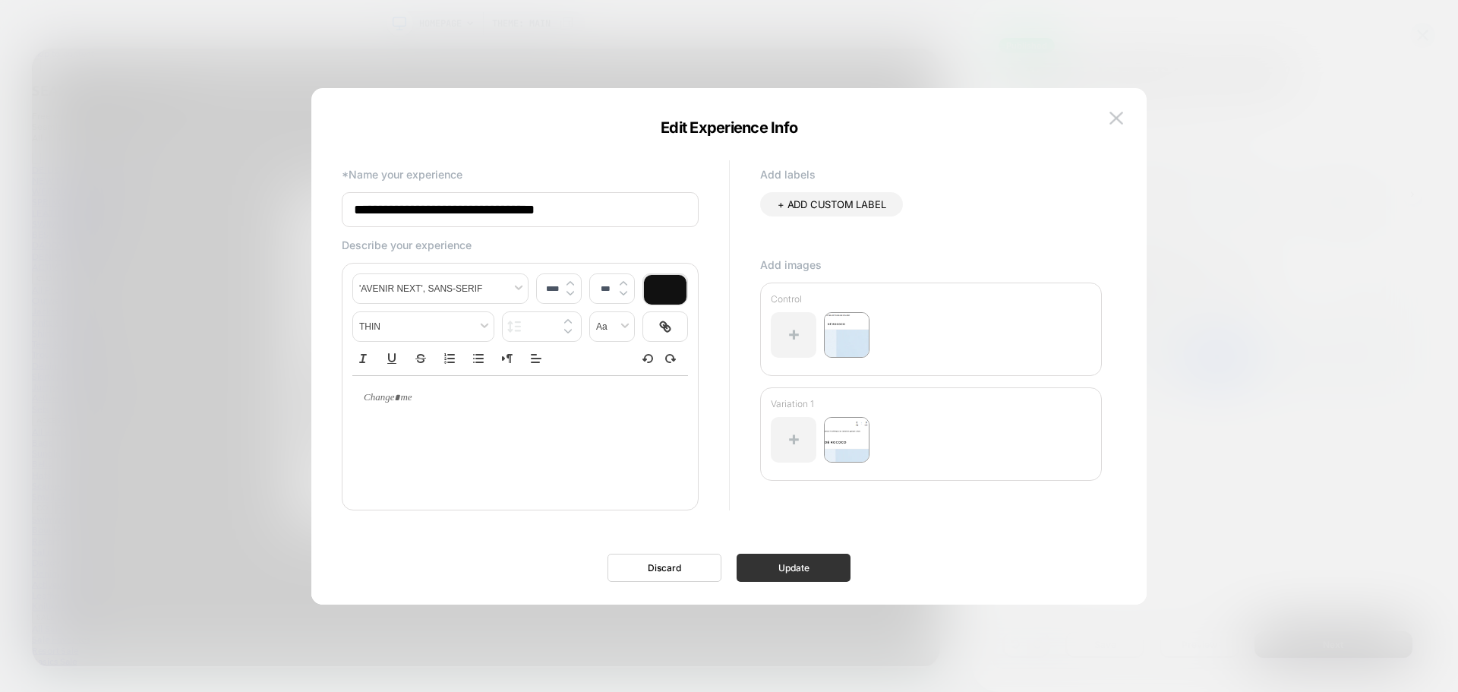
click at [787, 568] on button "Update" at bounding box center [793, 567] width 114 height 28
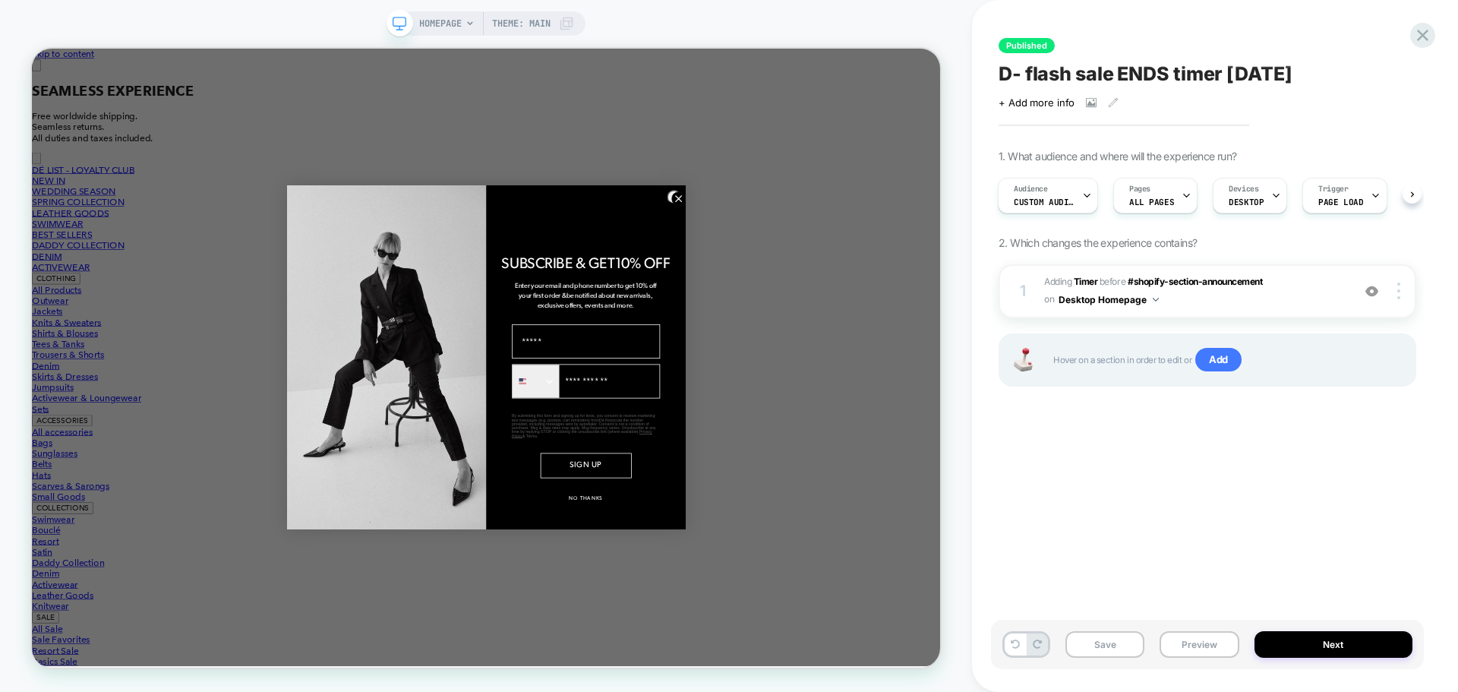
click at [1093, 77] on span "D- flash sale ENDS timer August 25" at bounding box center [1145, 73] width 294 height 23
click at [1430, 35] on icon at bounding box center [1422, 35] width 20 height 20
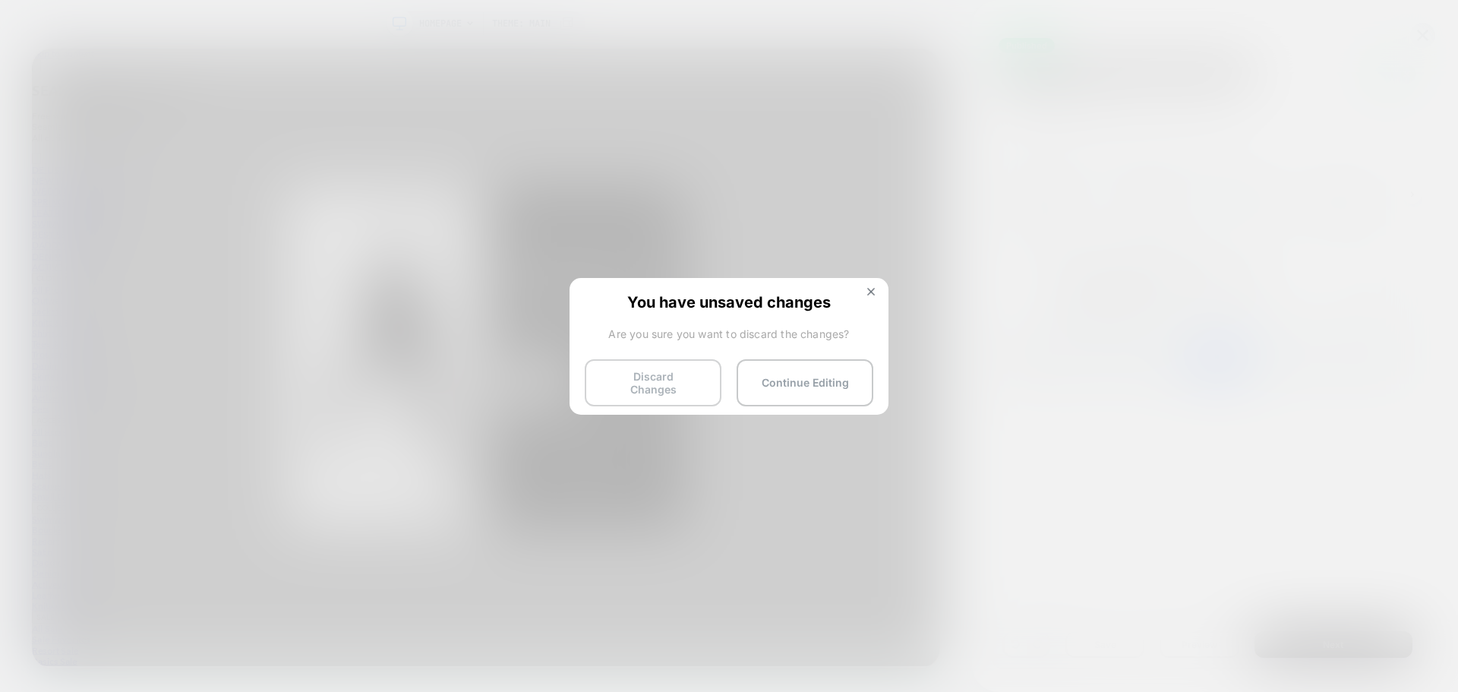
click at [641, 379] on button "Discard Changes" at bounding box center [653, 382] width 137 height 47
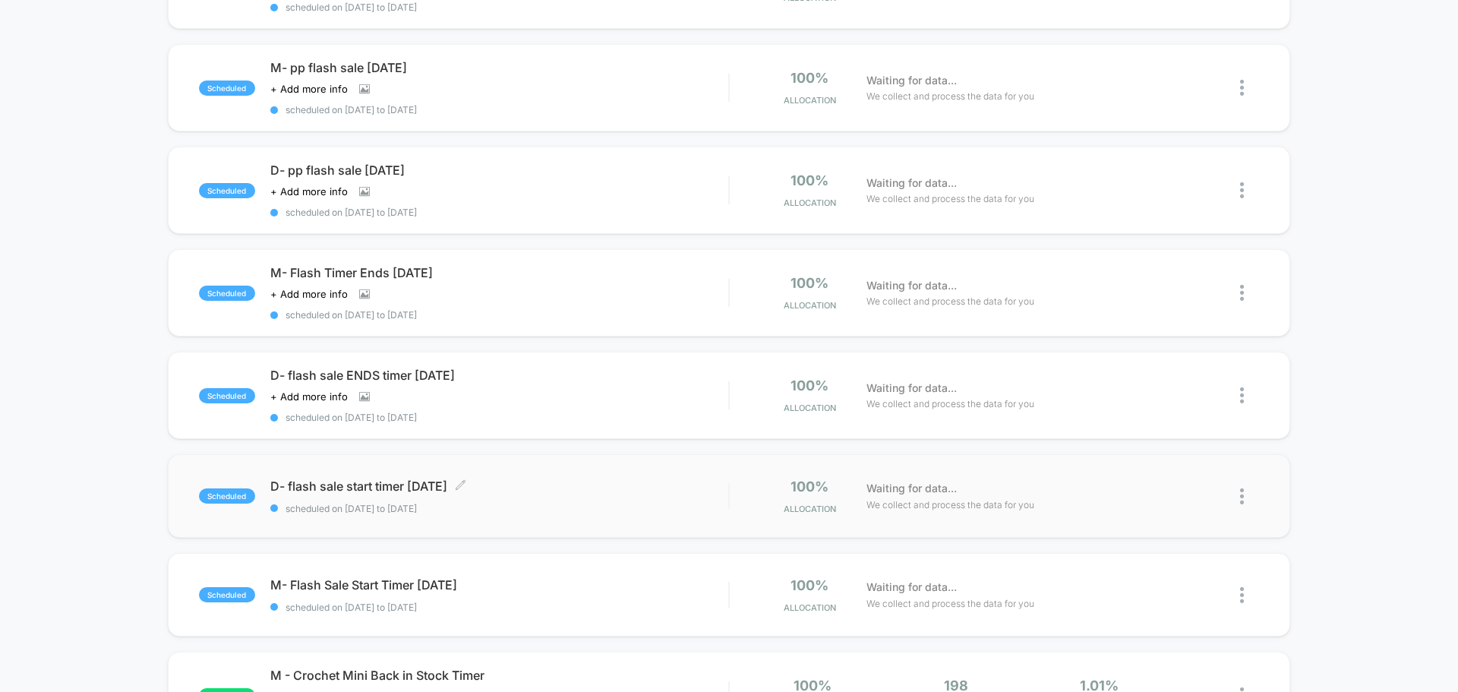
scroll to position [607, 0]
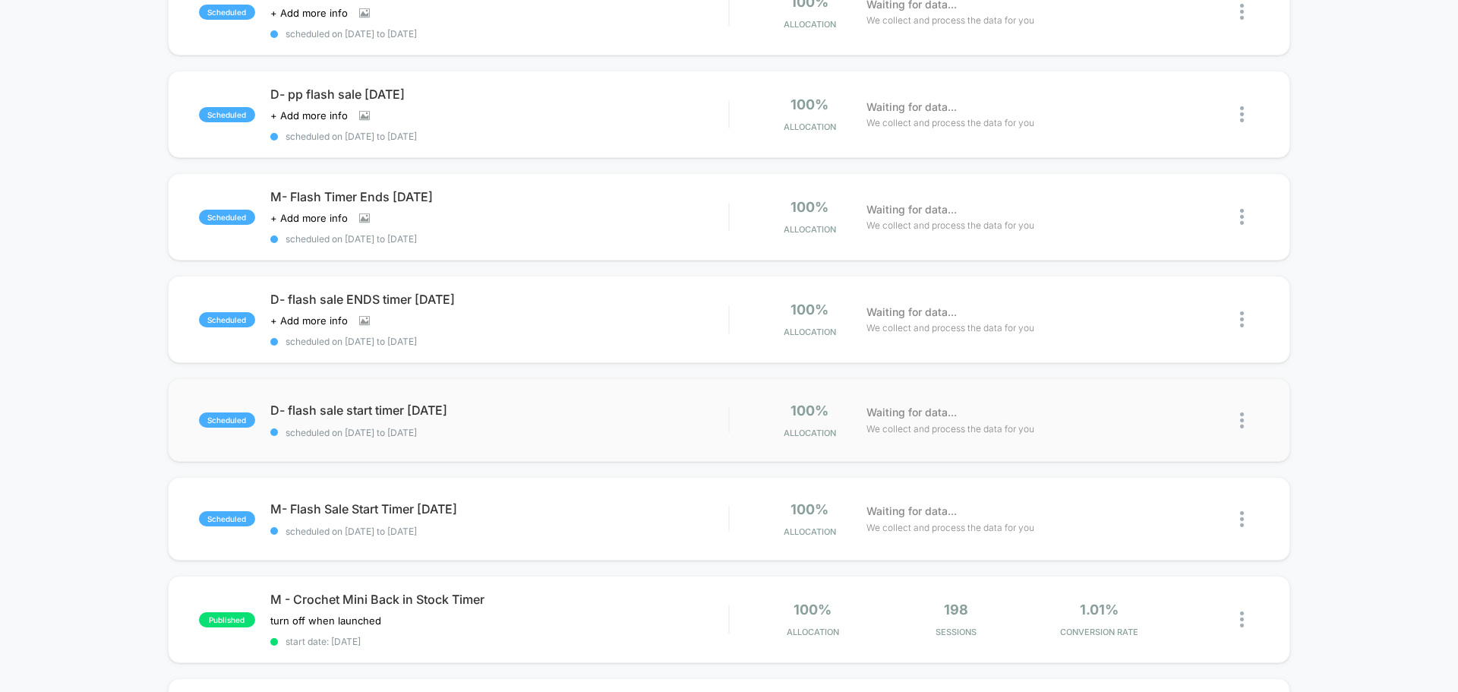
click at [530, 432] on span "scheduled on 13/08/2025 to 14/08/2025" at bounding box center [499, 432] width 458 height 11
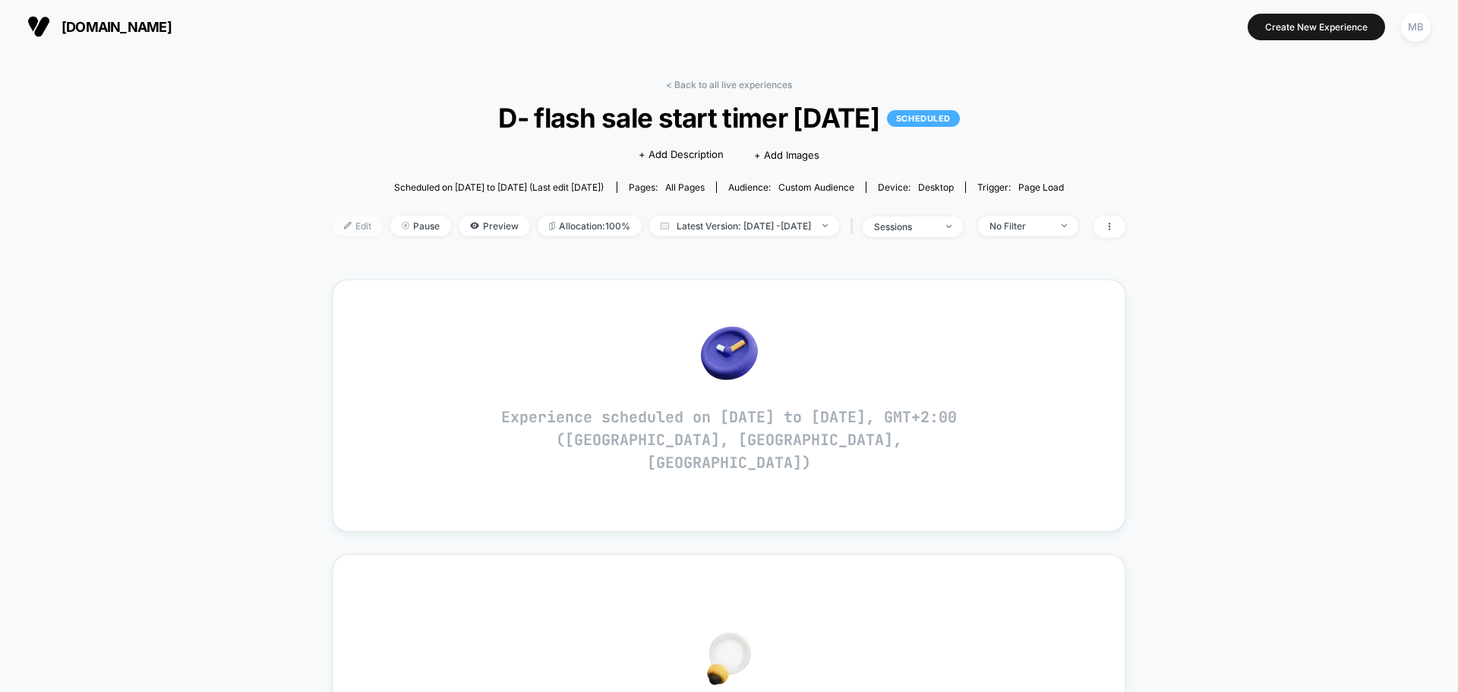
click at [333, 229] on span "Edit" at bounding box center [358, 226] width 50 height 20
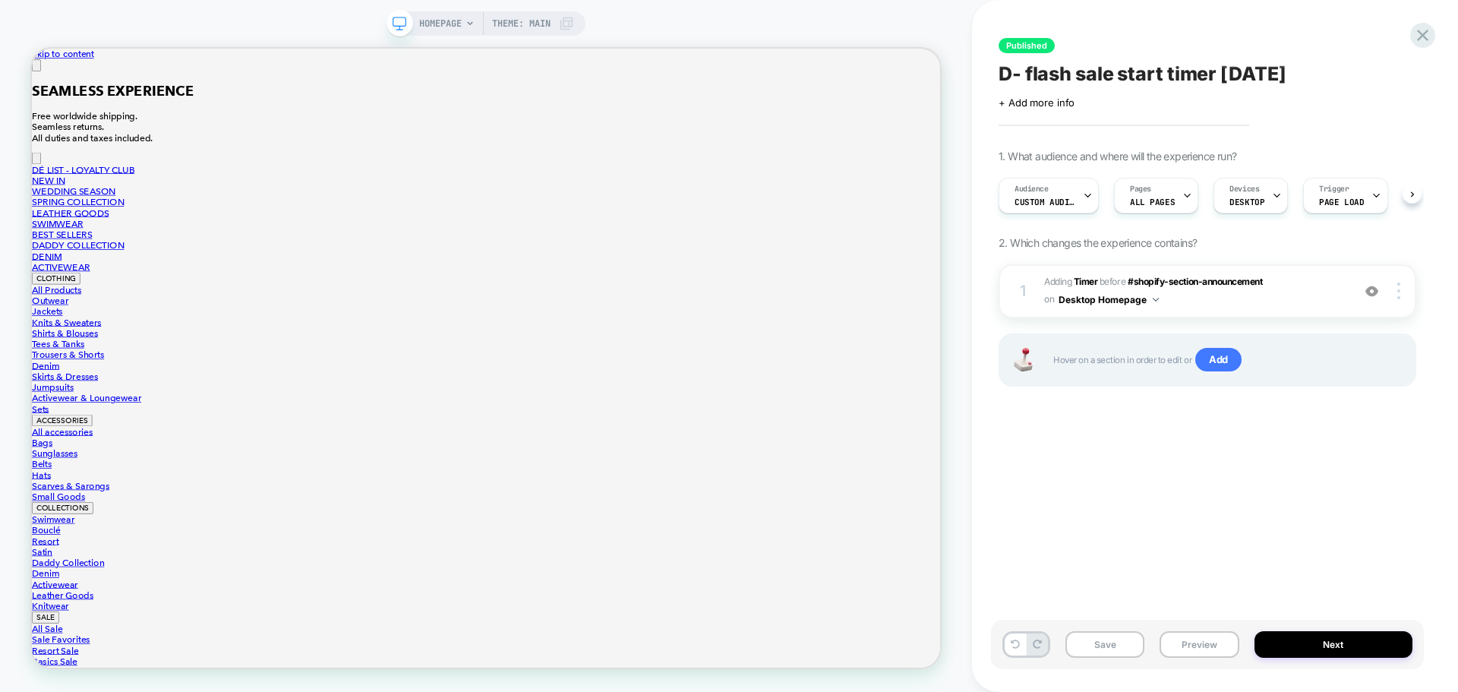
scroll to position [0, 1]
click at [1188, 648] on button "Preview" at bounding box center [1198, 644] width 79 height 27
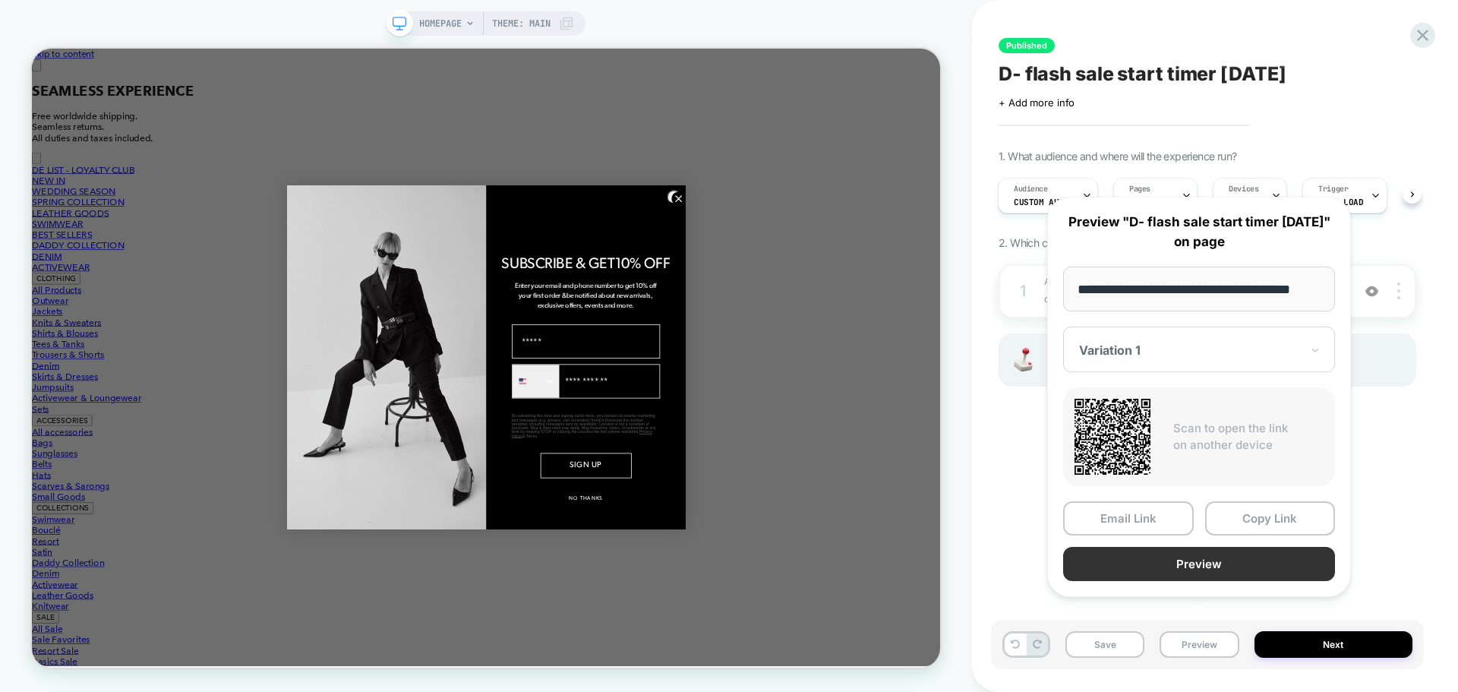
scroll to position [0, 0]
click at [1228, 581] on button "Preview" at bounding box center [1199, 564] width 272 height 34
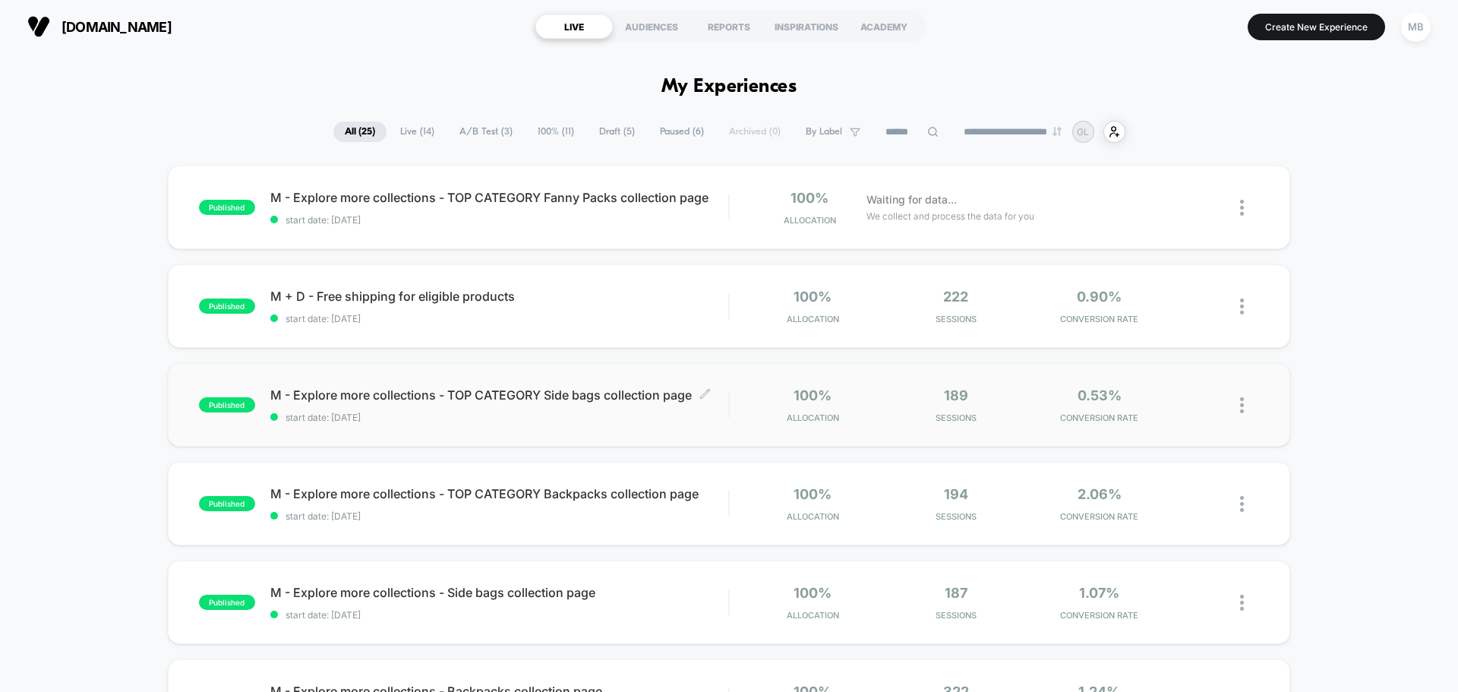
click at [445, 418] on div "M - Explore more collections - TOP CATEGORY Side bags collection page Click to …" at bounding box center [499, 405] width 458 height 36
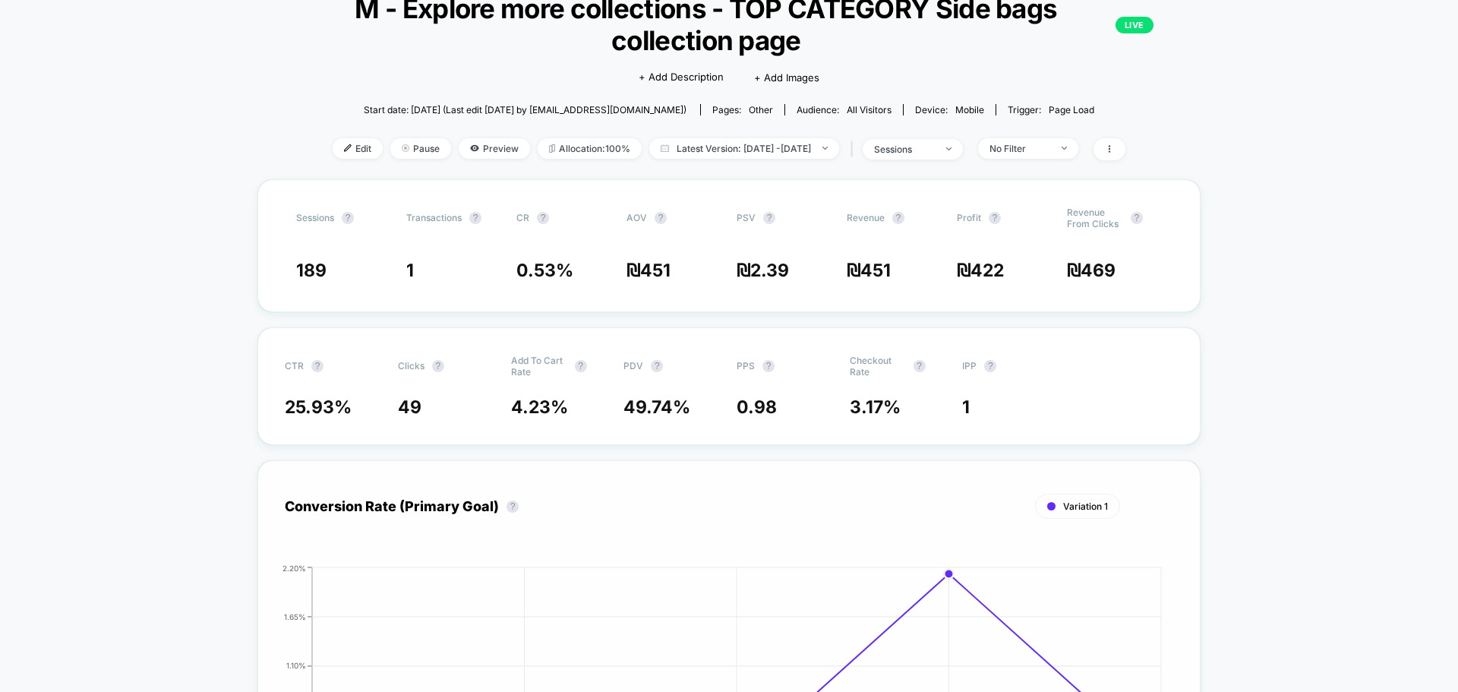
scroll to position [76, 0]
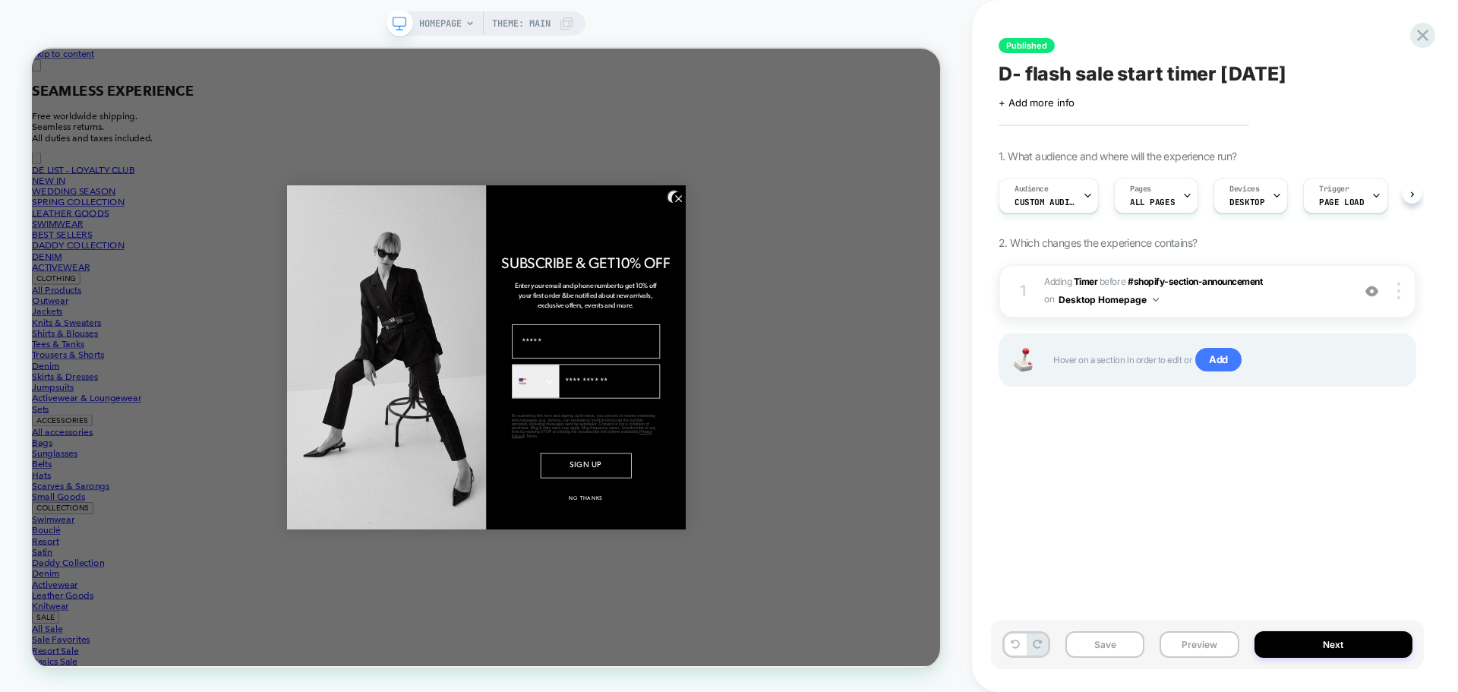
scroll to position [0, 1]
click at [1056, 200] on span "Custom Audience" at bounding box center [1044, 202] width 61 height 11
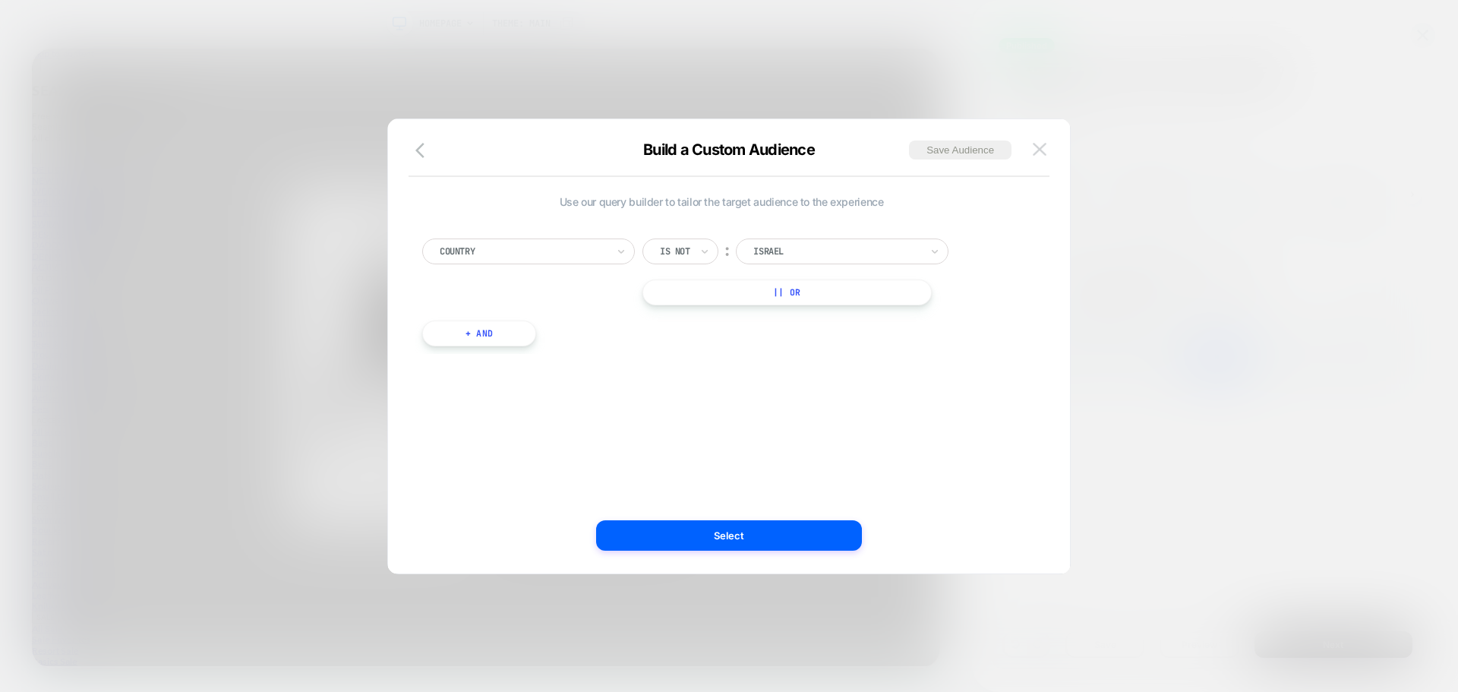
click at [1035, 149] on img at bounding box center [1040, 149] width 14 height 13
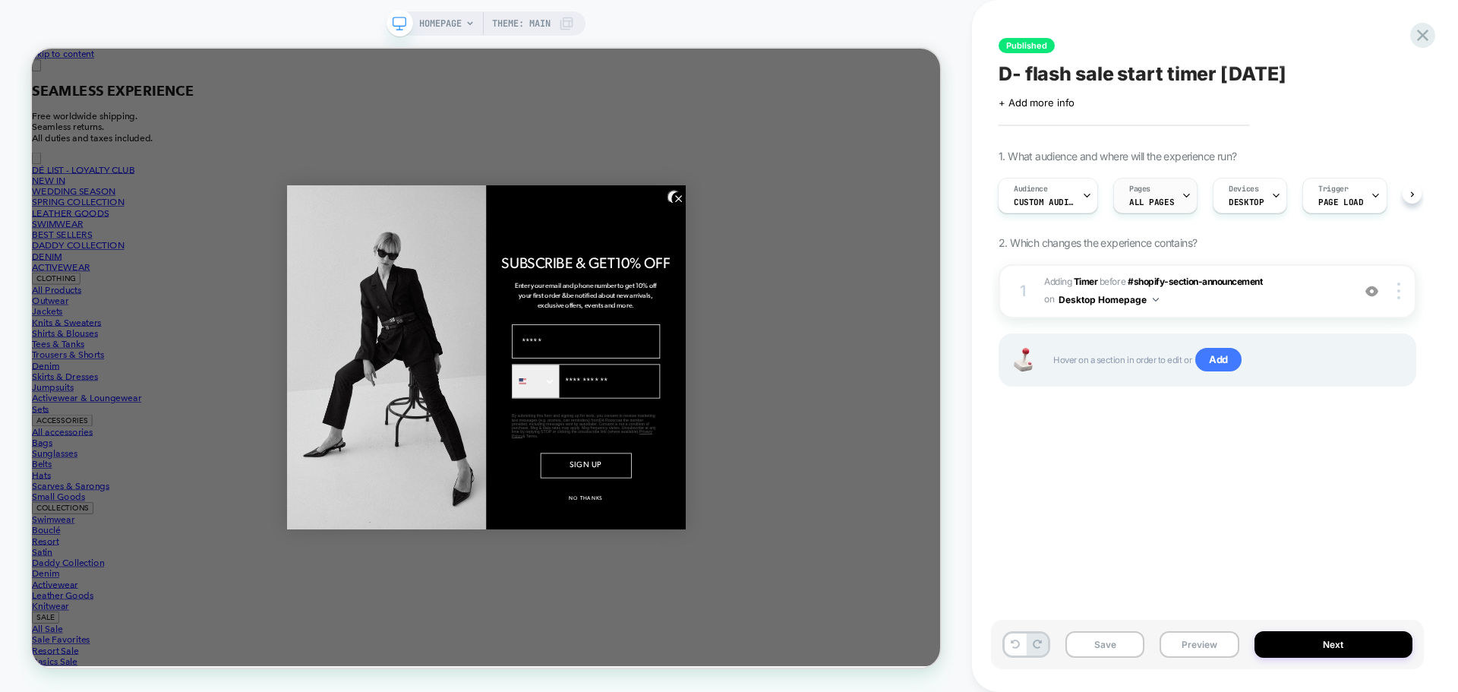
click at [1147, 201] on span "ALL PAGES" at bounding box center [1151, 202] width 45 height 11
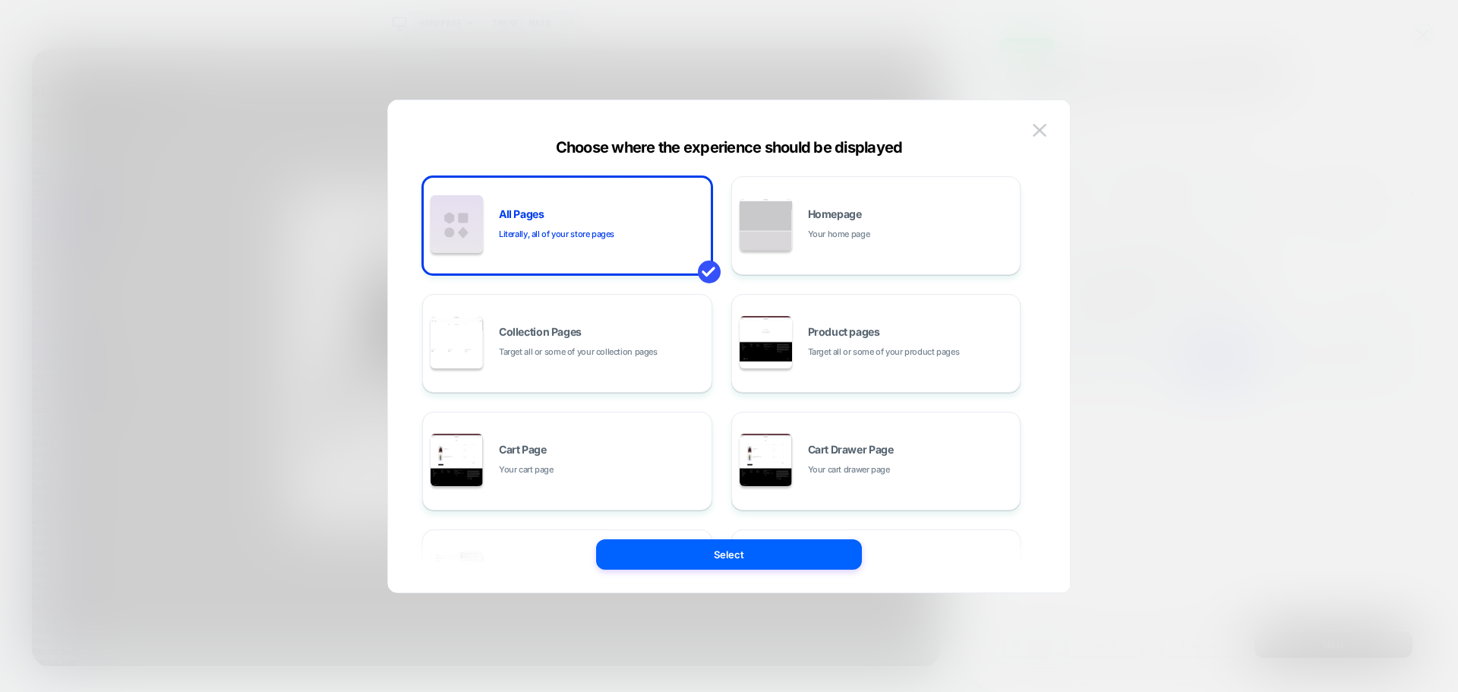
click at [1038, 133] on img at bounding box center [1040, 130] width 14 height 13
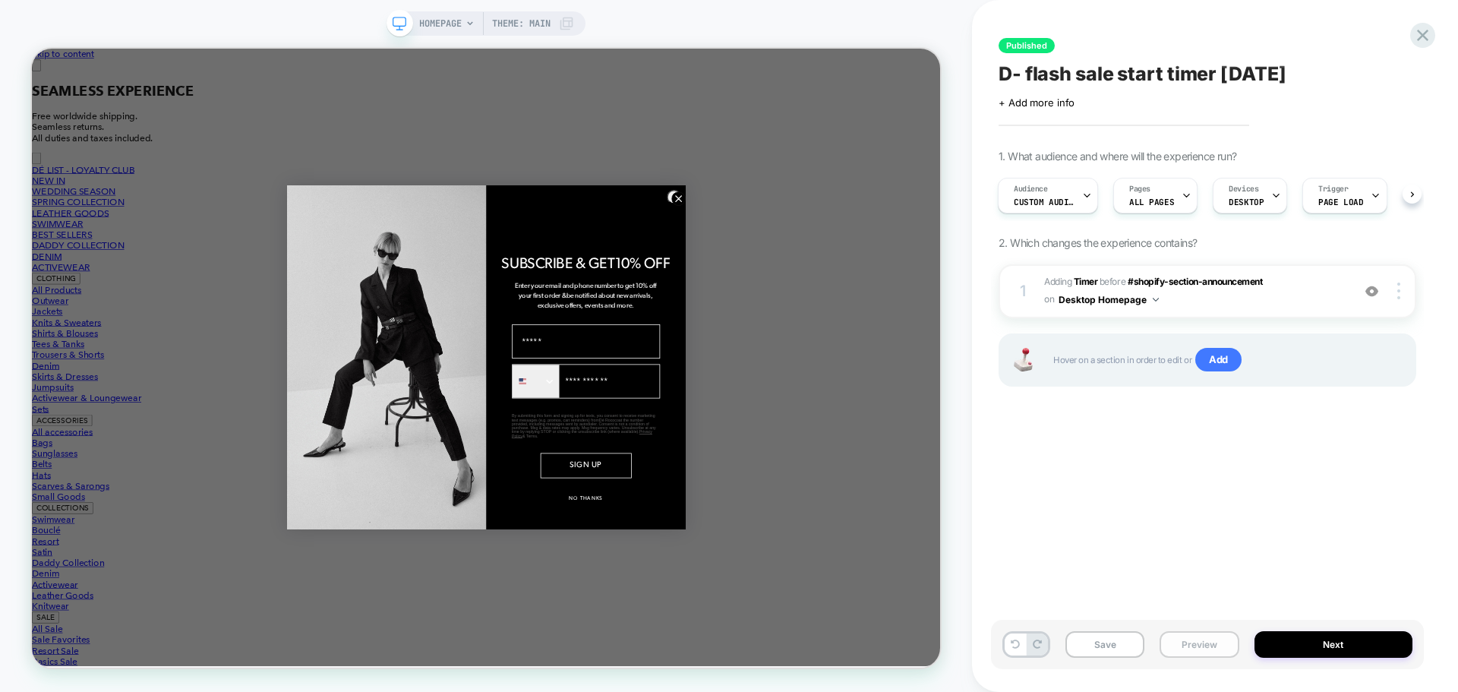
click at [1219, 642] on button "Preview" at bounding box center [1198, 644] width 79 height 27
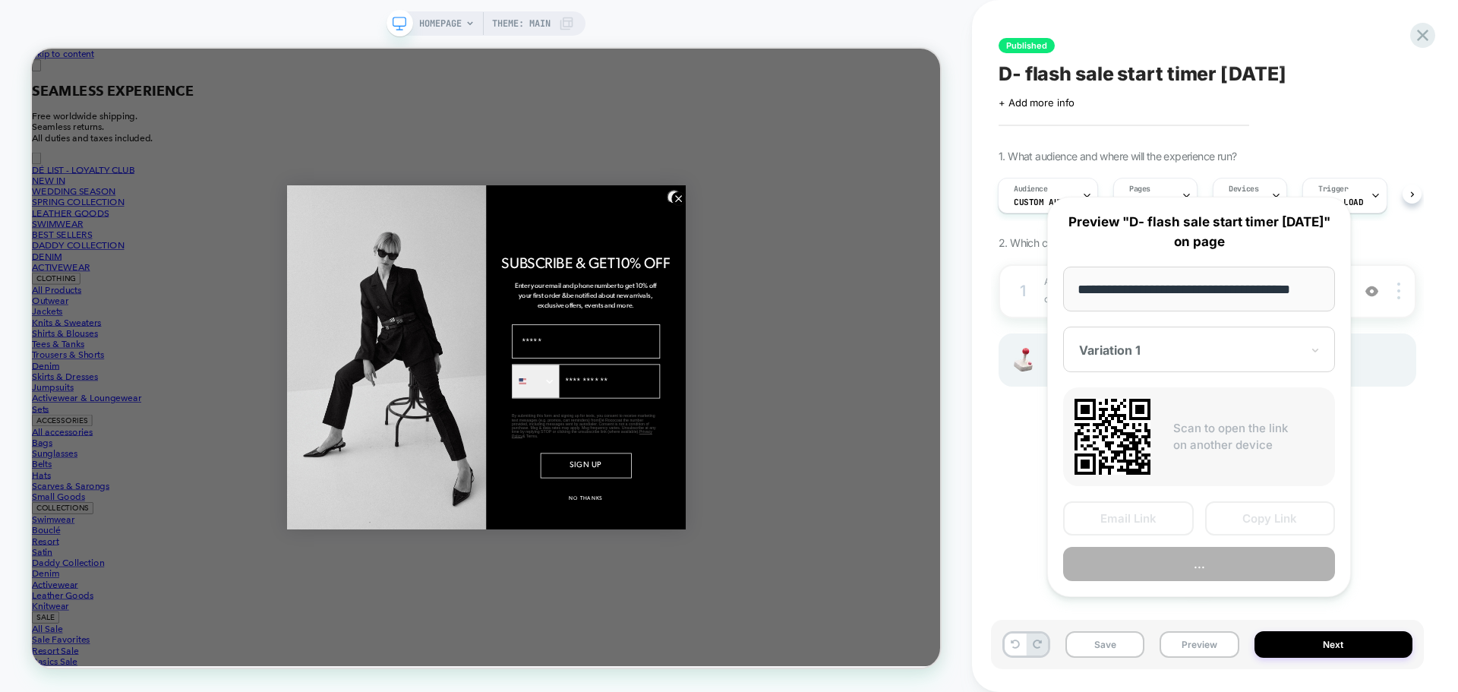
scroll to position [0, 0]
click at [1139, 358] on div at bounding box center [1190, 349] width 222 height 15
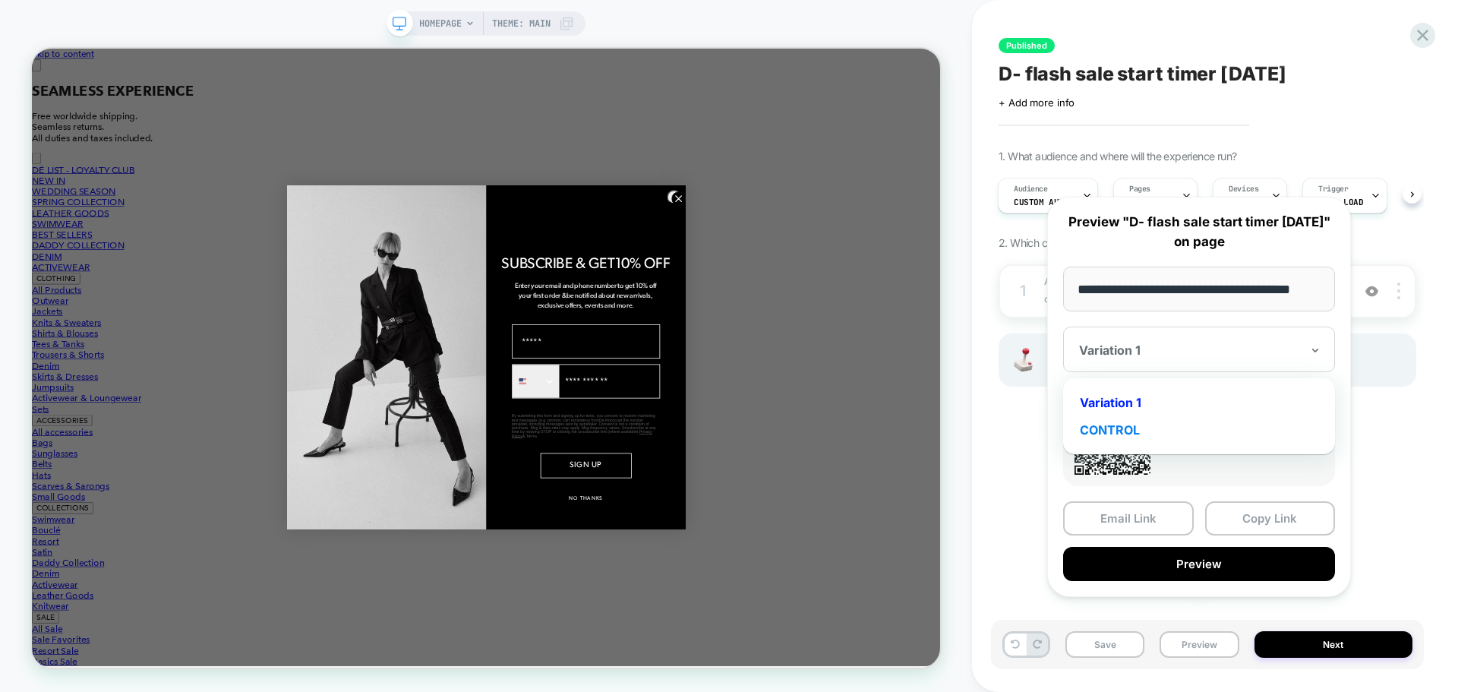
click at [1117, 443] on div "CONTROL" at bounding box center [1199, 429] width 257 height 27
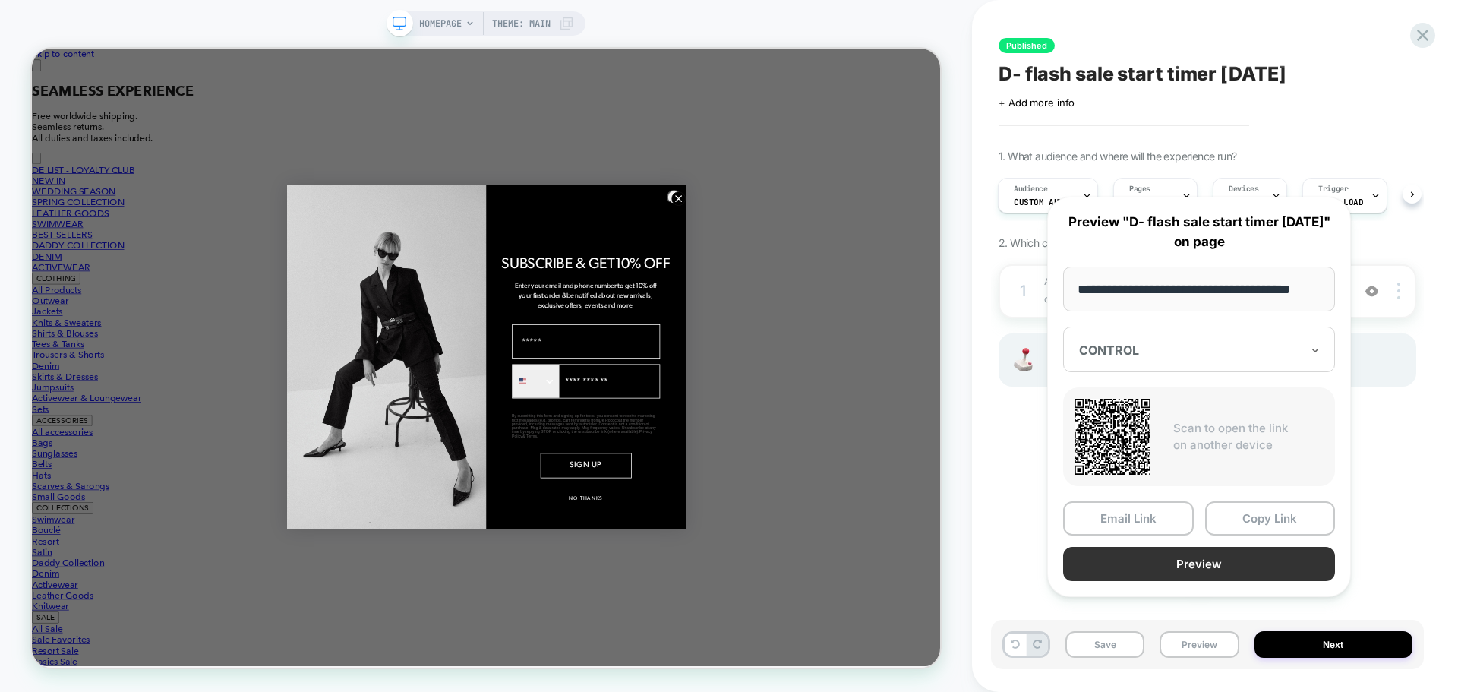
click at [1181, 577] on button "Preview" at bounding box center [1199, 564] width 272 height 34
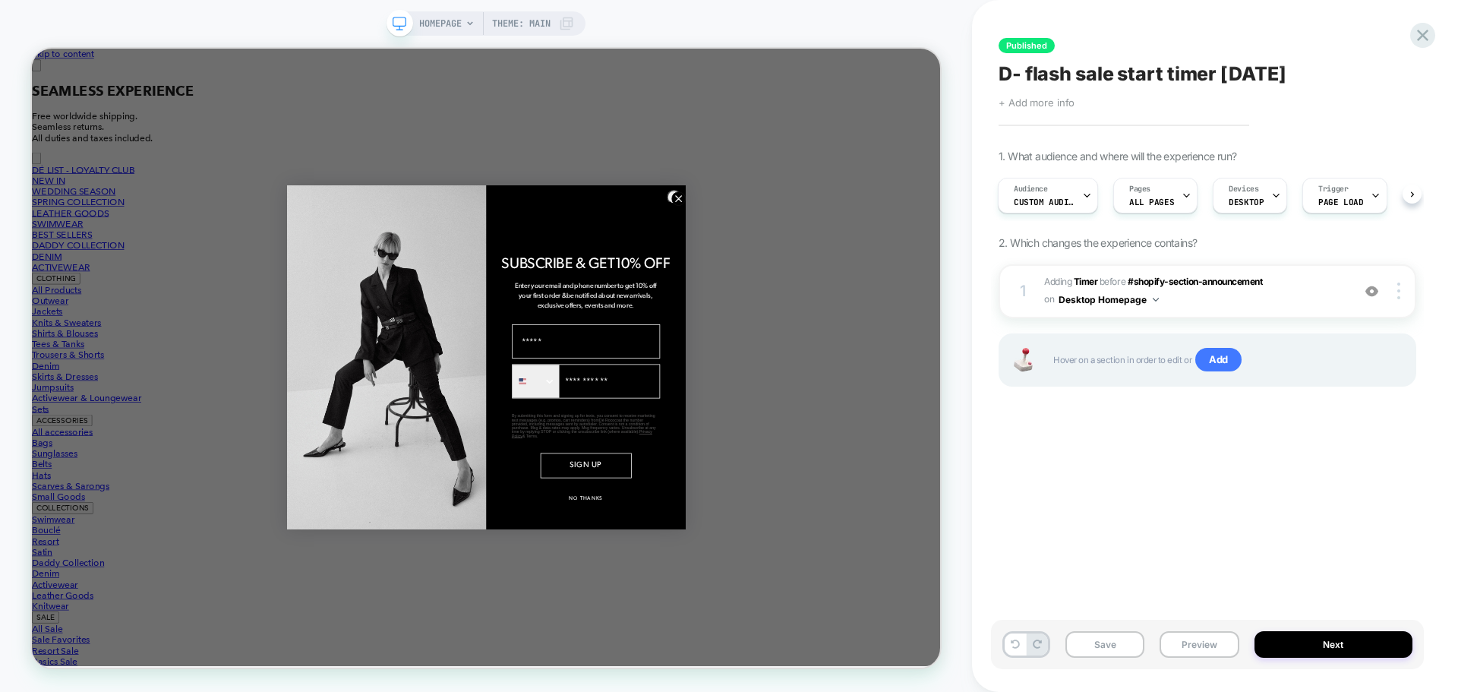
click at [1046, 105] on span "+ Add more info" at bounding box center [1036, 102] width 76 height 12
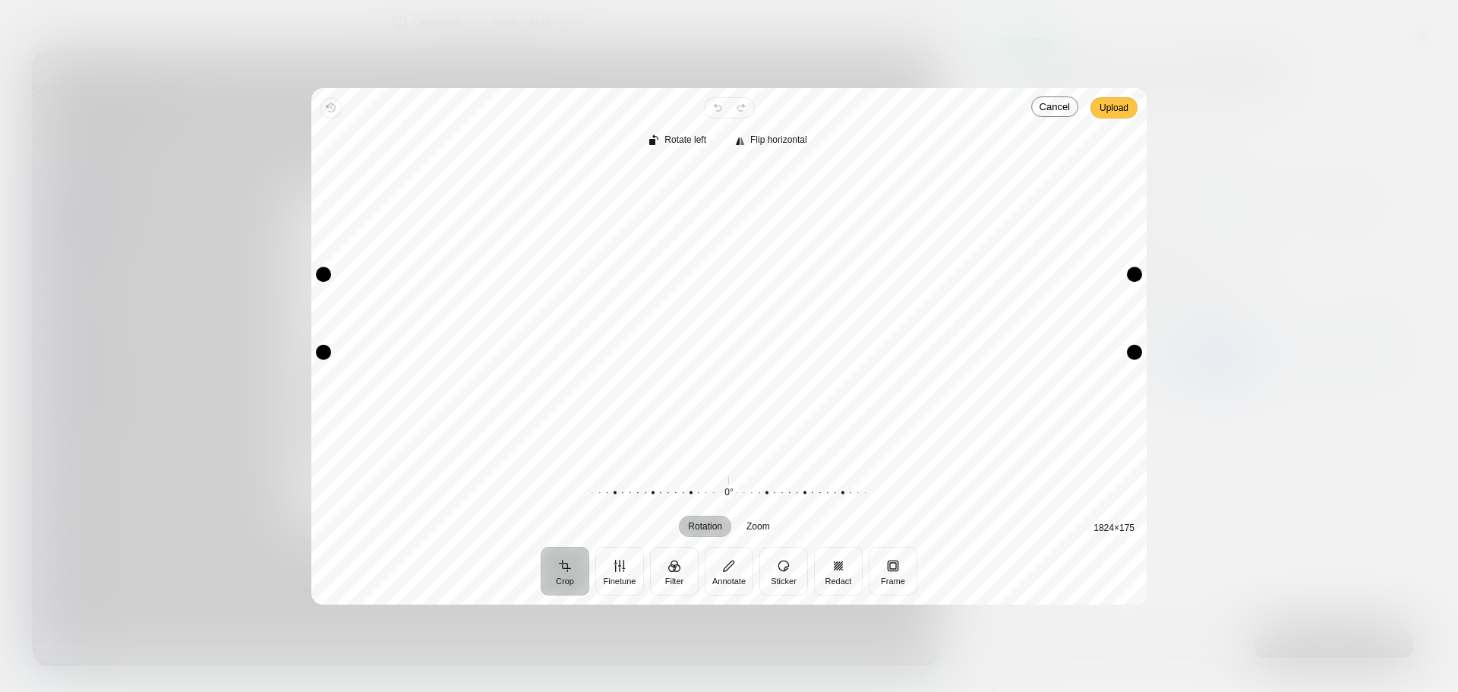
click at [1124, 111] on span "Upload" at bounding box center [1113, 108] width 29 height 18
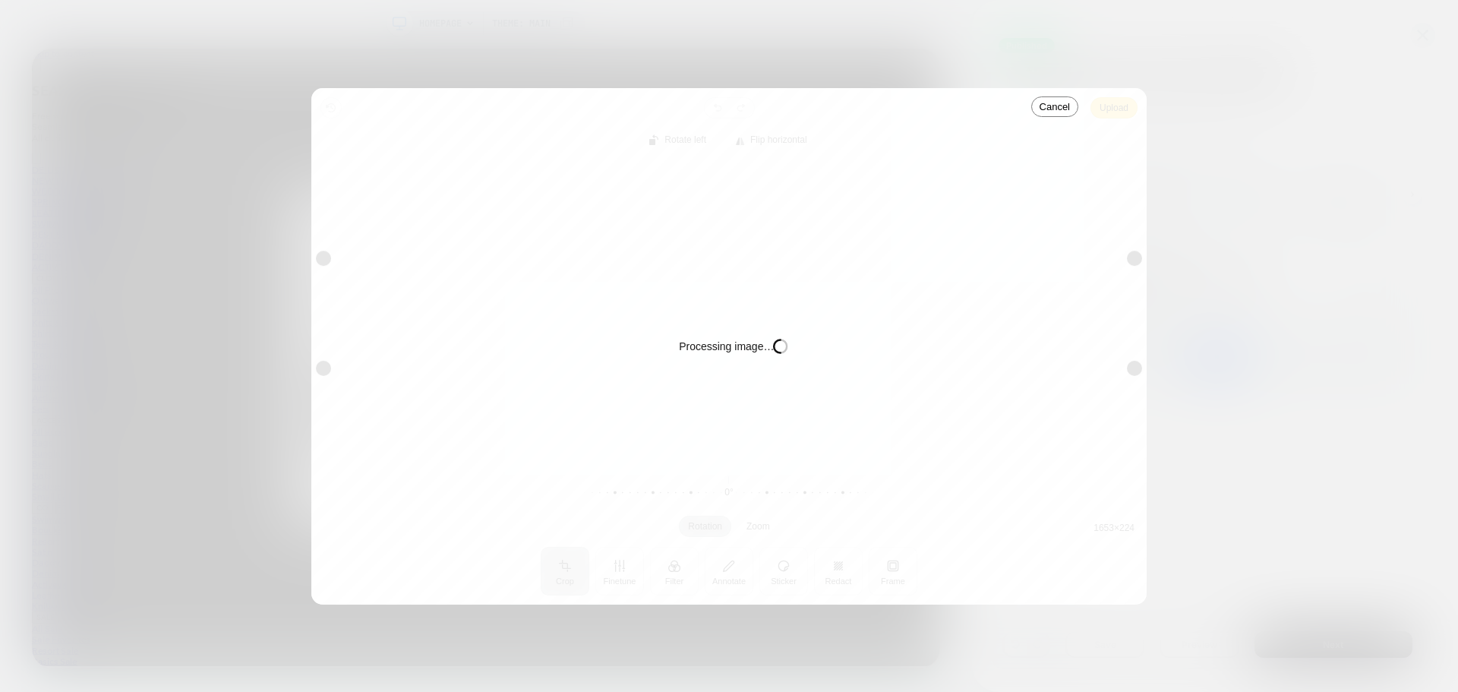
click at [1115, 106] on div "Processing image… Busy" at bounding box center [728, 346] width 835 height 516
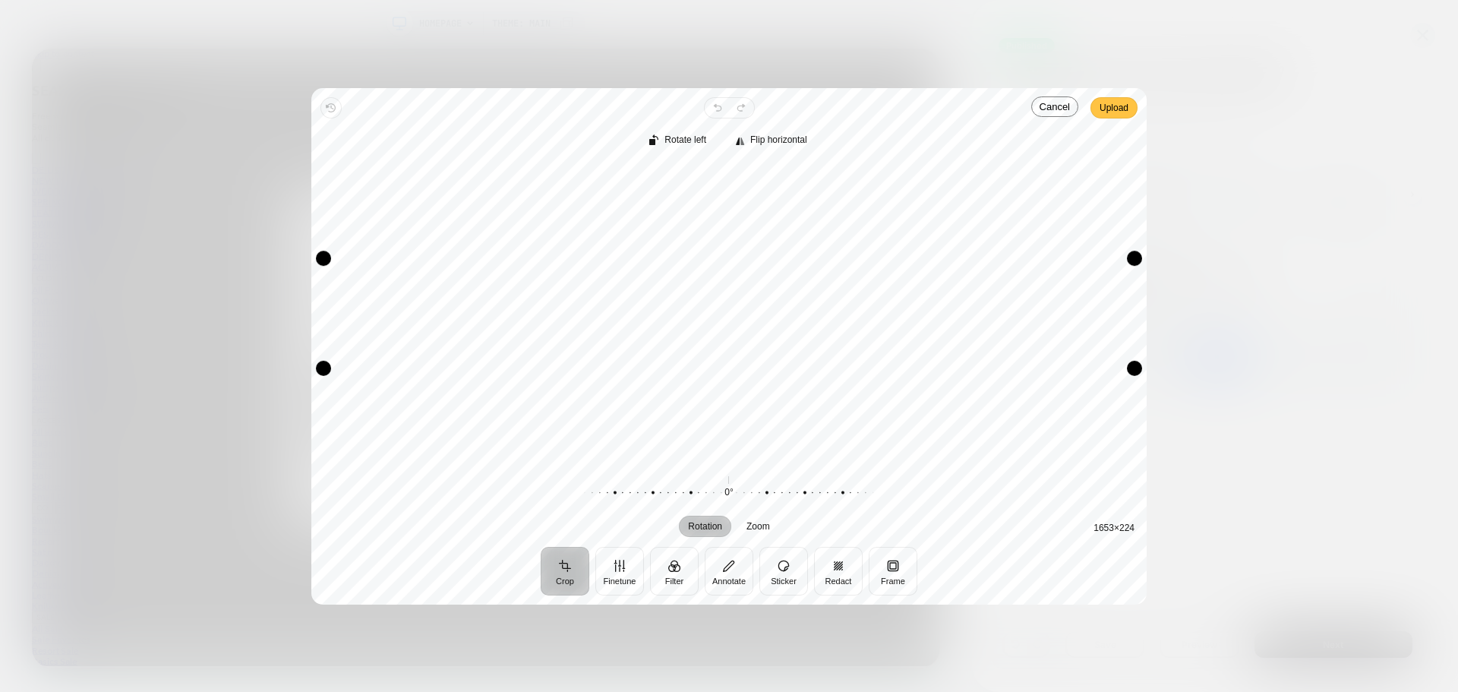
click at [1122, 109] on span "Upload" at bounding box center [1113, 108] width 29 height 18
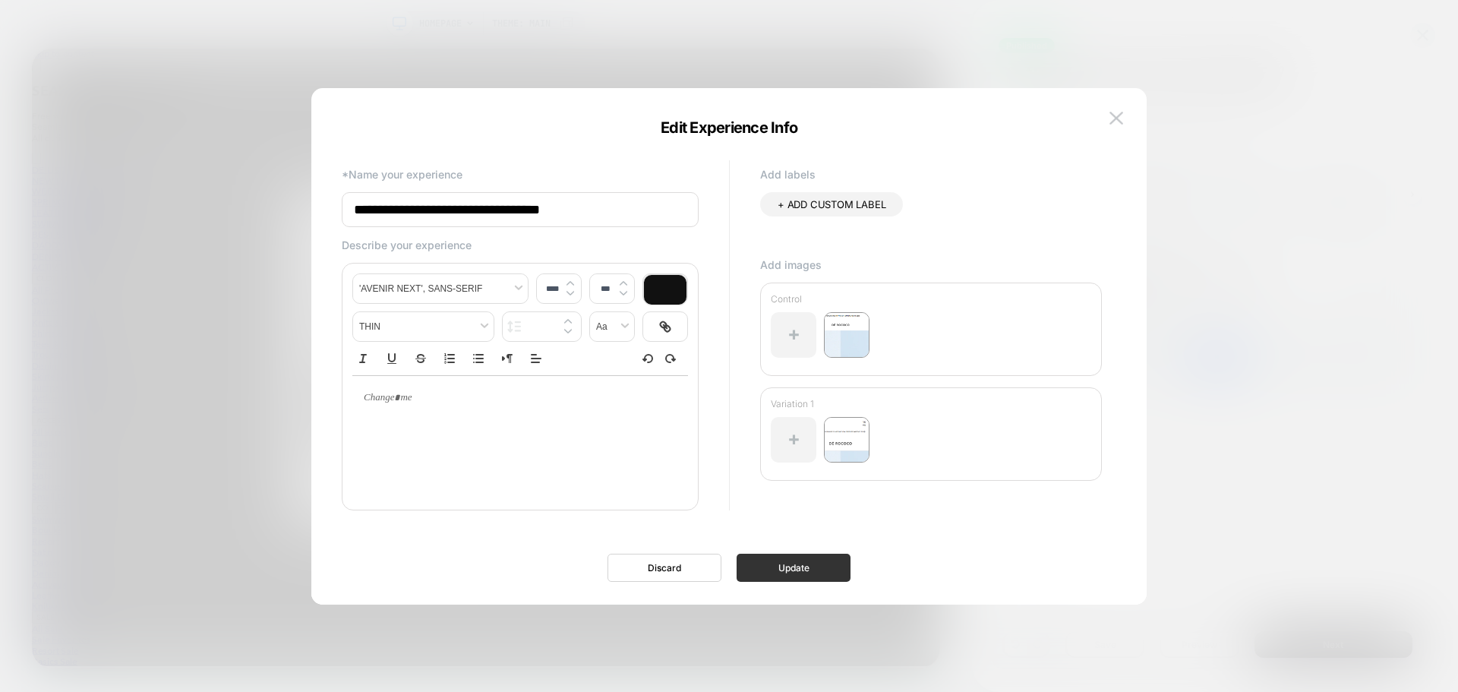
click at [793, 564] on button "Update" at bounding box center [793, 567] width 114 height 28
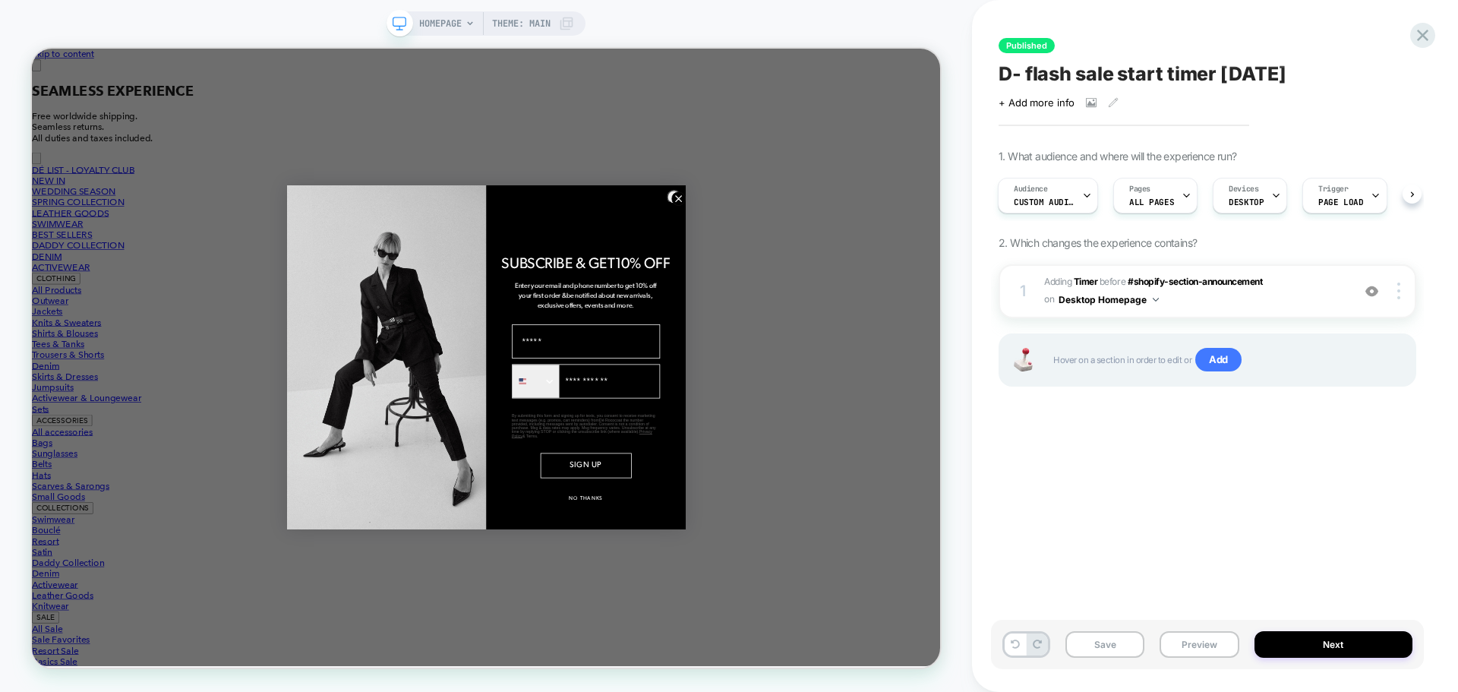
click at [1115, 74] on span "D- flash sale start timer AUGUST 25" at bounding box center [1141, 73] width 287 height 23
click at [1430, 23] on div "**********" at bounding box center [1214, 346] width 433 height 692
click at [1418, 32] on icon at bounding box center [1422, 35] width 20 height 20
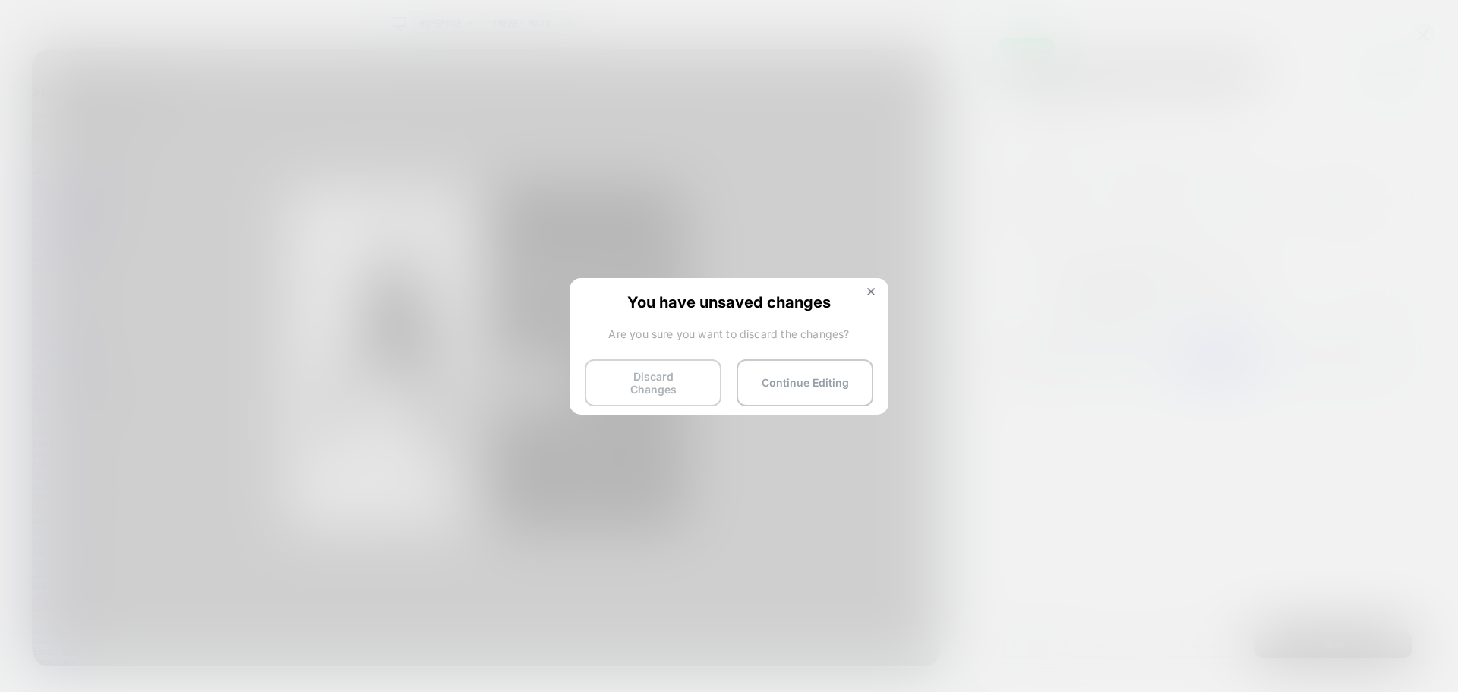
click at [634, 385] on button "Discard Changes" at bounding box center [653, 382] width 137 height 47
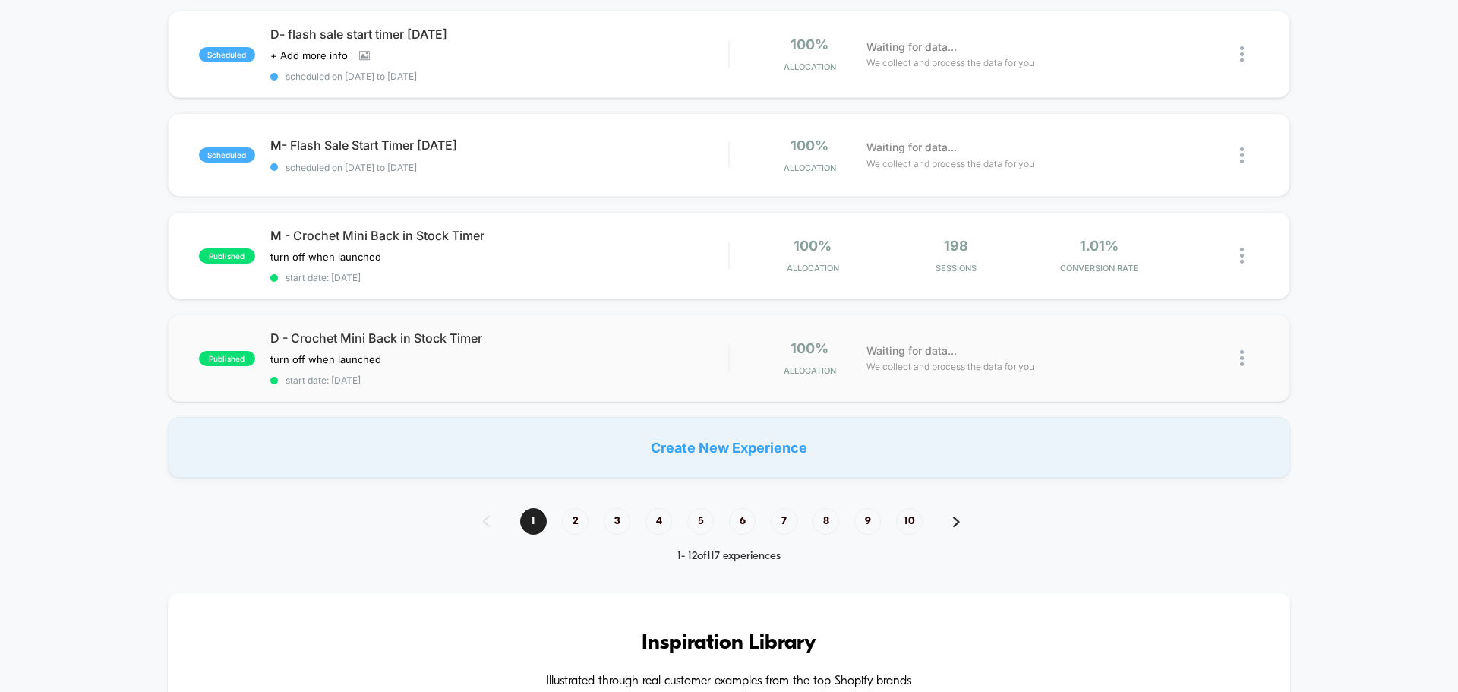
scroll to position [911, 0]
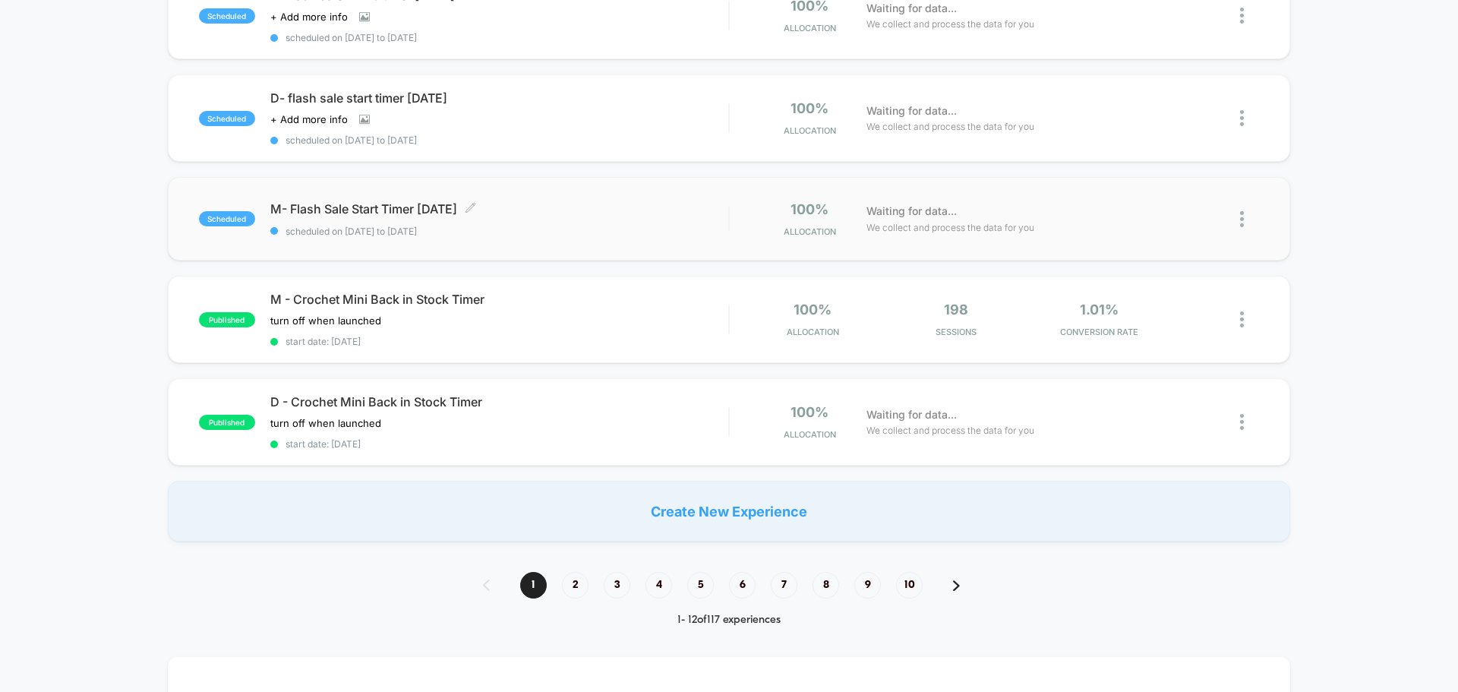
click at [543, 232] on span "scheduled on 13/08/2025 to 14/08/2025" at bounding box center [499, 230] width 458 height 11
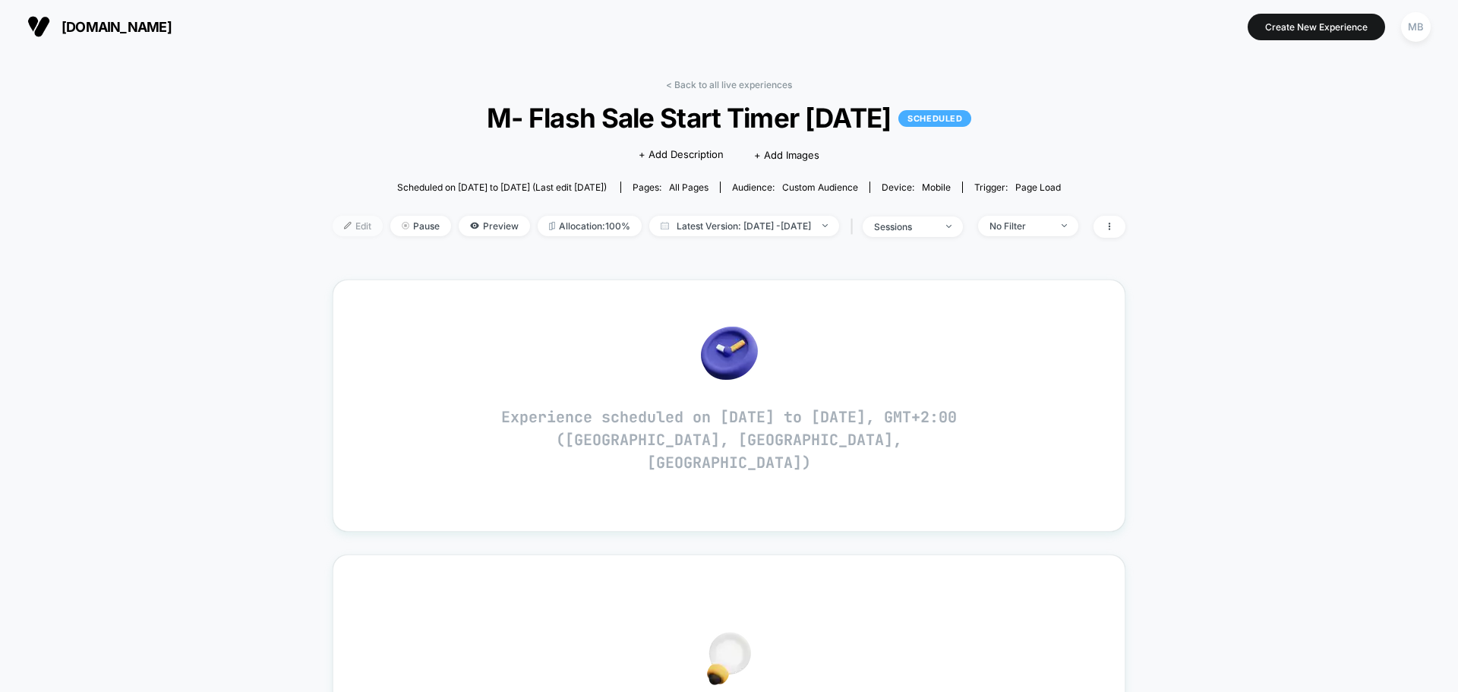
click at [333, 219] on span "Edit" at bounding box center [358, 226] width 50 height 20
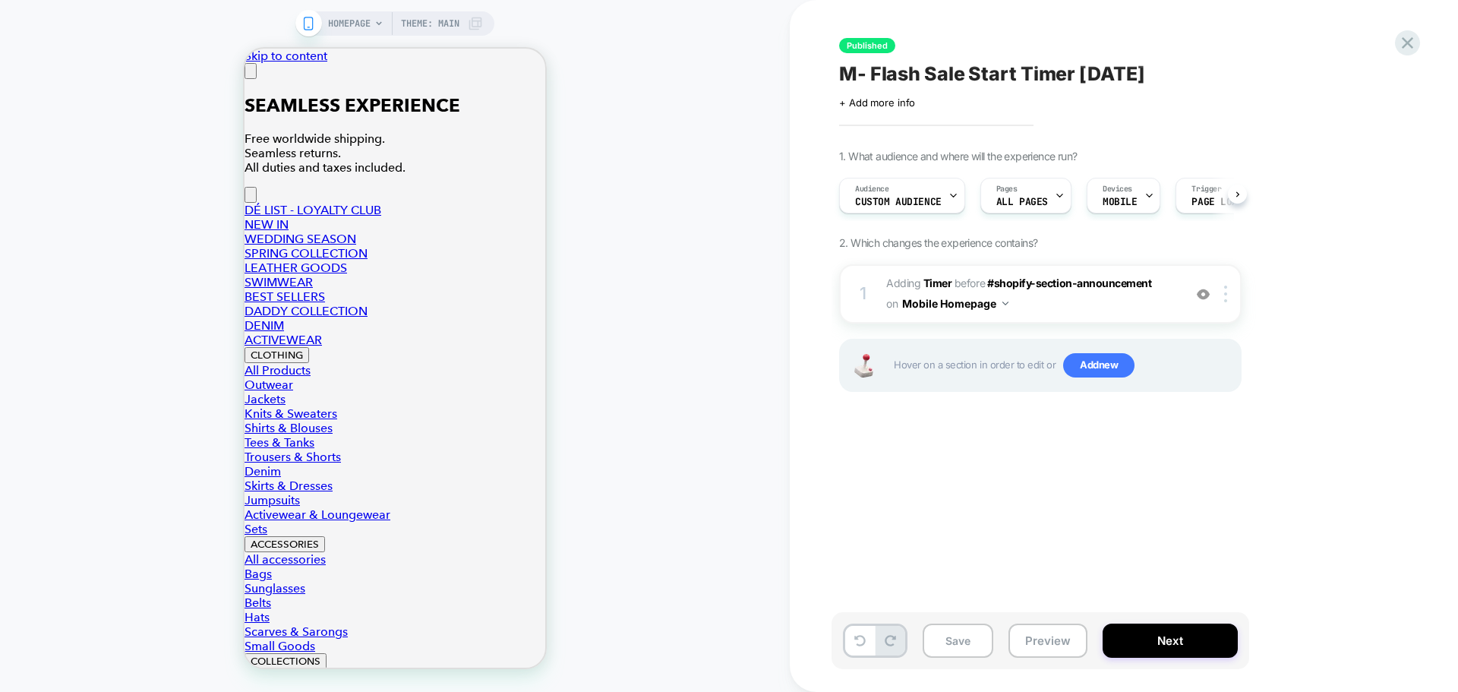
scroll to position [0, 1]
click at [1050, 646] on button "Preview" at bounding box center [1047, 640] width 79 height 34
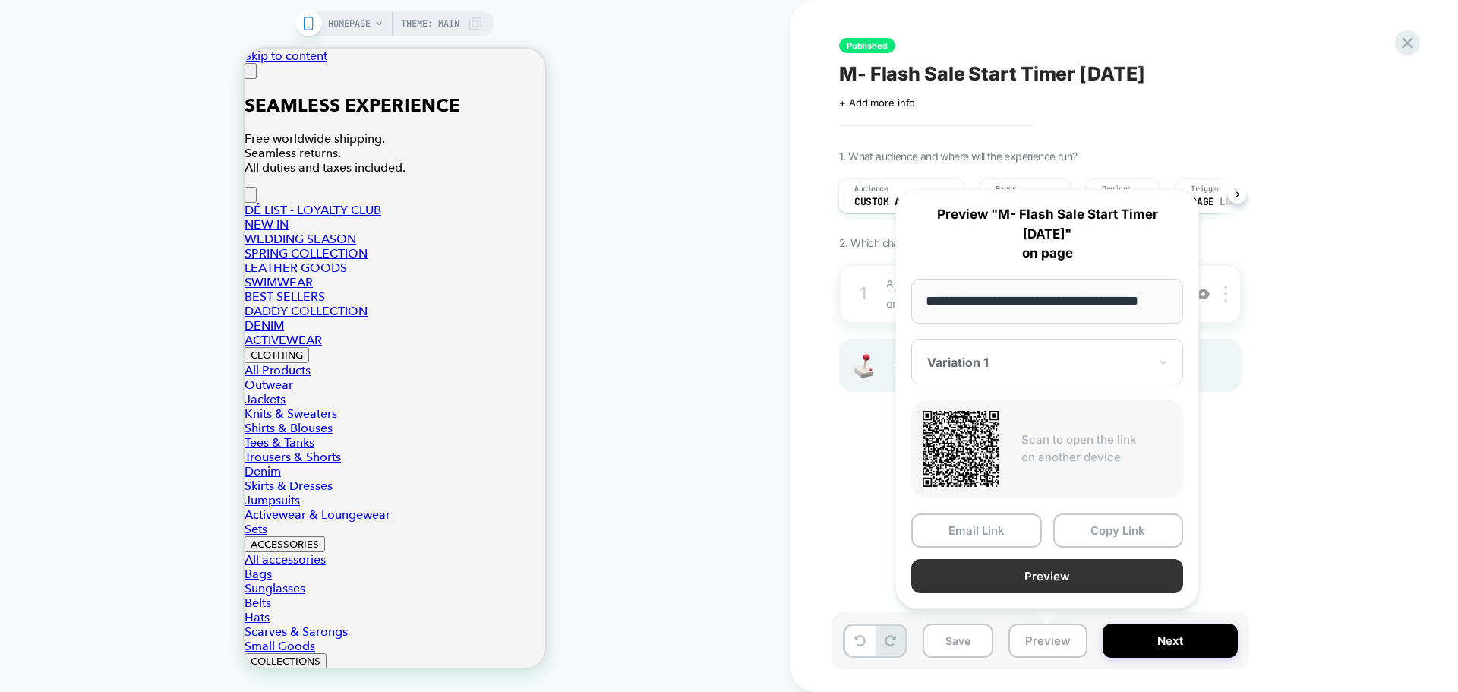
scroll to position [0, 0]
click at [1074, 572] on button "Preview" at bounding box center [1047, 576] width 272 height 34
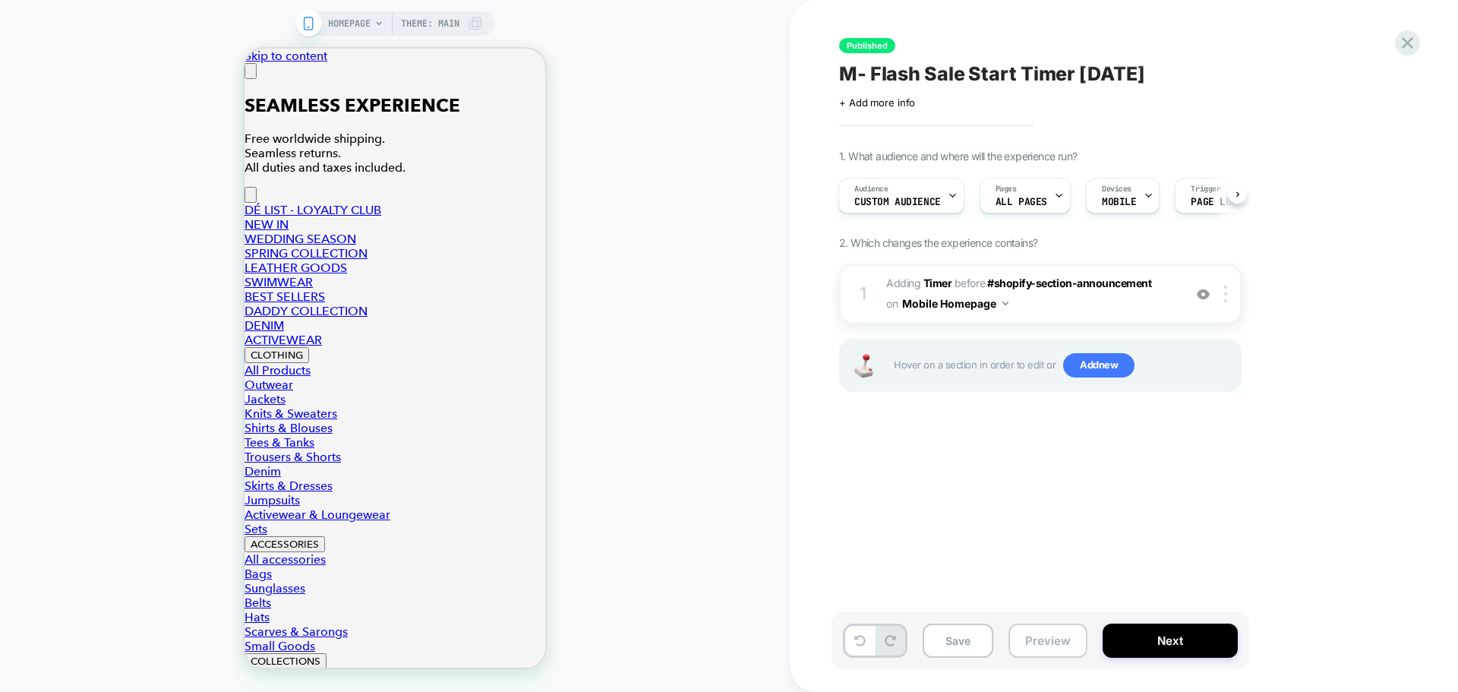
click at [1042, 640] on button "Preview" at bounding box center [1047, 640] width 79 height 34
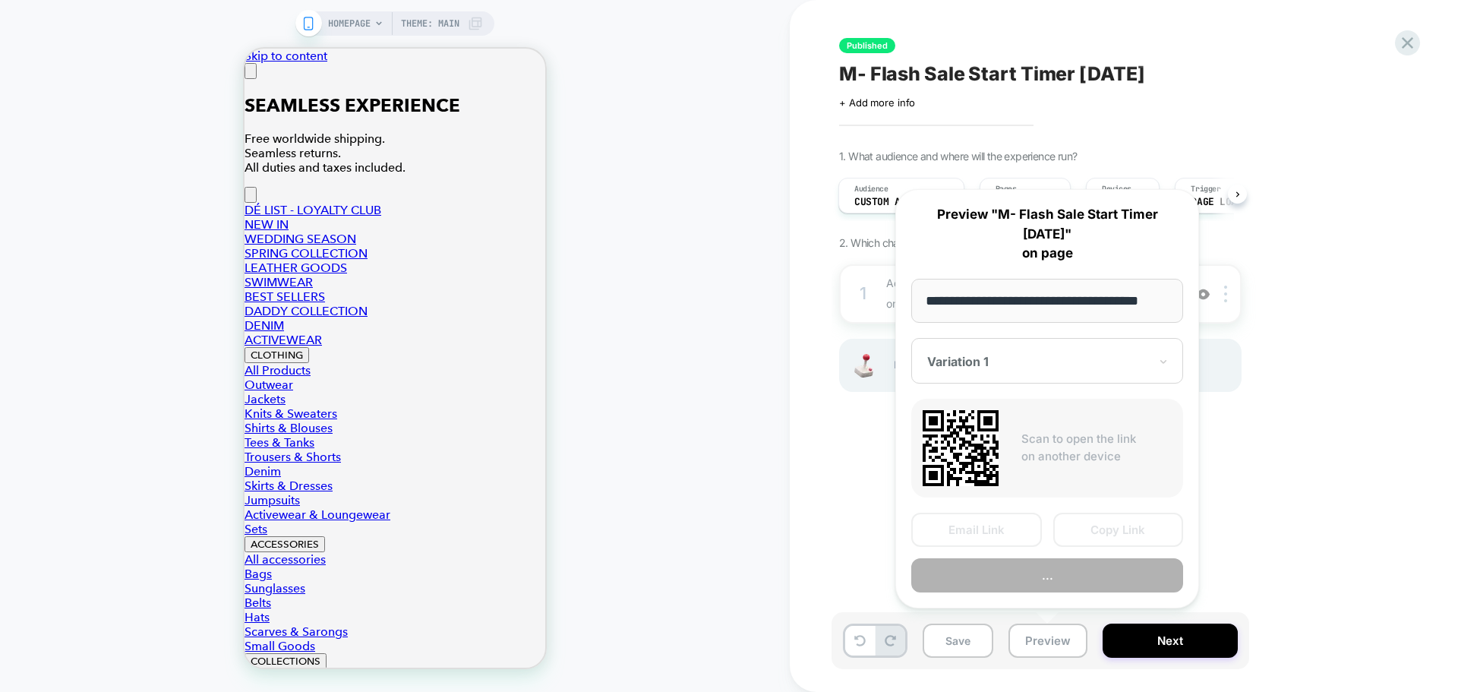
scroll to position [0, 19]
click at [1058, 371] on div "Variation 1" at bounding box center [1038, 362] width 225 height 18
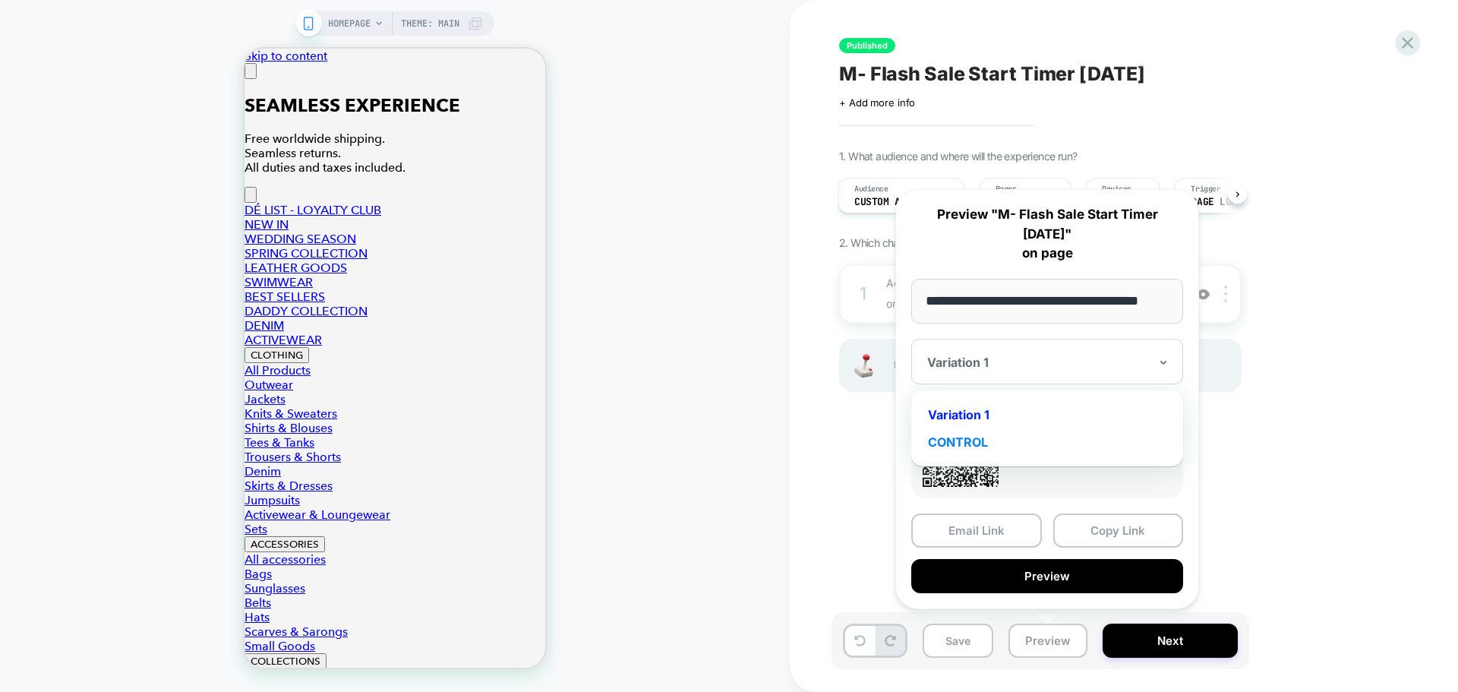
click at [957, 440] on div "CONTROL" at bounding box center [1047, 441] width 257 height 27
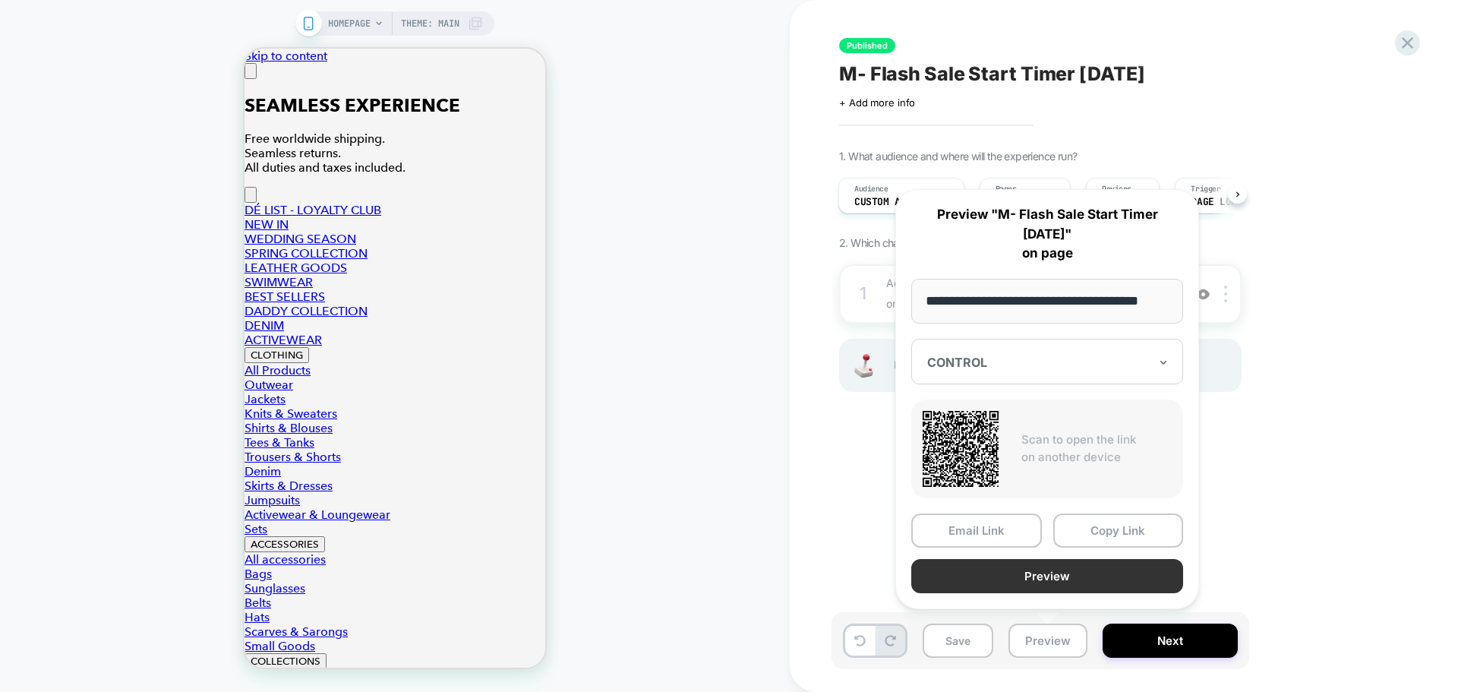
click at [1080, 576] on button "Preview" at bounding box center [1047, 576] width 272 height 34
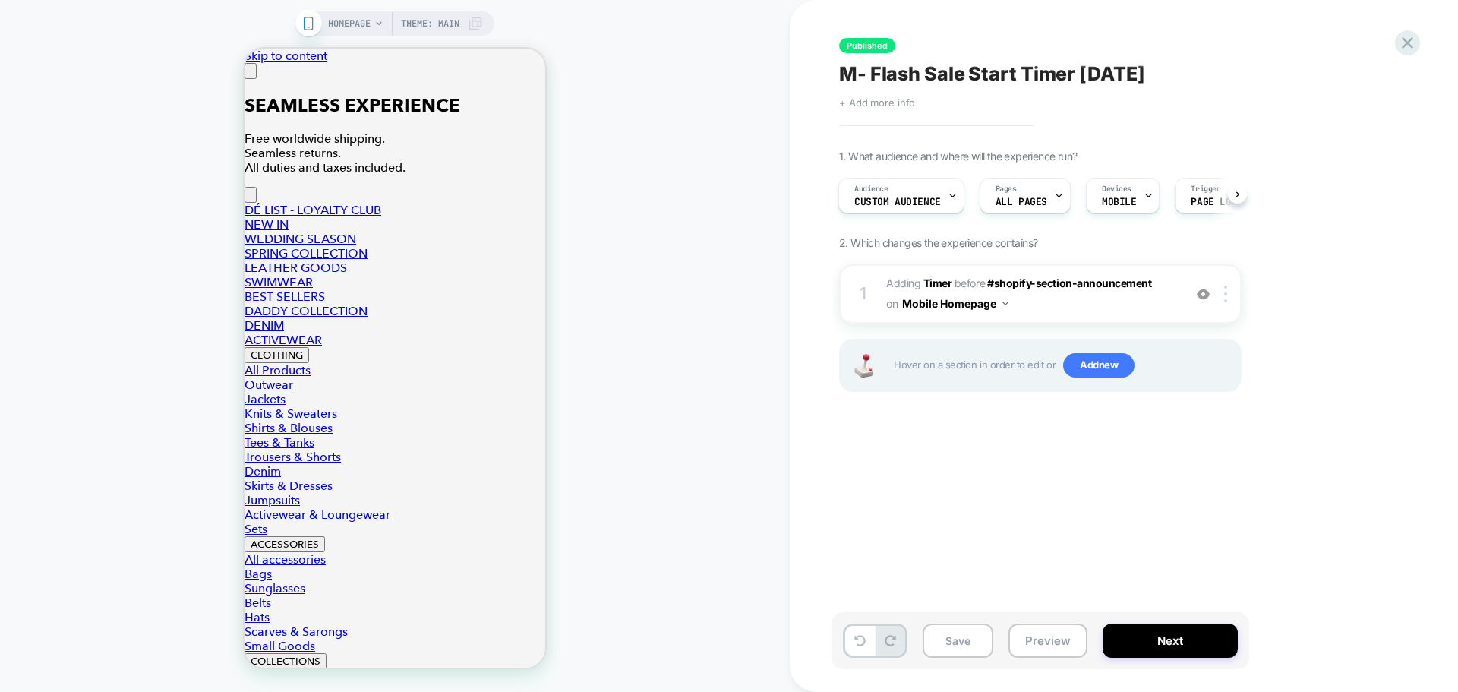
click at [856, 98] on span "+ Add more info" at bounding box center [877, 102] width 76 height 12
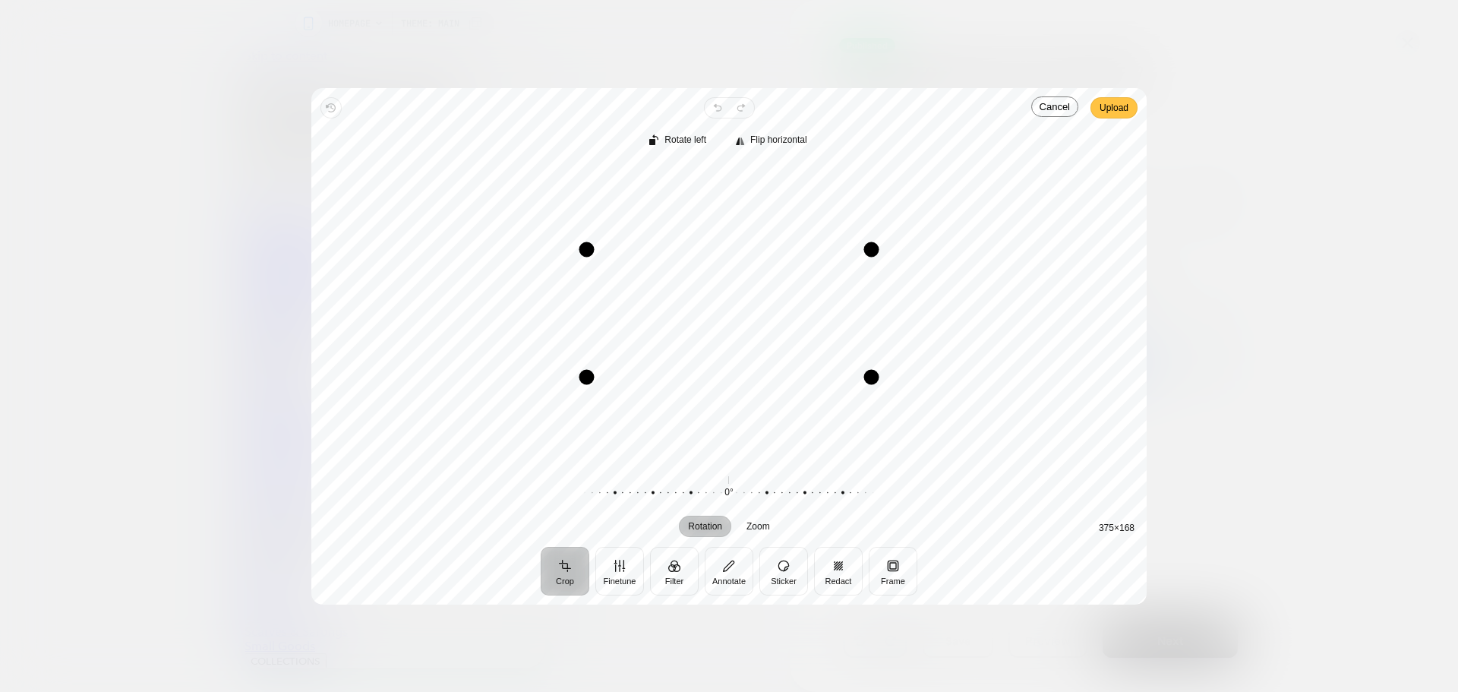
click at [1115, 106] on span "Upload" at bounding box center [1113, 108] width 29 height 18
click at [1119, 106] on span "Upload" at bounding box center [1113, 108] width 29 height 18
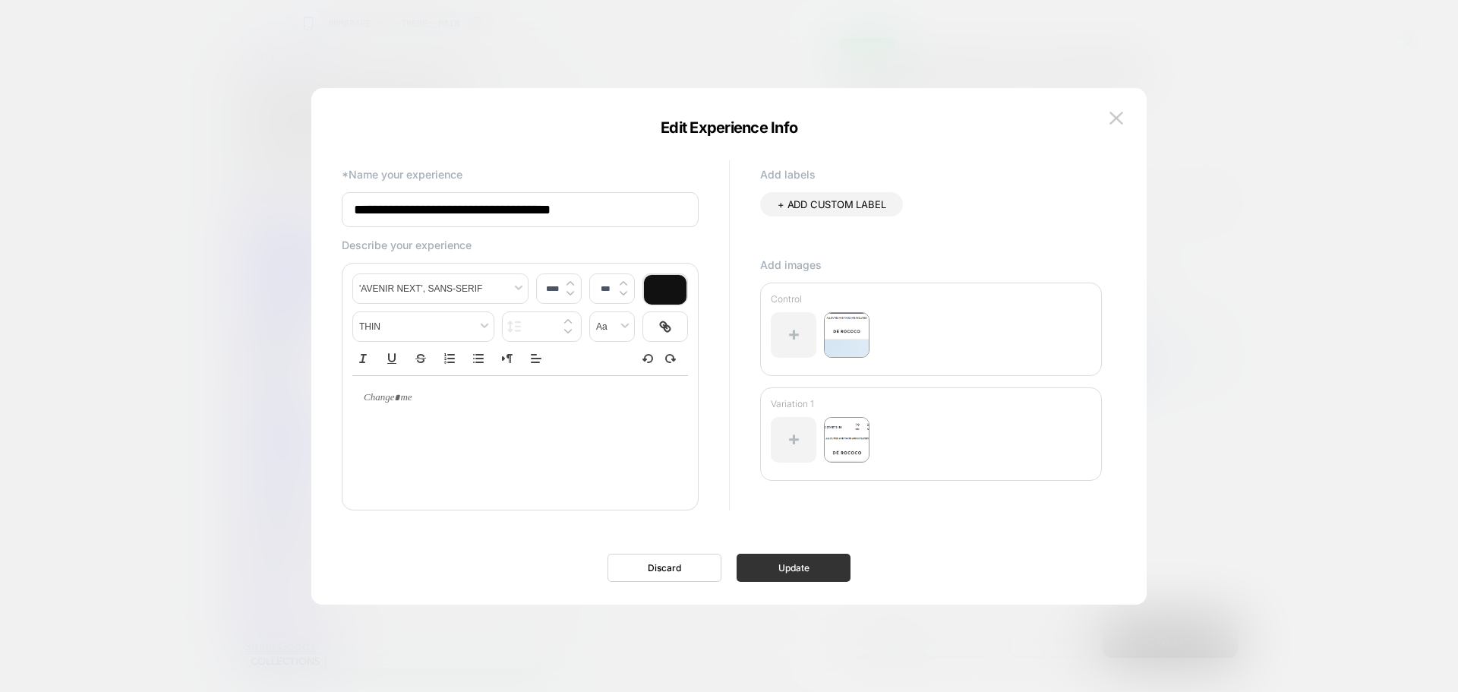
click at [806, 572] on button "Update" at bounding box center [793, 567] width 114 height 28
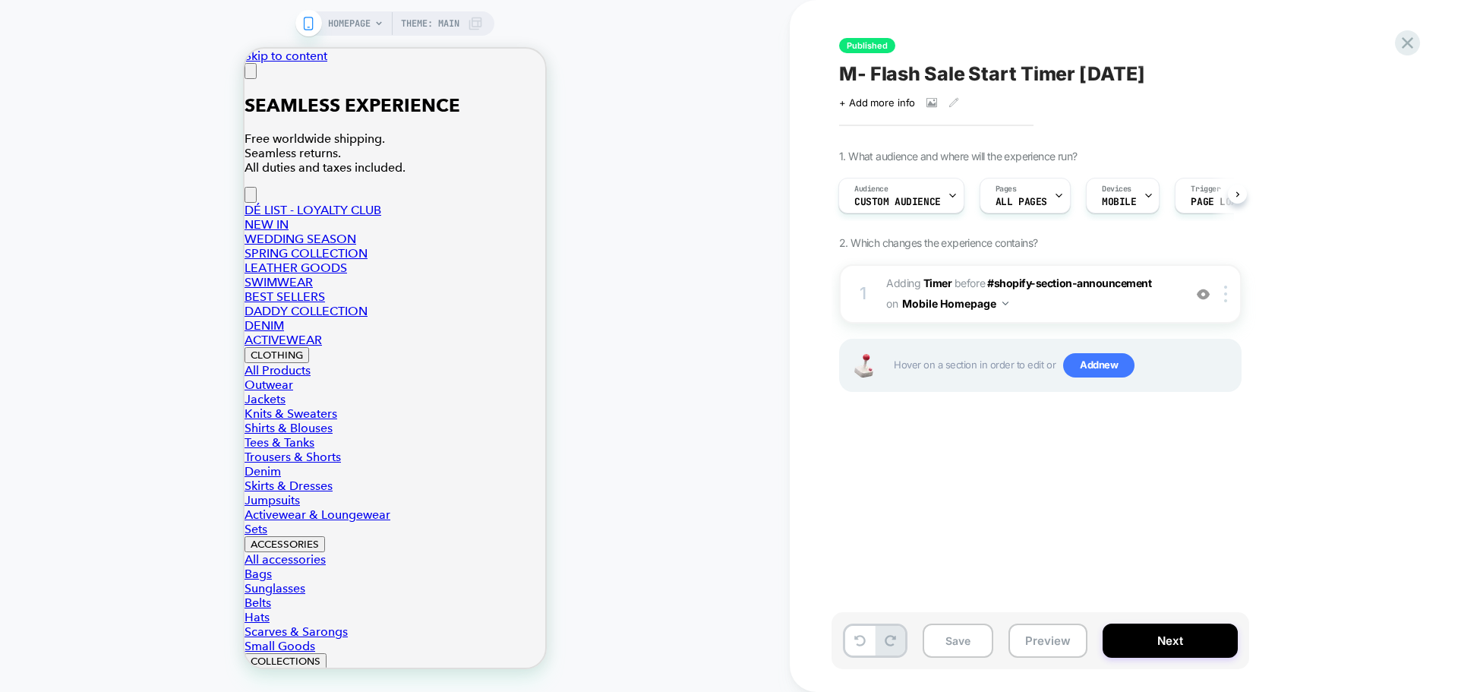
click at [935, 67] on span "M- Flash Sale Start Timer August 2025" at bounding box center [991, 73] width 305 height 23
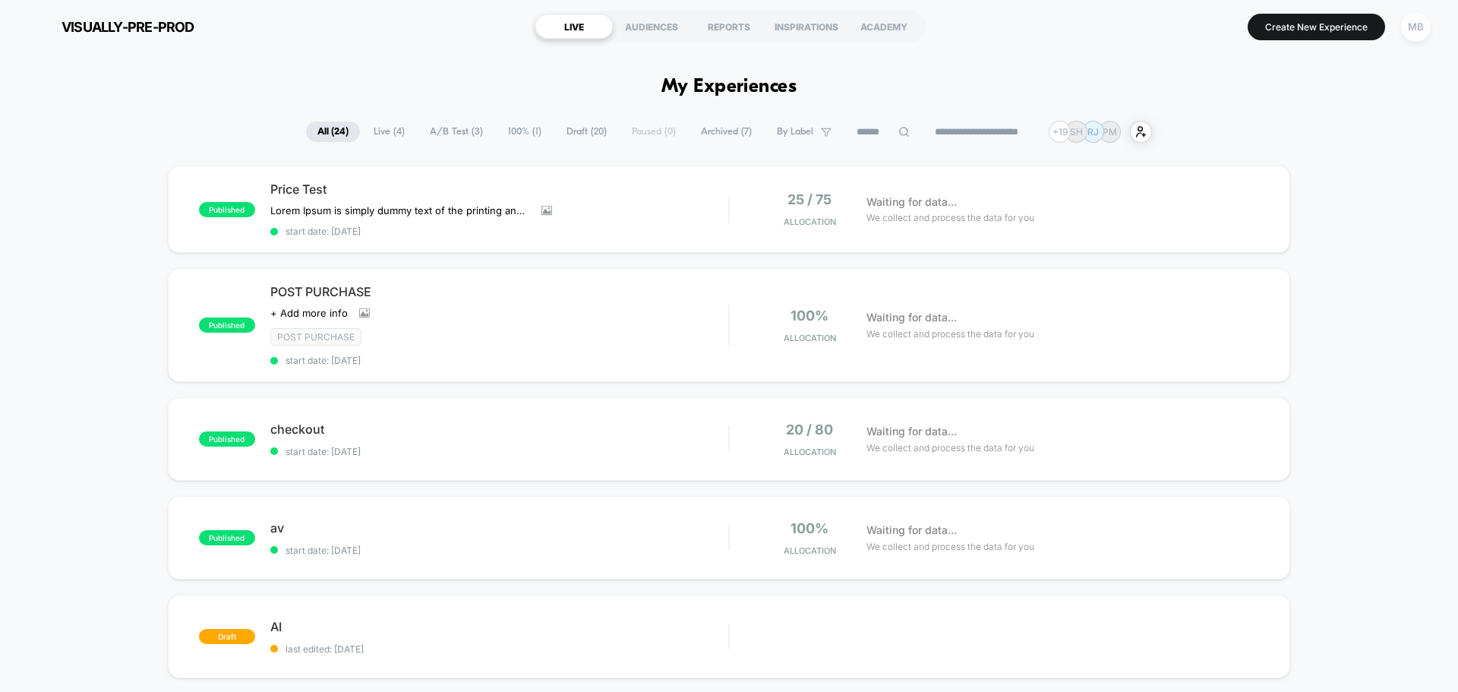
click at [1424, 30] on div "MB" at bounding box center [1416, 27] width 30 height 30
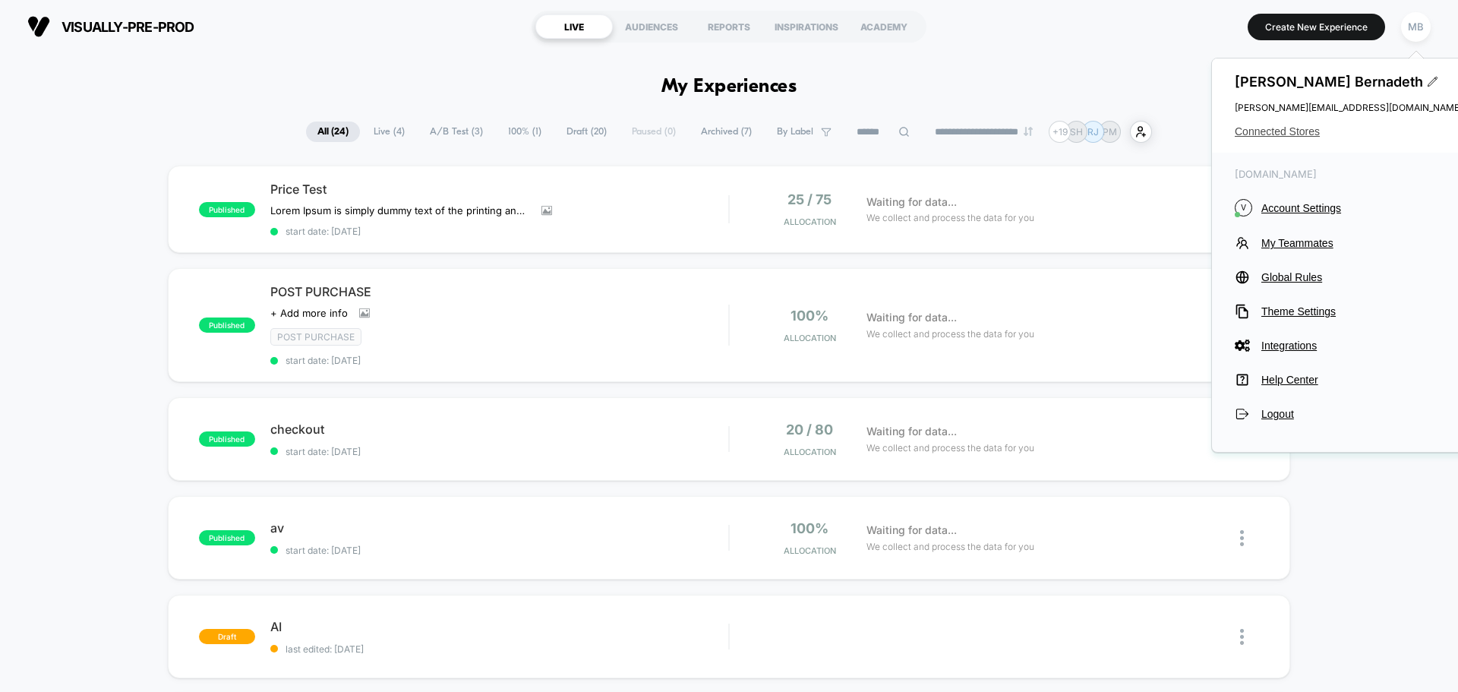
click at [1289, 128] on span "Connected Stores" at bounding box center [1349, 131] width 228 height 12
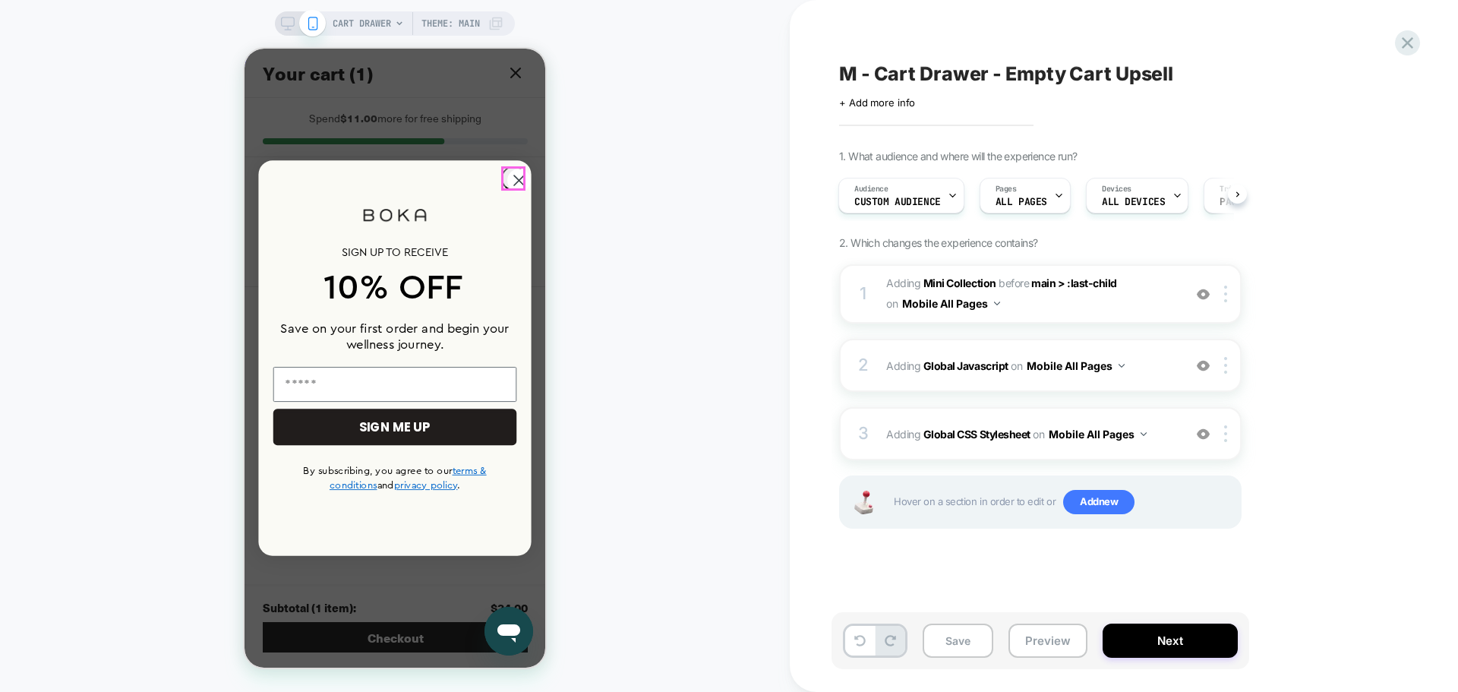
click at [507, 175] on circle "Close dialog" at bounding box center [519, 181] width 24 height 24
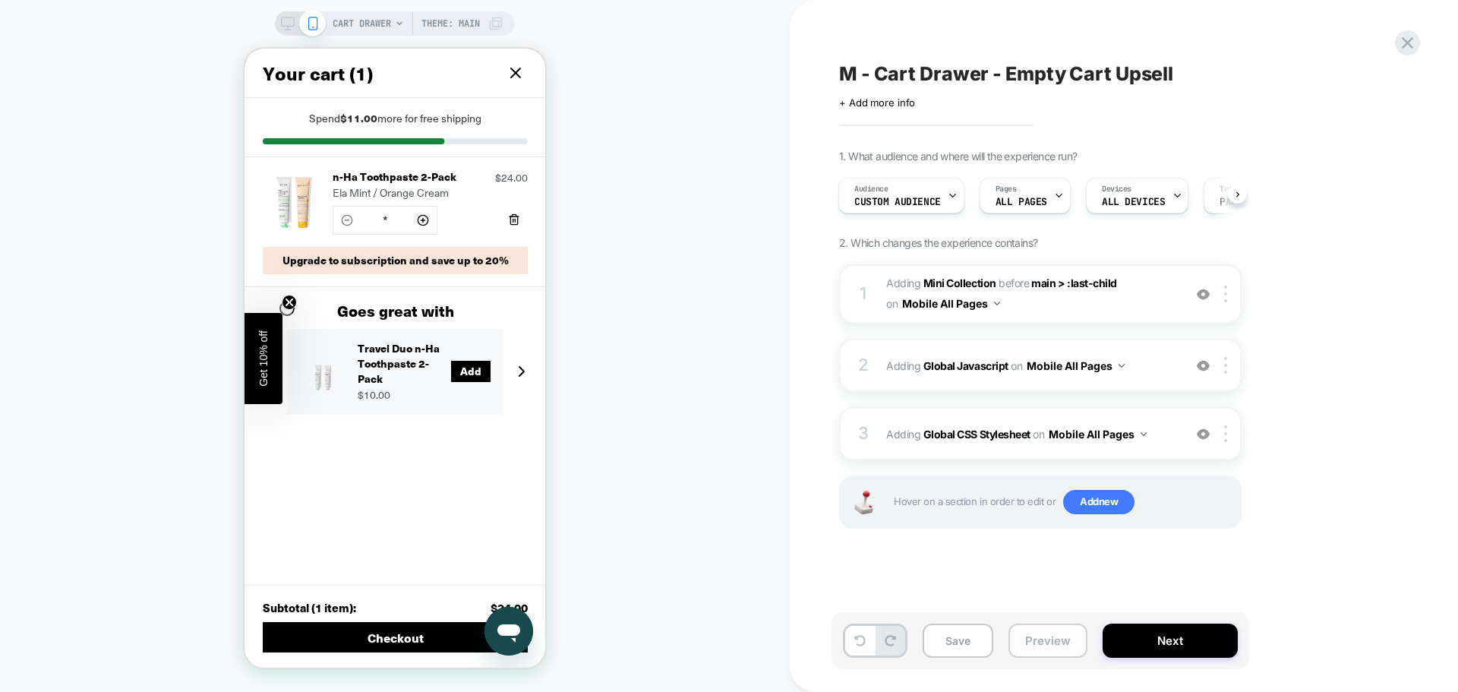
click at [1051, 641] on button "Preview" at bounding box center [1047, 640] width 79 height 34
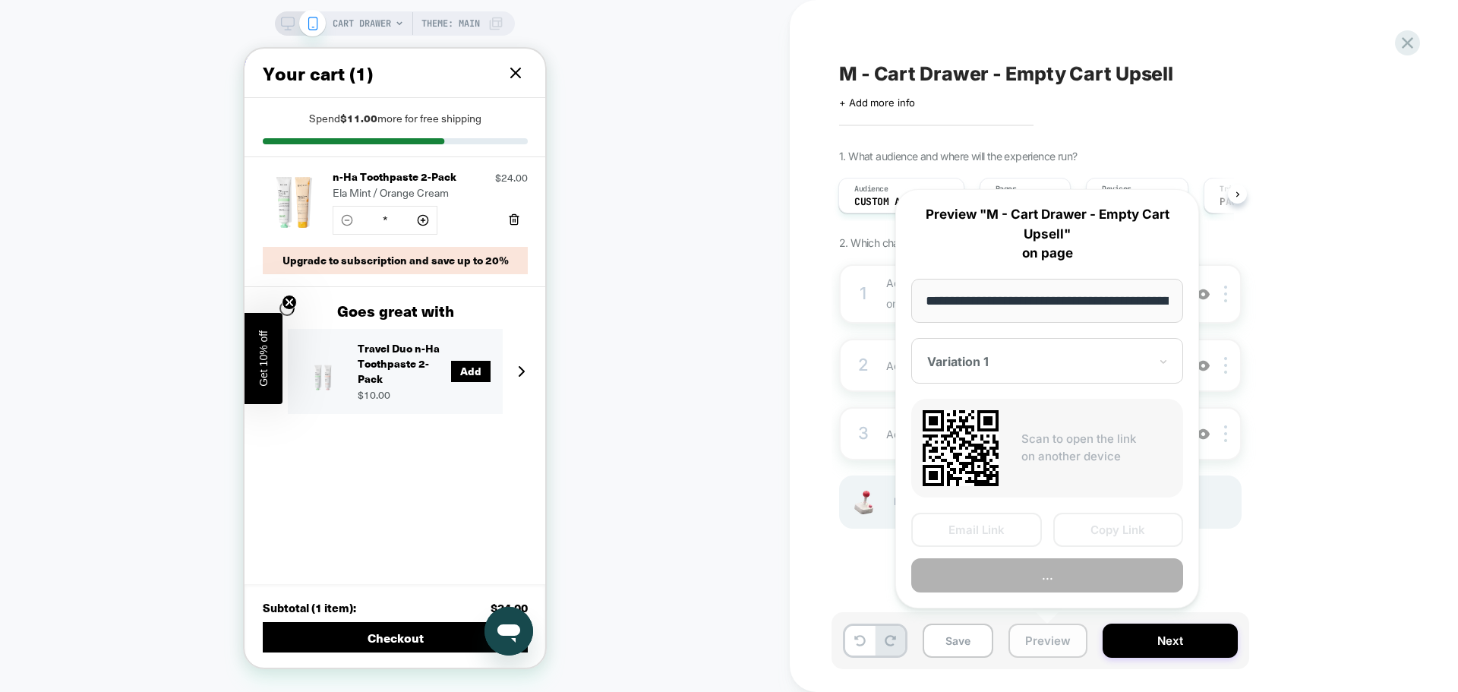
scroll to position [0, 141]
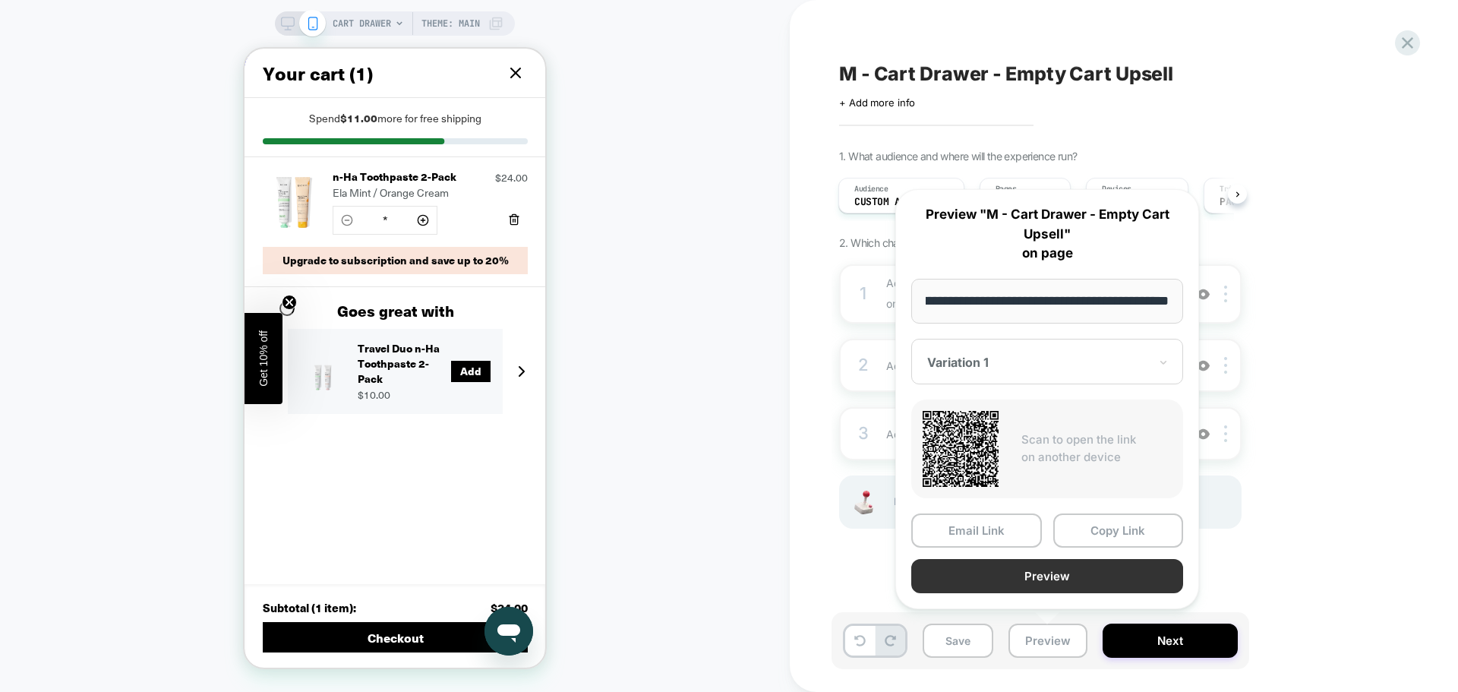
click at [1083, 576] on button "Preview" at bounding box center [1047, 576] width 272 height 34
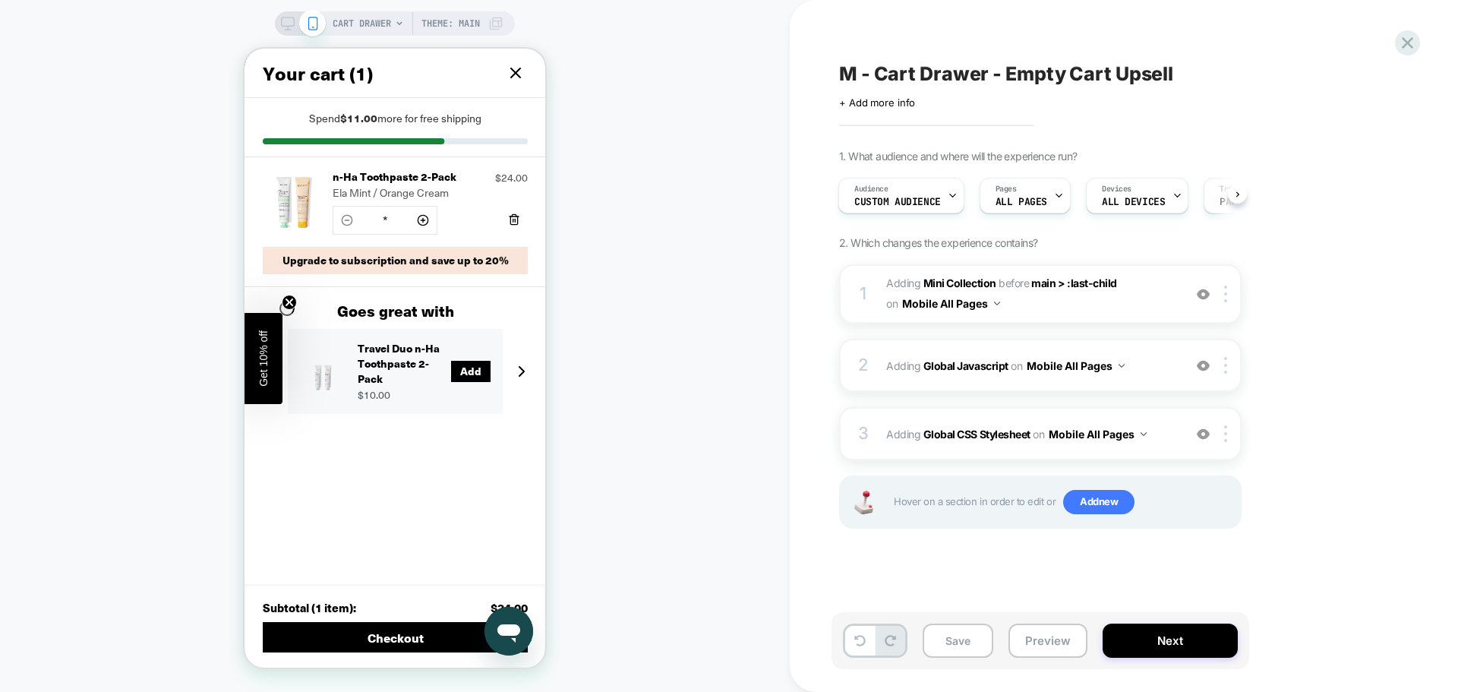
click at [1422, 36] on div "M - Cart Drawer - Empty Cart Upsell Click to edit experience details + Add more…" at bounding box center [1124, 346] width 668 height 692
click at [1414, 39] on icon at bounding box center [1407, 43] width 20 height 20
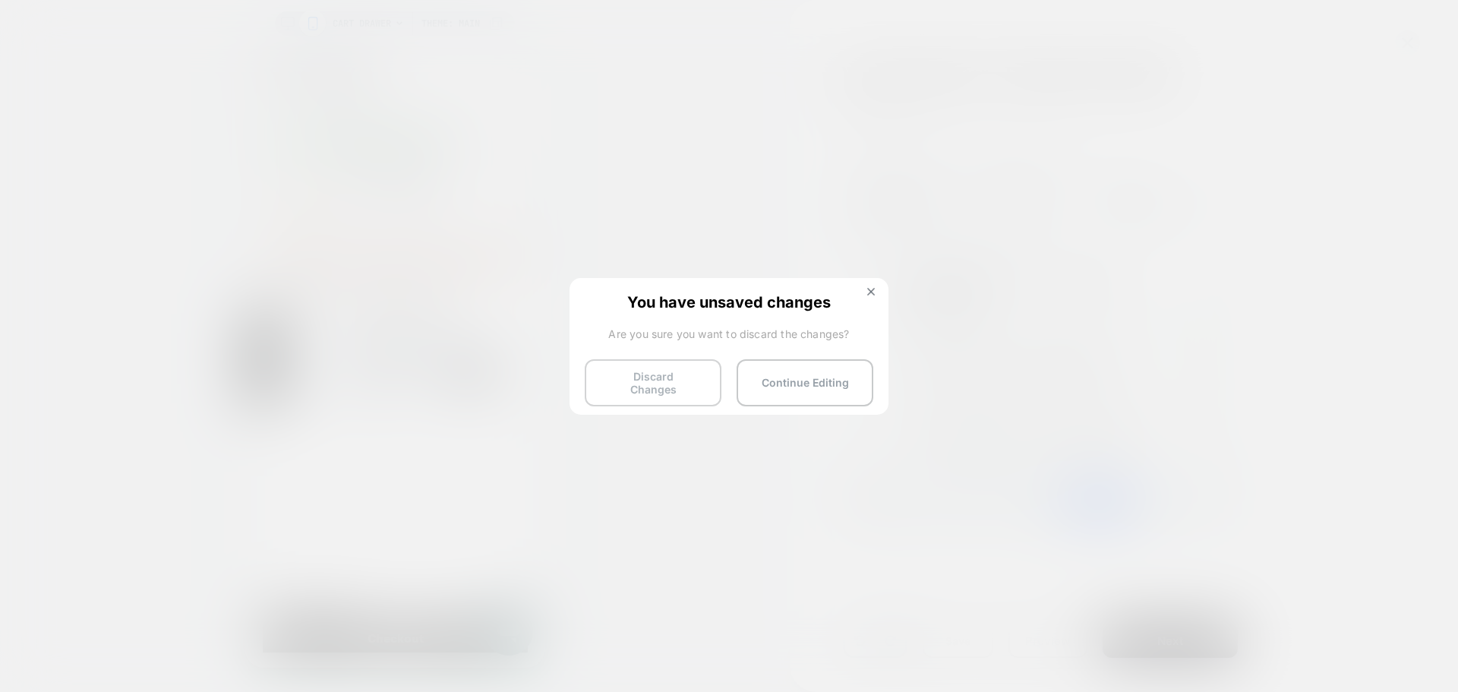
click at [670, 390] on button "Discard Changes" at bounding box center [653, 382] width 137 height 47
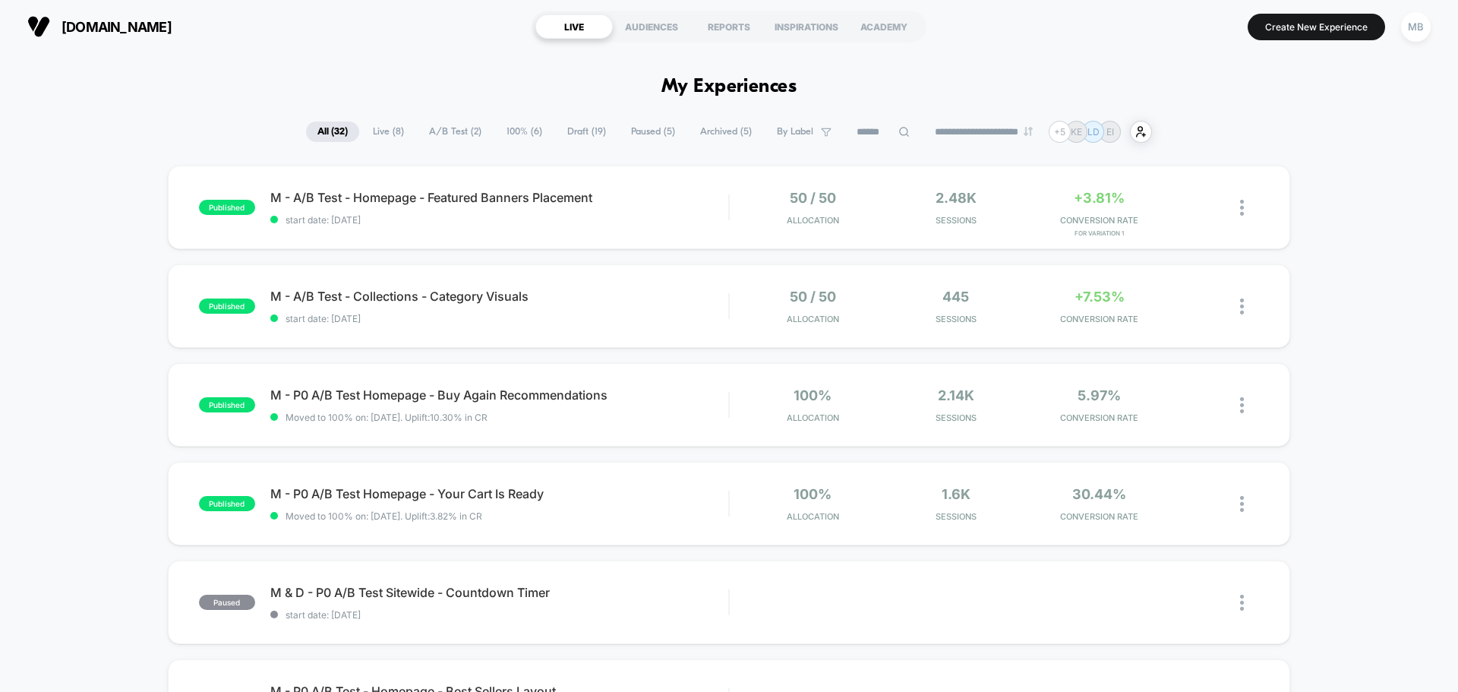
click at [876, 131] on input at bounding box center [883, 132] width 76 height 18
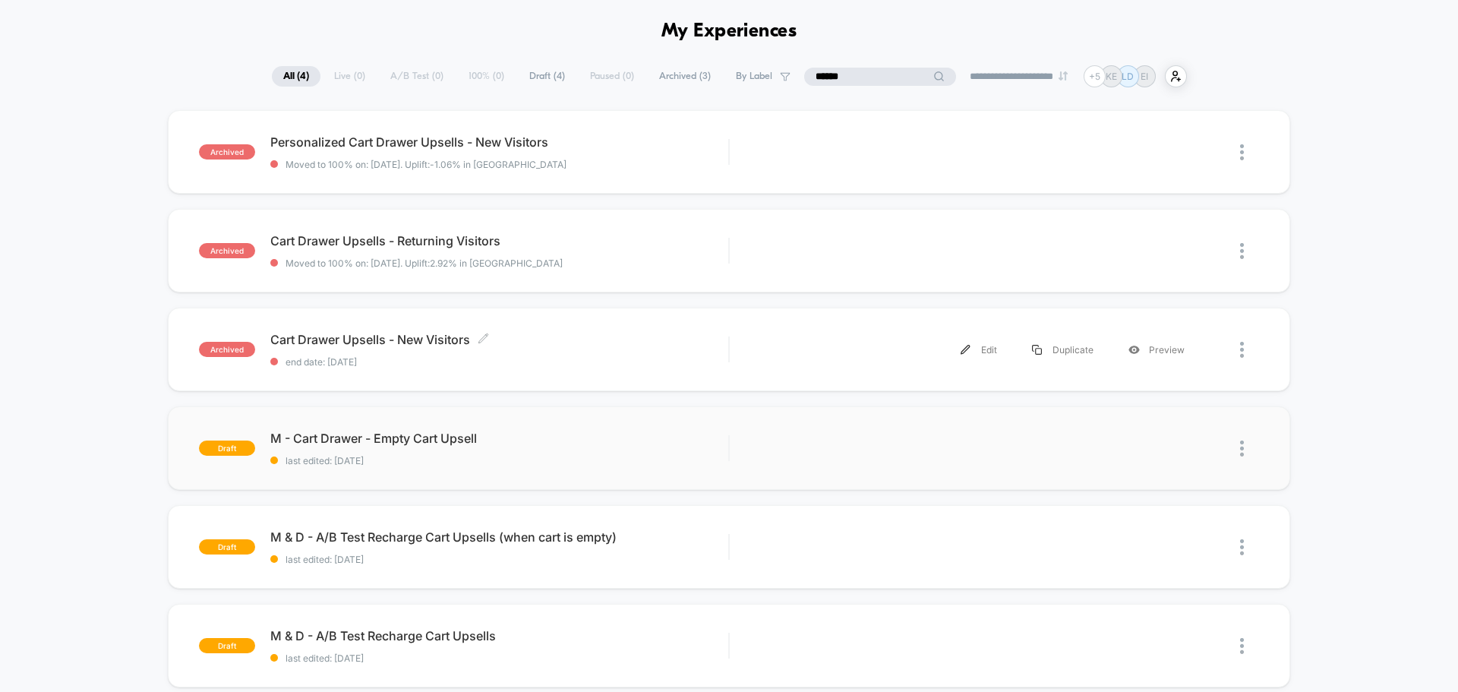
scroll to position [380, 0]
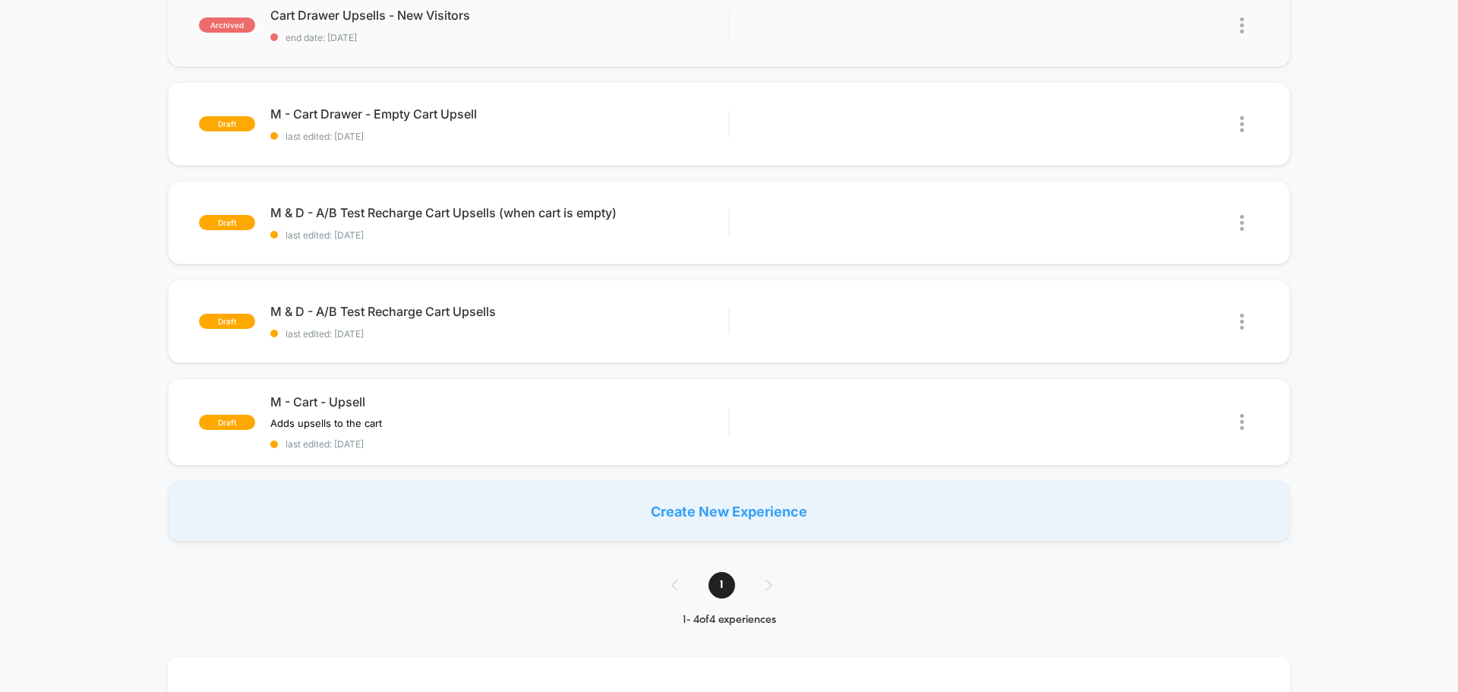
type input "******"
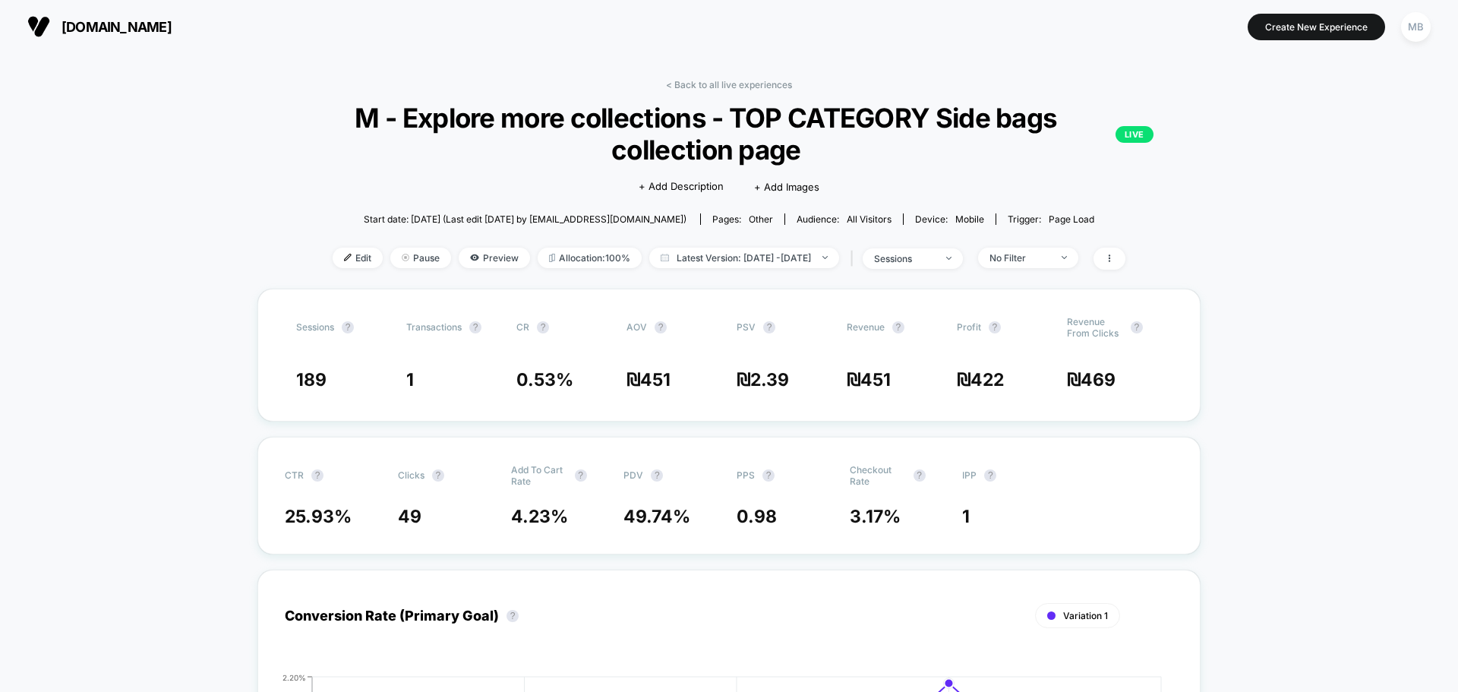
scroll to position [76, 0]
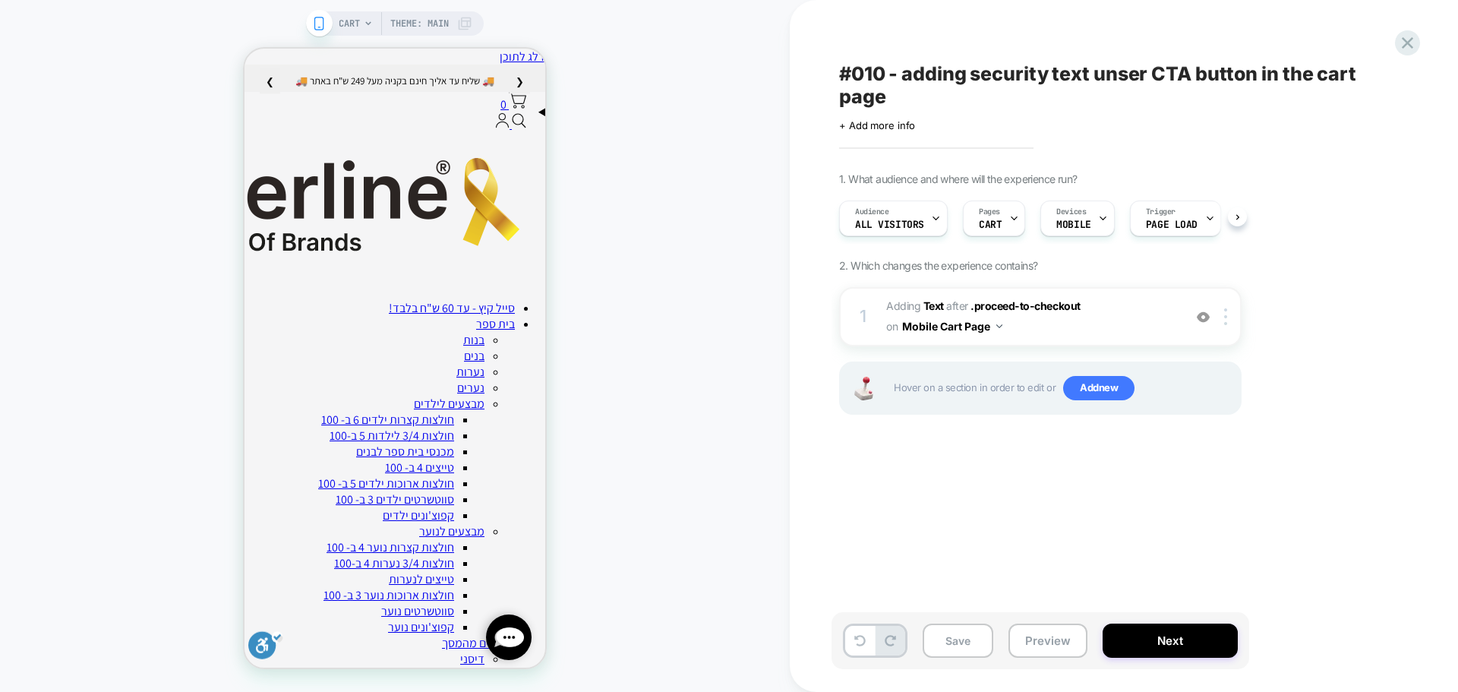
scroll to position [0, 1]
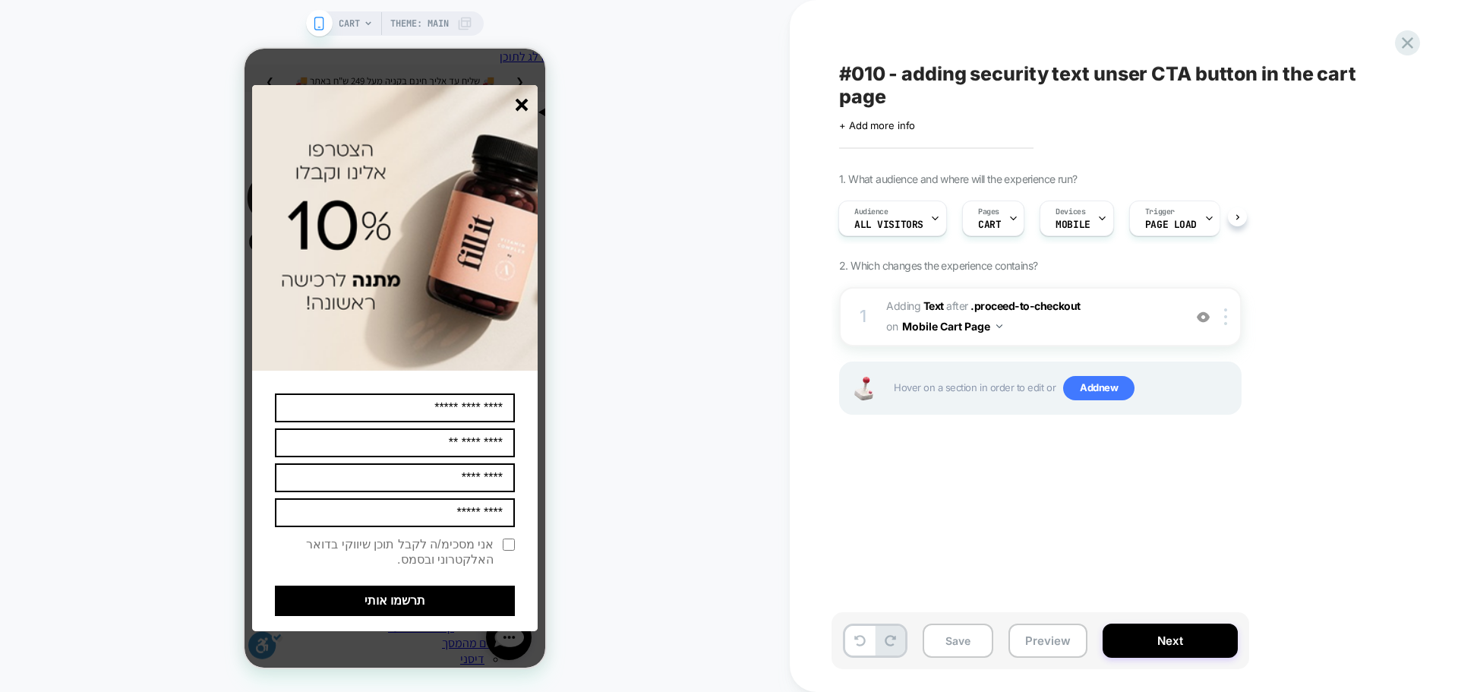
click at [518, 103] on icon "סגור" at bounding box center [522, 105] width 13 height 13
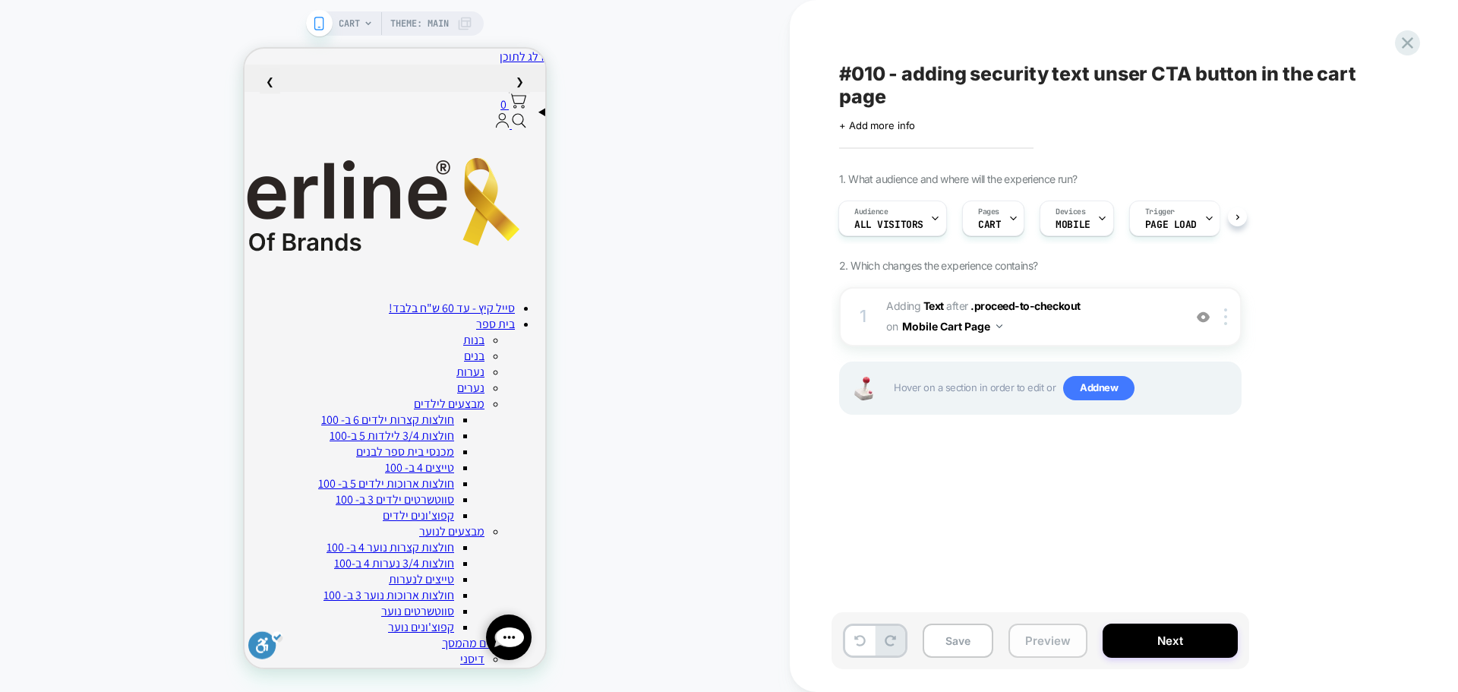
click at [1042, 639] on button "Preview" at bounding box center [1047, 640] width 79 height 34
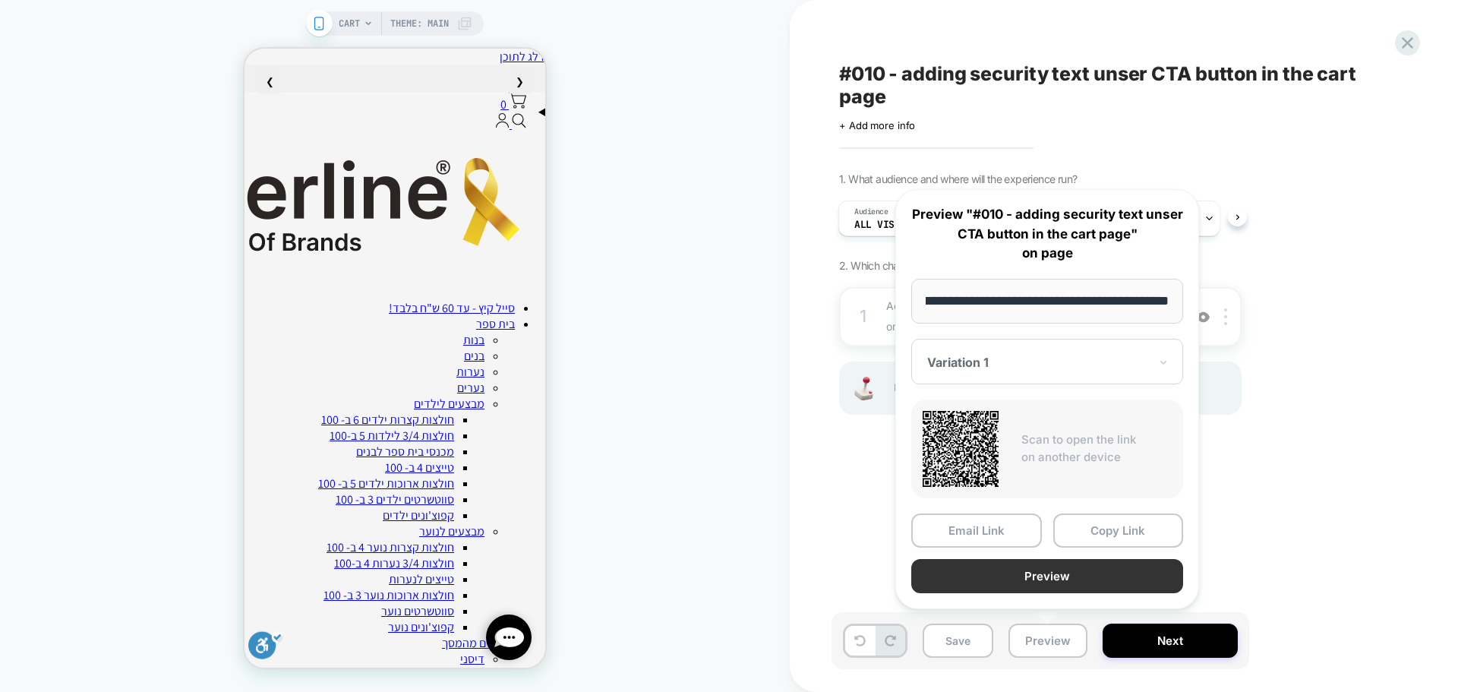
scroll to position [0, 0]
click at [1058, 579] on button "Preview" at bounding box center [1047, 576] width 272 height 34
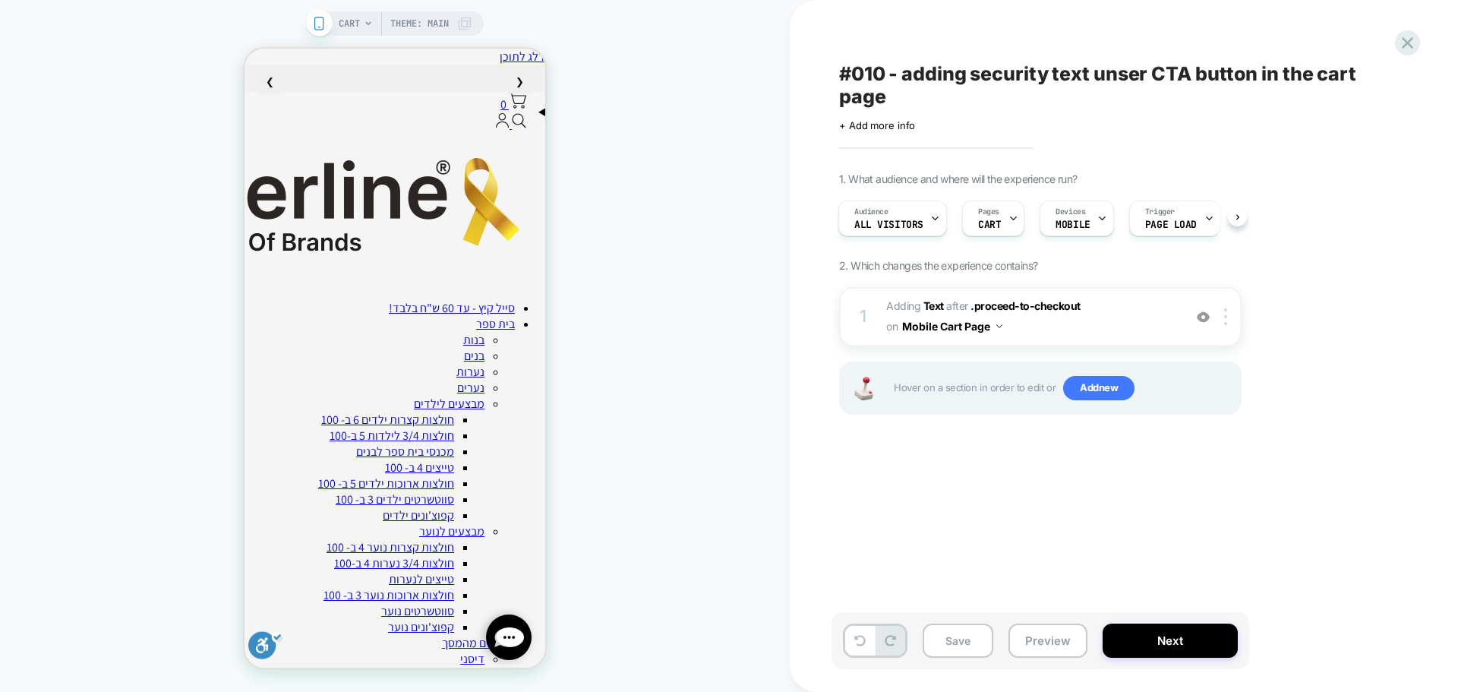
click at [432, 22] on span "Theme: MAIN" at bounding box center [419, 23] width 58 height 24
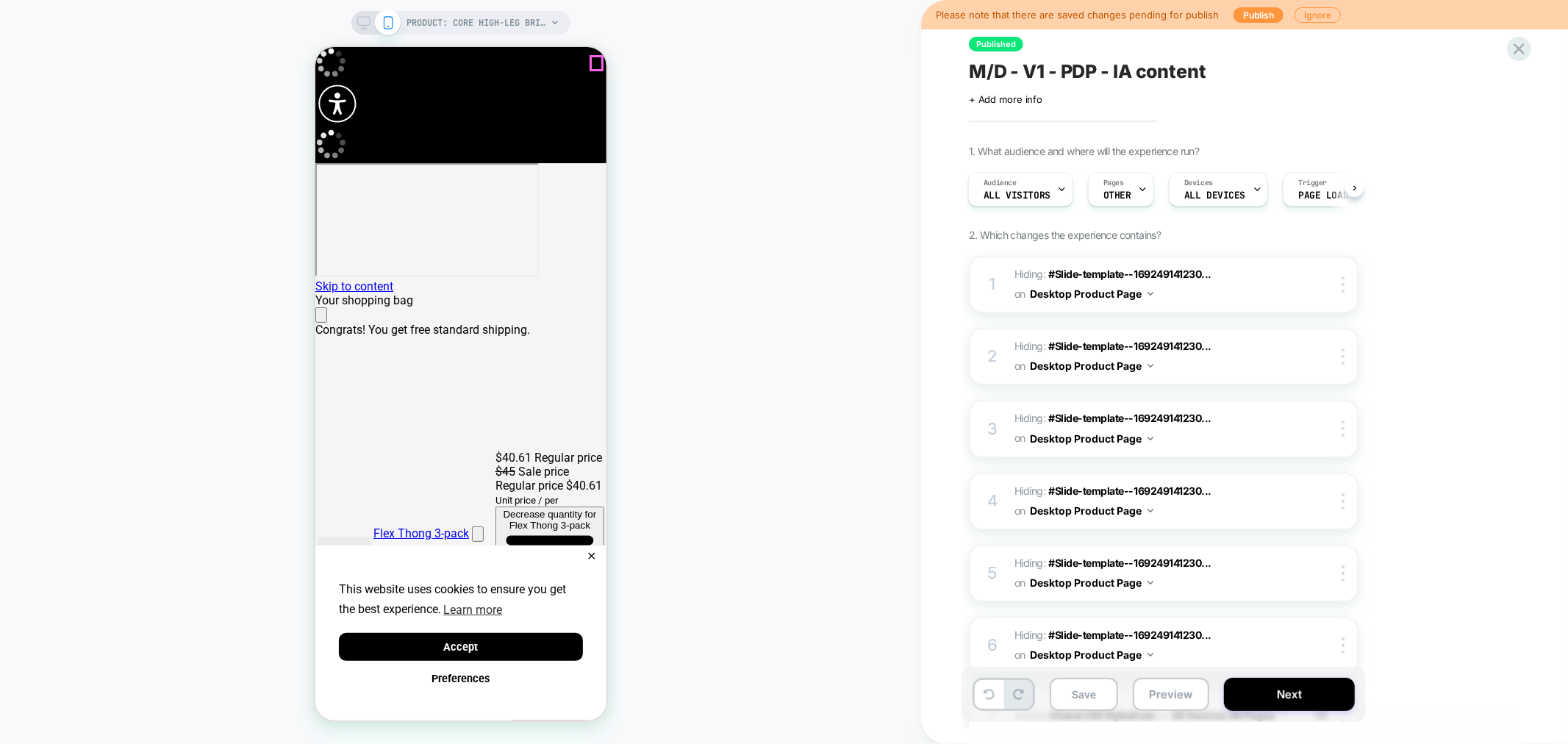
click at [321, 318] on icon "Close" at bounding box center [321, 318] width 0 height 0
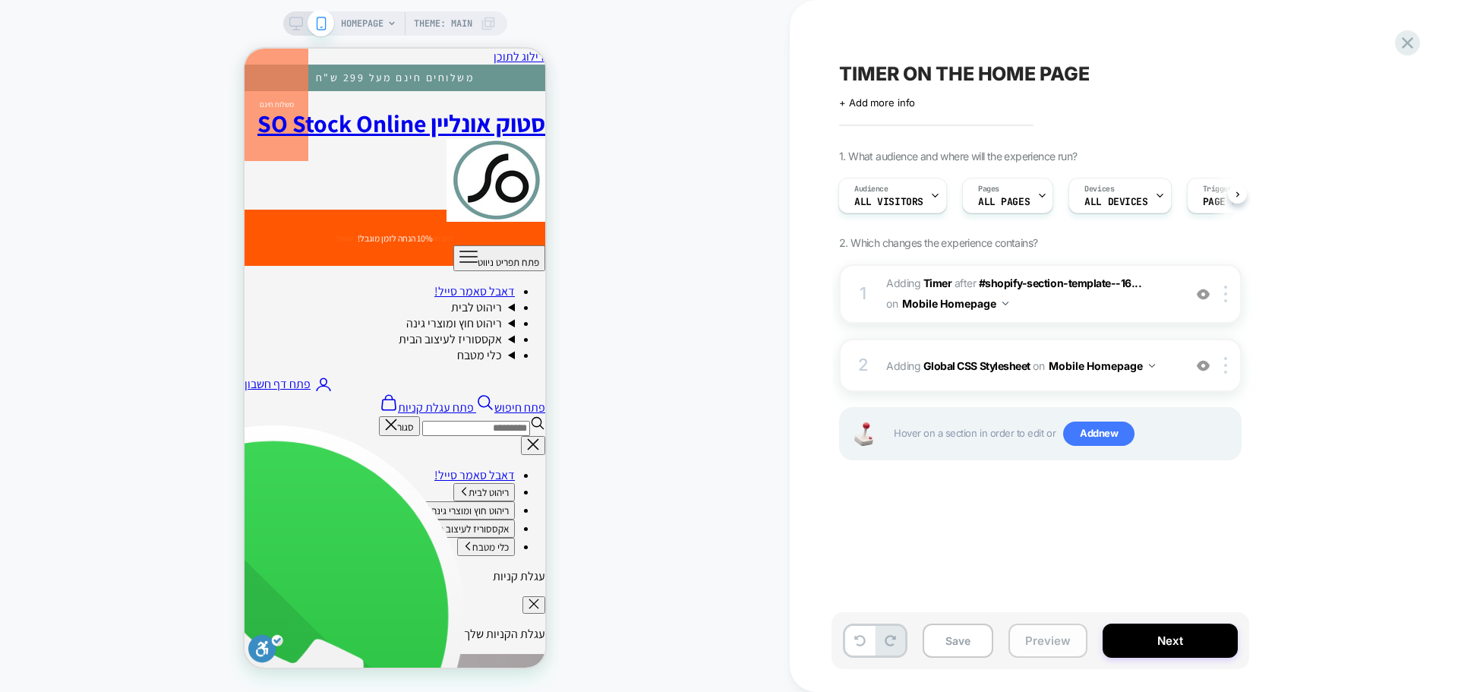
click at [1055, 629] on button "Preview" at bounding box center [1047, 640] width 79 height 34
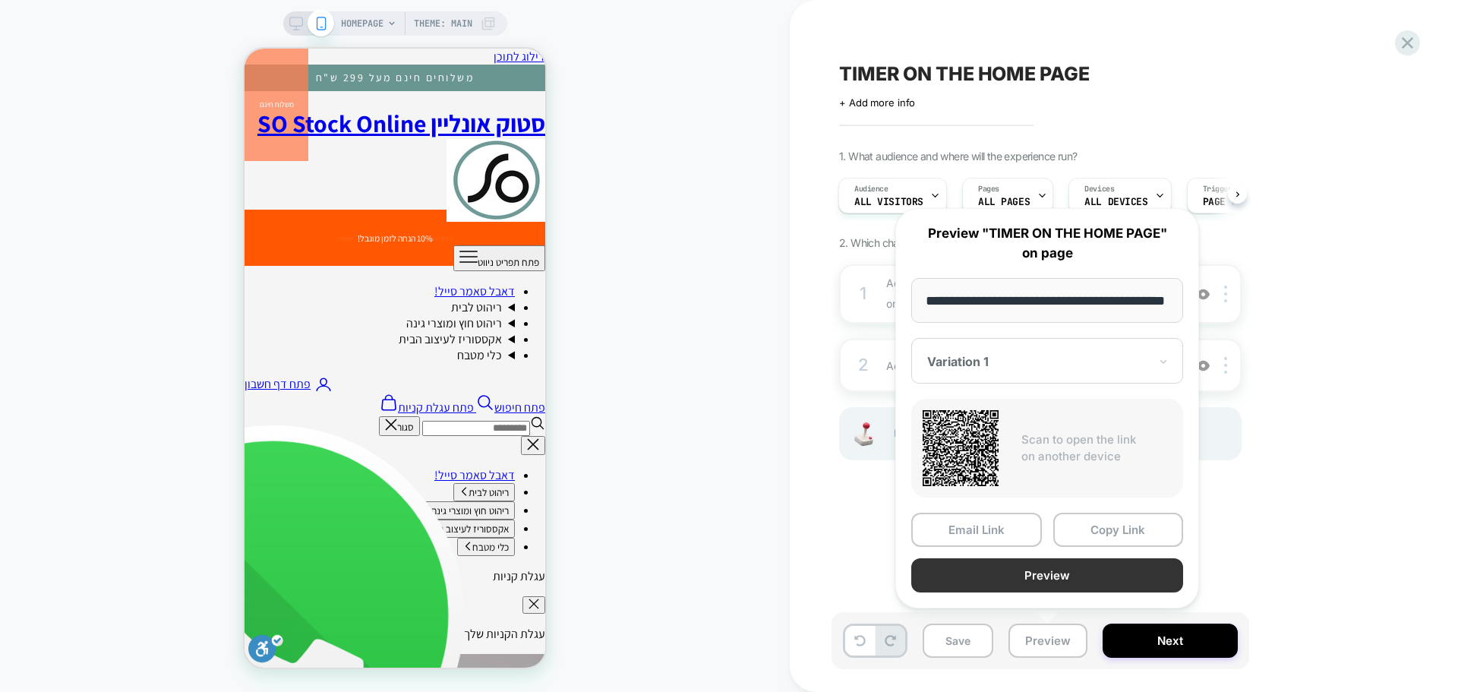
click at [1015, 573] on button "Preview" at bounding box center [1047, 575] width 272 height 34
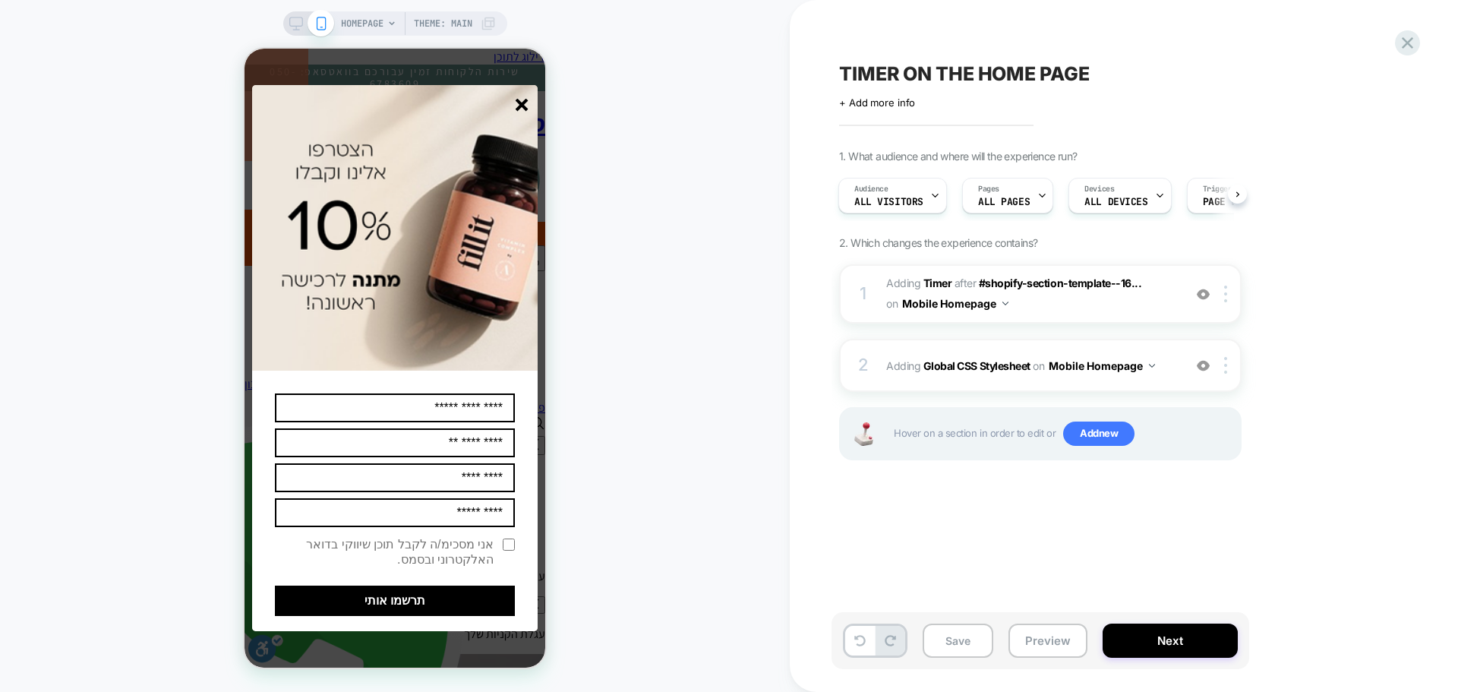
click at [963, 77] on span "TIMER ON THE HOME PAGE" at bounding box center [964, 73] width 251 height 23
click at [1051, 636] on button "Preview" at bounding box center [1047, 640] width 79 height 34
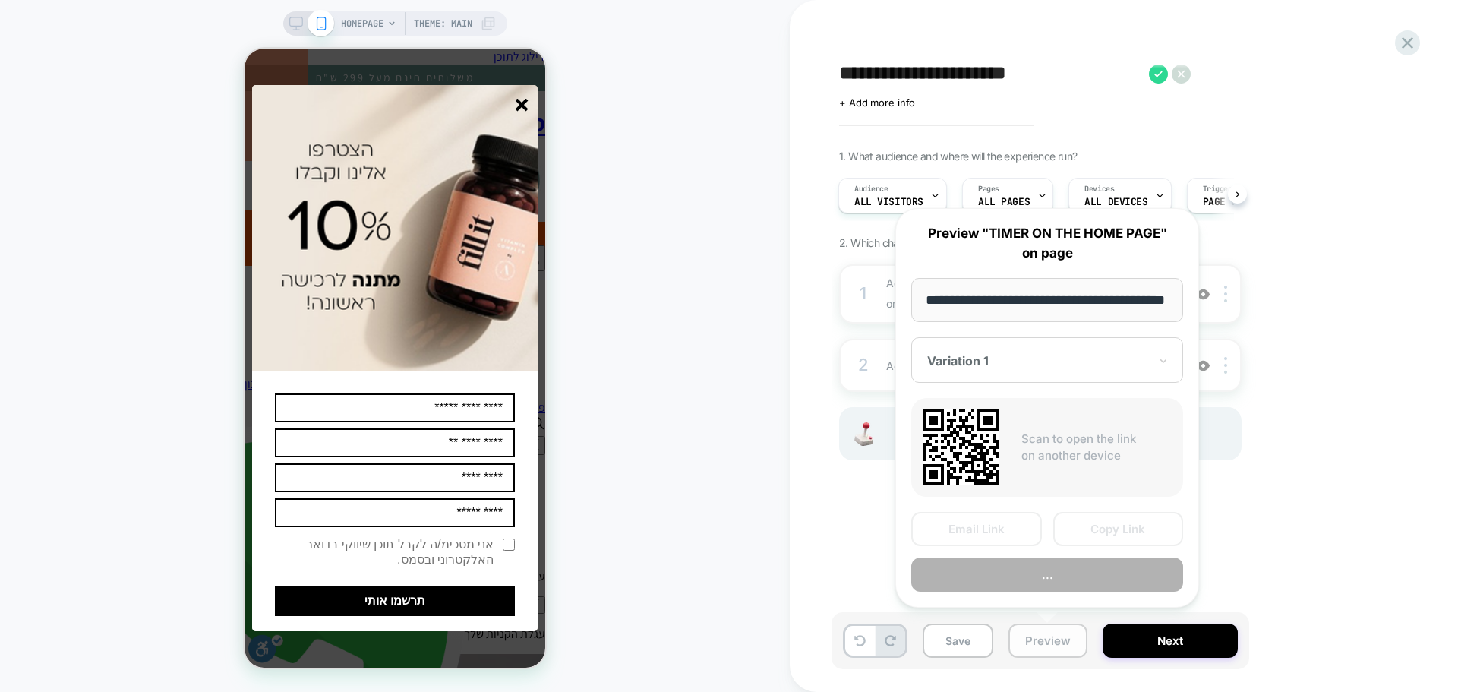
scroll to position [0, 30]
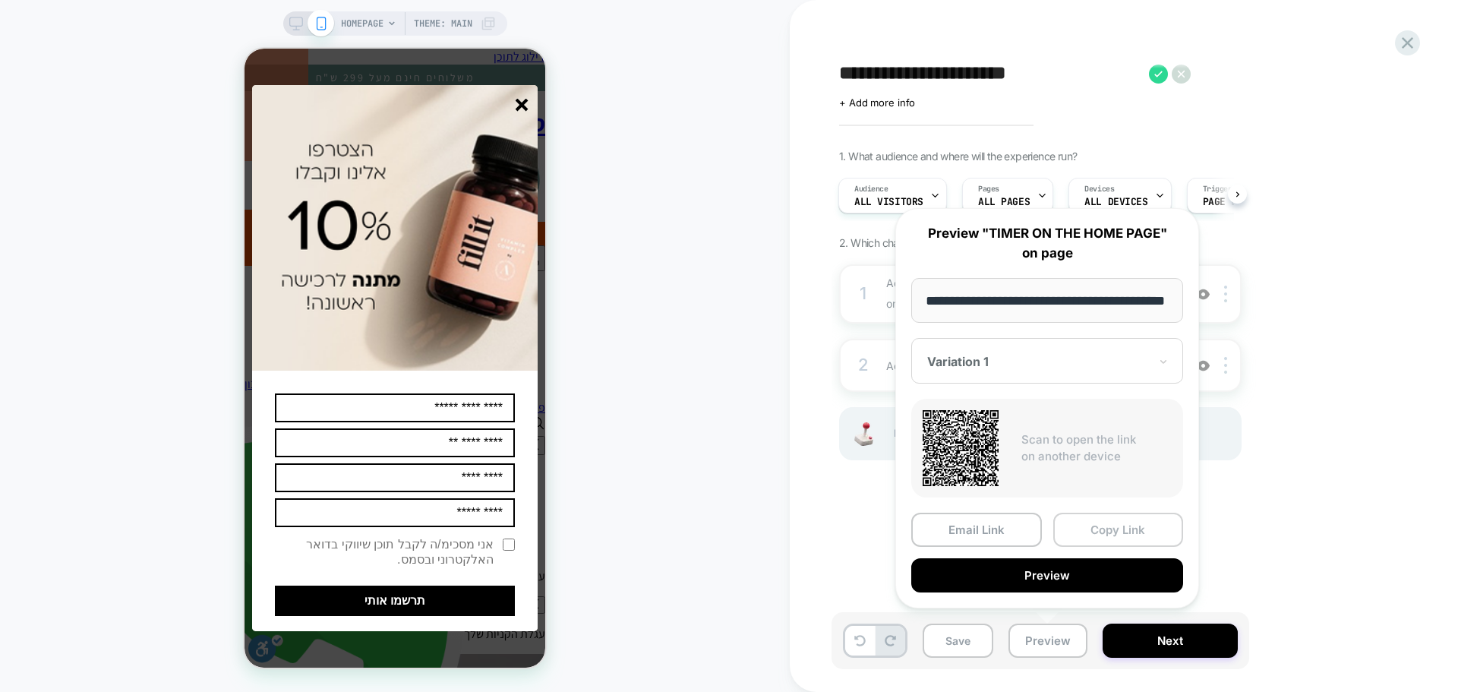
click at [1111, 528] on button "Copy Link" at bounding box center [1118, 529] width 131 height 34
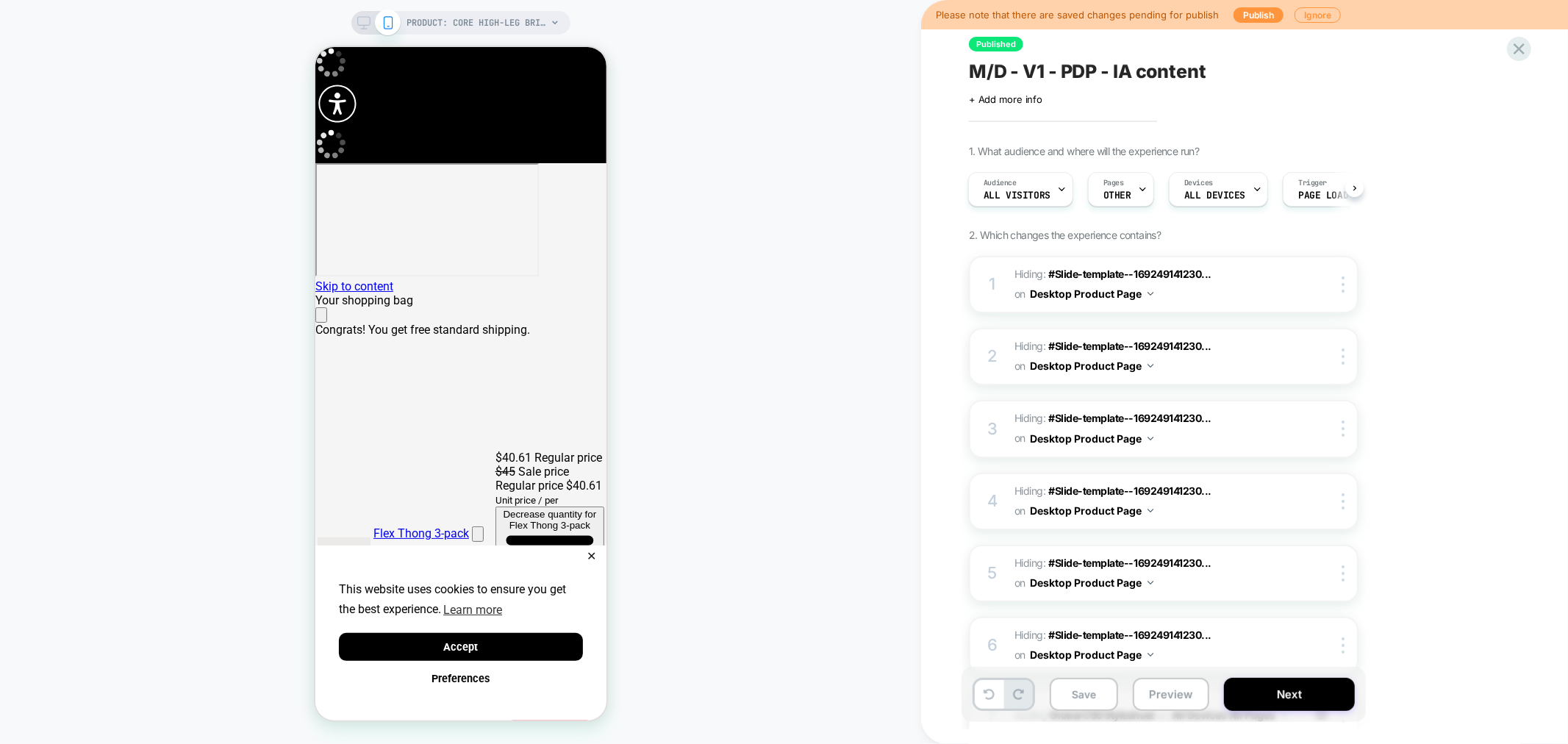
scroll to position [0, 2]
drag, startPoint x: 594, startPoint y: 57, endPoint x: 969, endPoint y: 191, distance: 398.2
click at [321, 318] on icon "Close" at bounding box center [321, 318] width 0 height 0
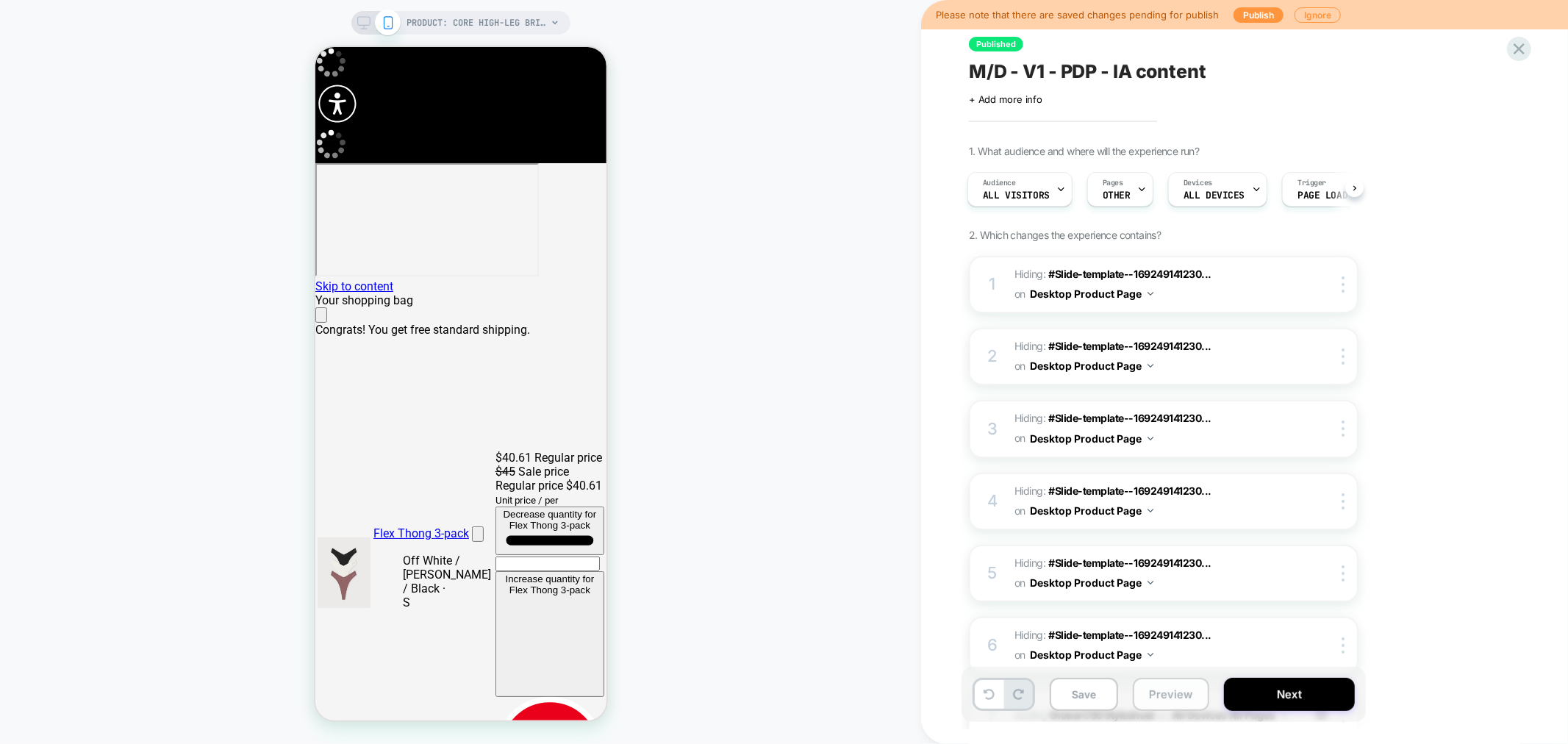
click at [1152, 690] on button "Preview" at bounding box center [1171, 695] width 77 height 33
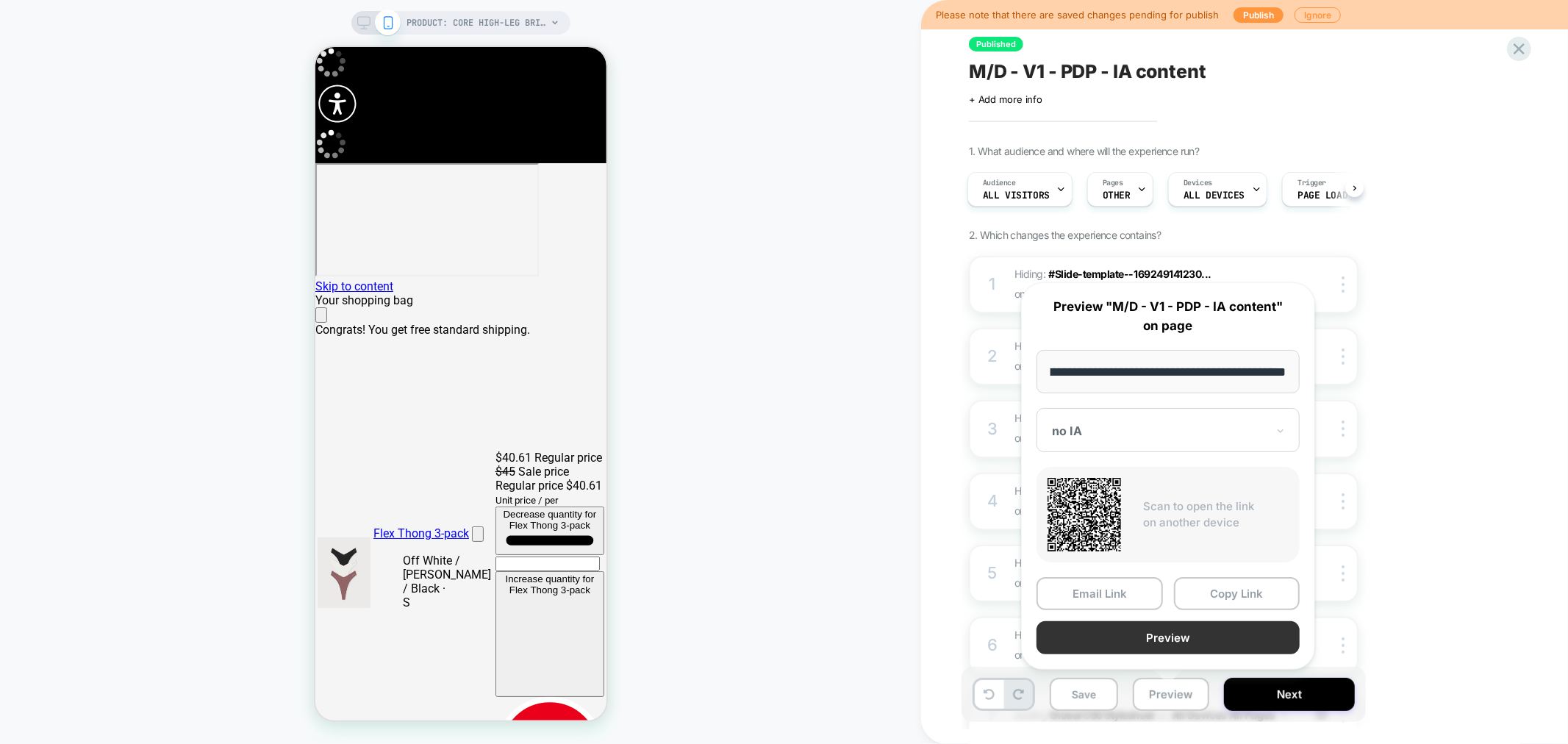
scroll to position [0, 0]
click at [1184, 640] on button "Preview" at bounding box center [1169, 638] width 263 height 33
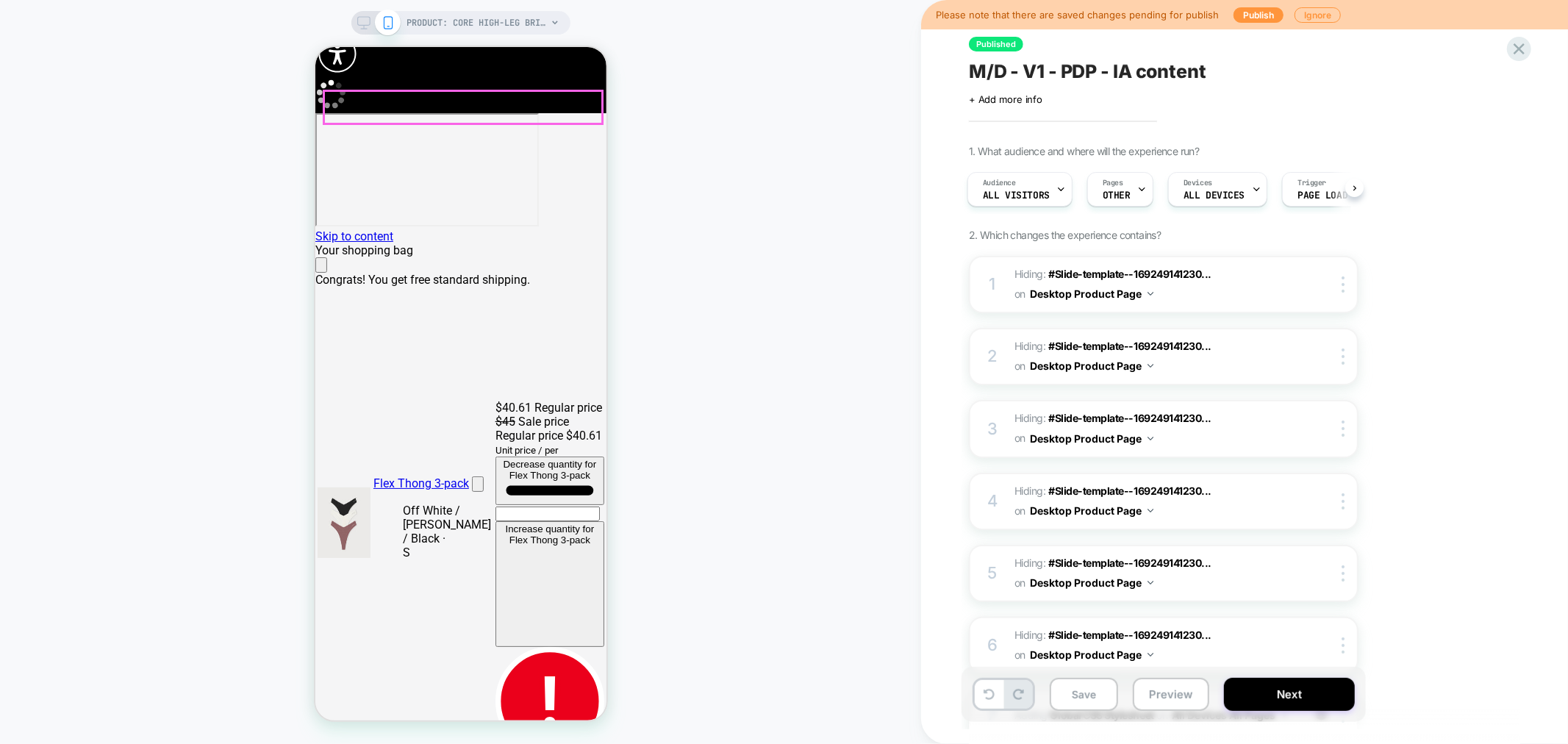
scroll to position [81, 0]
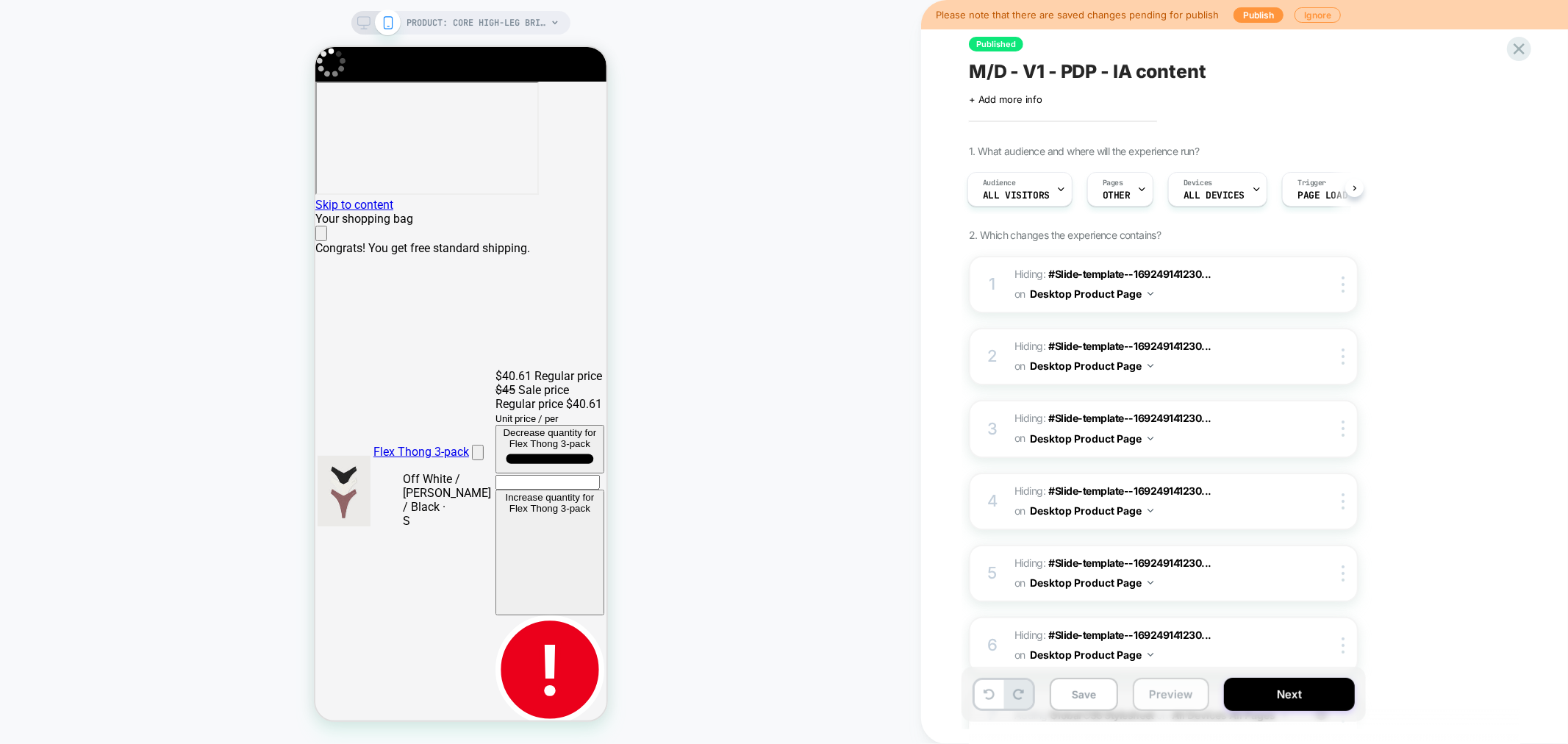
click at [1181, 692] on button "Preview" at bounding box center [1171, 695] width 77 height 33
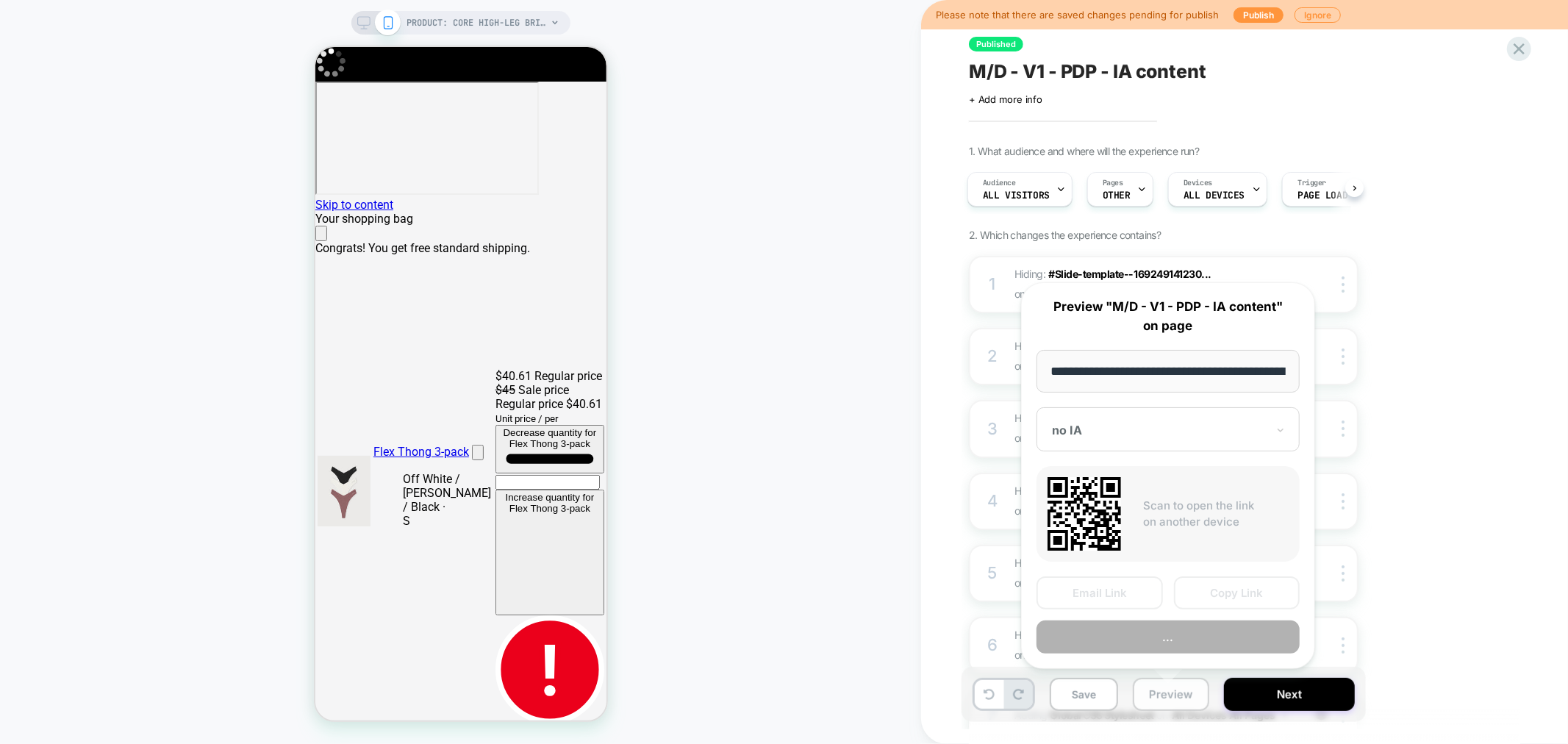
scroll to position [0, 313]
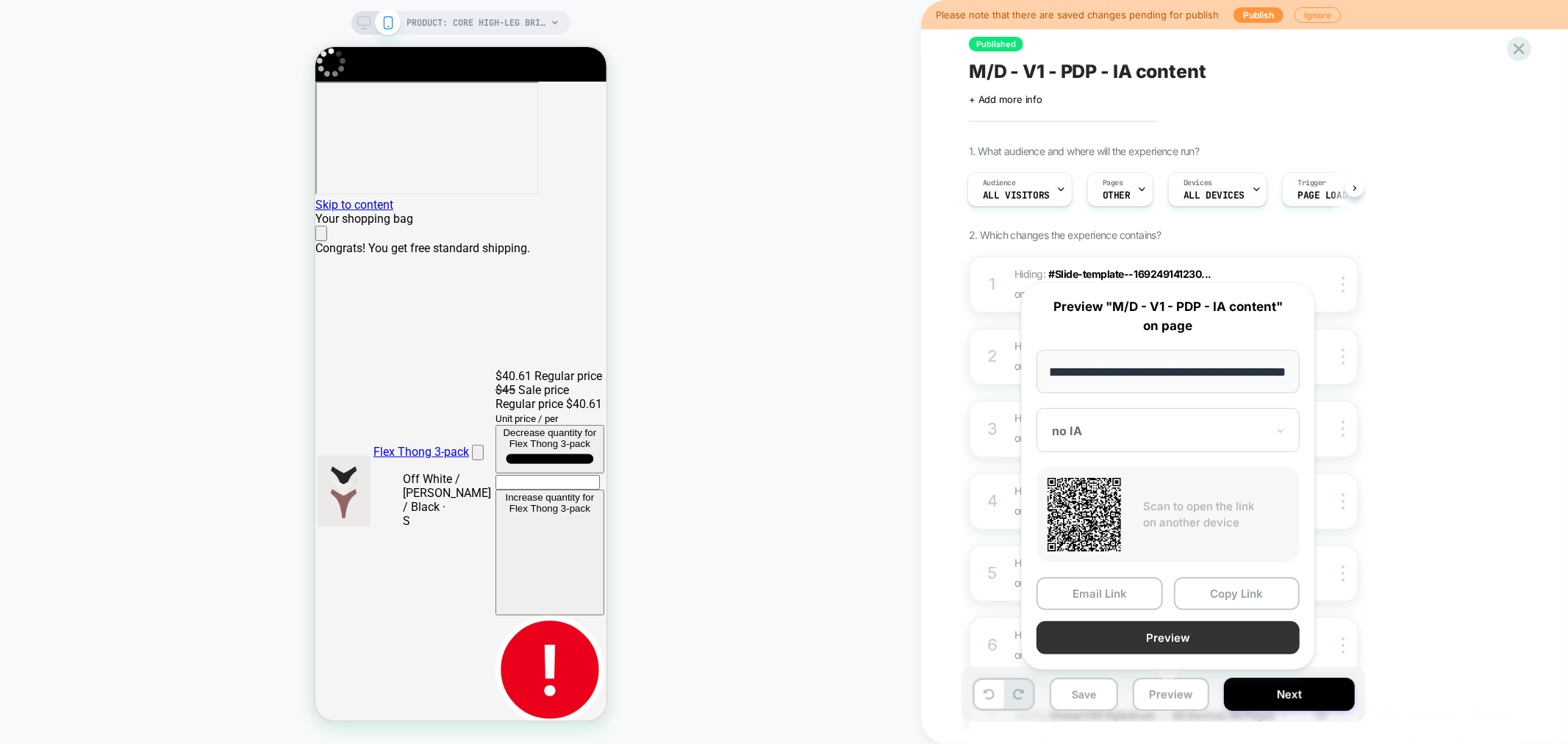
click at [1203, 634] on button "Preview" at bounding box center [1169, 638] width 263 height 33
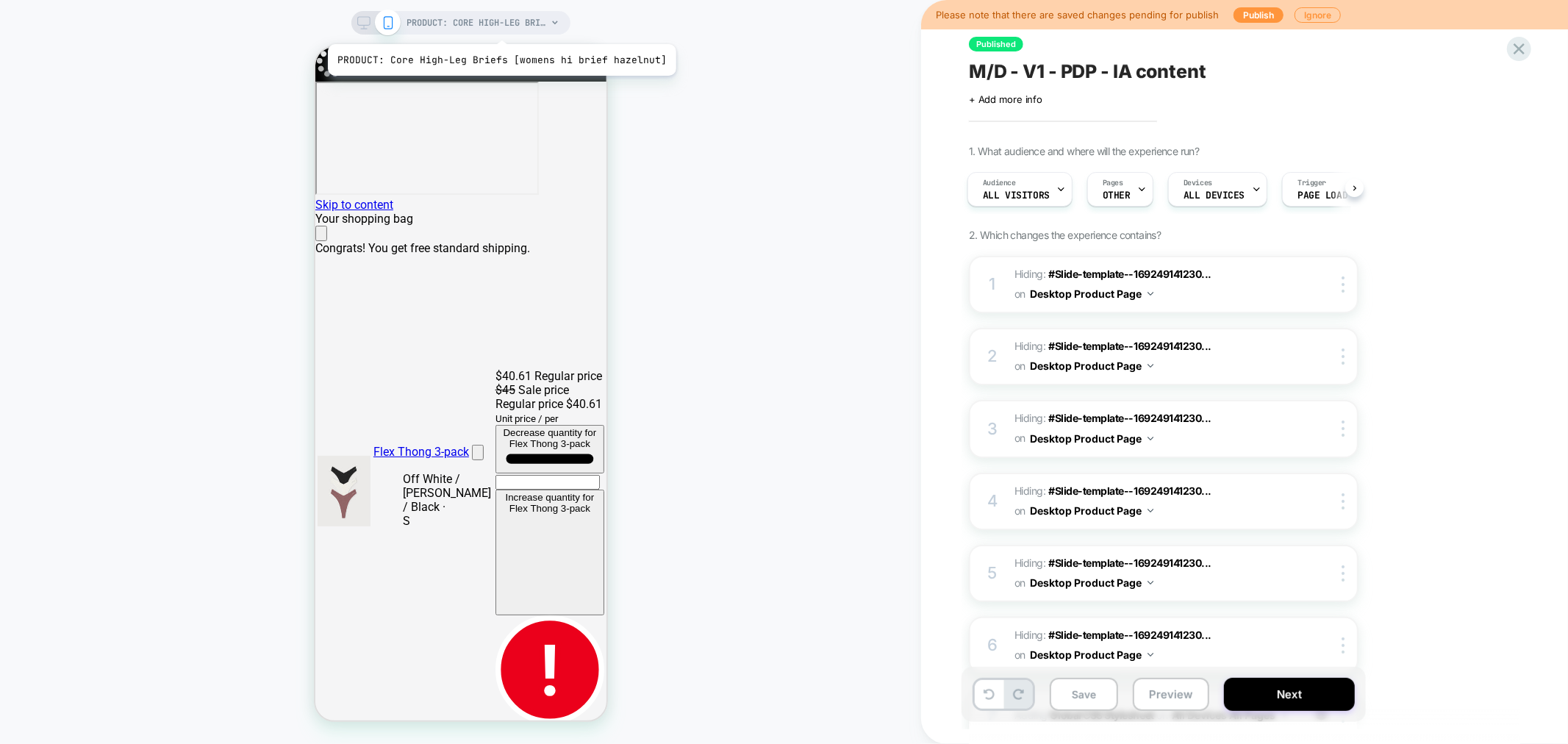
click at [499, 26] on span "PRODUCT: Core High-Leg Briefs [womens hi brief hazelnut]" at bounding box center [477, 22] width 139 height 23
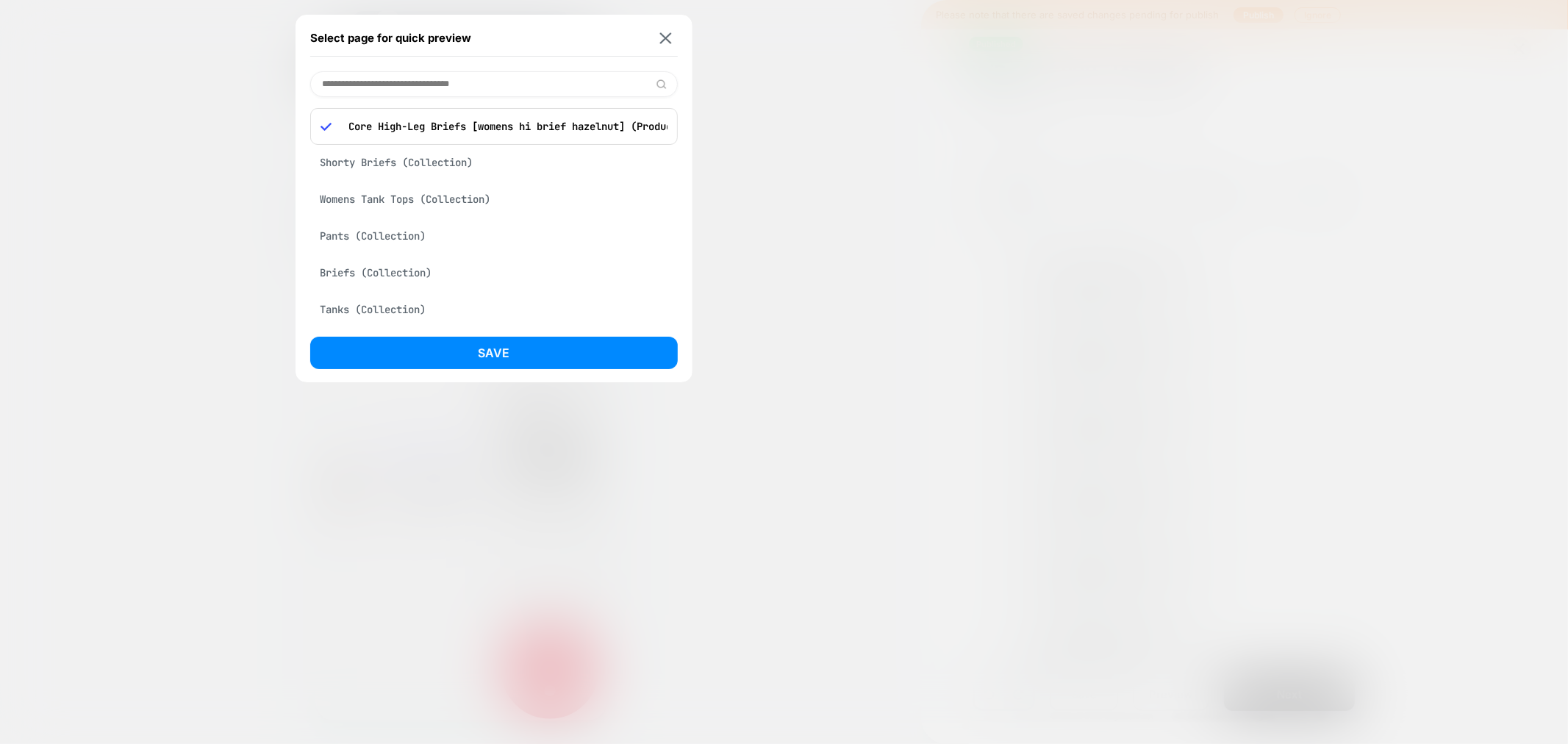
click at [420, 85] on input at bounding box center [494, 84] width 368 height 26
paste input "**********"
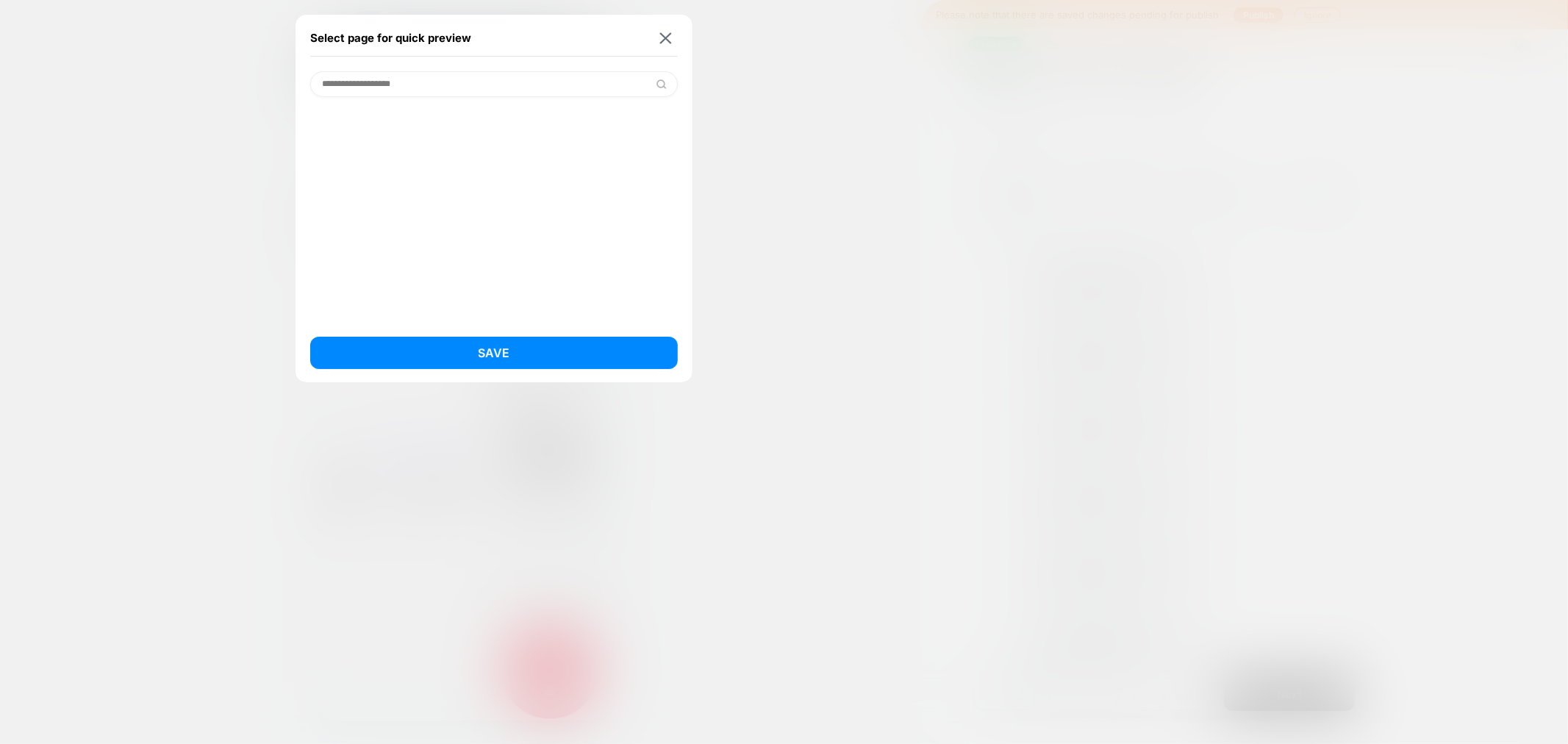
click at [440, 84] on input "**********" at bounding box center [494, 84] width 368 height 26
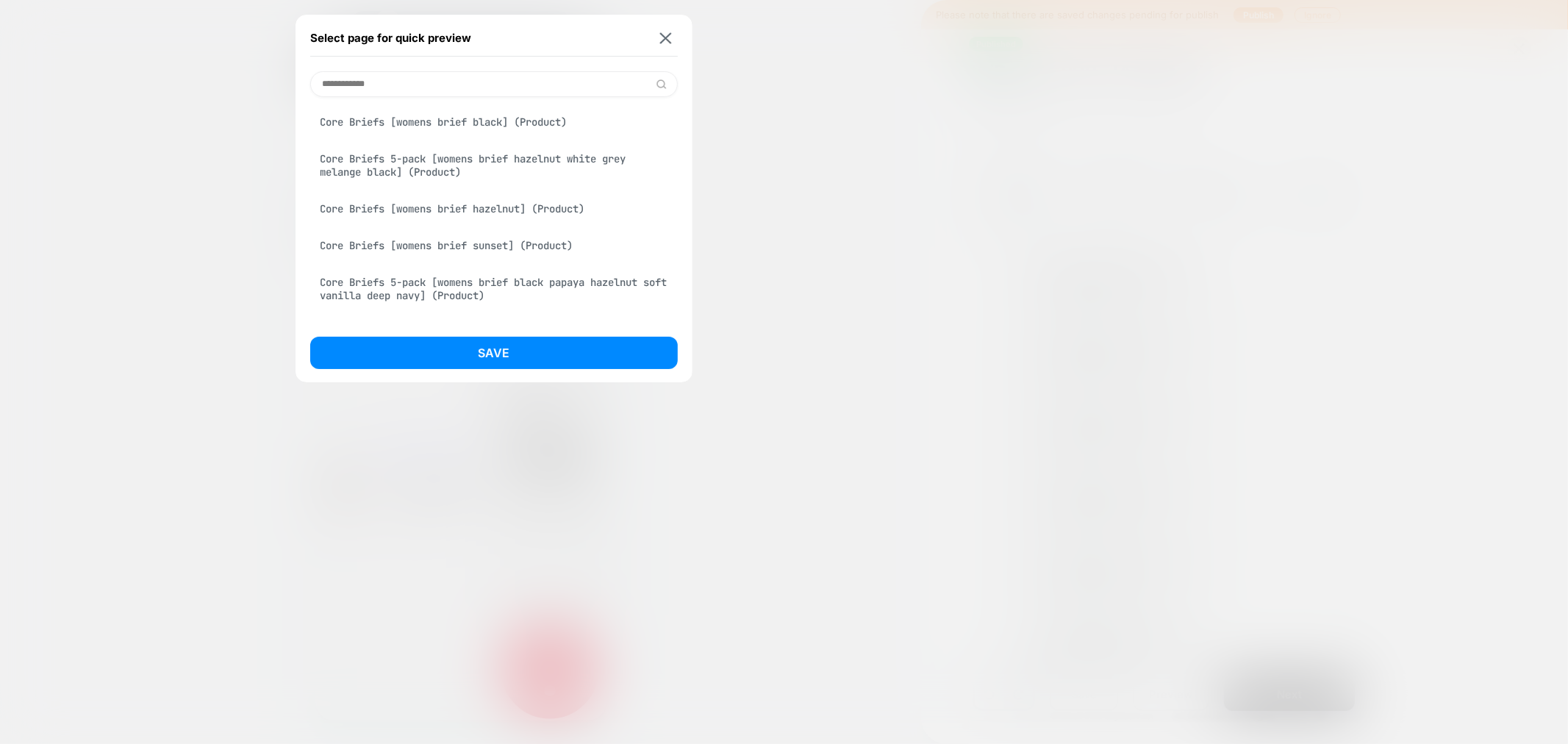
type input "**********"
click at [449, 127] on div "Core Briefs [womens brief black] (Product)" at bounding box center [494, 122] width 368 height 28
click at [488, 123] on div "Core Briefs [womens brief black] (Product)" at bounding box center [494, 122] width 368 height 28
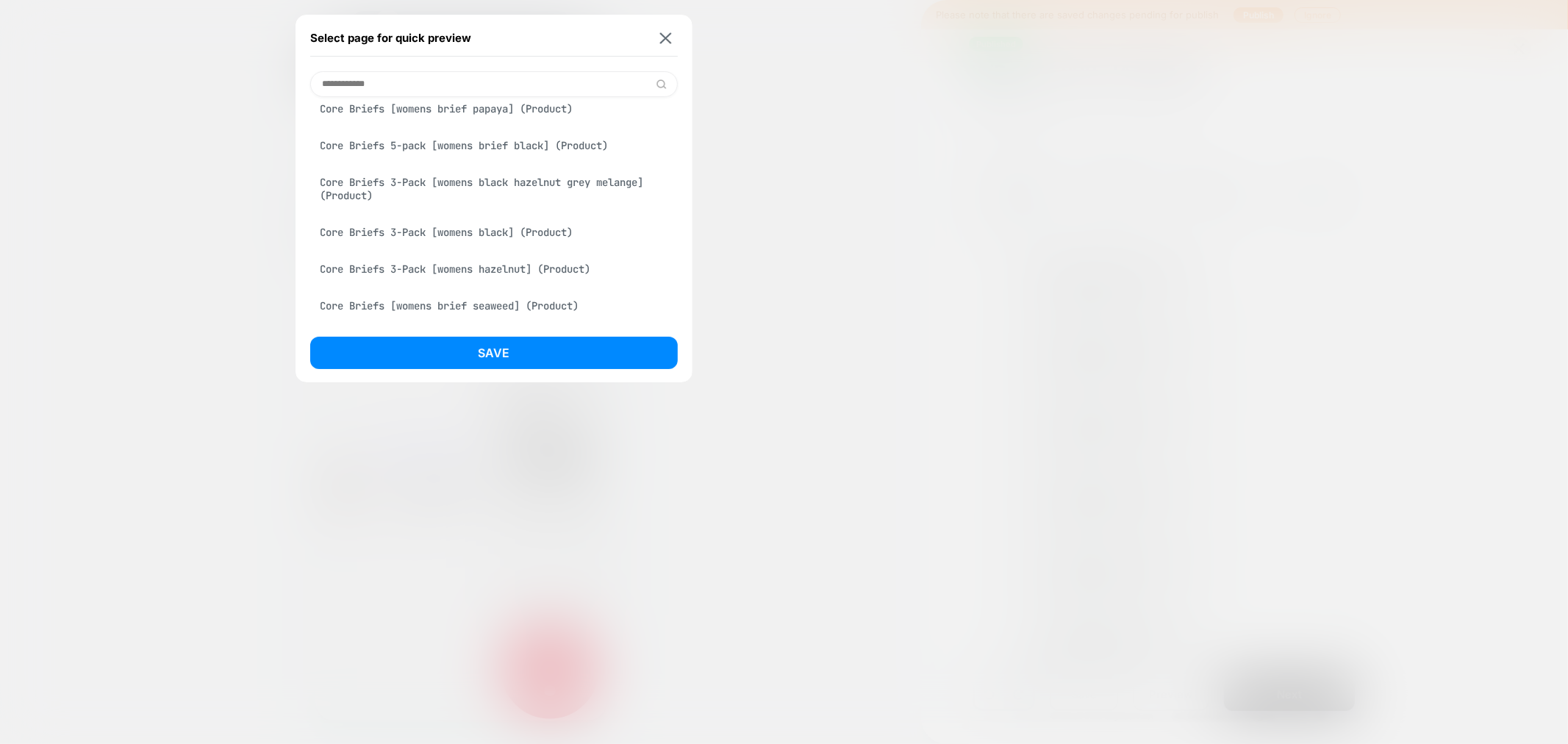
scroll to position [408, 0]
click at [459, 315] on div "Core Briefs [womens brief seaweed] (Product)" at bounding box center [494, 305] width 368 height 28
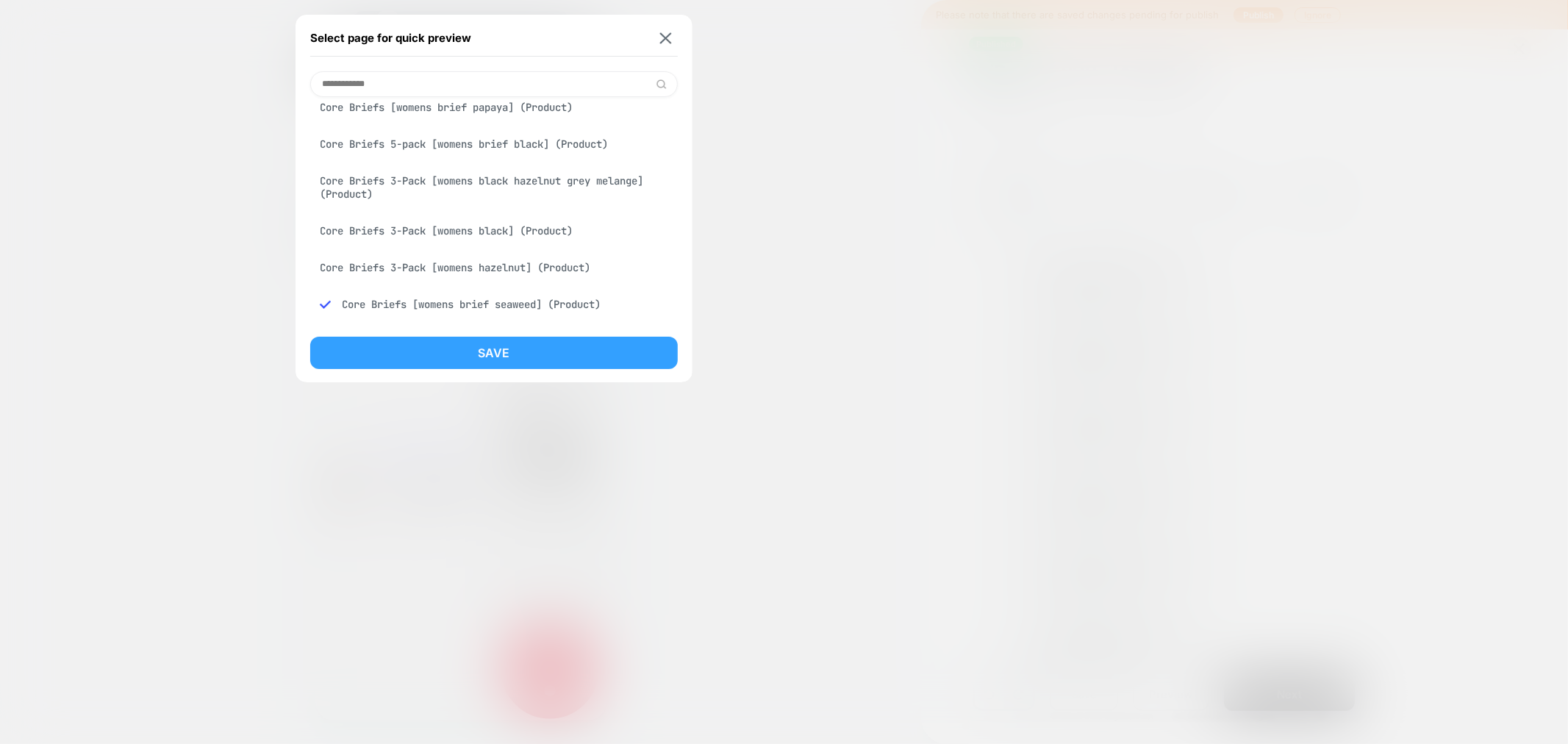
click at [509, 350] on button "Save" at bounding box center [494, 353] width 368 height 32
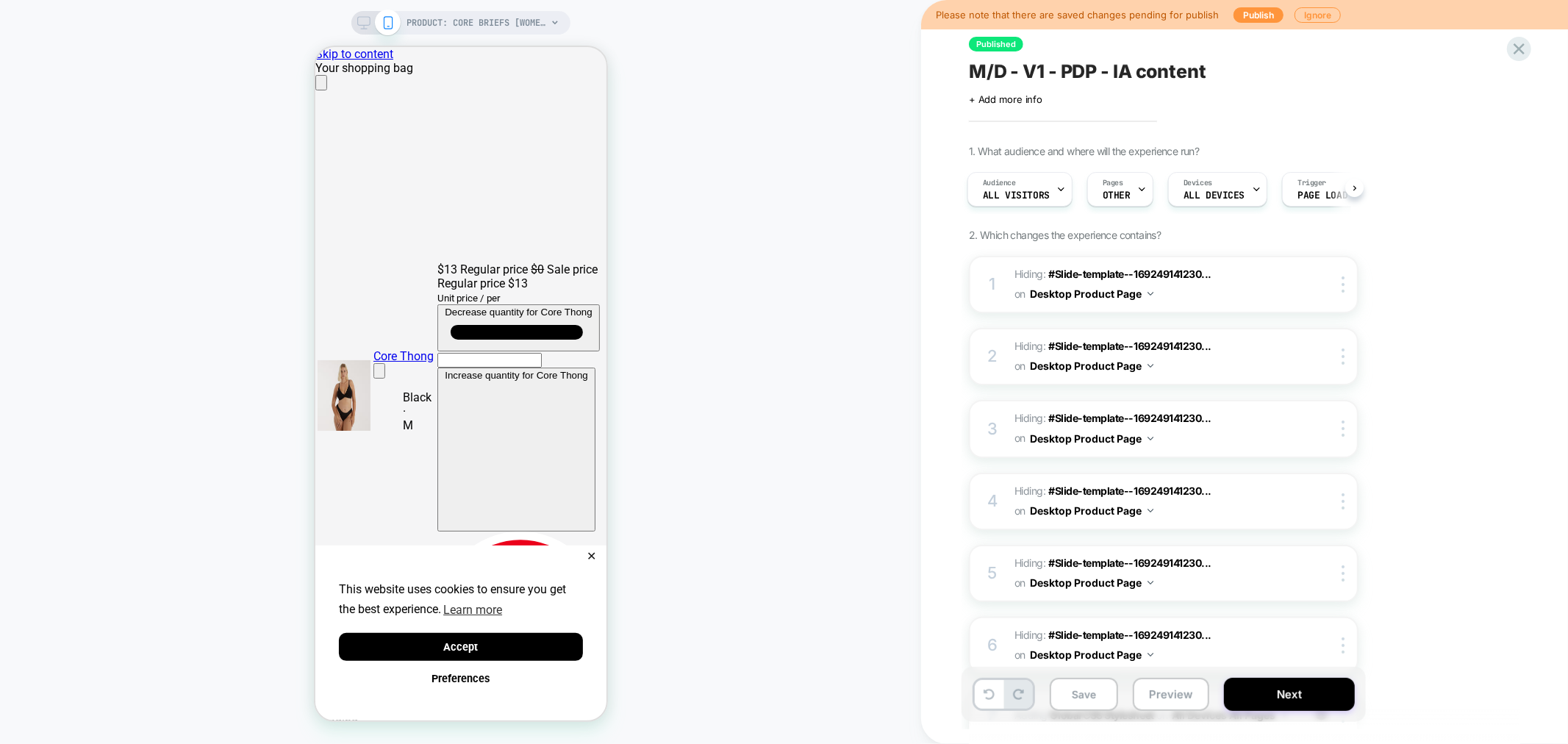
scroll to position [0, 2]
click at [1149, 706] on button "Preview" at bounding box center [1171, 695] width 77 height 33
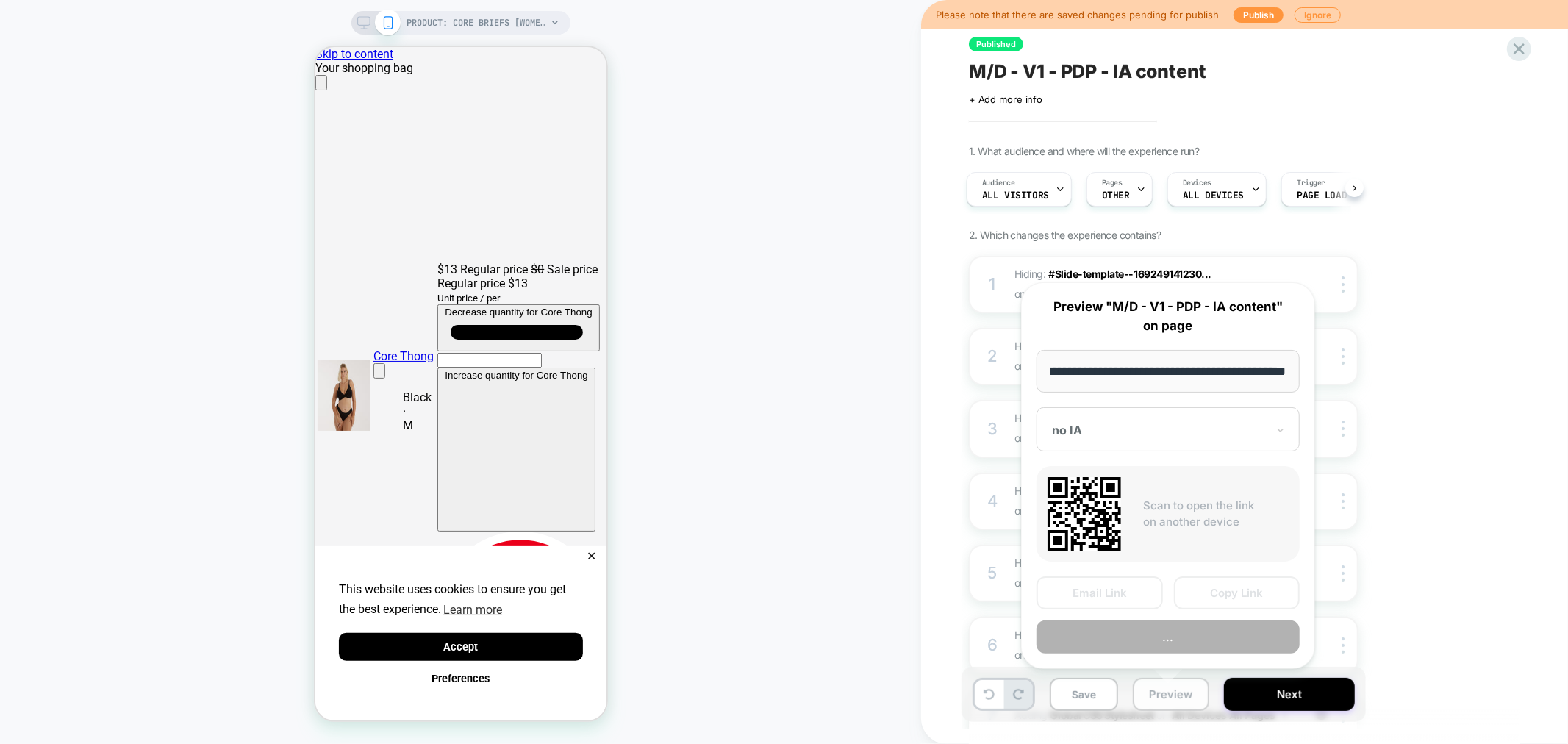
scroll to position [0, 0]
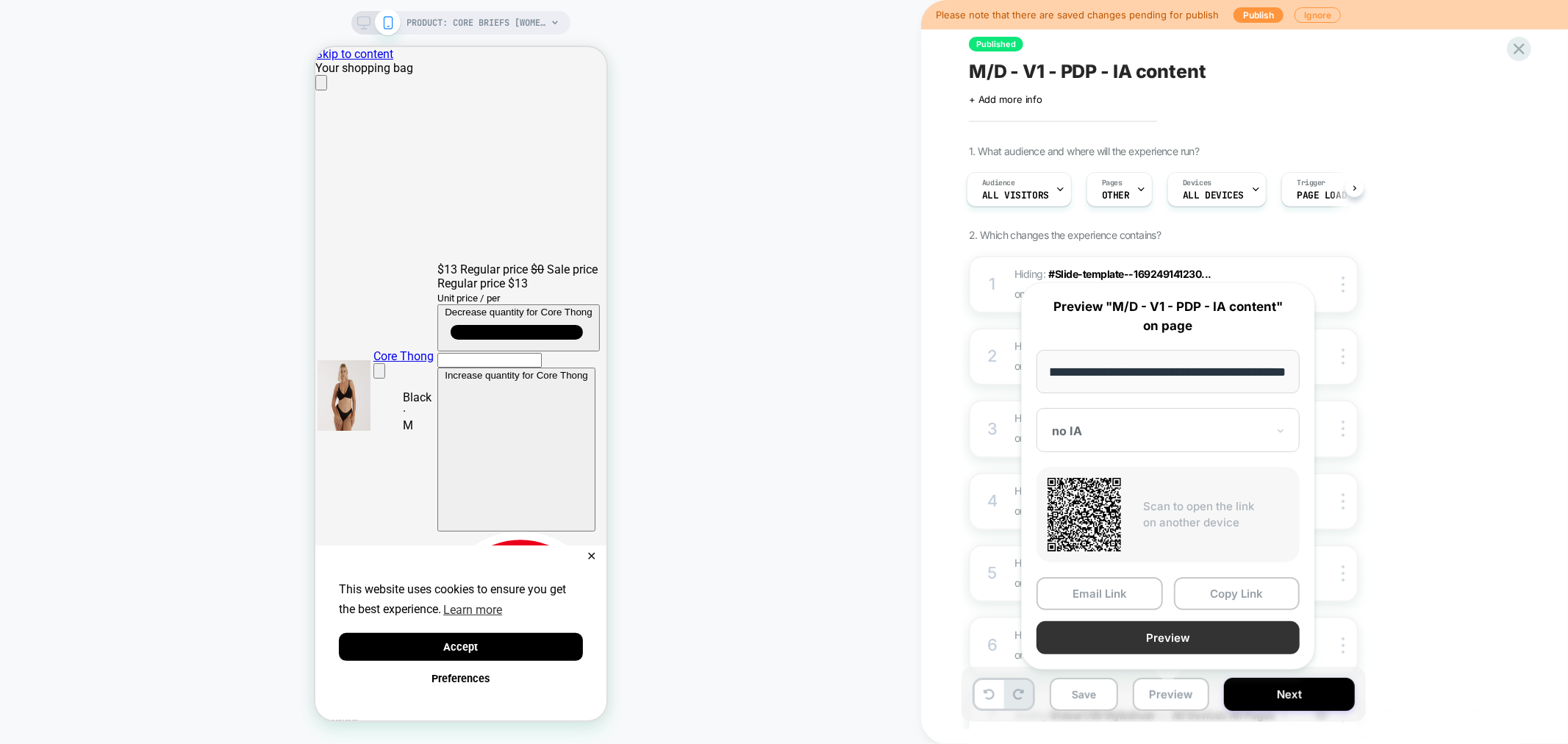
click at [1178, 636] on button "Preview" at bounding box center [1169, 638] width 263 height 33
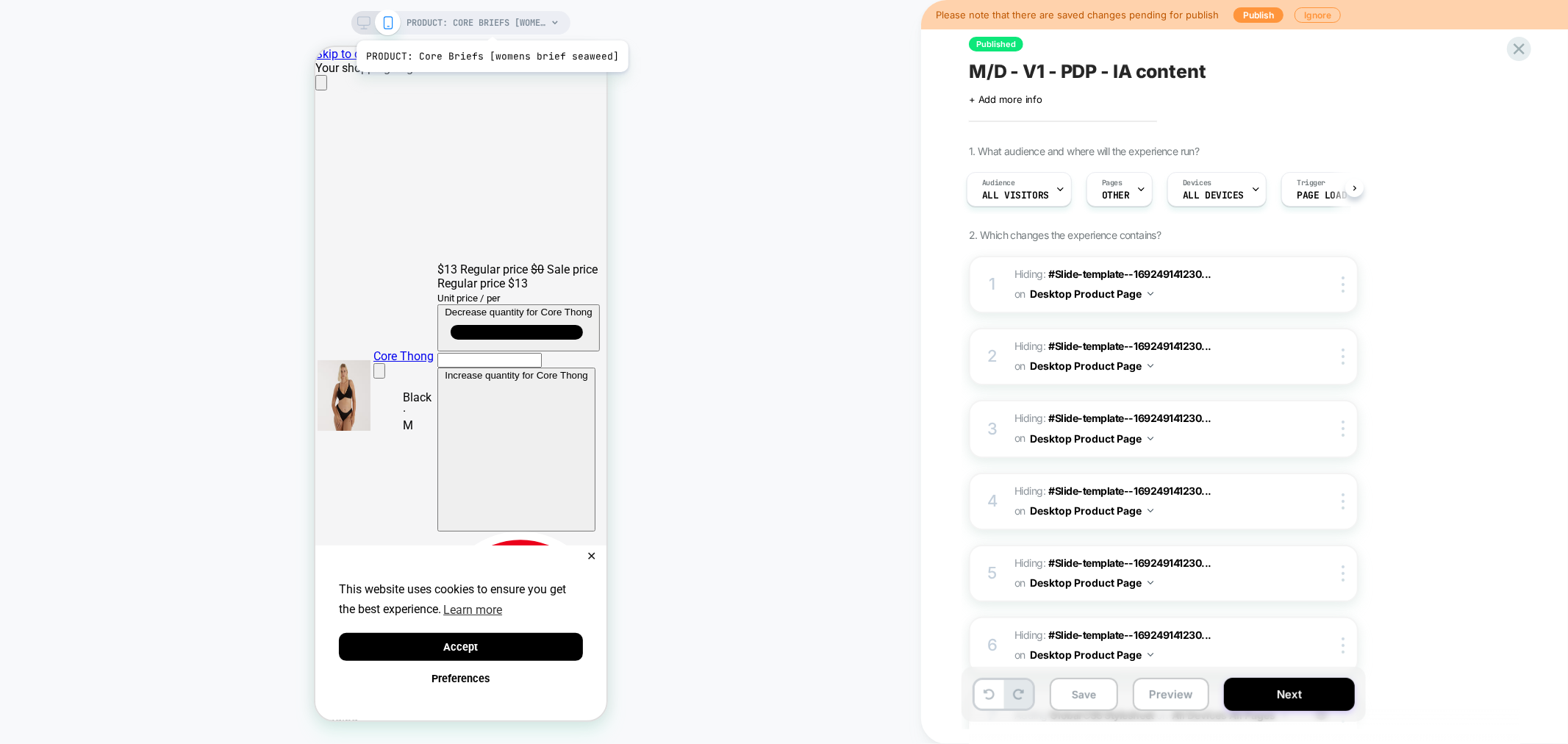
click at [490, 22] on span "PRODUCT: Core Briefs [womens brief seaweed]" at bounding box center [477, 22] width 139 height 23
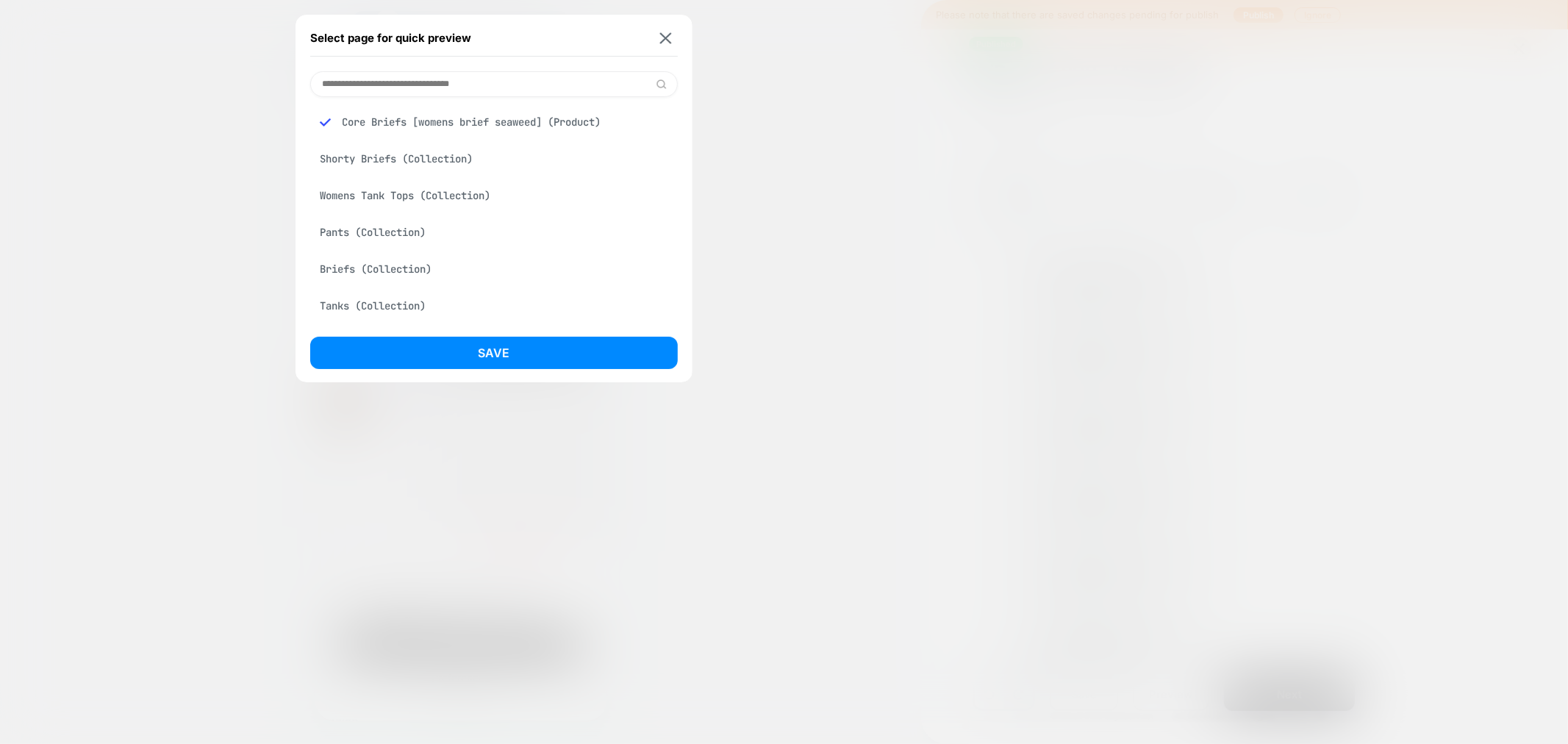
click at [430, 78] on input at bounding box center [494, 84] width 368 height 26
paste input "**********"
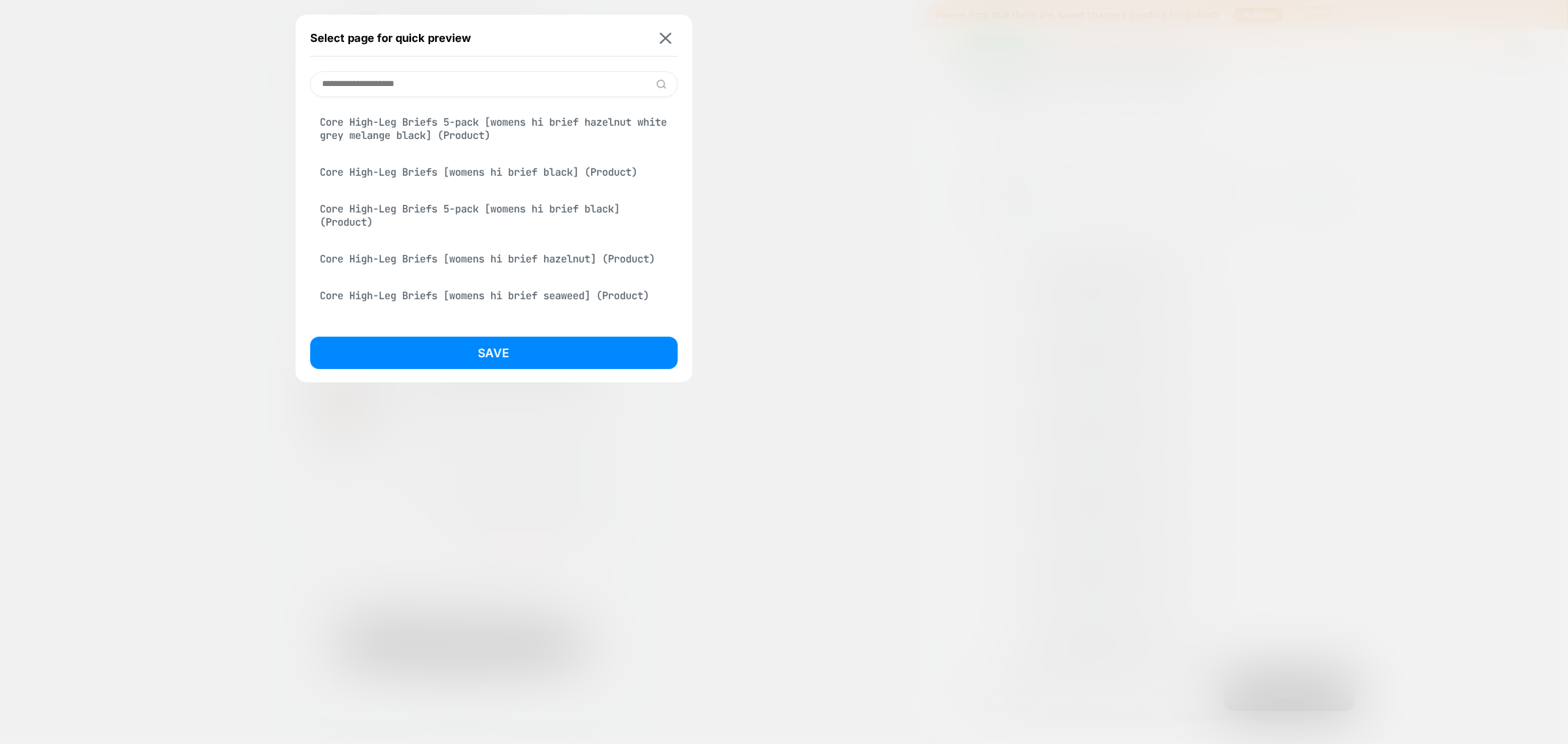
type input "**********"
click at [499, 264] on div "Core High-Leg Briefs [womens hi brief hazelnut] (Product)" at bounding box center [494, 259] width 368 height 28
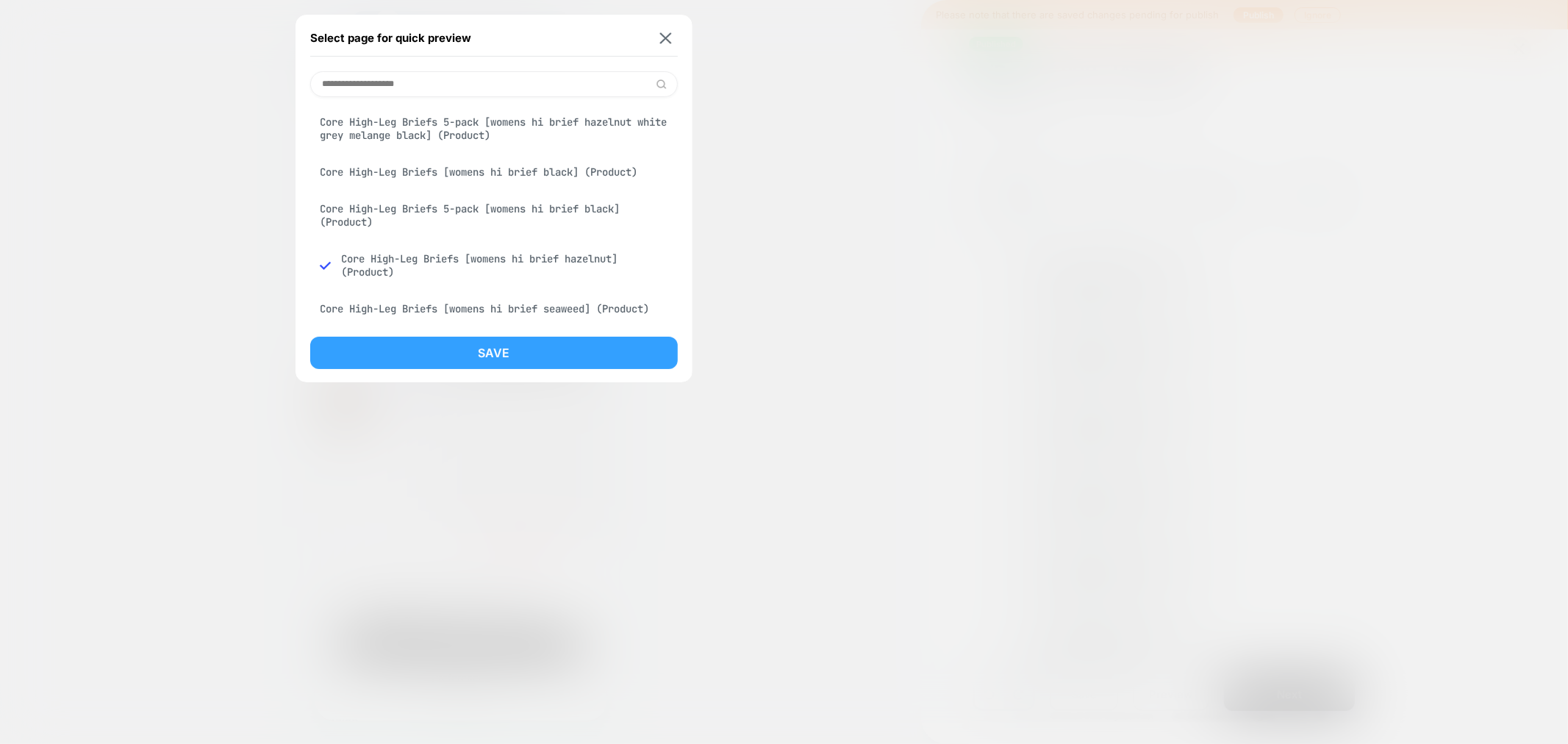
click at [486, 350] on button "Save" at bounding box center [494, 353] width 368 height 32
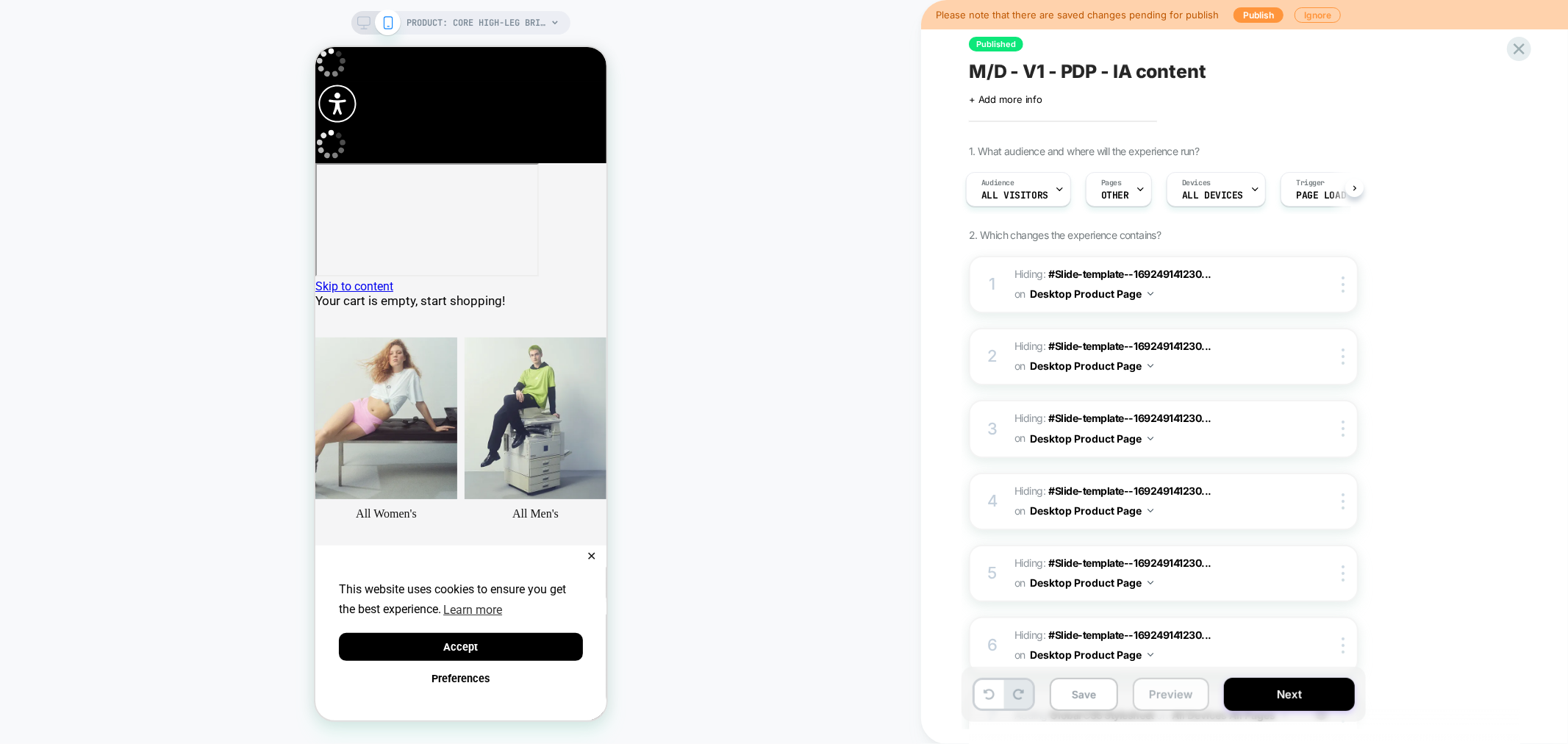
click at [1171, 698] on button "Preview" at bounding box center [1171, 695] width 77 height 33
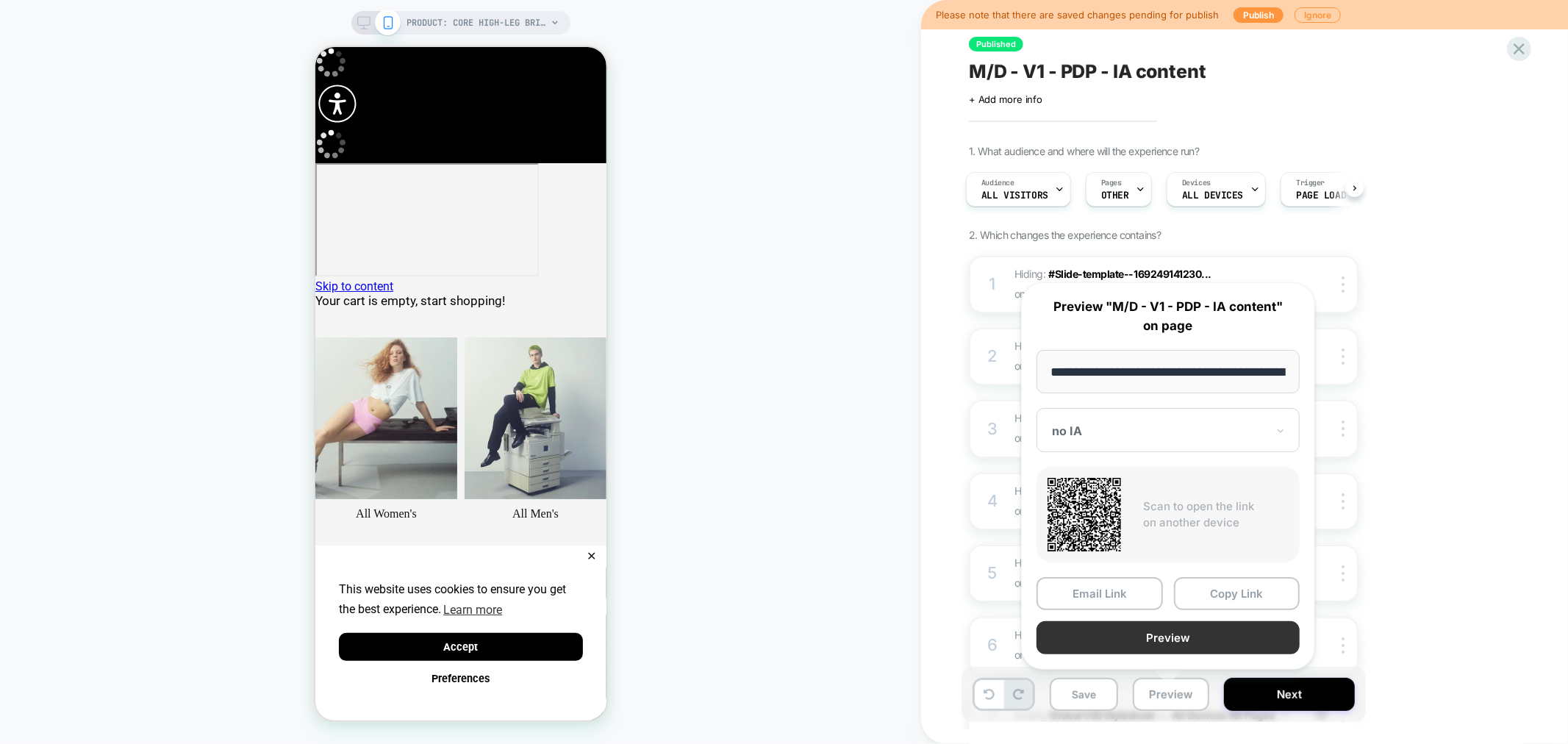
click at [1165, 634] on button "Preview" at bounding box center [1169, 638] width 263 height 33
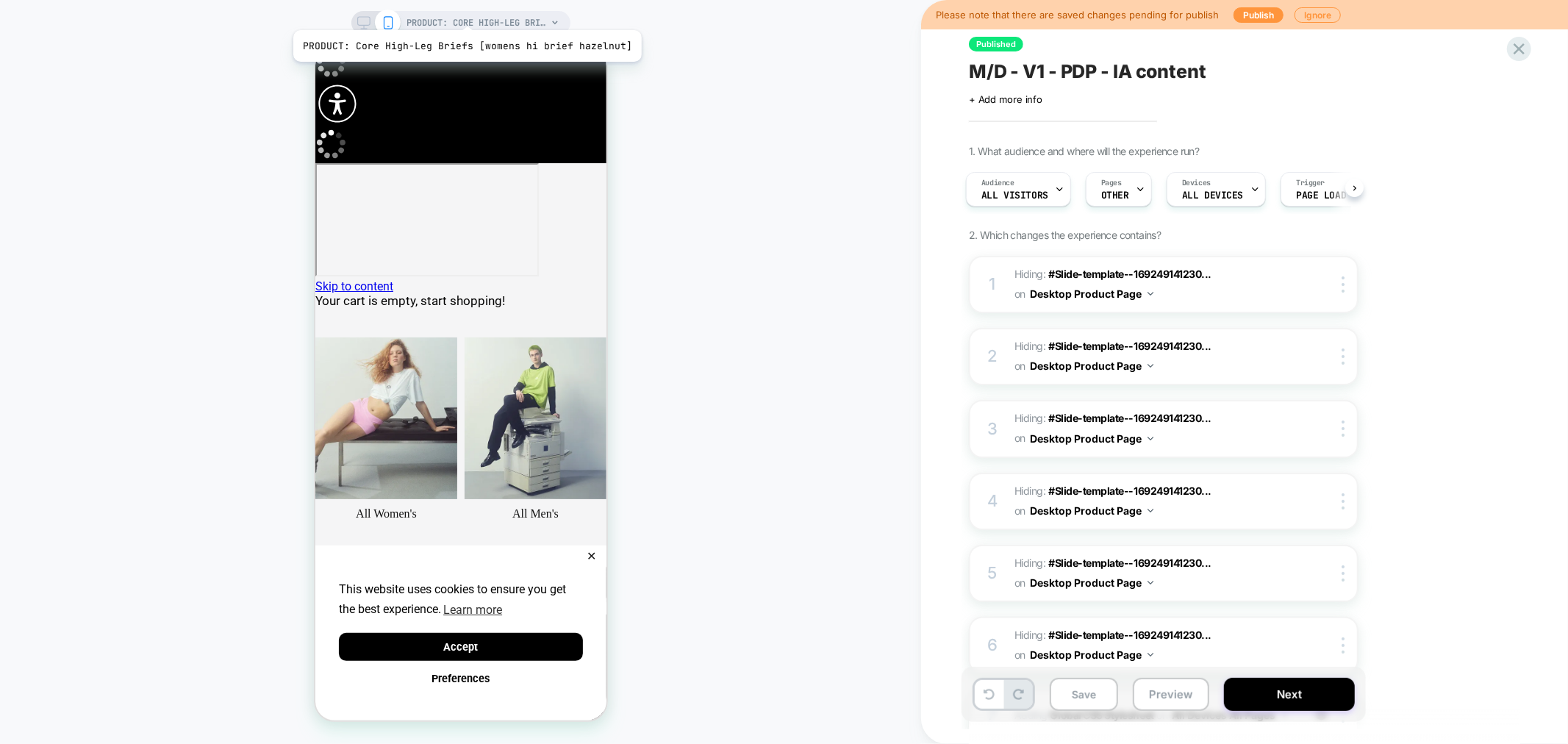
click at [463, 11] on span "PRODUCT: Core High-Leg Briefs [womens hi brief hazelnut]" at bounding box center [477, 22] width 139 height 23
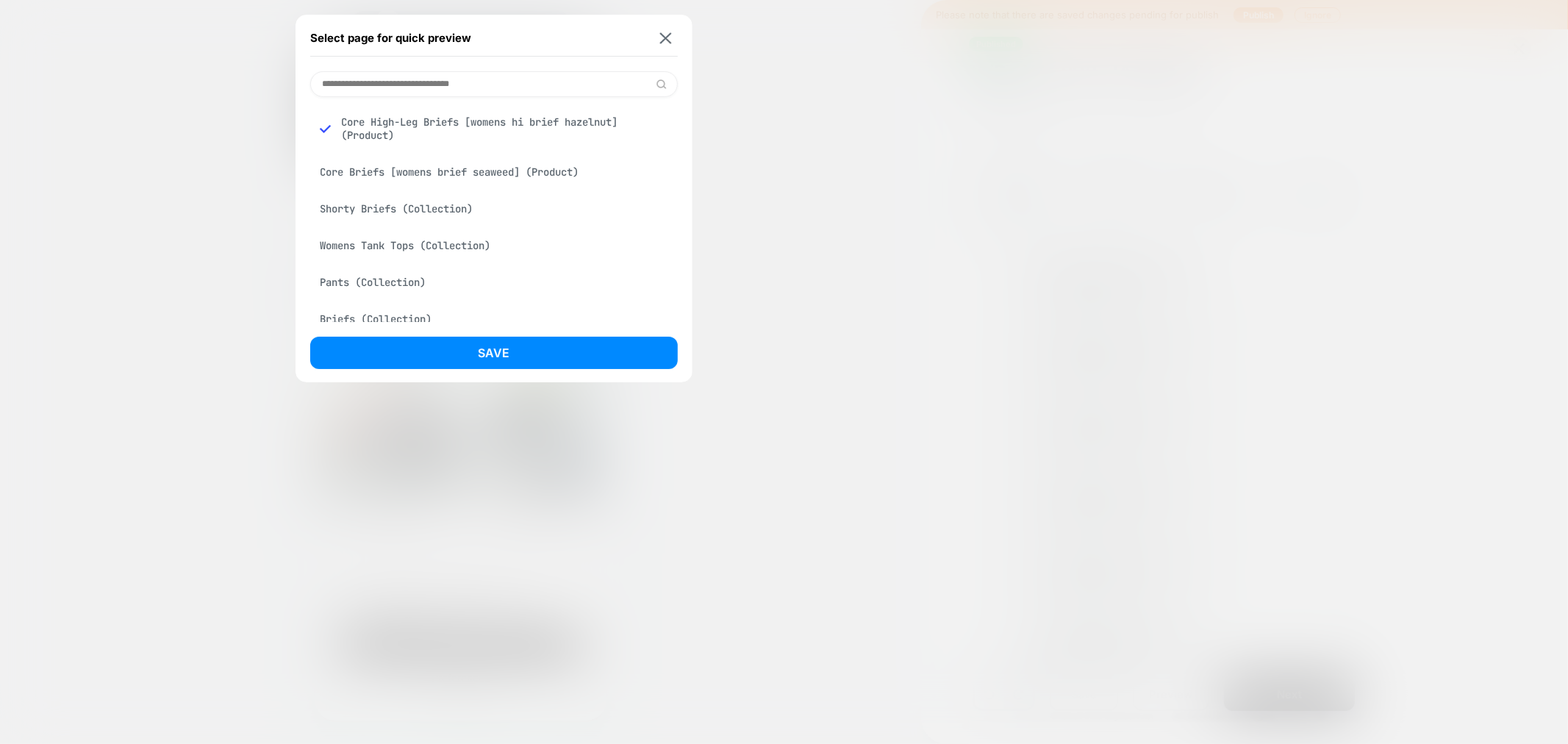
click at [414, 77] on input at bounding box center [494, 84] width 368 height 26
paste input "**********"
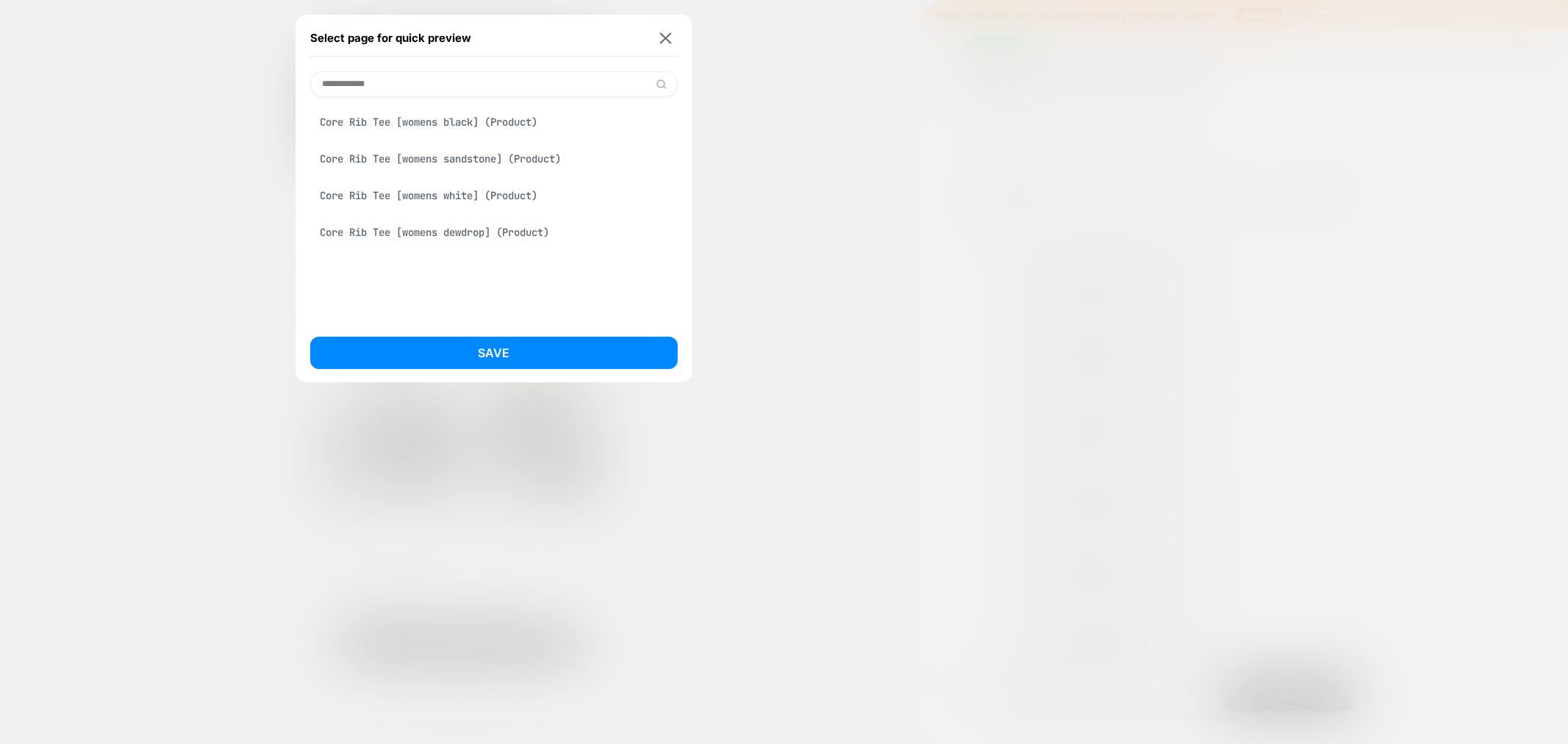
type input "**********"
click at [442, 121] on div "Core Rib Tee [womens black] (Product)" at bounding box center [494, 122] width 368 height 28
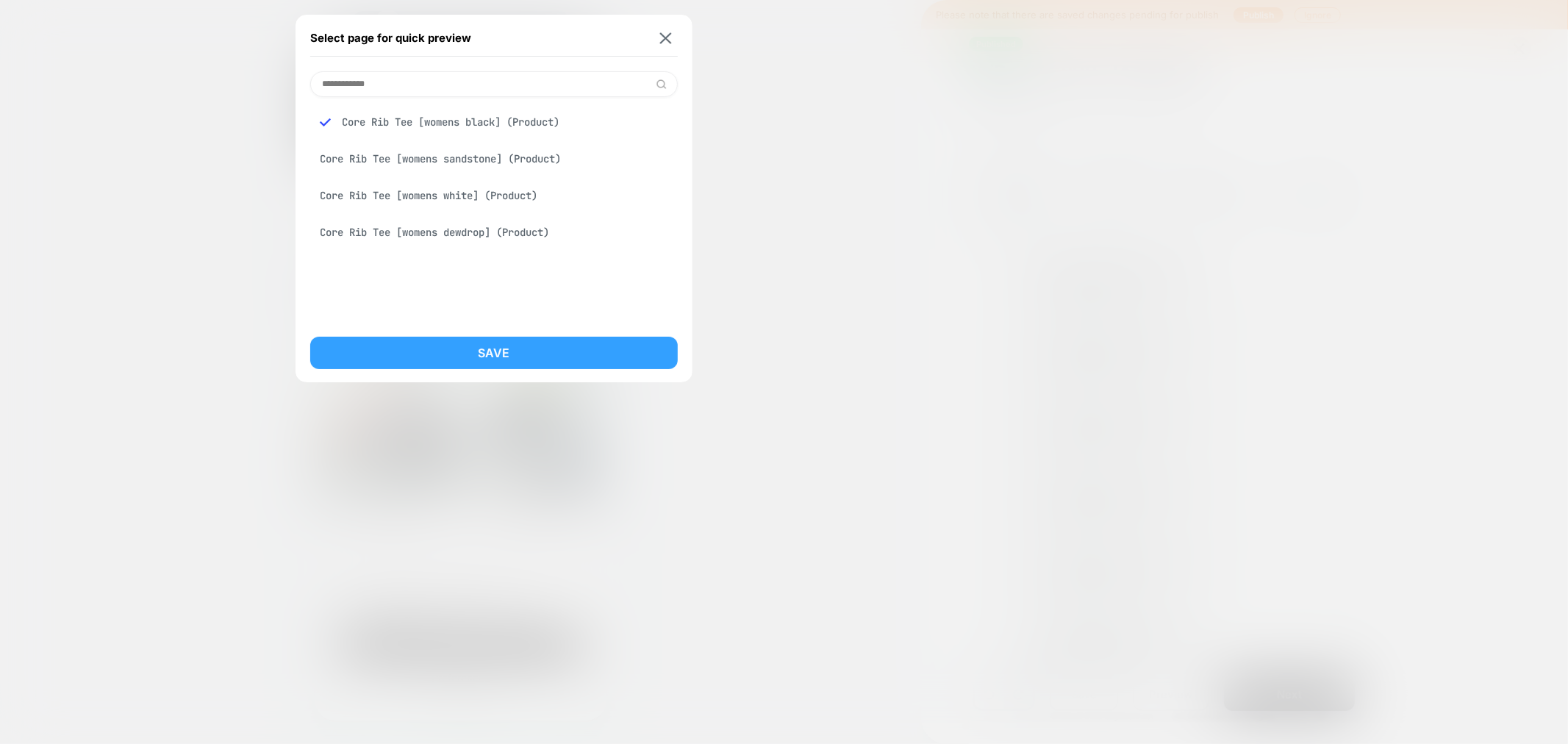
click at [485, 349] on button "Save" at bounding box center [494, 353] width 368 height 32
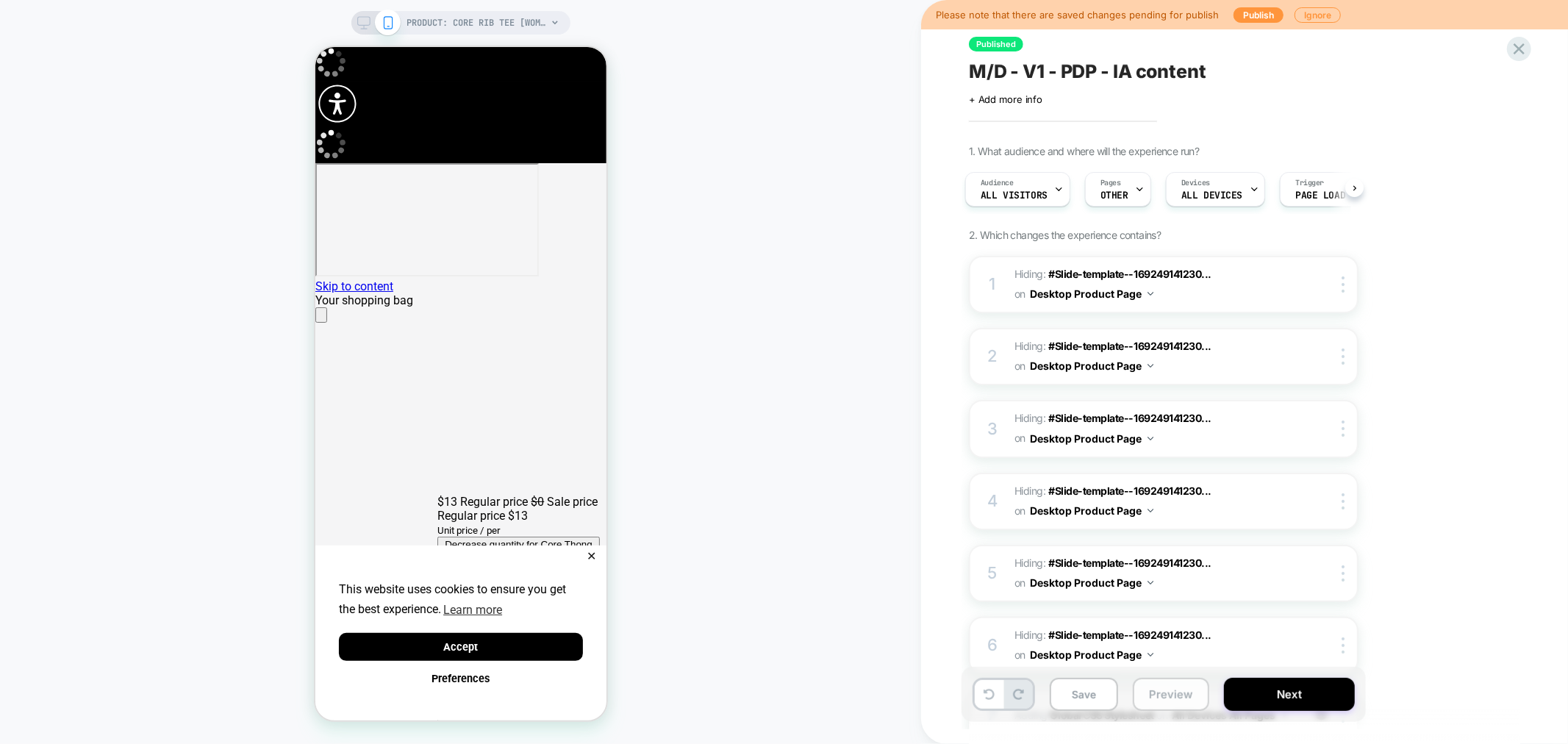
click at [1165, 689] on button "Preview" at bounding box center [1171, 695] width 77 height 33
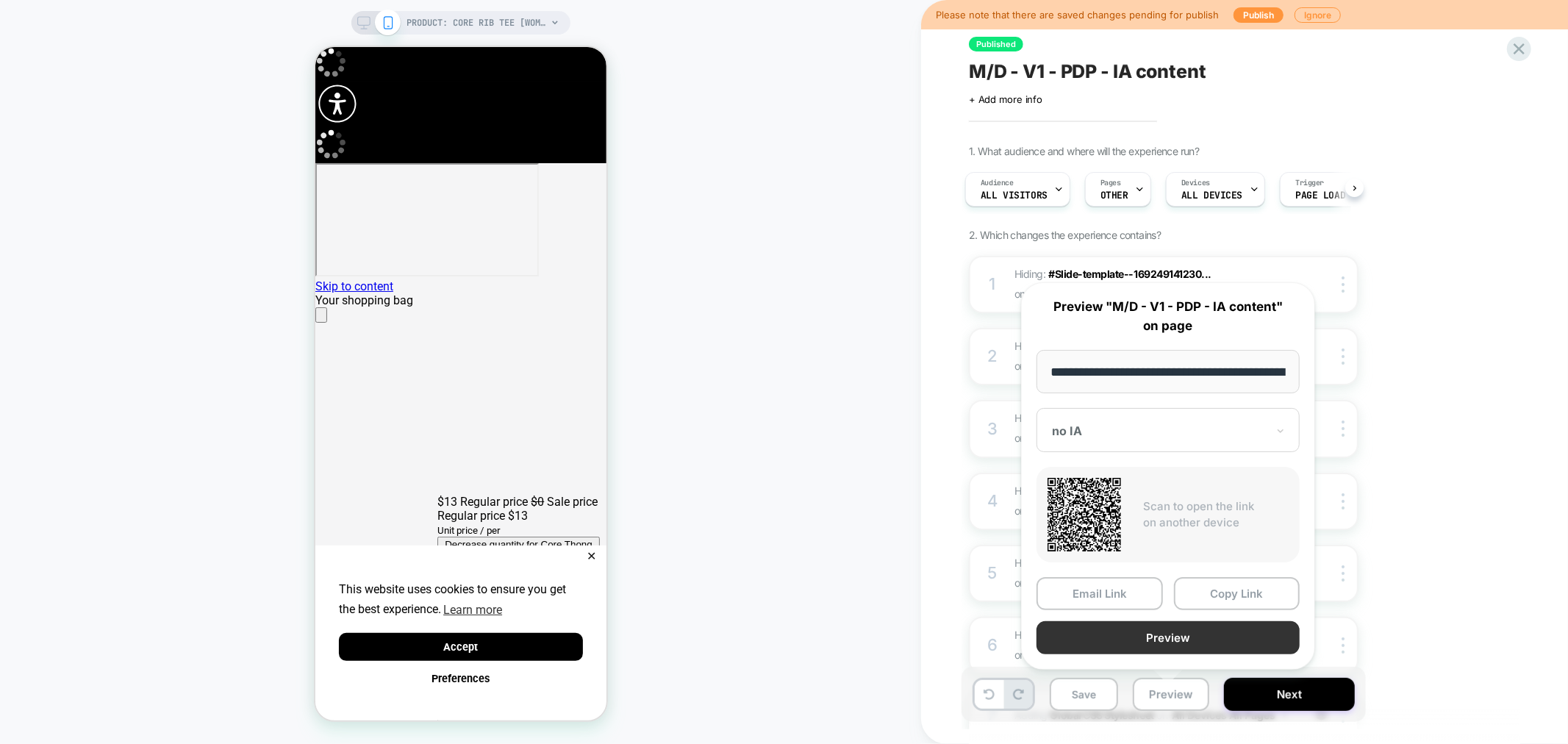
click at [1206, 638] on button "Preview" at bounding box center [1169, 638] width 263 height 33
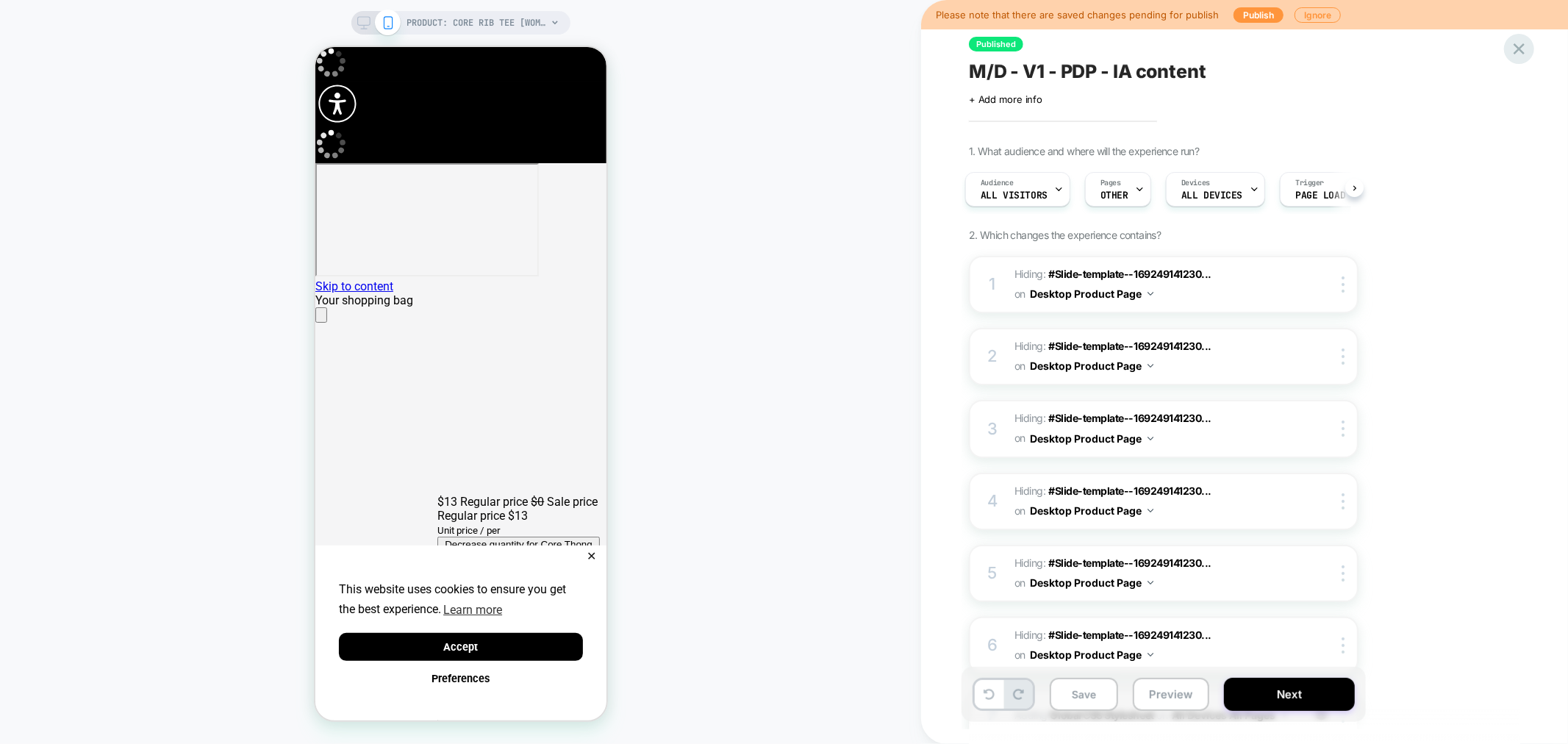
click at [1515, 53] on icon at bounding box center [1519, 48] width 11 height 11
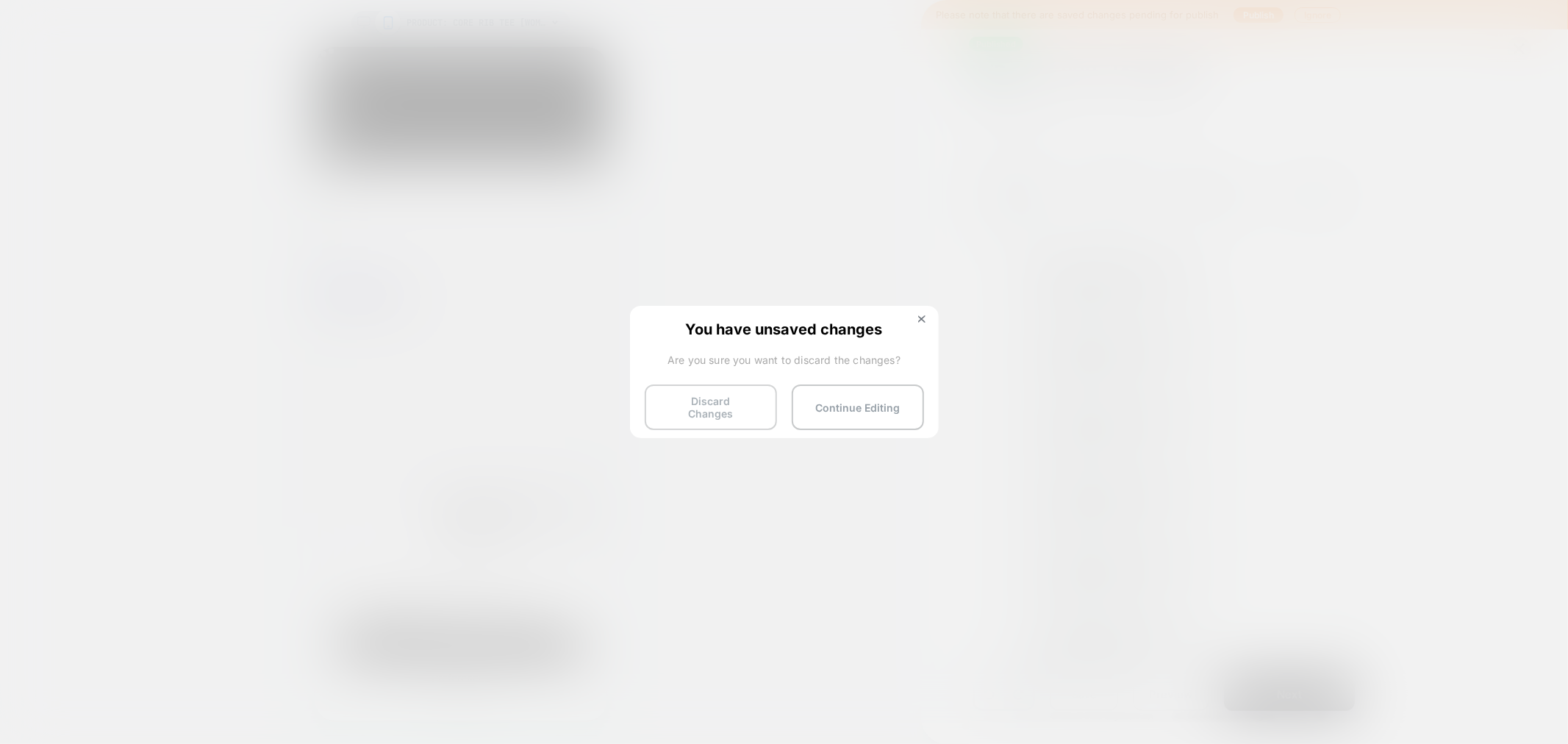
click at [704, 393] on button "Discard Changes" at bounding box center [711, 407] width 133 height 46
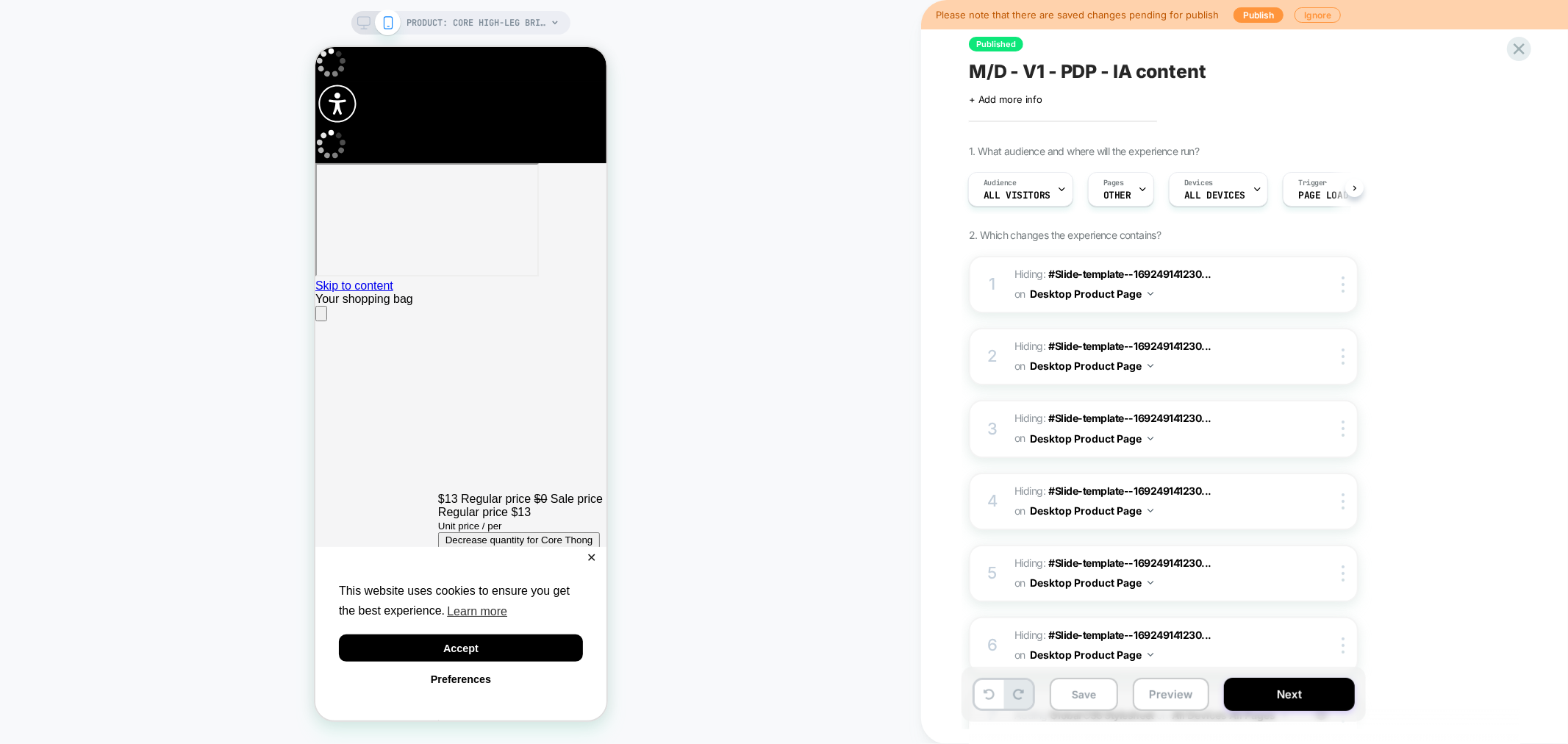
click at [474, 35] on div "PRODUCT: Core High-Leg Briefs [womens hi brief hazelnut] PRODUCT: Core High-Leg…" at bounding box center [460, 372] width 921 height 715
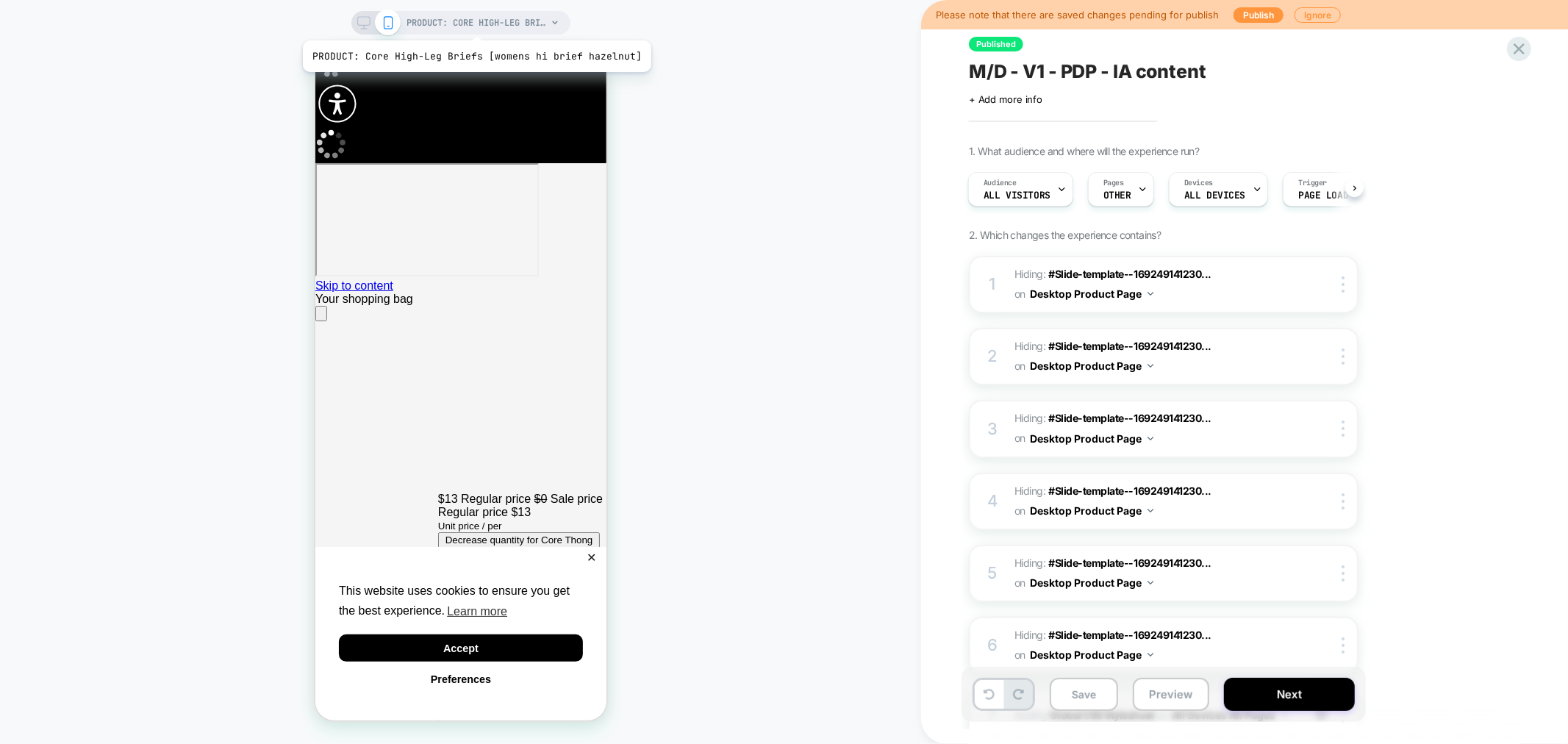
click at [474, 22] on span "PRODUCT: Core High-Leg Briefs [womens hi brief hazelnut]" at bounding box center [477, 22] width 139 height 23
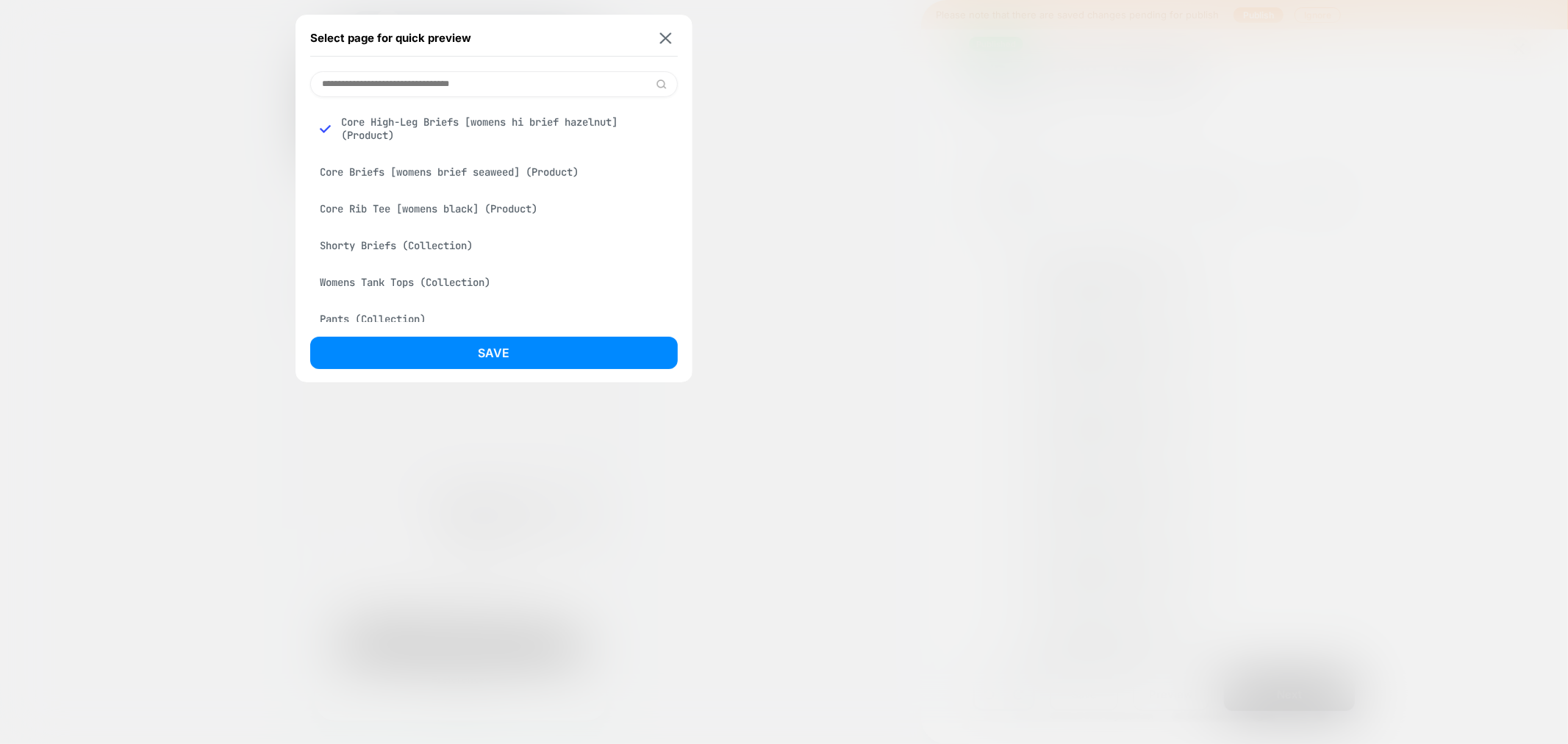
click at [425, 87] on input at bounding box center [494, 84] width 368 height 26
paste input "**********"
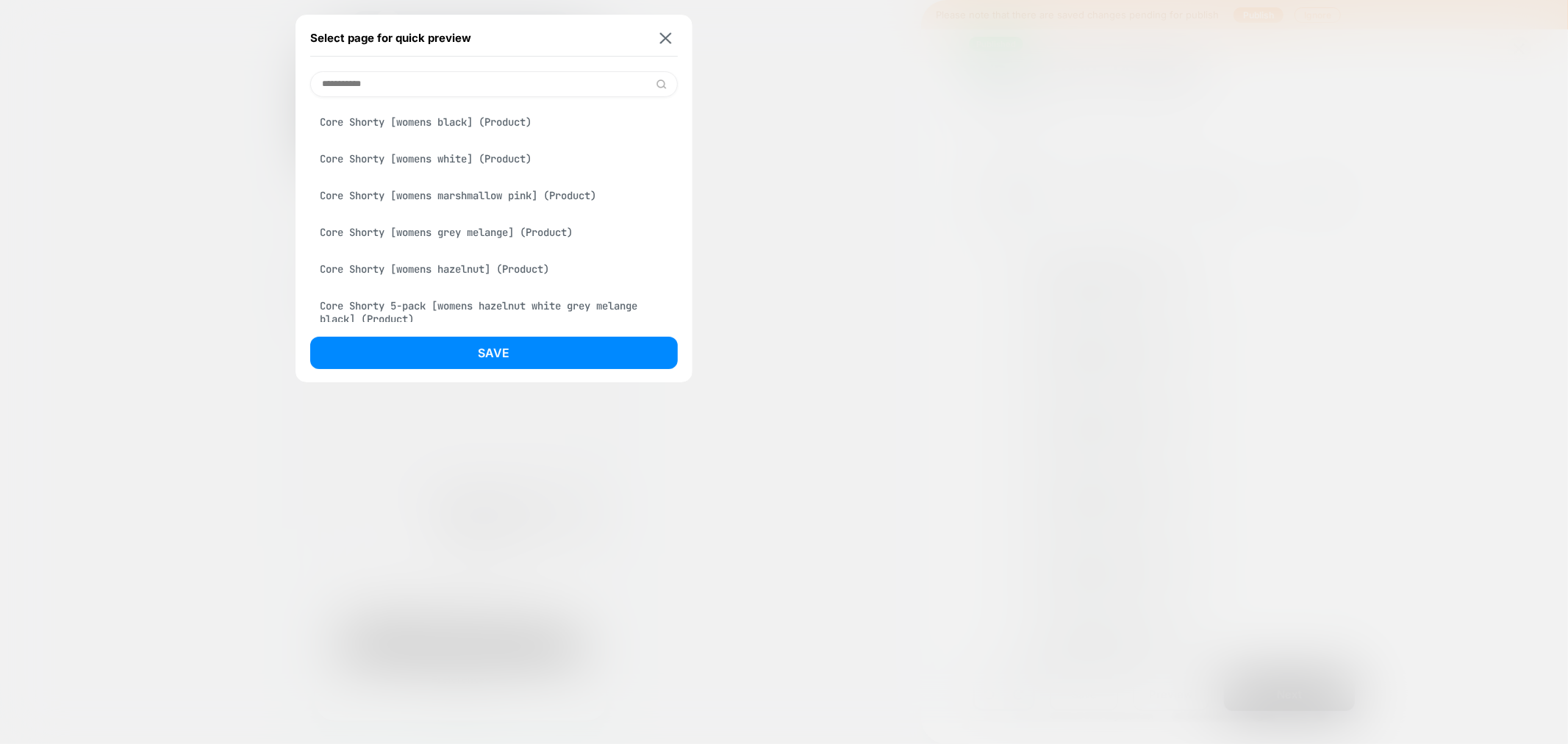
type input "**********"
click at [432, 115] on div "Core Shorty [womens black] (Product)" at bounding box center [494, 122] width 368 height 28
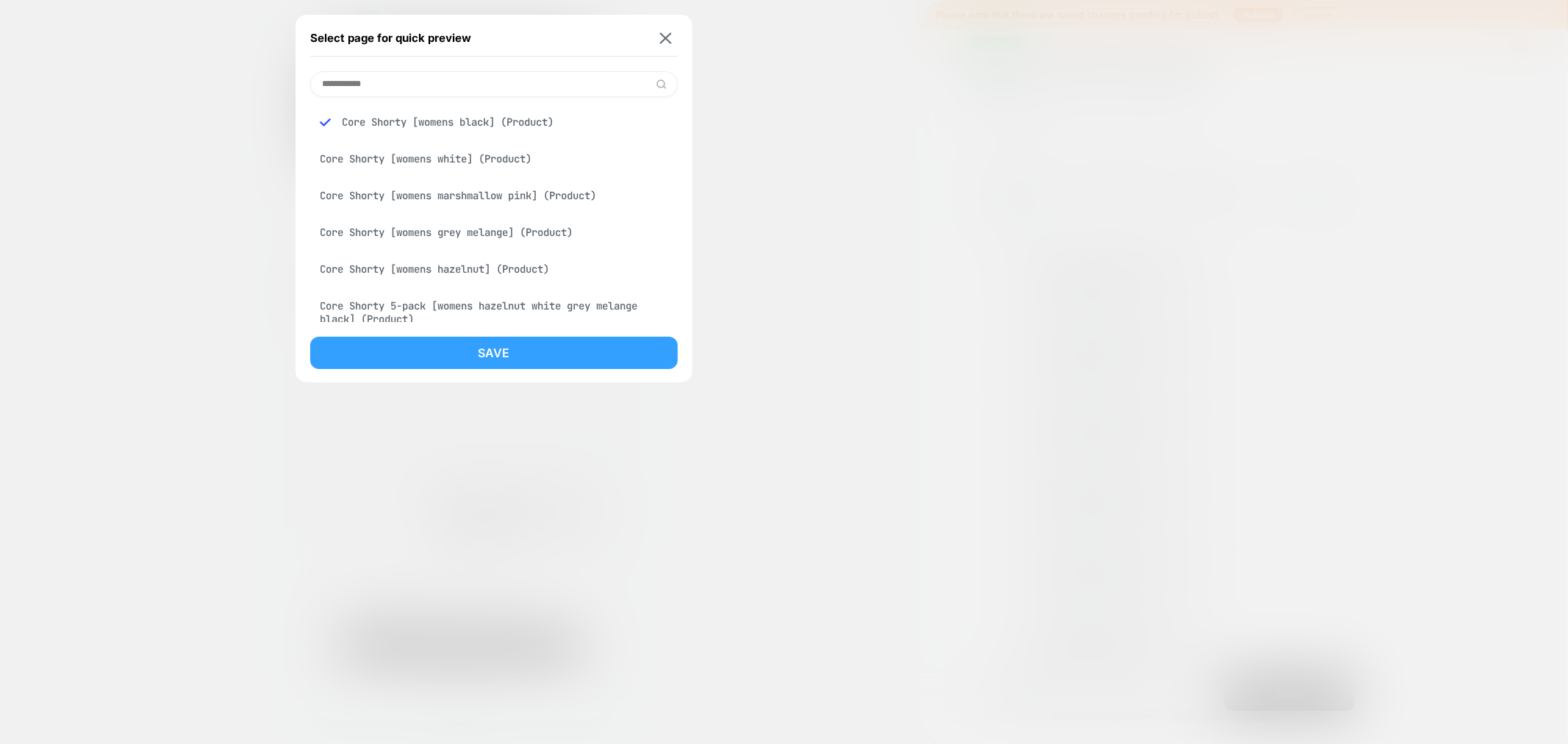
click at [490, 352] on button "Save" at bounding box center [494, 353] width 368 height 32
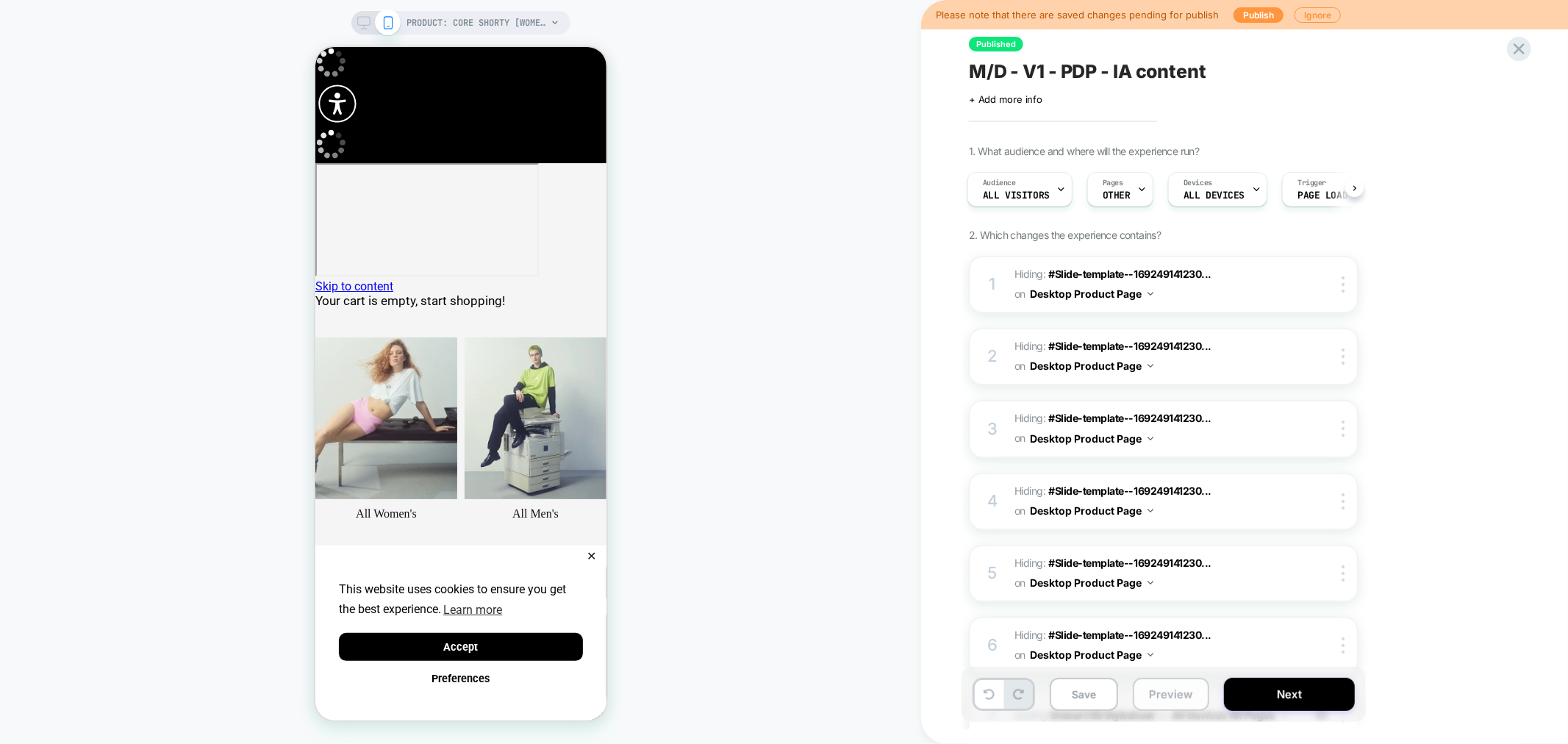
click at [1159, 694] on button "Preview" at bounding box center [1171, 695] width 77 height 33
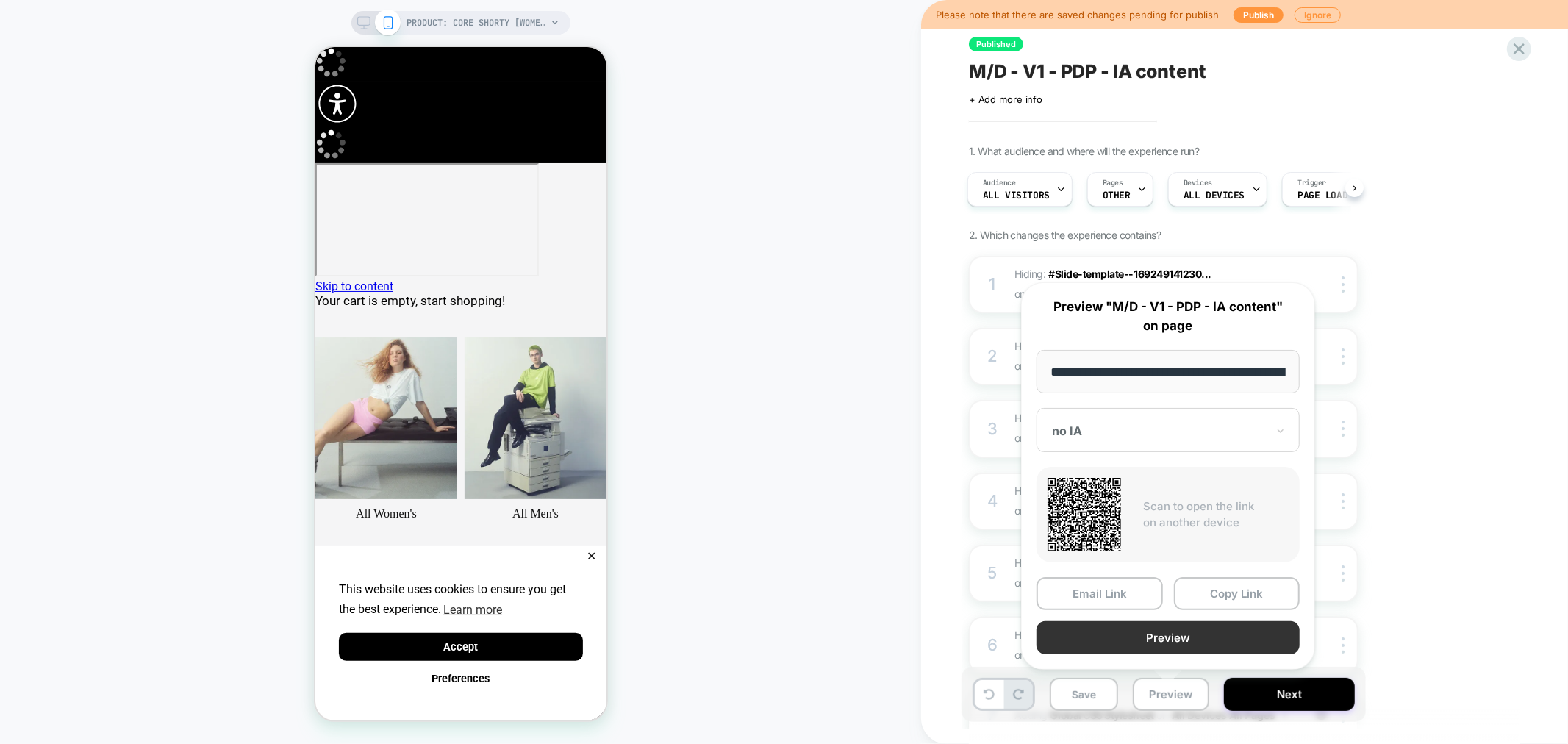
drag, startPoint x: 1171, startPoint y: 631, endPoint x: 1141, endPoint y: 634, distance: 30.1
click at [1141, 634] on button "Preview" at bounding box center [1169, 638] width 263 height 33
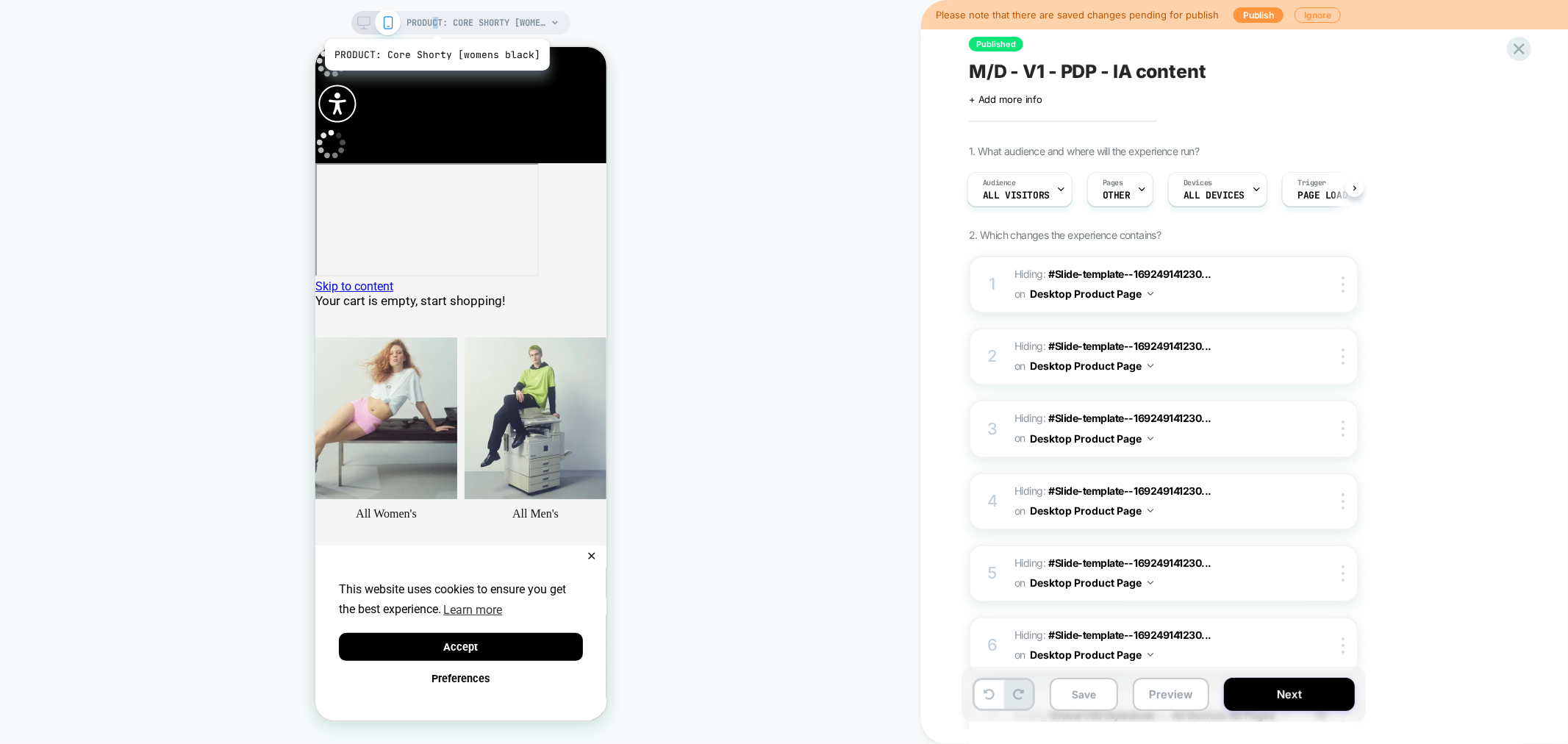
click at [436, 20] on span "PRODUCT: Core Shorty [womens black]" at bounding box center [477, 22] width 139 height 23
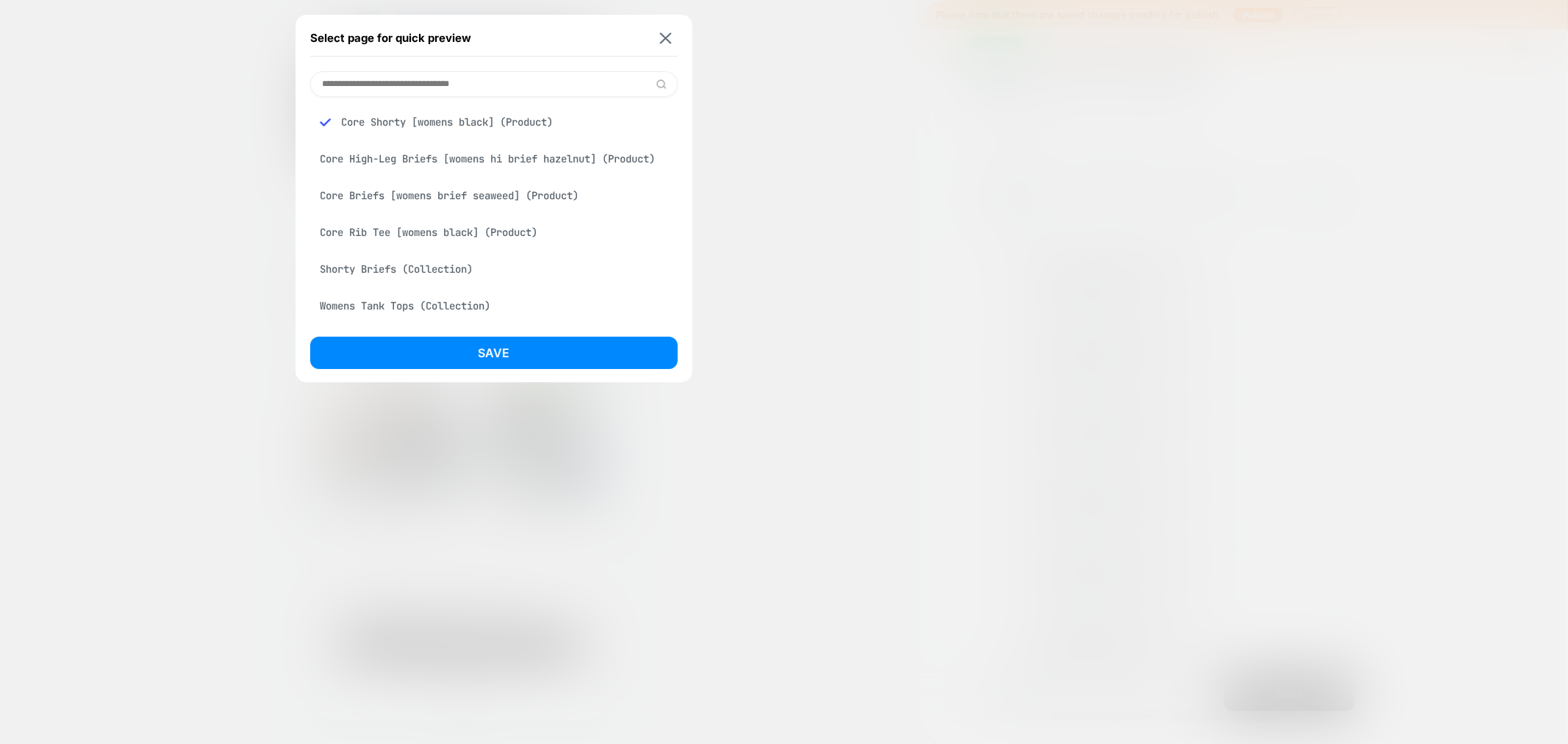
click at [409, 85] on input at bounding box center [494, 84] width 368 height 26
paste input "********"
type input "********"
click at [500, 122] on div "Flex Tee [womens organic cotton off white] (Product)" at bounding box center [494, 122] width 368 height 28
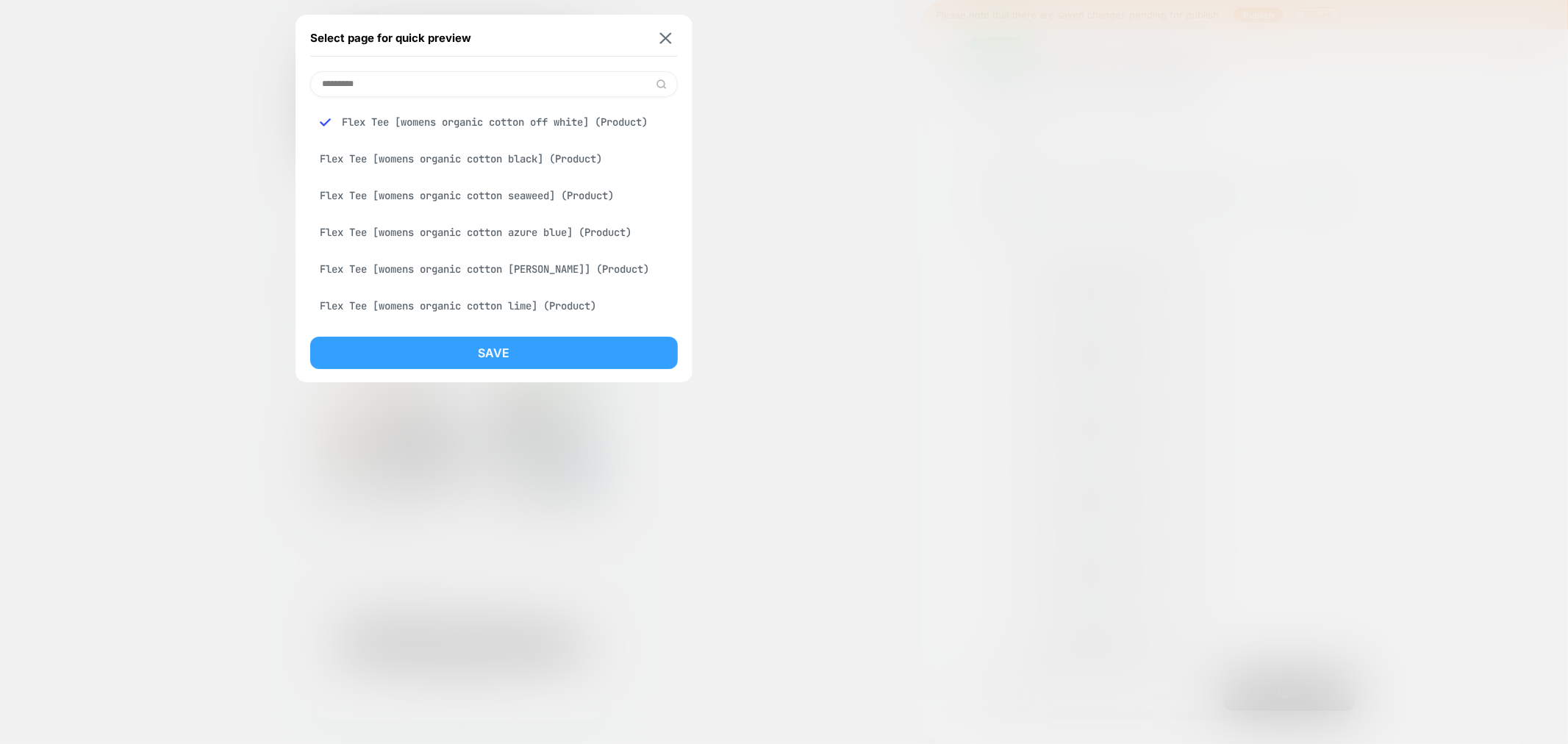
click at [508, 346] on button "Save" at bounding box center [494, 353] width 368 height 32
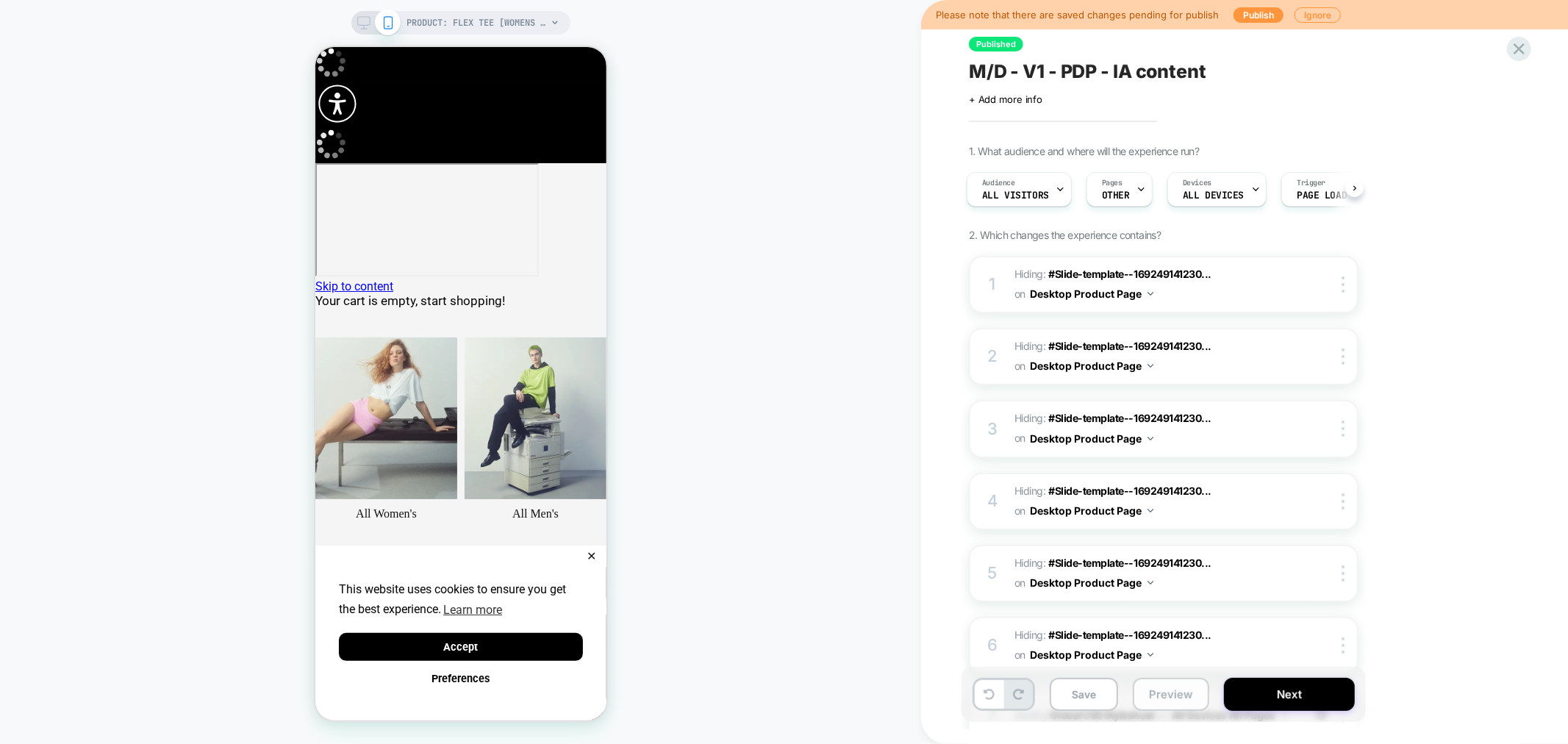
click at [1152, 693] on button "Preview" at bounding box center [1171, 695] width 77 height 33
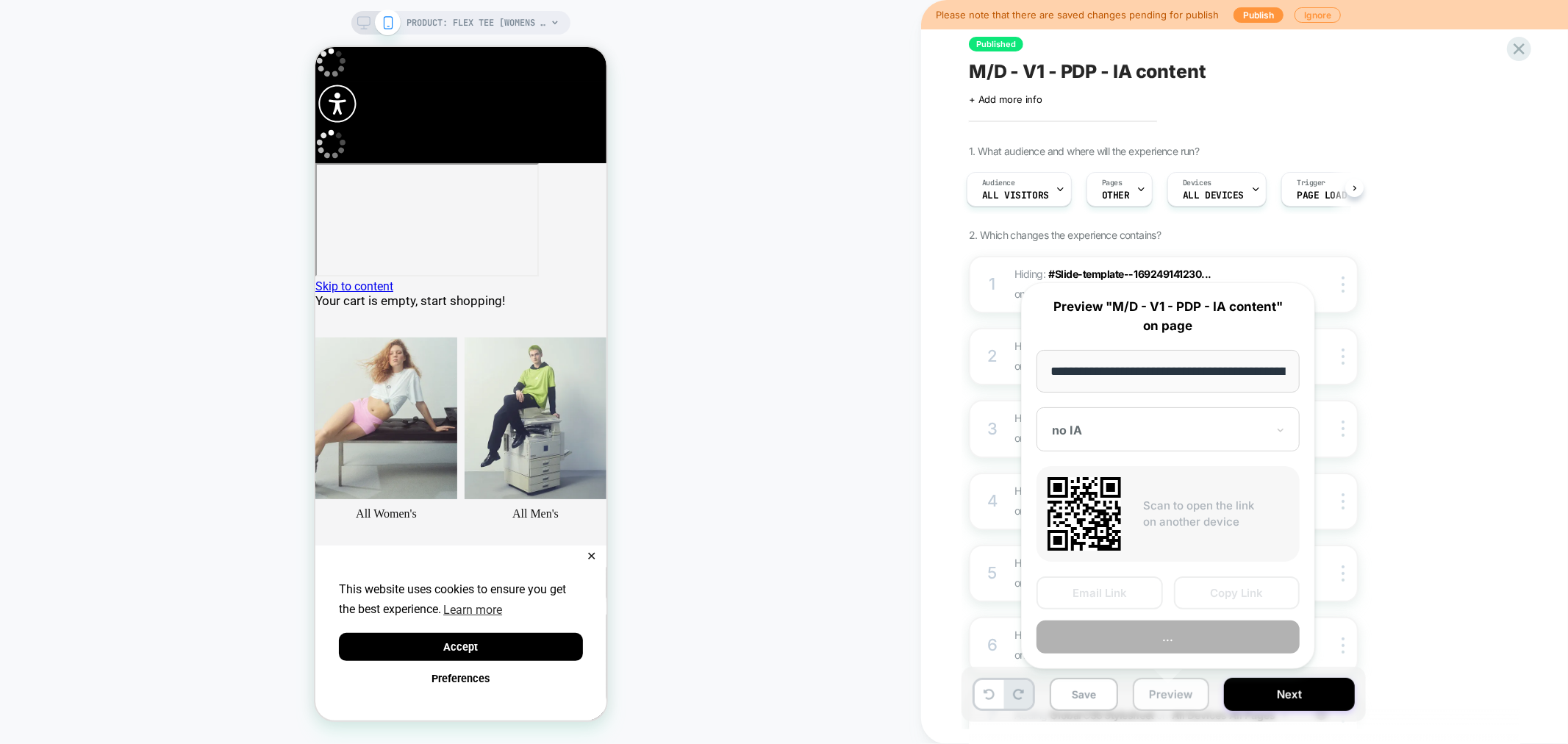
scroll to position [0, 351]
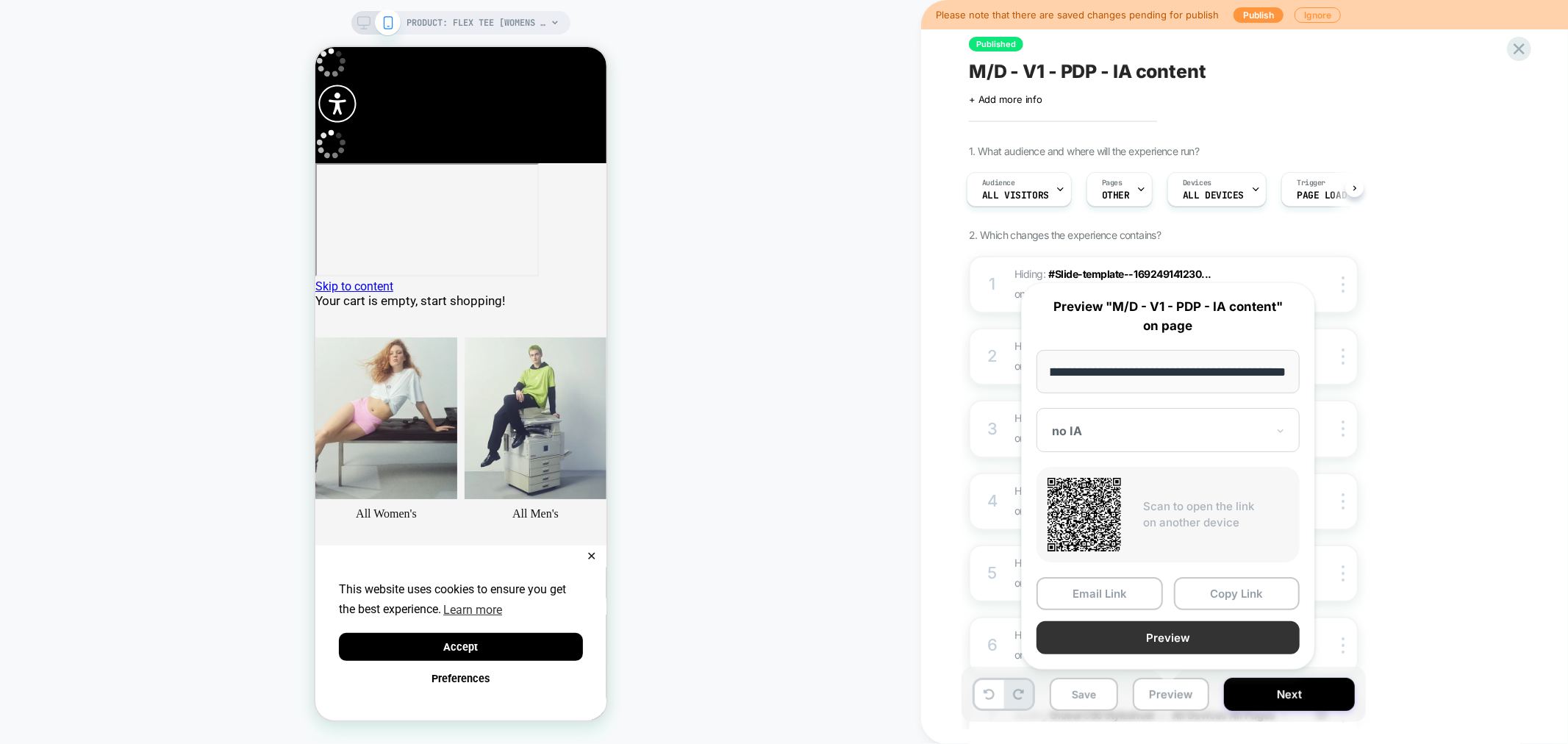
click at [1217, 634] on button "Preview" at bounding box center [1169, 638] width 263 height 33
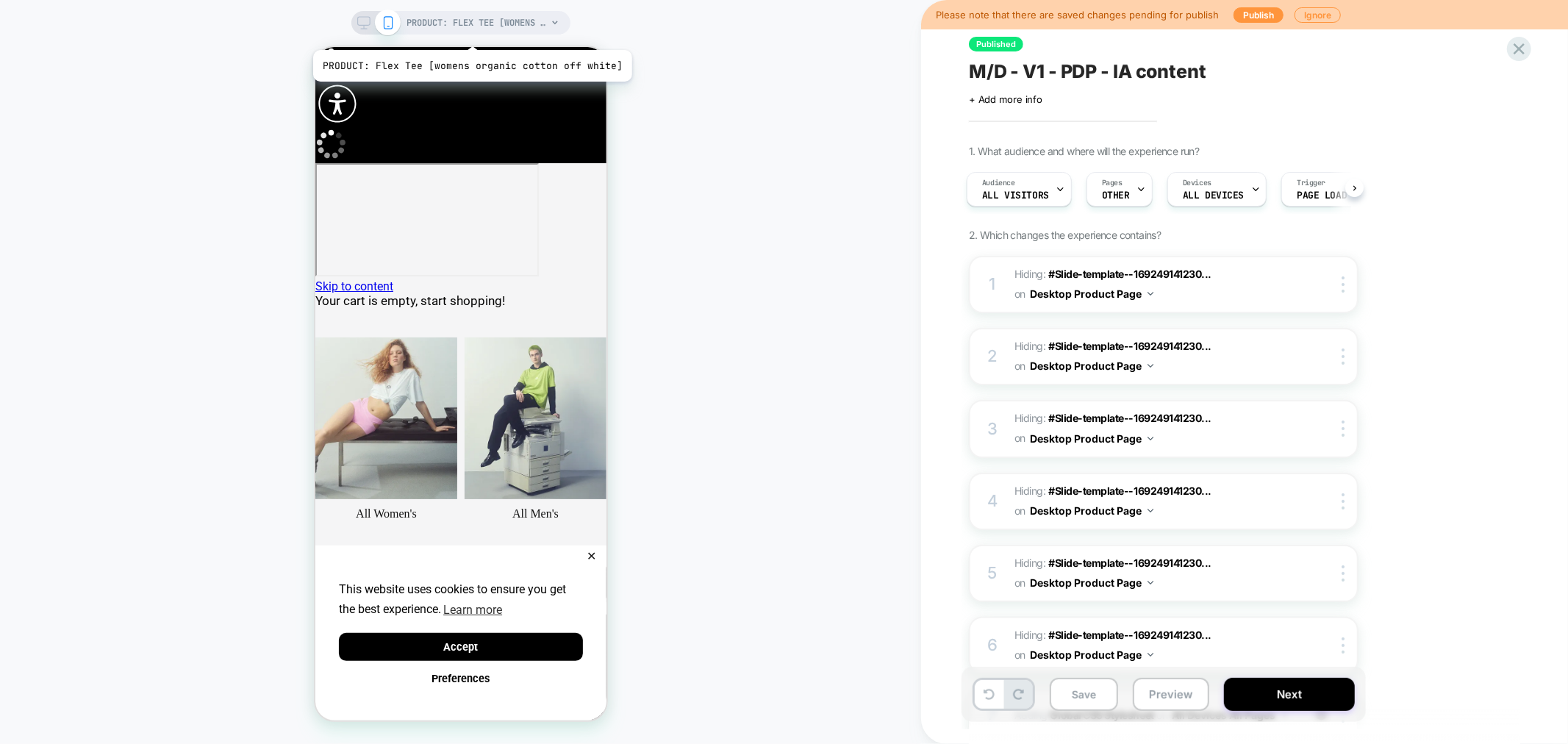
click at [469, 32] on span "PRODUCT: Flex Tee [womens organic cotton off white]" at bounding box center [477, 22] width 139 height 23
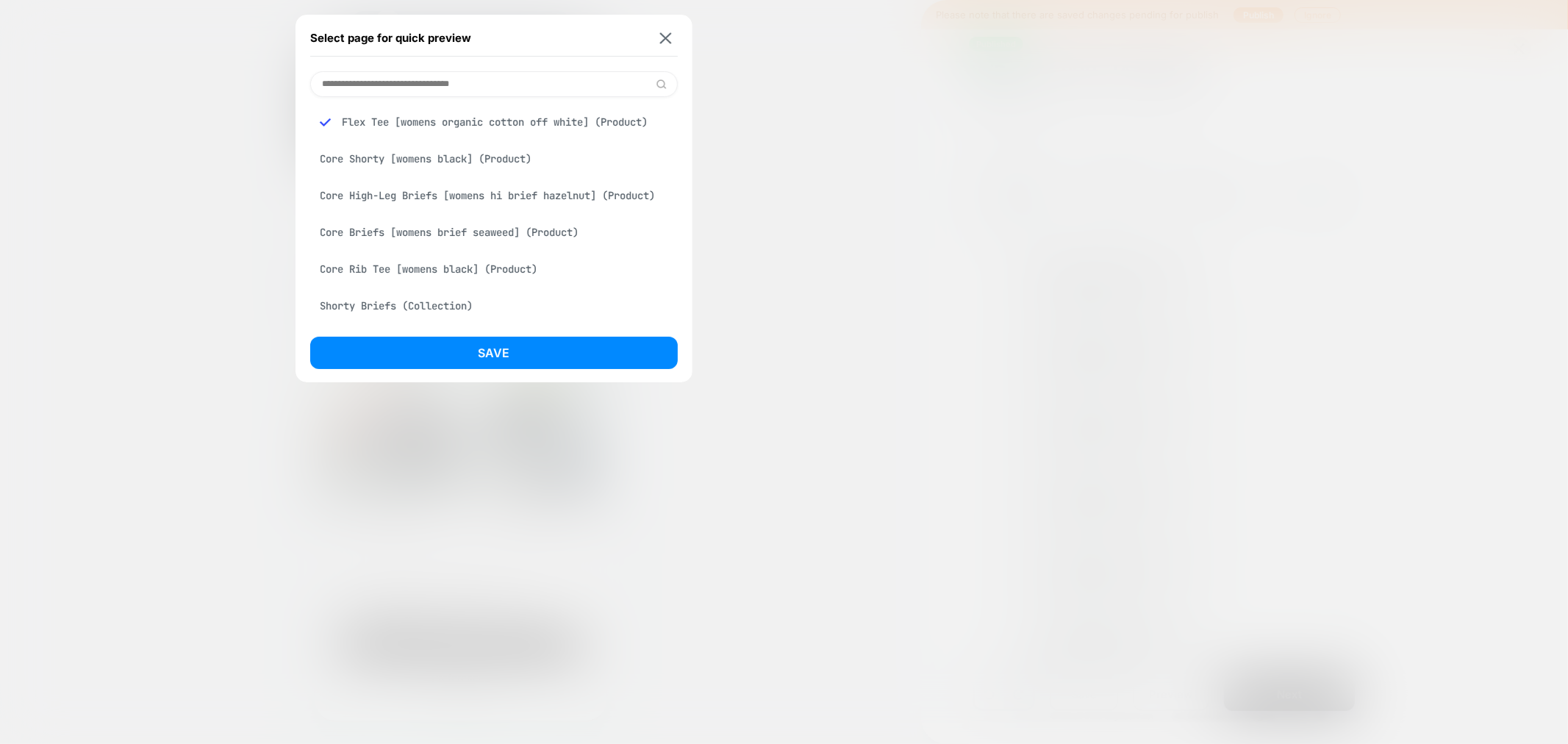
click at [399, 81] on input at bounding box center [494, 84] width 368 height 26
paste input "**********"
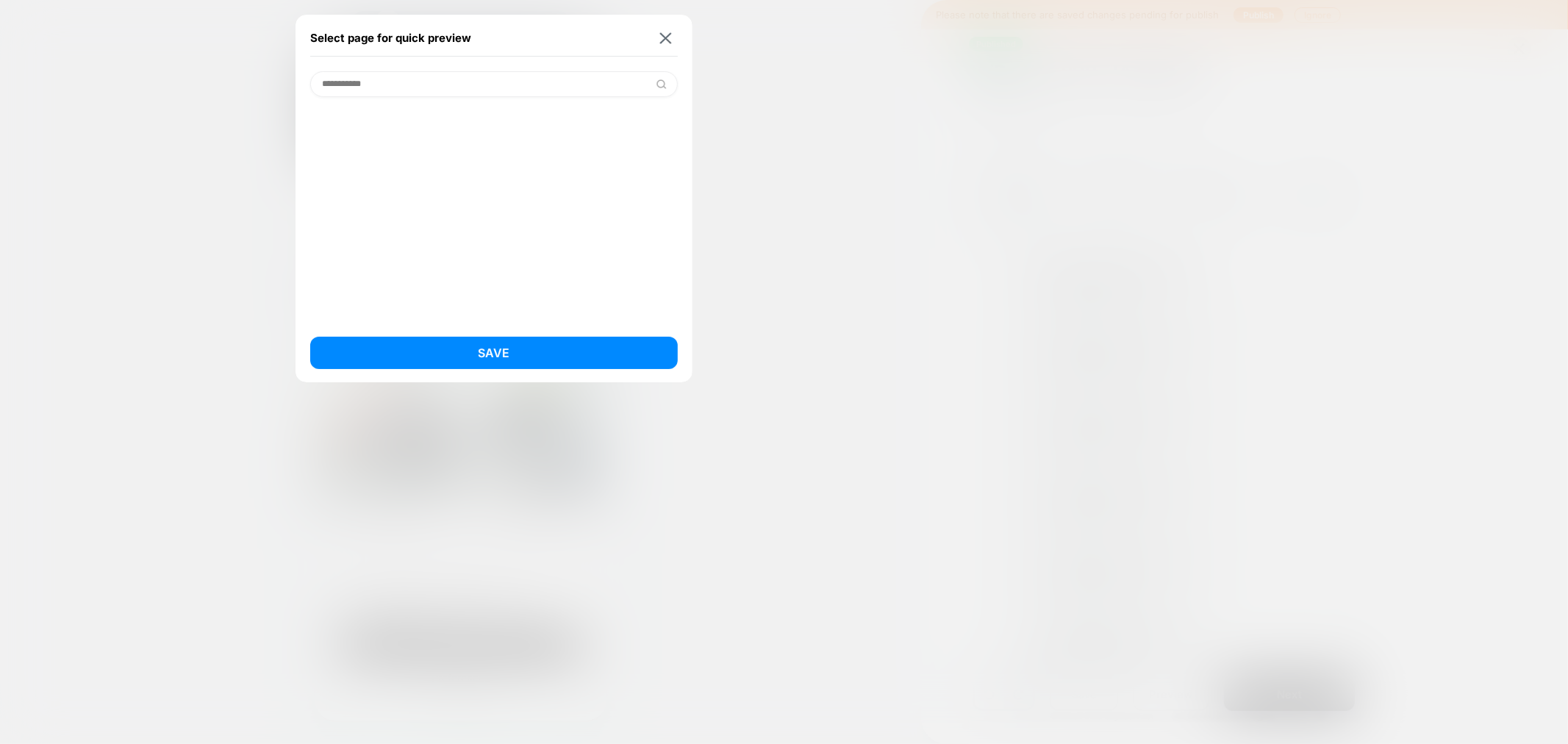
click at [325, 84] on input "**********" at bounding box center [494, 84] width 368 height 26
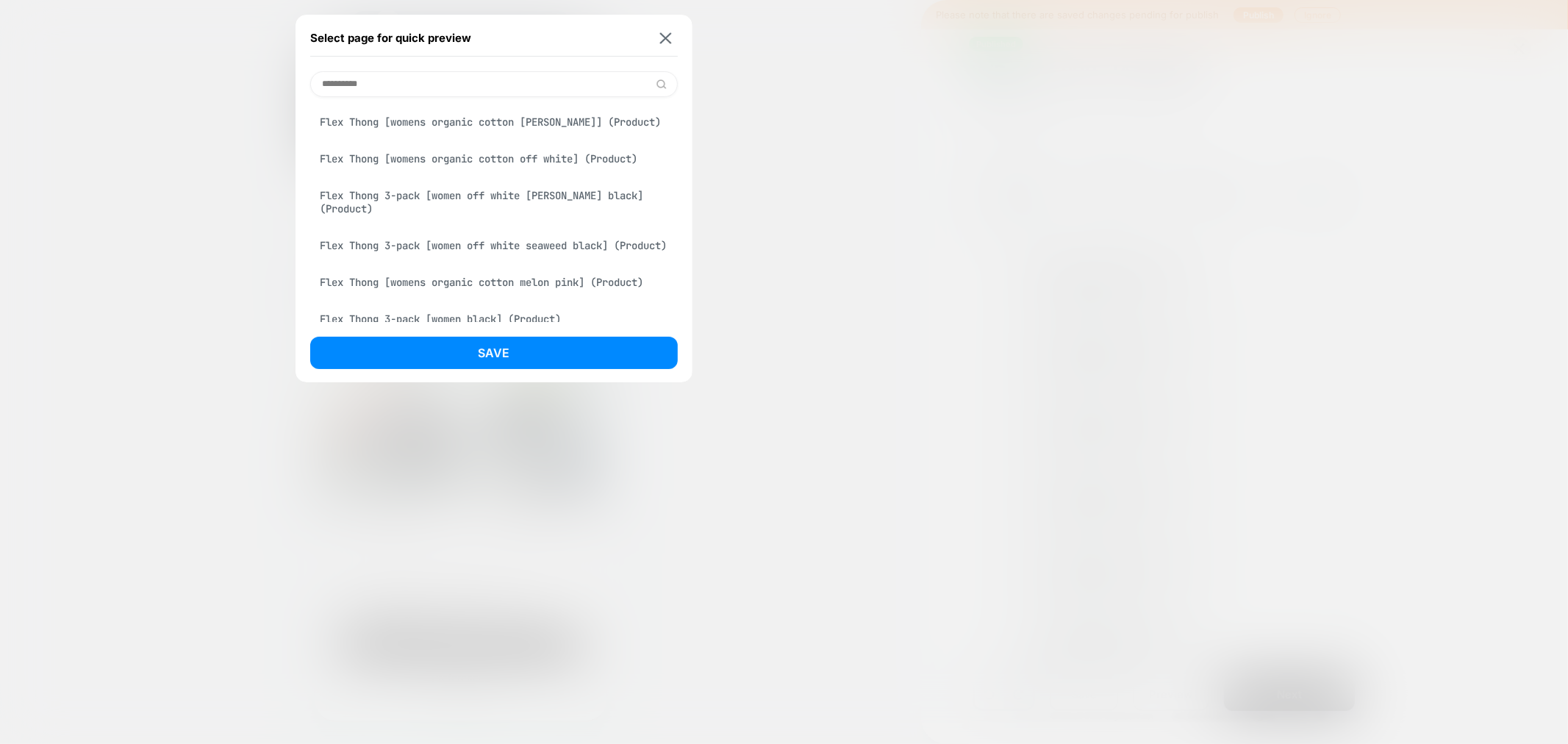
scroll to position [164, 0]
type input "**********"
click at [534, 151] on div "Flex Thong [womens organic cotton off white] (Product)" at bounding box center [494, 156] width 368 height 28
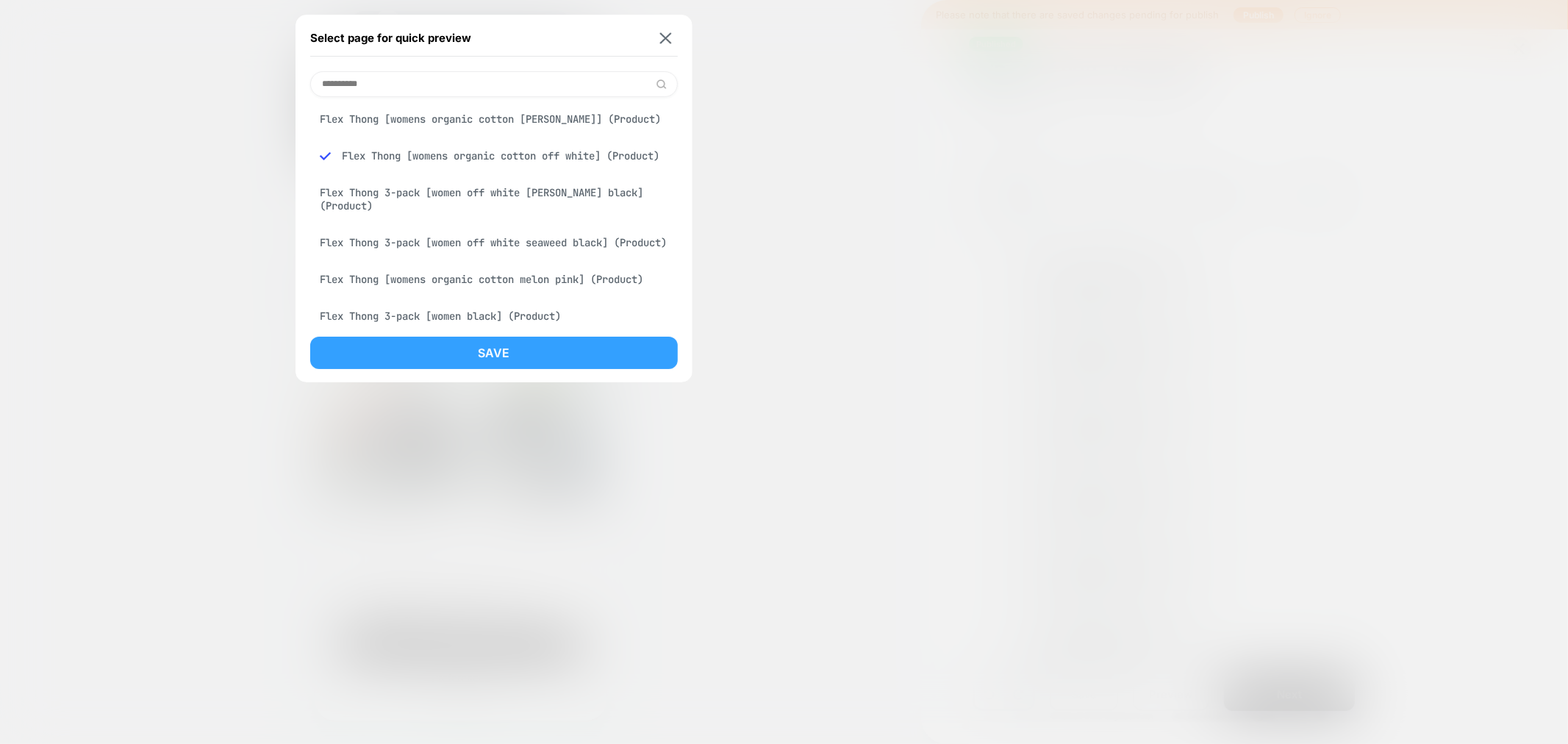
click at [504, 337] on button "Save" at bounding box center [494, 353] width 368 height 32
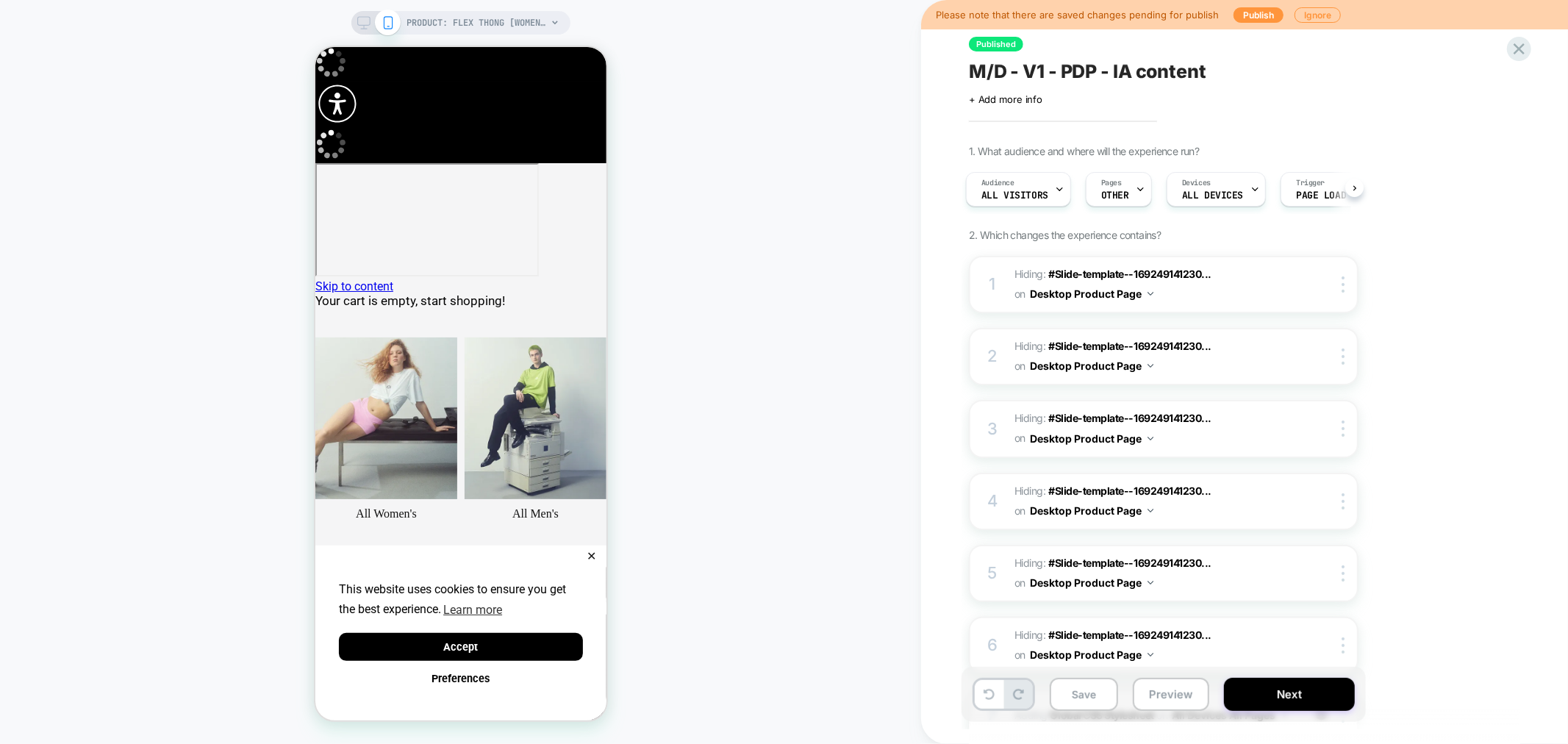
scroll to position [0, 0]
click at [1148, 686] on button "Preview" at bounding box center [1171, 695] width 77 height 33
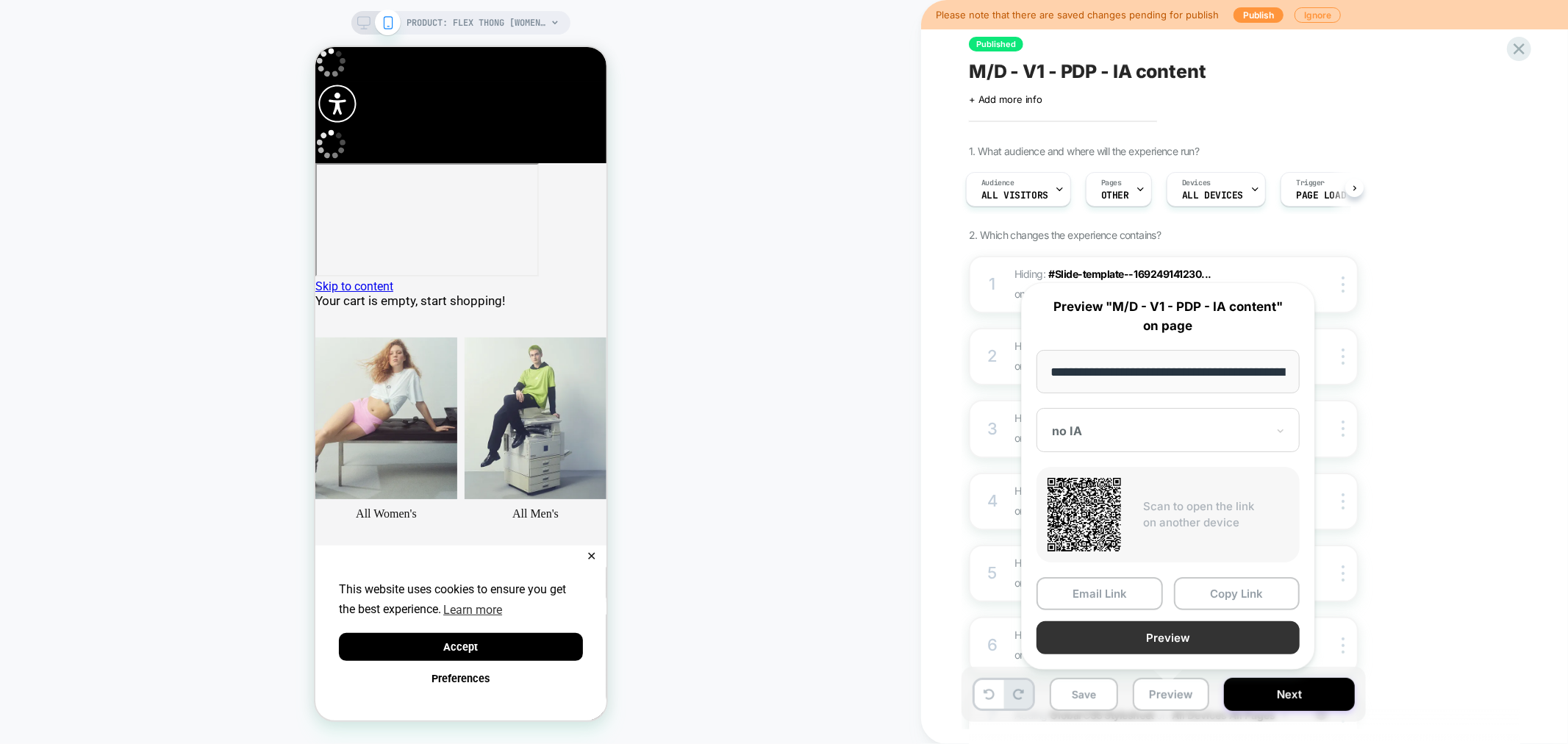
click at [1180, 643] on button "Preview" at bounding box center [1169, 638] width 263 height 33
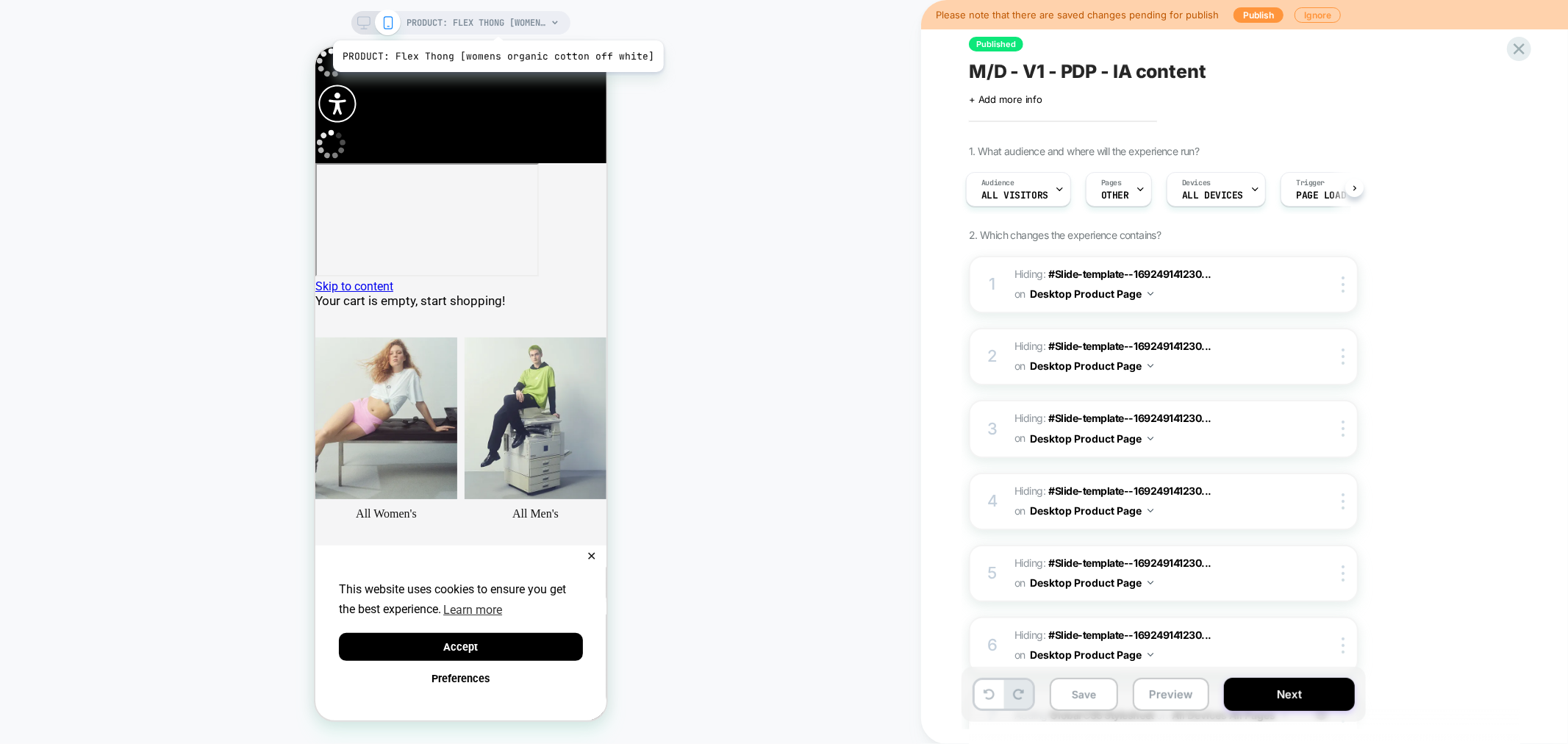
click at [495, 22] on span "PRODUCT: Flex Thong [womens organic cotton off white]" at bounding box center [477, 22] width 139 height 23
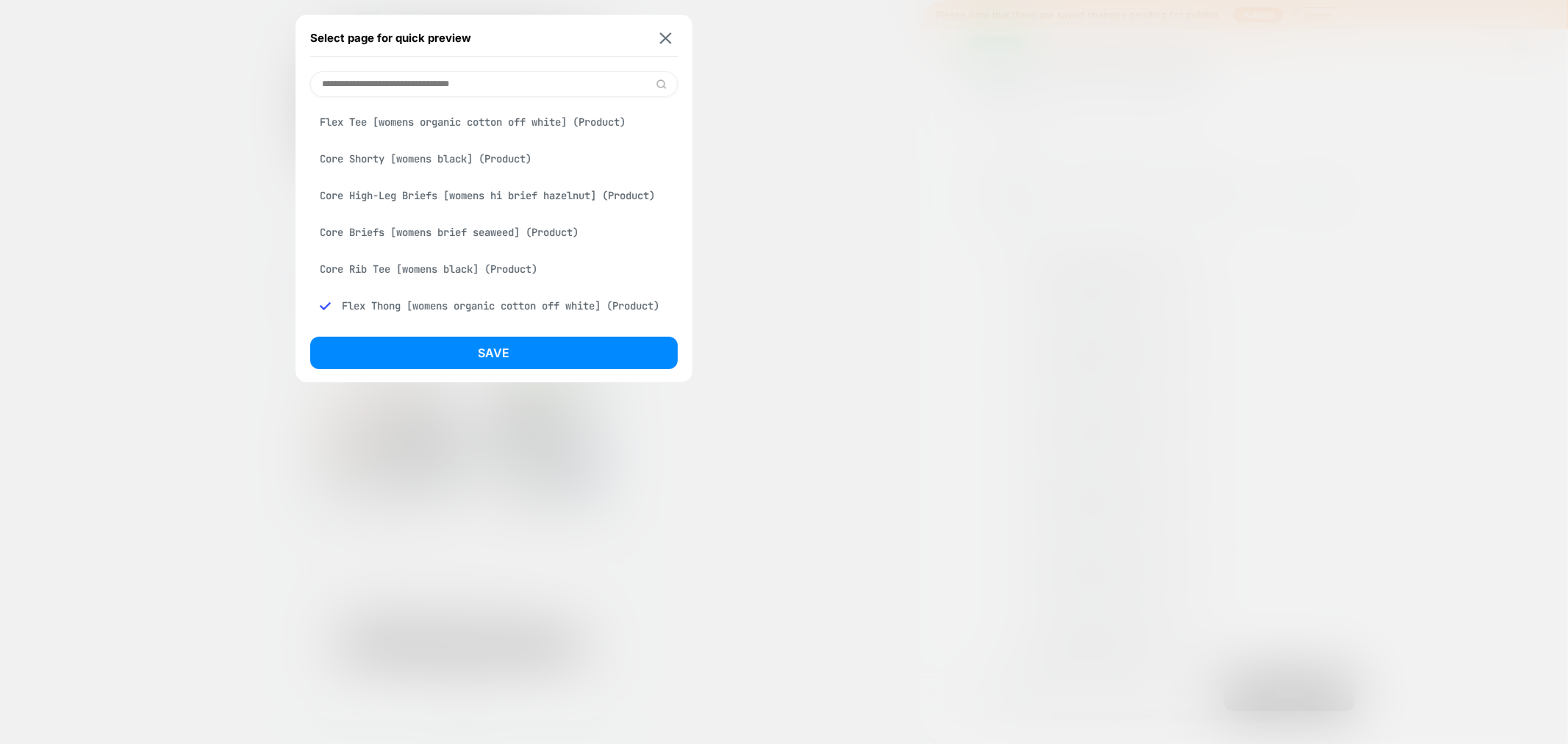
click at [372, 90] on input at bounding box center [494, 84] width 368 height 26
paste input "**********"
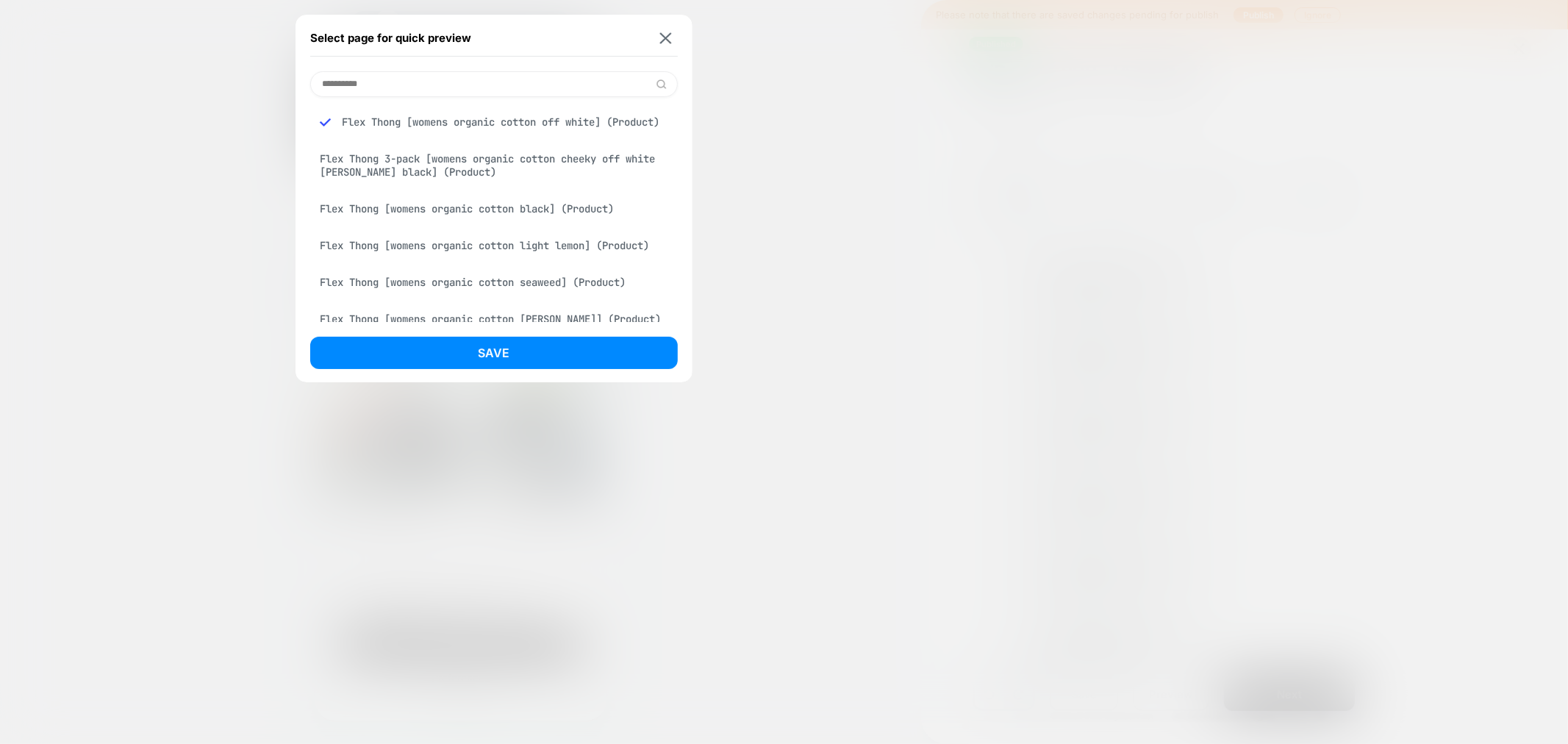
type input "**********"
click at [448, 290] on div "Flex Thong [womens organic cotton seaweed] (Product)" at bounding box center [494, 282] width 368 height 28
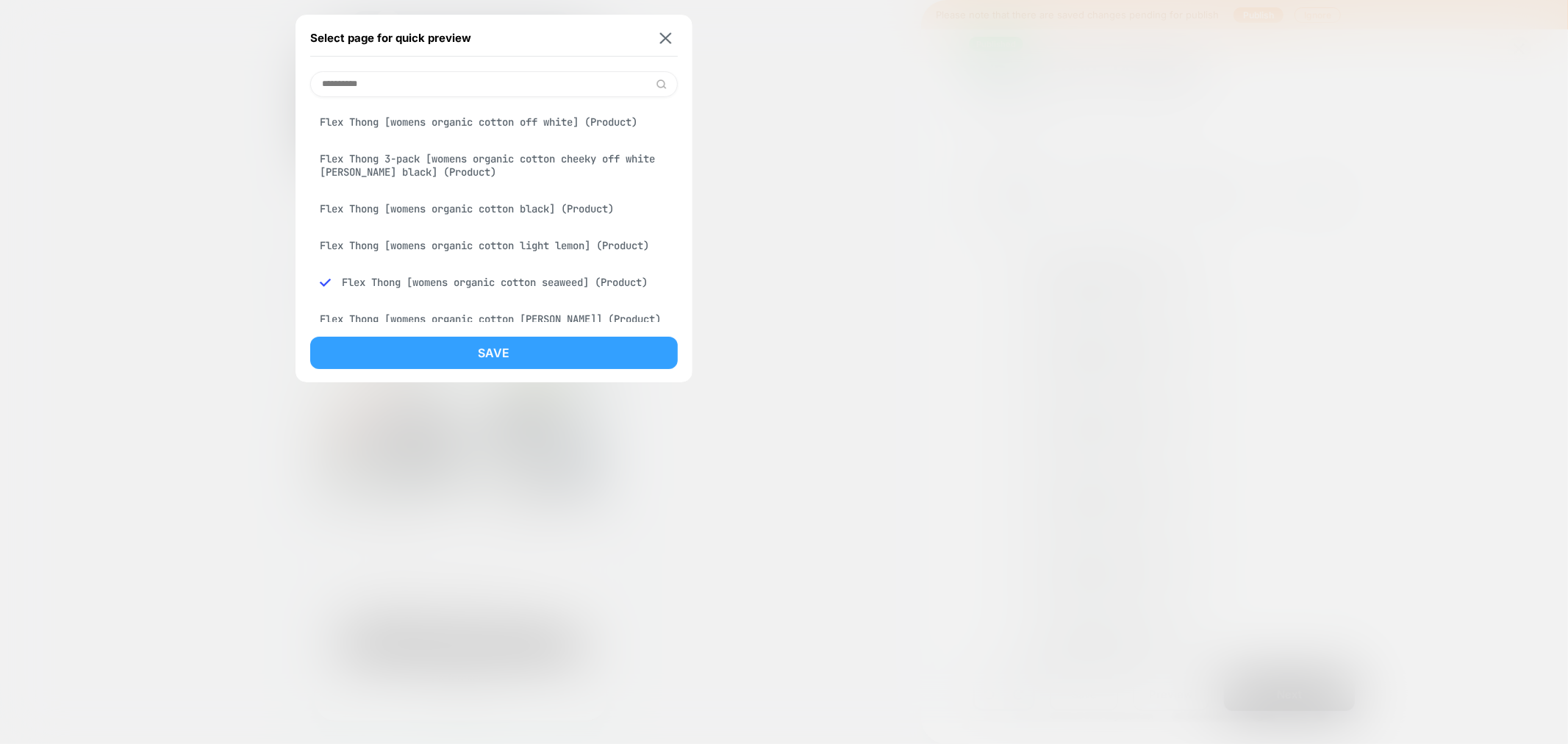
click at [458, 351] on button "Save" at bounding box center [494, 353] width 368 height 32
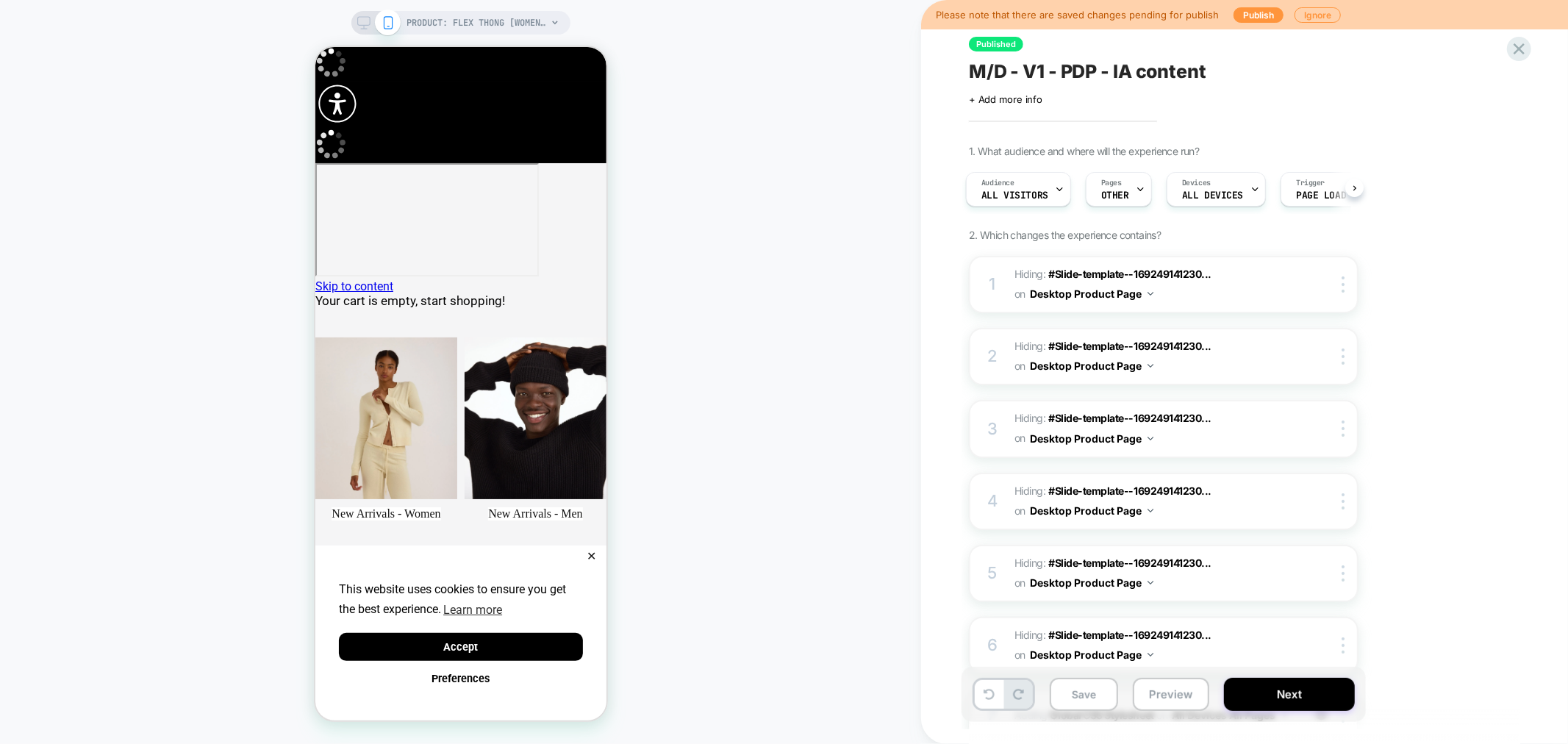
scroll to position [0, 4]
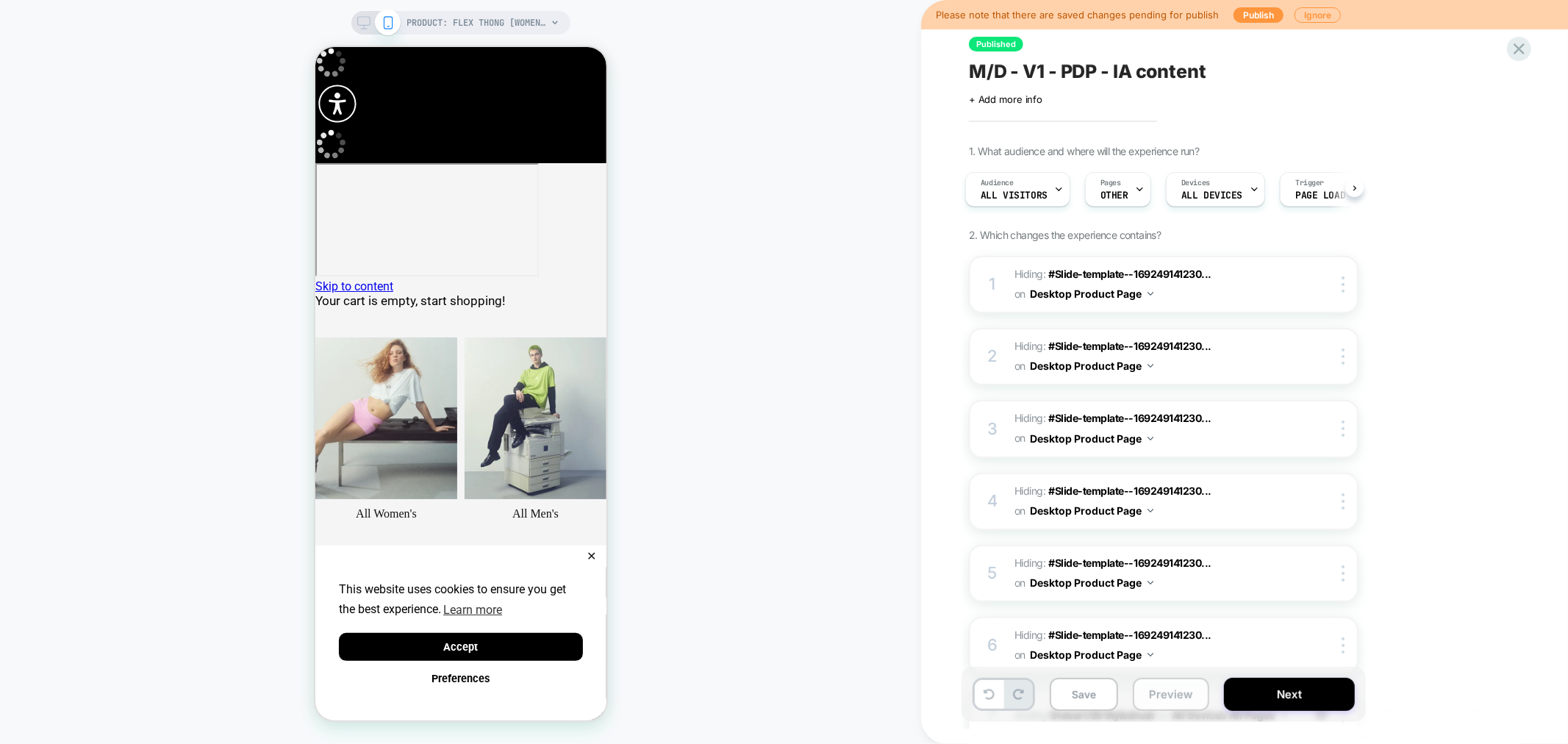
click at [1144, 694] on button "Preview" at bounding box center [1171, 695] width 77 height 33
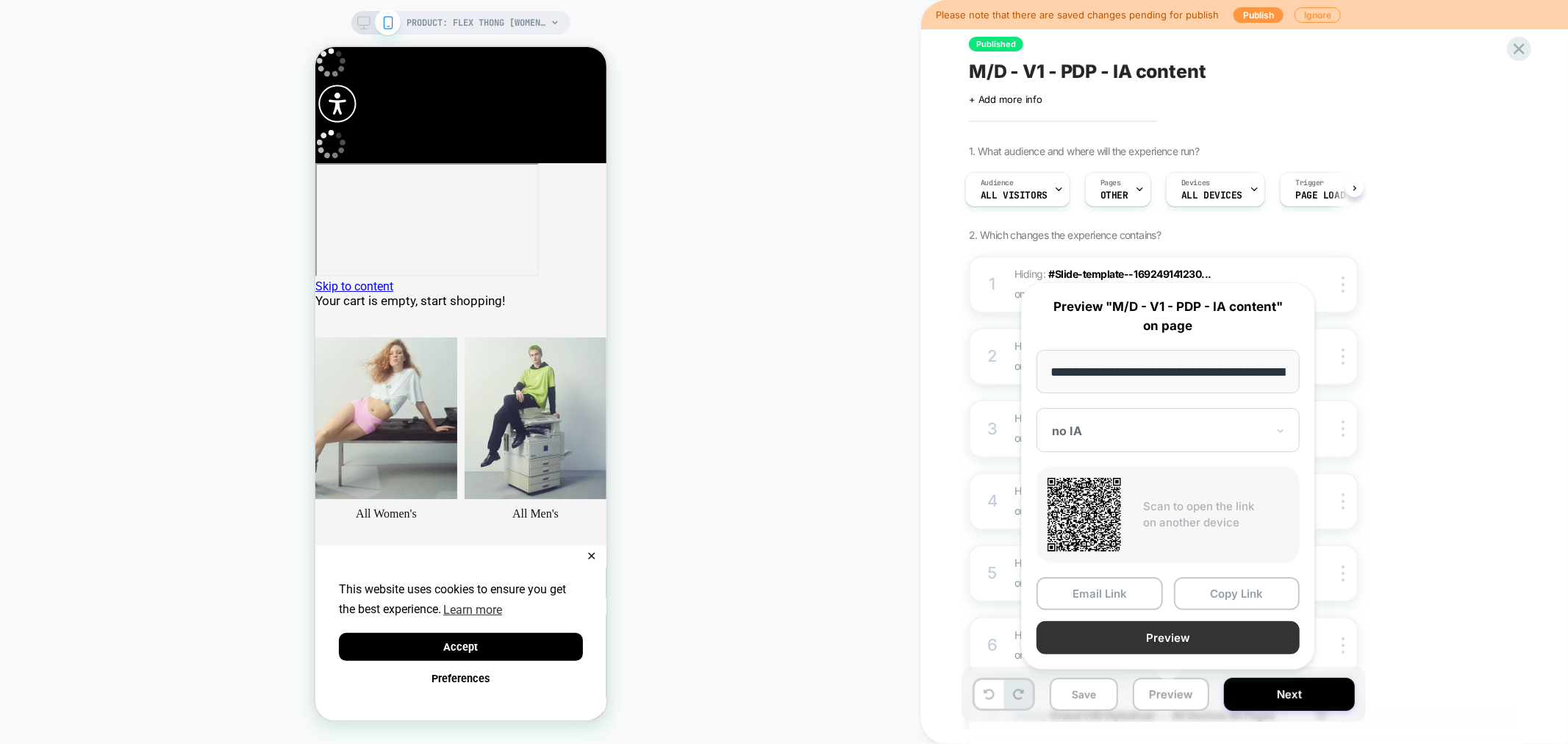
click at [1172, 628] on button "Preview" at bounding box center [1169, 638] width 263 height 33
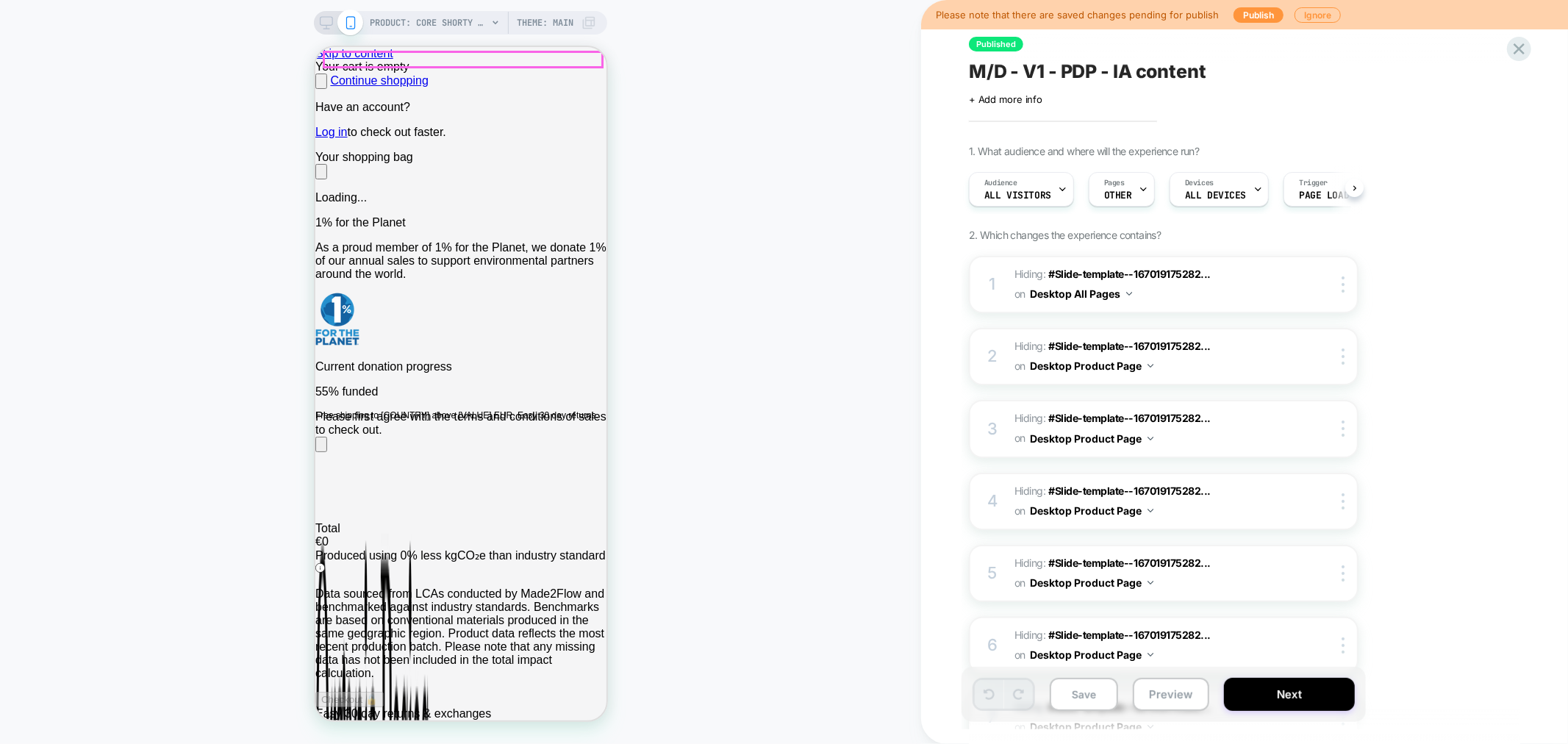
scroll to position [0, 1]
click at [460, 16] on span "PRODUCT: Core Shorty [womens black]" at bounding box center [428, 22] width 117 height 23
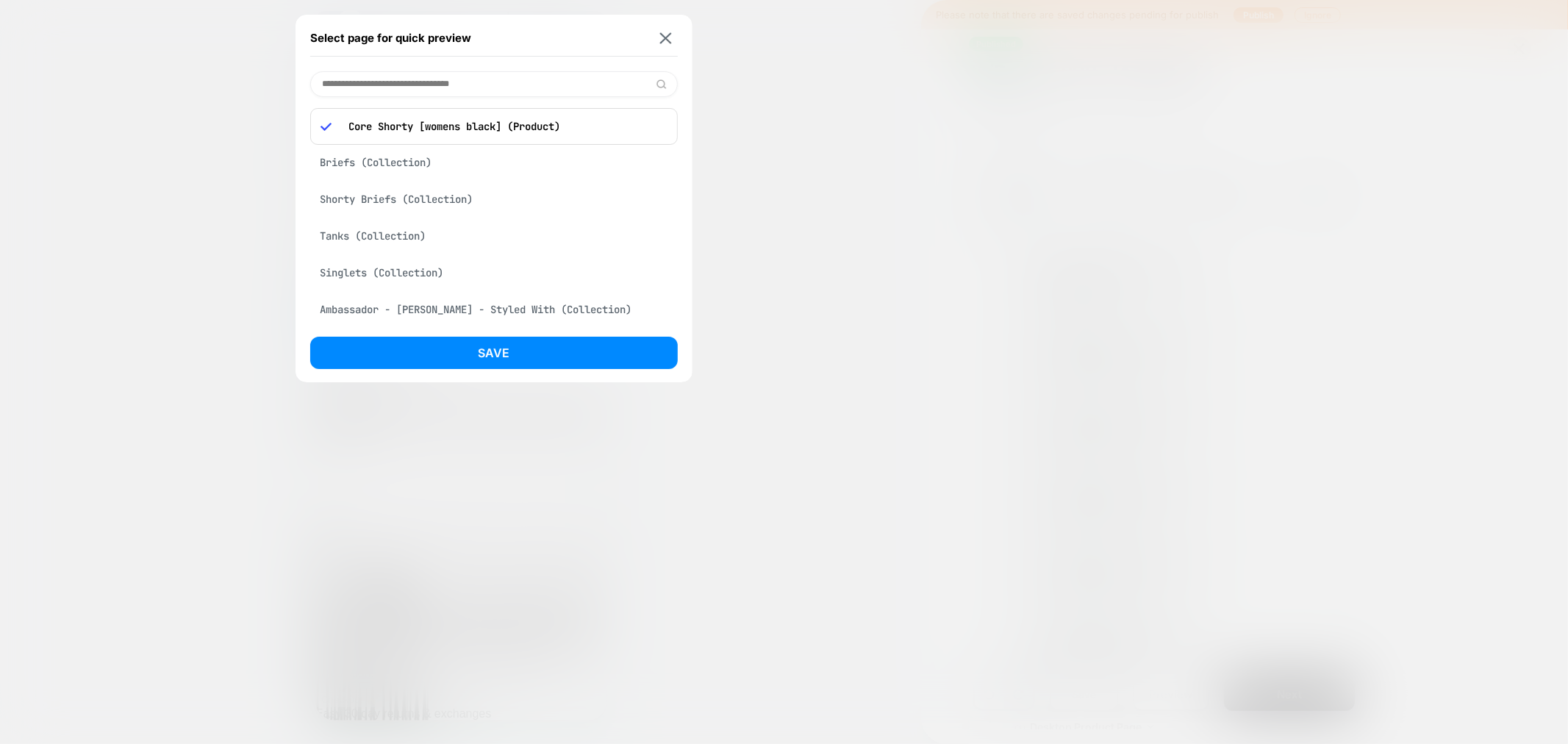
click at [405, 87] on input at bounding box center [494, 84] width 368 height 26
paste input "**********"
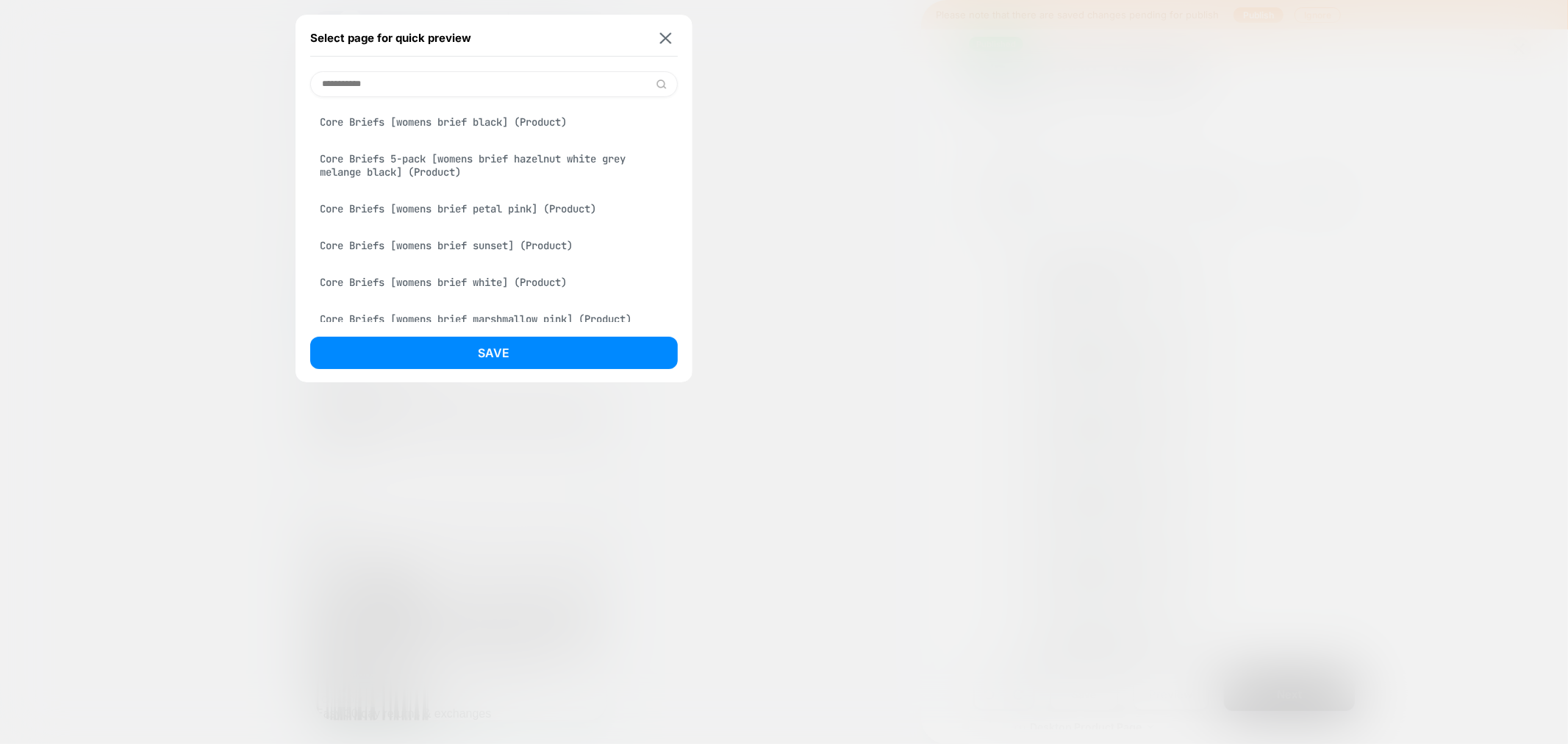
type input "**********"
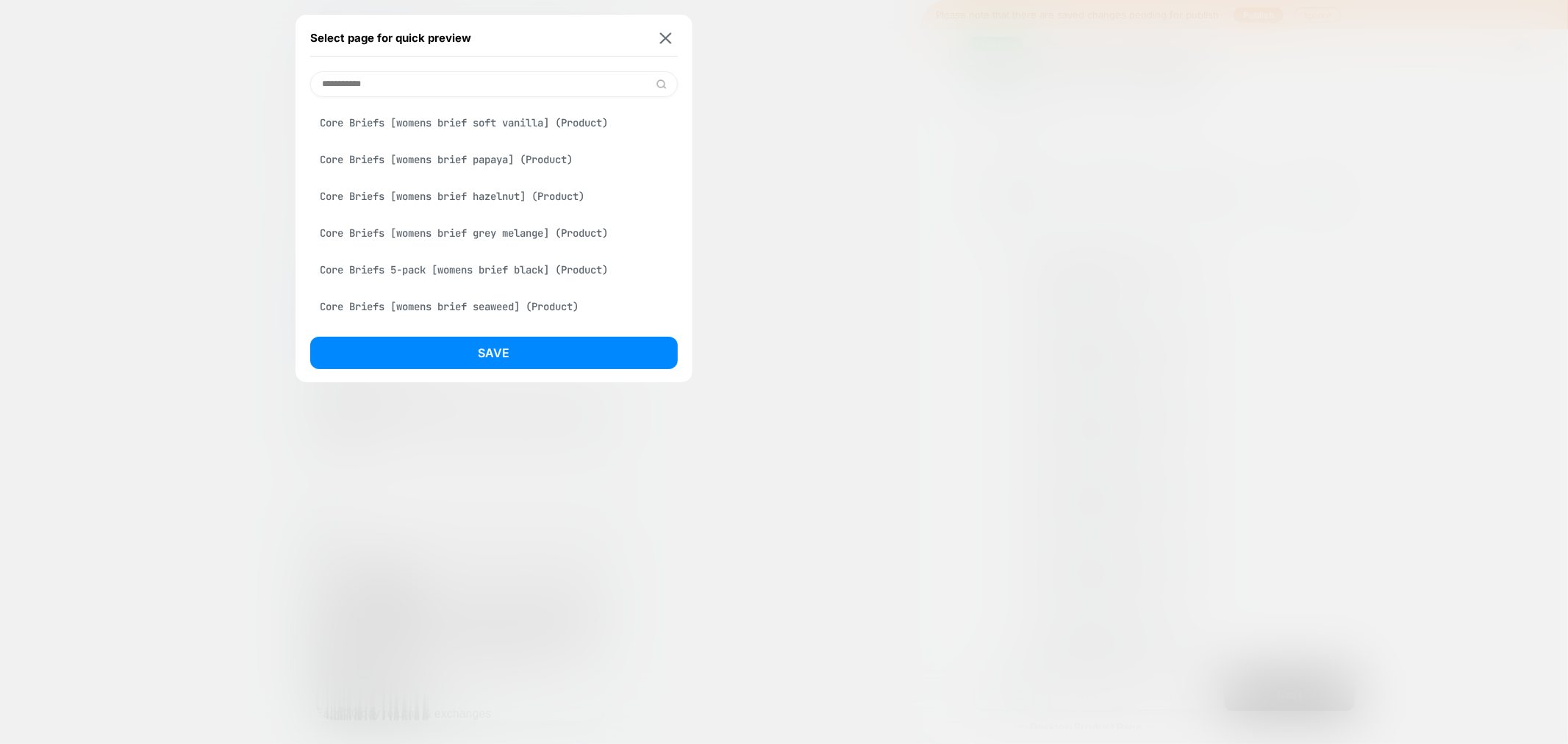
scroll to position [326, 0]
click at [494, 305] on div "Core Briefs [womens brief seaweed] (Product)" at bounding box center [494, 299] width 368 height 28
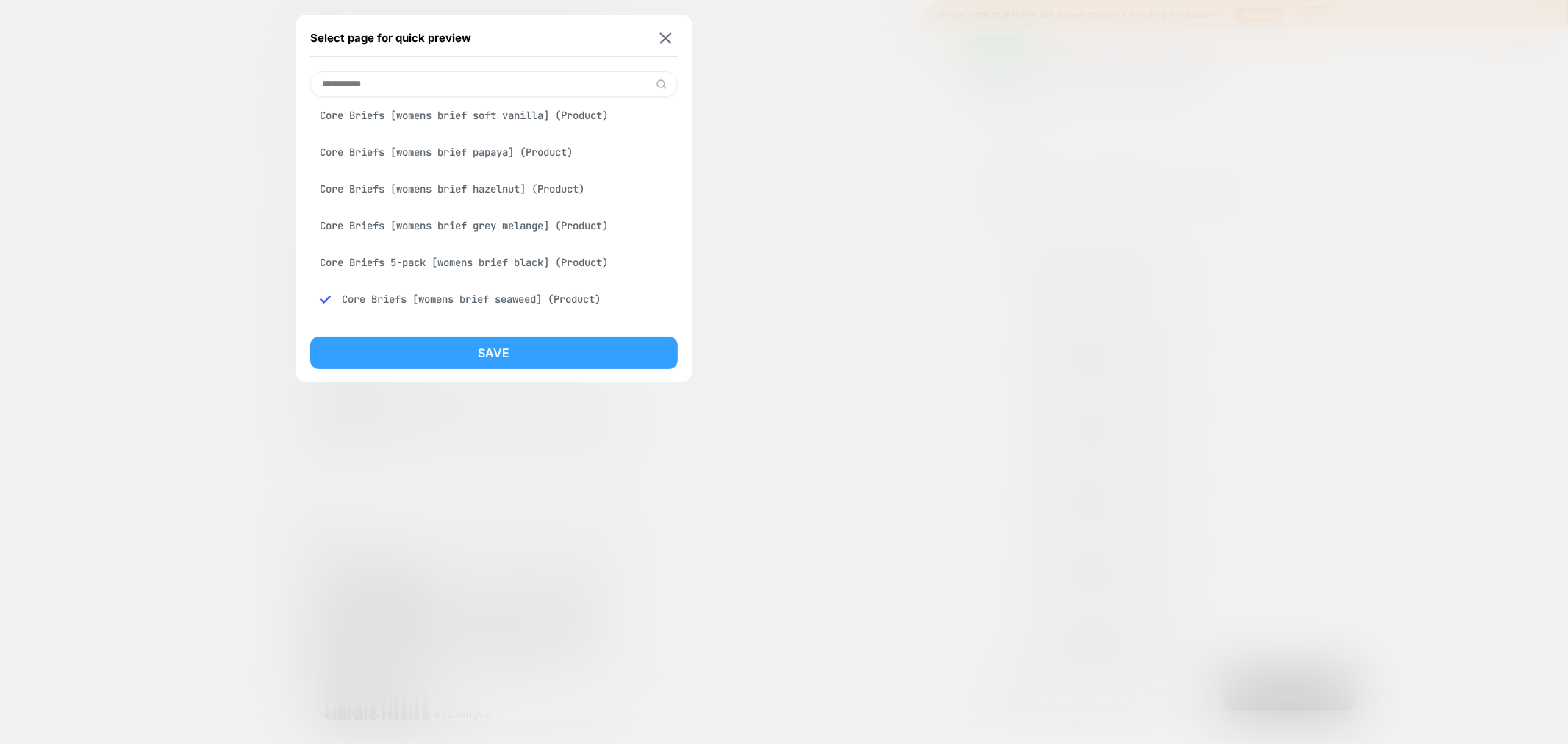
click at [516, 347] on button "Save" at bounding box center [494, 353] width 368 height 32
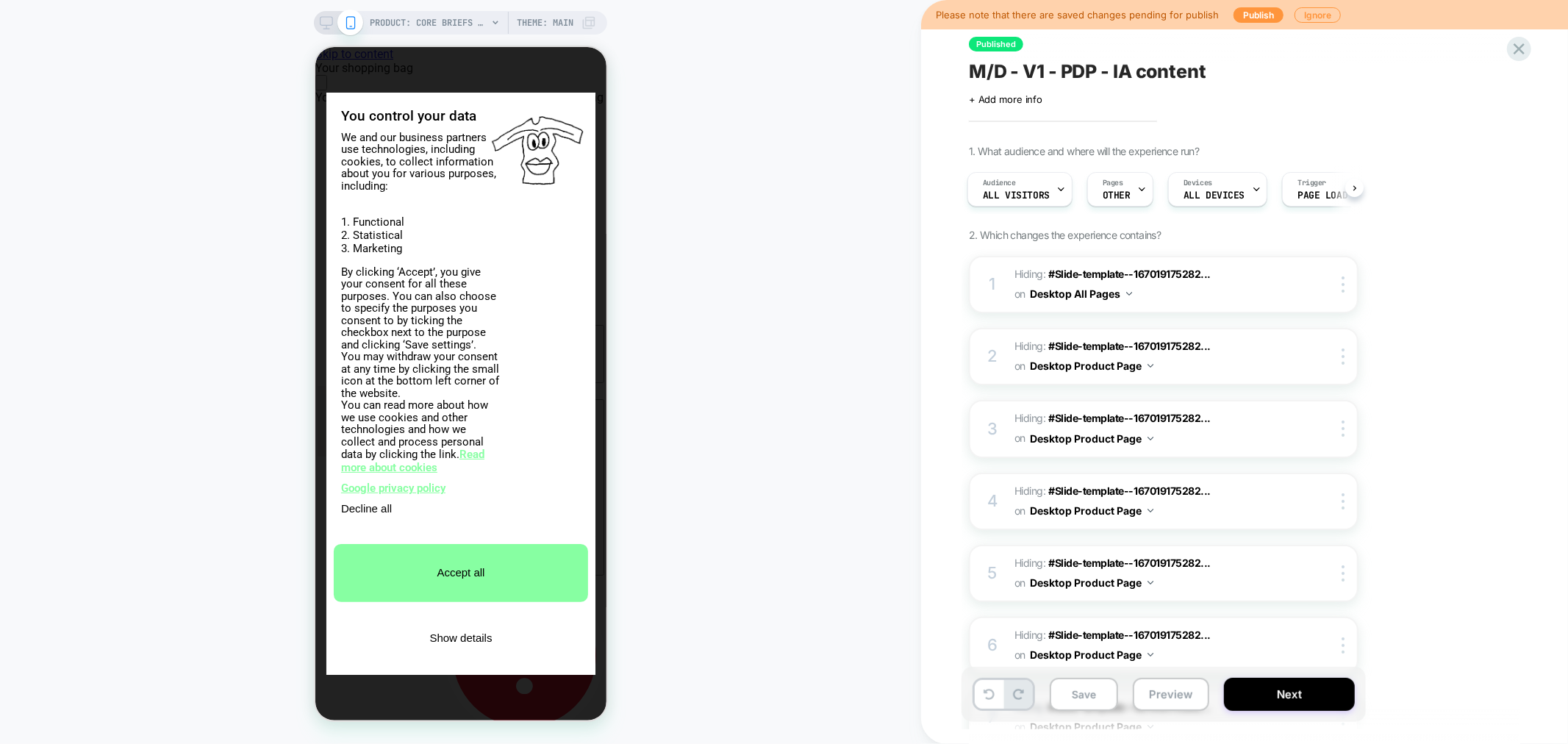
scroll to position [0, 0]
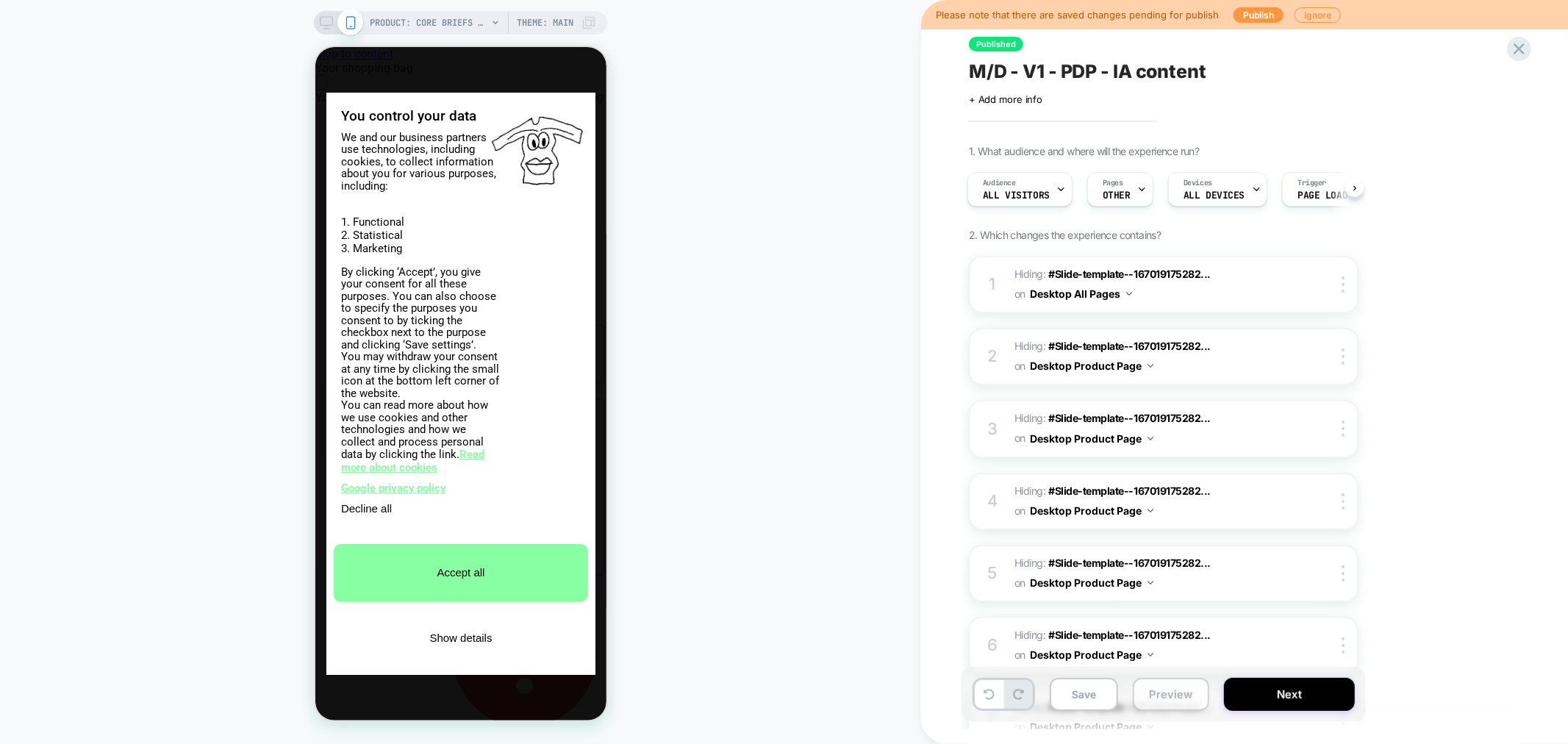
click at [1173, 686] on button "Preview" at bounding box center [1171, 695] width 77 height 33
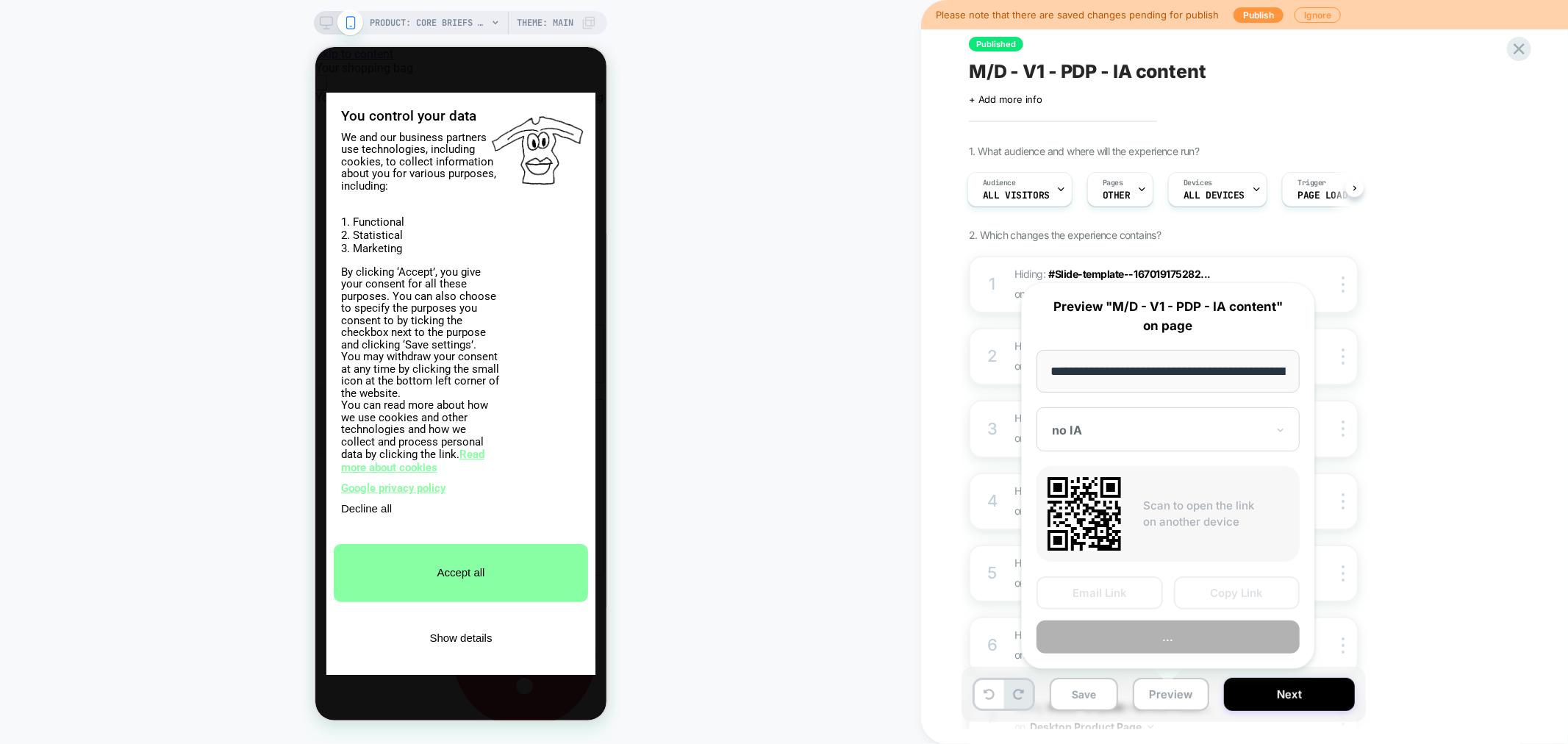
scroll to position [0, 261]
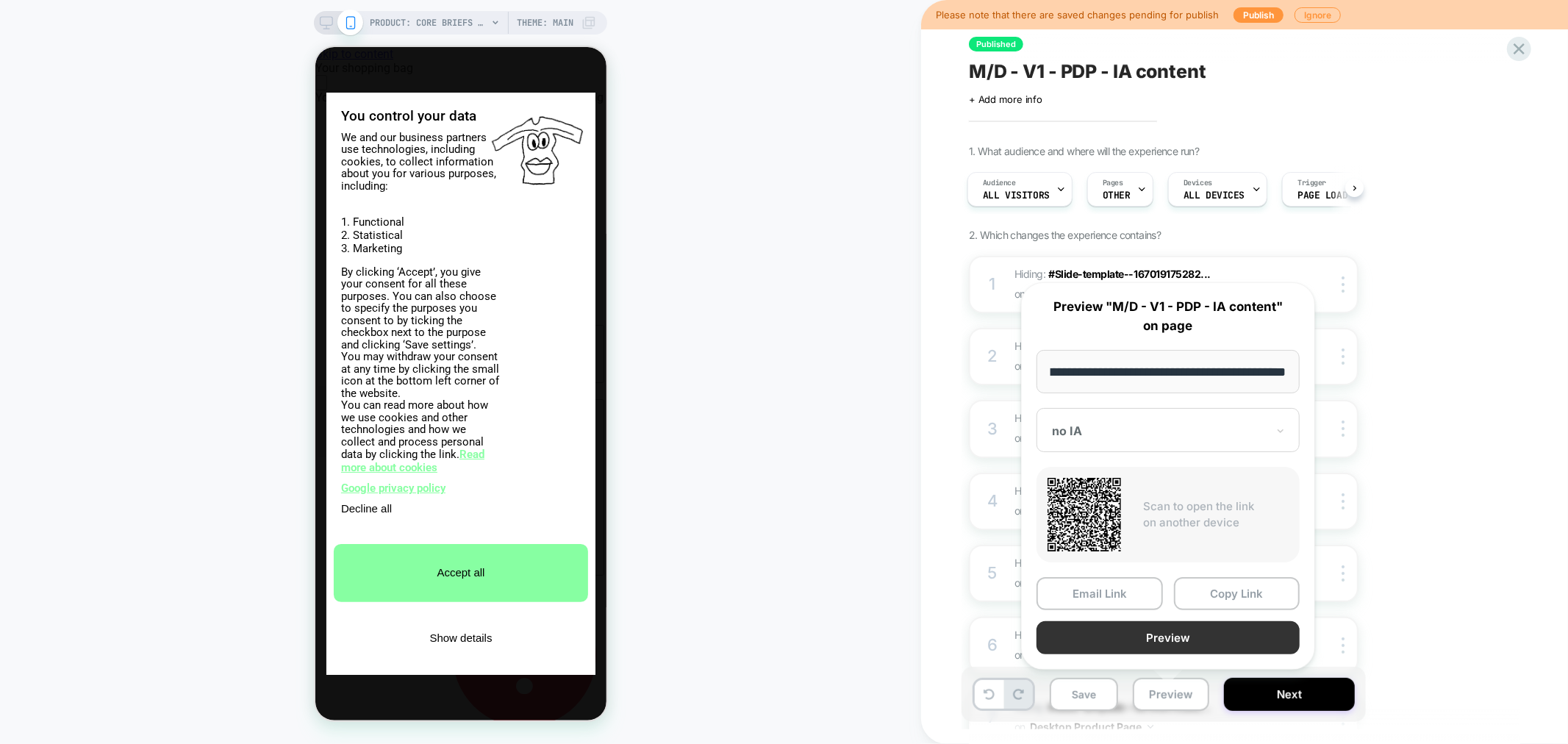
click at [1200, 635] on button "Preview" at bounding box center [1169, 638] width 263 height 33
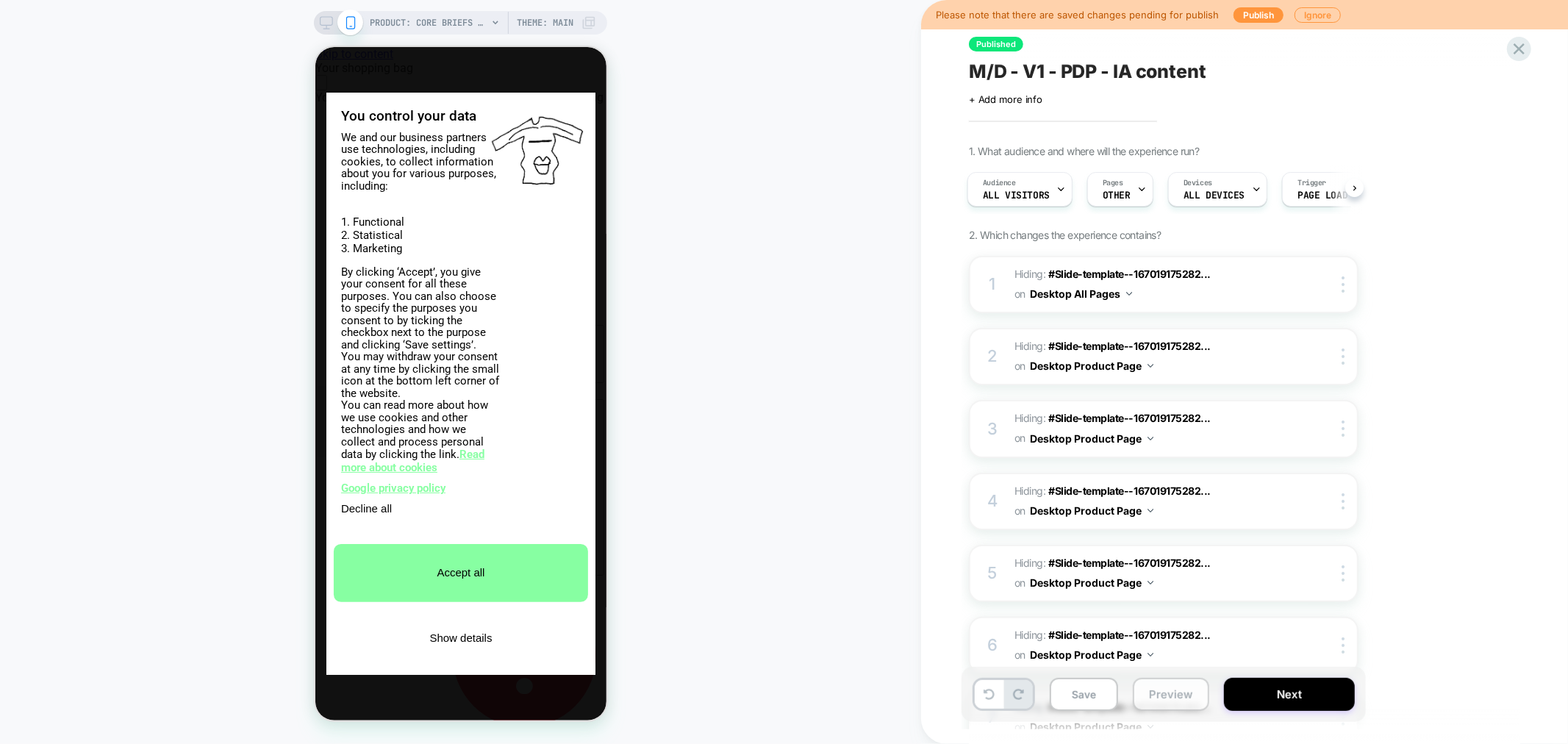
click at [1179, 707] on button "Preview" at bounding box center [1171, 695] width 77 height 33
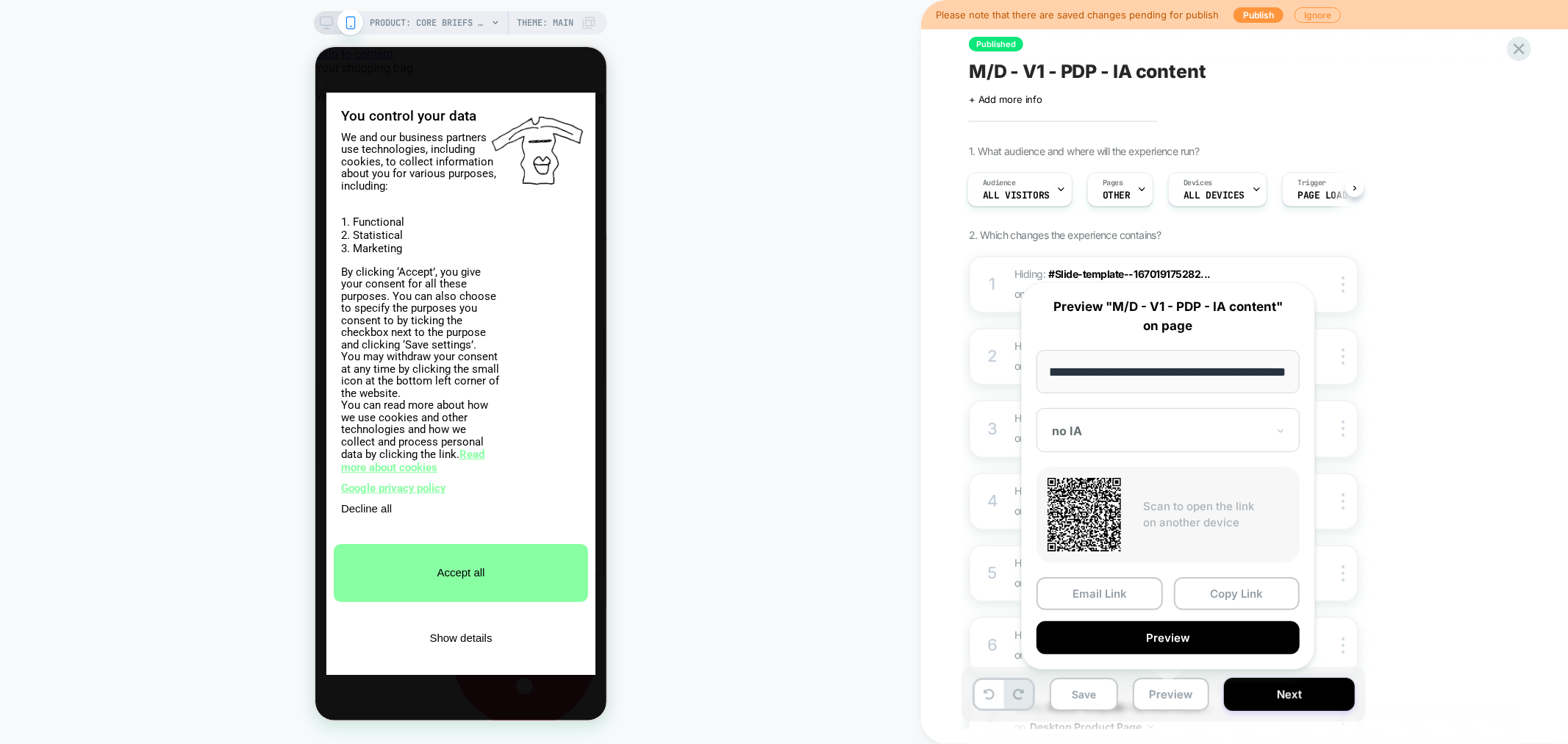
click at [1136, 450] on div "no IA" at bounding box center [1169, 430] width 263 height 45
click at [829, 370] on div "PRODUCT: Core Briefs [womens brief seaweed] PRODUCT: Core Briefs [womens brief …" at bounding box center [460, 372] width 921 height 715
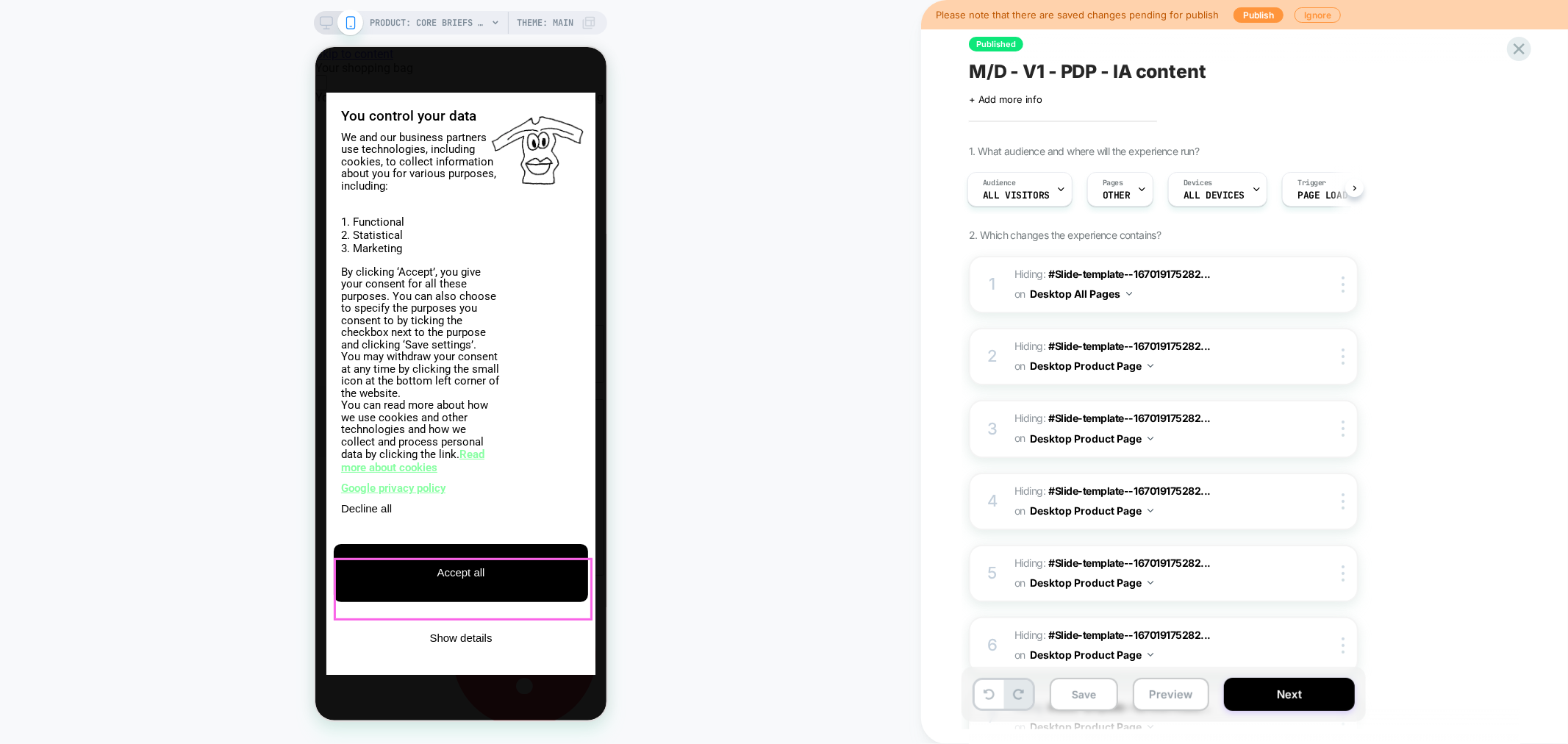
click at [532, 602] on button "Accept all" at bounding box center [460, 573] width 255 height 58
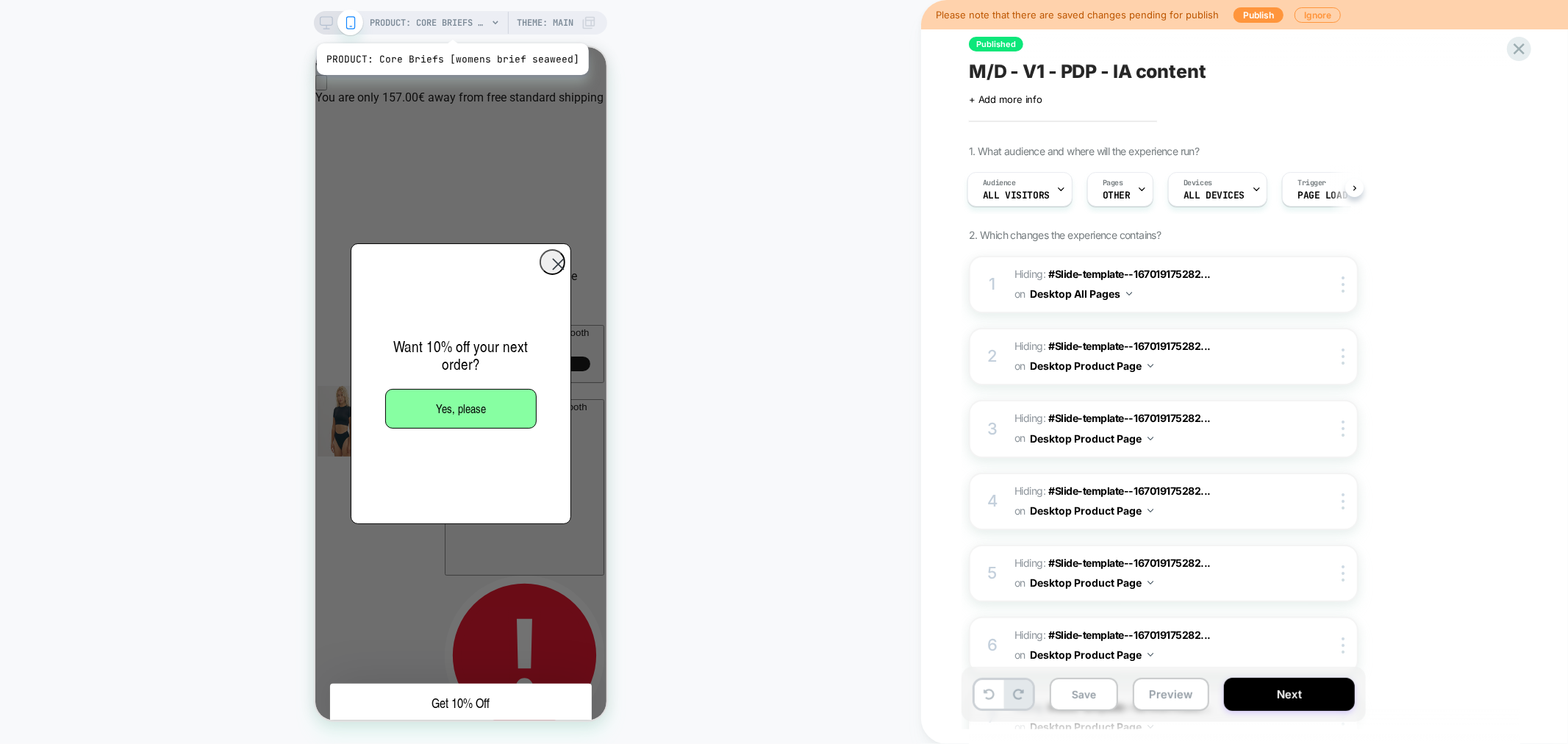
click at [450, 25] on span "PRODUCT: Core Briefs [womens brief seaweed]" at bounding box center [428, 22] width 117 height 23
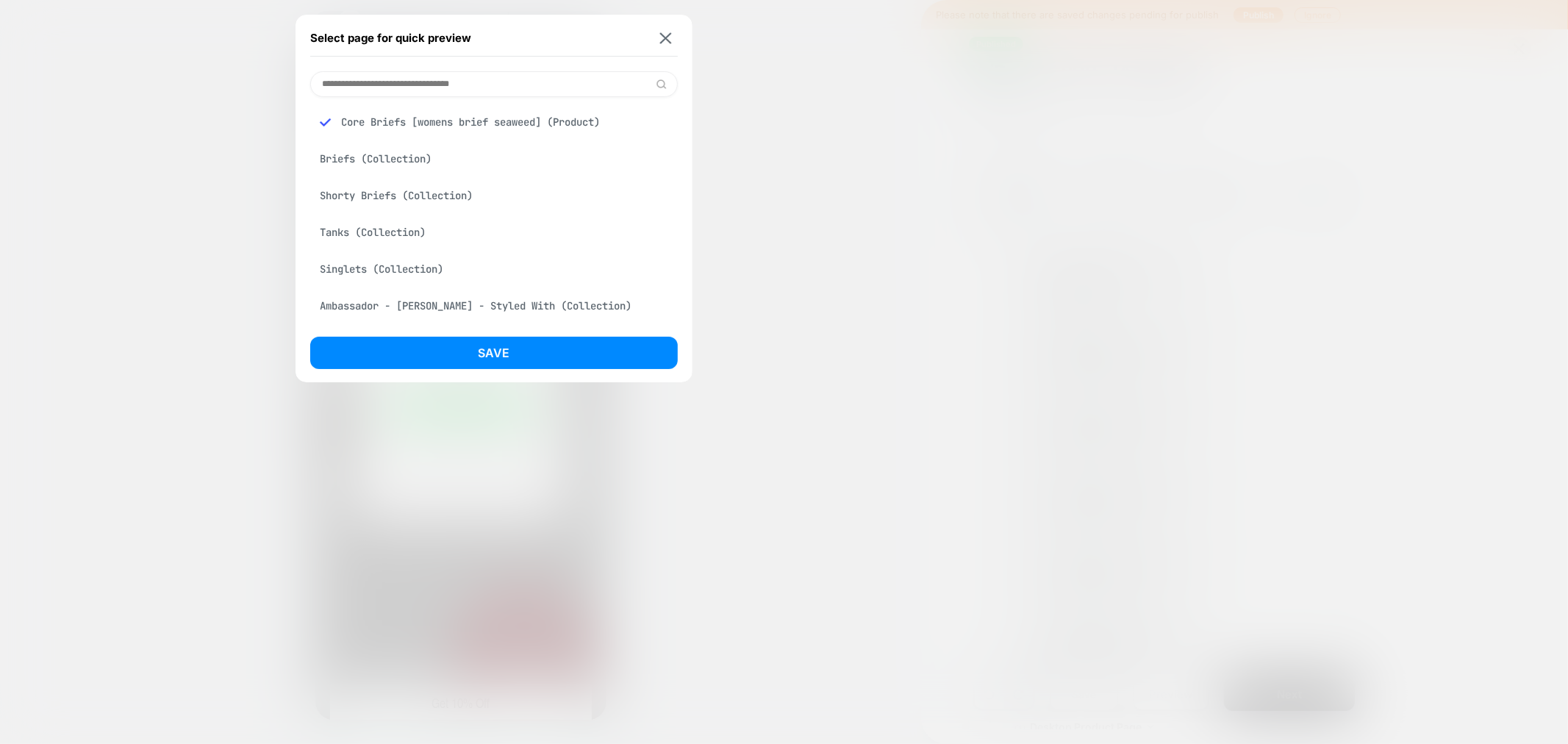
click at [384, 81] on input at bounding box center [494, 84] width 368 height 26
paste input "**********"
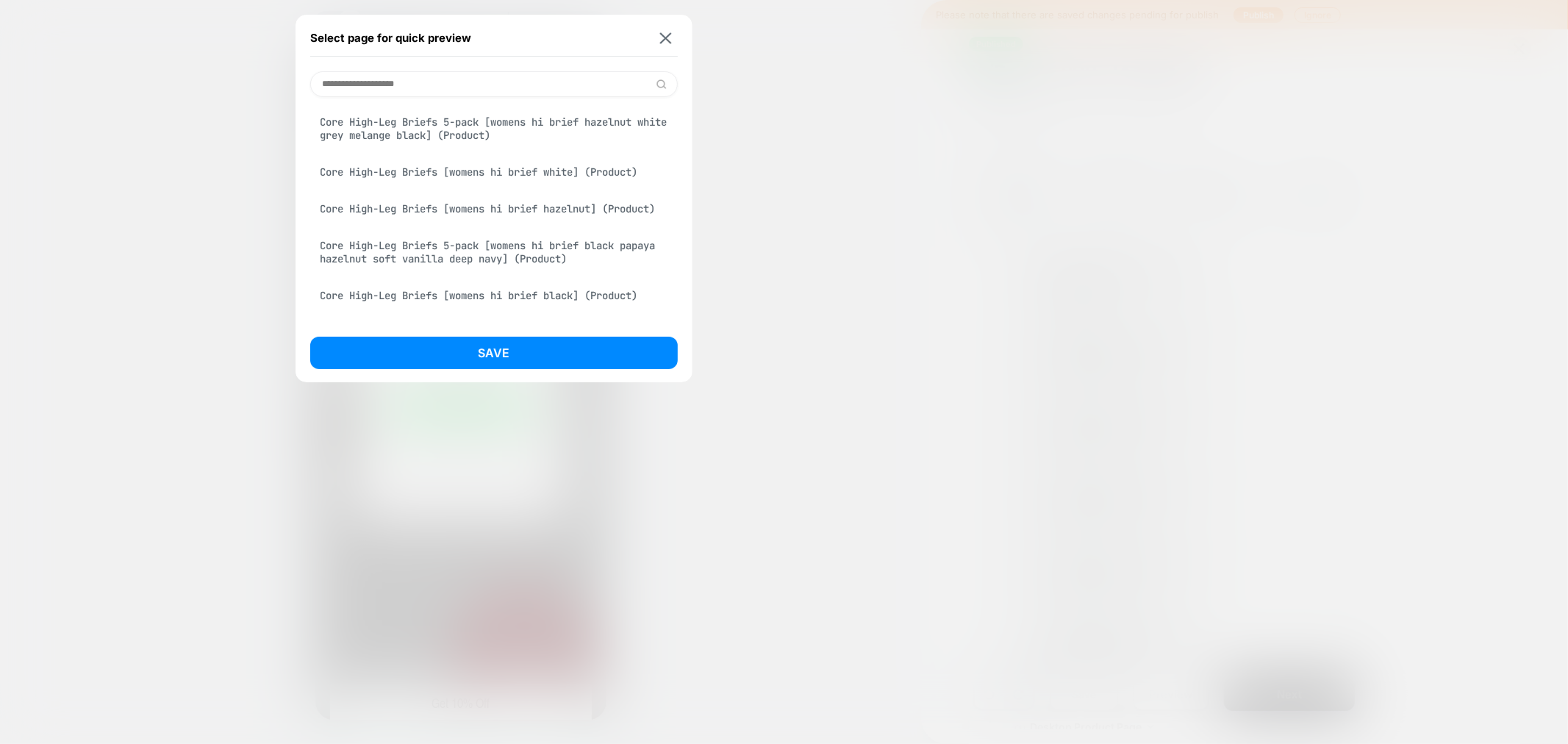
type input "**********"
click at [522, 206] on div "Core High-Leg Briefs [womens hi brief hazelnut] (Product)" at bounding box center [494, 208] width 368 height 28
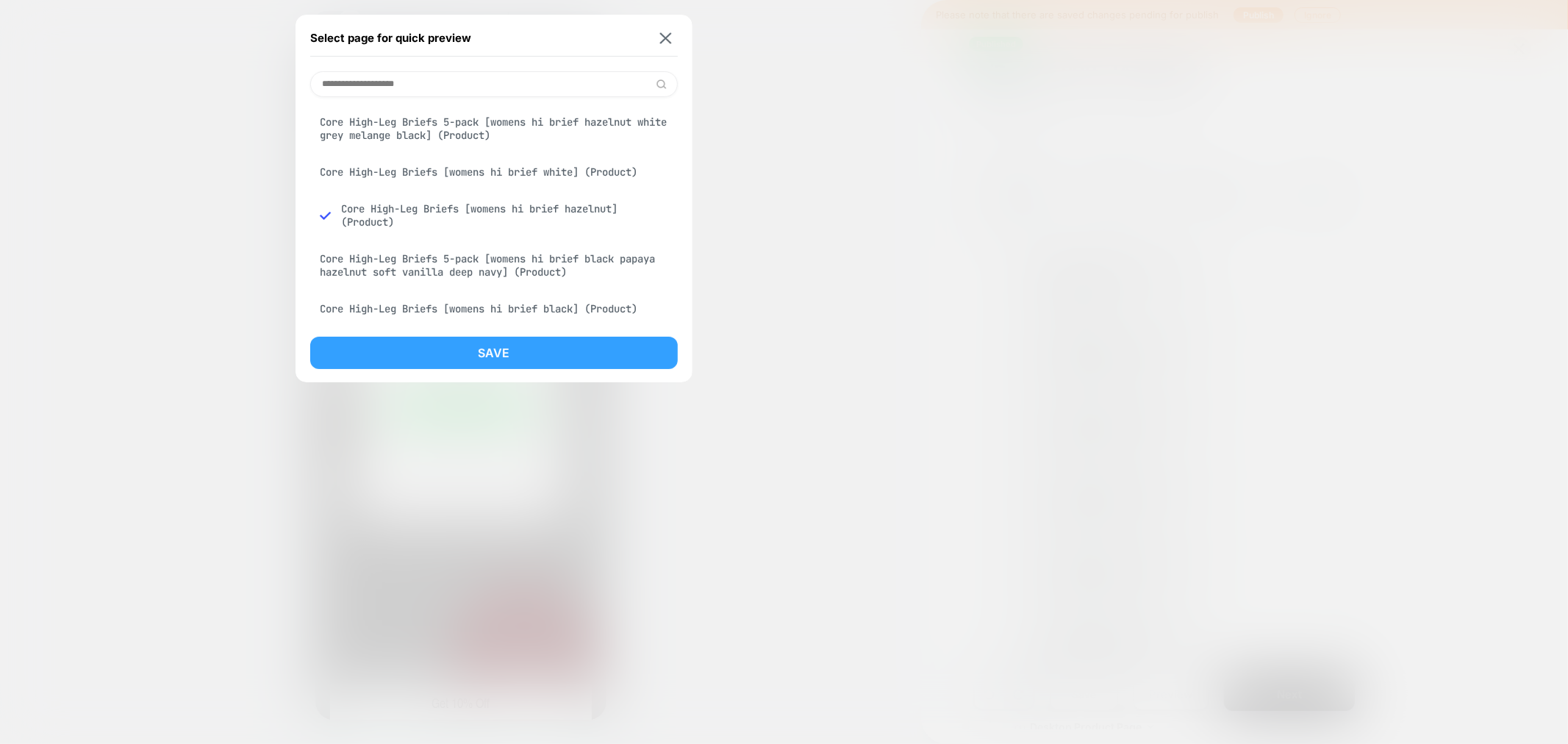
click at [539, 356] on button "Save" at bounding box center [494, 353] width 368 height 32
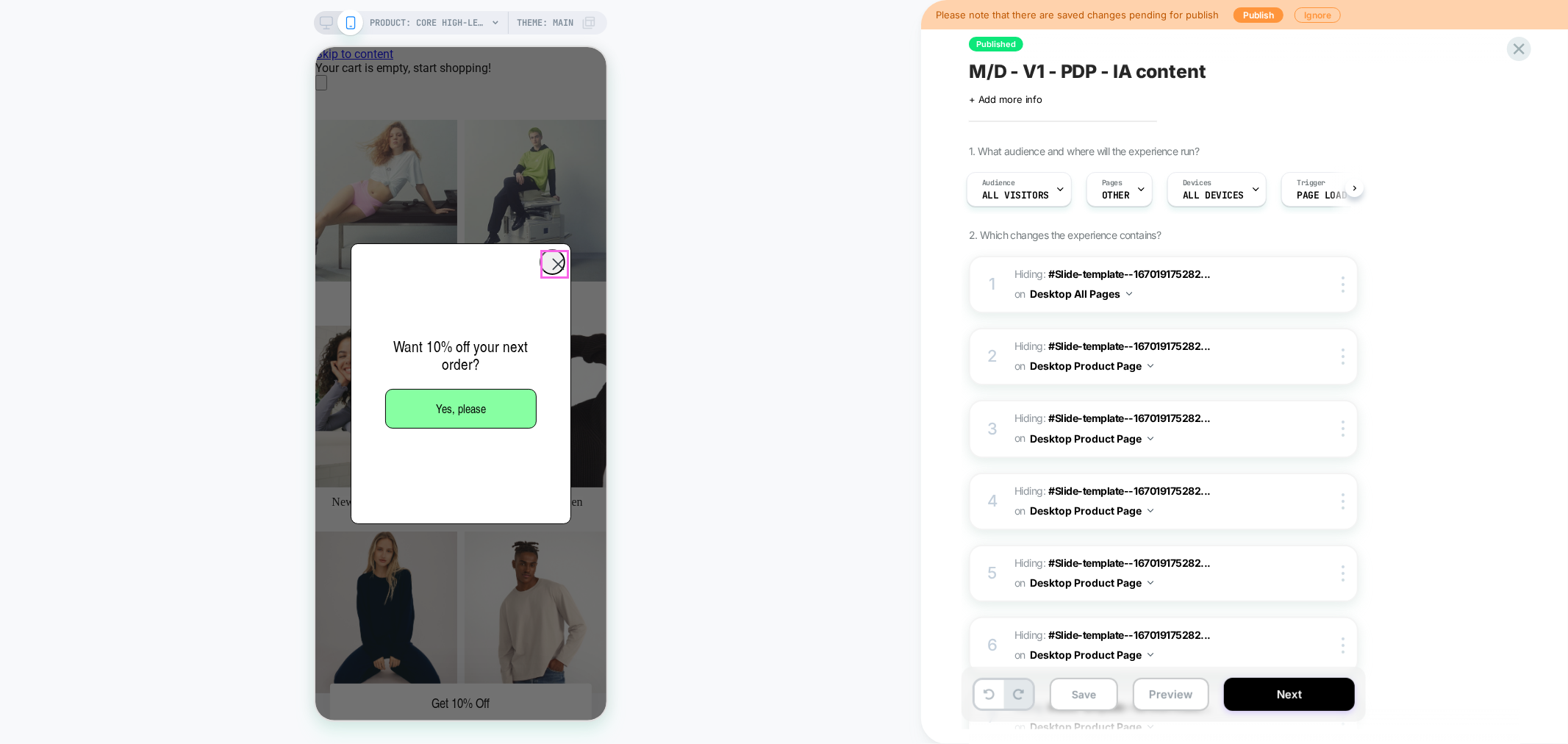
click at [554, 261] on circle "Close dialog" at bounding box center [557, 264] width 24 height 24
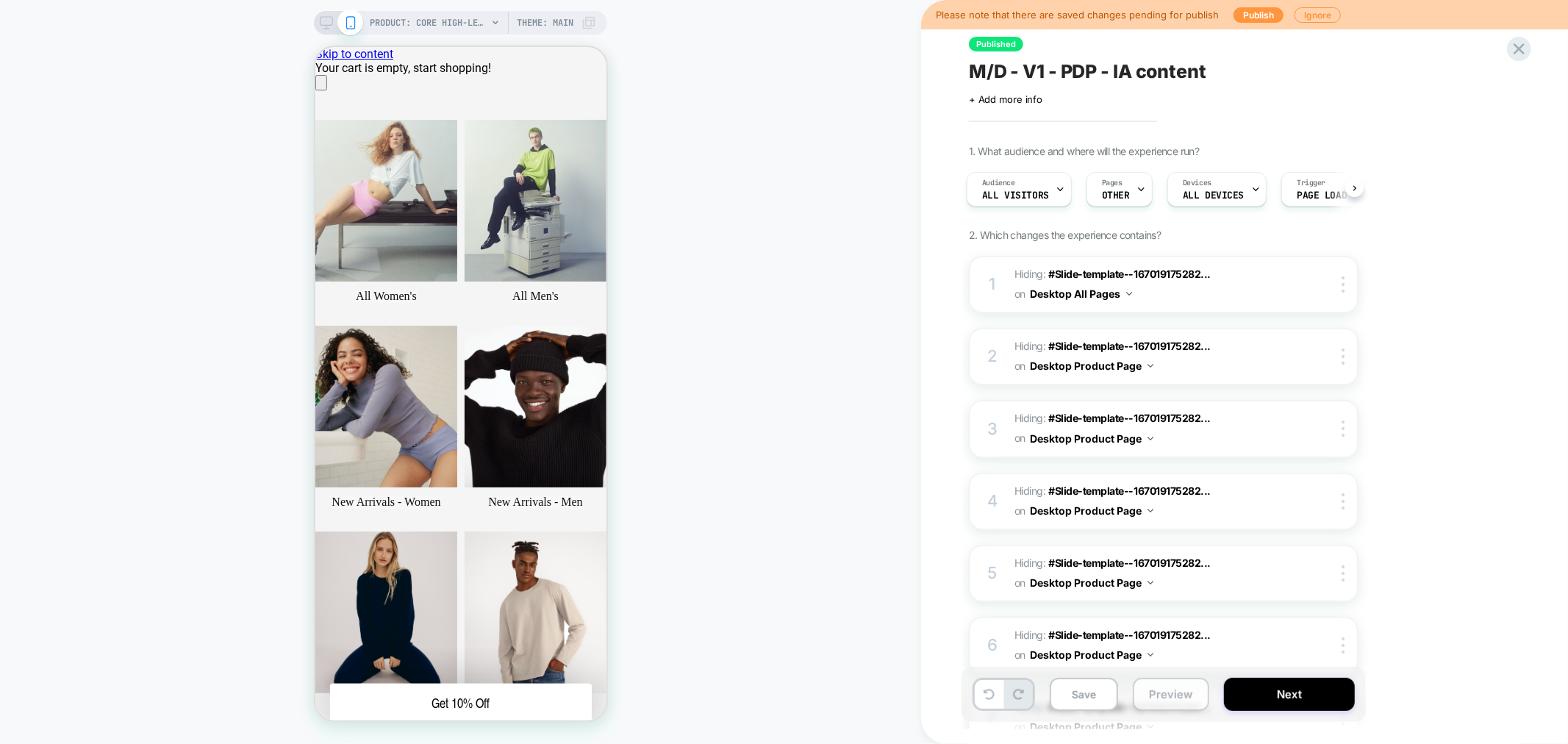
click at [1156, 704] on button "Preview" at bounding box center [1171, 695] width 77 height 33
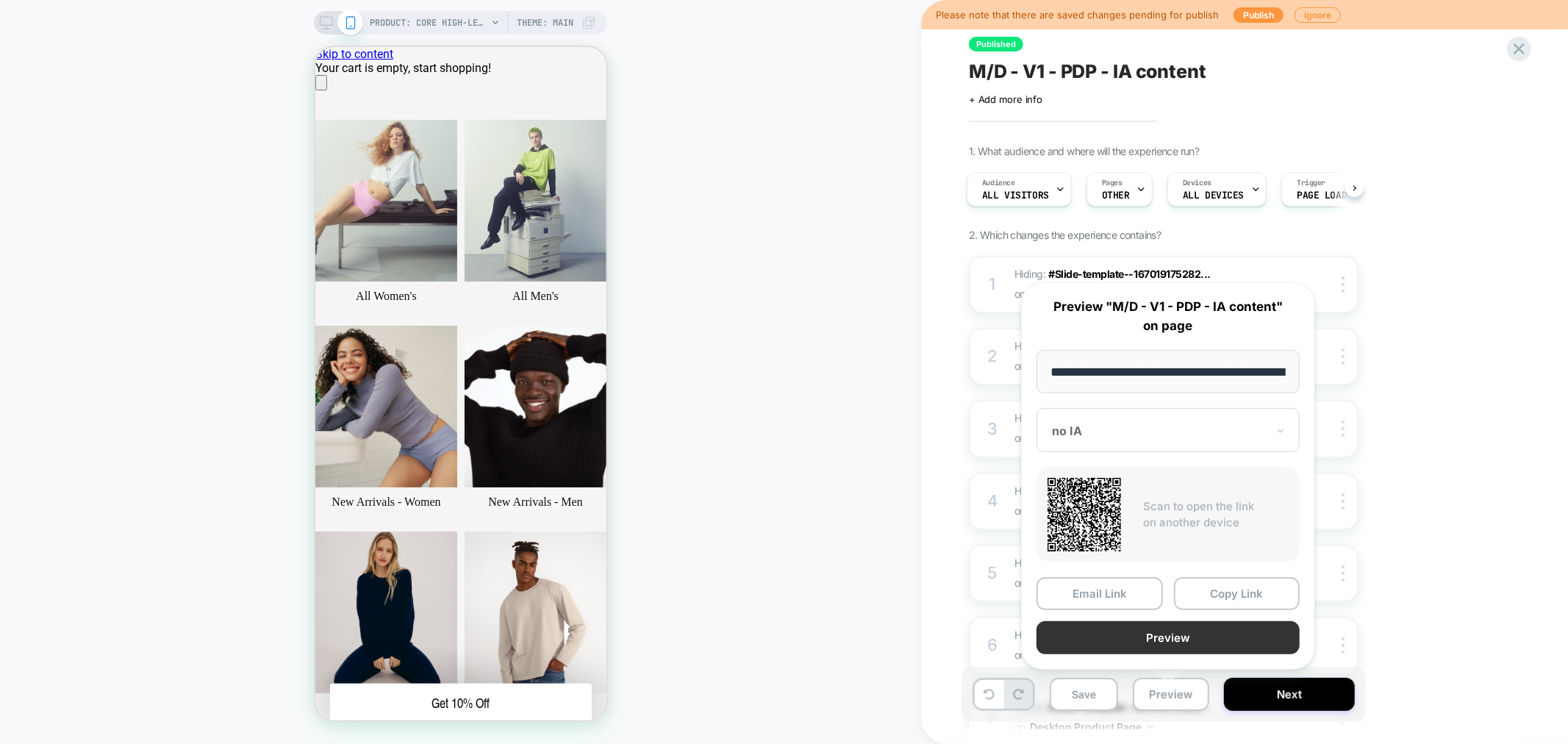
click at [1215, 637] on button "Preview" at bounding box center [1169, 638] width 263 height 33
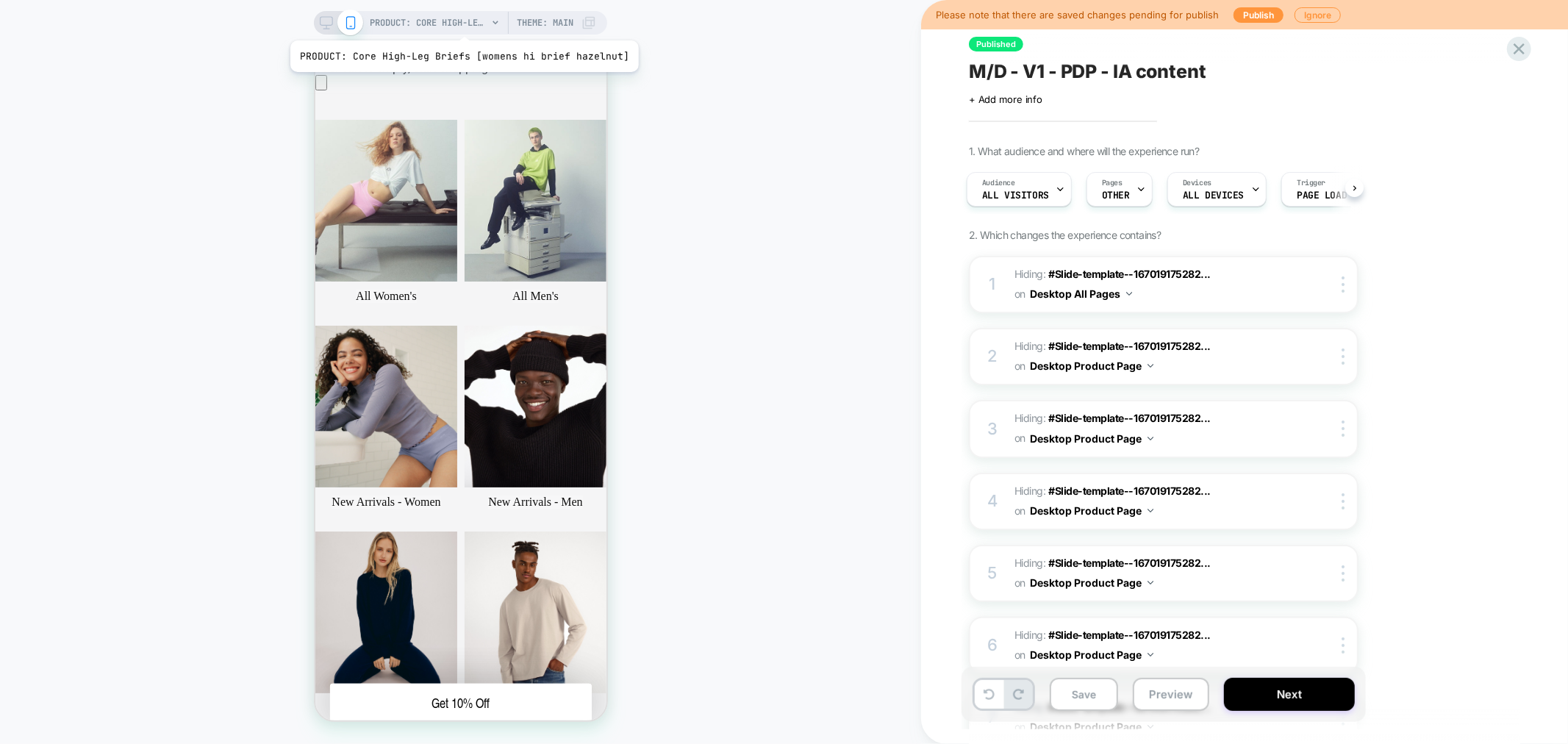
click at [461, 22] on span "PRODUCT: Core High-Leg Briefs [womens hi brief hazelnut]" at bounding box center [428, 22] width 117 height 23
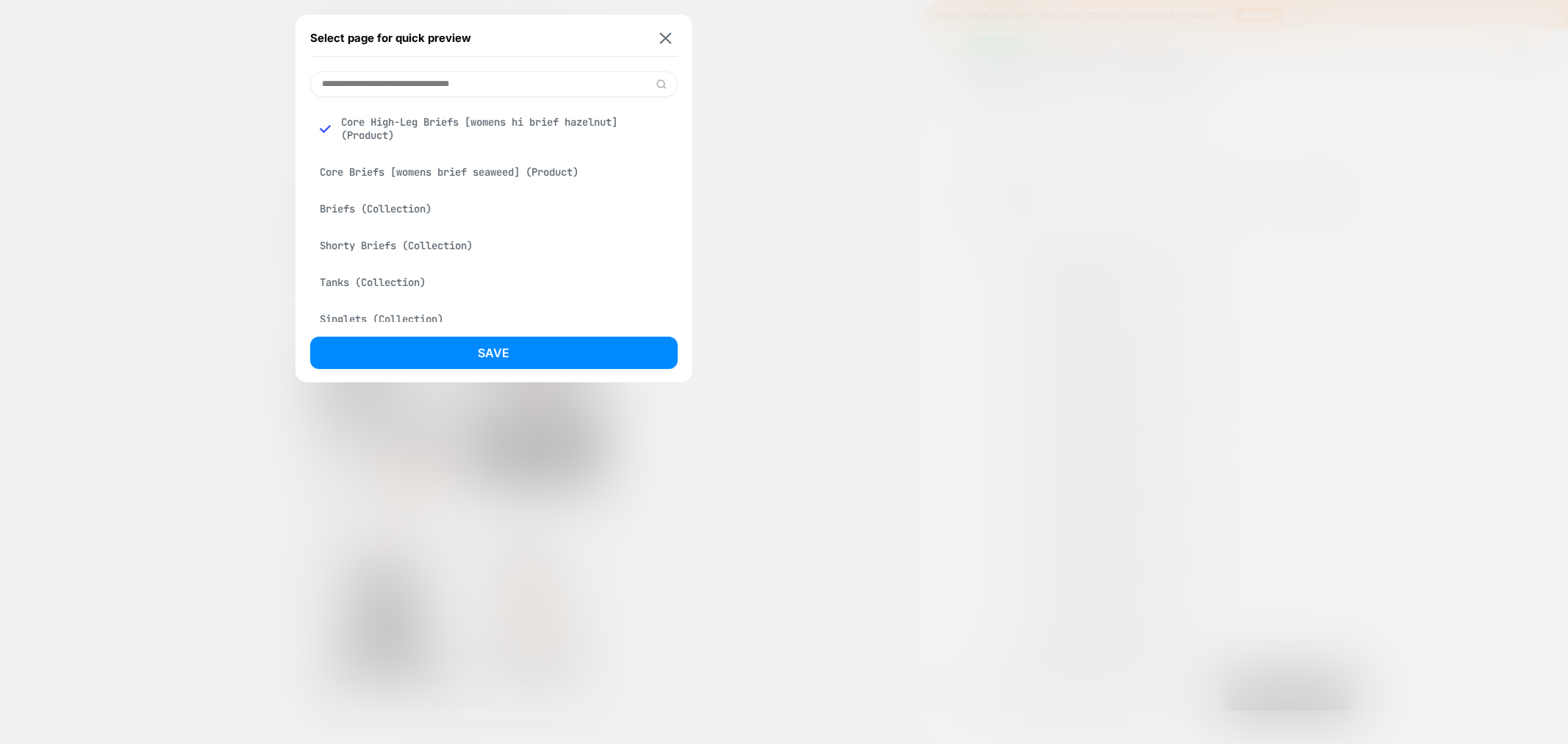
click at [383, 81] on input at bounding box center [494, 84] width 368 height 26
paste input "**********"
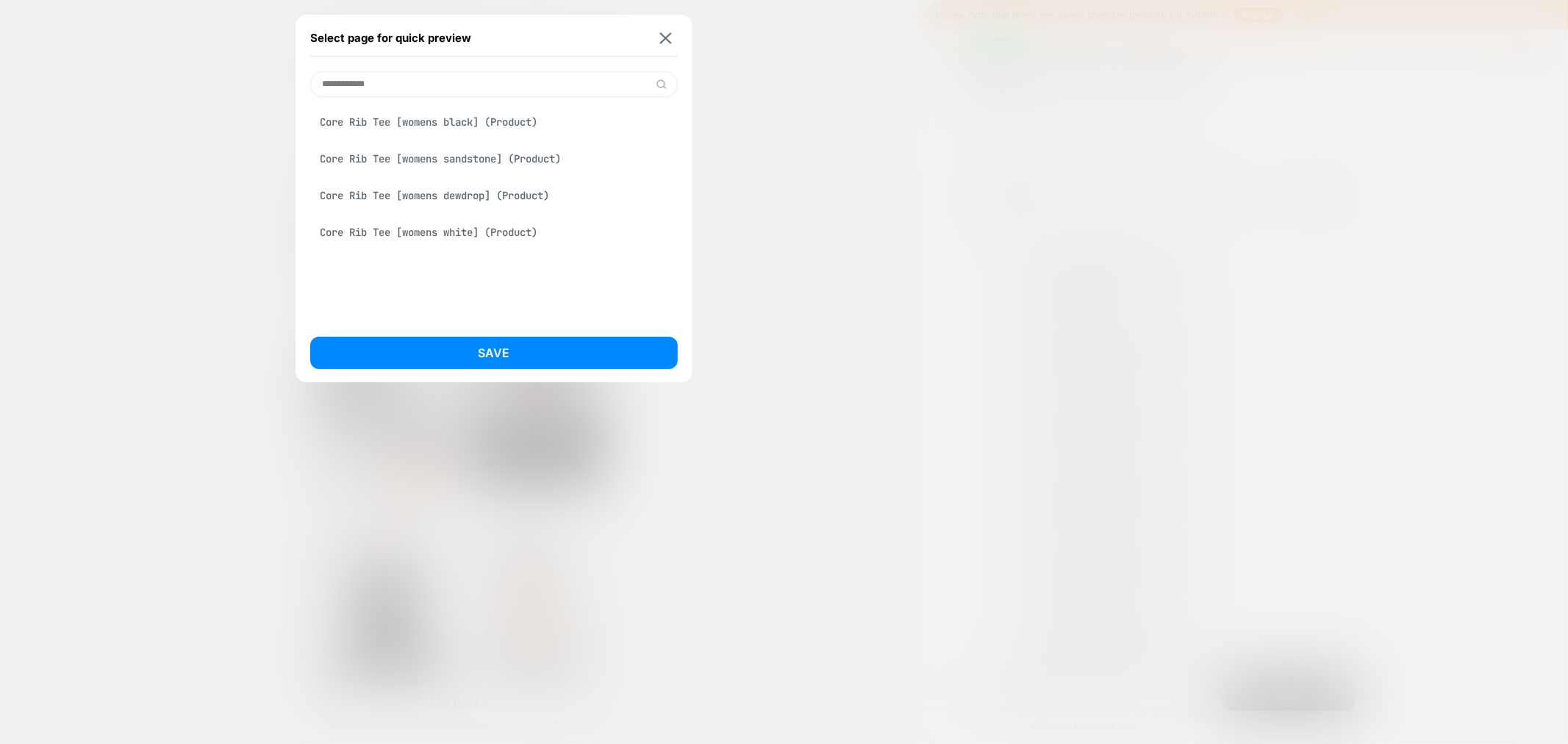
type input "**********"
click at [429, 124] on div "Core Rib Tee [womens black] (Product)" at bounding box center [494, 122] width 368 height 28
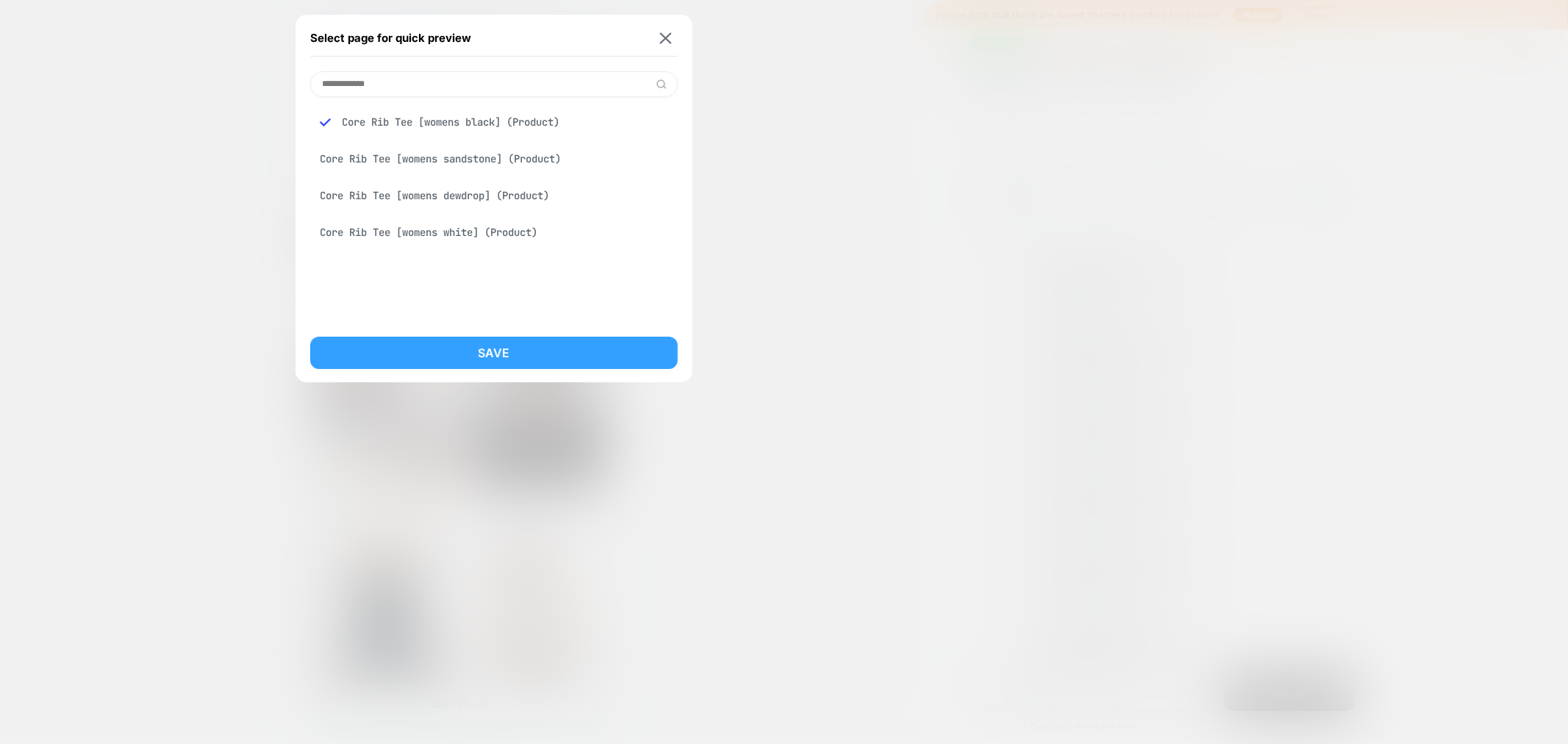
click at [485, 357] on button "Save" at bounding box center [494, 353] width 368 height 32
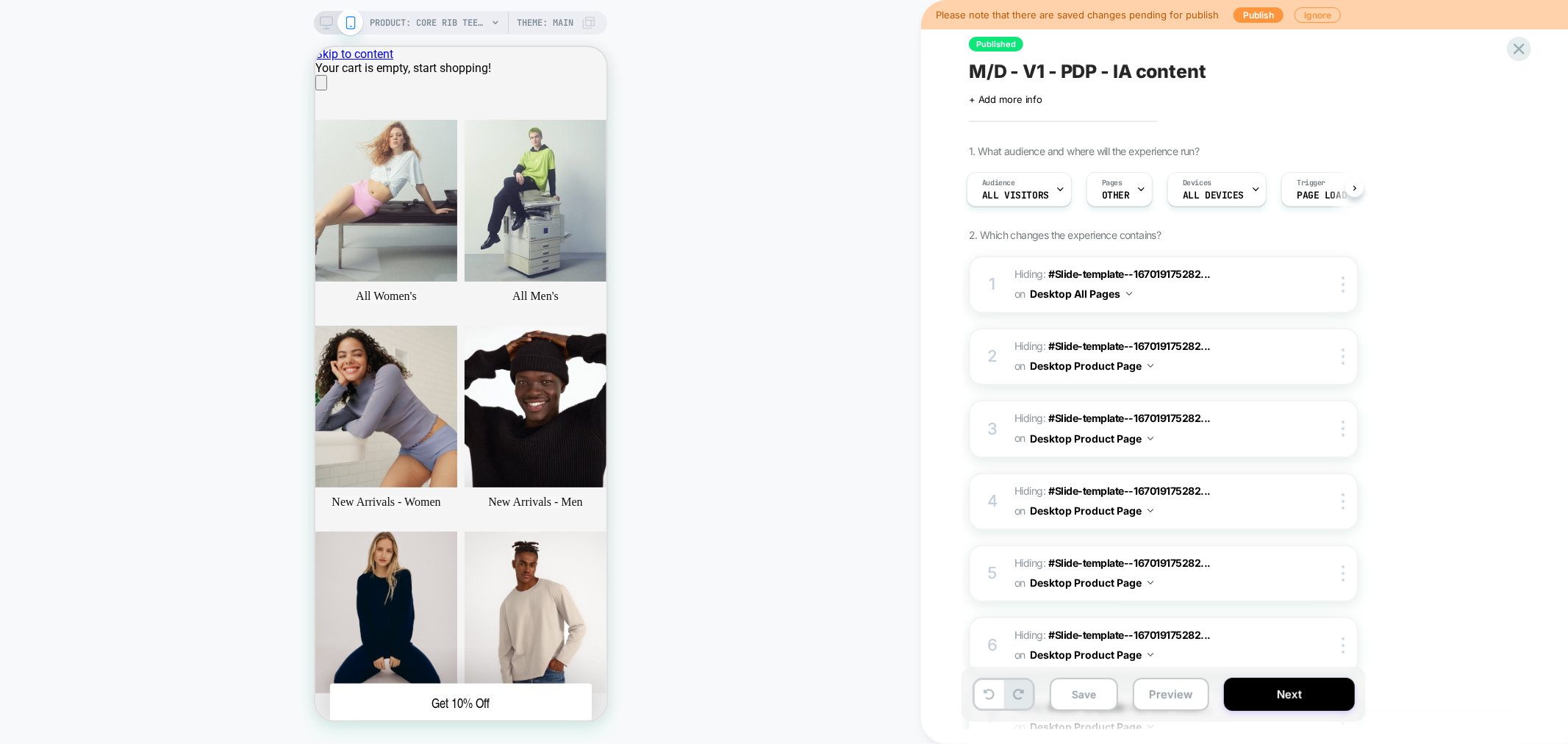
scroll to position [0, 3]
click at [1150, 701] on button "Preview" at bounding box center [1171, 695] width 77 height 33
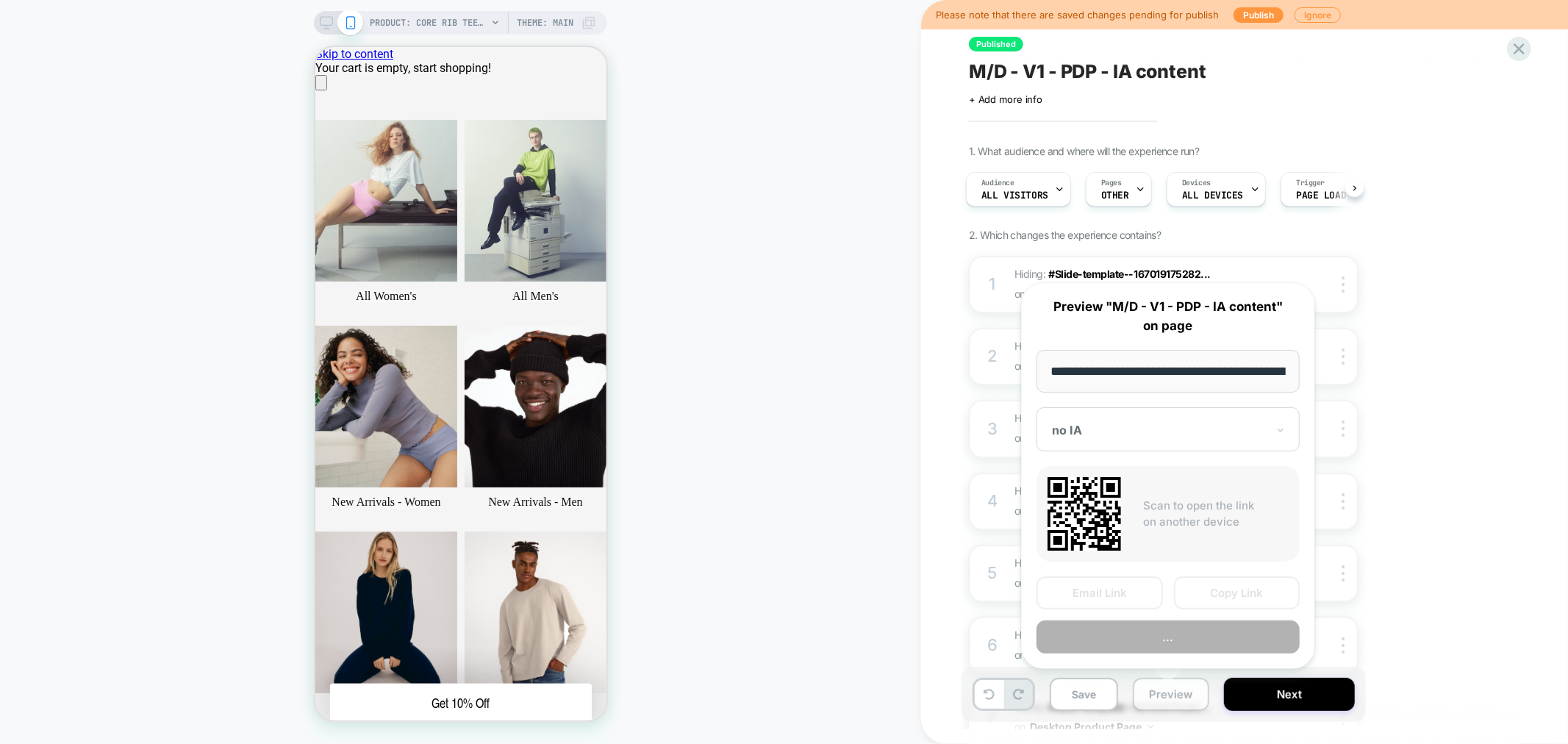
scroll to position [0, 251]
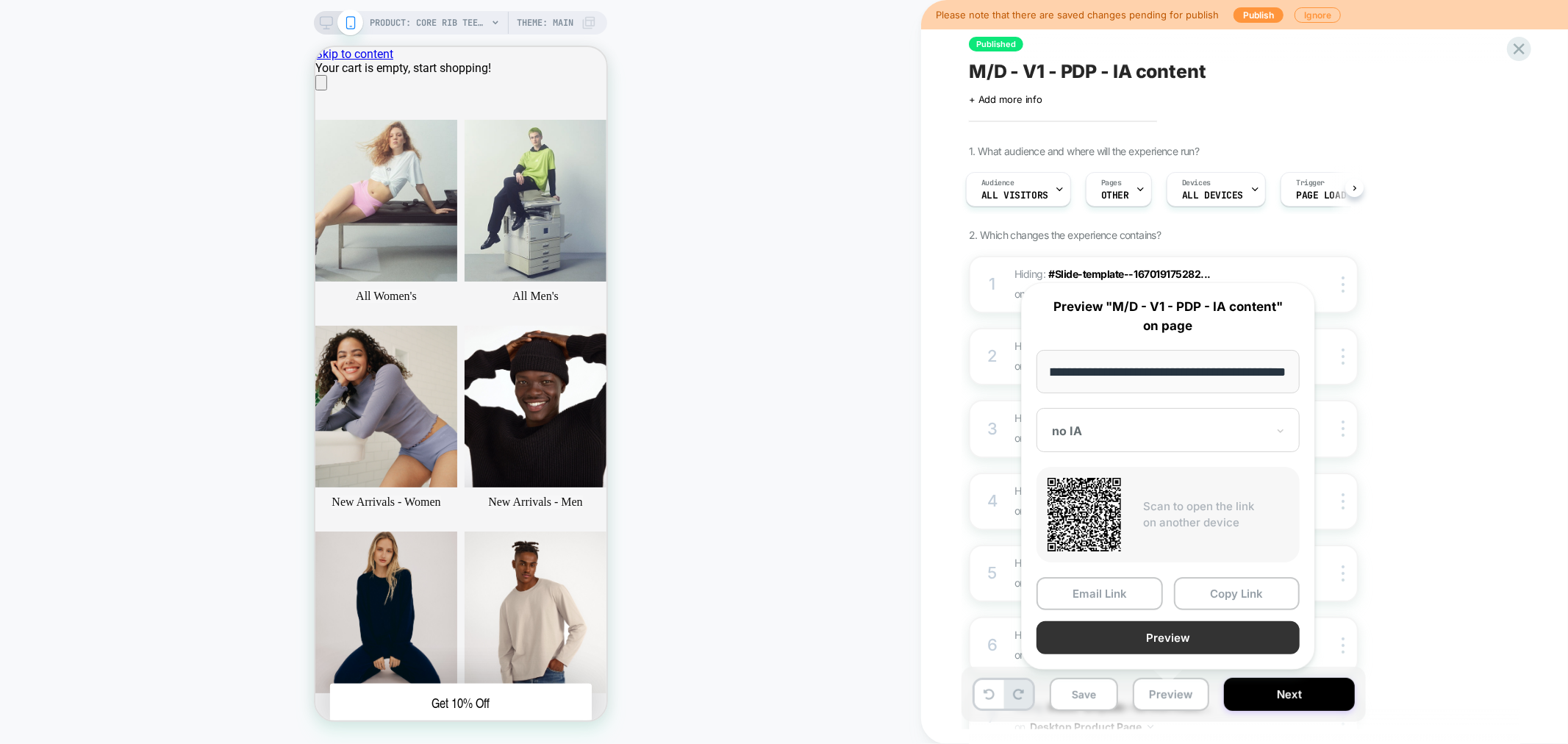
click at [1204, 636] on button "Preview" at bounding box center [1169, 638] width 263 height 33
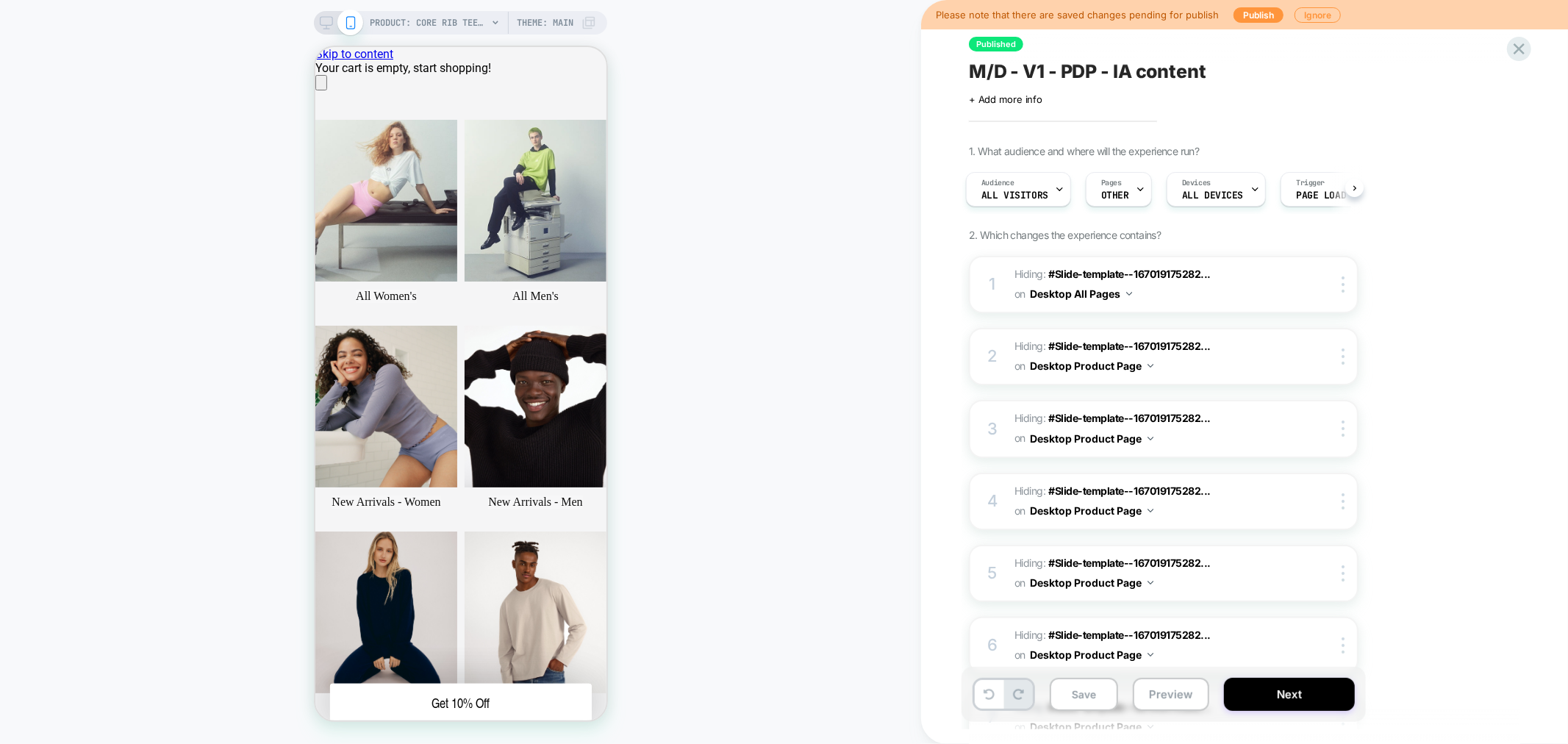
scroll to position [0, 0]
click at [466, 12] on span "PRODUCT: Core Rib Tee [womens black]" at bounding box center [428, 22] width 117 height 23
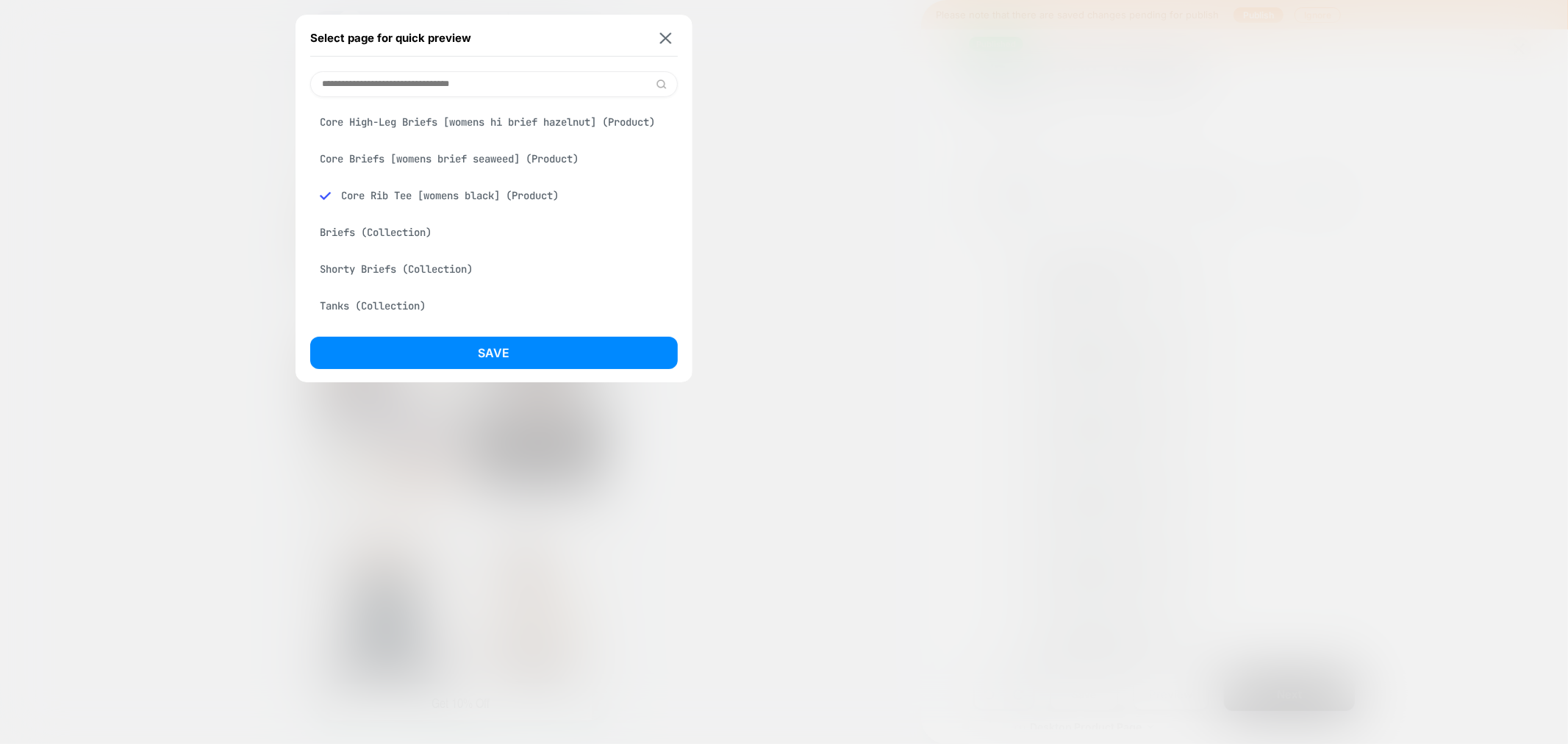
click at [405, 85] on input at bounding box center [494, 84] width 368 height 26
paste input "**********"
type input "**********"
click at [446, 115] on div "Core Shorty [womens black] (Product)" at bounding box center [494, 122] width 368 height 28
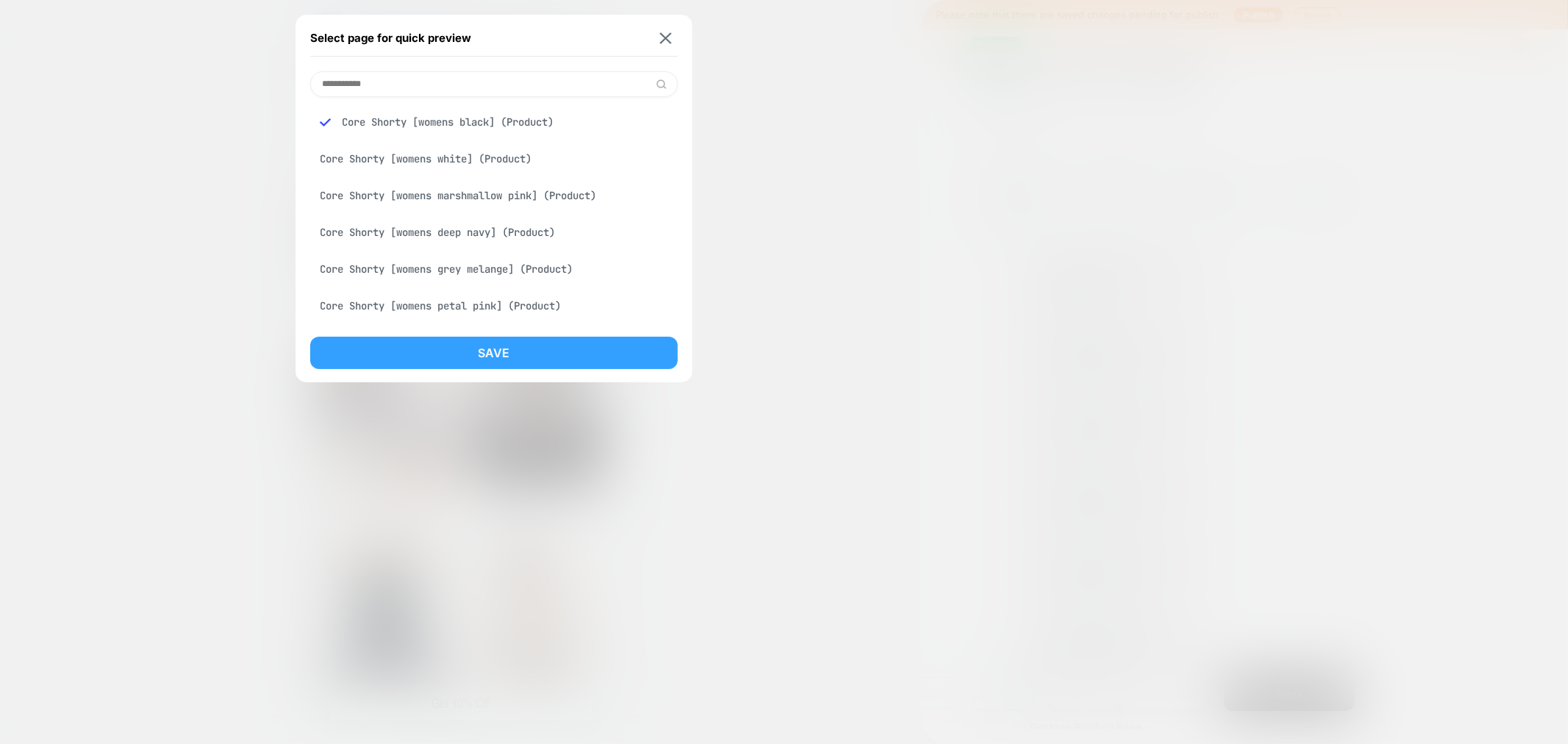
click at [523, 346] on button "Save" at bounding box center [494, 353] width 368 height 32
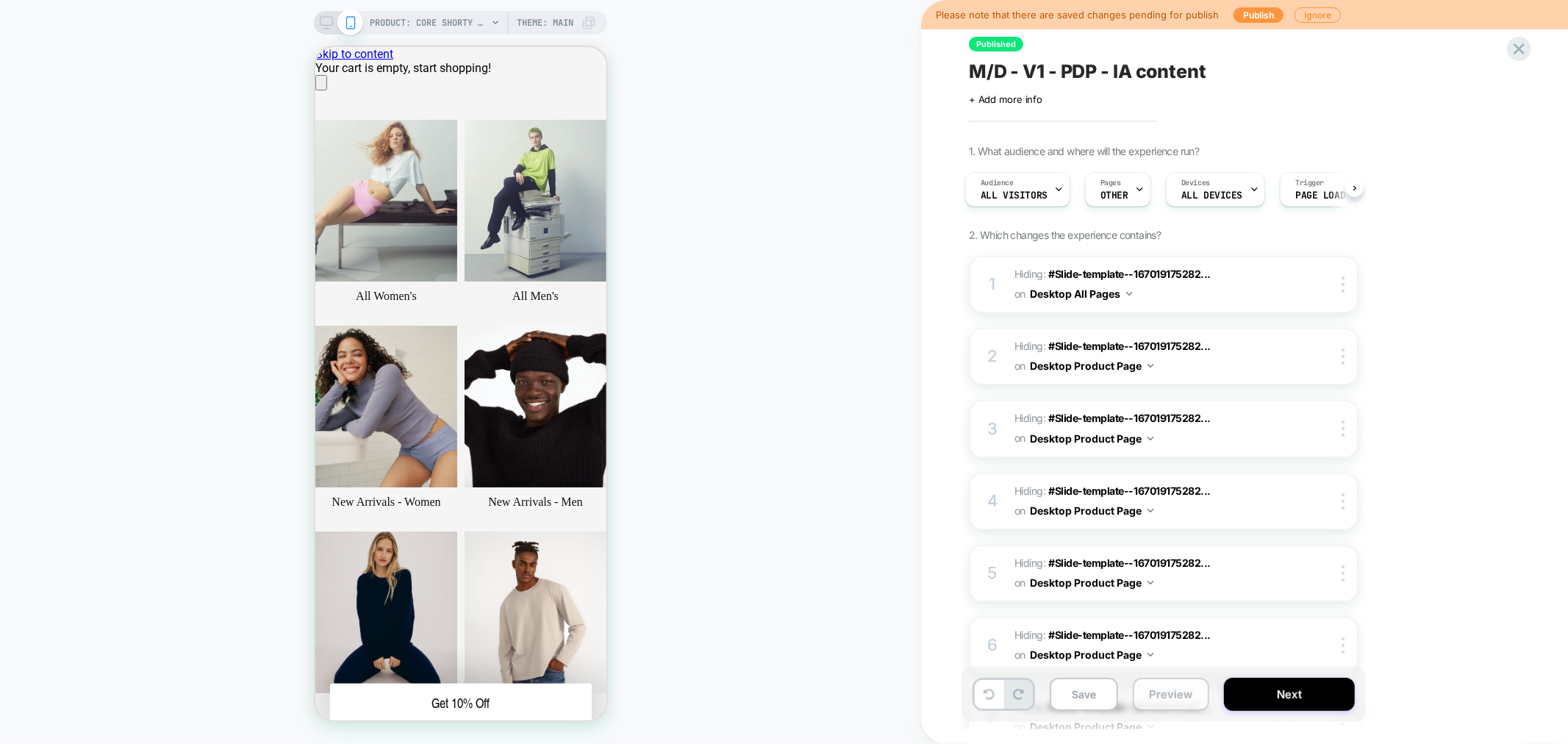
click at [1163, 704] on button "Preview" at bounding box center [1171, 695] width 77 height 33
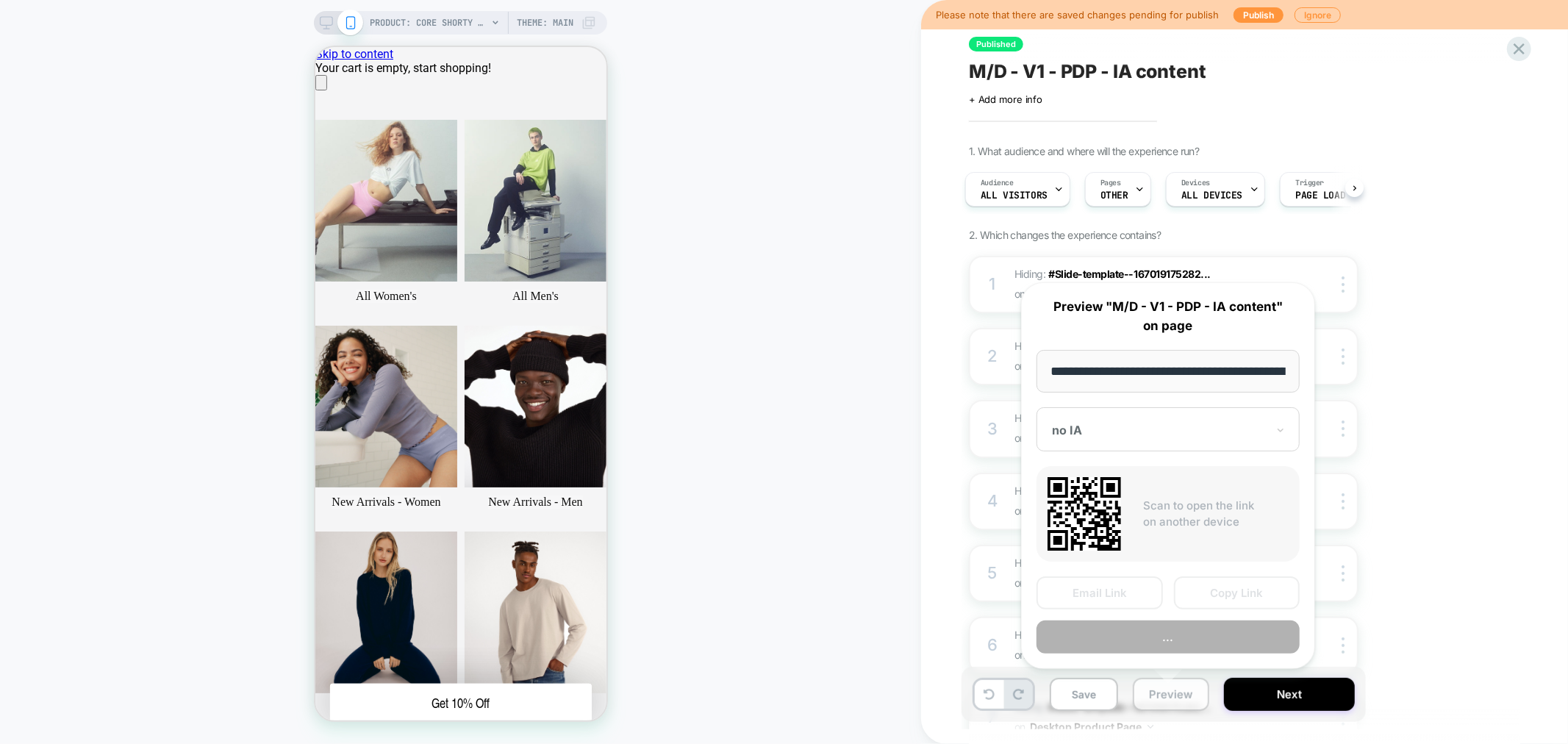
scroll to position [0, 249]
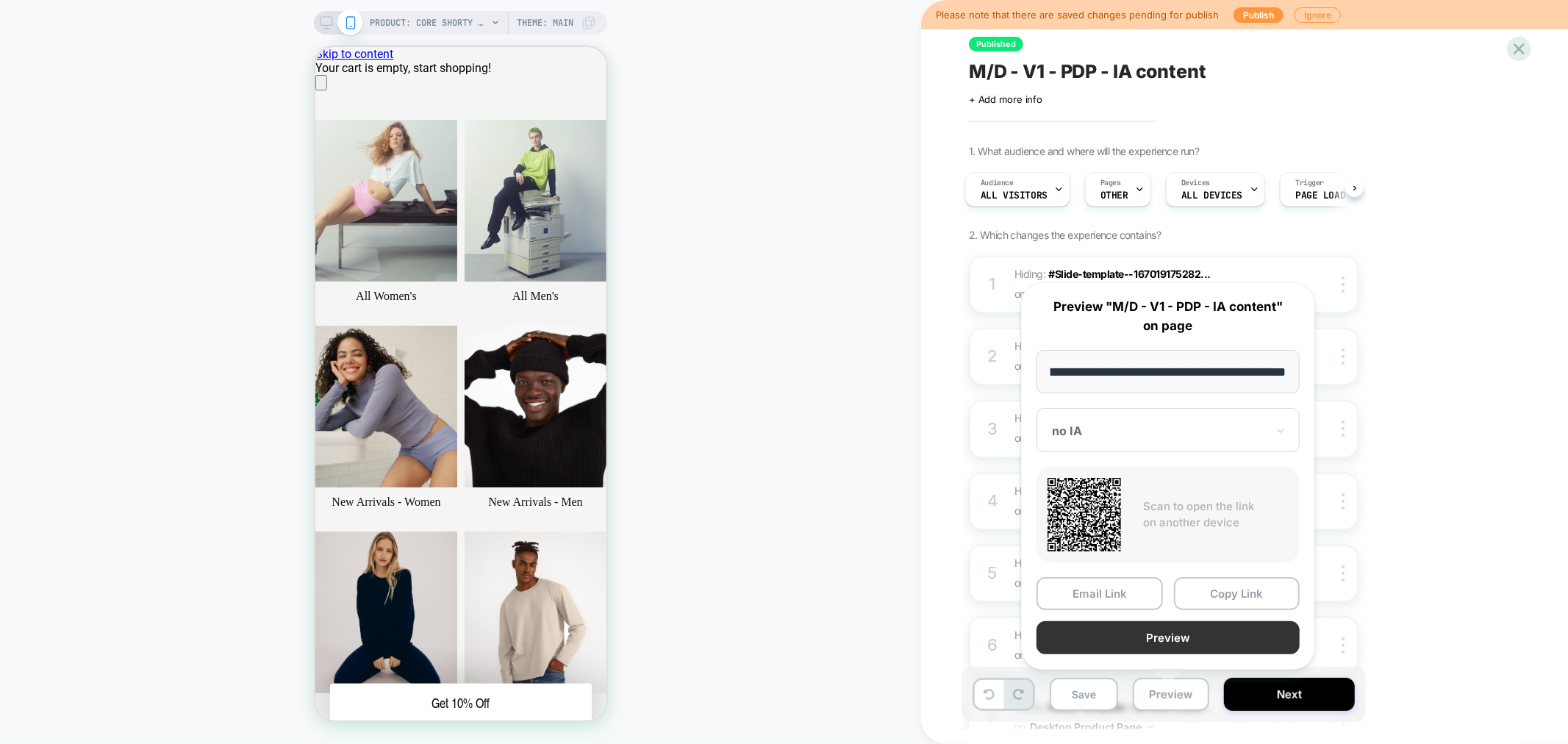
click at [1197, 636] on button "Preview" at bounding box center [1169, 638] width 263 height 33
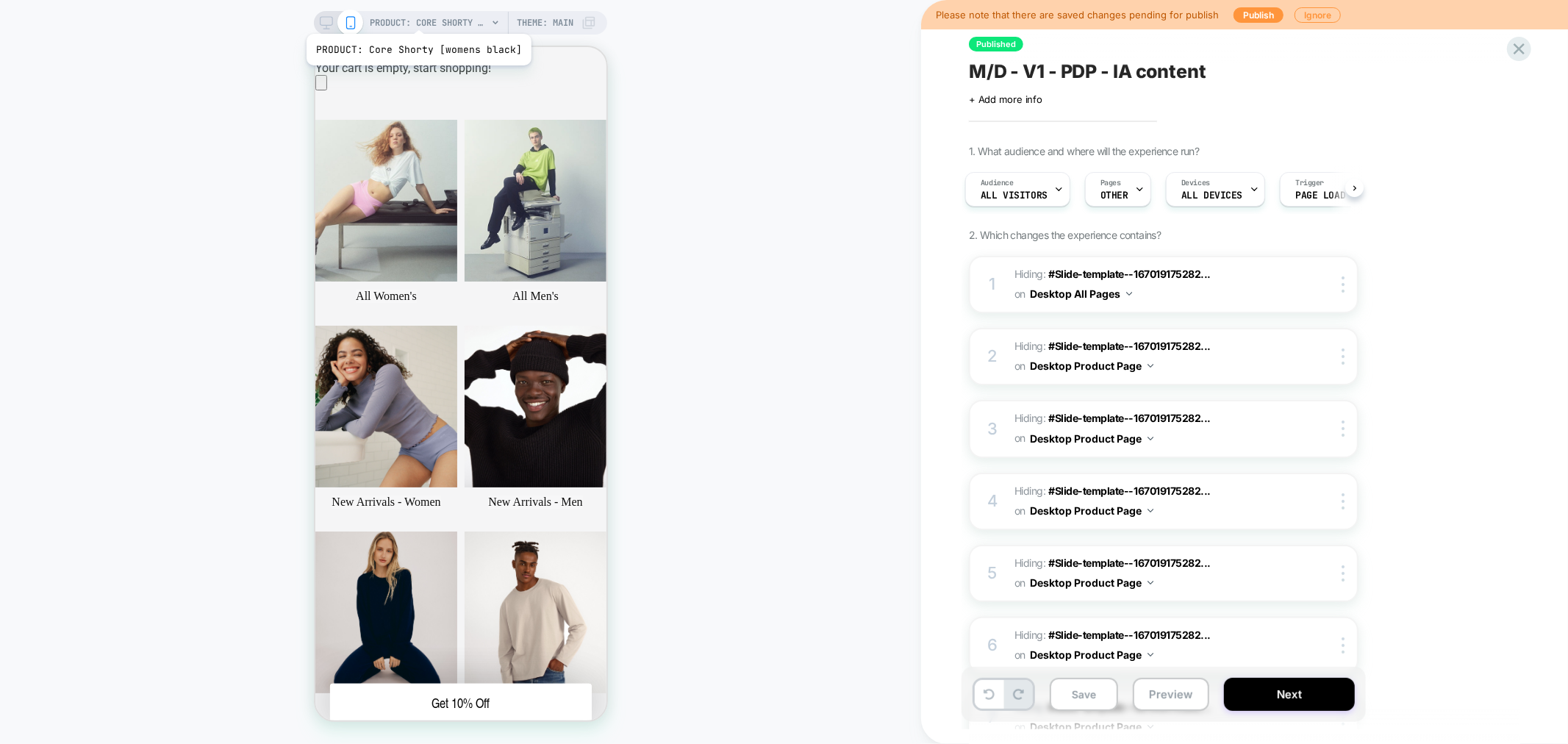
click at [416, 16] on span "PRODUCT: Core Shorty [womens black]" at bounding box center [428, 22] width 117 height 23
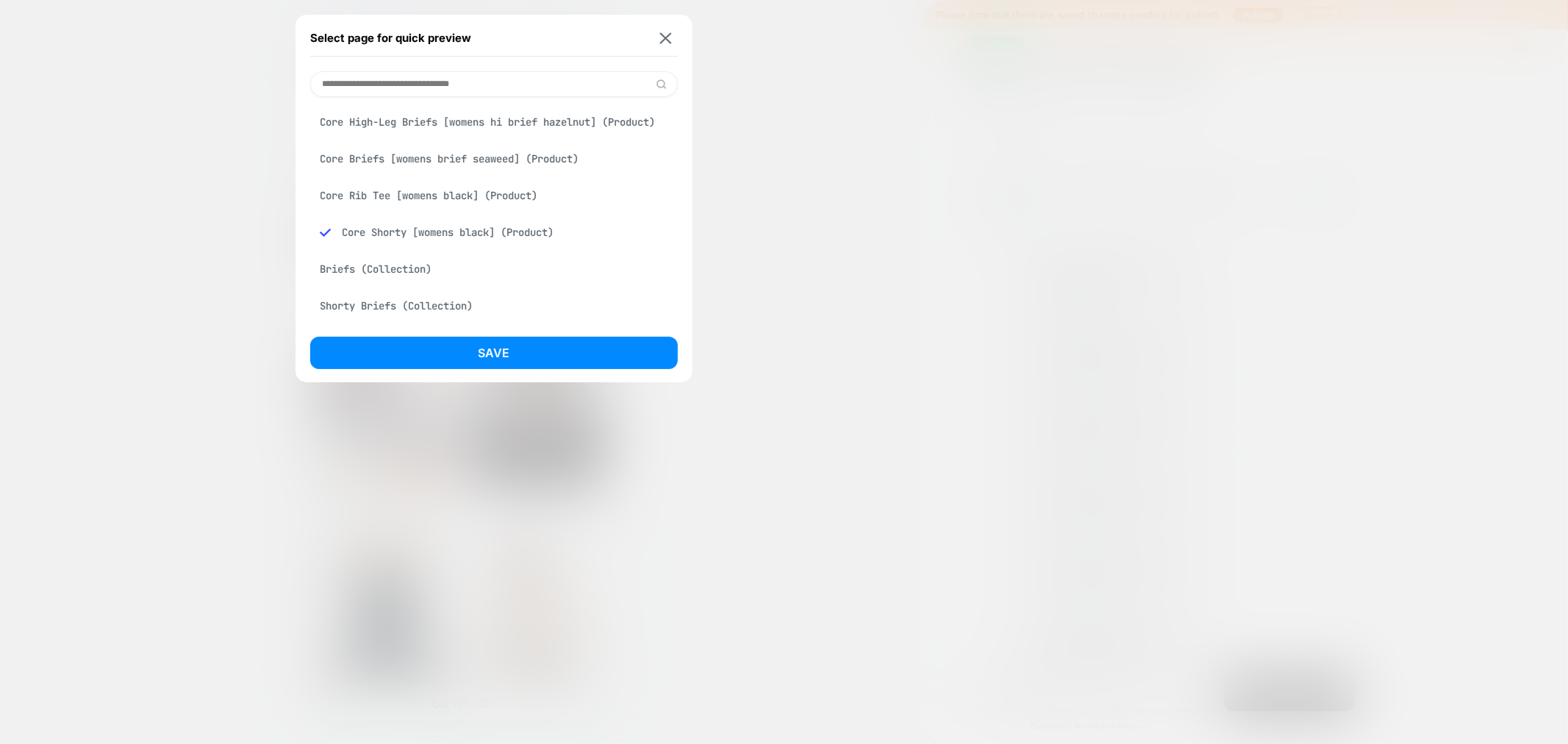
click at [379, 82] on input at bounding box center [494, 84] width 368 height 26
paste input "********"
type input "********"
click at [501, 121] on div "Flex Tee [womens organic cotton off white] (Product)" at bounding box center [494, 122] width 368 height 28
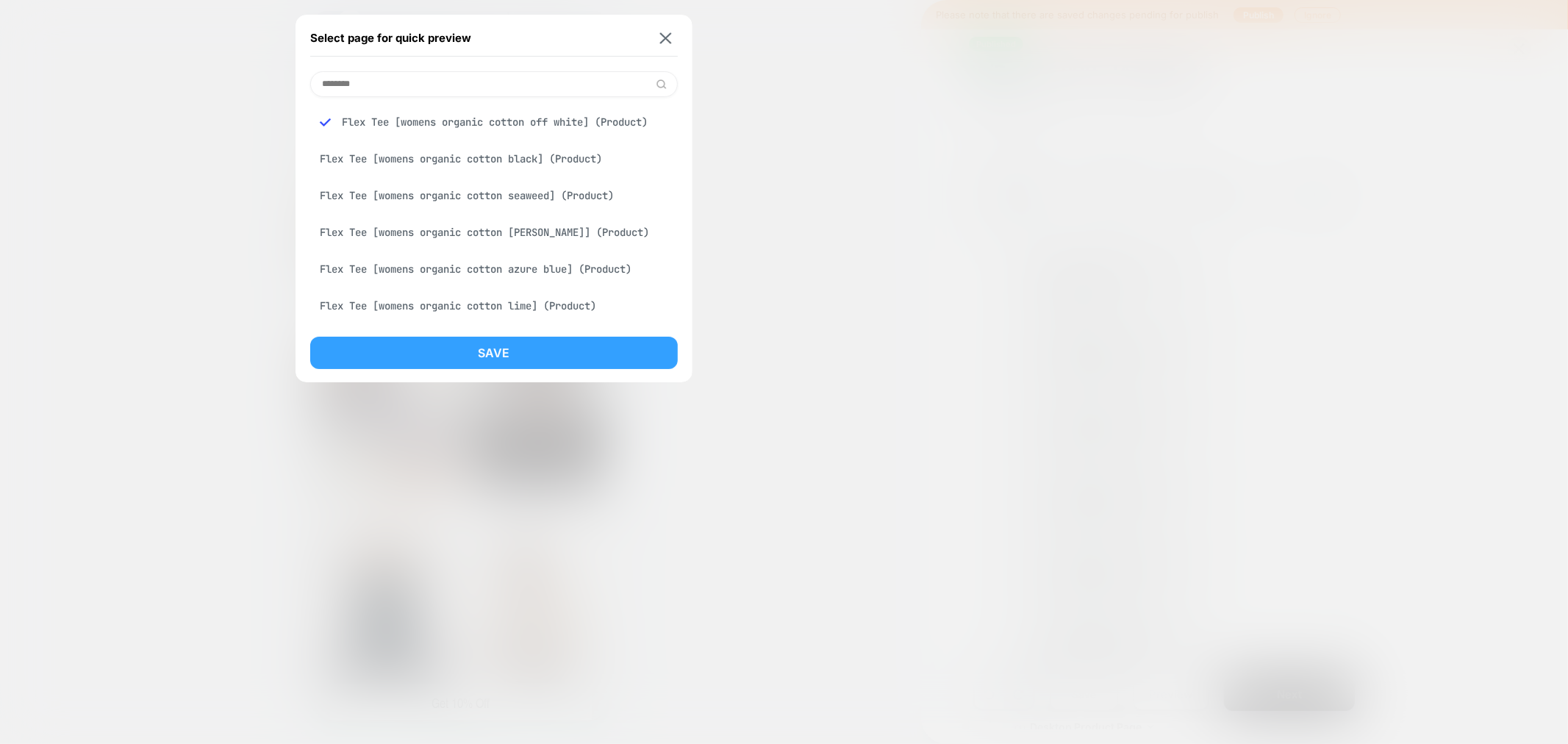
click at [503, 351] on button "Save" at bounding box center [494, 353] width 368 height 32
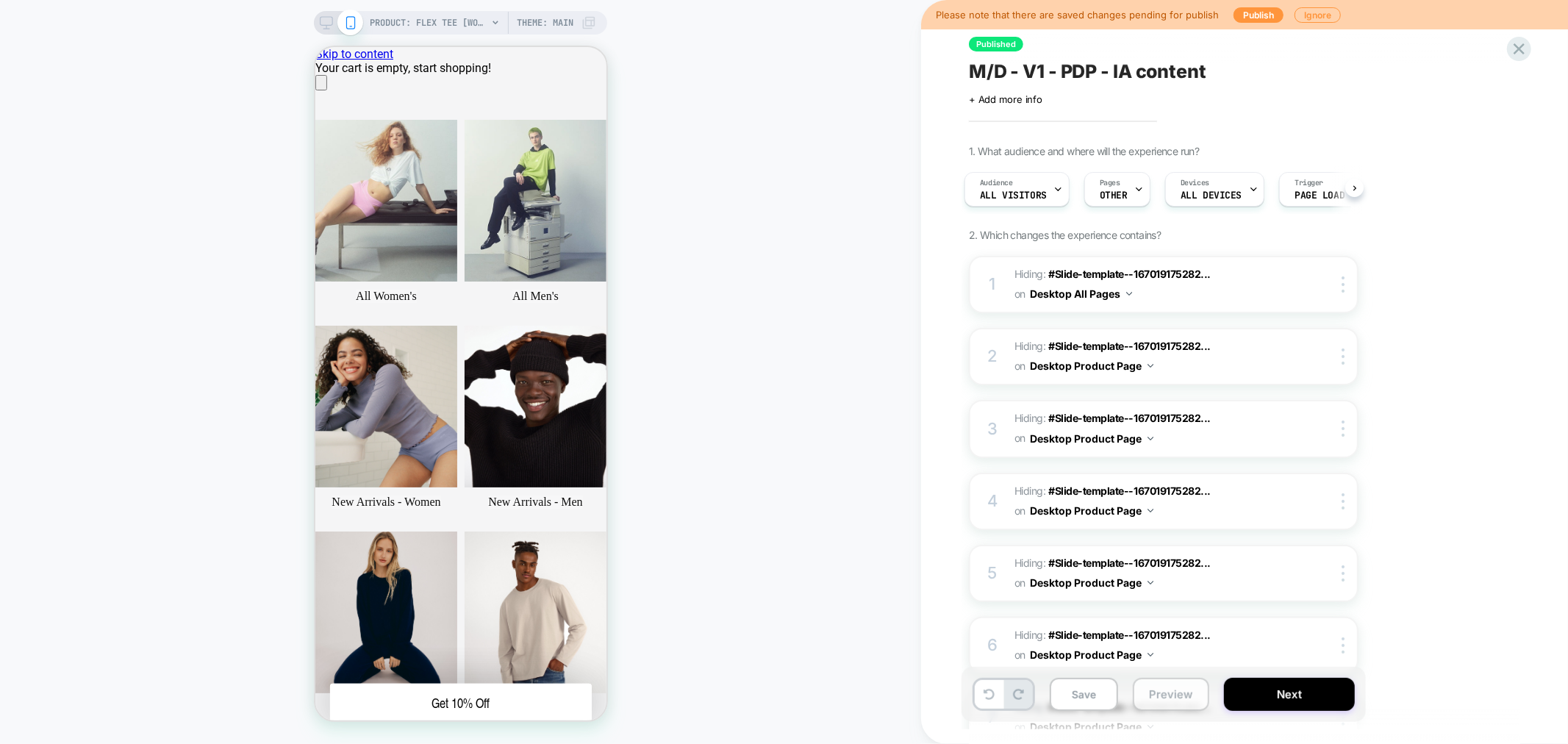
click at [1144, 695] on button "Preview" at bounding box center [1171, 695] width 77 height 33
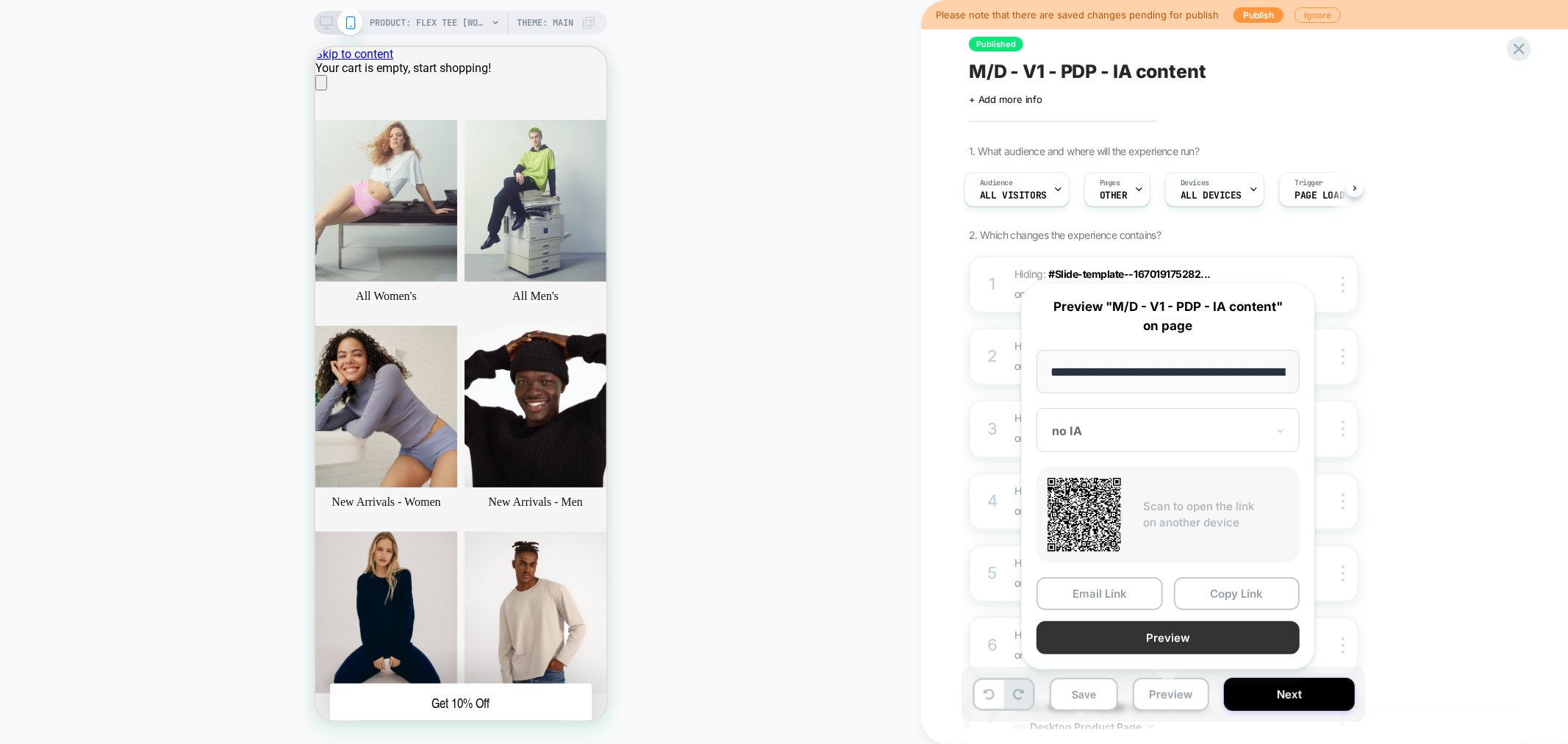
click at [1166, 636] on button "Preview" at bounding box center [1169, 638] width 263 height 33
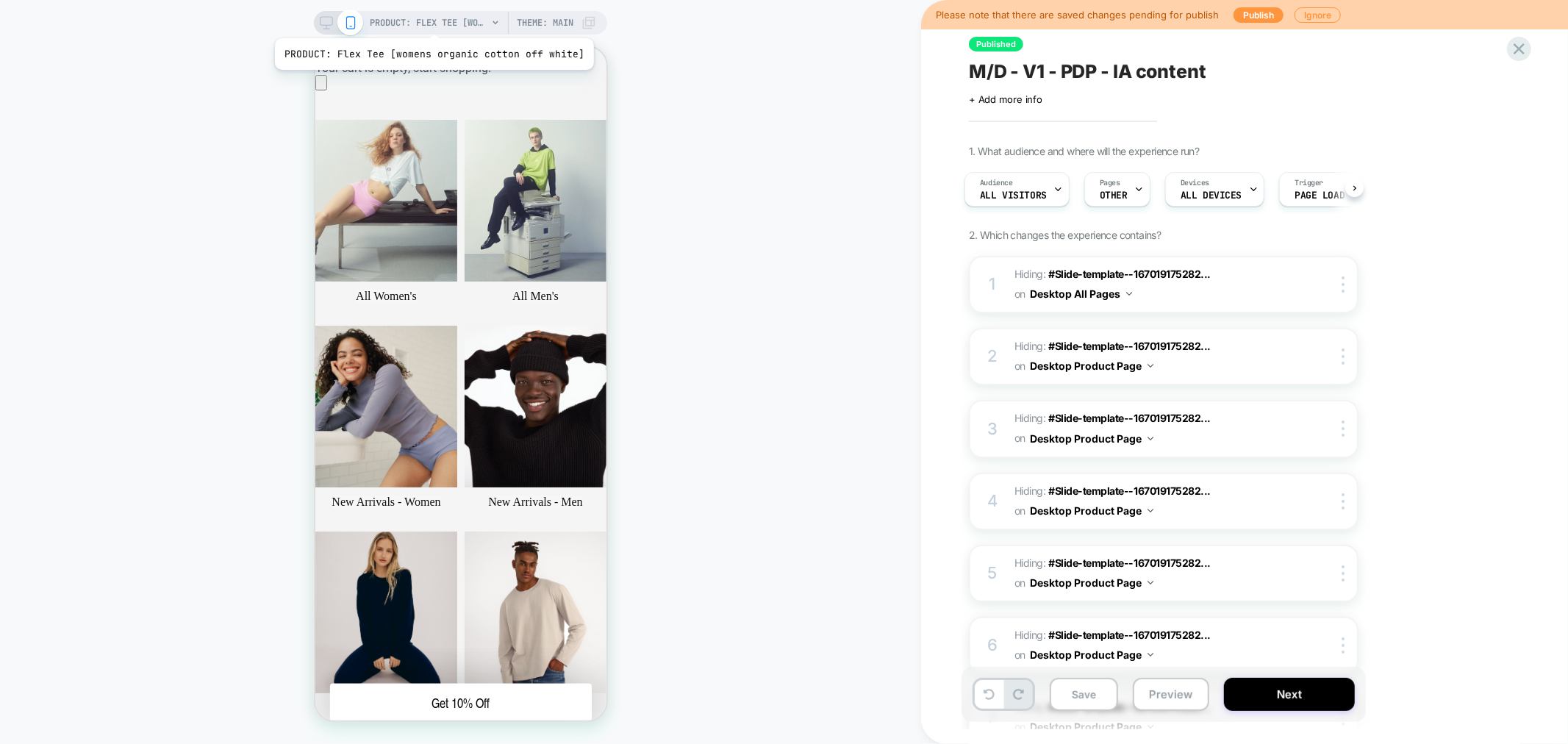
click at [429, 17] on span "PRODUCT: Flex Tee [womens organic cotton off white]" at bounding box center [428, 22] width 117 height 23
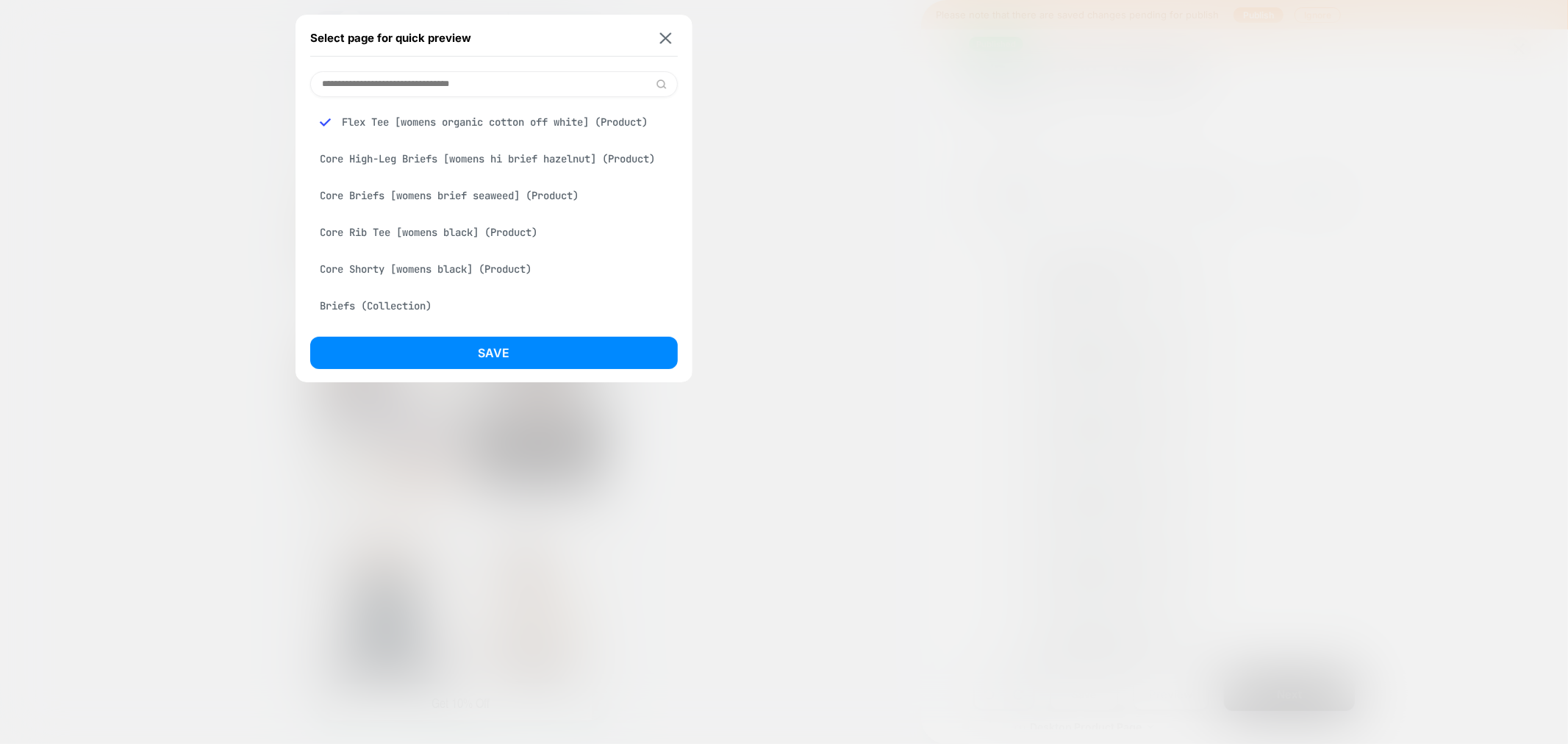
click at [375, 88] on input at bounding box center [494, 84] width 368 height 26
paste input "**********"
type input "**********"
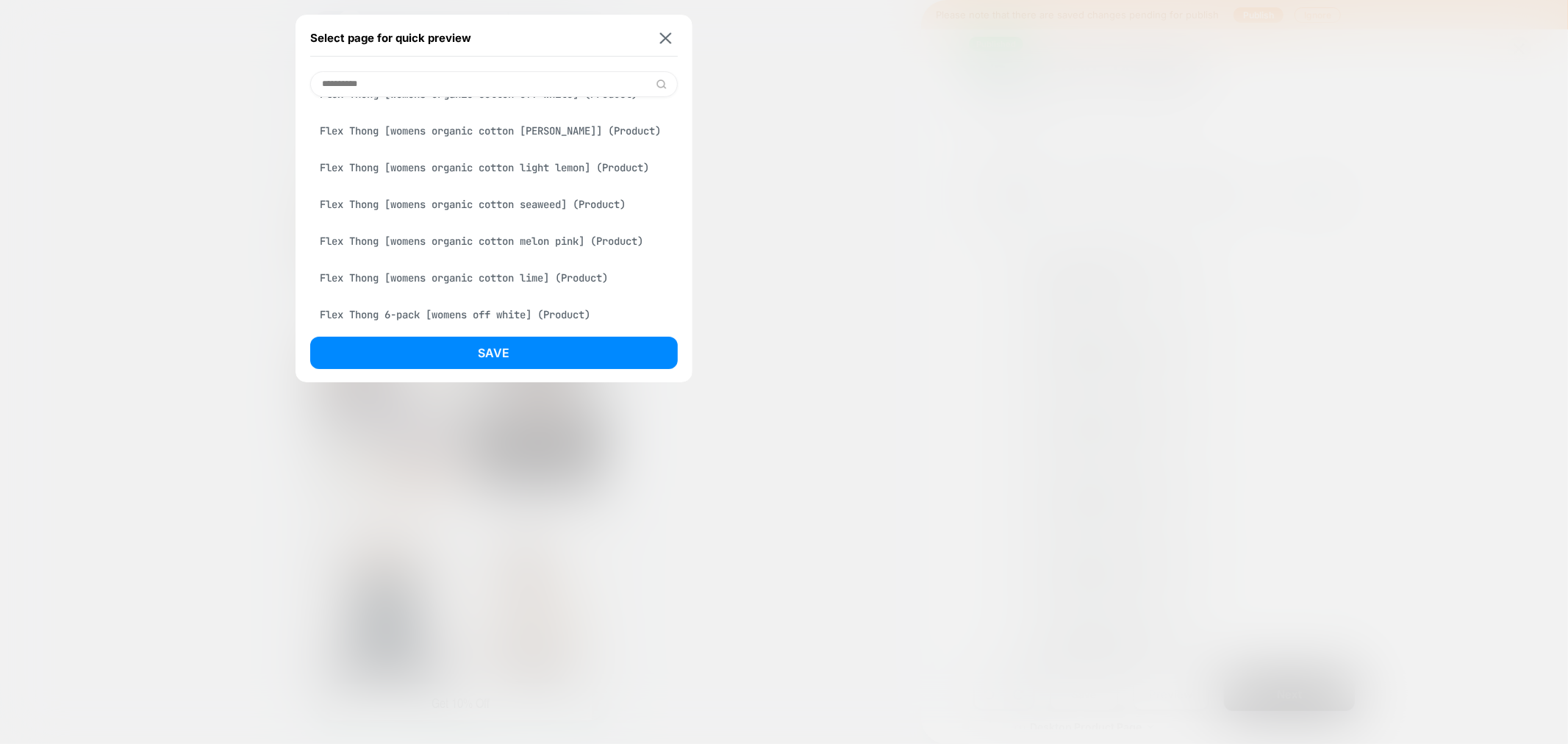
scroll to position [81, 0]
click at [509, 129] on div "Flex Thong [womens organic cotton off white] (Product)" at bounding box center [494, 127] width 368 height 28
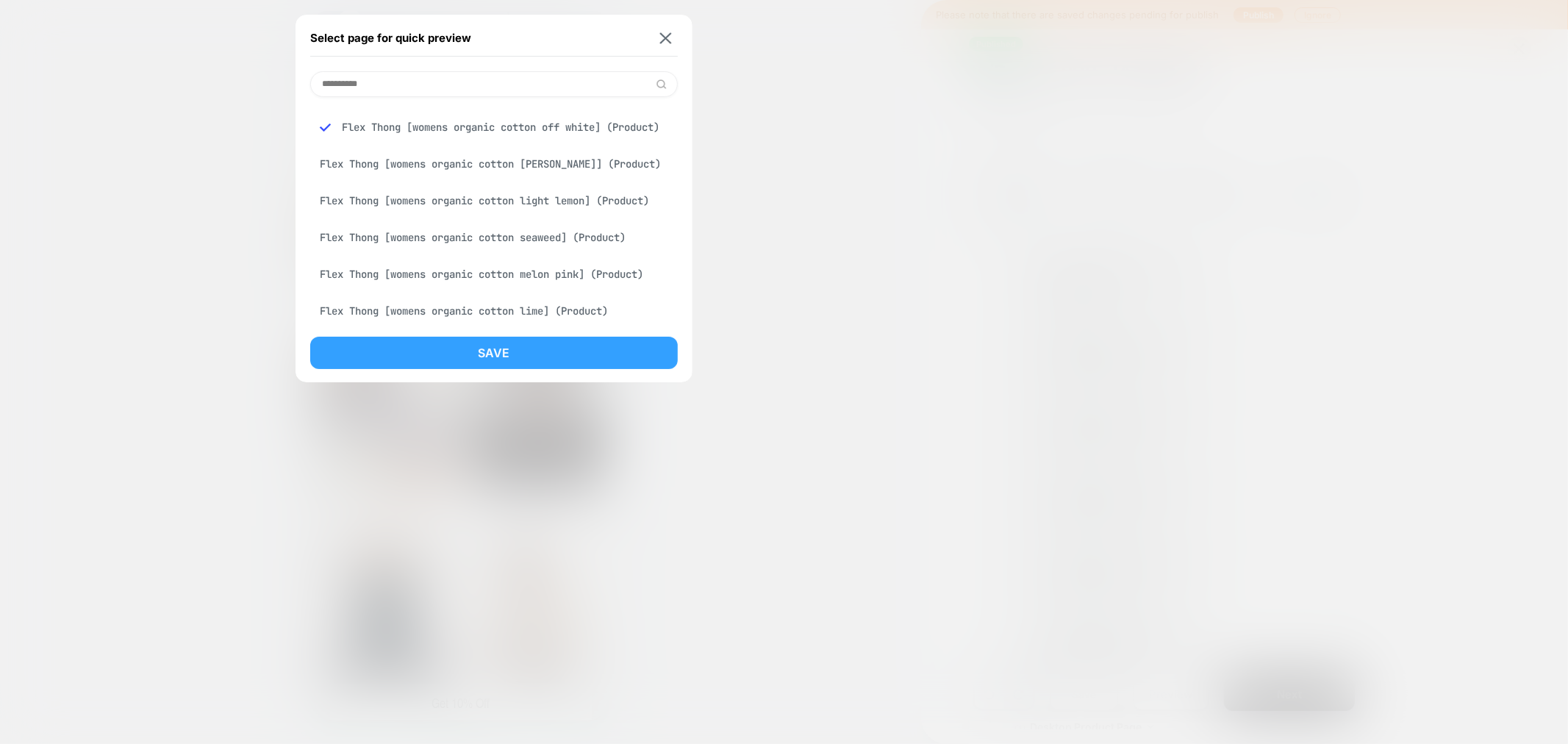
click at [512, 353] on button "Save" at bounding box center [494, 353] width 368 height 32
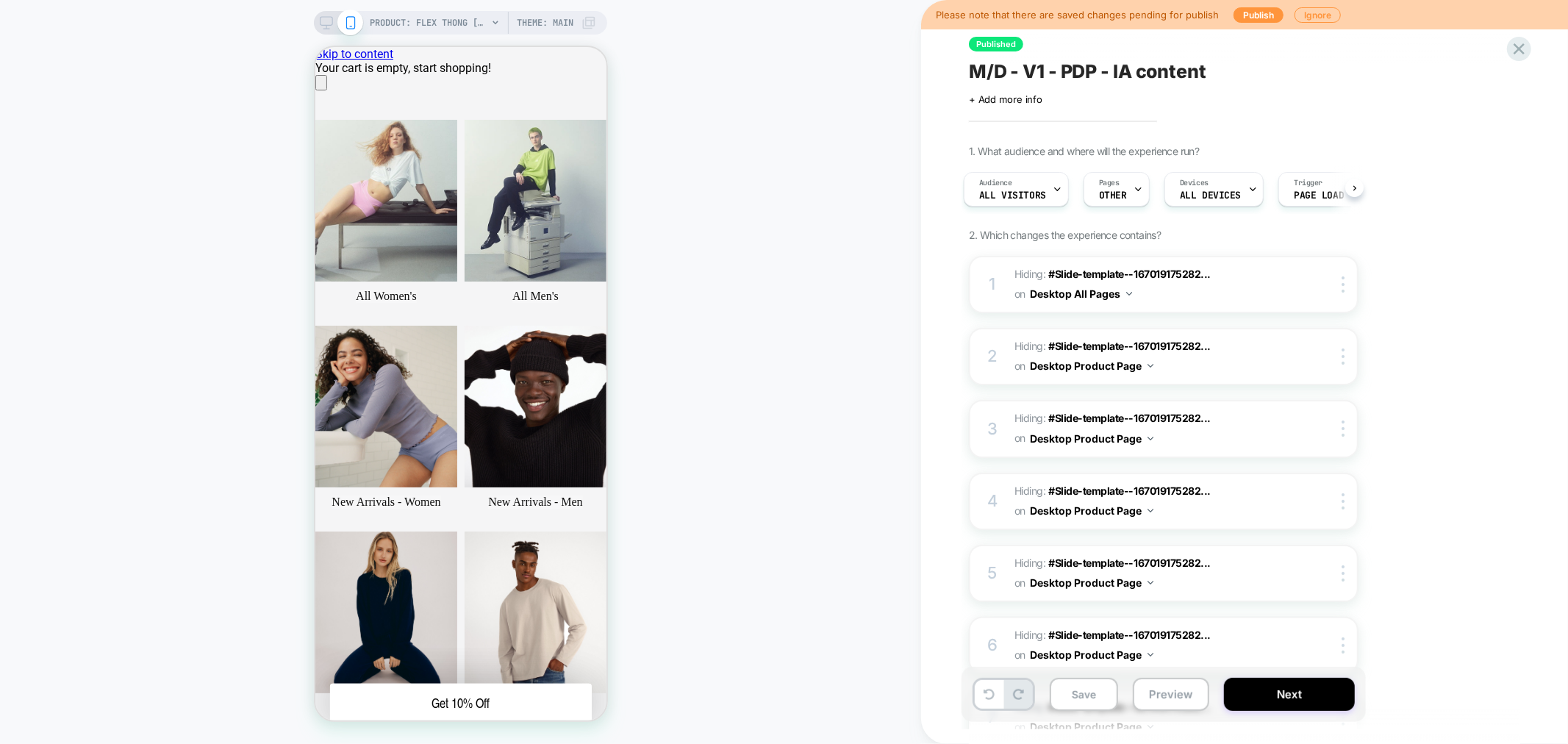
scroll to position [0, 0]
click at [1163, 687] on button "Preview" at bounding box center [1171, 695] width 77 height 33
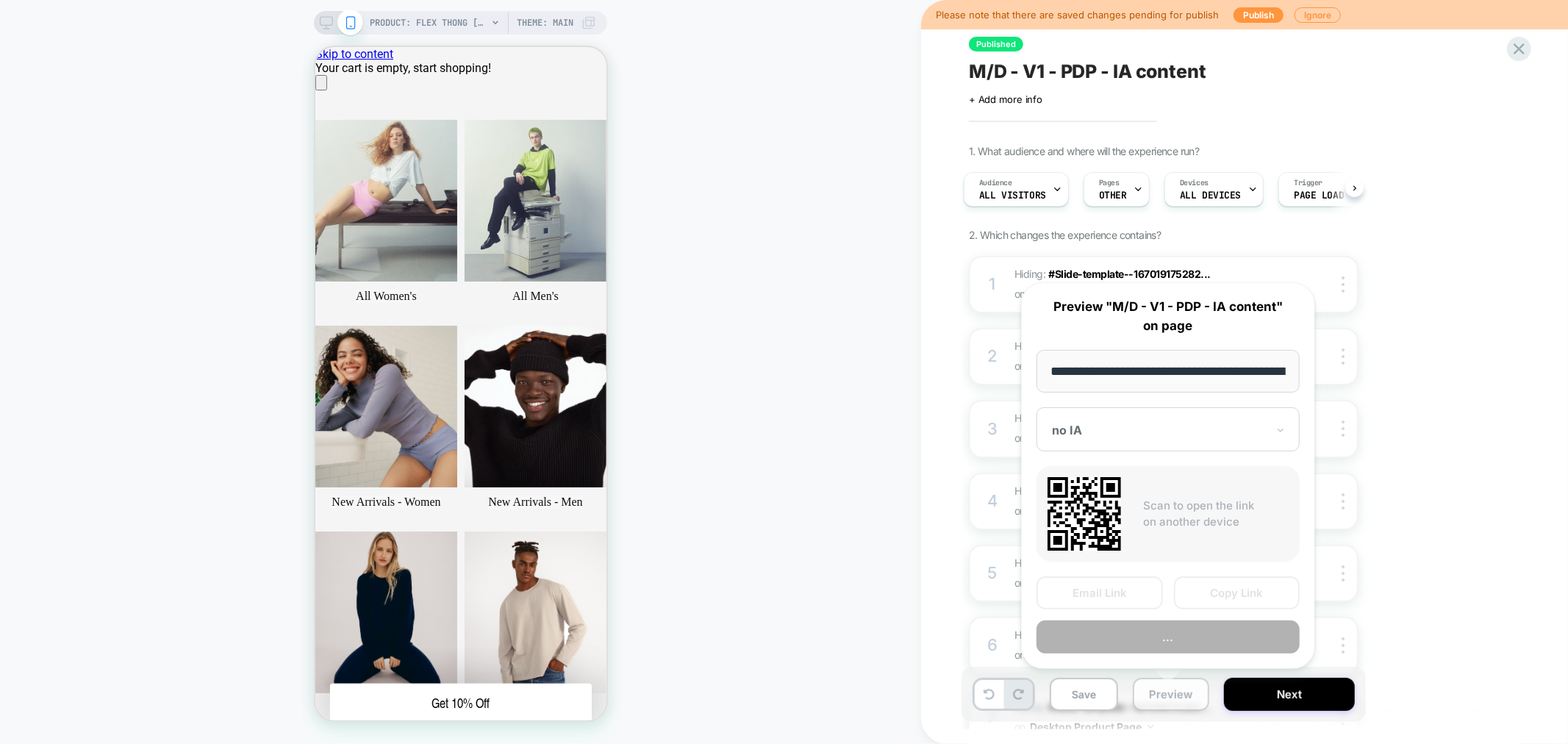
scroll to position [0, 349]
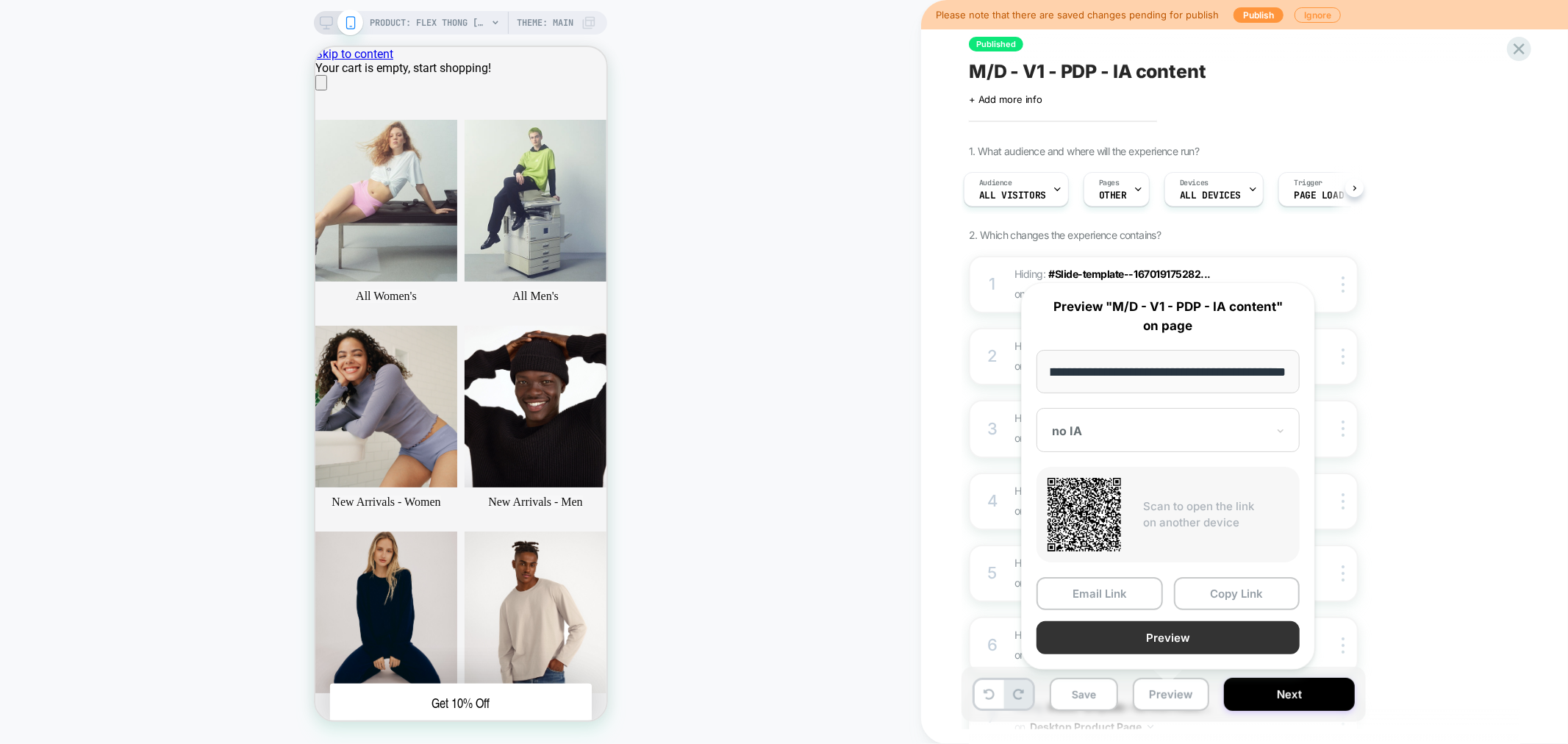
click at [1174, 628] on button "Preview" at bounding box center [1169, 638] width 263 height 33
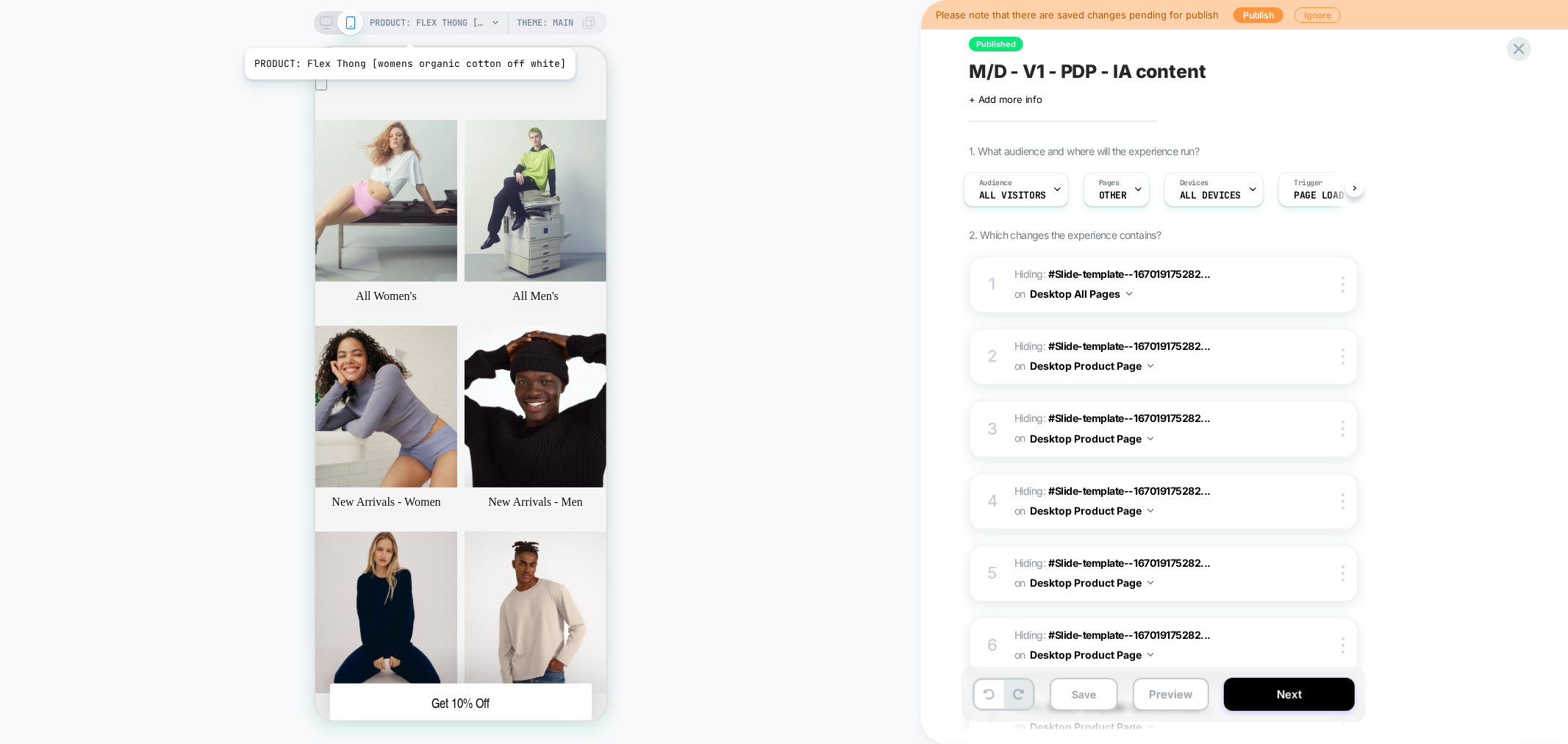
click at [407, 29] on span "PRODUCT: Flex Thong [womens organic cotton off white]" at bounding box center [428, 22] width 117 height 23
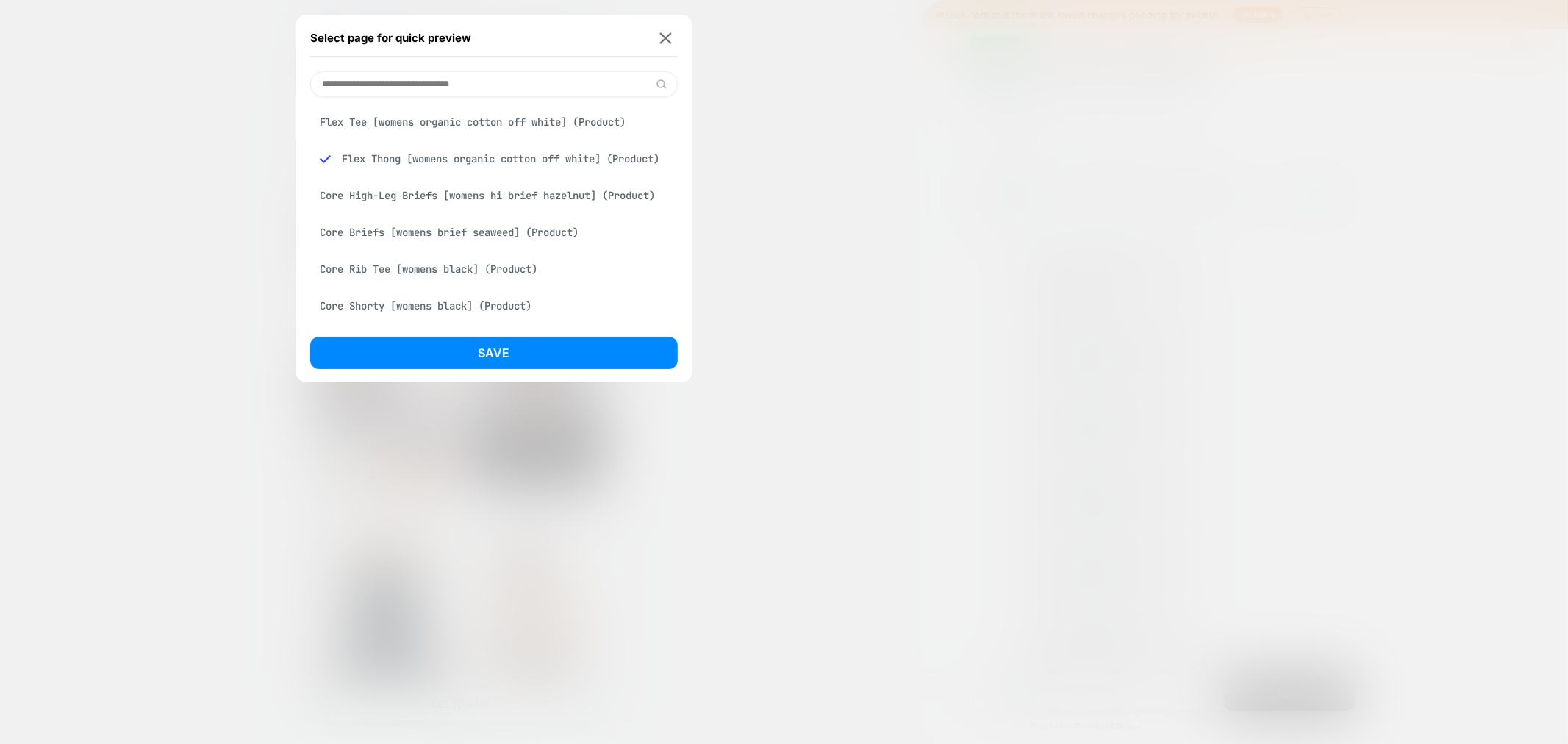
click at [401, 79] on input at bounding box center [494, 84] width 368 height 26
paste input "**********"
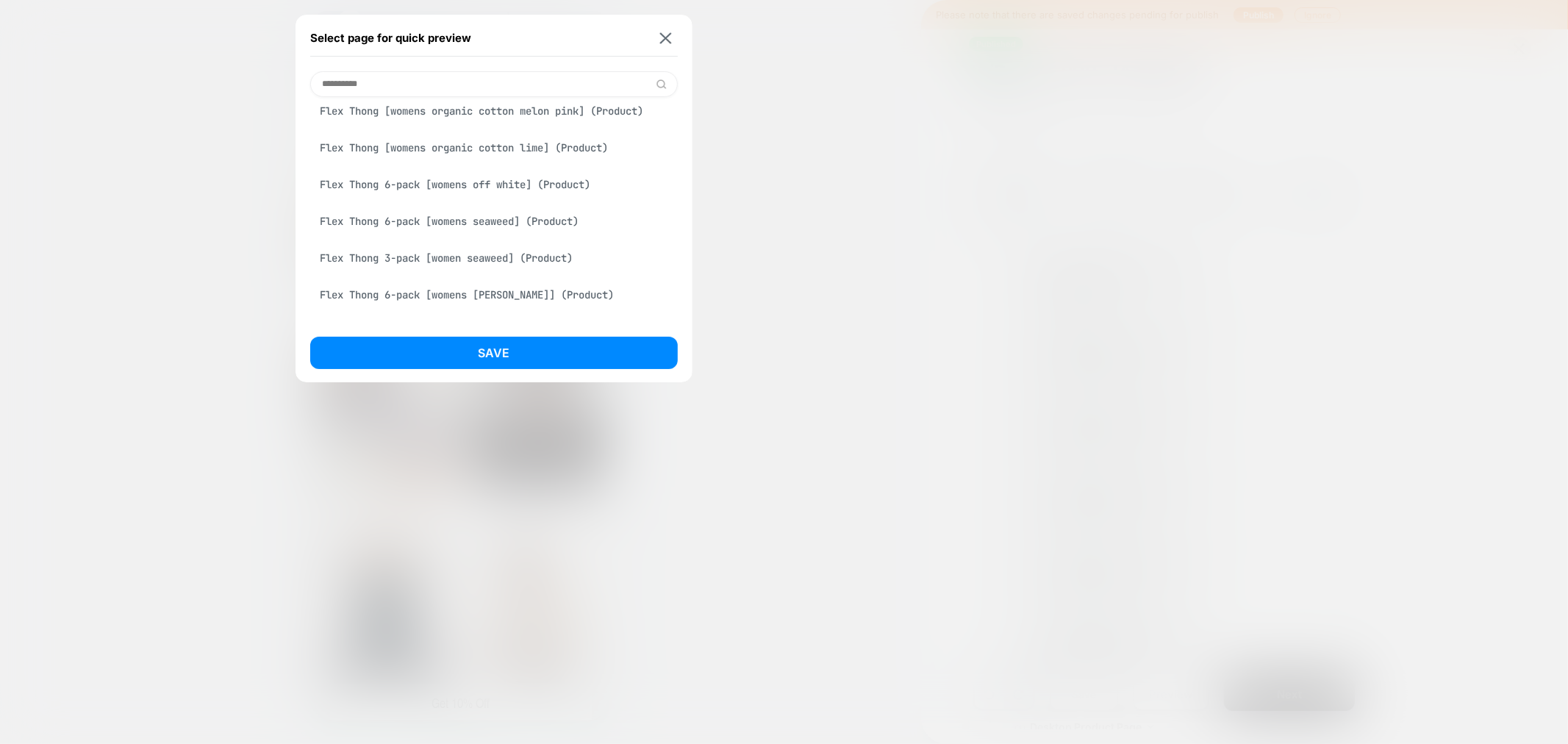
scroll to position [164, 0]
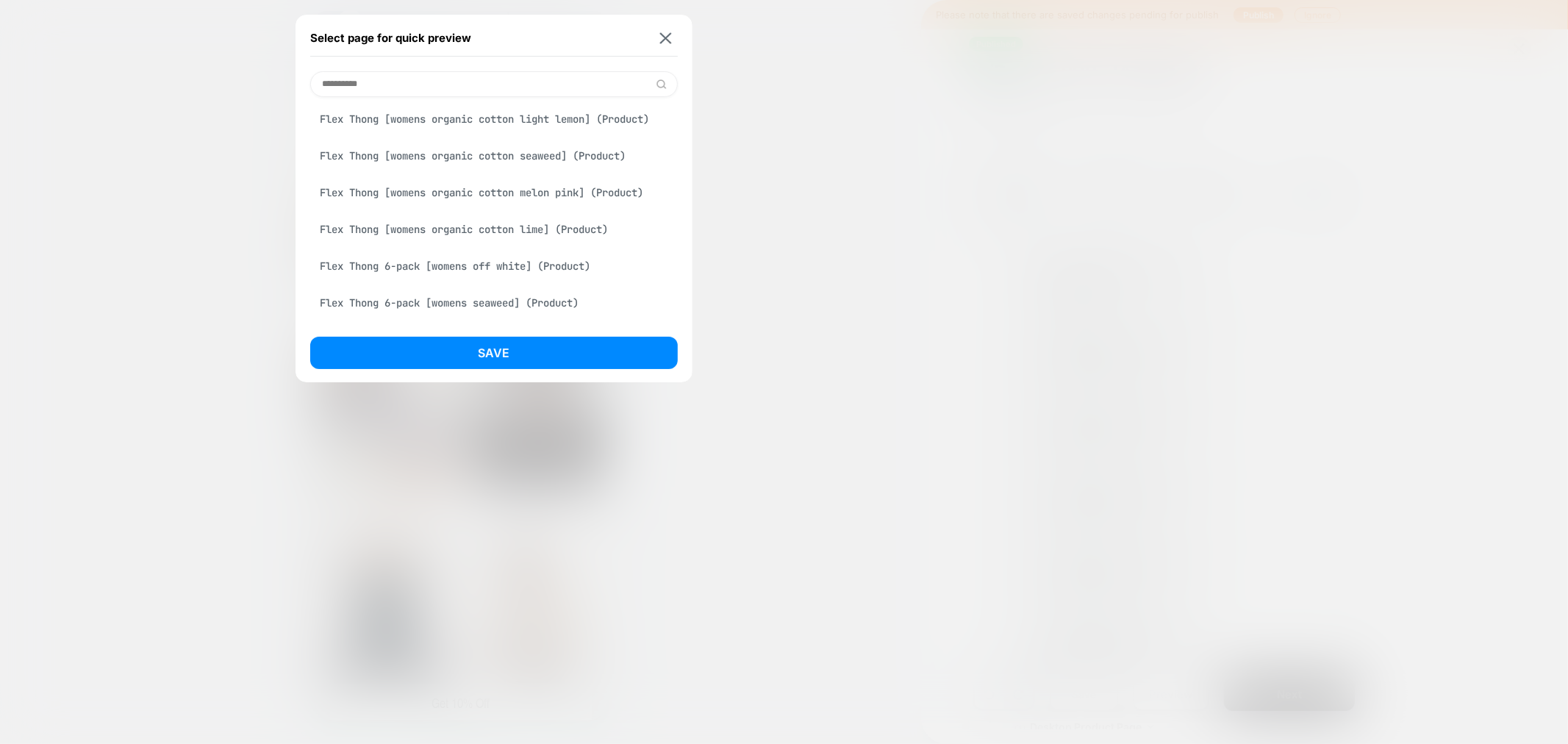
type input "**********"
click at [533, 170] on div "Flex Thong [womens organic cotton seaweed] (Product)" at bounding box center [494, 156] width 368 height 28
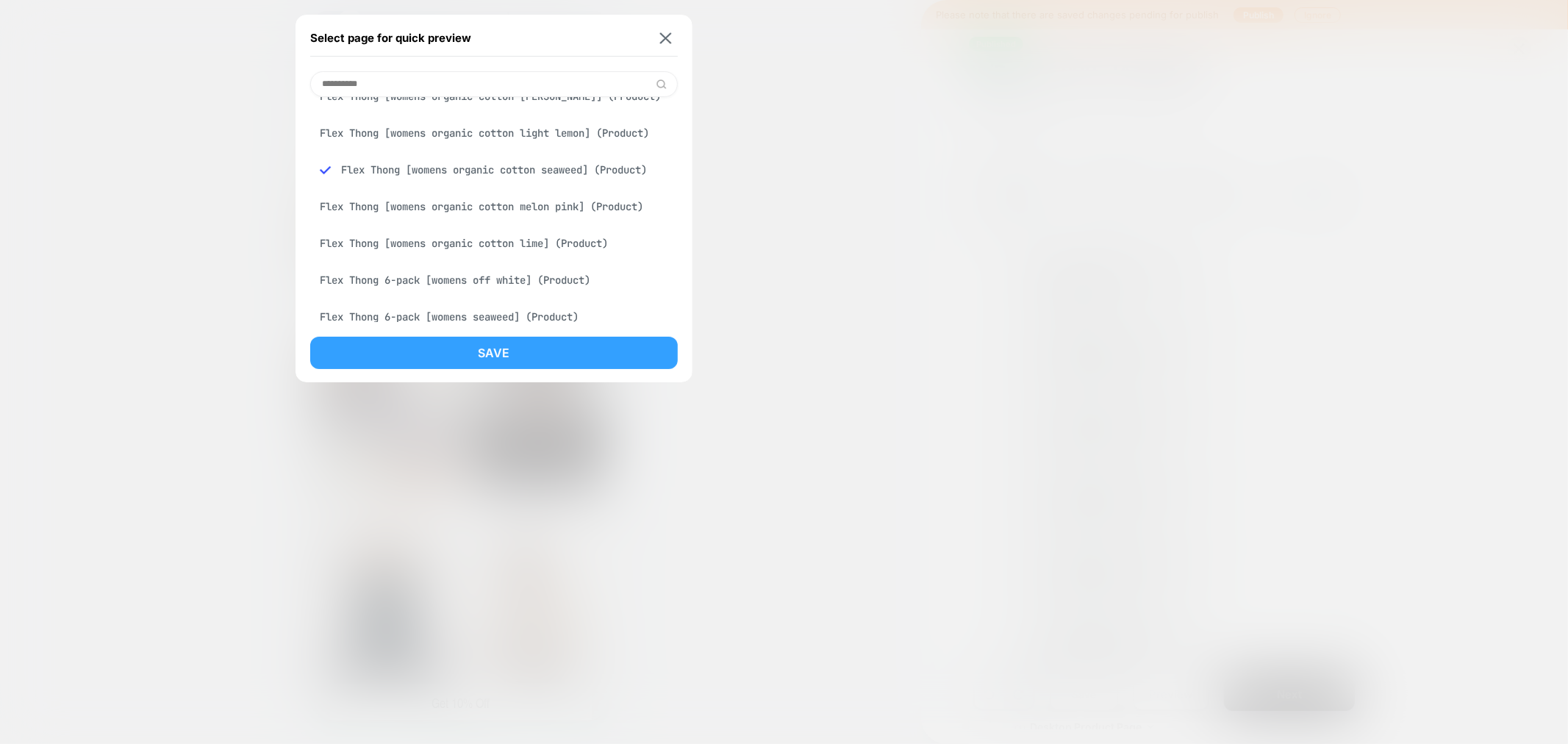
click at [502, 352] on button "Save" at bounding box center [494, 353] width 368 height 32
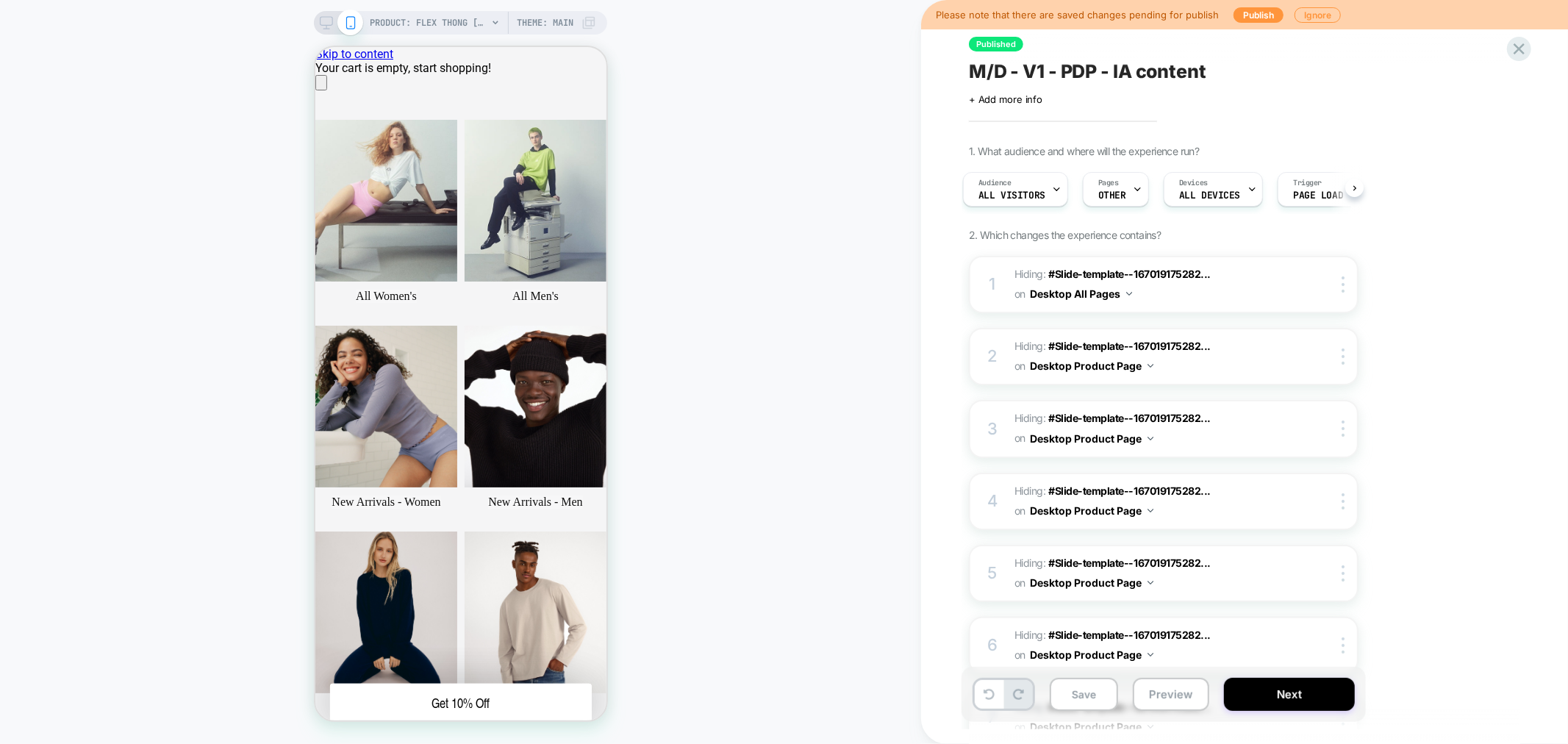
scroll to position [0, 0]
click at [1145, 692] on button "Preview" at bounding box center [1171, 695] width 77 height 33
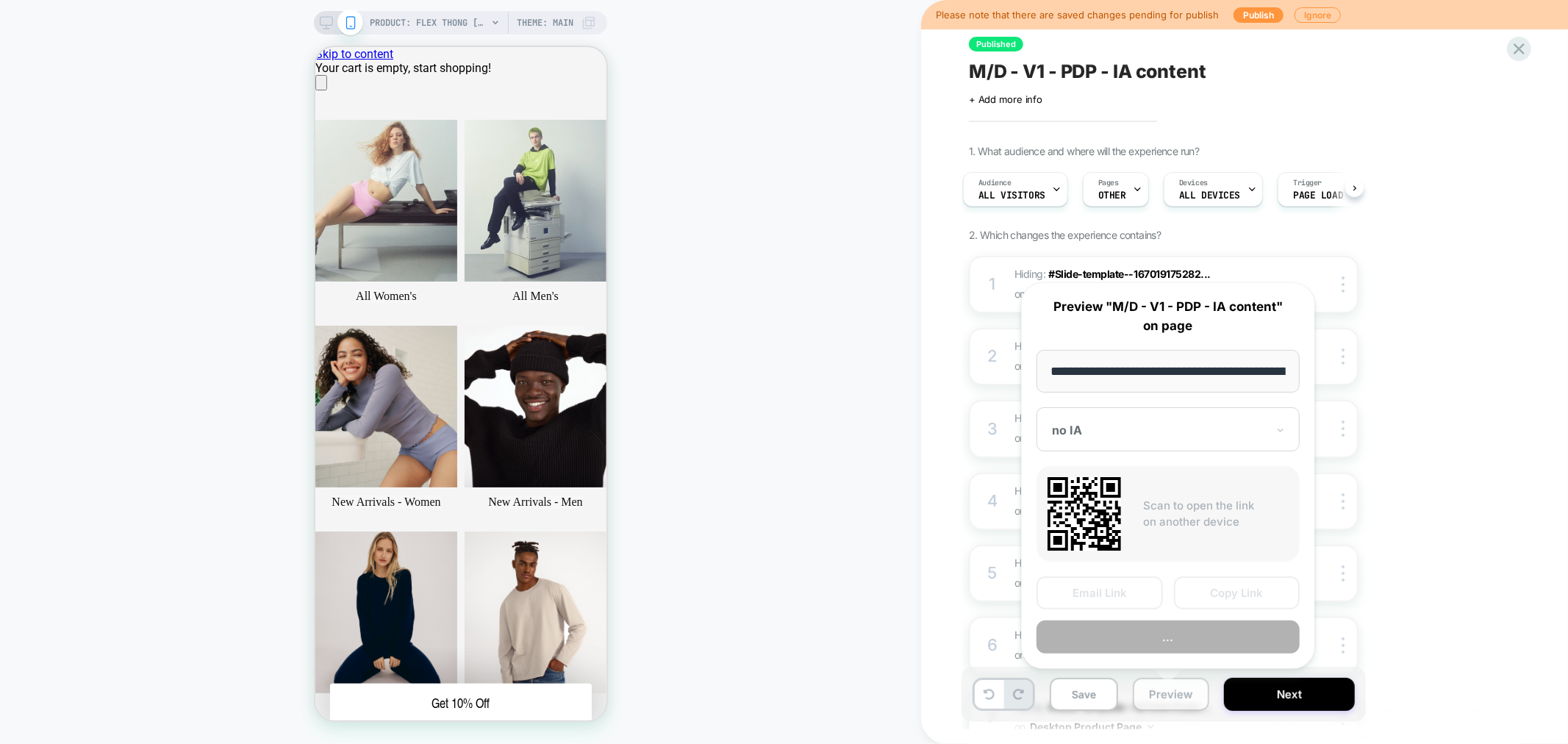
scroll to position [0, 352]
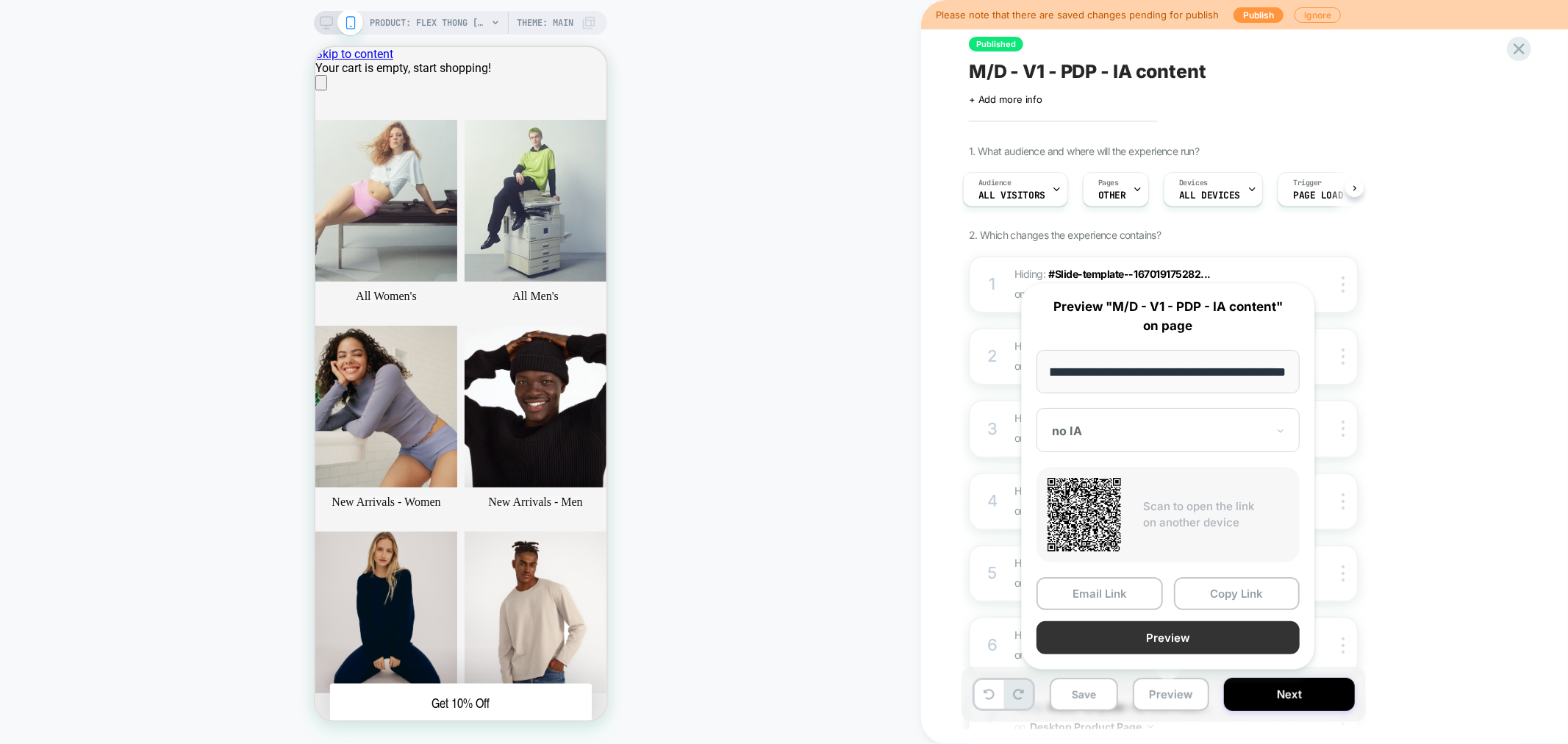
click at [1163, 634] on button "Preview" at bounding box center [1169, 638] width 263 height 33
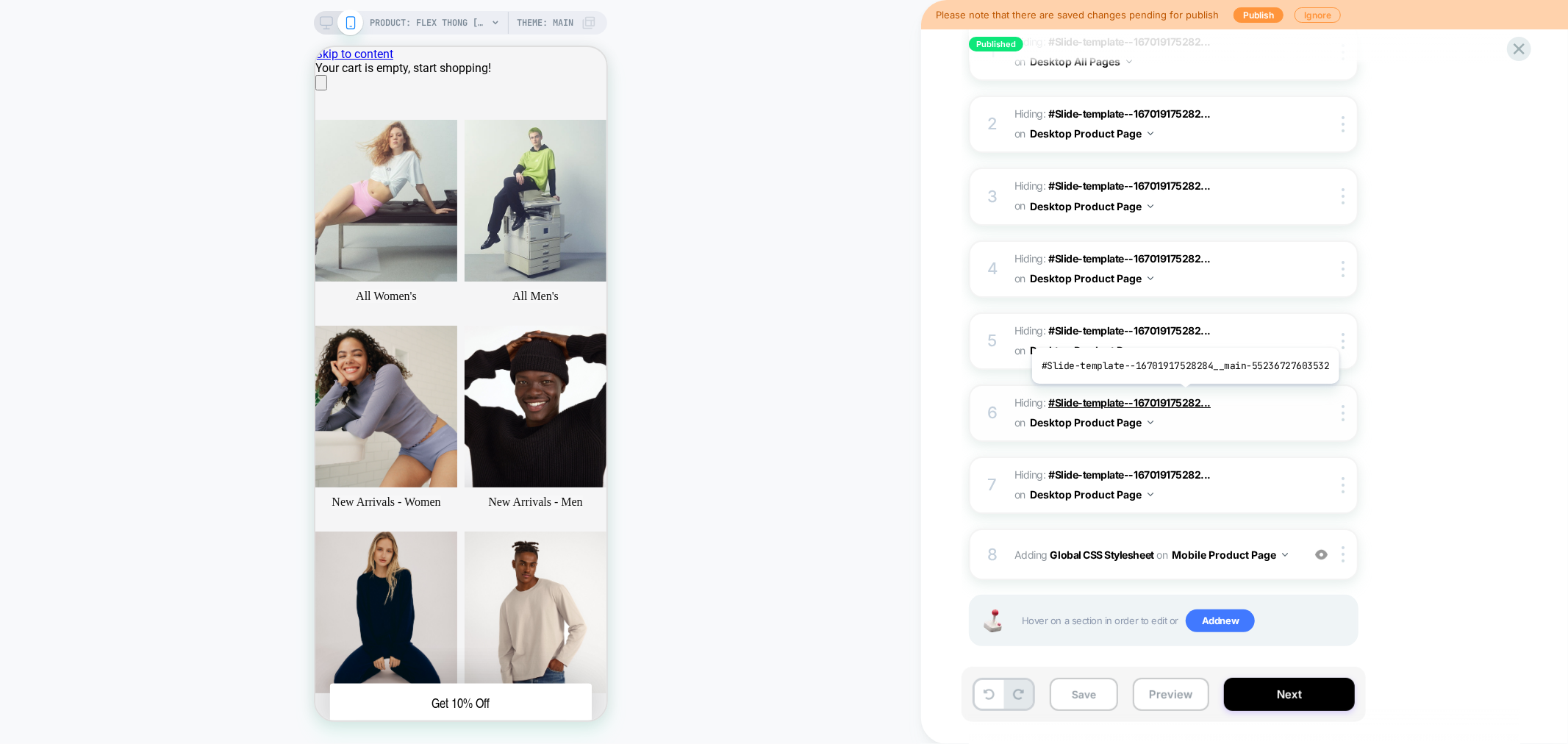
scroll to position [0, 0]
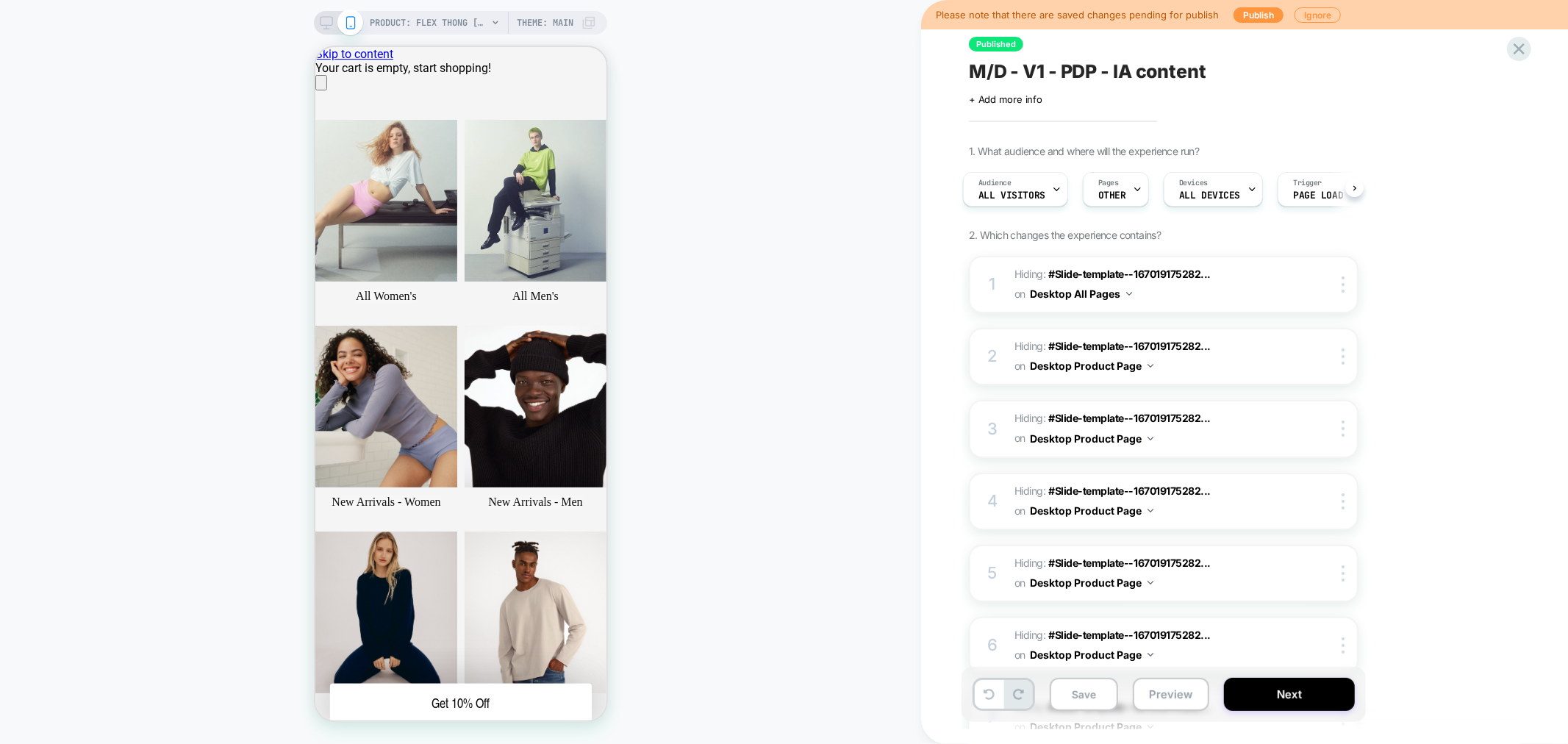
click at [1505, 38] on div "Published M/D - V1 - PDP - IA content Click to edit experience details + Add mo…" at bounding box center [1237, 372] width 551 height 715
click at [1511, 47] on icon at bounding box center [1520, 48] width 19 height 19
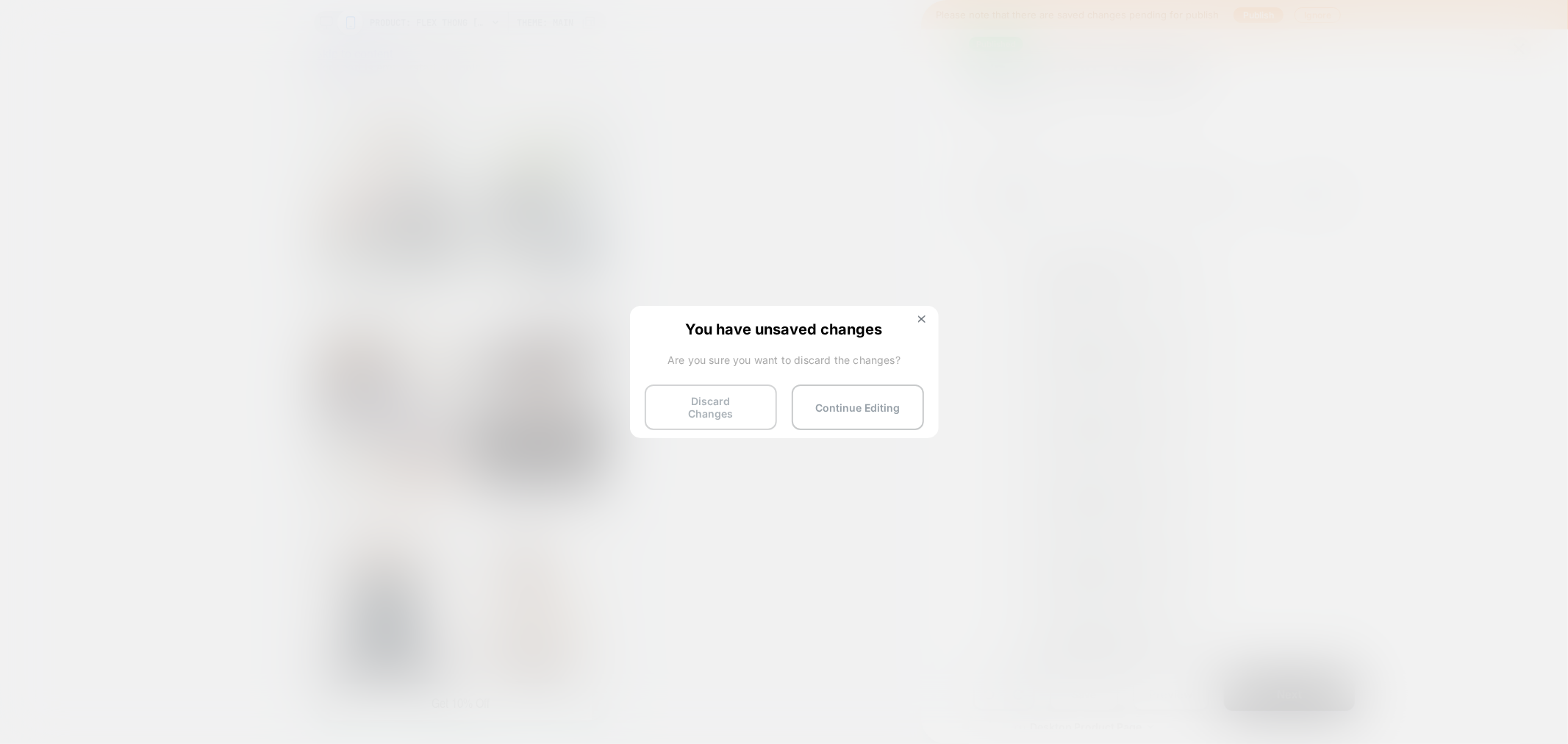
click at [732, 398] on button "Discard Changes" at bounding box center [711, 407] width 133 height 46
